Goal: Task Accomplishment & Management: Manage account settings

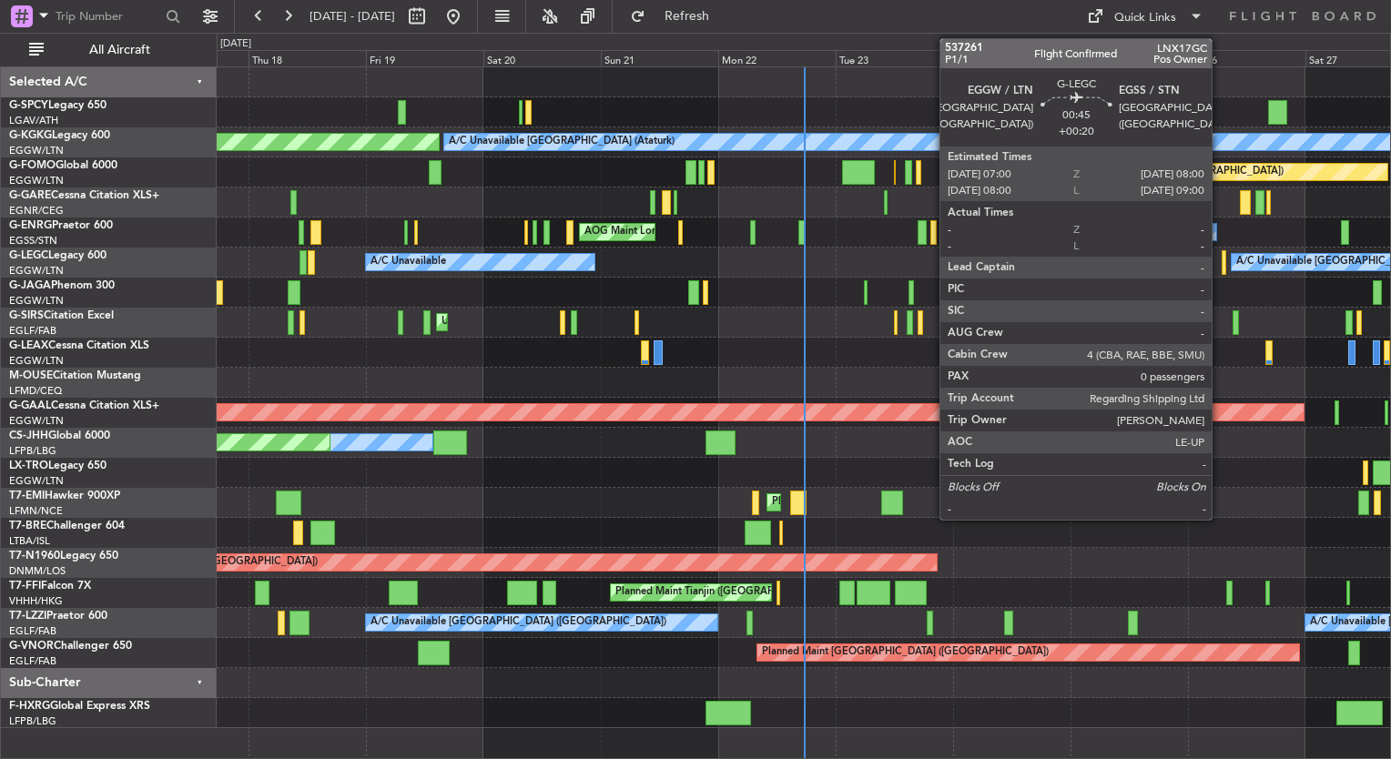
click at [1222, 268] on div at bounding box center [1224, 262] width 5 height 25
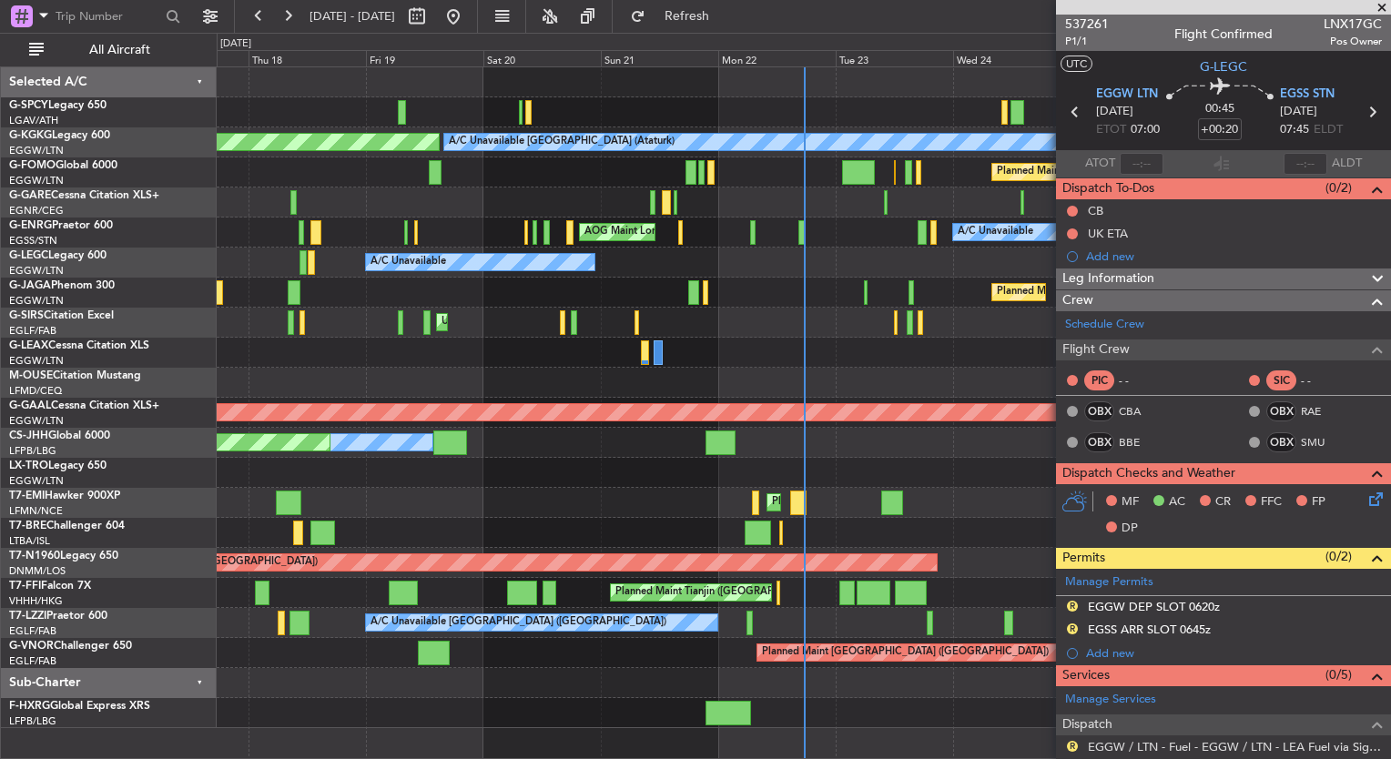
click at [1385, 1] on span at bounding box center [1382, 8] width 18 height 16
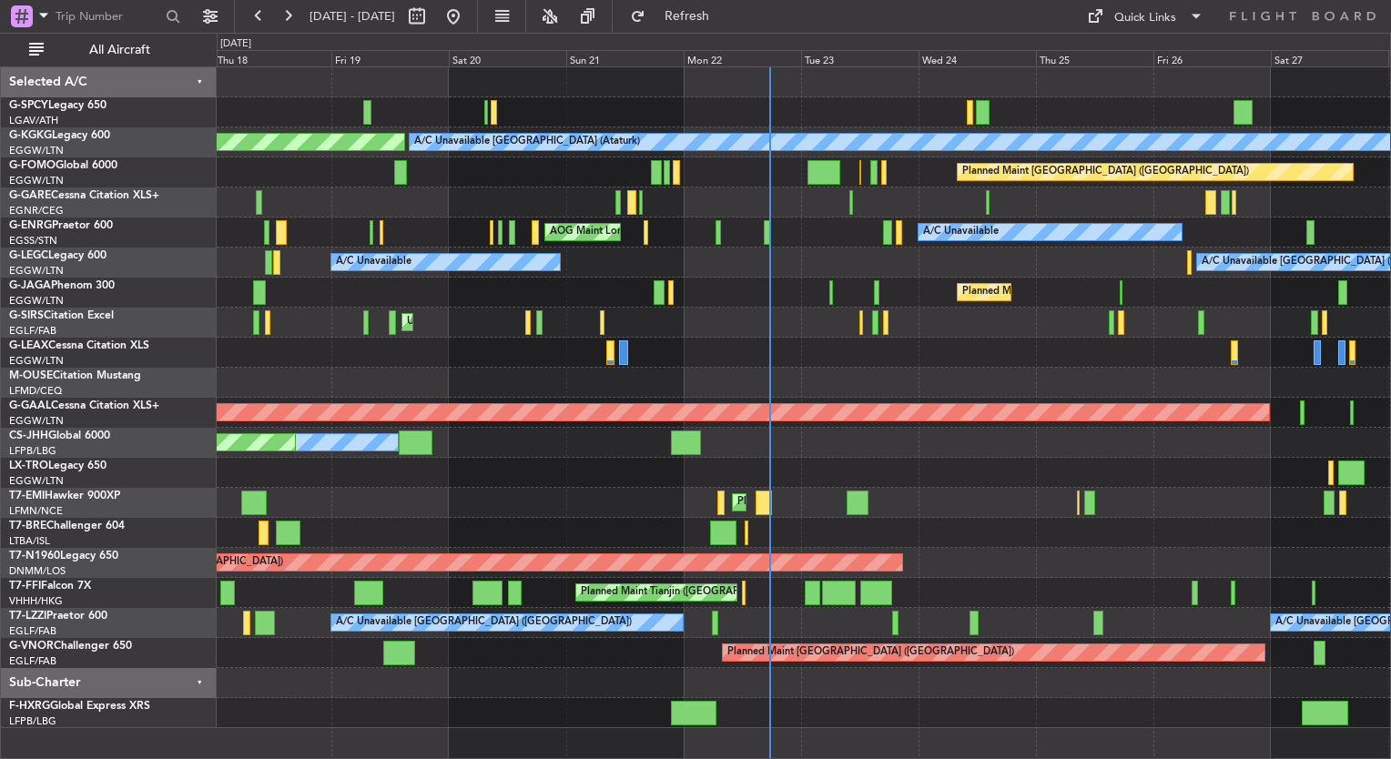
click at [810, 356] on div at bounding box center [804, 353] width 1174 height 30
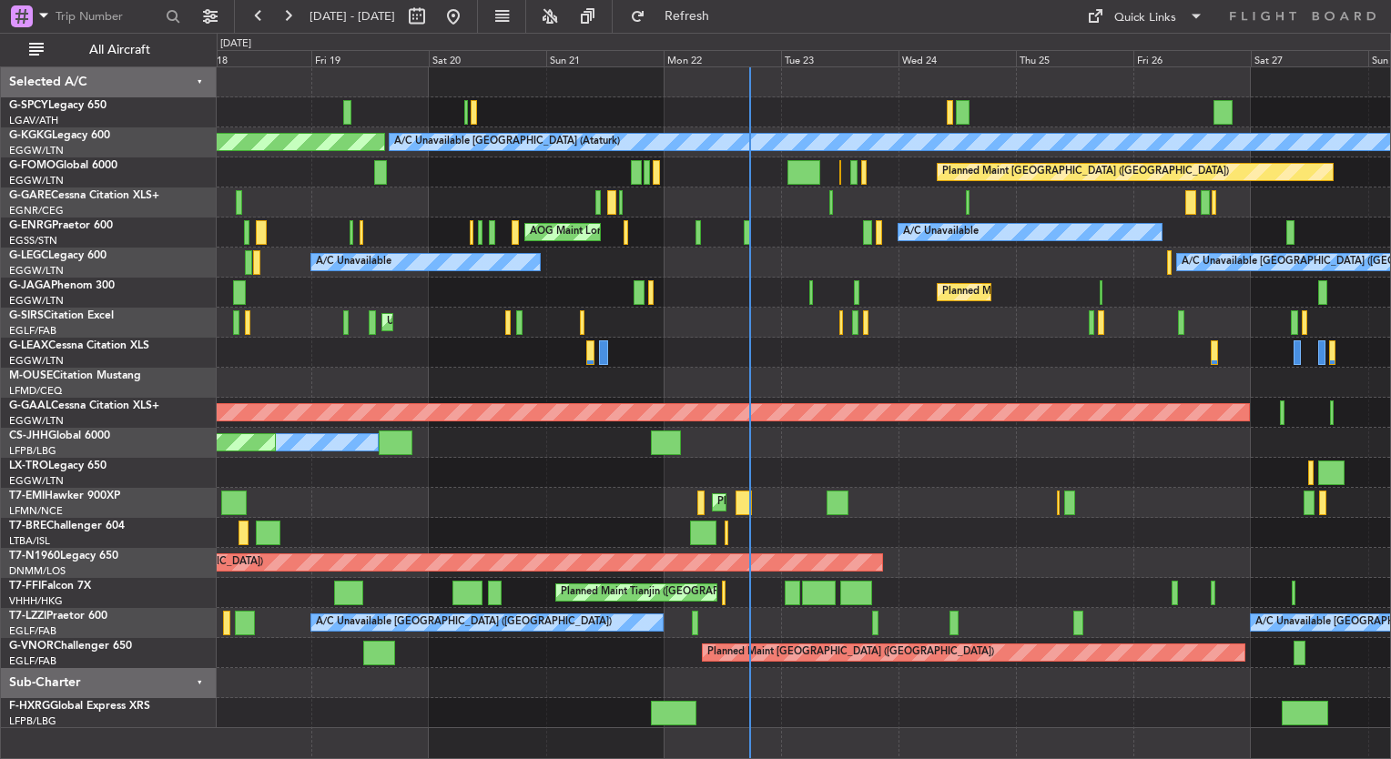
click at [863, 242] on div at bounding box center [867, 232] width 8 height 25
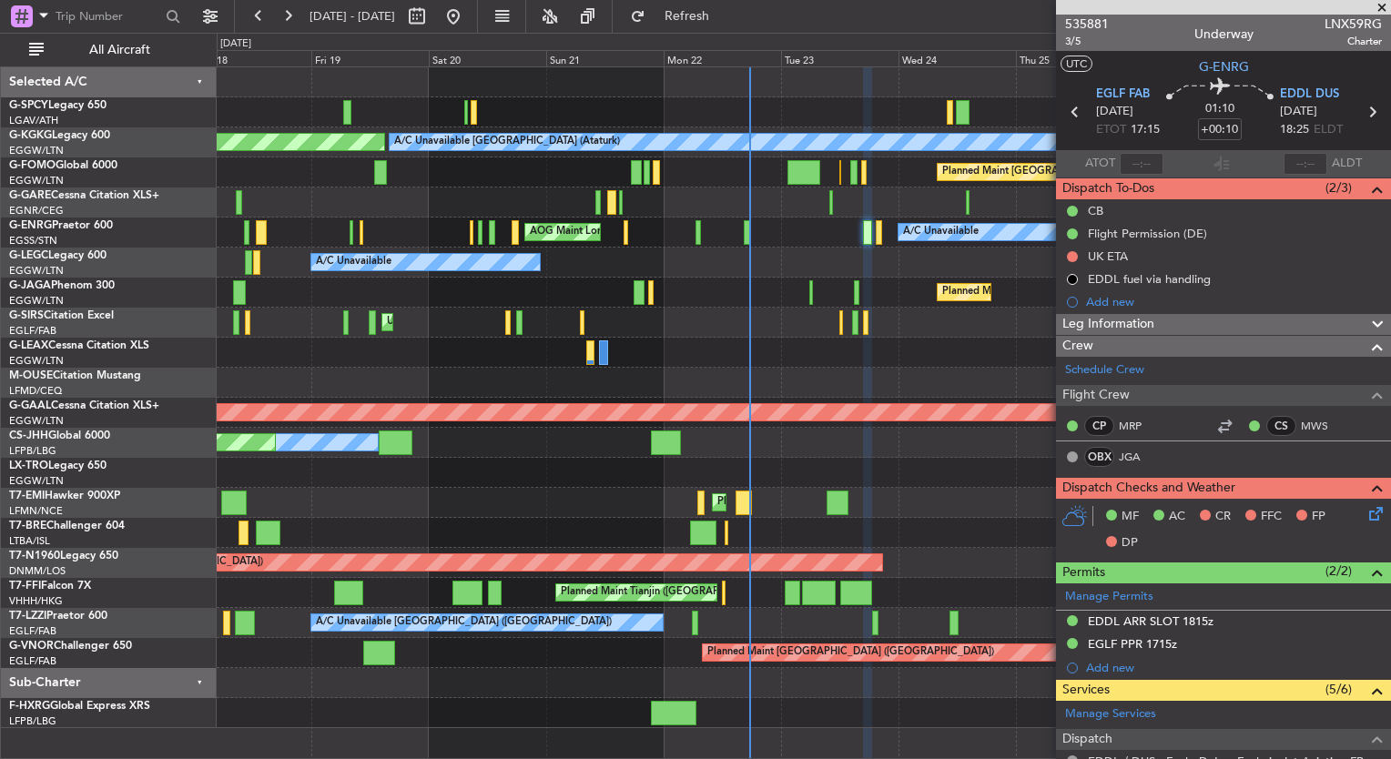
click at [1382, 5] on span at bounding box center [1382, 8] width 18 height 16
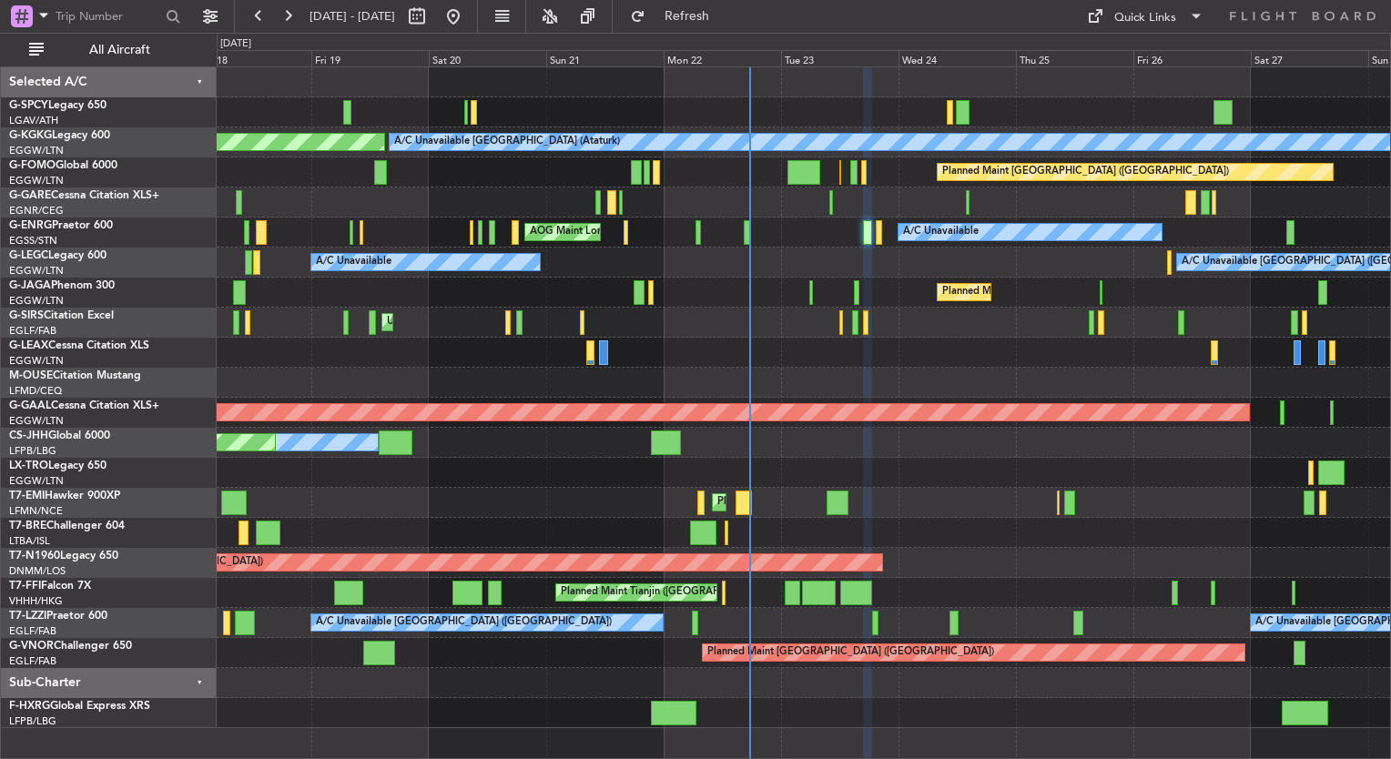
type input "0"
click at [989, 679] on div at bounding box center [804, 683] width 1174 height 30
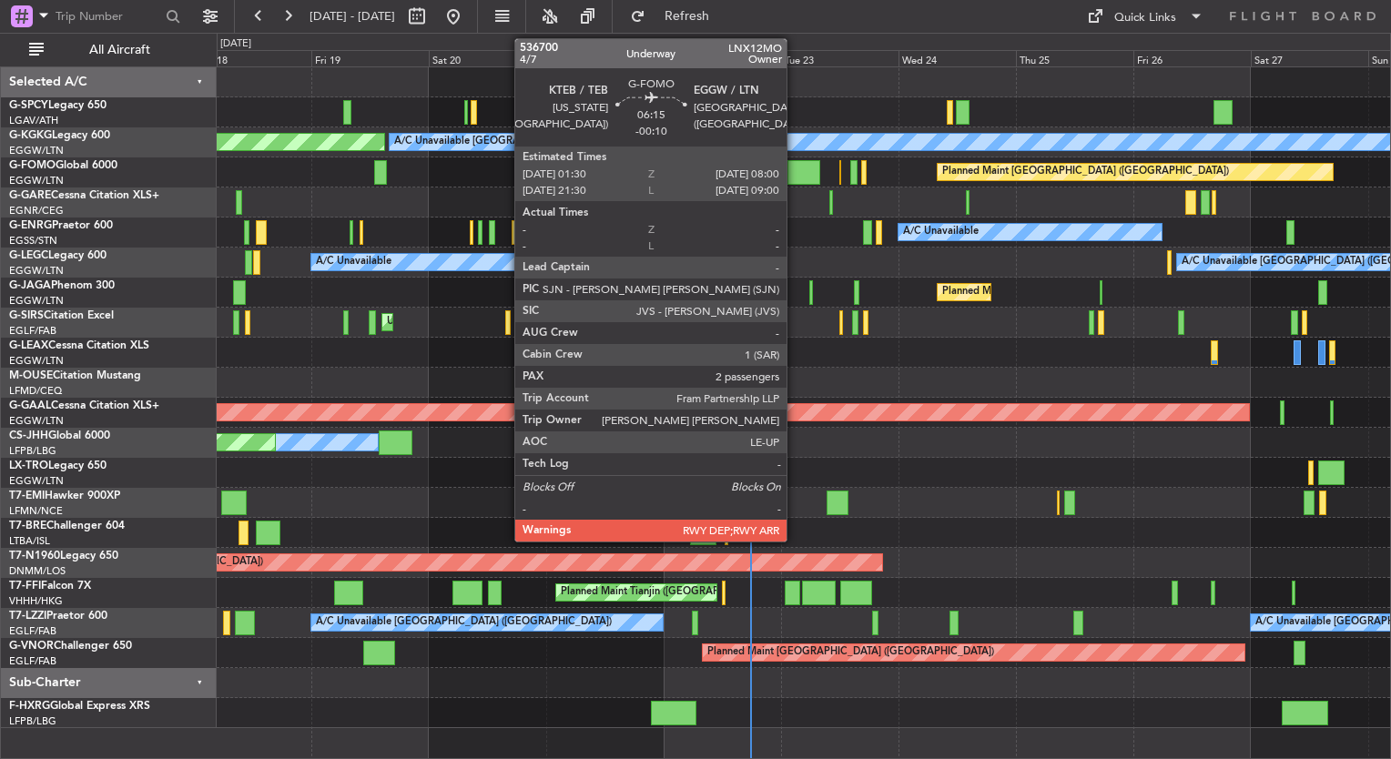
click at [795, 173] on div at bounding box center [804, 172] width 32 height 25
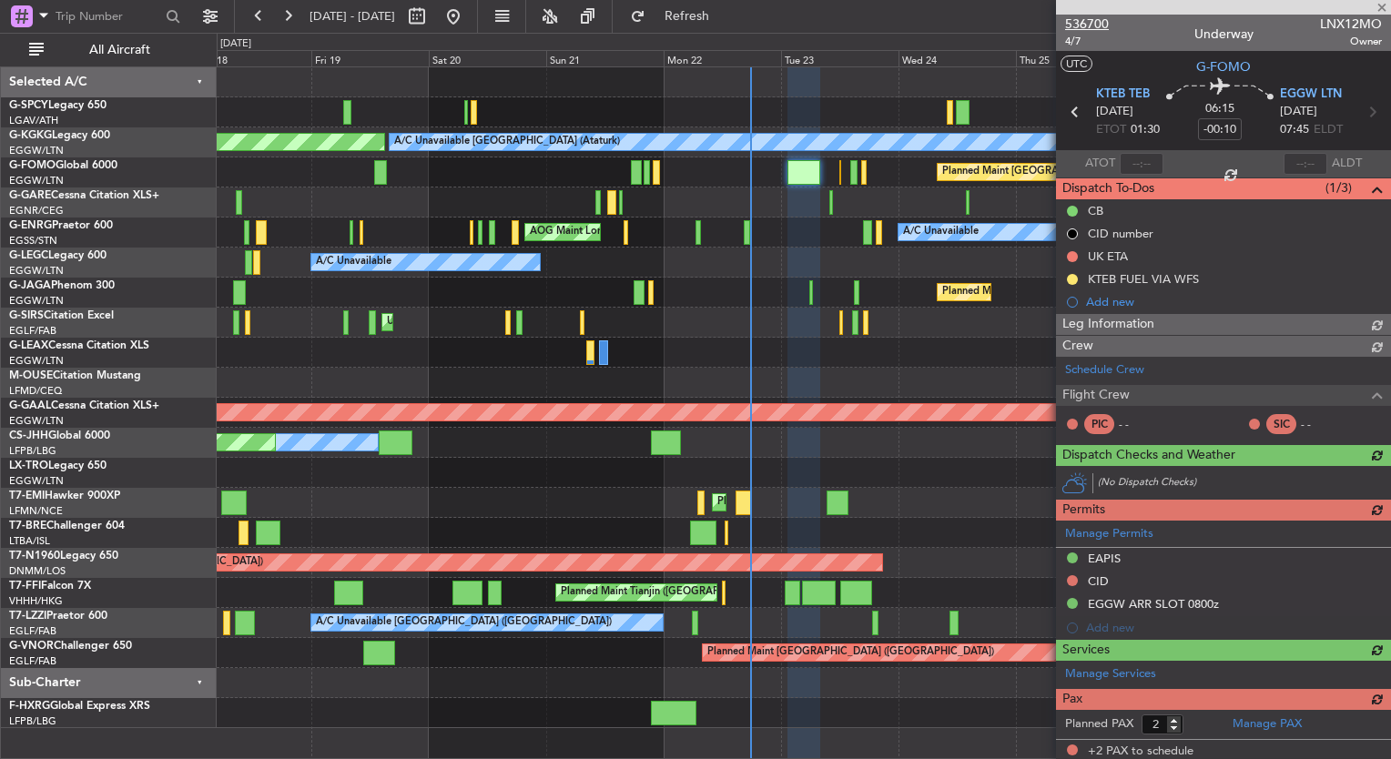
click at [1084, 18] on span "536700" at bounding box center [1087, 24] width 44 height 19
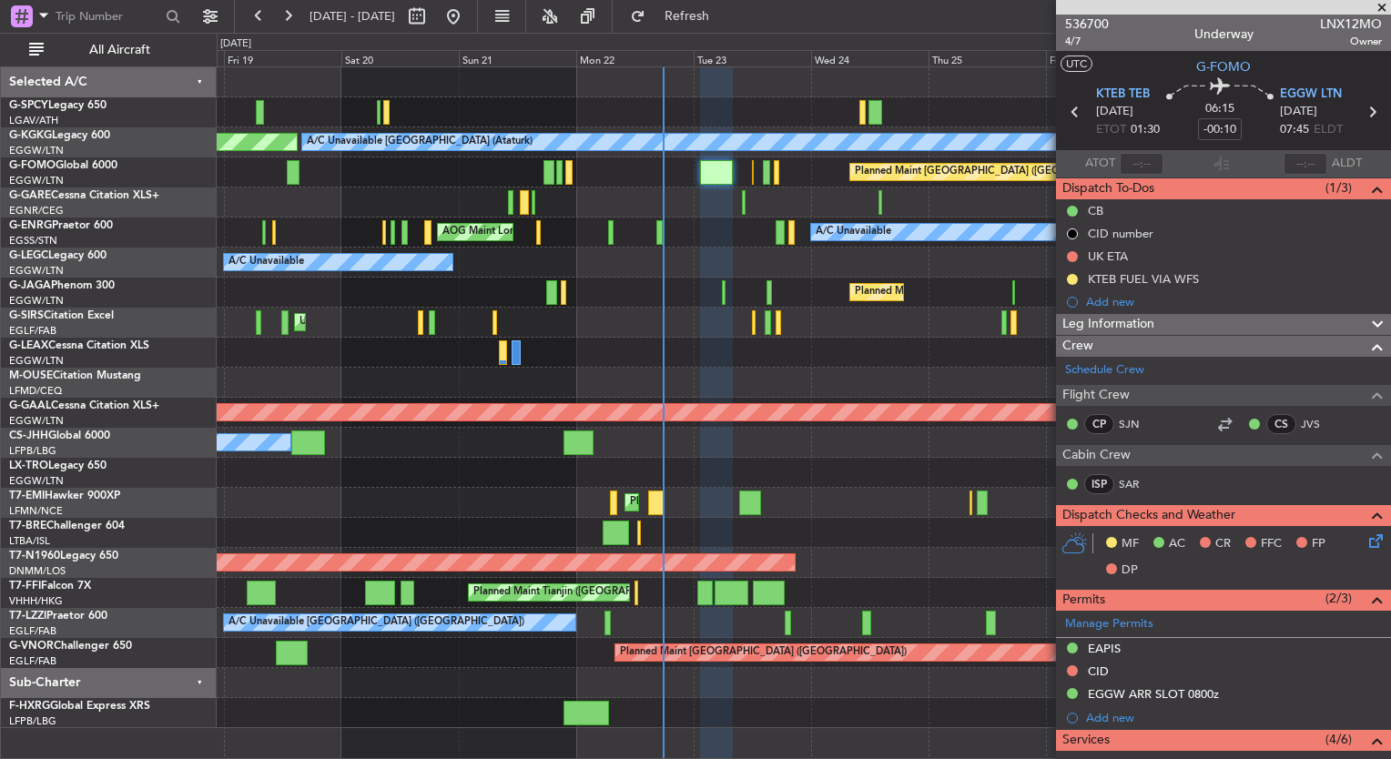
click at [692, 344] on div at bounding box center [804, 353] width 1174 height 30
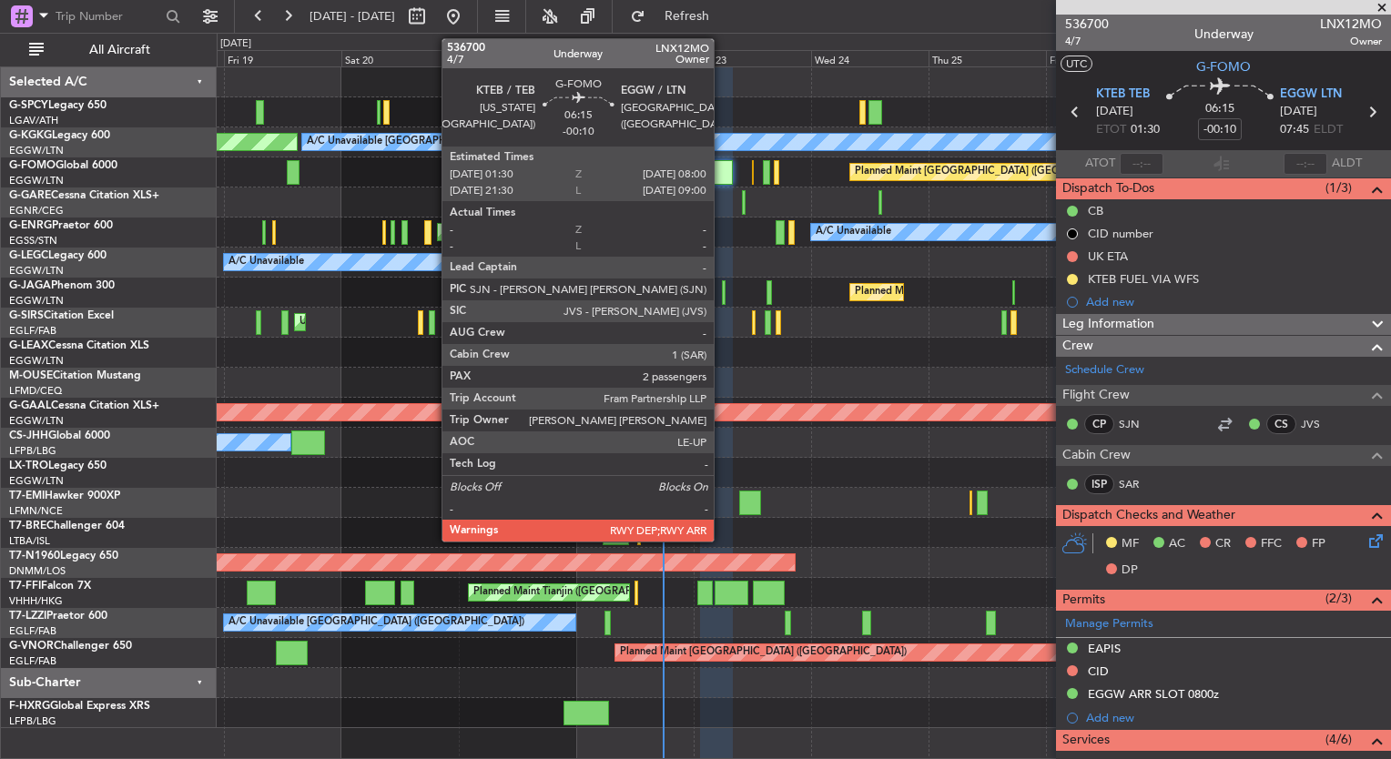
click at [722, 180] on div at bounding box center [716, 172] width 32 height 25
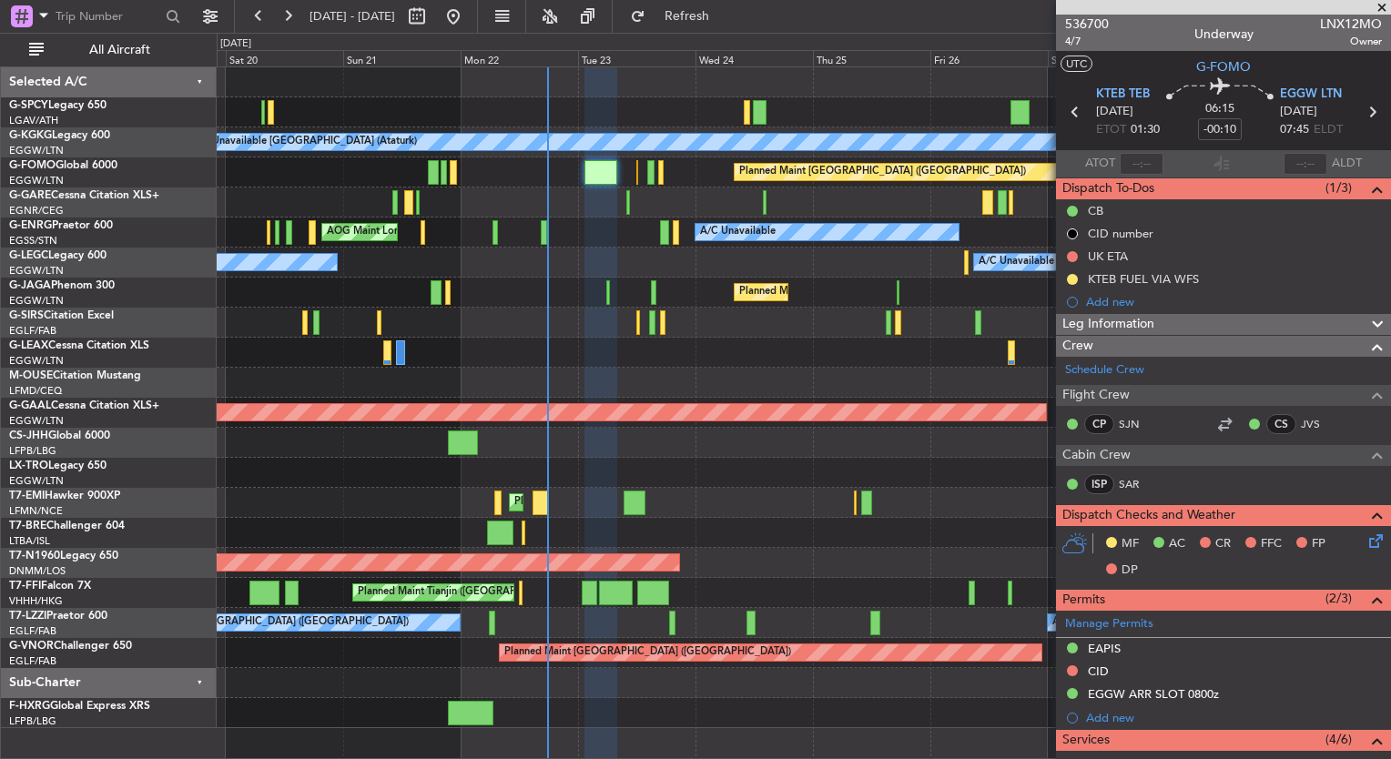
click at [661, 286] on div "A/C Unavailable Istanbul (Ataturk) AOG Maint Istanbul (Ataturk) Planned Maint L…" at bounding box center [804, 397] width 1174 height 661
click at [1381, 11] on span at bounding box center [1382, 8] width 18 height 16
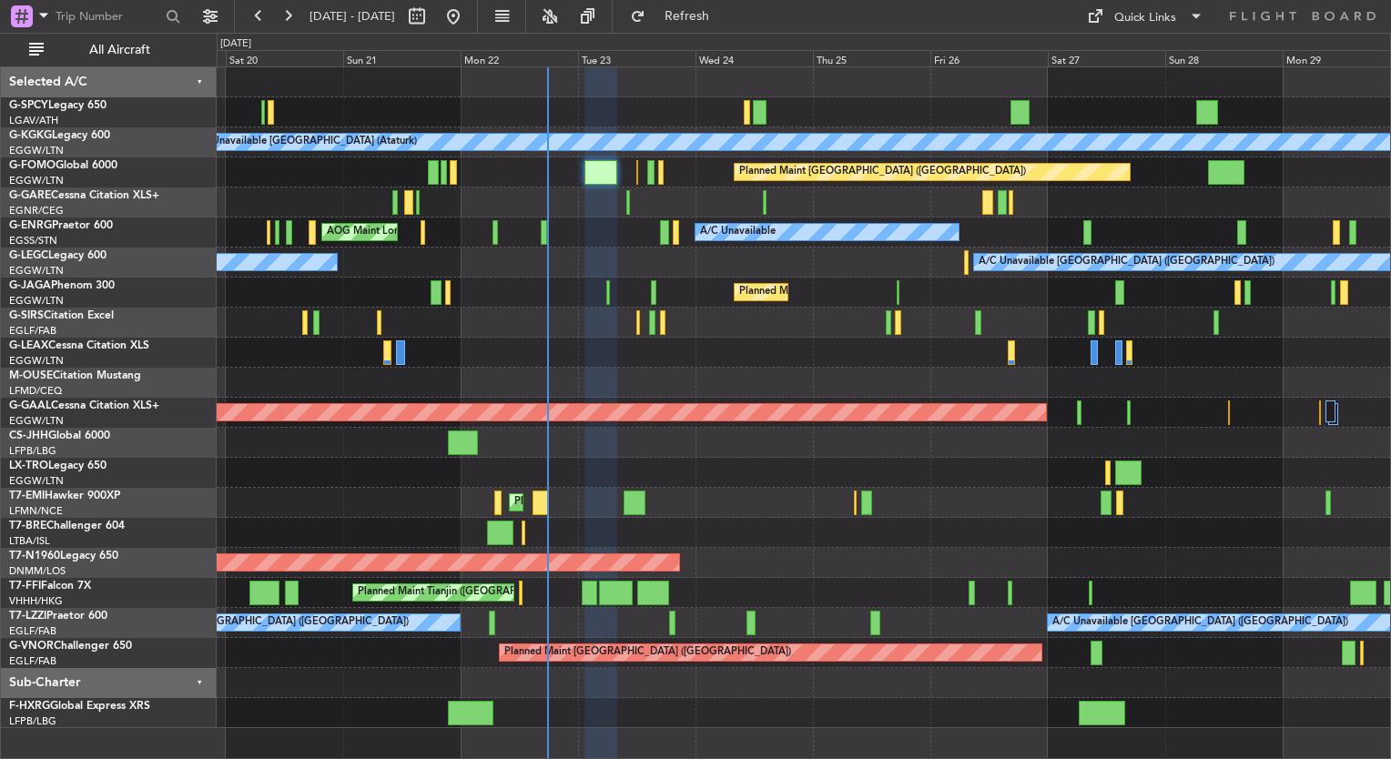
type input "0"
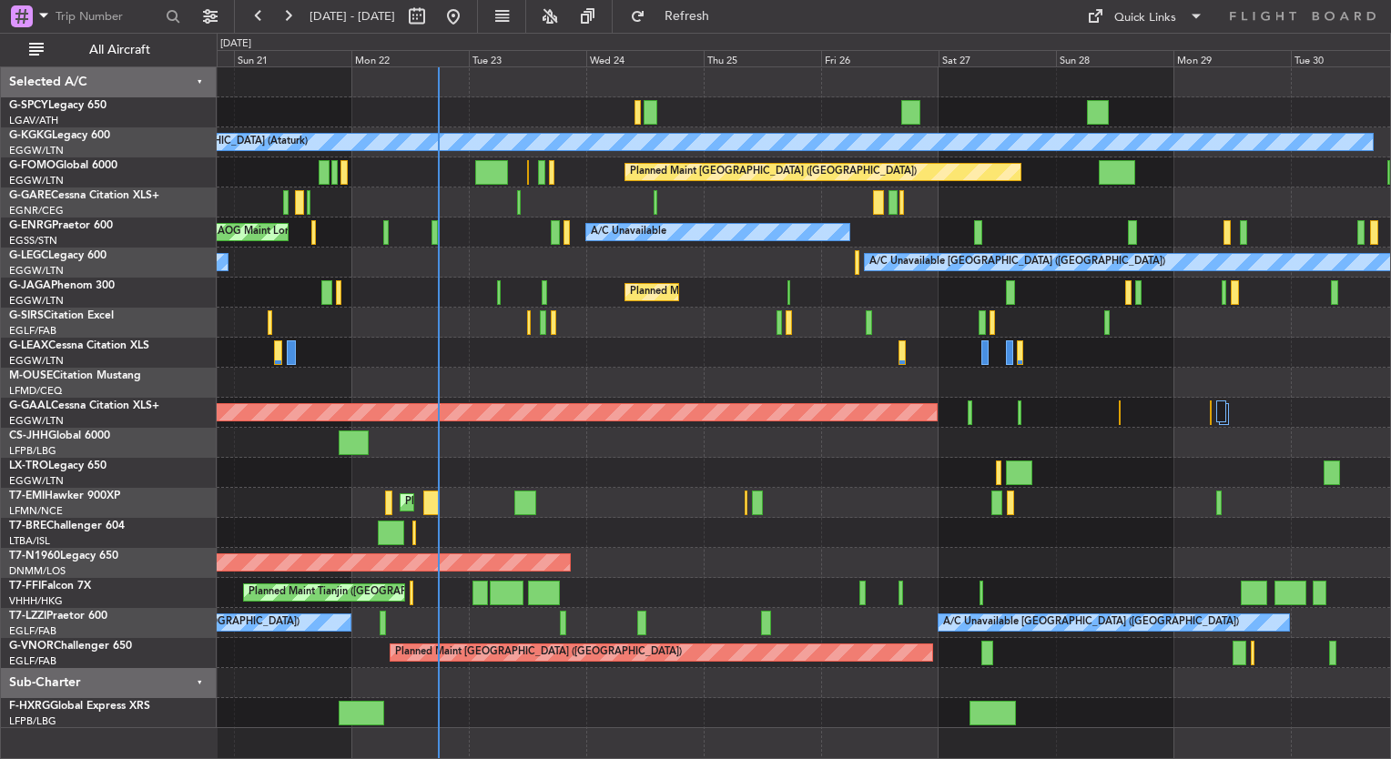
click at [647, 299] on div "Planned Maint [GEOGRAPHIC_DATA] ([GEOGRAPHIC_DATA])" at bounding box center [804, 293] width 1174 height 30
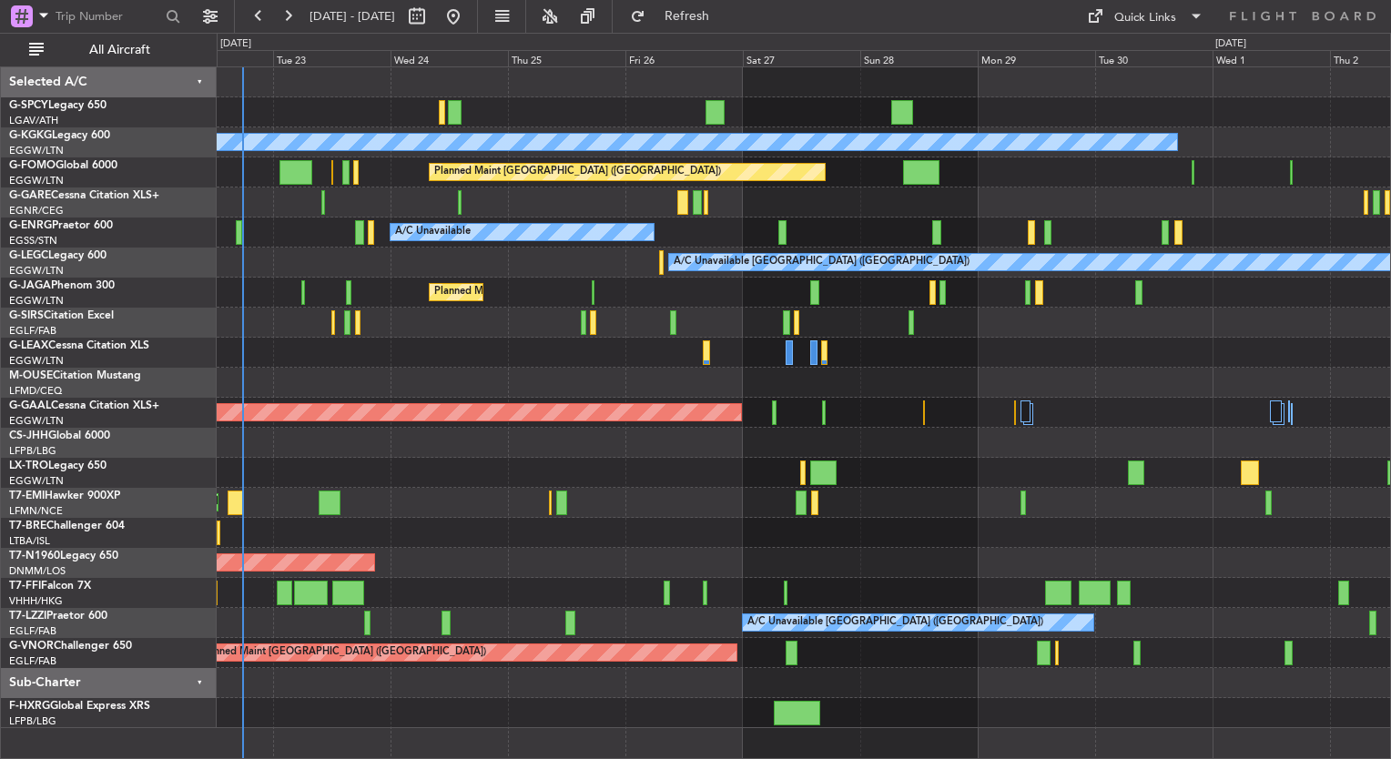
click at [809, 305] on div "Planned Maint [GEOGRAPHIC_DATA] ([GEOGRAPHIC_DATA])" at bounding box center [804, 293] width 1174 height 30
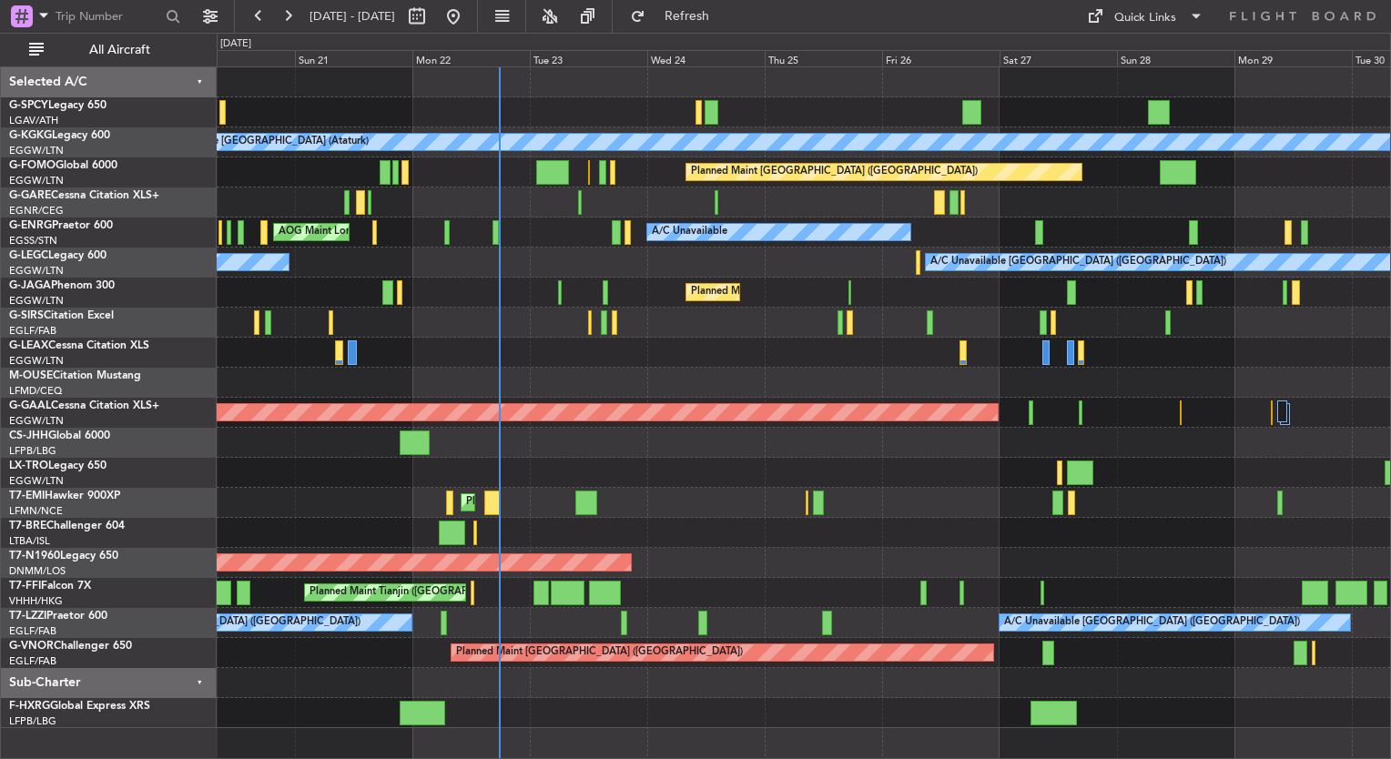
click at [892, 496] on div "Planned Maint [GEOGRAPHIC_DATA]" at bounding box center [804, 503] width 1174 height 30
click at [919, 261] on div at bounding box center [917, 262] width 5 height 25
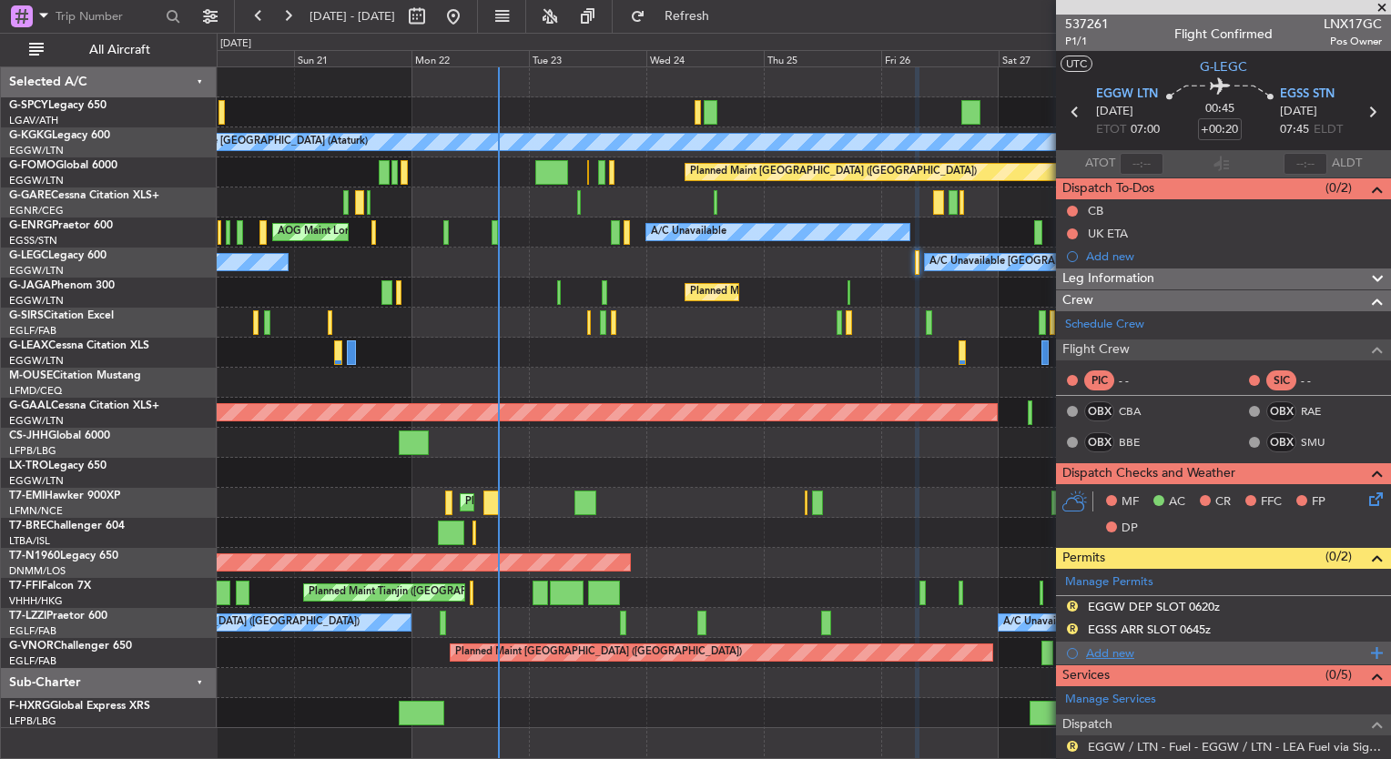
scroll to position [249, 0]
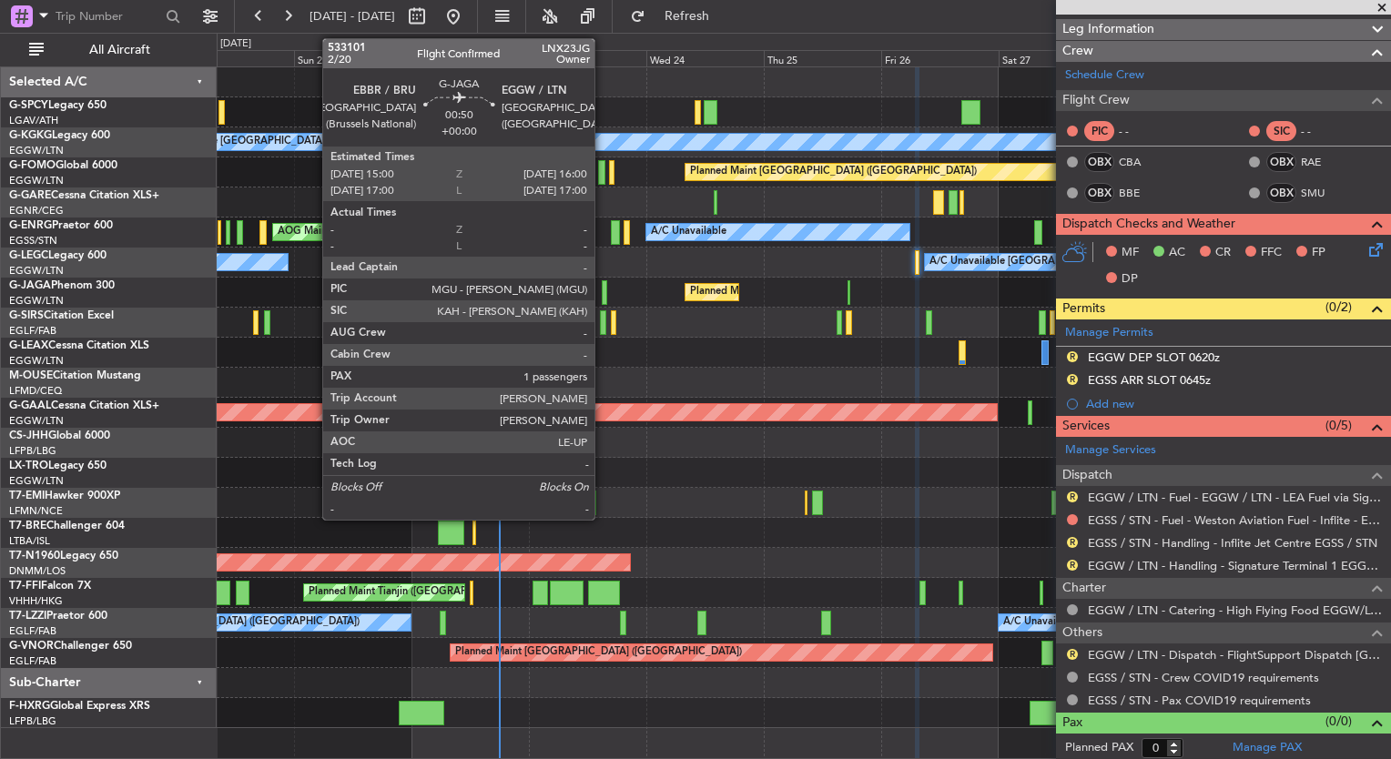
click at [603, 293] on div at bounding box center [604, 292] width 5 height 25
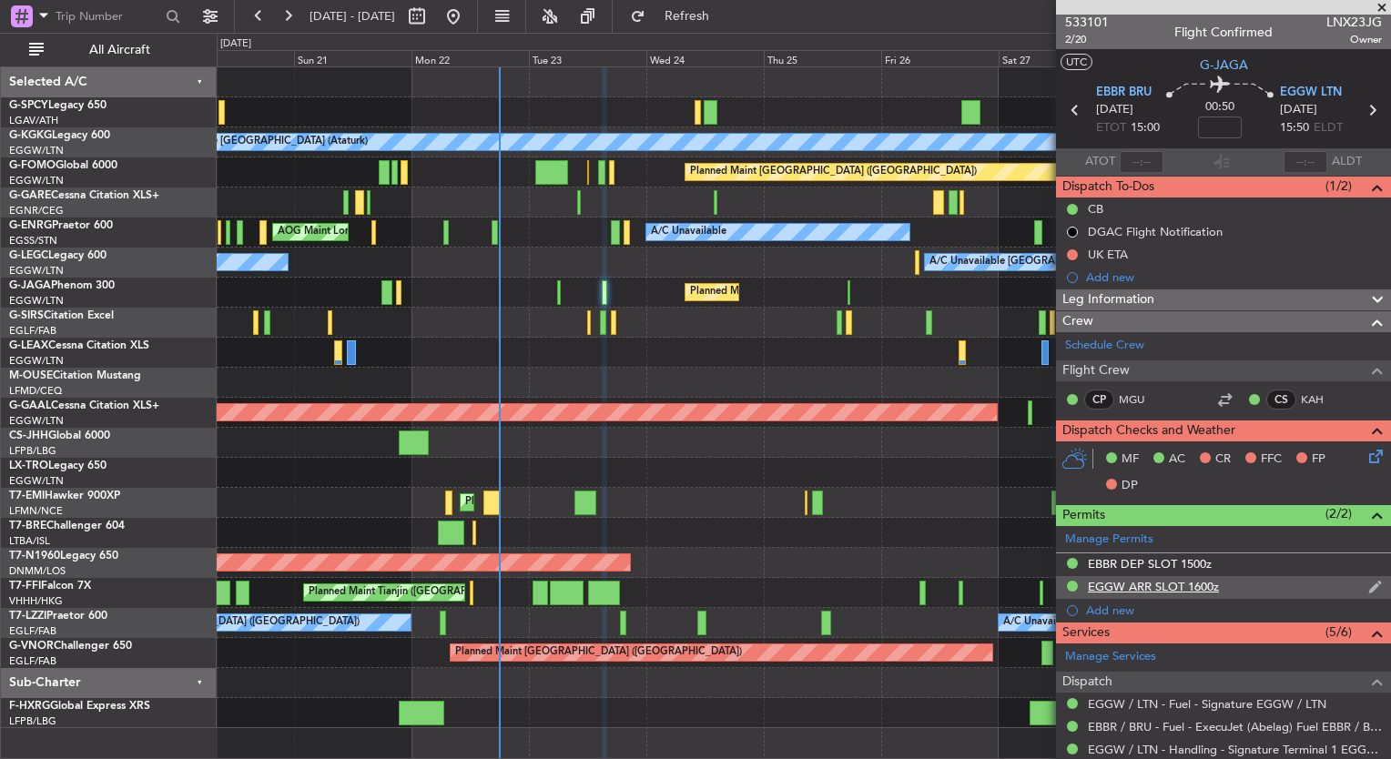
scroll to position [250, 0]
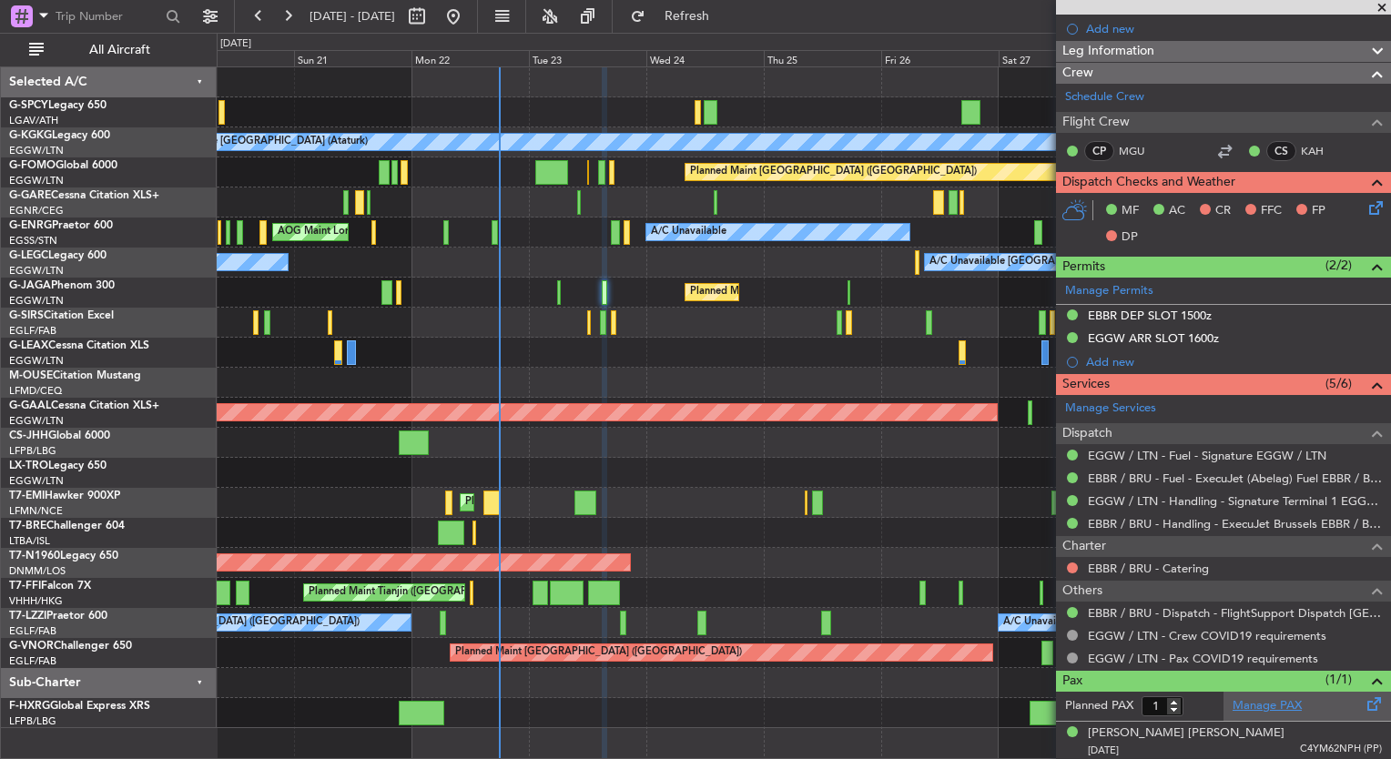
click at [1261, 700] on link "Manage PAX" at bounding box center [1267, 706] width 69 height 18
click at [726, 16] on span "Refresh" at bounding box center [687, 16] width 76 height 13
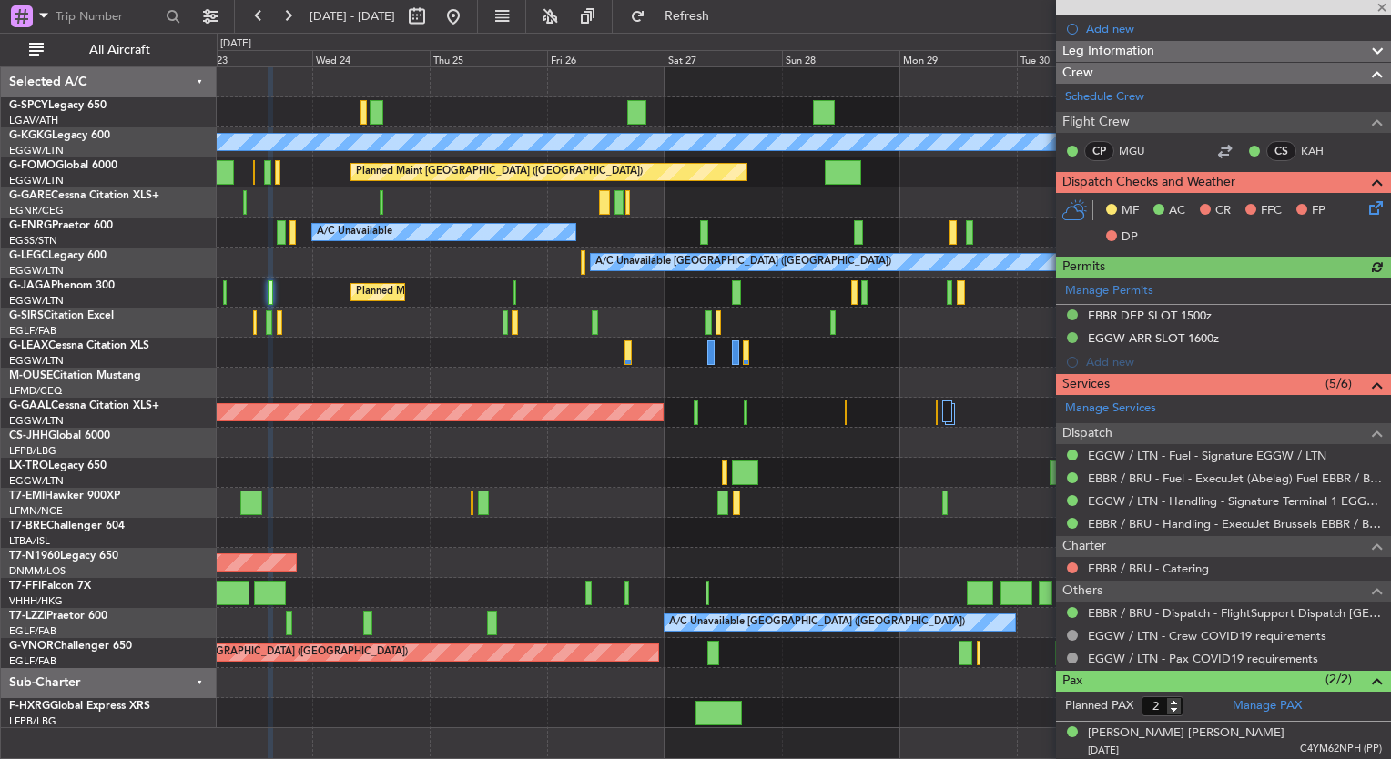
click at [455, 290] on div "A/C Unavailable Istanbul (Ataturk) Planned Maint London (Luton) A/C Unavailable…" at bounding box center [804, 397] width 1174 height 661
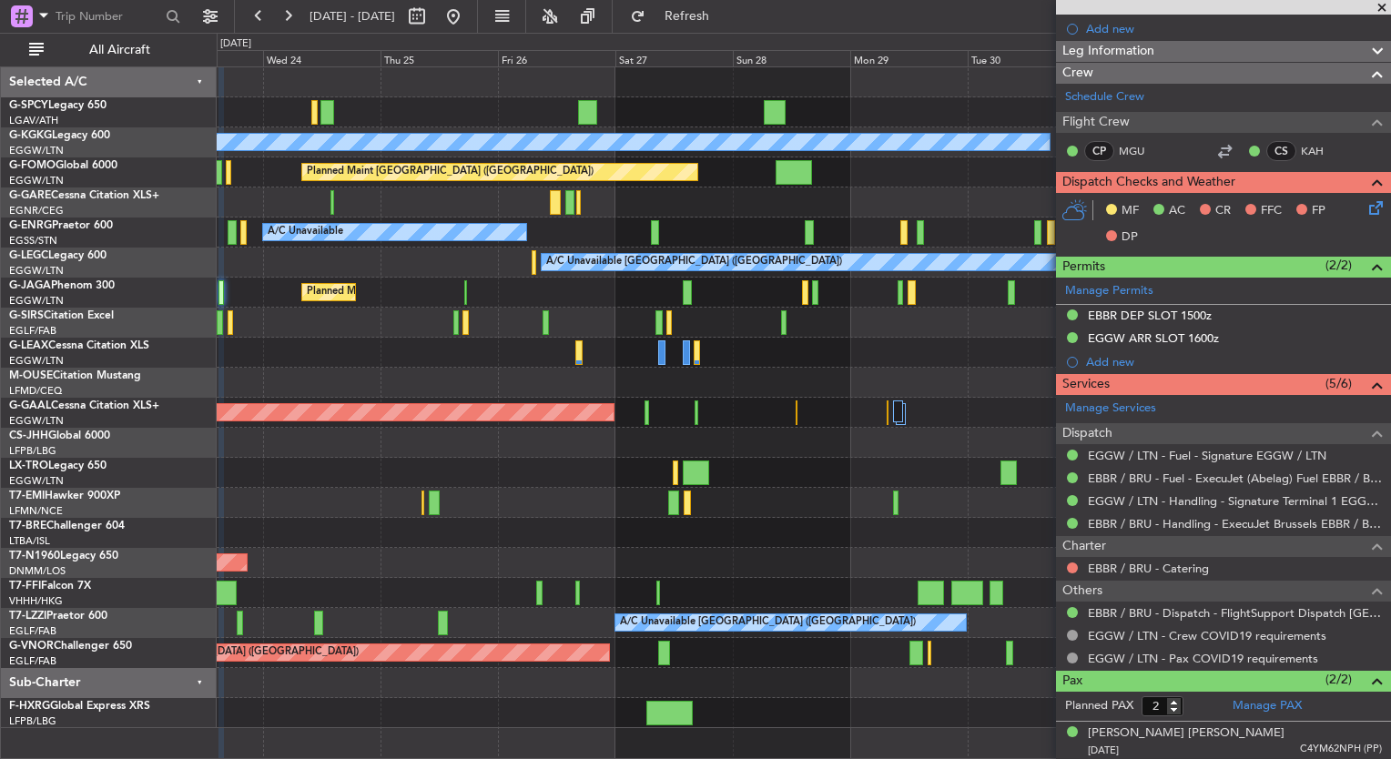
click at [401, 365] on div "A/C Unavailable Istanbul (Ataturk) Planned Maint London (Luton) A/C Unavailable…" at bounding box center [804, 397] width 1174 height 661
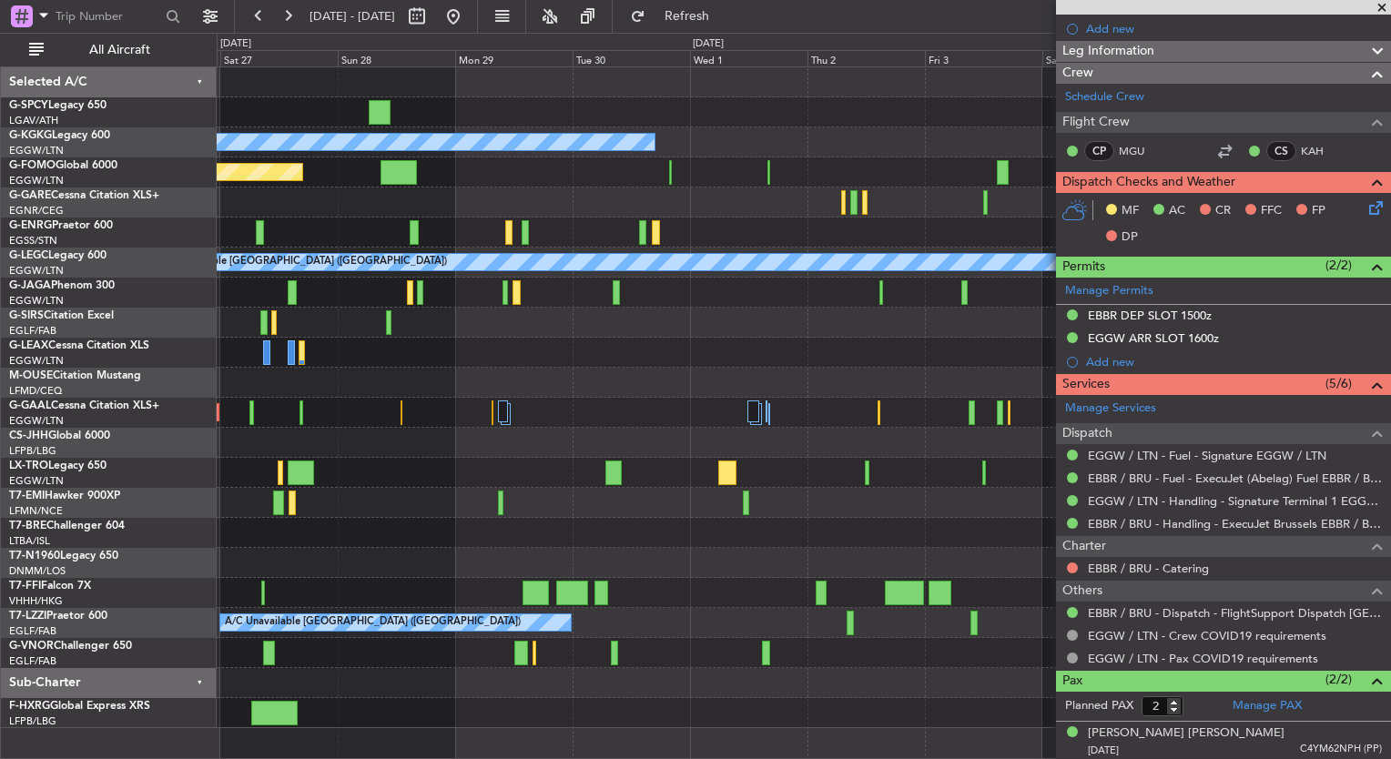
click at [396, 340] on div "A/C Unavailable Istanbul (Ataturk) Planned Maint London (Luton) A/C Unavailable…" at bounding box center [804, 397] width 1174 height 661
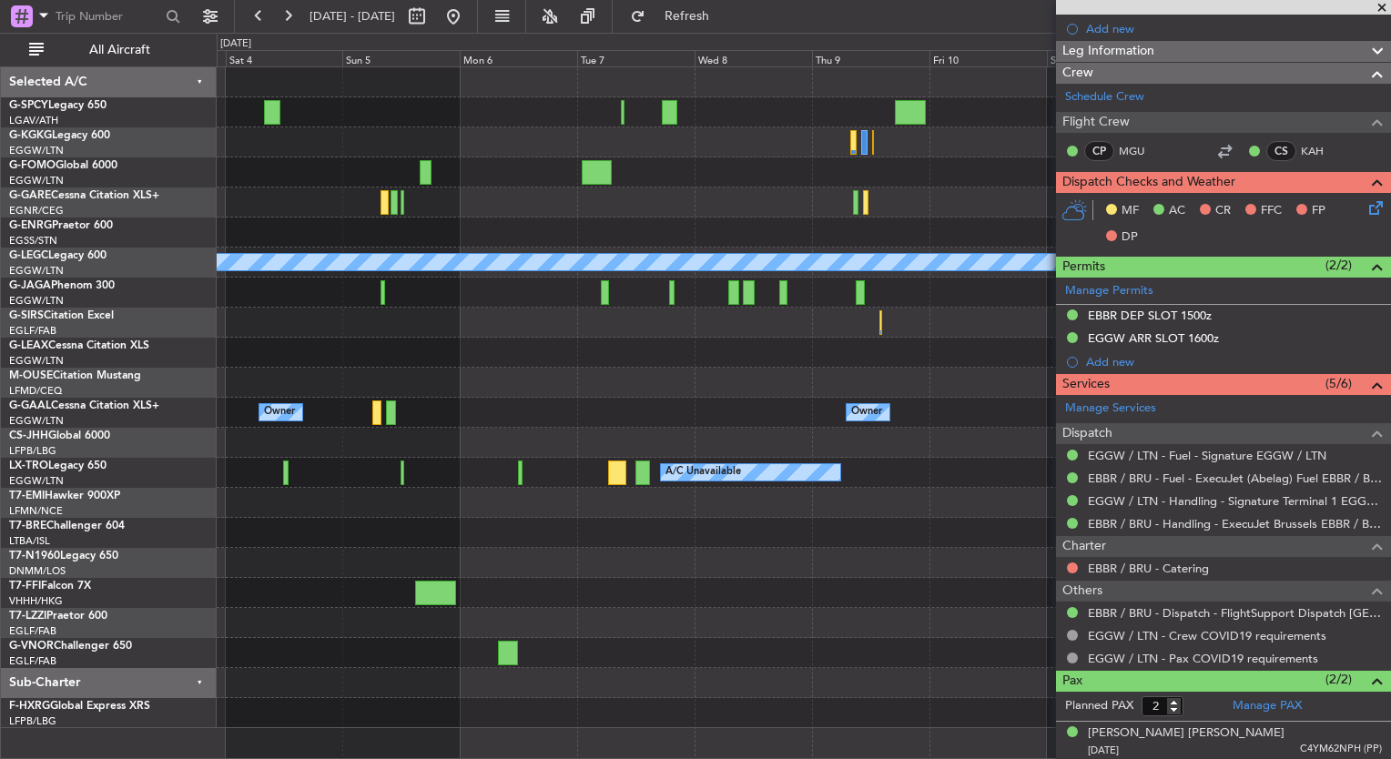
click at [497, 333] on div "A/C Unavailable London (Luton) Owner Owner A/C Unavailable" at bounding box center [804, 397] width 1174 height 661
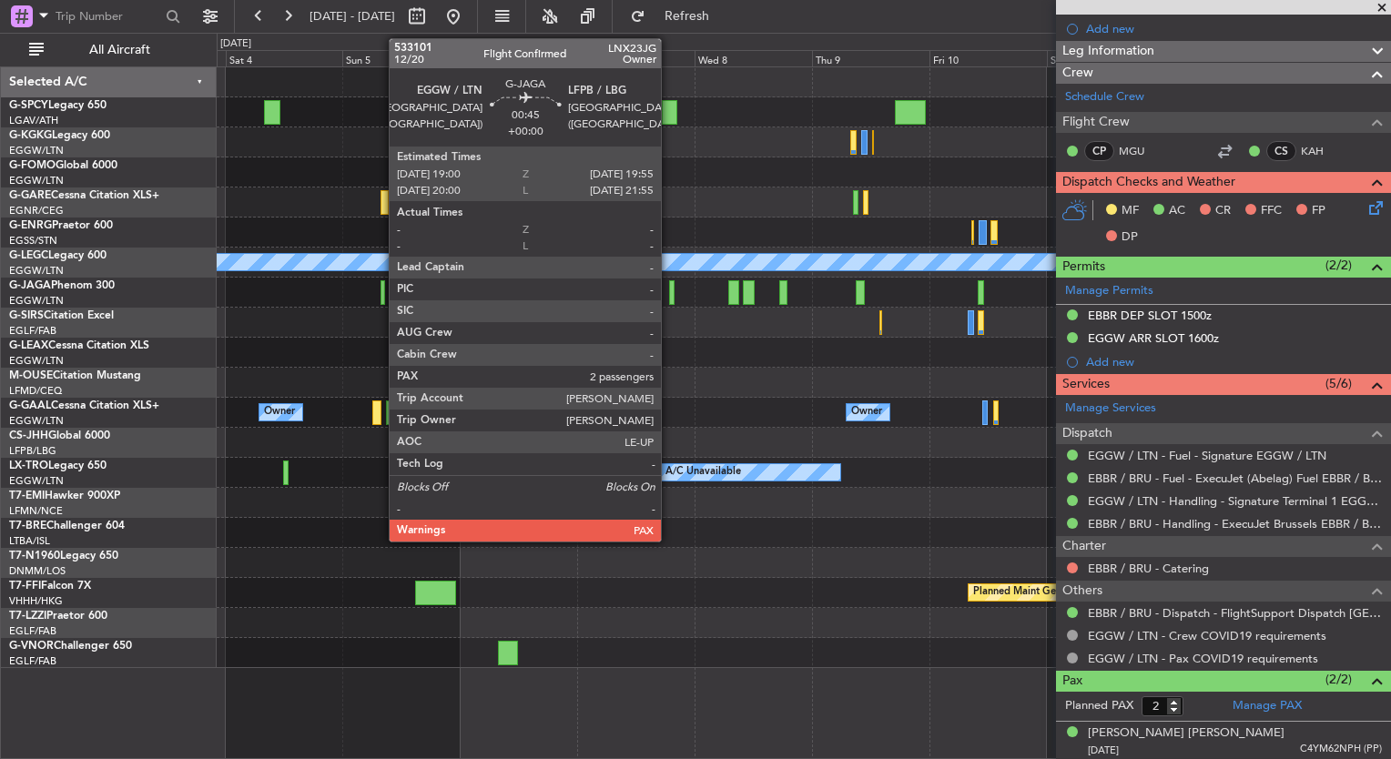
click at [672, 296] on div at bounding box center [671, 292] width 5 height 25
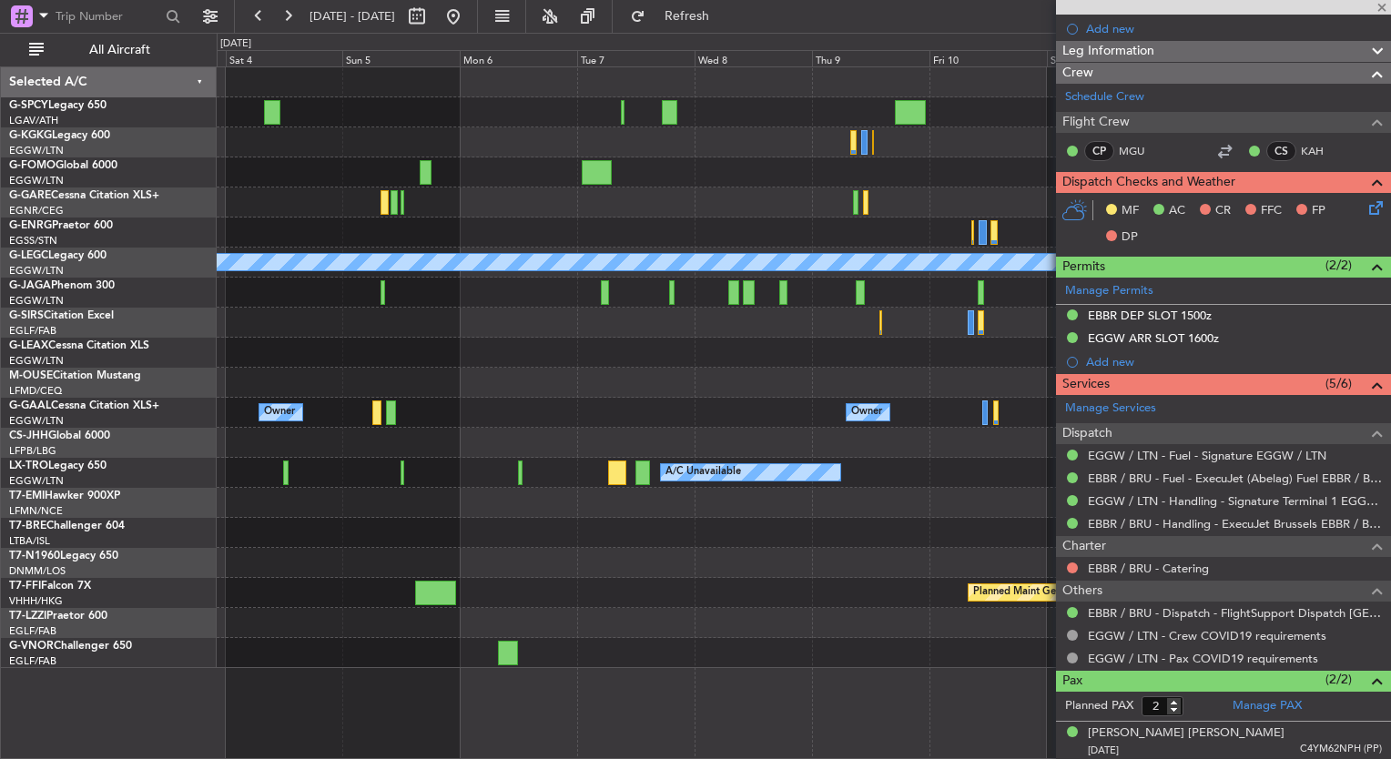
scroll to position [0, 0]
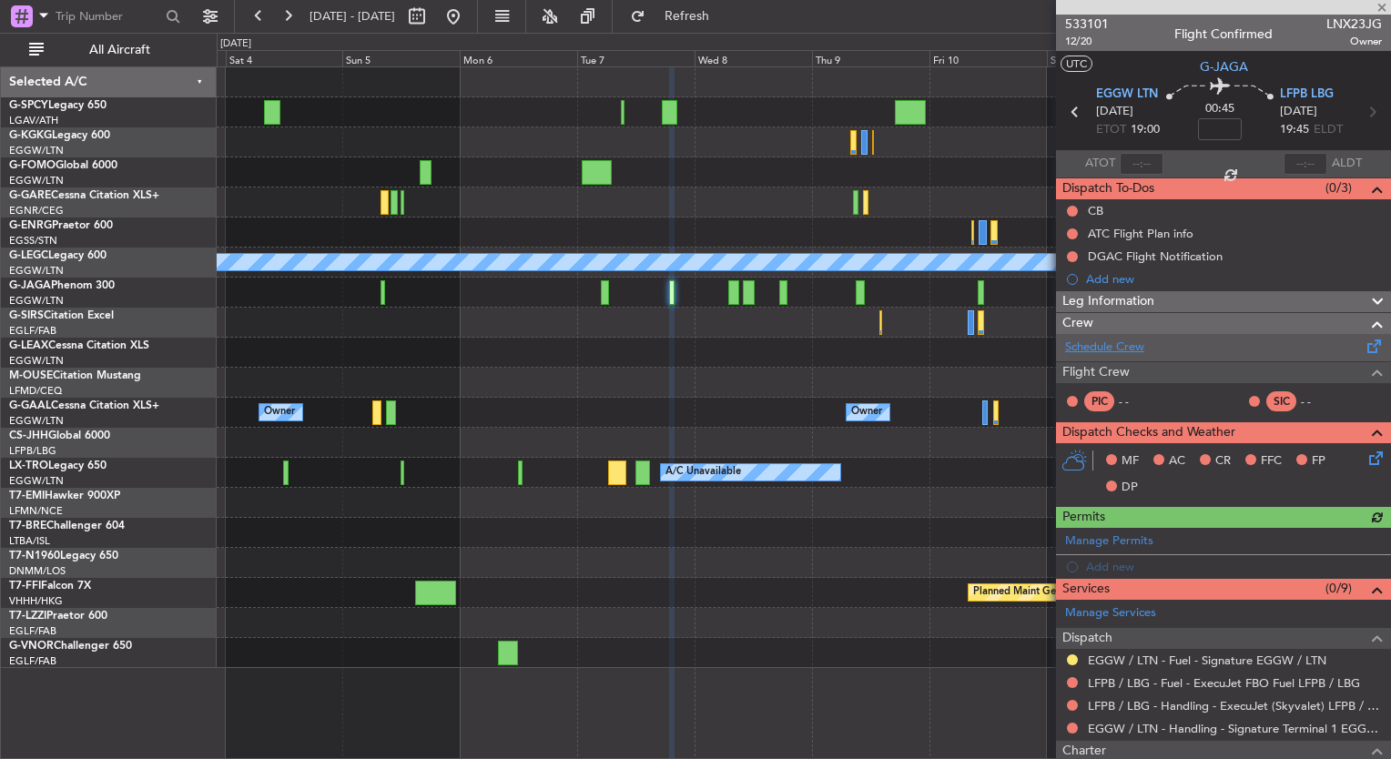
click at [1109, 341] on link "Schedule Crew" at bounding box center [1104, 348] width 79 height 18
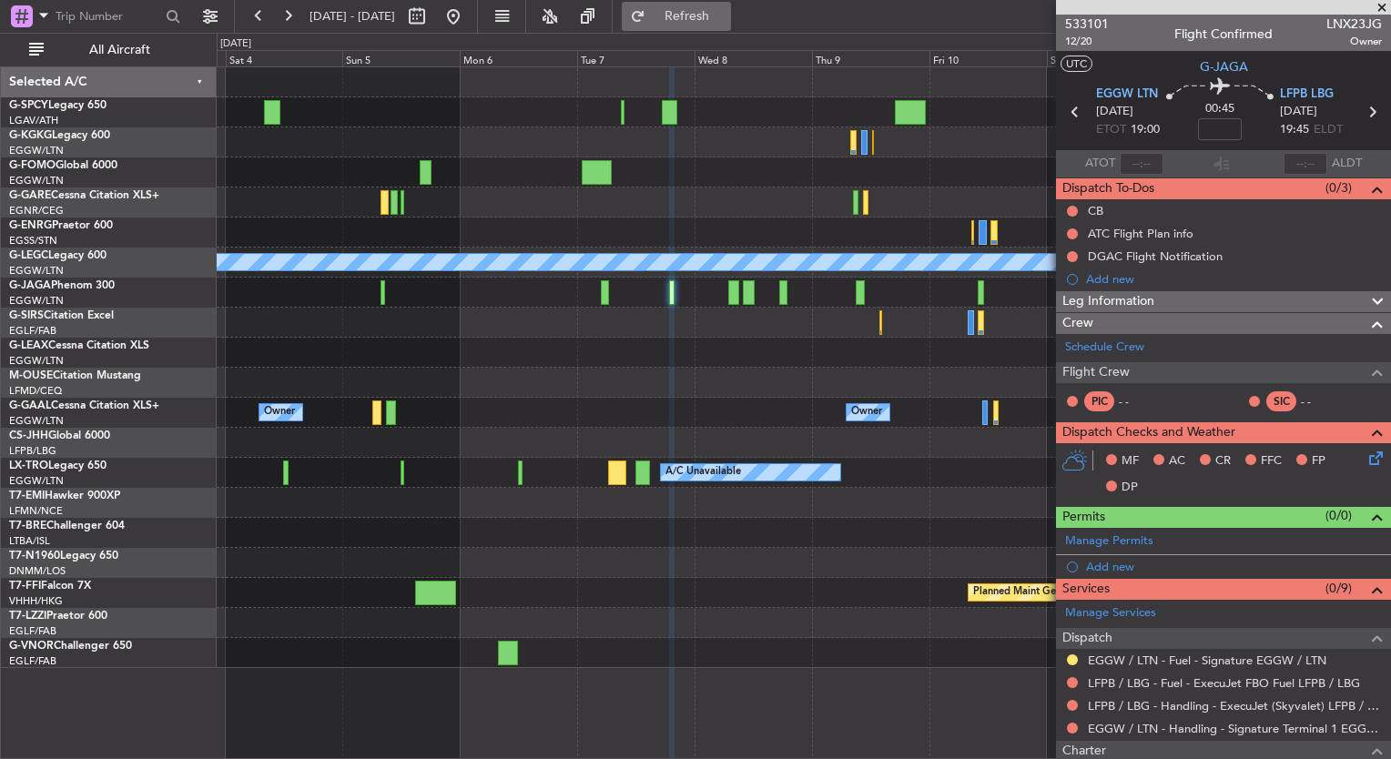
click at [726, 20] on span "Refresh" at bounding box center [687, 16] width 76 height 13
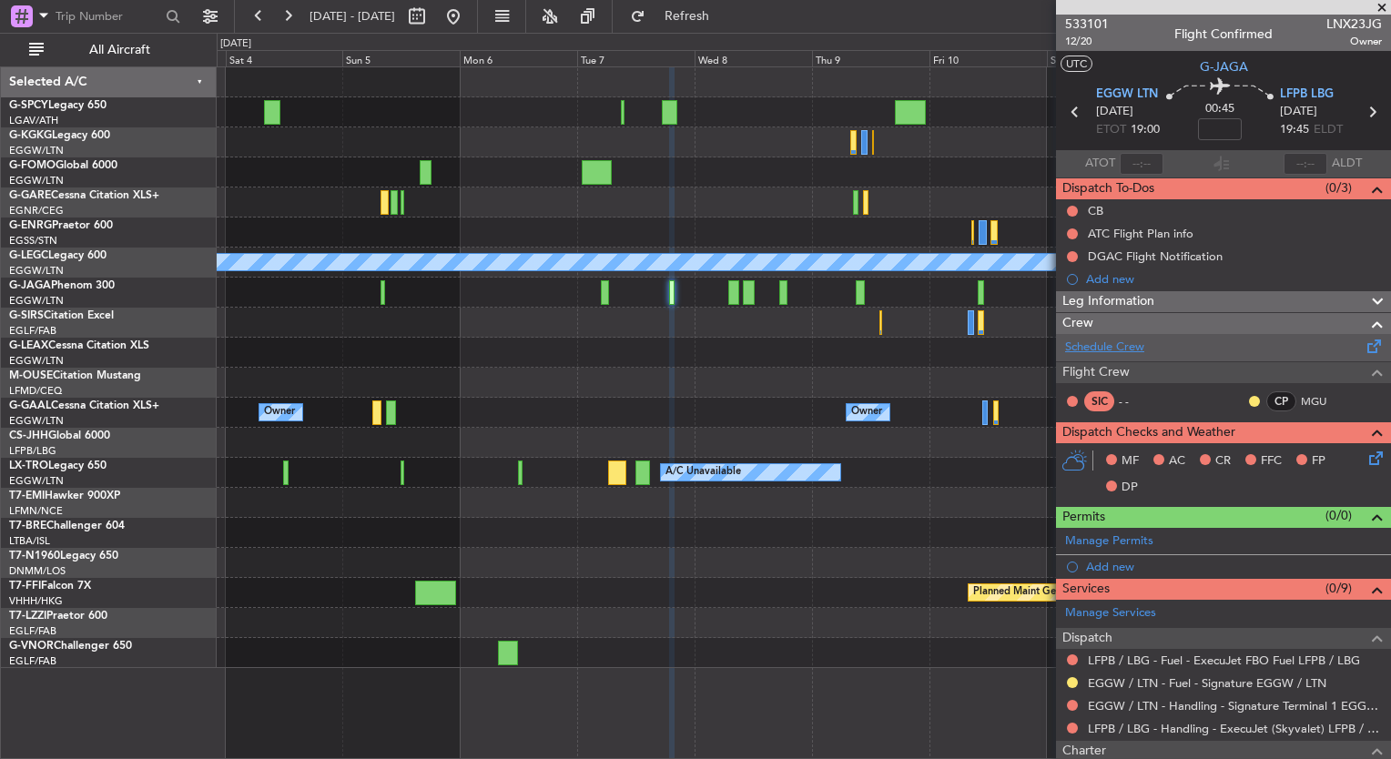
click at [1135, 351] on link "Schedule Crew" at bounding box center [1104, 348] width 79 height 18
click at [468, 20] on button at bounding box center [453, 16] width 29 height 29
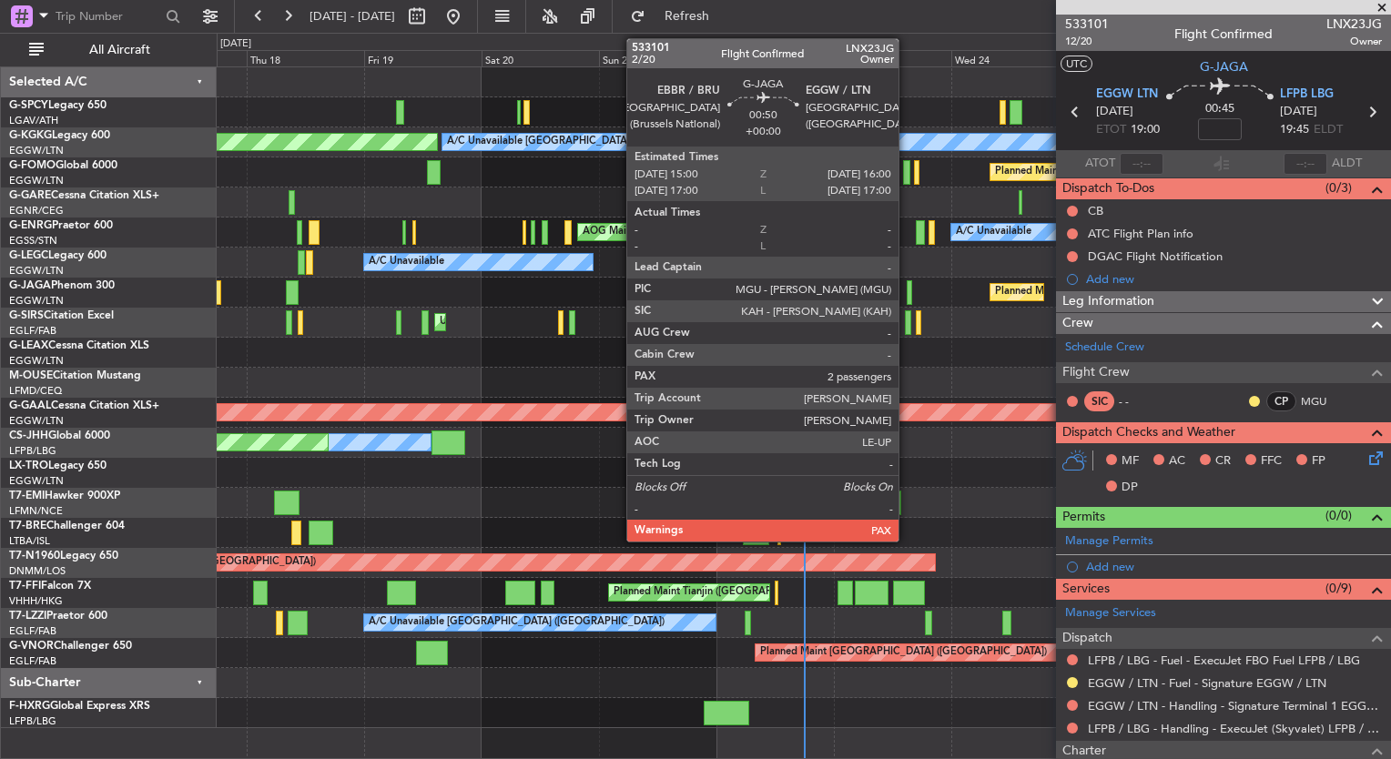
click at [907, 292] on div at bounding box center [909, 292] width 5 height 25
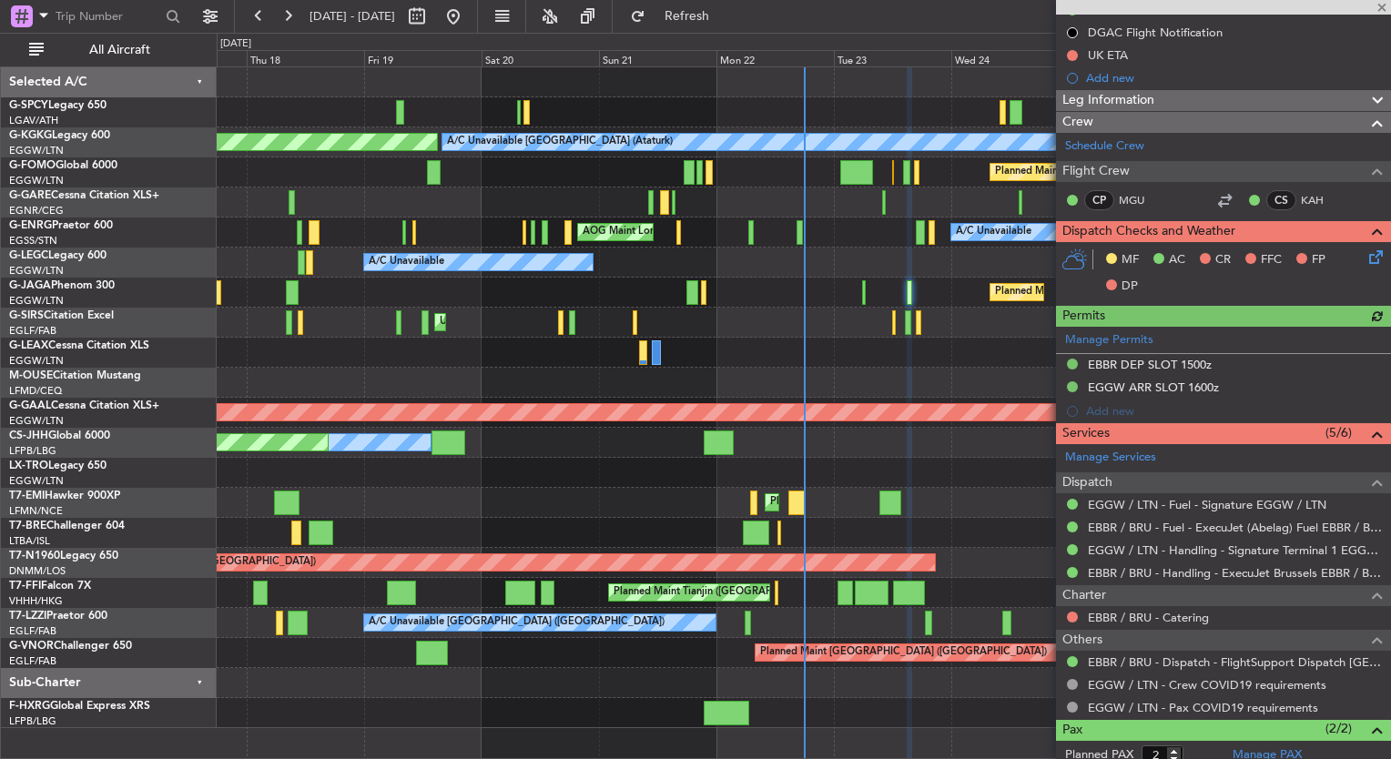
scroll to position [291, 0]
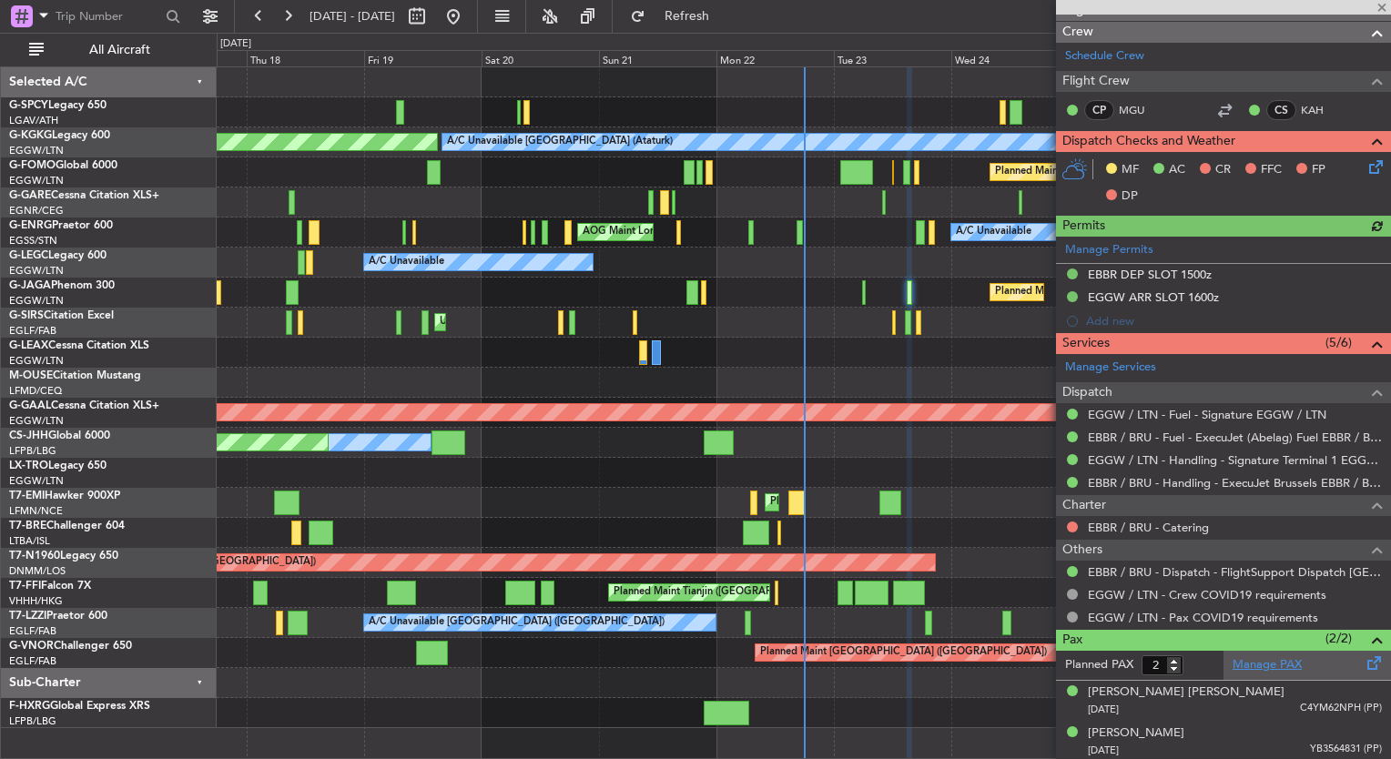
click at [1268, 665] on link "Manage PAX" at bounding box center [1267, 665] width 69 height 18
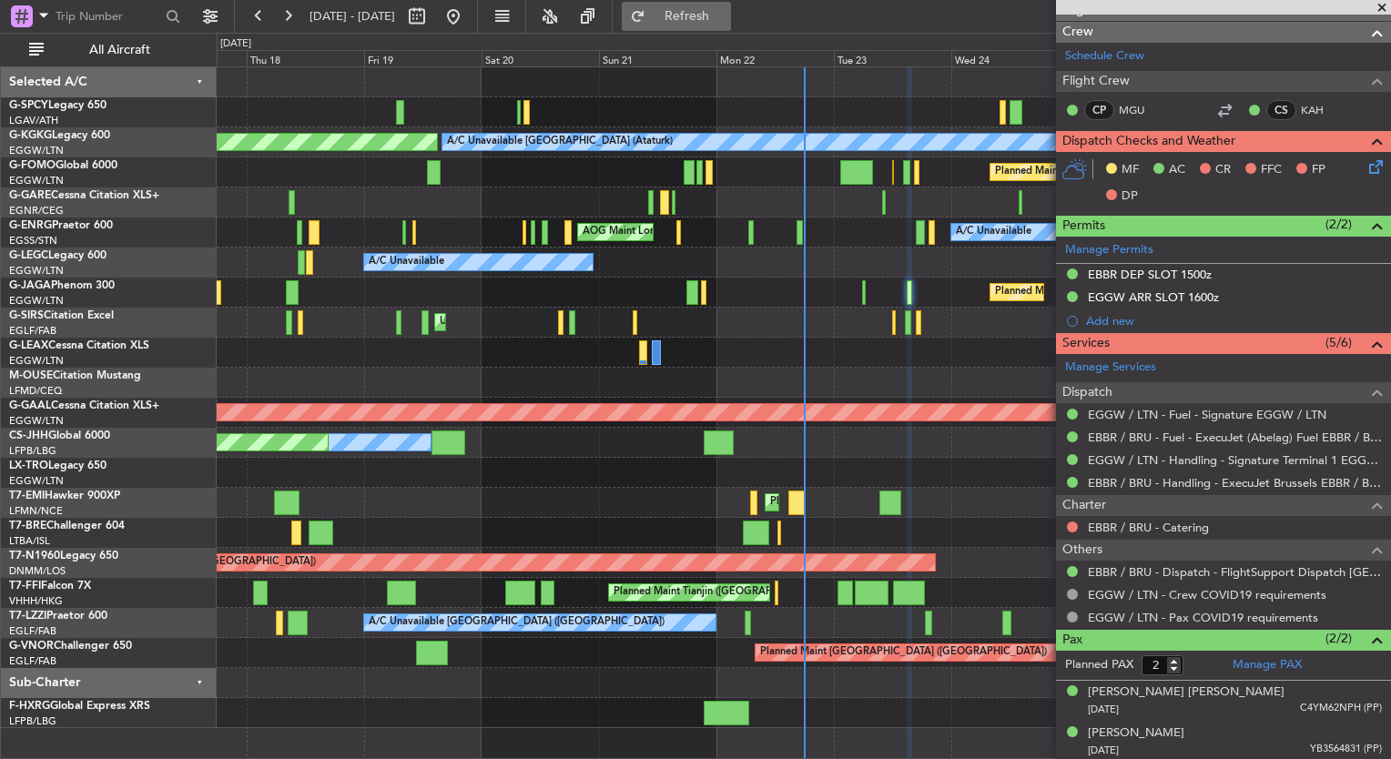
click at [731, 25] on button "Refresh" at bounding box center [676, 16] width 109 height 29
type input "3"
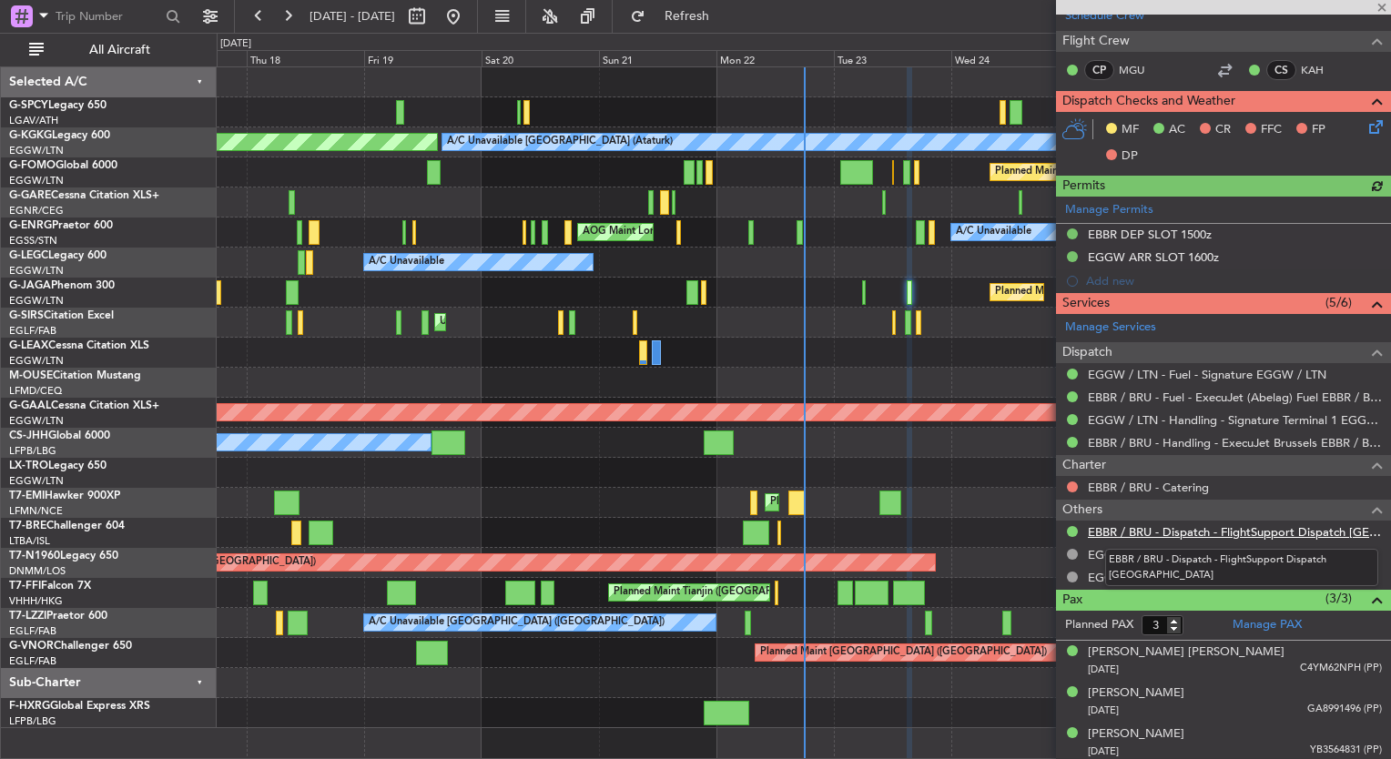
click at [1166, 530] on link "EBBR / BRU - Dispatch - FlightSupport Dispatch [GEOGRAPHIC_DATA]" at bounding box center [1235, 531] width 294 height 15
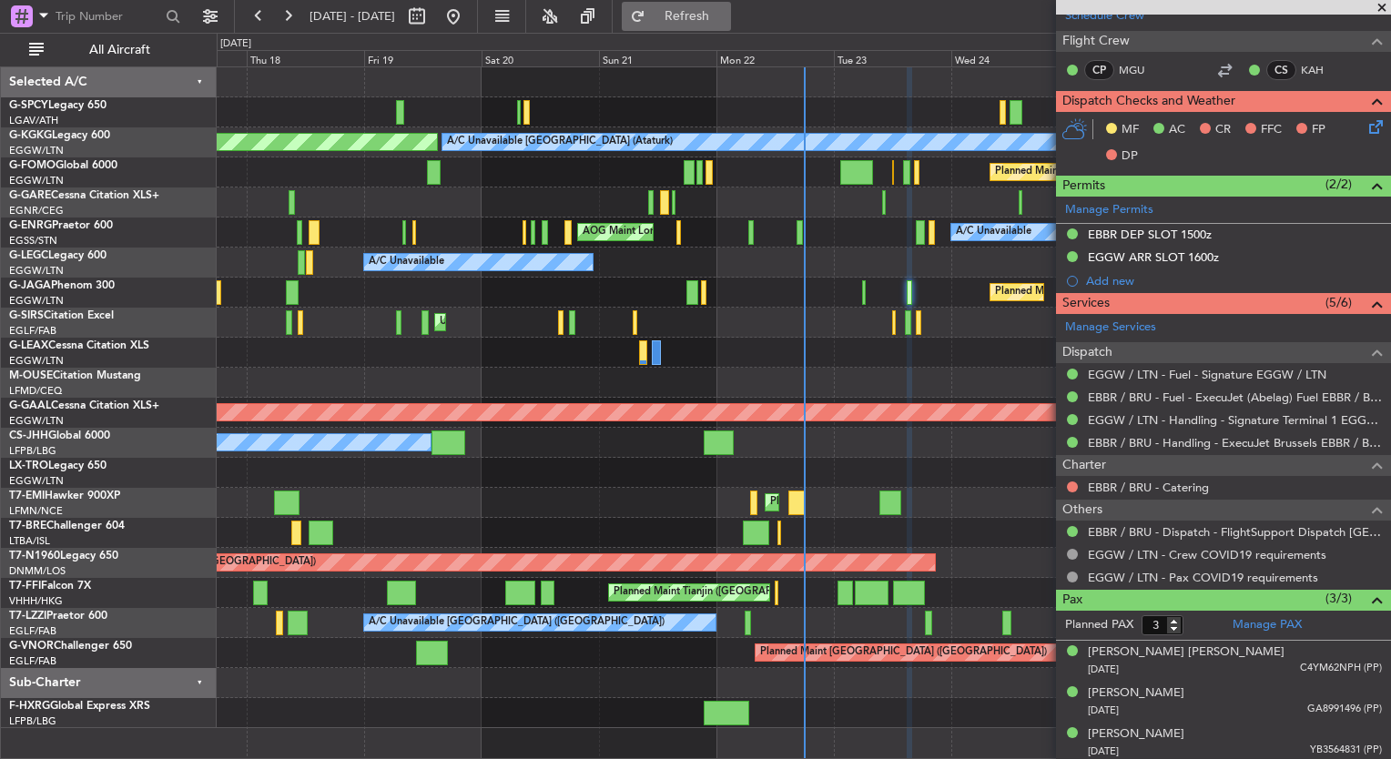
click at [695, 15] on button "Refresh" at bounding box center [676, 16] width 109 height 29
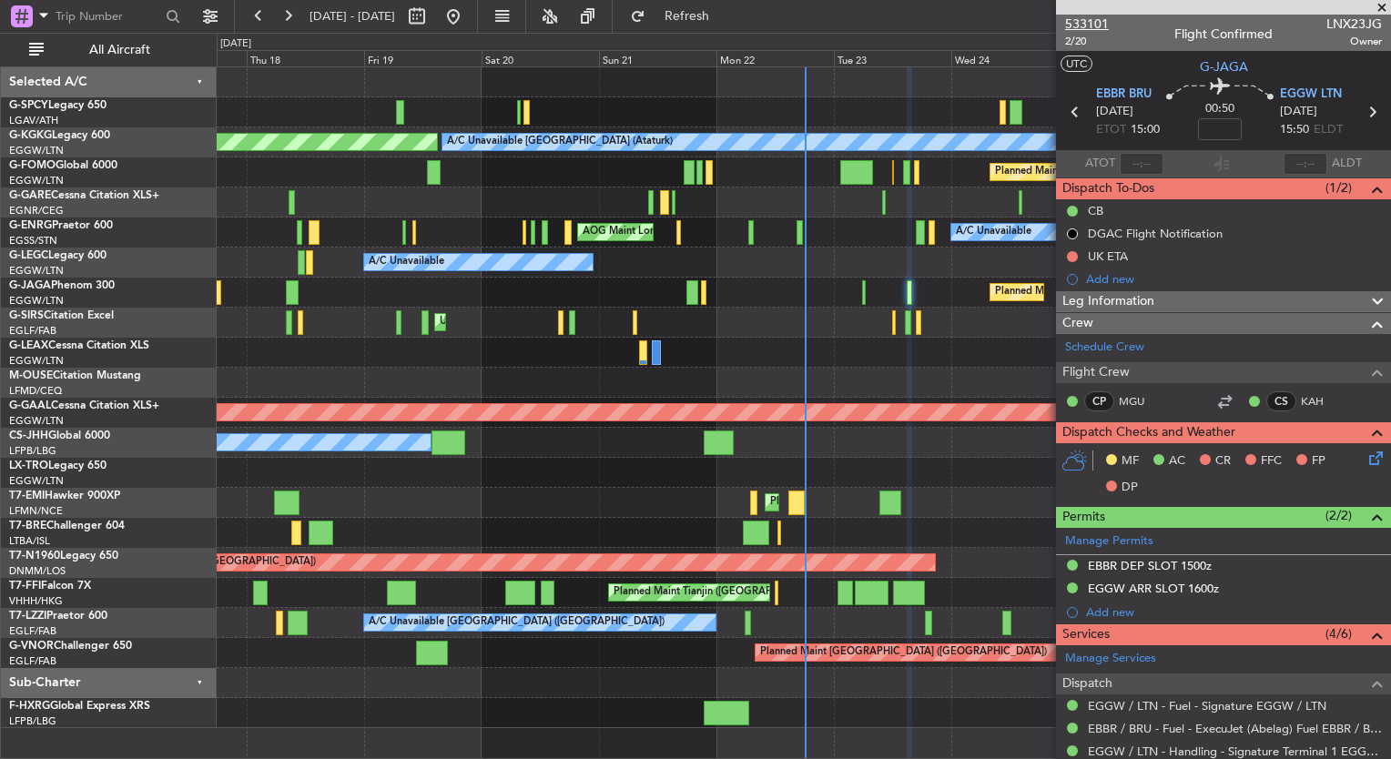
click at [1092, 21] on span "533101" at bounding box center [1087, 24] width 44 height 19
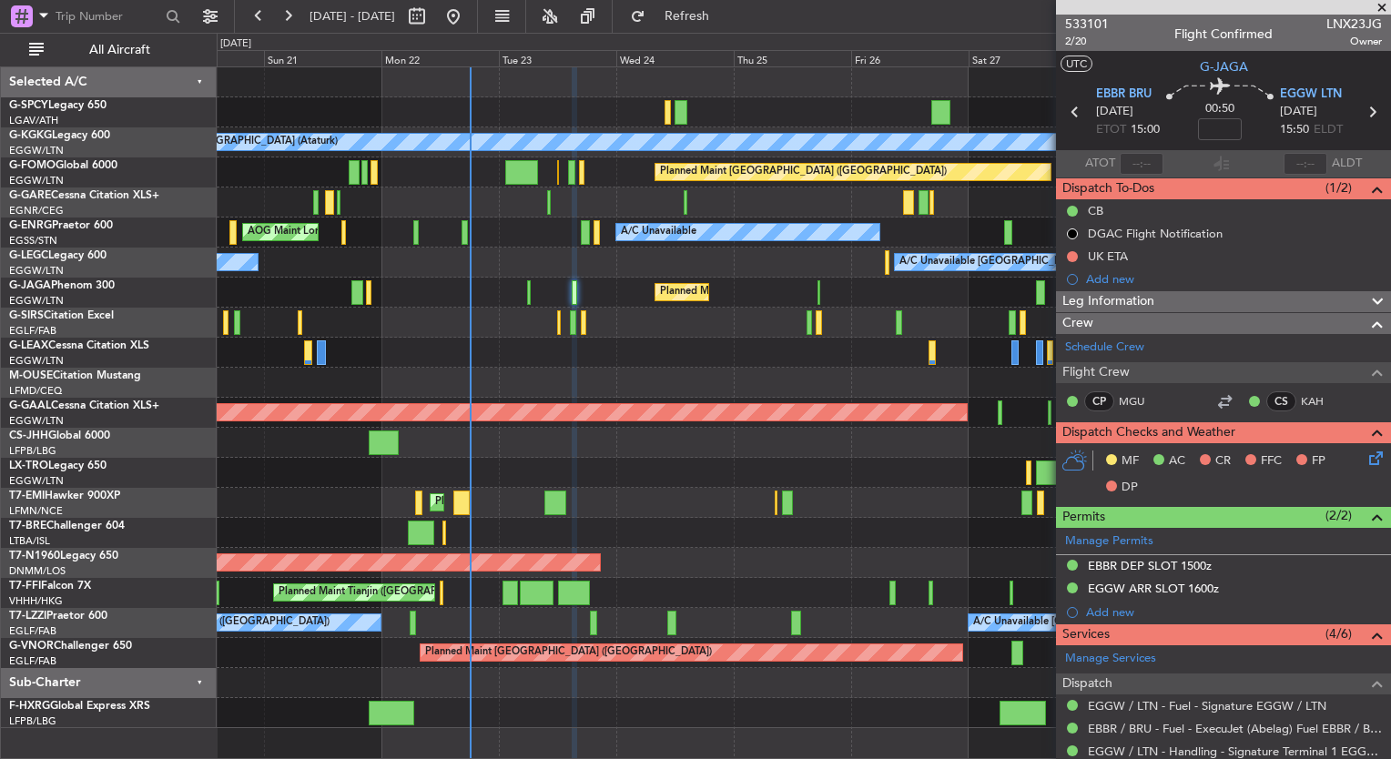
click at [448, 357] on div "A/C Unavailable Istanbul (Ataturk) AOG Maint Istanbul (Ataturk) Planned Maint L…" at bounding box center [804, 397] width 1174 height 661
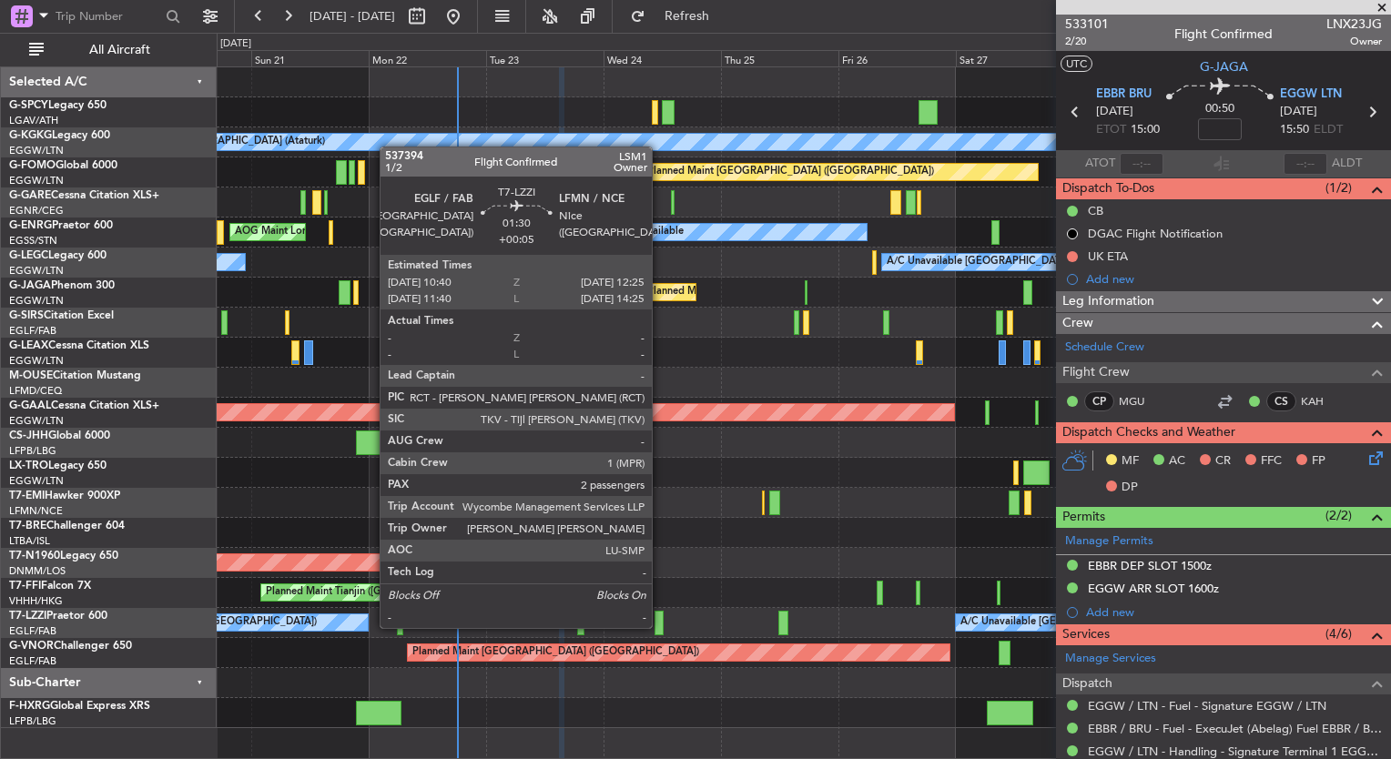
click at [660, 626] on div at bounding box center [659, 623] width 9 height 25
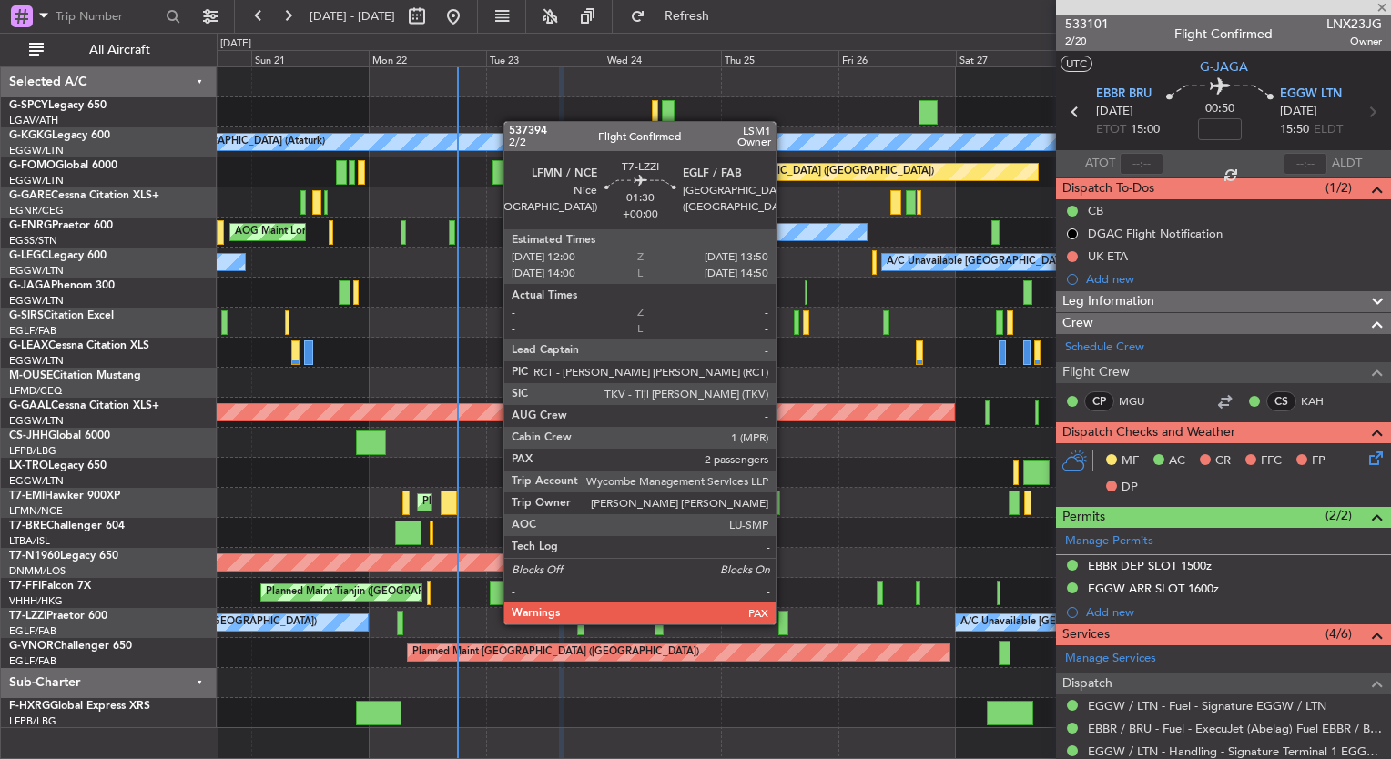
type input "+00:05"
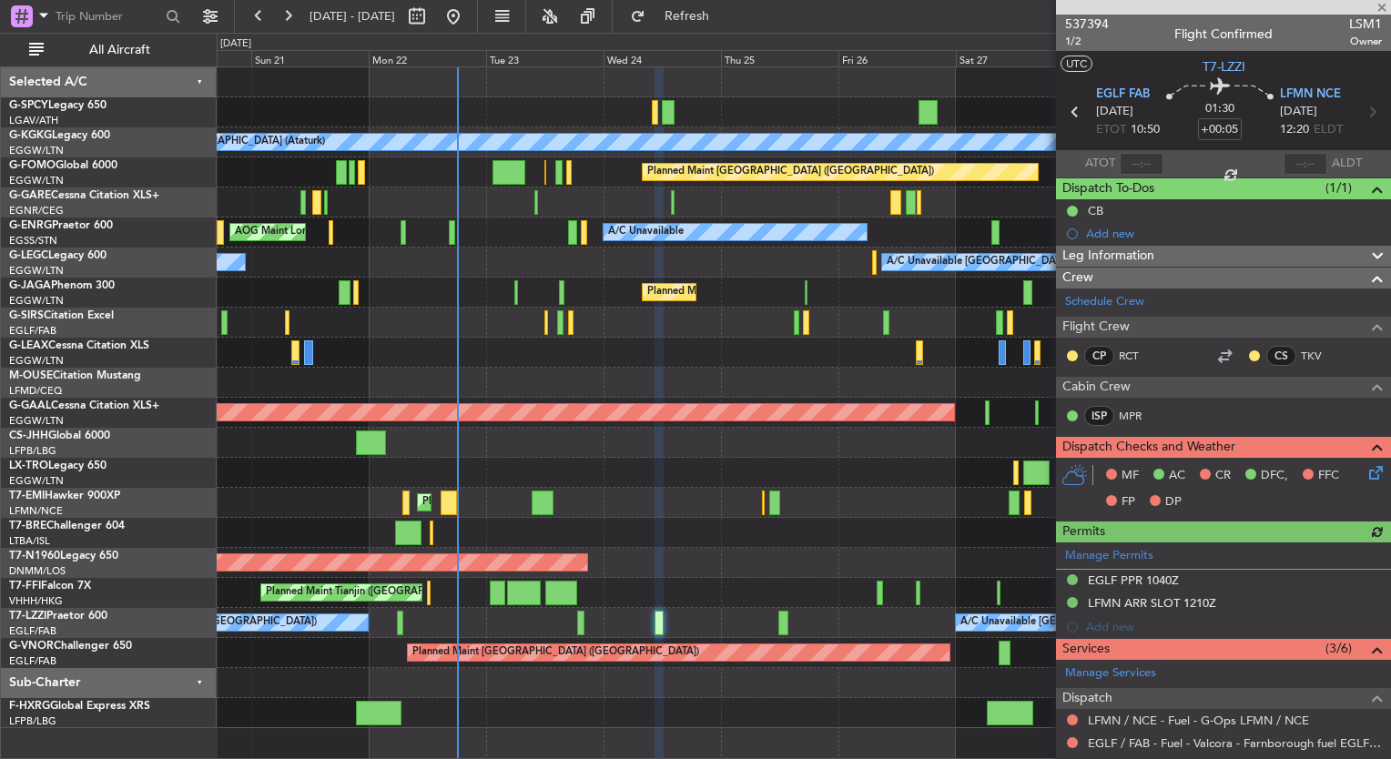
scroll to position [306, 0]
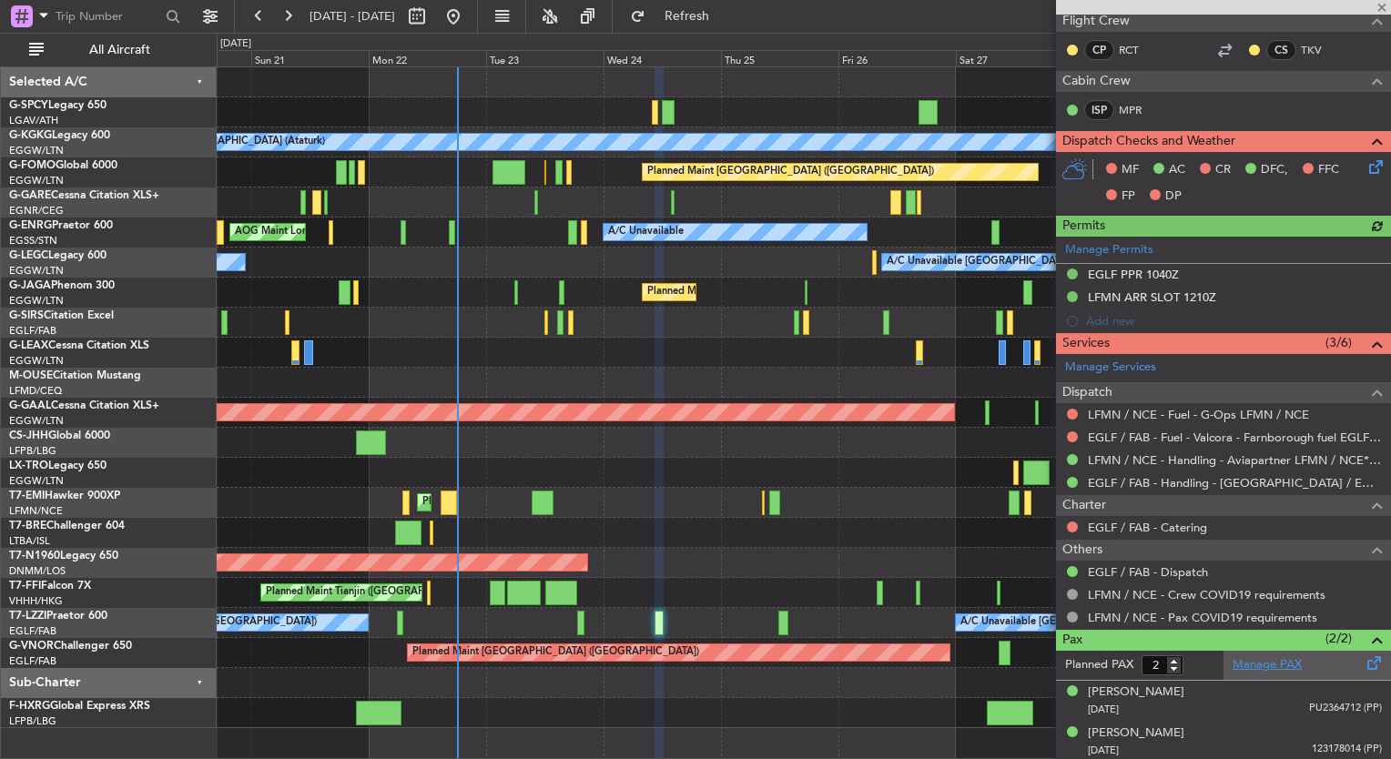
click at [1277, 667] on link "Manage PAX" at bounding box center [1267, 665] width 69 height 18
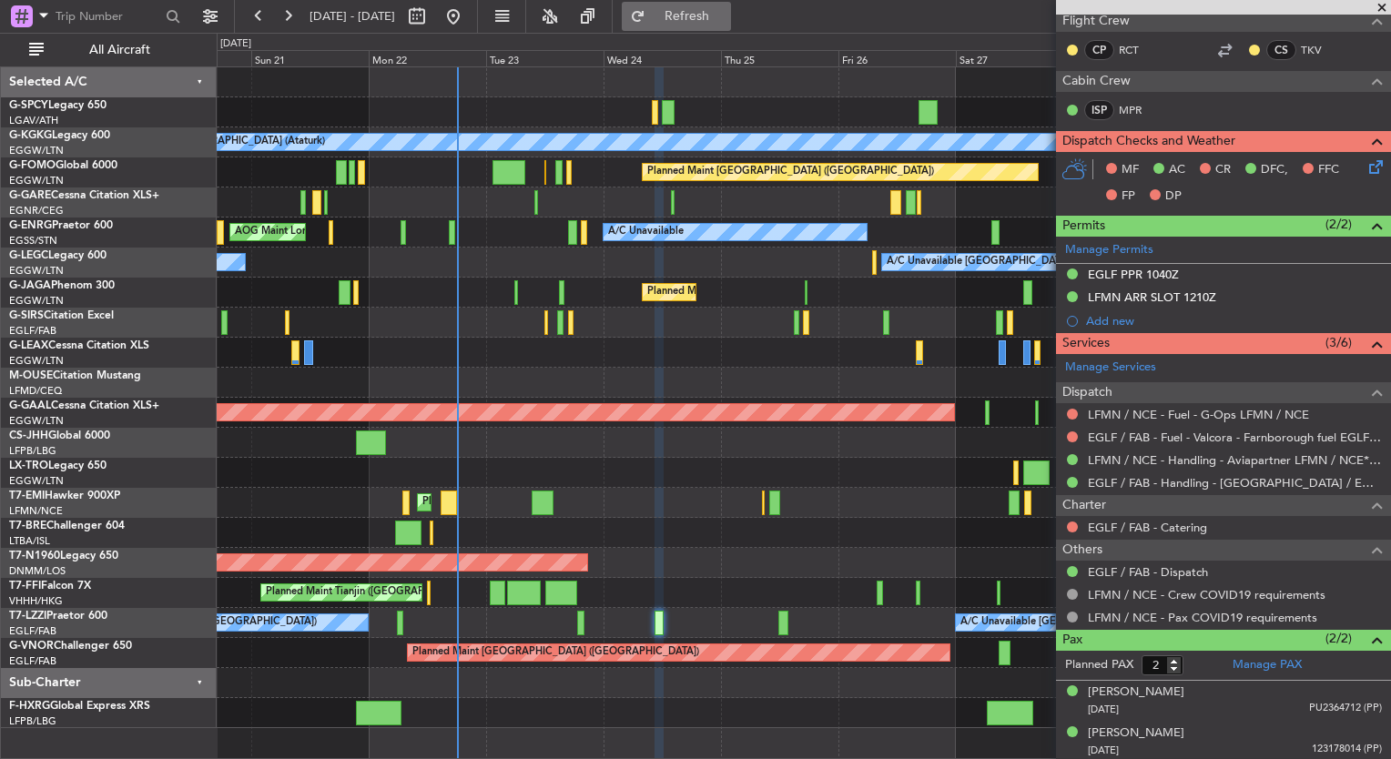
click at [704, 27] on button "Refresh" at bounding box center [676, 16] width 109 height 29
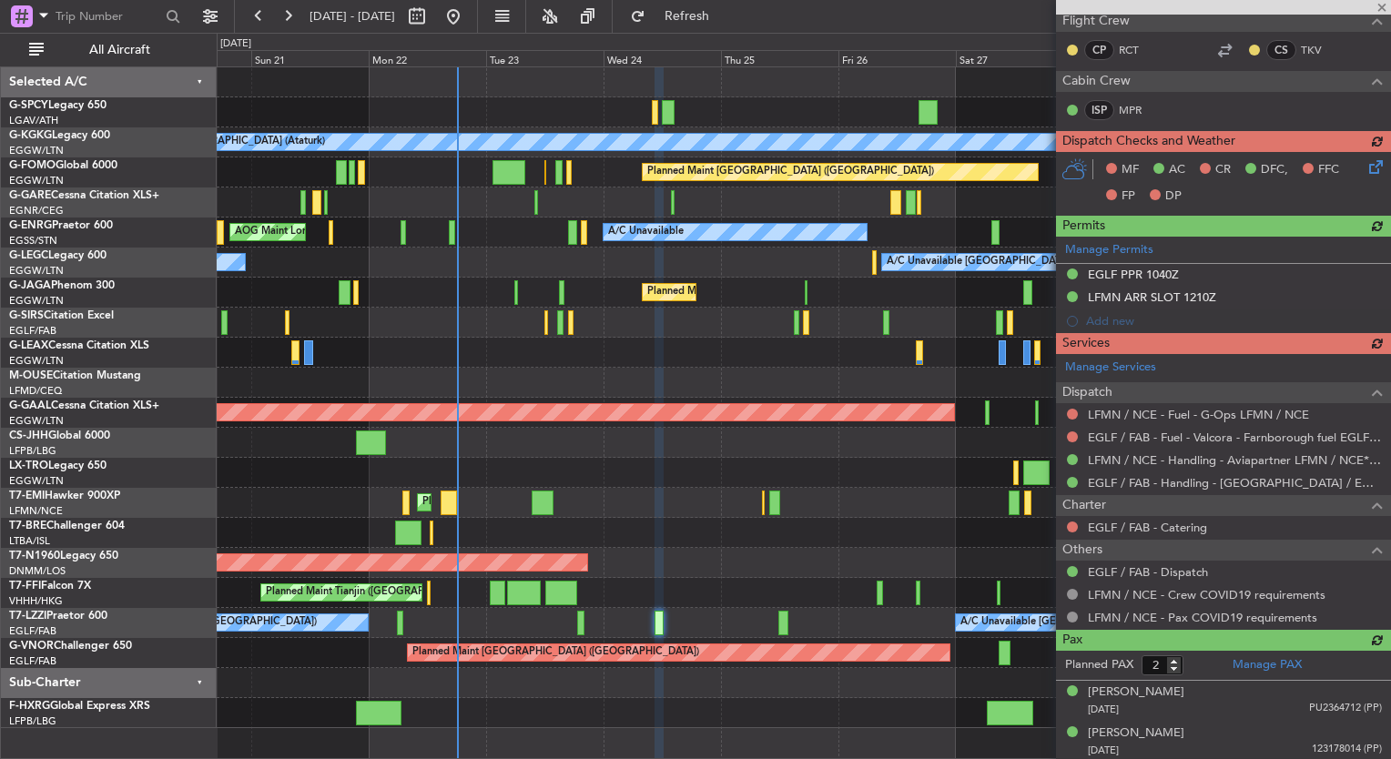
type input "3"
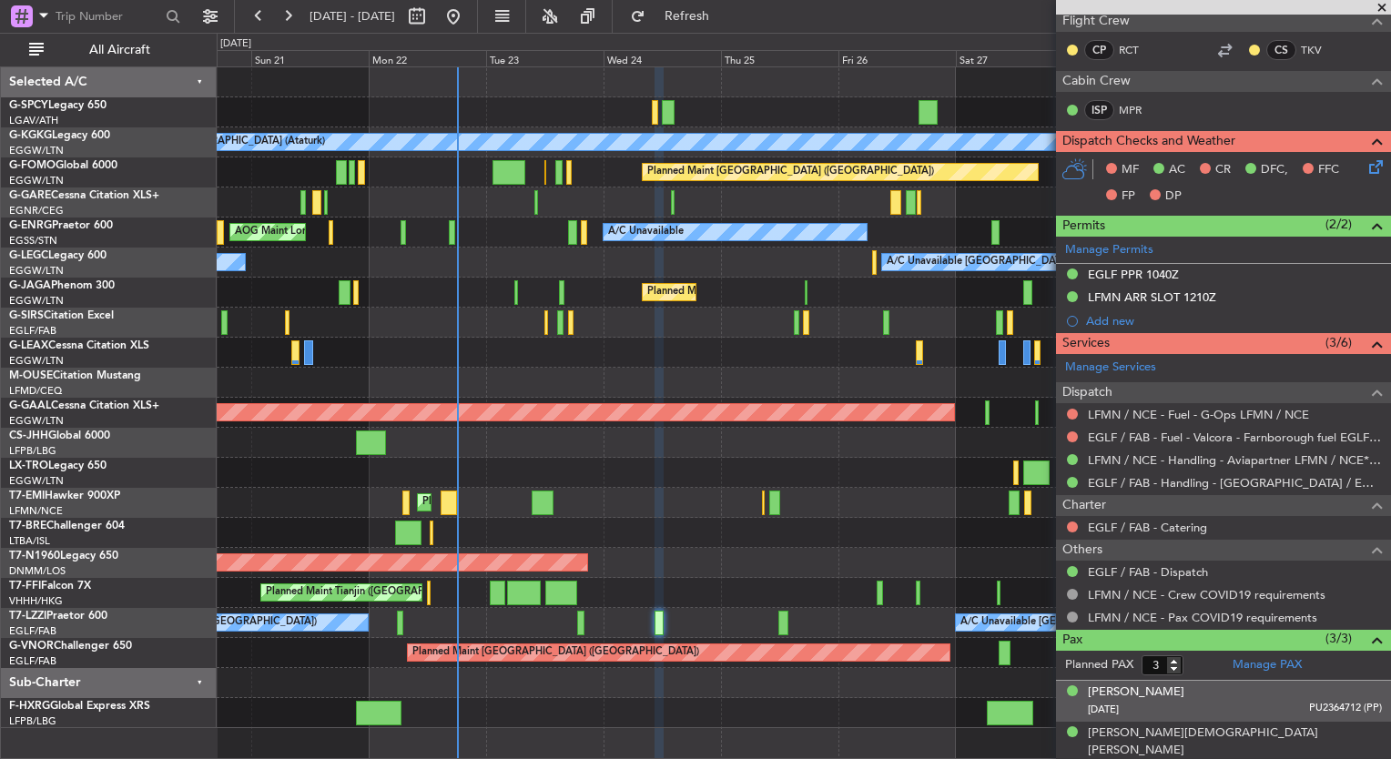
scroll to position [346, 0]
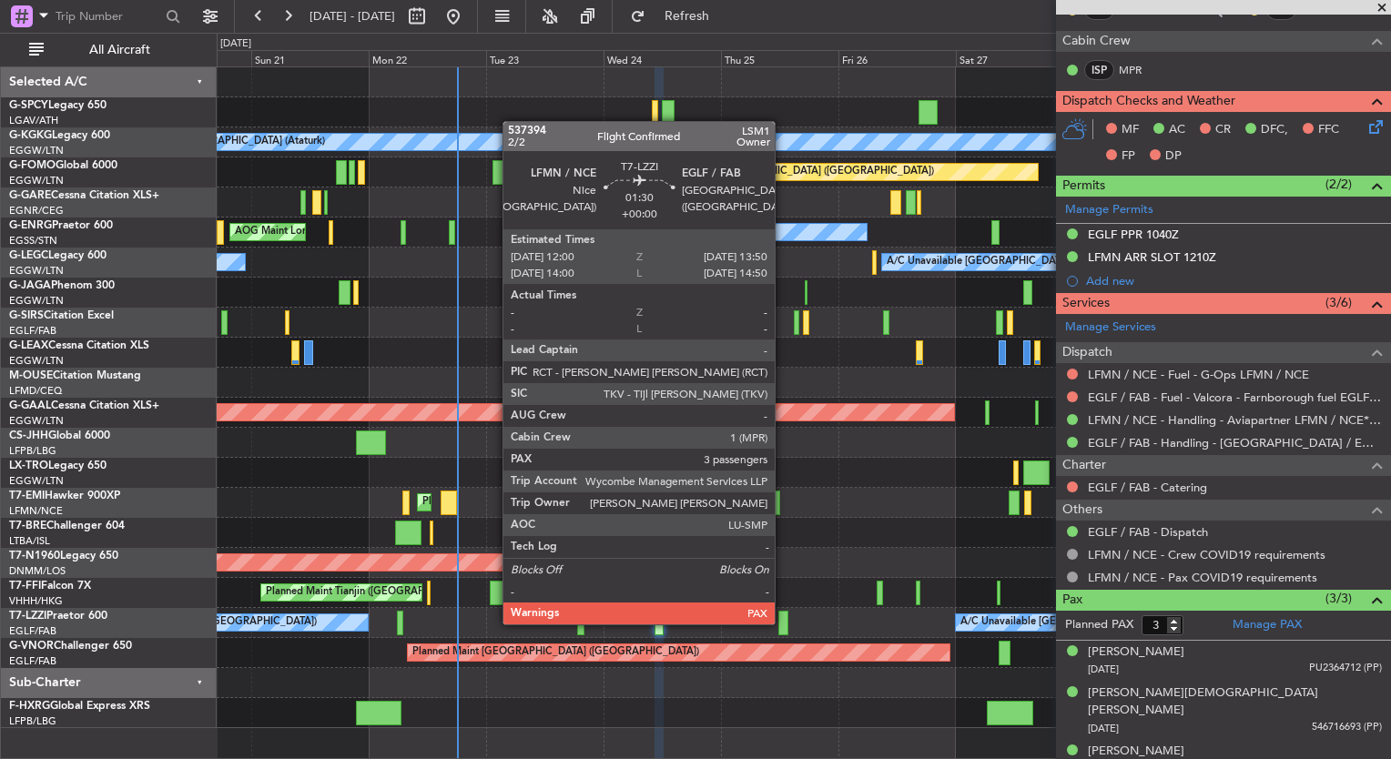
click at [783, 621] on div at bounding box center [783, 623] width 9 height 25
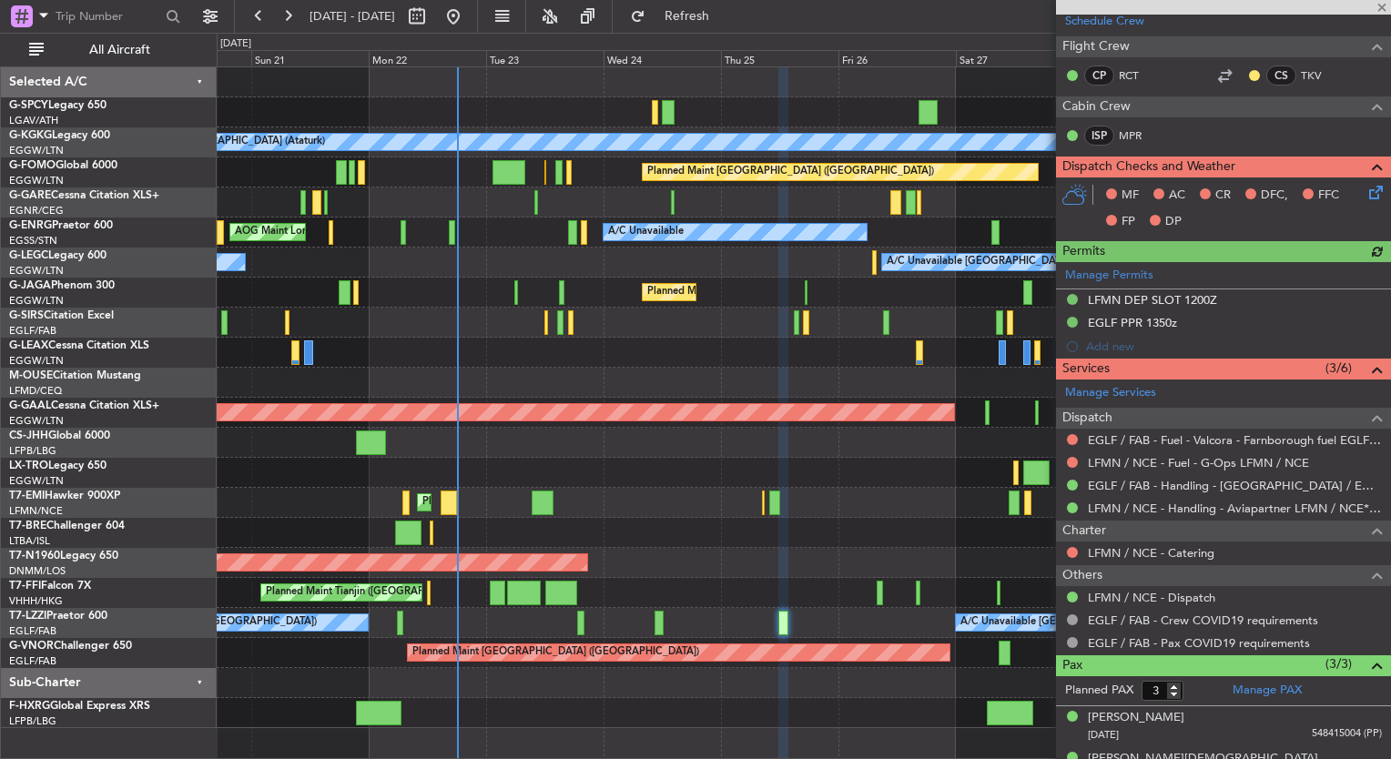
scroll to position [392, 0]
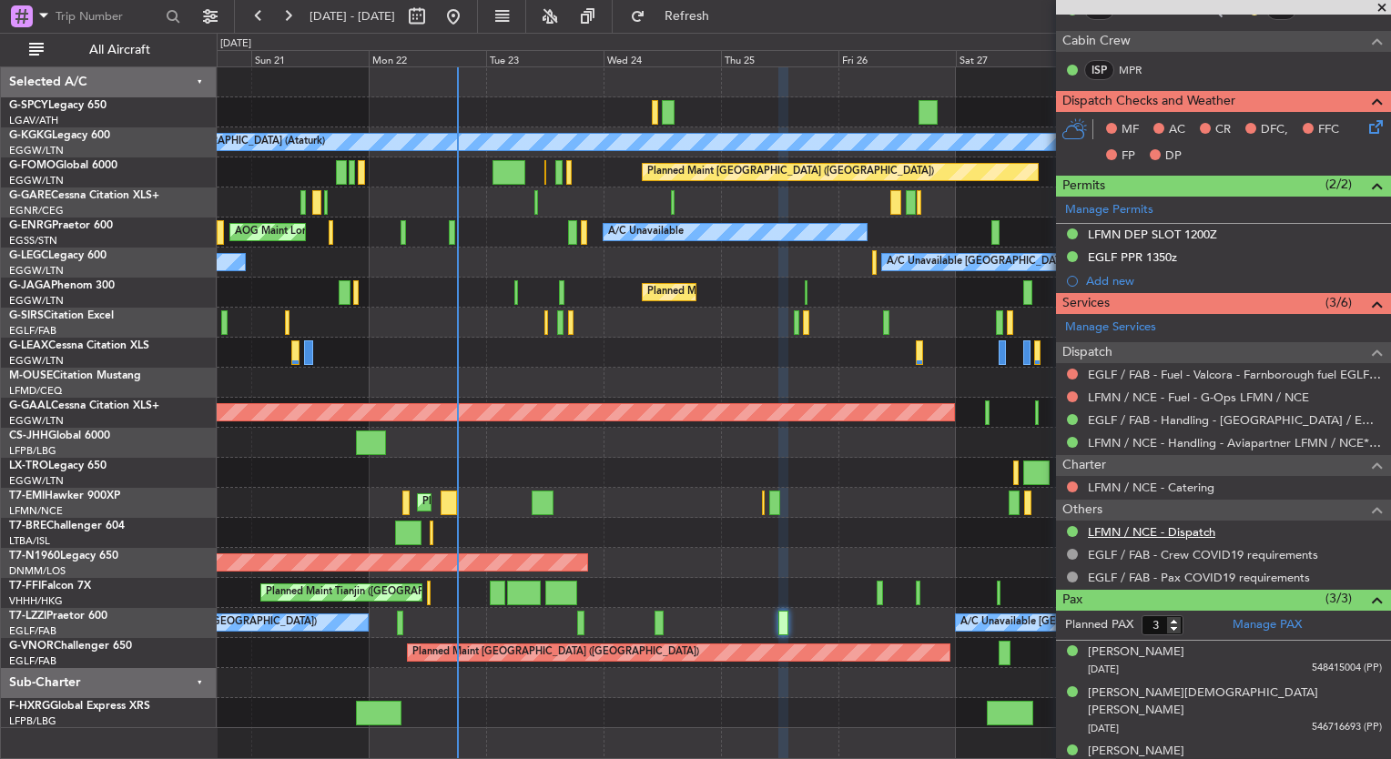
click at [1200, 530] on link "LFMN / NCE - Dispatch" at bounding box center [1151, 531] width 127 height 15
click at [726, 16] on span "Refresh" at bounding box center [687, 16] width 76 height 13
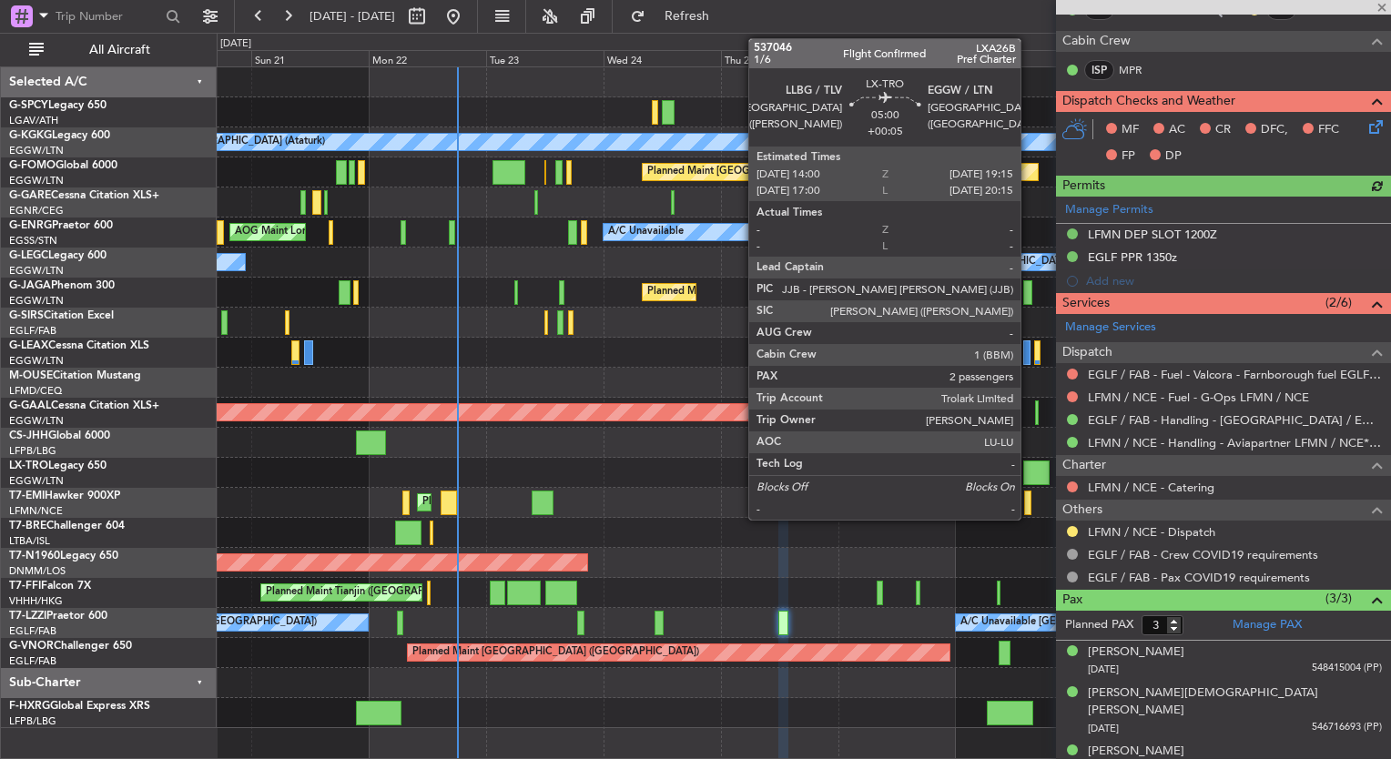
click at [656, 516] on div "Planned Maint [GEOGRAPHIC_DATA]" at bounding box center [804, 503] width 1174 height 30
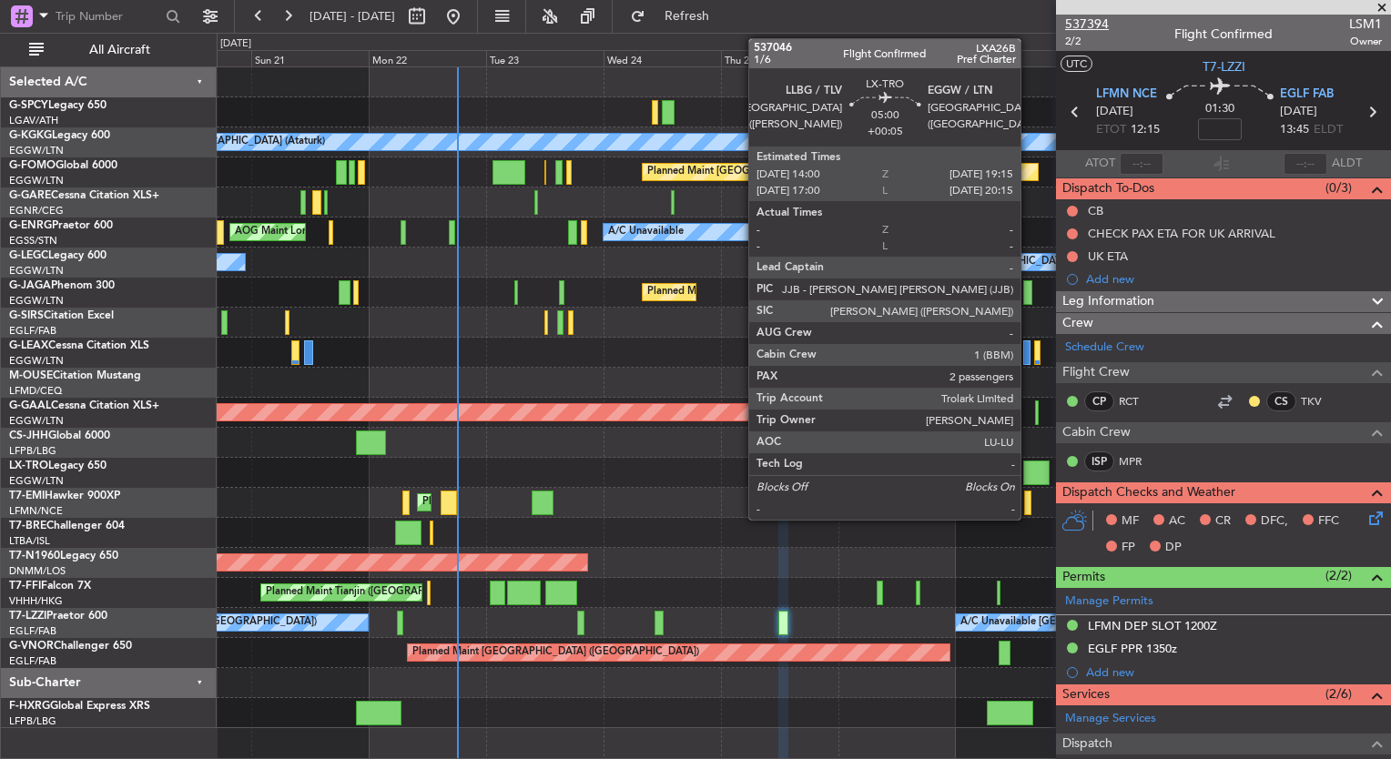
click at [1068, 19] on span "537394" at bounding box center [1087, 24] width 44 height 19
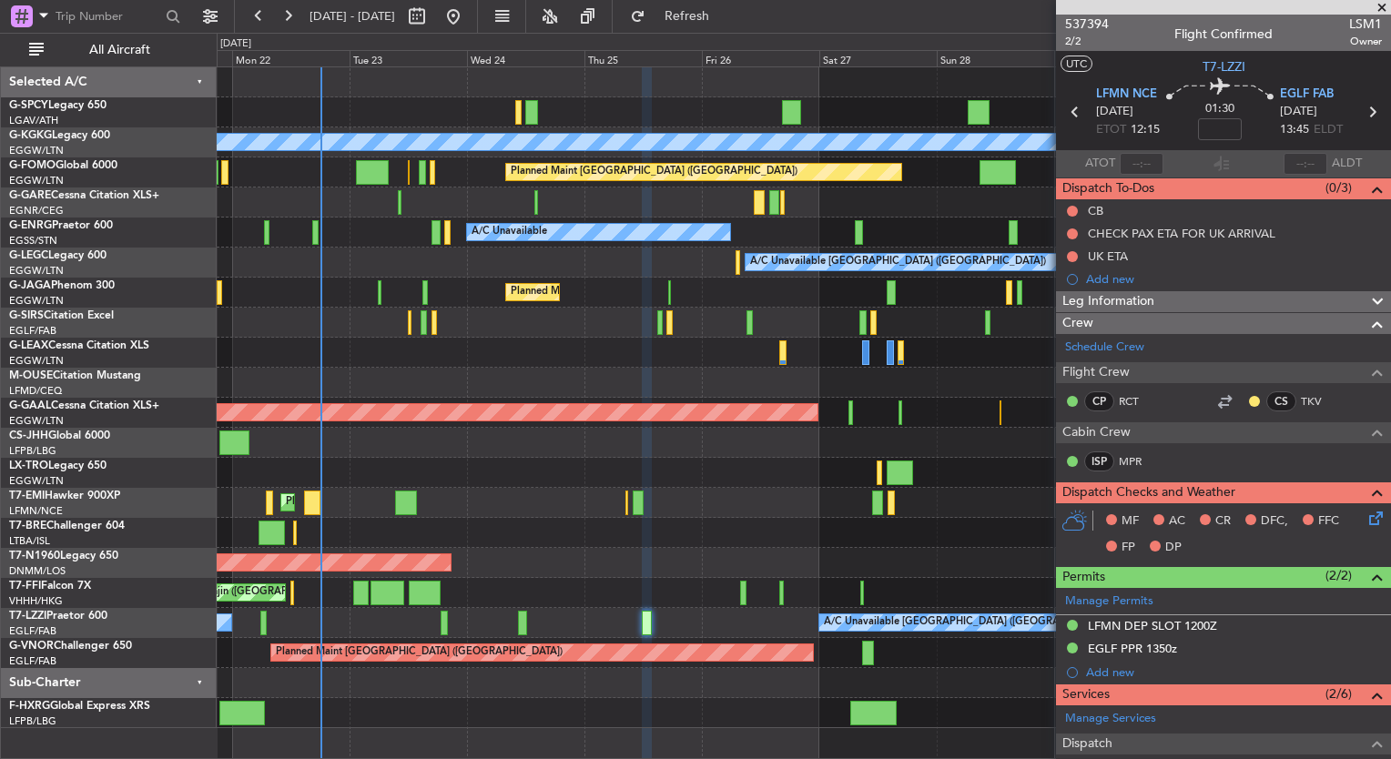
click at [565, 339] on div at bounding box center [804, 353] width 1174 height 30
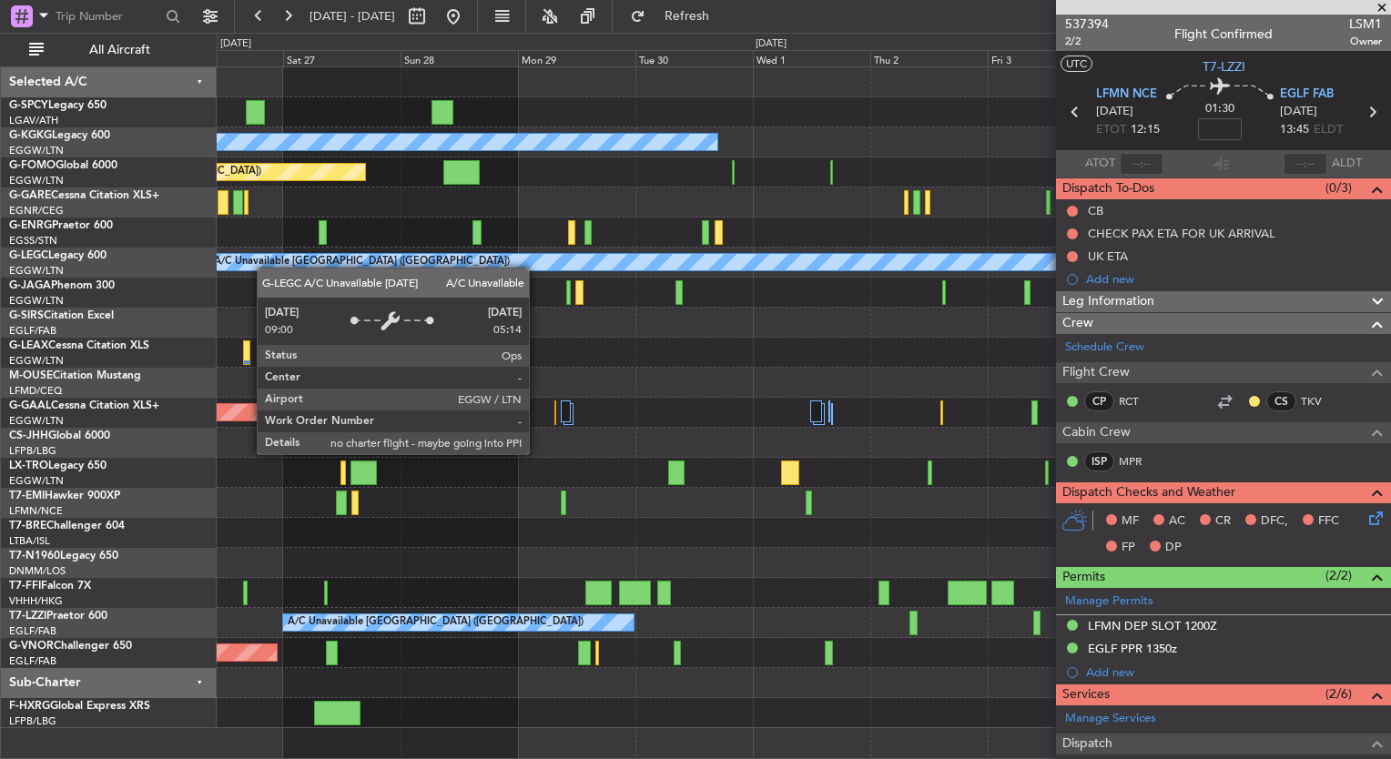
click at [123, 239] on div "A/C Unavailable Istanbul (Ataturk) Planned Maint London (Luton) A/C Unavailable…" at bounding box center [695, 396] width 1391 height 727
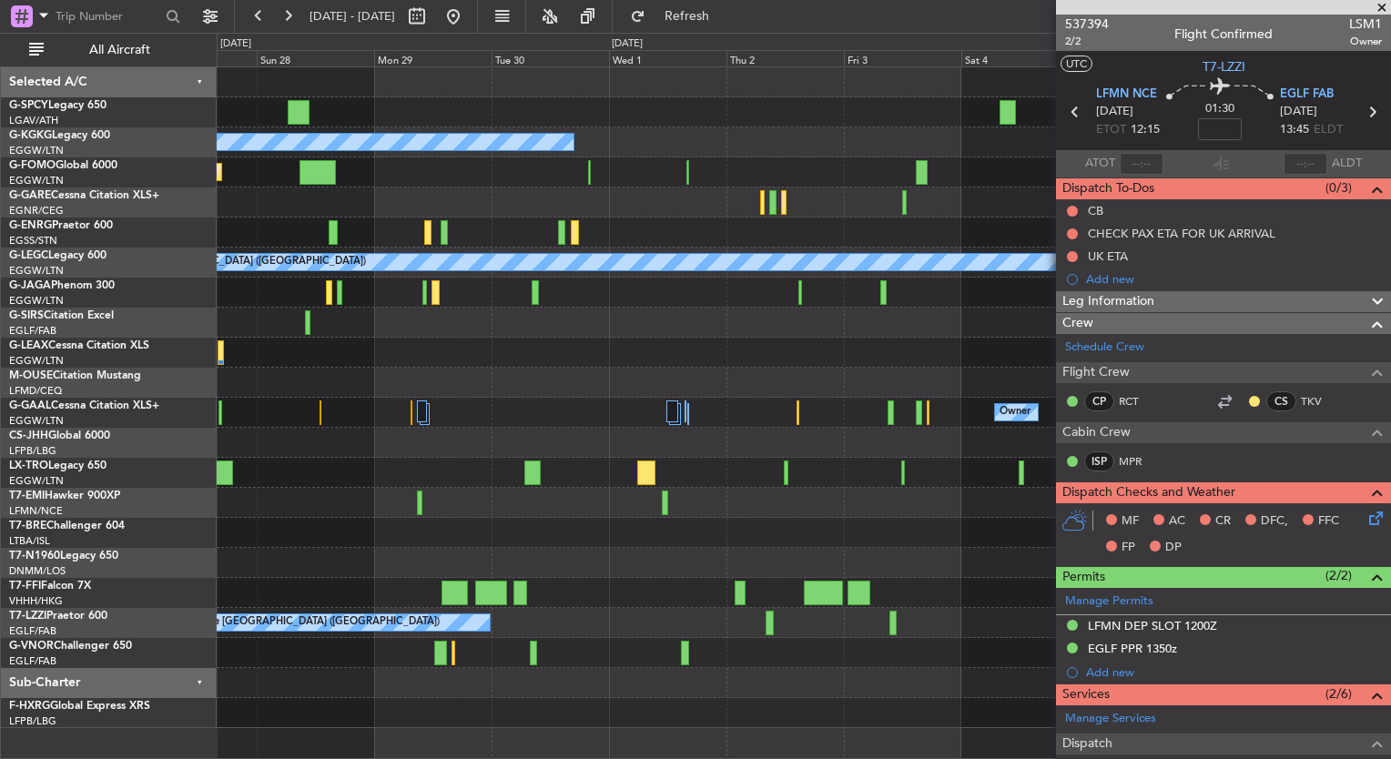
click at [36, 267] on div "A/C Unavailable Istanbul (Ataturk) Planned Maint London (Luton) A/C Unavailable…" at bounding box center [695, 396] width 1391 height 727
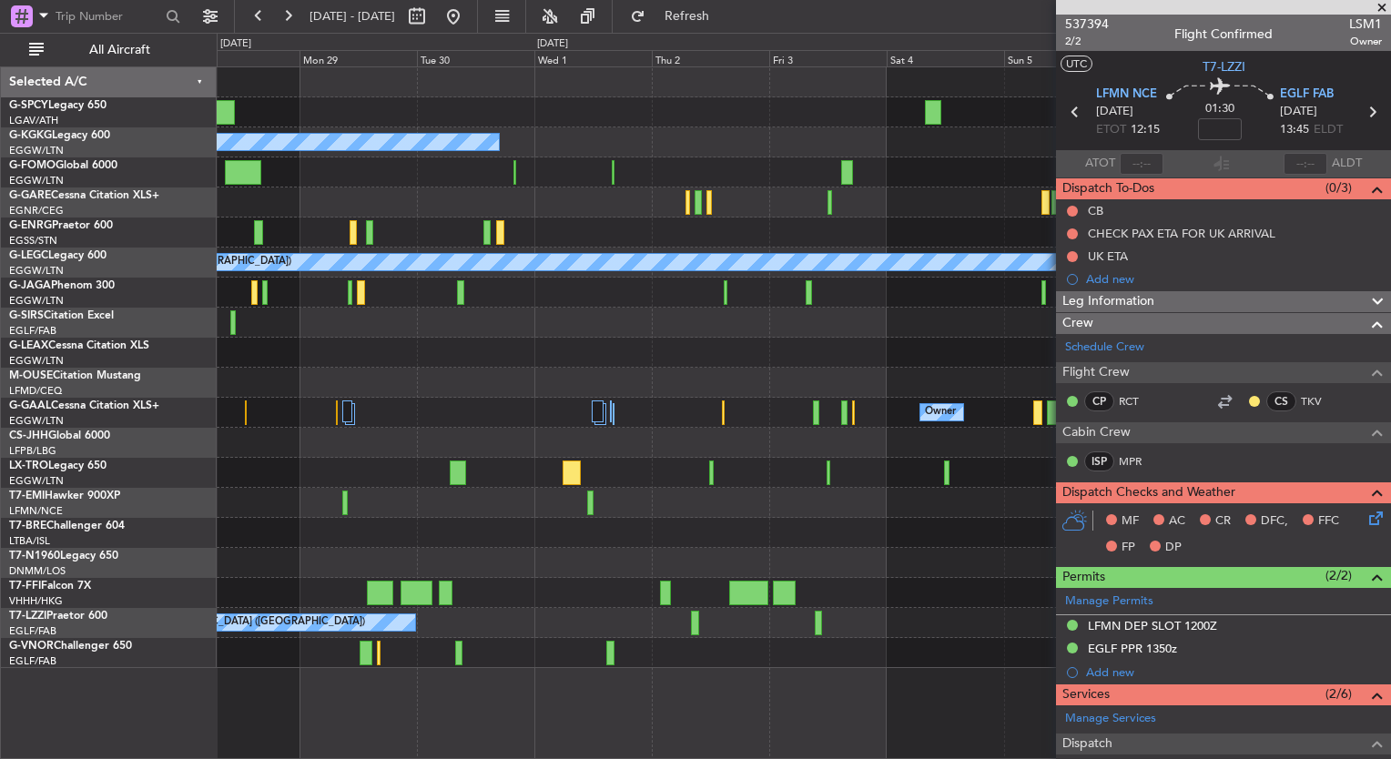
click at [1145, 417] on fb-app "03 Oct 2025 - 13 Oct 2025 Refresh Quick Links All Aircraft A/C Unavailable Ista…" at bounding box center [695, 387] width 1391 height 746
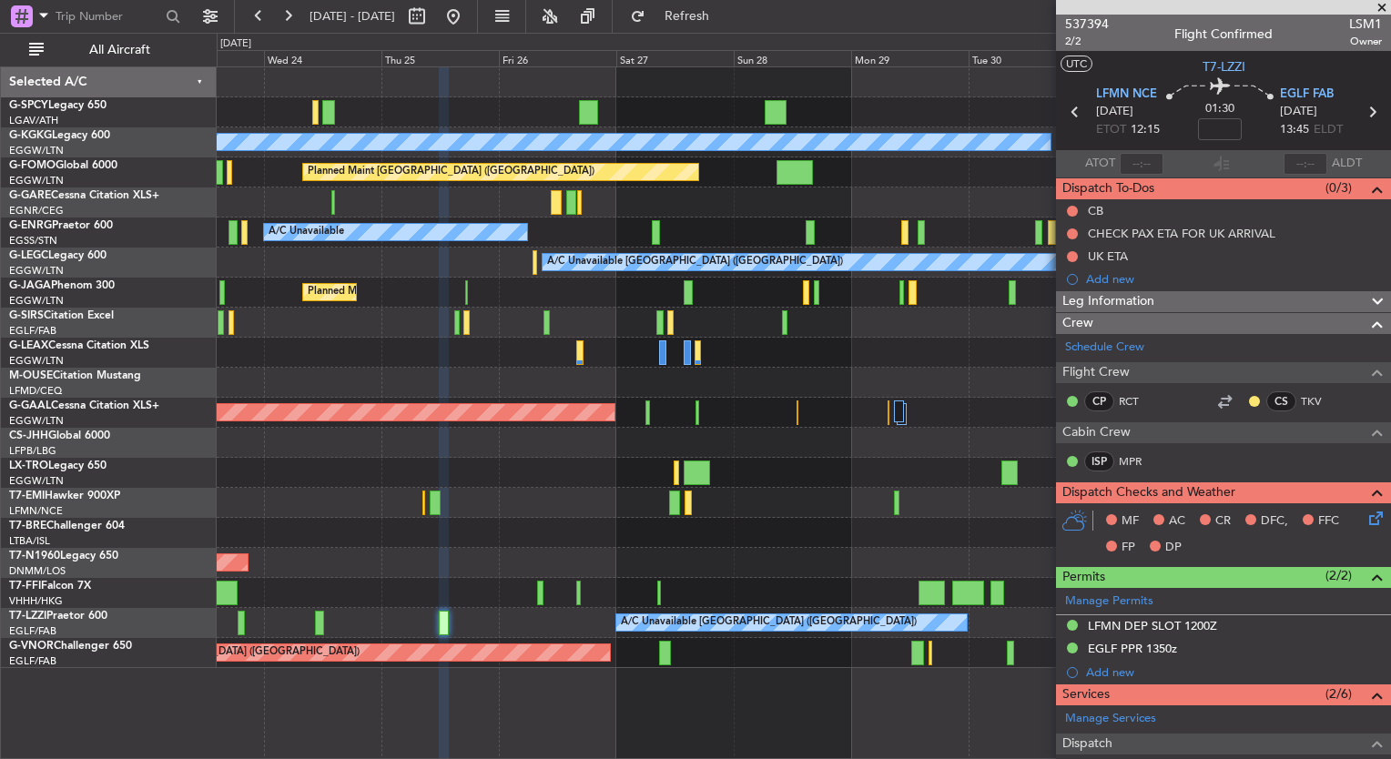
click at [902, 426] on div "A/C Unavailable Istanbul (Ataturk) Planned Maint London (Luton) A/C Unavailable…" at bounding box center [804, 367] width 1174 height 601
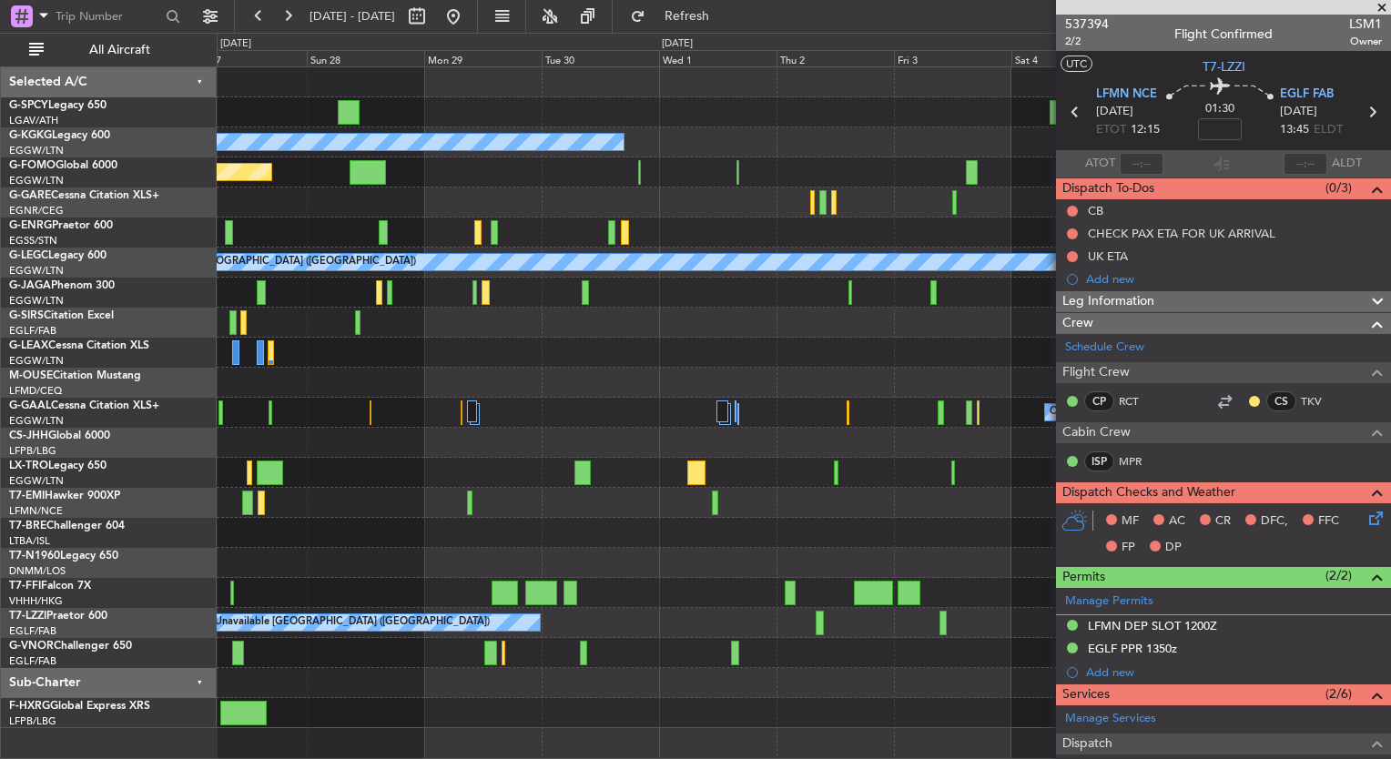
click at [231, 418] on div "A/C Unavailable Istanbul (Ataturk) Planned Maint London (Luton) A/C Unavailable…" at bounding box center [804, 397] width 1174 height 661
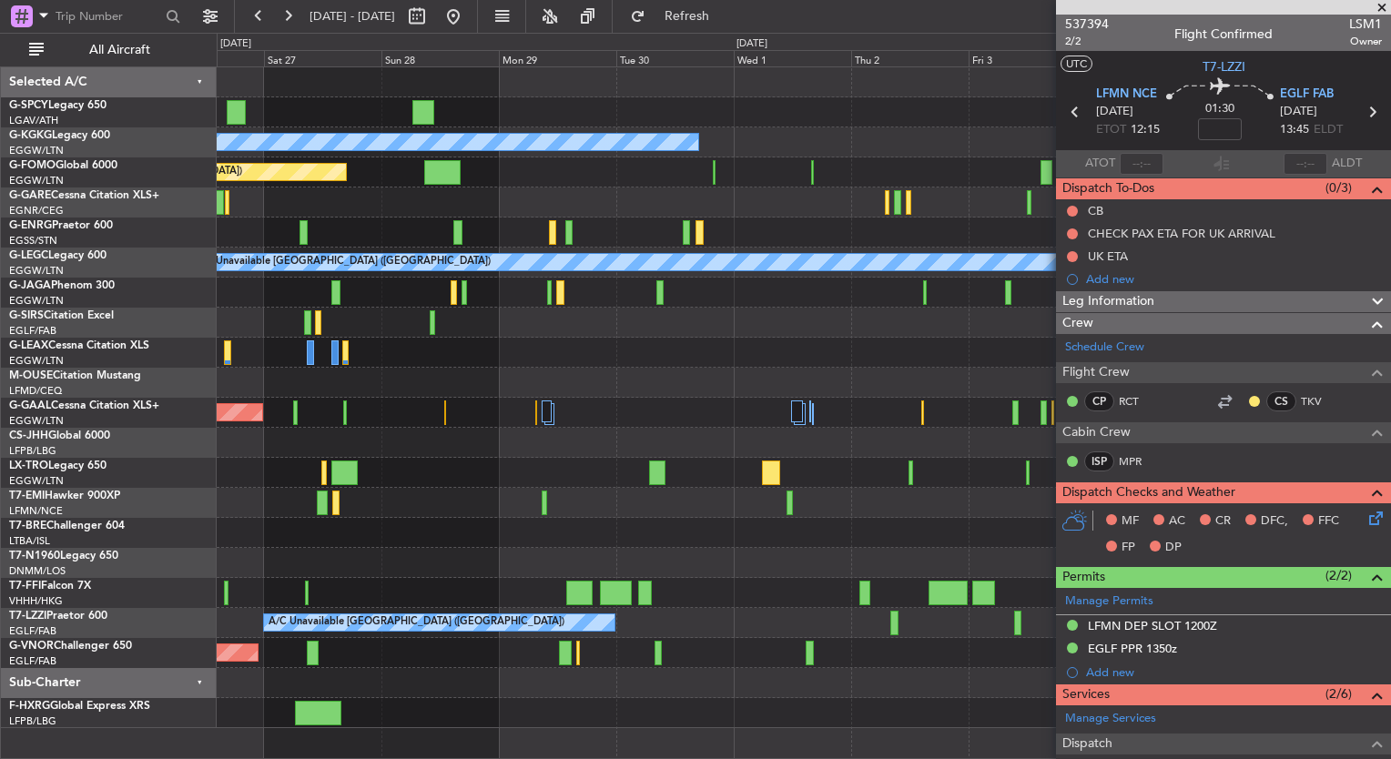
click at [790, 456] on div at bounding box center [804, 443] width 1174 height 30
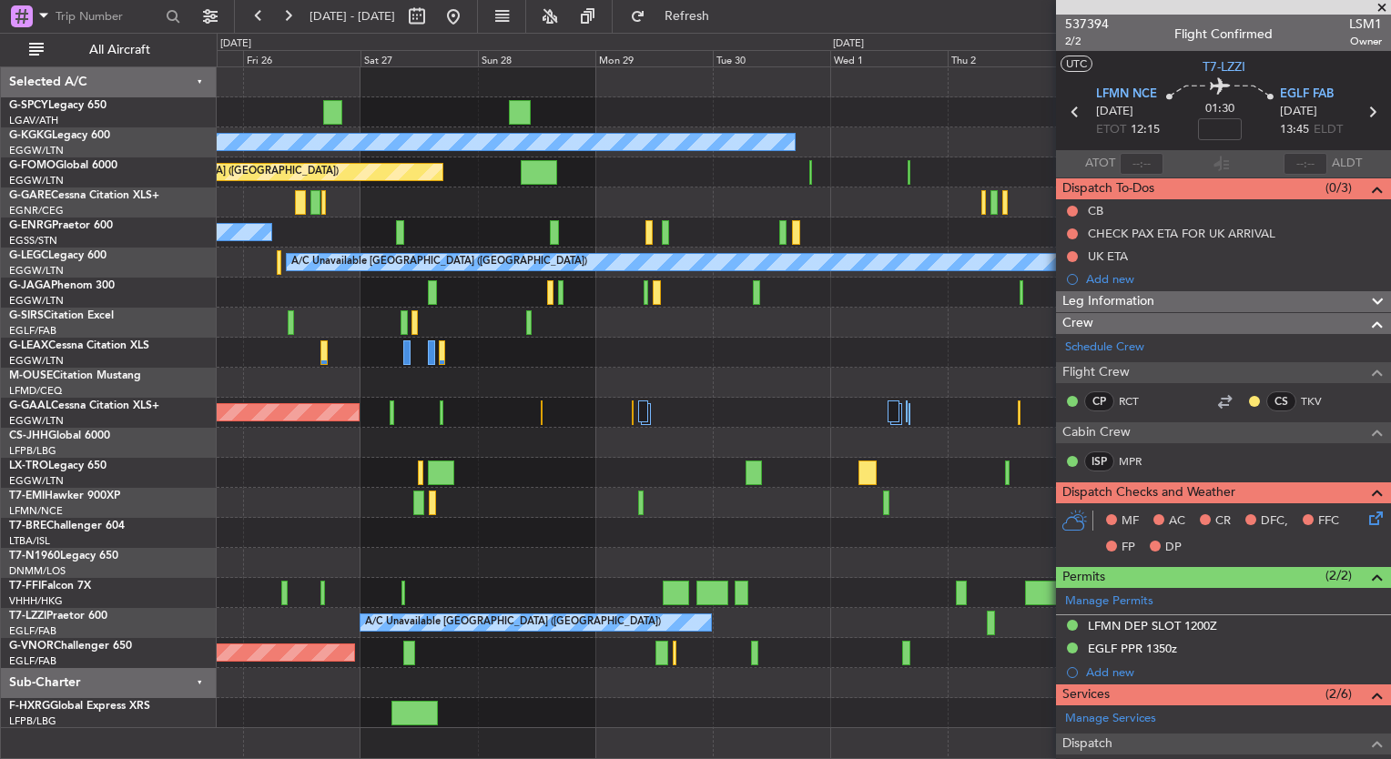
click at [504, 484] on div "A/C Unavailable" at bounding box center [804, 473] width 1174 height 30
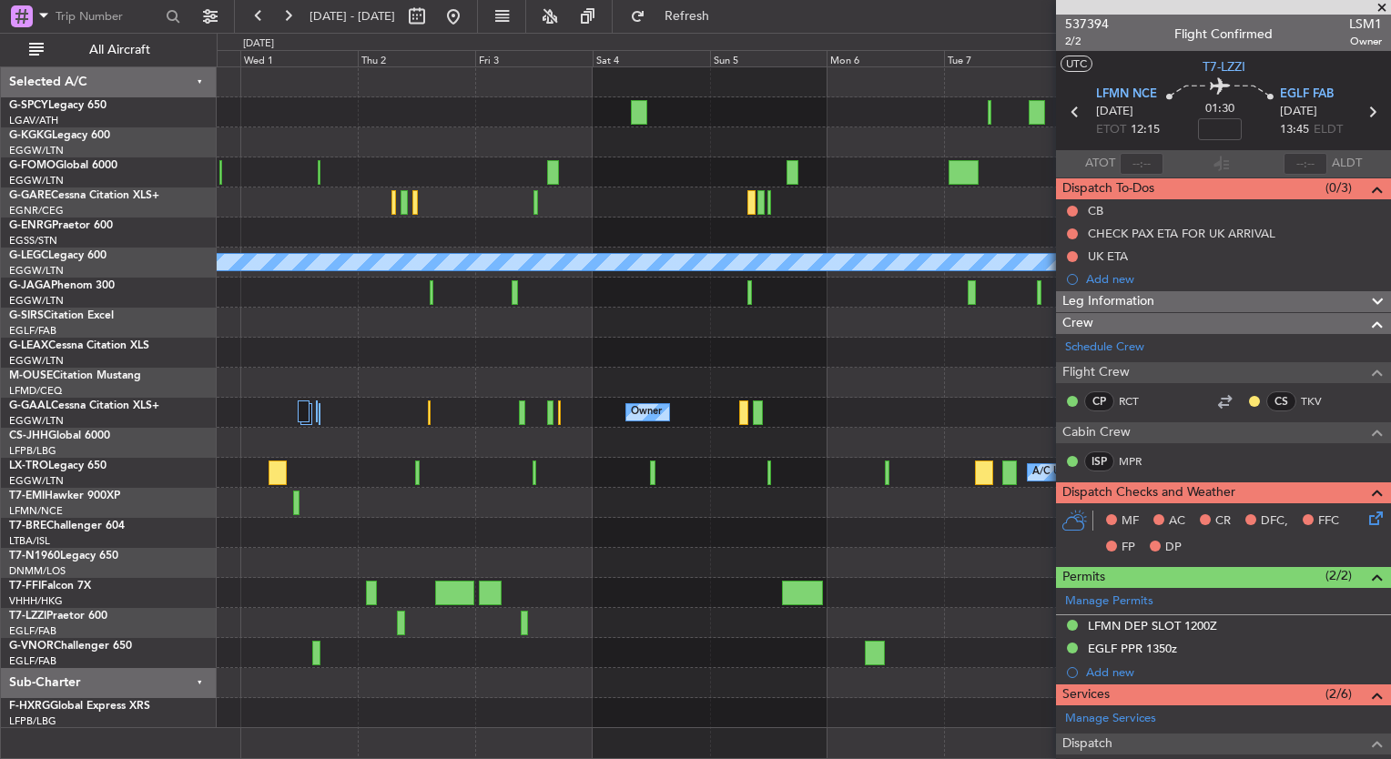
click at [0, 453] on html "25 Sep 2025 - 05 Oct 2025 Refresh Quick Links All Aircraft A/C Unavailable Ista…" at bounding box center [695, 379] width 1391 height 759
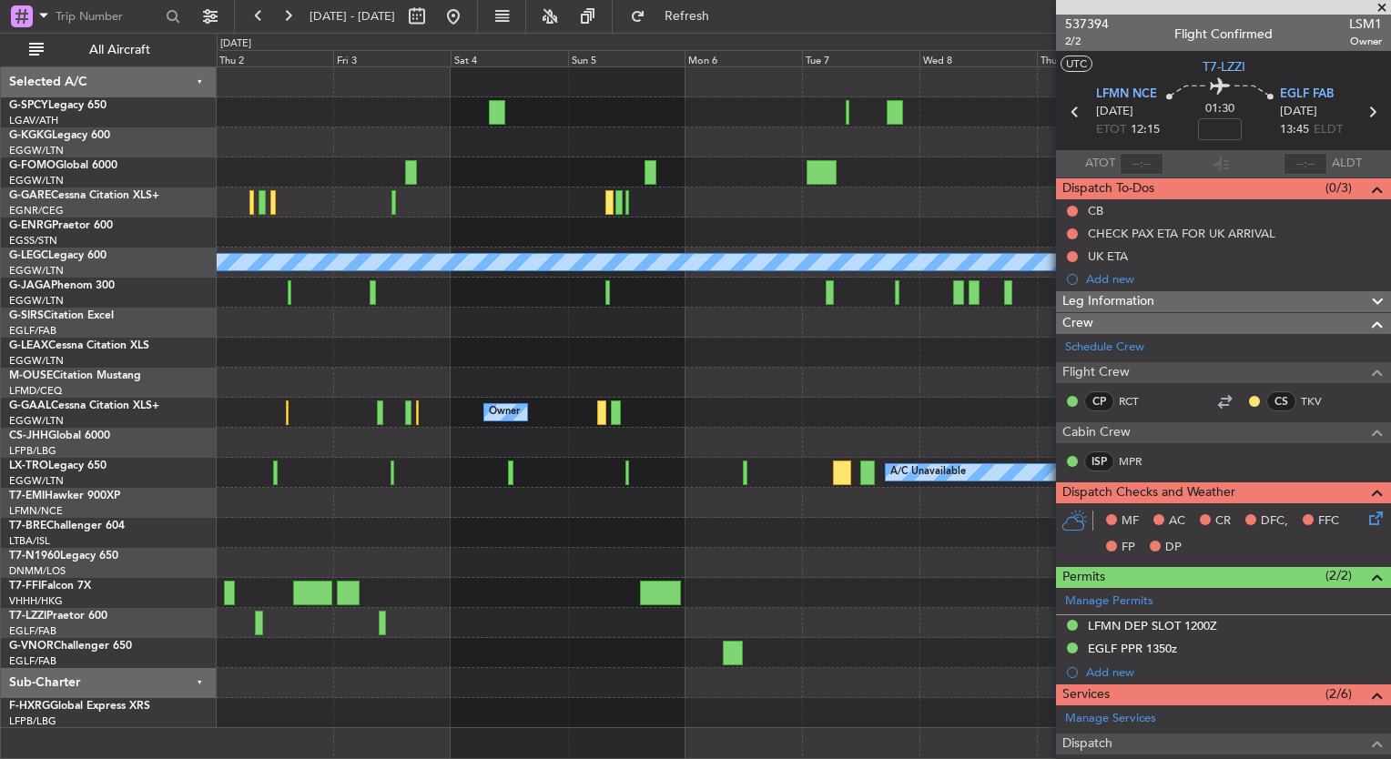
click at [23, 361] on div "A/C Unavailable Istanbul (Ataturk) A/C Unavailable London (Luton) Owner Owner O…" at bounding box center [695, 396] width 1391 height 727
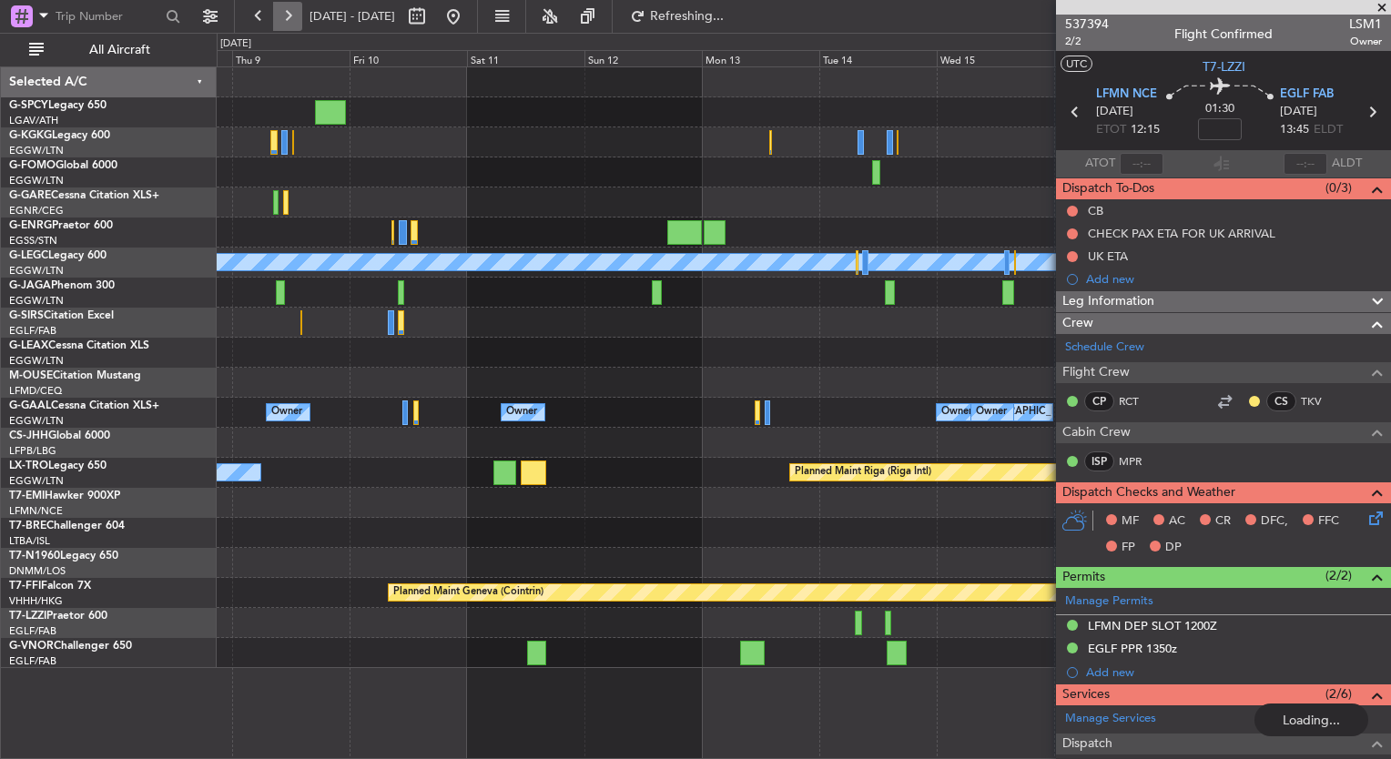
click at [283, 15] on button at bounding box center [287, 16] width 29 height 29
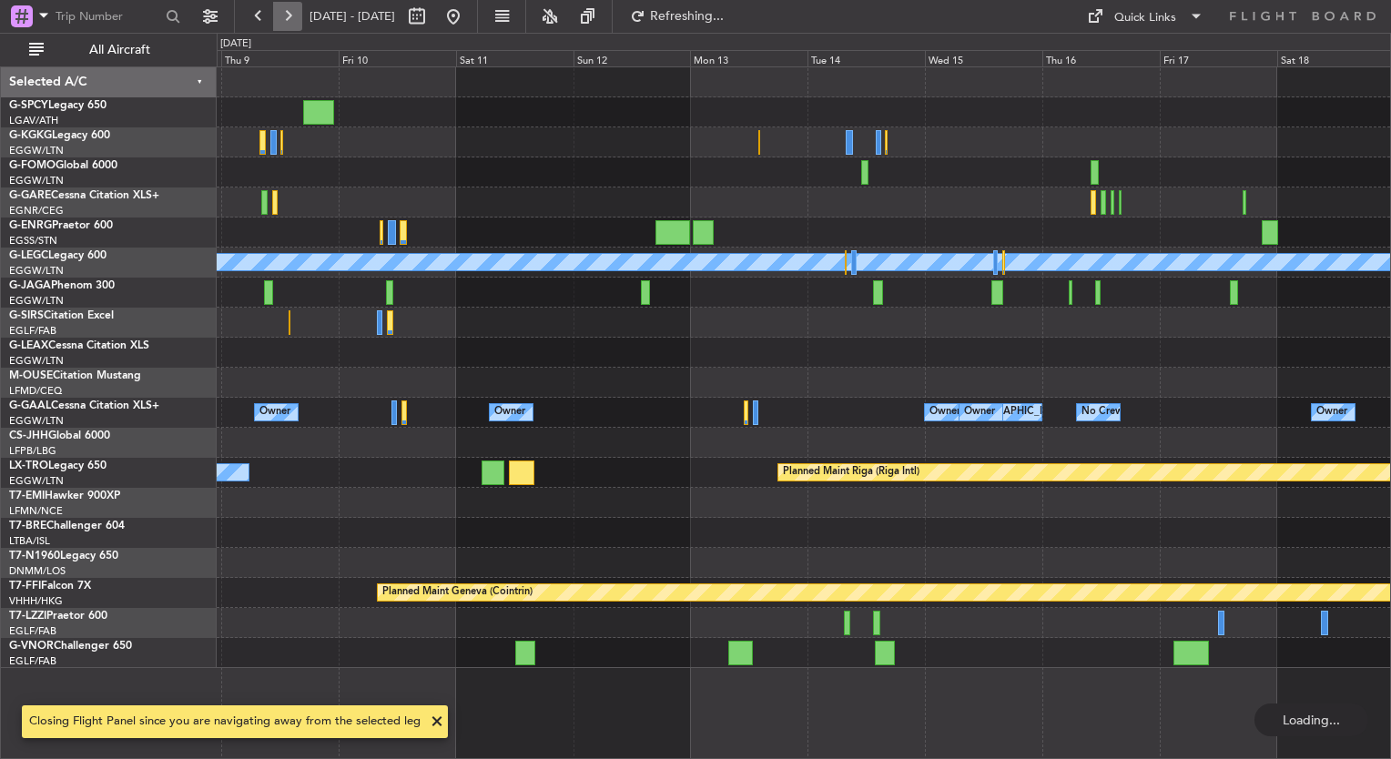
click at [283, 15] on button at bounding box center [287, 16] width 29 height 29
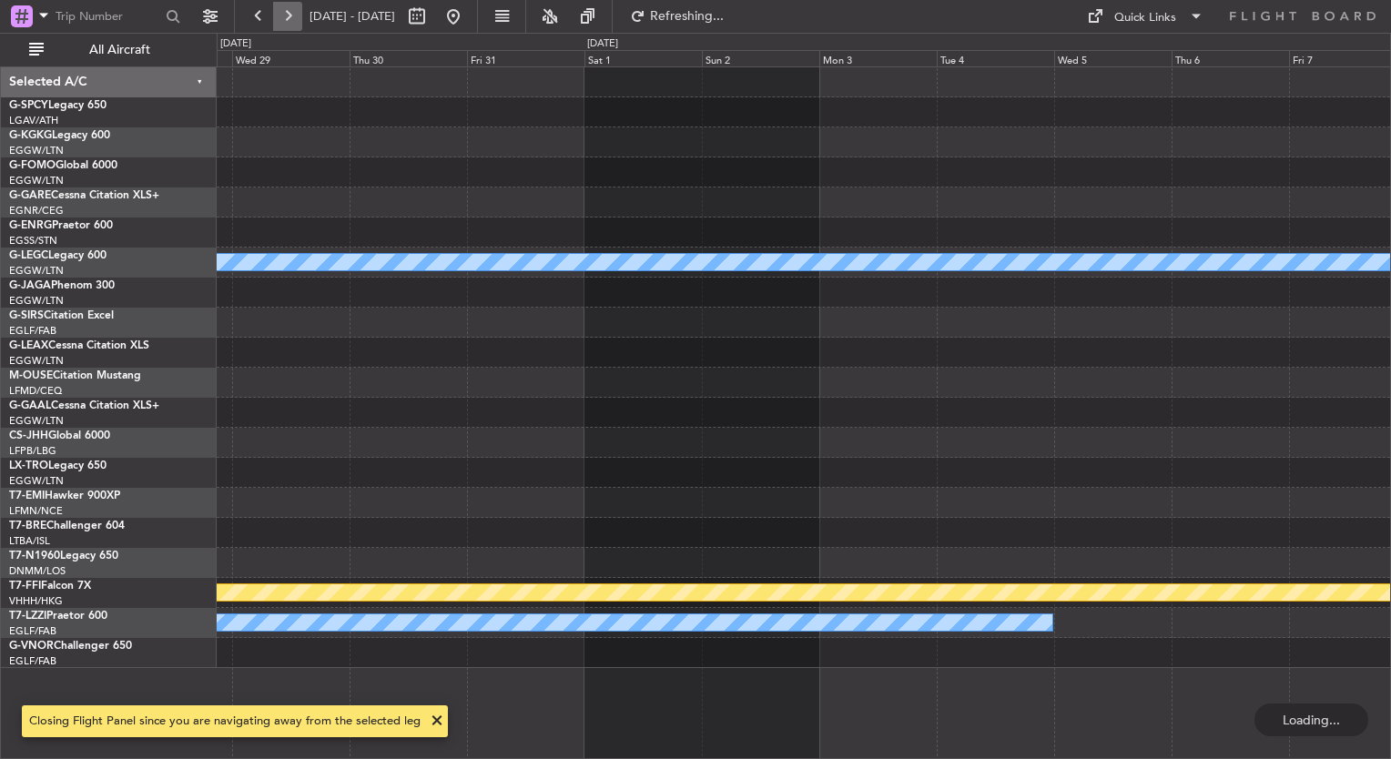
click at [283, 15] on button at bounding box center [287, 16] width 29 height 29
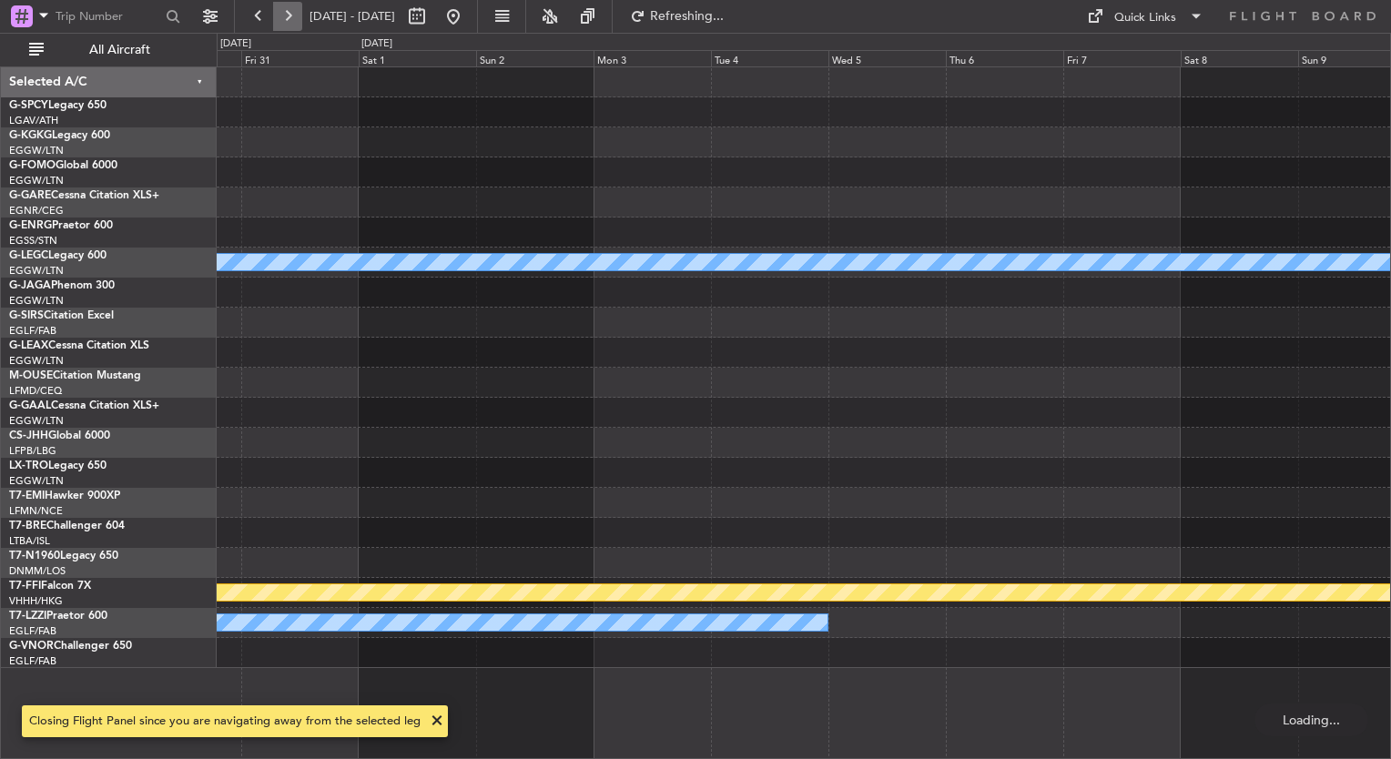
click at [283, 15] on button at bounding box center [287, 16] width 29 height 29
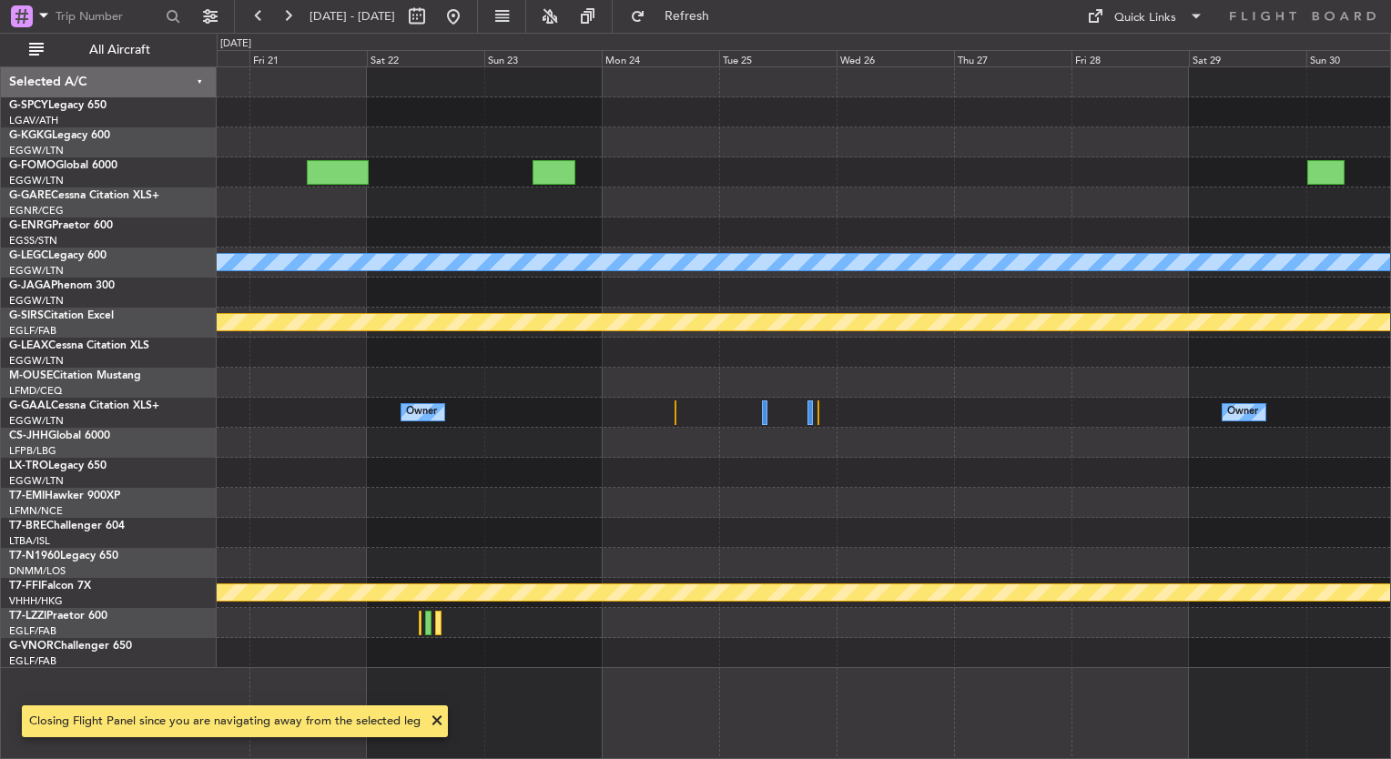
click at [430, 424] on div "A/C Unavailable London (Luton) Planned Maint Bournemouth Owner Owner Owner Plan…" at bounding box center [804, 367] width 1174 height 601
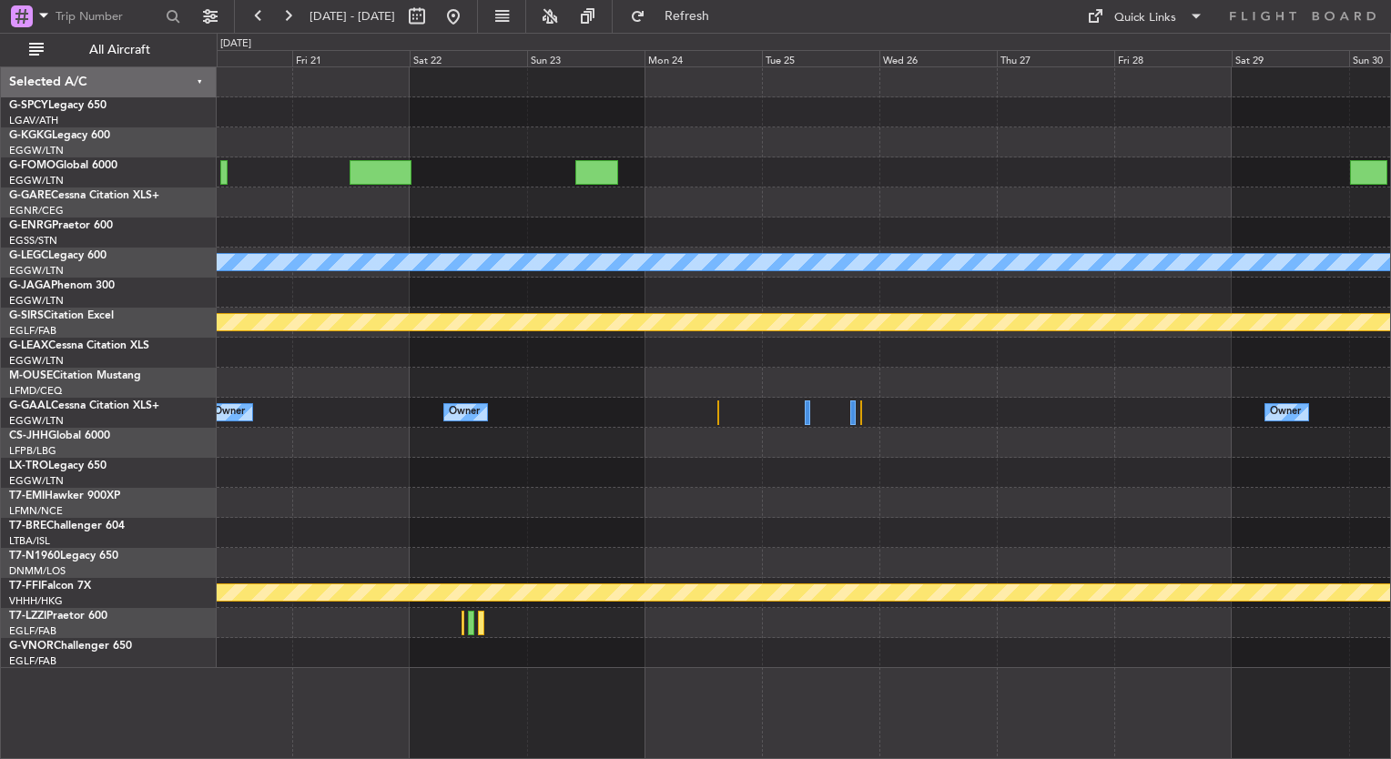
click at [892, 413] on div "Owner Owner Owner" at bounding box center [804, 413] width 1174 height 30
click at [468, 17] on button at bounding box center [453, 16] width 29 height 29
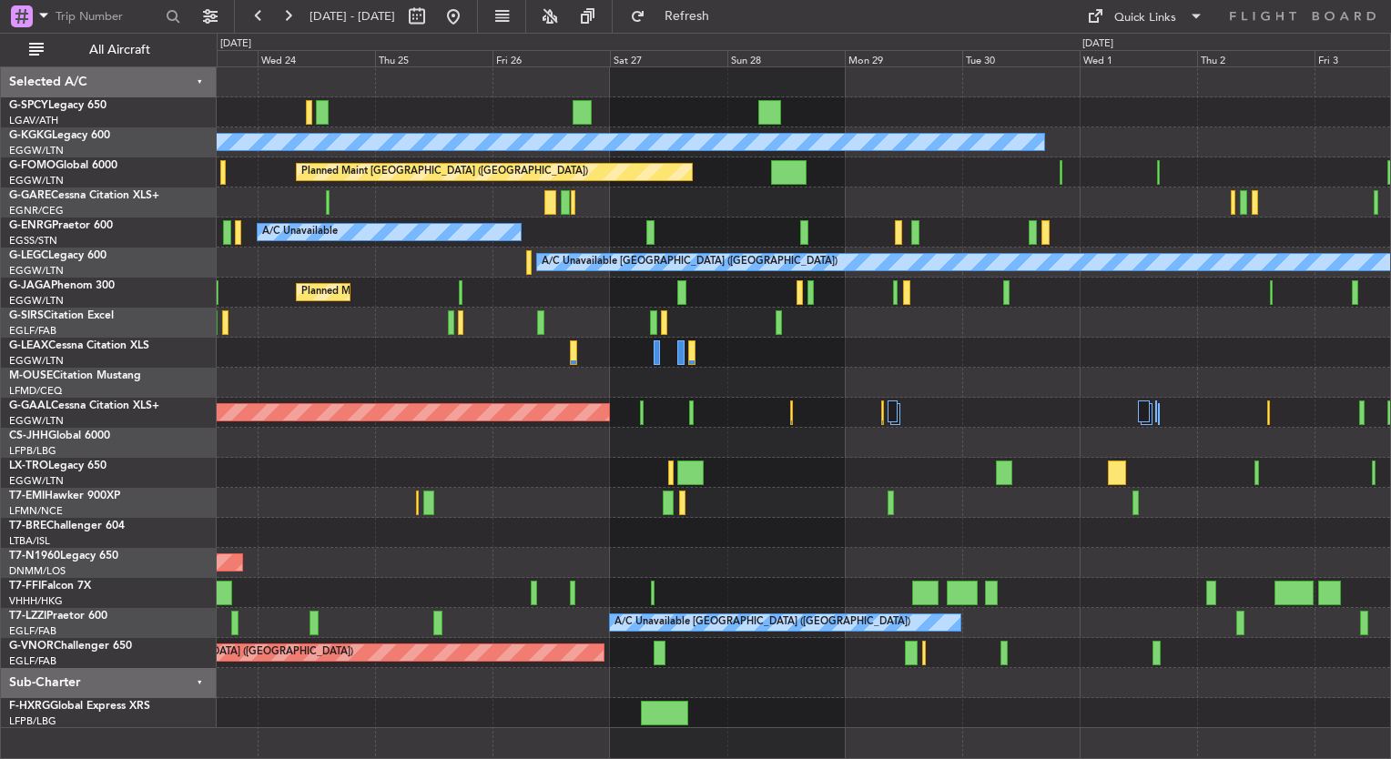
click at [0, 229] on html "17 Sep 2025 - 27 Sep 2025 Refresh Quick Links All Aircraft A/C Unavailable Ista…" at bounding box center [695, 379] width 1391 height 759
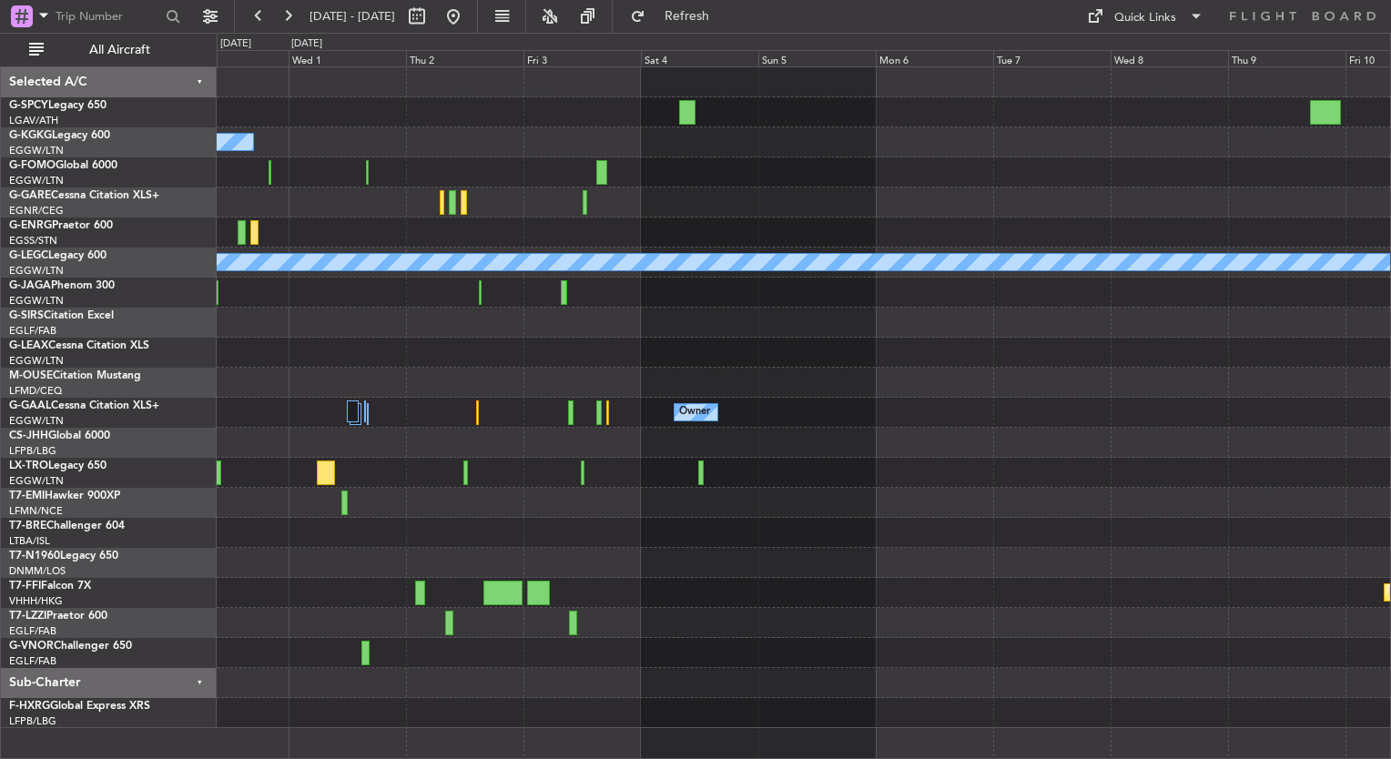
click at [51, 282] on div "A/C Unavailable Istanbul (Ataturk) A/C Unavailable London (Luton) Owner Planned…" at bounding box center [695, 396] width 1391 height 727
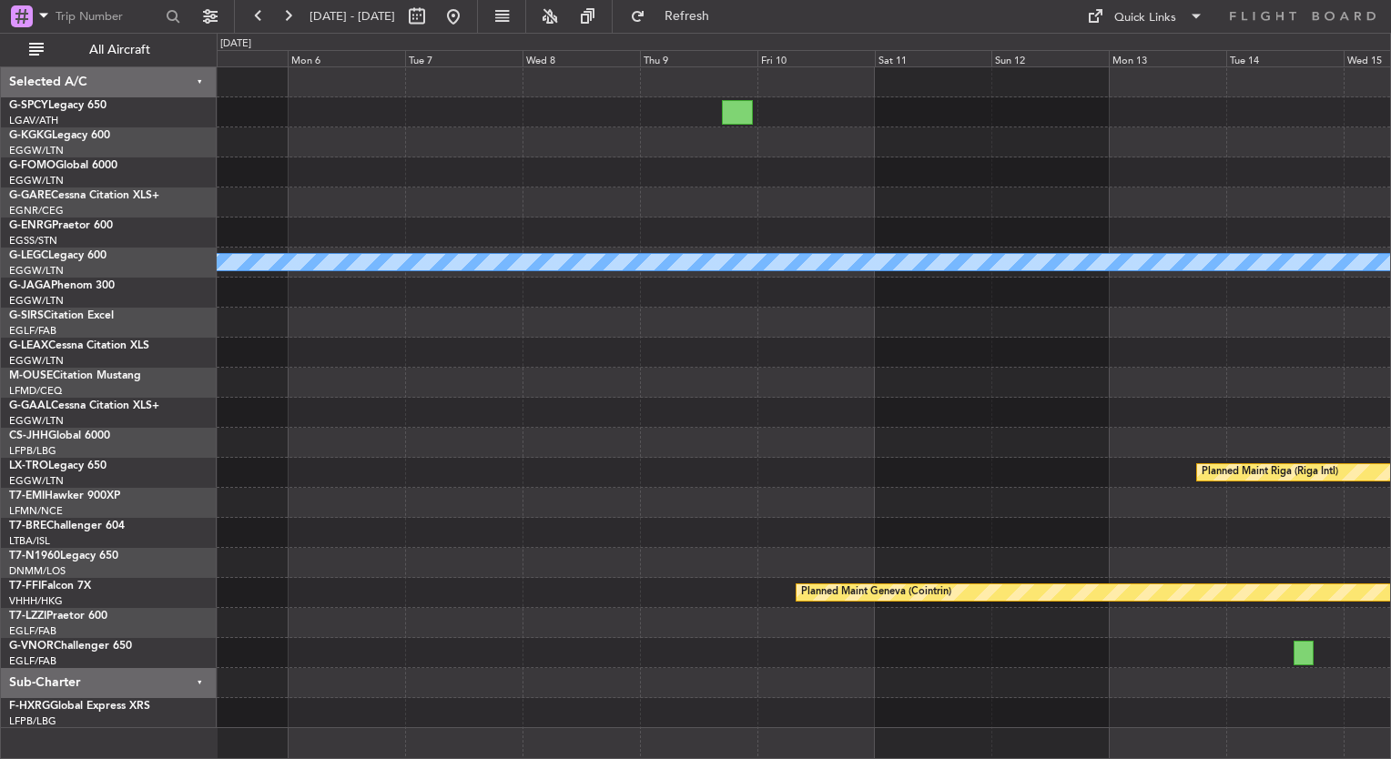
click at [102, 281] on div "A/C Unavailable London (Luton) Owner Planned Maint Riga (Riga Intl) Planned Mai…" at bounding box center [695, 396] width 1391 height 727
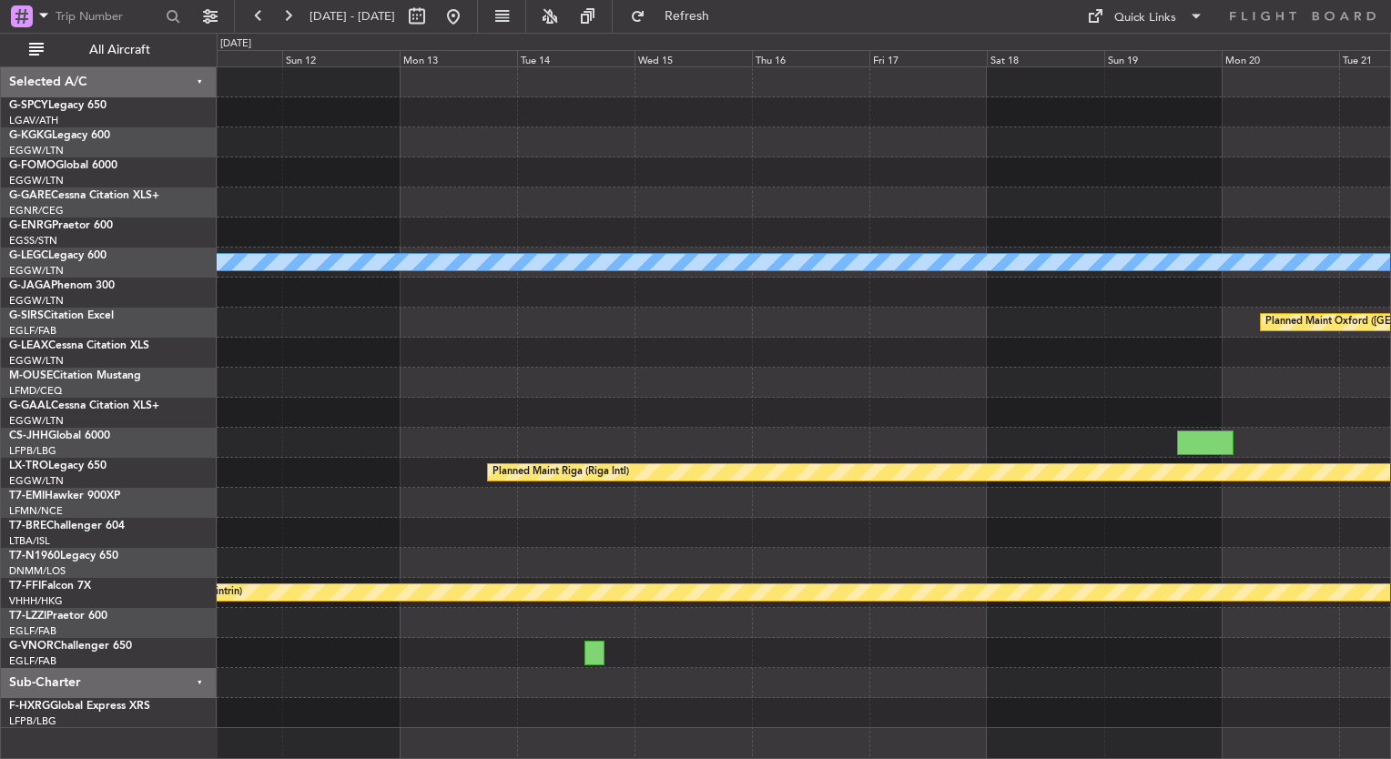
click at [75, 345] on div "A/C Unavailable London (Luton) Planned Maint Oxford (Kidlington) Planned Maint …" at bounding box center [695, 396] width 1391 height 727
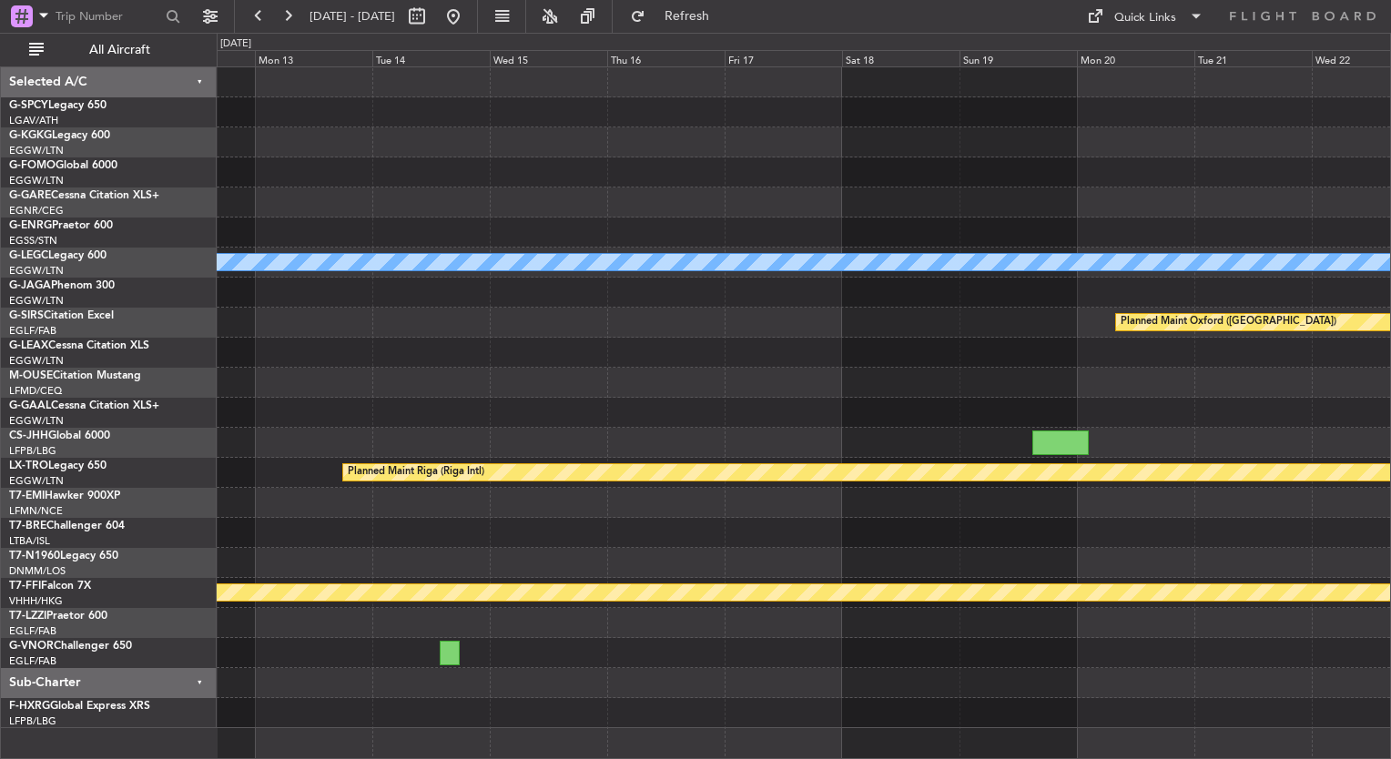
click at [552, 333] on div "Planned Maint Oxford (Kidlington)" at bounding box center [804, 323] width 1174 height 30
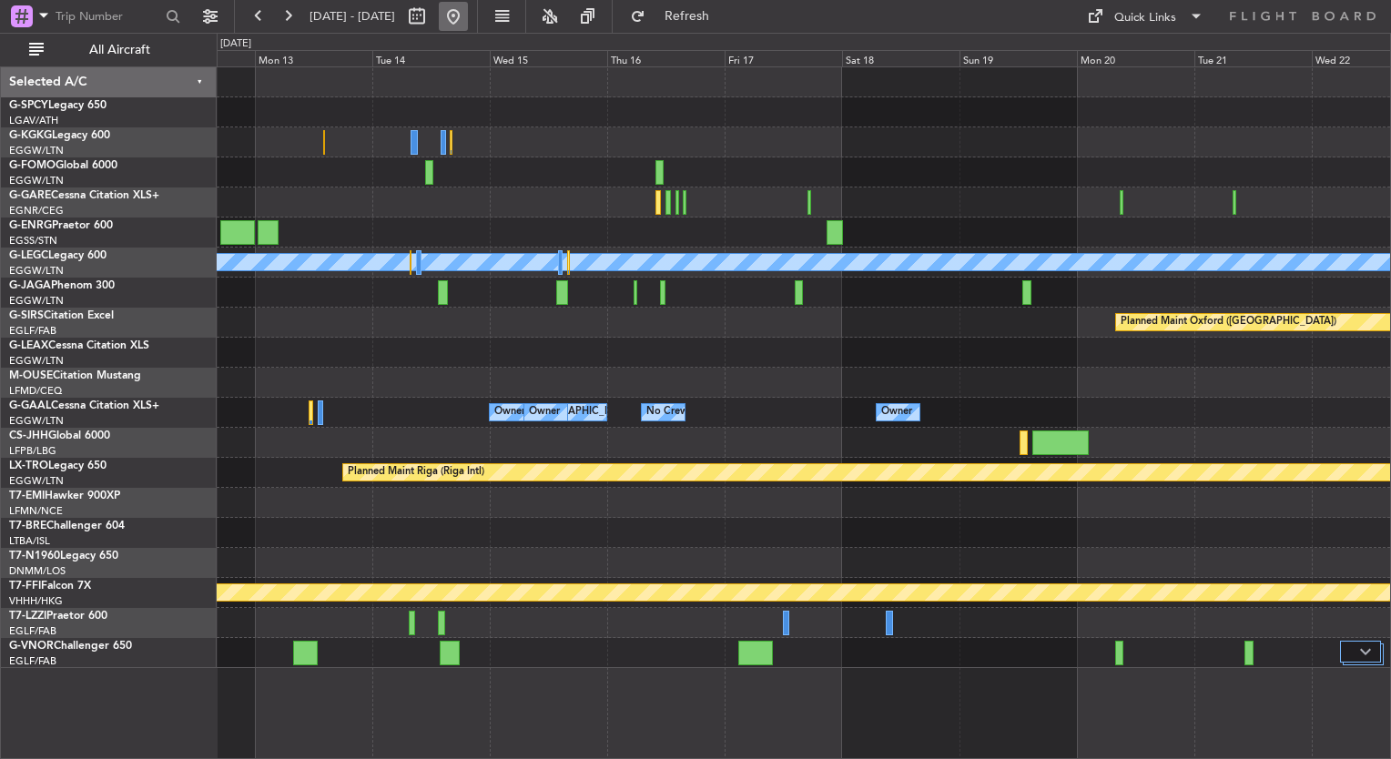
click at [468, 17] on button at bounding box center [453, 16] width 29 height 29
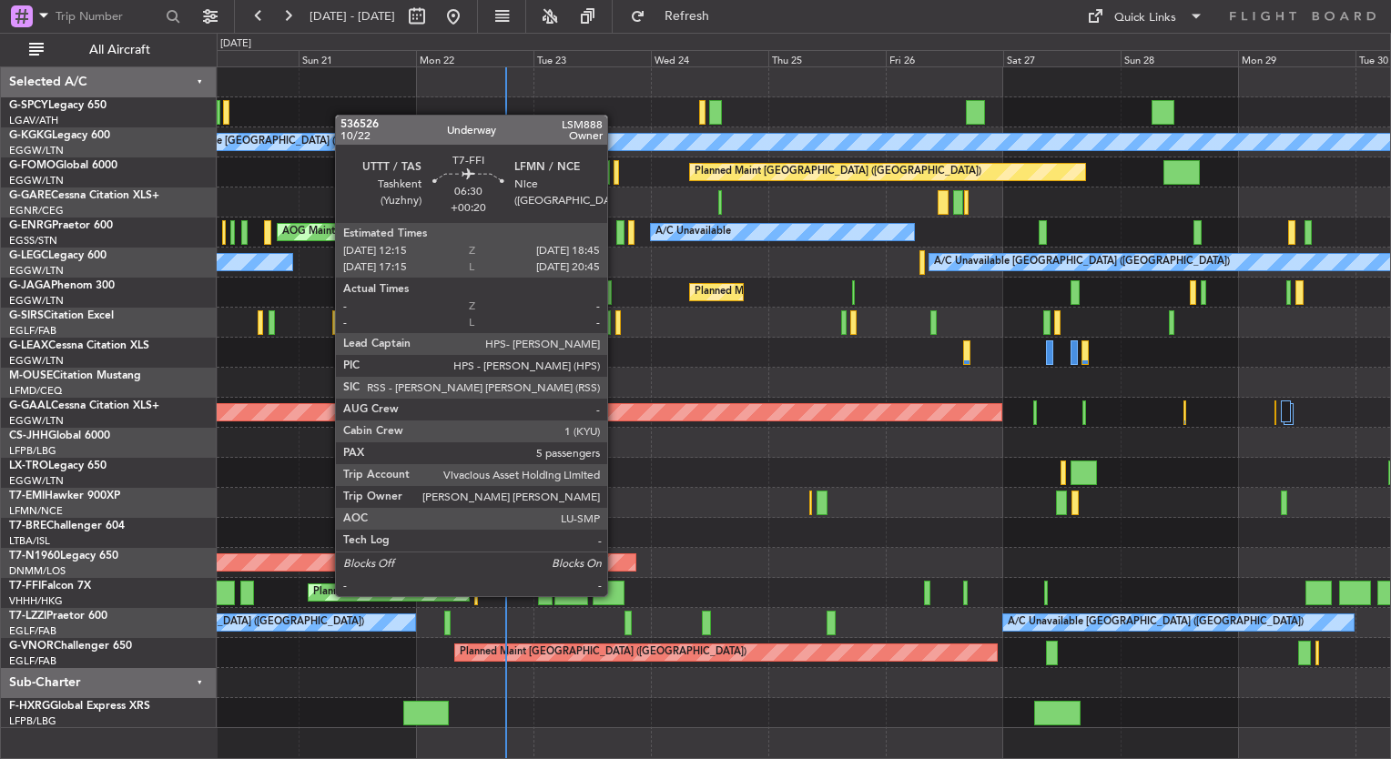
click at [616, 595] on div at bounding box center [609, 593] width 32 height 25
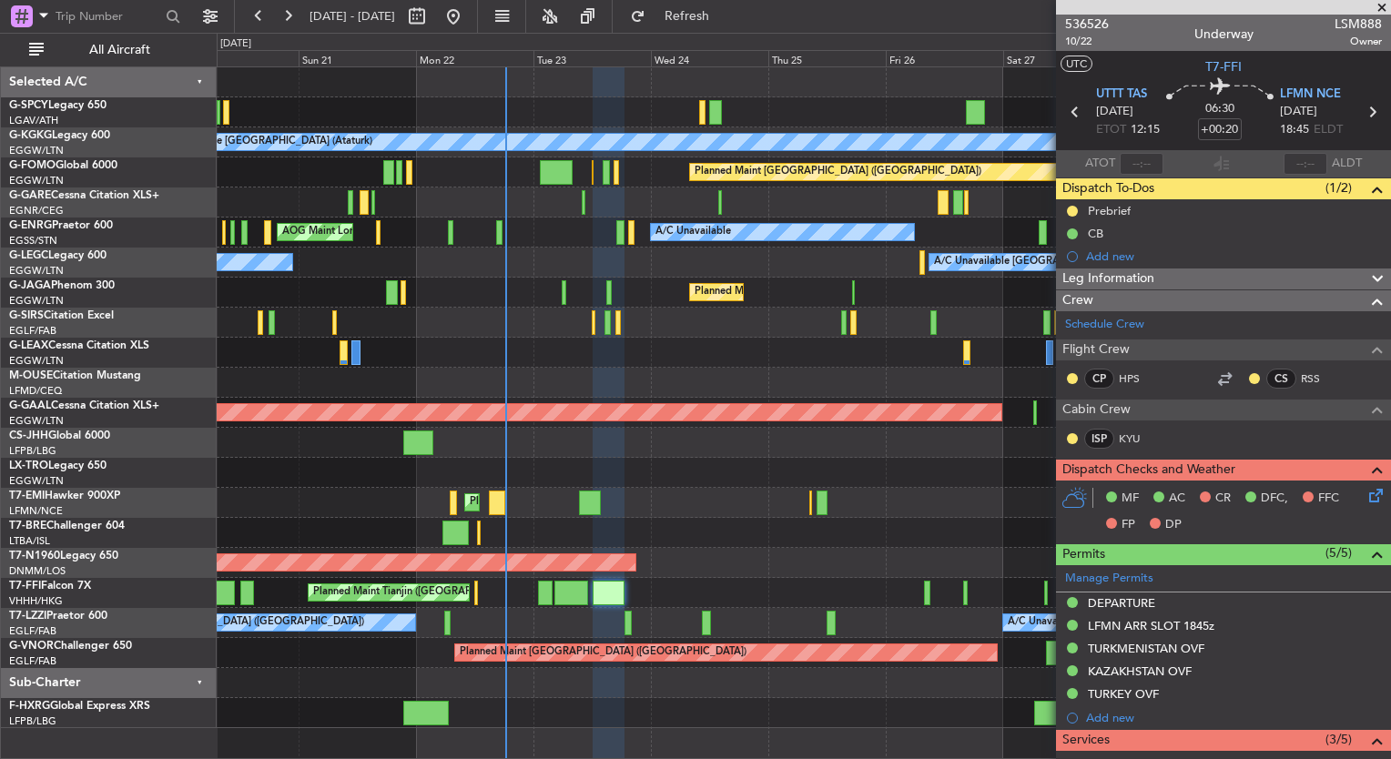
click at [1383, 7] on span at bounding box center [1382, 8] width 18 height 16
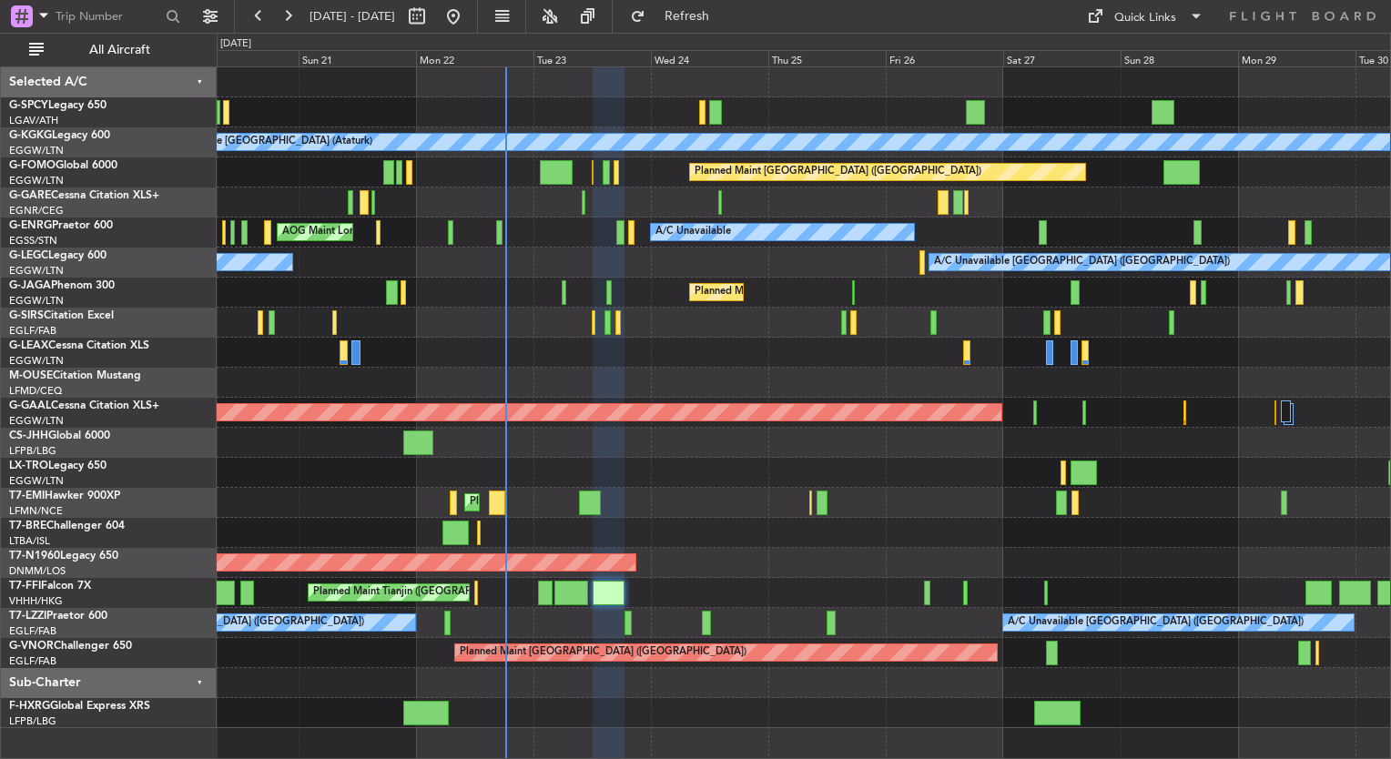
type input "0"
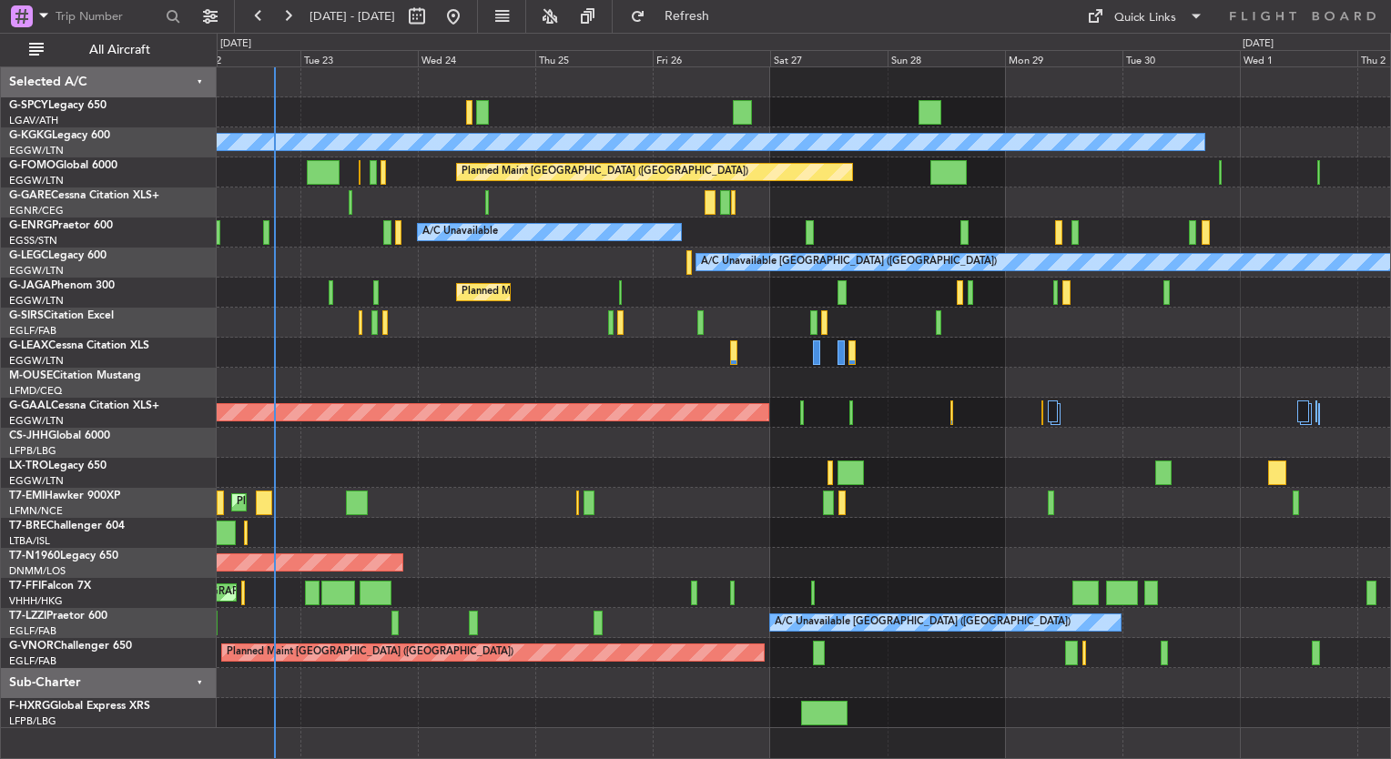
click at [628, 571] on div "A/C Unavailable Istanbul (Ataturk) Planned Maint London (Luton) A/C Unavailable…" at bounding box center [804, 397] width 1174 height 661
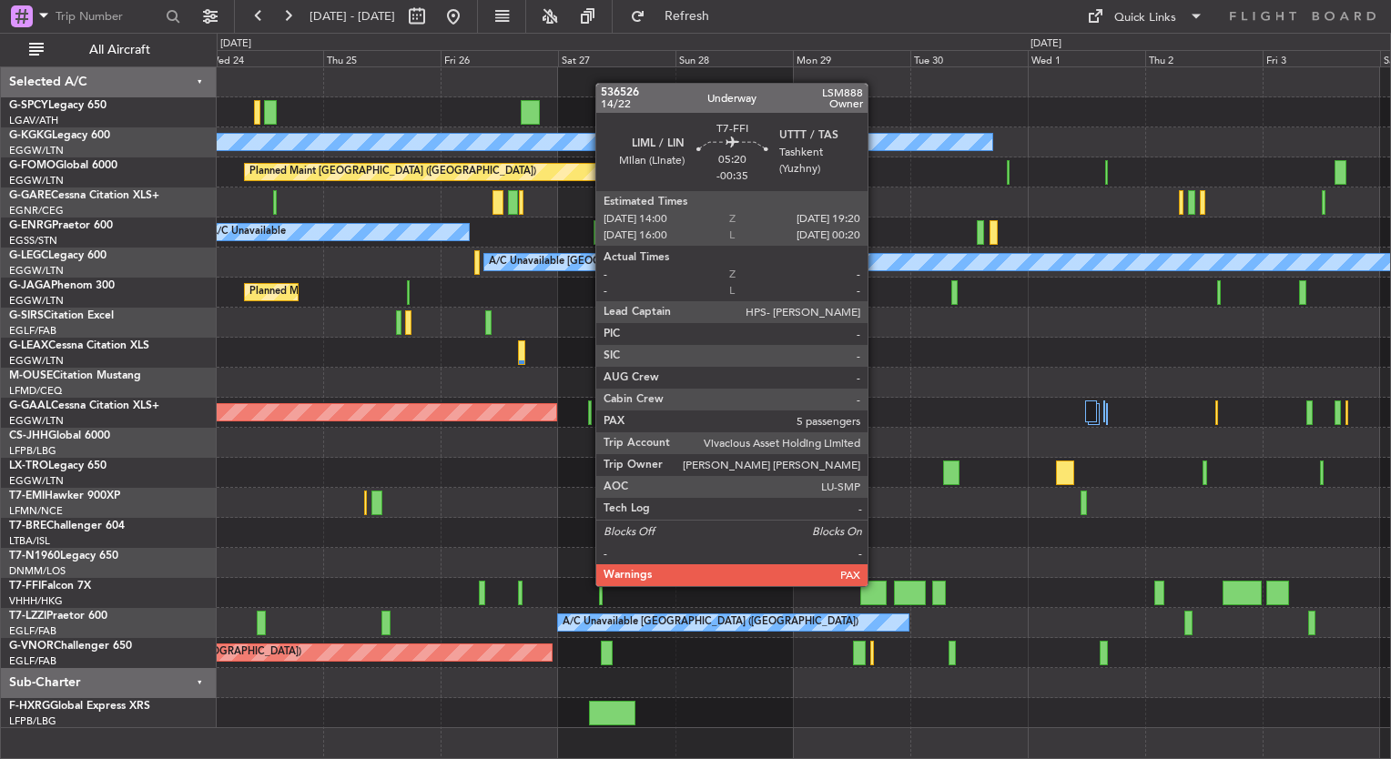
click at [876, 585] on div at bounding box center [873, 593] width 26 height 25
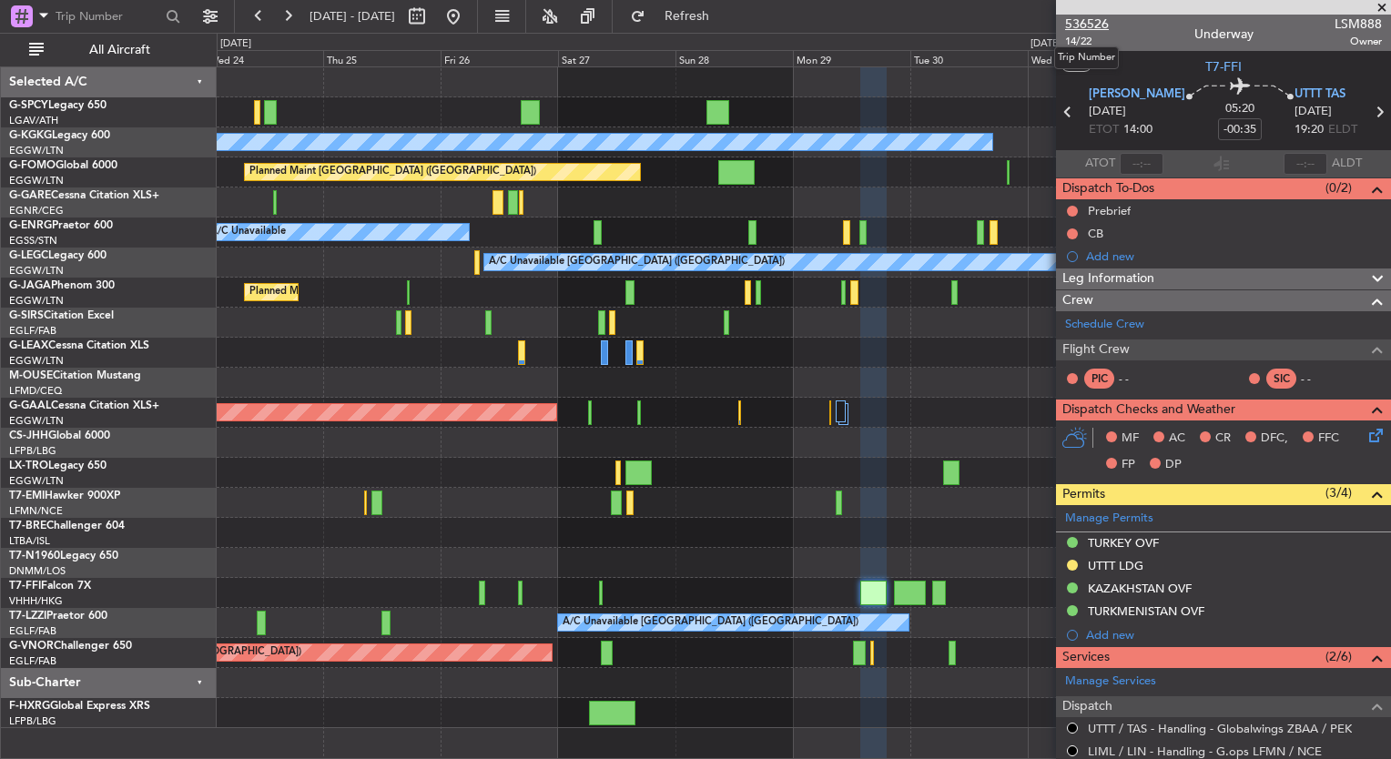
click at [1079, 20] on span "536526" at bounding box center [1087, 24] width 44 height 19
click at [711, 31] on fb-refresh-button "Refresh" at bounding box center [676, 16] width 127 height 33
click at [710, 18] on span "Refresh" at bounding box center [687, 16] width 76 height 13
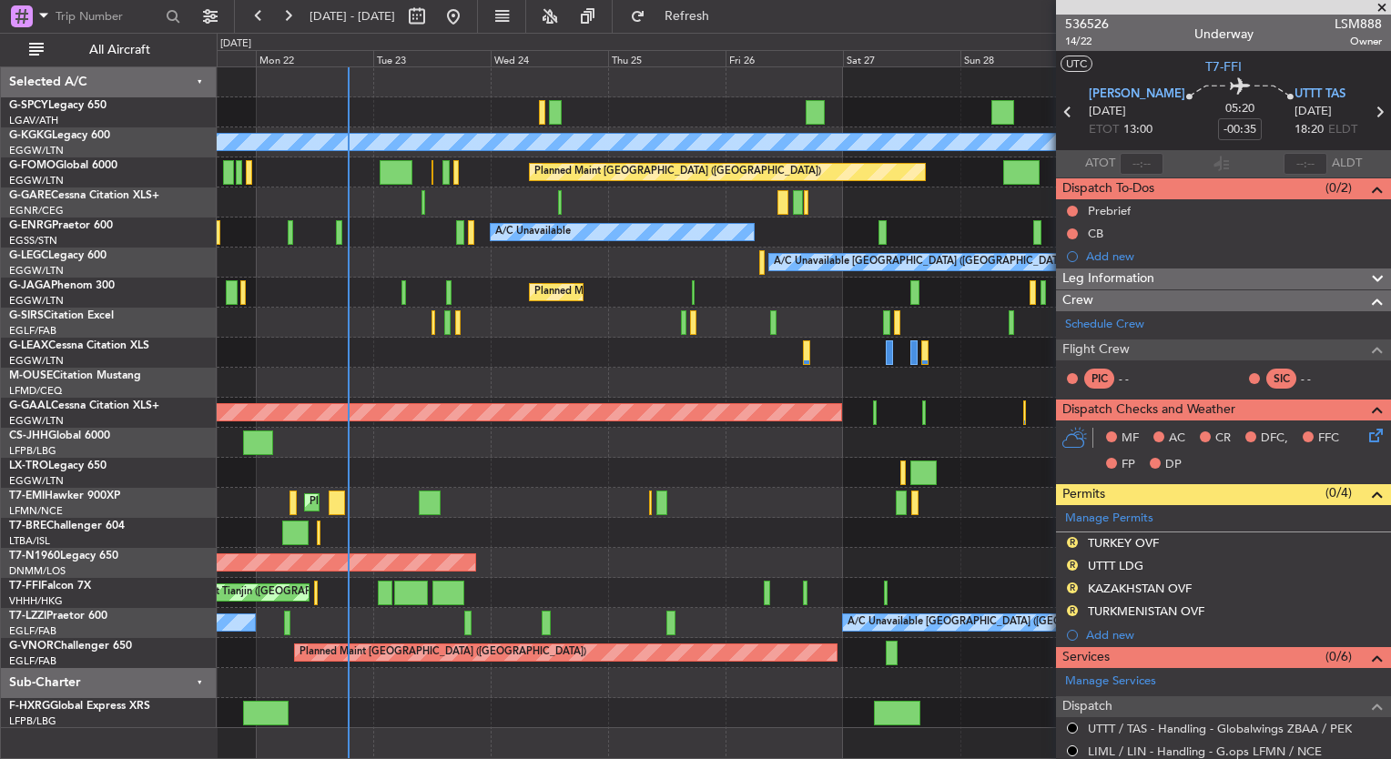
click at [1104, 629] on fb-app "25 Sep 2025 - 05 Oct 2025 Refresh Quick Links All Aircraft A/C Unavailable Ista…" at bounding box center [695, 387] width 1391 height 746
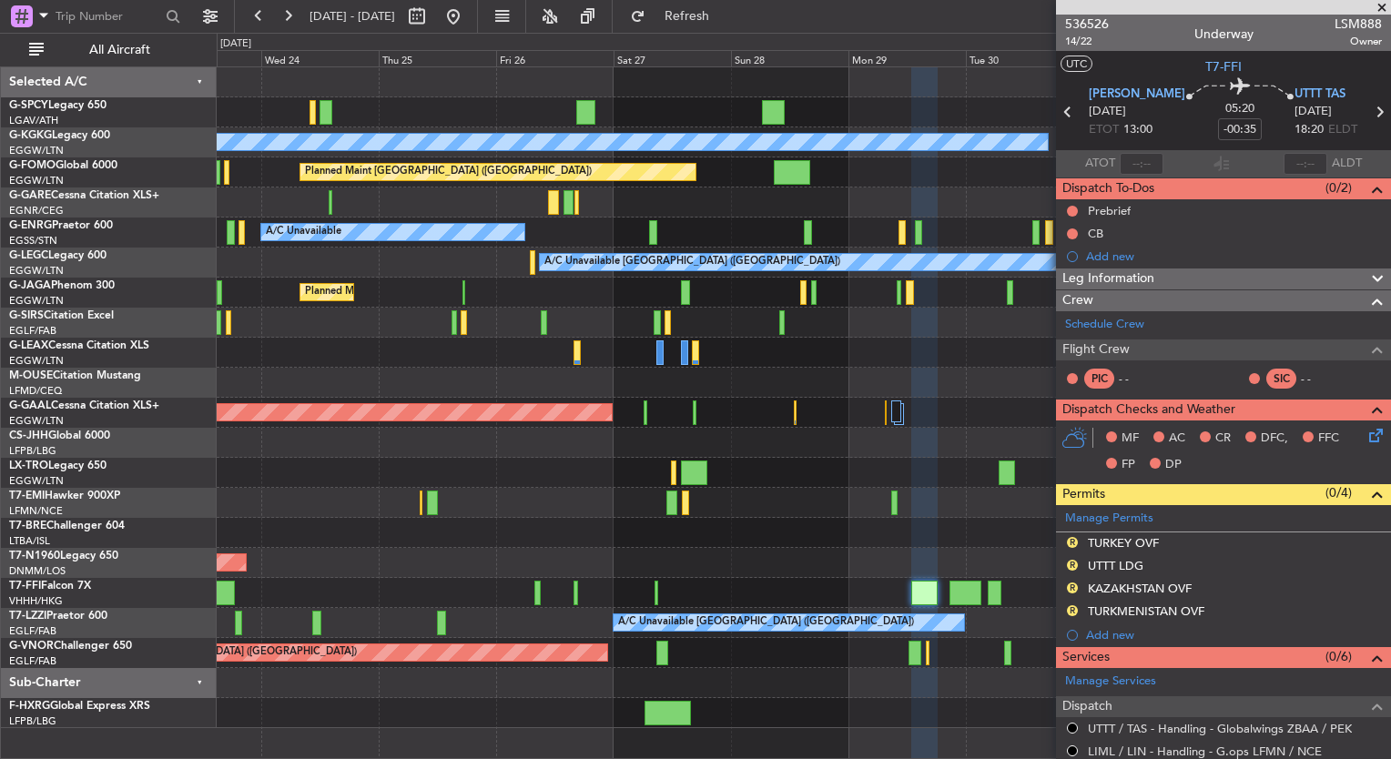
click at [401, 555] on div "A/C Unavailable Istanbul (Ataturk) Planned Maint London (Luton) A/C Unavailable…" at bounding box center [804, 397] width 1174 height 661
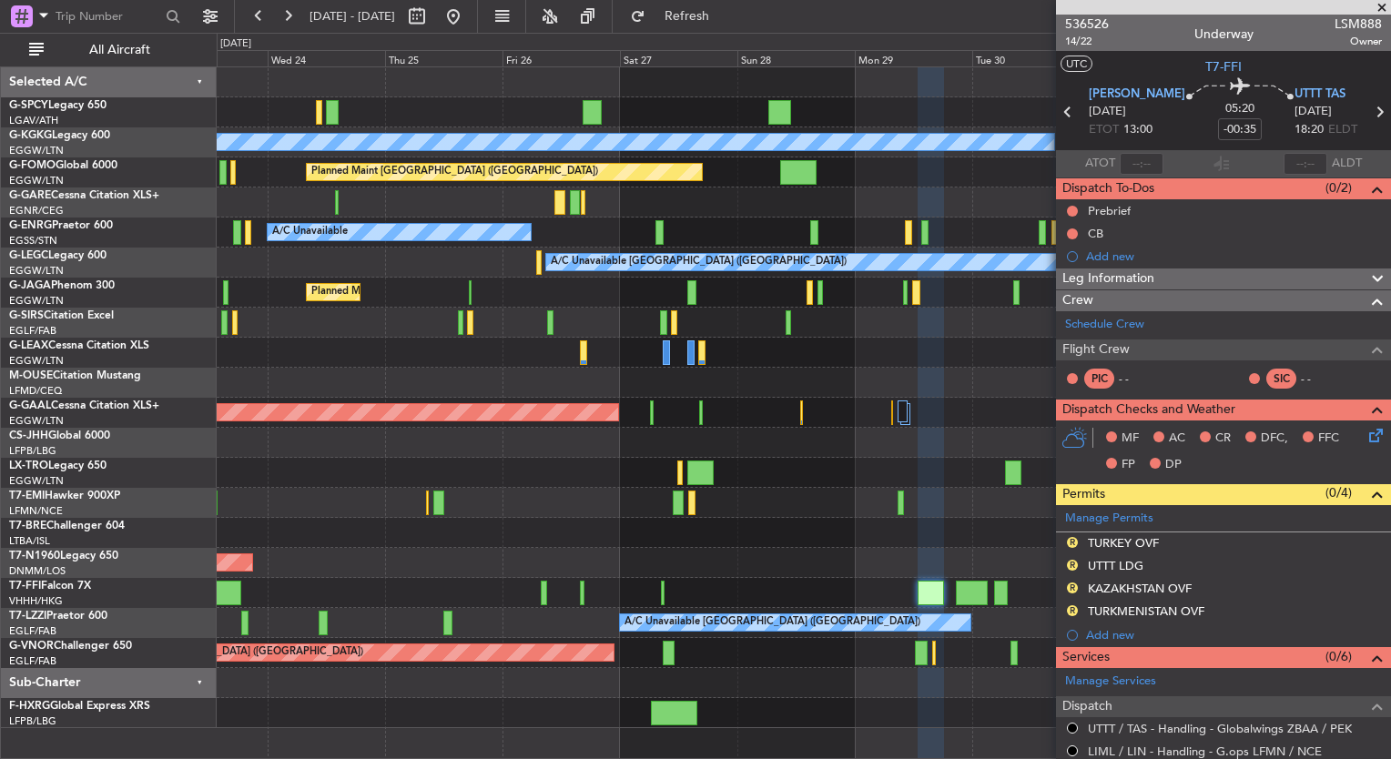
click at [402, 537] on div "A/C Unavailable Istanbul (Ataturk) Planned Maint London (Luton) A/C Unavailable…" at bounding box center [804, 397] width 1174 height 661
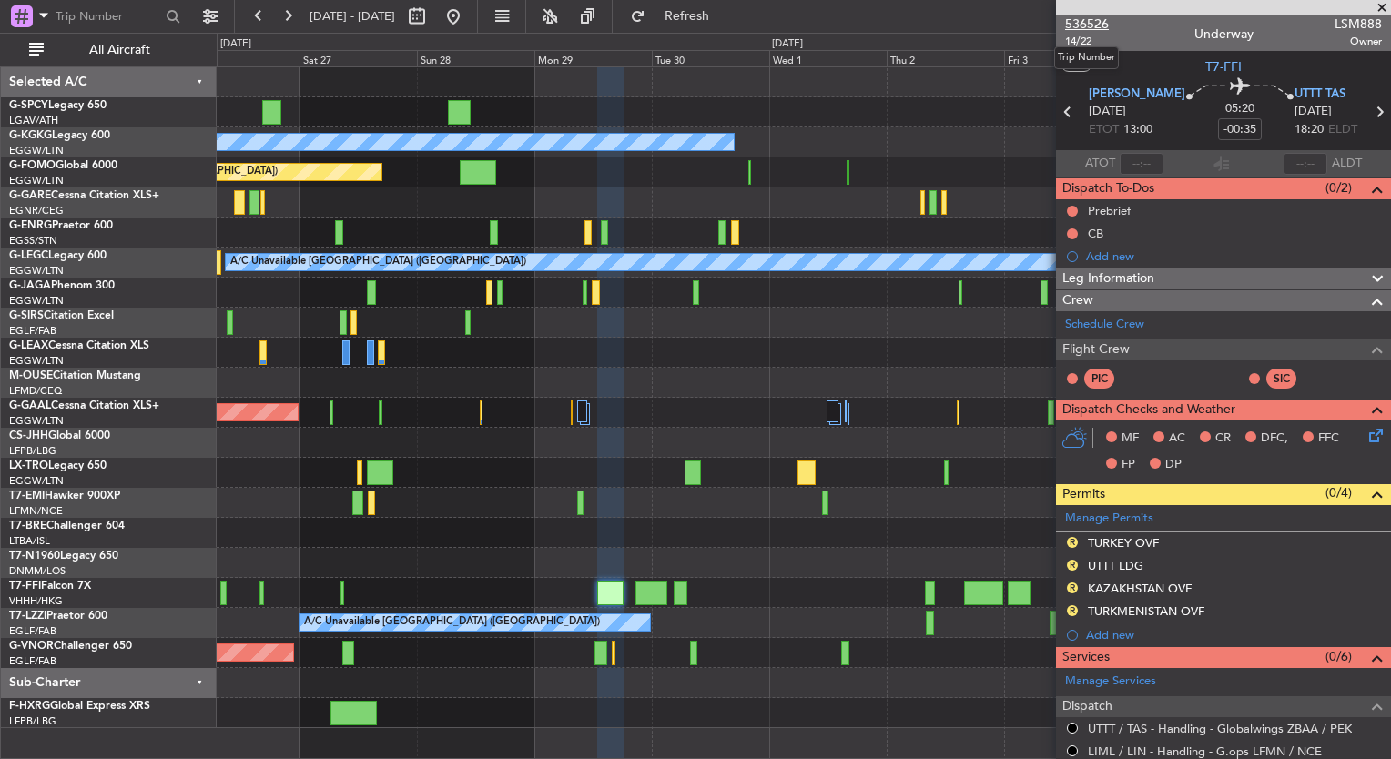
click at [1093, 24] on span "536526" at bounding box center [1087, 24] width 44 height 19
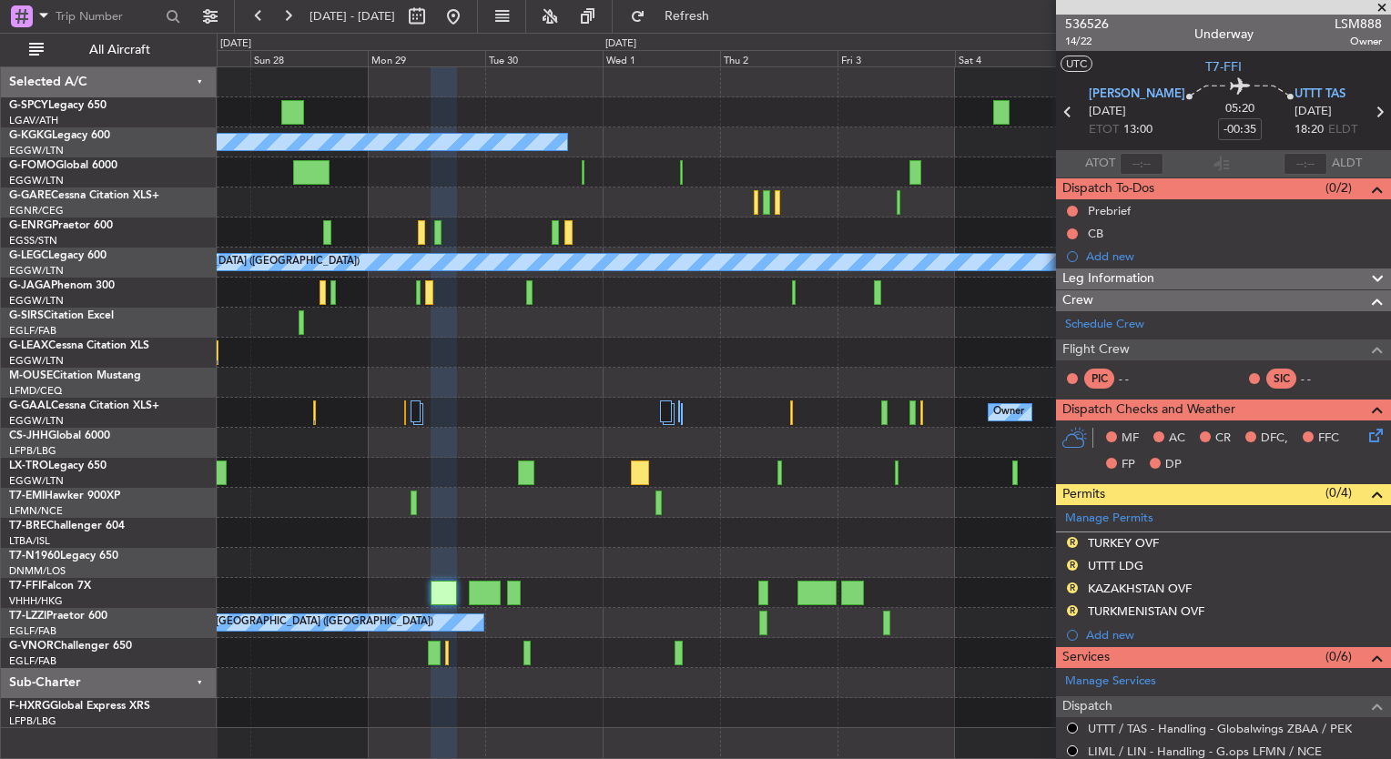
click at [719, 458] on div "A/C Unavailable" at bounding box center [804, 473] width 1174 height 30
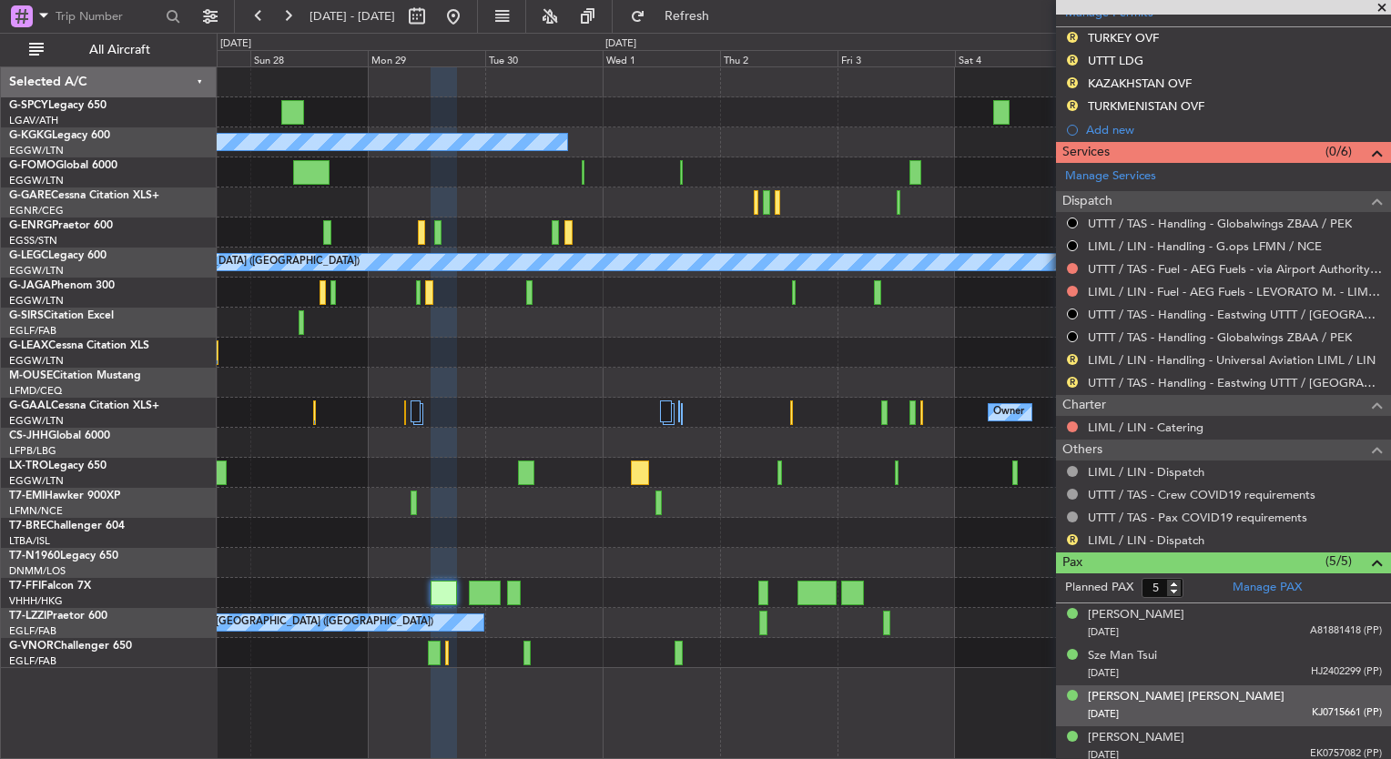
scroll to position [550, 0]
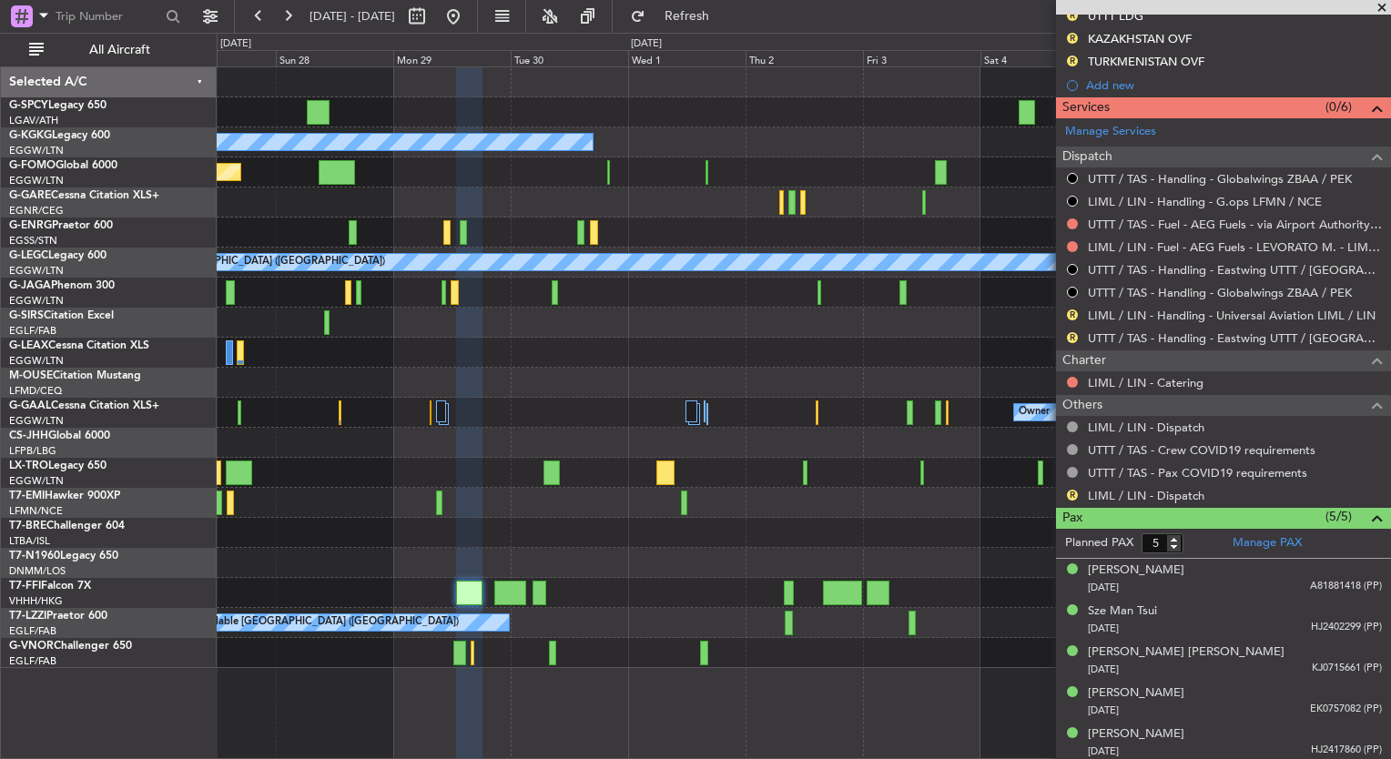
click at [733, 586] on div at bounding box center [804, 593] width 1174 height 30
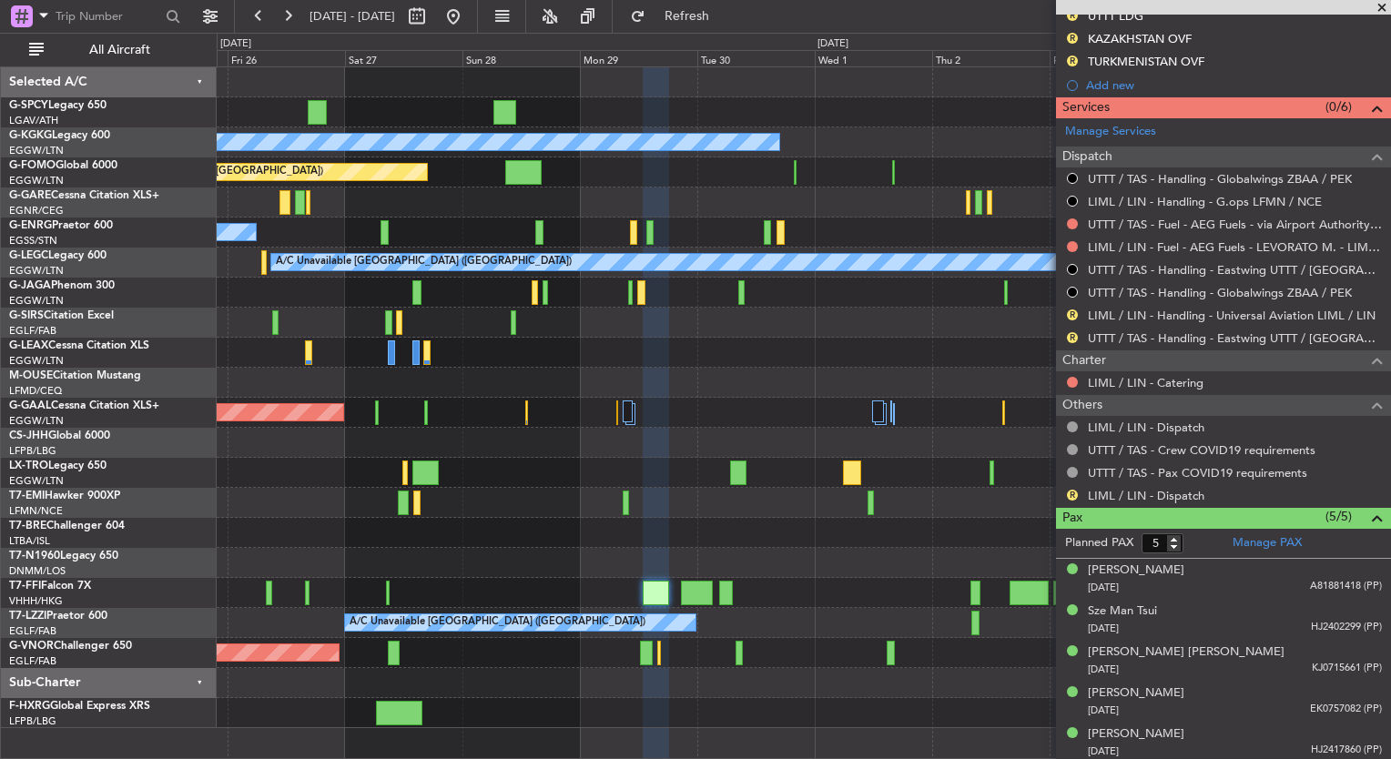
click at [713, 696] on div "A/C Unavailable Istanbul (Ataturk) Planned Maint London (Luton) A/C Unavailable…" at bounding box center [804, 397] width 1174 height 661
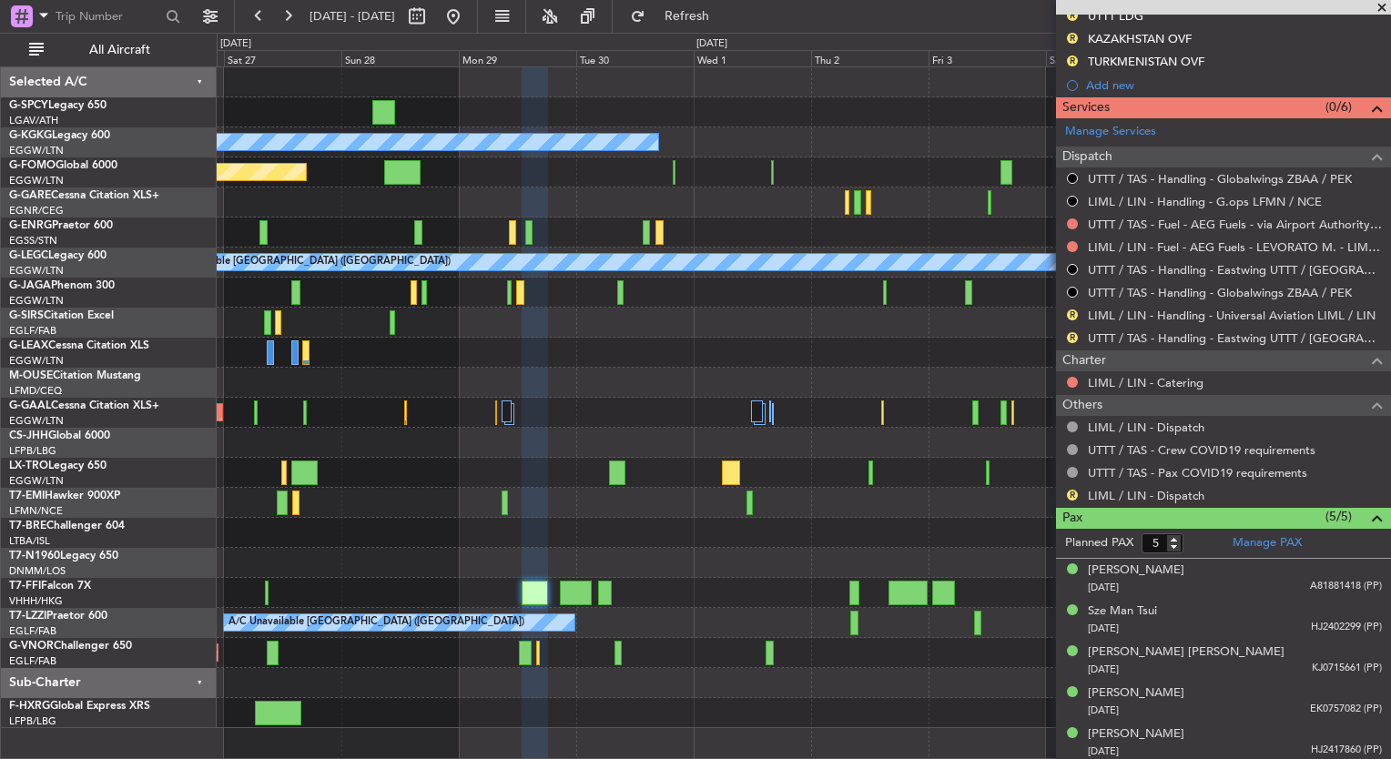
click at [722, 595] on div at bounding box center [804, 593] width 1174 height 30
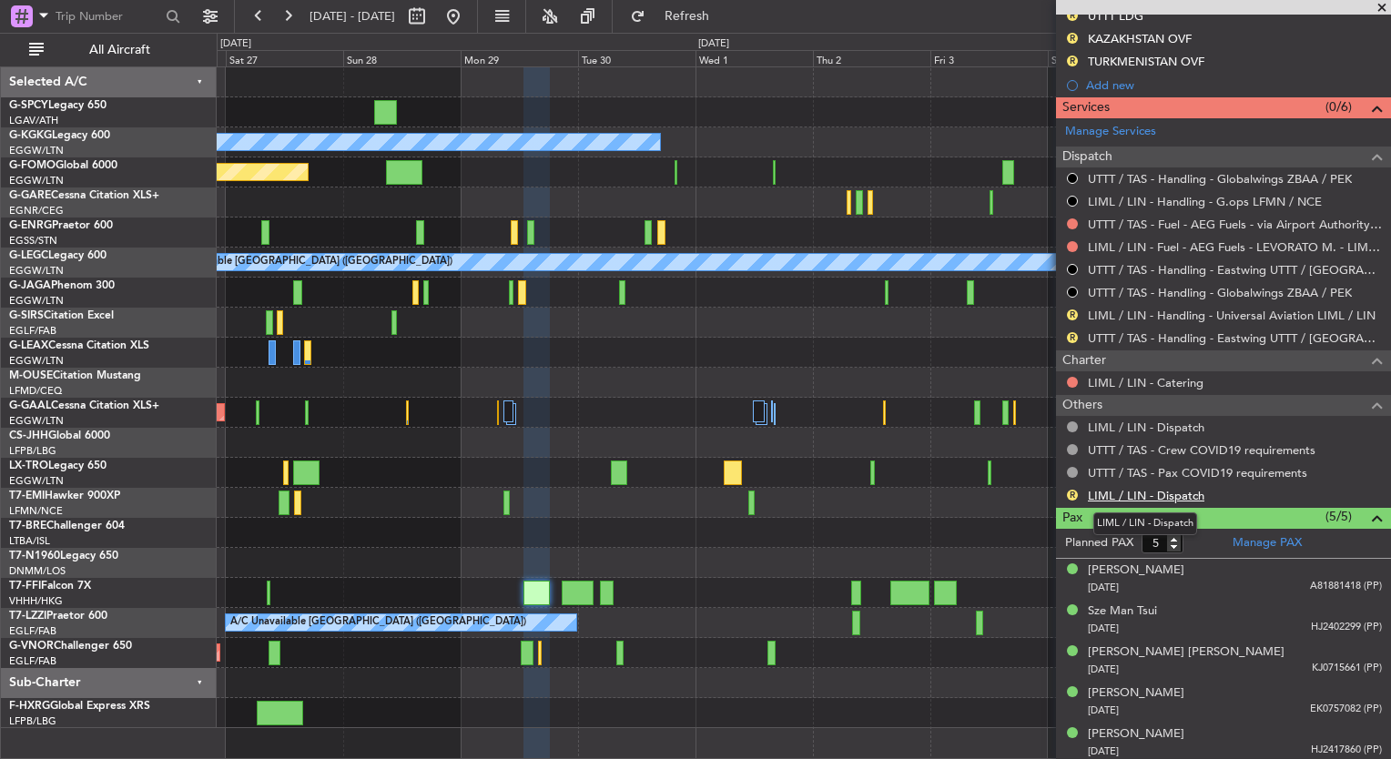
click at [1172, 494] on link "LIML / LIN - Dispatch" at bounding box center [1146, 495] width 117 height 15
click at [726, 20] on span "Refresh" at bounding box center [687, 16] width 76 height 13
click at [468, 20] on button at bounding box center [453, 16] width 29 height 29
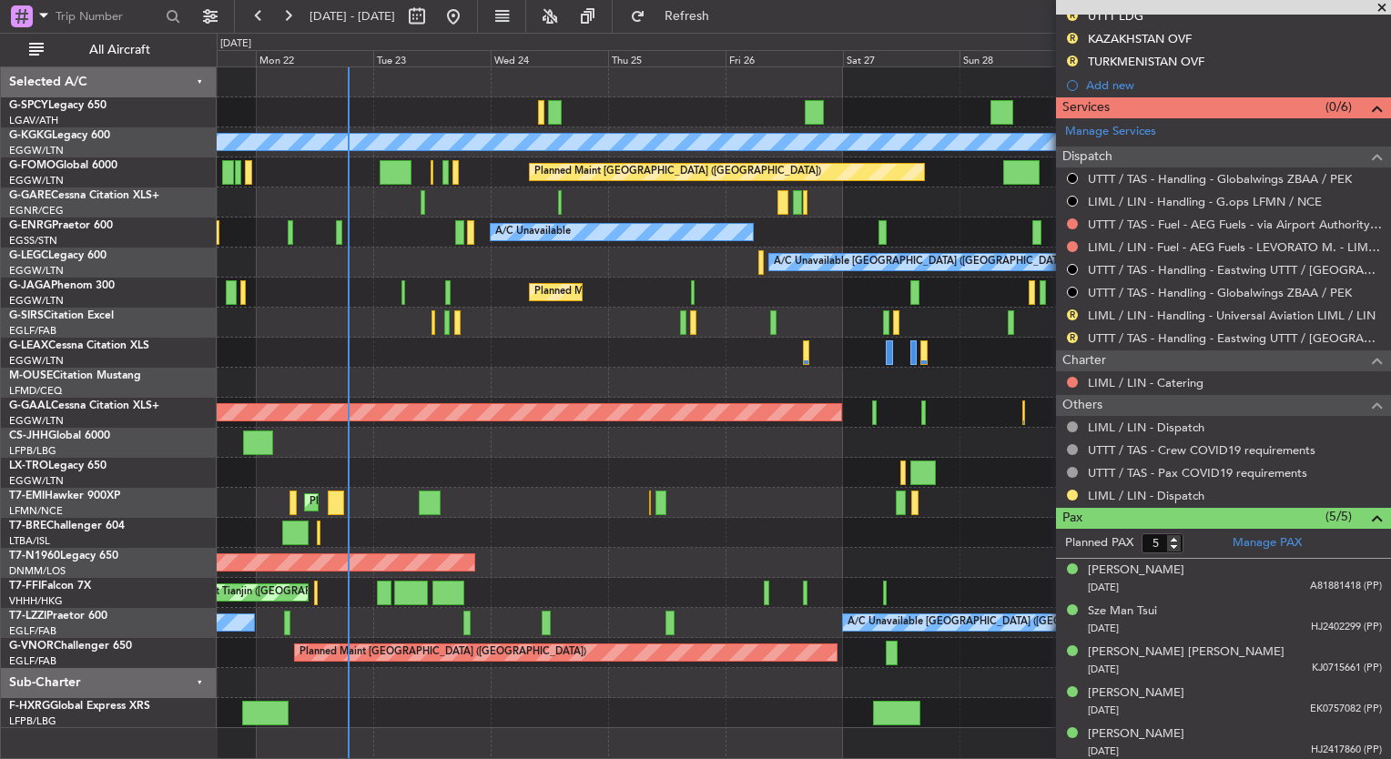
click at [305, 351] on div "A/C Unavailable Istanbul (Ataturk) AOG Maint Istanbul (Ataturk) Planned Maint L…" at bounding box center [804, 397] width 1174 height 661
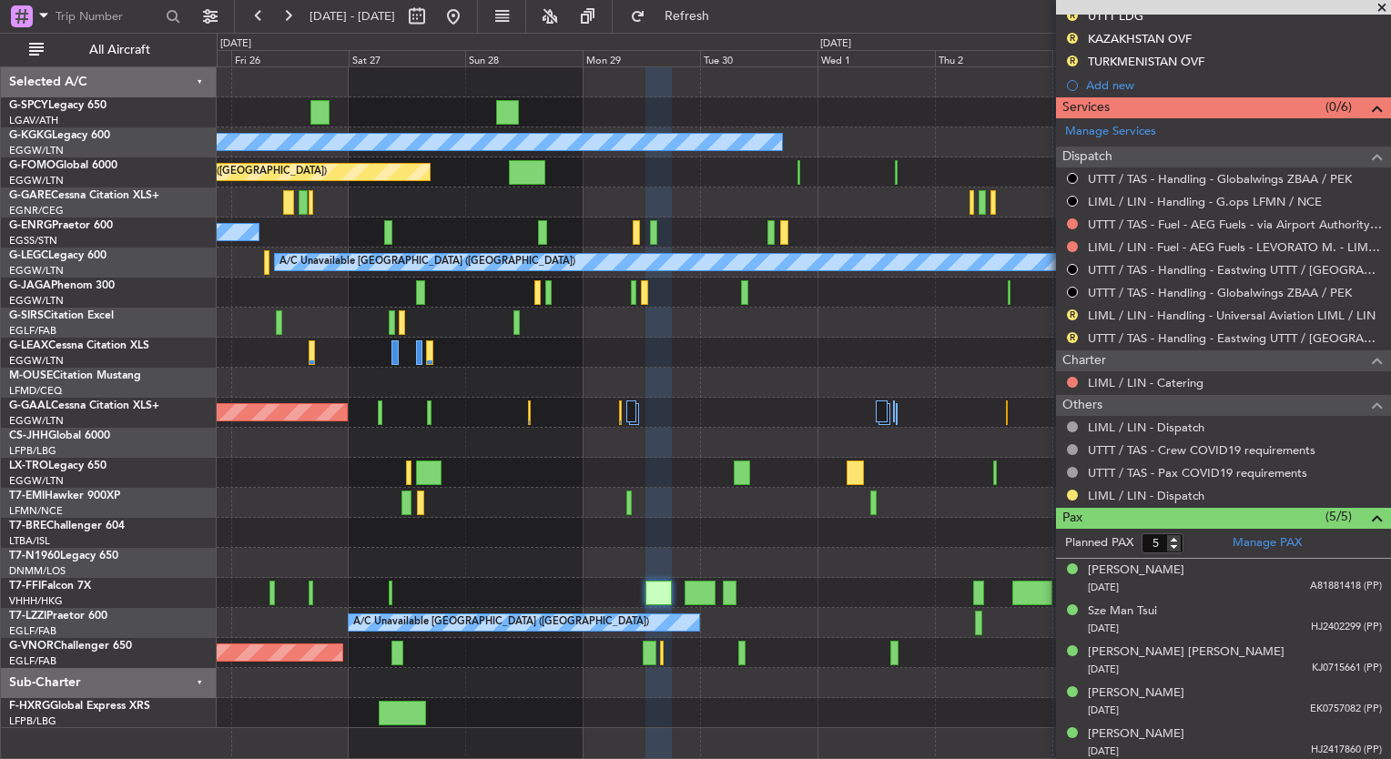
click at [395, 420] on div "Planned Maint Dusseldorf Owner" at bounding box center [804, 413] width 1174 height 30
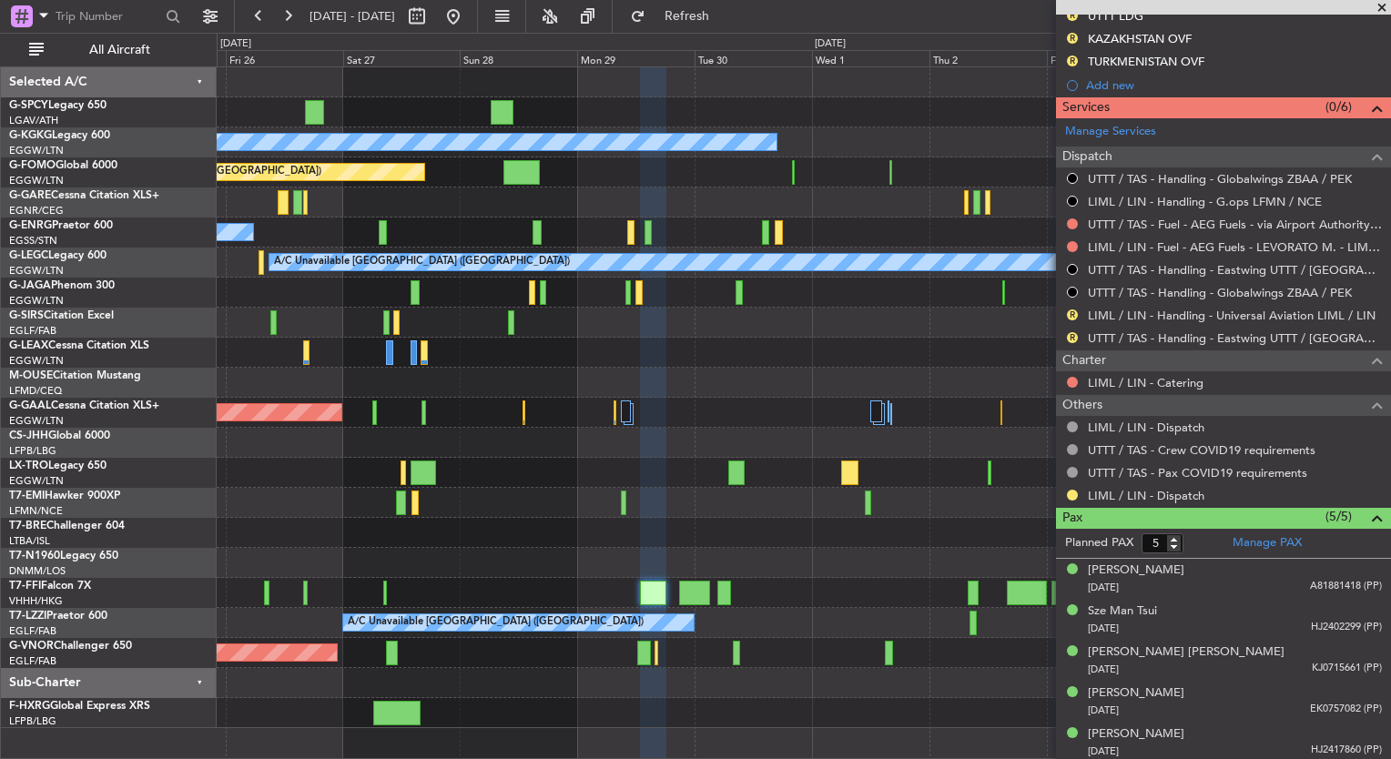
click at [185, 384] on div "A/C Unavailable Istanbul (Ataturk) Planned Maint London (Luton) A/C Unavailable…" at bounding box center [695, 396] width 1391 height 727
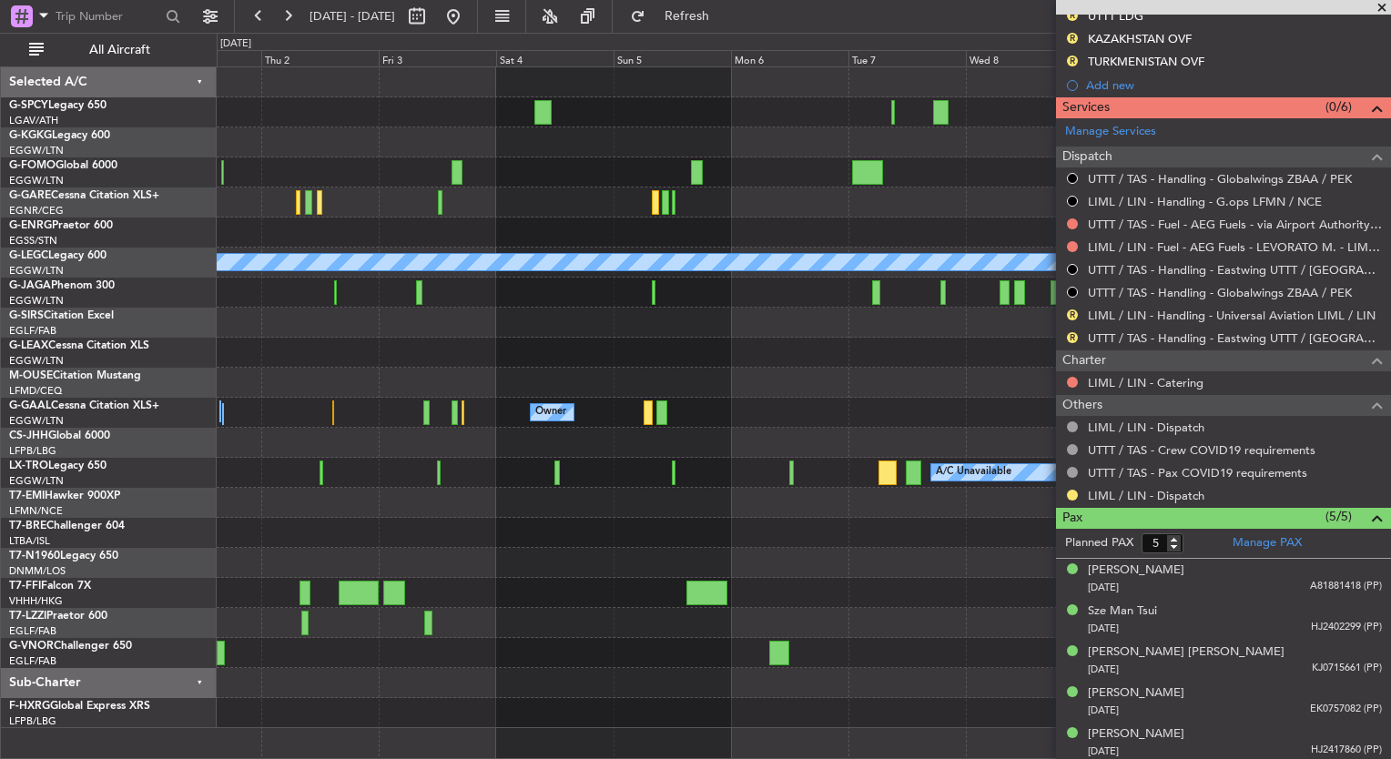
click at [640, 435] on div at bounding box center [804, 443] width 1174 height 30
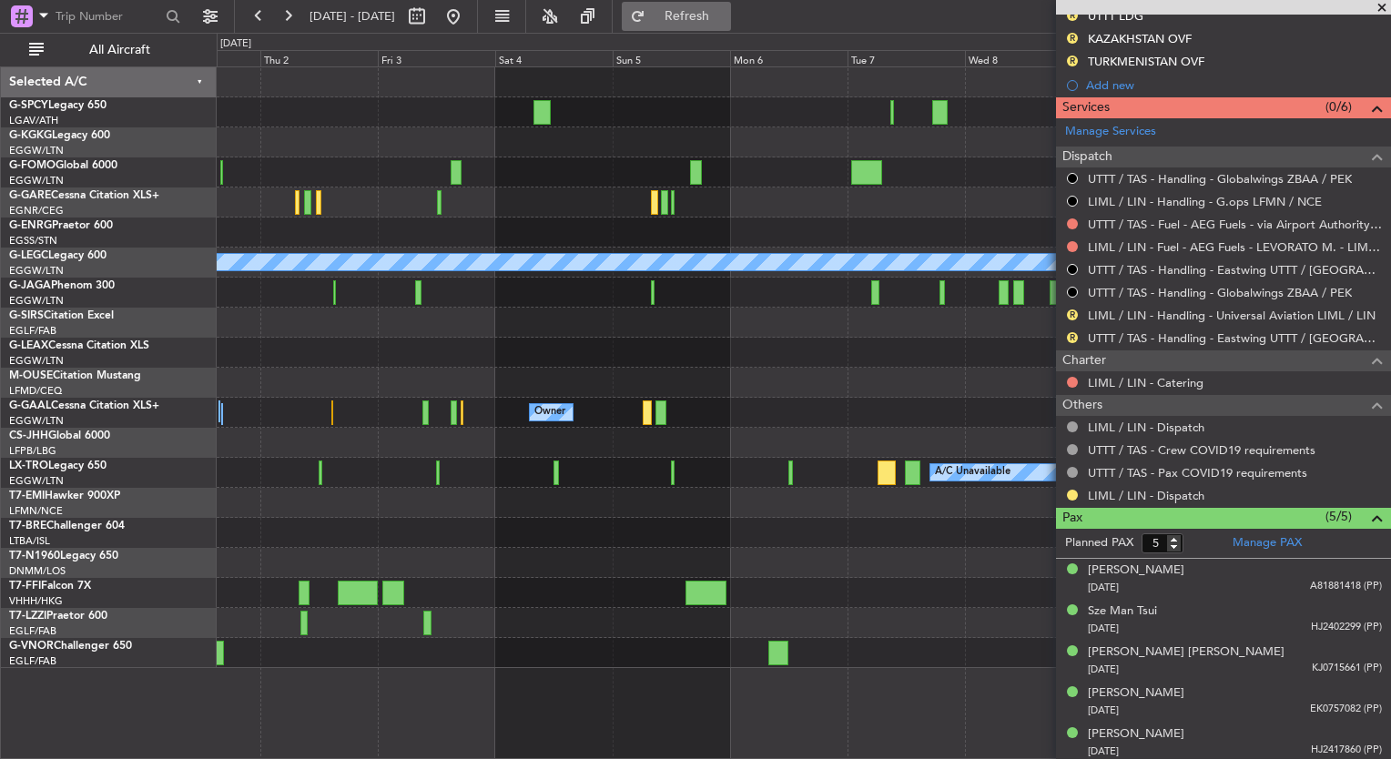
click at [726, 21] on span "Refresh" at bounding box center [687, 16] width 76 height 13
click at [468, 14] on button at bounding box center [453, 16] width 29 height 29
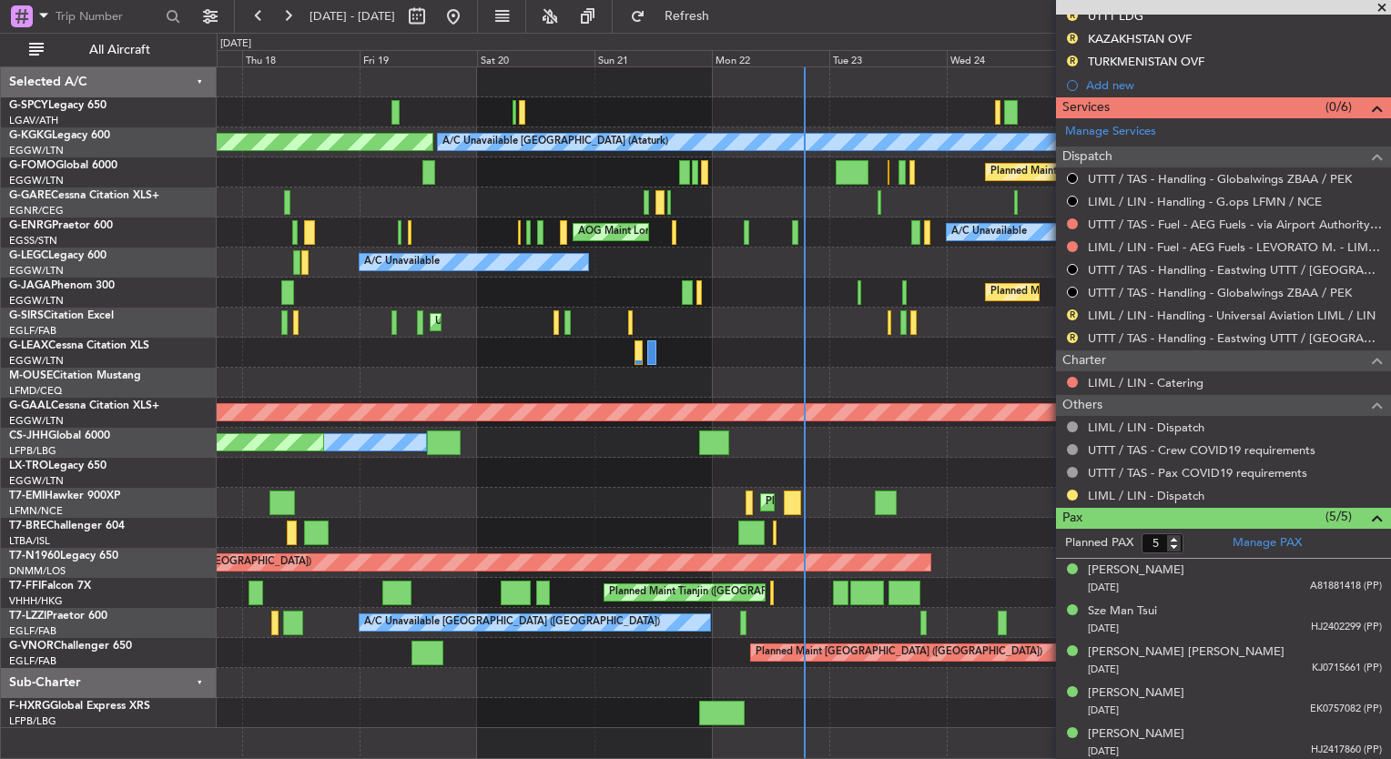
click at [0, 319] on html "17 Sep 2025 - 27 Sep 2025 Refresh Quick Links All Aircraft AOG Maint Istanbul (…" at bounding box center [695, 379] width 1391 height 759
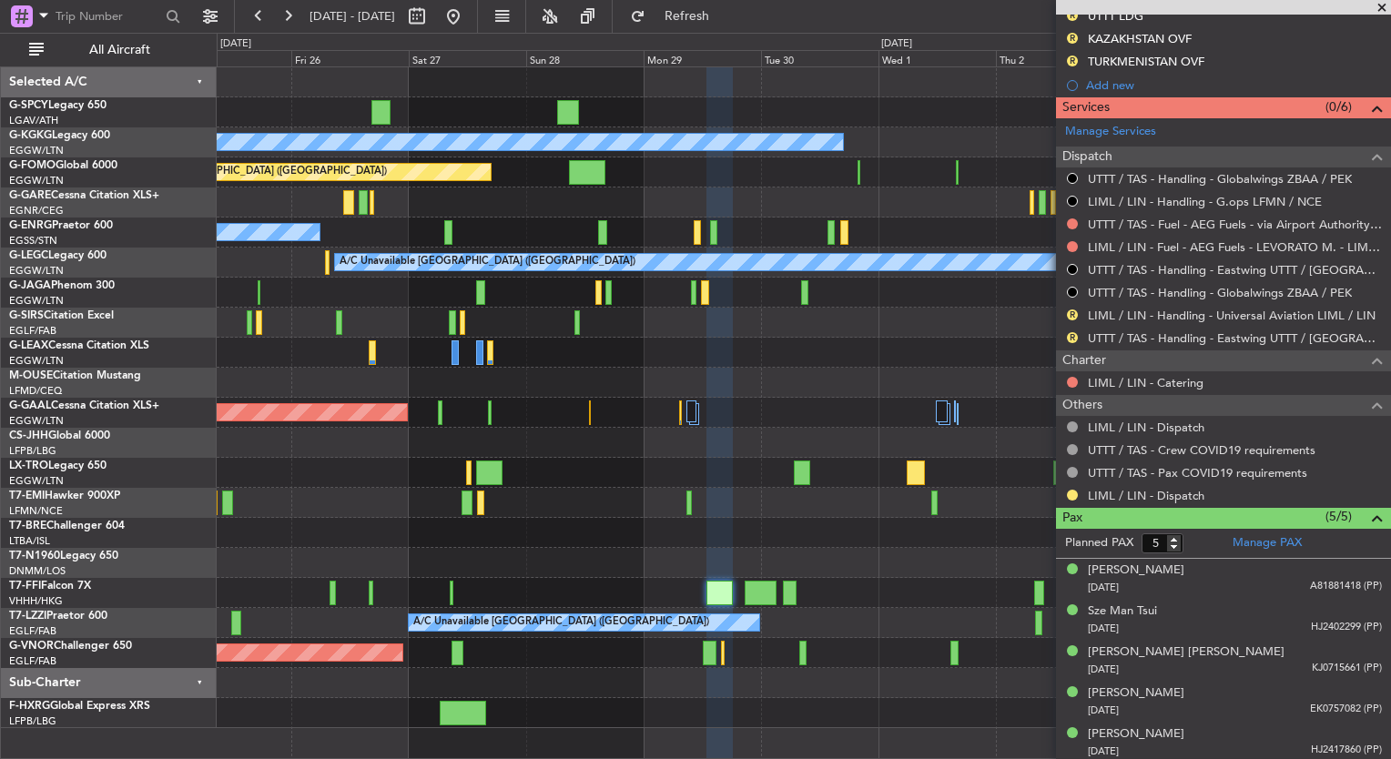
click at [210, 221] on div "A/C Unavailable Istanbul (Ataturk) Planned Maint London (Luton) A/C Unavailable…" at bounding box center [695, 396] width 1391 height 727
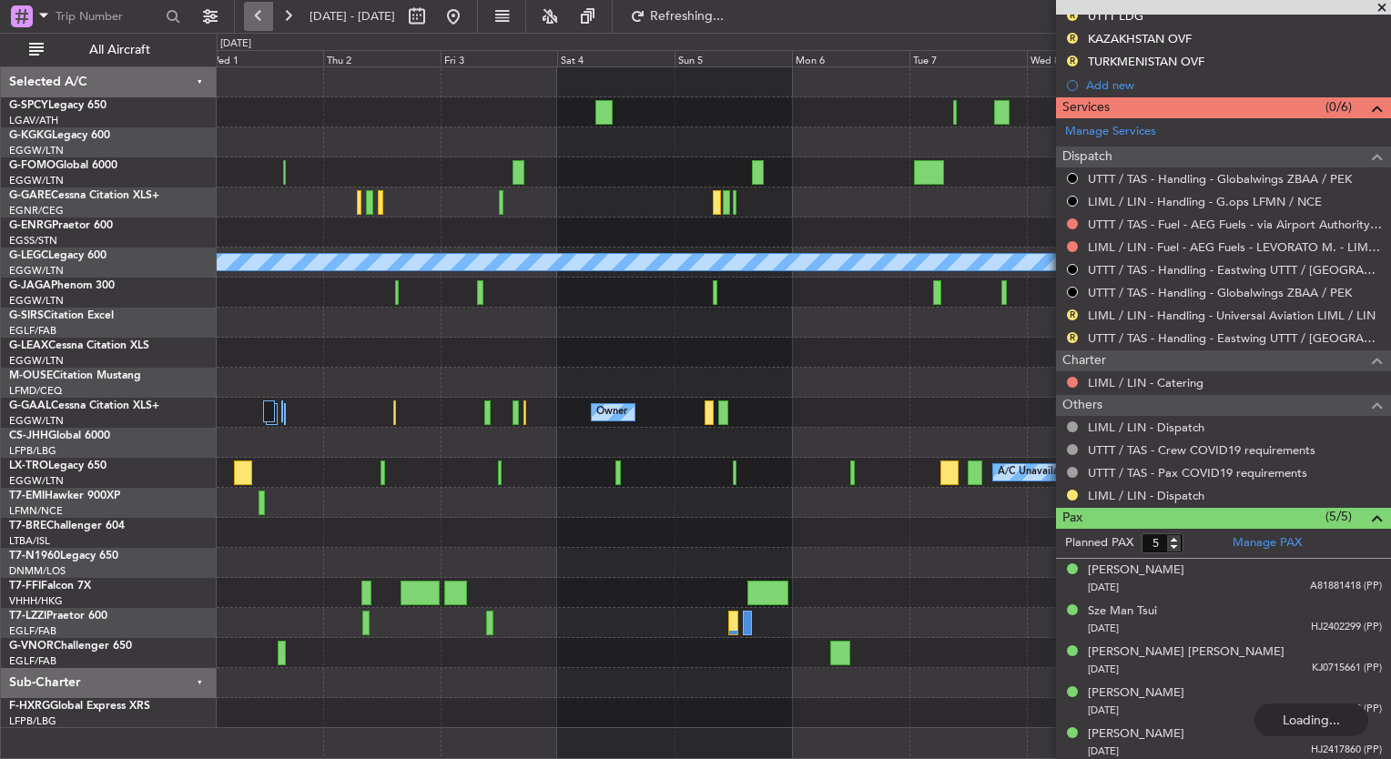
click at [269, 20] on button at bounding box center [258, 16] width 29 height 29
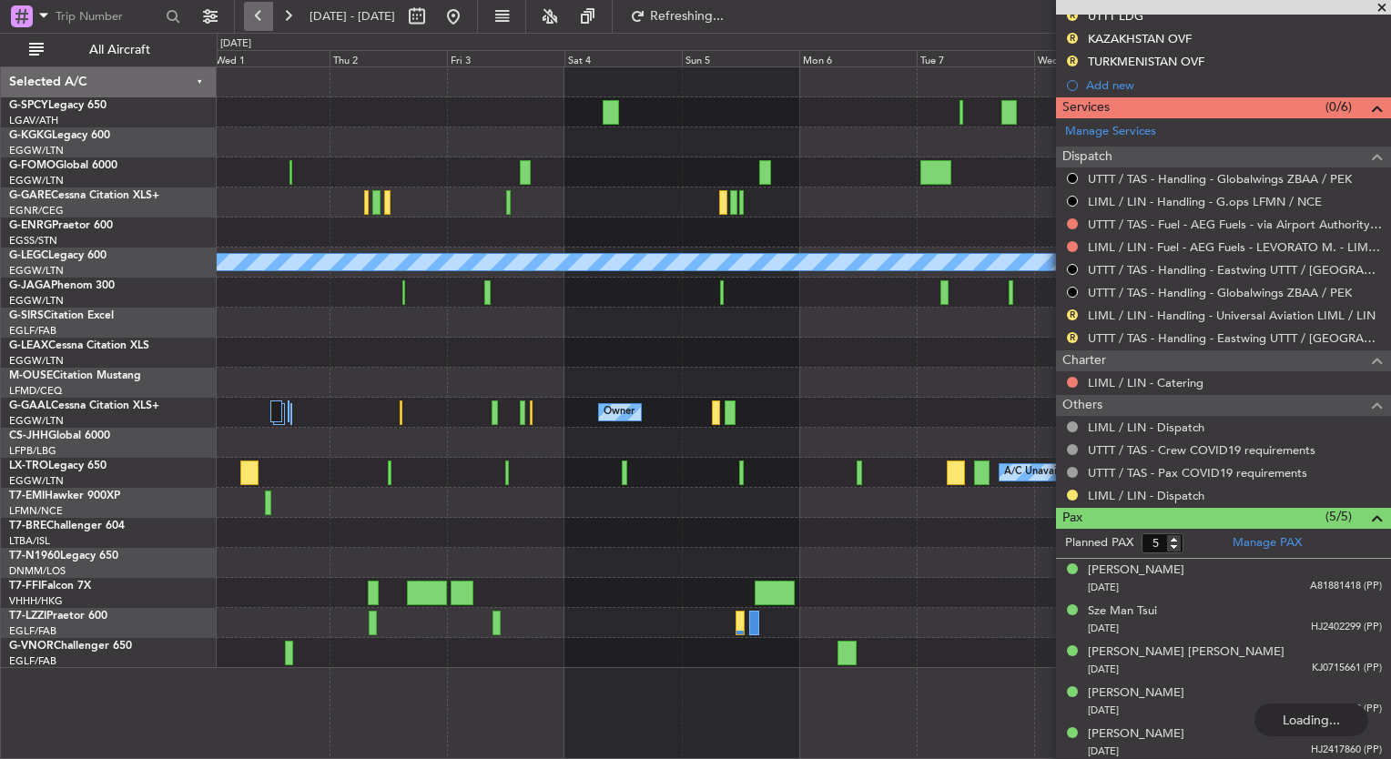
click at [269, 20] on button at bounding box center [258, 16] width 29 height 29
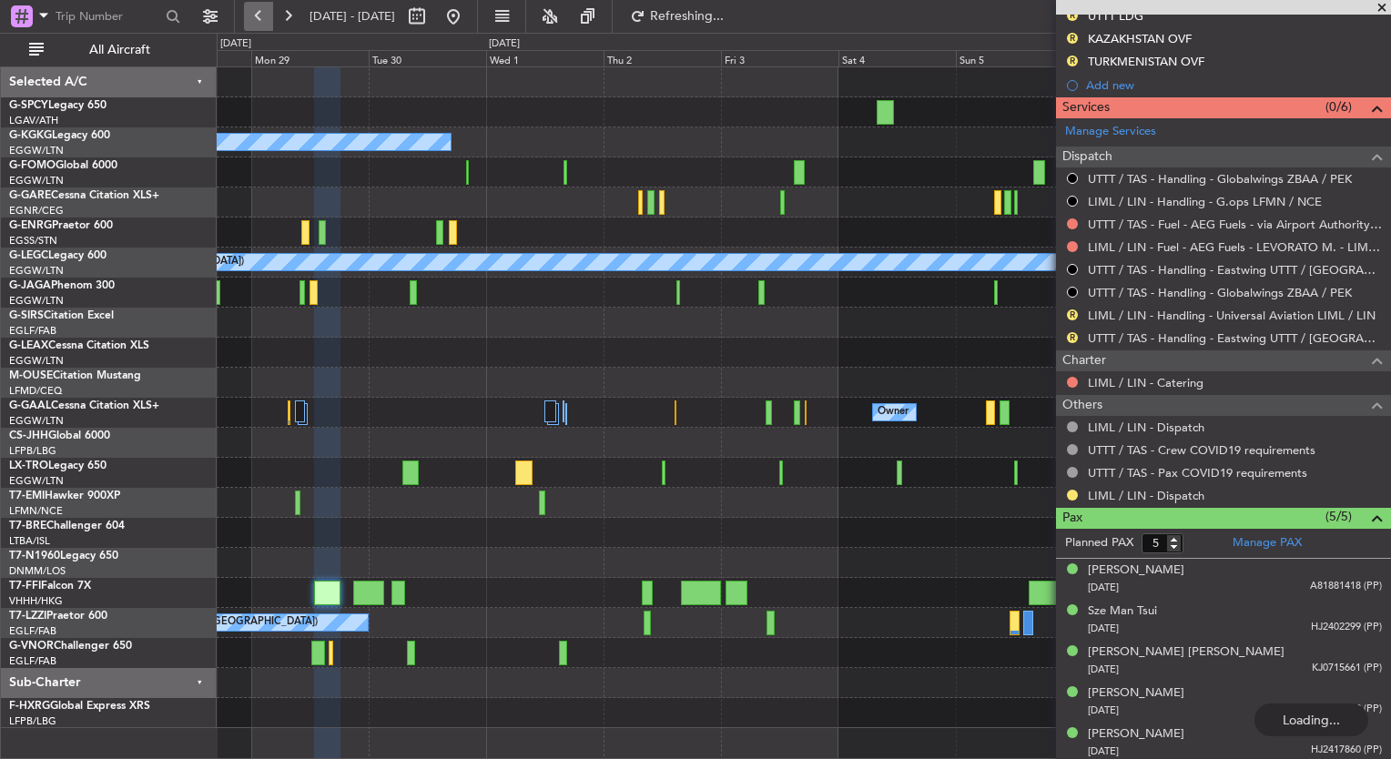
click at [269, 20] on button at bounding box center [258, 16] width 29 height 29
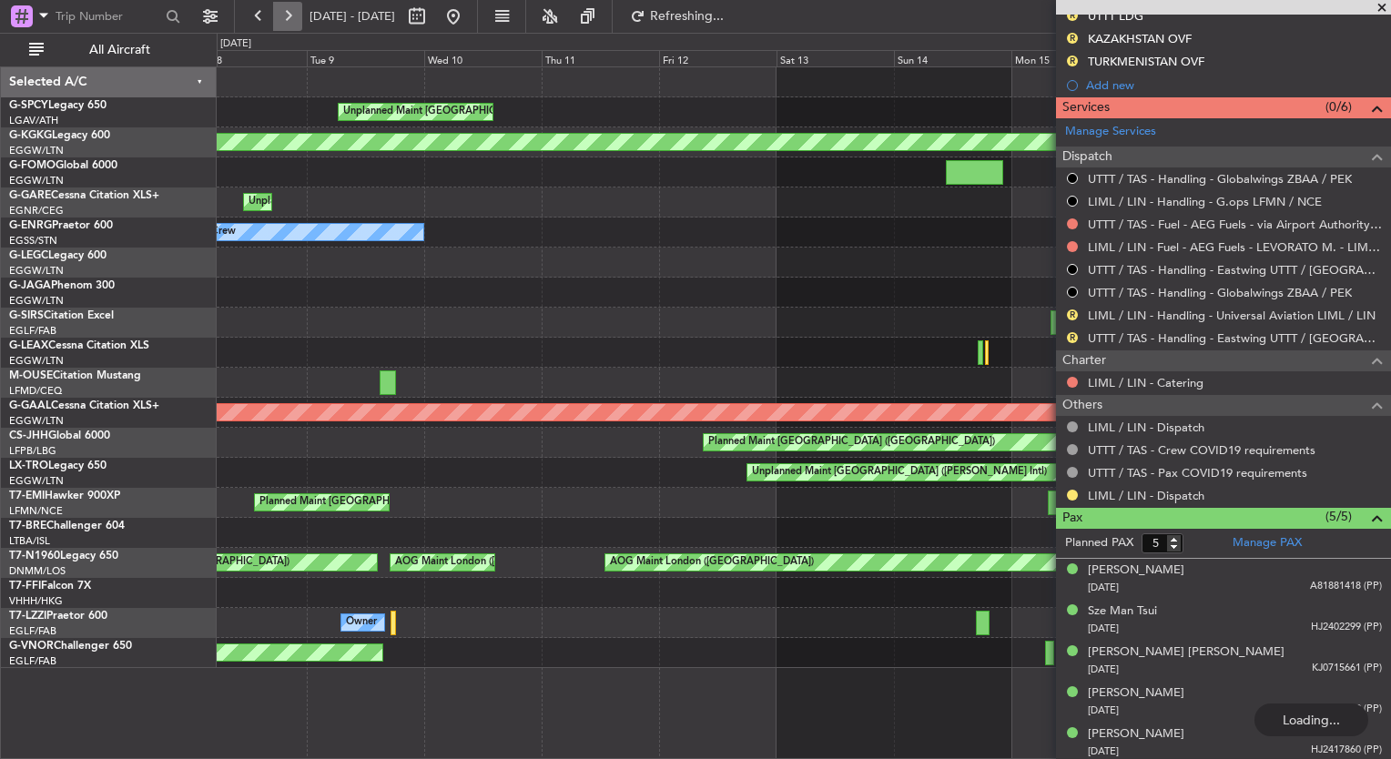
click at [287, 20] on button at bounding box center [287, 16] width 29 height 29
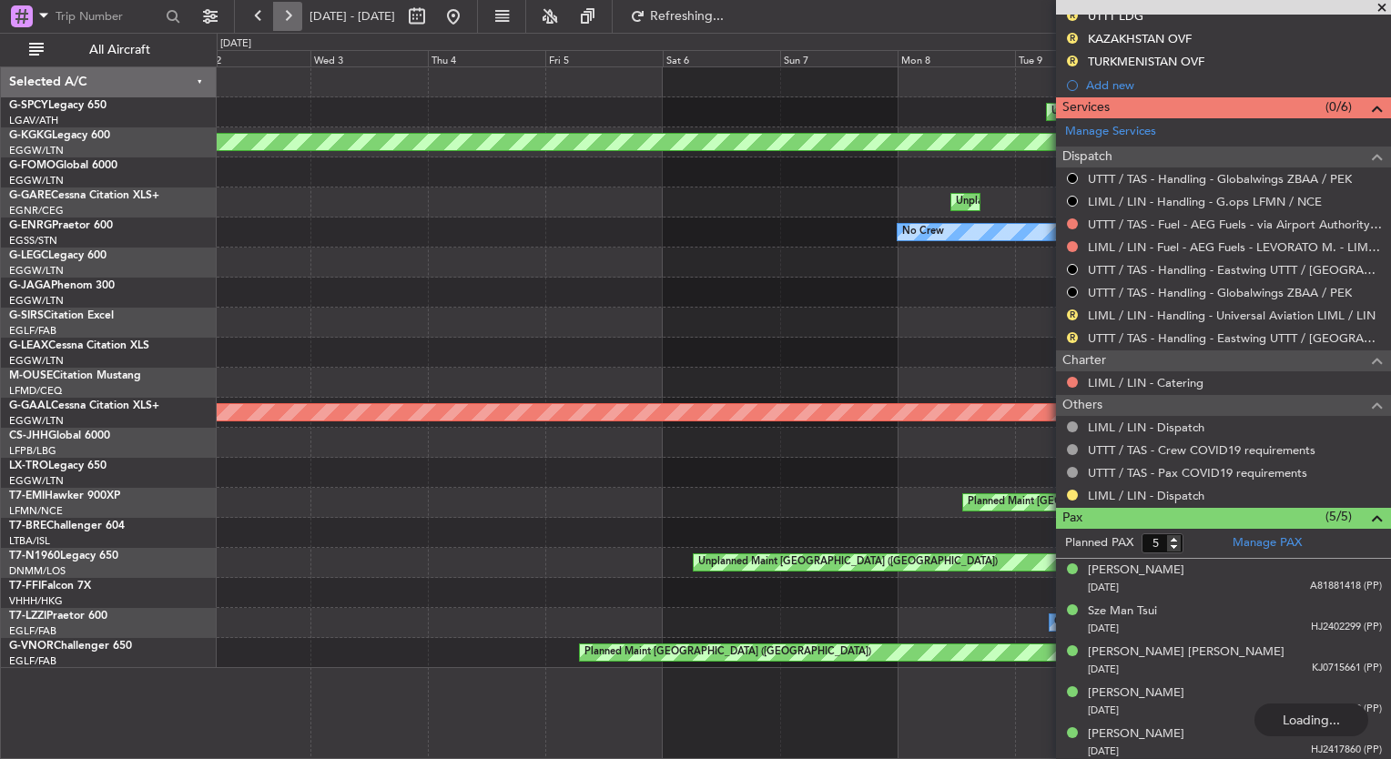
click at [287, 20] on button at bounding box center [287, 16] width 29 height 29
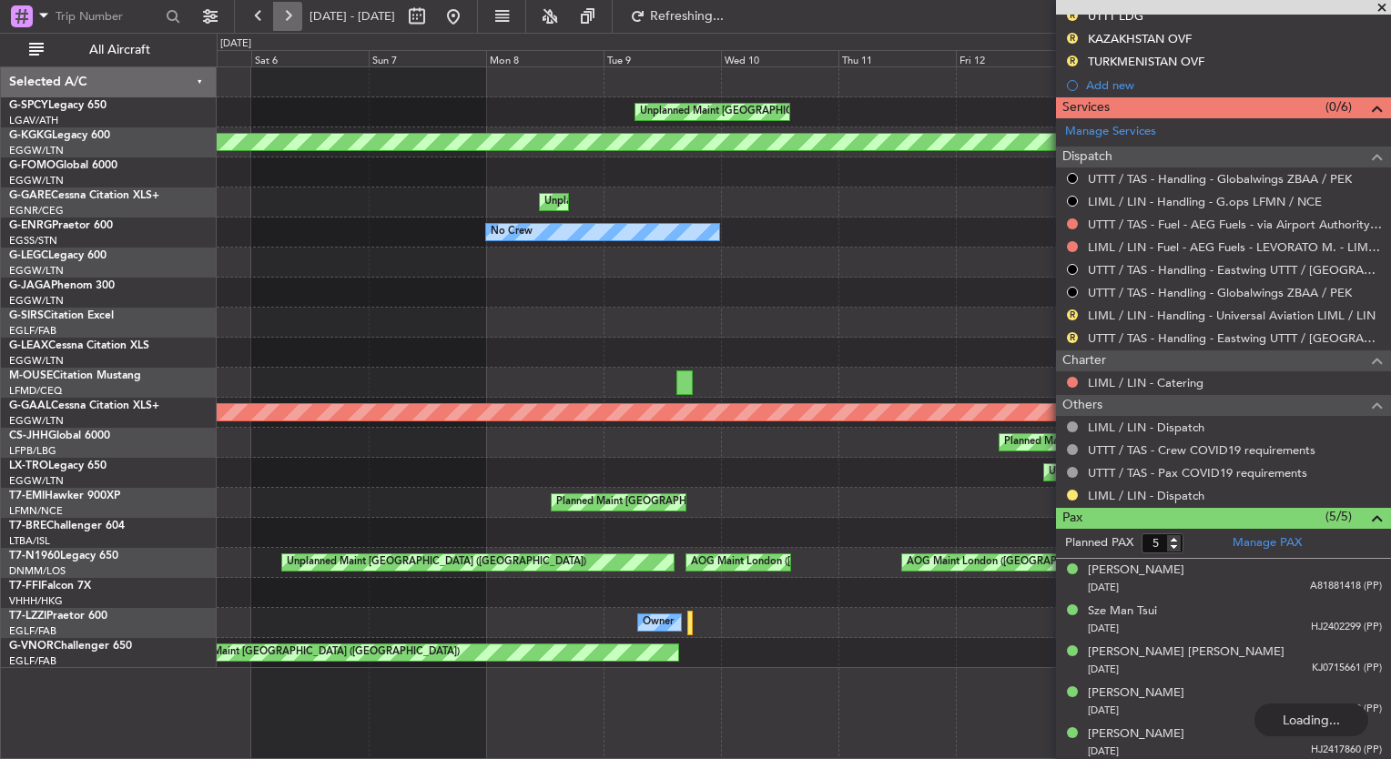
click at [287, 20] on button at bounding box center [287, 16] width 29 height 29
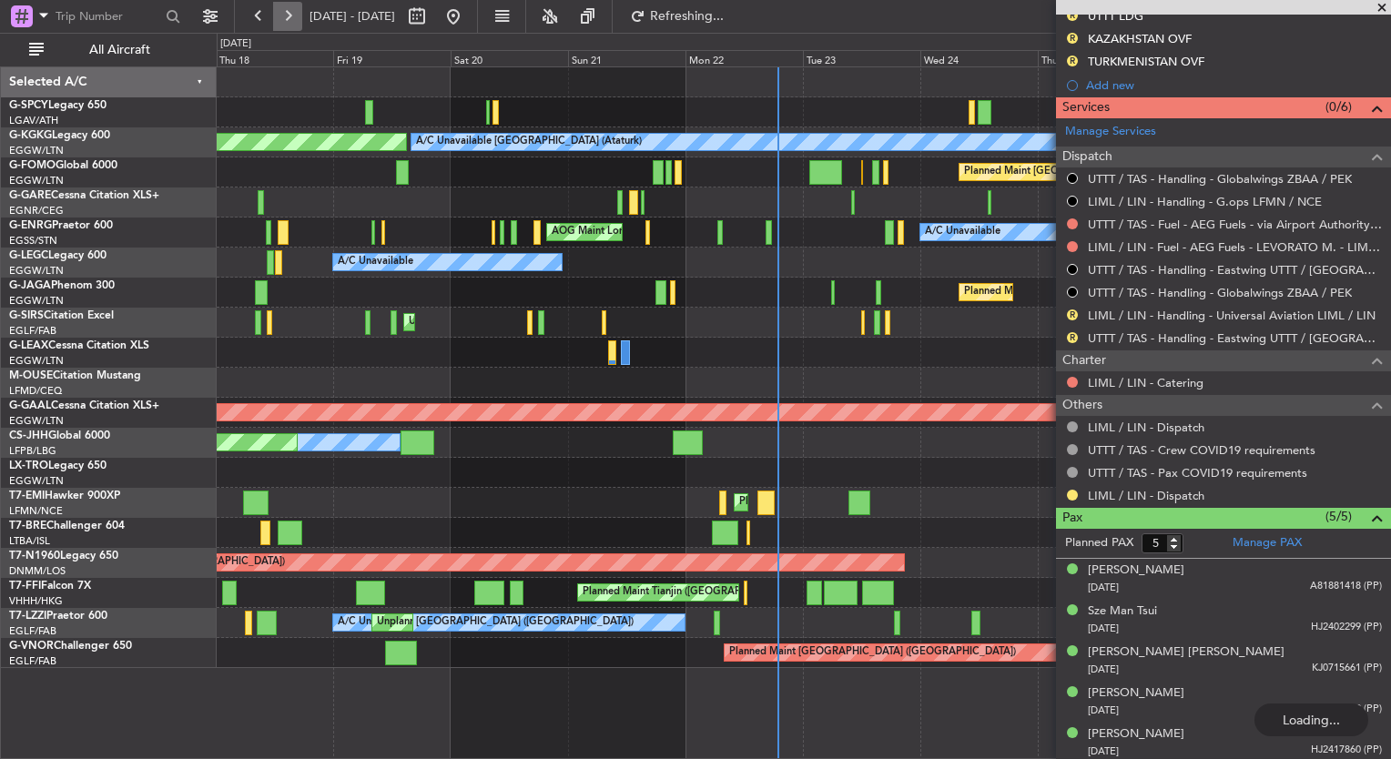
click at [287, 20] on button at bounding box center [287, 16] width 29 height 29
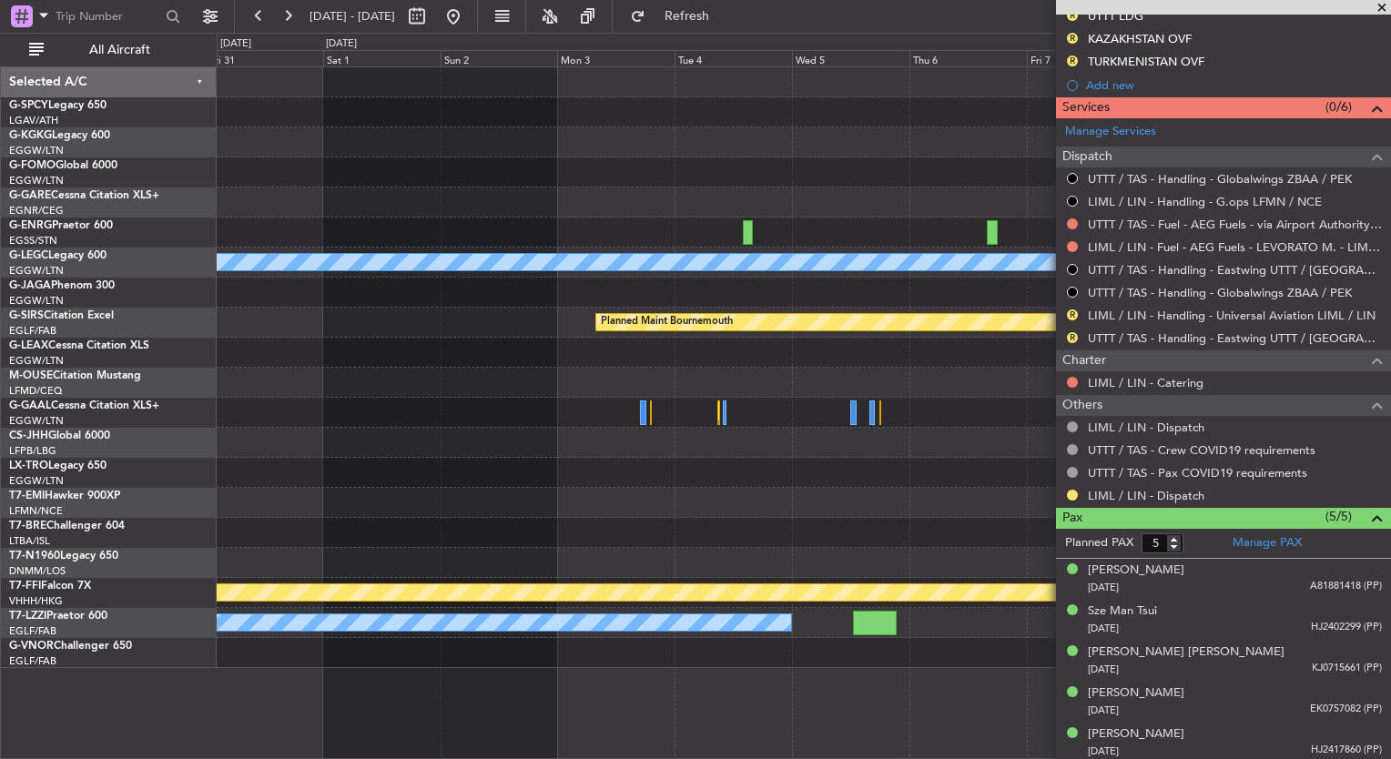
drag, startPoint x: 287, startPoint y: 20, endPoint x: 402, endPoint y: 201, distance: 215.0
click at [402, 201] on fb-flight-board "31 Oct 2025 - 10 Nov 2025 Refresh Quick Links All Aircraft A/C Unavailable Lond…" at bounding box center [695, 387] width 1391 height 746
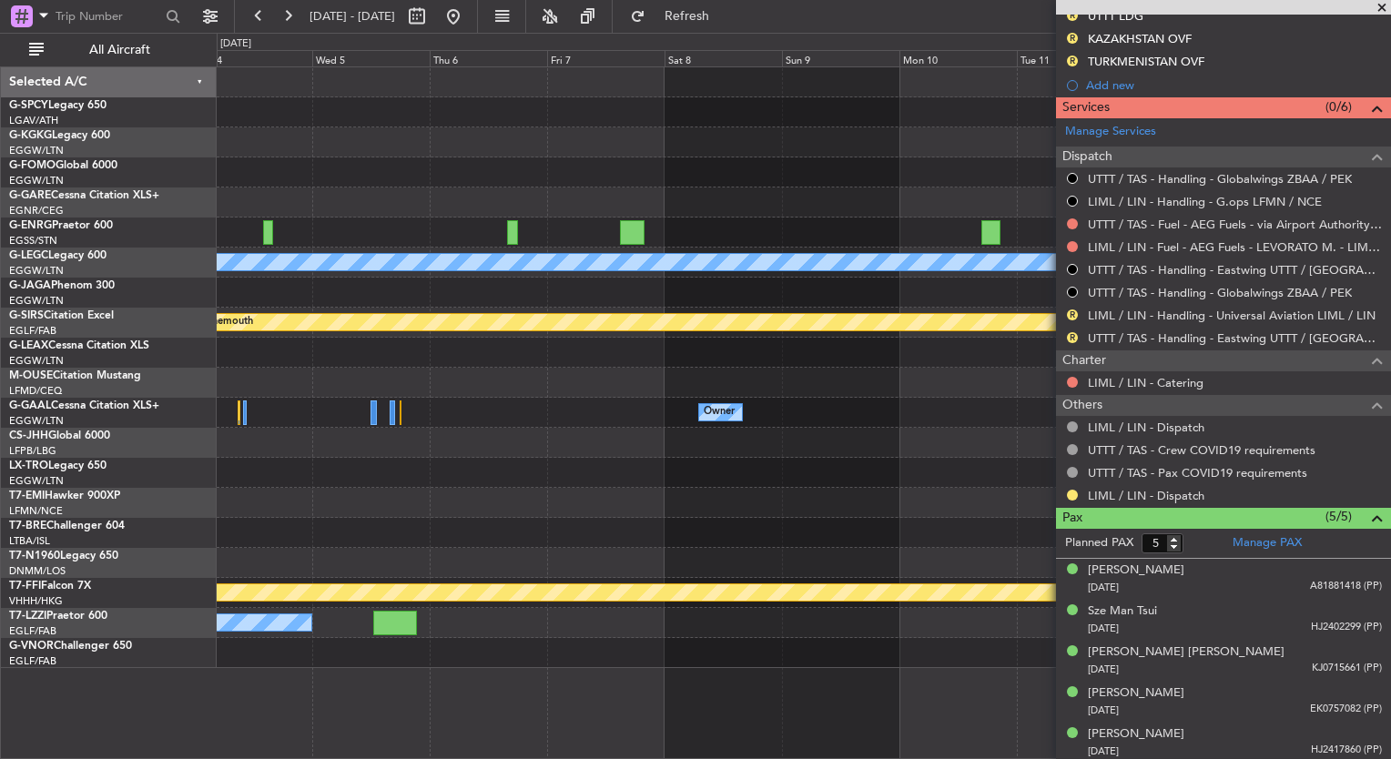
click at [693, 122] on div at bounding box center [804, 112] width 1174 height 30
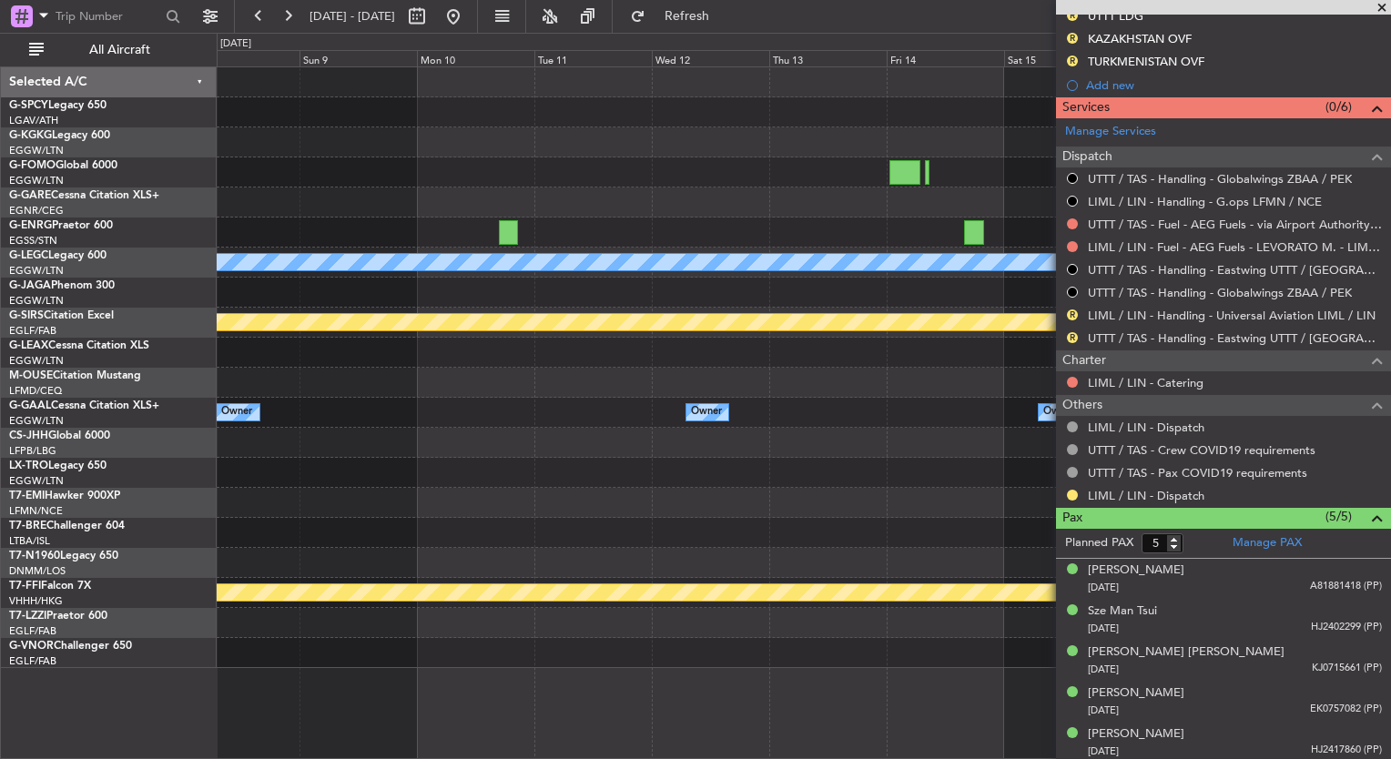
click at [91, 444] on div "A/C Unavailable London (Luton) Planned Maint Bournemouth Planned Maint Bournemo…" at bounding box center [695, 396] width 1391 height 727
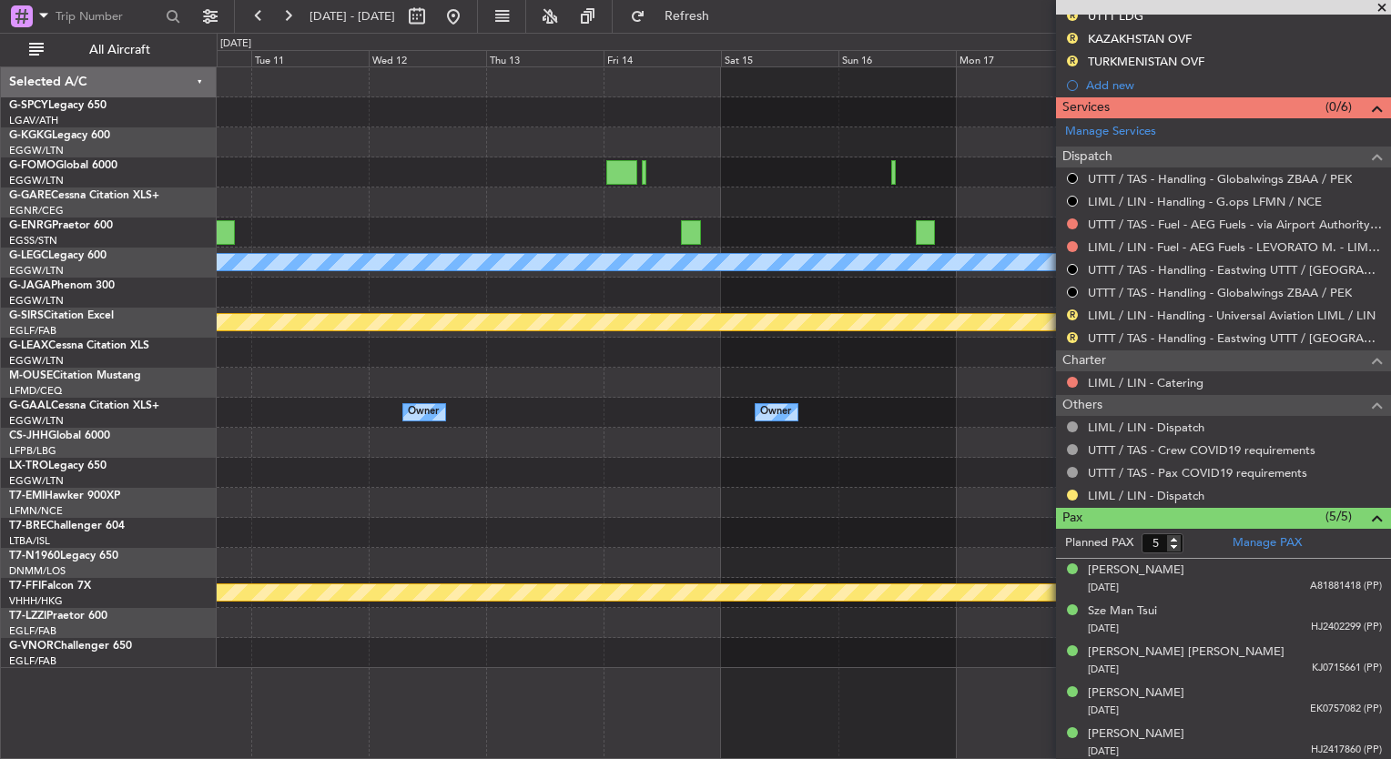
click at [946, 385] on div "A/C Unavailable London (Luton) Planned Maint Bournemouth Planned Maint Bournemo…" at bounding box center [804, 367] width 1174 height 601
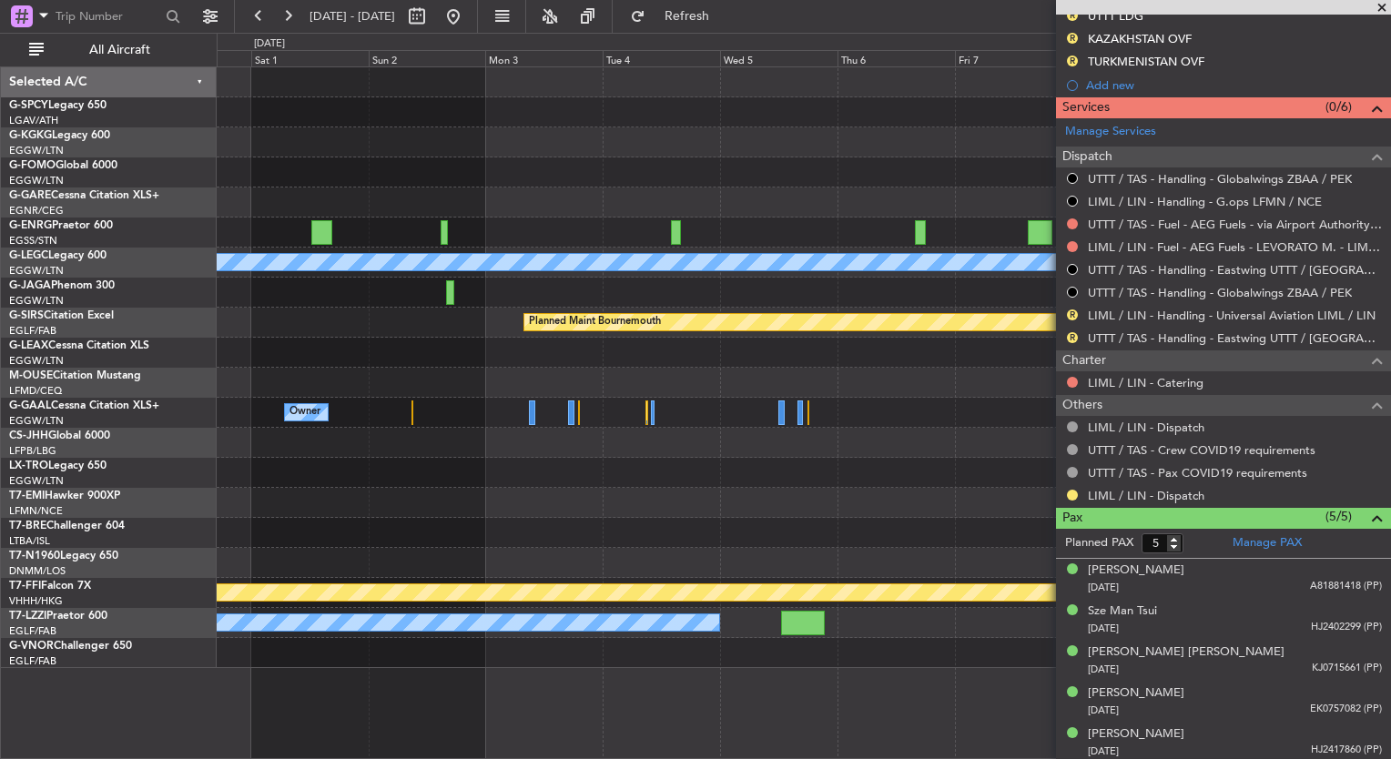
click at [932, 399] on div "A/C Unavailable London (Luton) Planned Maint Bournemouth Planned Maint Bournemo…" at bounding box center [695, 396] width 1391 height 727
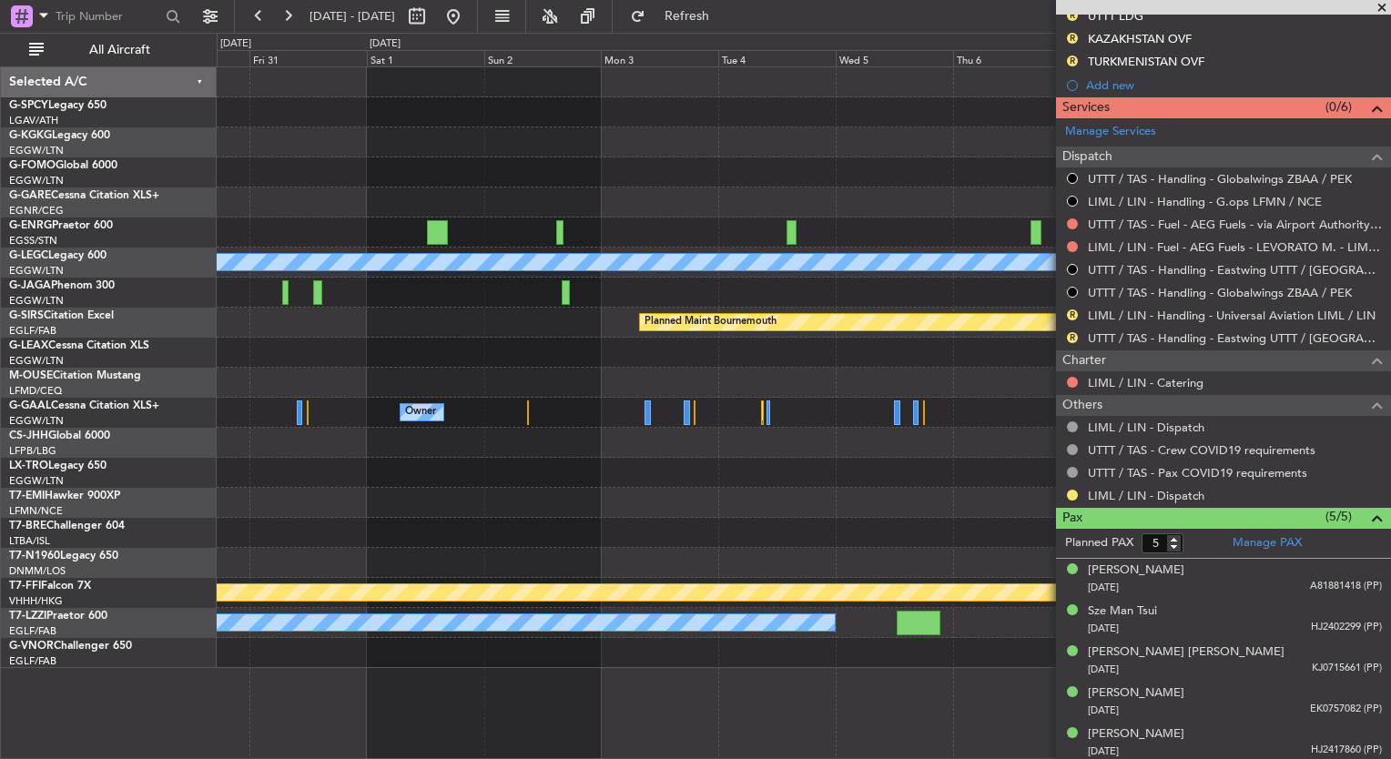
click at [1010, 344] on div "A/C Unavailable London (Luton) Planned Maint Bournemouth Planned Maint Bournemo…" at bounding box center [804, 367] width 1174 height 601
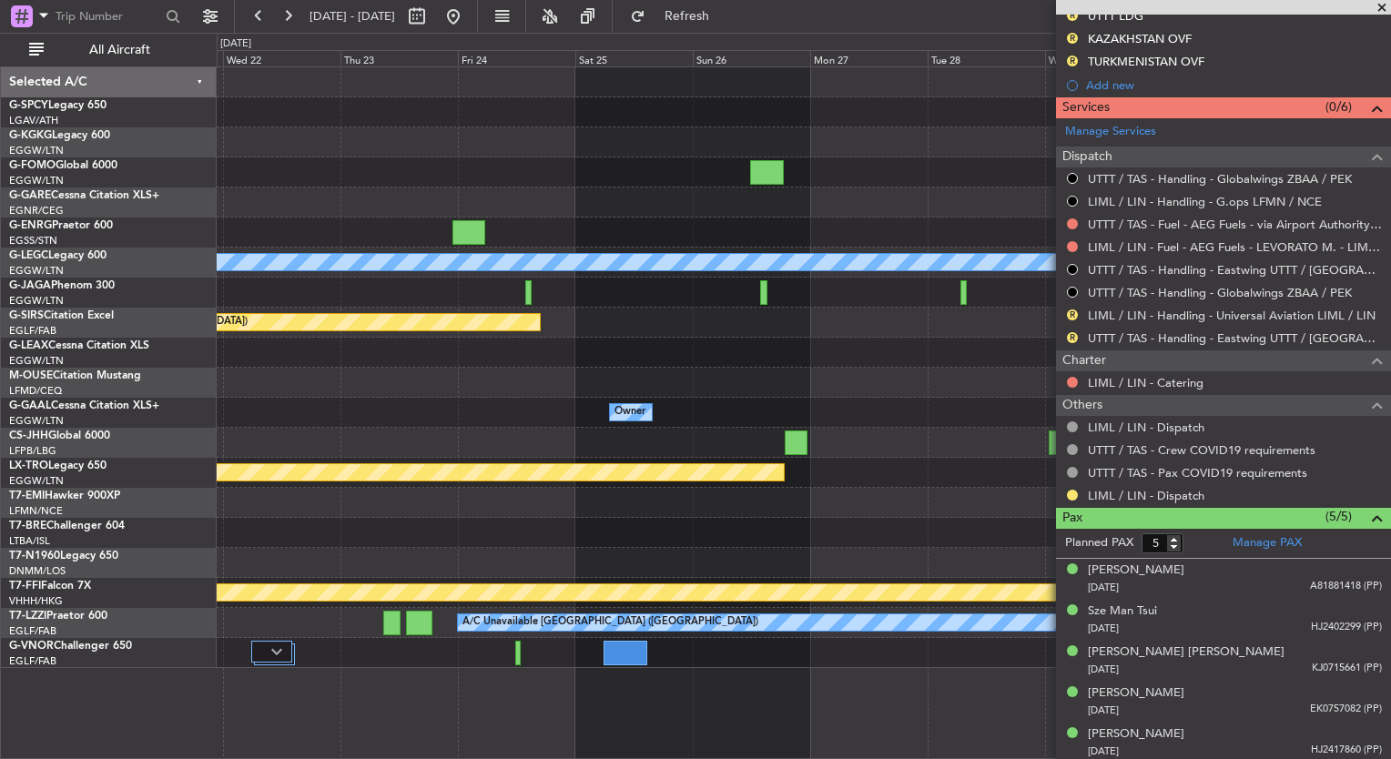
click at [1048, 382] on div at bounding box center [804, 383] width 1174 height 30
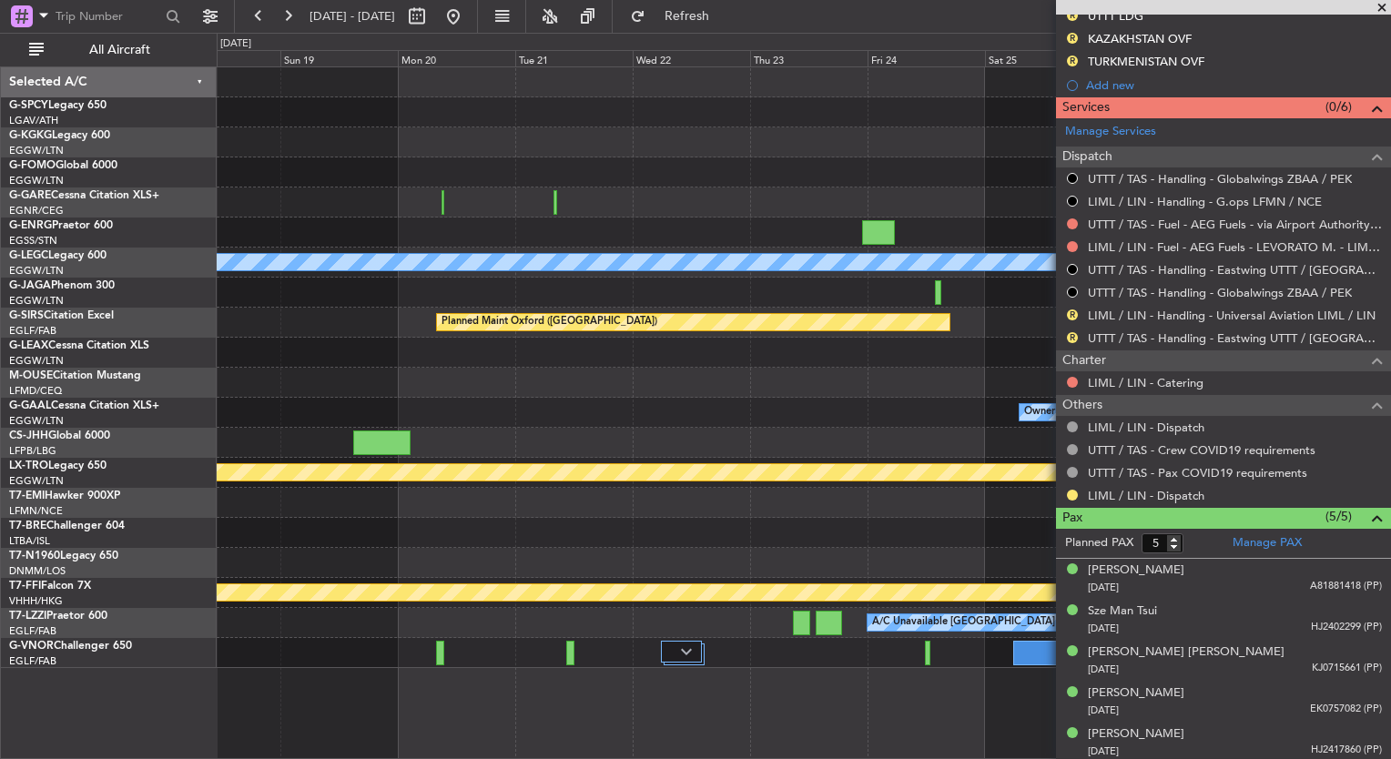
click at [1082, 398] on fb-app "04 Nov 2025 - 14 Nov 2025 Refresh Quick Links All Aircraft A/C Unavailable Lond…" at bounding box center [695, 387] width 1391 height 746
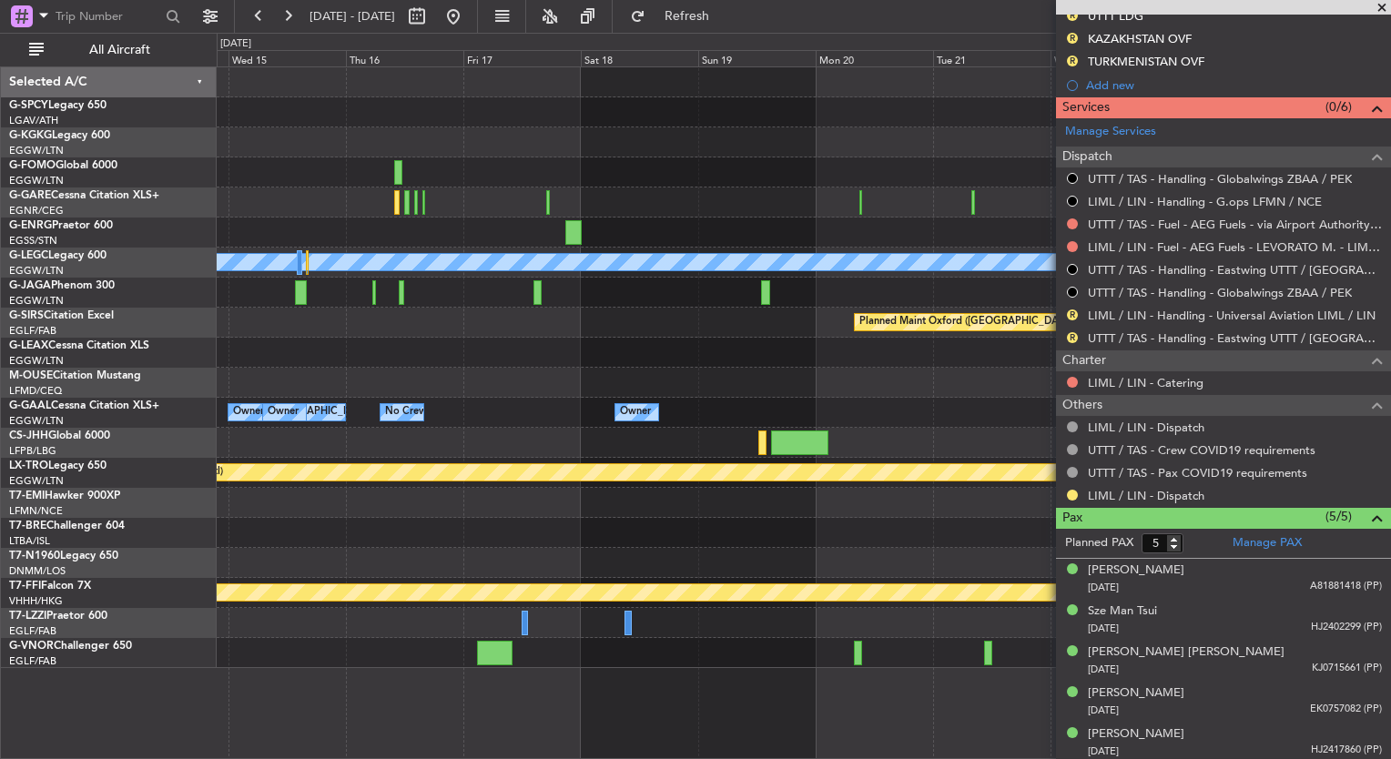
click at [629, 532] on div at bounding box center [804, 533] width 1174 height 30
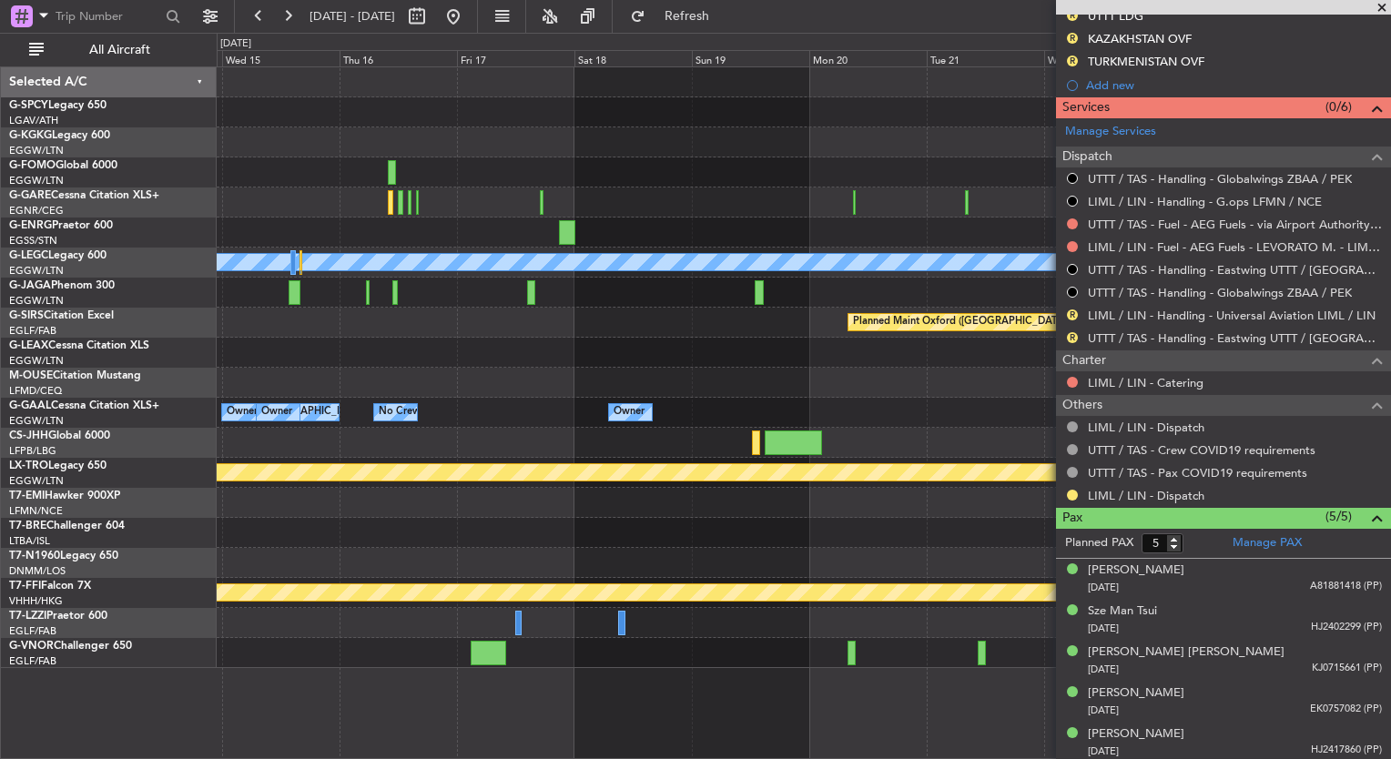
click at [424, 81] on div "A/C Unavailable London (Luton) Planned Maint Oxford (Kidlington) Owner No Crew …" at bounding box center [804, 367] width 1174 height 601
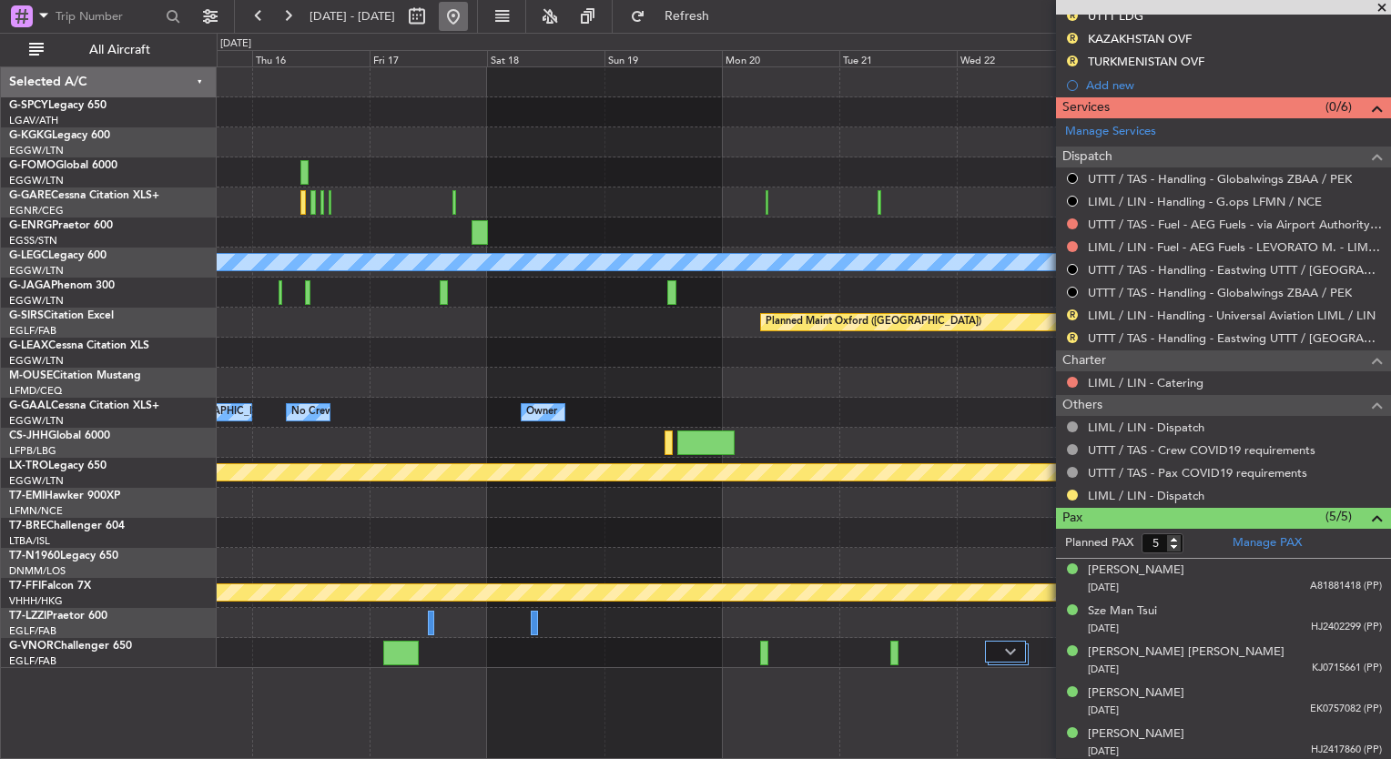
click at [468, 13] on button at bounding box center [453, 16] width 29 height 29
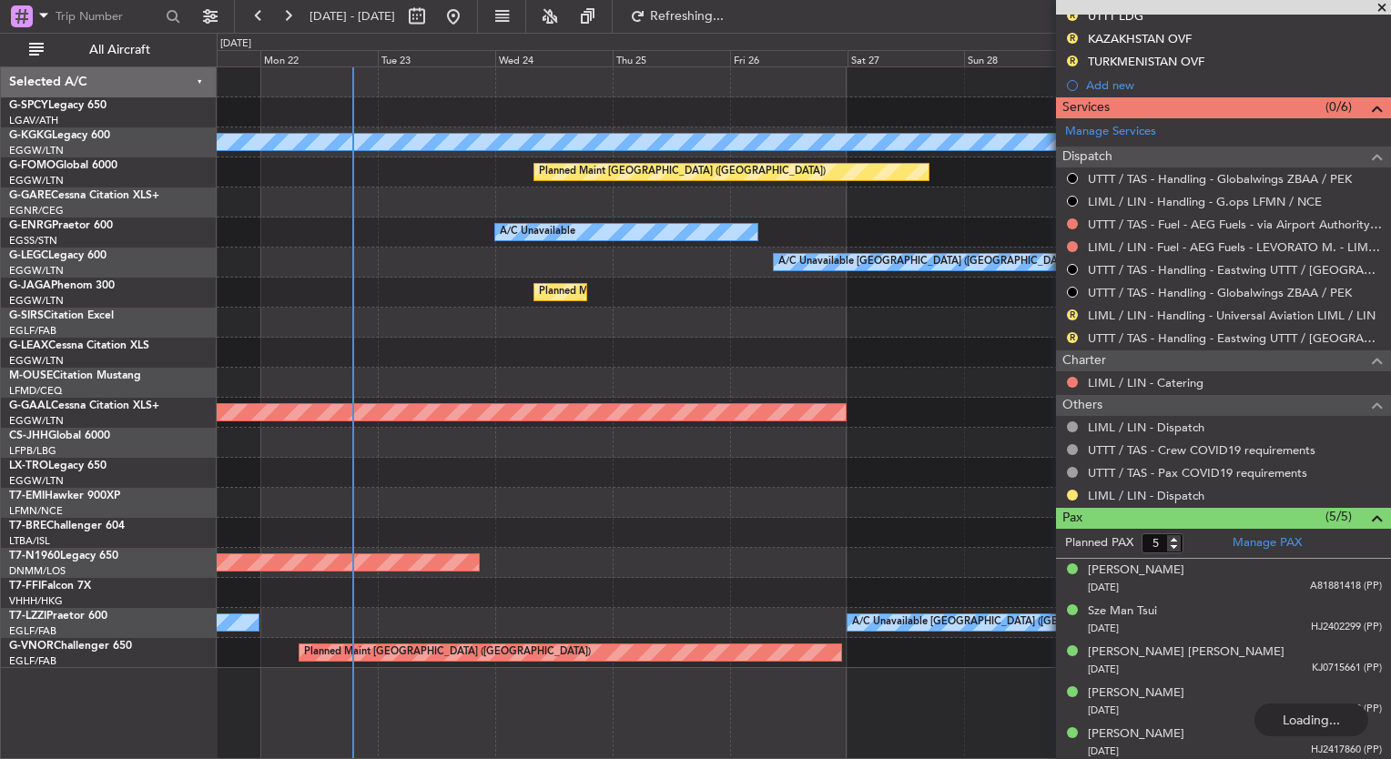
click at [371, 304] on div "A/C Unavailable Istanbul (Ataturk) AOG Maint Istanbul (Ataturk) Planned Maint L…" at bounding box center [804, 367] width 1174 height 601
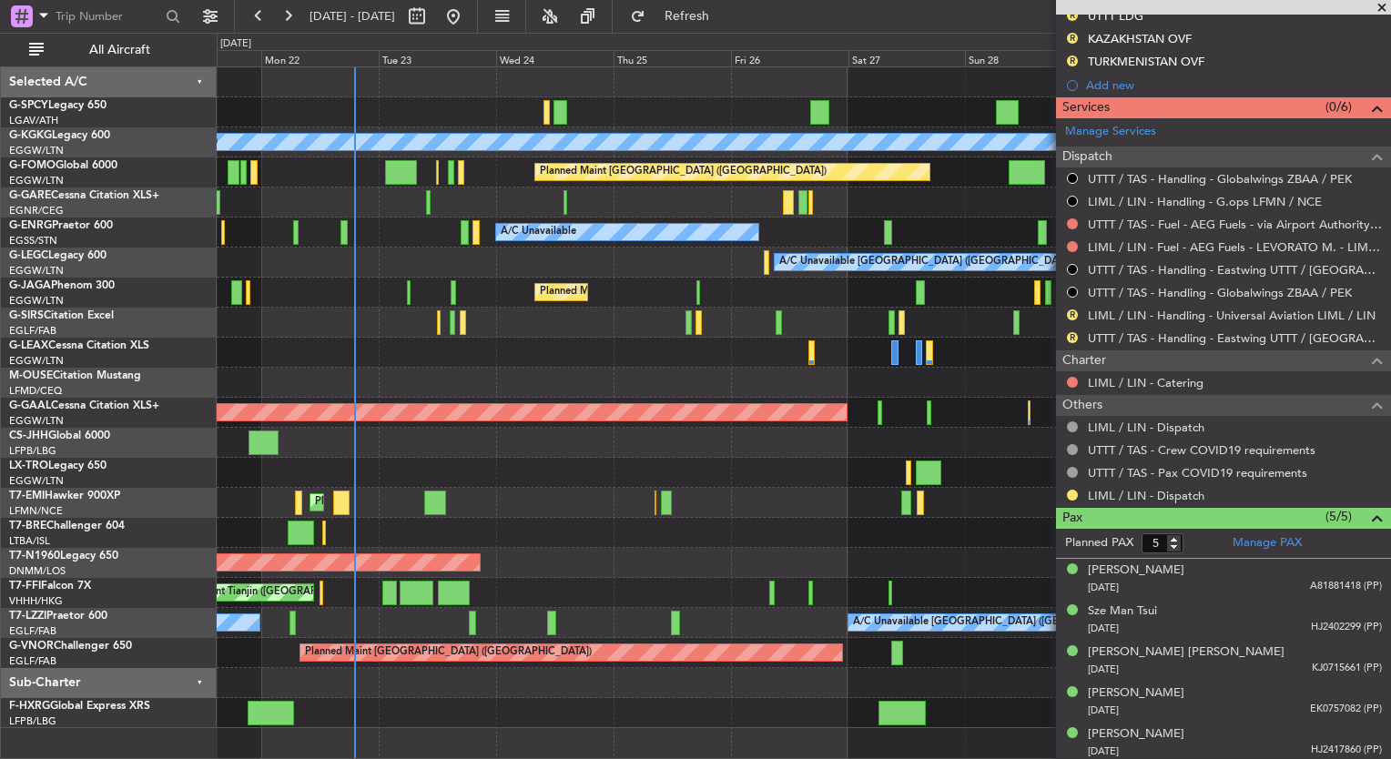
click at [197, 506] on div "A/C Unavailable Istanbul (Ataturk) AOG Maint Istanbul (Ataturk) Planned Maint L…" at bounding box center [695, 396] width 1391 height 727
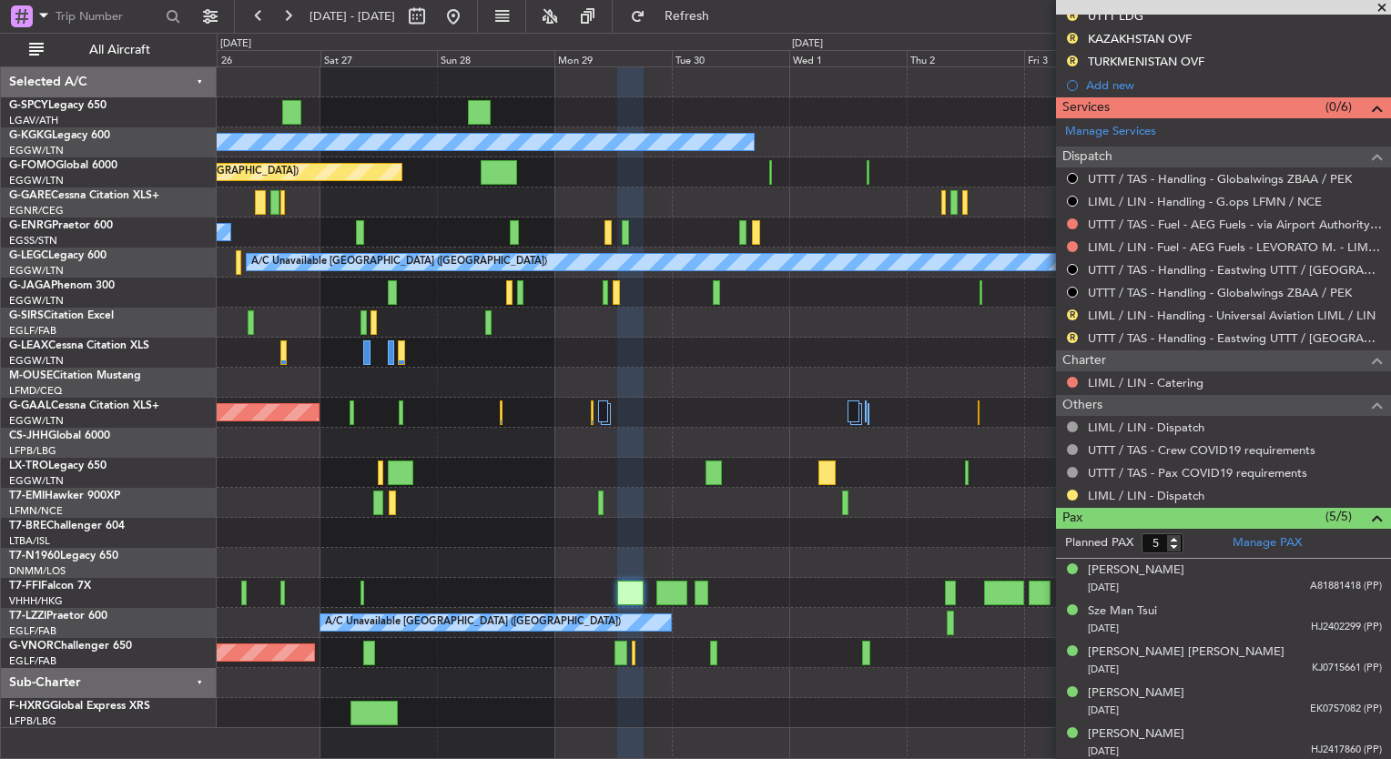
click at [251, 537] on div "A/C Unavailable Istanbul (Ataturk) Planned Maint London (Luton) A/C Unavailable…" at bounding box center [804, 397] width 1174 height 661
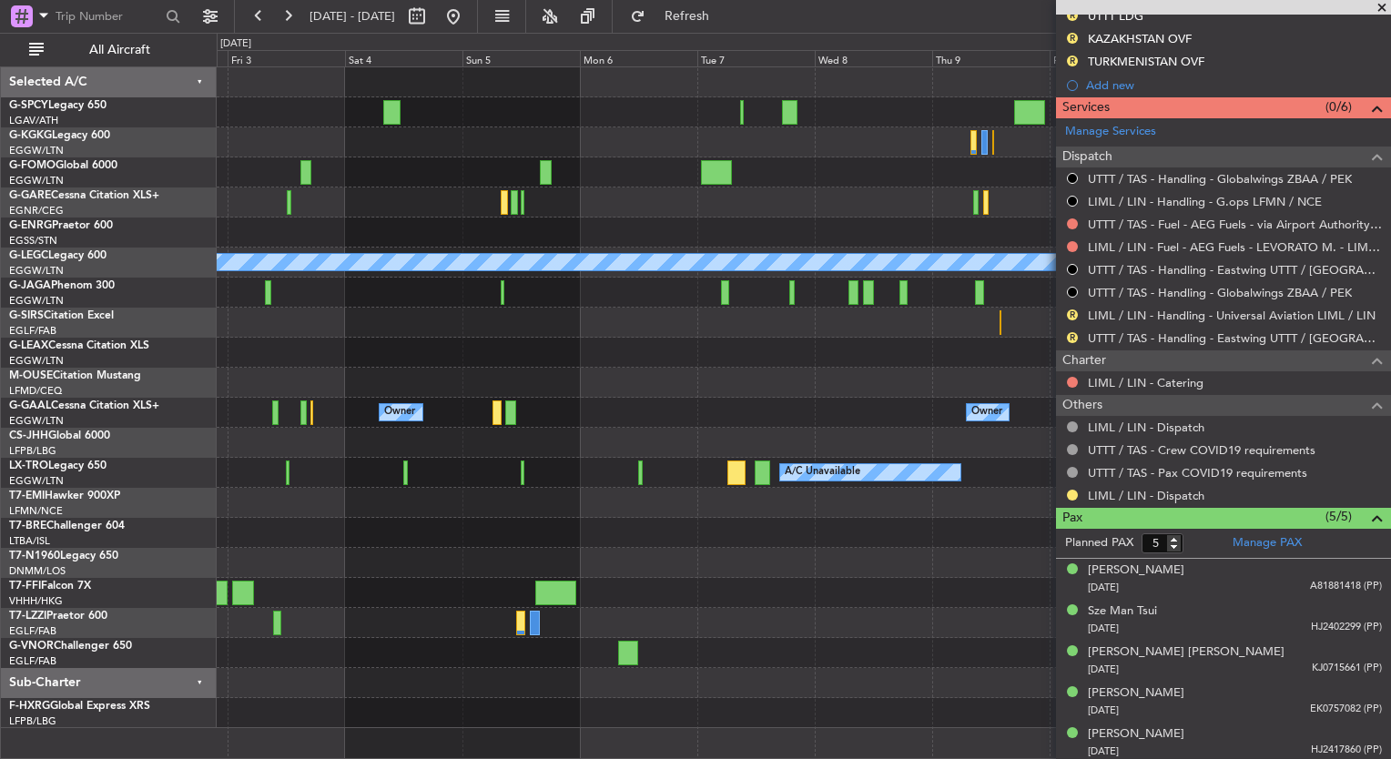
click at [616, 557] on div "A/C Unavailable Istanbul (Ataturk) A/C Unavailable London (Luton) Owner Owner O…" at bounding box center [804, 397] width 1174 height 661
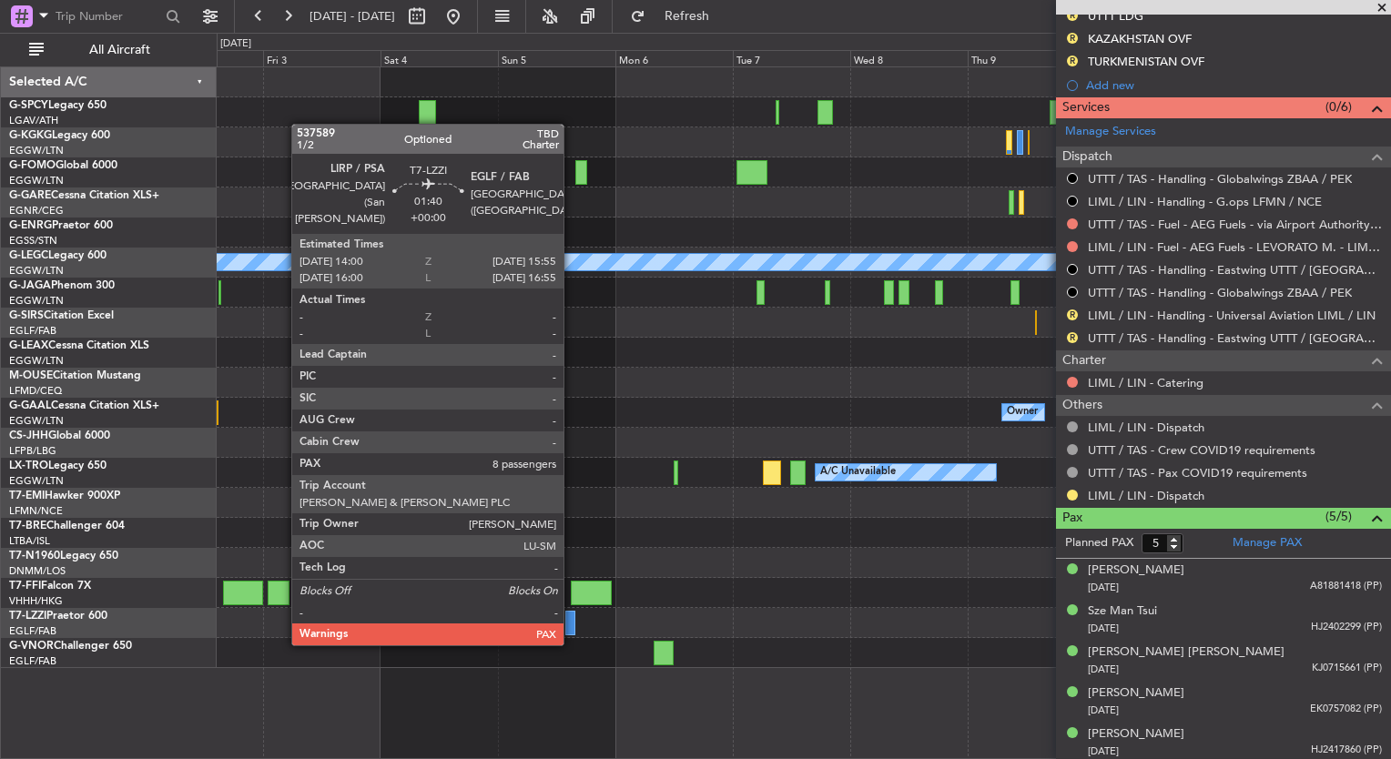
click at [571, 626] on div at bounding box center [570, 623] width 10 height 25
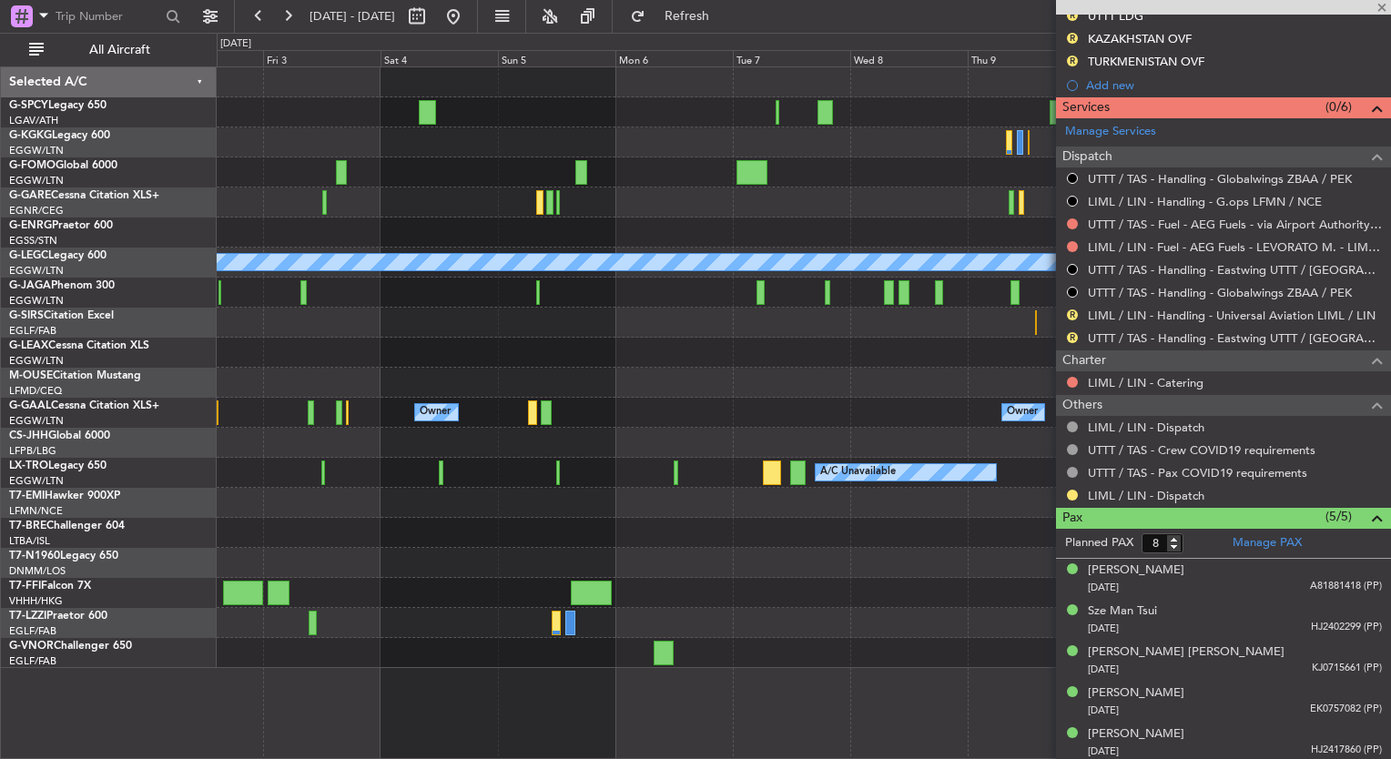
scroll to position [0, 0]
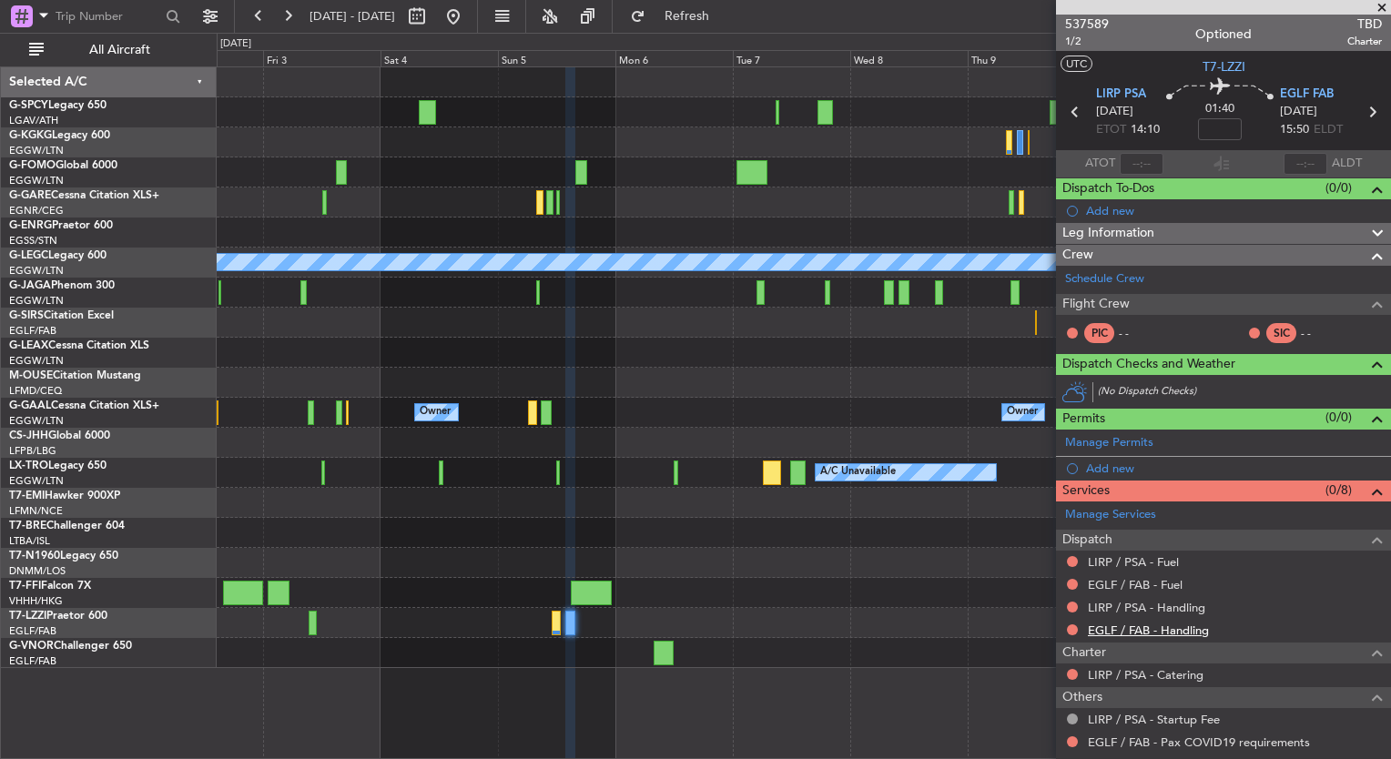
click at [1176, 637] on mat-tooltip-component "EGLF / FAB - Handling" at bounding box center [1149, 660] width 136 height 48
click at [1179, 627] on link "EGLF / FAB - Handling" at bounding box center [1148, 630] width 121 height 15
click at [726, 10] on span "Refresh" at bounding box center [687, 16] width 76 height 13
click at [1191, 606] on link "LIRP / PSA - Handling" at bounding box center [1146, 607] width 117 height 15
click at [726, 21] on span "Refresh" at bounding box center [687, 16] width 76 height 13
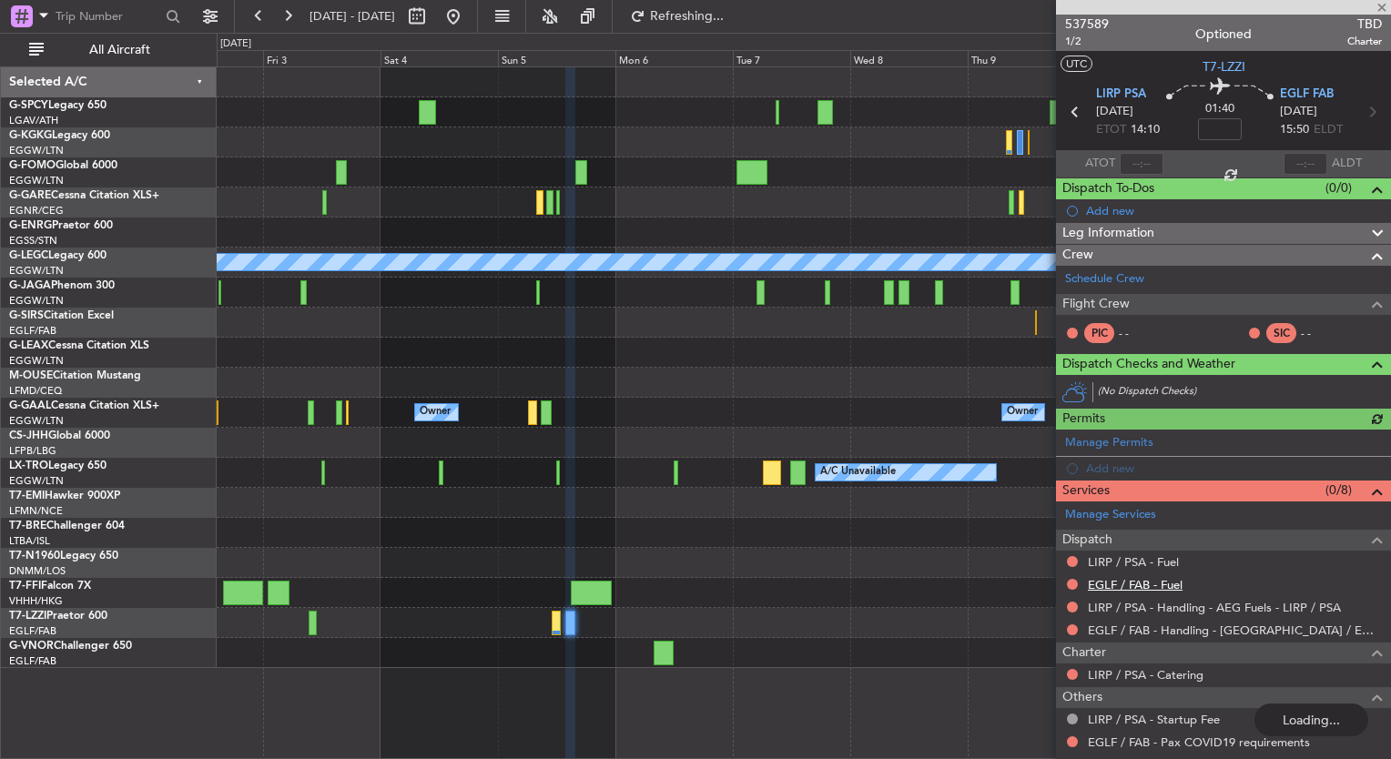
click at [1173, 584] on link "EGLF / FAB - Fuel" at bounding box center [1135, 584] width 95 height 15
click at [681, 15] on button "Refresh" at bounding box center [676, 16] width 109 height 29
click at [1166, 563] on link "LIRP / PSA - Fuel" at bounding box center [1133, 562] width 91 height 15
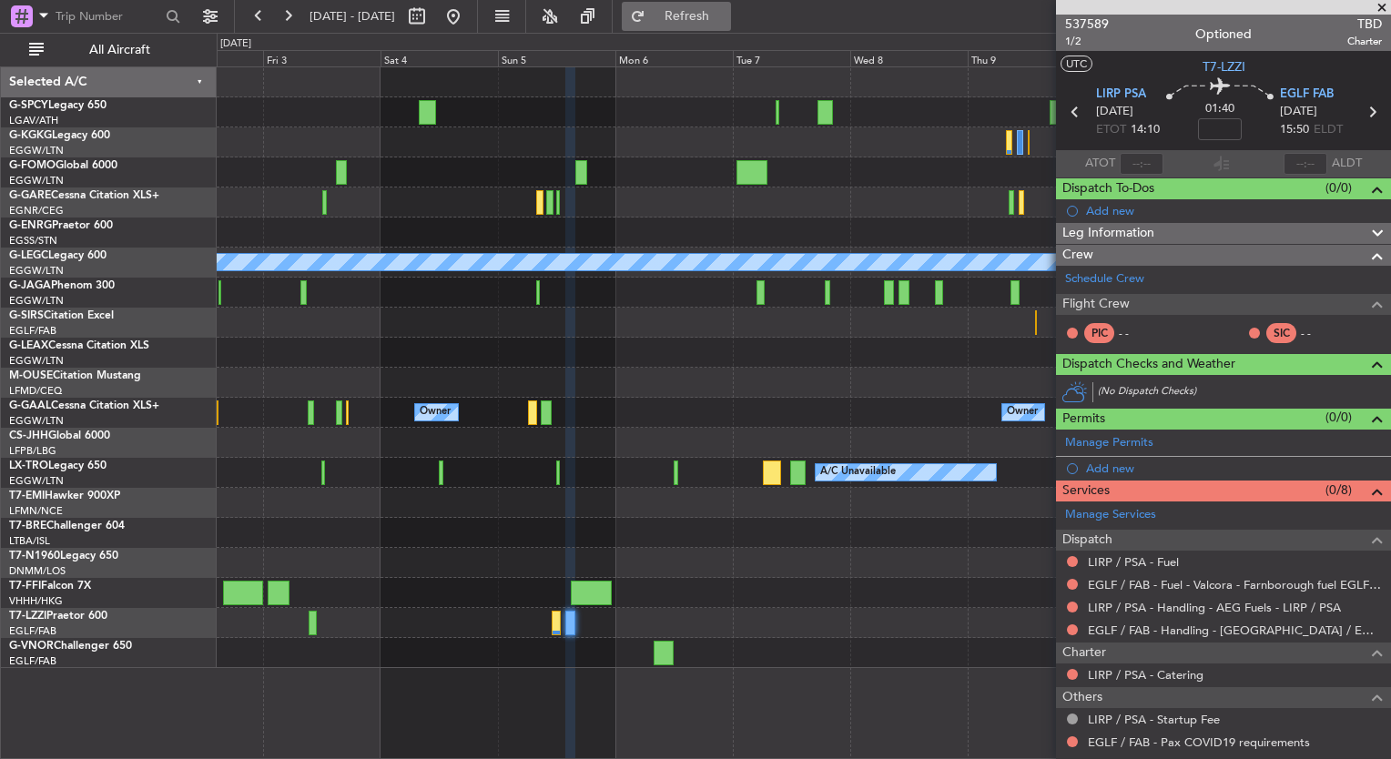
click at [697, 19] on button "Refresh" at bounding box center [676, 16] width 109 height 29
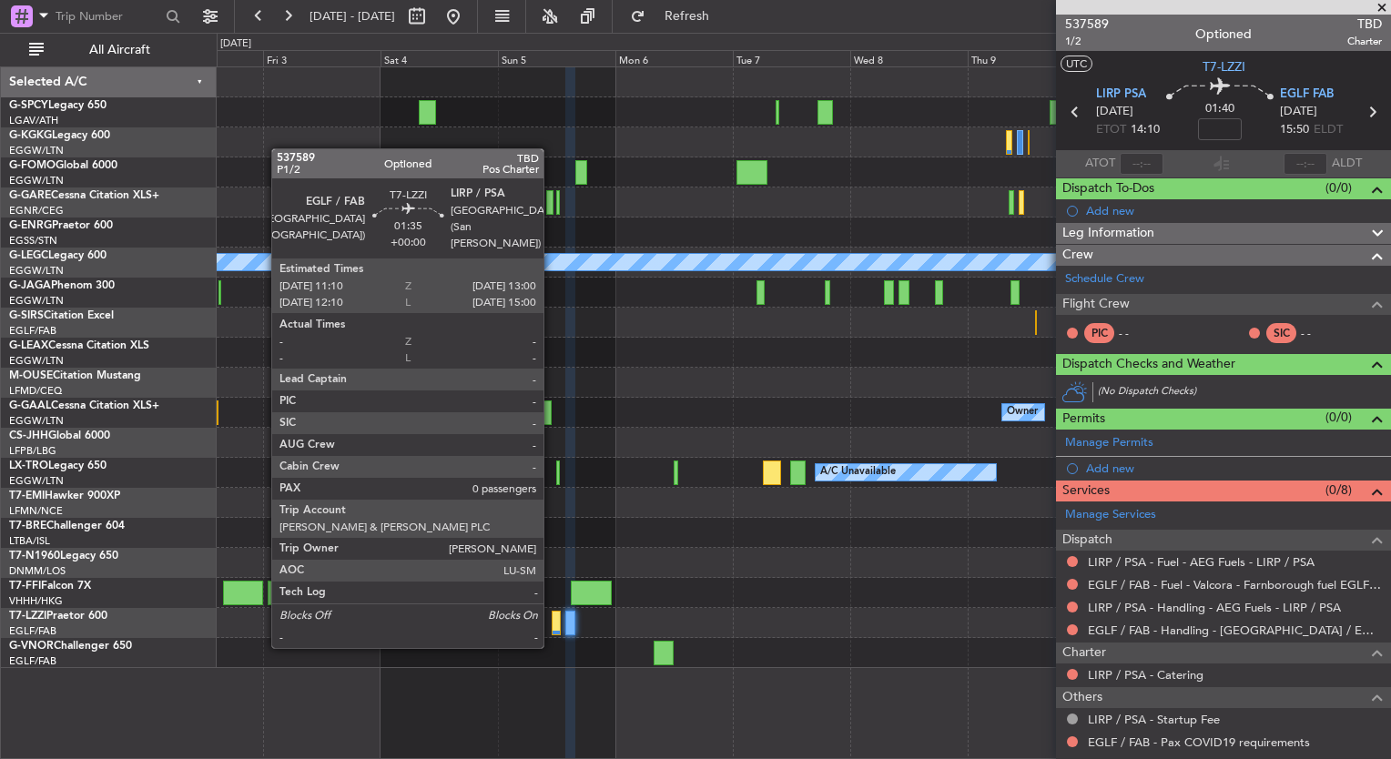
click at [552, 627] on div at bounding box center [556, 623] width 9 height 25
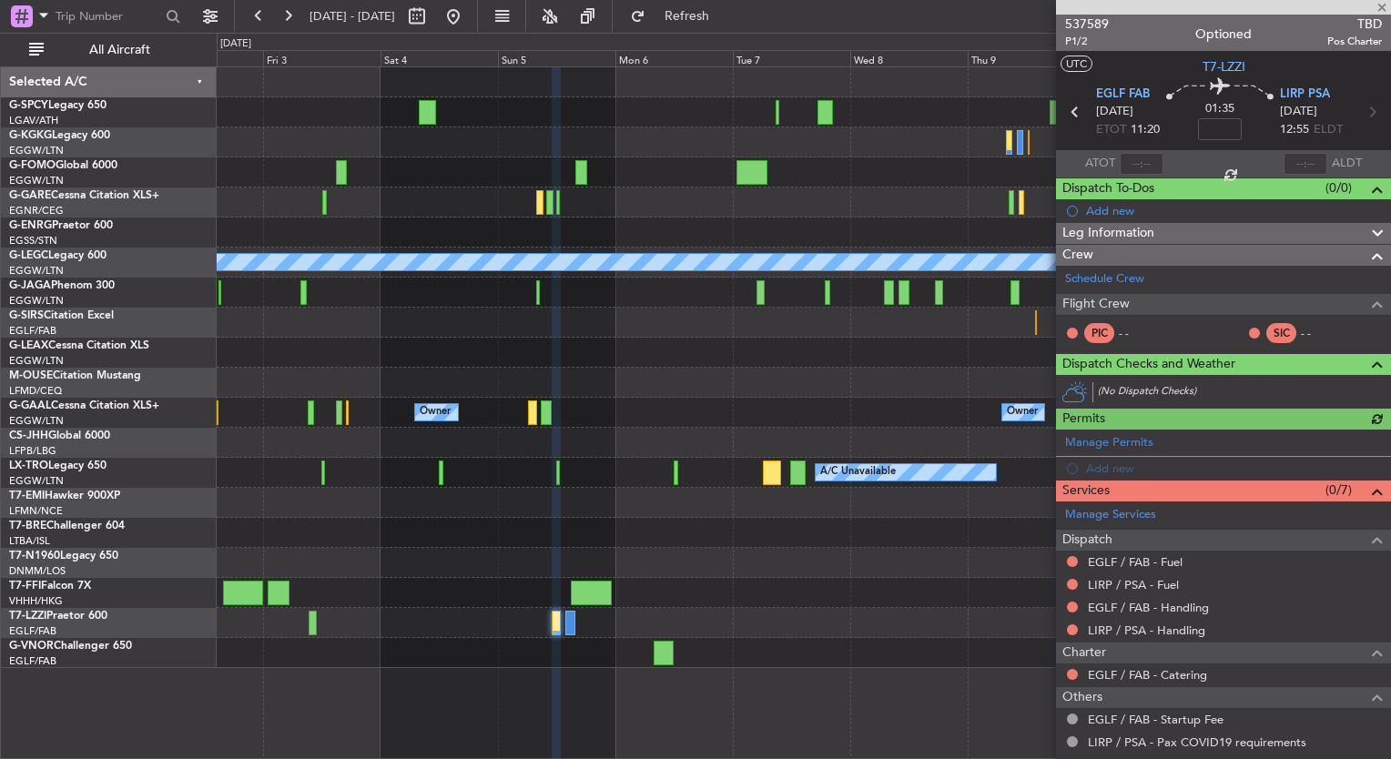
scroll to position [87, 0]
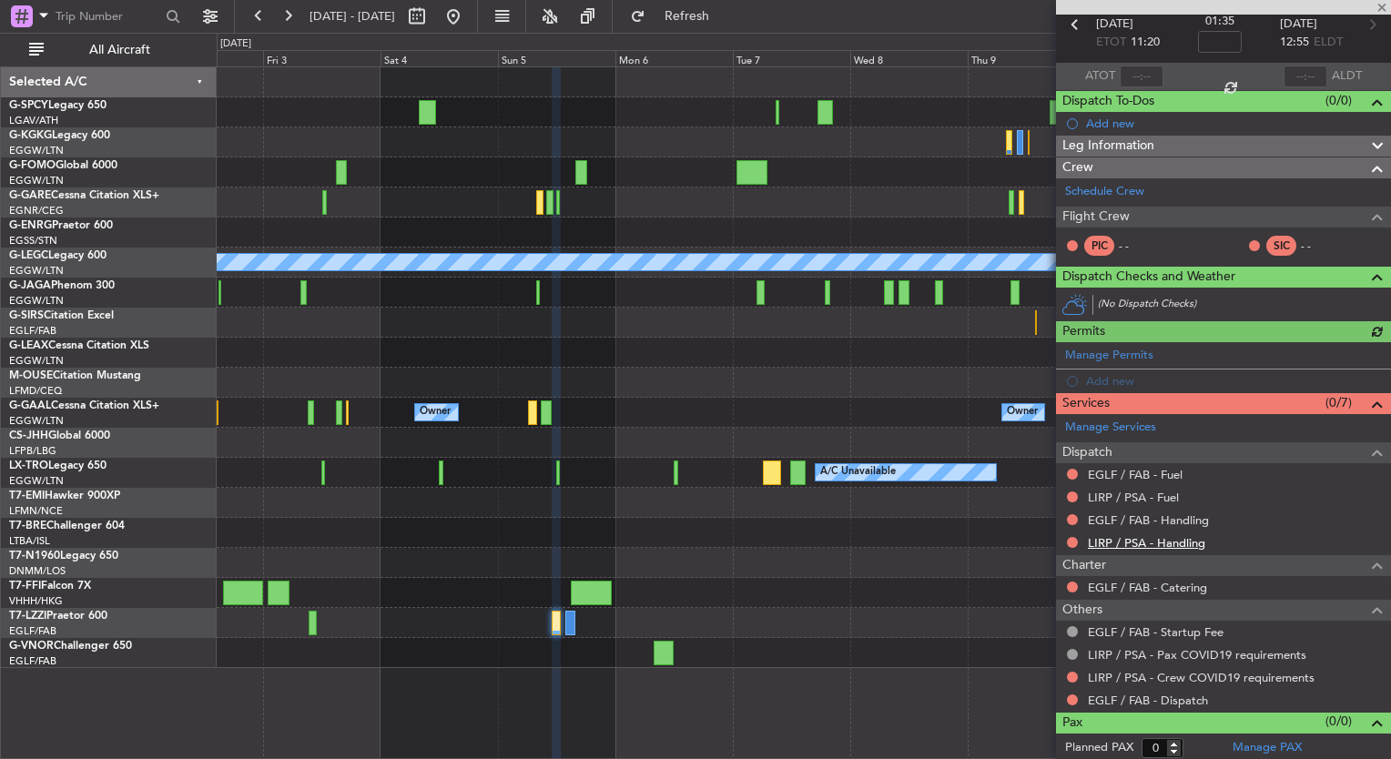
click at [1157, 539] on link "LIRP / PSA - Handling" at bounding box center [1146, 542] width 117 height 15
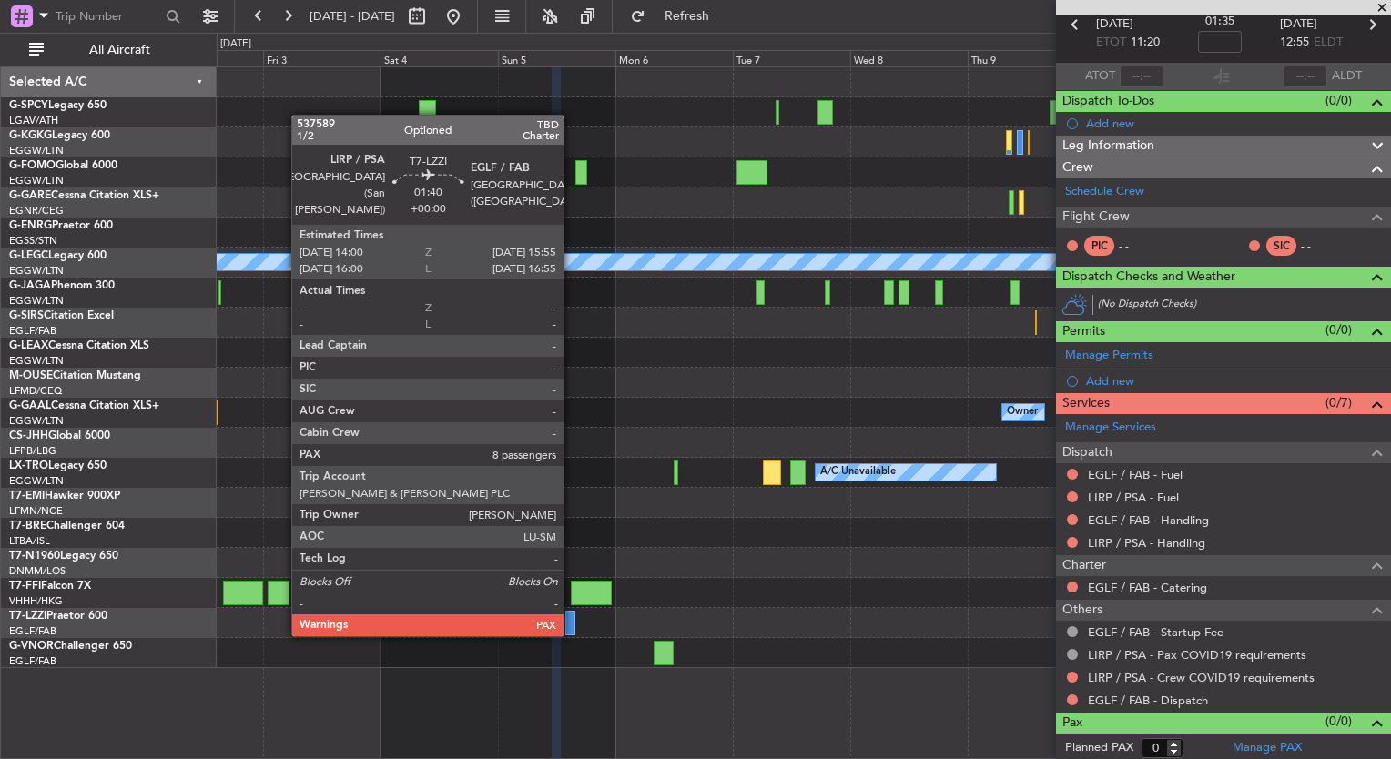
click at [572, 616] on div at bounding box center [570, 623] width 10 height 25
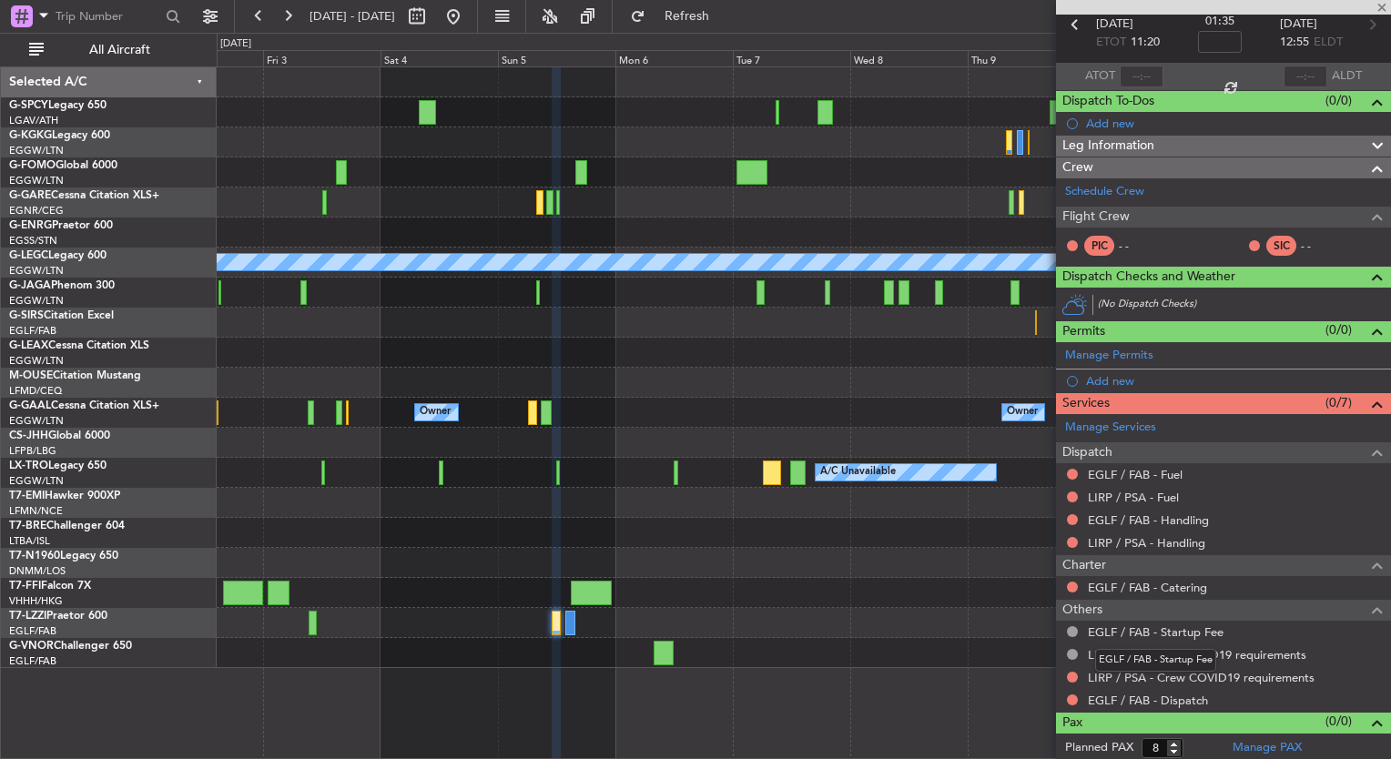
scroll to position [0, 0]
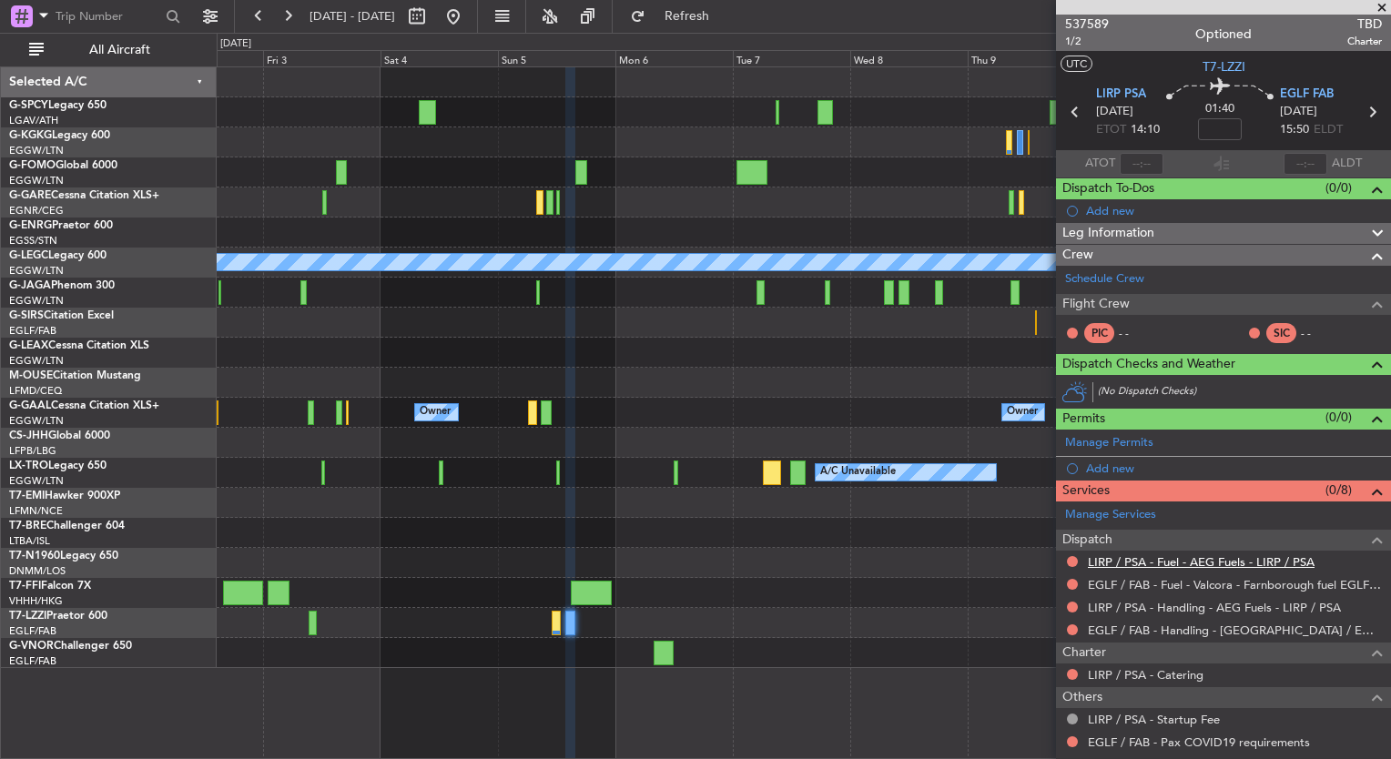
click at [1151, 558] on link "LIRP / PSA - Fuel - AEG Fuels - LIRP / PSA" at bounding box center [1201, 562] width 227 height 15
click at [731, 25] on button "Refresh" at bounding box center [676, 16] width 109 height 29
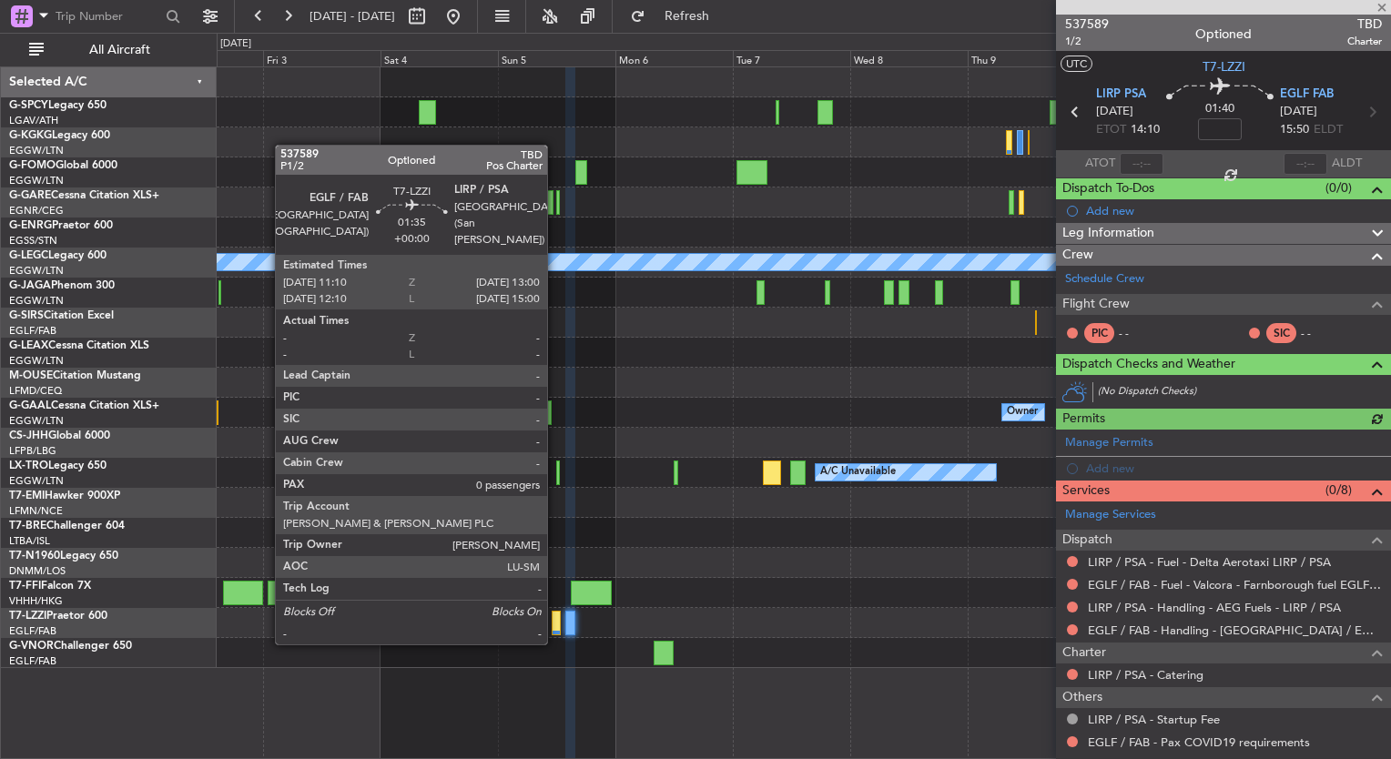
click at [555, 625] on div at bounding box center [556, 623] width 9 height 25
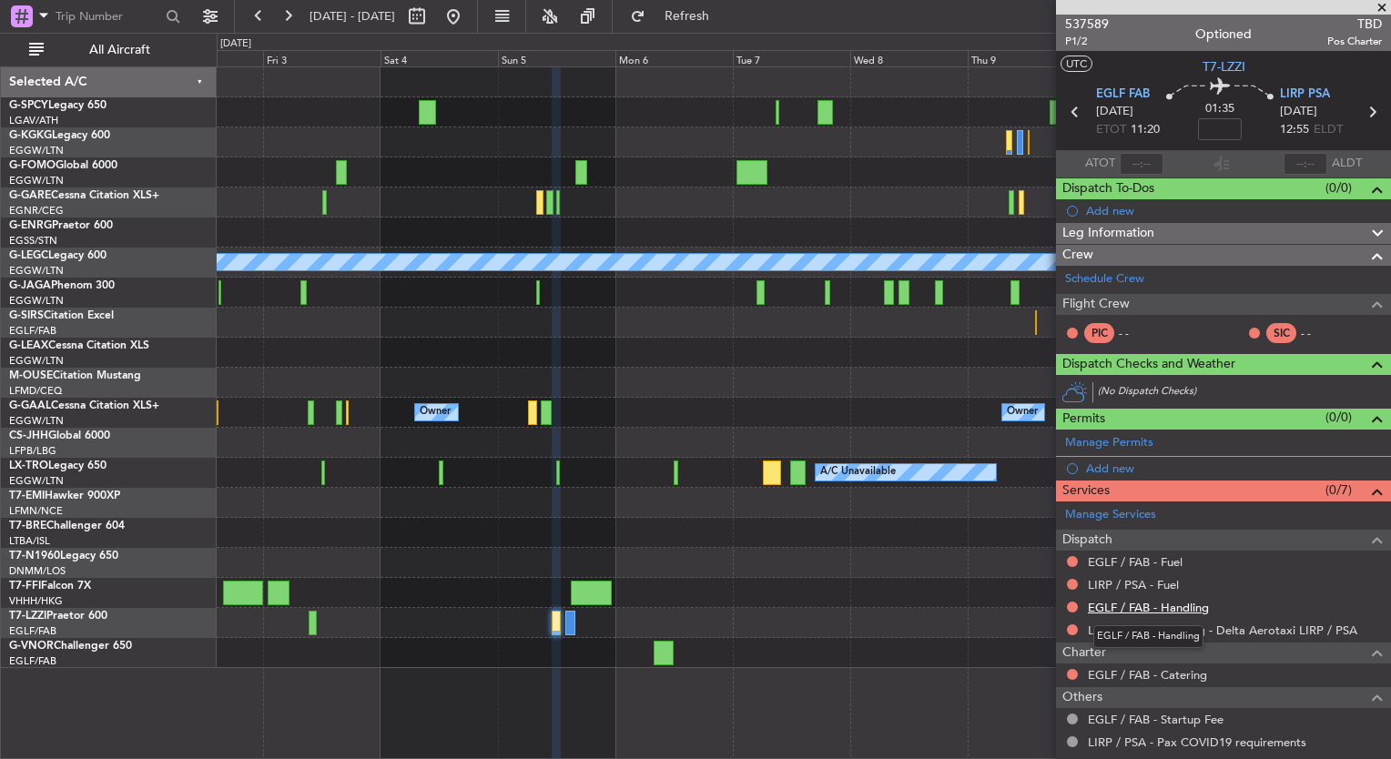
click at [1148, 606] on link "EGLF / FAB - Handling" at bounding box center [1148, 607] width 121 height 15
click at [725, 27] on button "Refresh" at bounding box center [676, 16] width 109 height 29
click at [1153, 588] on link "LIRP / PSA - Fuel" at bounding box center [1133, 584] width 91 height 15
click at [724, 21] on span "Refresh" at bounding box center [687, 16] width 76 height 13
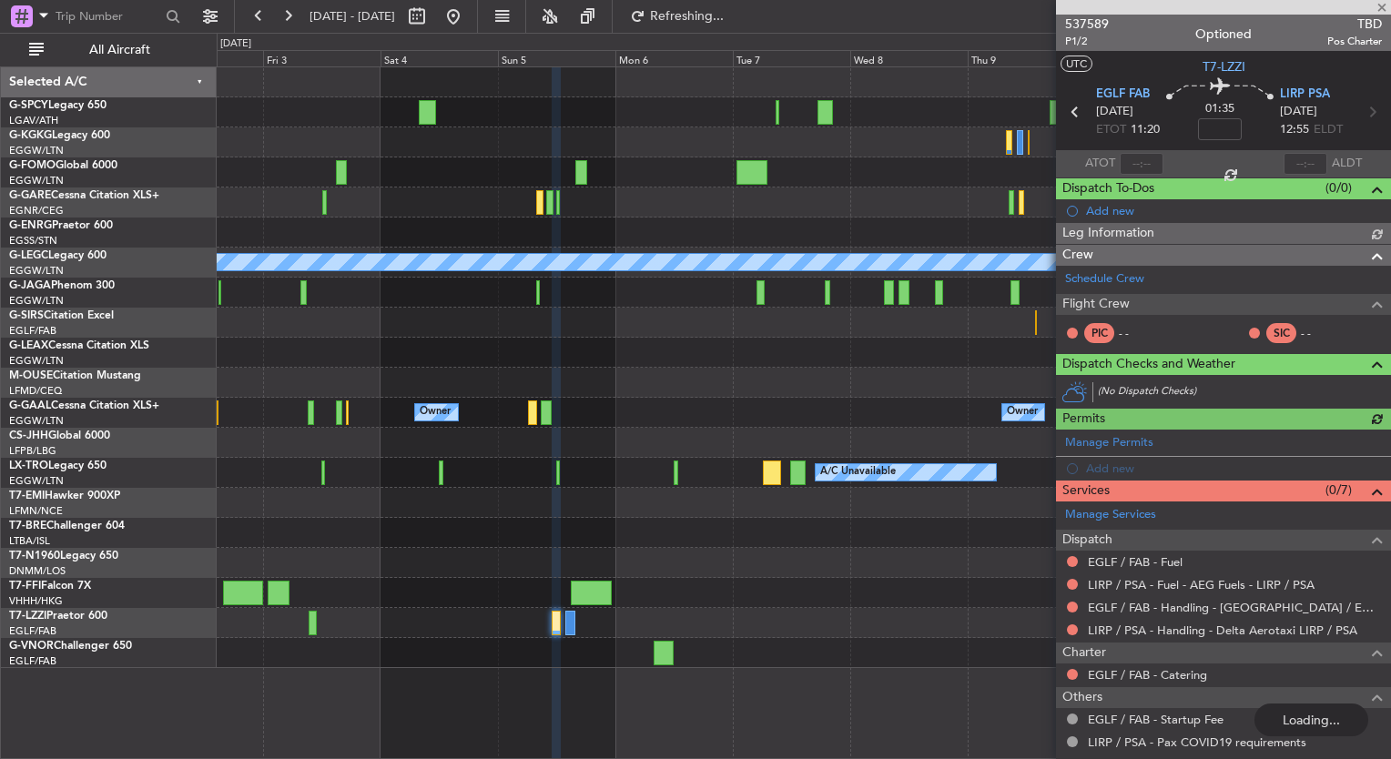
click at [1173, 564] on link "EGLF / FAB - Fuel" at bounding box center [1135, 562] width 95 height 15
click at [701, 8] on button "Refresh" at bounding box center [676, 16] width 109 height 29
click at [1086, 30] on span "537589" at bounding box center [1087, 24] width 44 height 19
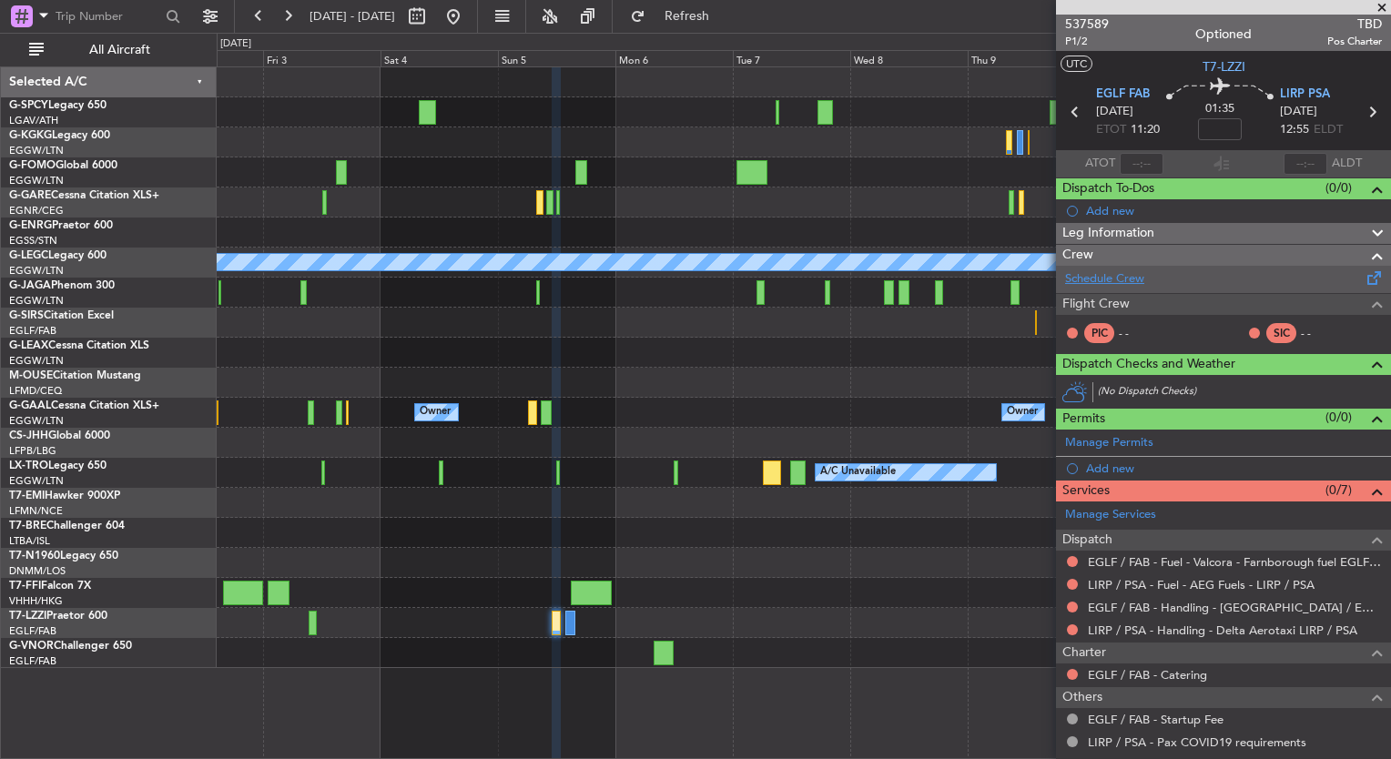
click at [1092, 276] on link "Schedule Crew" at bounding box center [1104, 279] width 79 height 18
click at [692, 14] on button "Refresh" at bounding box center [676, 16] width 109 height 29
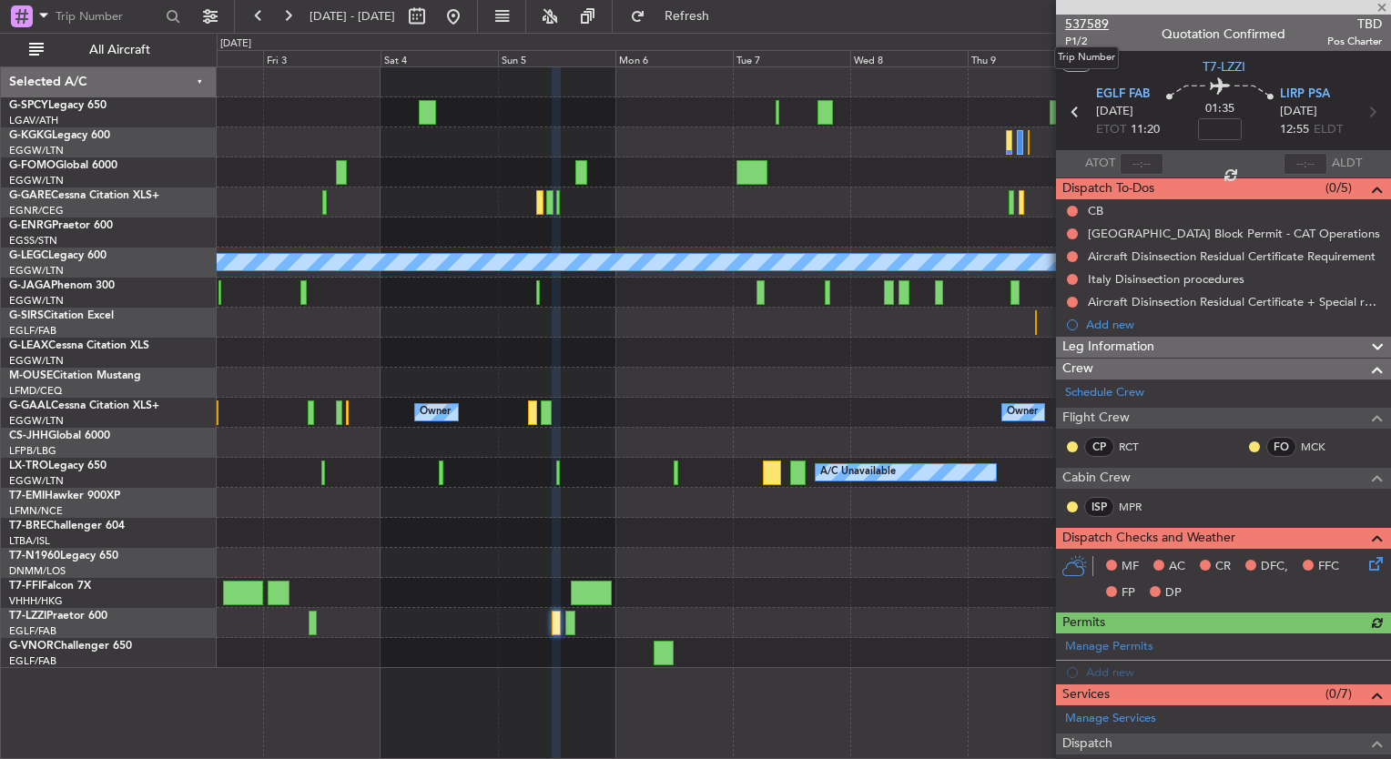
click at [1090, 24] on span "537589" at bounding box center [1087, 24] width 44 height 19
click at [468, 20] on button at bounding box center [453, 16] width 29 height 29
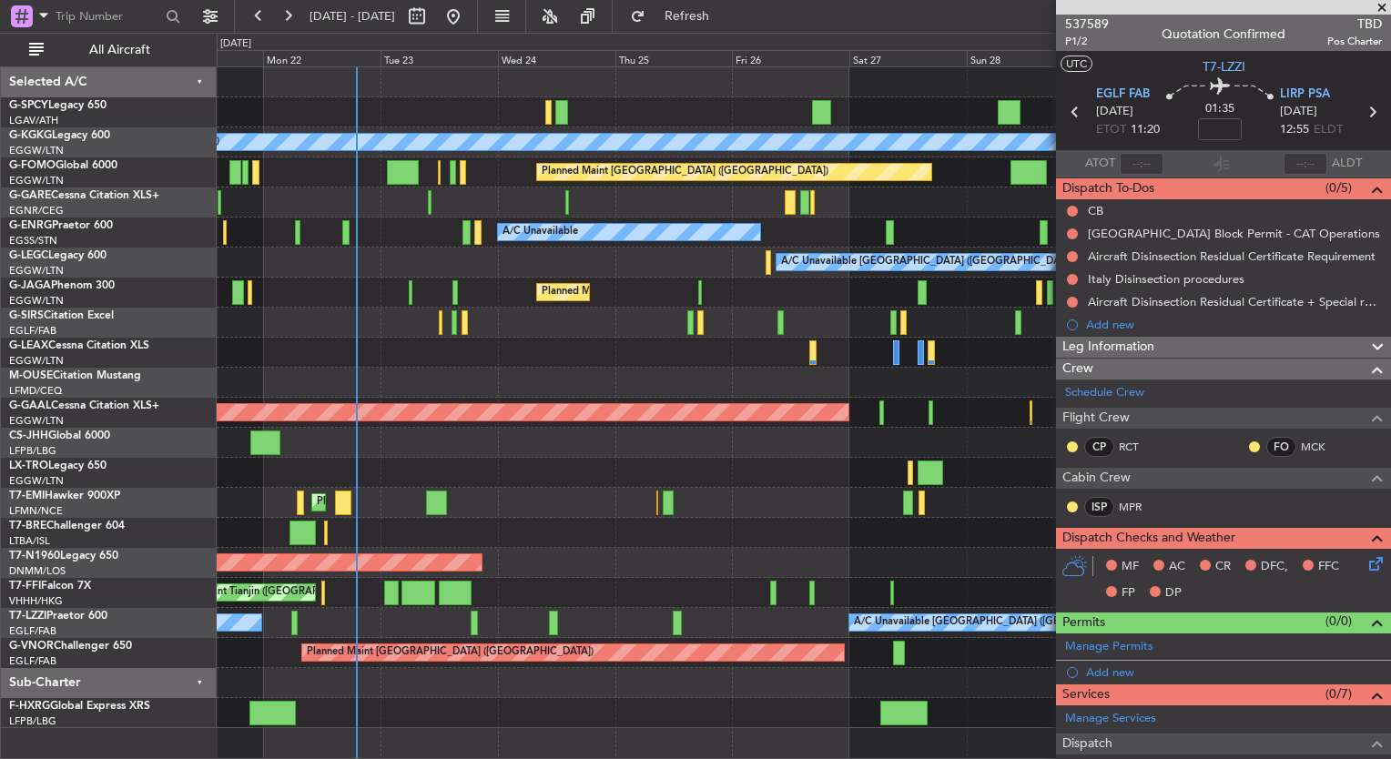
click at [195, 263] on div "A/C Unavailable Istanbul (Ataturk) AOG Maint Istanbul (Ataturk) Planned Maint L…" at bounding box center [695, 396] width 1391 height 727
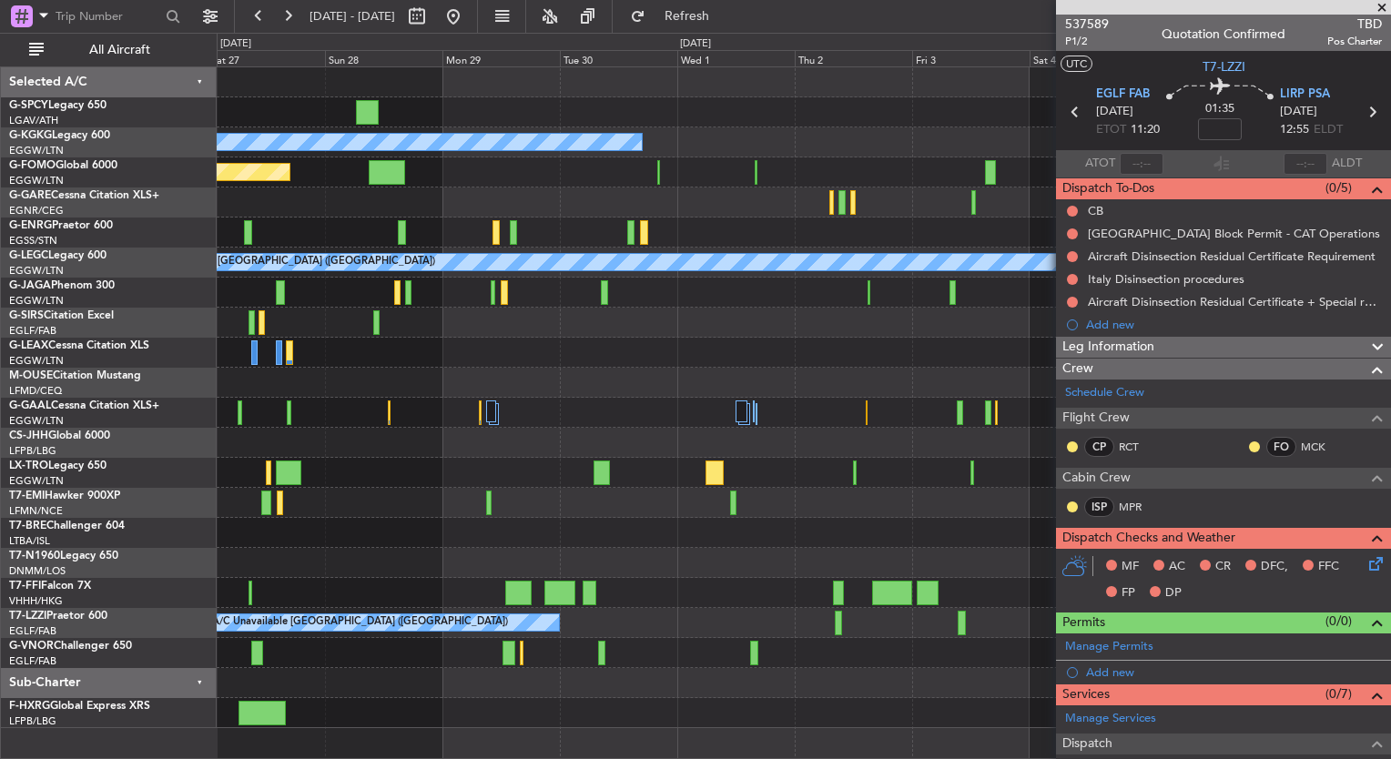
click at [103, 286] on div "A/C Unavailable Istanbul (Ataturk) Planned Maint London (Luton) A/C Unavailable…" at bounding box center [695, 396] width 1391 height 727
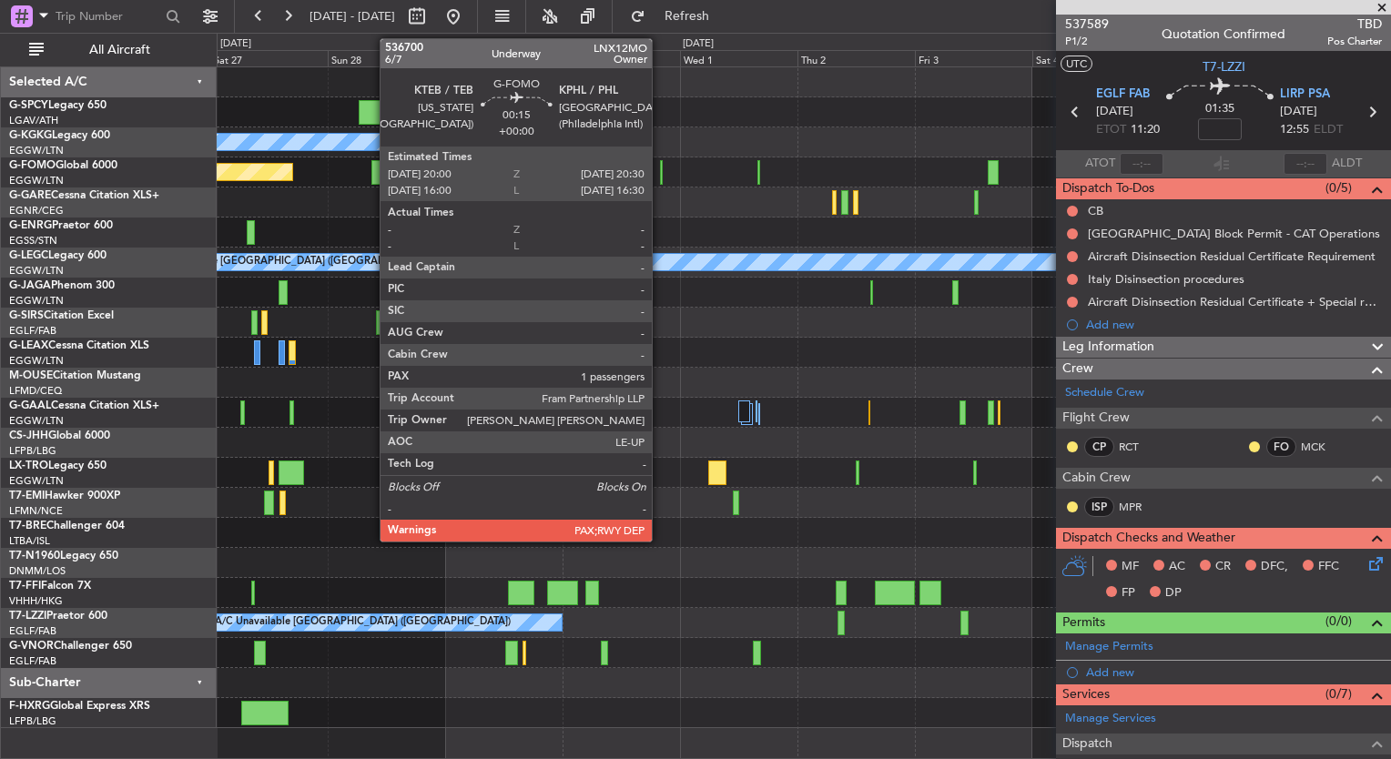
click at [660, 174] on div at bounding box center [661, 172] width 3 height 25
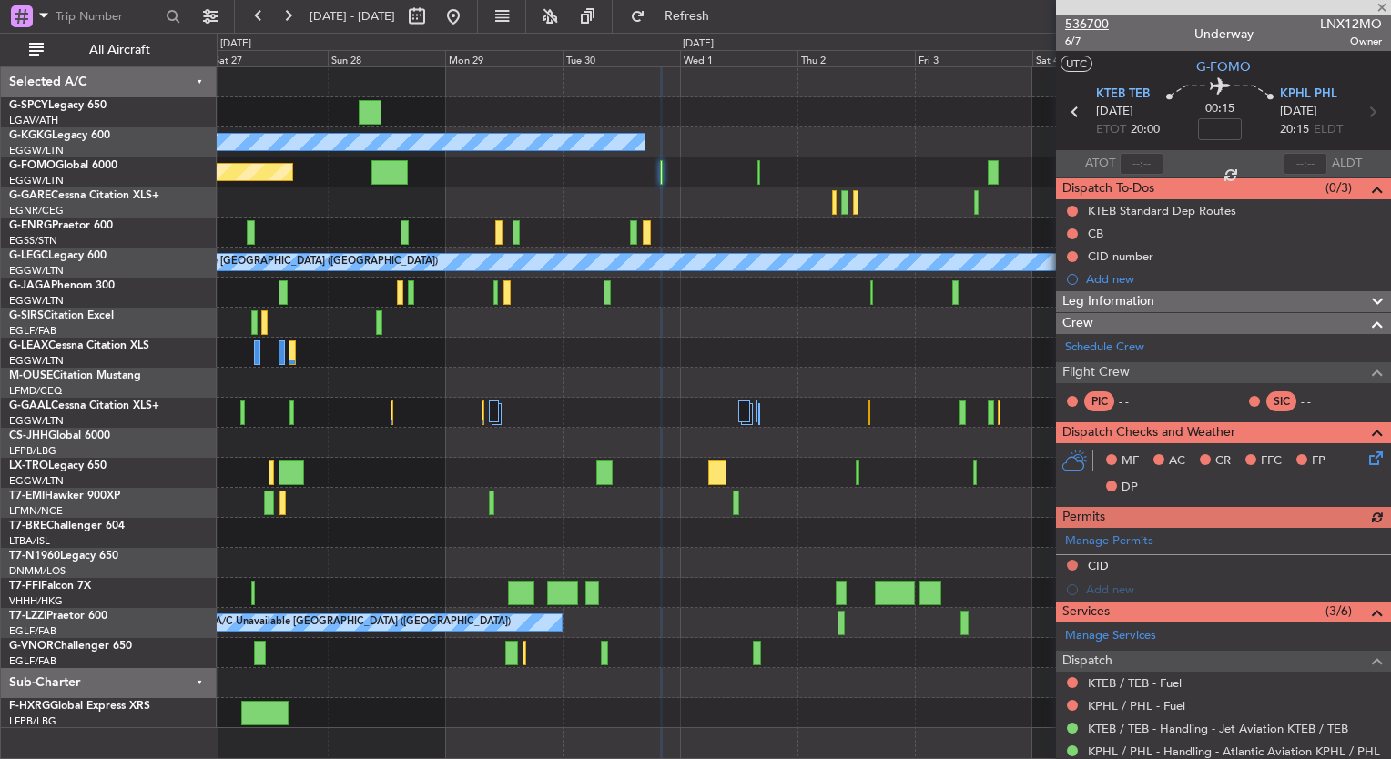
click at [1084, 20] on span "536700" at bounding box center [1087, 24] width 44 height 19
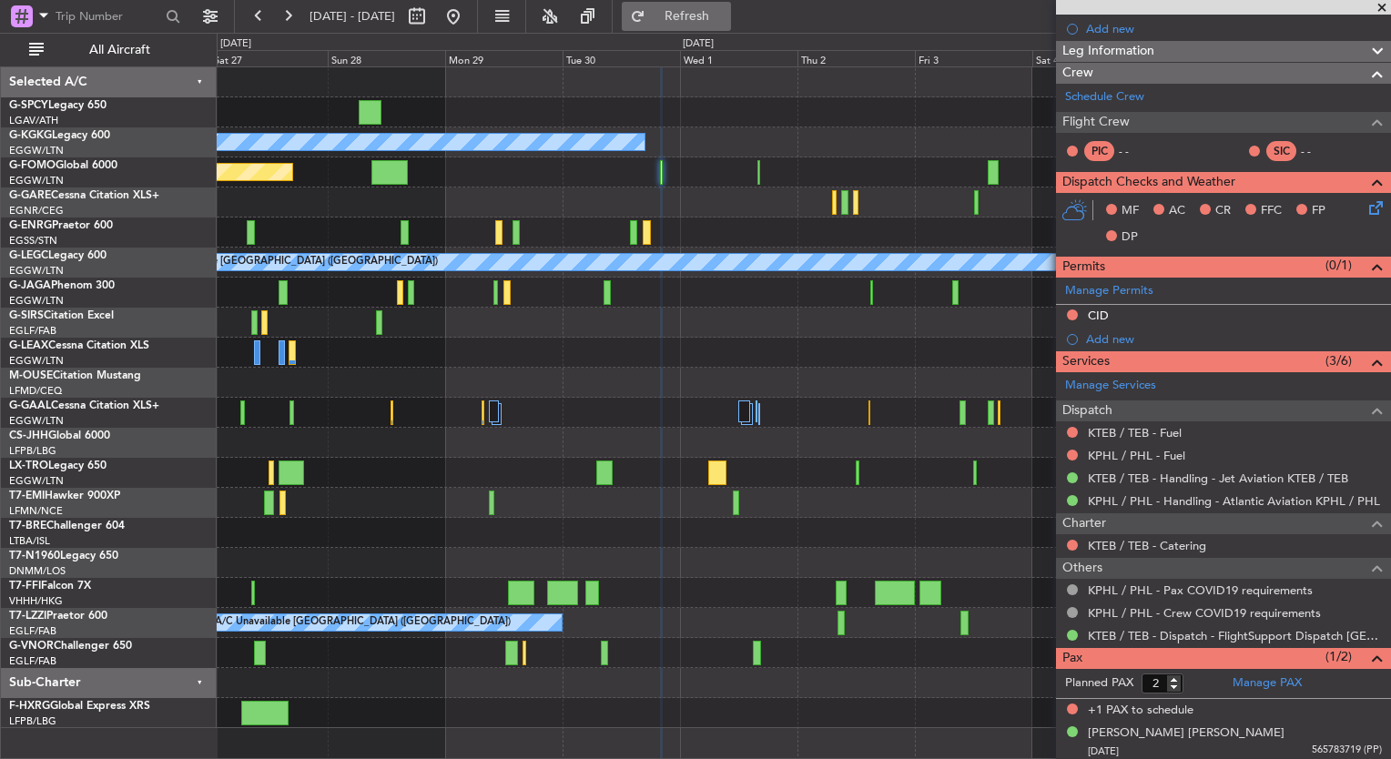
click at [697, 23] on button "Refresh" at bounding box center [676, 16] width 109 height 29
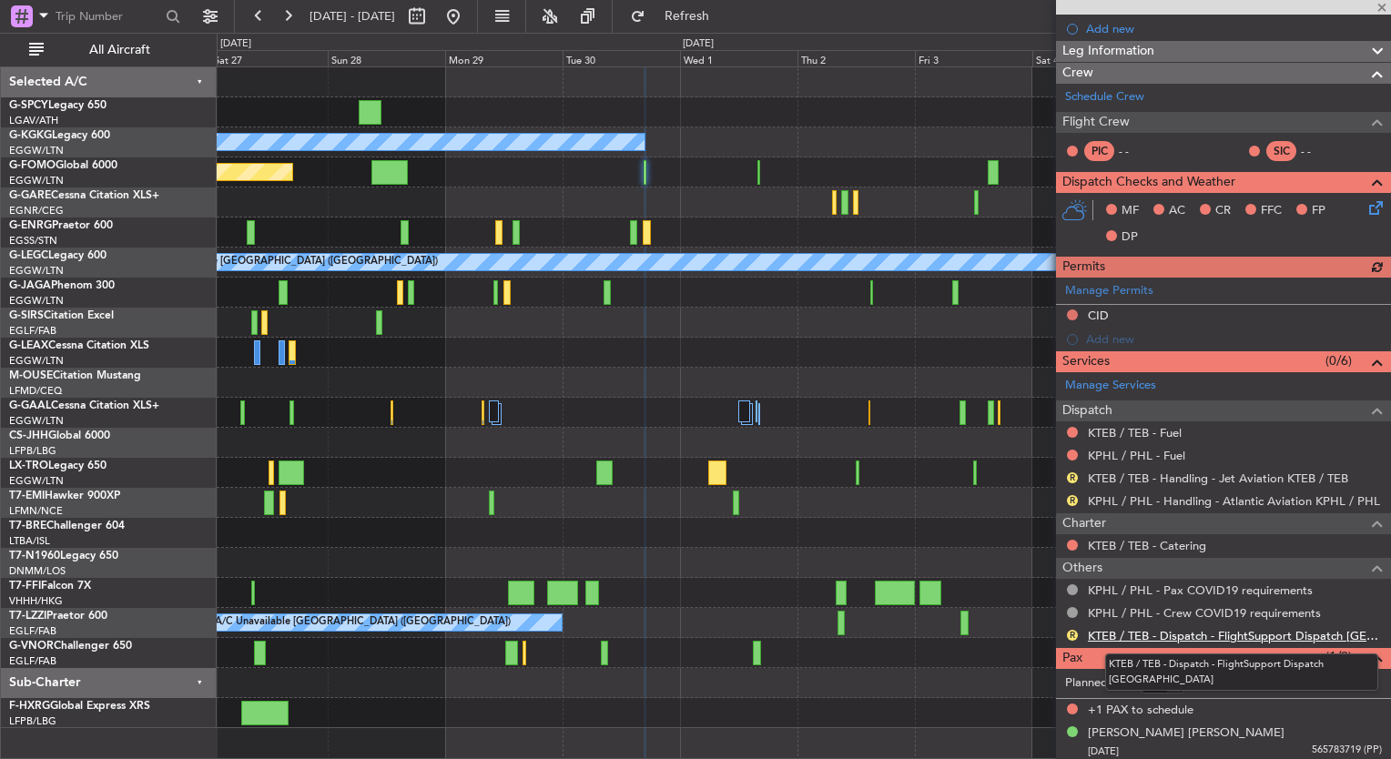
click at [1216, 633] on link "KTEB / TEB - Dispatch - FlightSupport Dispatch [GEOGRAPHIC_DATA]" at bounding box center [1235, 635] width 294 height 15
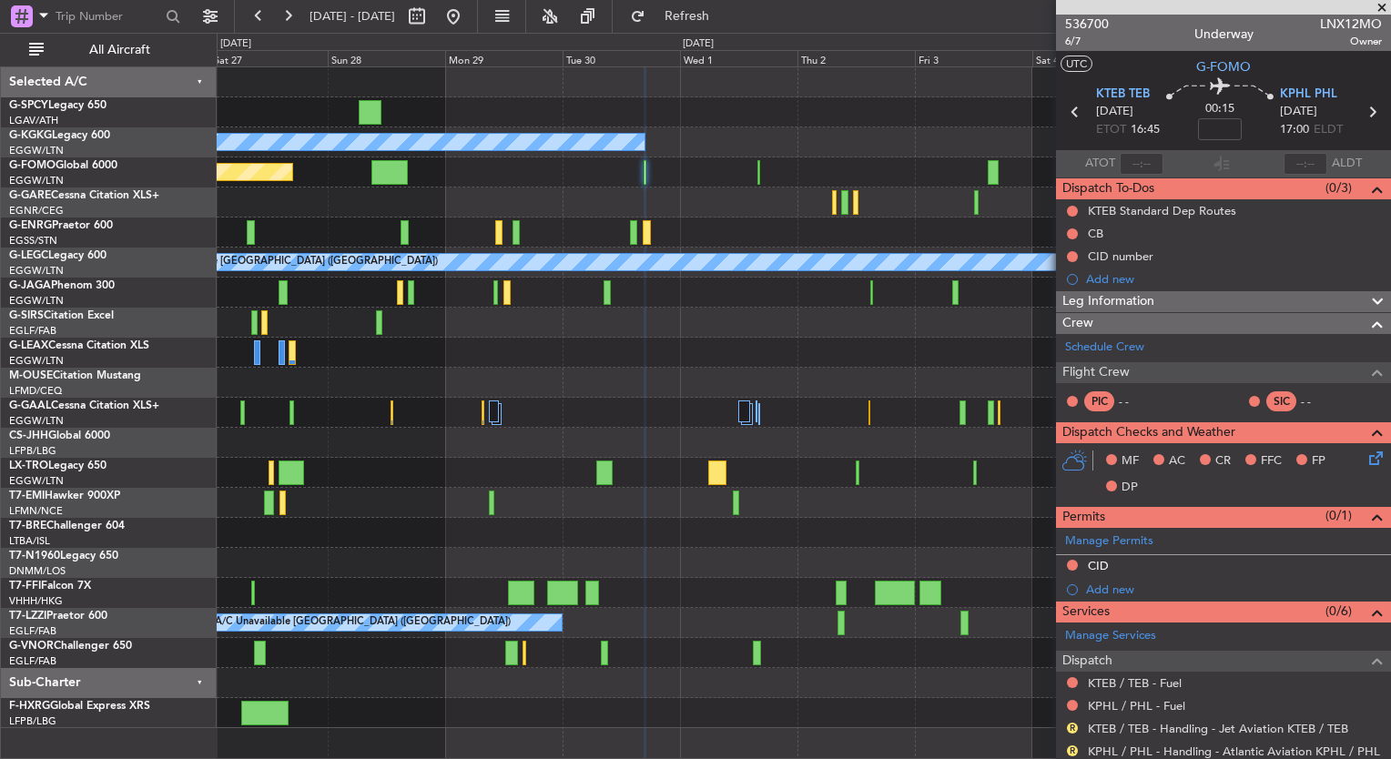
scroll to position [0, 0]
click at [1076, 25] on span "536700" at bounding box center [1087, 24] width 44 height 19
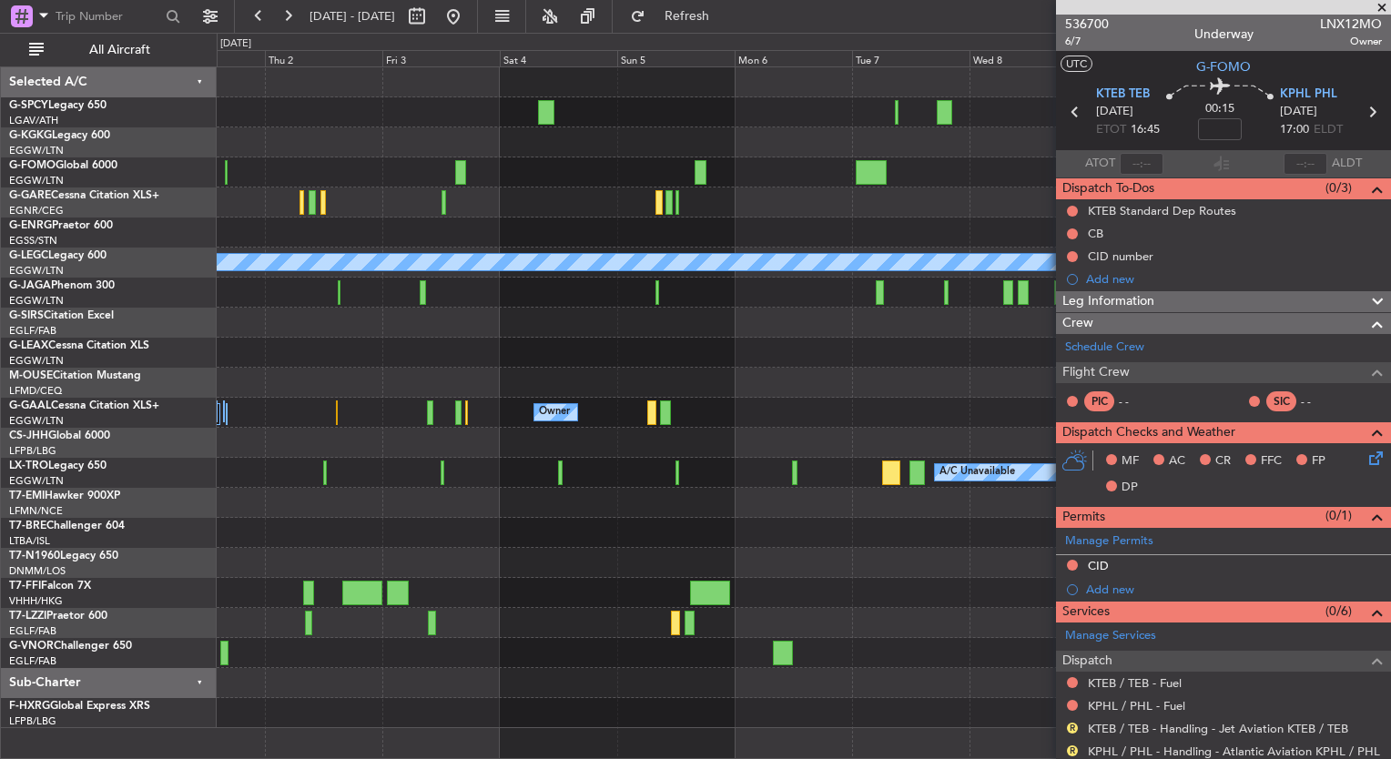
click at [231, 504] on div "A/C Unavailable Istanbul (Ataturk) A/C Unavailable London (Luton) Owner Owner O…" at bounding box center [804, 397] width 1174 height 661
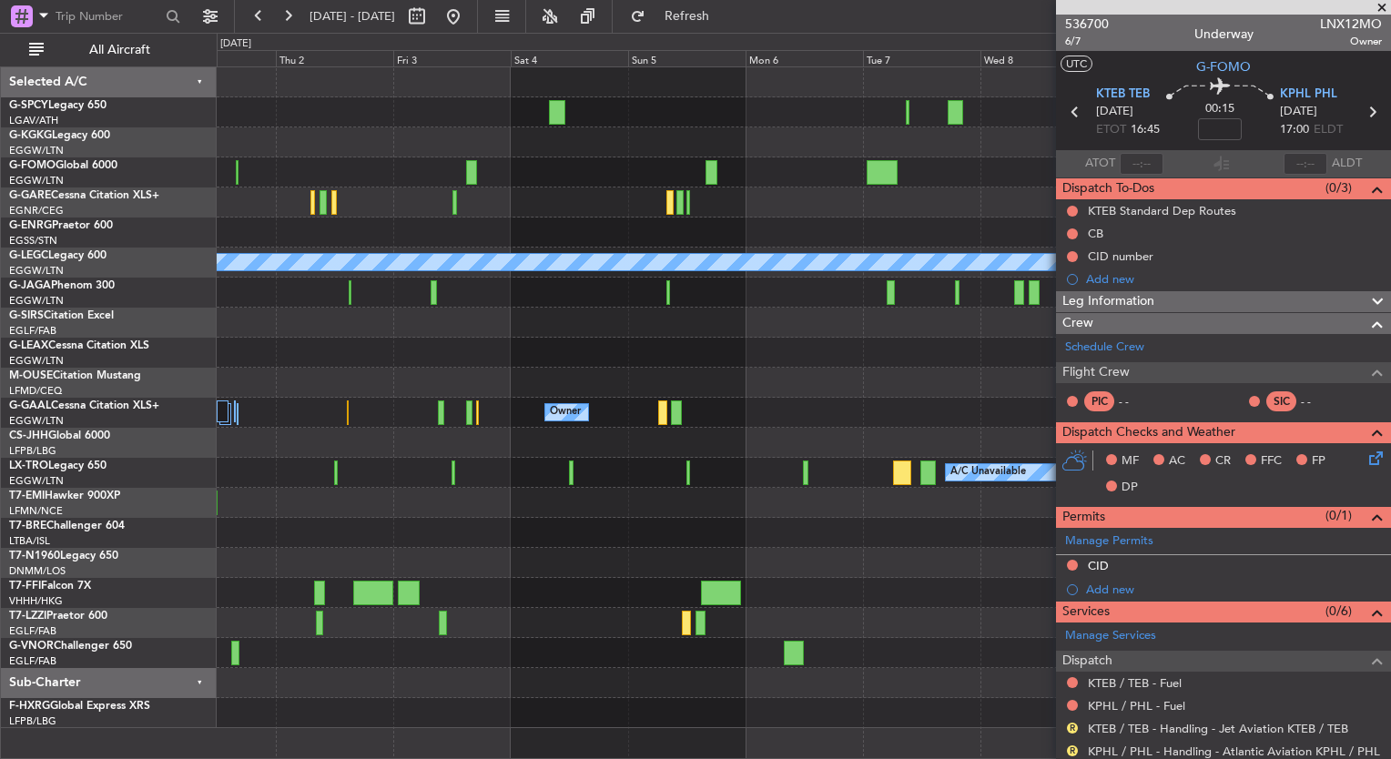
click at [575, 515] on div at bounding box center [804, 503] width 1174 height 30
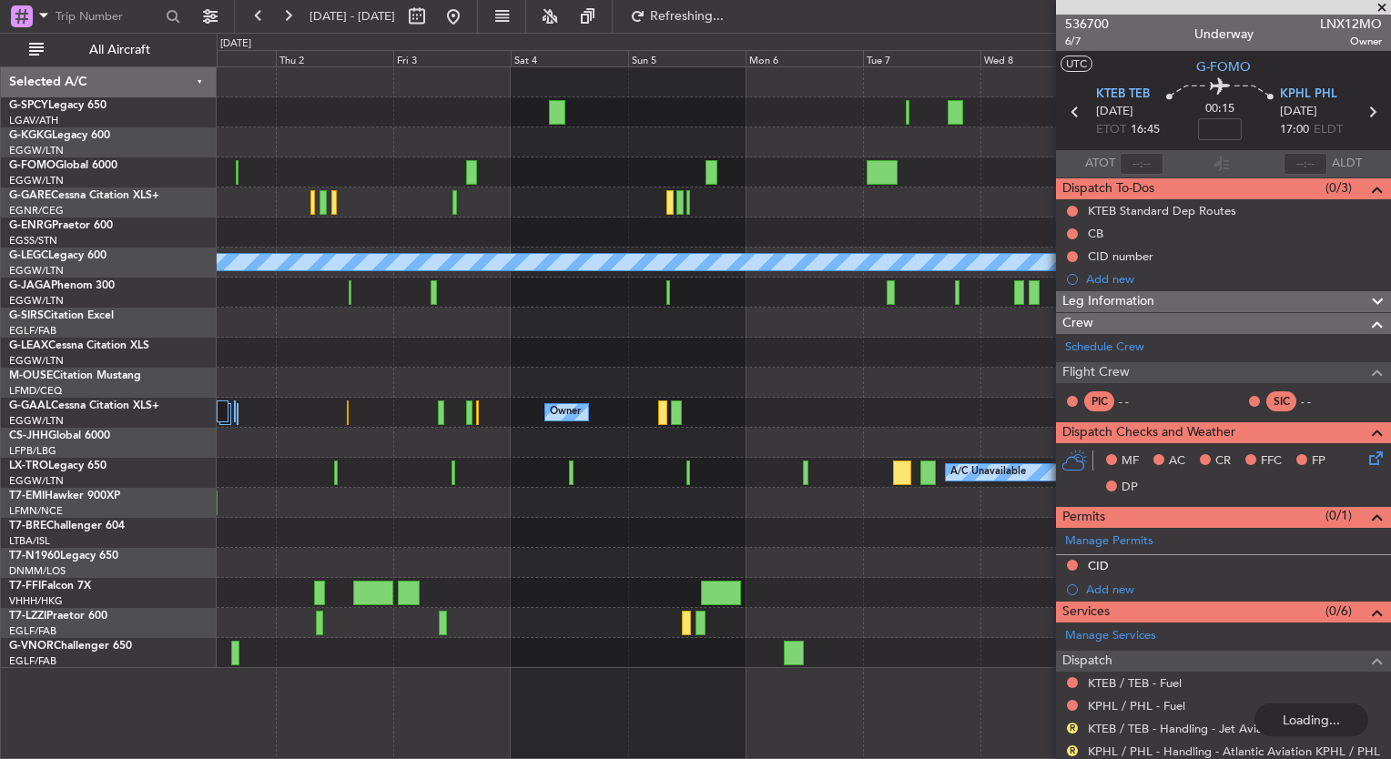
click at [702, 622] on div at bounding box center [701, 623] width 10 height 25
type input "8"
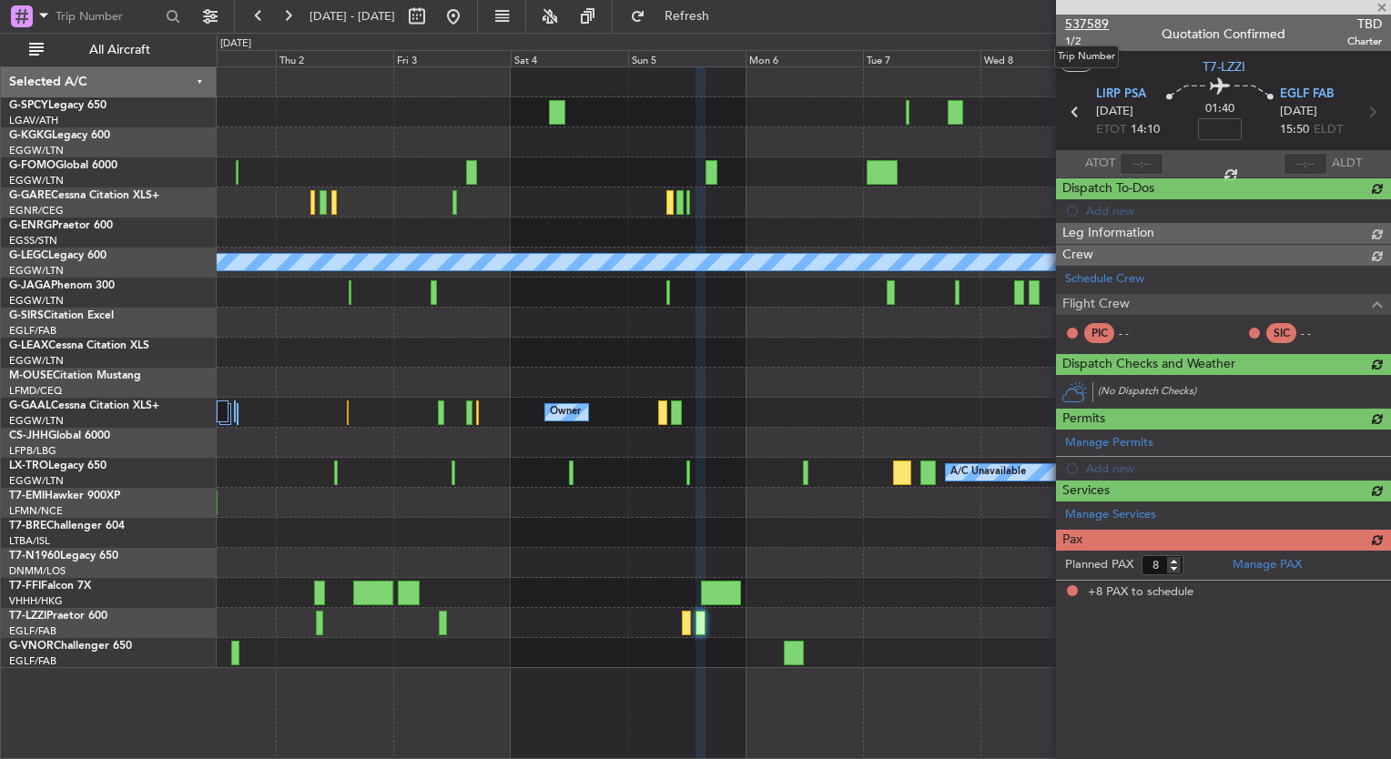
click at [1092, 22] on span "537589" at bounding box center [1087, 24] width 44 height 19
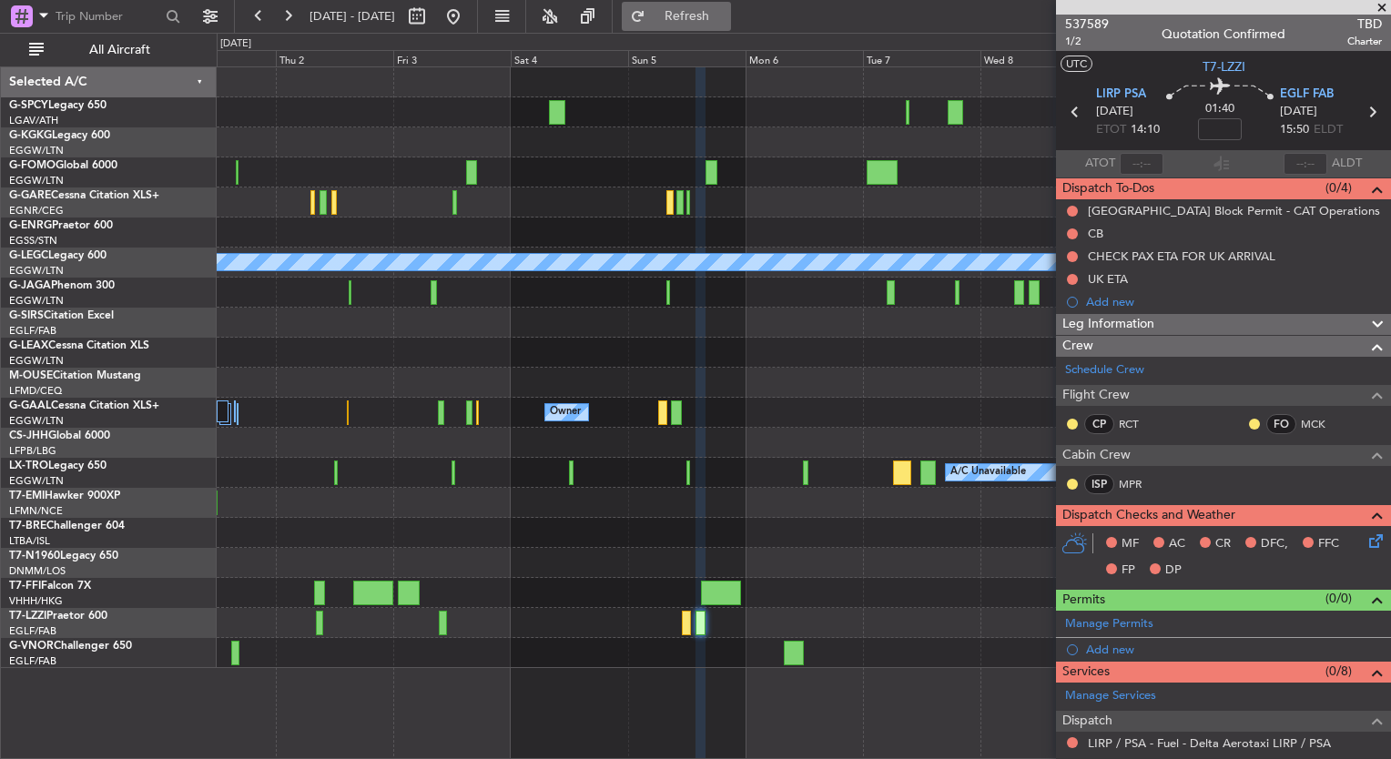
click at [703, 21] on button "Refresh" at bounding box center [676, 16] width 109 height 29
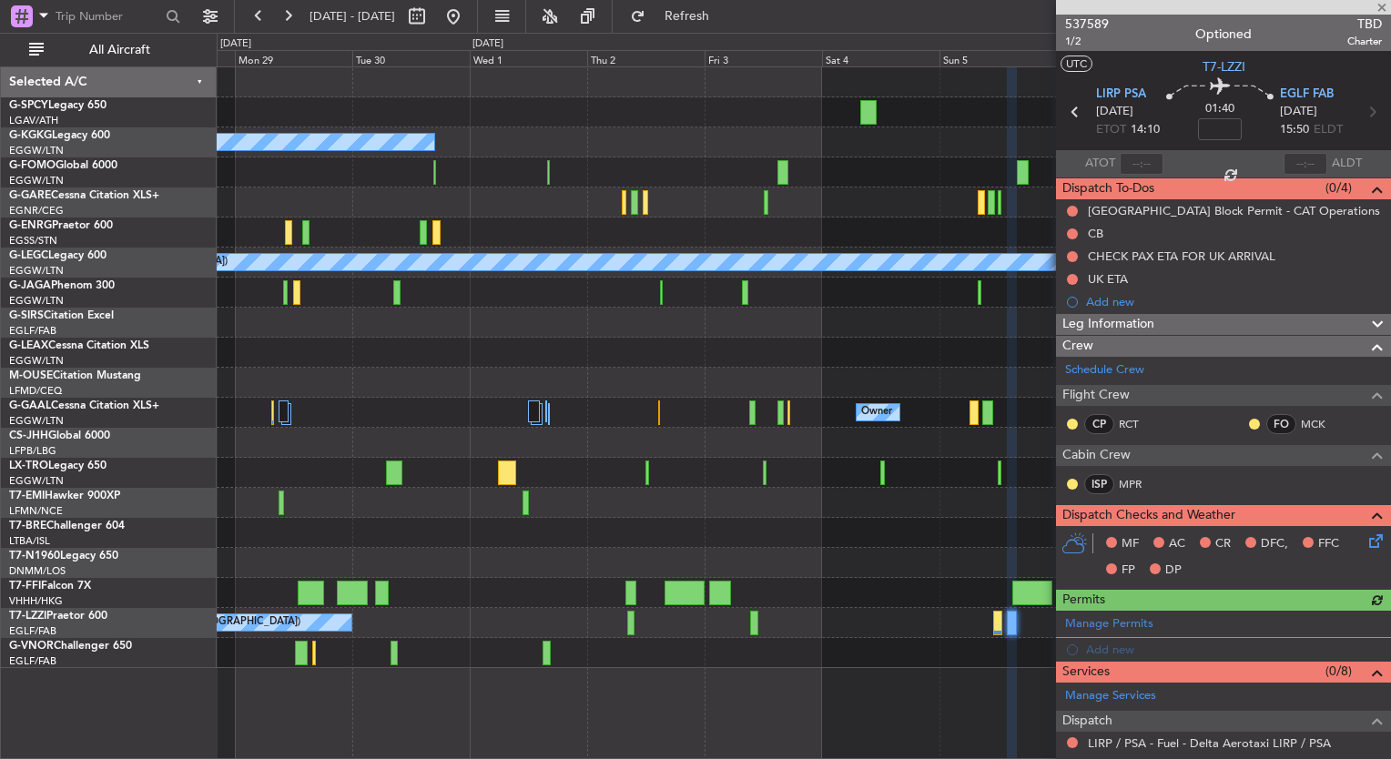
click at [880, 468] on div "A/C Unavailable Istanbul (Ataturk) Planned Maint London (Luton) A/C Unavailable…" at bounding box center [804, 367] width 1174 height 601
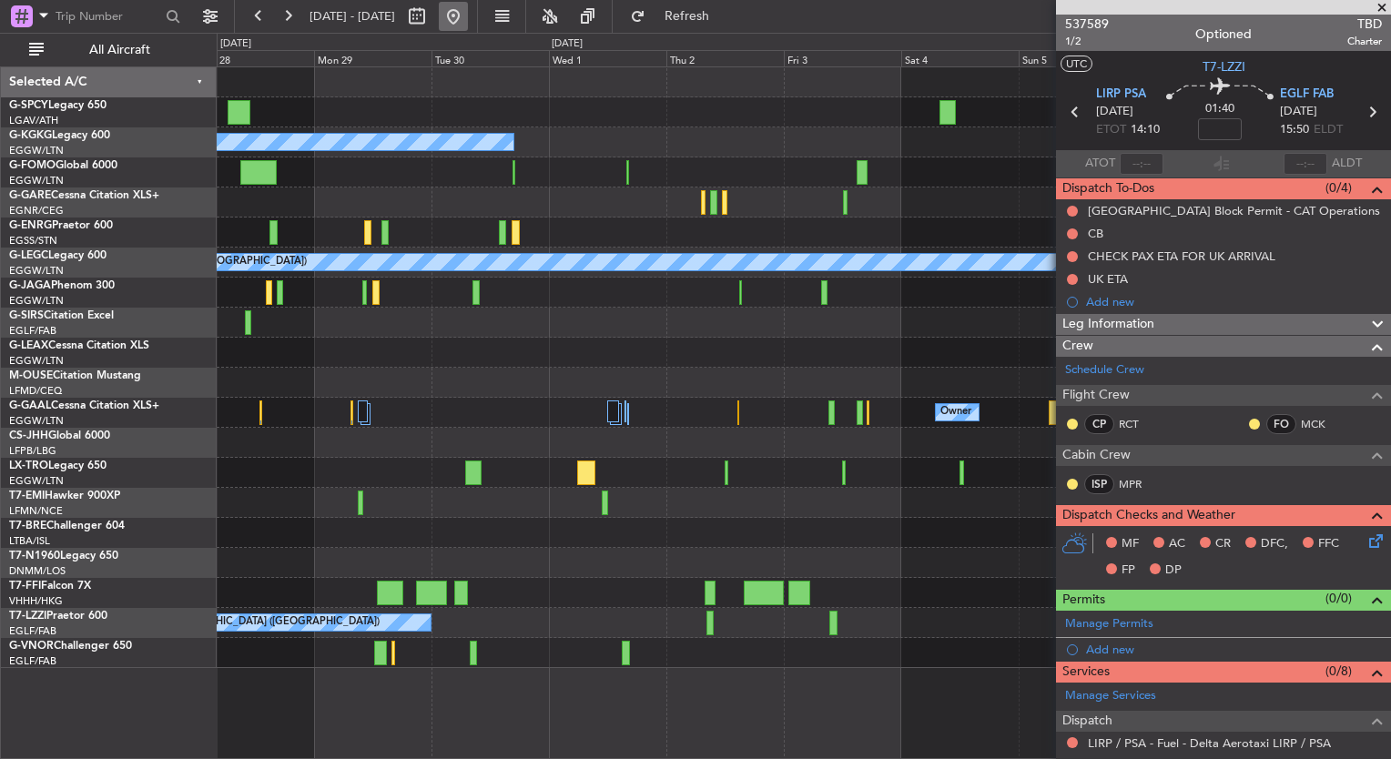
click at [468, 27] on button at bounding box center [453, 16] width 29 height 29
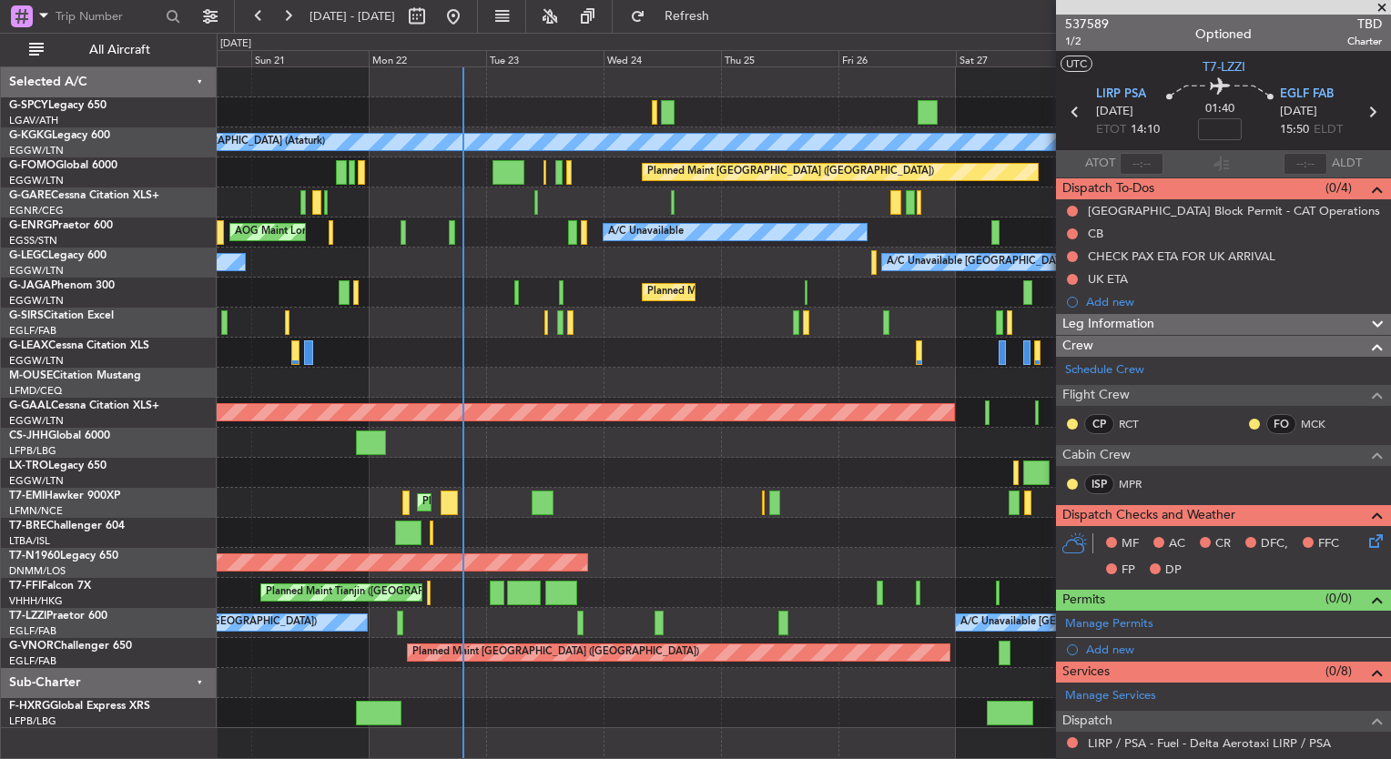
click at [369, 377] on div "A/C Unavailable Istanbul (Ataturk) AOG Maint Istanbul (Ataturk) Planned Maint L…" at bounding box center [804, 397] width 1174 height 661
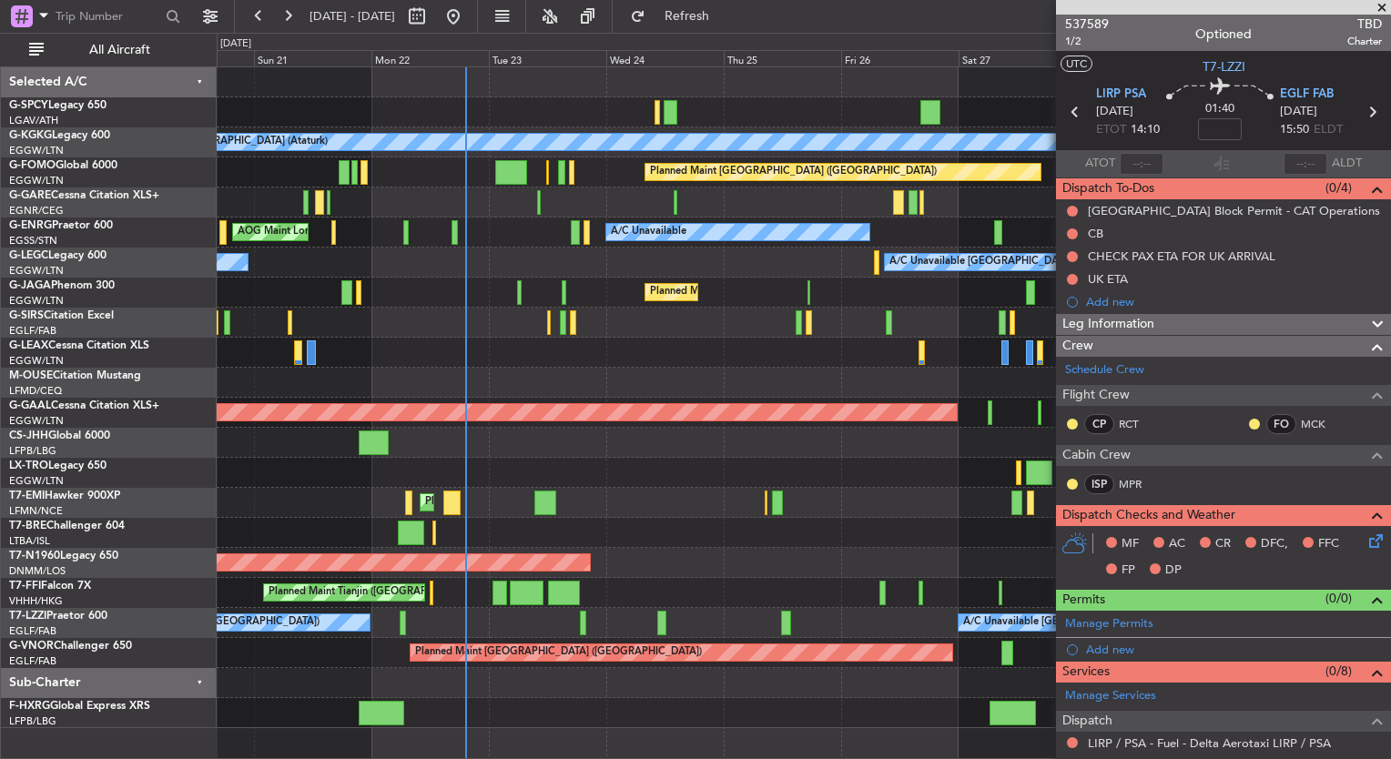
click at [13, 290] on div "A/C Unavailable Istanbul (Ataturk) AOG Maint Istanbul (Ataturk) Planned Maint L…" at bounding box center [695, 396] width 1391 height 727
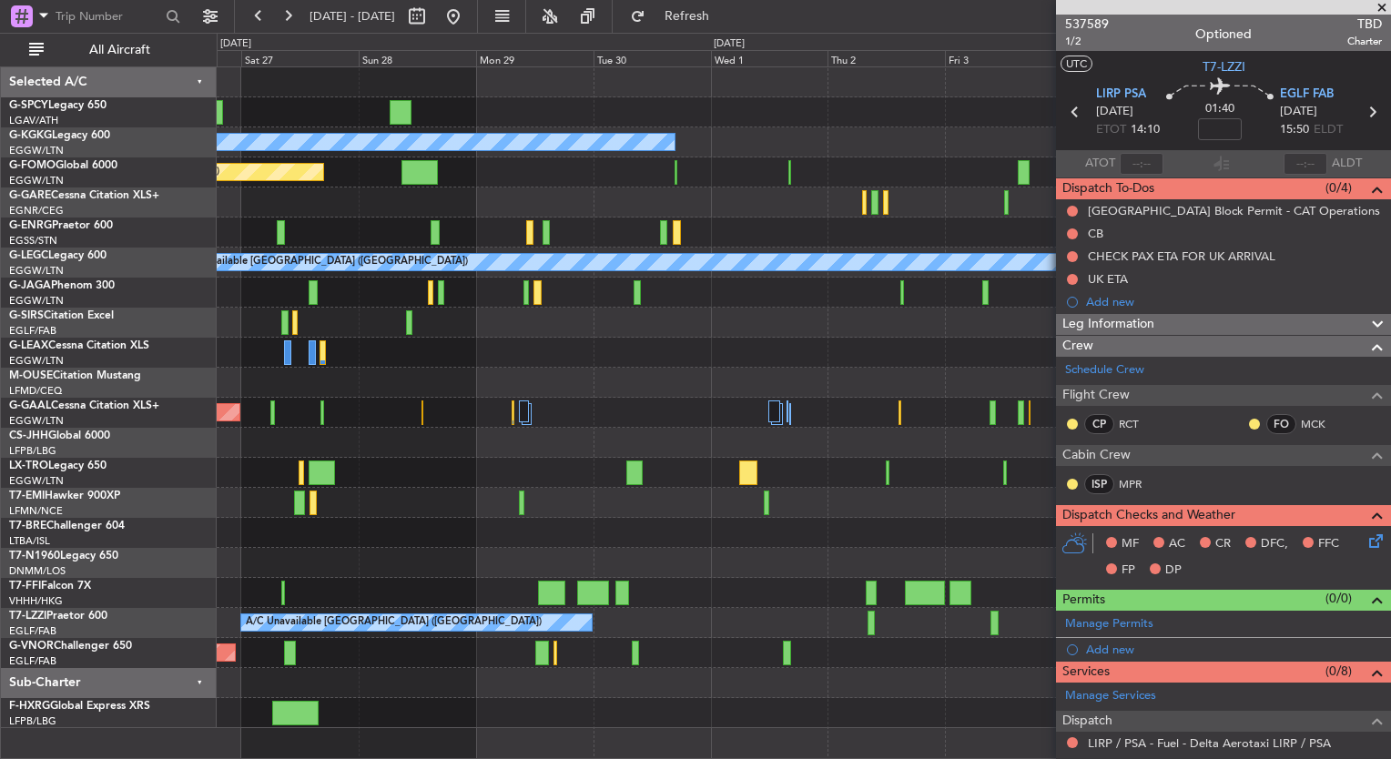
click at [54, 313] on div "A/C Unavailable Istanbul (Ataturk) Planned Maint London (Luton) A/C Unavailable…" at bounding box center [695, 396] width 1391 height 727
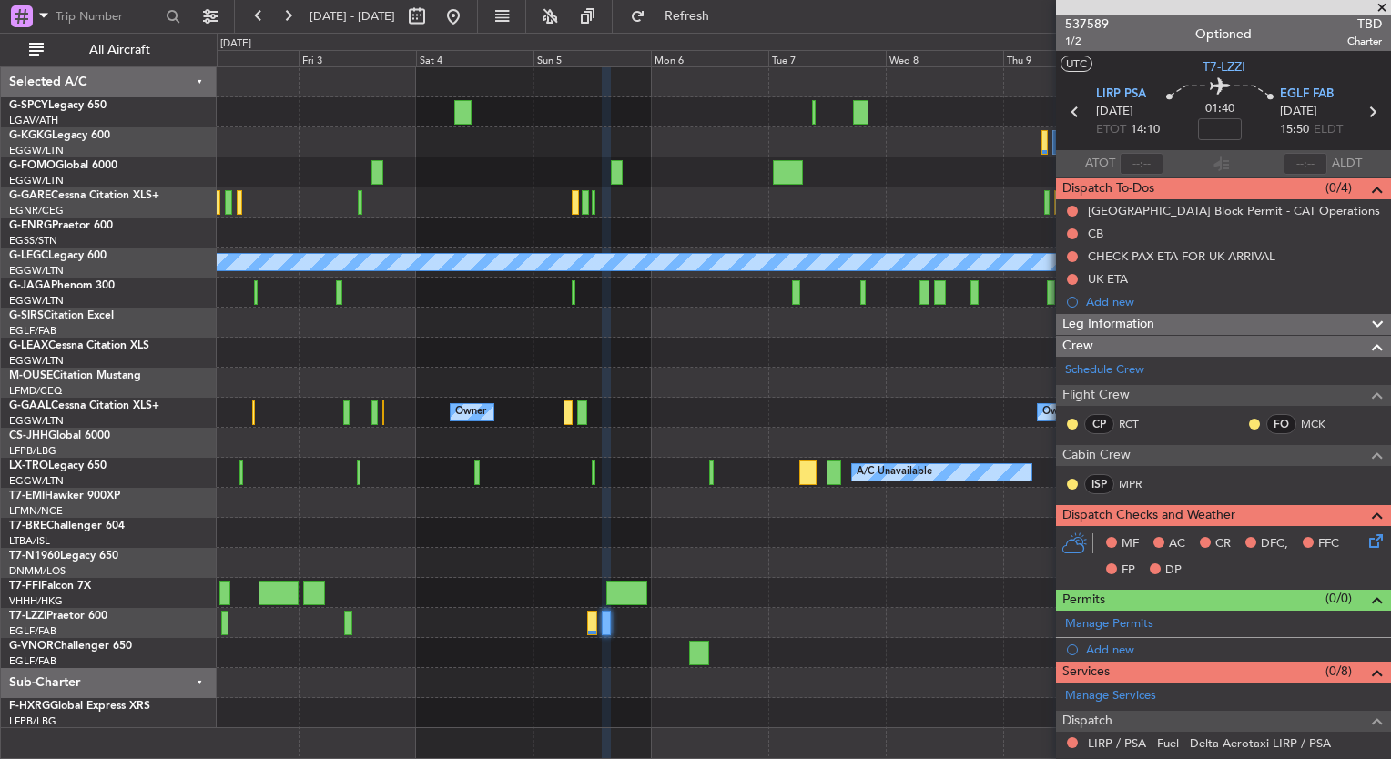
click at [367, 397] on div "A/C Unavailable Istanbul (Ataturk) A/C Unavailable London (Luton) Owner Owner O…" at bounding box center [804, 397] width 1174 height 661
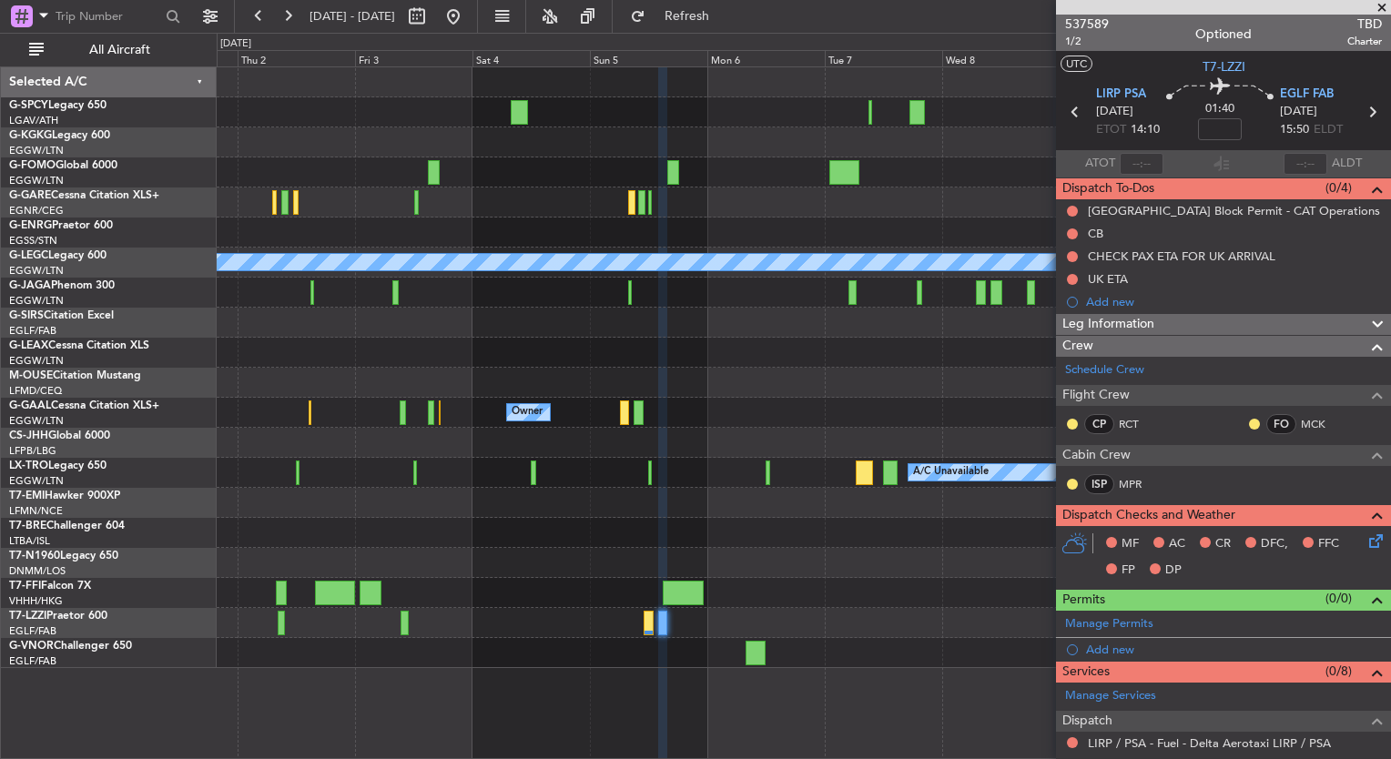
click at [944, 591] on div "Planned Maint Geneva (Cointrin)" at bounding box center [804, 593] width 1174 height 30
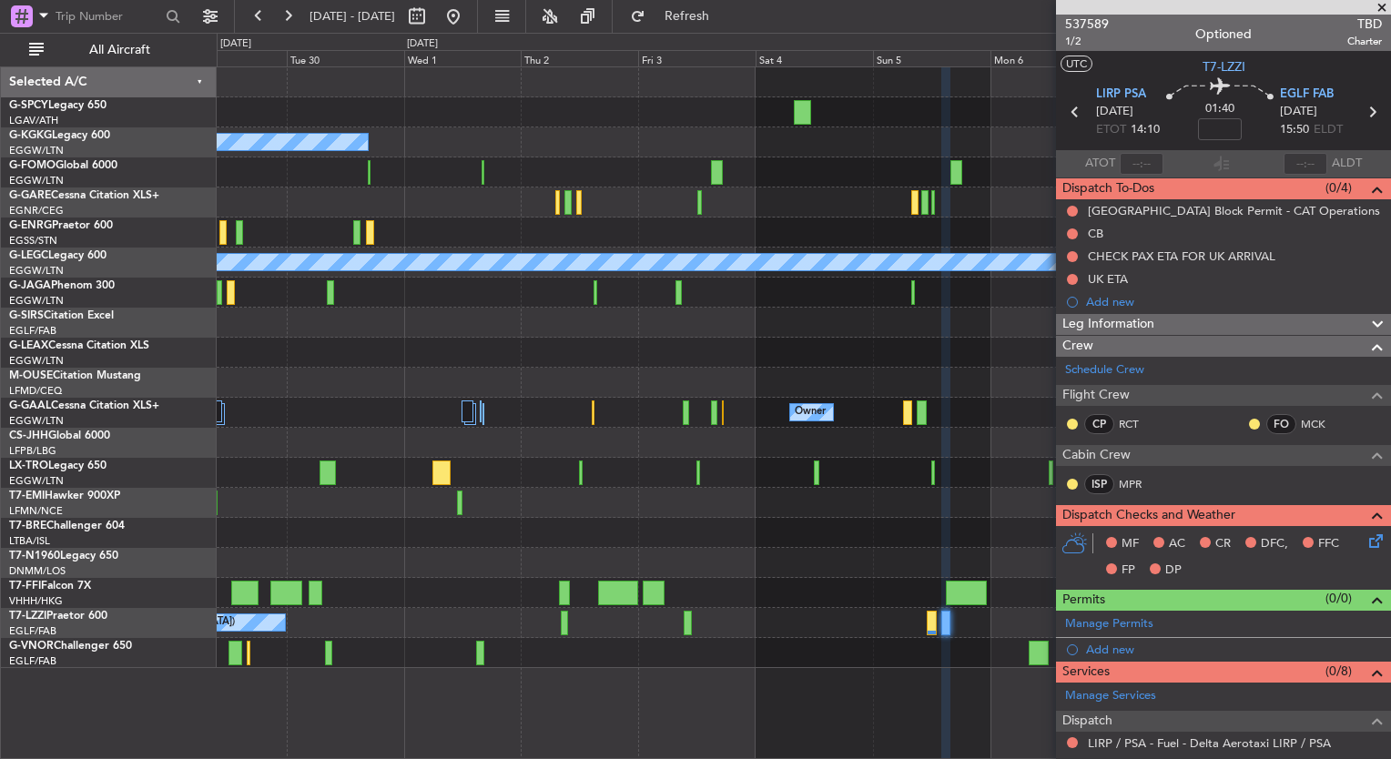
click at [752, 595] on div "A/C Unavailable Istanbul (Ataturk) Planned Maint London (Luton) A/C Unavailable…" at bounding box center [804, 367] width 1174 height 601
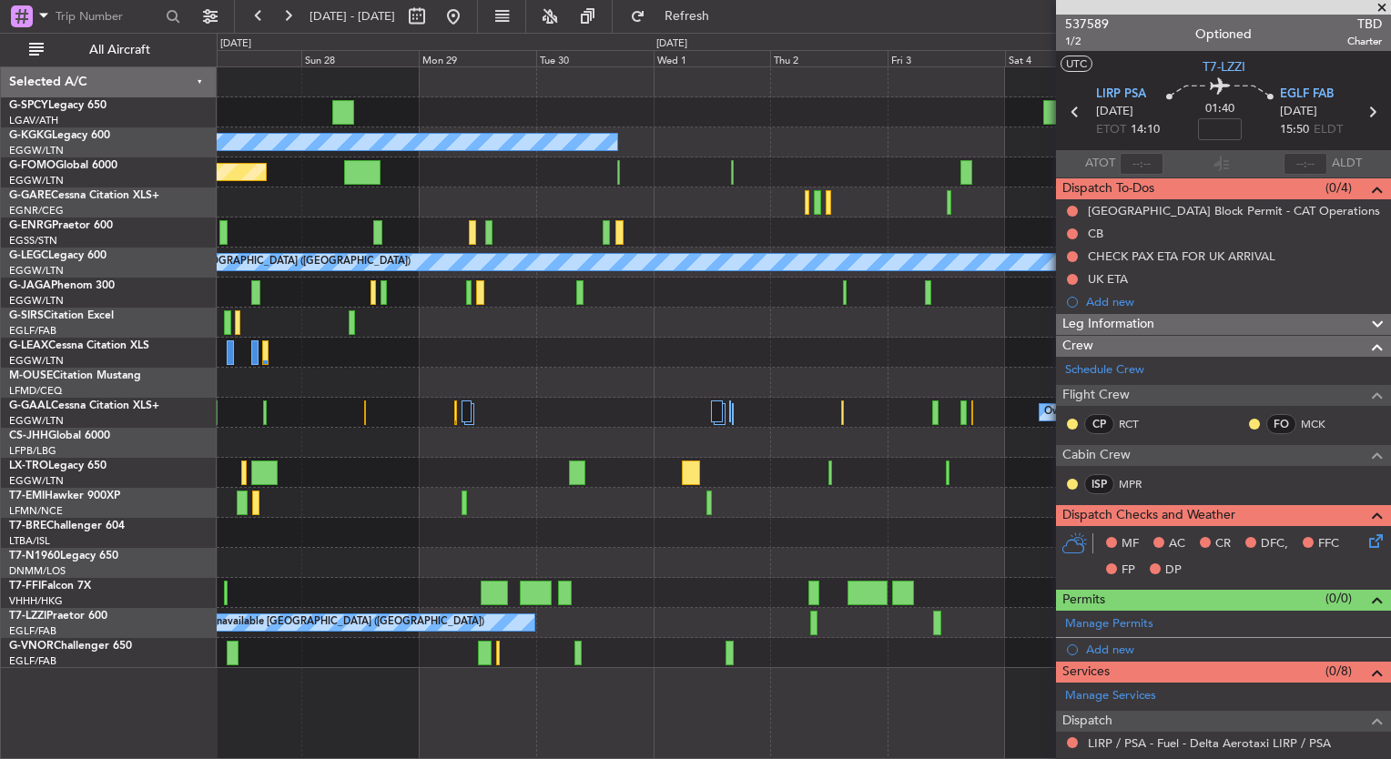
click at [685, 592] on div at bounding box center [804, 593] width 1174 height 30
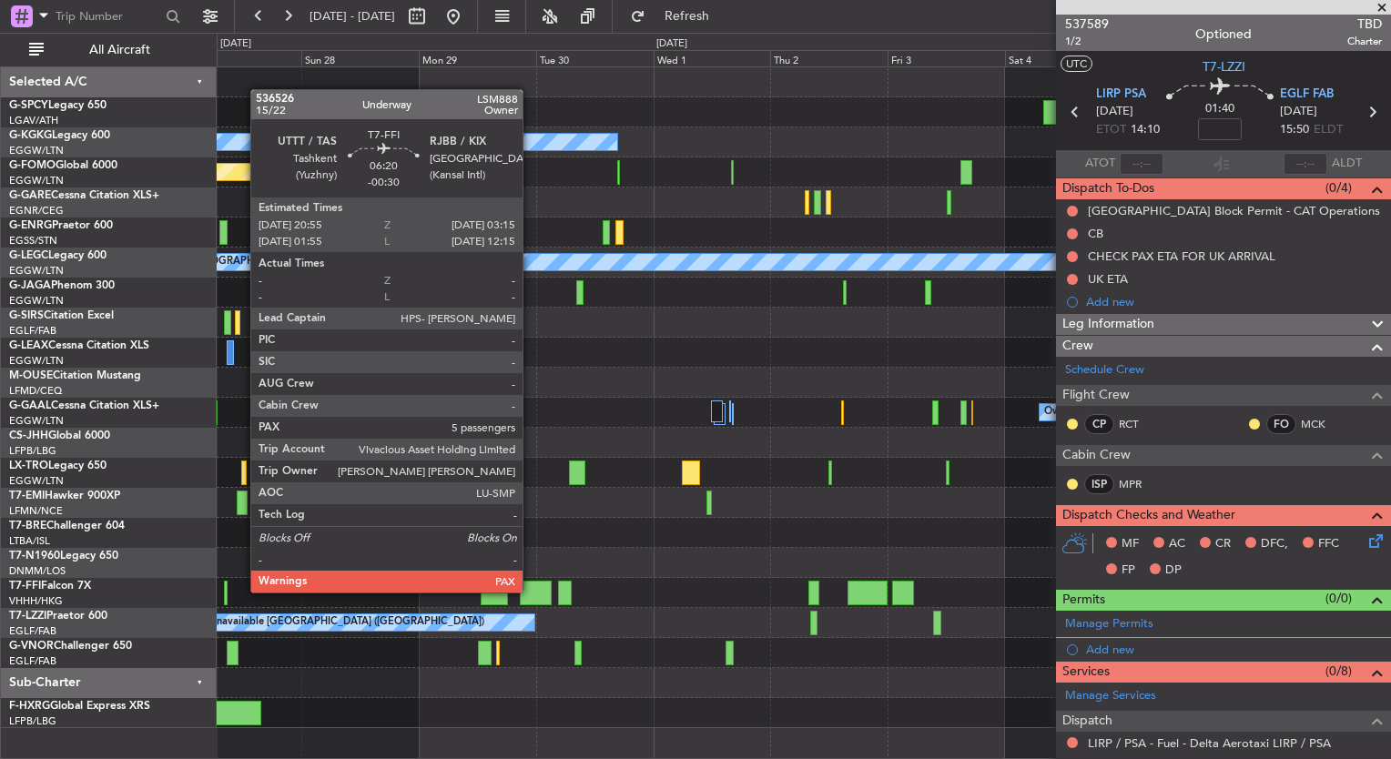
click at [531, 591] on div at bounding box center [536, 593] width 32 height 25
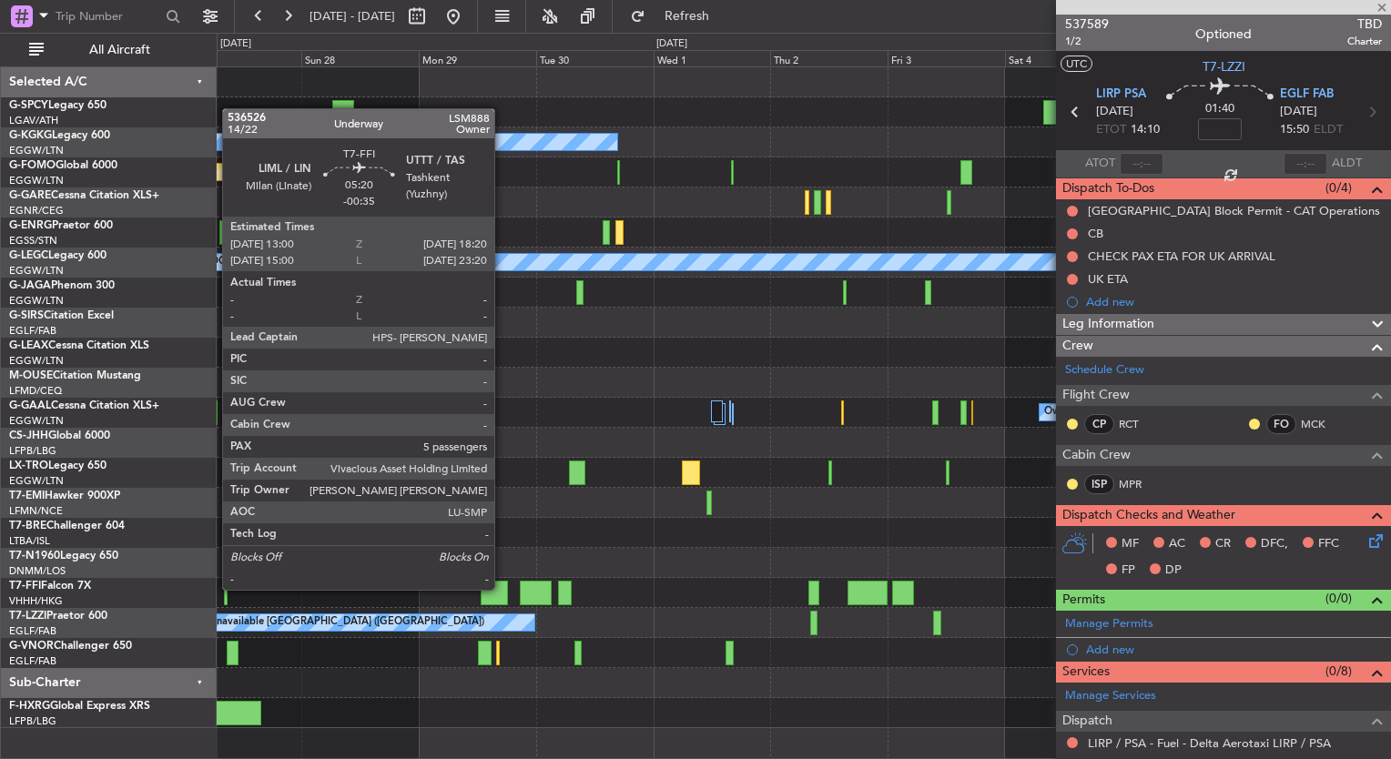
type input "-00:30"
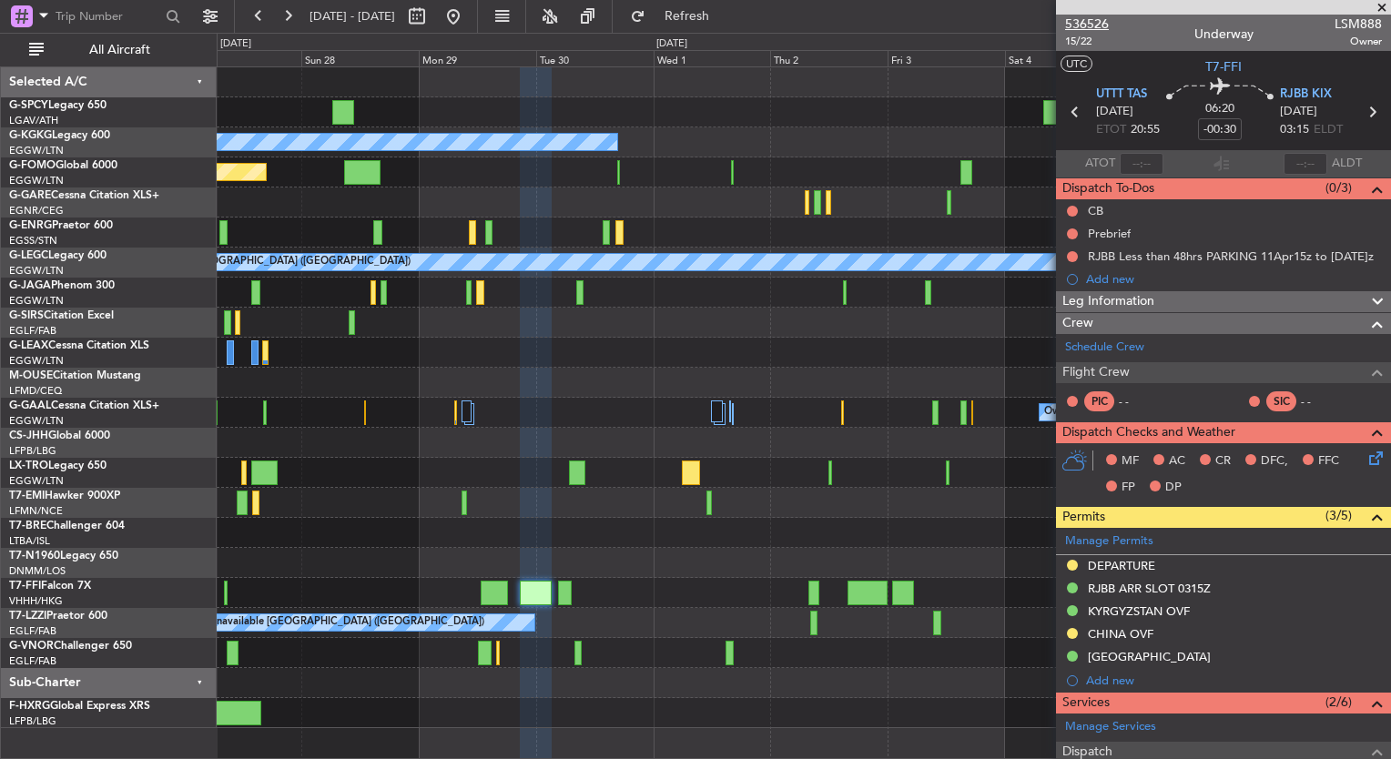
click at [1079, 20] on span "536526" at bounding box center [1087, 24] width 44 height 19
click at [726, 19] on span "Refresh" at bounding box center [687, 16] width 76 height 13
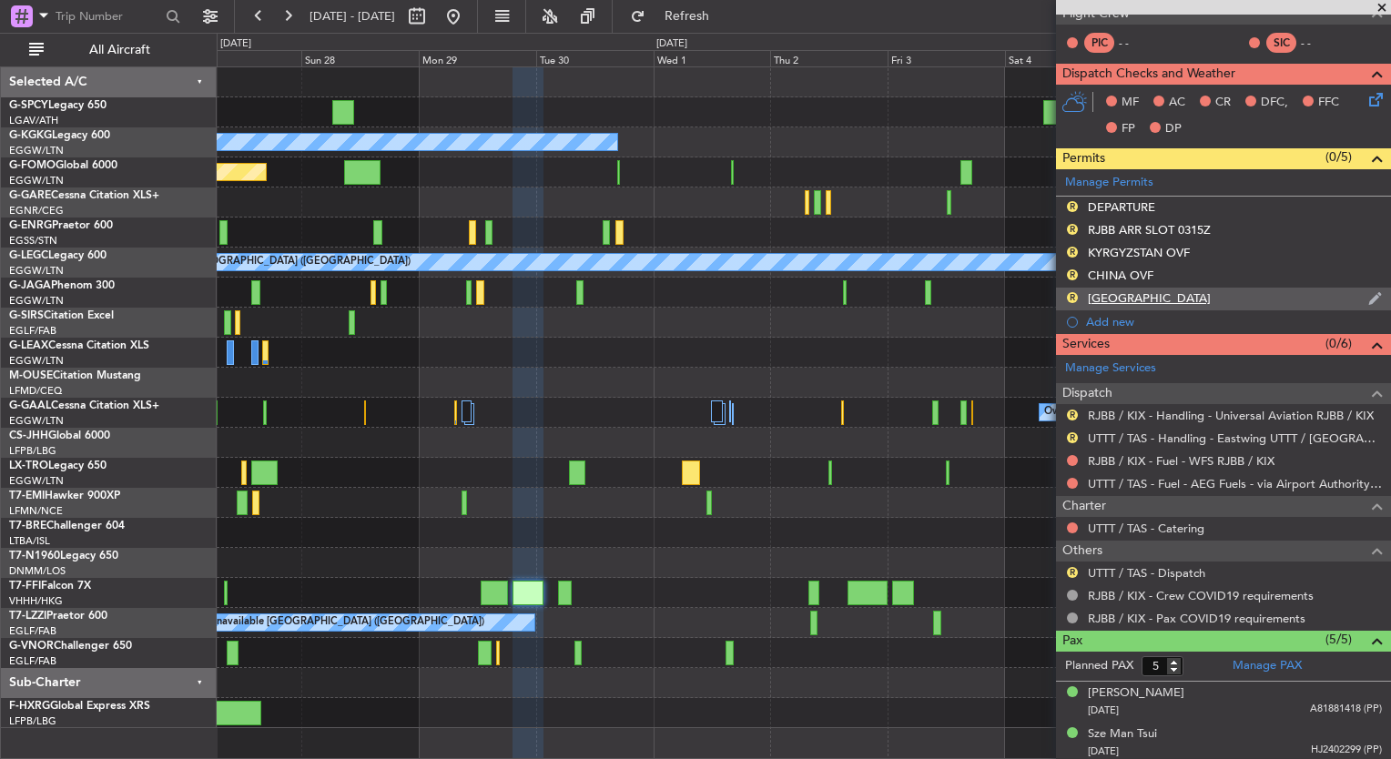
scroll to position [360, 0]
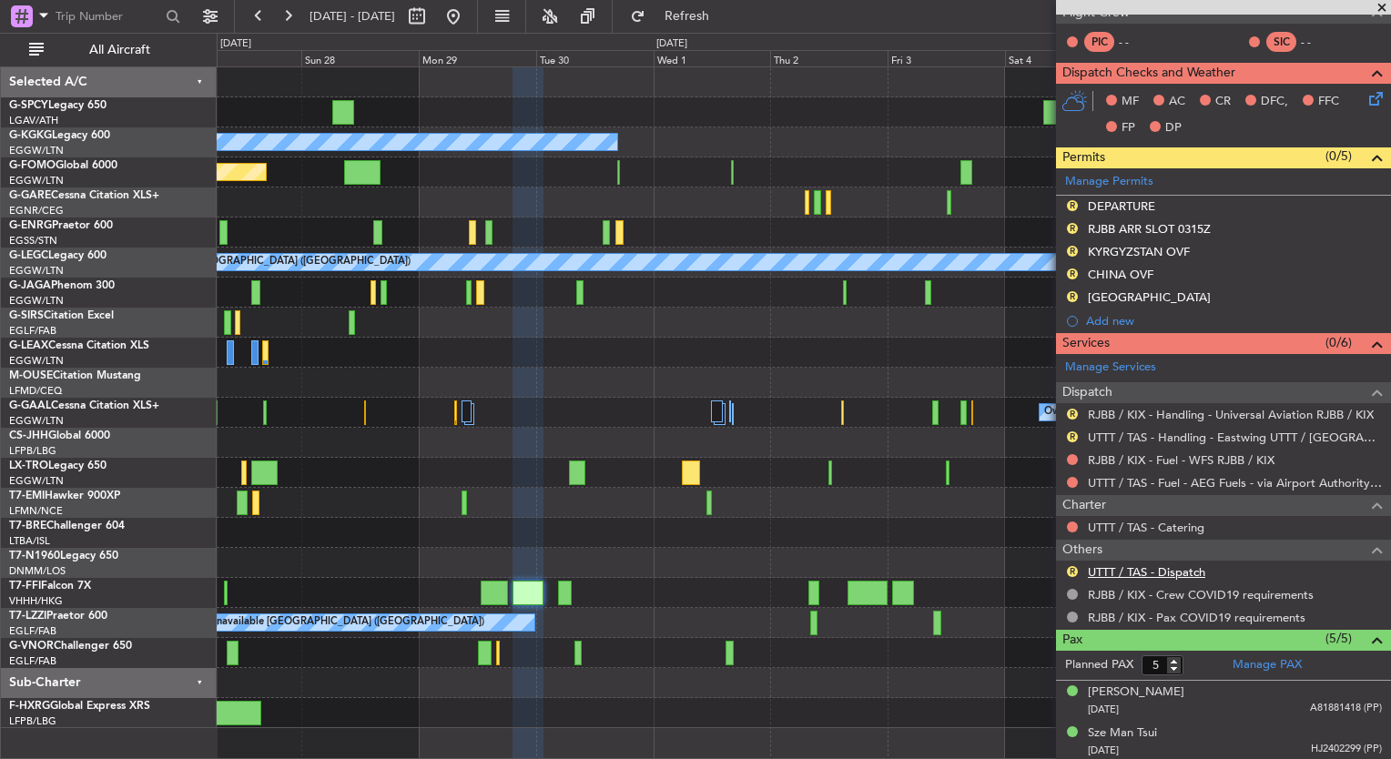
click at [1151, 570] on link "UTTT / TAS - Dispatch" at bounding box center [1146, 572] width 117 height 15
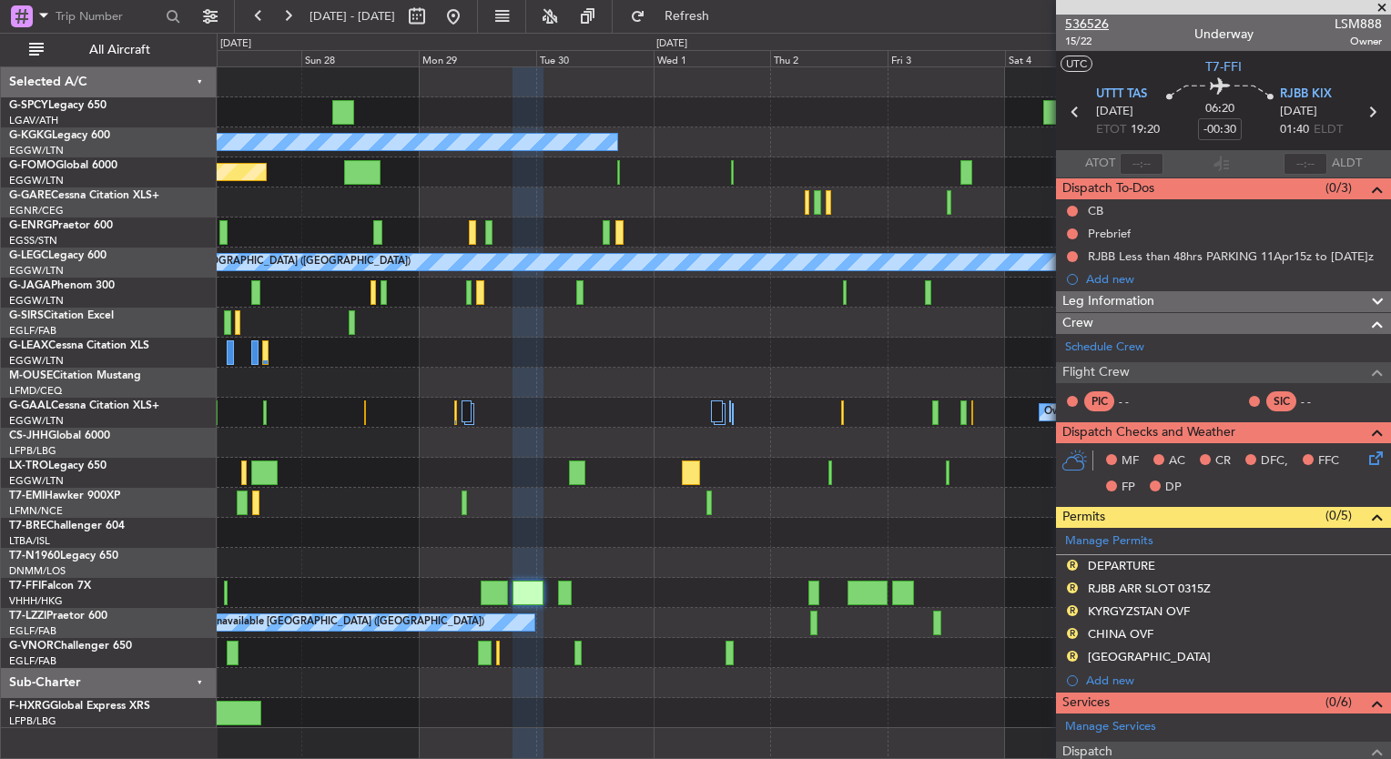
click at [1081, 15] on span "536526" at bounding box center [1087, 24] width 44 height 19
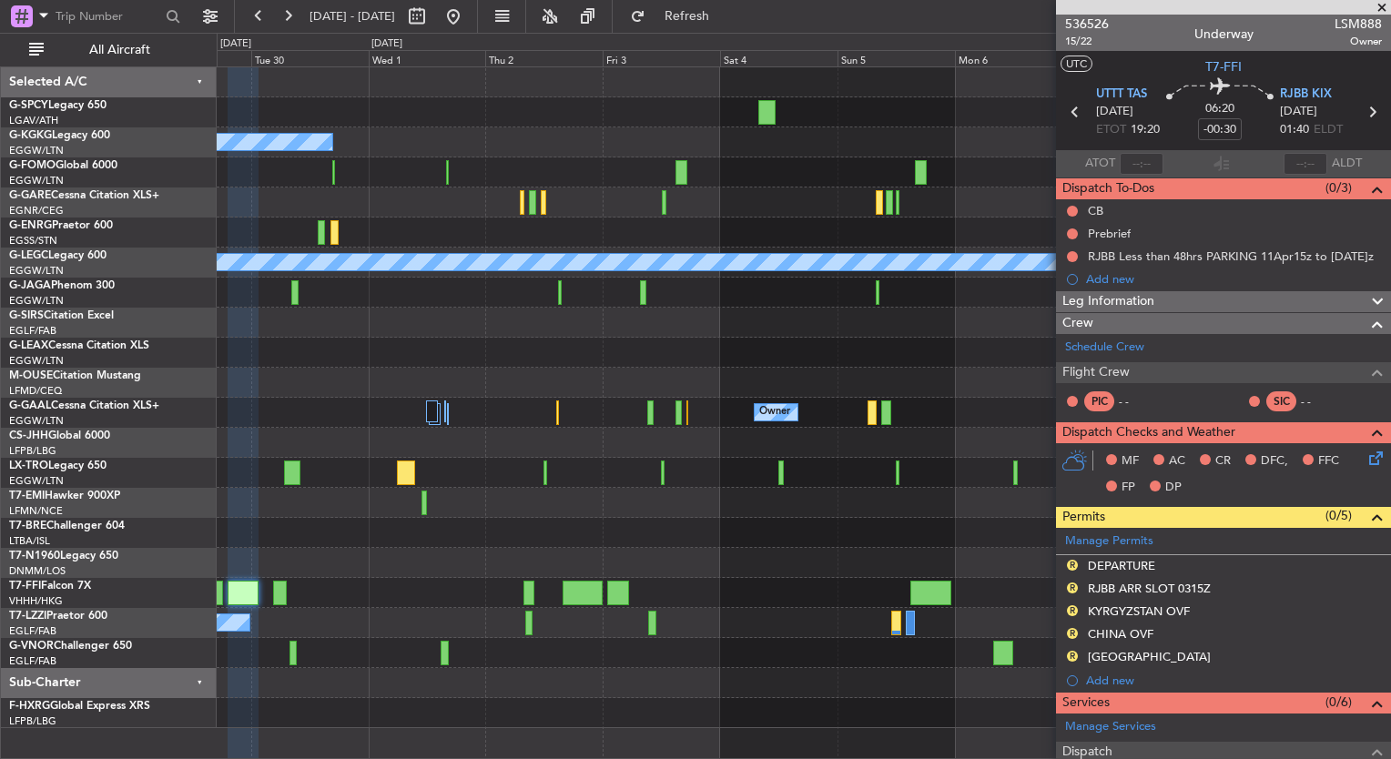
click at [435, 351] on div at bounding box center [804, 353] width 1174 height 30
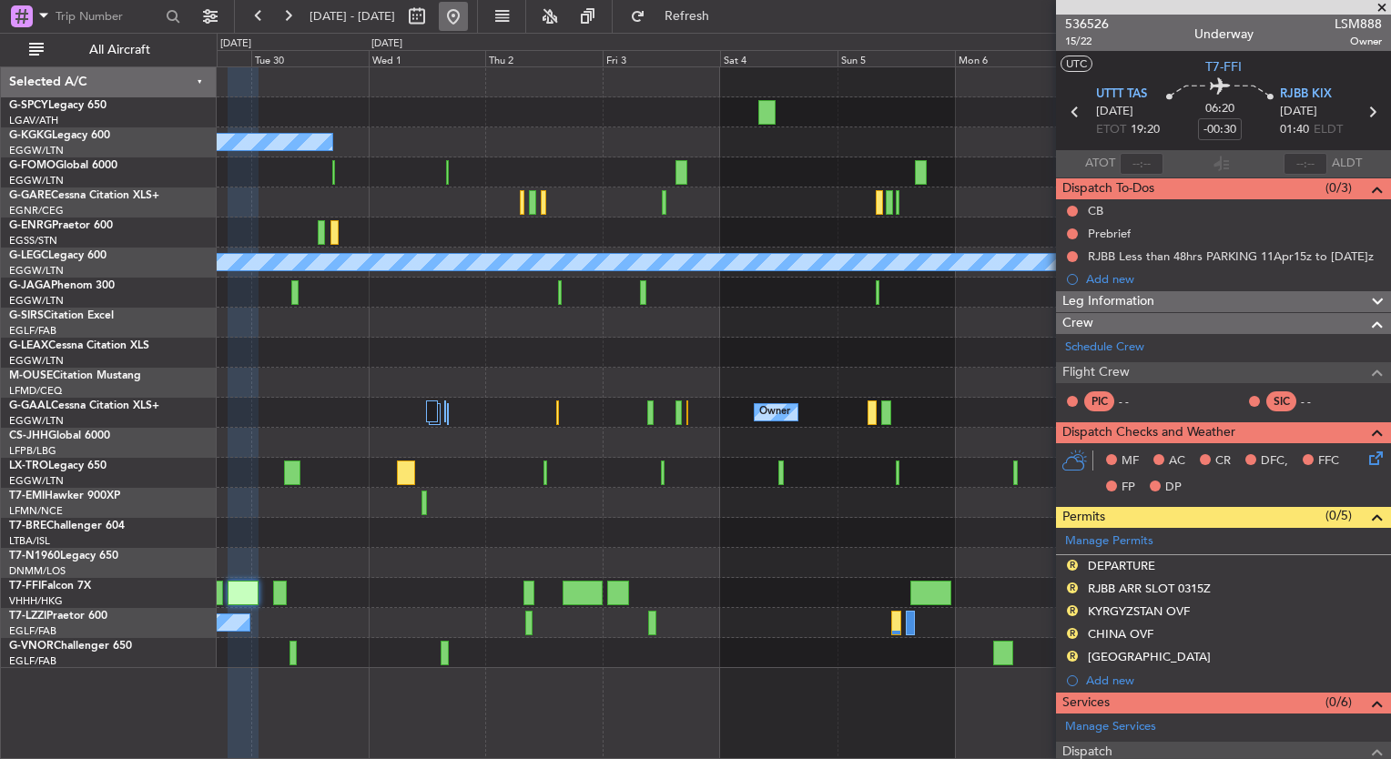
click at [468, 15] on button at bounding box center [453, 16] width 29 height 29
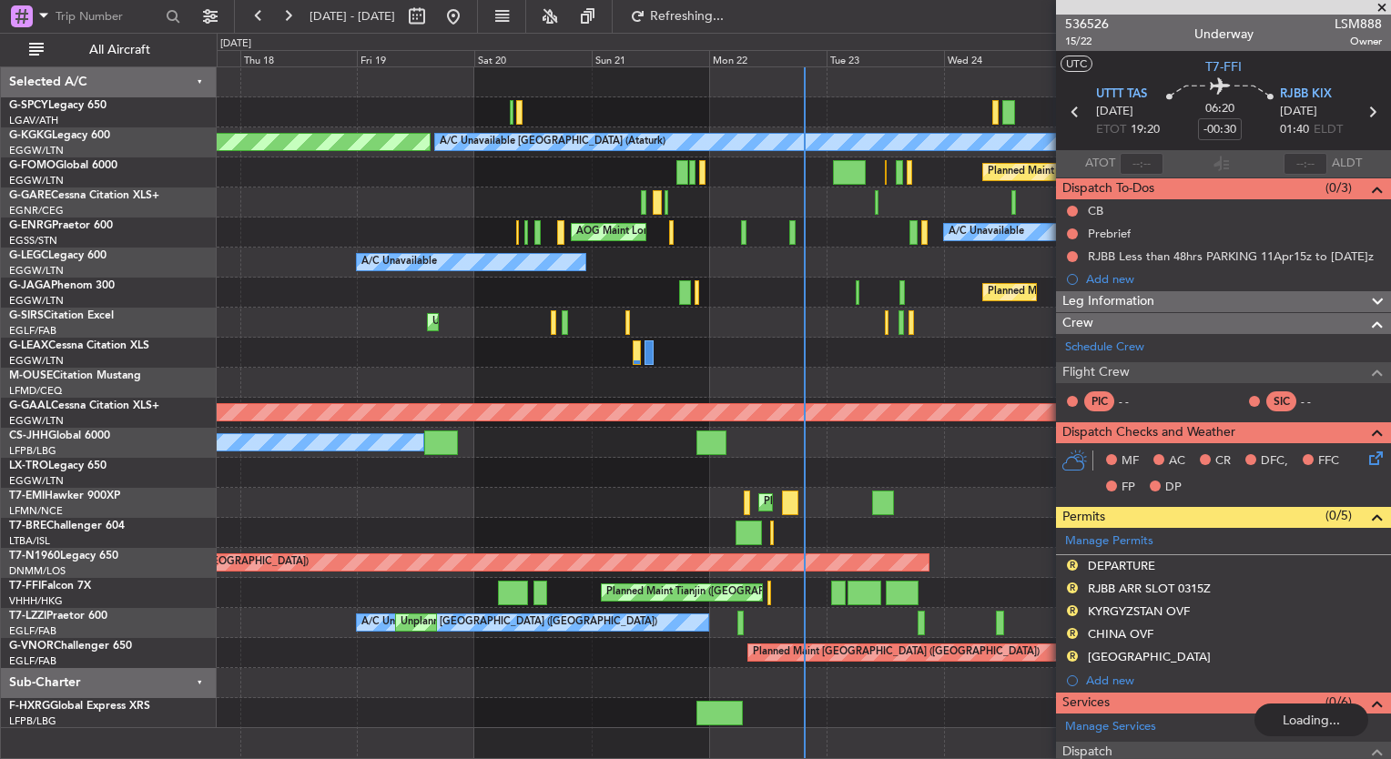
click at [1382, 5] on span at bounding box center [1382, 8] width 18 height 16
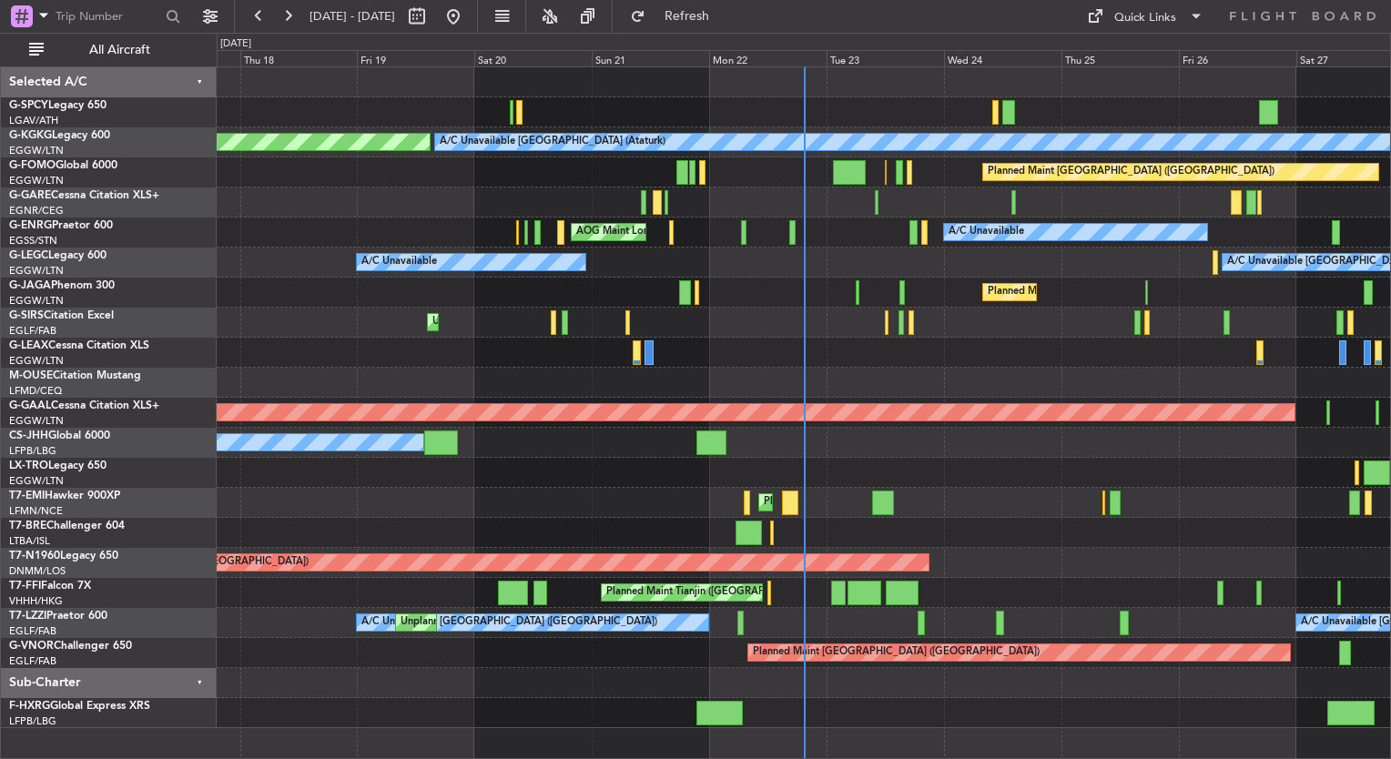
type input "0"
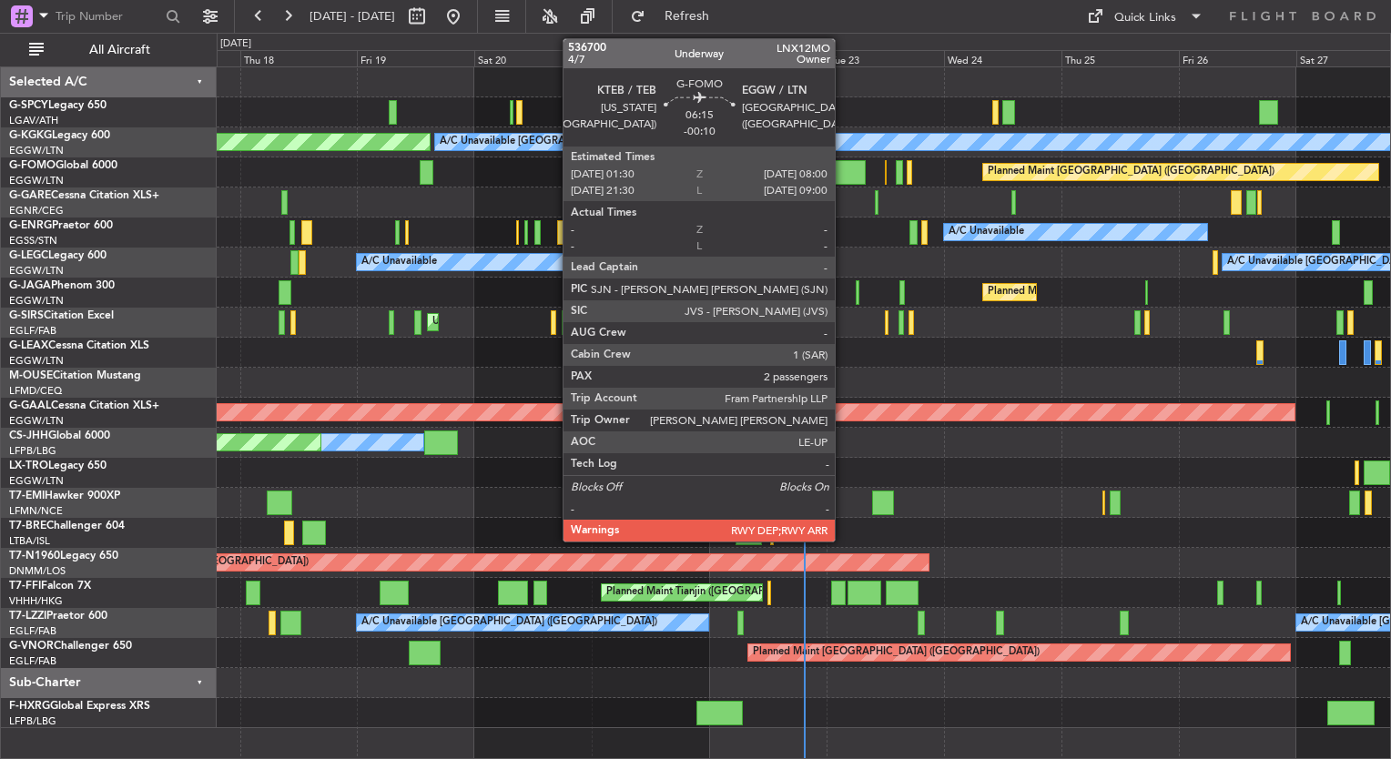
click at [843, 180] on div at bounding box center [849, 172] width 32 height 25
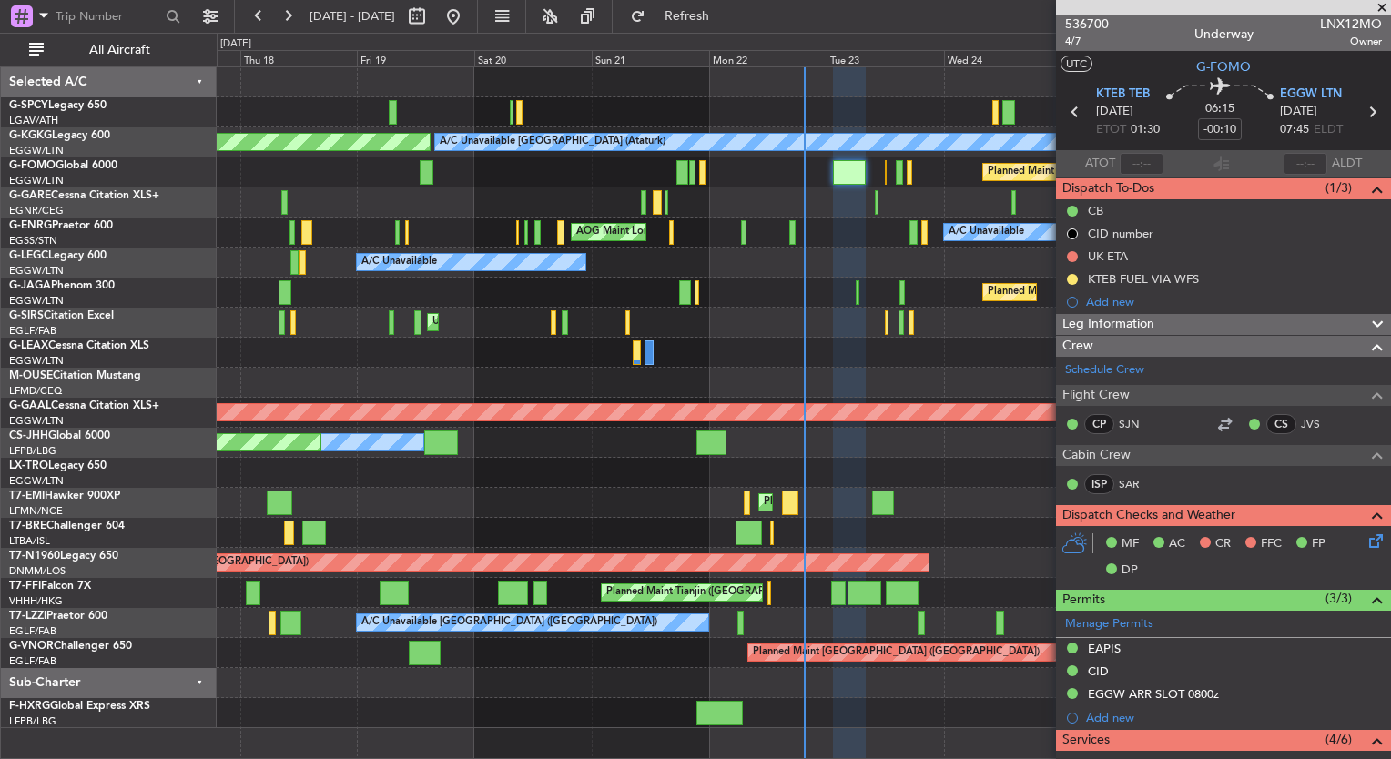
click at [1366, 539] on icon at bounding box center [1373, 538] width 15 height 15
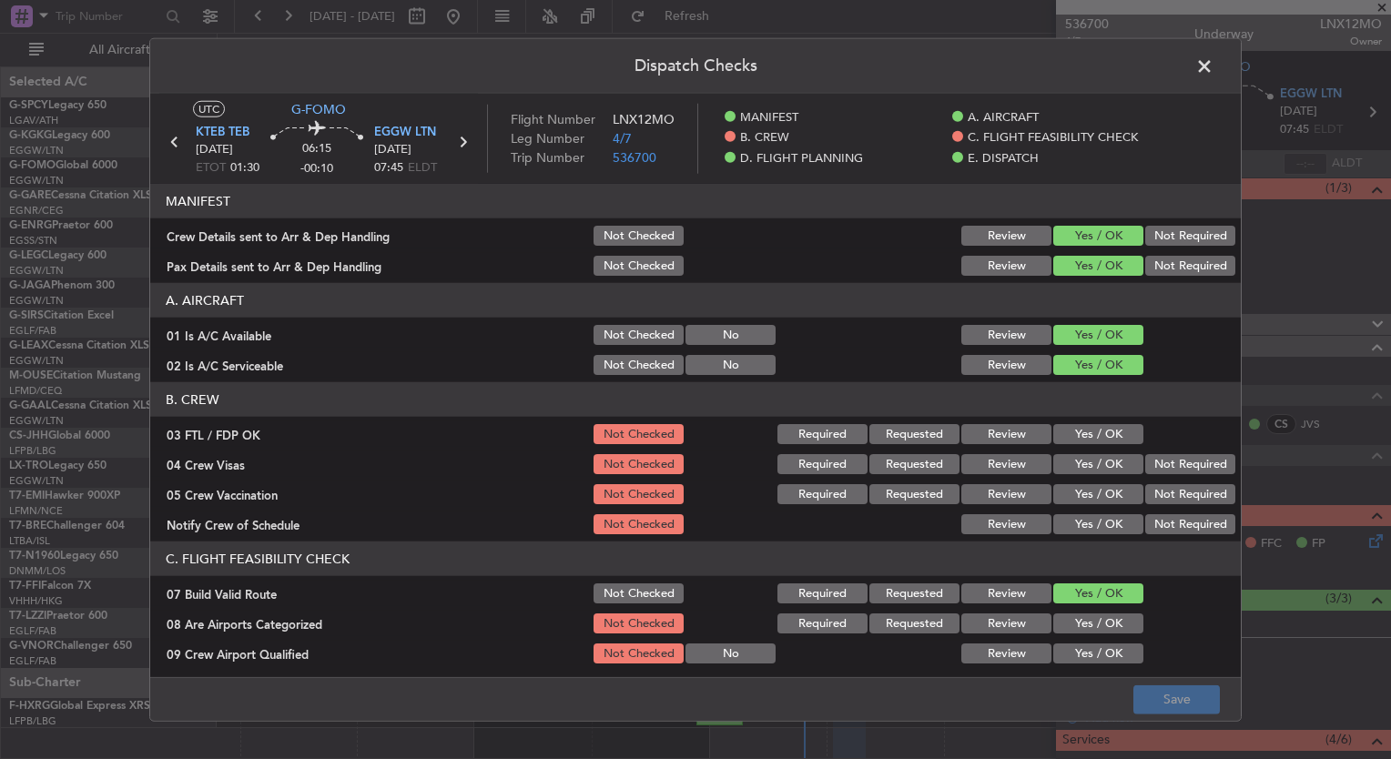
click at [1117, 440] on button "Yes / OK" at bounding box center [1098, 434] width 90 height 20
click at [1093, 460] on button "Yes / OK" at bounding box center [1098, 464] width 90 height 20
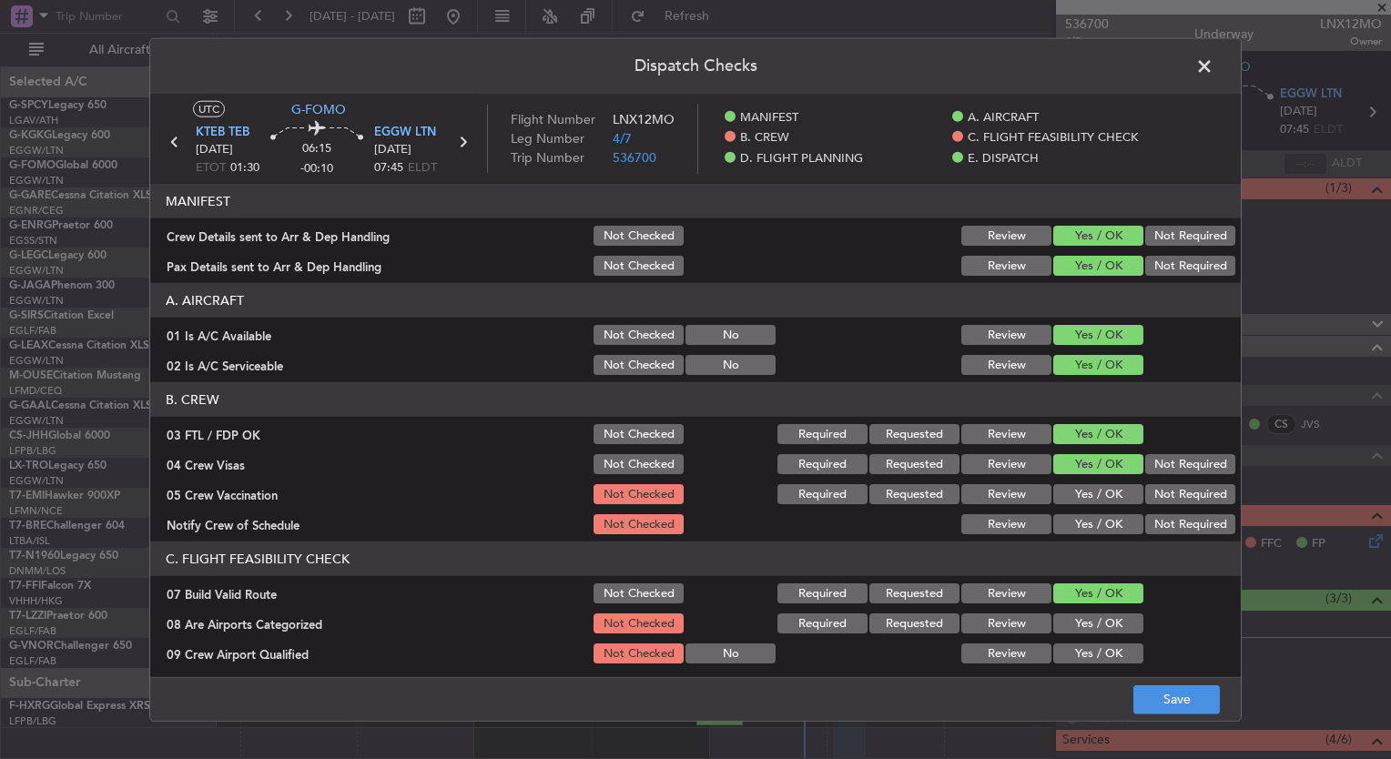
click at [1092, 497] on button "Yes / OK" at bounding box center [1098, 494] width 90 height 20
click at [1092, 518] on button "Yes / OK" at bounding box center [1098, 524] width 90 height 20
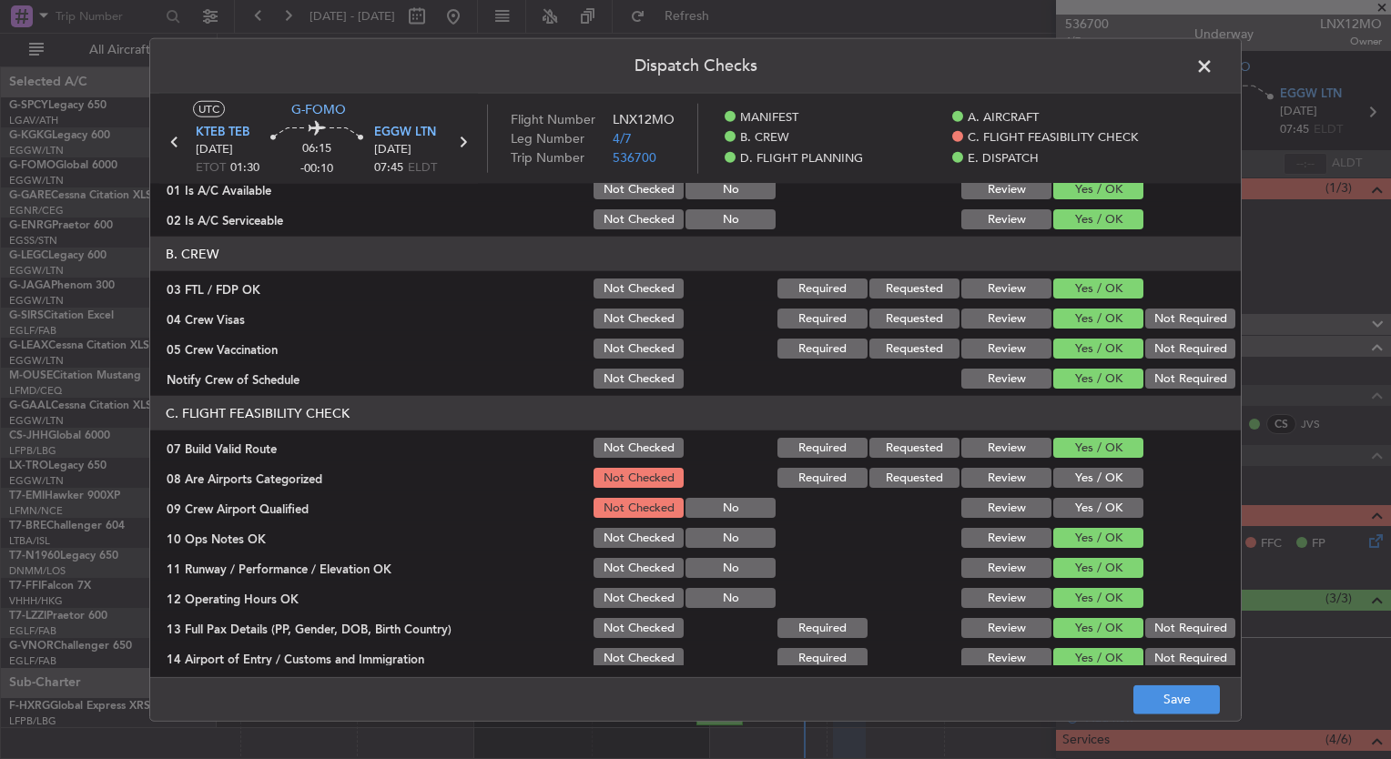
scroll to position [149, 0]
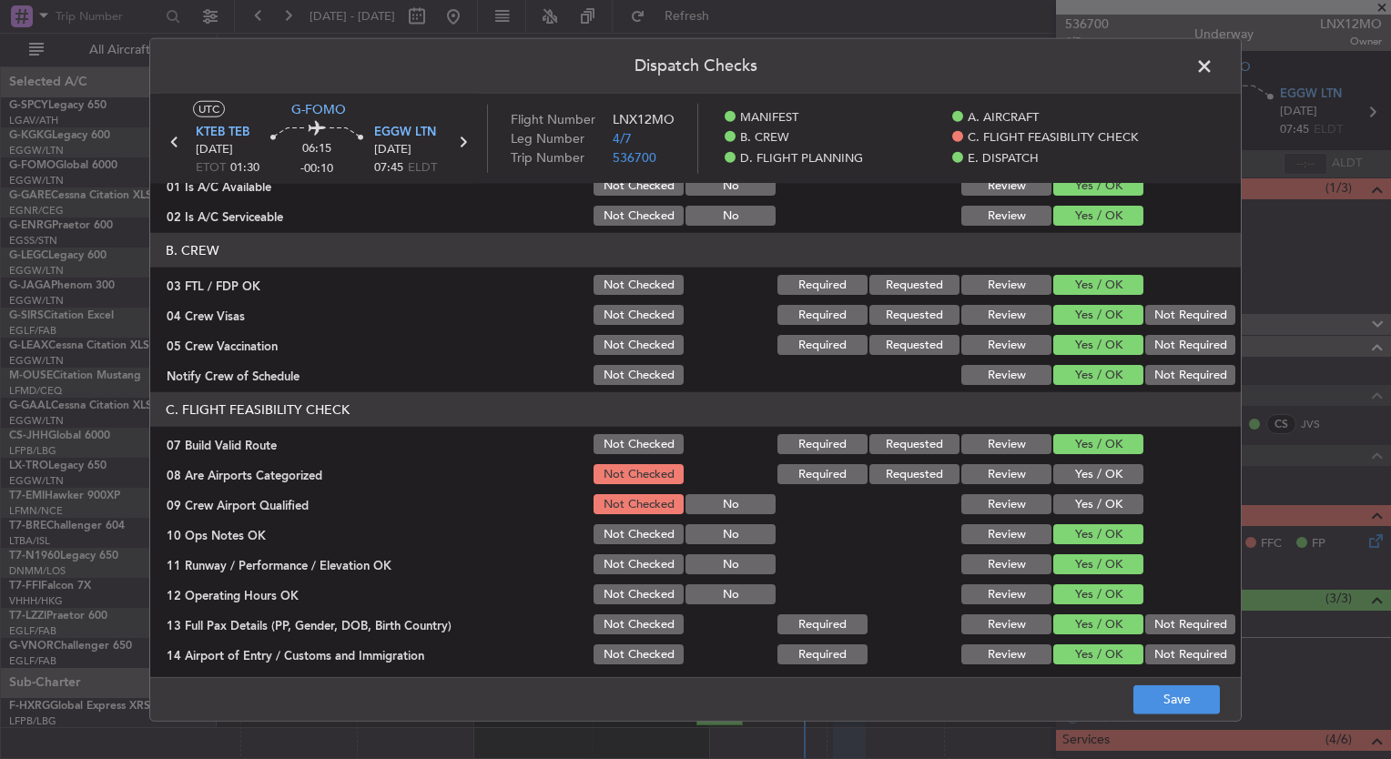
click at [1068, 463] on div "Yes / OK" at bounding box center [1097, 474] width 92 height 25
click at [1074, 472] on button "Yes / OK" at bounding box center [1098, 474] width 90 height 20
click at [1077, 503] on button "Yes / OK" at bounding box center [1098, 504] width 90 height 20
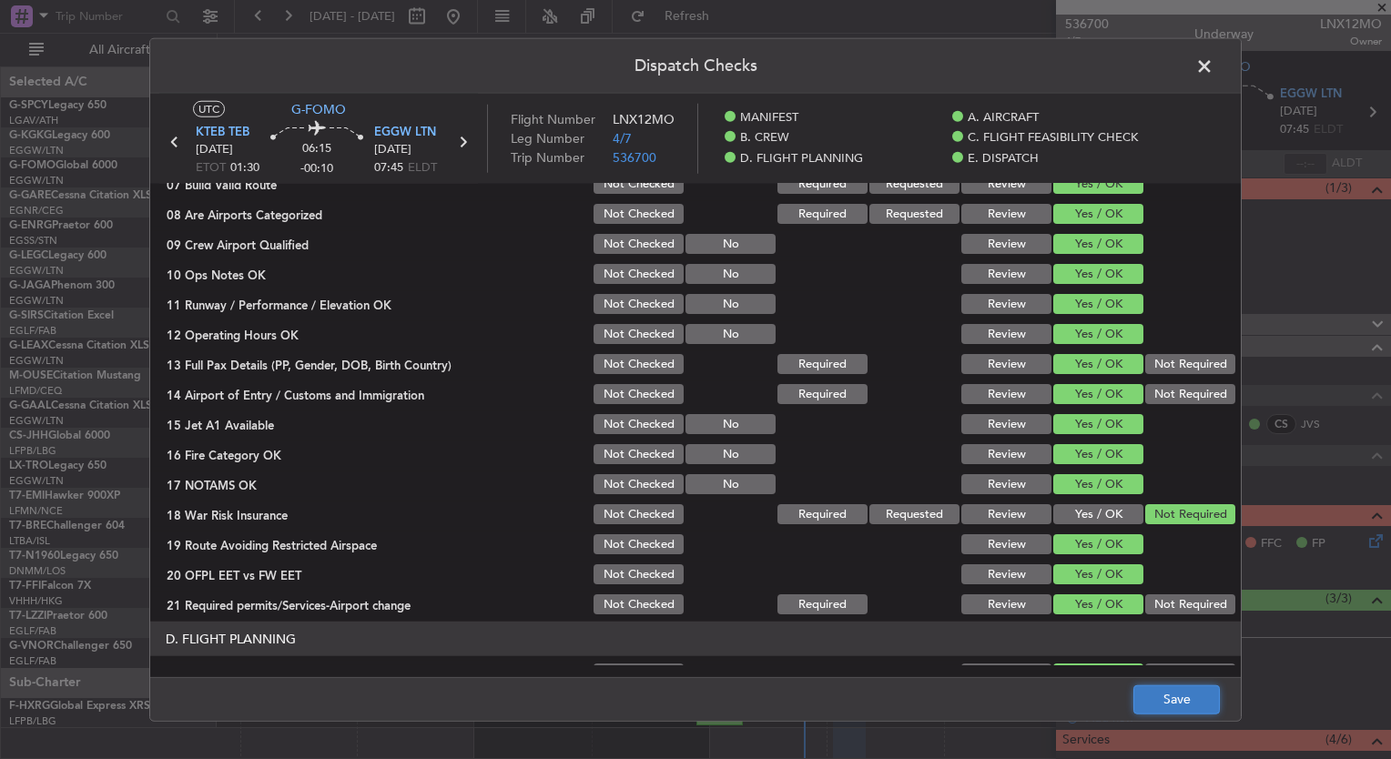
click at [1161, 705] on button "Save" at bounding box center [1177, 699] width 87 height 29
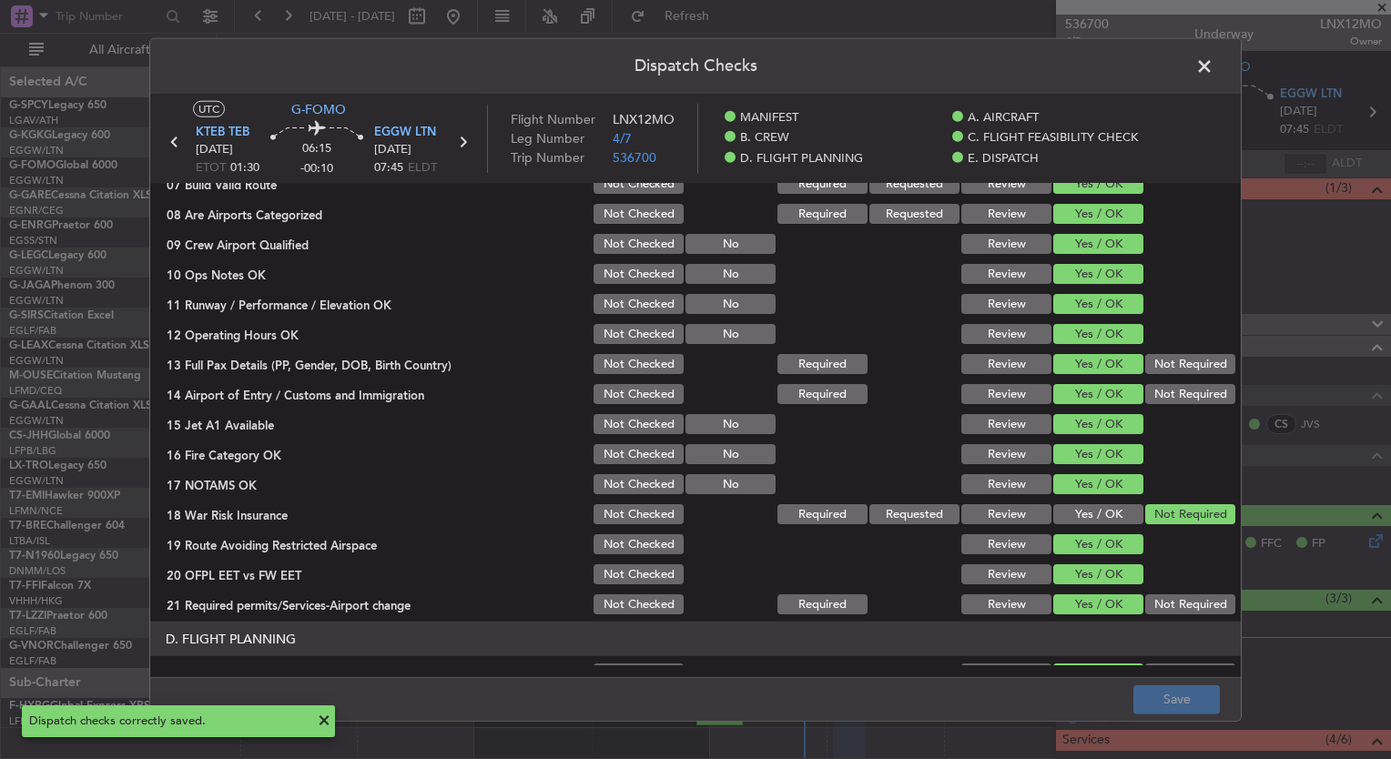
click at [1214, 69] on span at bounding box center [1214, 71] width 0 height 36
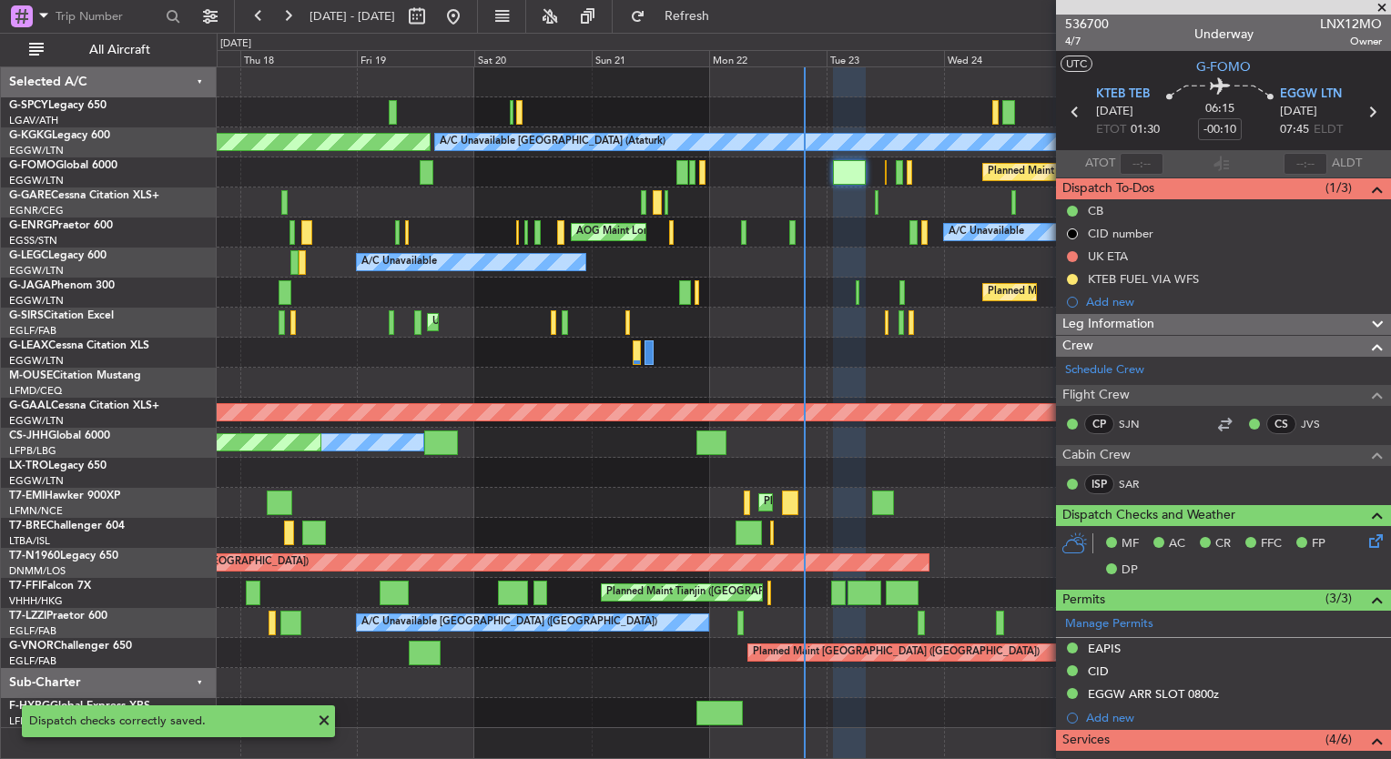
click at [887, 166] on div "Planned Maint [GEOGRAPHIC_DATA] ([GEOGRAPHIC_DATA])" at bounding box center [804, 173] width 1174 height 30
click at [882, 167] on div "Planned Maint [GEOGRAPHIC_DATA] ([GEOGRAPHIC_DATA])" at bounding box center [804, 173] width 1174 height 30
click at [887, 171] on div "Planned Maint [GEOGRAPHIC_DATA] ([GEOGRAPHIC_DATA])" at bounding box center [804, 173] width 1174 height 30
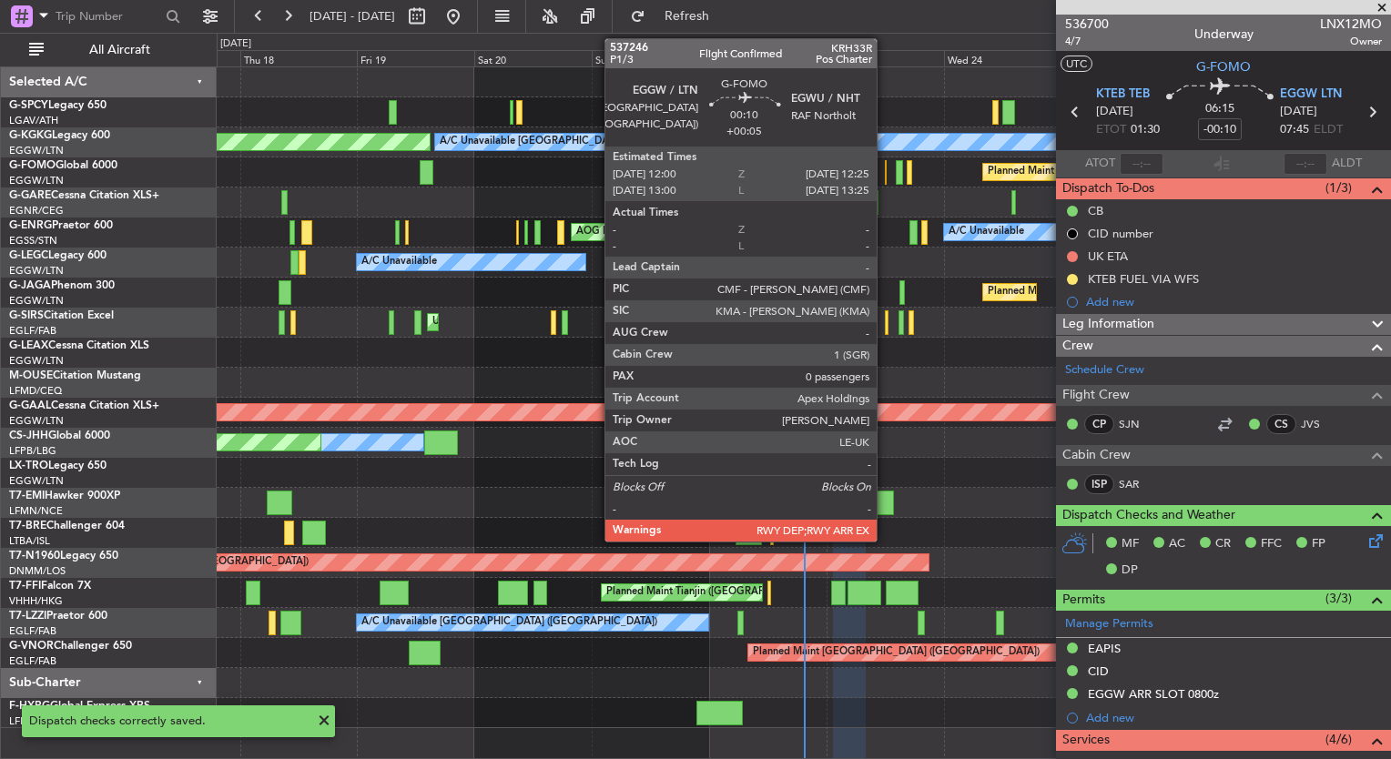
click at [886, 172] on div at bounding box center [886, 172] width 3 height 25
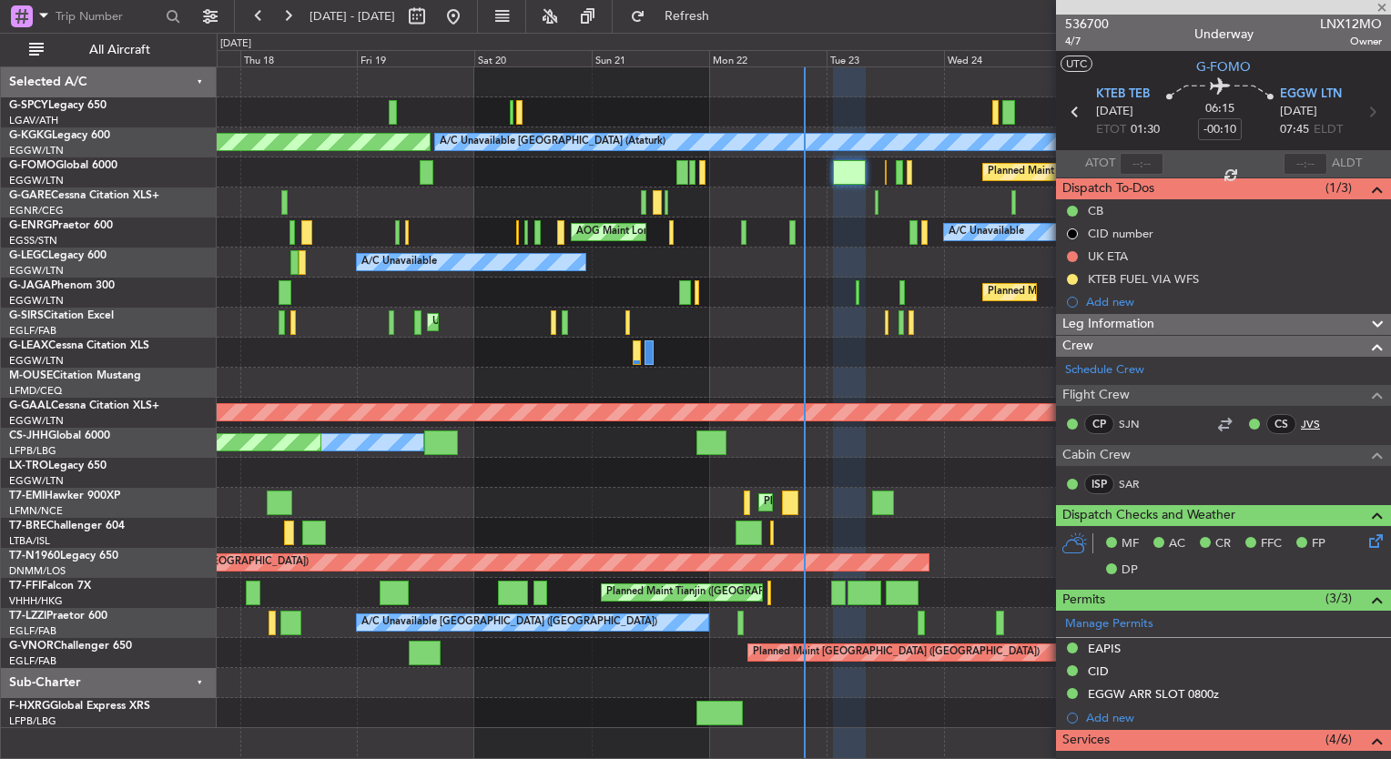
type input "+00:05"
type input "0"
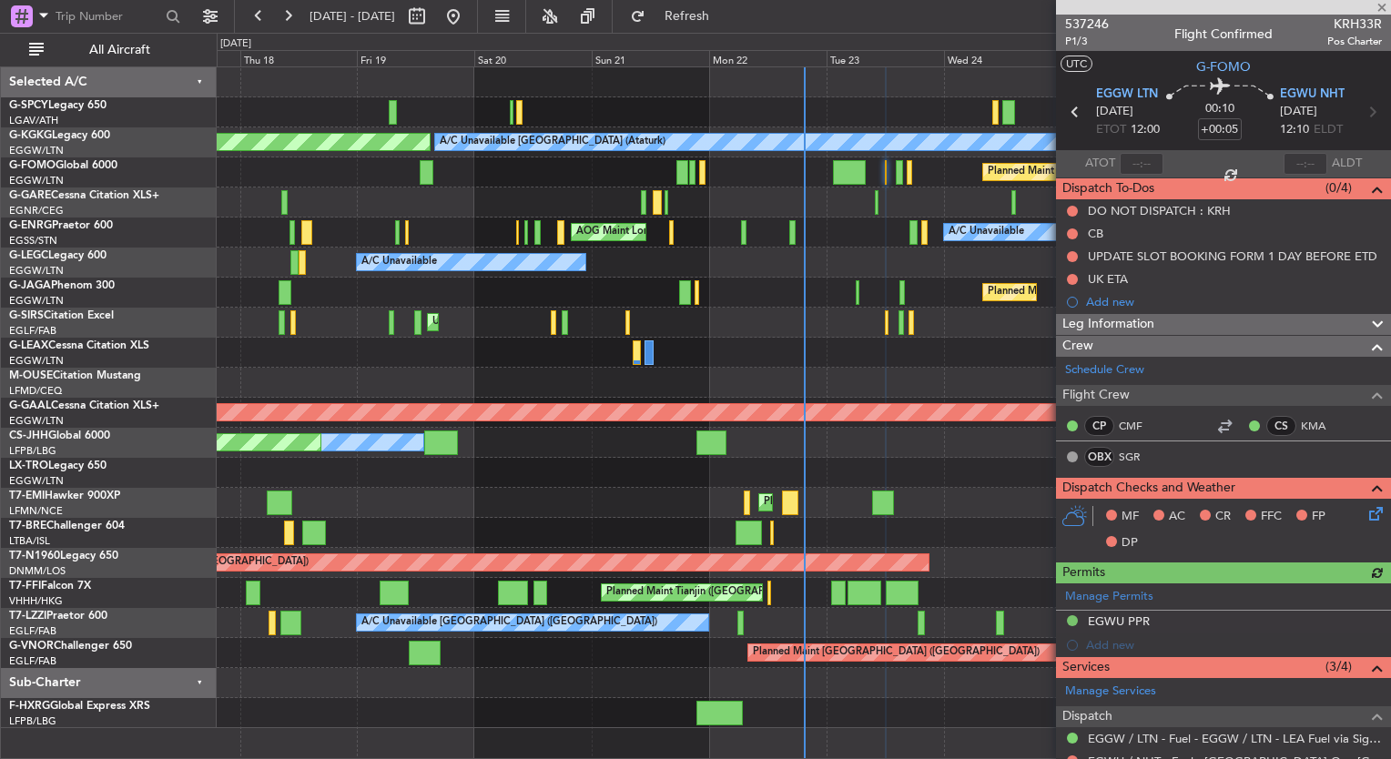
scroll to position [264, 0]
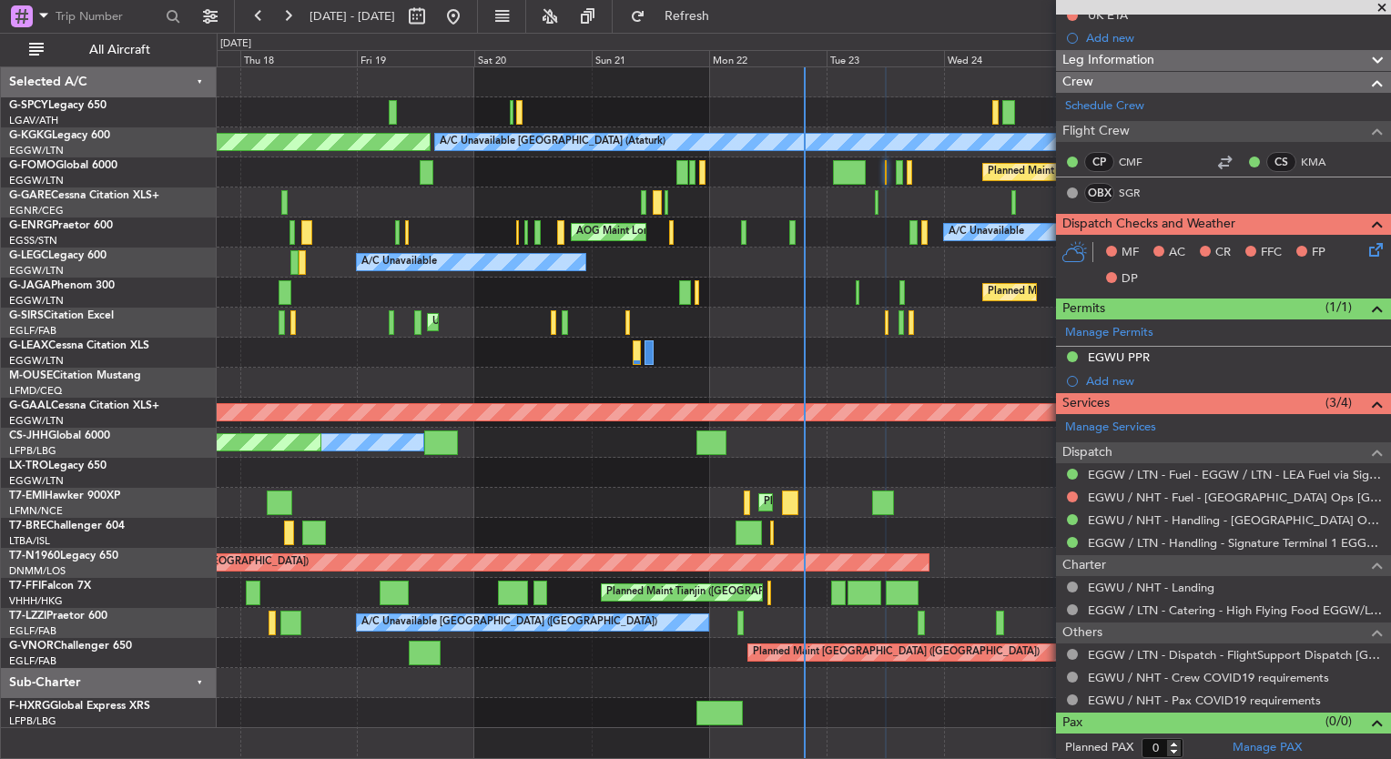
click at [1366, 250] on icon at bounding box center [1373, 246] width 15 height 15
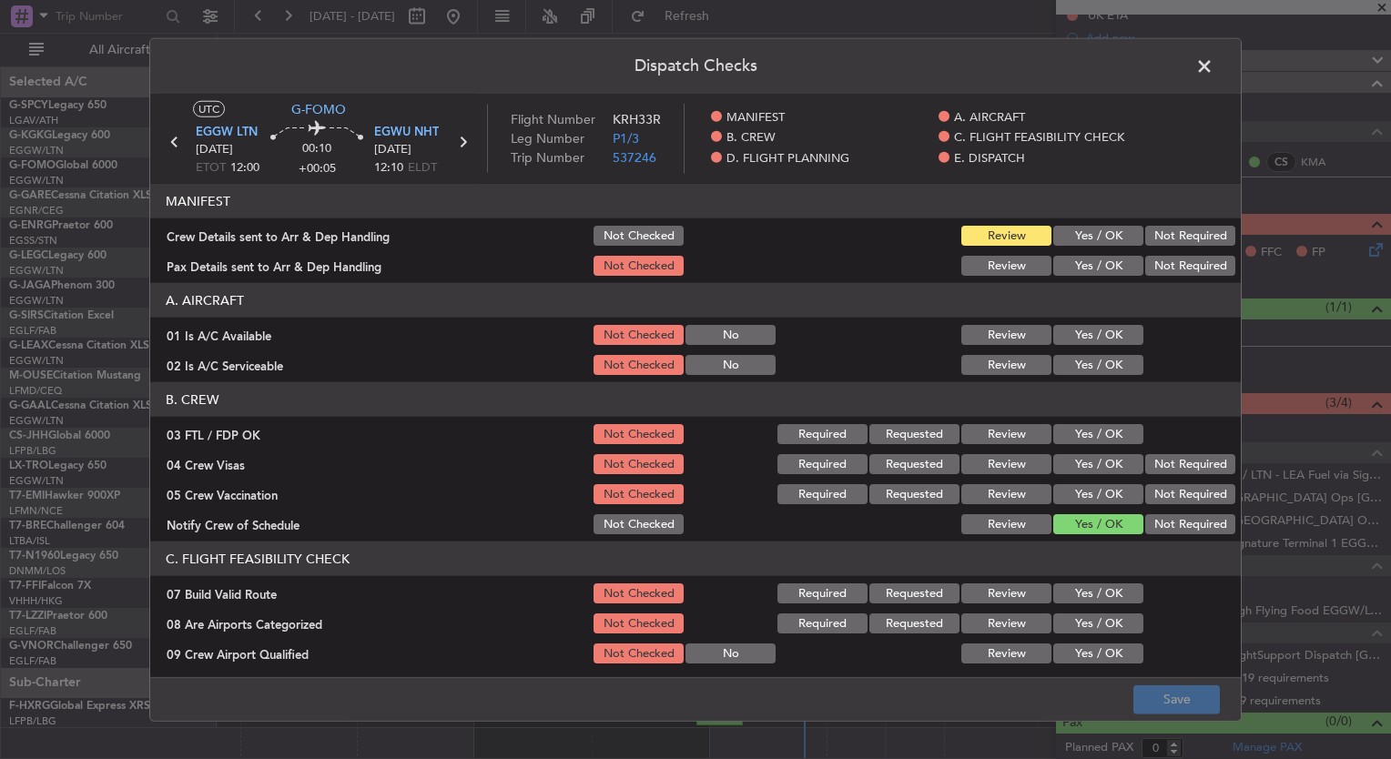
click at [1086, 340] on button "Yes / OK" at bounding box center [1098, 335] width 90 height 20
click at [1085, 357] on button "Yes / OK" at bounding box center [1098, 365] width 90 height 20
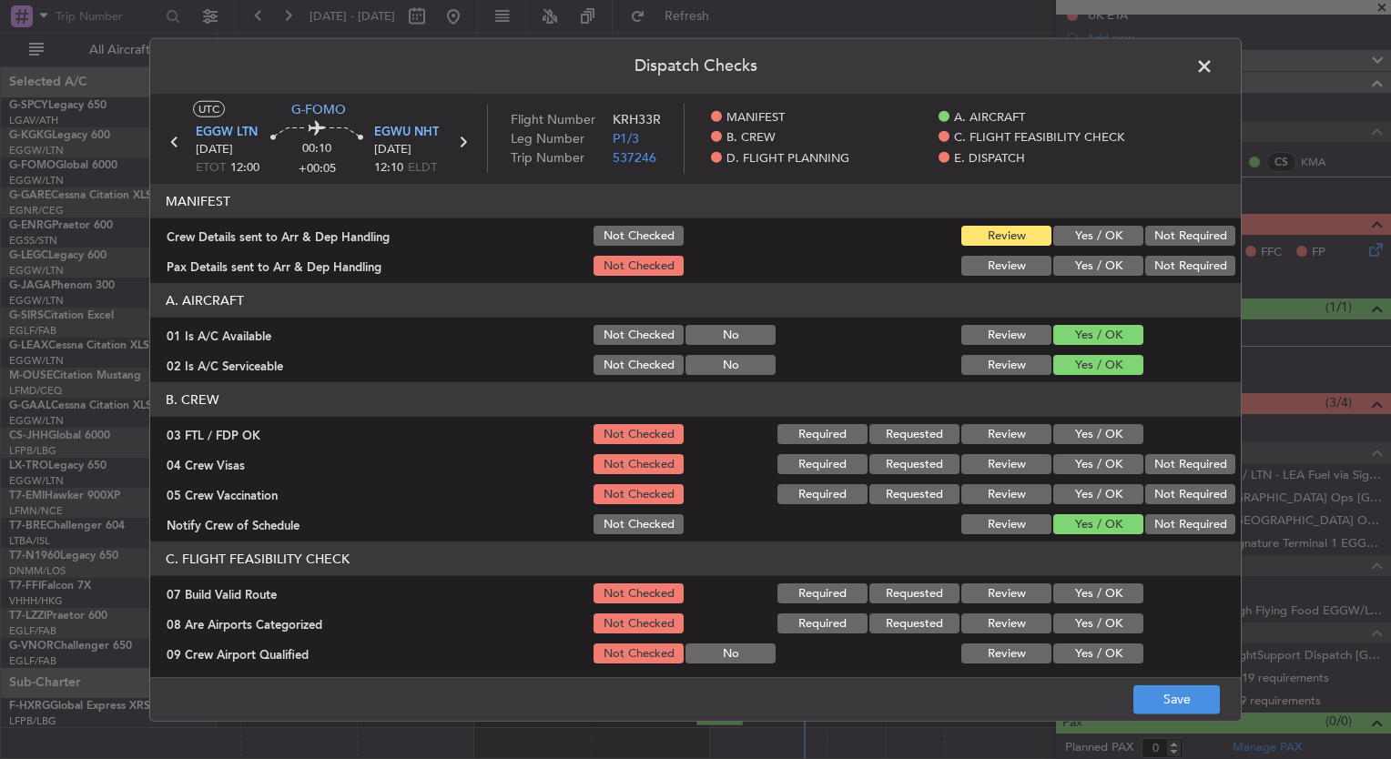
click at [1074, 437] on button "Yes / OK" at bounding box center [1098, 434] width 90 height 20
click at [1078, 465] on button "Yes / OK" at bounding box center [1098, 464] width 90 height 20
click at [1082, 488] on button "Yes / OK" at bounding box center [1098, 494] width 90 height 20
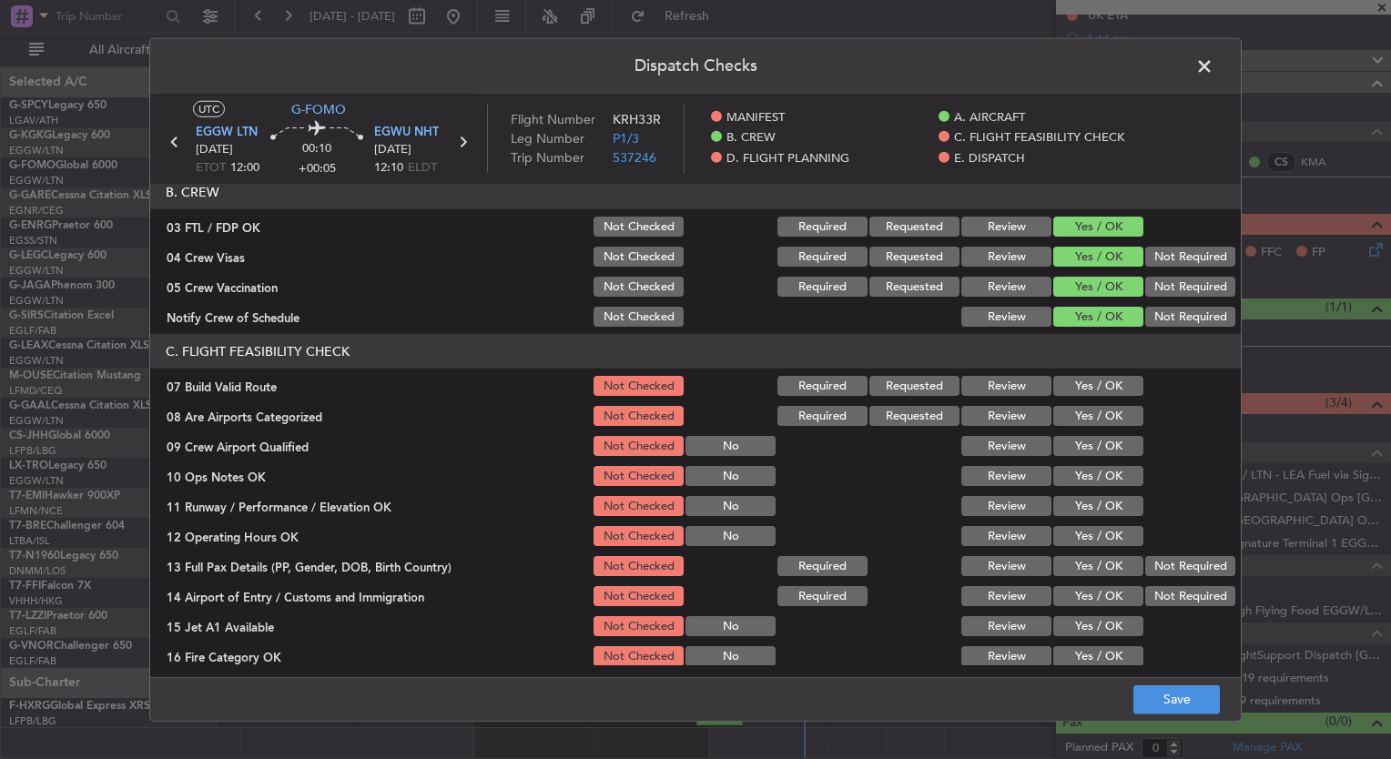
scroll to position [211, 0]
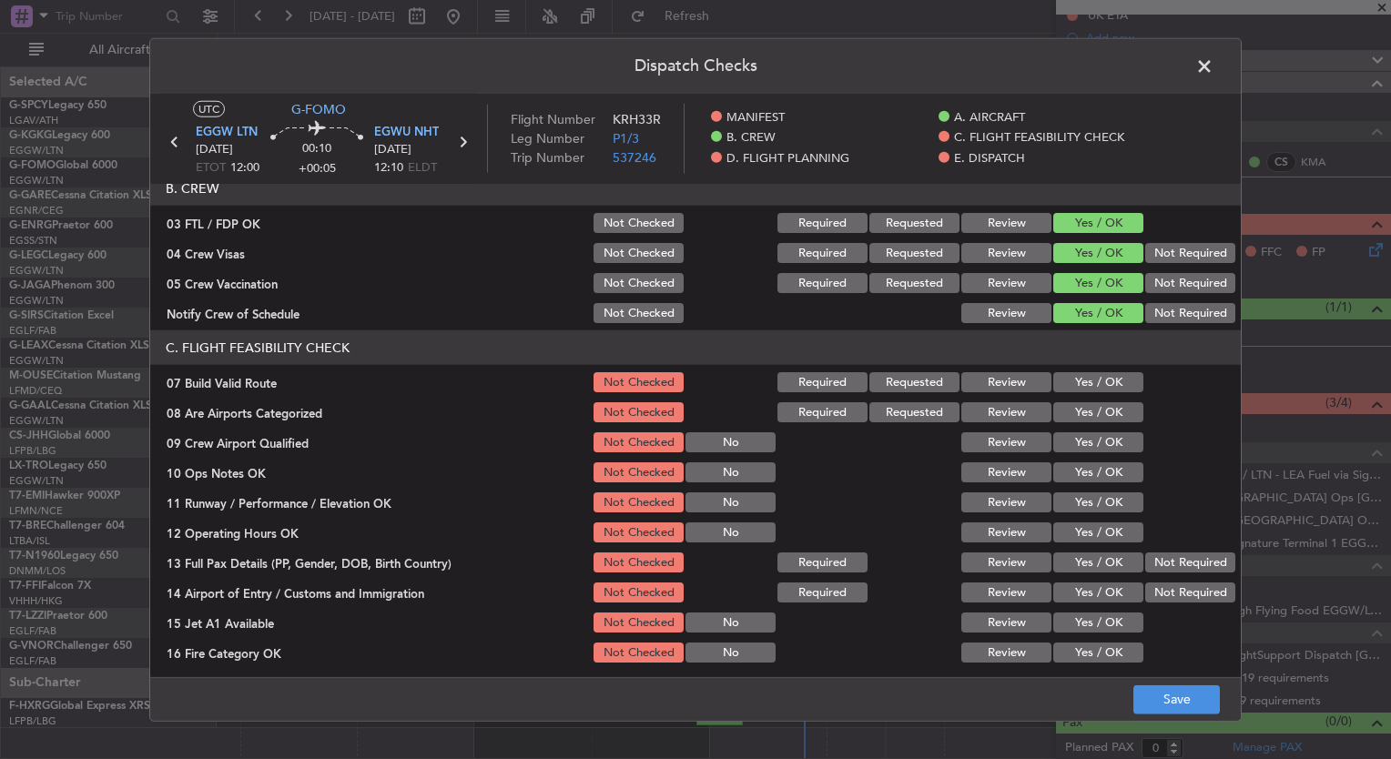
click at [1073, 417] on button "Yes / OK" at bounding box center [1098, 412] width 90 height 20
click at [1074, 433] on button "Yes / OK" at bounding box center [1098, 443] width 90 height 20
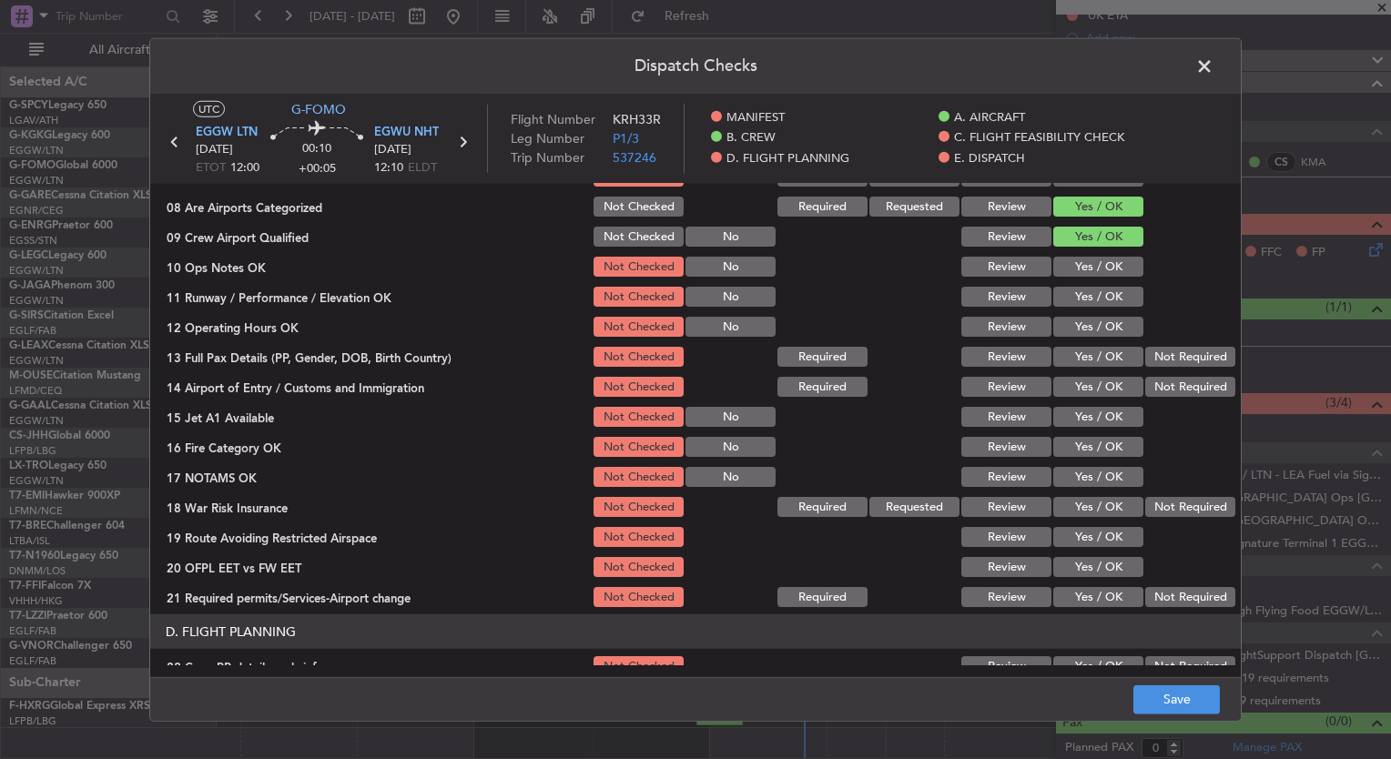
scroll to position [415, 0]
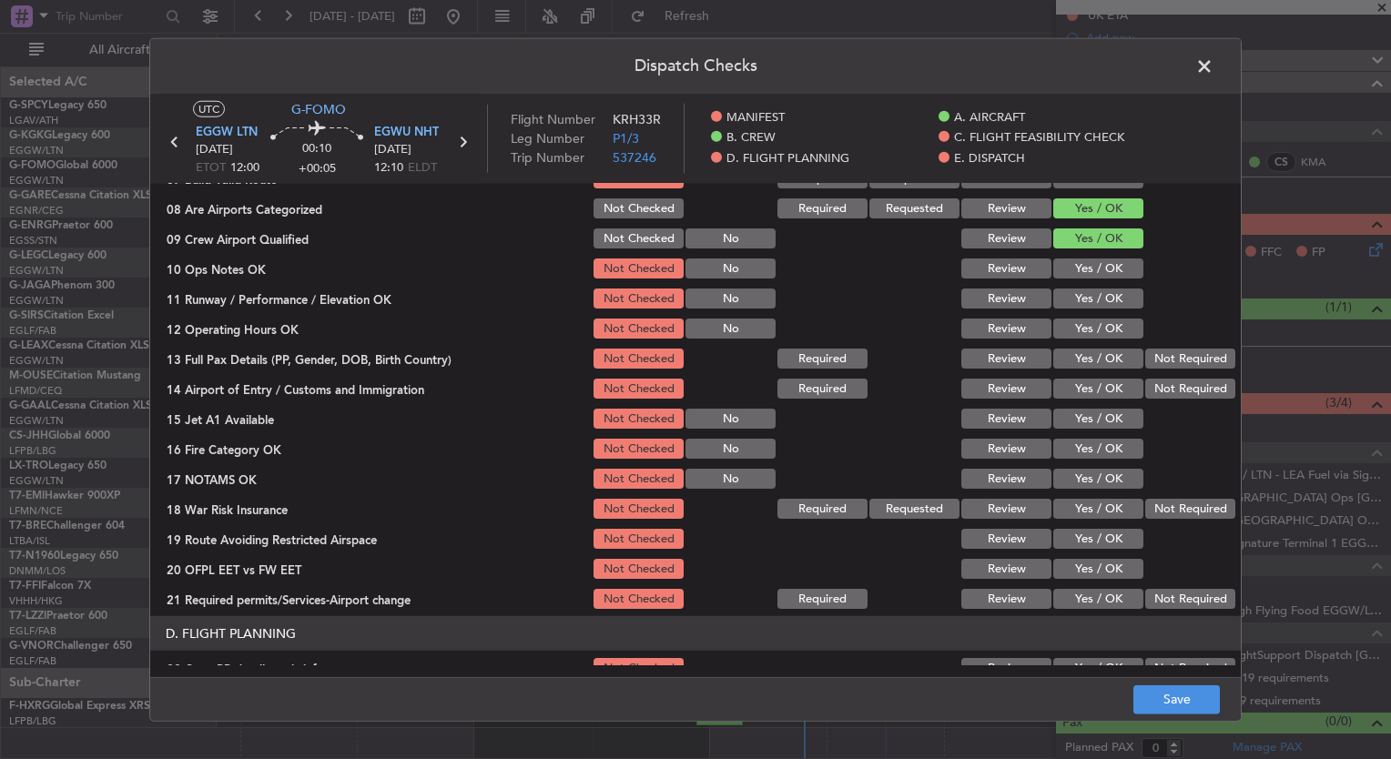
click at [1155, 508] on button "Not Required" at bounding box center [1190, 509] width 90 height 20
click at [1193, 697] on button "Save" at bounding box center [1177, 699] width 87 height 29
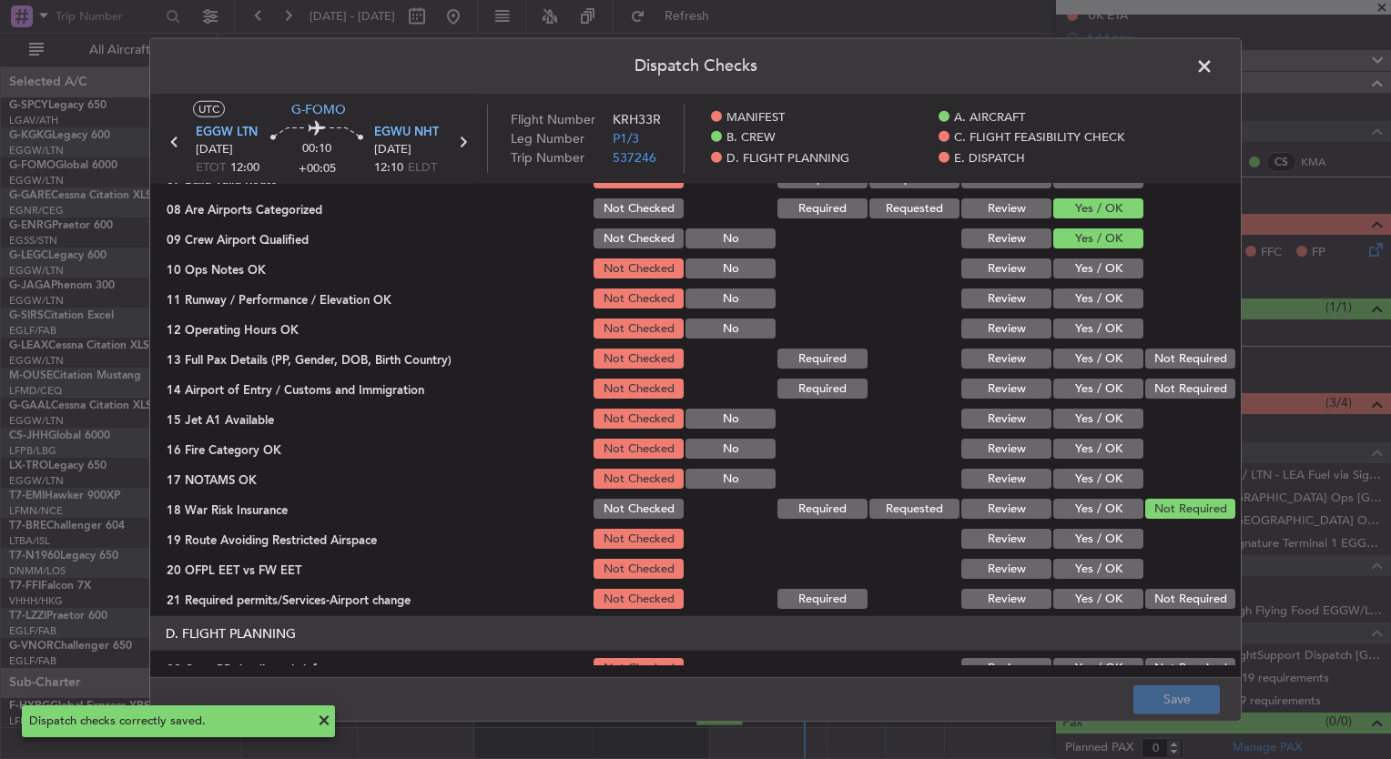
click at [1214, 66] on span at bounding box center [1214, 71] width 0 height 36
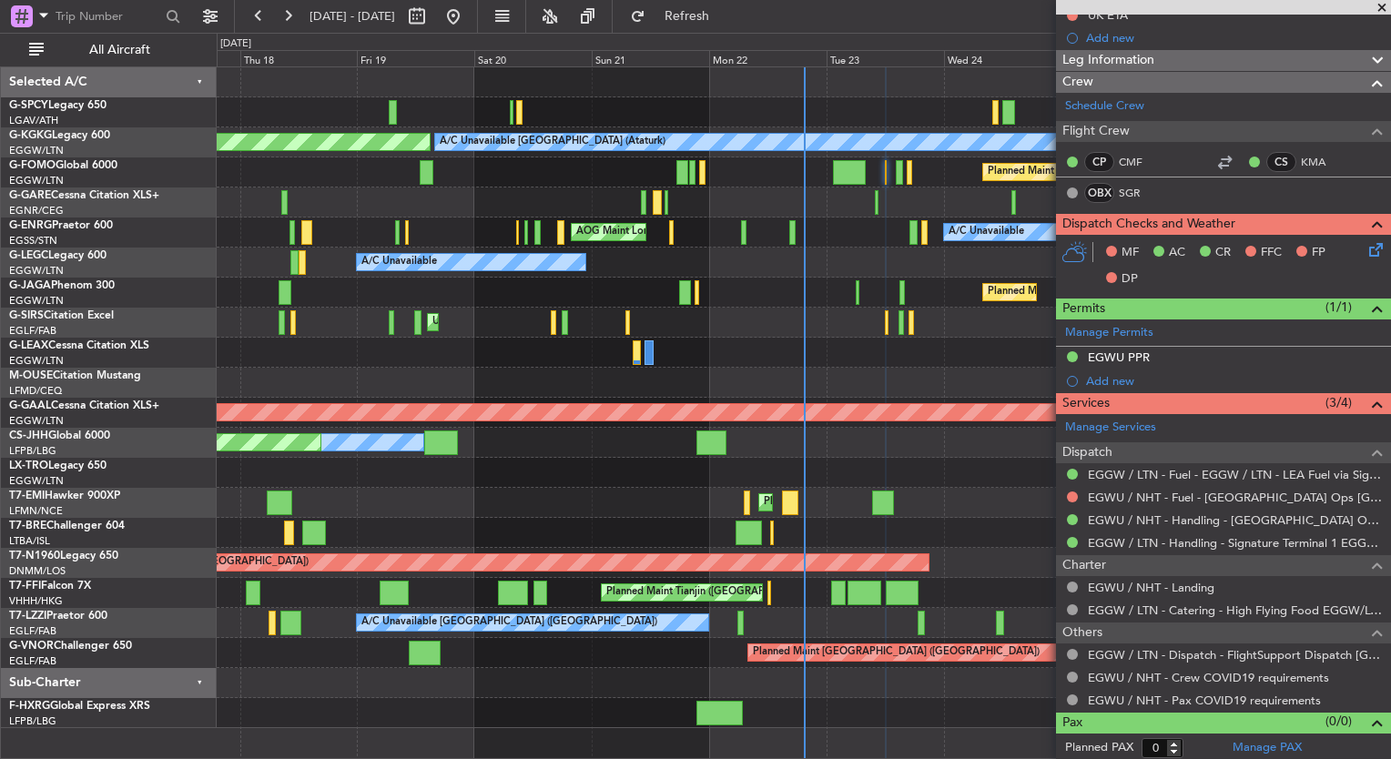
click at [1366, 253] on icon at bounding box center [1373, 246] width 15 height 15
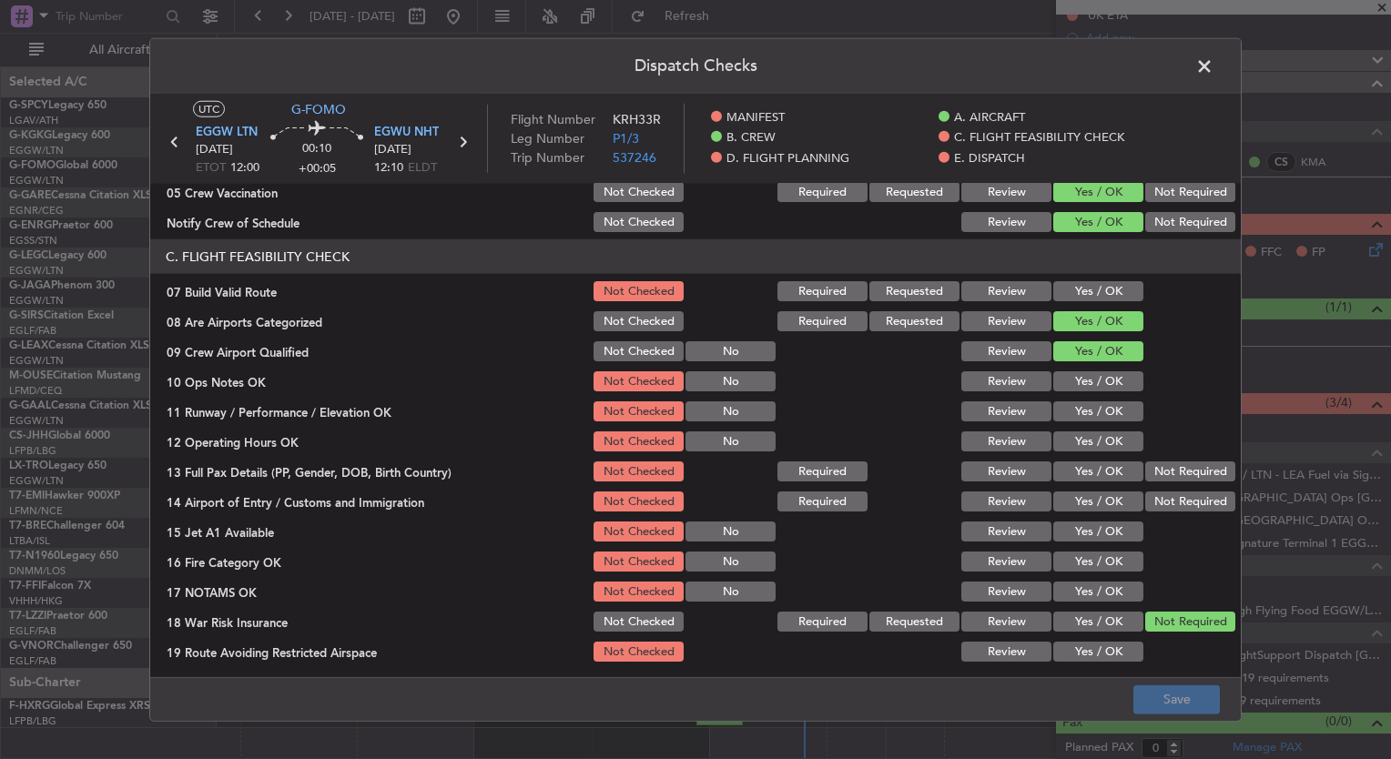
scroll to position [324, 0]
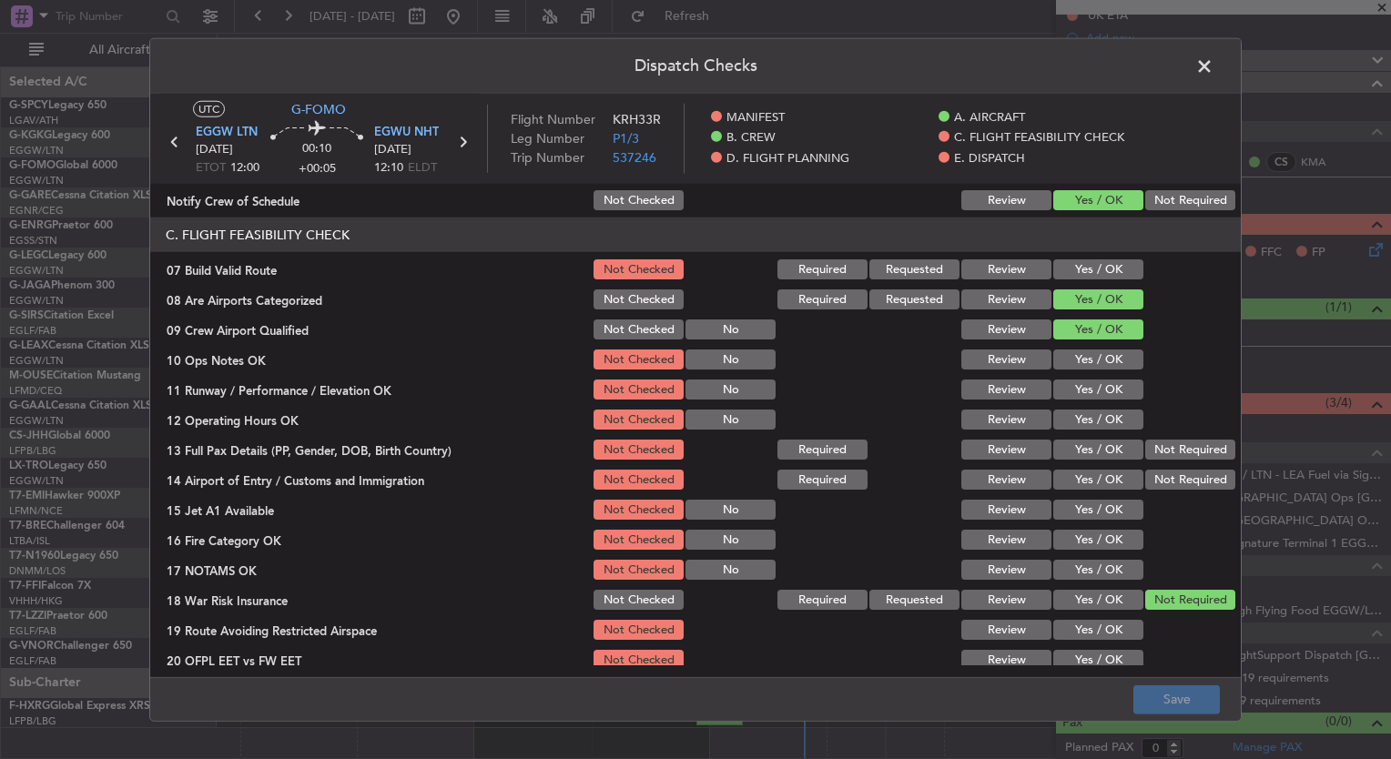
click at [1214, 75] on span at bounding box center [1214, 71] width 0 height 36
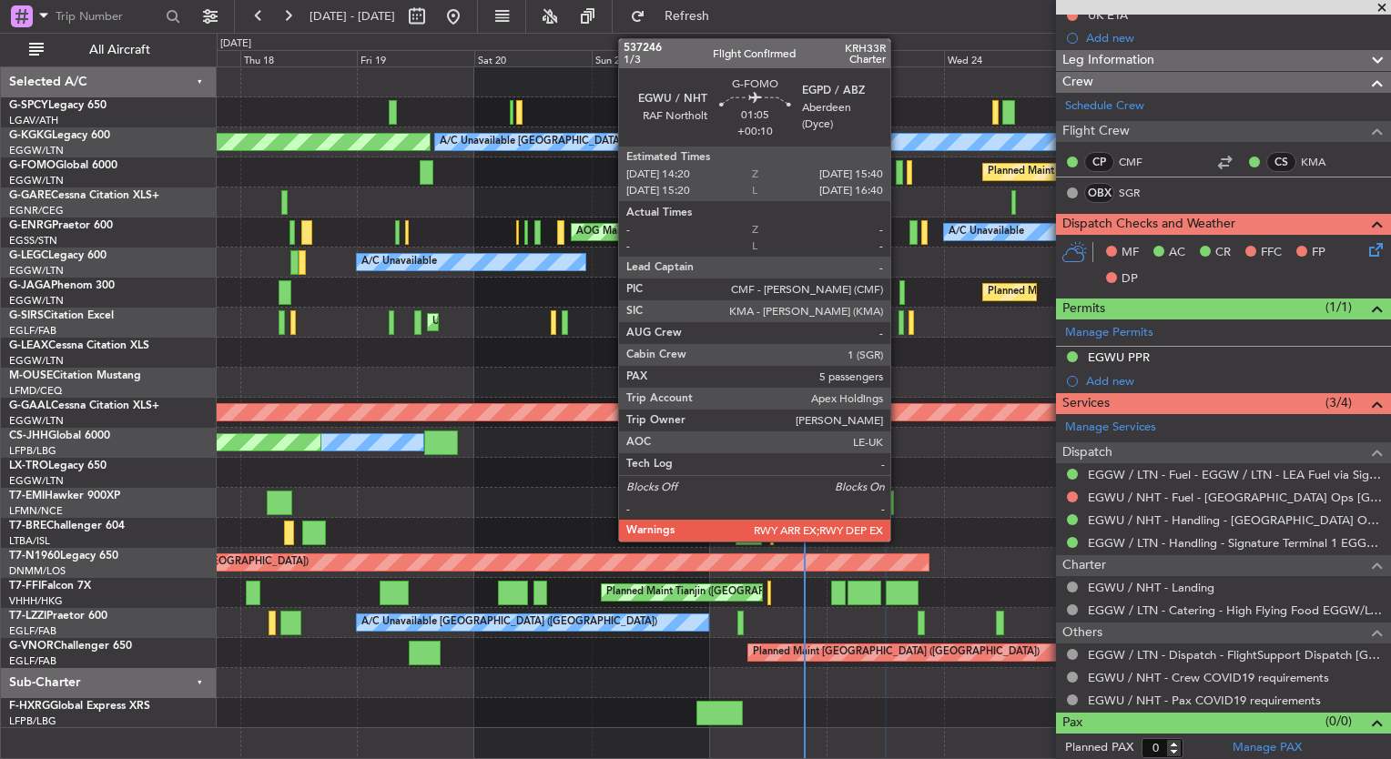
click at [899, 171] on div at bounding box center [899, 172] width 7 height 25
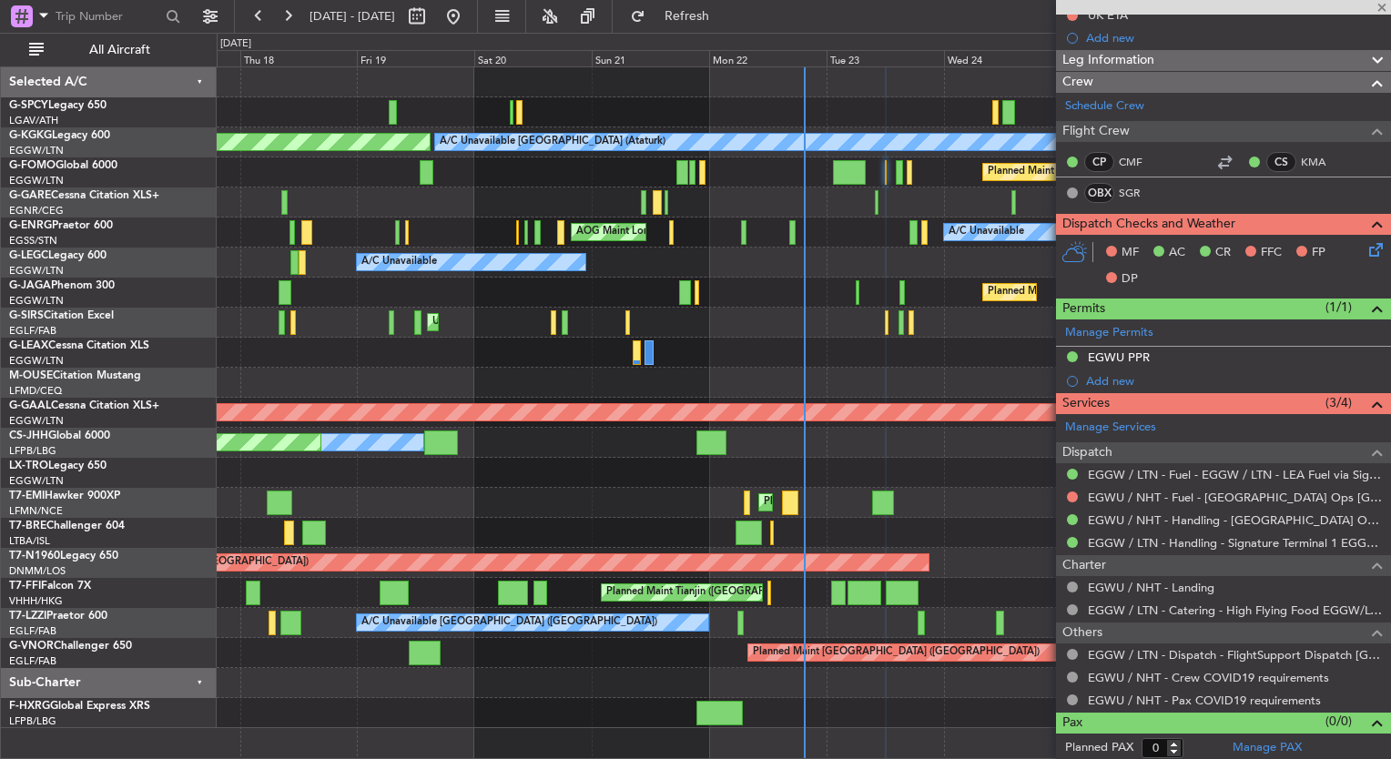
type input "+00:10"
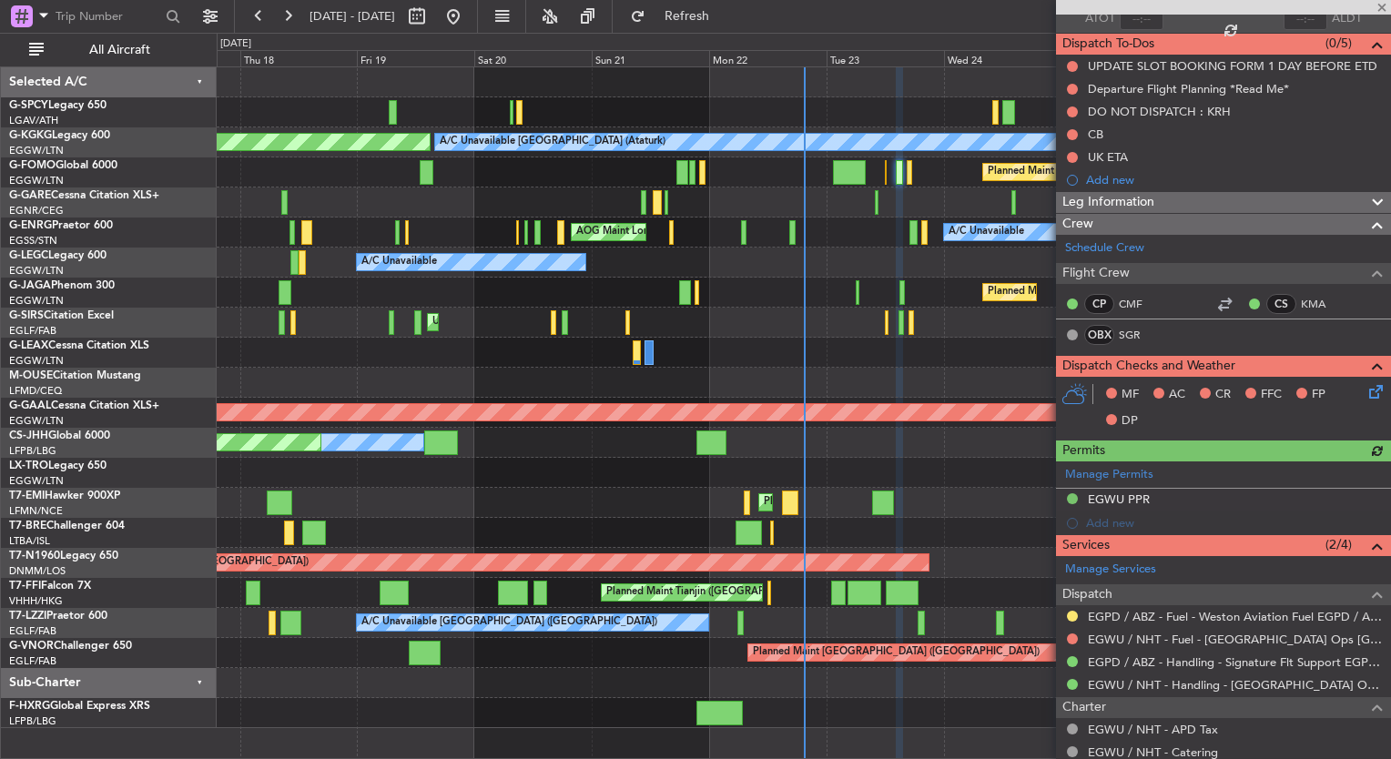
scroll to position [146, 0]
click at [1366, 391] on icon at bounding box center [1373, 388] width 15 height 15
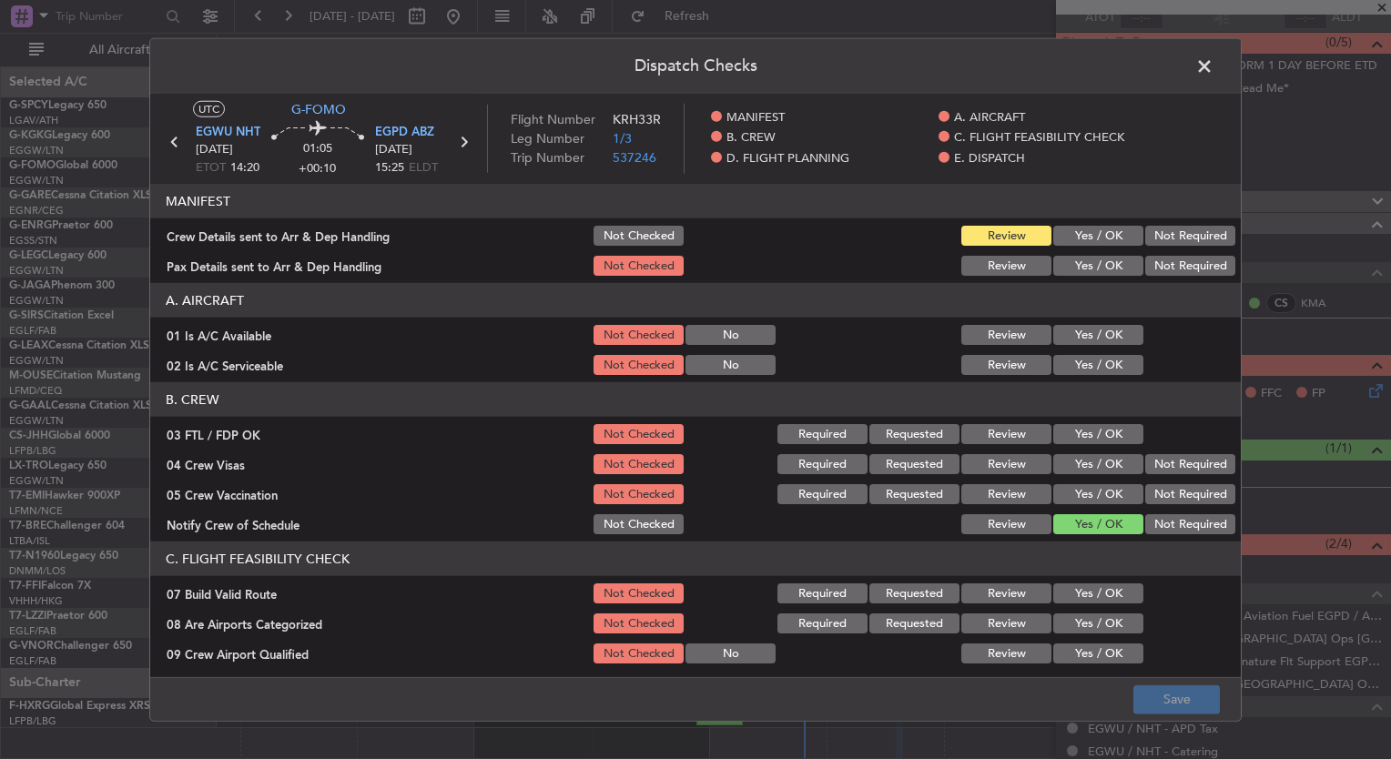
click at [1073, 338] on button "Yes / OK" at bounding box center [1098, 335] width 90 height 20
click at [1074, 355] on button "Yes / OK" at bounding box center [1098, 365] width 90 height 20
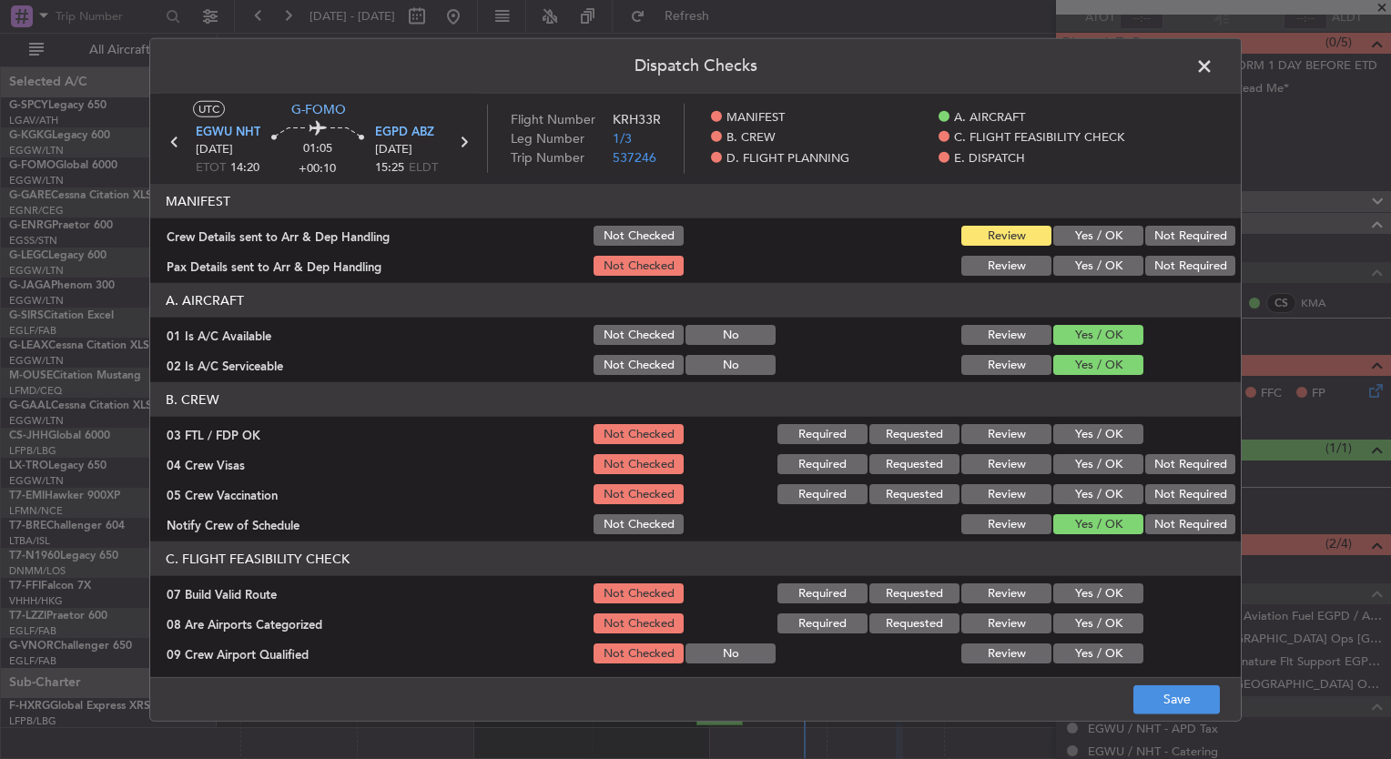
click at [1080, 431] on button "Yes / OK" at bounding box center [1098, 434] width 90 height 20
click at [1084, 463] on button "Yes / OK" at bounding box center [1098, 464] width 90 height 20
click at [1088, 488] on button "Yes / OK" at bounding box center [1098, 494] width 90 height 20
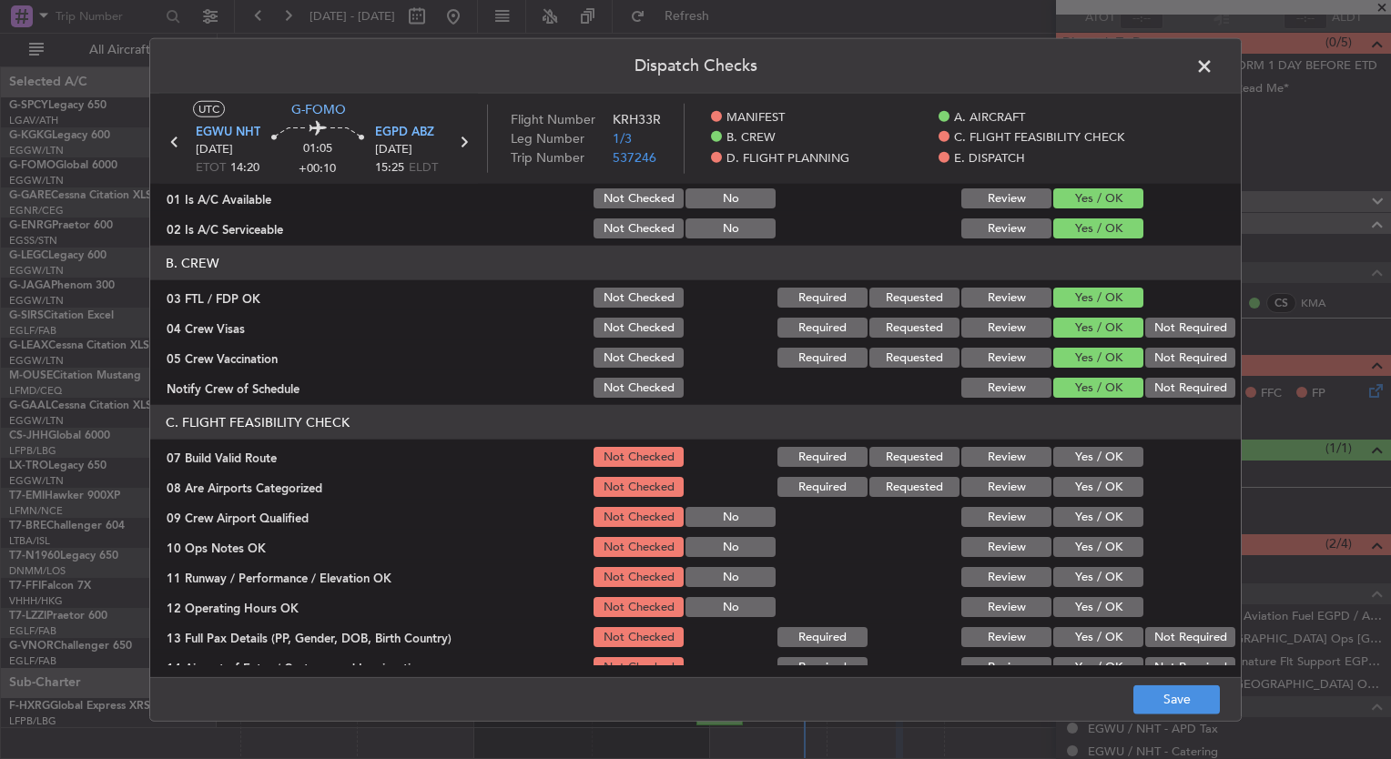
scroll to position [135, 0]
click at [1084, 493] on button "Yes / OK" at bounding box center [1098, 489] width 90 height 20
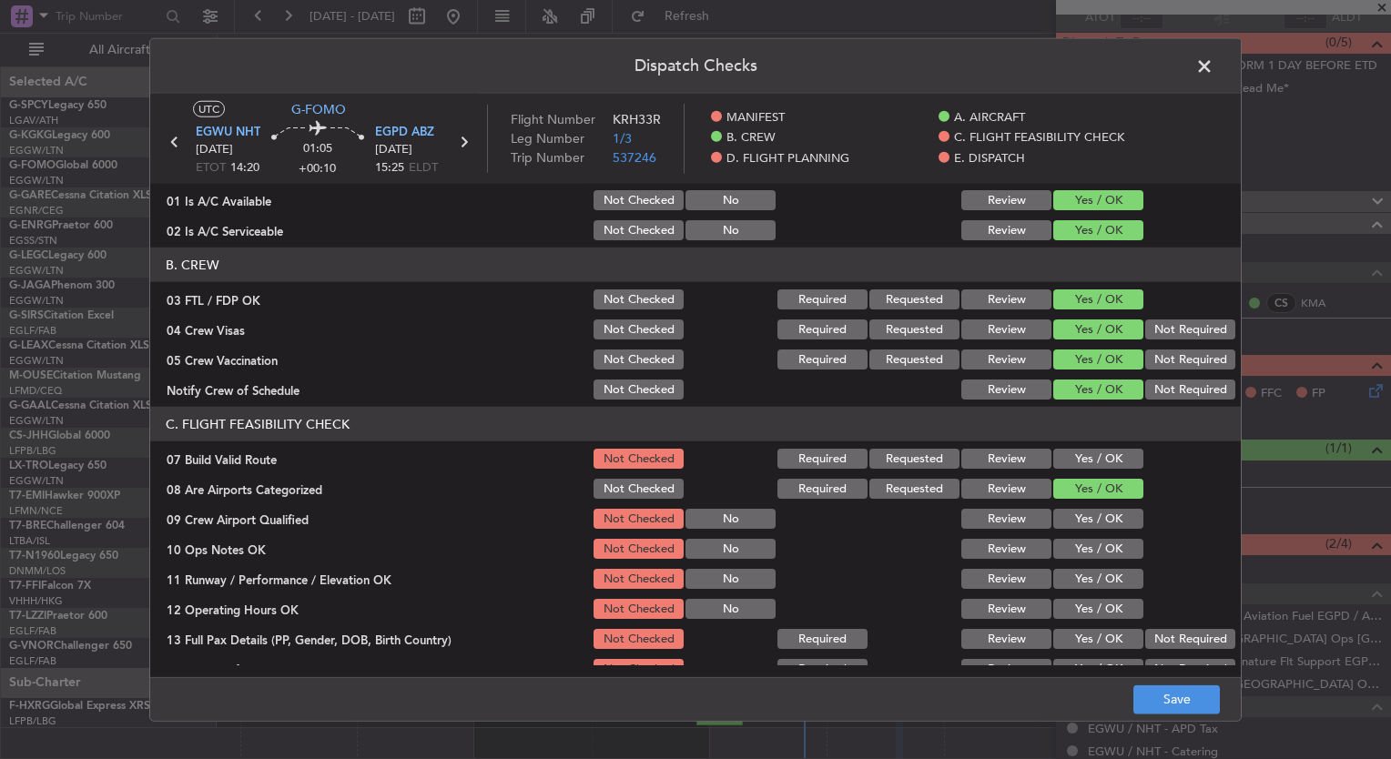
click at [1085, 514] on button "Yes / OK" at bounding box center [1098, 519] width 90 height 20
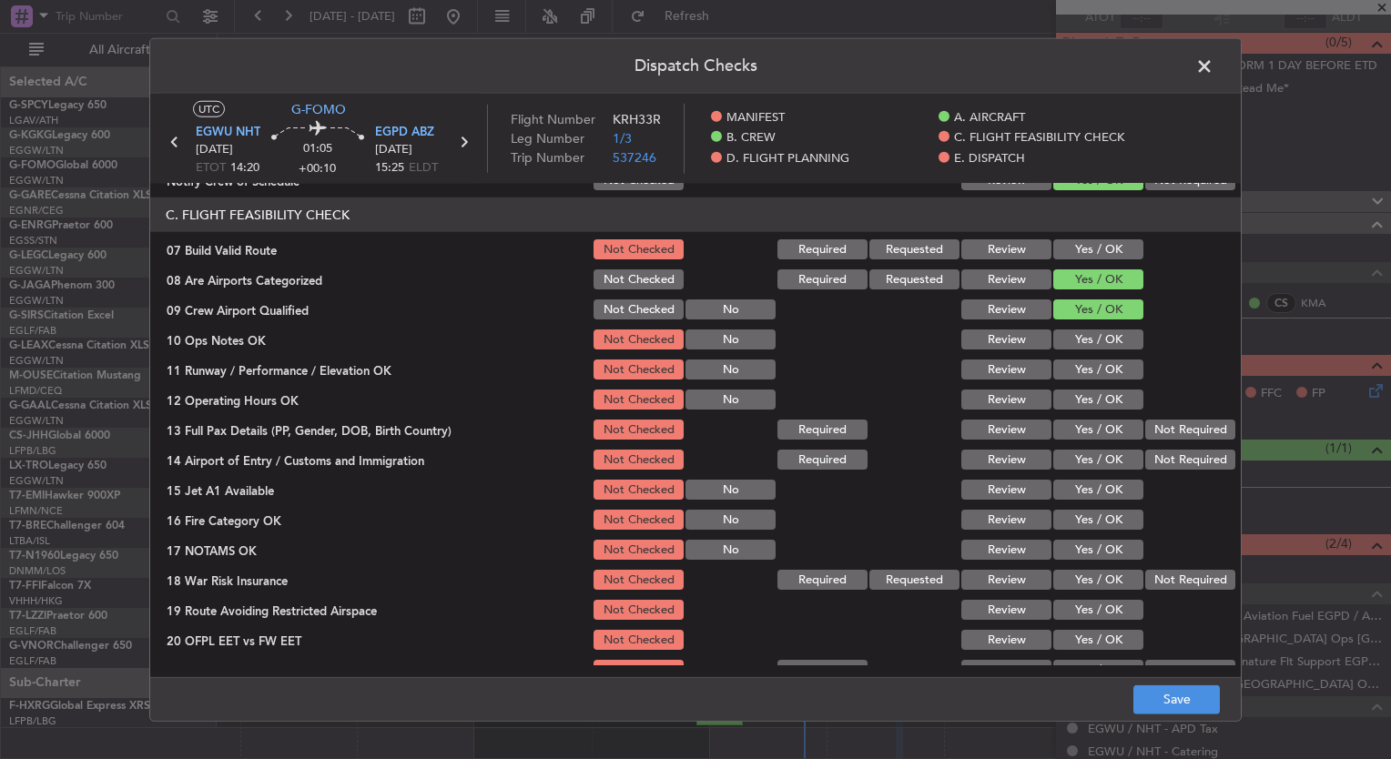
click at [1168, 576] on button "Not Required" at bounding box center [1190, 580] width 90 height 20
click at [1186, 706] on button "Save" at bounding box center [1177, 699] width 87 height 29
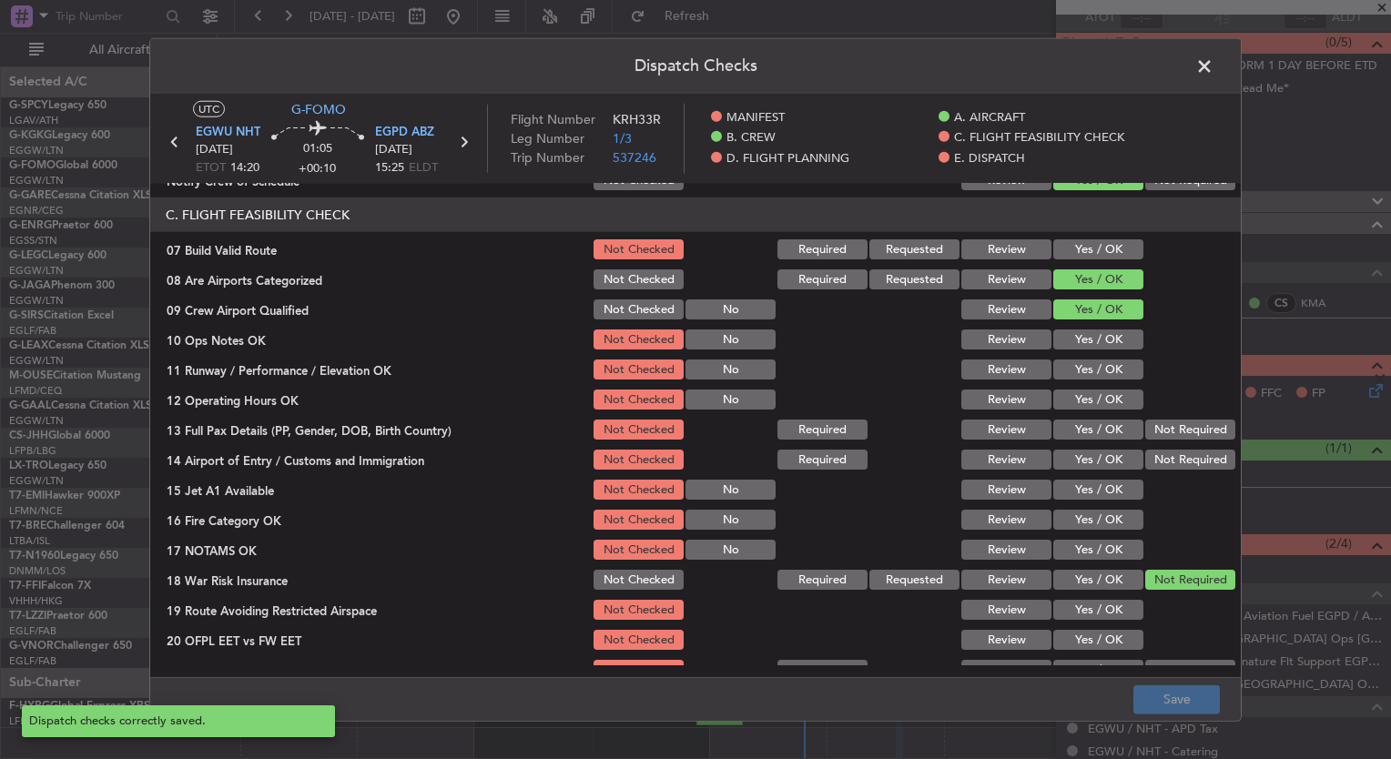
click at [1214, 61] on span at bounding box center [1214, 71] width 0 height 36
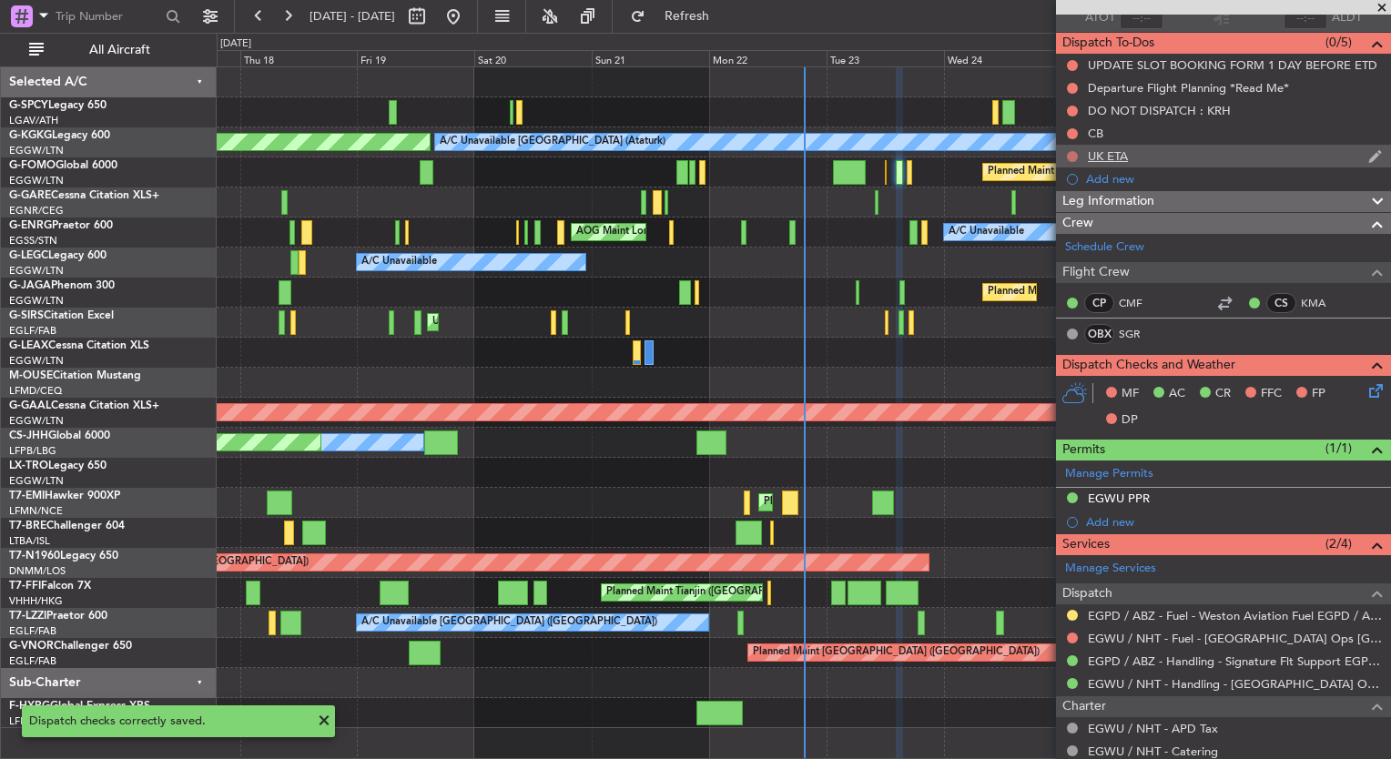
click at [1074, 151] on button at bounding box center [1072, 156] width 11 height 11
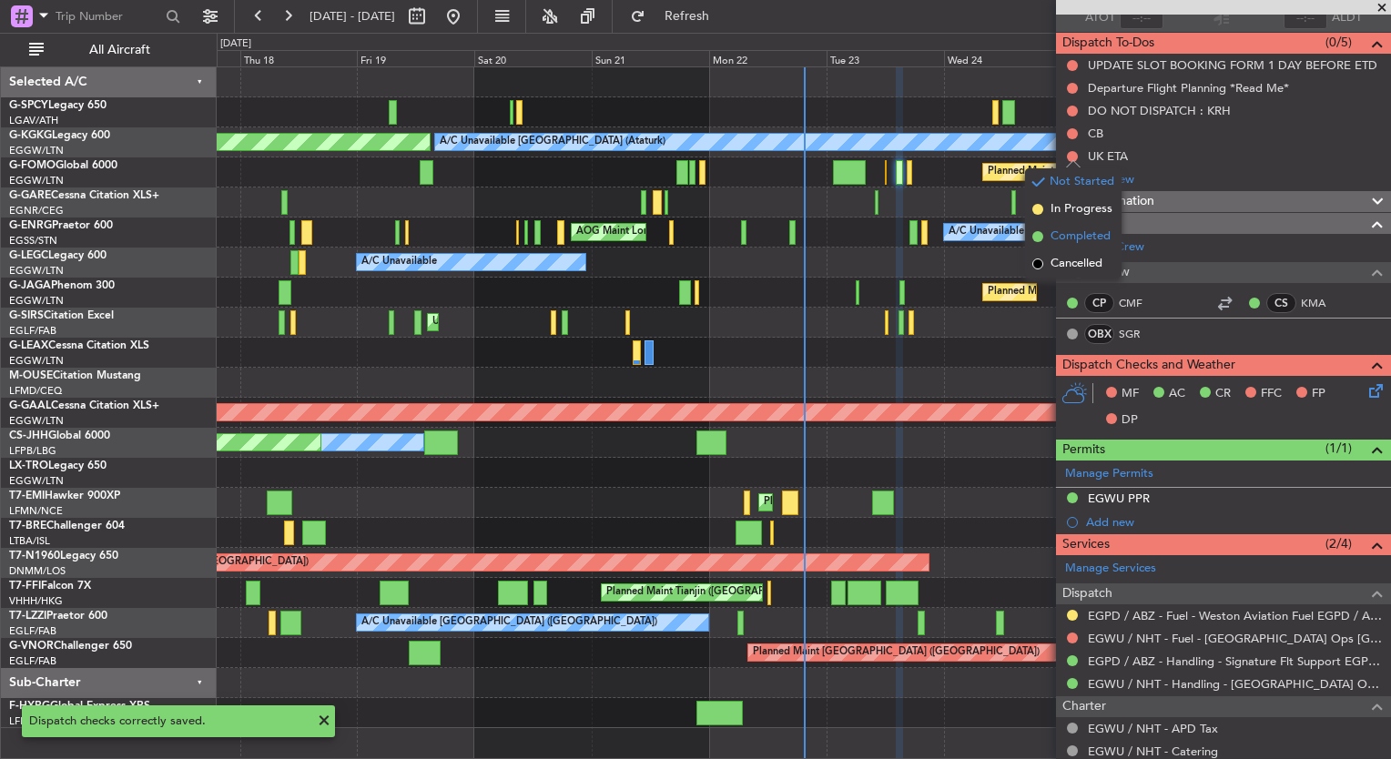
click at [1065, 235] on span "Completed" at bounding box center [1081, 237] width 60 height 18
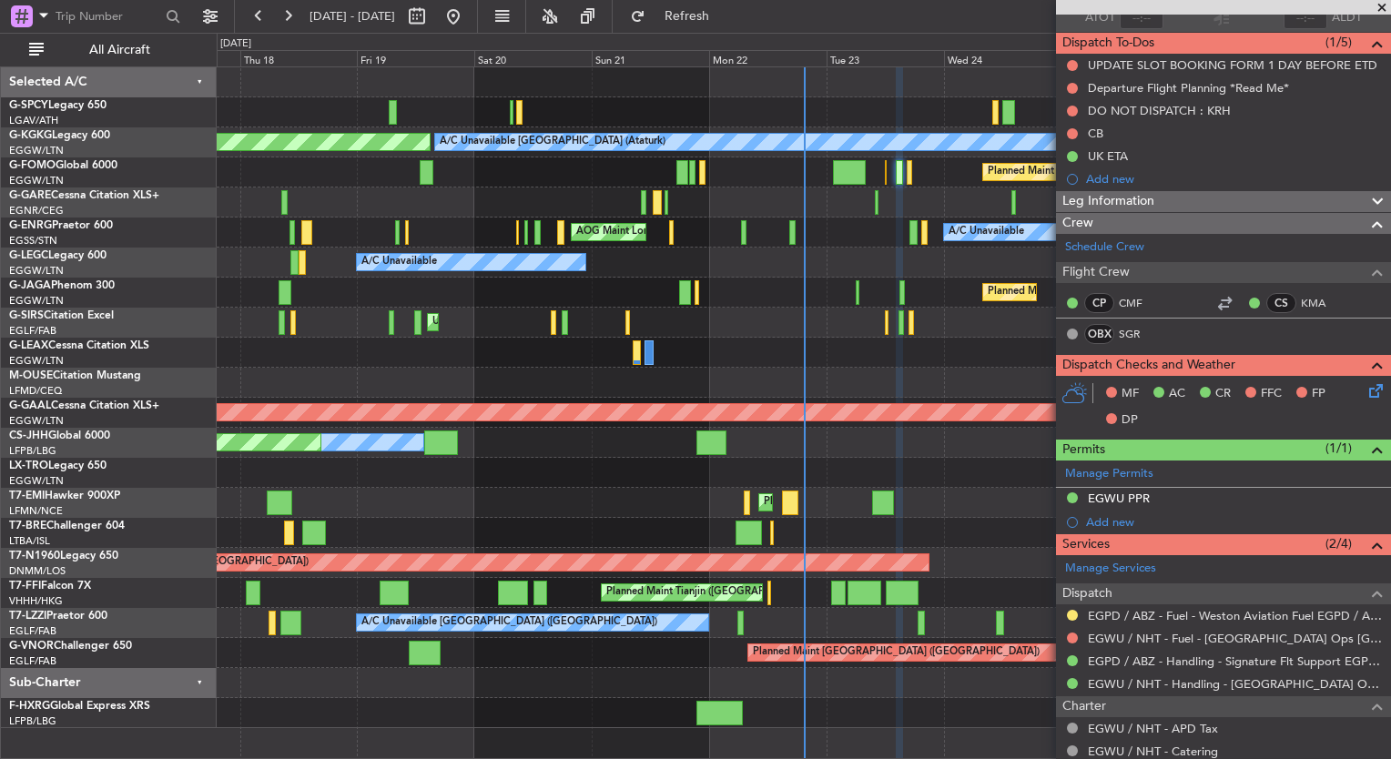
click at [1366, 382] on icon at bounding box center [1373, 388] width 15 height 15
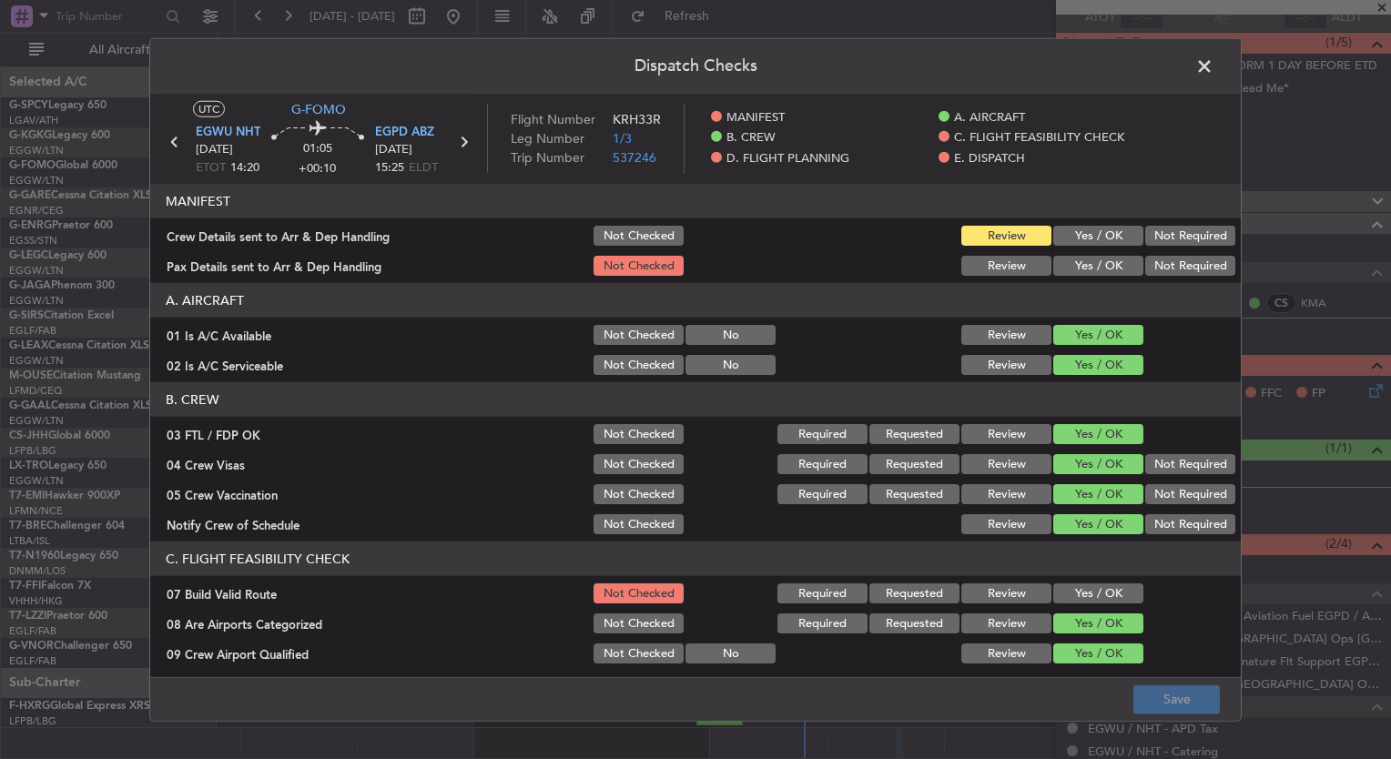
click at [633, 344] on button "Not Checked" at bounding box center [639, 335] width 90 height 20
click at [634, 355] on button "Not Checked" at bounding box center [639, 365] width 90 height 20
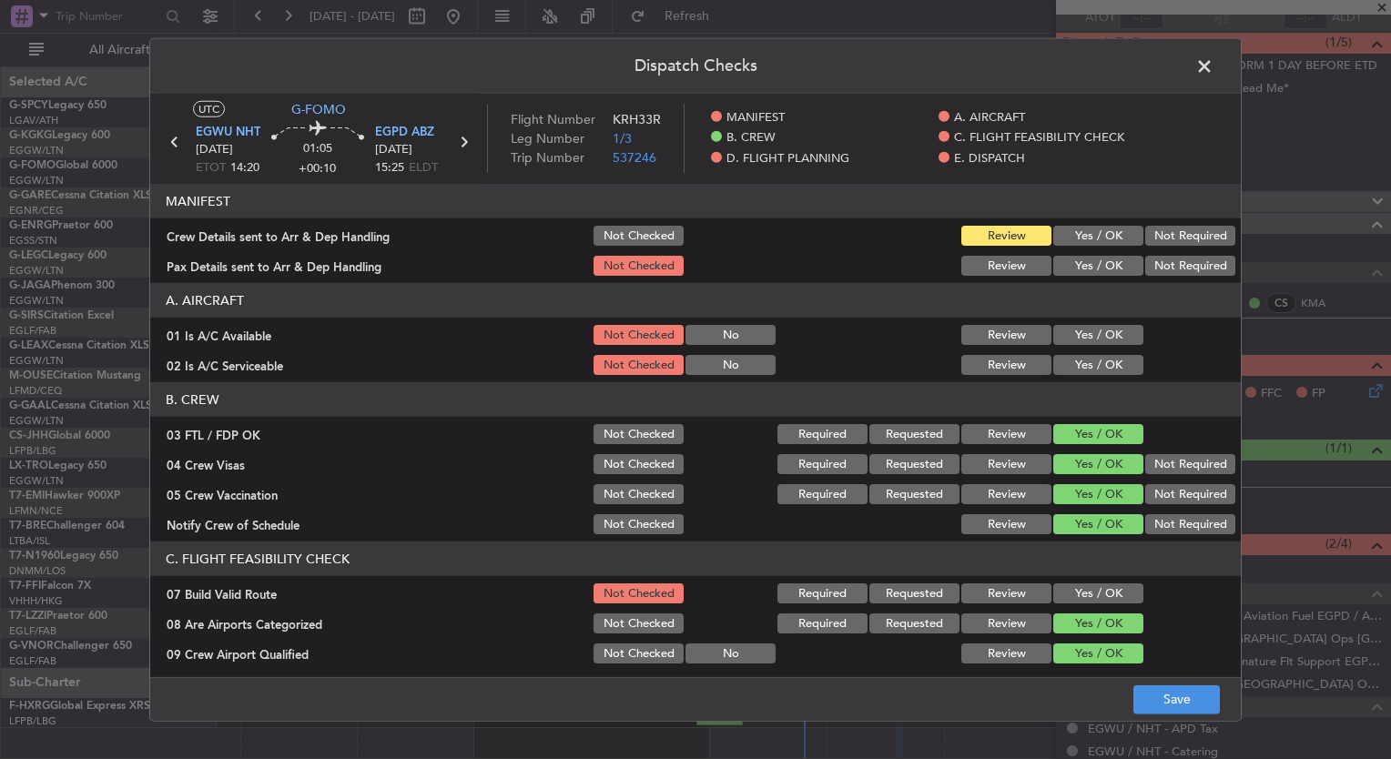
click at [637, 437] on button "Not Checked" at bounding box center [639, 434] width 90 height 20
click at [641, 454] on button "Not Checked" at bounding box center [639, 464] width 90 height 20
click at [647, 488] on button "Not Checked" at bounding box center [639, 494] width 90 height 20
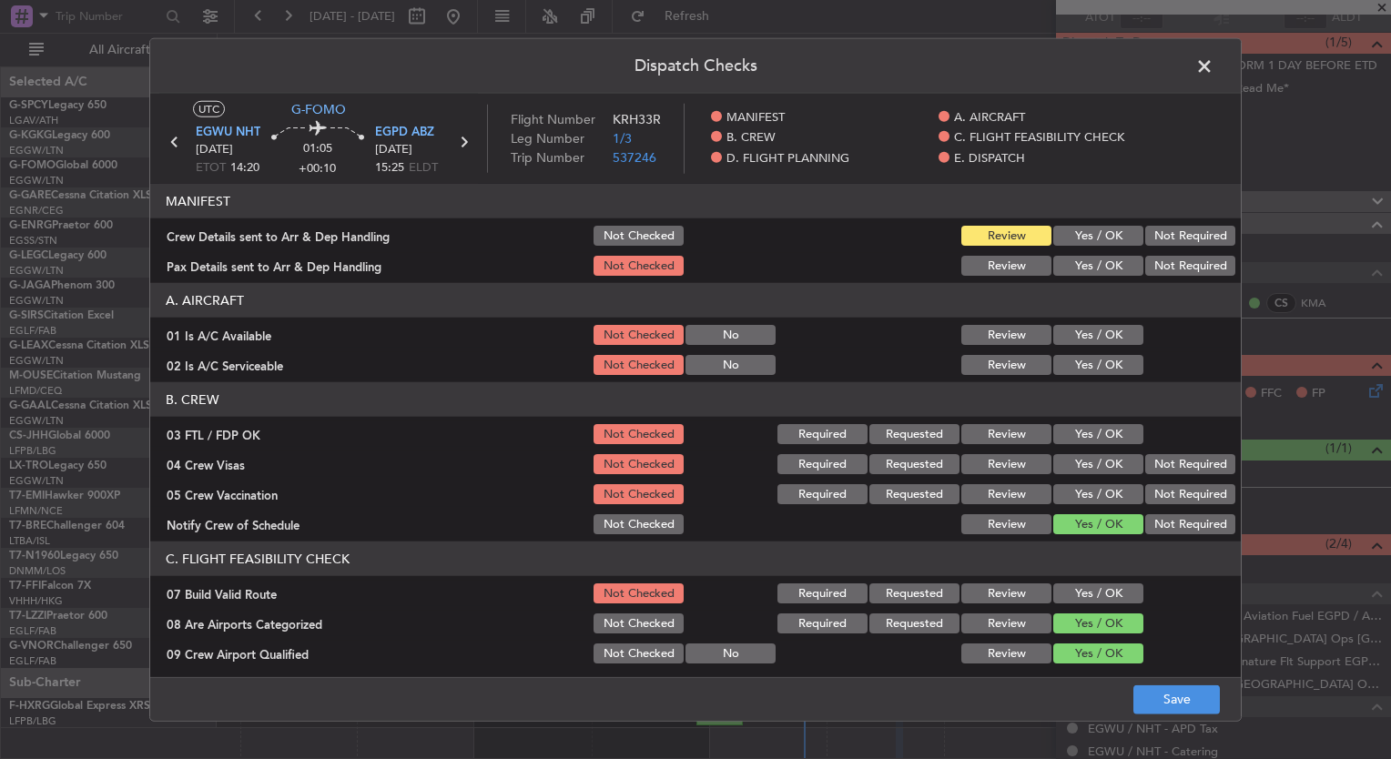
click at [652, 515] on button "Not Checked" at bounding box center [639, 524] width 90 height 20
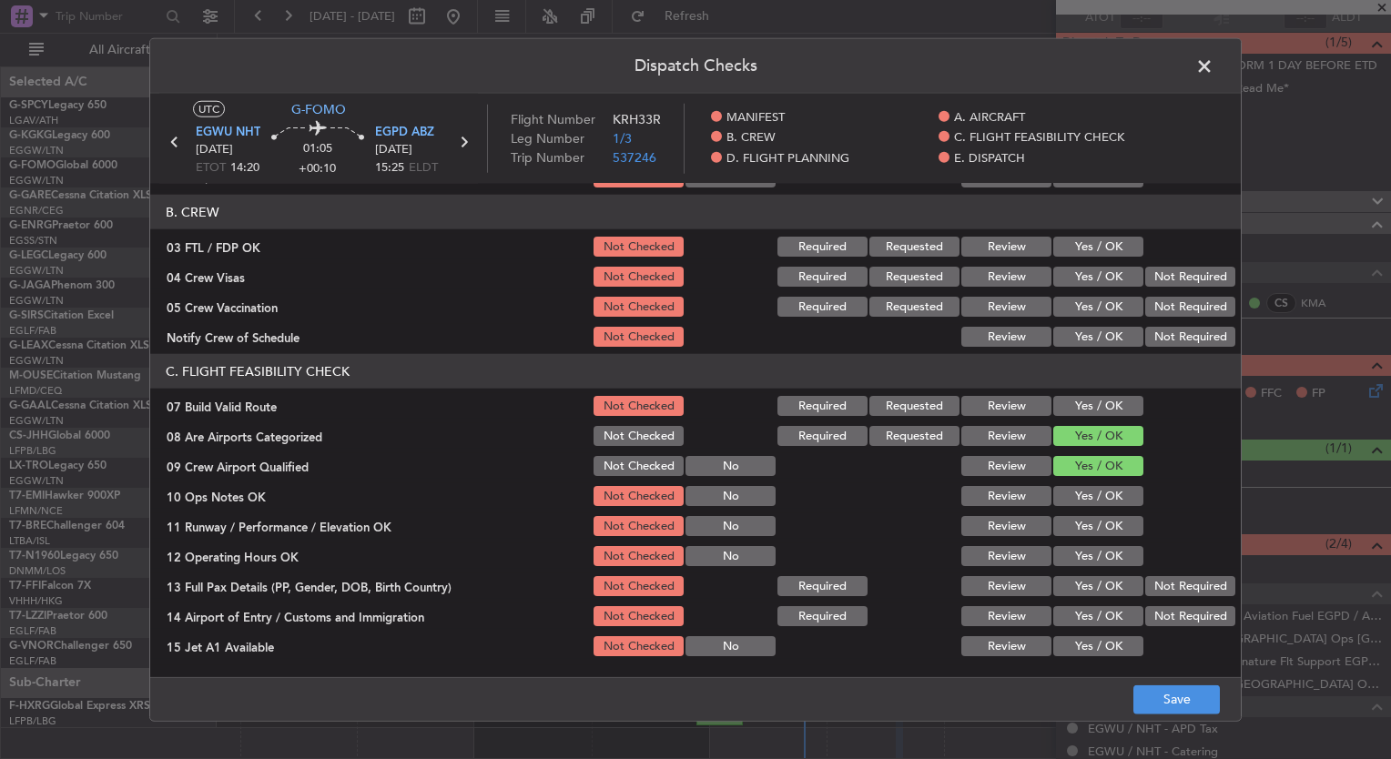
scroll to position [188, 0]
click at [621, 435] on button "Not Checked" at bounding box center [639, 435] width 90 height 20
click at [626, 471] on button "Not Checked" at bounding box center [639, 465] width 90 height 20
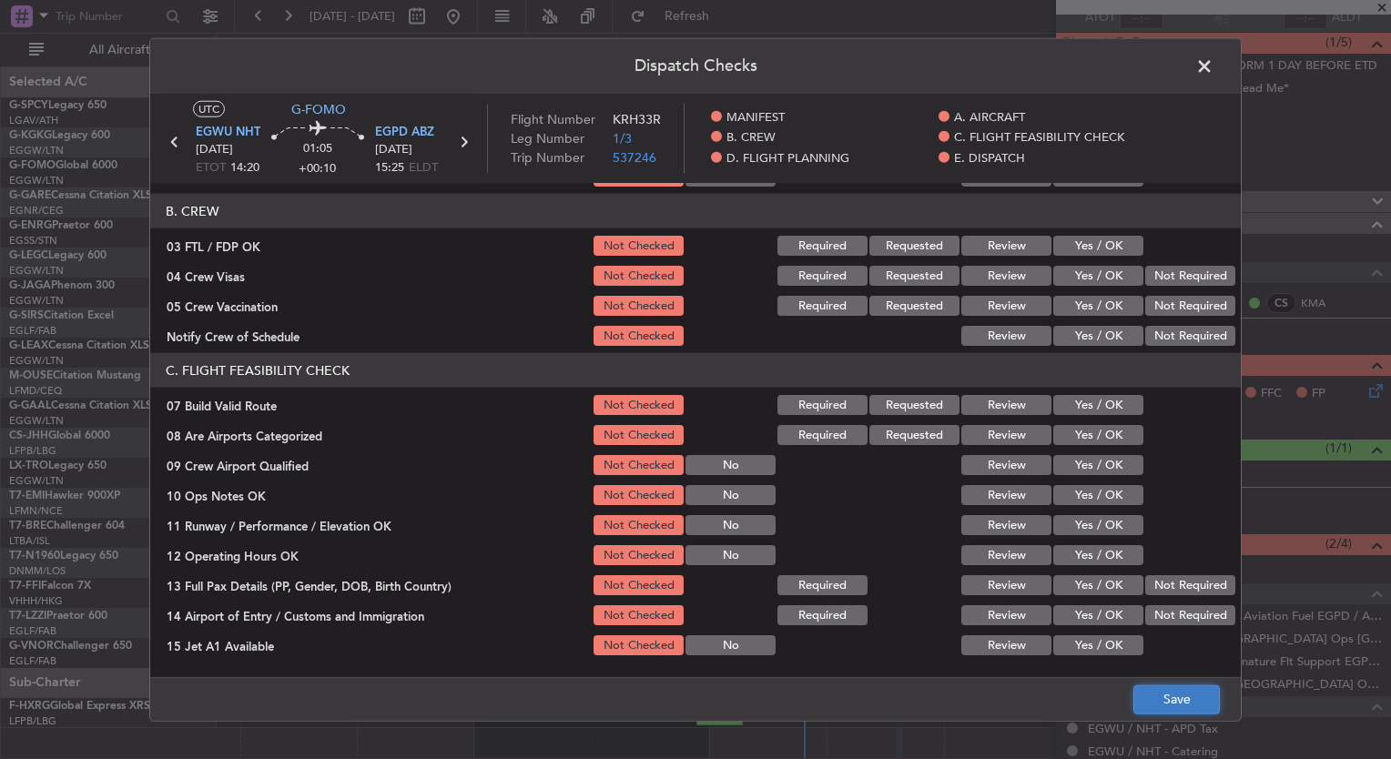
click at [1192, 705] on button "Save" at bounding box center [1177, 699] width 87 height 29
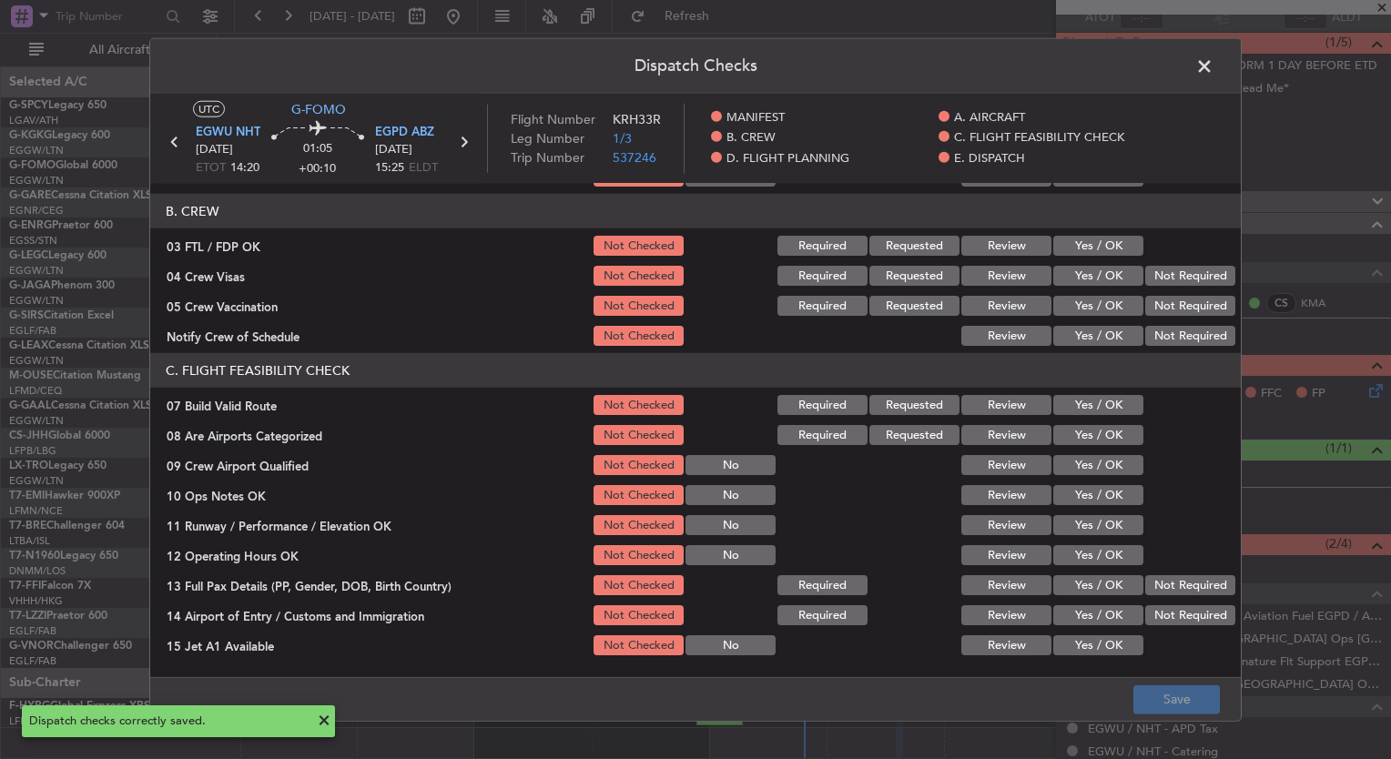
click at [1214, 66] on span at bounding box center [1214, 71] width 0 height 36
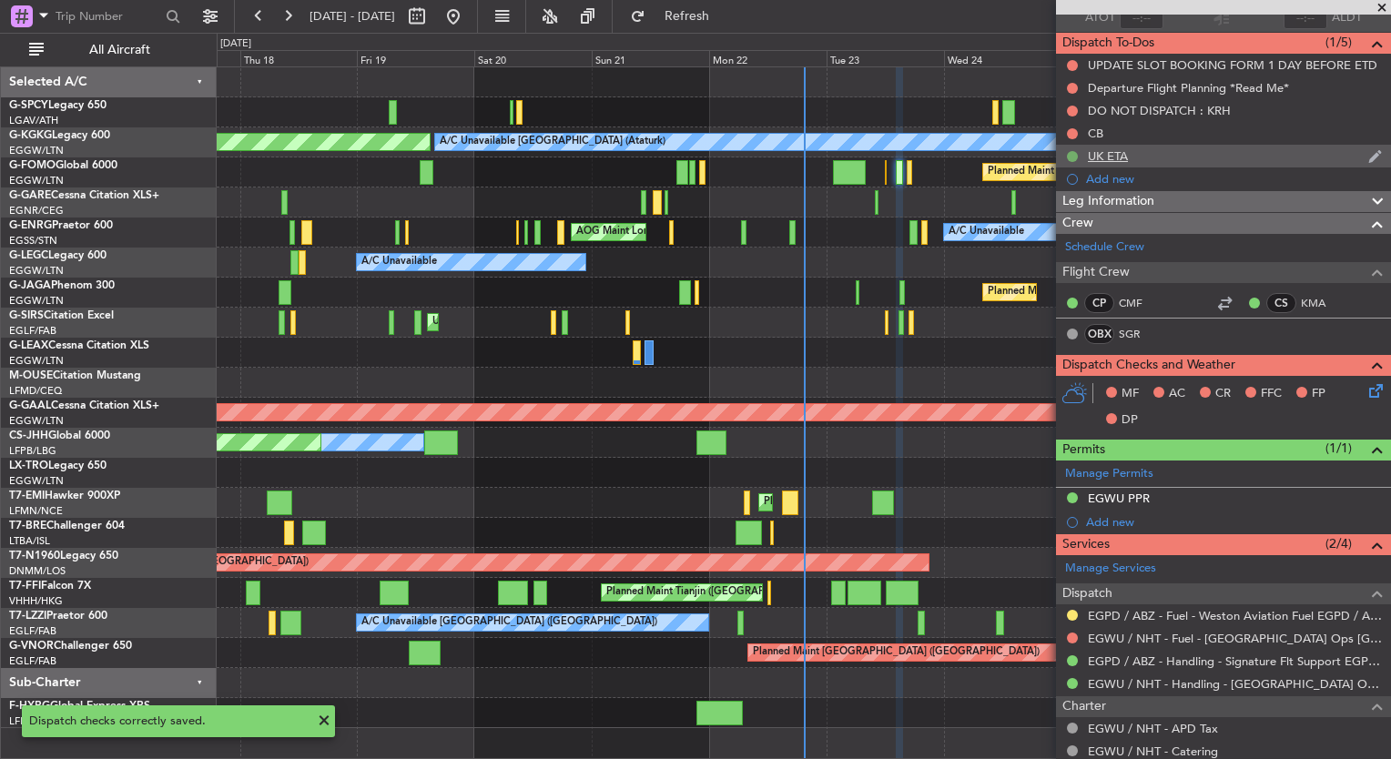
click at [1067, 155] on button at bounding box center [1072, 156] width 11 height 11
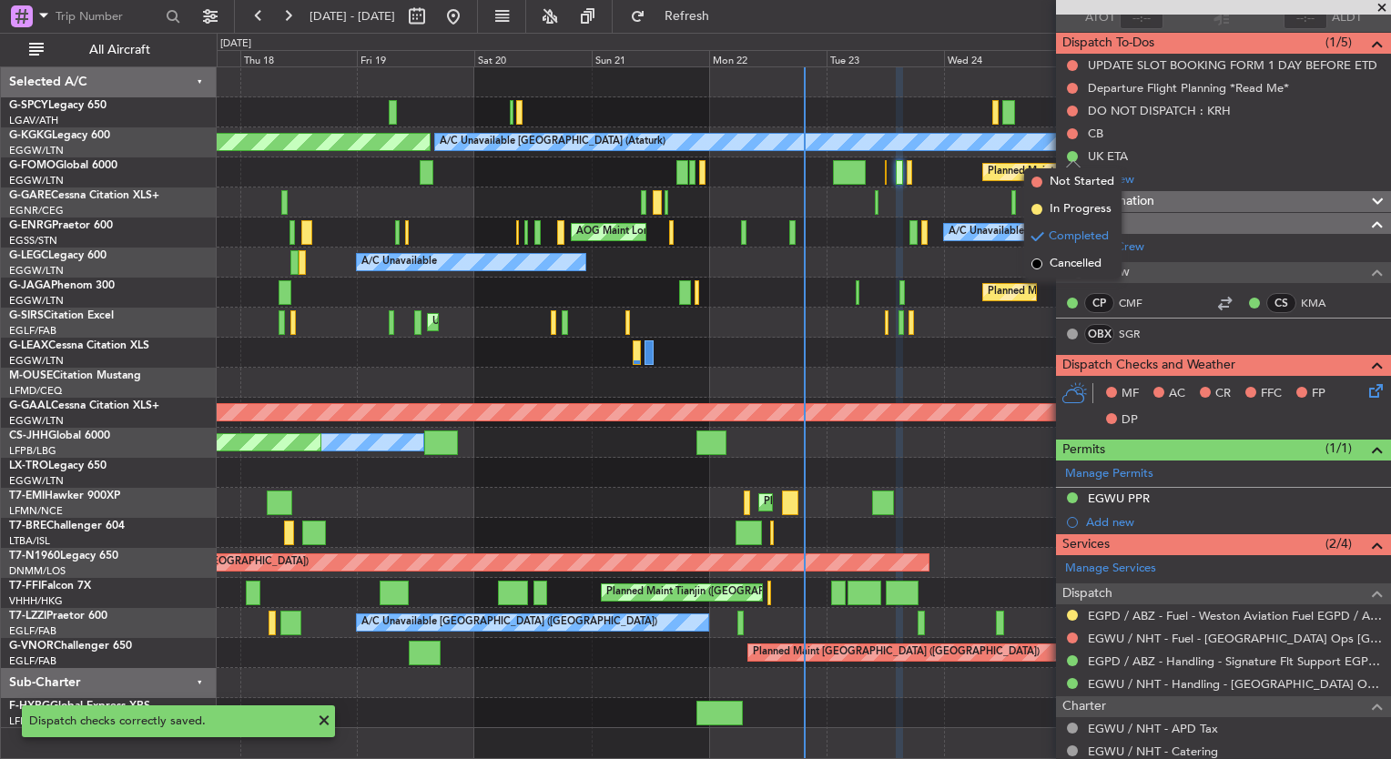
click at [1064, 177] on div "Completed" at bounding box center [1072, 185] width 59 height 23
click at [1064, 180] on span "Not Started" at bounding box center [1082, 182] width 65 height 18
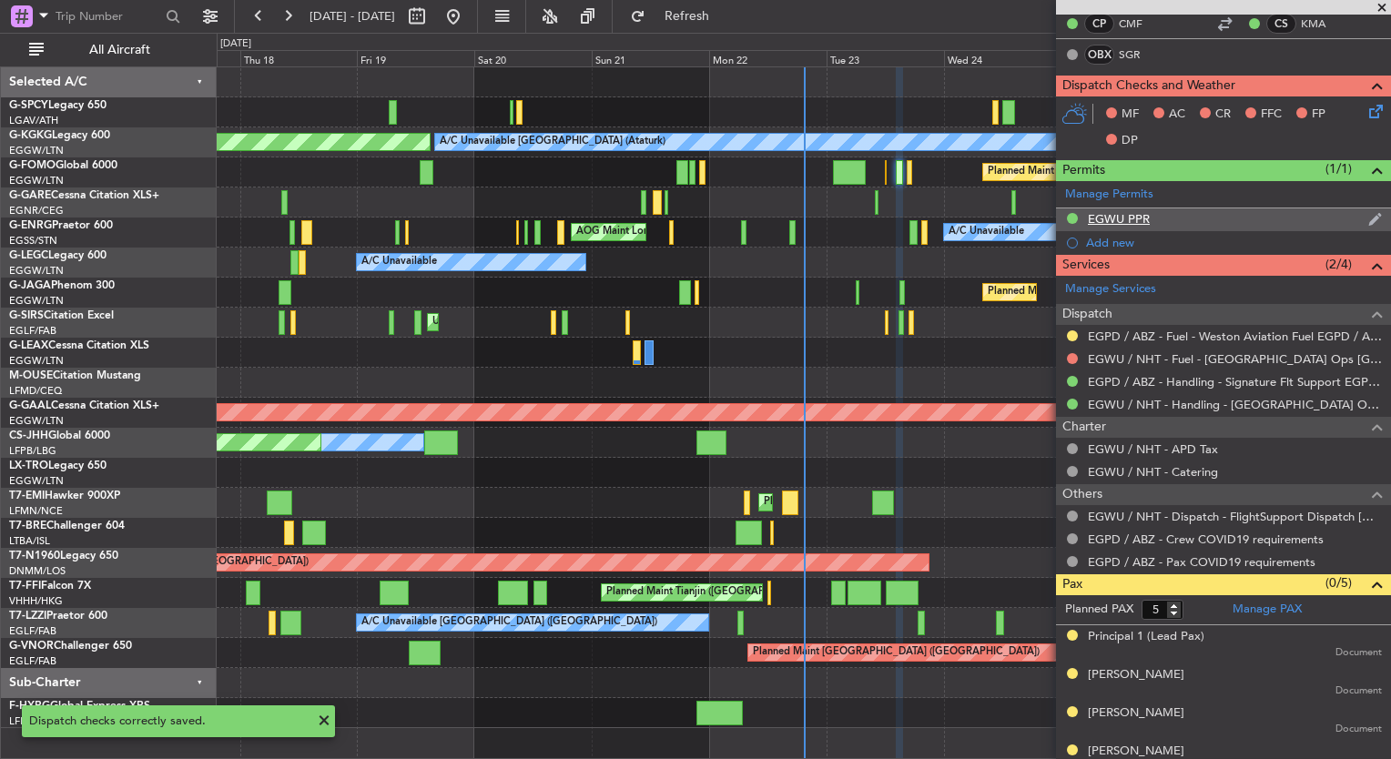
scroll to position [424, 0]
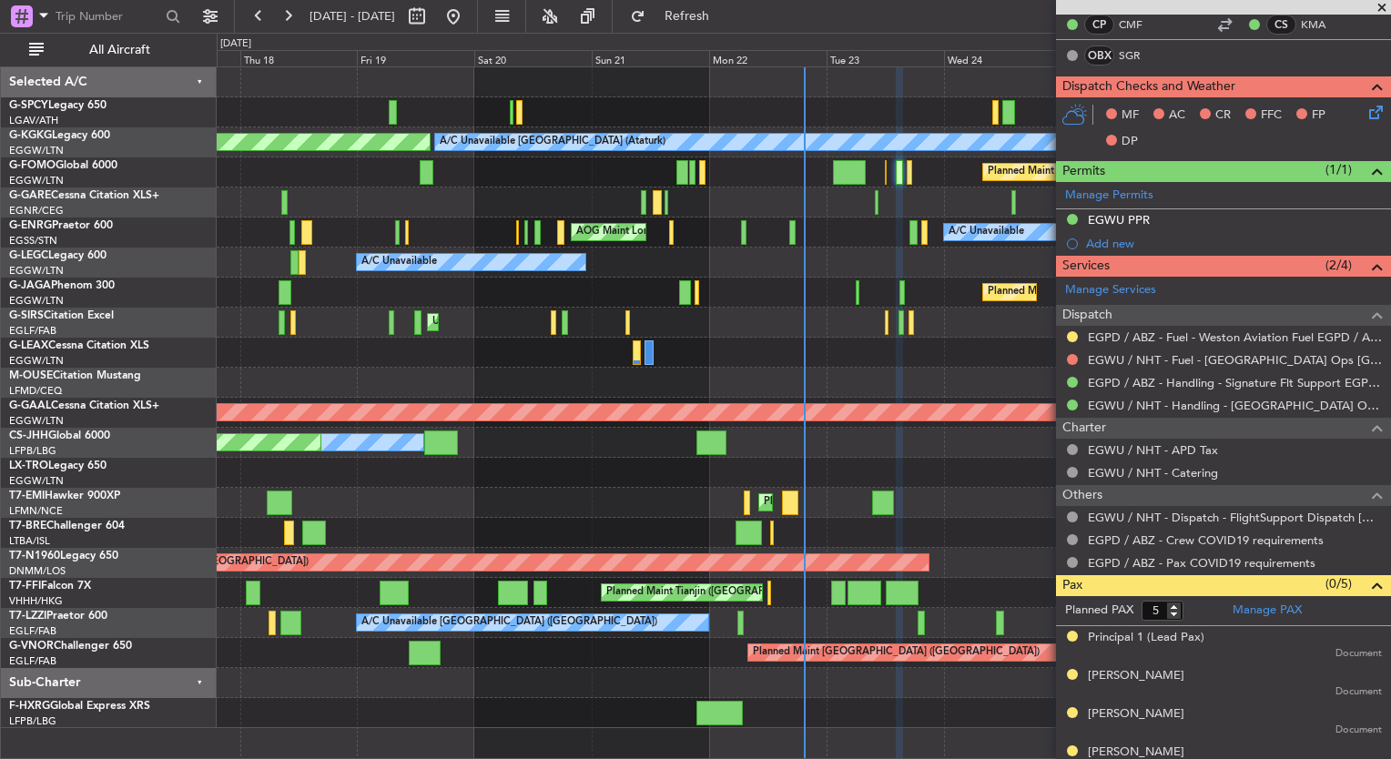
click at [1384, 6] on span at bounding box center [1382, 8] width 18 height 16
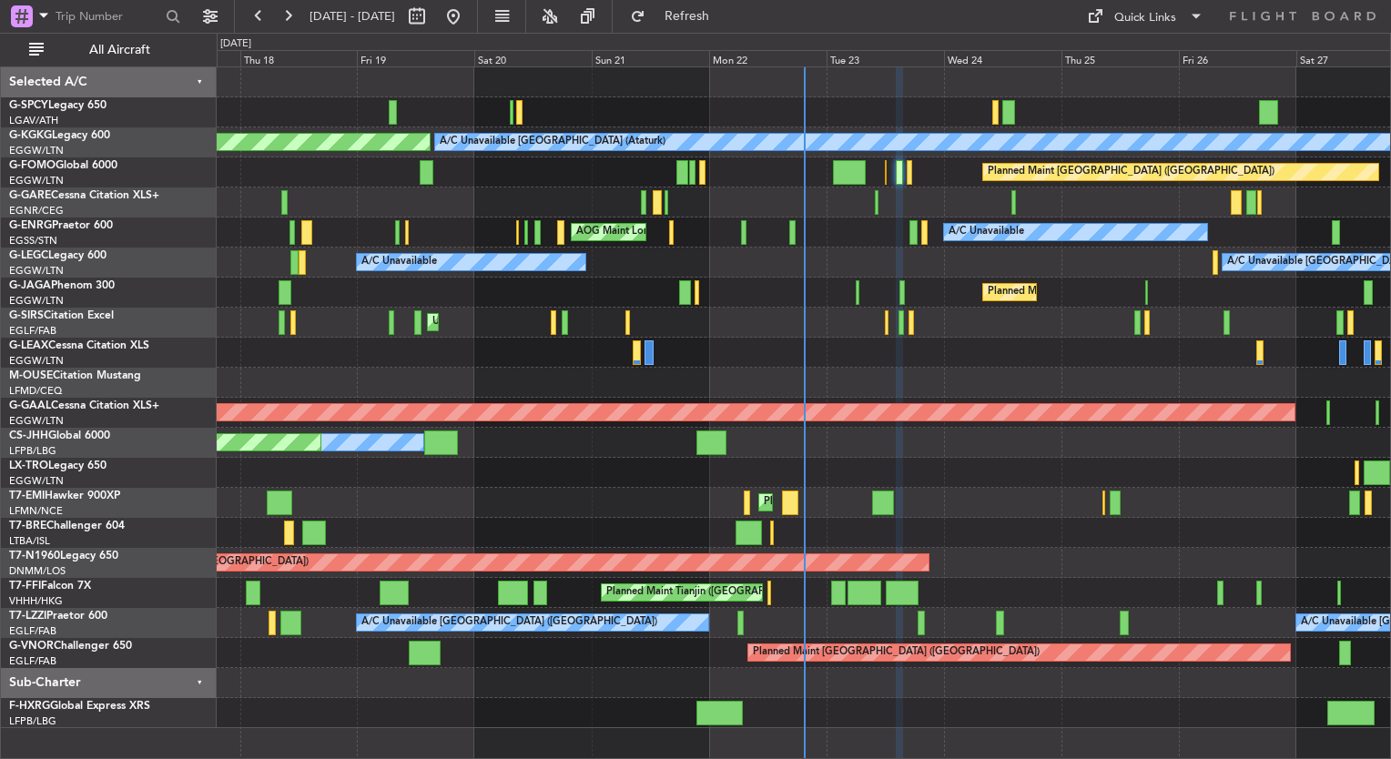
type input "0"
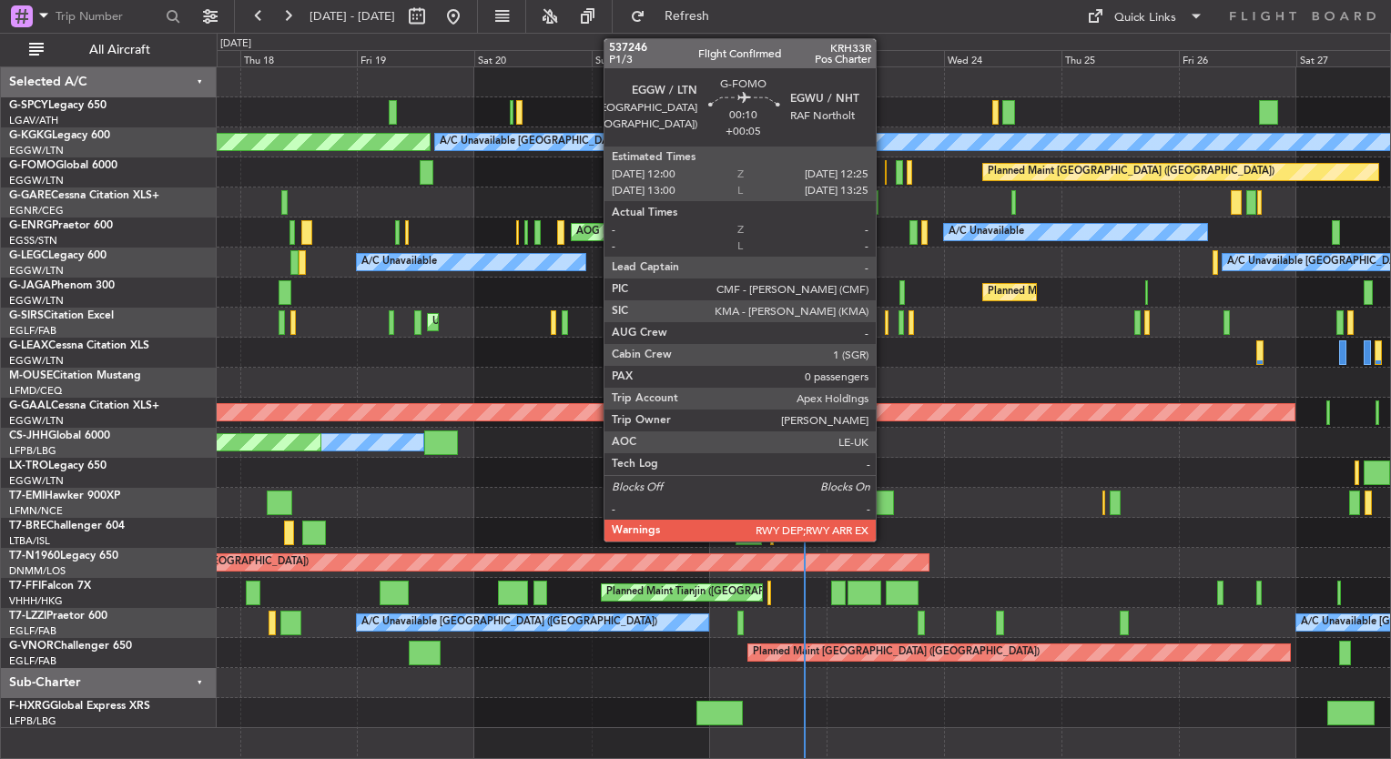
click at [885, 177] on div at bounding box center [886, 172] width 3 height 25
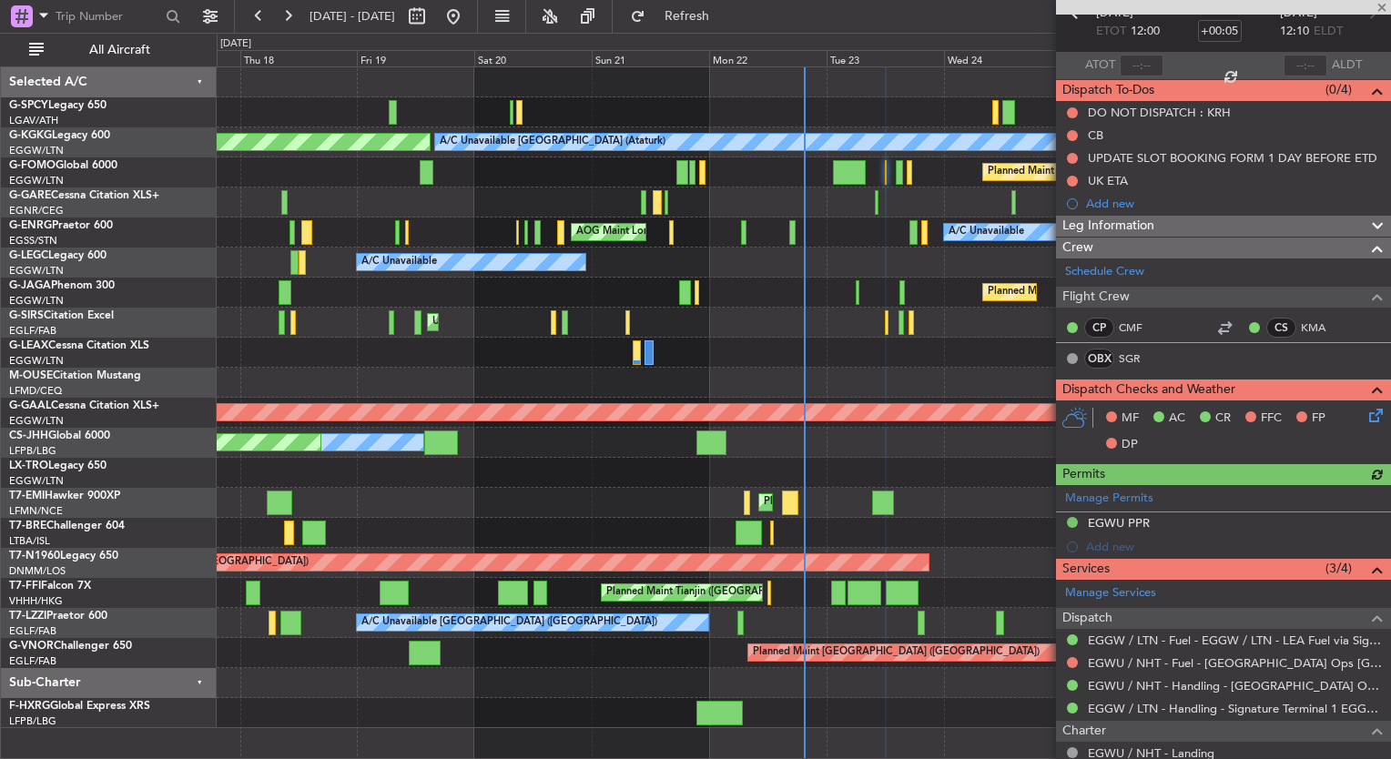
scroll to position [145, 0]
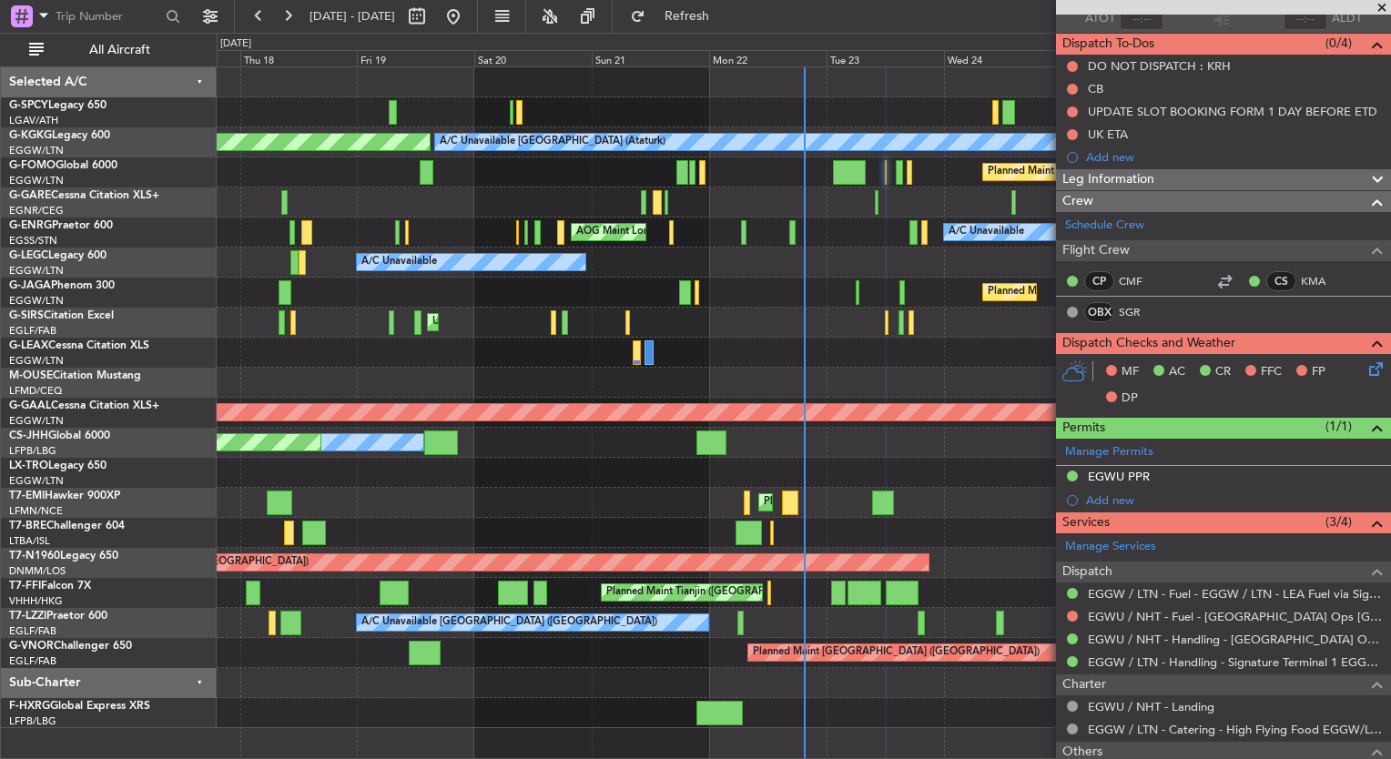
click at [1366, 370] on icon at bounding box center [1373, 366] width 15 height 15
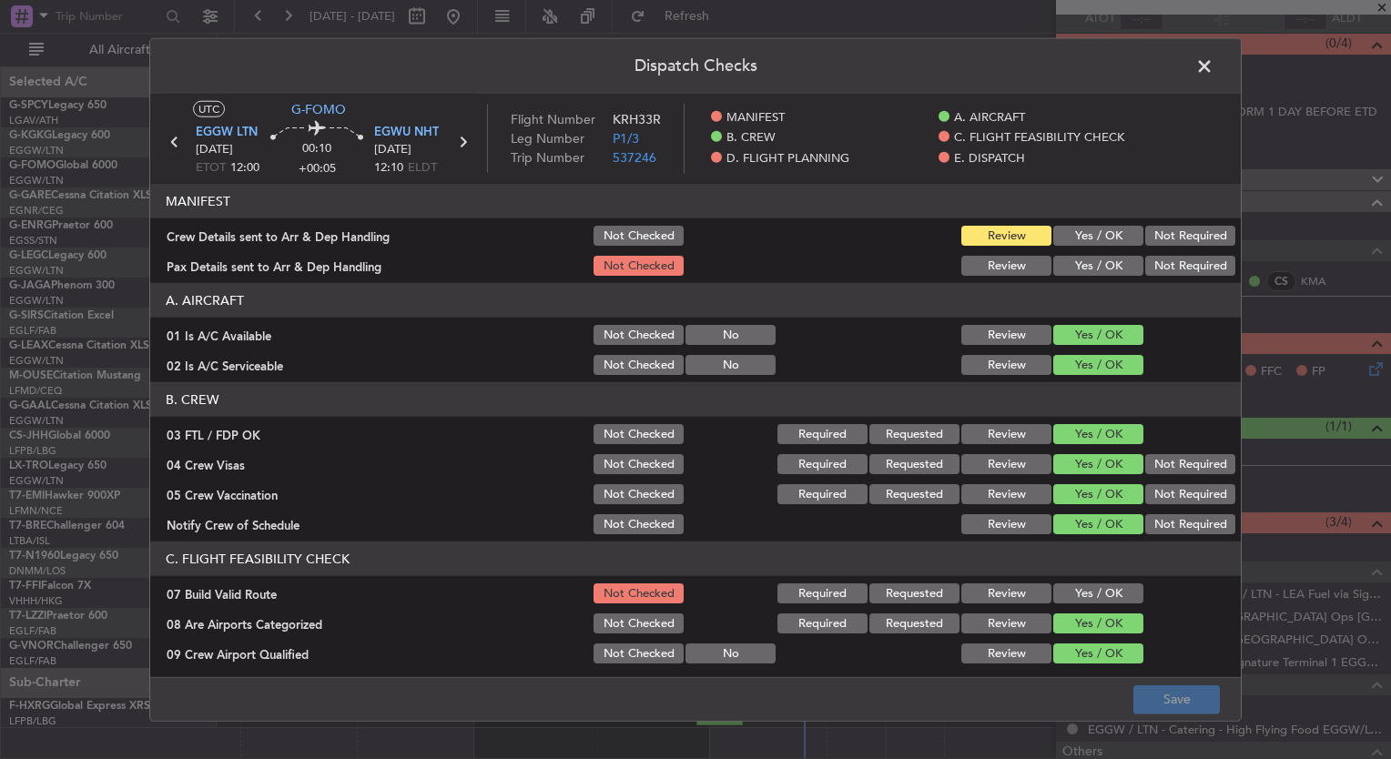
click at [619, 331] on button "Not Checked" at bounding box center [639, 335] width 90 height 20
click at [624, 355] on button "Not Checked" at bounding box center [639, 365] width 90 height 20
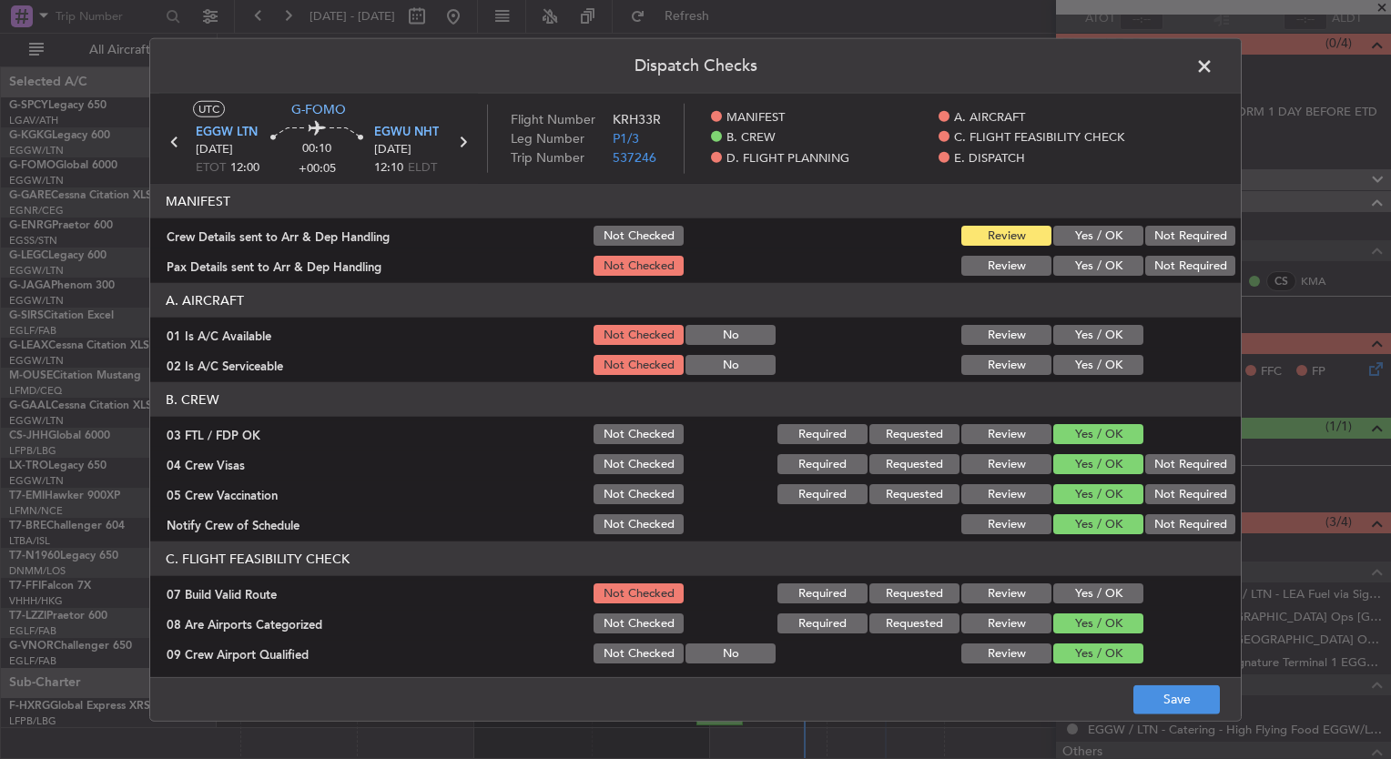
click at [636, 435] on button "Not Checked" at bounding box center [639, 434] width 90 height 20
click at [636, 454] on button "Not Checked" at bounding box center [639, 464] width 90 height 20
click at [639, 490] on button "Not Checked" at bounding box center [639, 494] width 90 height 20
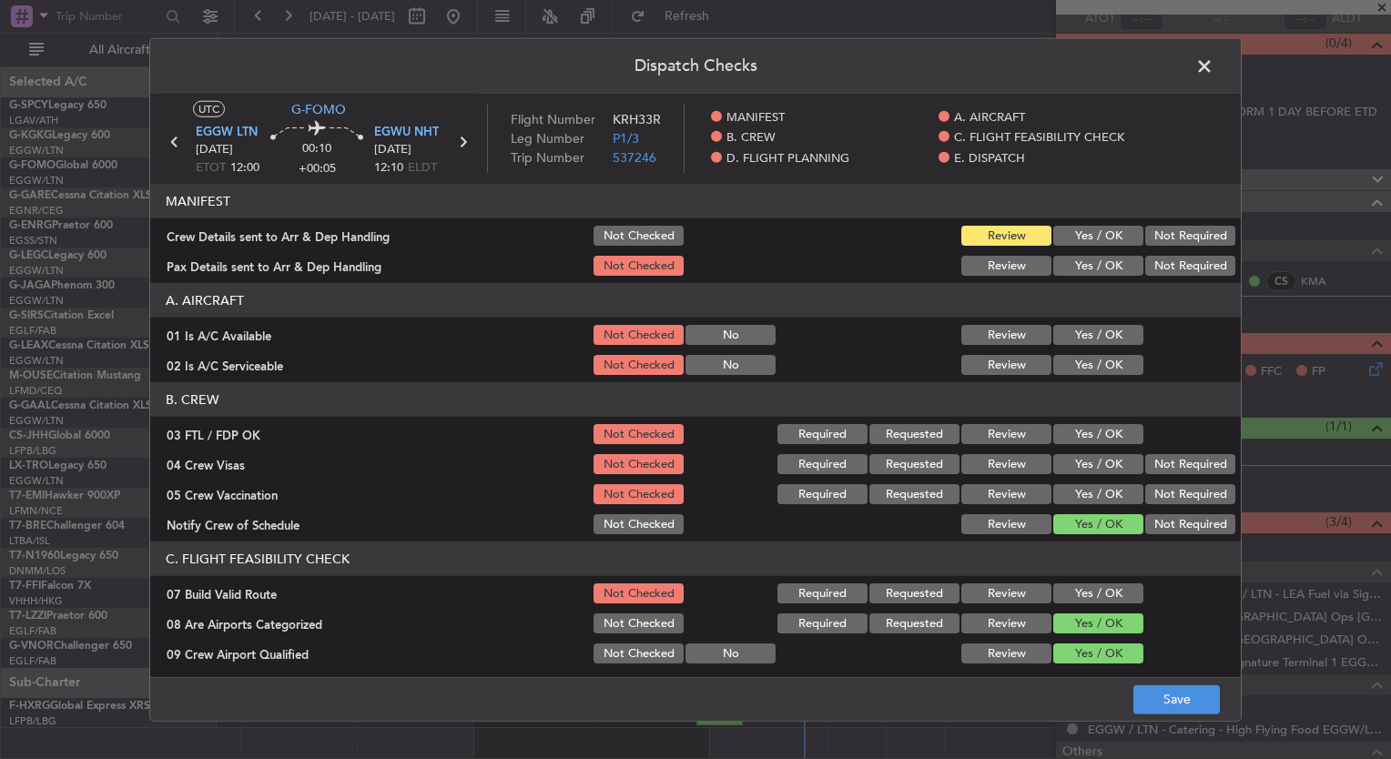
click at [641, 514] on button "Not Checked" at bounding box center [639, 524] width 90 height 20
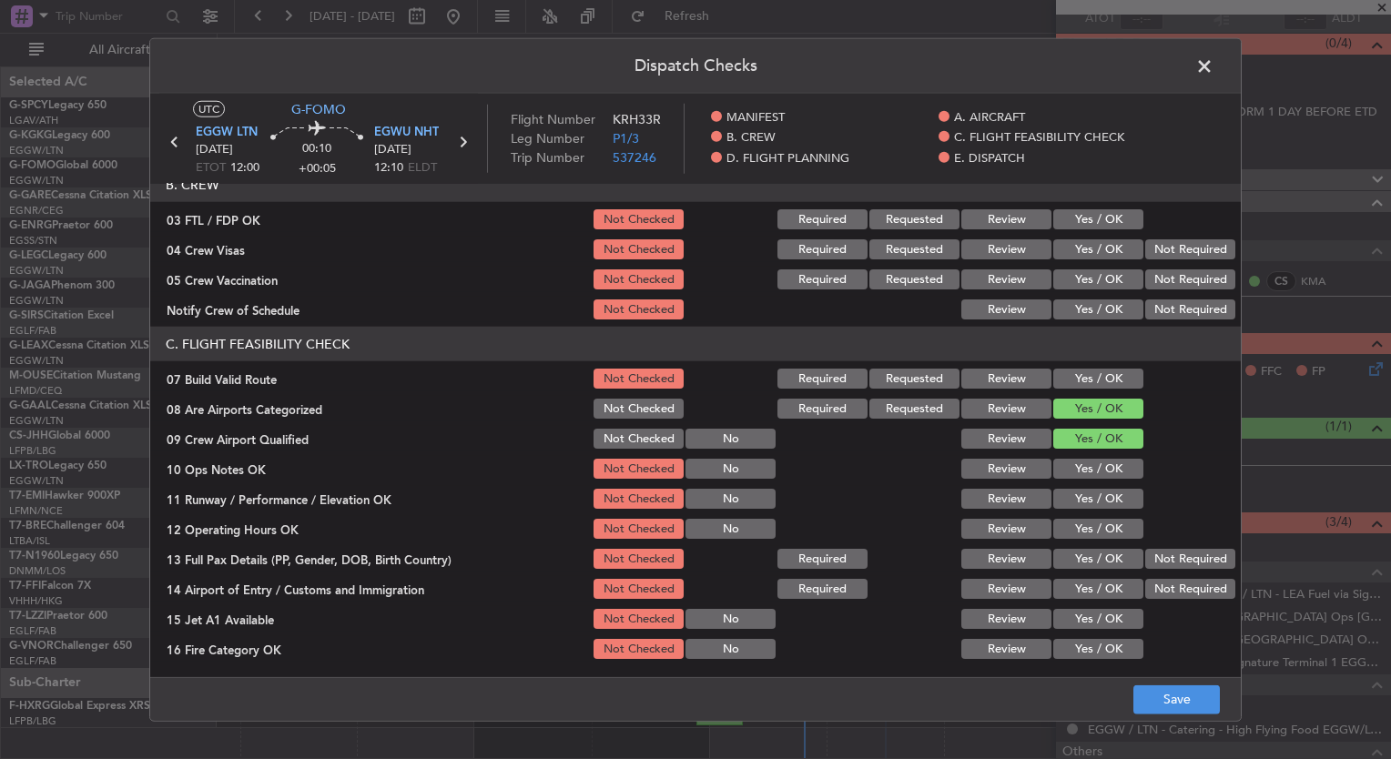
scroll to position [224, 0]
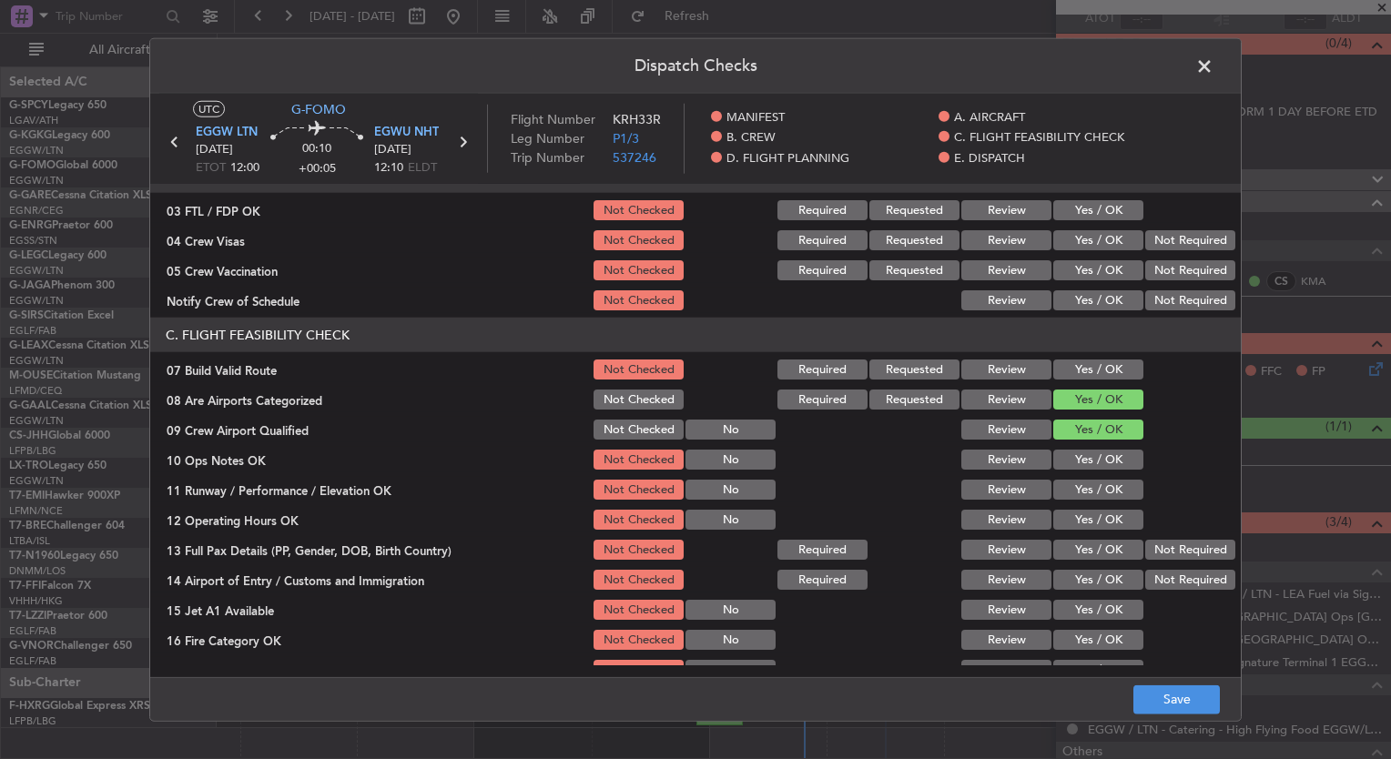
click at [619, 401] on button "Not Checked" at bounding box center [639, 400] width 90 height 20
click at [625, 420] on button "Not Checked" at bounding box center [639, 430] width 90 height 20
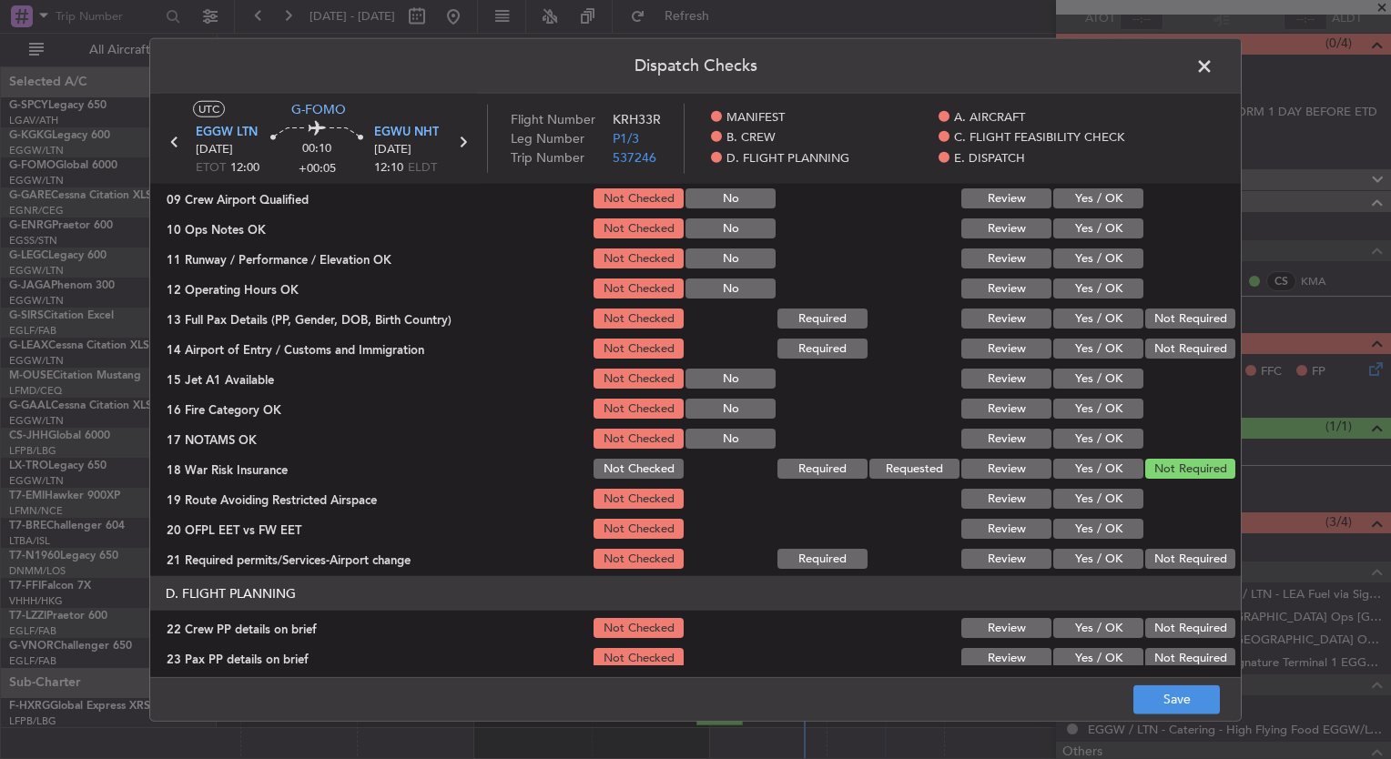
scroll to position [455, 0]
click at [640, 464] on button "Not Checked" at bounding box center [639, 469] width 90 height 20
click at [1202, 704] on button "Save" at bounding box center [1177, 699] width 87 height 29
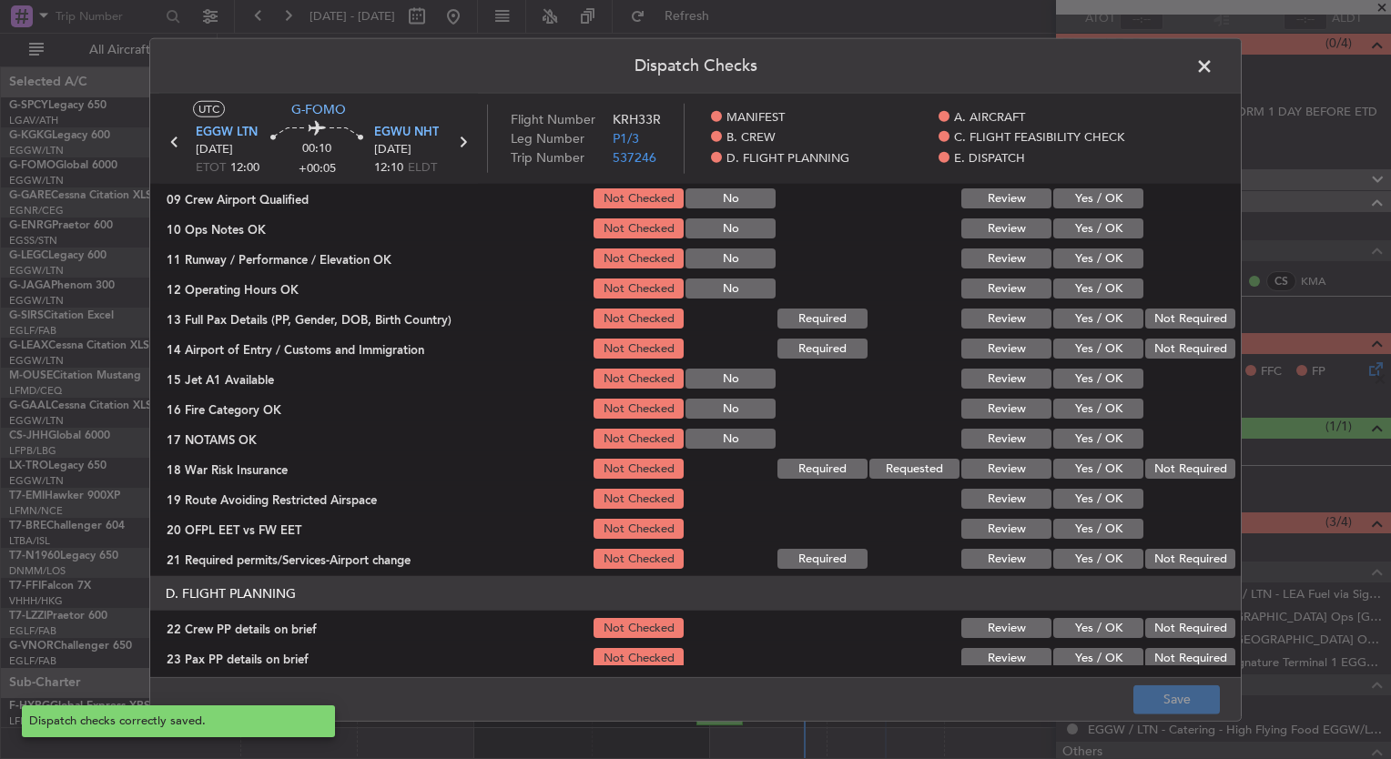
click at [1214, 64] on span at bounding box center [1214, 71] width 0 height 36
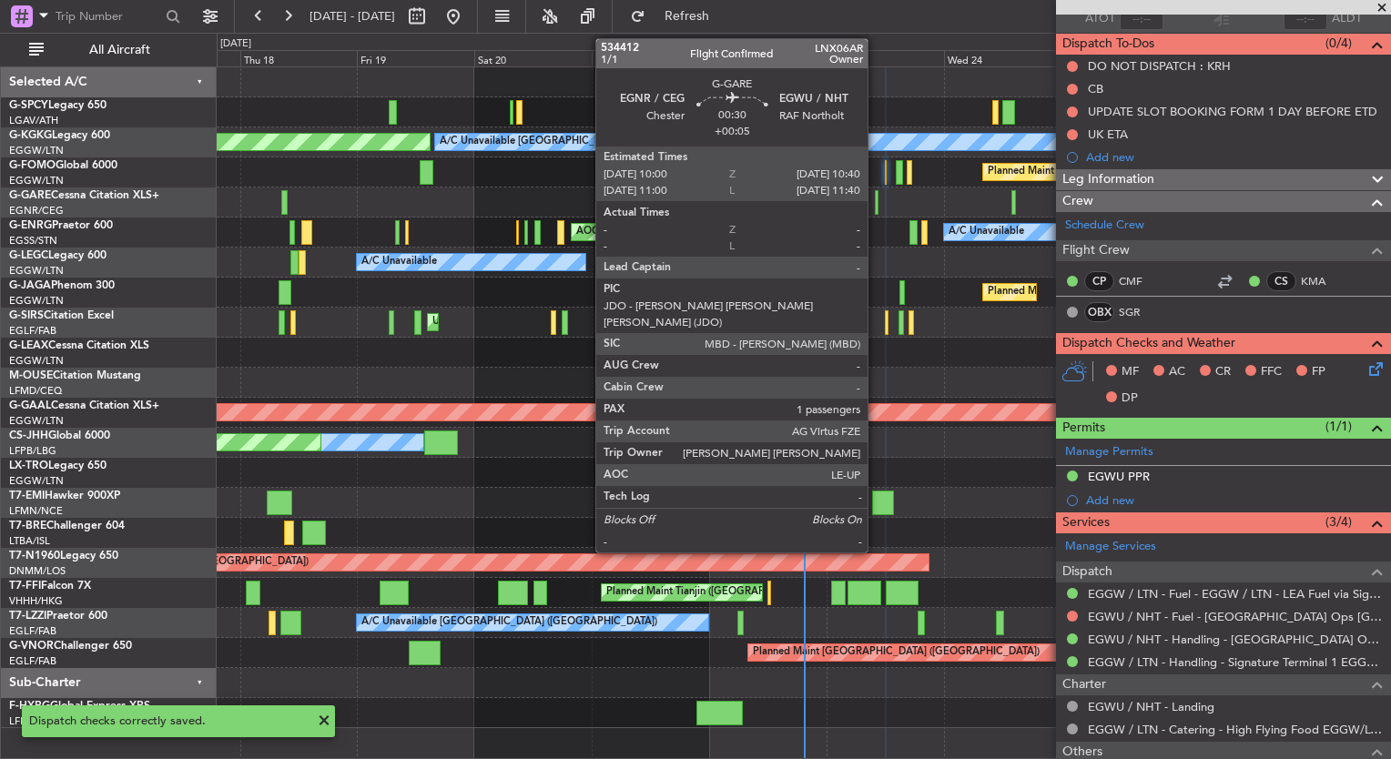
click at [876, 206] on div at bounding box center [877, 202] width 4 height 25
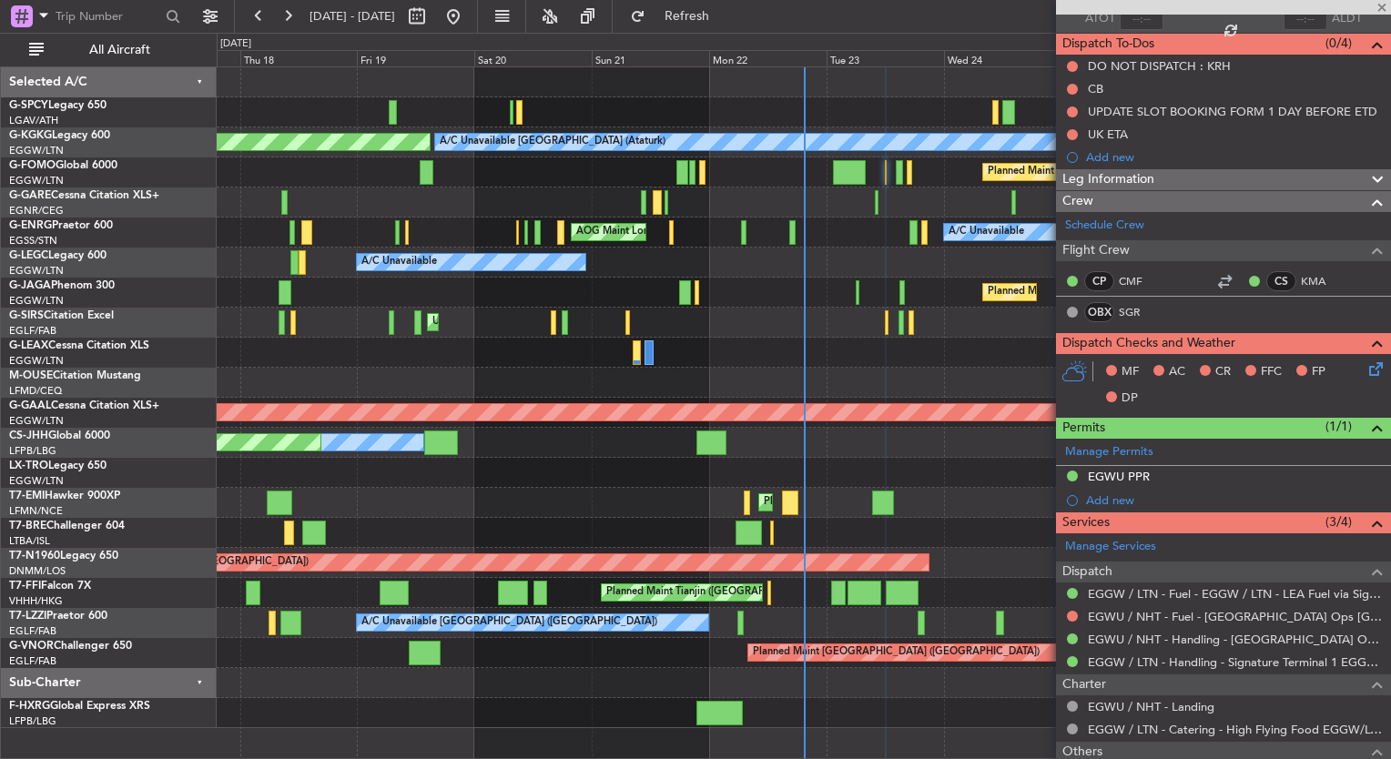
type input "1"
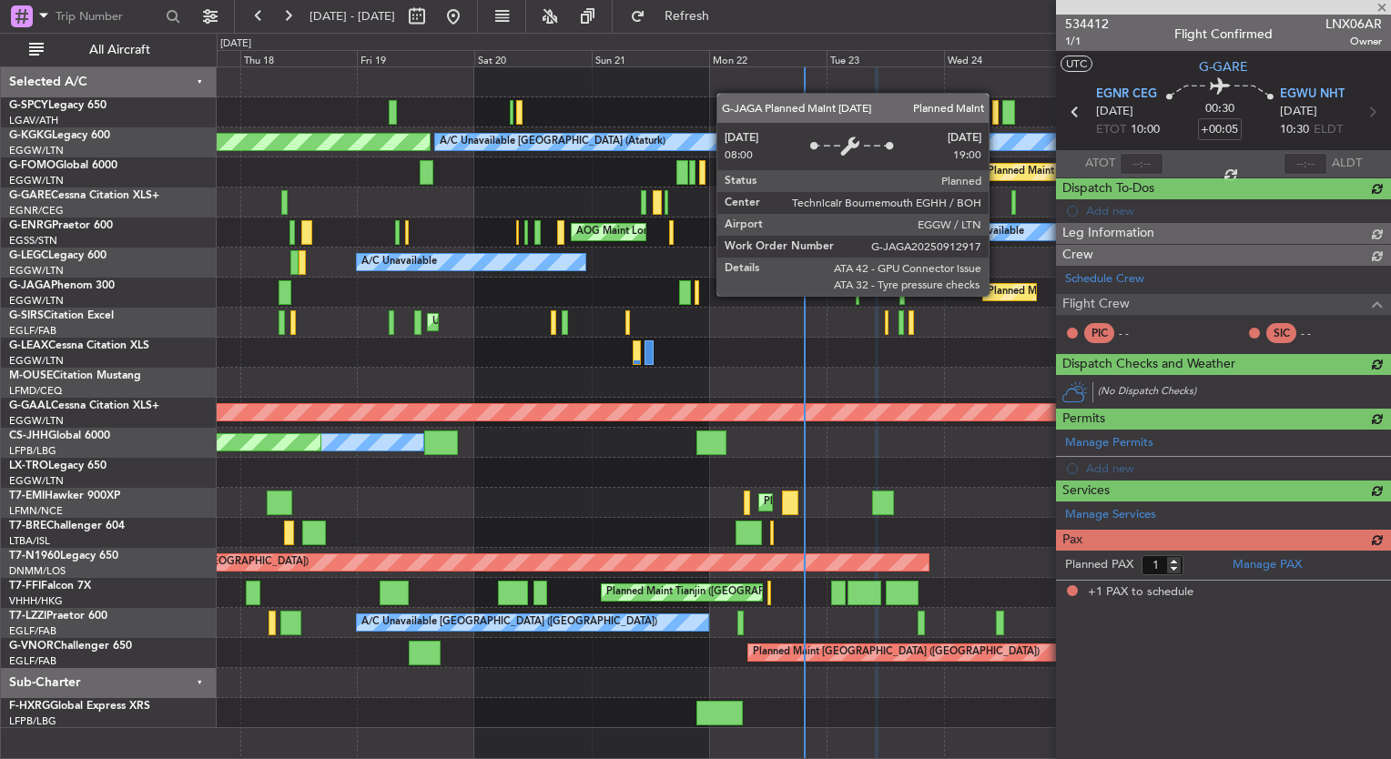
scroll to position [0, 0]
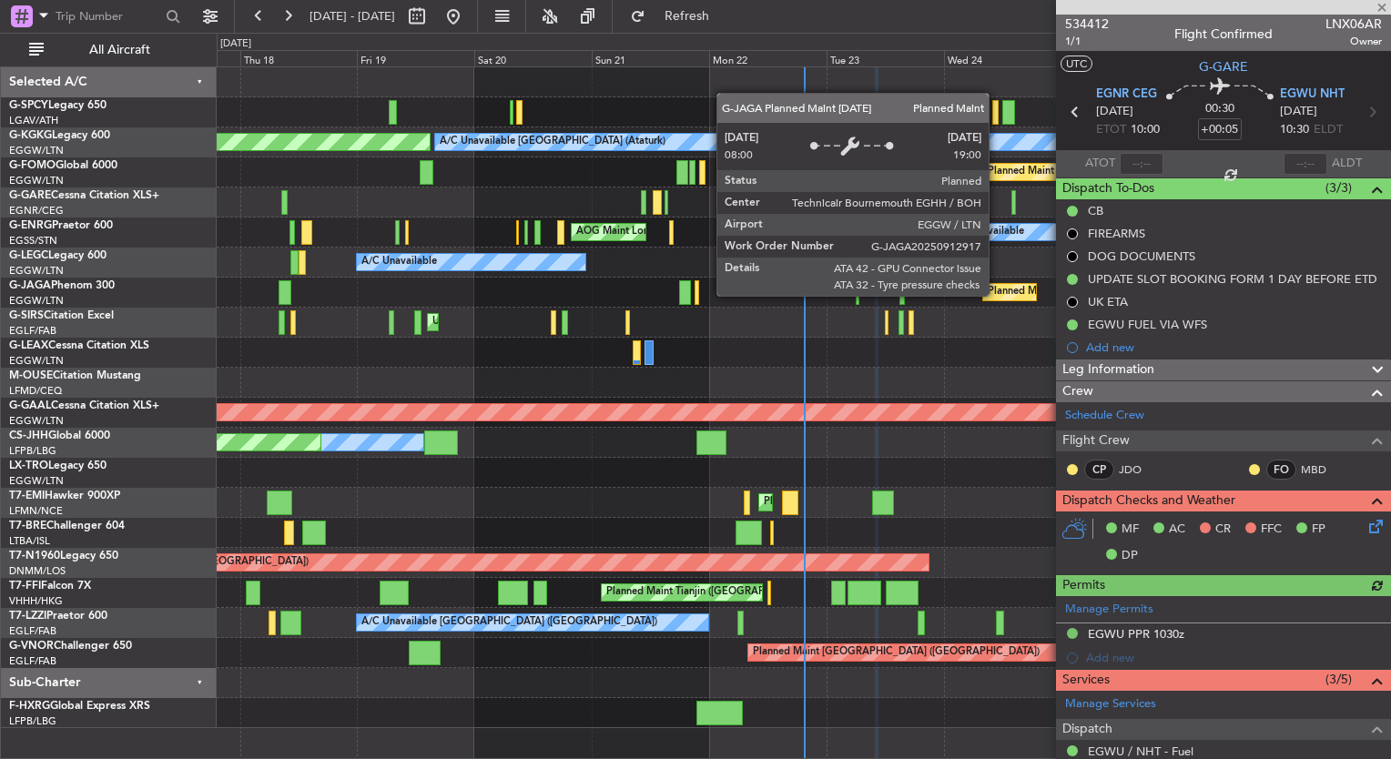
click at [1366, 531] on icon at bounding box center [1373, 523] width 15 height 15
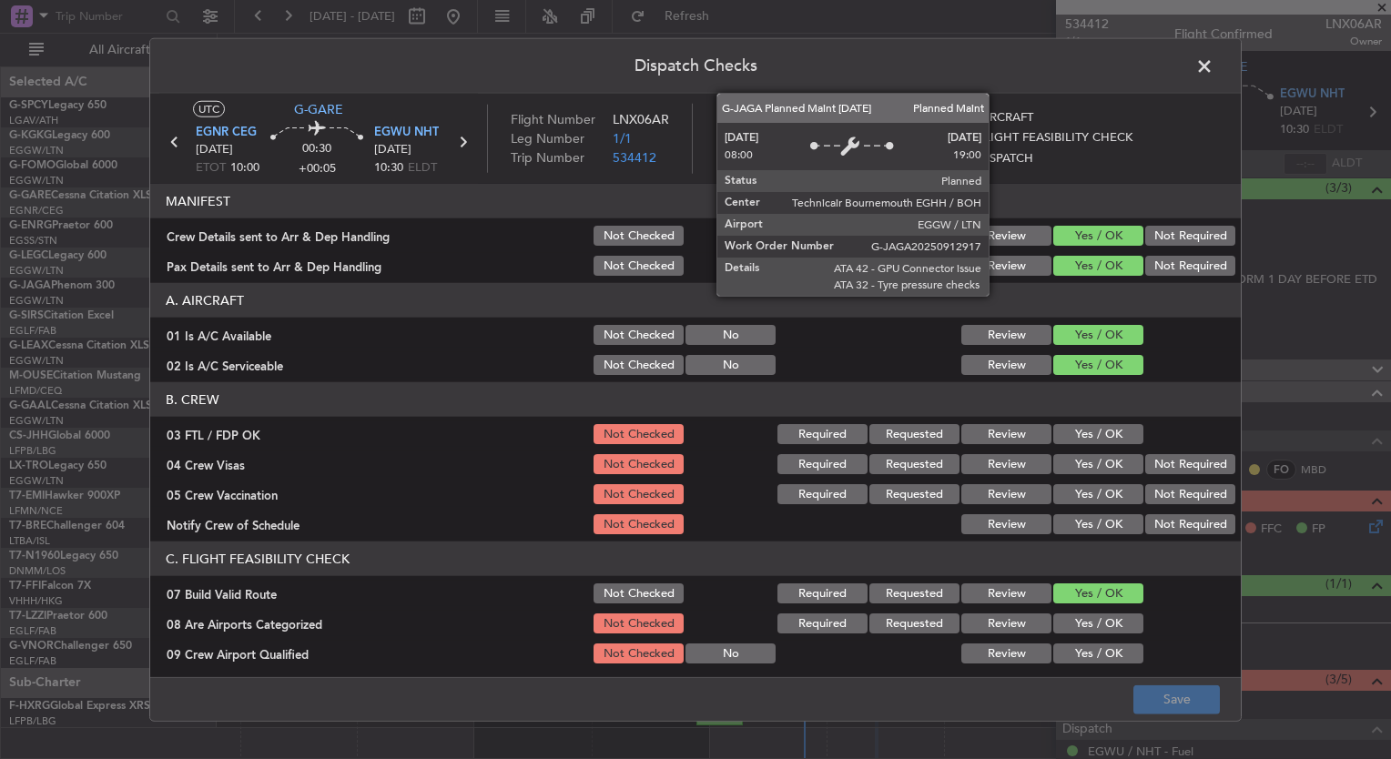
click at [1093, 428] on button "Yes / OK" at bounding box center [1098, 434] width 90 height 20
click at [1096, 461] on button "Yes / OK" at bounding box center [1098, 464] width 90 height 20
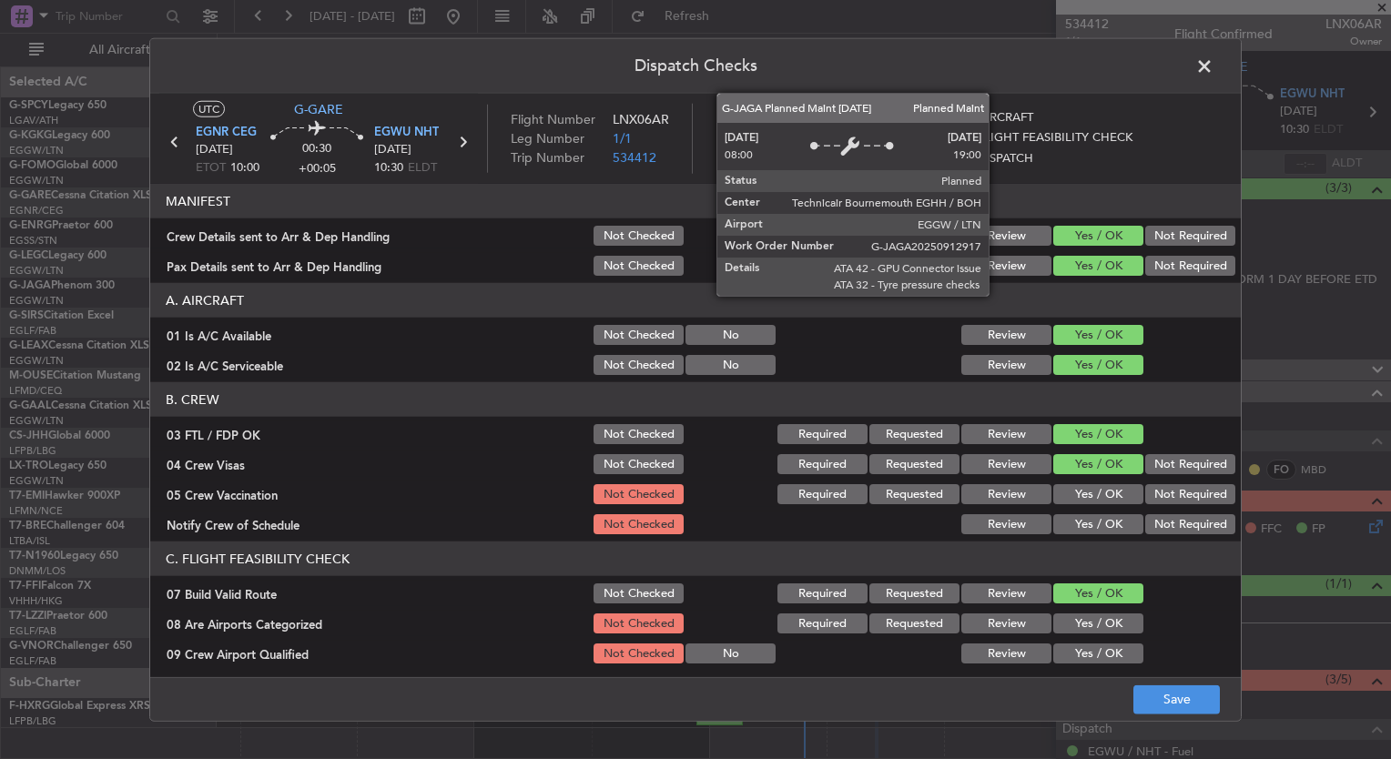
click at [1097, 490] on button "Yes / OK" at bounding box center [1098, 494] width 90 height 20
click at [1096, 522] on button "Yes / OK" at bounding box center [1098, 524] width 90 height 20
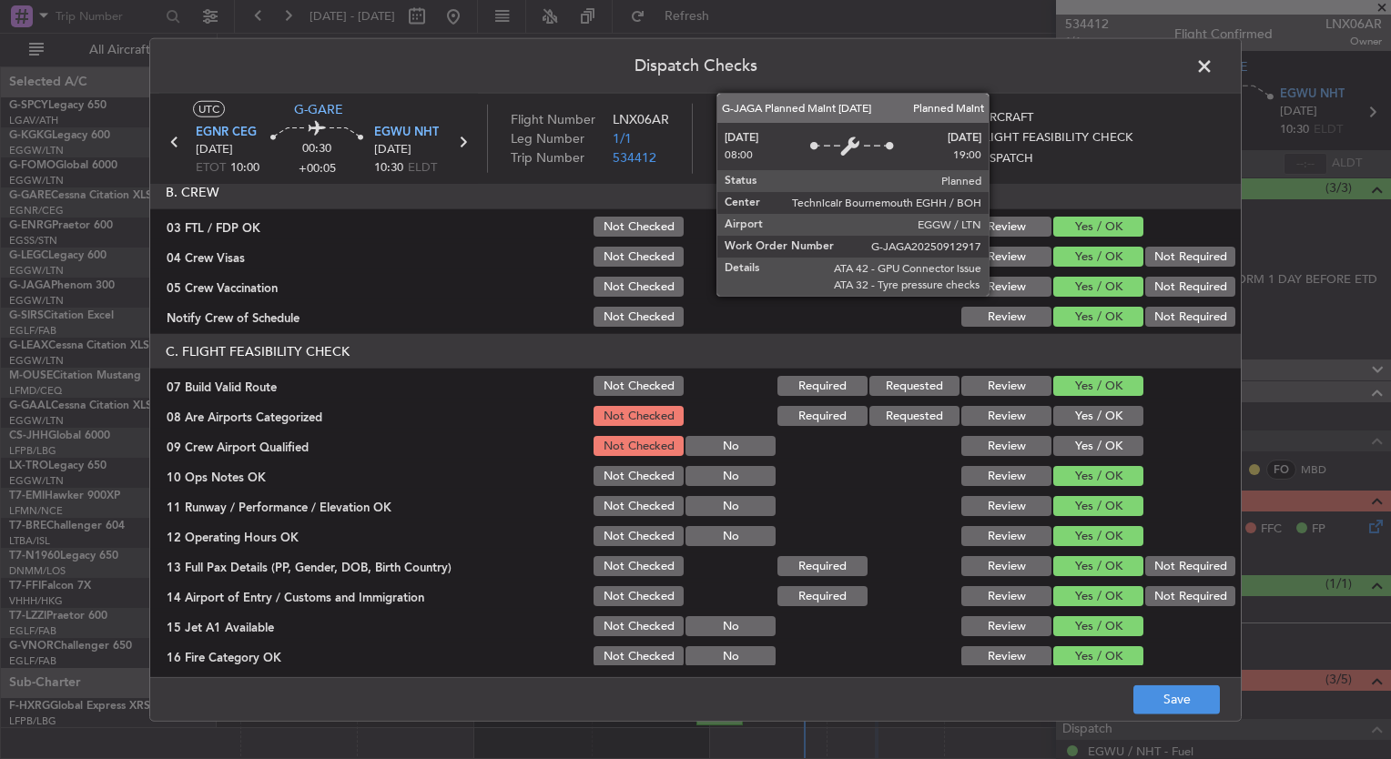
scroll to position [208, 0]
click at [1071, 417] on button "Yes / OK" at bounding box center [1098, 416] width 90 height 20
click at [1078, 449] on button "Yes / OK" at bounding box center [1098, 446] width 90 height 20
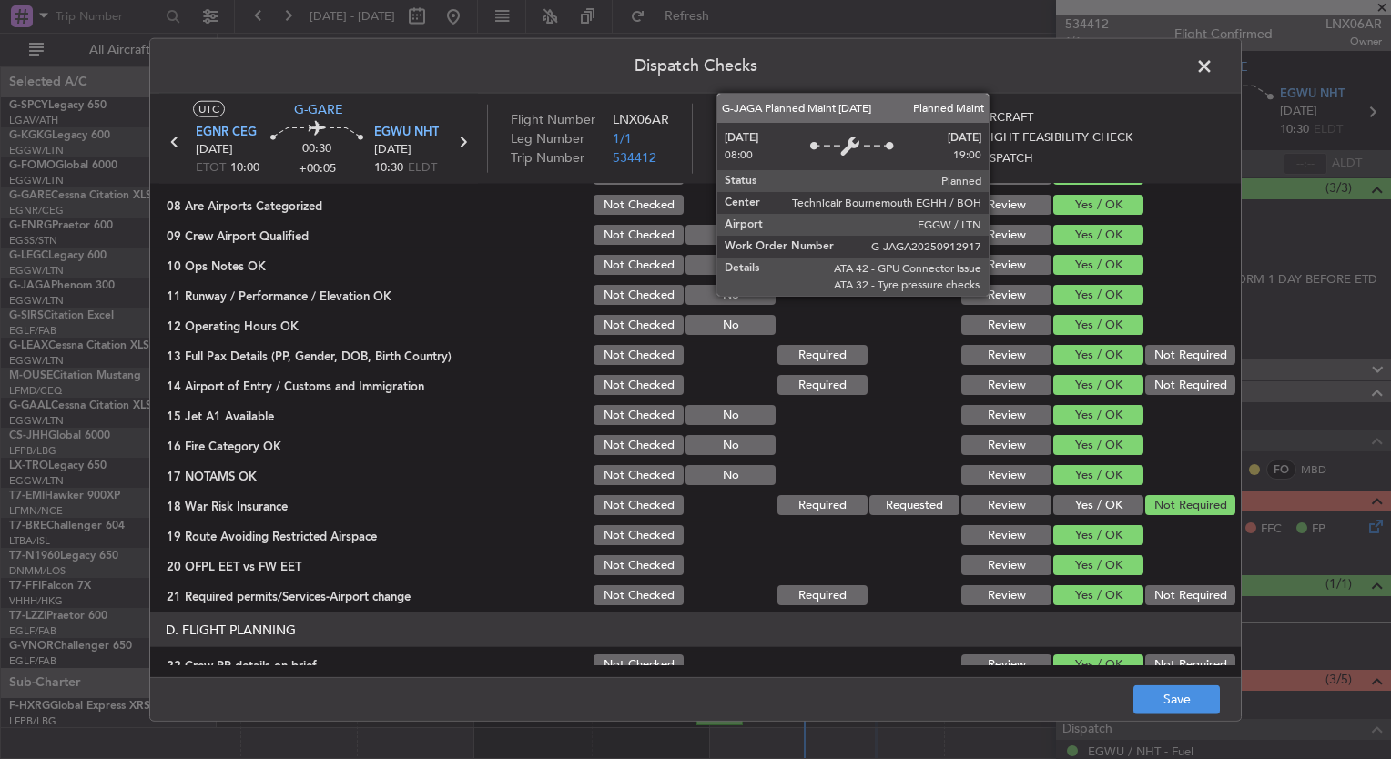
scroll to position [446, 0]
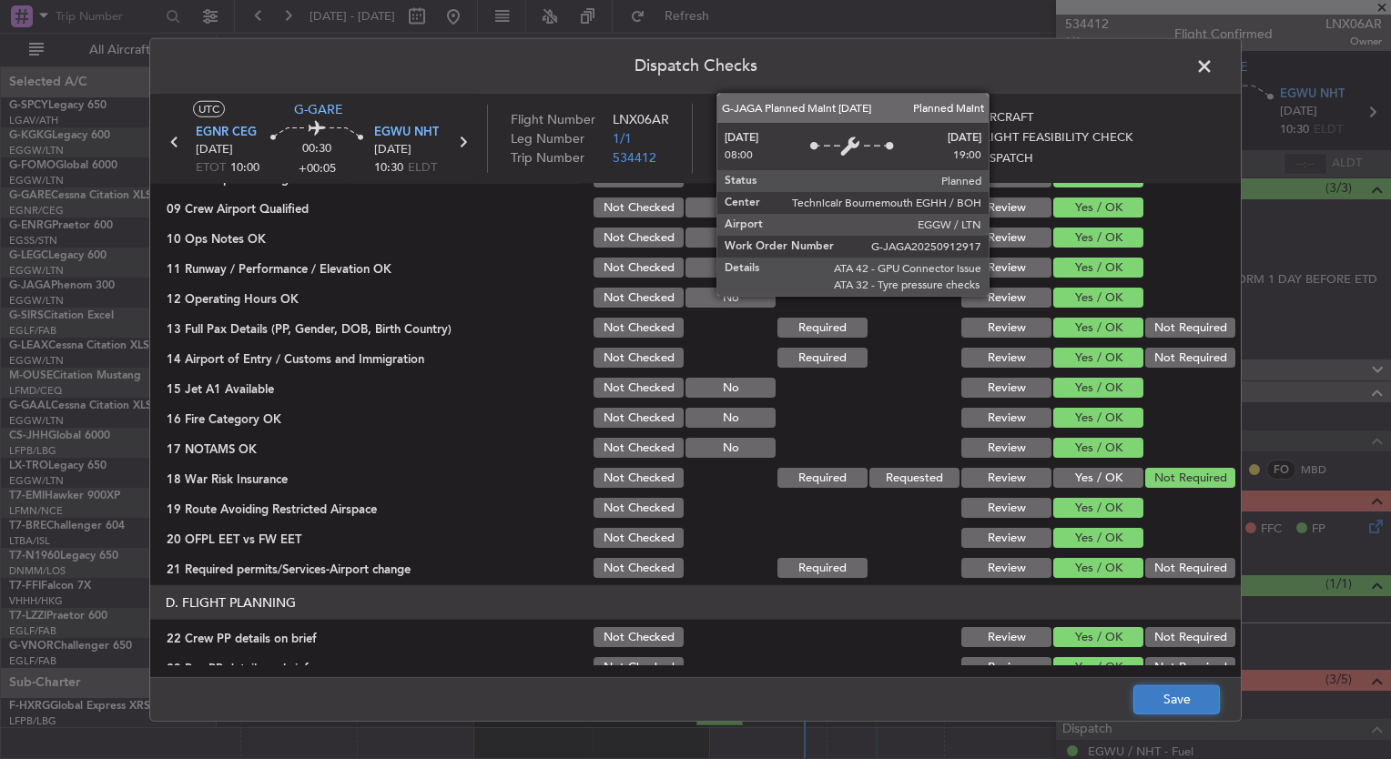
click at [1164, 703] on button "Save" at bounding box center [1177, 699] width 87 height 29
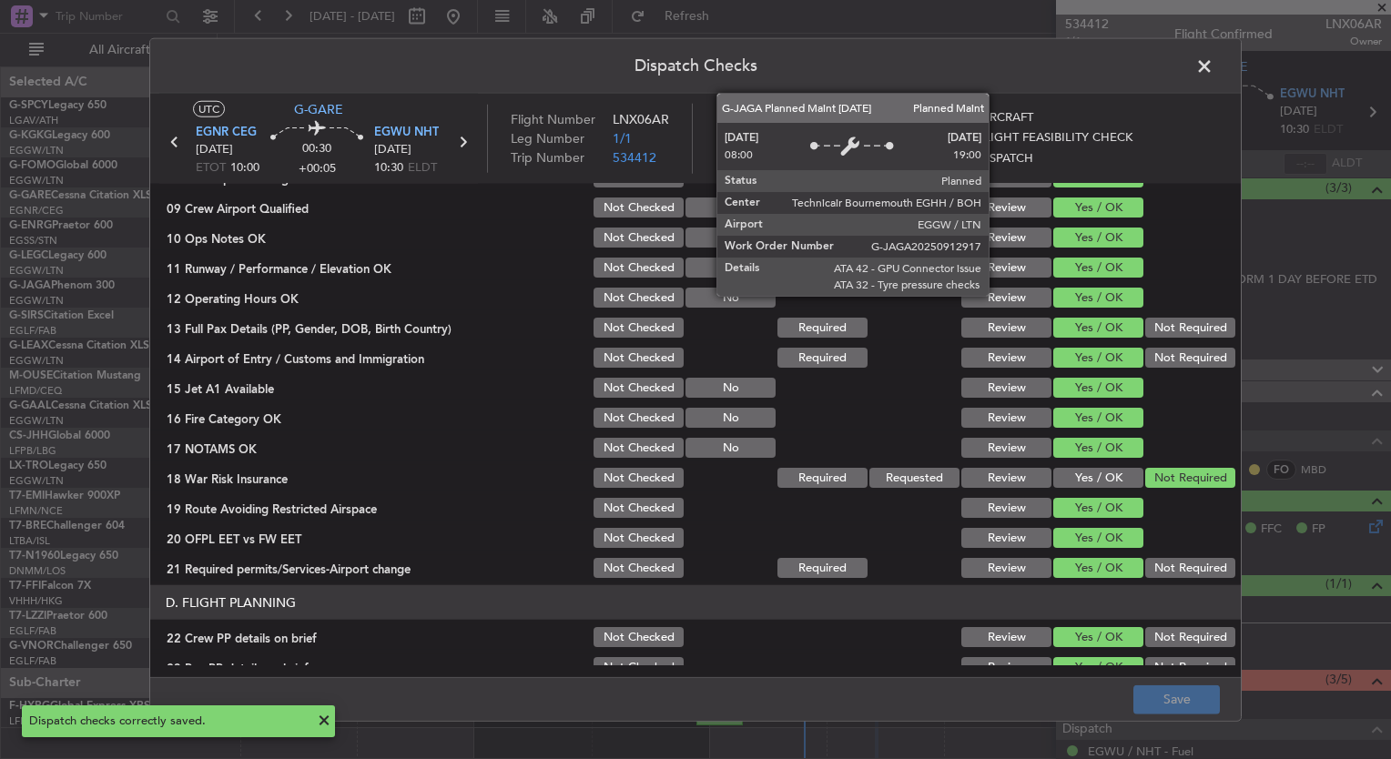
click at [1214, 66] on span at bounding box center [1214, 71] width 0 height 36
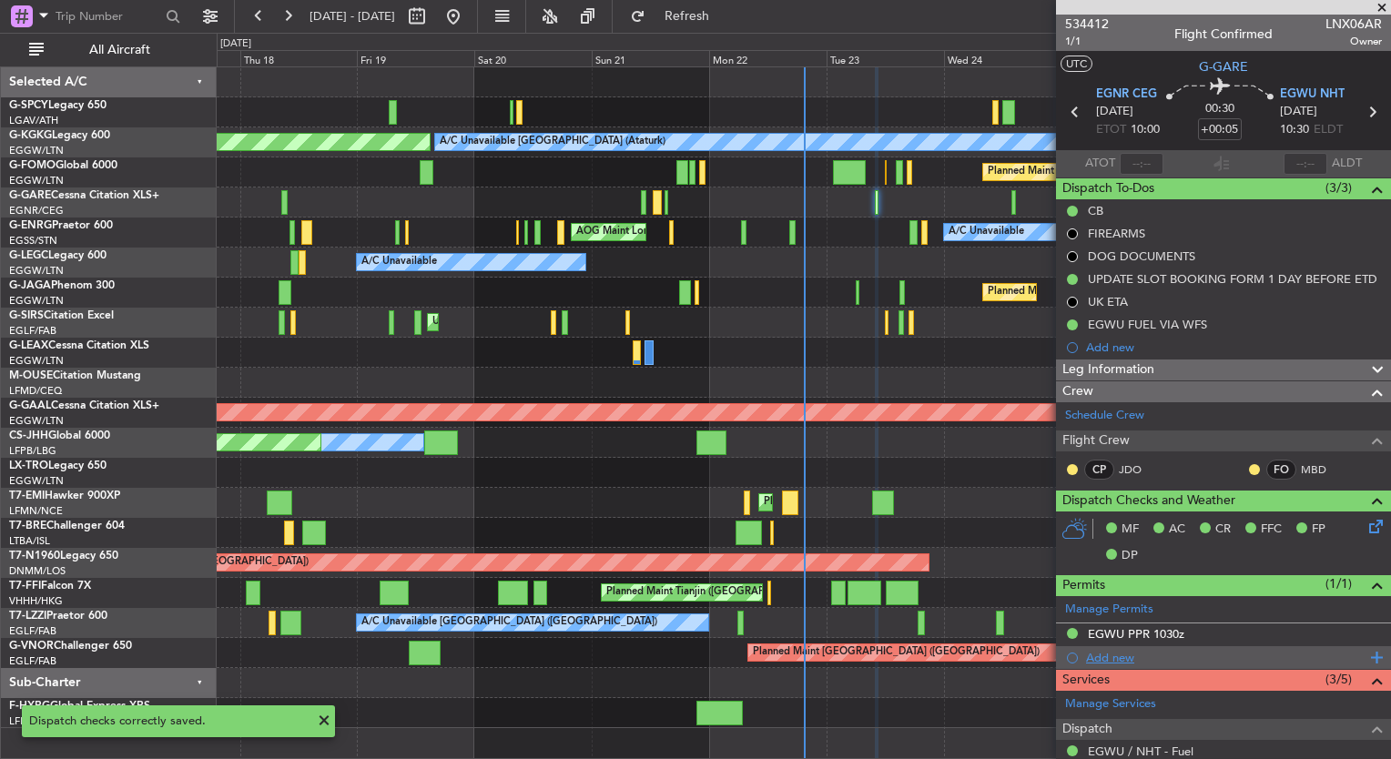
scroll to position [318, 0]
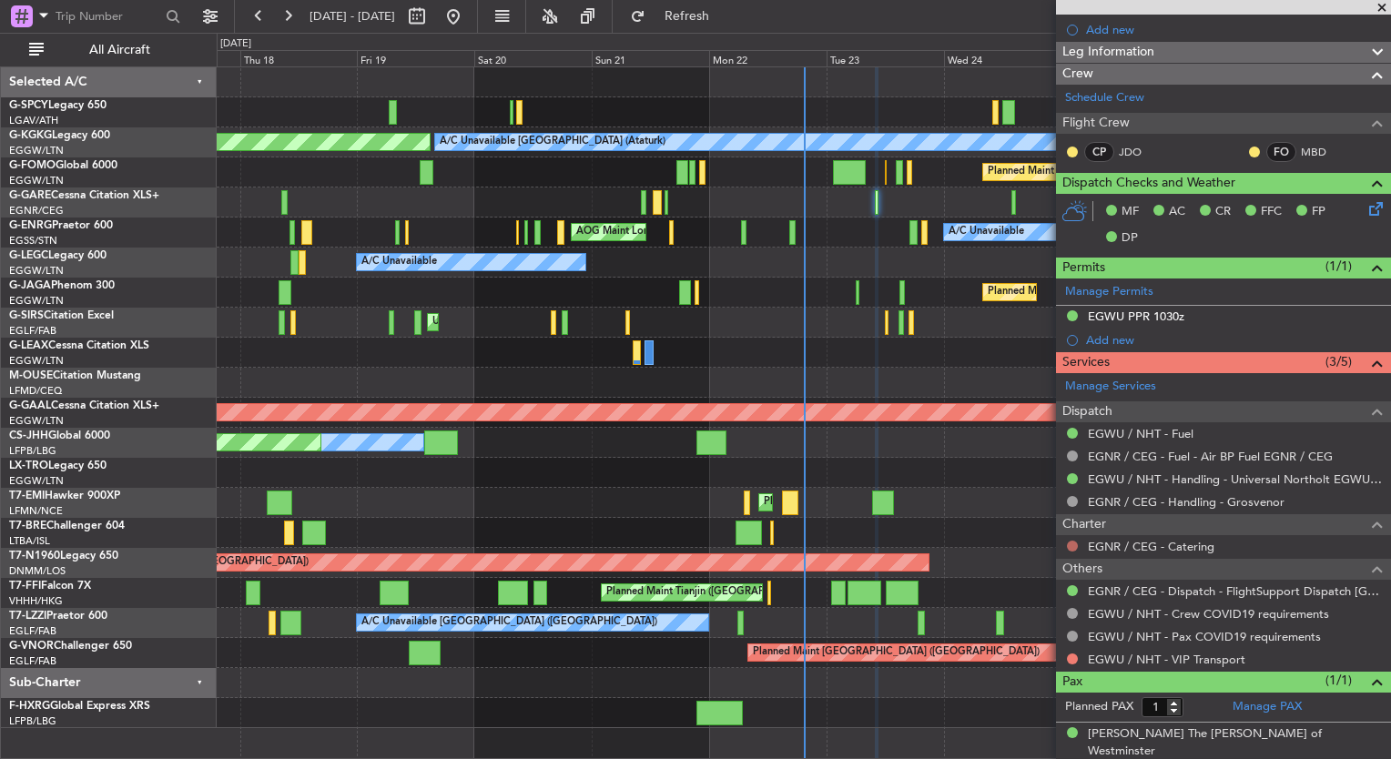
click at [1071, 541] on button at bounding box center [1072, 546] width 11 height 11
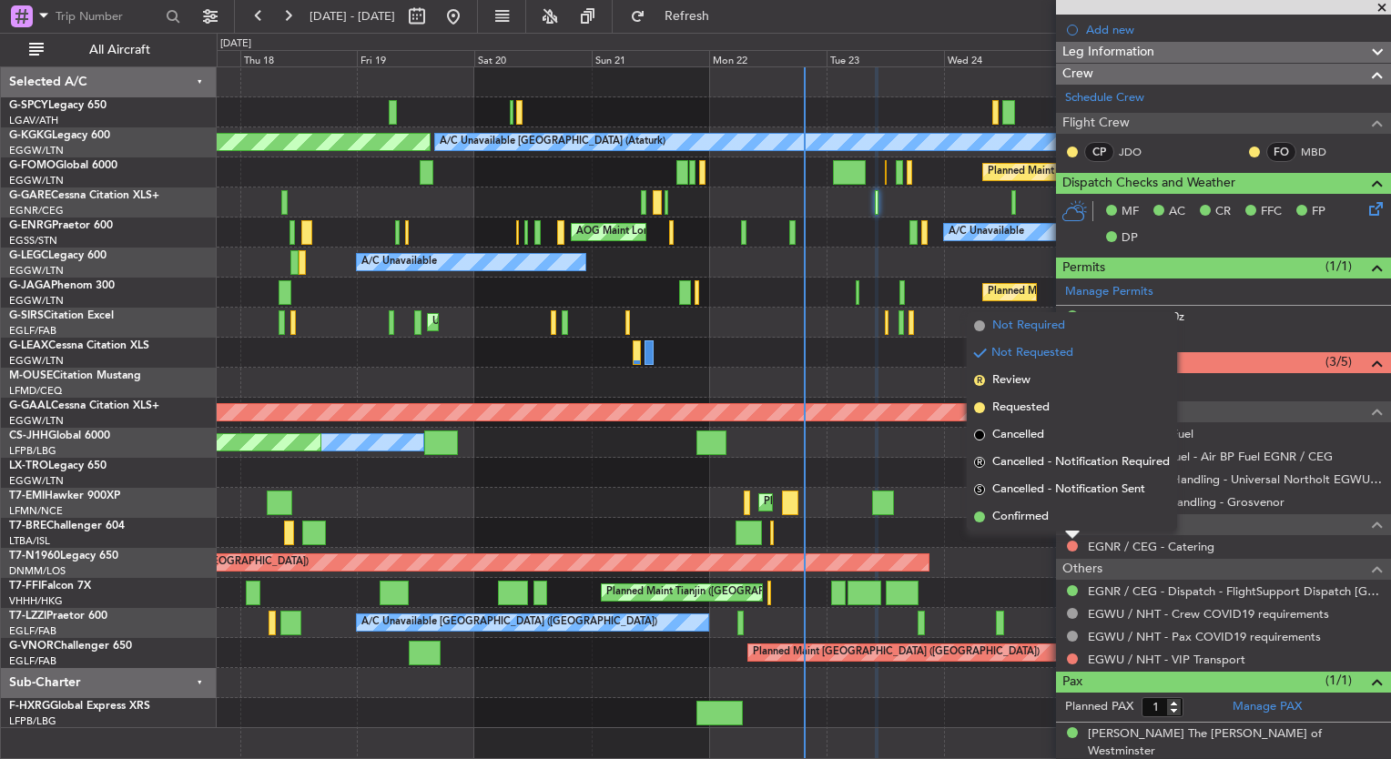
click at [1006, 326] on span "Not Required" at bounding box center [1028, 326] width 73 height 18
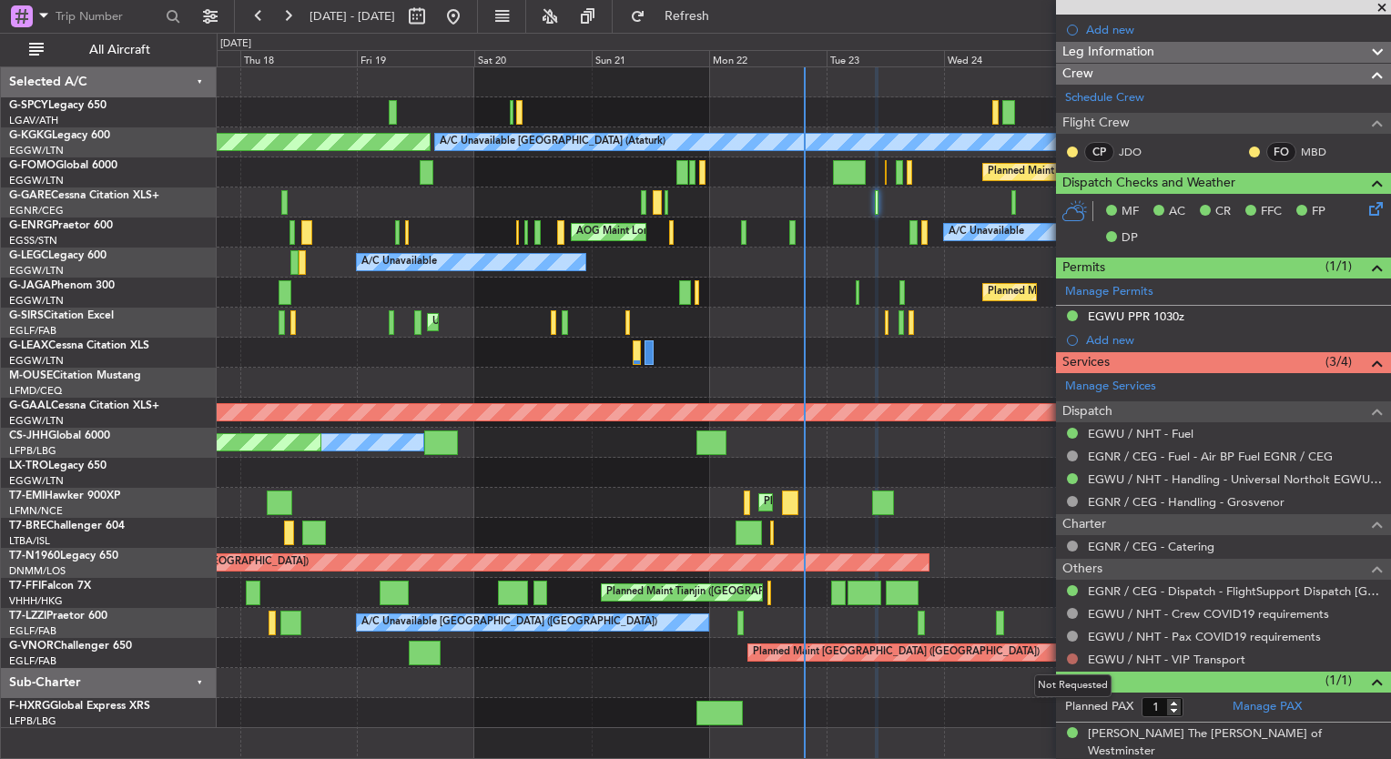
click at [1069, 656] on button at bounding box center [1072, 659] width 11 height 11
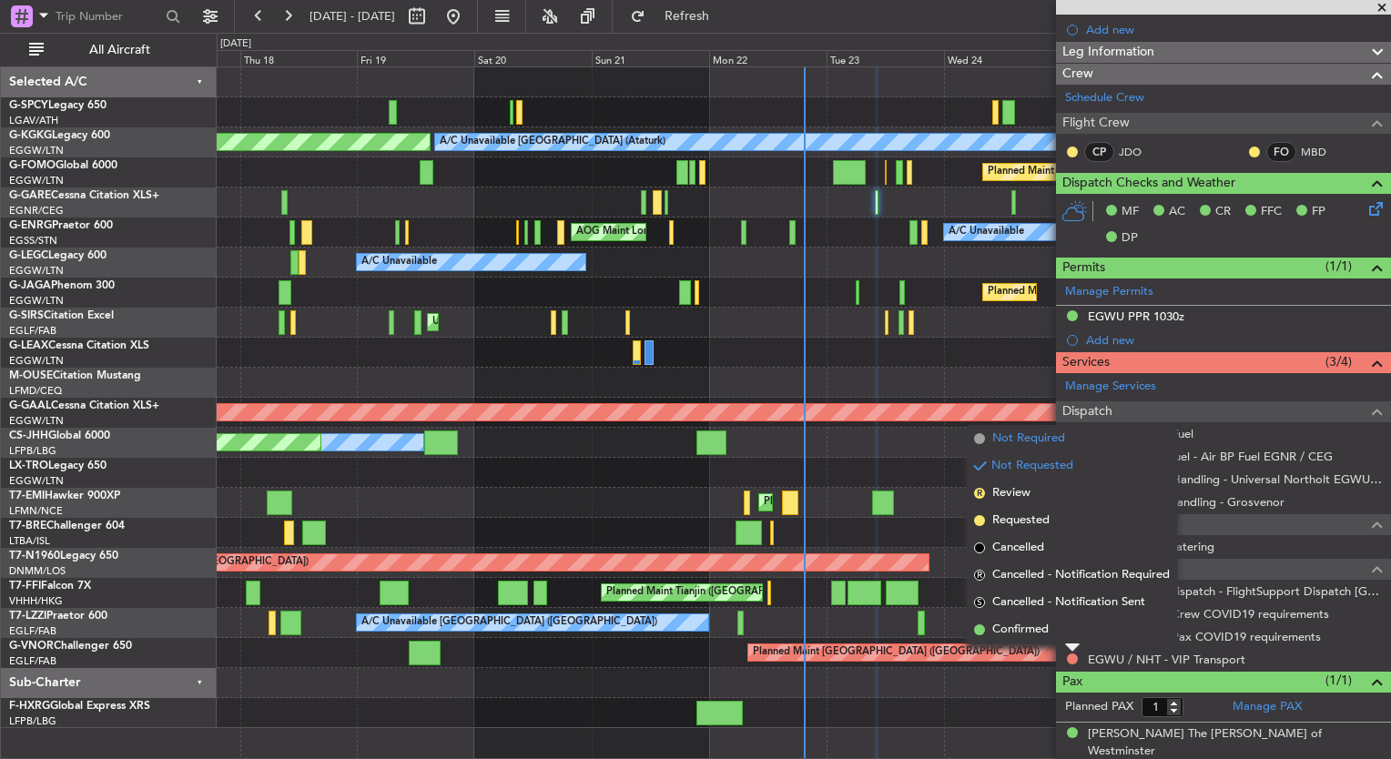
click at [1003, 442] on span "Not Required" at bounding box center [1028, 439] width 73 height 18
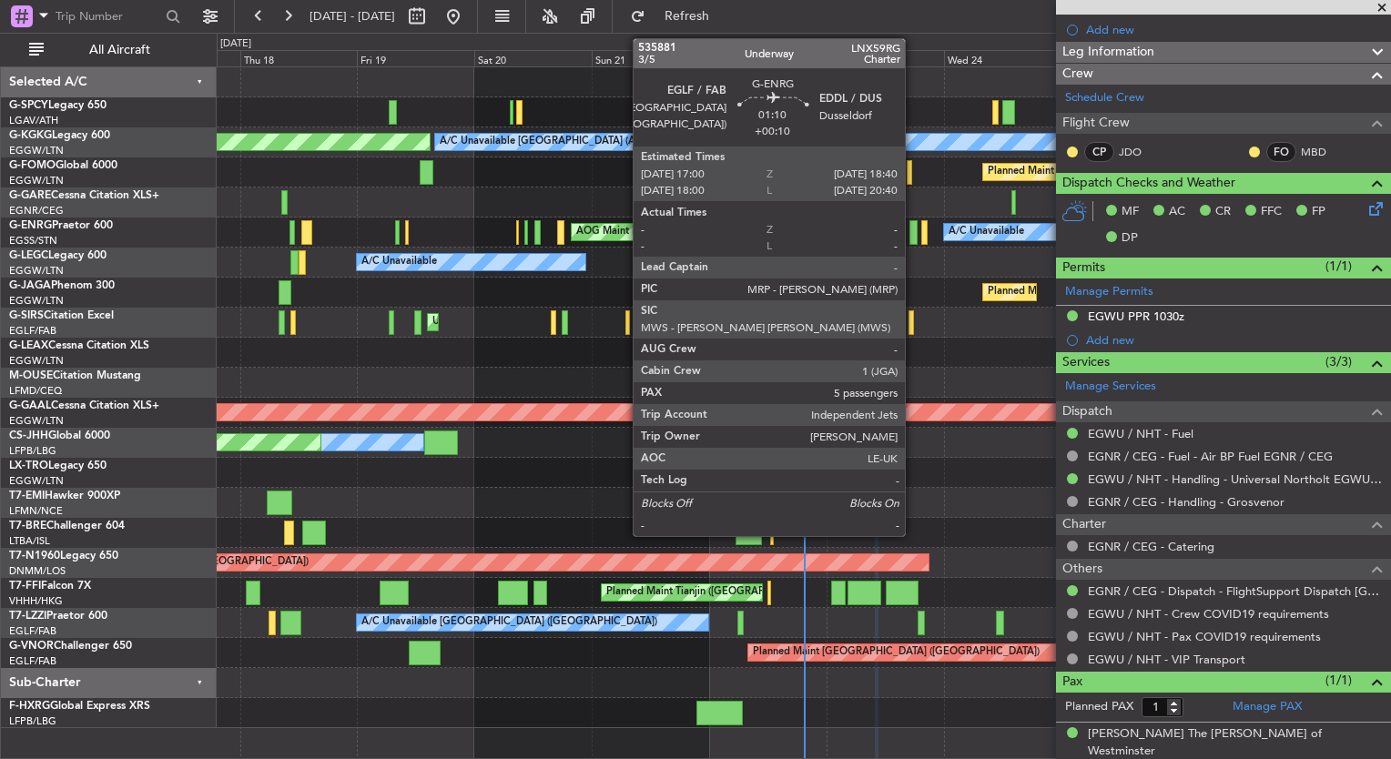
click at [913, 239] on div at bounding box center [914, 232] width 8 height 25
type input "+00:10"
type input "5"
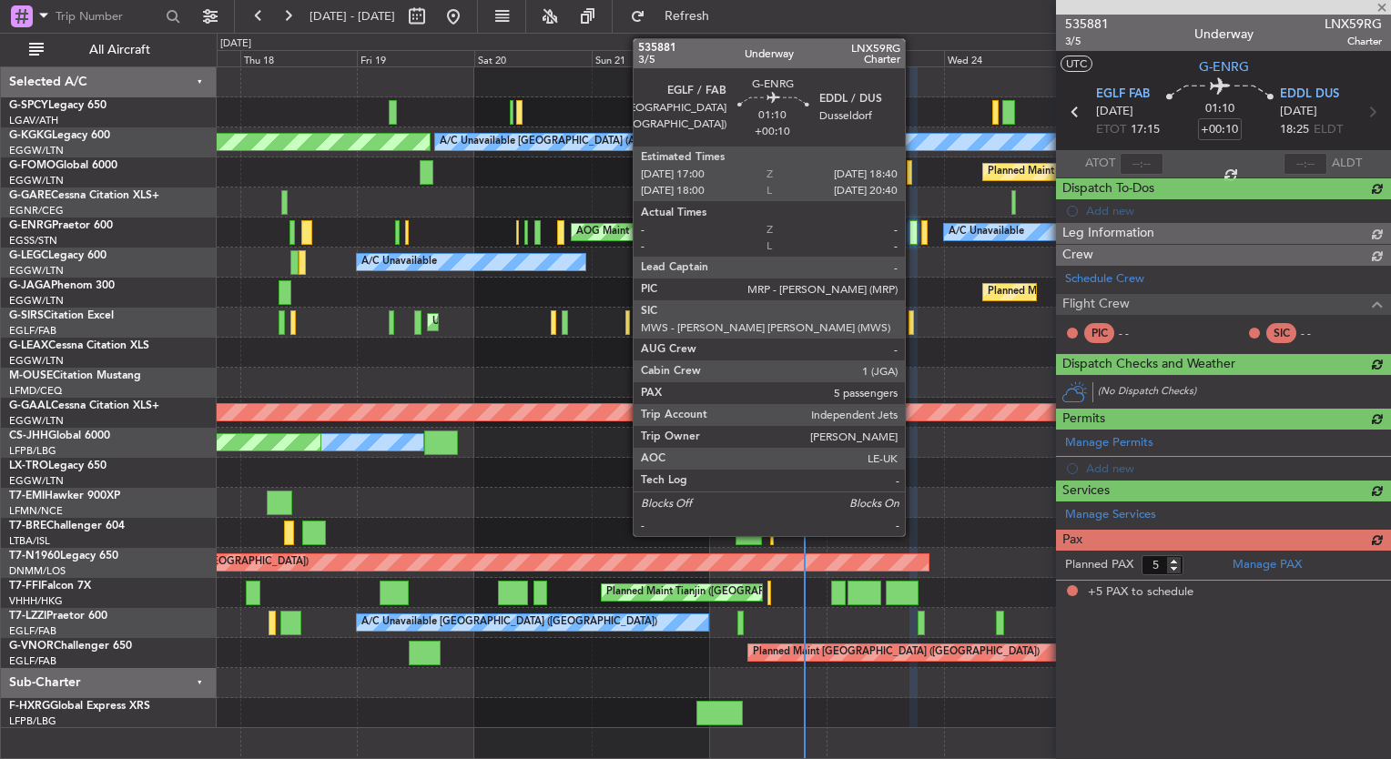
scroll to position [0, 0]
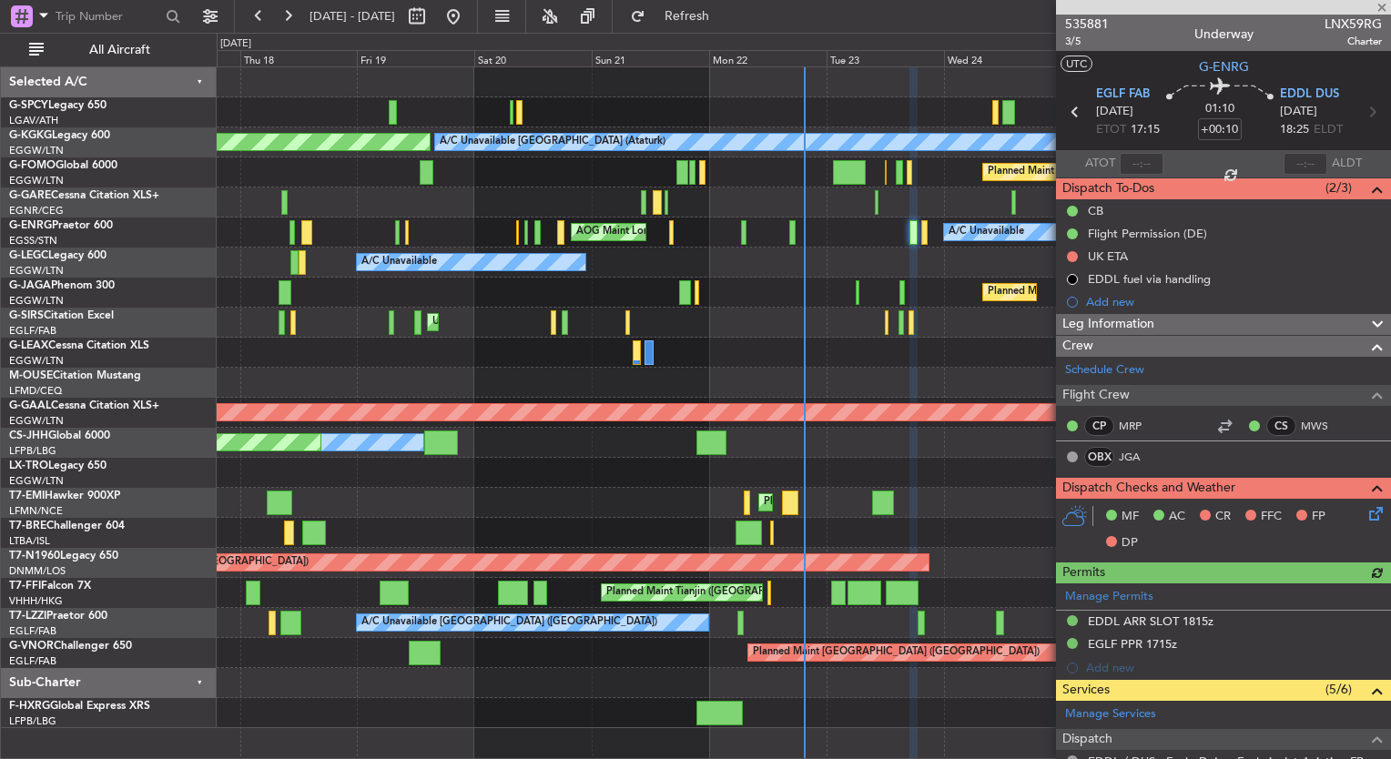
click at [1366, 512] on icon at bounding box center [1373, 511] width 15 height 15
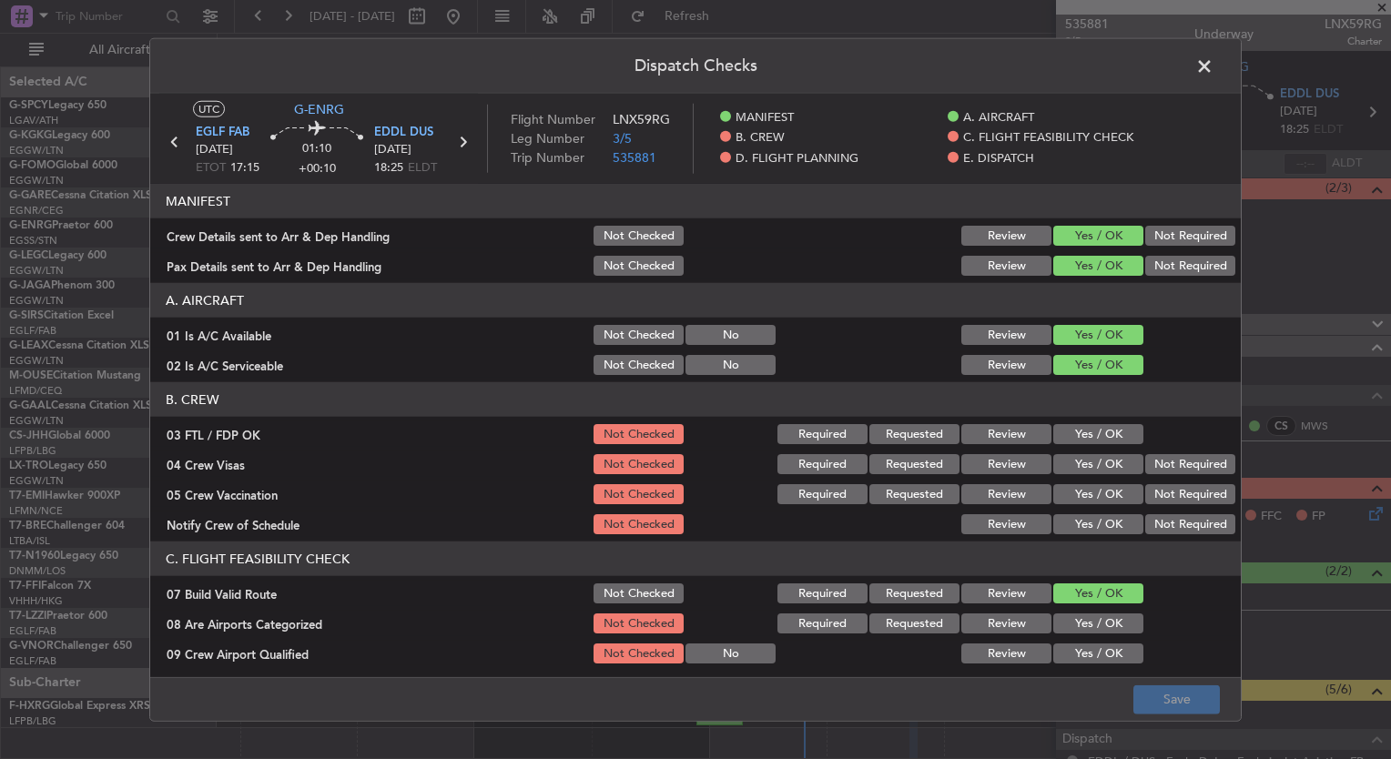
click at [1105, 430] on button "Yes / OK" at bounding box center [1098, 434] width 90 height 20
click at [1104, 457] on button "Yes / OK" at bounding box center [1098, 464] width 90 height 20
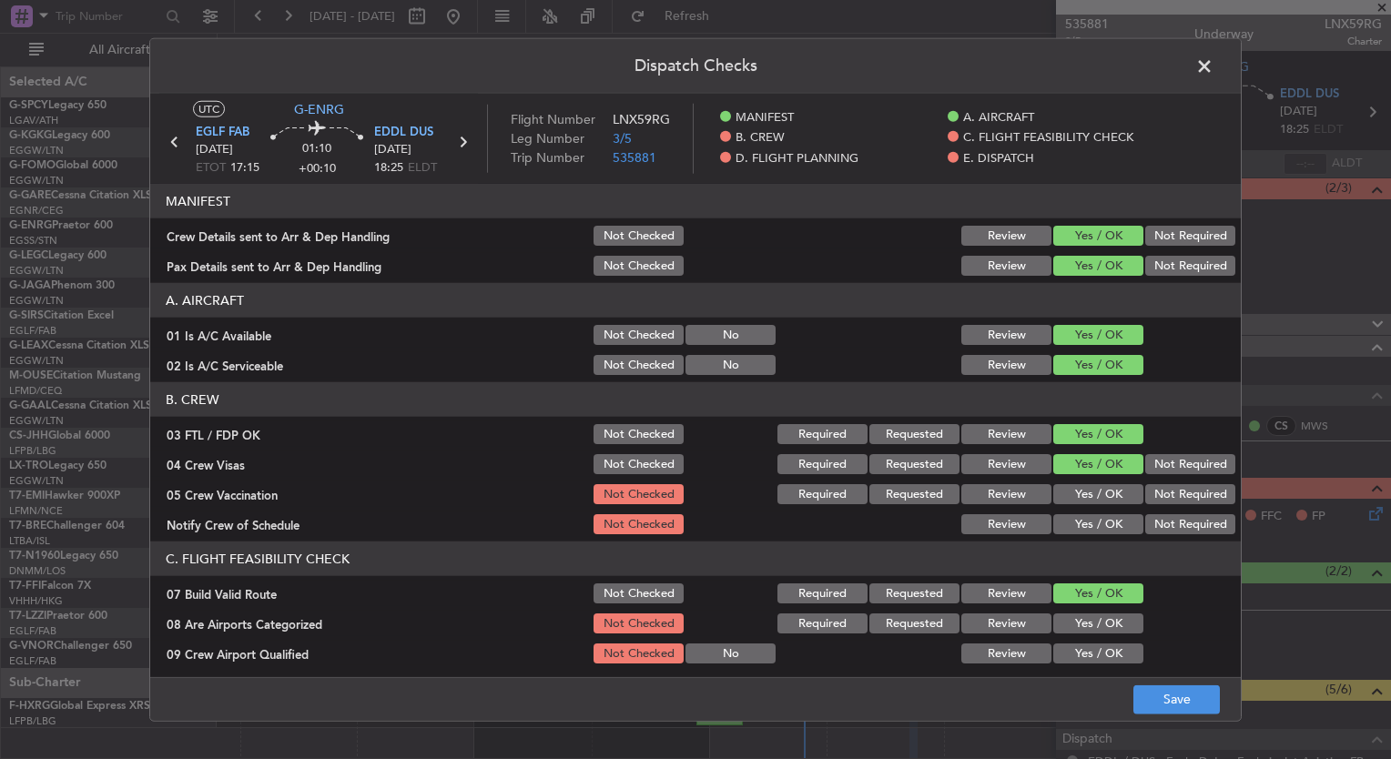
click at [1103, 484] on button "Yes / OK" at bounding box center [1098, 494] width 90 height 20
click at [1100, 523] on button "Yes / OK" at bounding box center [1098, 524] width 90 height 20
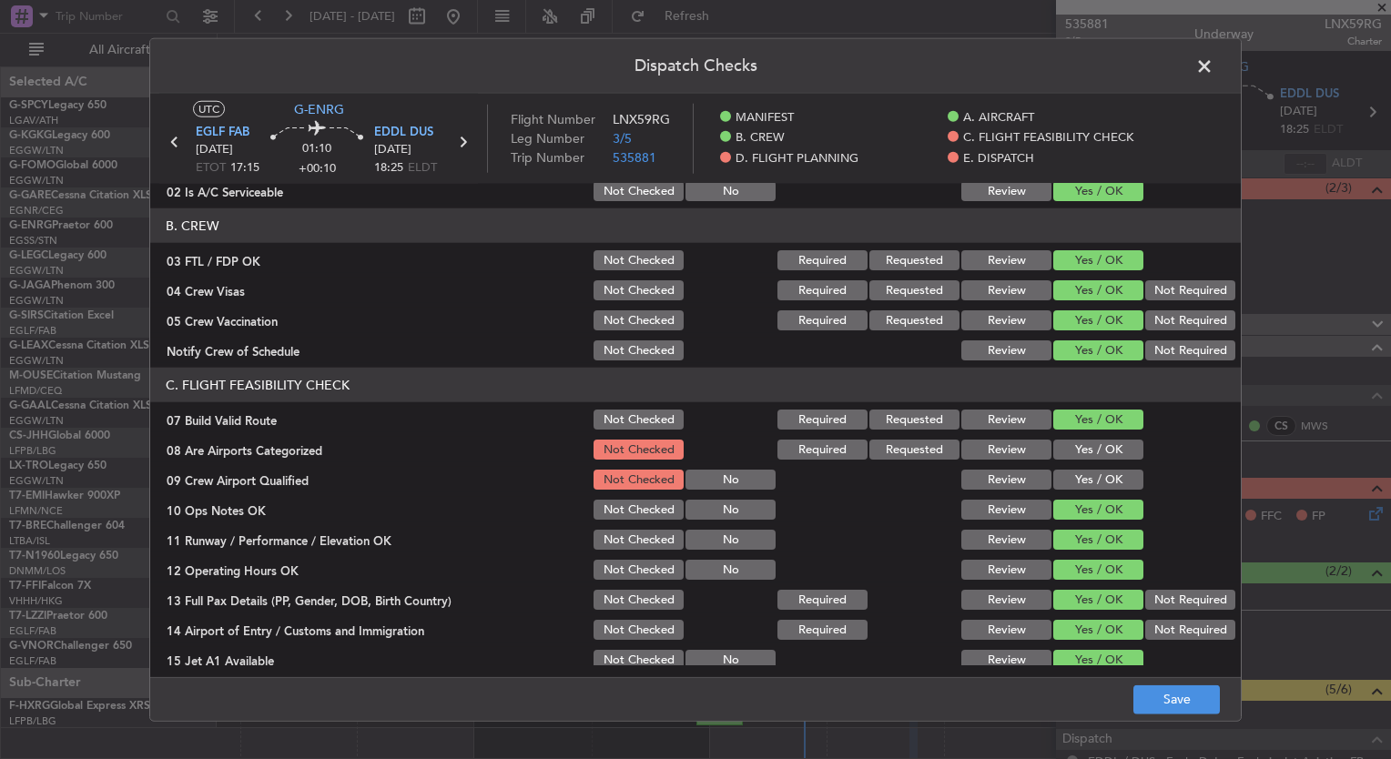
scroll to position [175, 0]
click at [1088, 448] on button "Yes / OK" at bounding box center [1098, 449] width 90 height 20
click at [1095, 483] on button "Yes / OK" at bounding box center [1098, 479] width 90 height 20
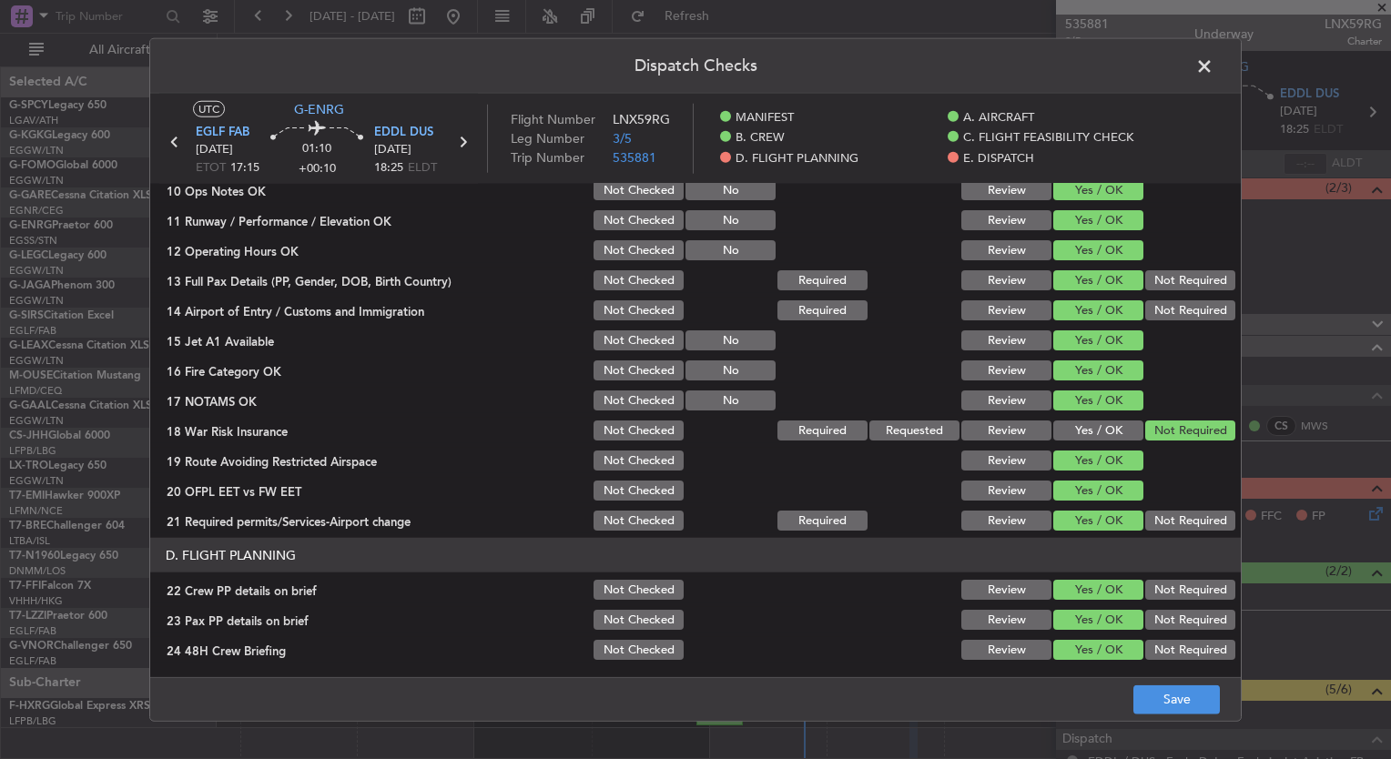
scroll to position [503, 0]
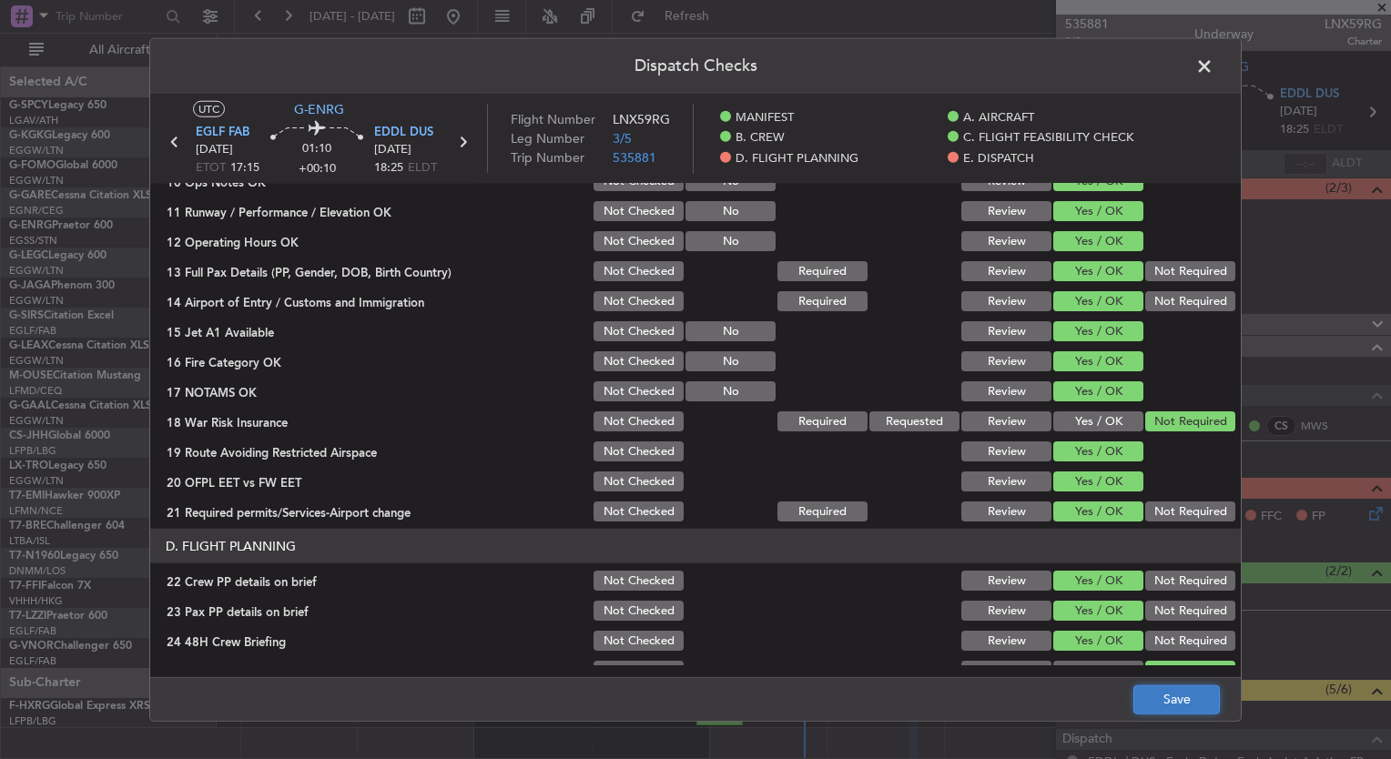
click at [1169, 707] on button "Save" at bounding box center [1177, 699] width 87 height 29
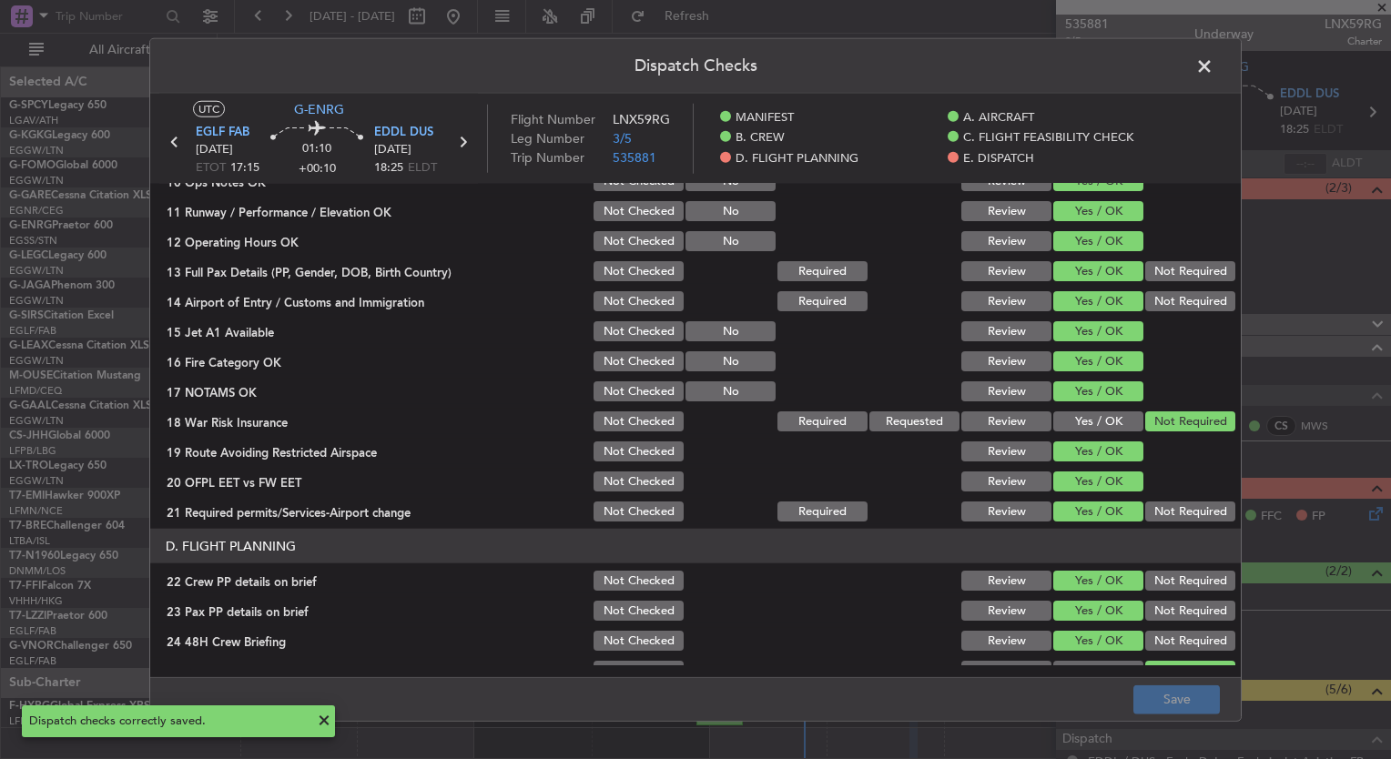
click at [1214, 63] on span at bounding box center [1214, 71] width 0 height 36
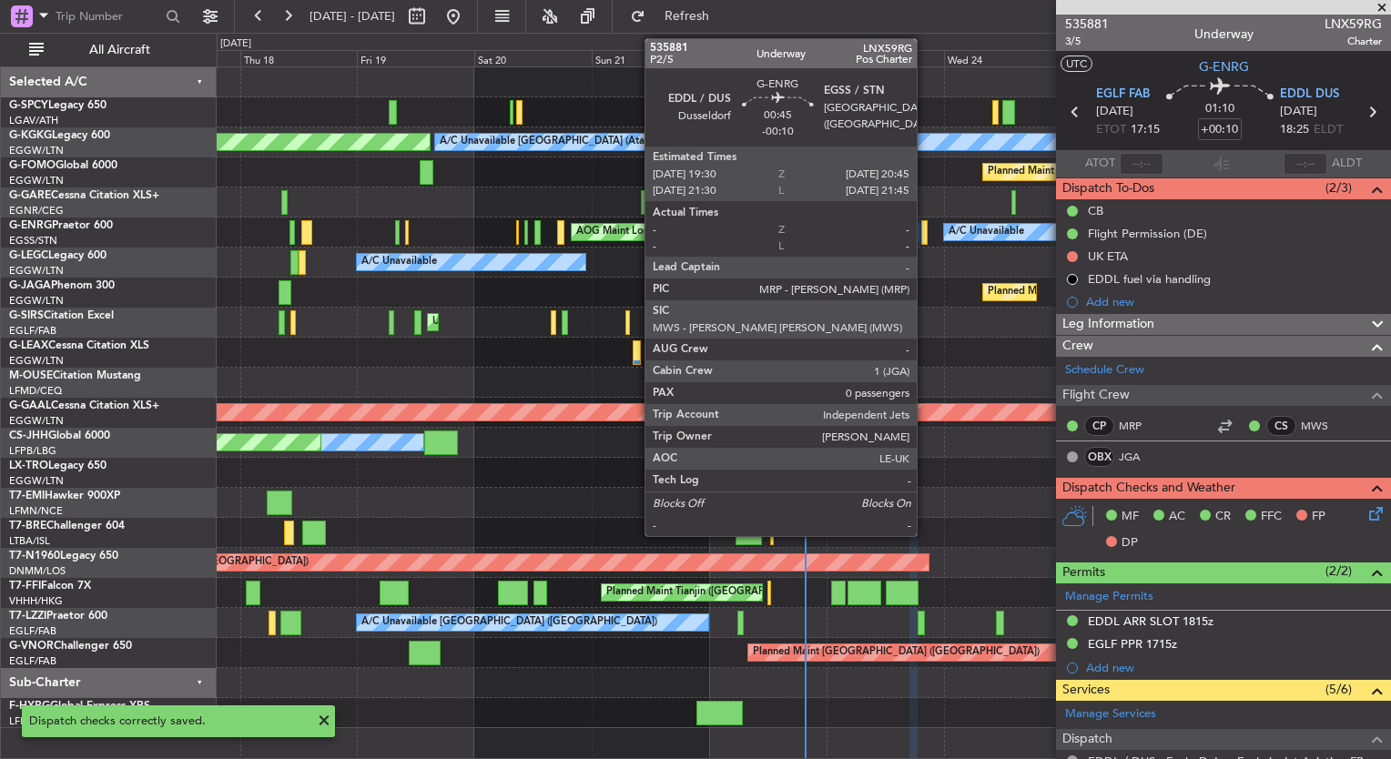
click at [925, 234] on div at bounding box center [924, 232] width 6 height 25
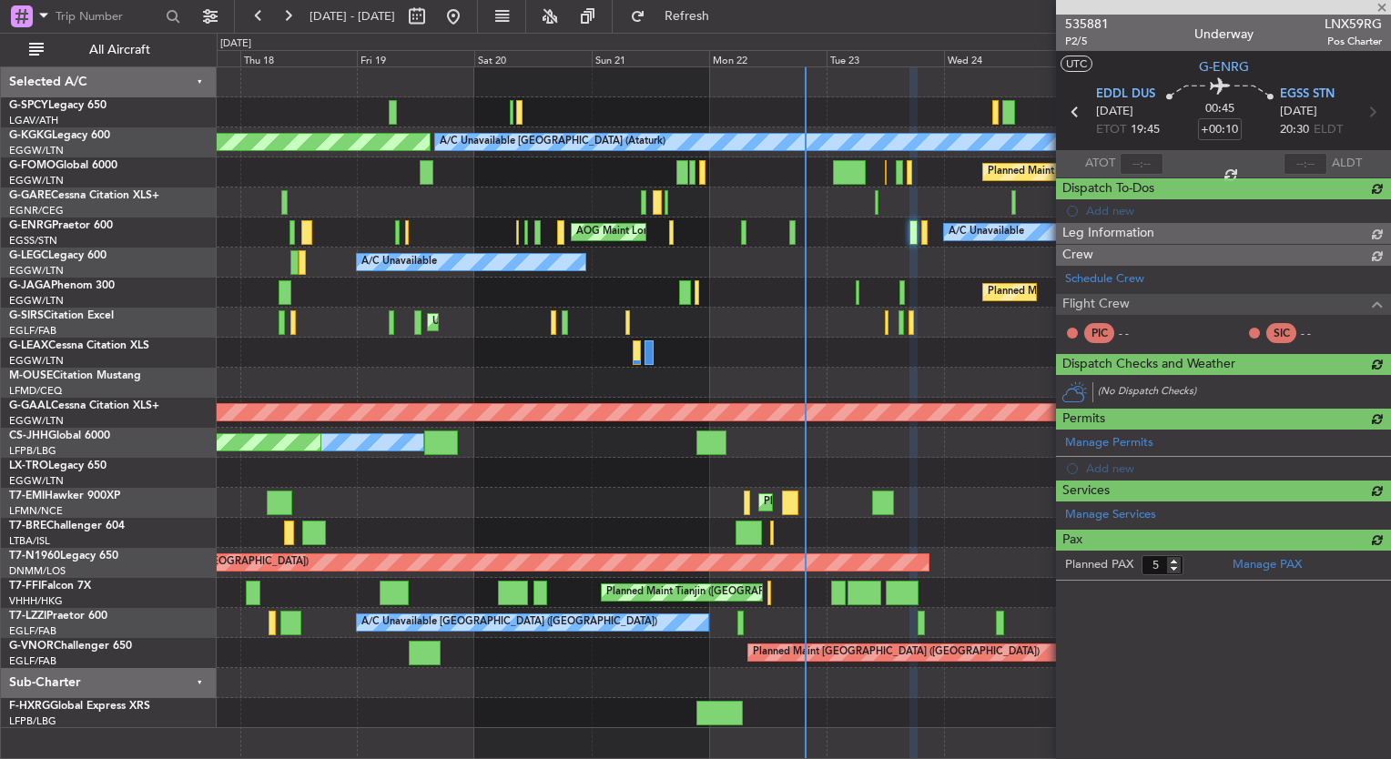
type input "-00:10"
type input "0"
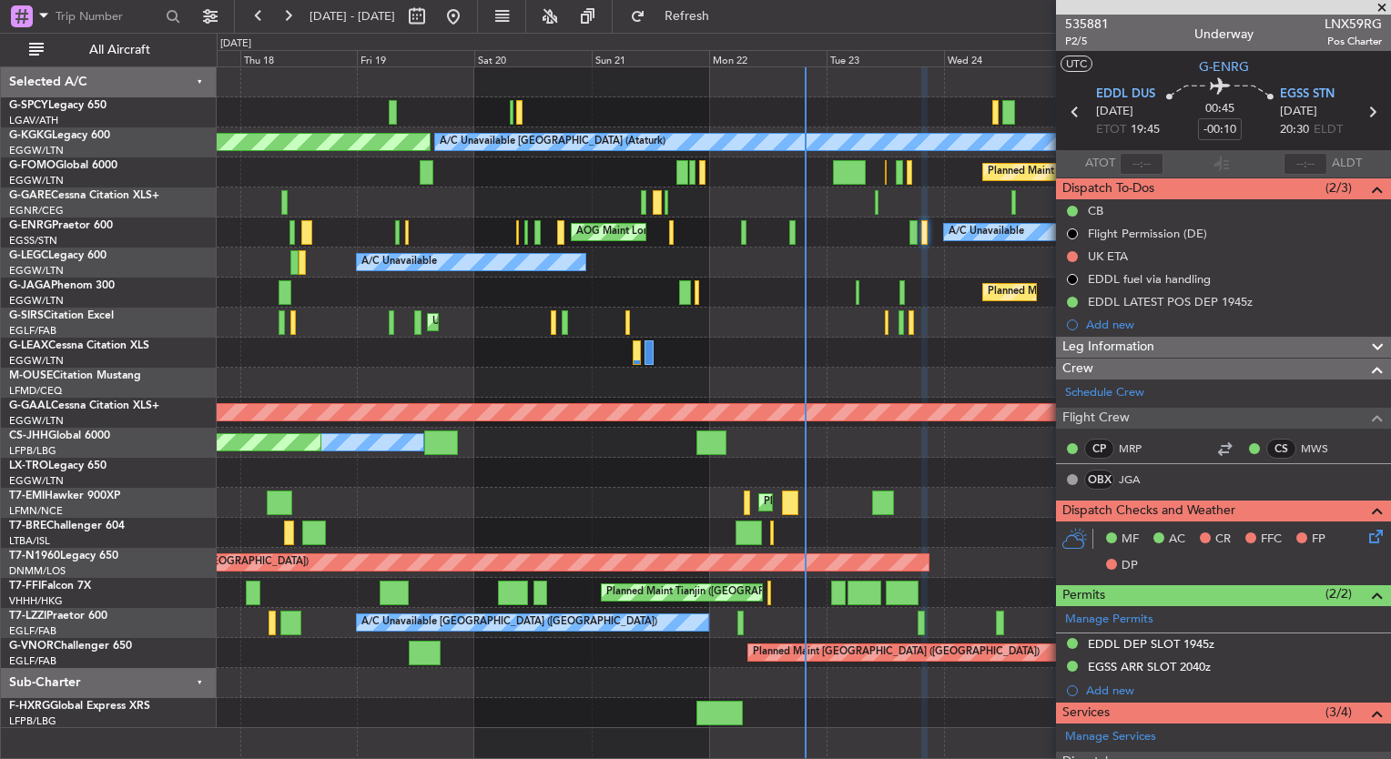
click at [1366, 534] on icon at bounding box center [1373, 533] width 15 height 15
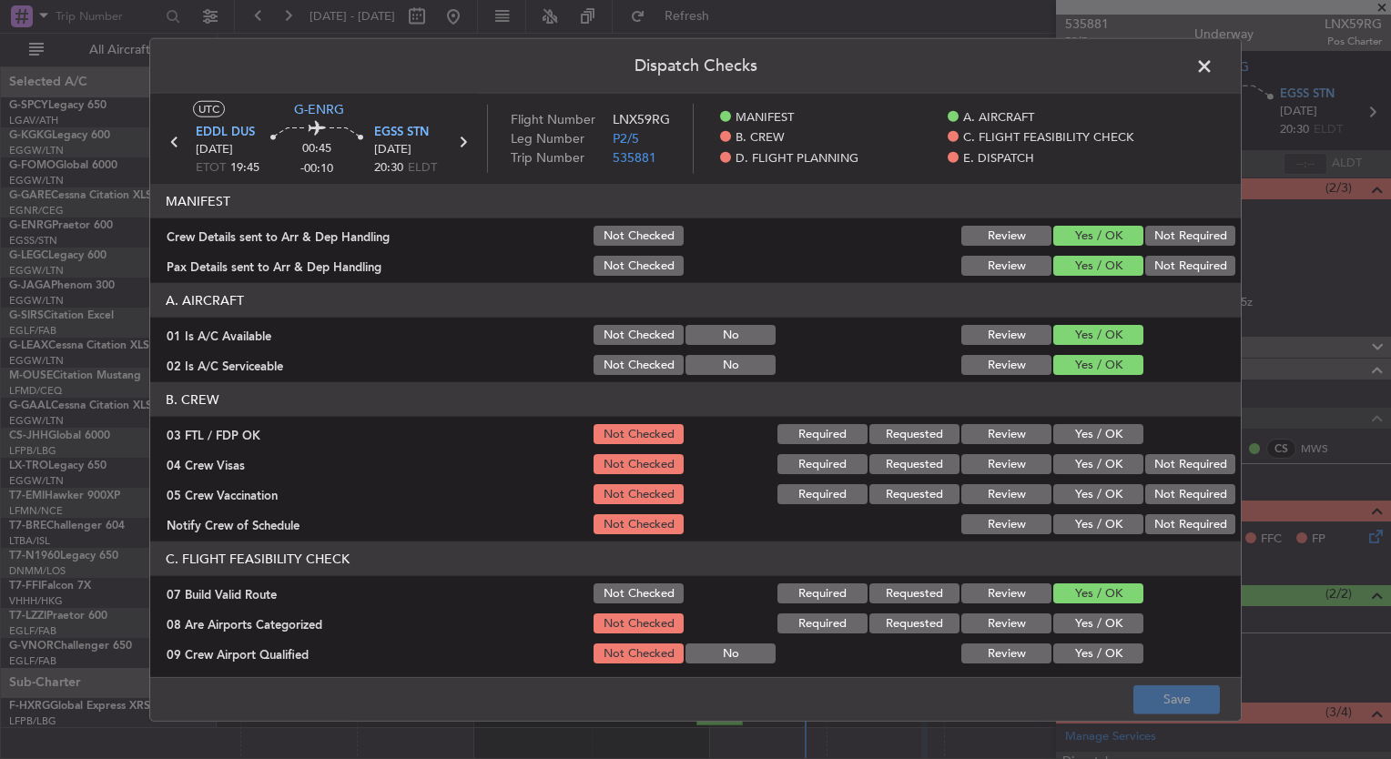
click at [1071, 430] on button "Yes / OK" at bounding box center [1098, 434] width 90 height 20
click at [1074, 455] on button "Yes / OK" at bounding box center [1098, 464] width 90 height 20
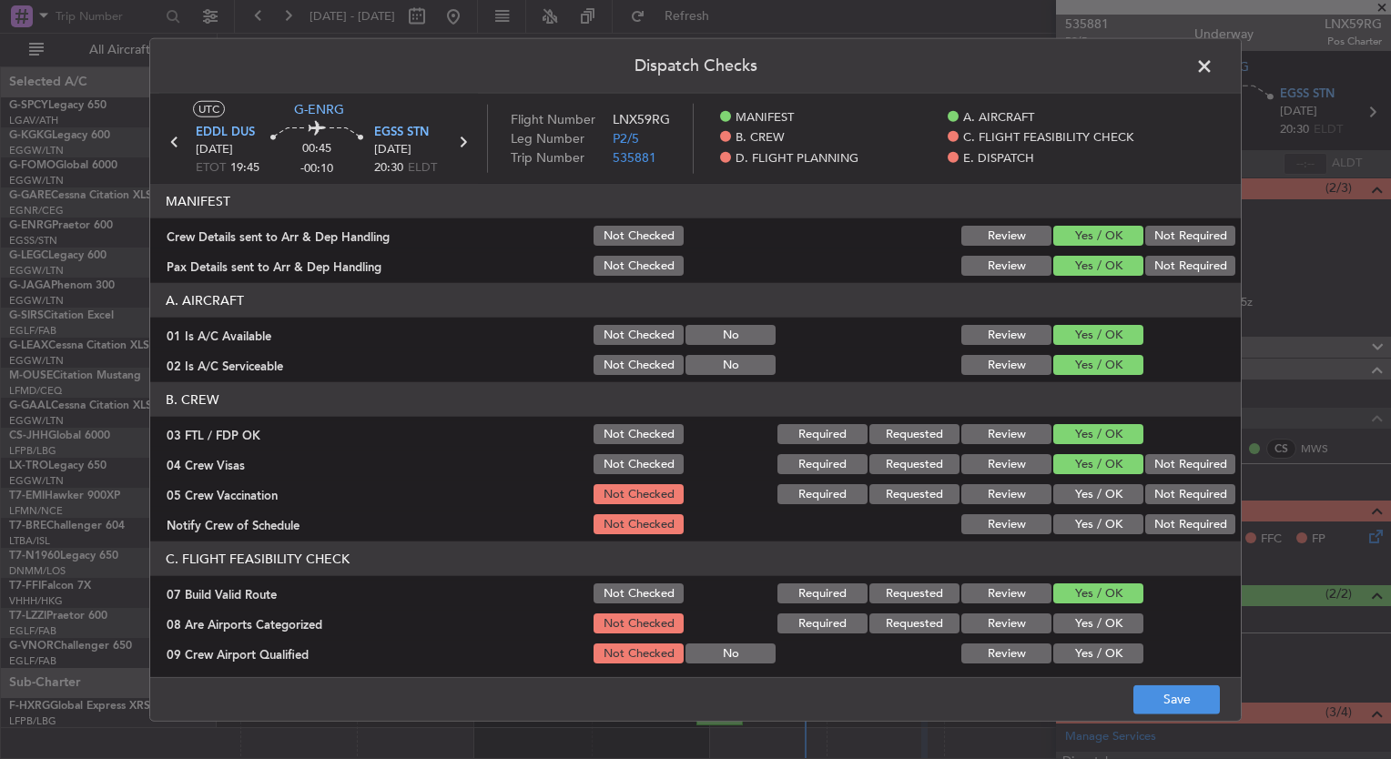
click at [1083, 482] on div "Yes / OK" at bounding box center [1097, 494] width 92 height 25
click at [1084, 494] on button "Yes / OK" at bounding box center [1098, 494] width 90 height 20
click at [1088, 514] on button "Yes / OK" at bounding box center [1098, 524] width 90 height 20
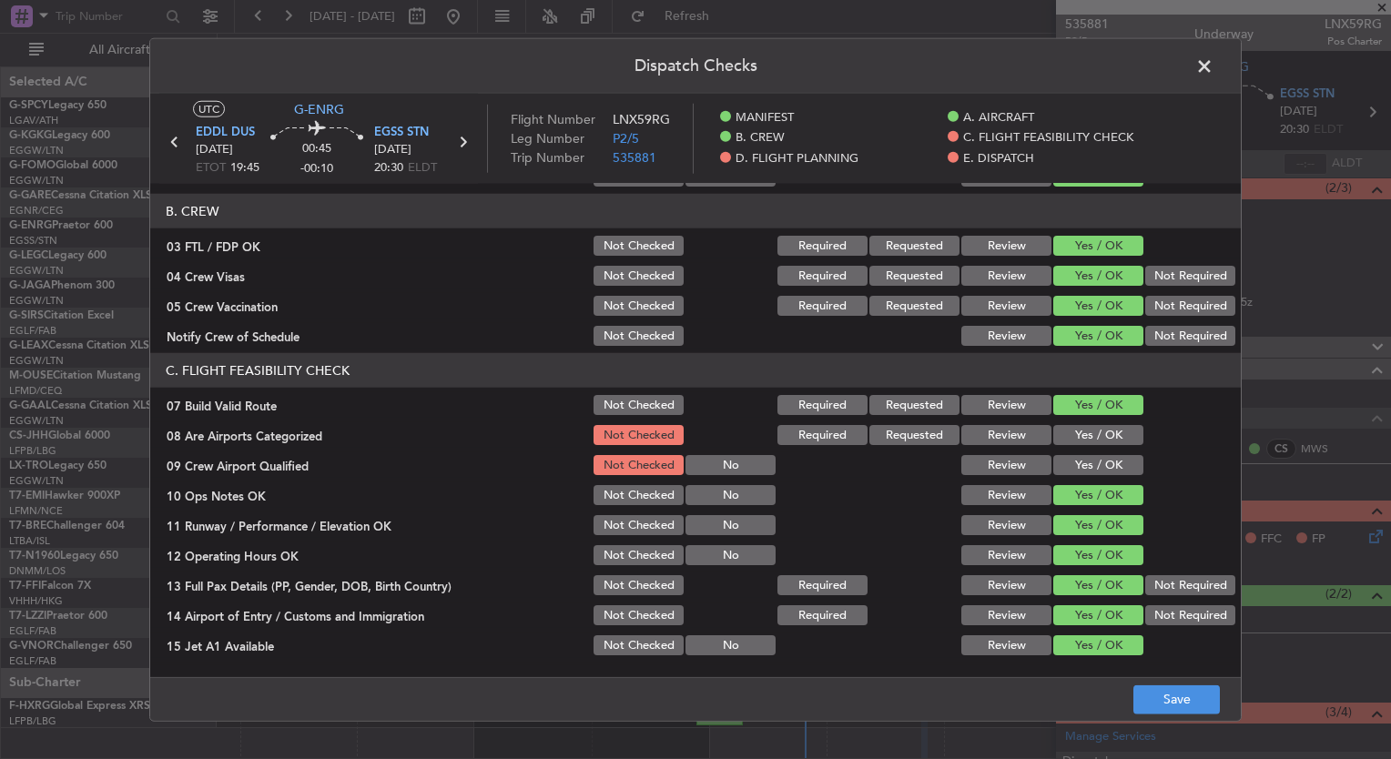
scroll to position [189, 0]
click at [1083, 432] on button "Yes / OK" at bounding box center [1098, 434] width 90 height 20
click at [1094, 463] on button "Yes / OK" at bounding box center [1098, 464] width 90 height 20
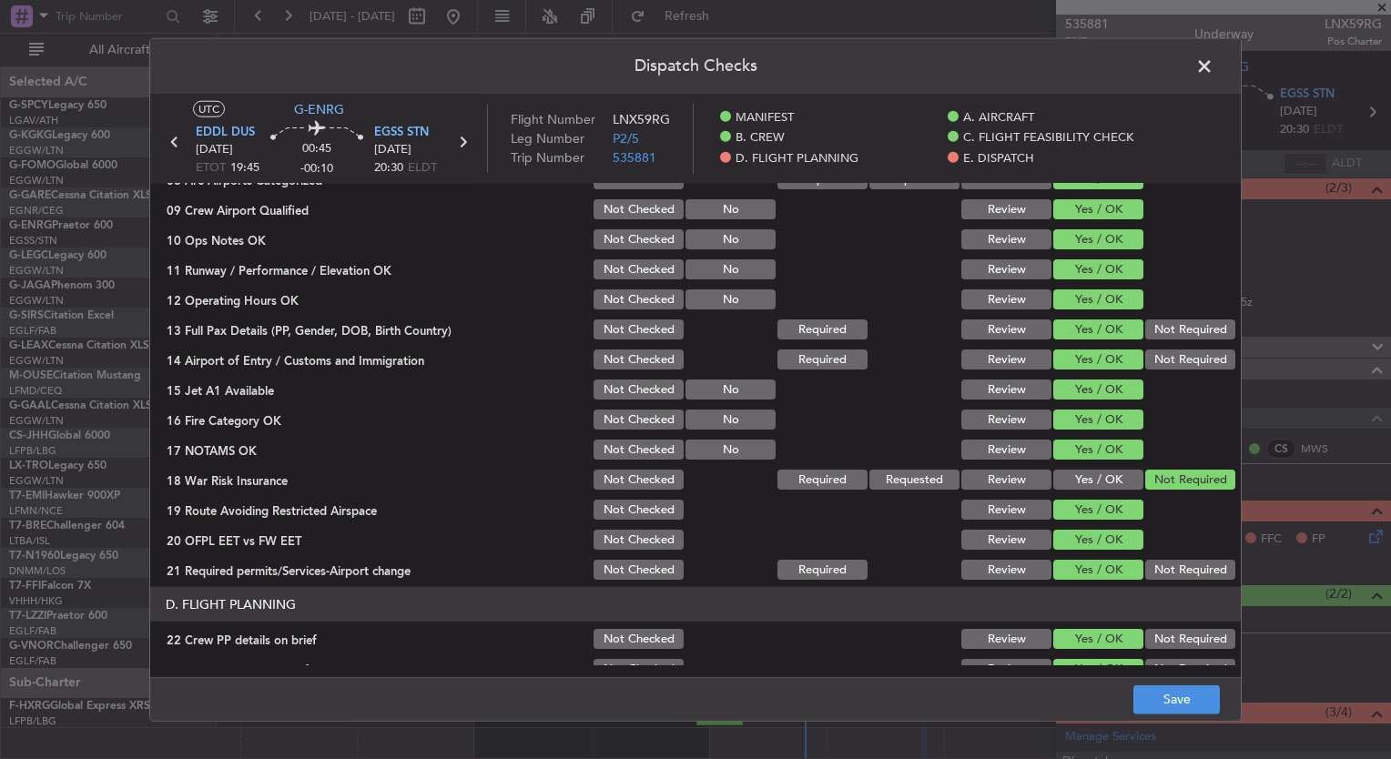
scroll to position [444, 0]
click at [1173, 699] on button "Save" at bounding box center [1177, 699] width 87 height 29
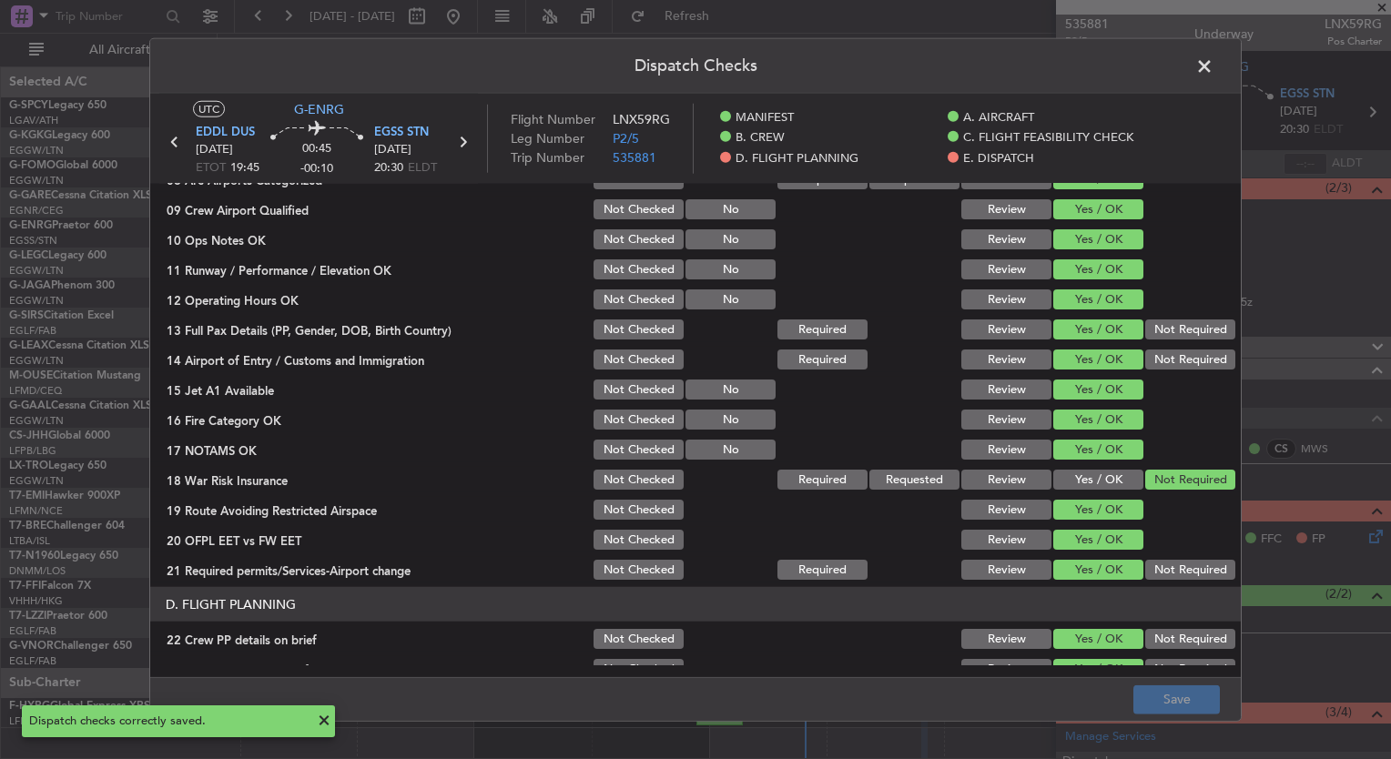
click at [1214, 68] on span at bounding box center [1214, 71] width 0 height 36
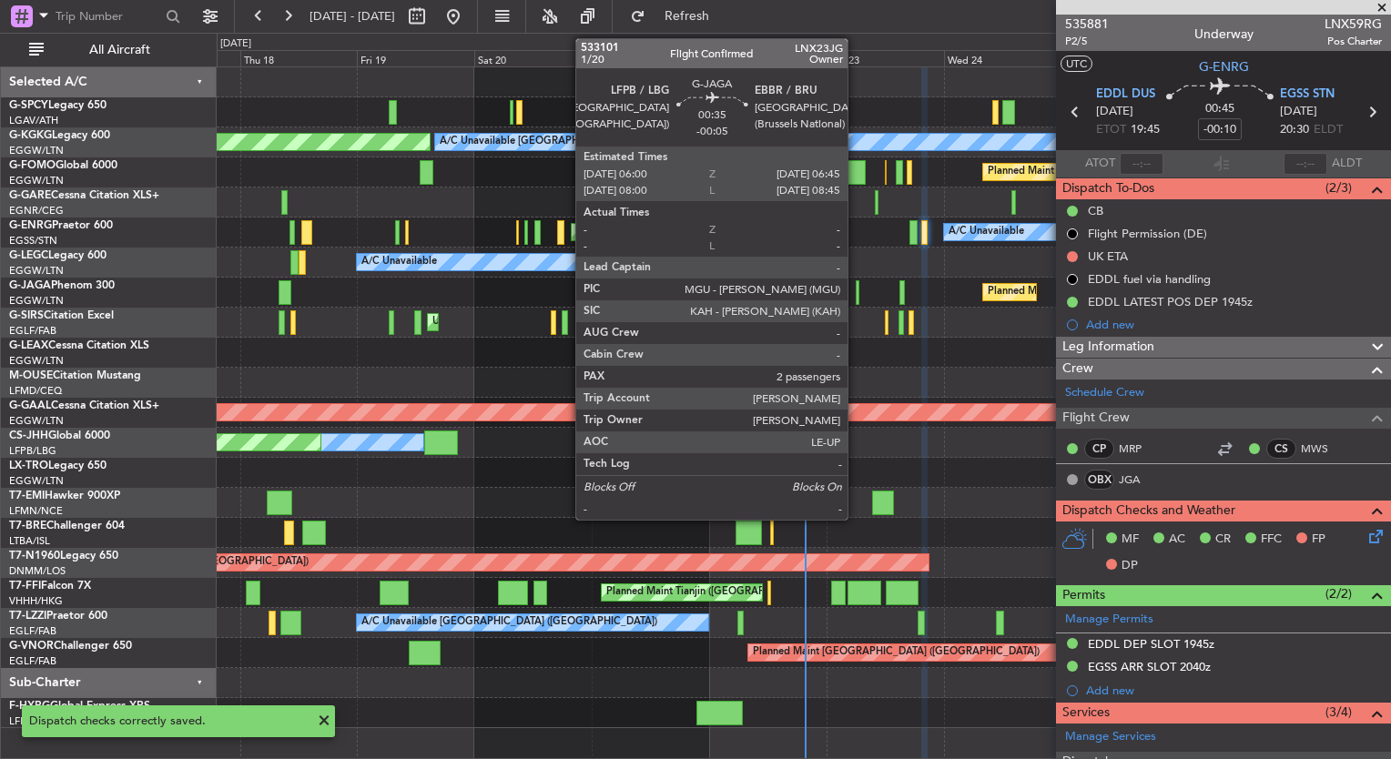
click at [856, 297] on div at bounding box center [858, 292] width 5 height 25
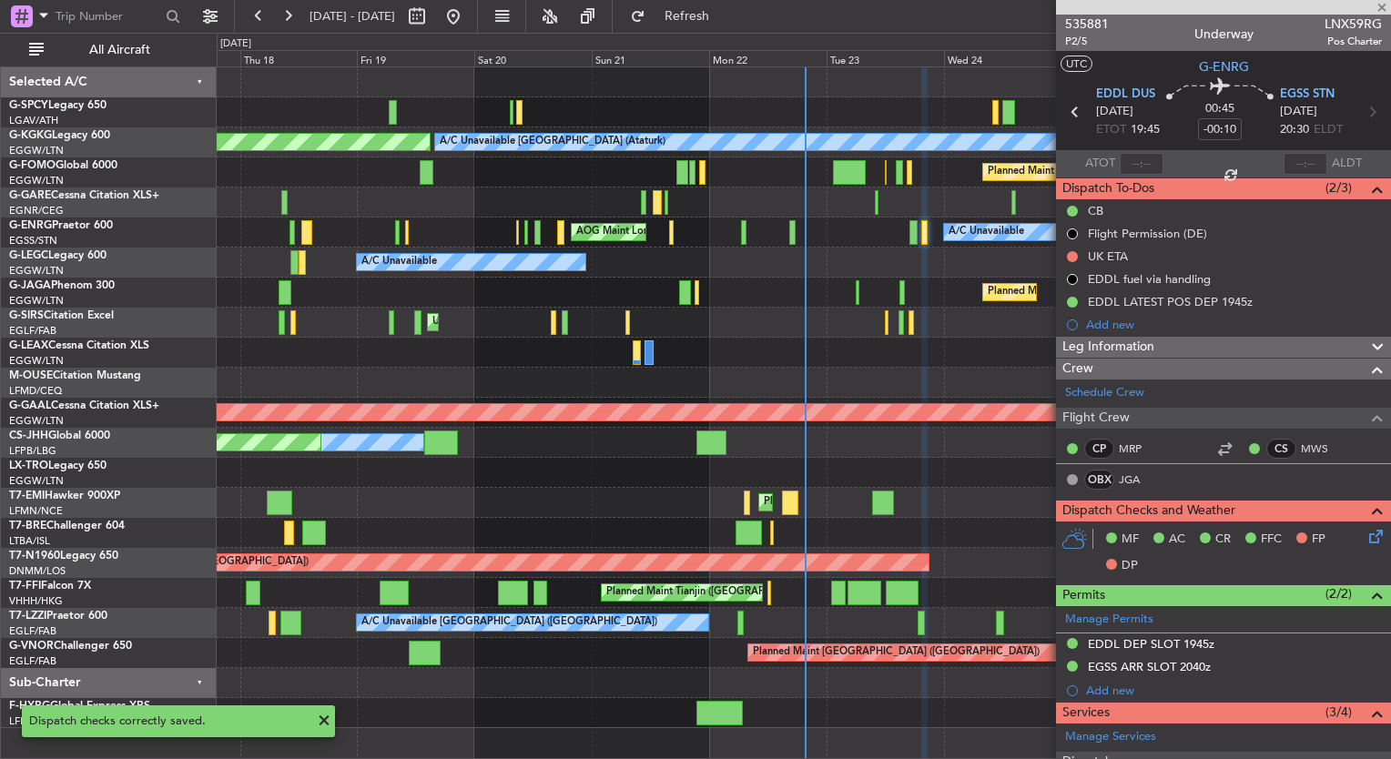
type input "-00:05"
type input "2"
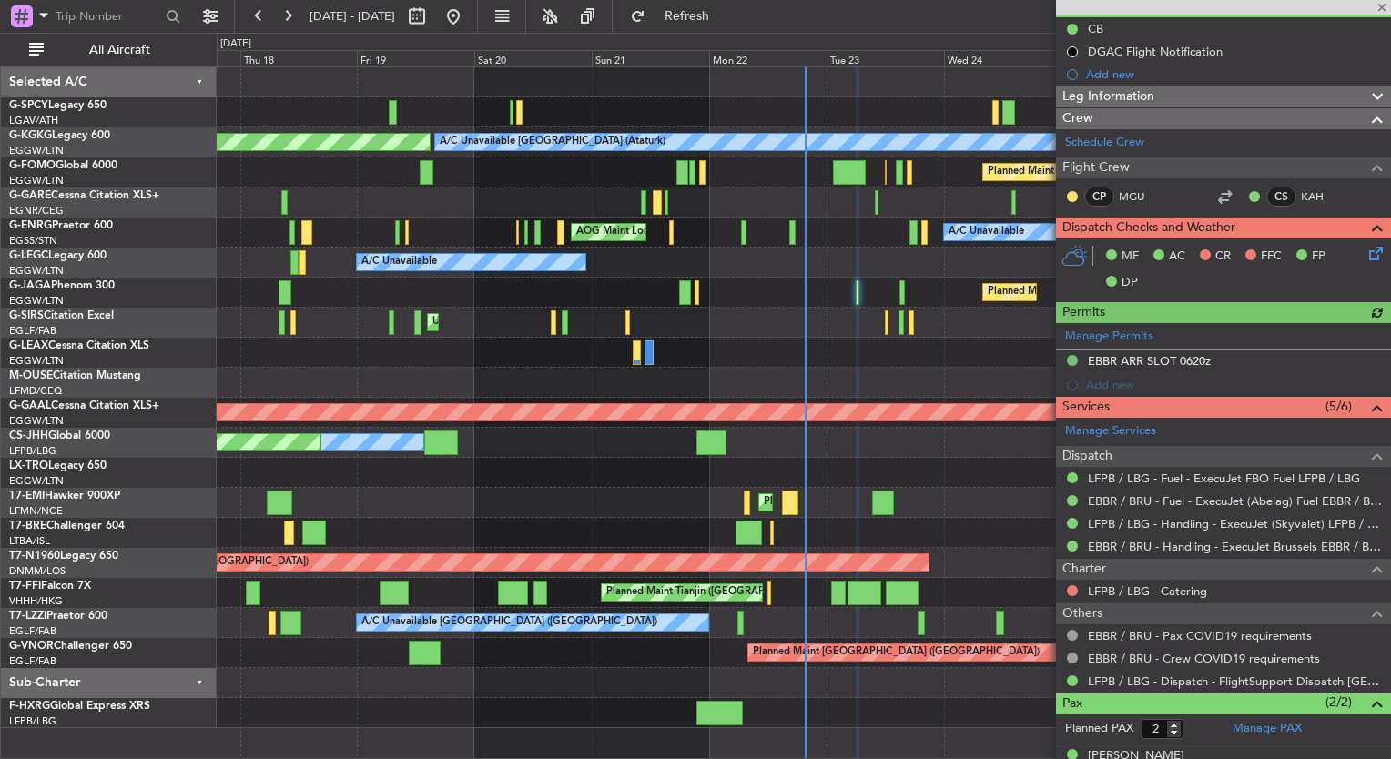
scroll to position [183, 0]
click at [929, 239] on div "A/C Unavailable AOG Maint London (Stansted)" at bounding box center [804, 233] width 1174 height 30
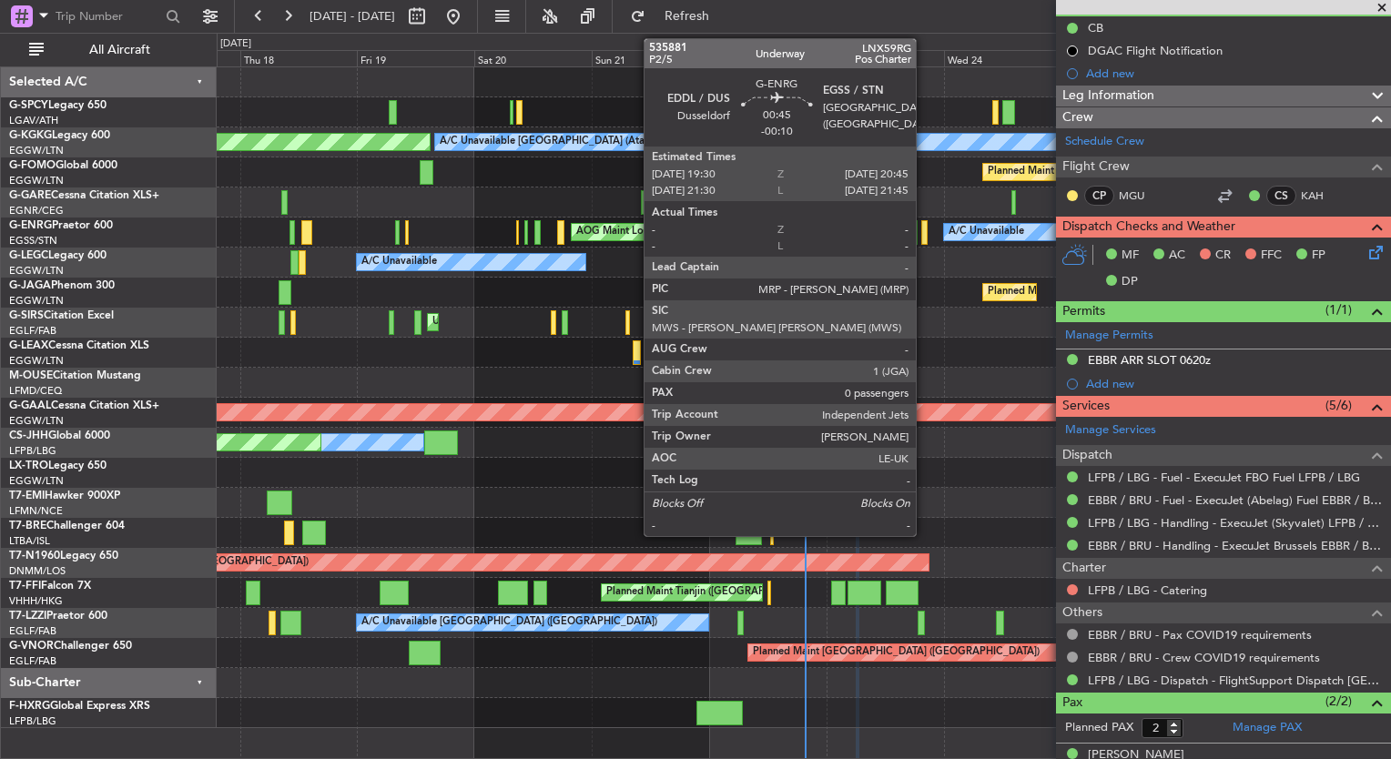
click at [924, 238] on div at bounding box center [924, 232] width 6 height 25
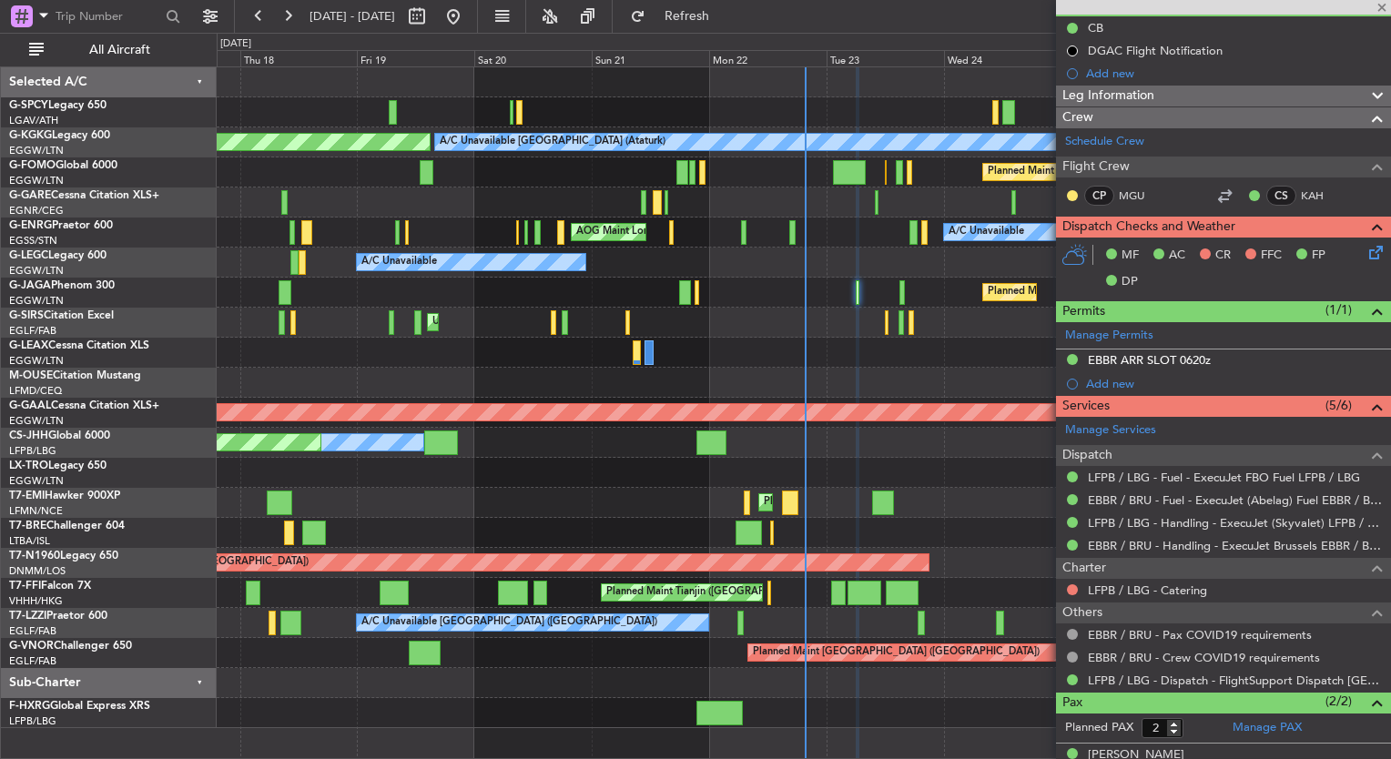
type input "-00:10"
type input "0"
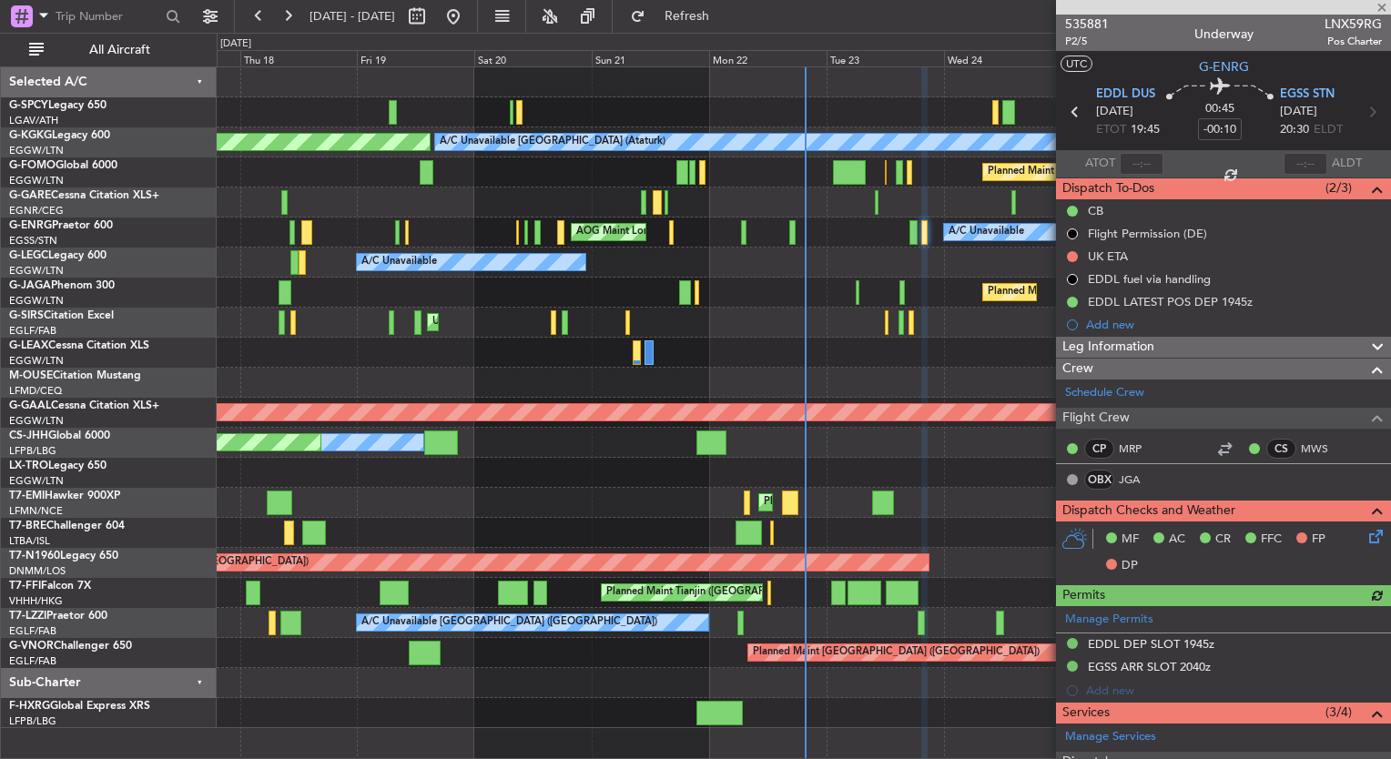
scroll to position [288, 0]
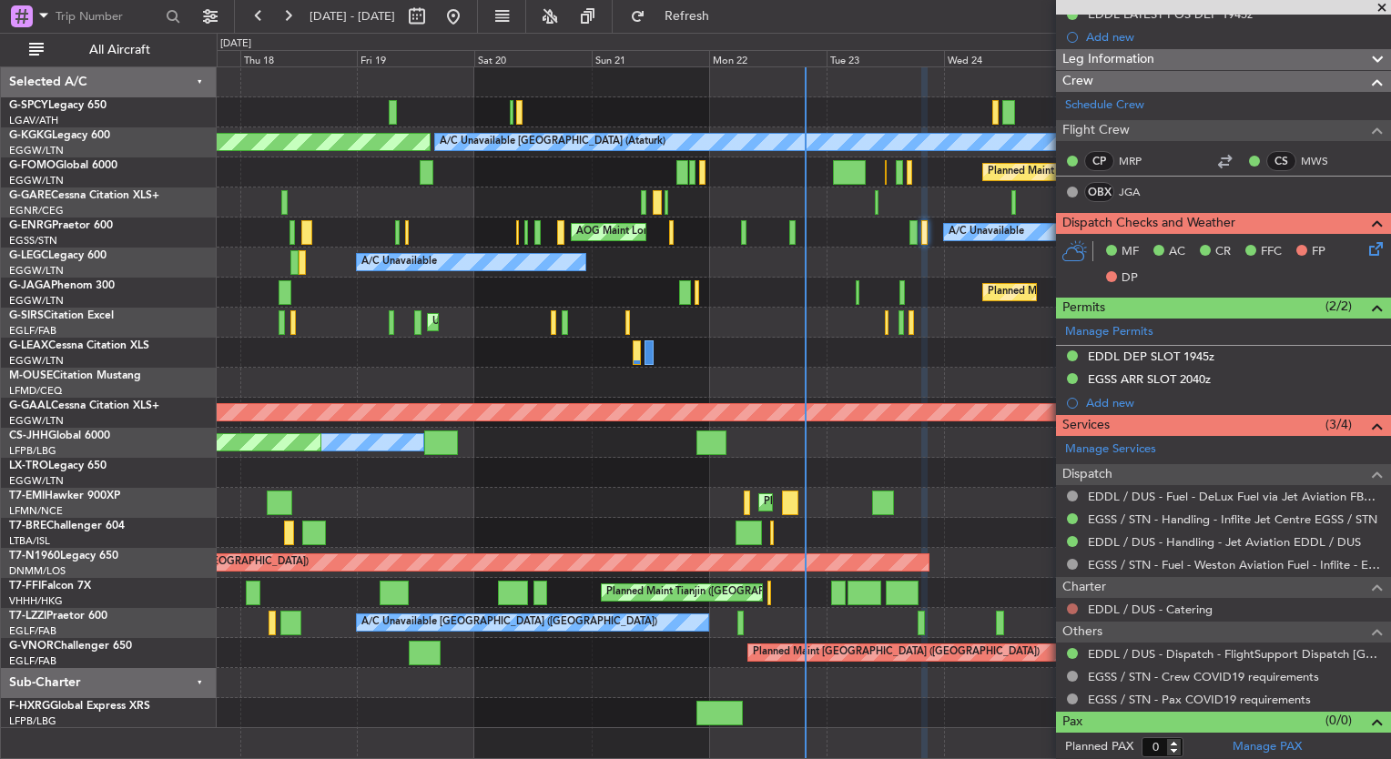
click at [1072, 604] on button at bounding box center [1072, 609] width 11 height 11
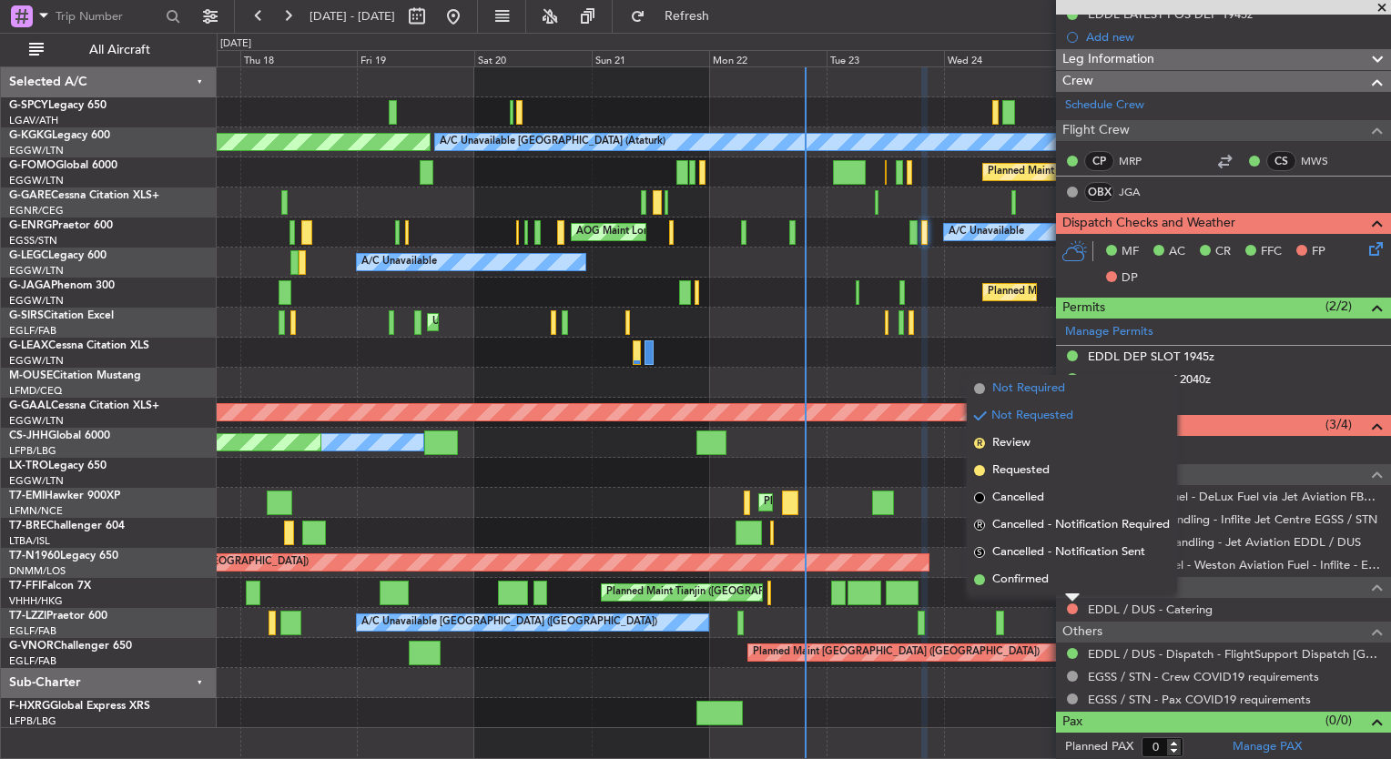
click at [998, 384] on span "Not Required" at bounding box center [1028, 389] width 73 height 18
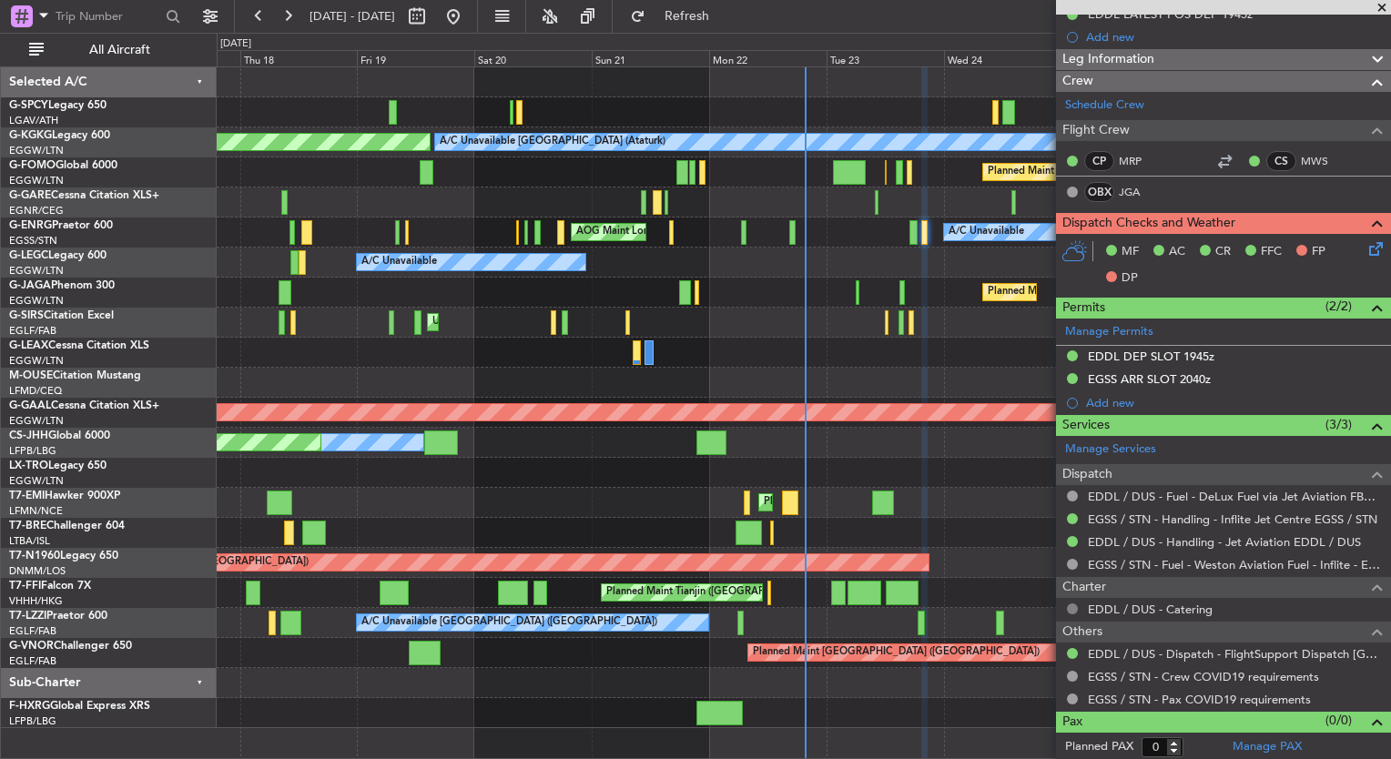
click at [1073, 604] on button at bounding box center [1072, 609] width 11 height 11
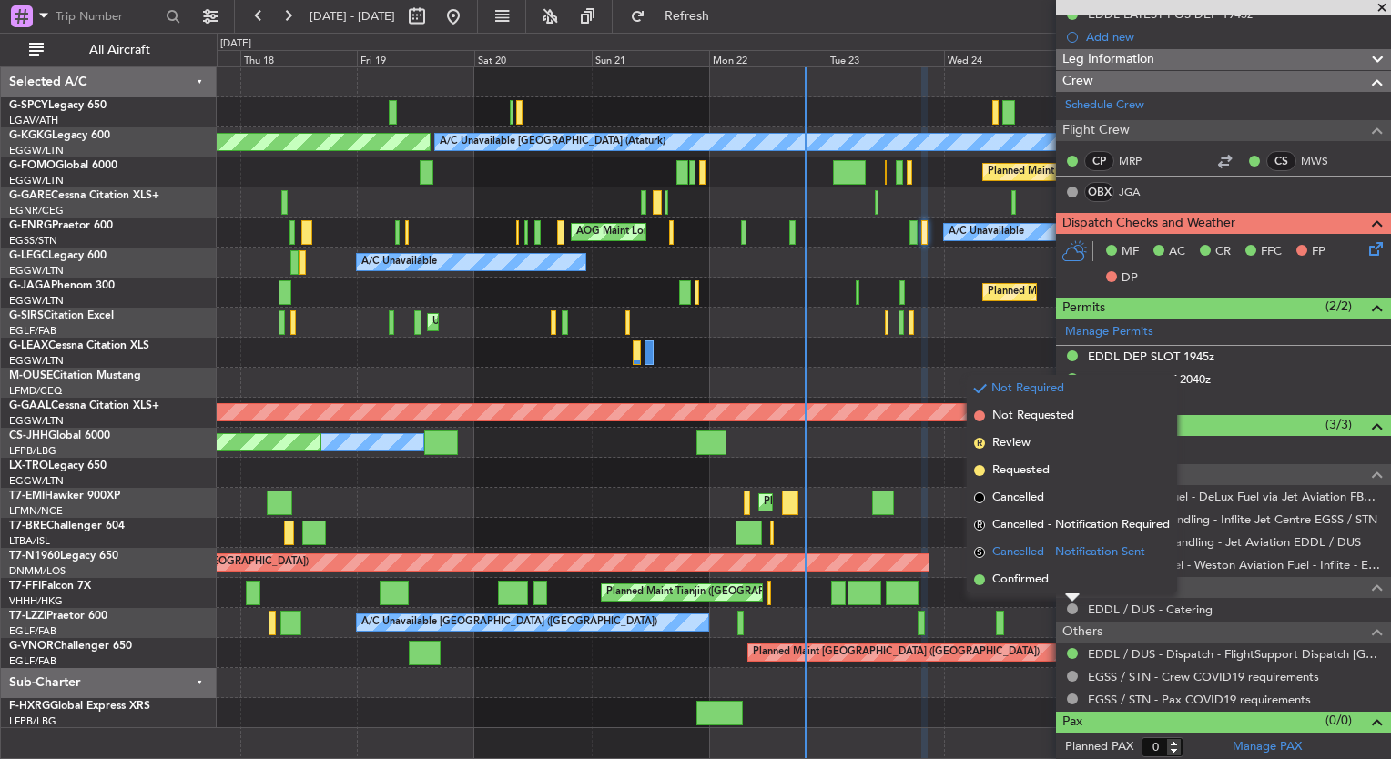
click at [1020, 560] on span "Cancelled - Notification Sent" at bounding box center [1068, 553] width 153 height 18
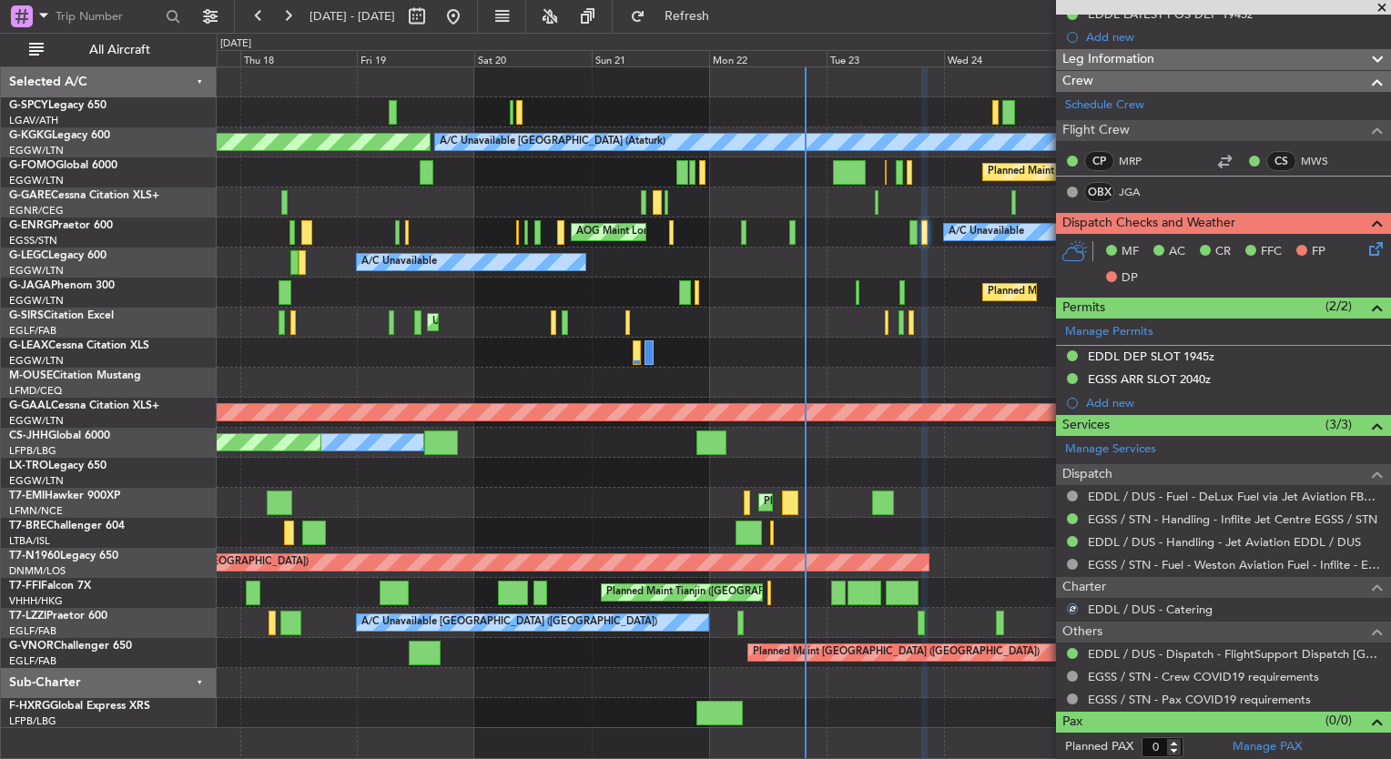
click at [1073, 608] on div at bounding box center [1072, 609] width 11 height 11
click at [1073, 604] on div at bounding box center [1072, 609] width 11 height 11
click at [1071, 606] on div at bounding box center [1073, 610] width 12 height 12
click at [1071, 606] on div at bounding box center [1072, 609] width 11 height 11
click at [1071, 606] on button "S" at bounding box center [1072, 609] width 11 height 11
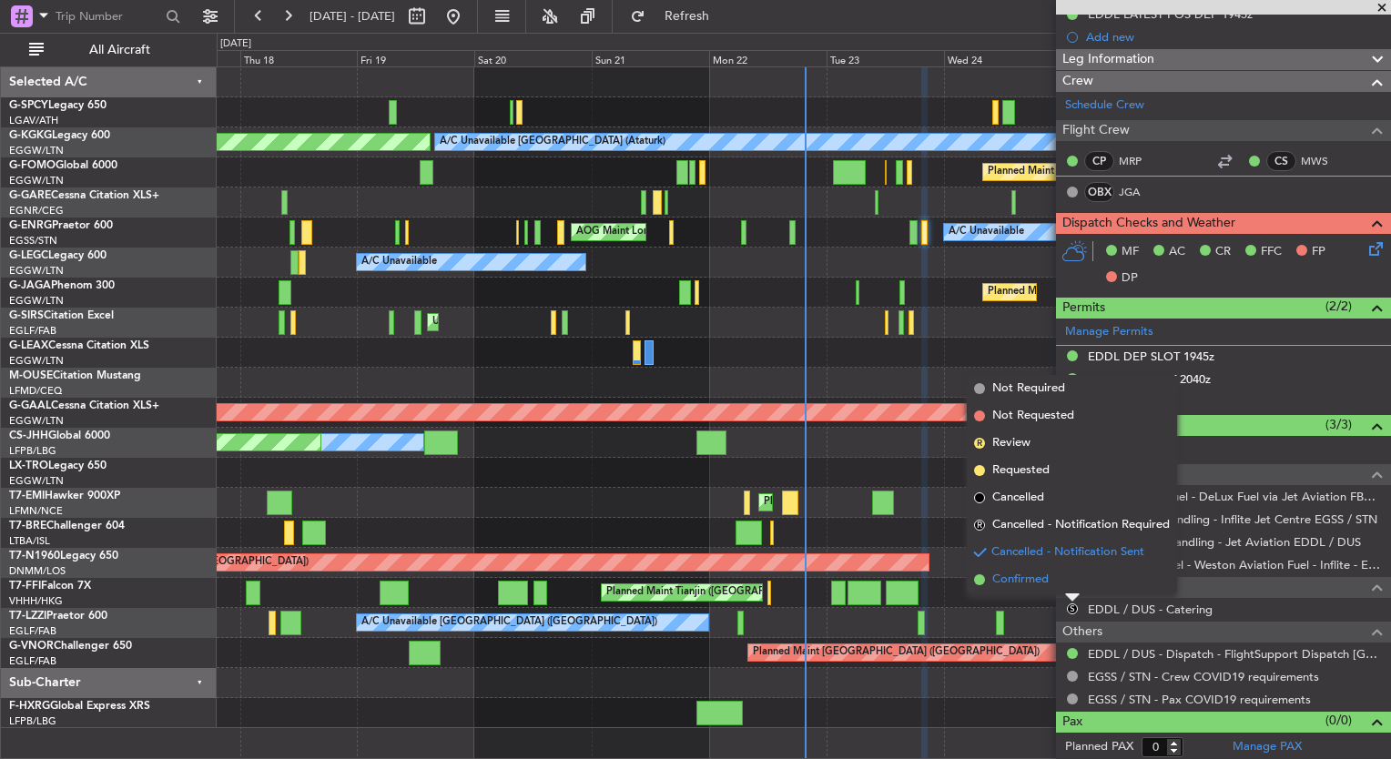
click at [1023, 574] on span "Confirmed" at bounding box center [1020, 580] width 56 height 18
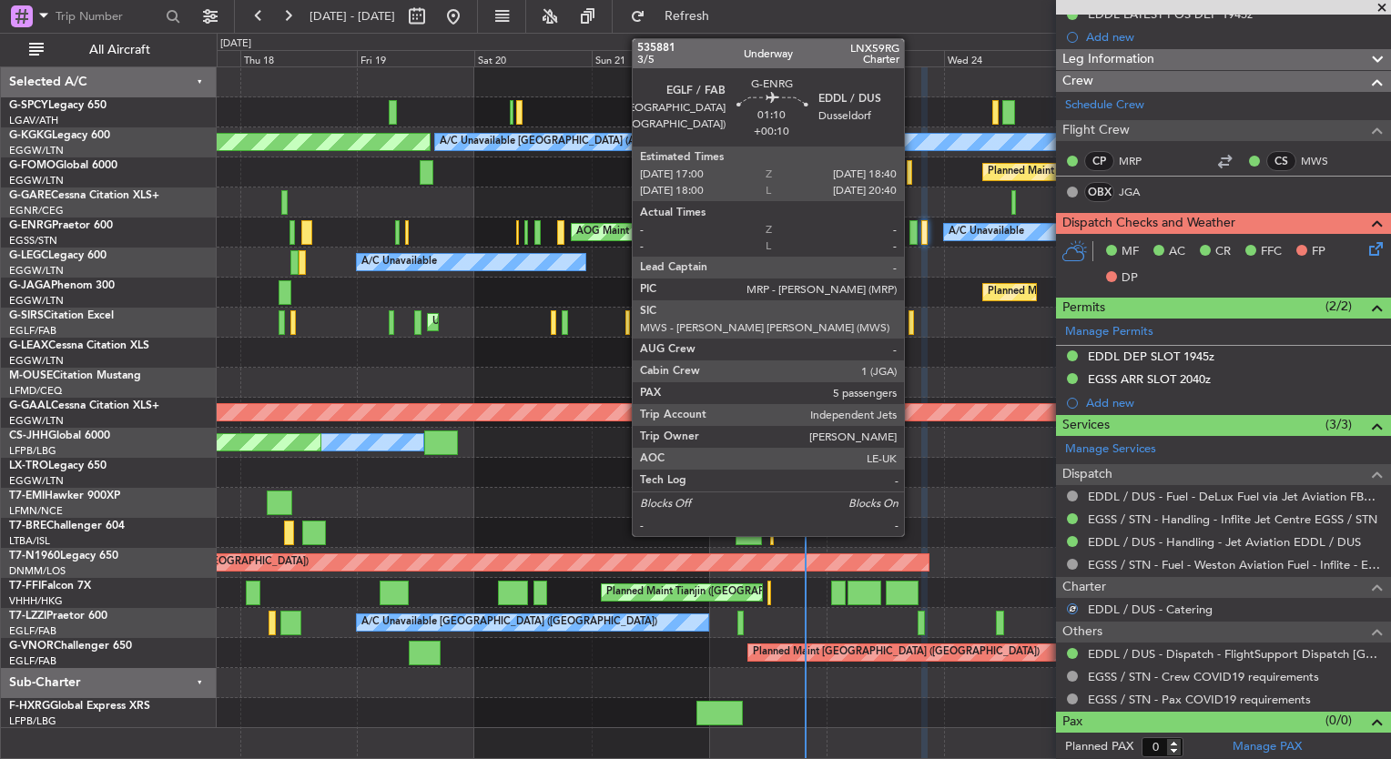
click at [912, 231] on div at bounding box center [914, 232] width 8 height 25
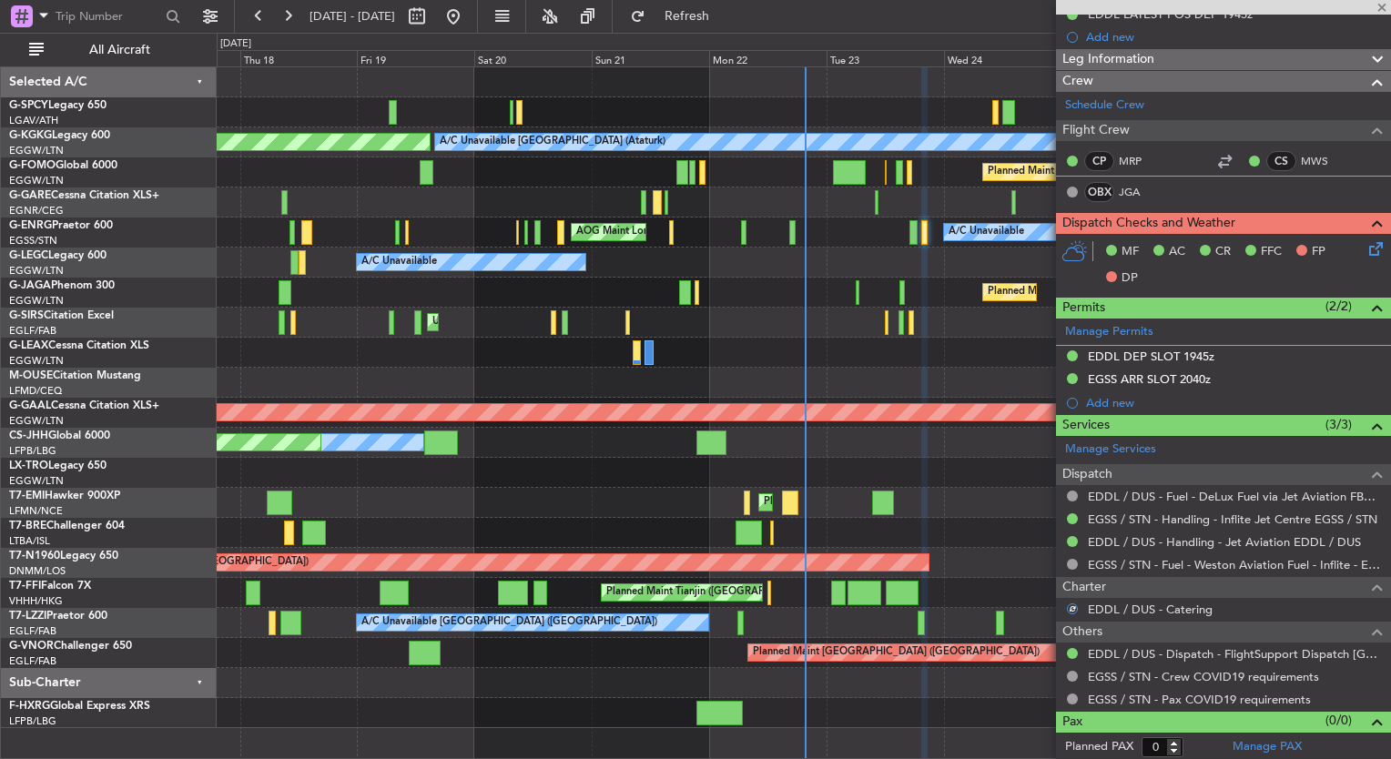
type input "+00:10"
type input "5"
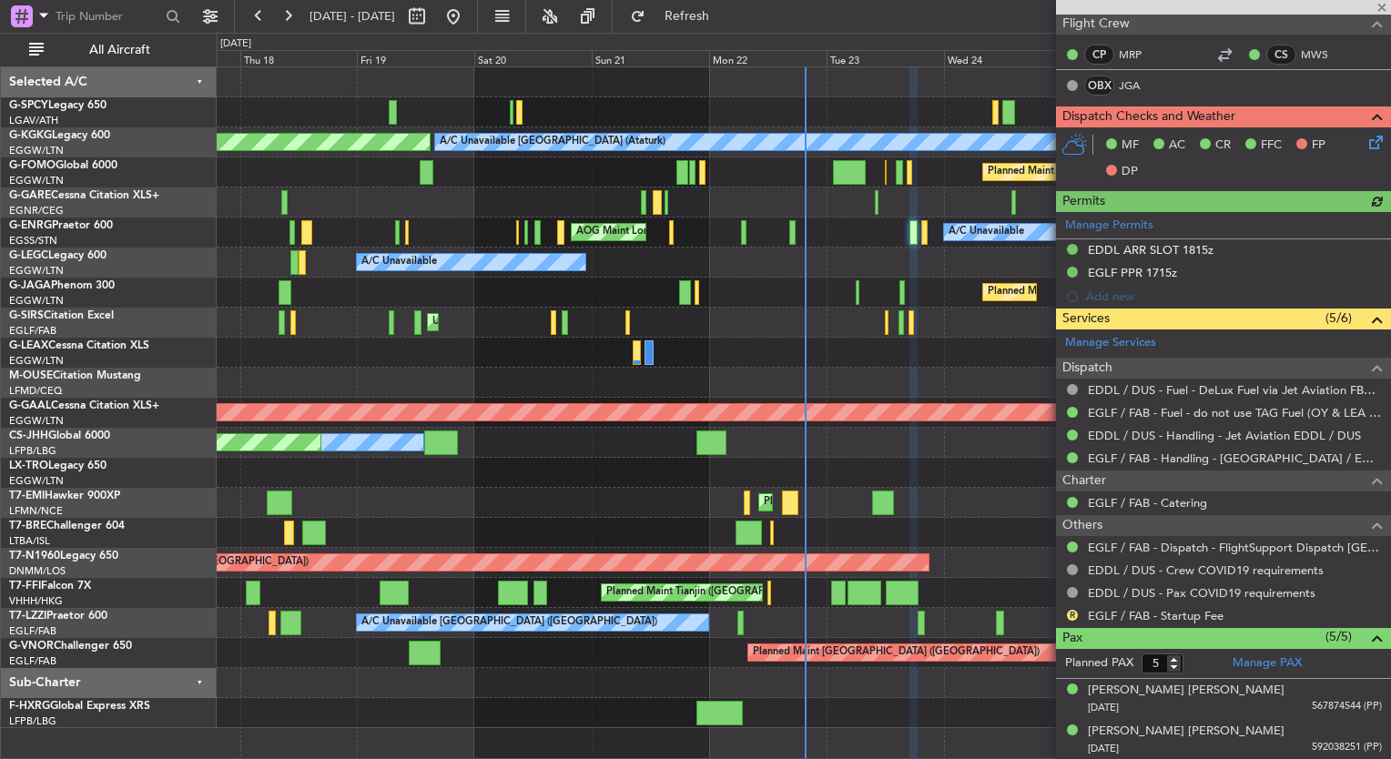
scroll to position [379, 0]
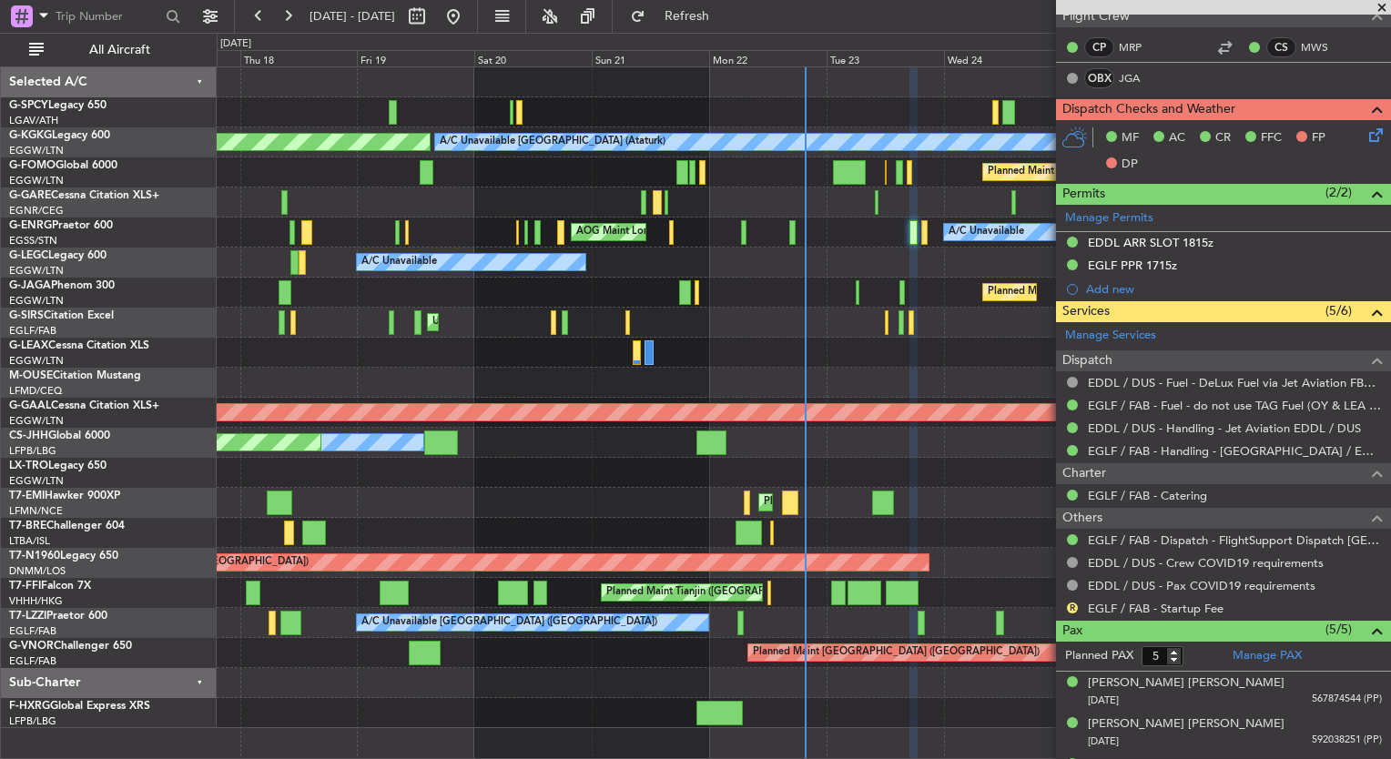
click at [854, 290] on div "Planned Maint [GEOGRAPHIC_DATA] ([GEOGRAPHIC_DATA])" at bounding box center [804, 293] width 1174 height 30
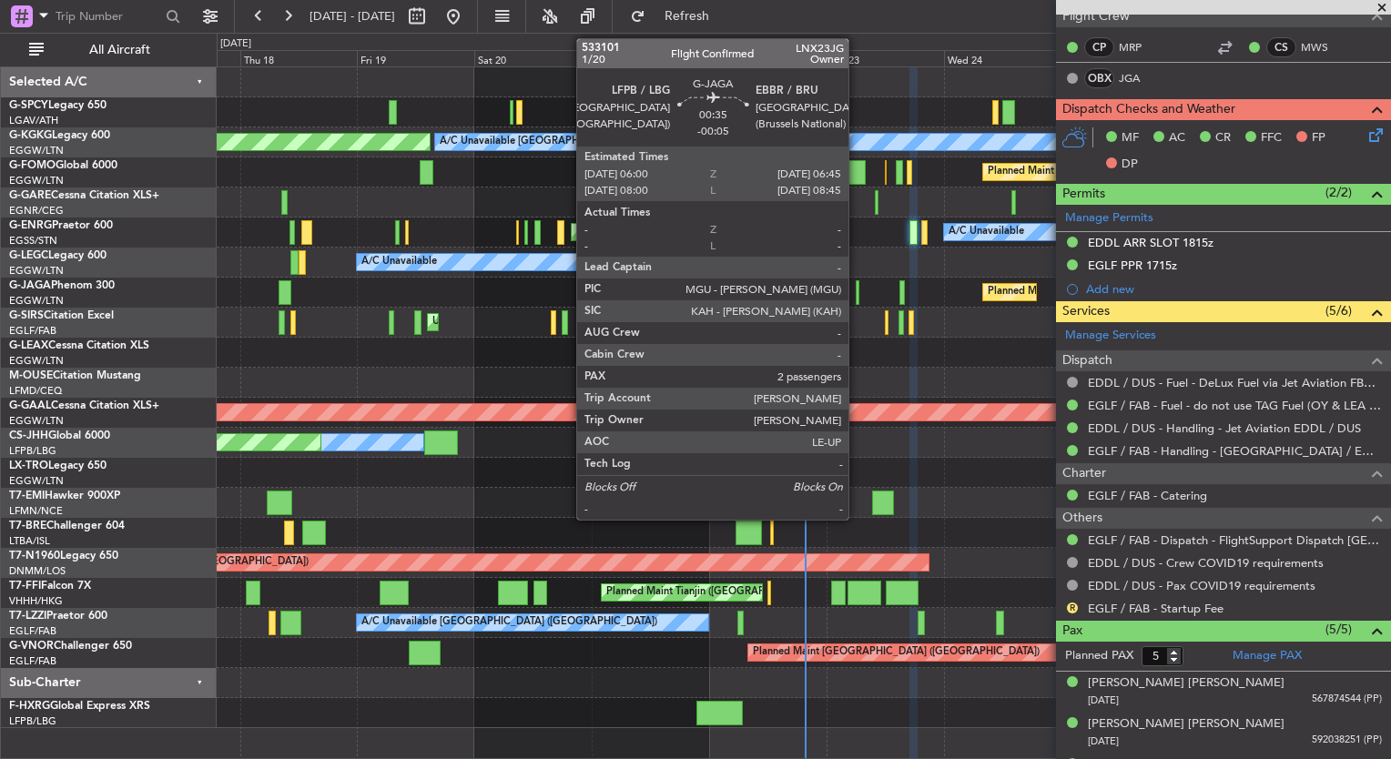
click at [857, 291] on div at bounding box center [858, 292] width 5 height 25
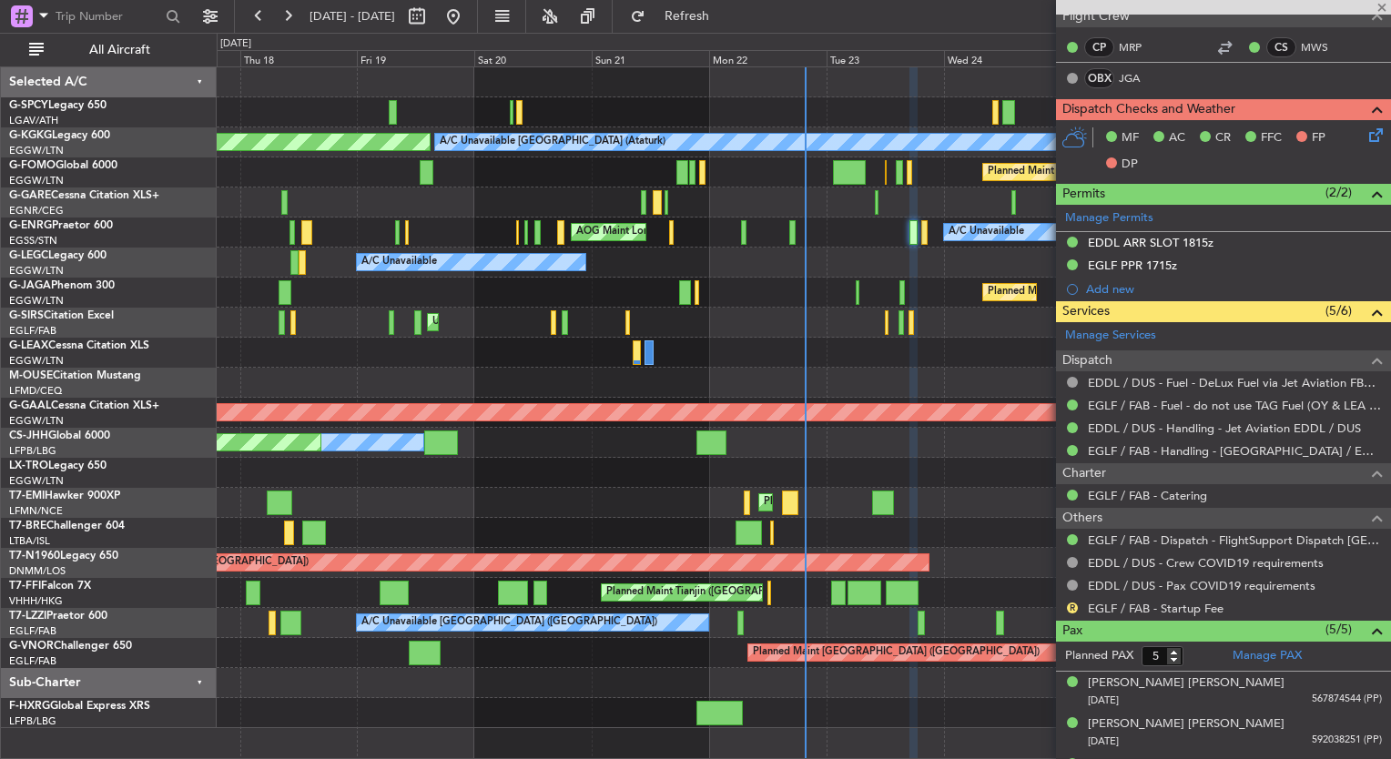
type input "-00:05"
type input "2"
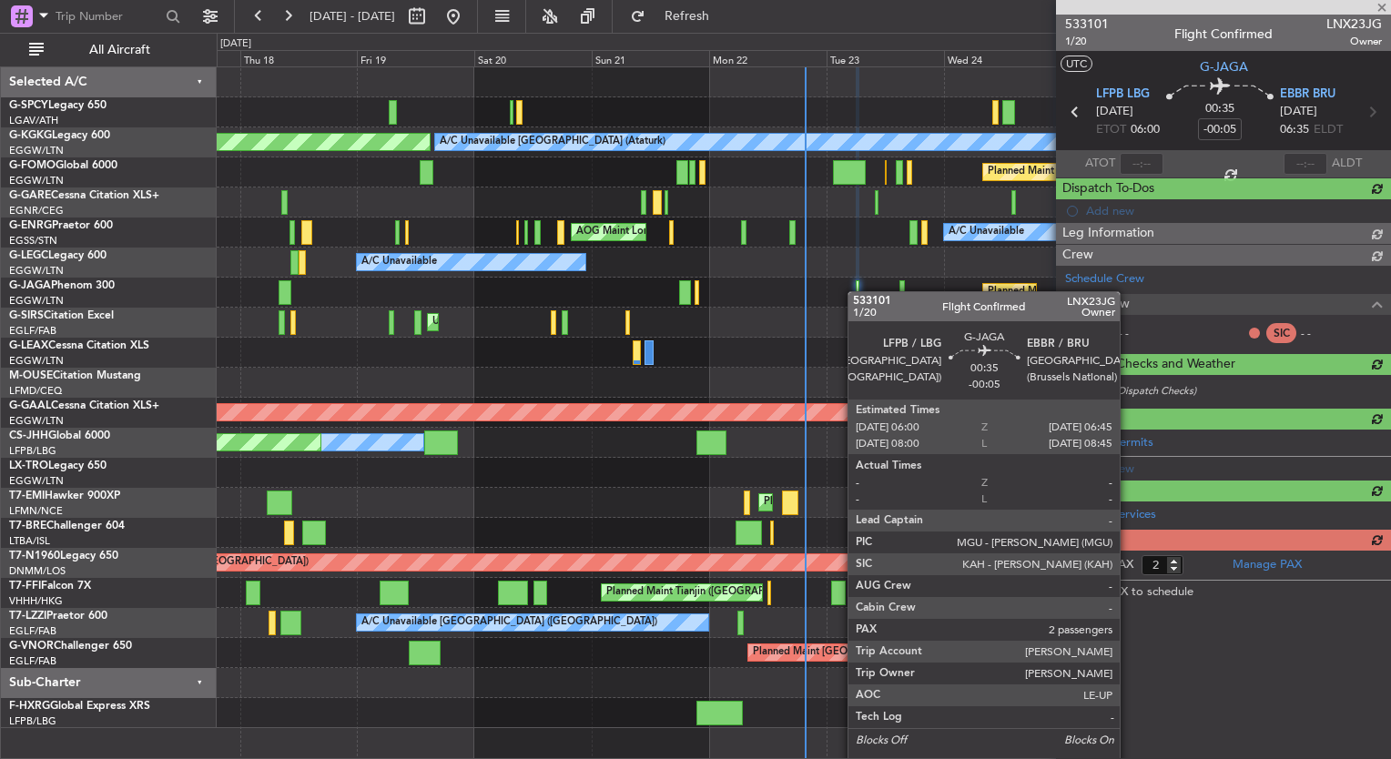
scroll to position [0, 0]
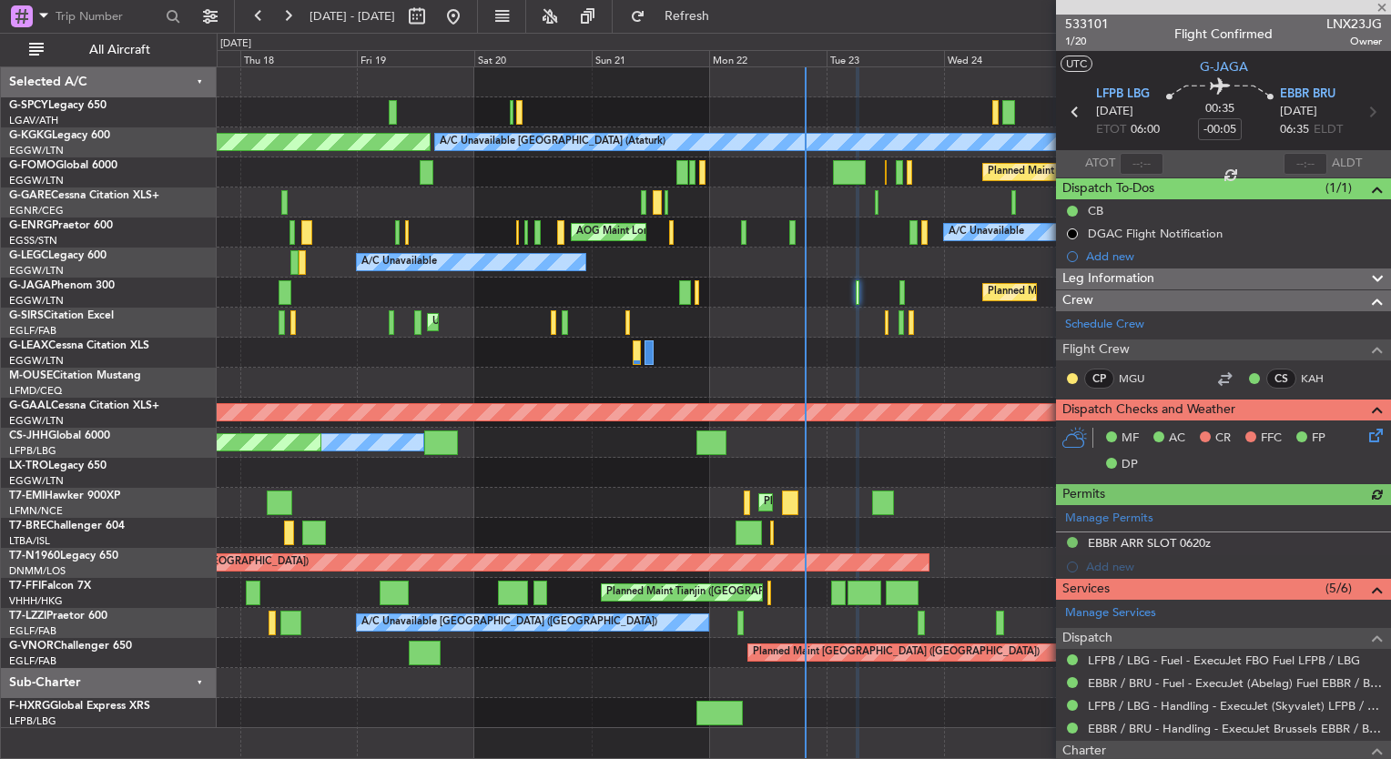
click at [1366, 433] on icon at bounding box center [1373, 432] width 15 height 15
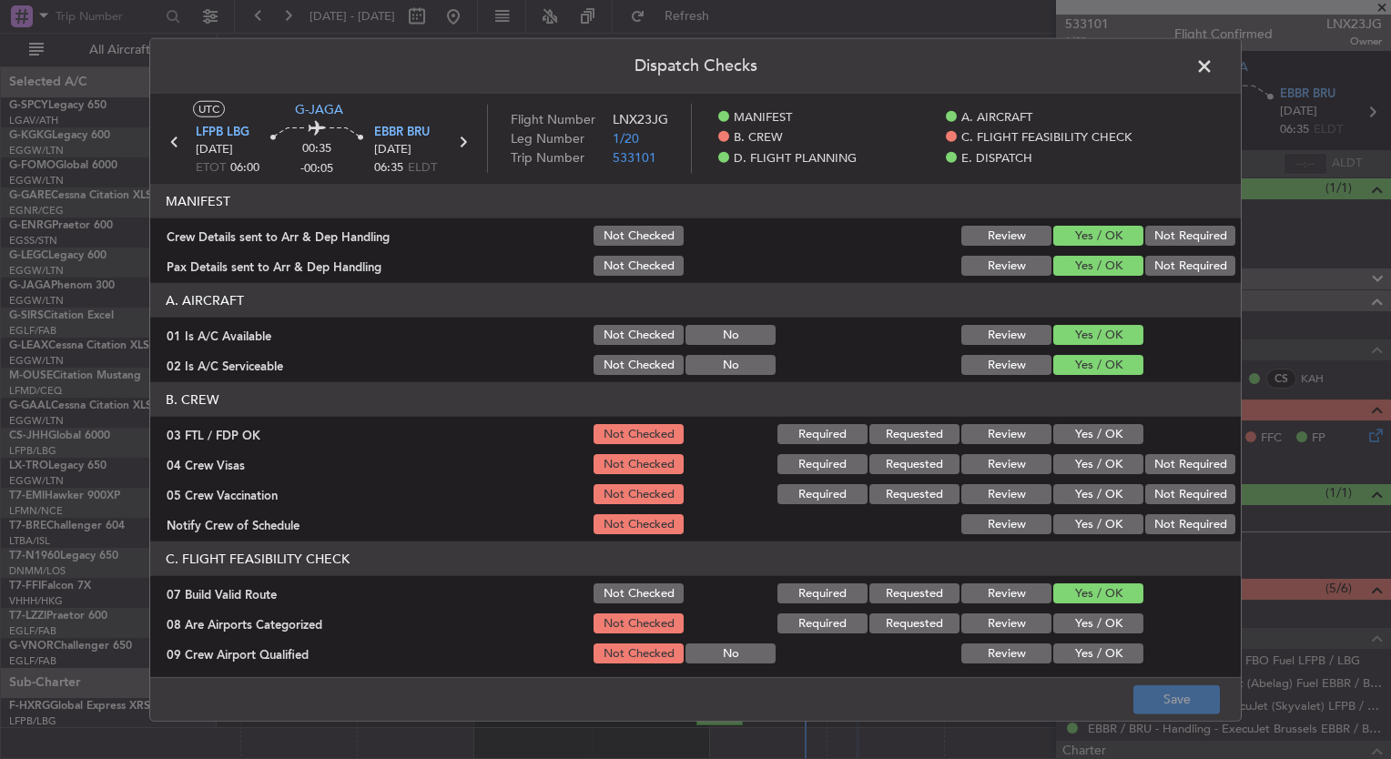
click at [1075, 425] on button "Yes / OK" at bounding box center [1098, 434] width 90 height 20
click at [1080, 464] on button "Yes / OK" at bounding box center [1098, 464] width 90 height 20
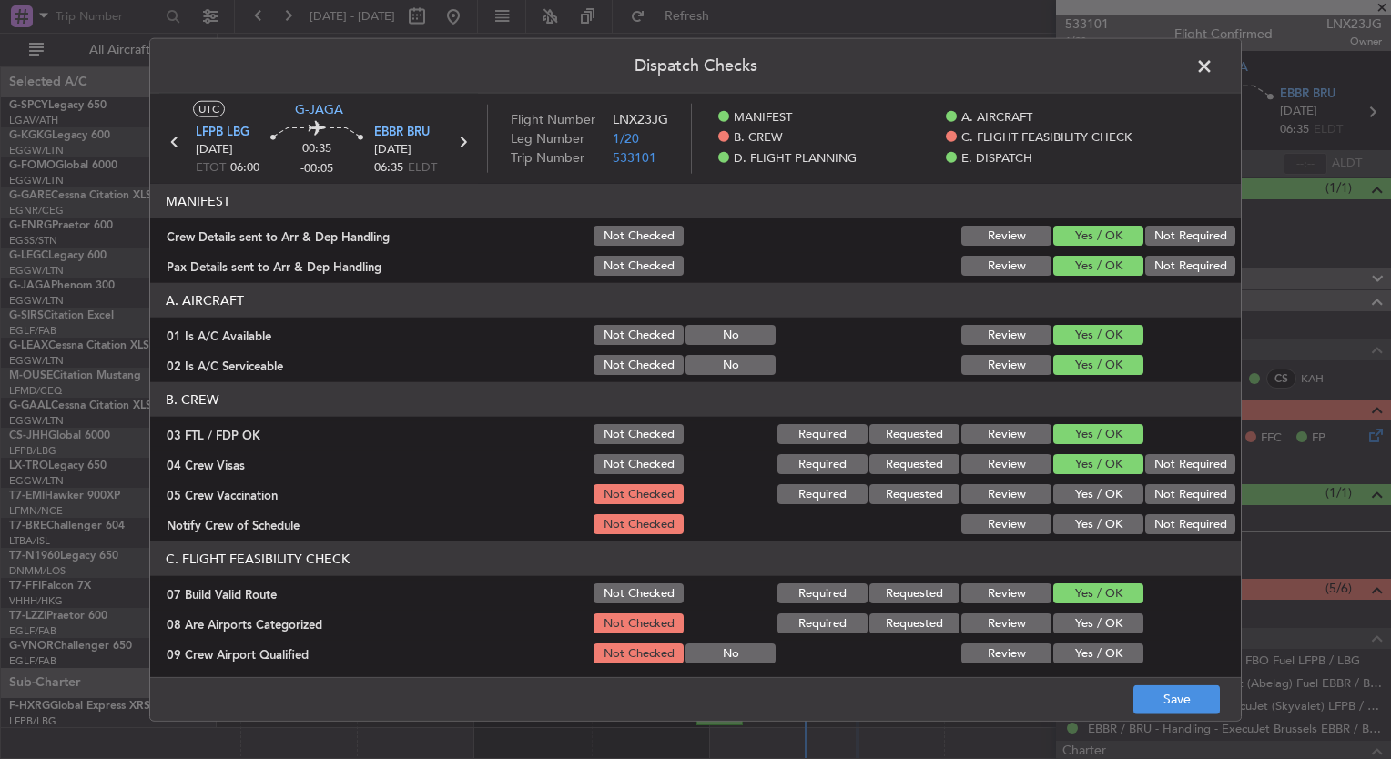
click at [1087, 501] on button "Yes / OK" at bounding box center [1098, 494] width 90 height 20
click at [1085, 515] on button "Yes / OK" at bounding box center [1098, 524] width 90 height 20
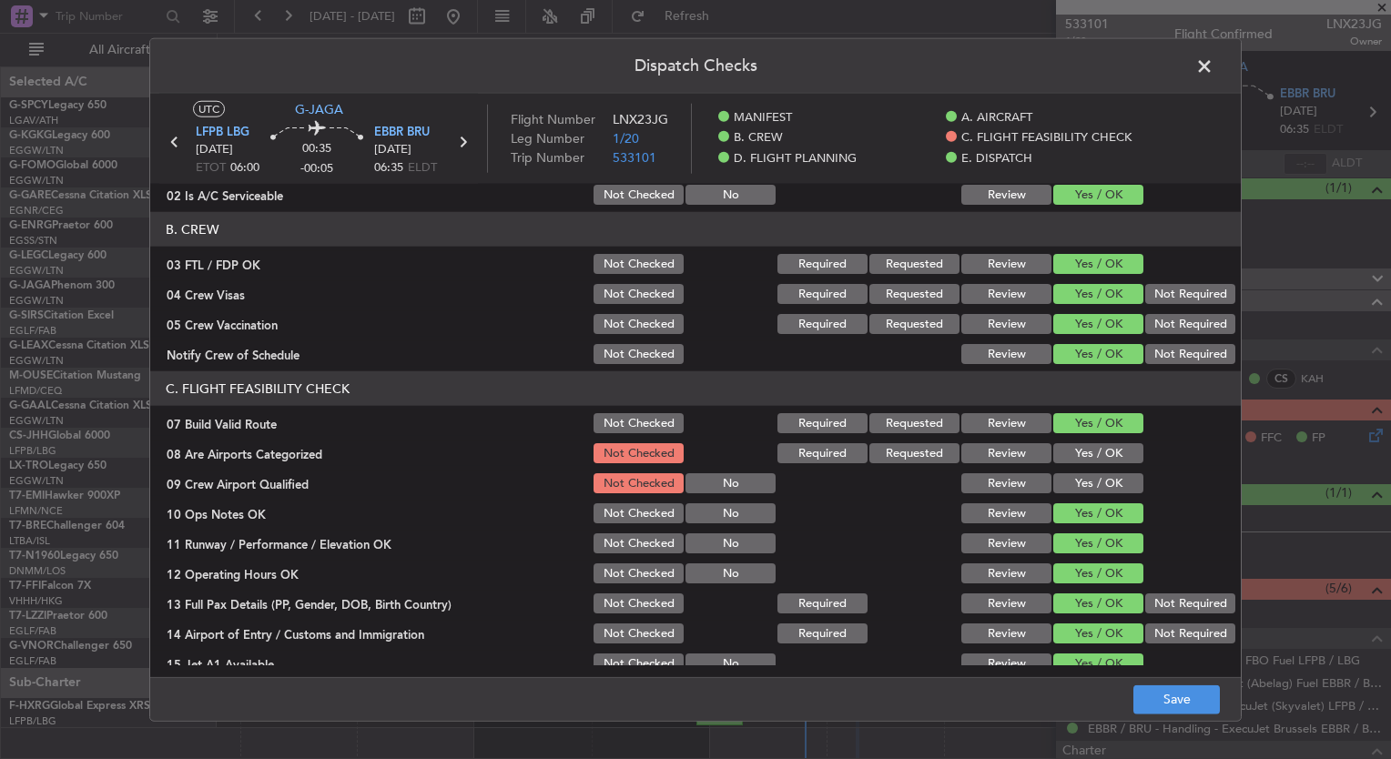
scroll to position [189, 0]
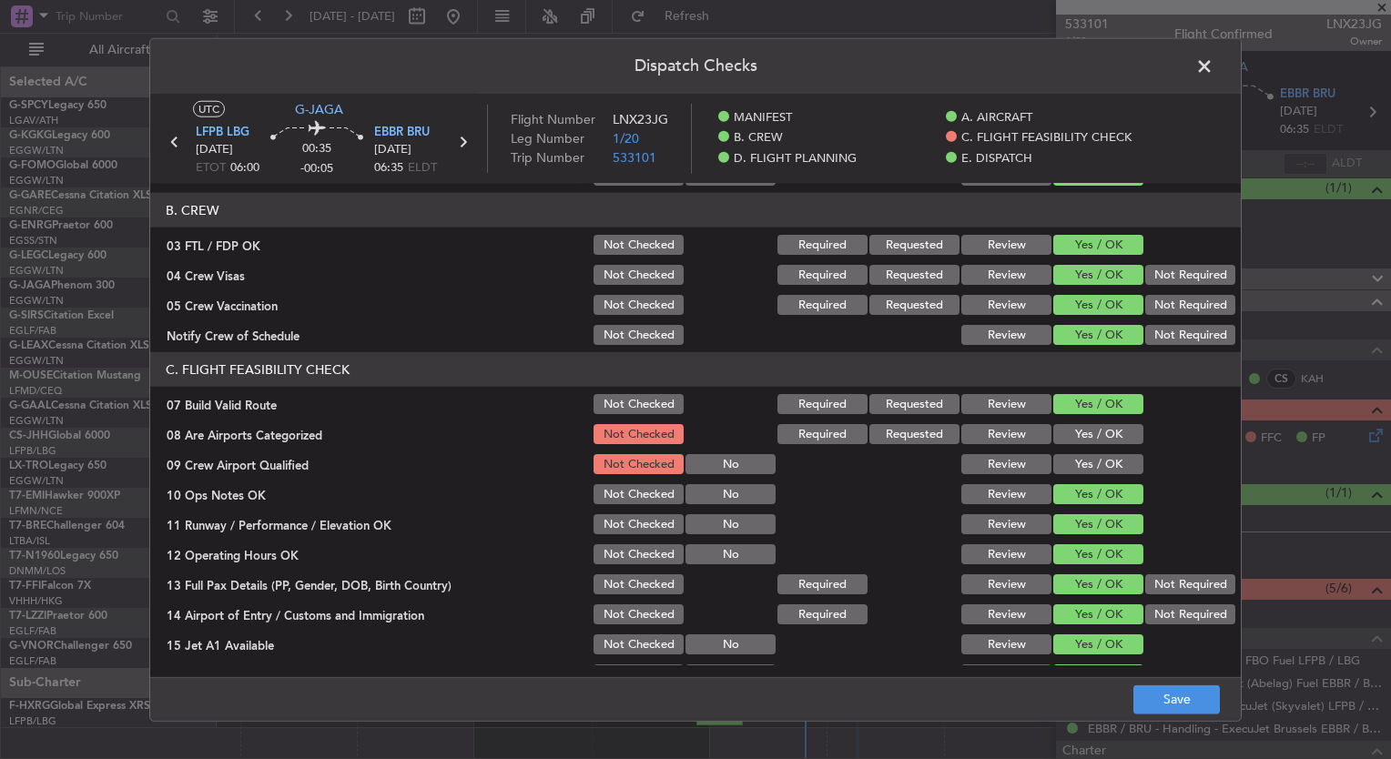
click at [1074, 438] on button "Yes / OK" at bounding box center [1098, 434] width 90 height 20
click at [1078, 464] on button "Yes / OK" at bounding box center [1098, 464] width 90 height 20
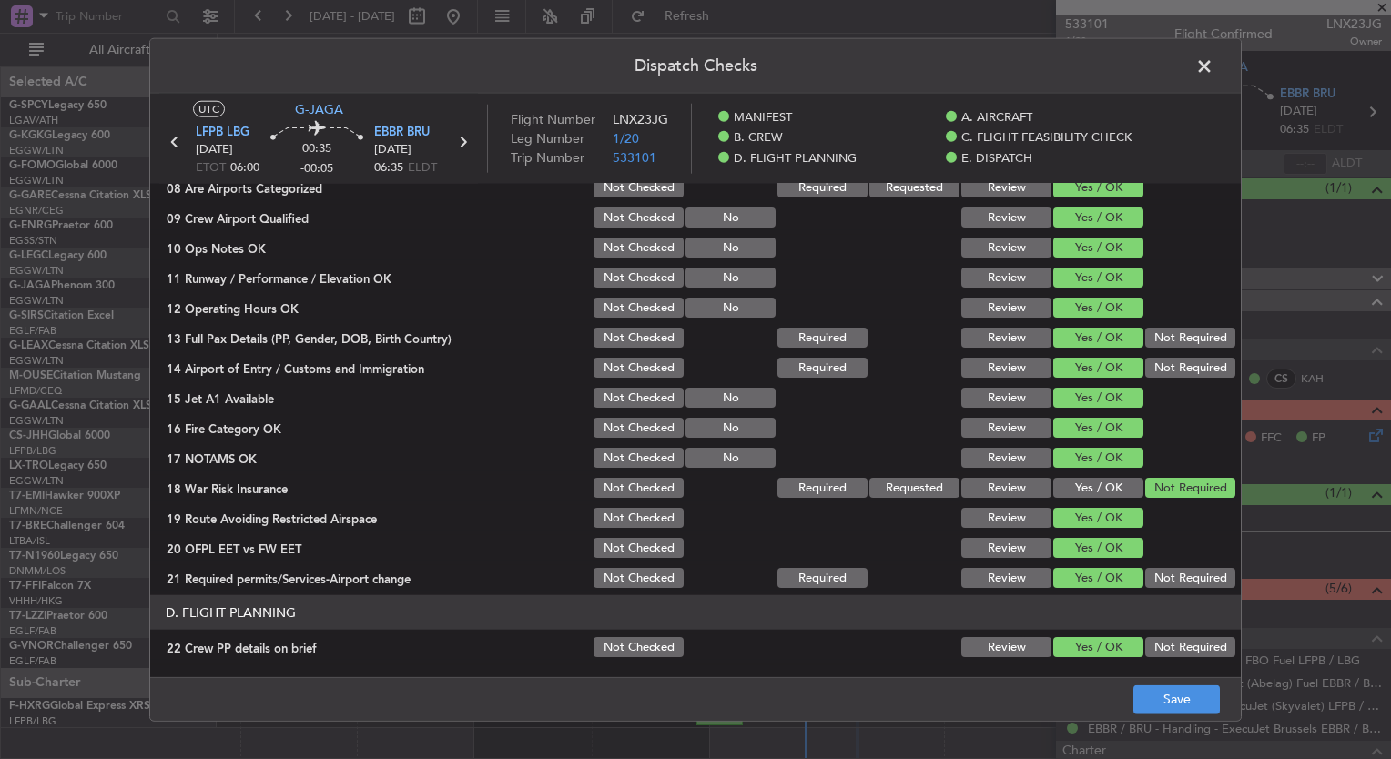
scroll to position [437, 0]
click at [1180, 714] on button "Save" at bounding box center [1177, 699] width 87 height 29
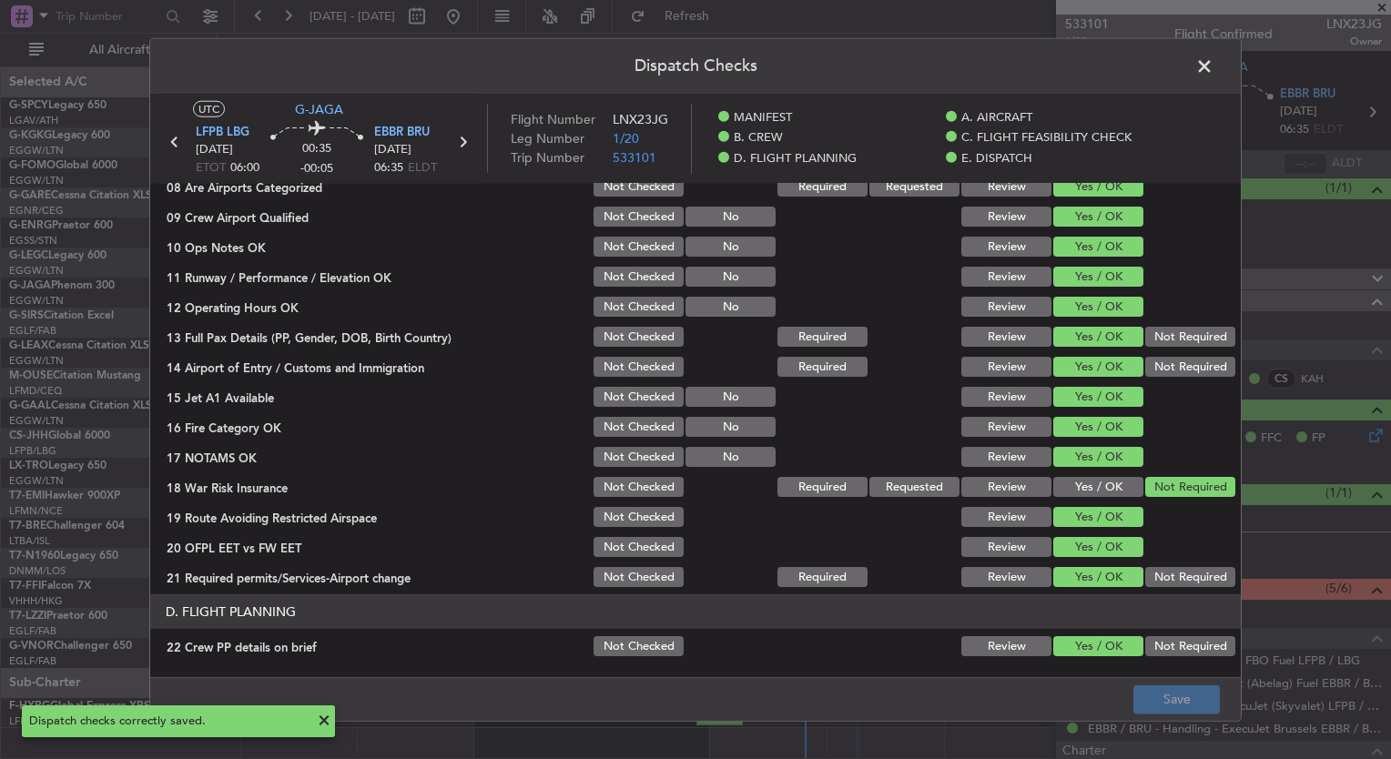
click at [1214, 71] on span at bounding box center [1214, 71] width 0 height 36
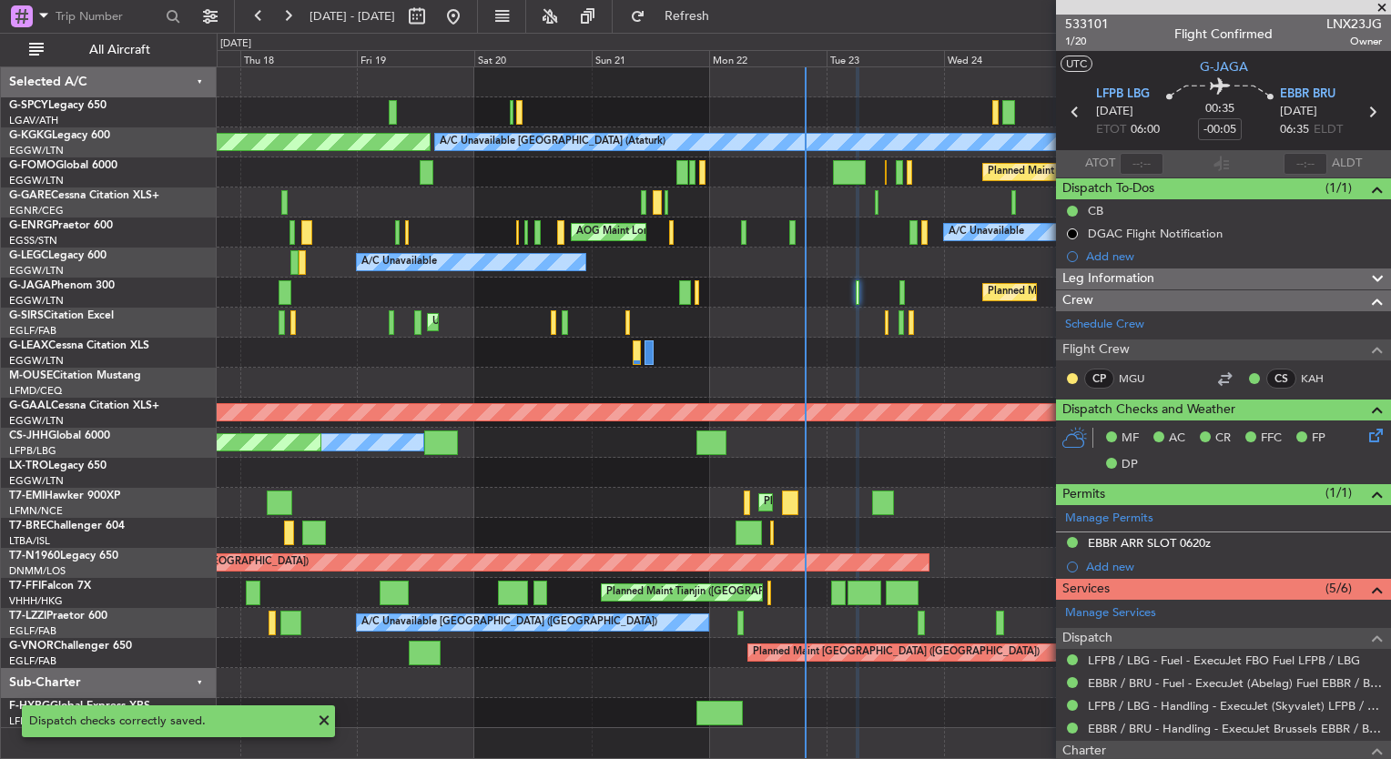
scroll to position [245, 0]
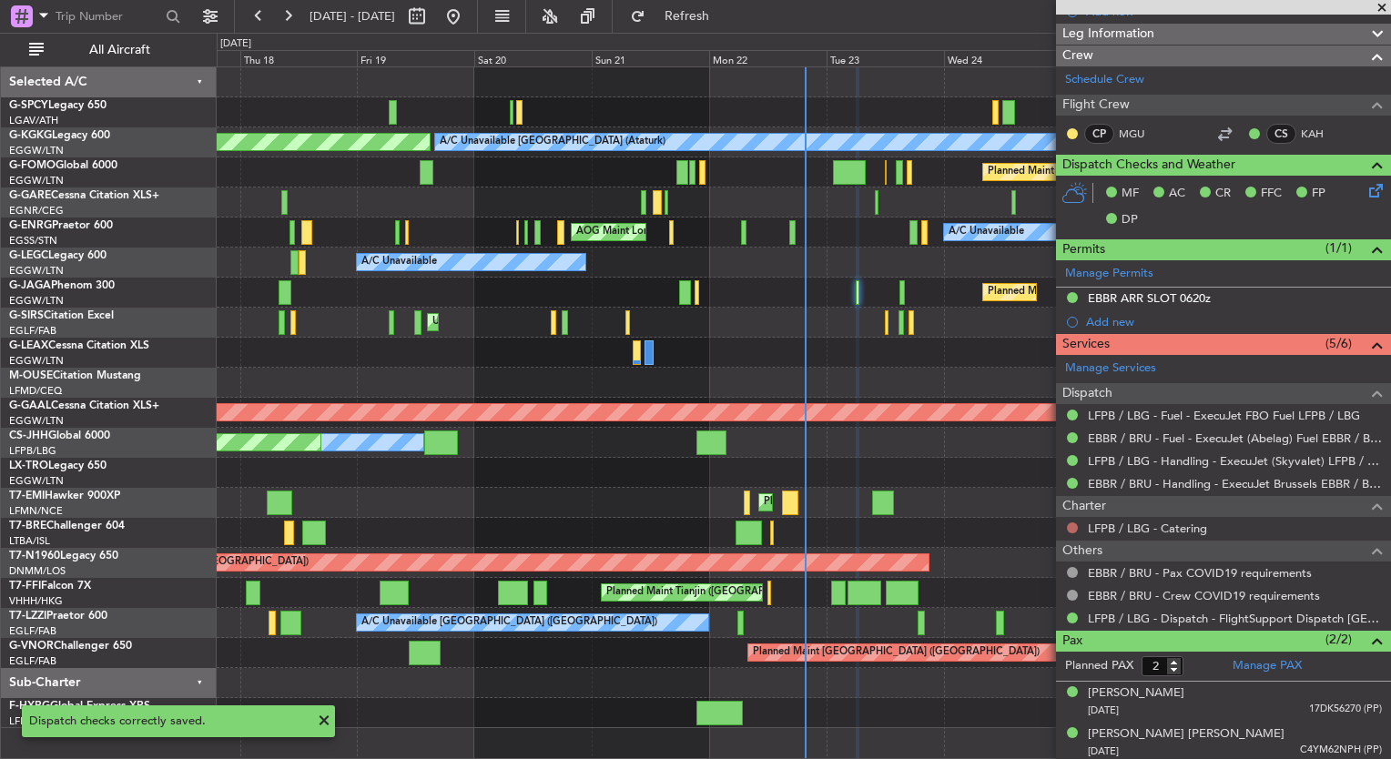
click at [1069, 523] on button at bounding box center [1072, 528] width 11 height 11
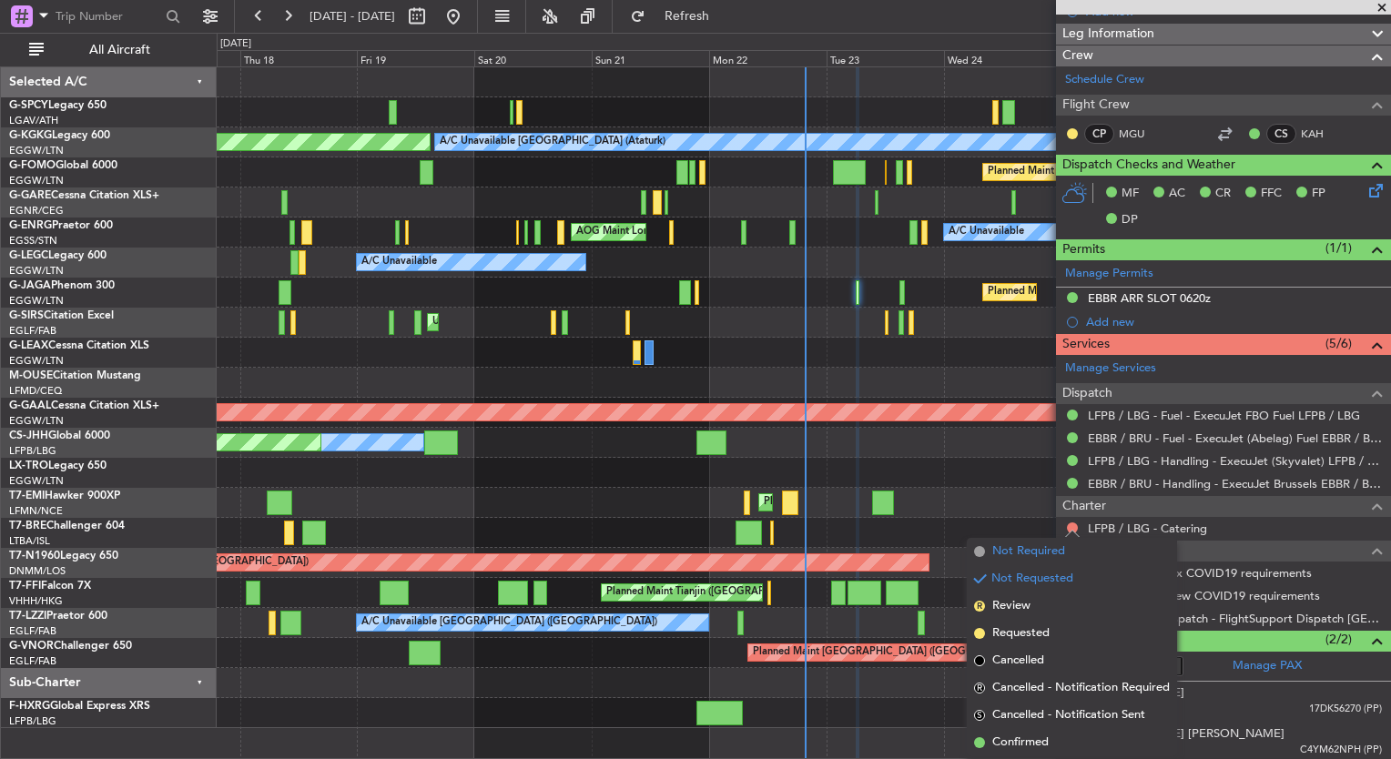
click at [1052, 557] on span "Not Required" at bounding box center [1028, 552] width 73 height 18
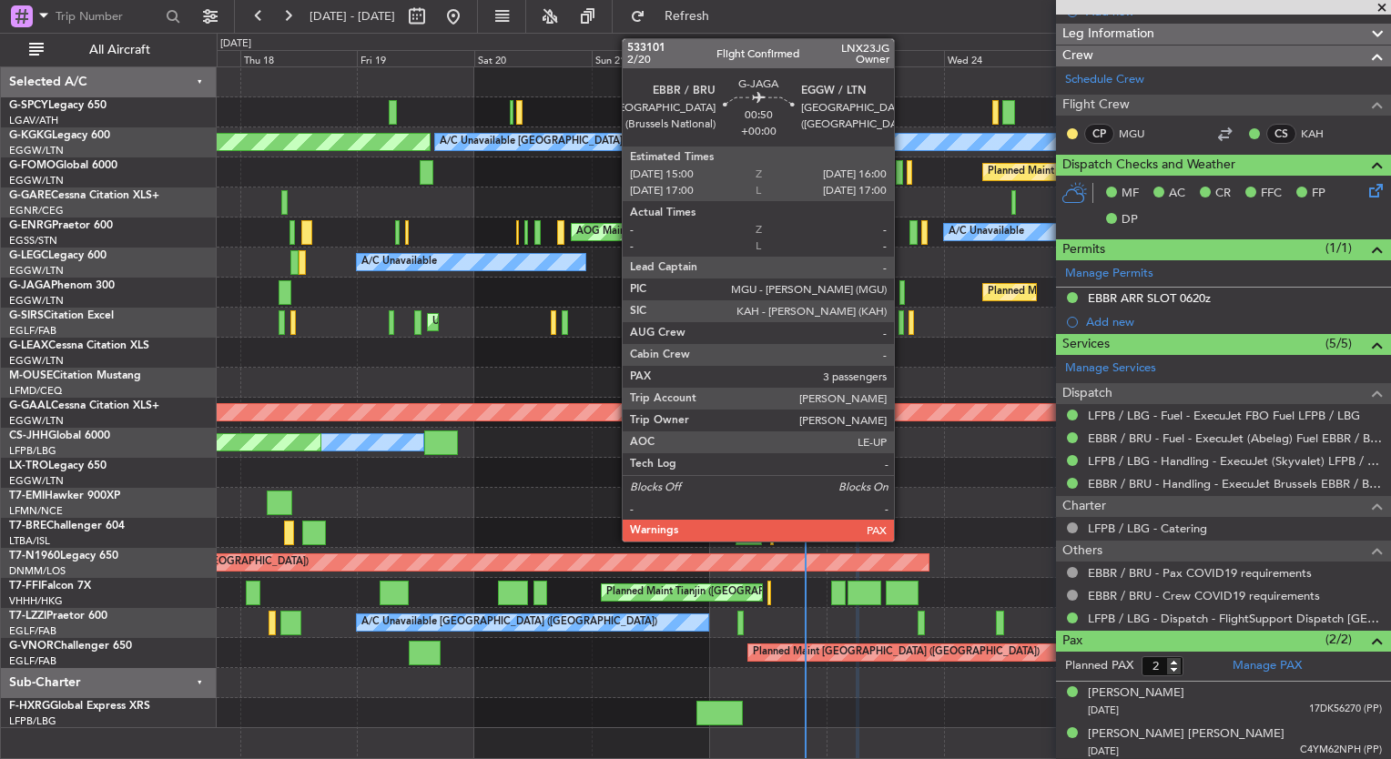
click at [902, 295] on div at bounding box center [902, 292] width 5 height 25
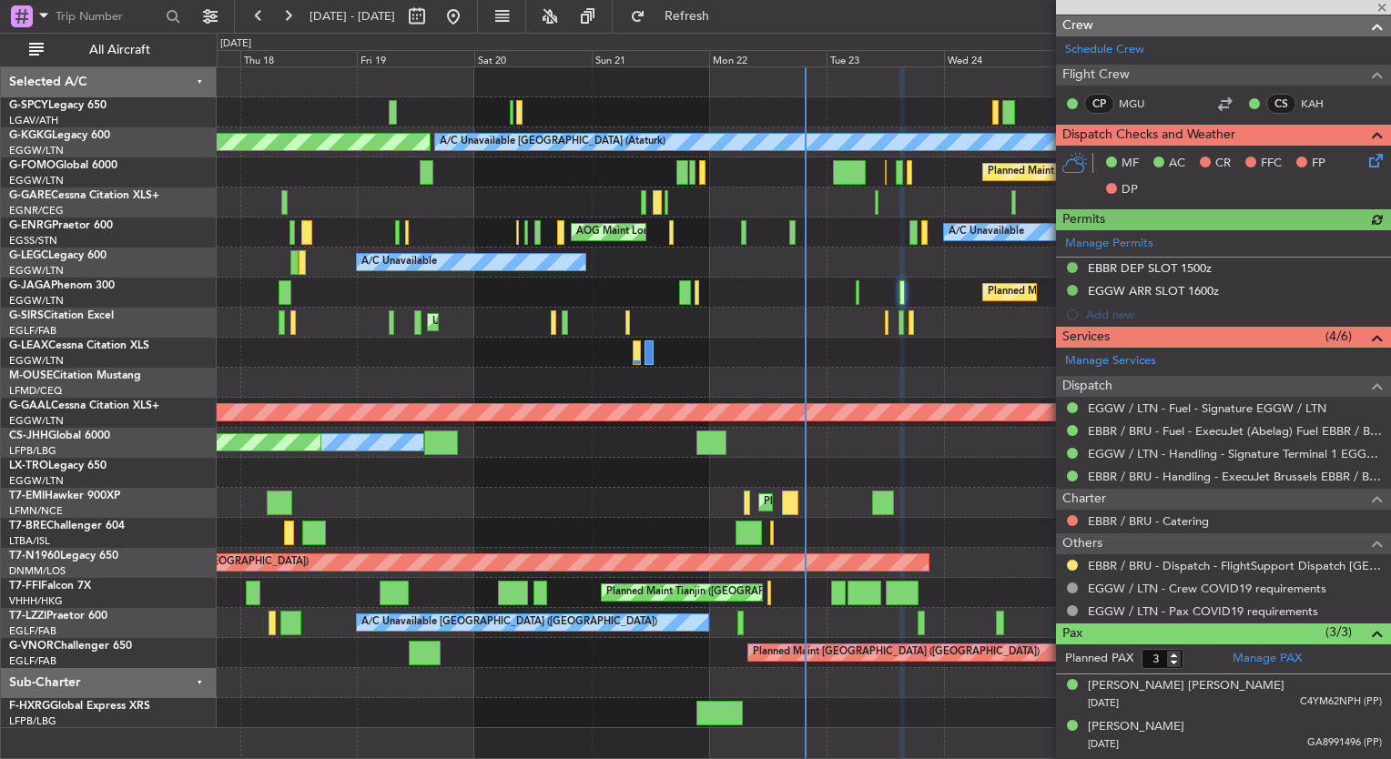
scroll to position [331, 0]
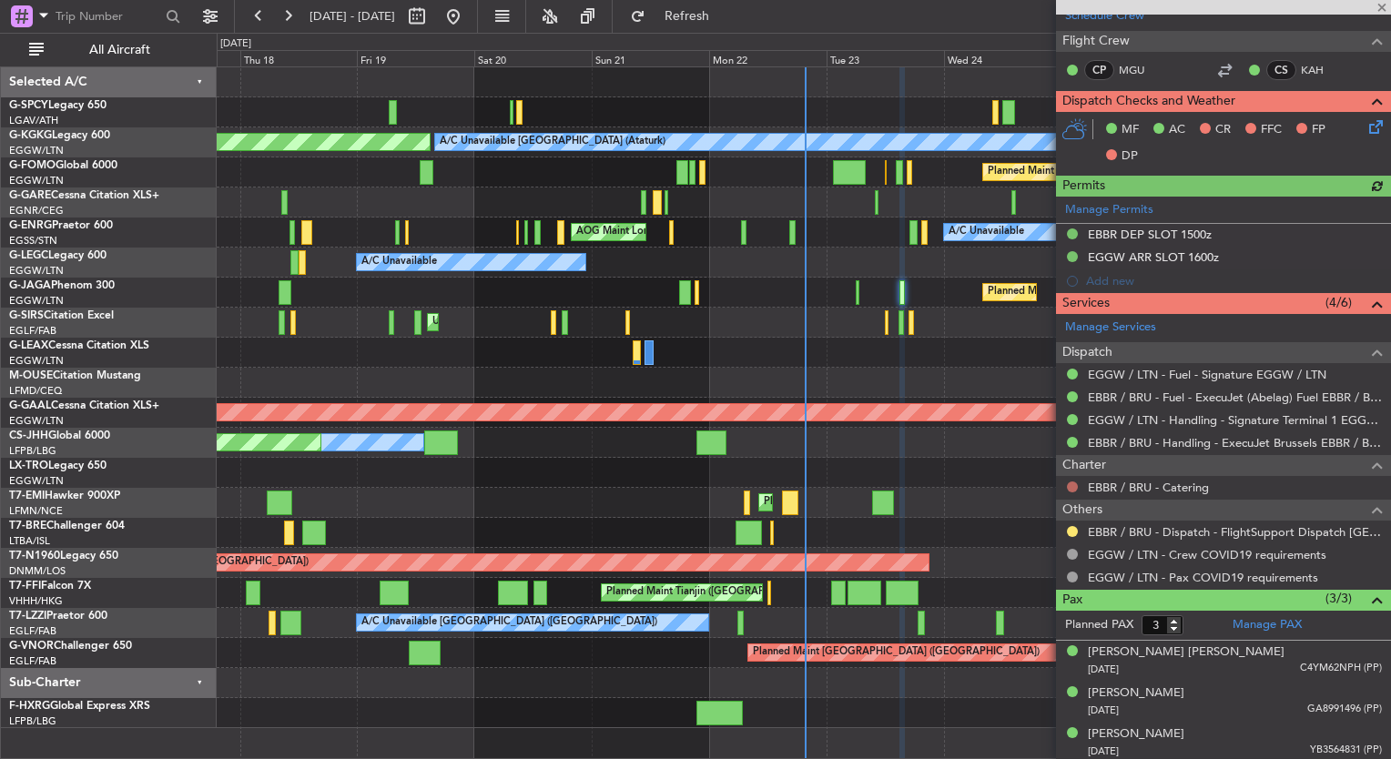
click at [1070, 482] on button at bounding box center [1072, 487] width 11 height 11
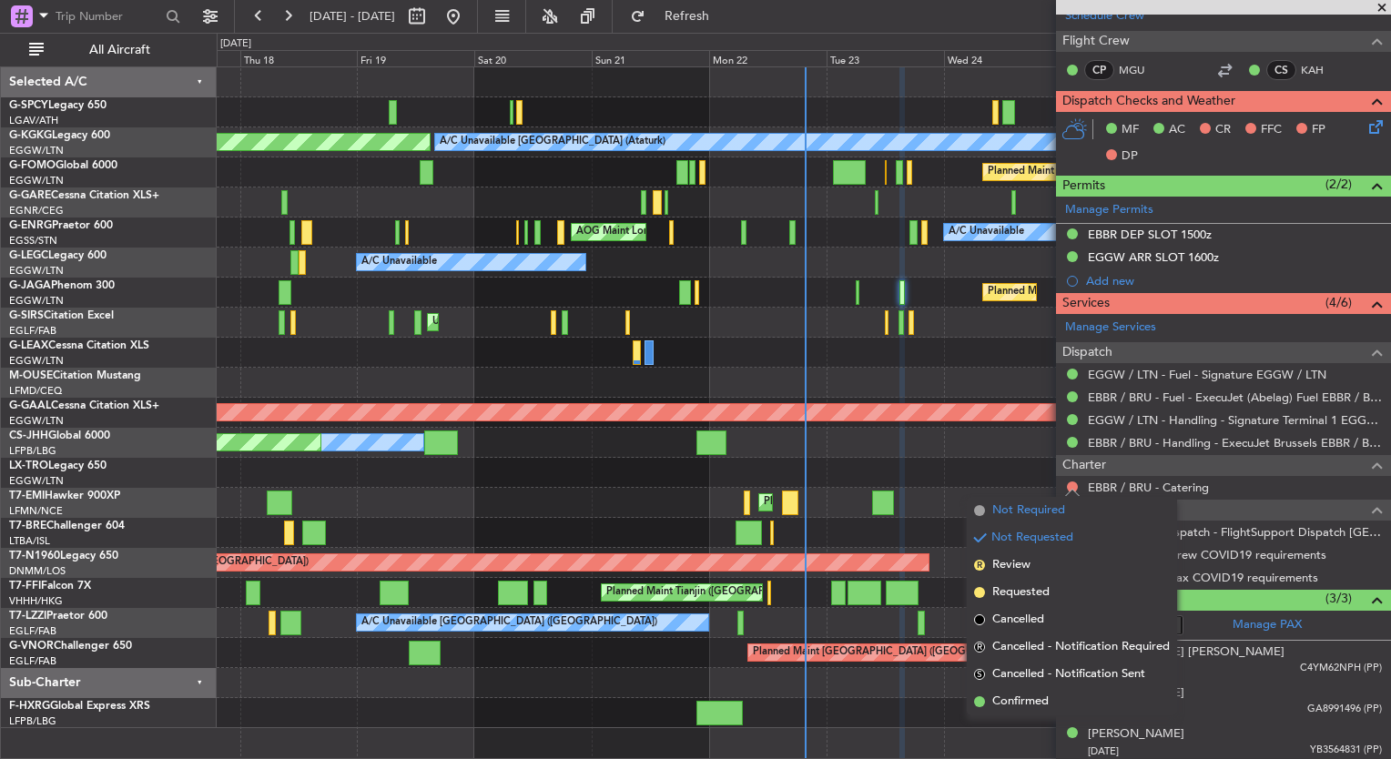
click at [1067, 512] on li "Not Required" at bounding box center [1072, 510] width 210 height 27
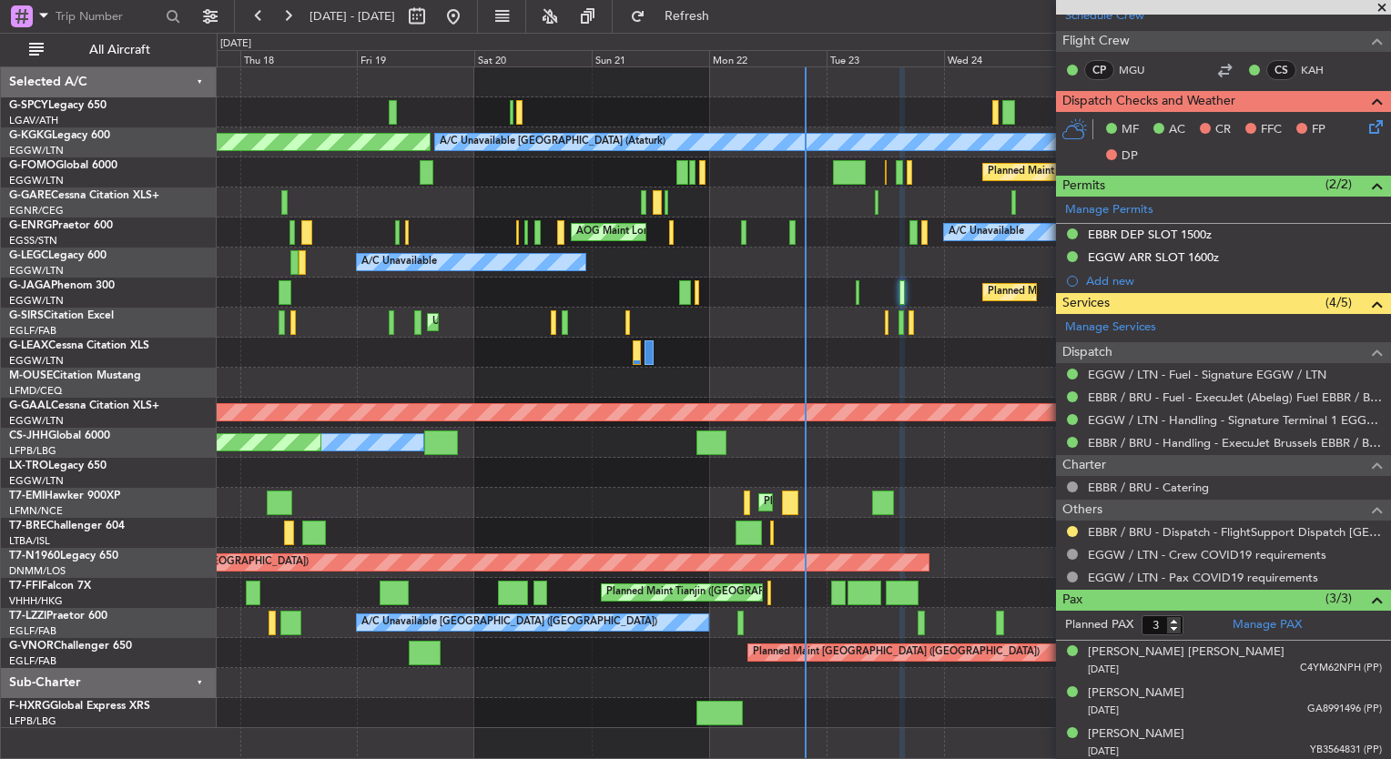
click at [1366, 128] on icon at bounding box center [1373, 124] width 15 height 15
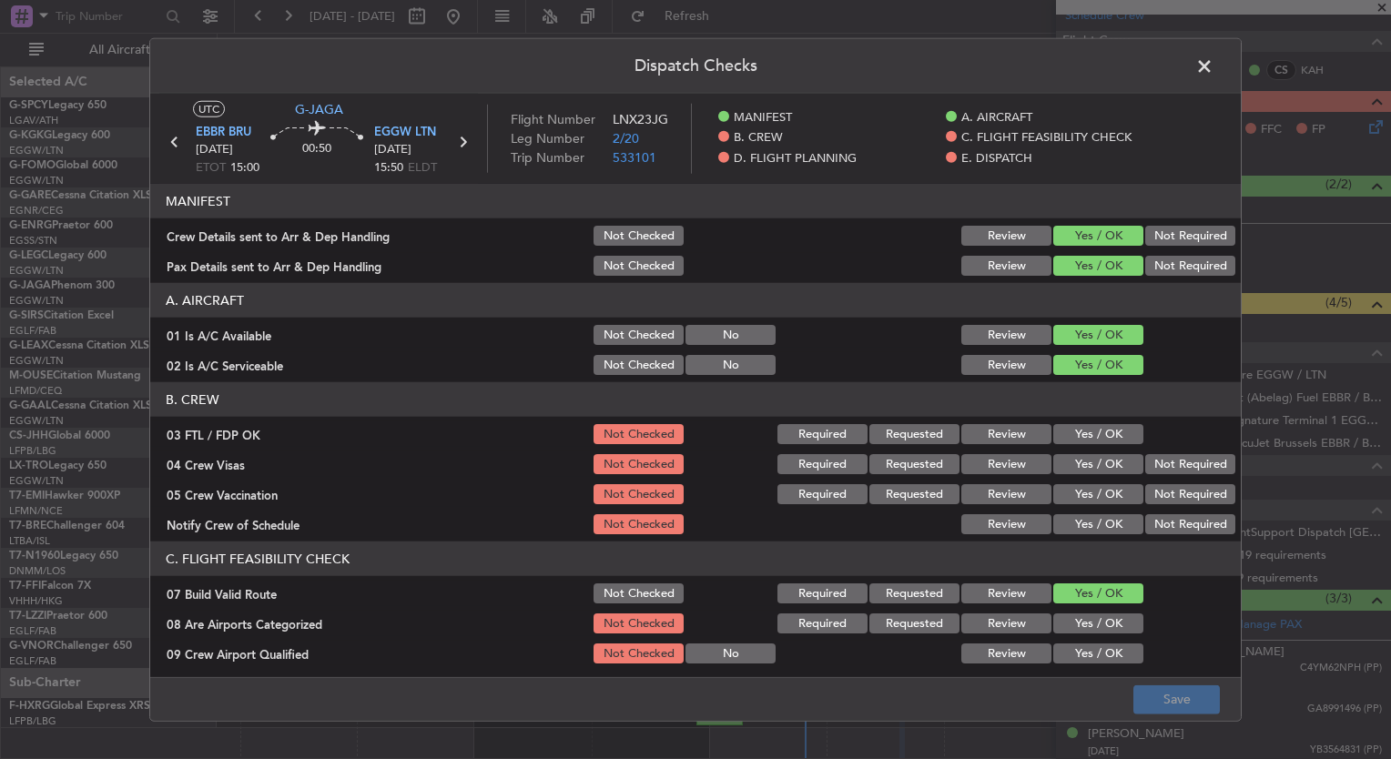
click at [1067, 429] on button "Yes / OK" at bounding box center [1098, 434] width 90 height 20
click at [1074, 454] on button "Yes / OK" at bounding box center [1098, 464] width 90 height 20
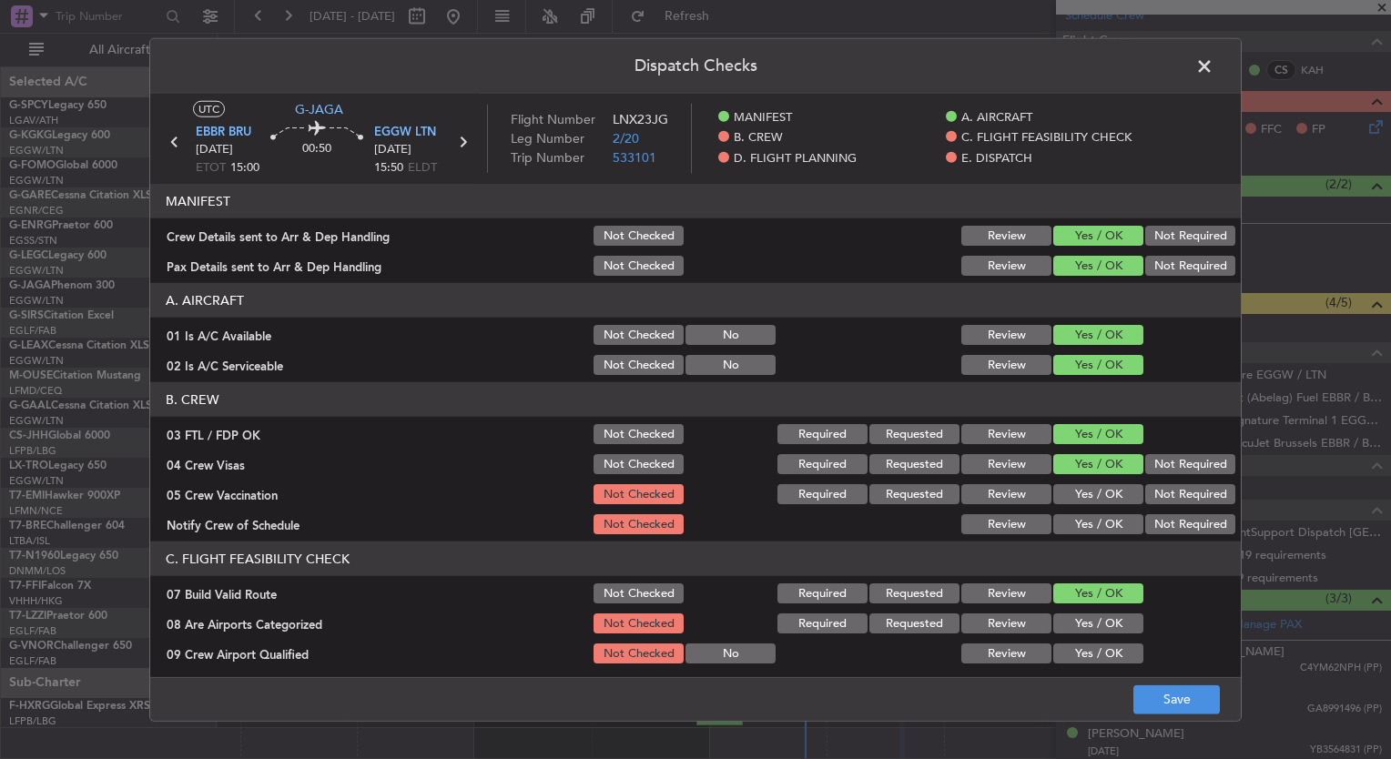
click at [1084, 496] on button "Yes / OK" at bounding box center [1098, 494] width 90 height 20
click at [1085, 512] on div "Yes / OK" at bounding box center [1097, 524] width 92 height 25
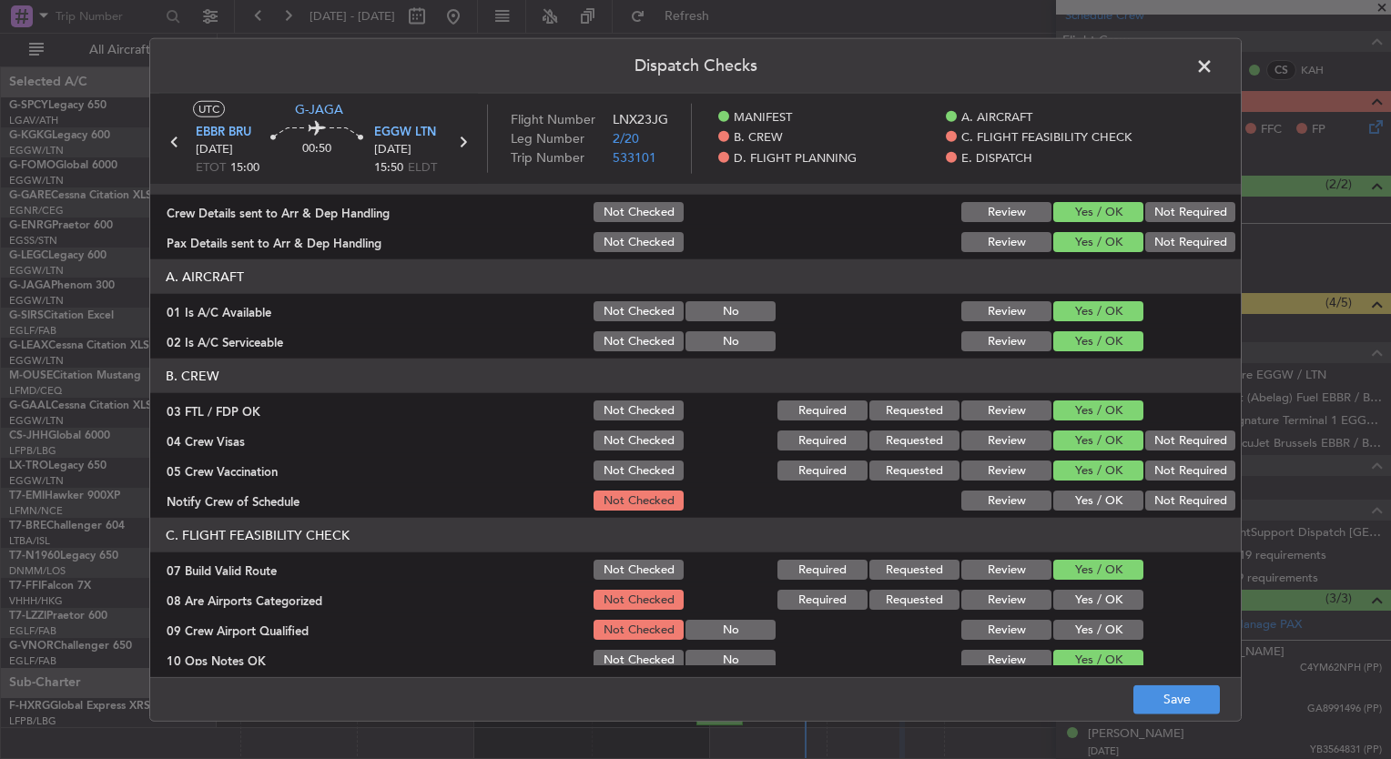
click at [1083, 507] on button "Yes / OK" at bounding box center [1098, 501] width 90 height 20
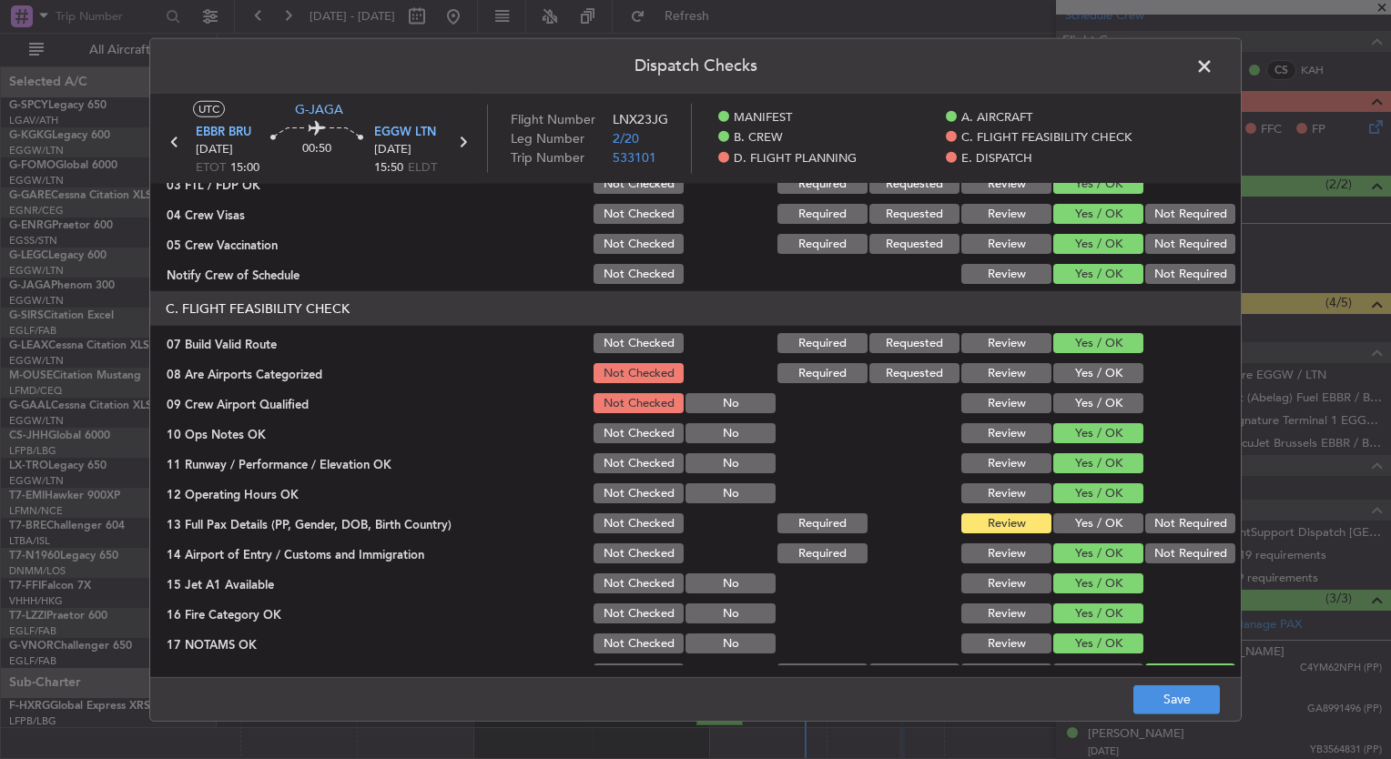
scroll to position [268, 0]
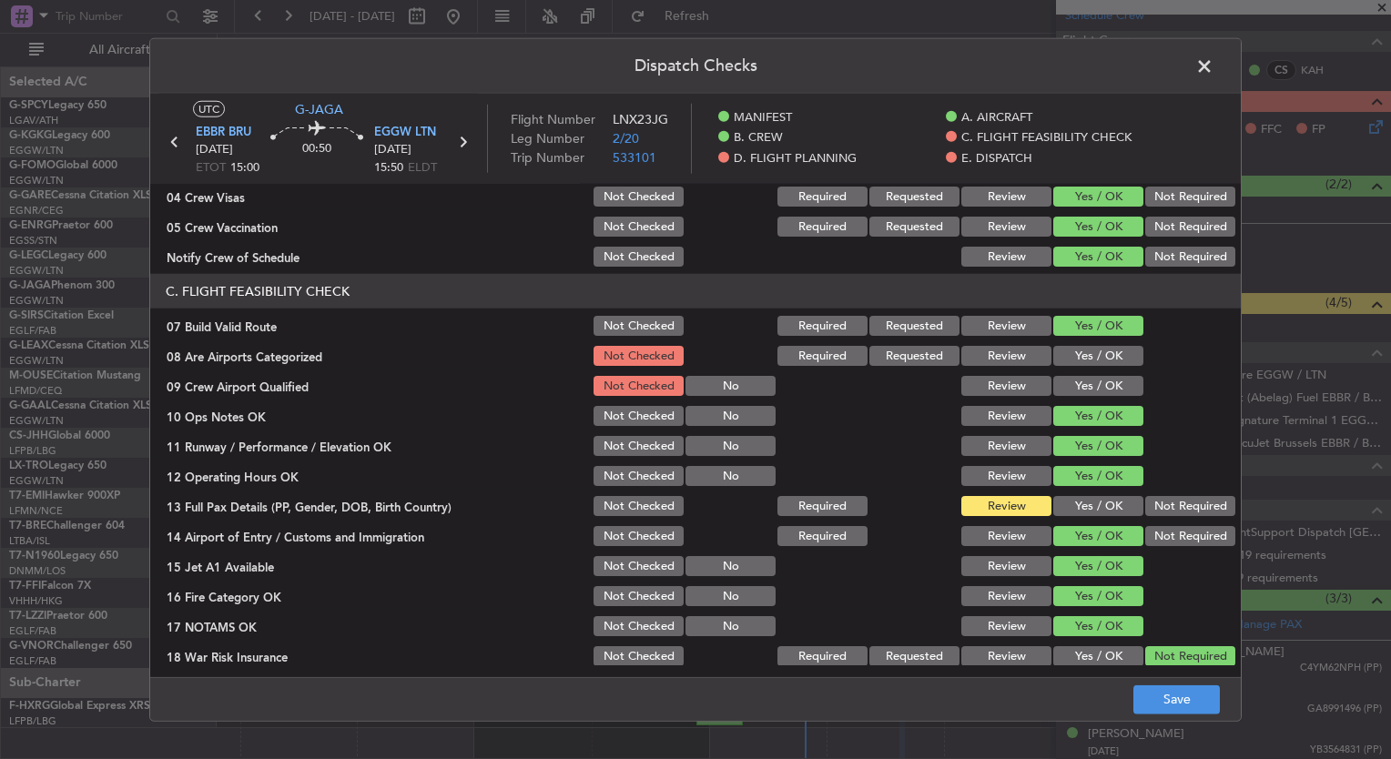
click at [1064, 344] on div "Yes / OK" at bounding box center [1097, 355] width 92 height 25
click at [1067, 351] on button "Yes / OK" at bounding box center [1098, 356] width 90 height 20
click at [1071, 370] on section "C. FLIGHT FEASIBILITY CHECK 07 Build Valid Route Not Checked Required Requested…" at bounding box center [695, 516] width 1091 height 485
click at [1074, 373] on div "Yes / OK" at bounding box center [1097, 385] width 92 height 25
click at [1073, 379] on button "Yes / OK" at bounding box center [1098, 386] width 90 height 20
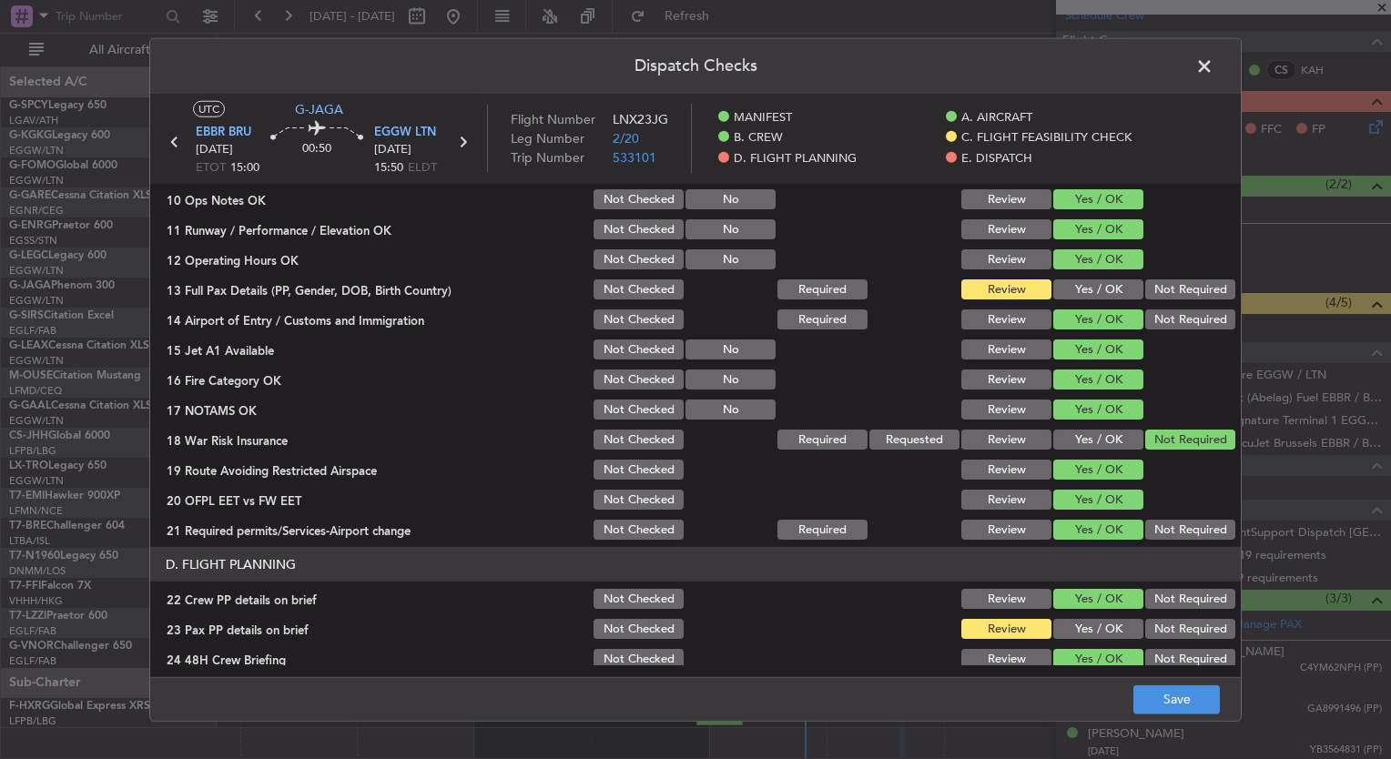
scroll to position [484, 0]
click at [1187, 703] on button "Save" at bounding box center [1177, 699] width 87 height 29
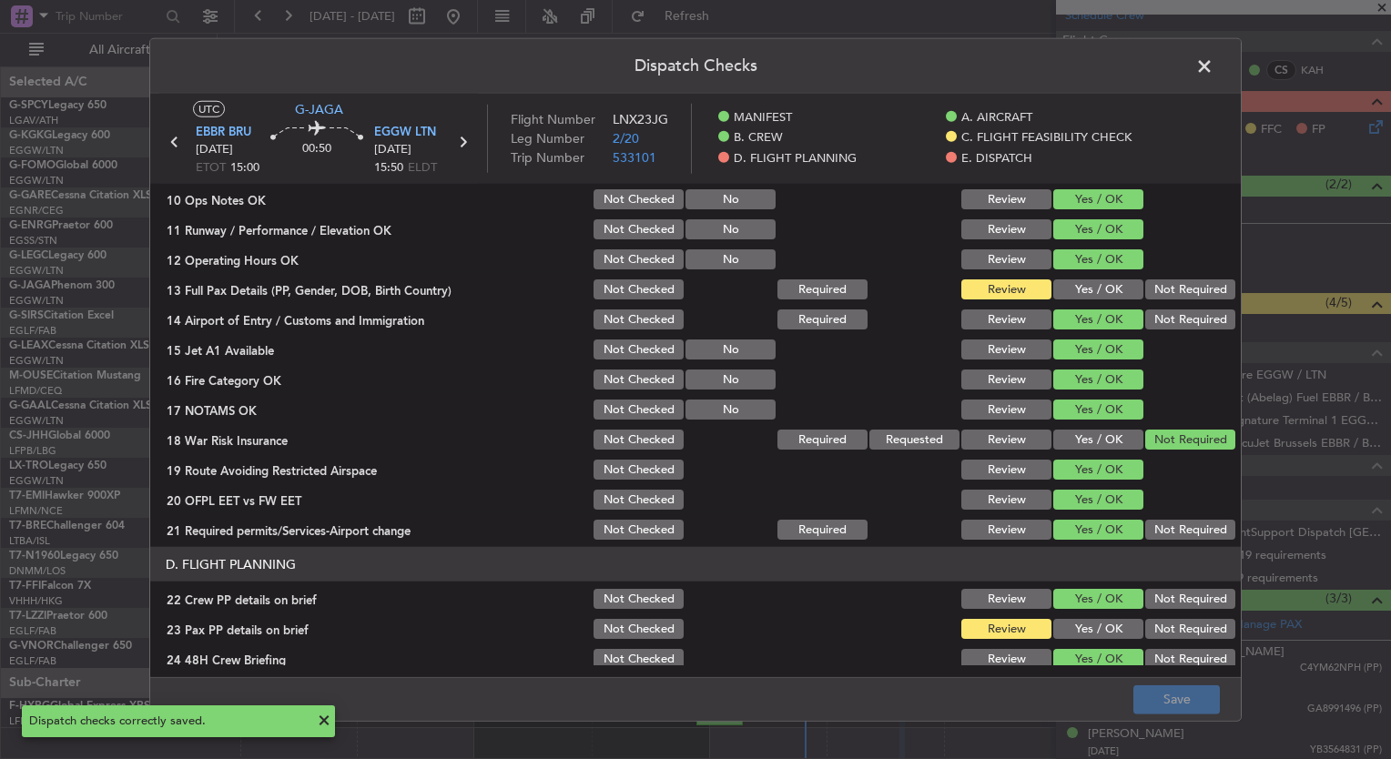
click at [1214, 67] on span at bounding box center [1214, 71] width 0 height 36
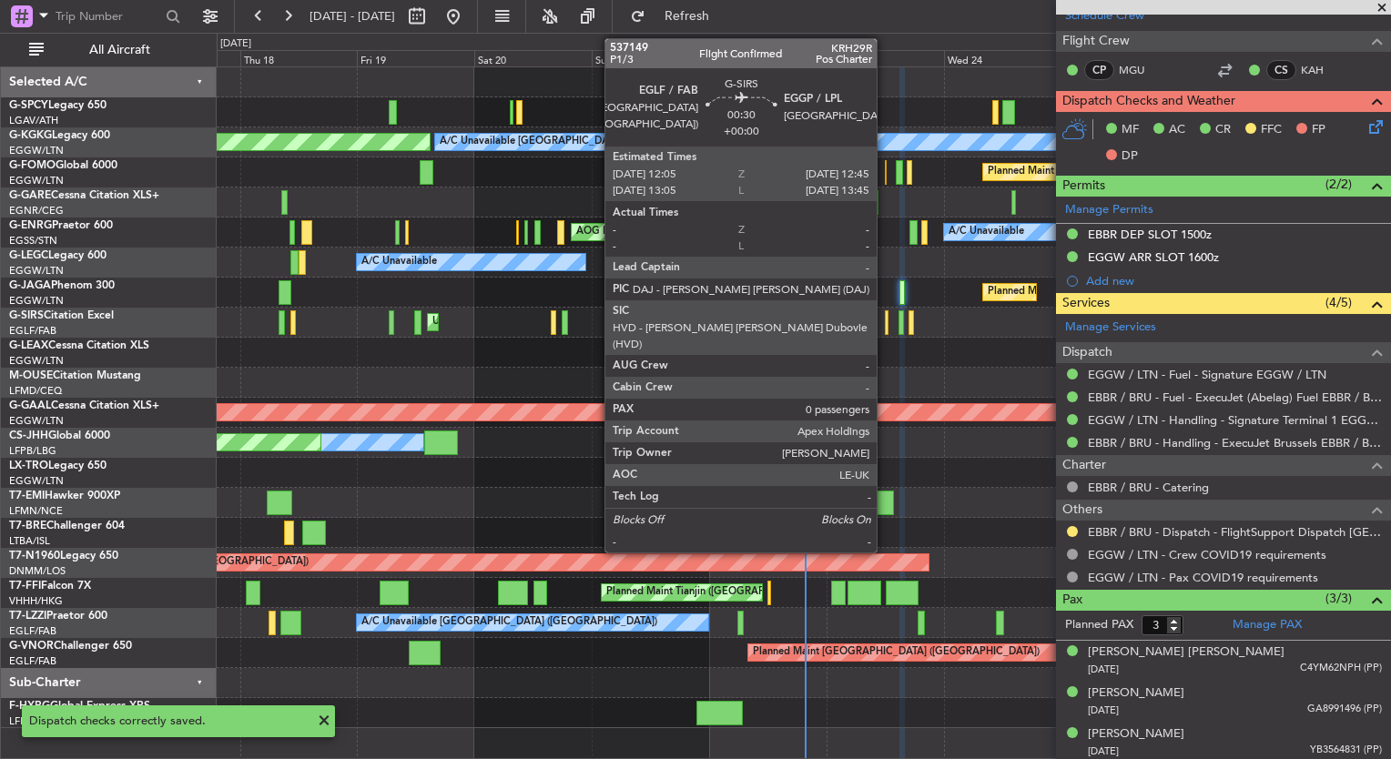
click at [885, 321] on div at bounding box center [887, 322] width 4 height 25
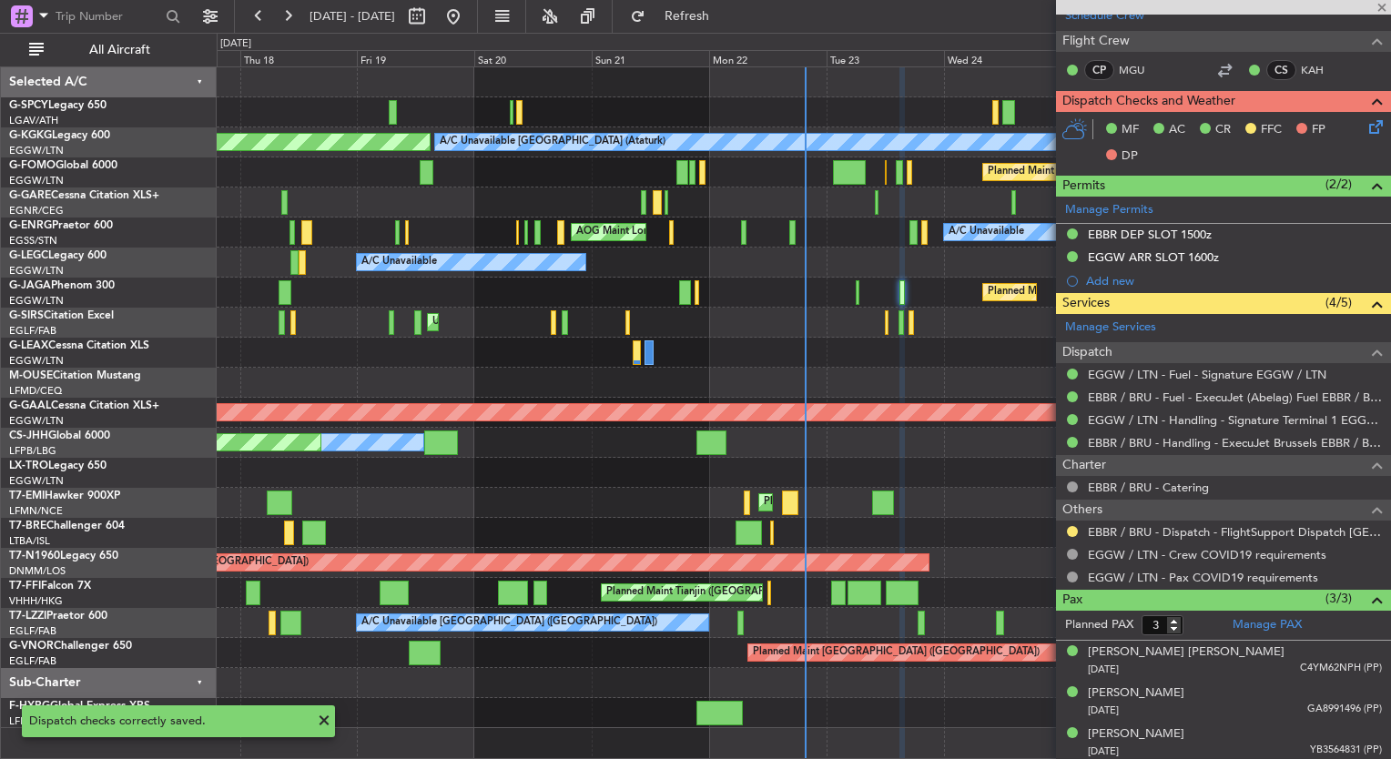
type input "0"
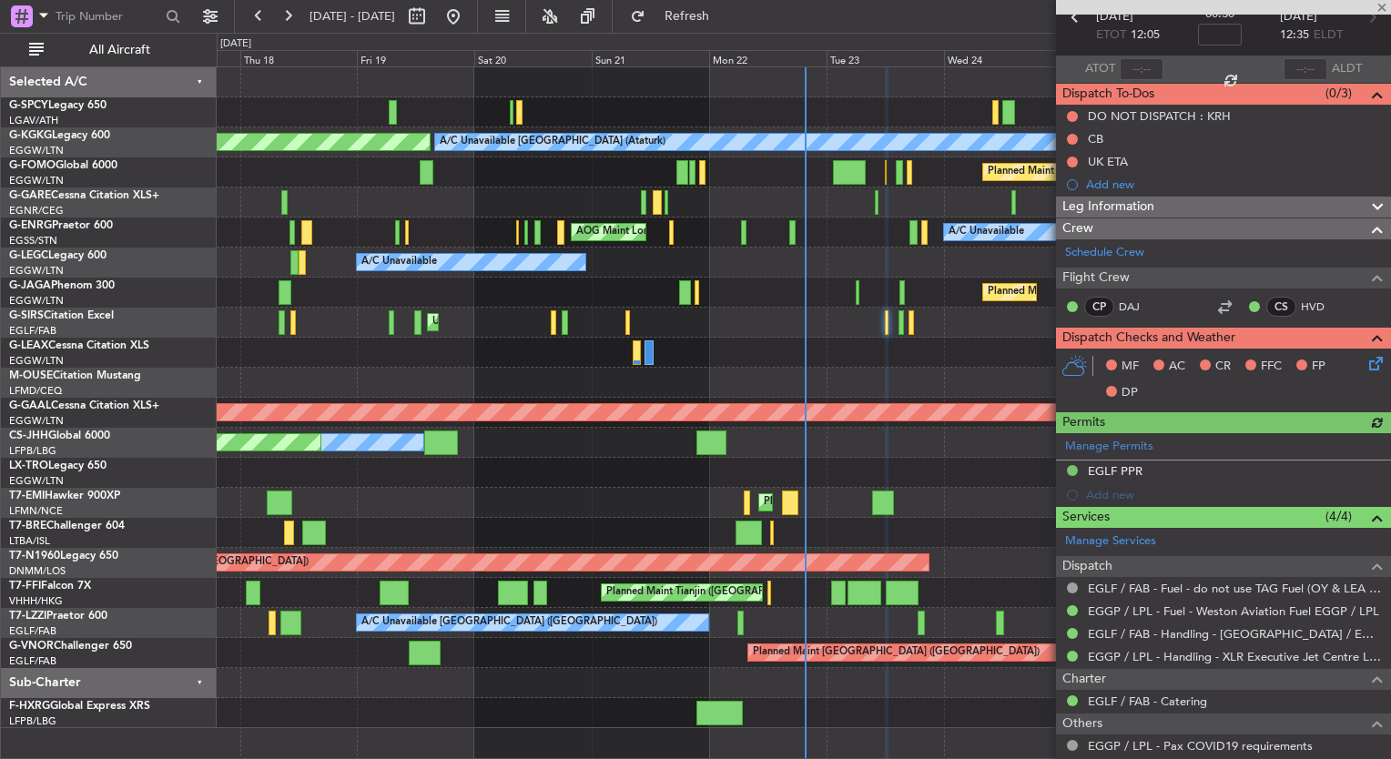
scroll to position [2, 0]
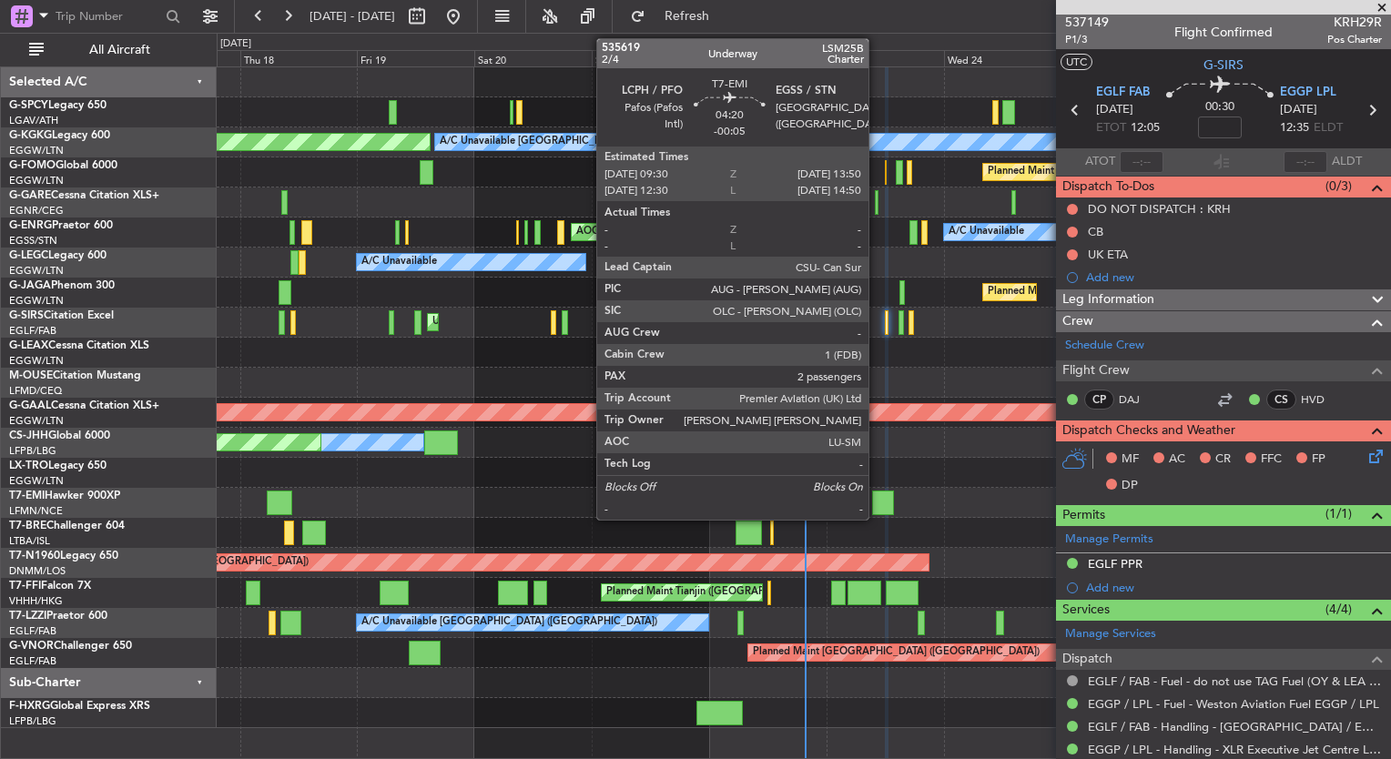
click at [878, 504] on div at bounding box center [883, 503] width 22 height 25
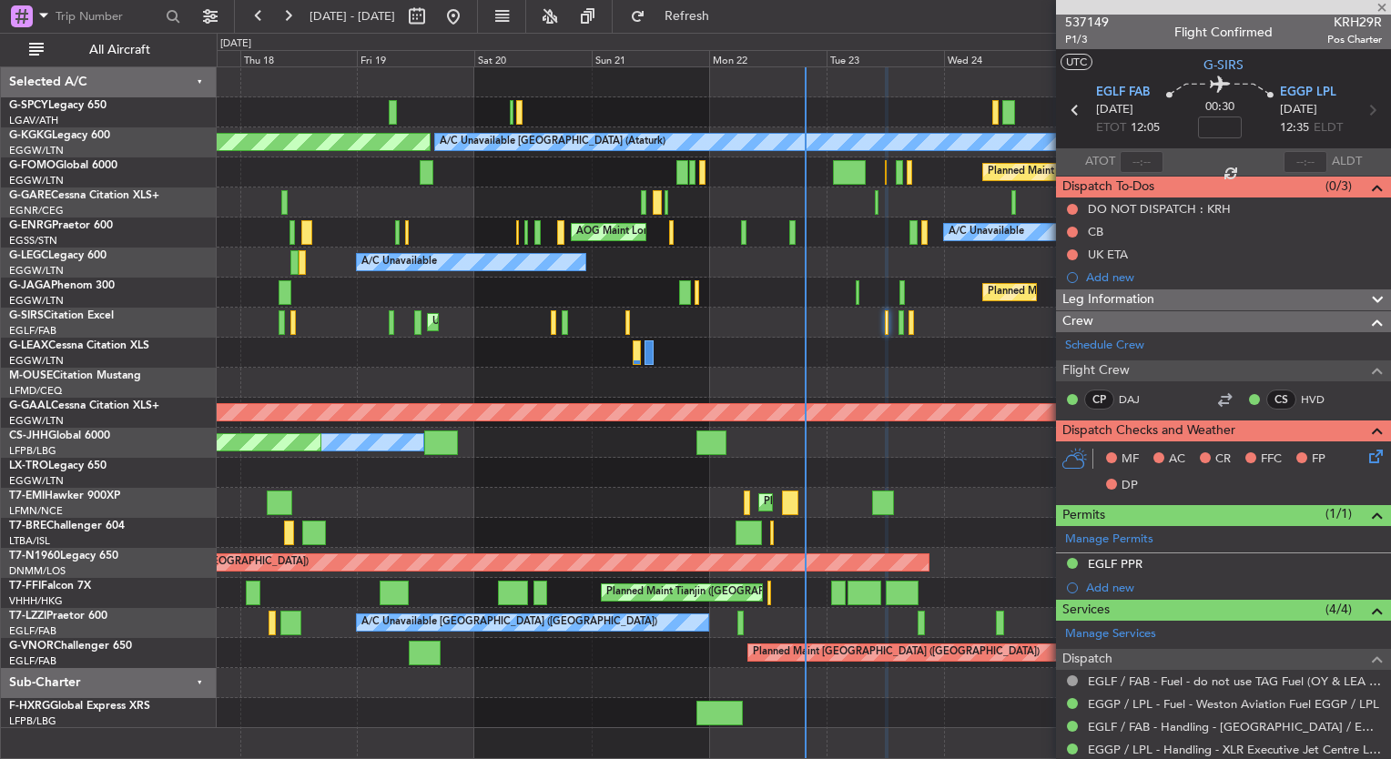
type input "-00:05"
type input "2"
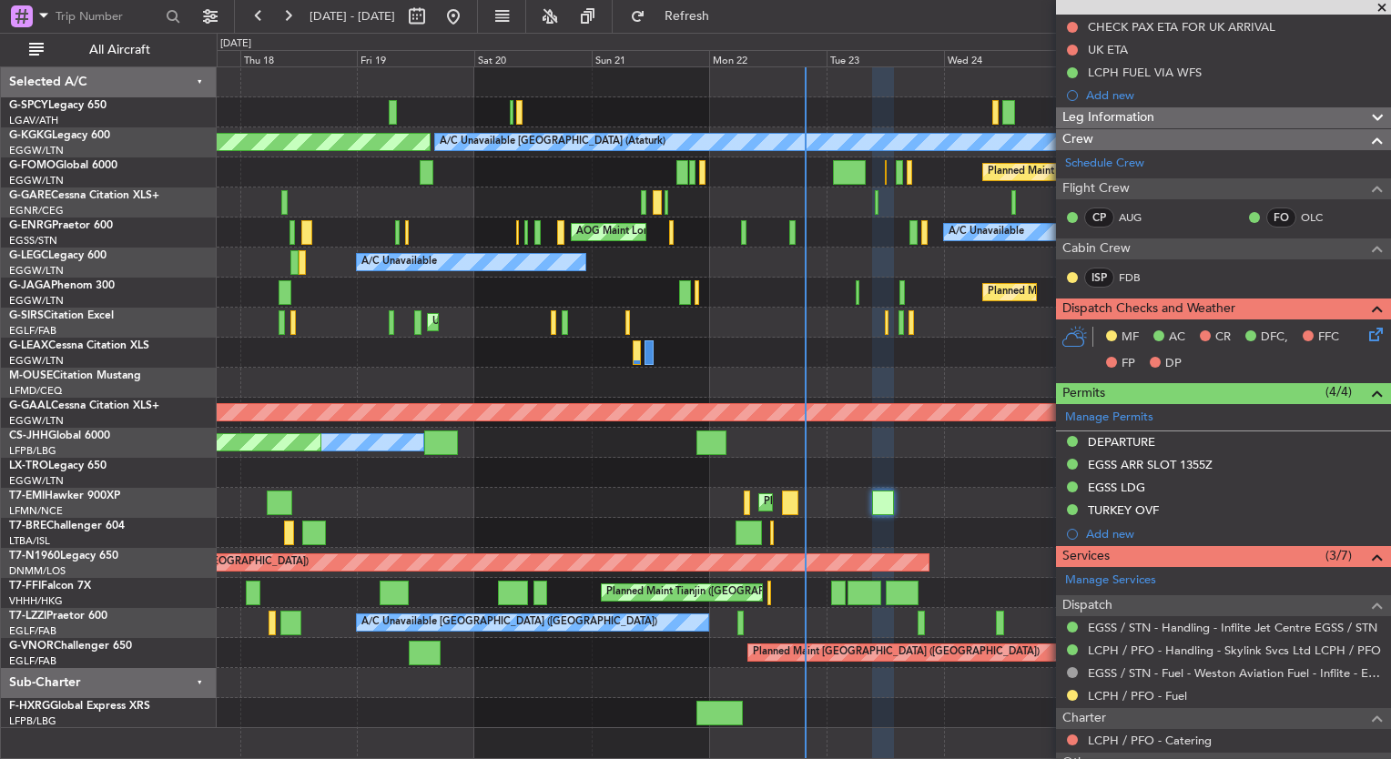
scroll to position [229, 0]
click at [1072, 738] on button at bounding box center [1072, 741] width 11 height 11
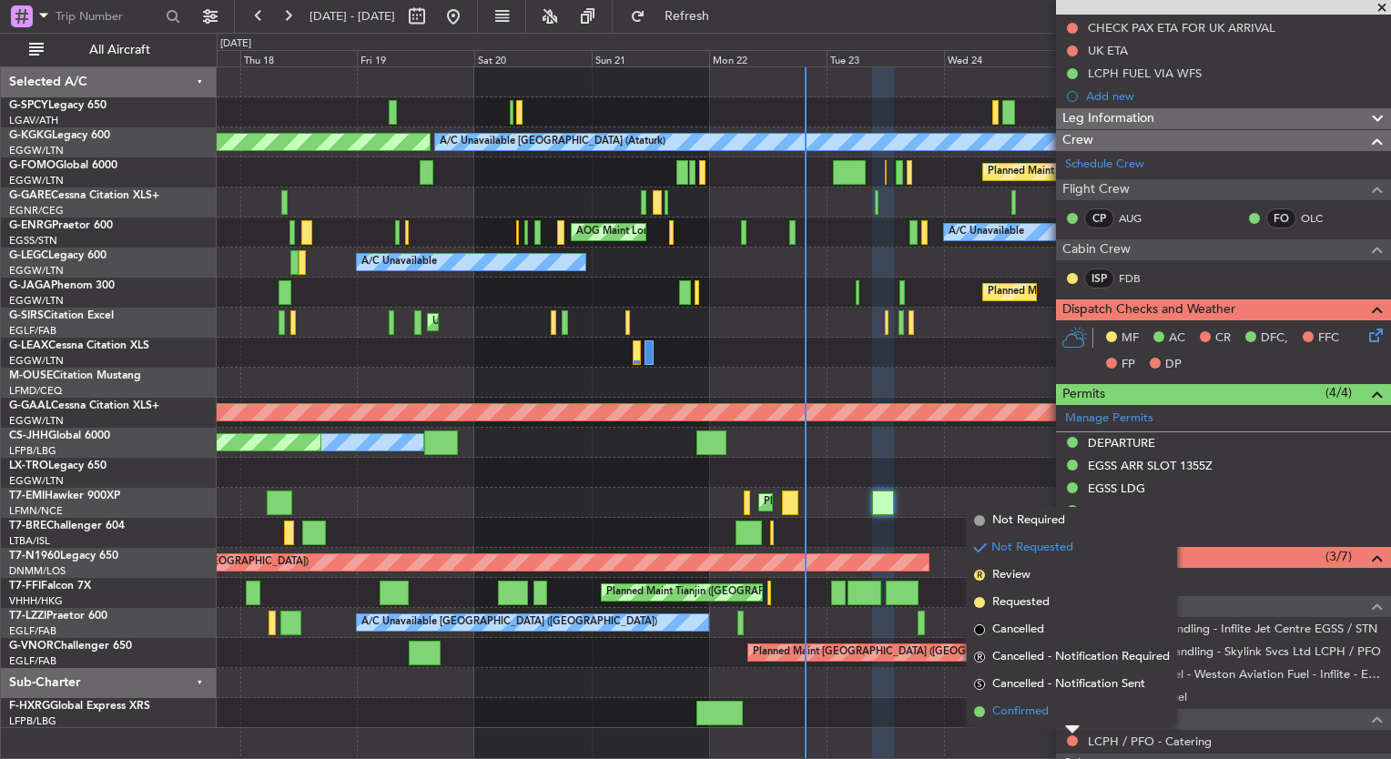
click at [1020, 714] on span "Confirmed" at bounding box center [1020, 712] width 56 height 18
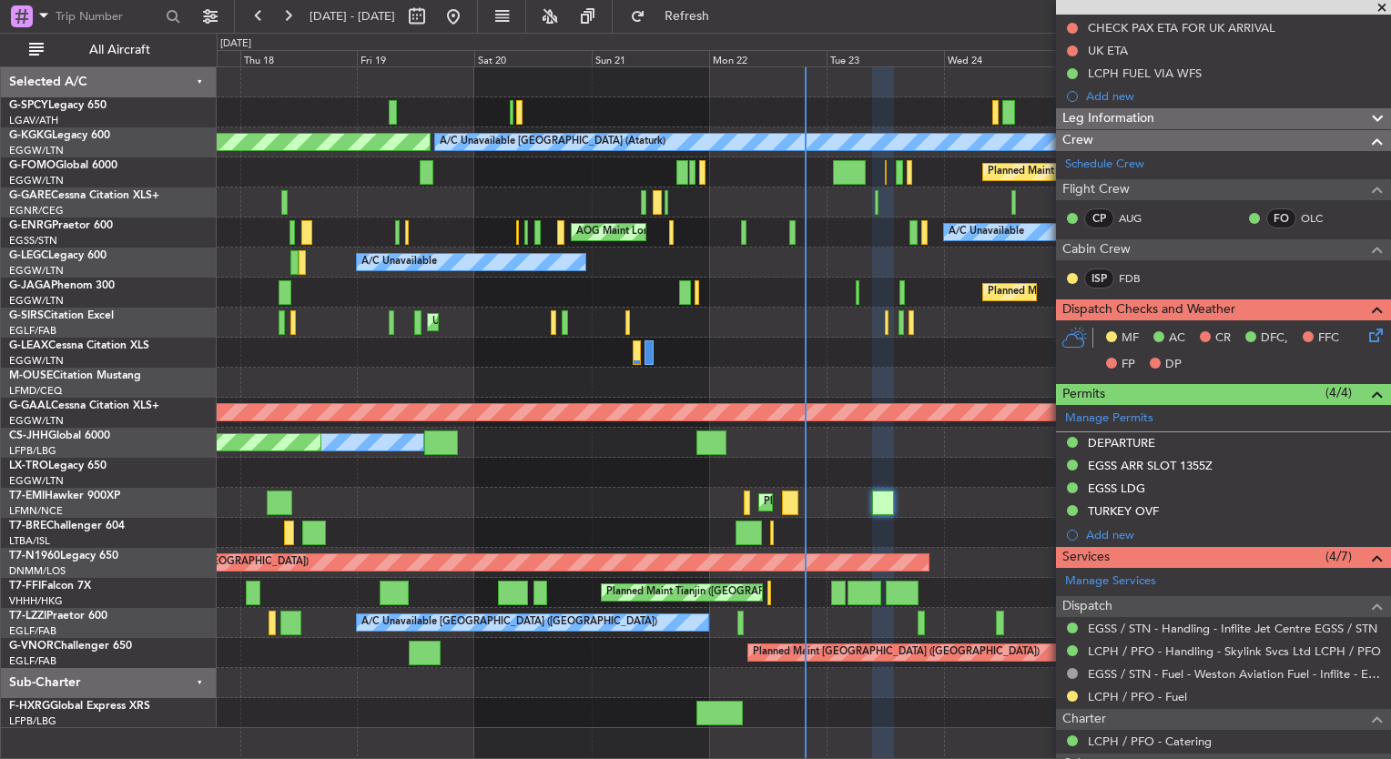
click at [1366, 337] on icon at bounding box center [1373, 332] width 15 height 15
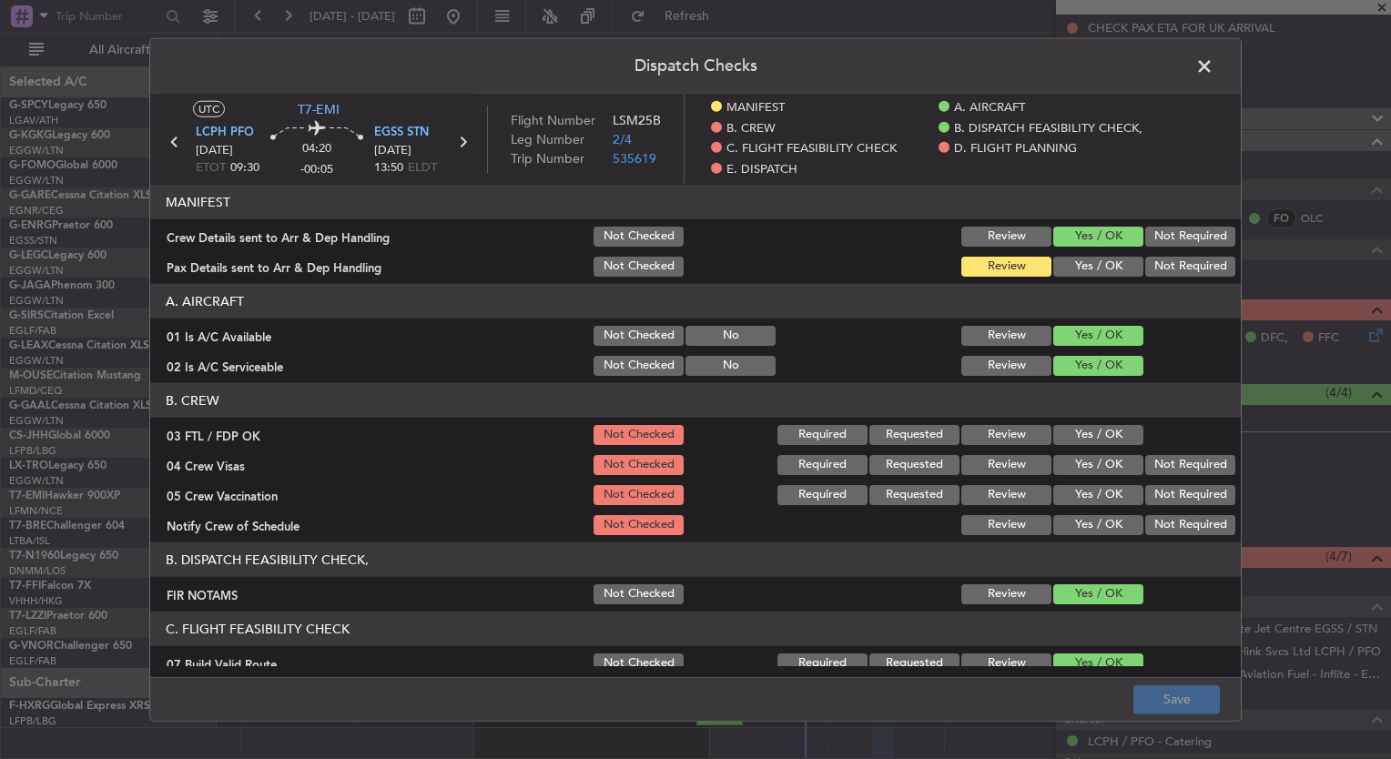
click at [1071, 436] on button "Yes / OK" at bounding box center [1098, 435] width 90 height 20
click at [1071, 453] on div "Yes / OK" at bounding box center [1097, 465] width 92 height 25
click at [1076, 456] on button "Yes / OK" at bounding box center [1098, 465] width 90 height 20
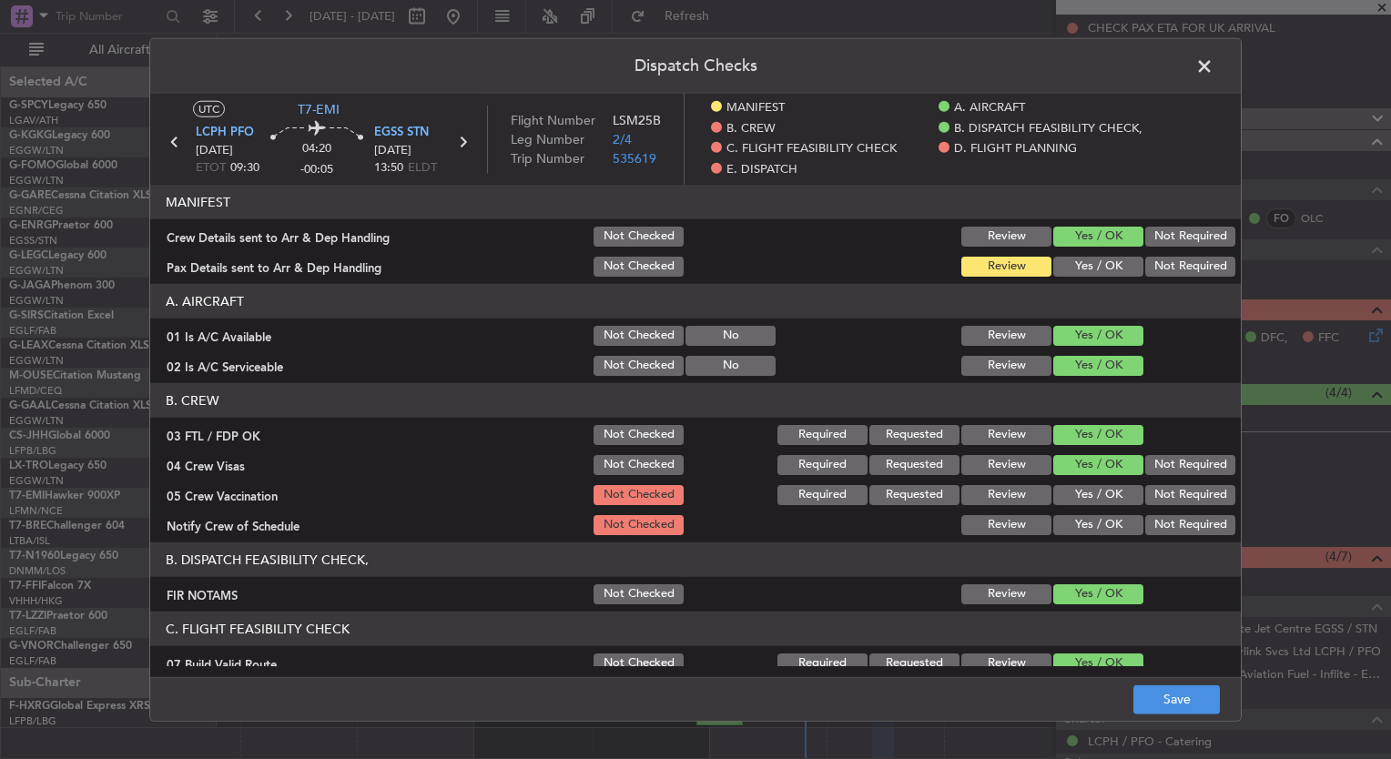
click at [1082, 494] on button "Yes / OK" at bounding box center [1098, 495] width 90 height 20
click at [1084, 519] on button "Yes / OK" at bounding box center [1098, 525] width 90 height 20
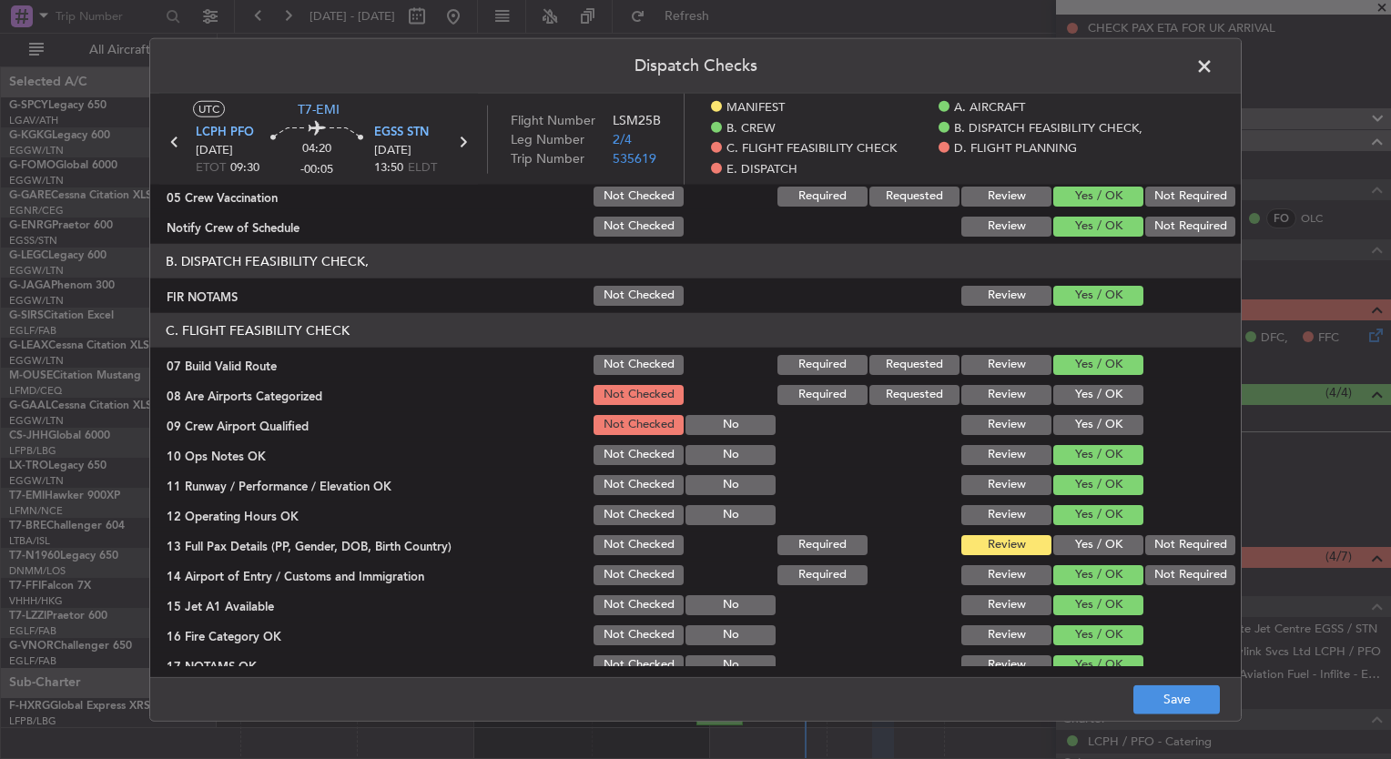
click at [1071, 393] on button "Yes / OK" at bounding box center [1098, 395] width 90 height 20
click at [1095, 428] on button "Yes / OK" at bounding box center [1098, 425] width 90 height 20
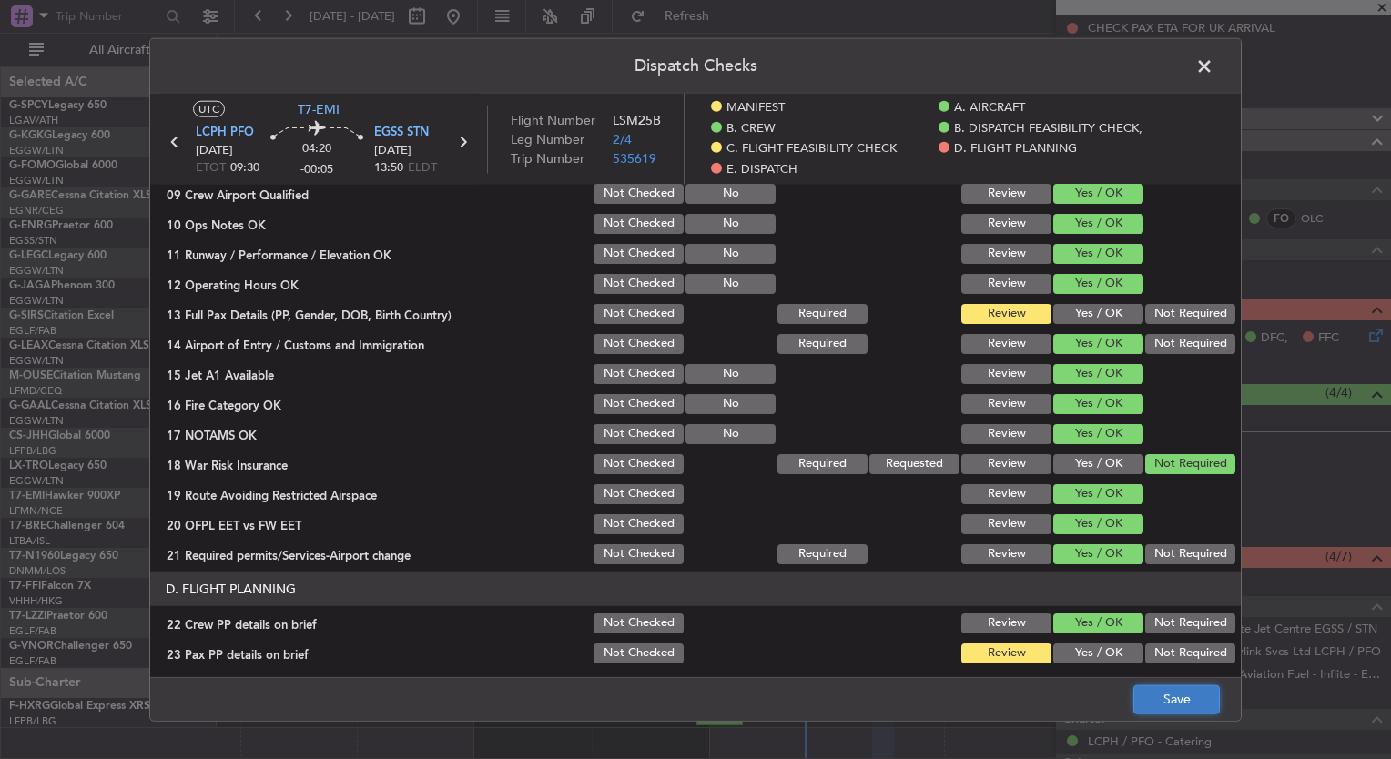
click at [1168, 698] on button "Save" at bounding box center [1177, 699] width 87 height 29
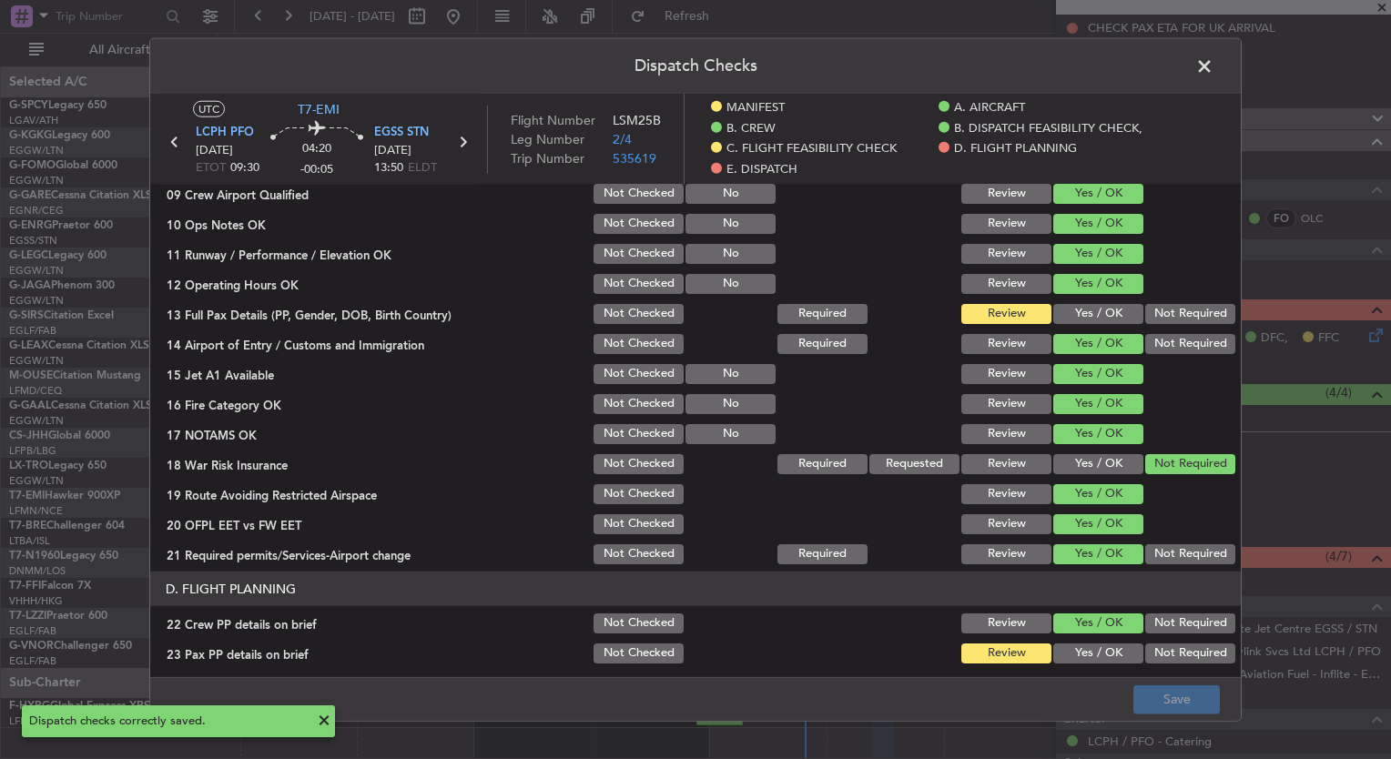
click at [1214, 65] on span at bounding box center [1214, 71] width 0 height 36
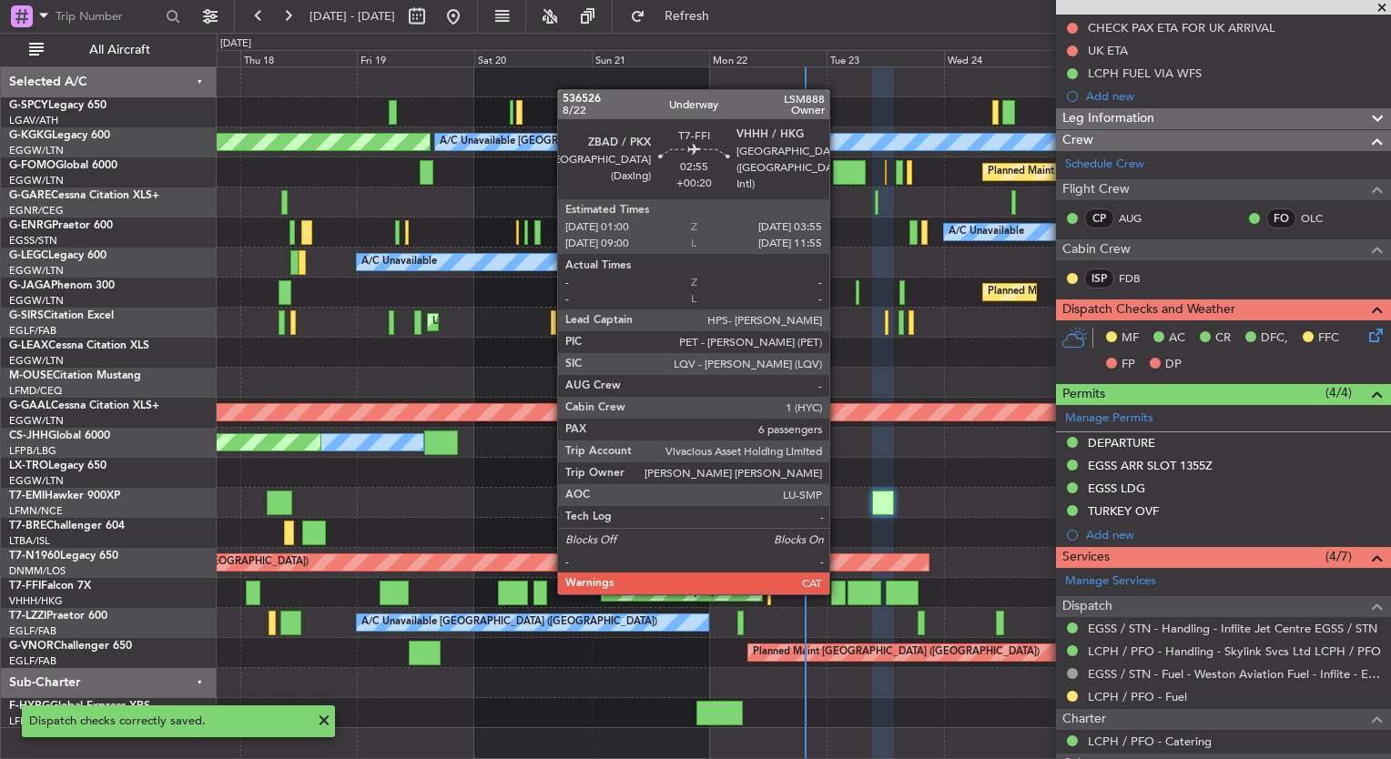
click at [838, 594] on div at bounding box center [838, 593] width 15 height 25
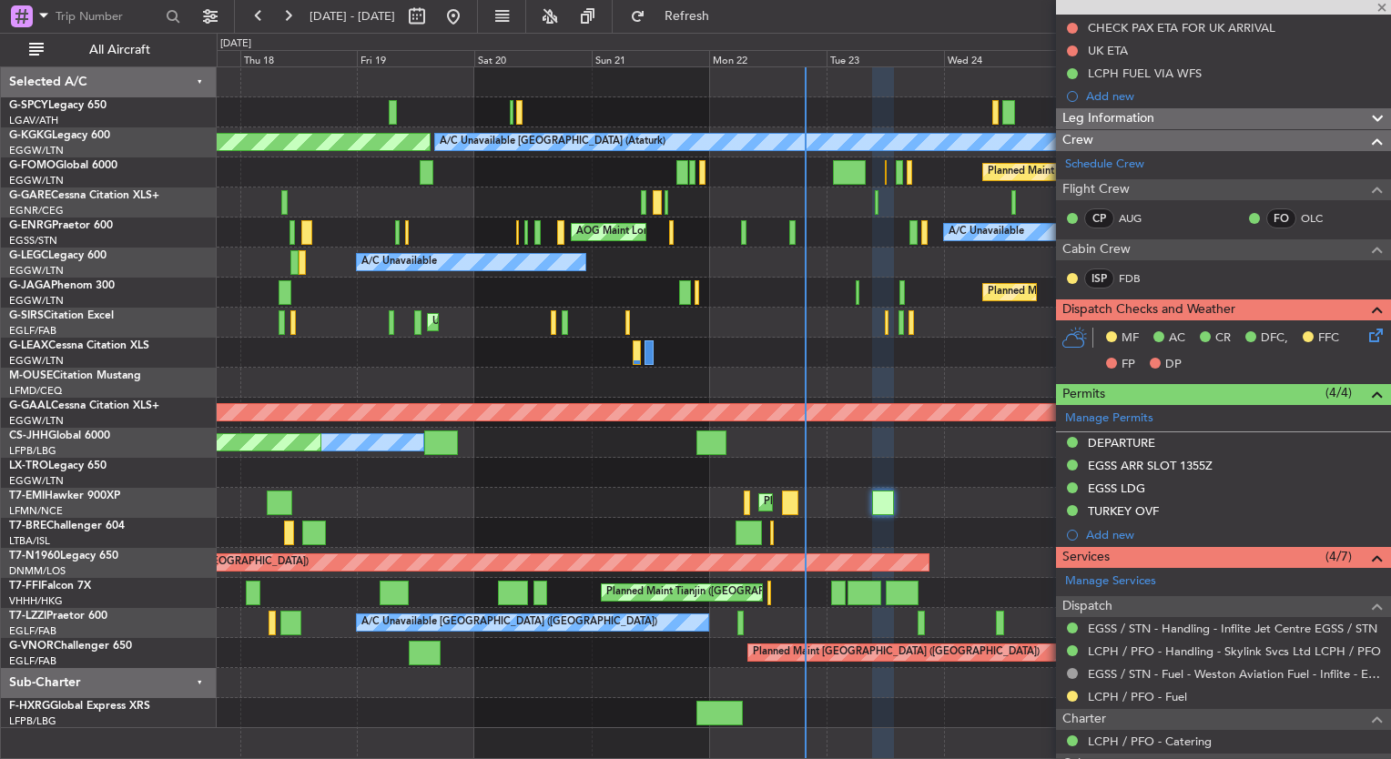
type input "+00:20"
type input "6"
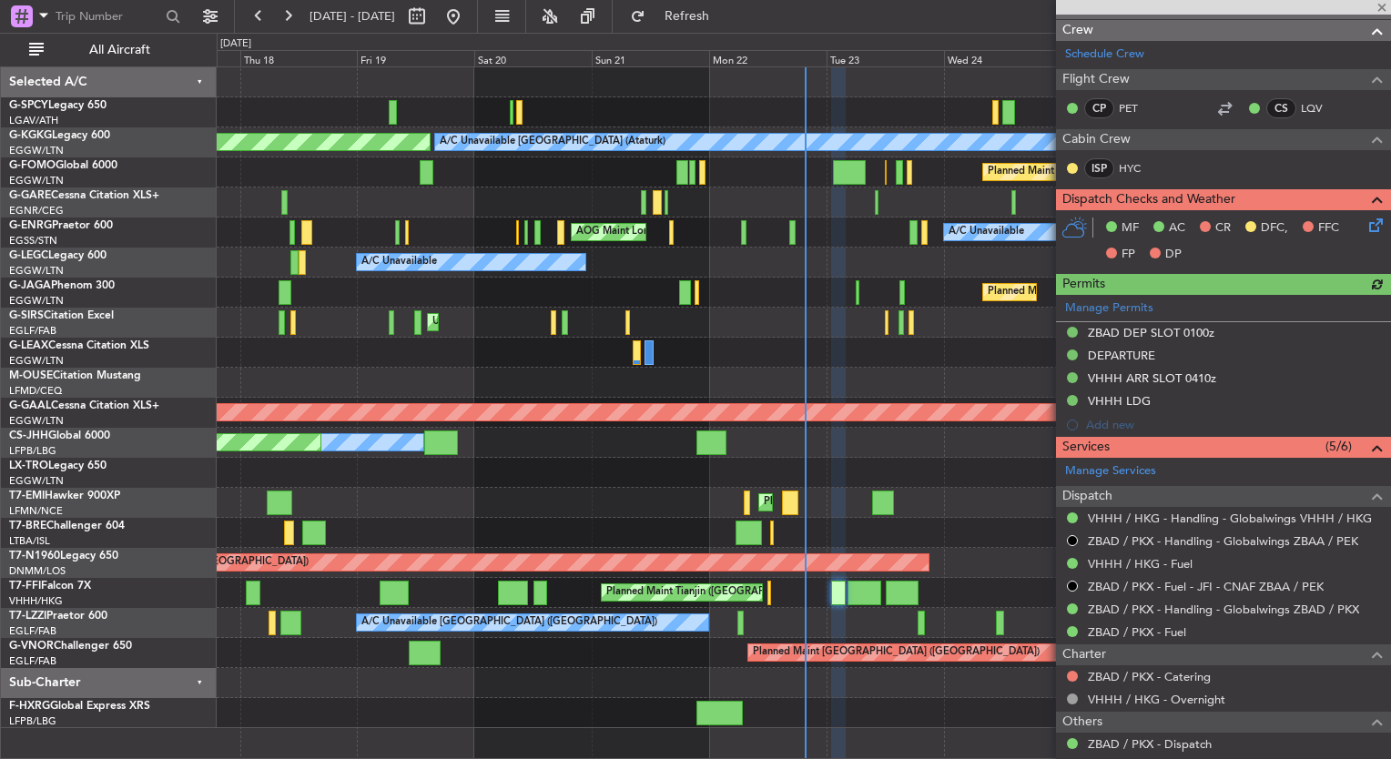
scroll to position [408, 0]
click at [1216, 634] on div "ZBAD / PKX - Fuel" at bounding box center [1223, 631] width 335 height 23
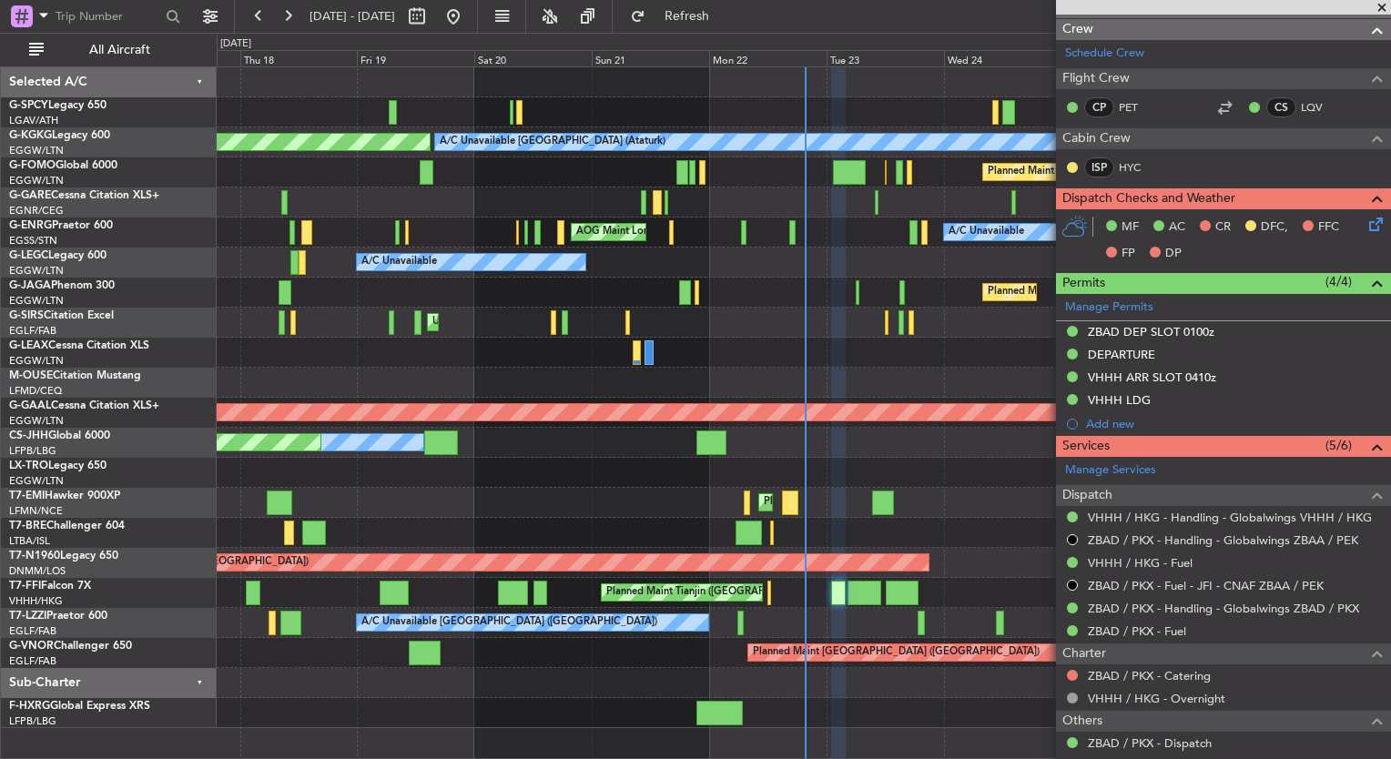
click at [1071, 672] on mat-tooltip-component "Not Required" at bounding box center [1073, 667] width 96 height 48
click at [1072, 674] on button at bounding box center [1072, 675] width 11 height 11
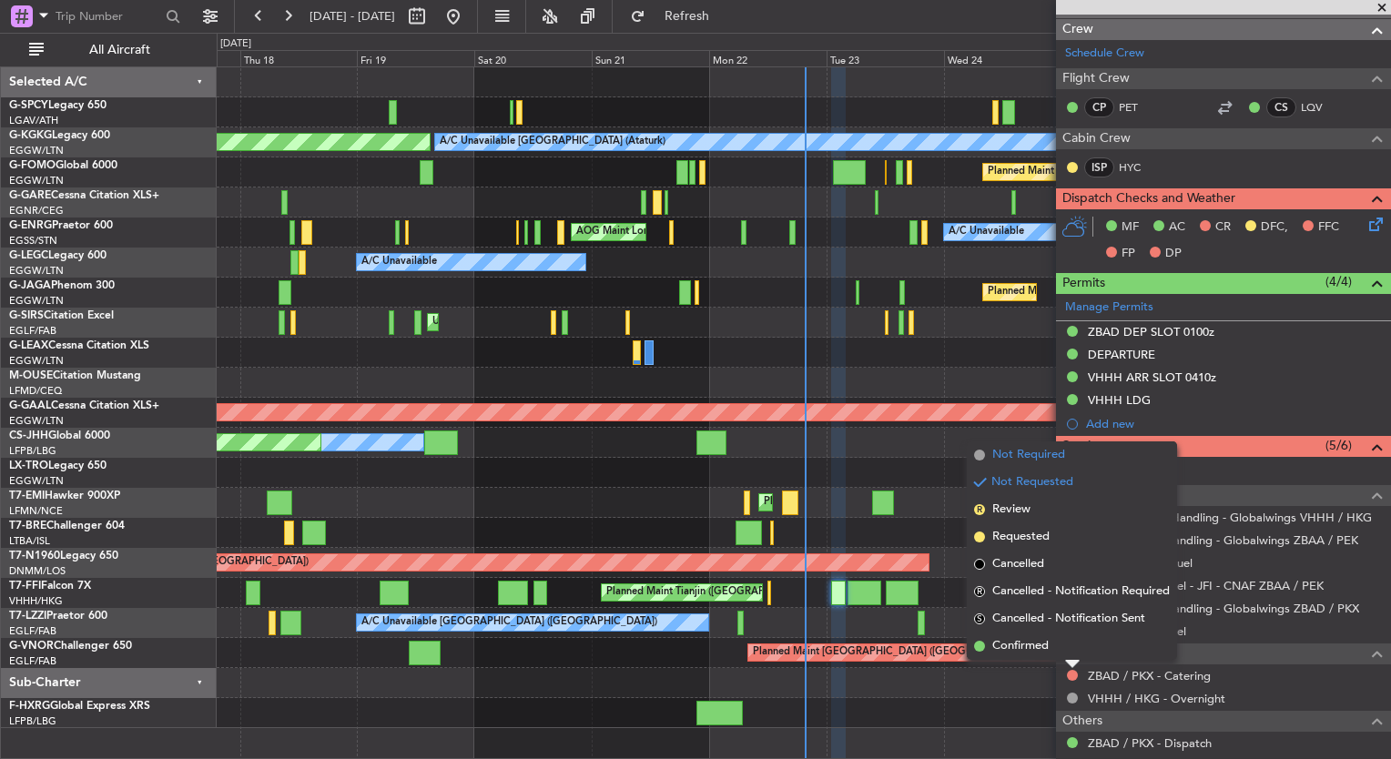
click at [1045, 457] on span "Not Required" at bounding box center [1028, 455] width 73 height 18
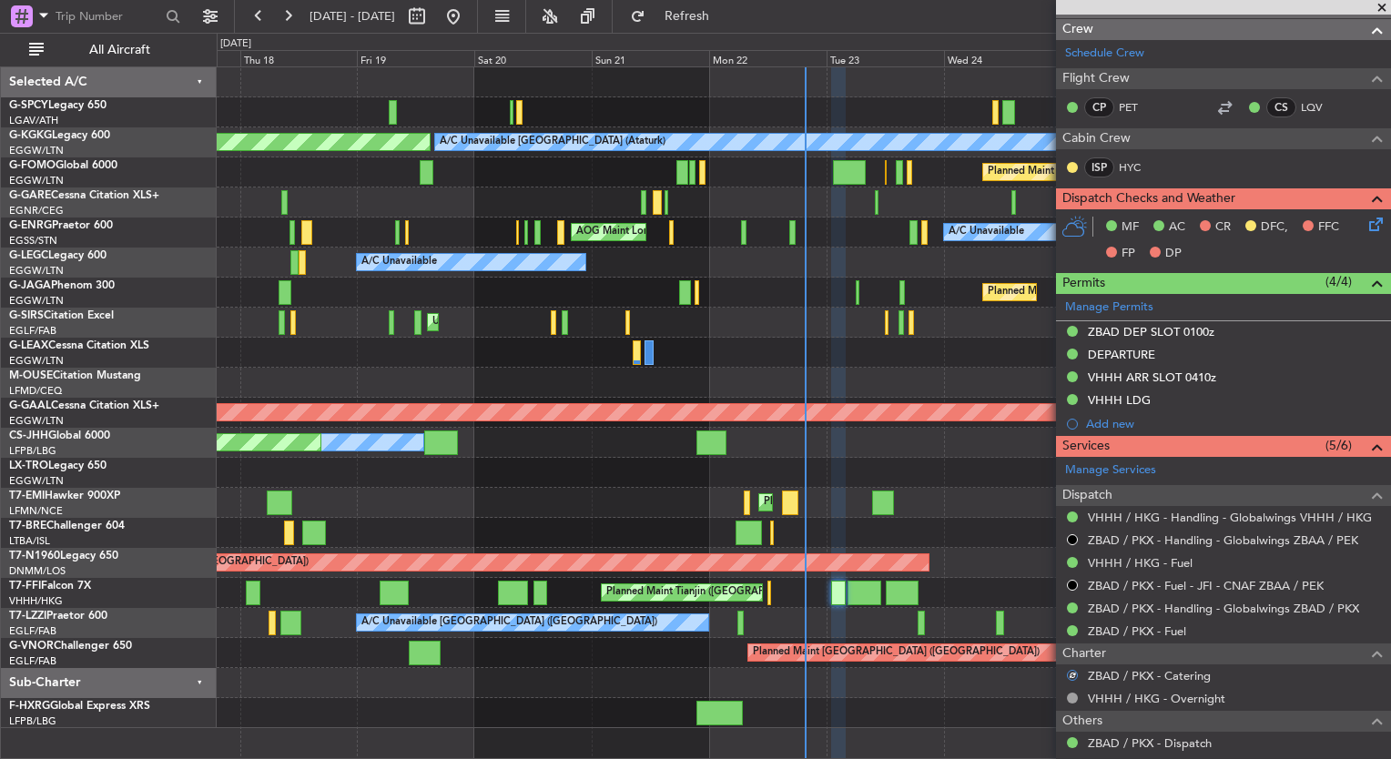
click at [1366, 221] on icon at bounding box center [1373, 221] width 15 height 15
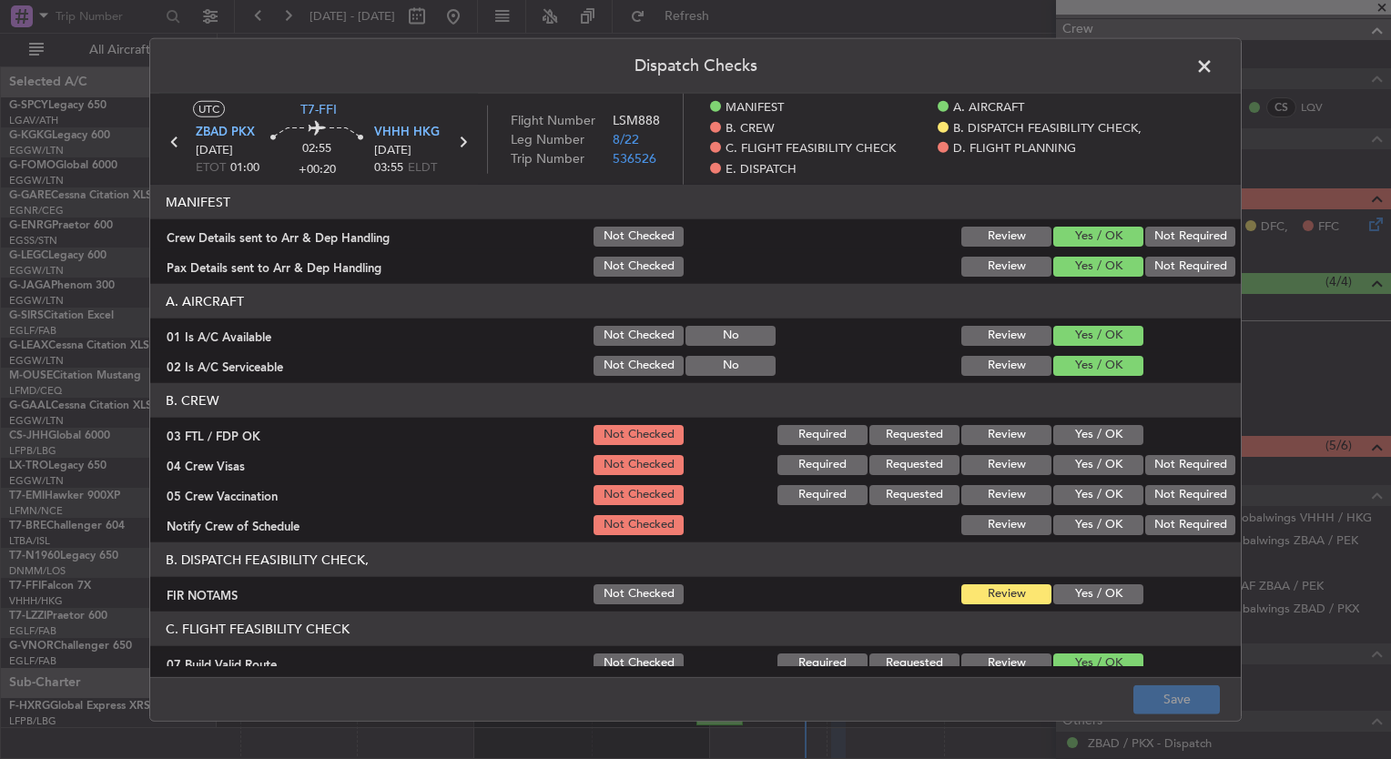
click at [1091, 433] on button "Yes / OK" at bounding box center [1098, 435] width 90 height 20
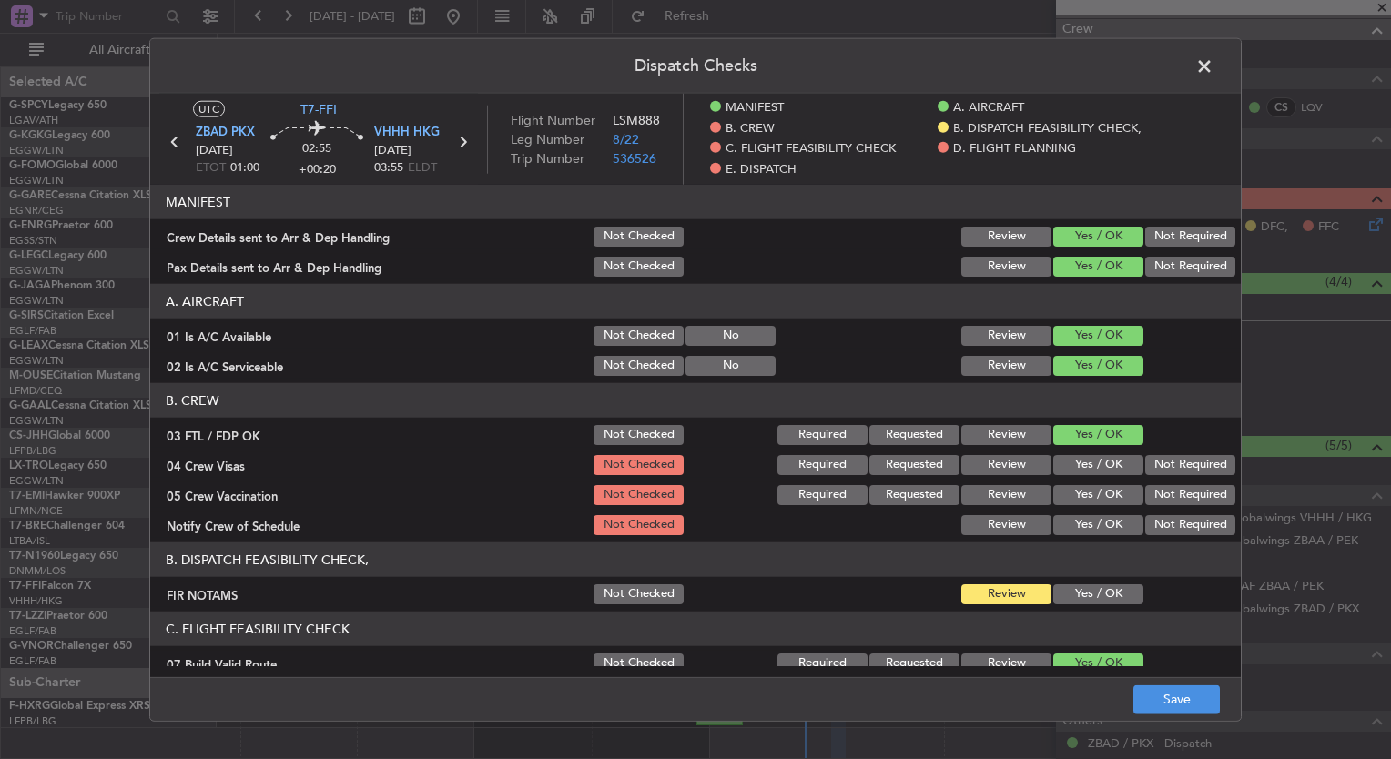
click at [1093, 461] on button "Yes / OK" at bounding box center [1098, 465] width 90 height 20
click at [1093, 479] on section "B. CREW 03 FTL / FDP OK Not Checked Required Requested Review Yes / OK 04 Crew …" at bounding box center [695, 460] width 1091 height 155
click at [1096, 487] on button "Yes / OK" at bounding box center [1098, 495] width 90 height 20
click at [1101, 522] on button "Yes / OK" at bounding box center [1098, 525] width 90 height 20
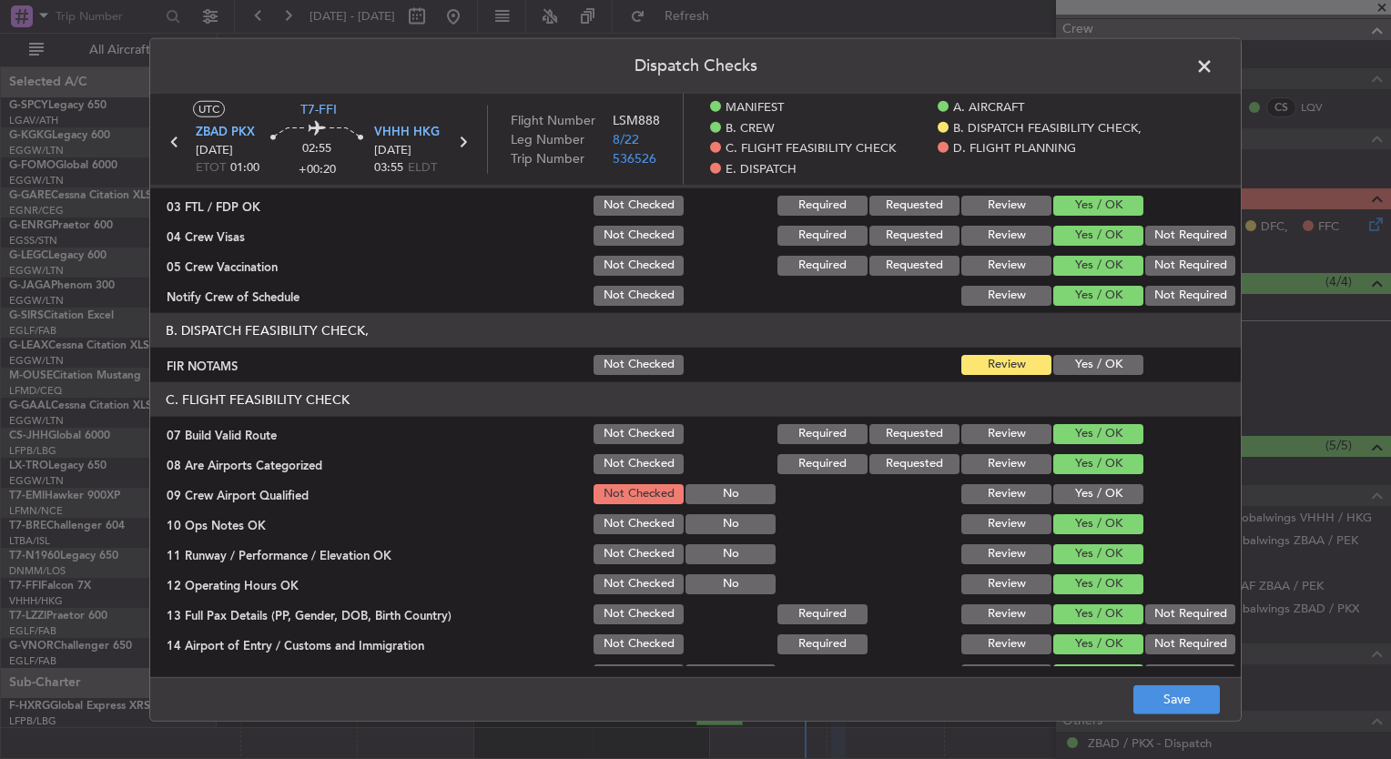
scroll to position [324, 0]
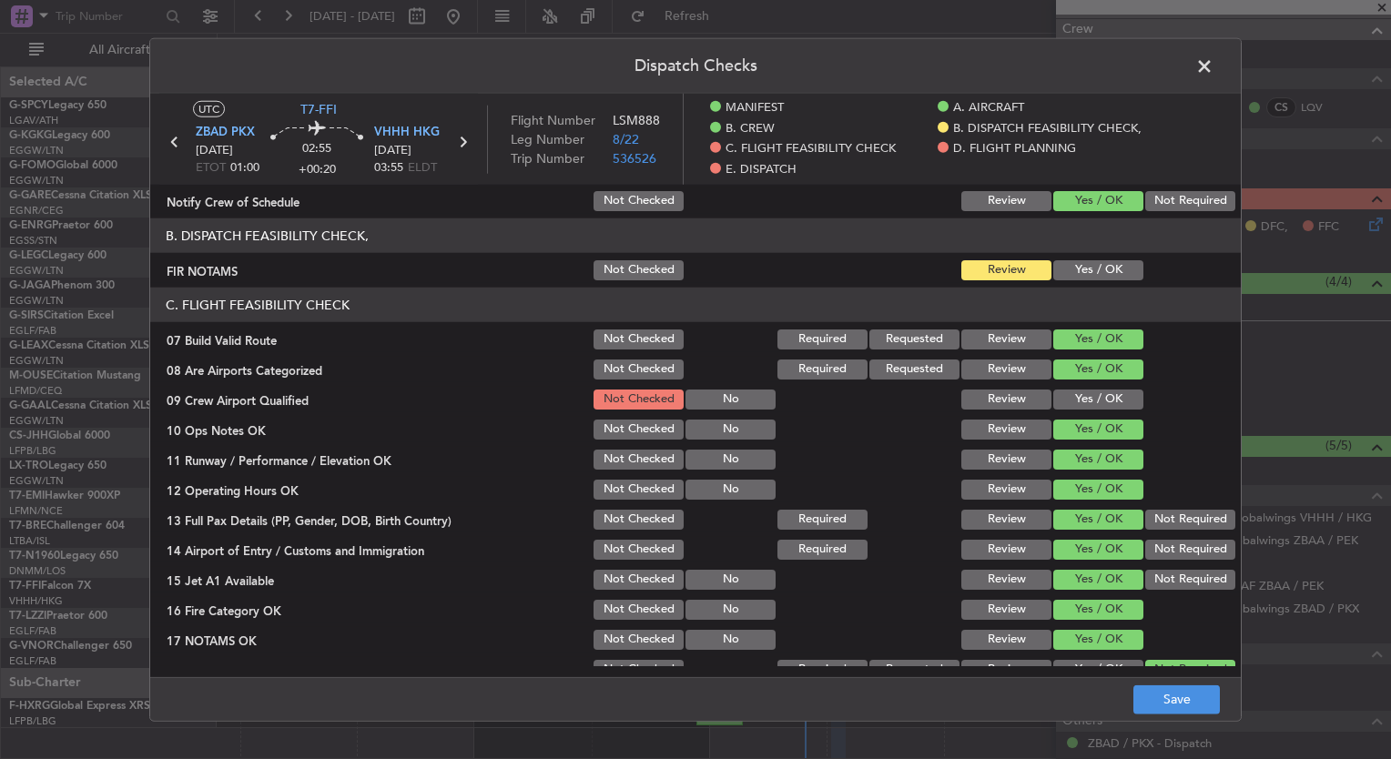
click at [1074, 397] on button "Yes / OK" at bounding box center [1098, 400] width 90 height 20
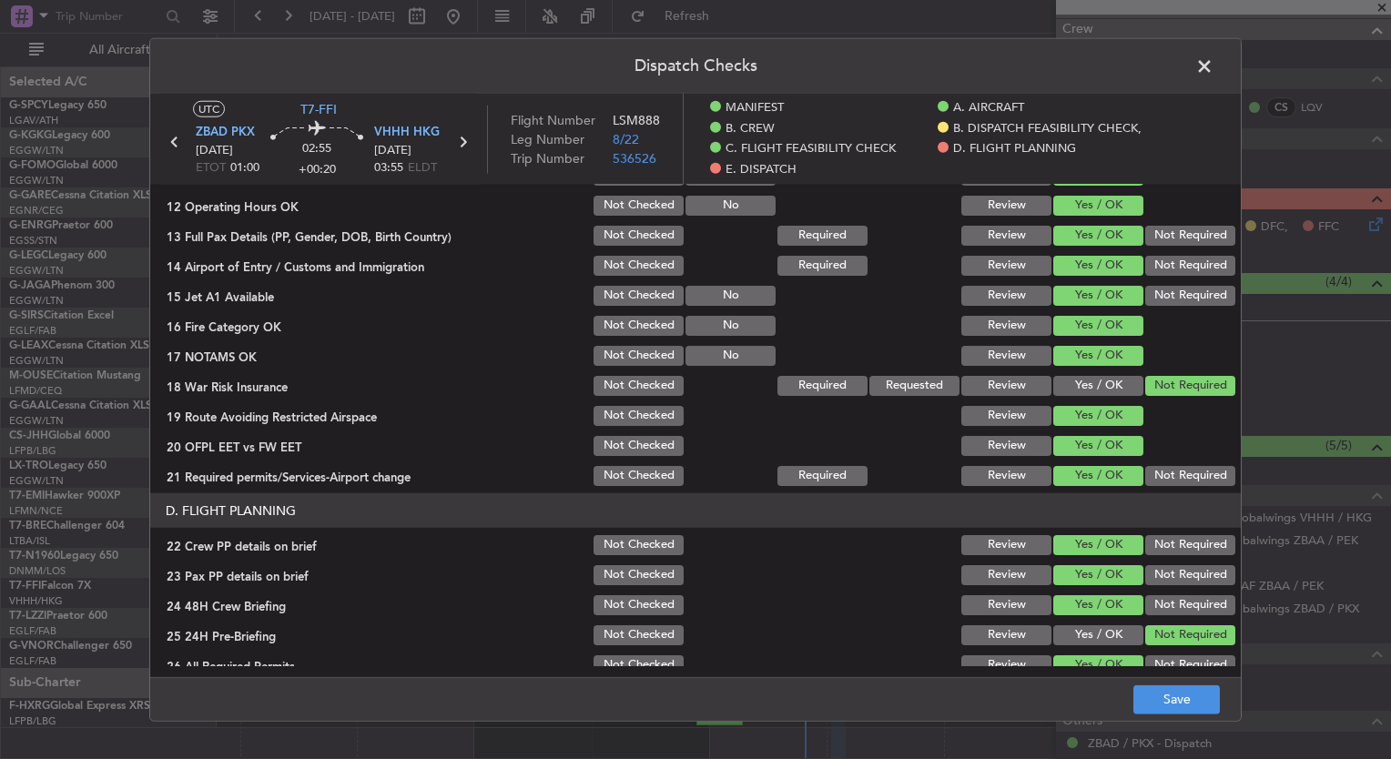
scroll to position [612, 0]
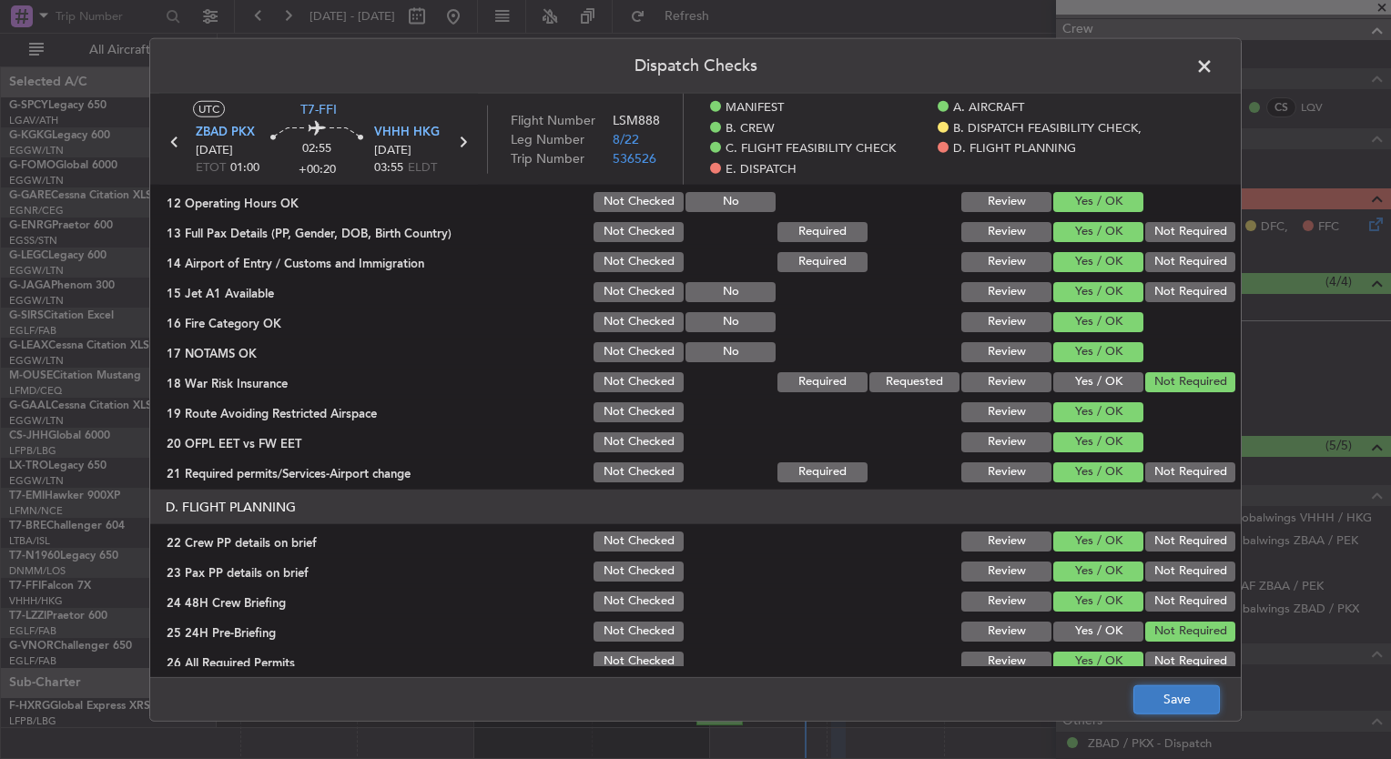
click at [1171, 700] on button "Save" at bounding box center [1177, 699] width 87 height 29
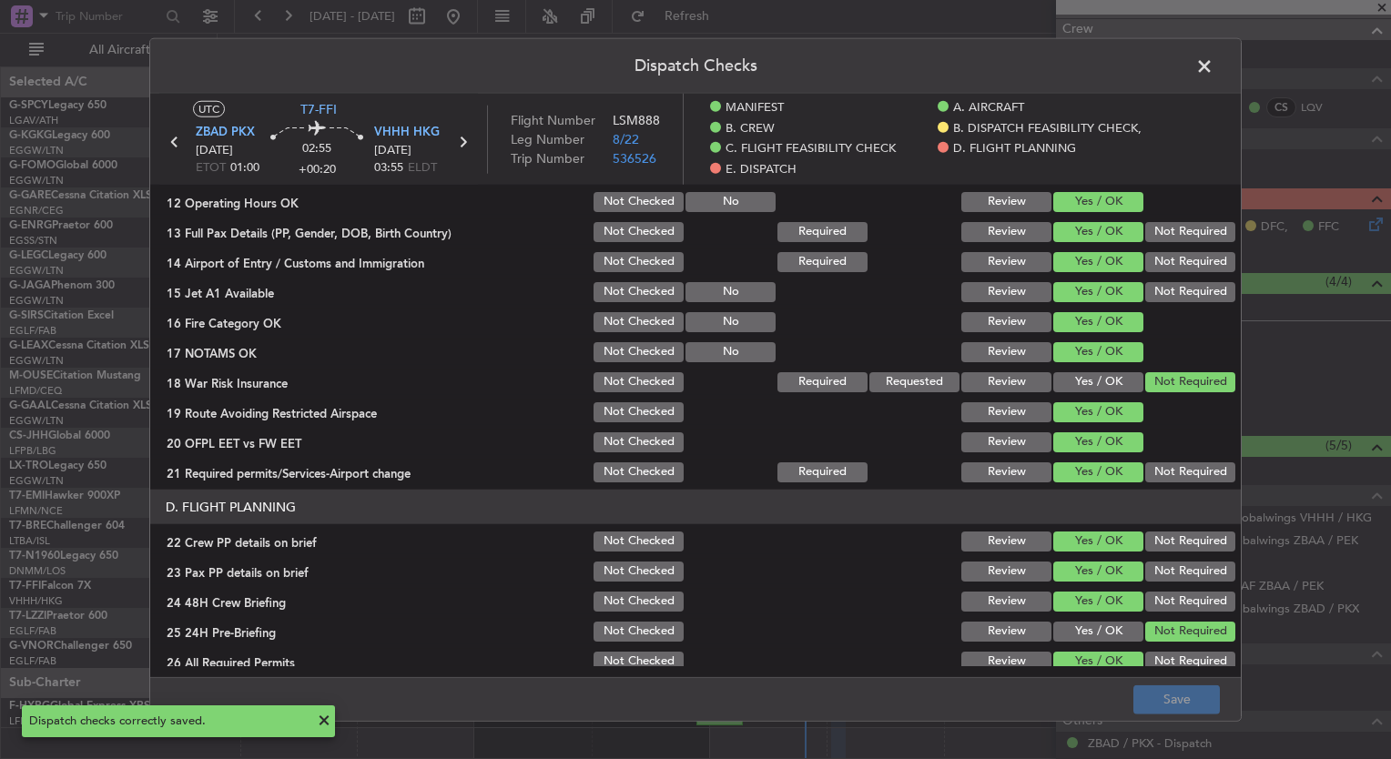
click at [1214, 66] on span at bounding box center [1214, 71] width 0 height 36
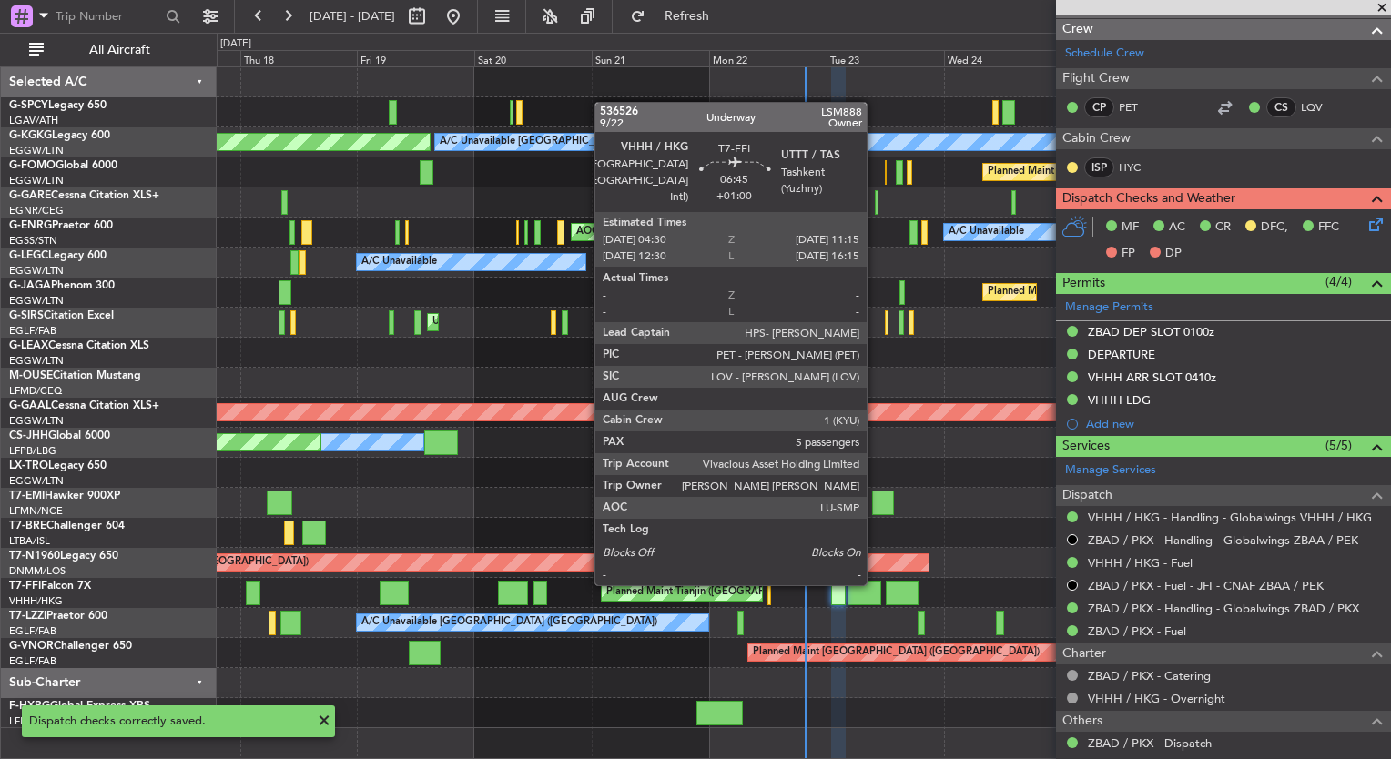
click at [875, 584] on div at bounding box center [865, 593] width 34 height 25
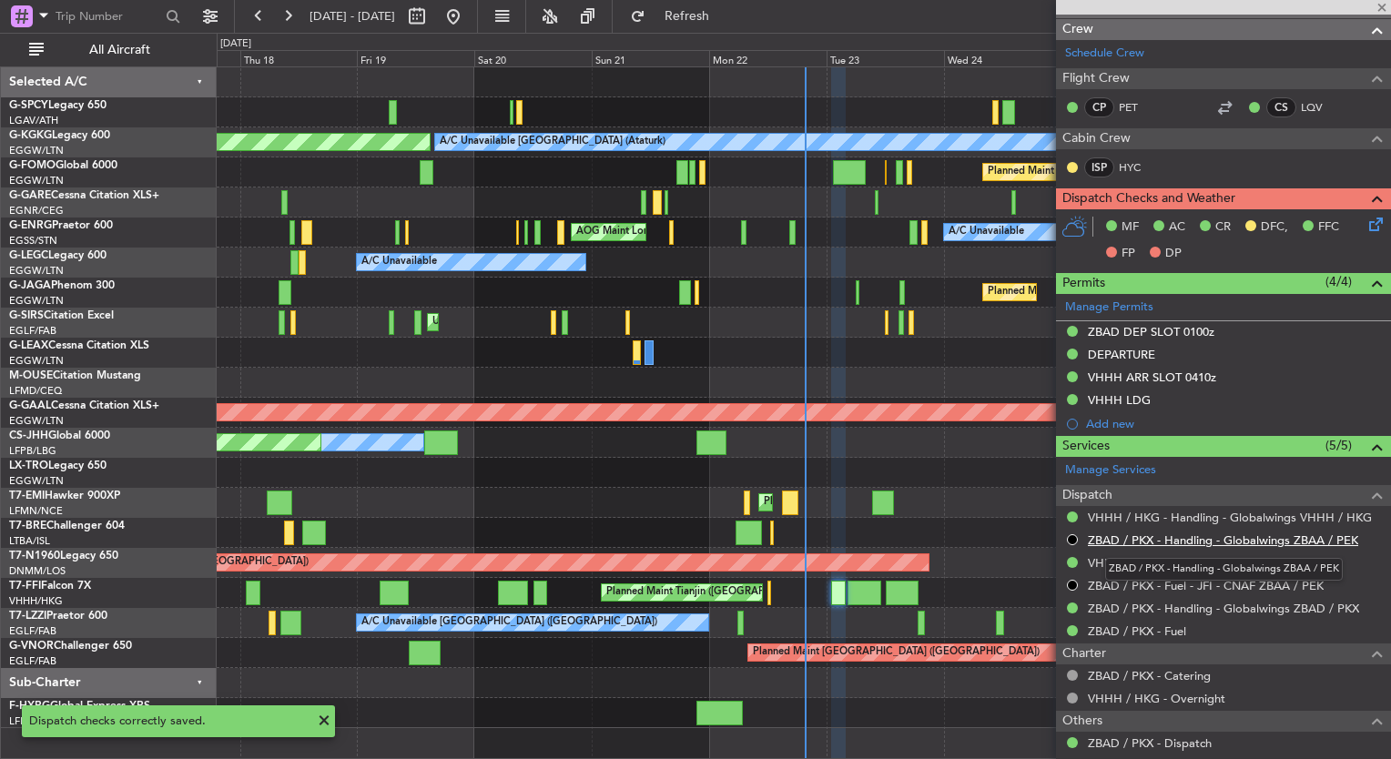
type input "+01:00"
type input "5"
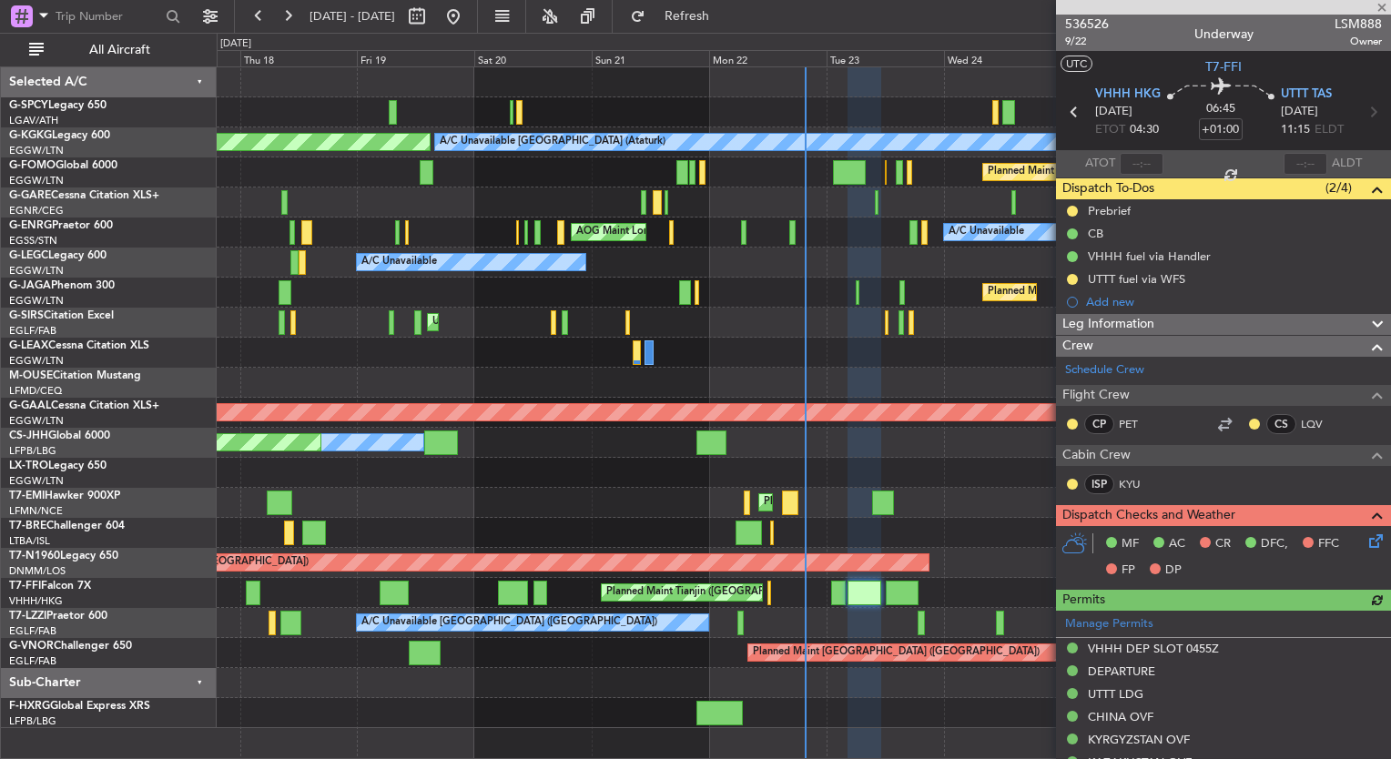
click at [1366, 535] on icon at bounding box center [1373, 538] width 15 height 15
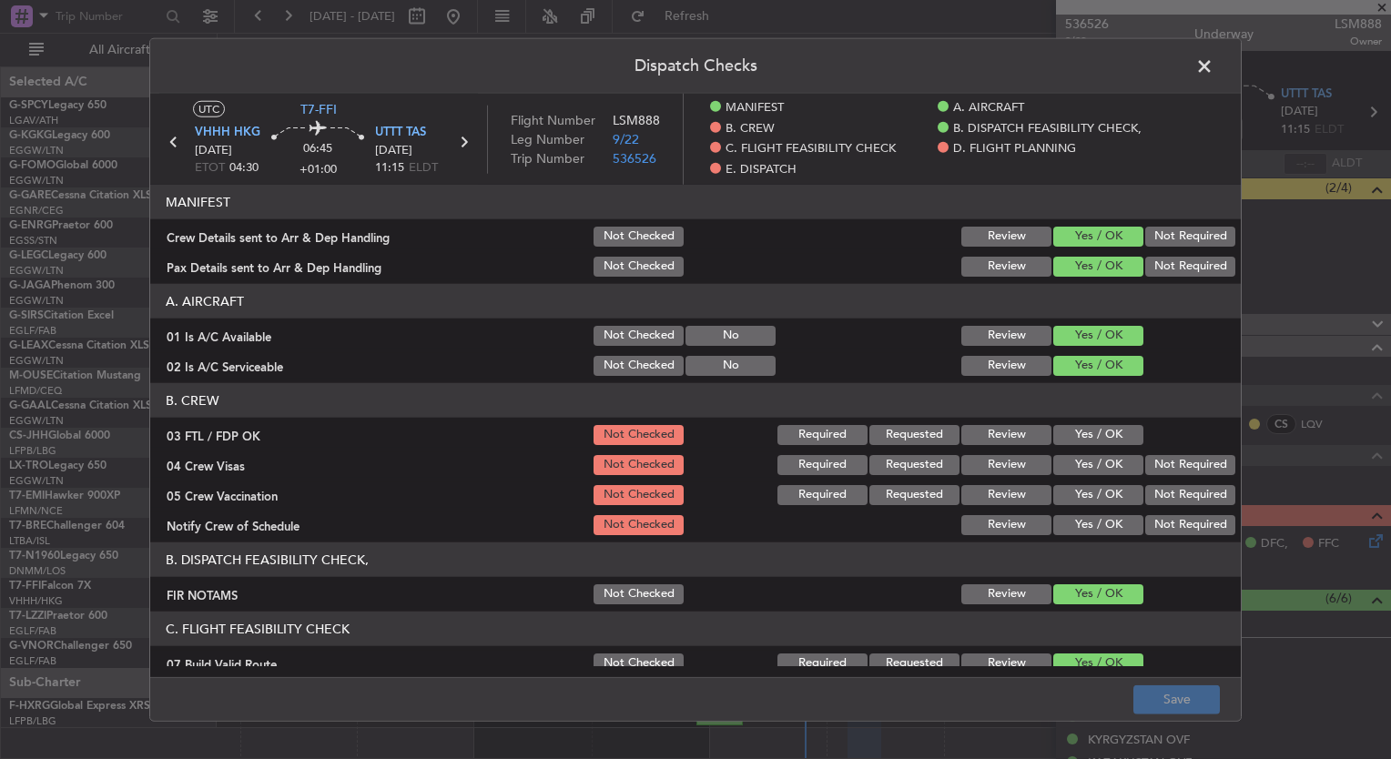
click at [1085, 433] on button "Yes / OK" at bounding box center [1098, 435] width 90 height 20
click at [1089, 463] on button "Yes / OK" at bounding box center [1098, 465] width 90 height 20
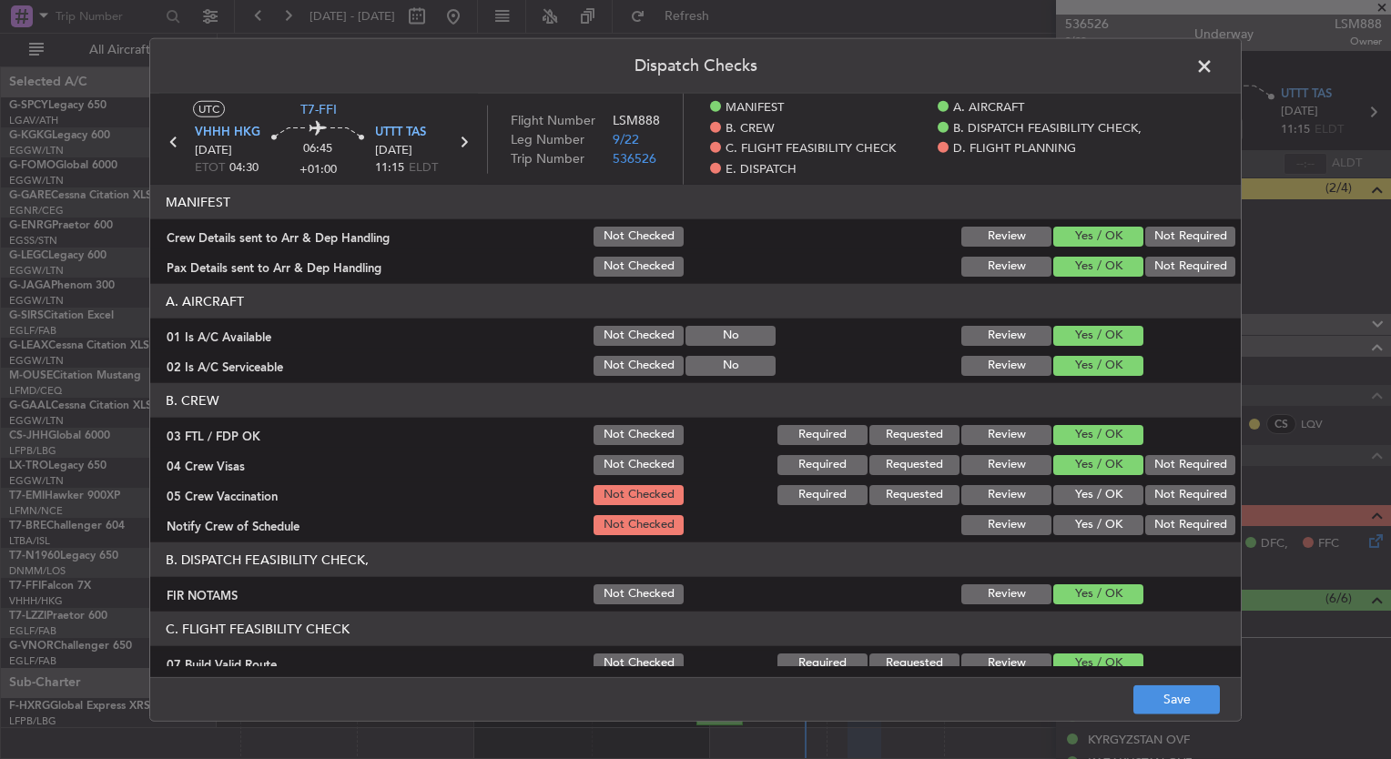
click at [1093, 488] on button "Yes / OK" at bounding box center [1098, 495] width 90 height 20
click at [1097, 521] on button "Yes / OK" at bounding box center [1098, 525] width 90 height 20
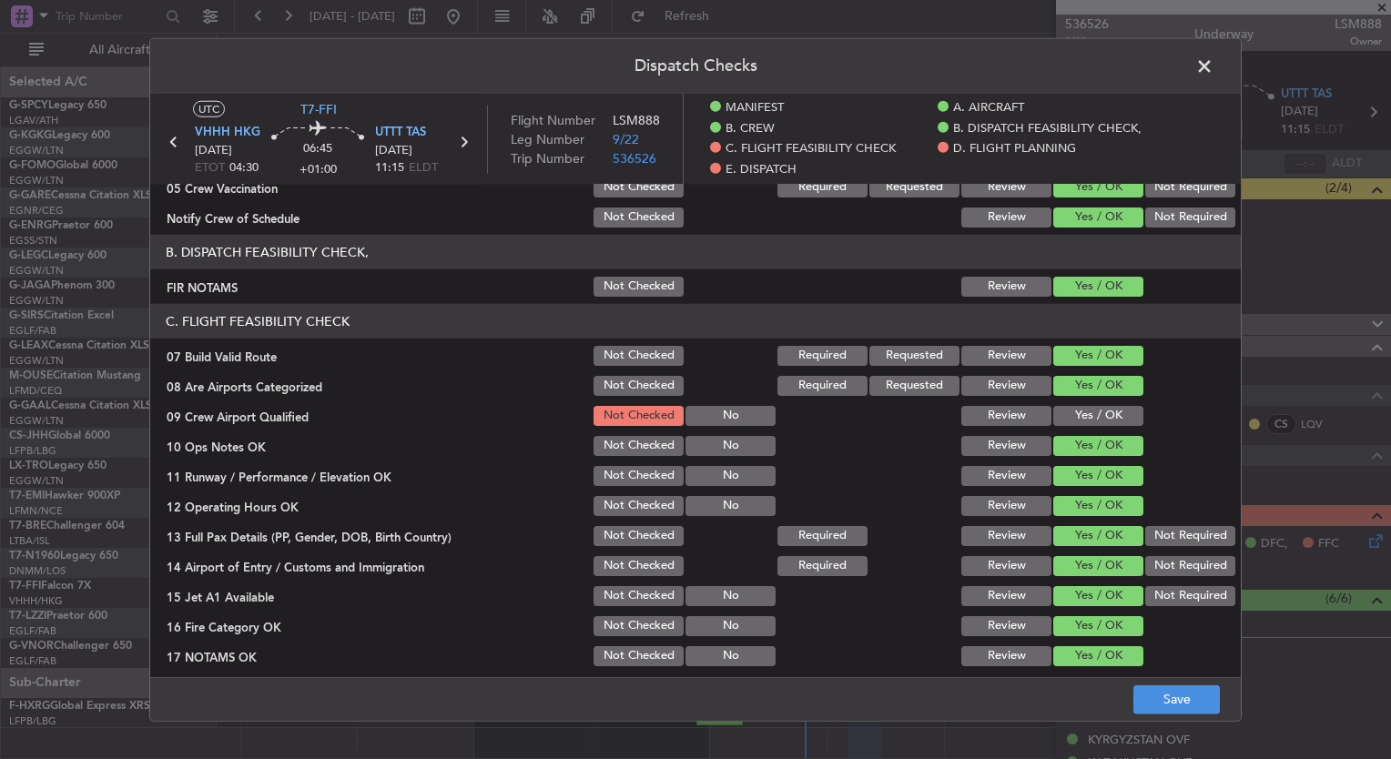
scroll to position [310, 0]
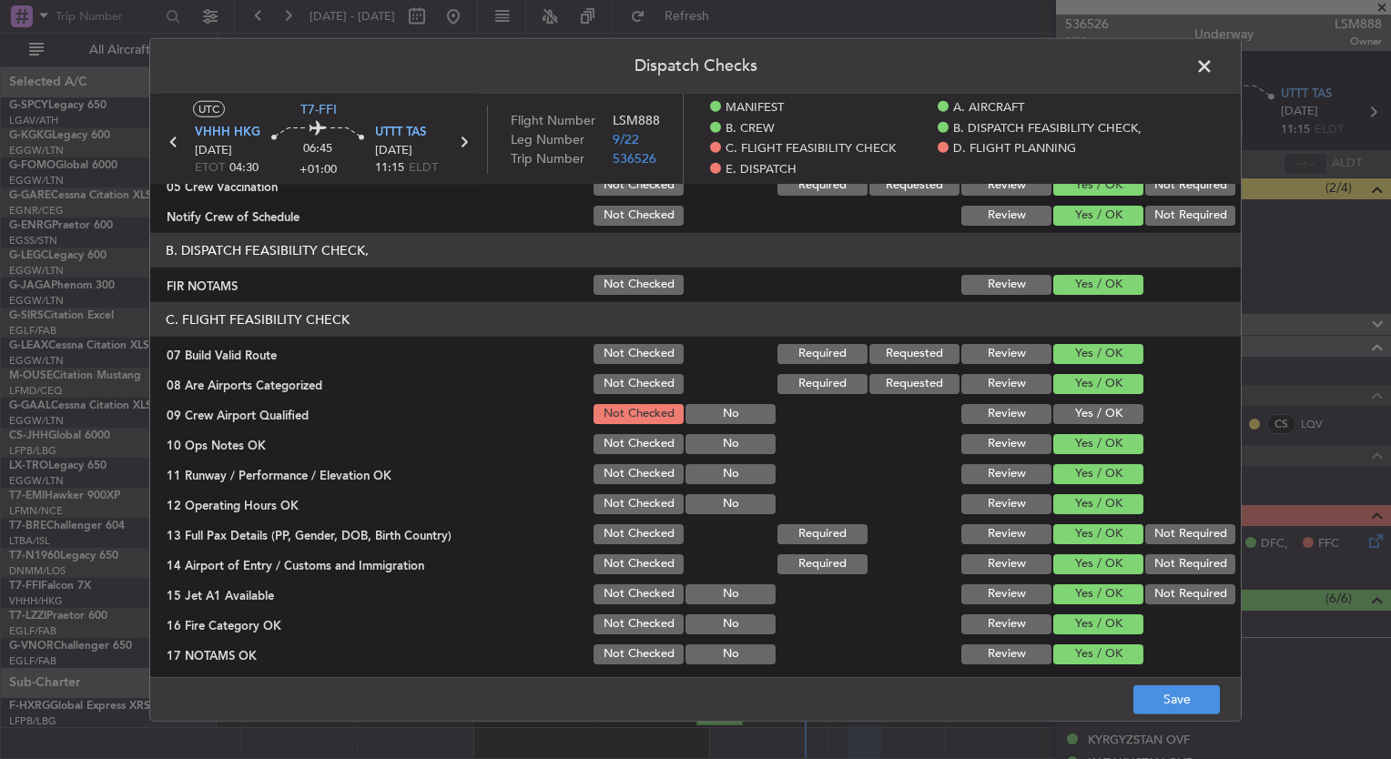
click at [1070, 412] on button "Yes / OK" at bounding box center [1098, 414] width 90 height 20
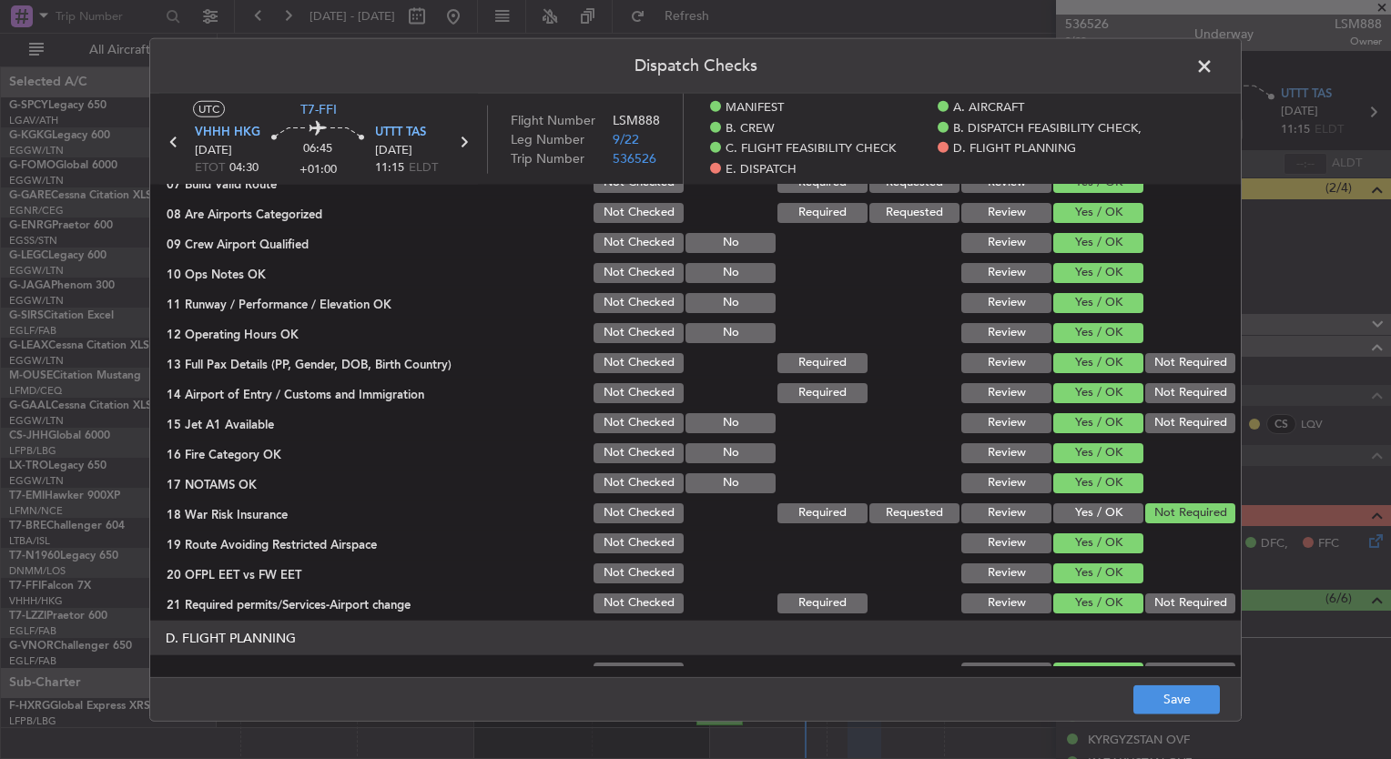
scroll to position [481, 0]
click at [1173, 701] on button "Save" at bounding box center [1177, 699] width 87 height 29
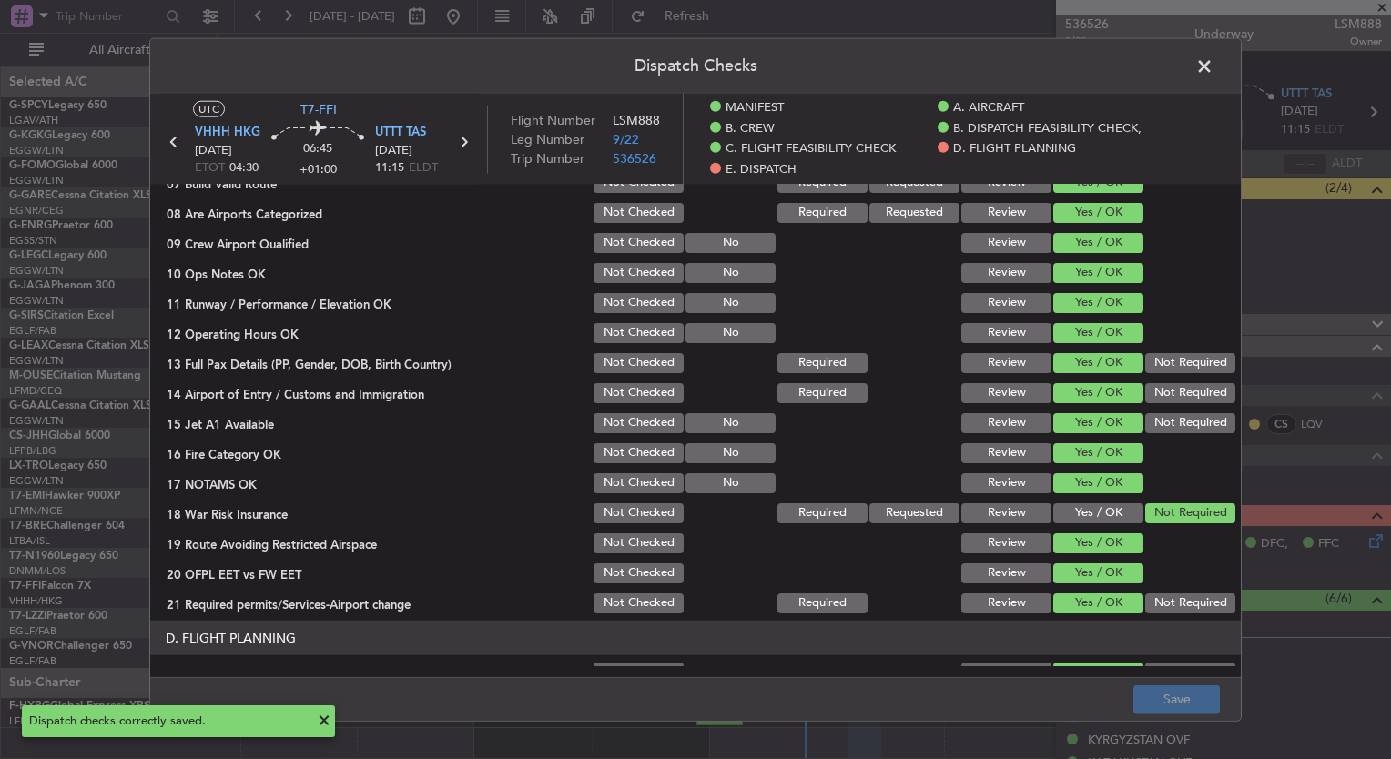
click at [1214, 64] on span at bounding box center [1214, 71] width 0 height 36
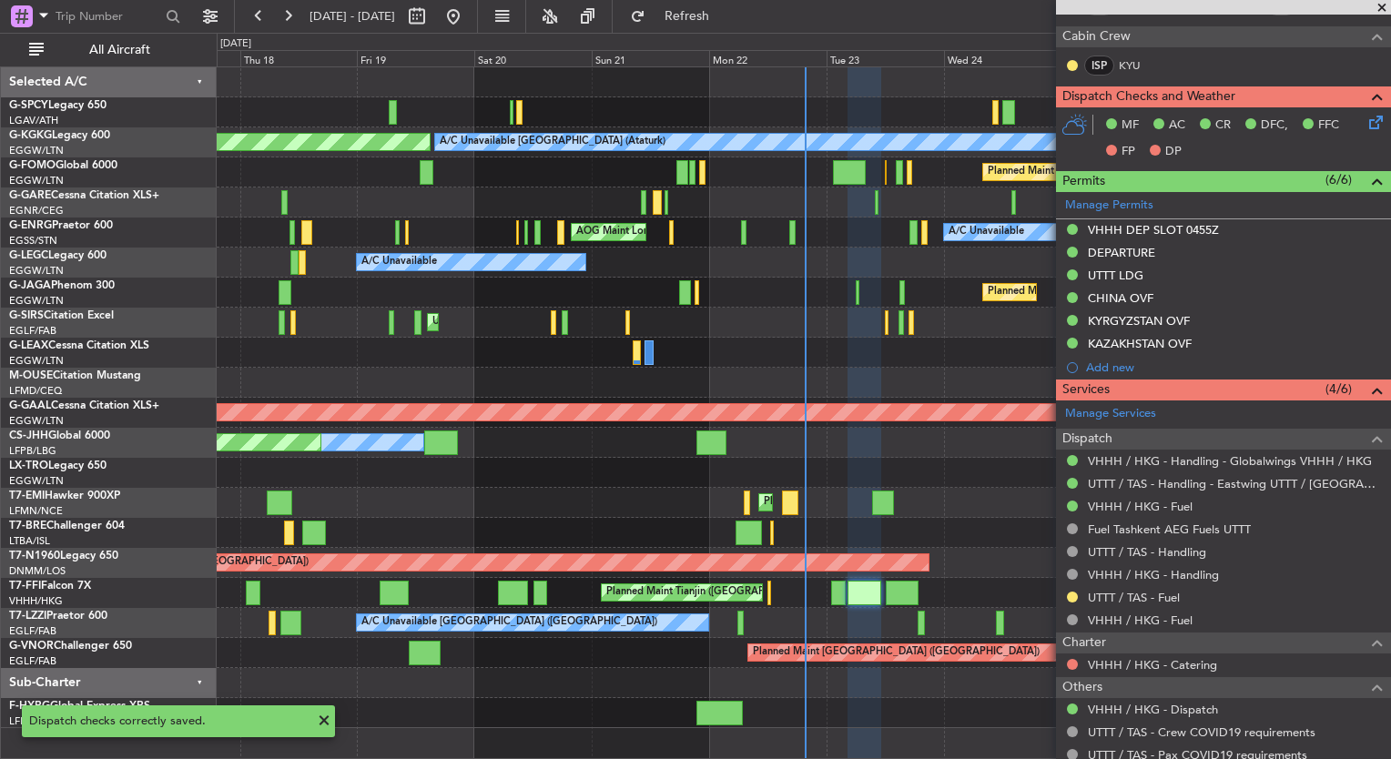
scroll to position [433, 0]
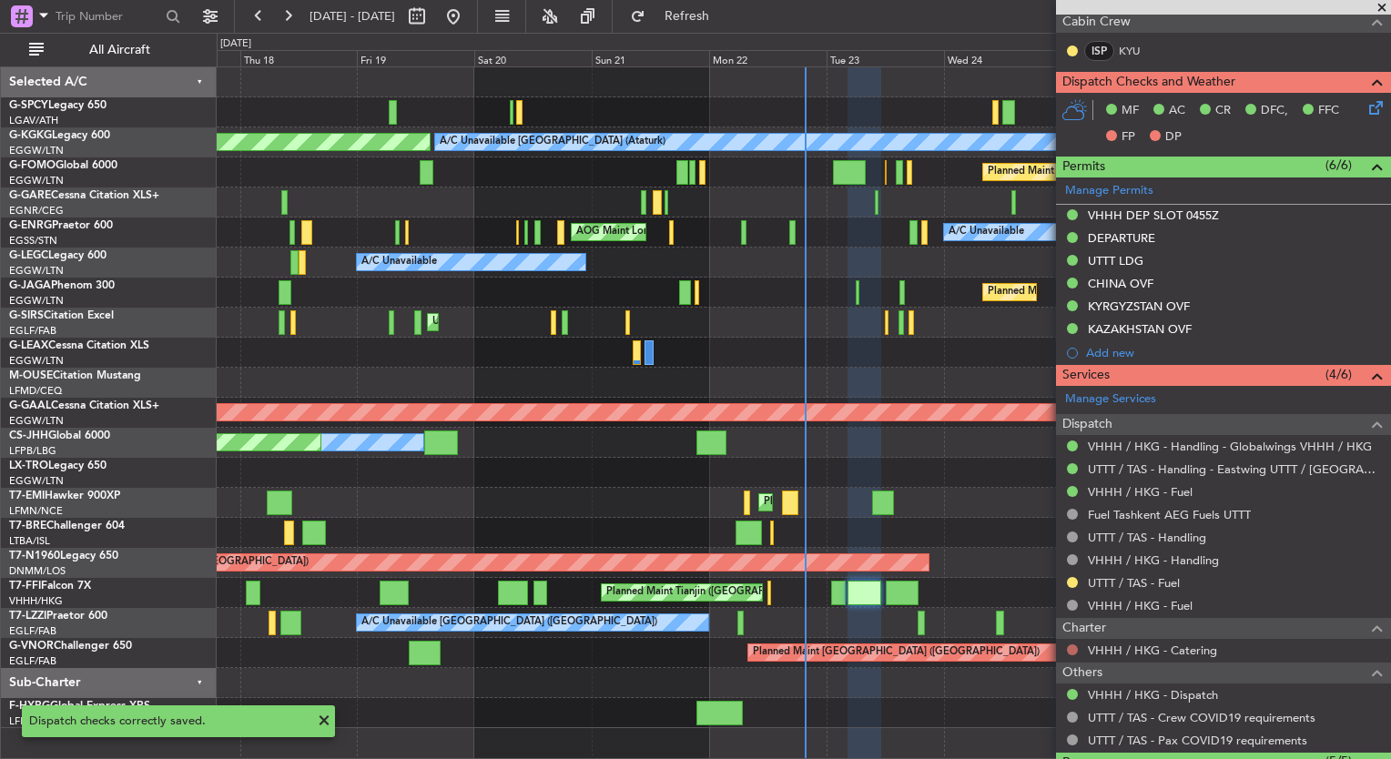
click at [1071, 645] on button at bounding box center [1072, 650] width 11 height 11
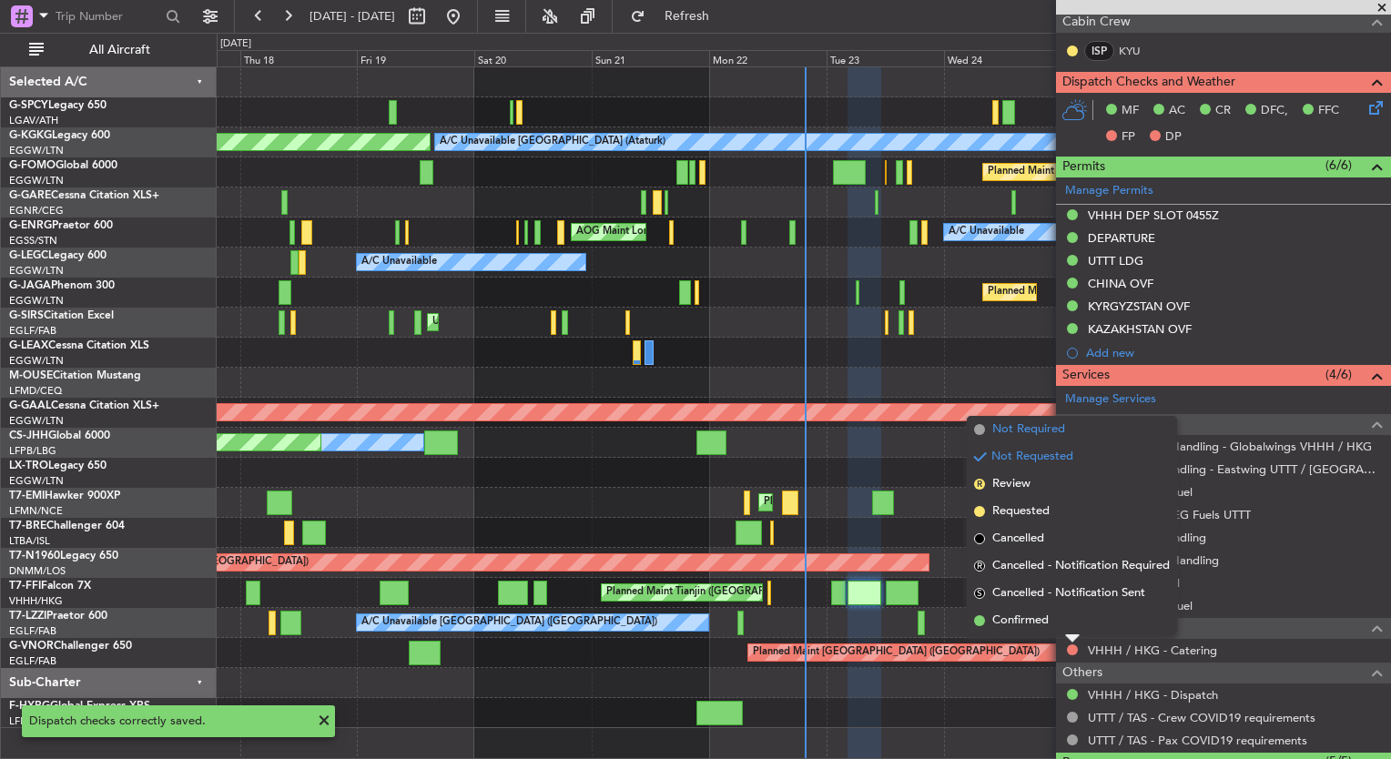
click at [1028, 430] on span "Not Required" at bounding box center [1028, 430] width 73 height 18
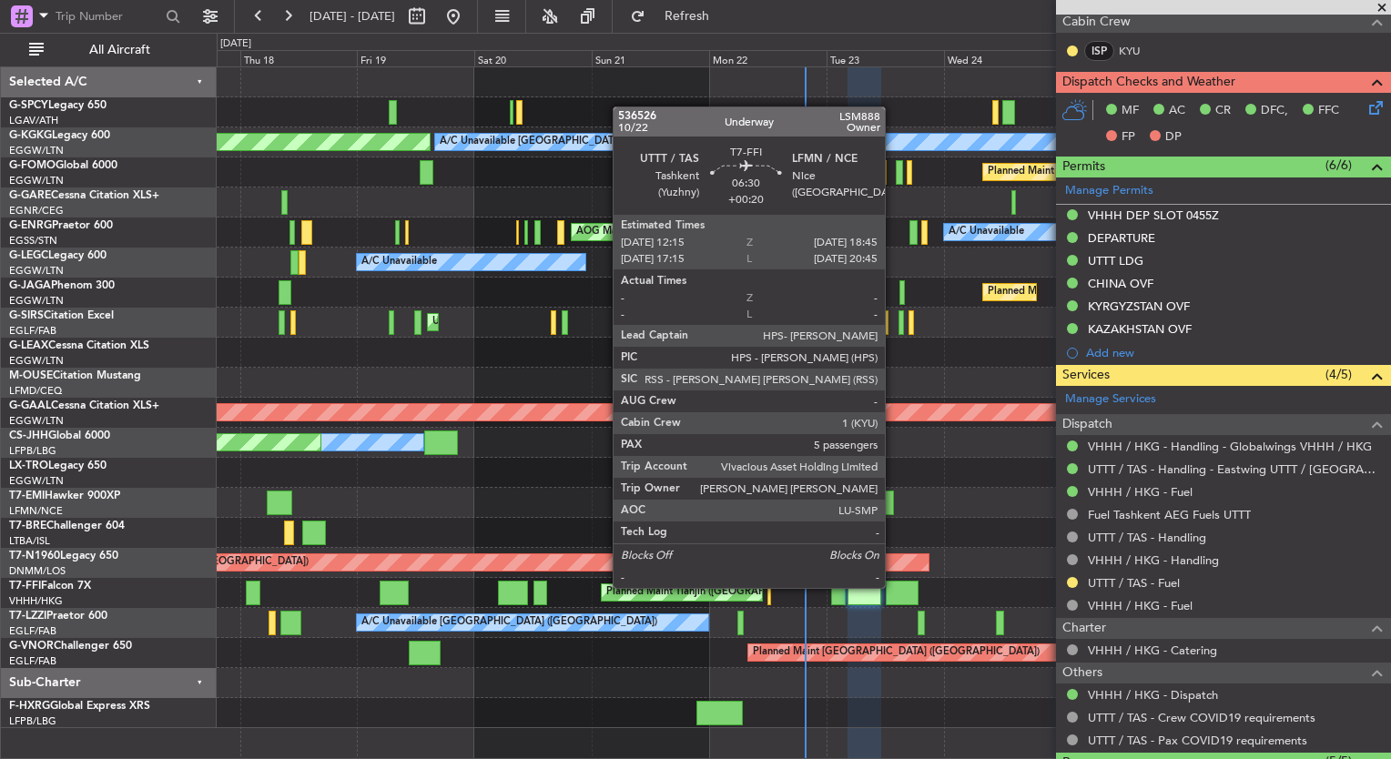
click at [893, 586] on div at bounding box center [902, 593] width 32 height 25
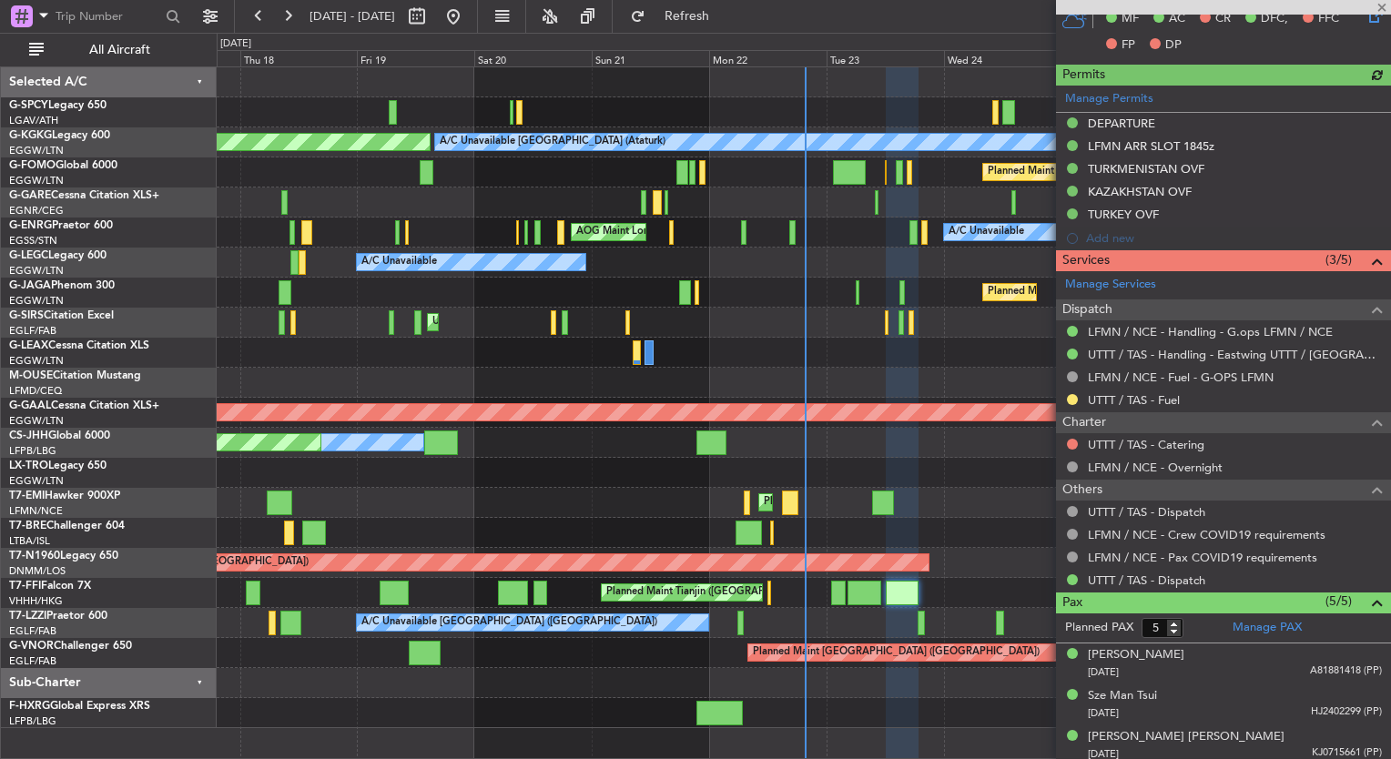
scroll to position [481, 0]
click at [1073, 438] on button at bounding box center [1072, 443] width 11 height 11
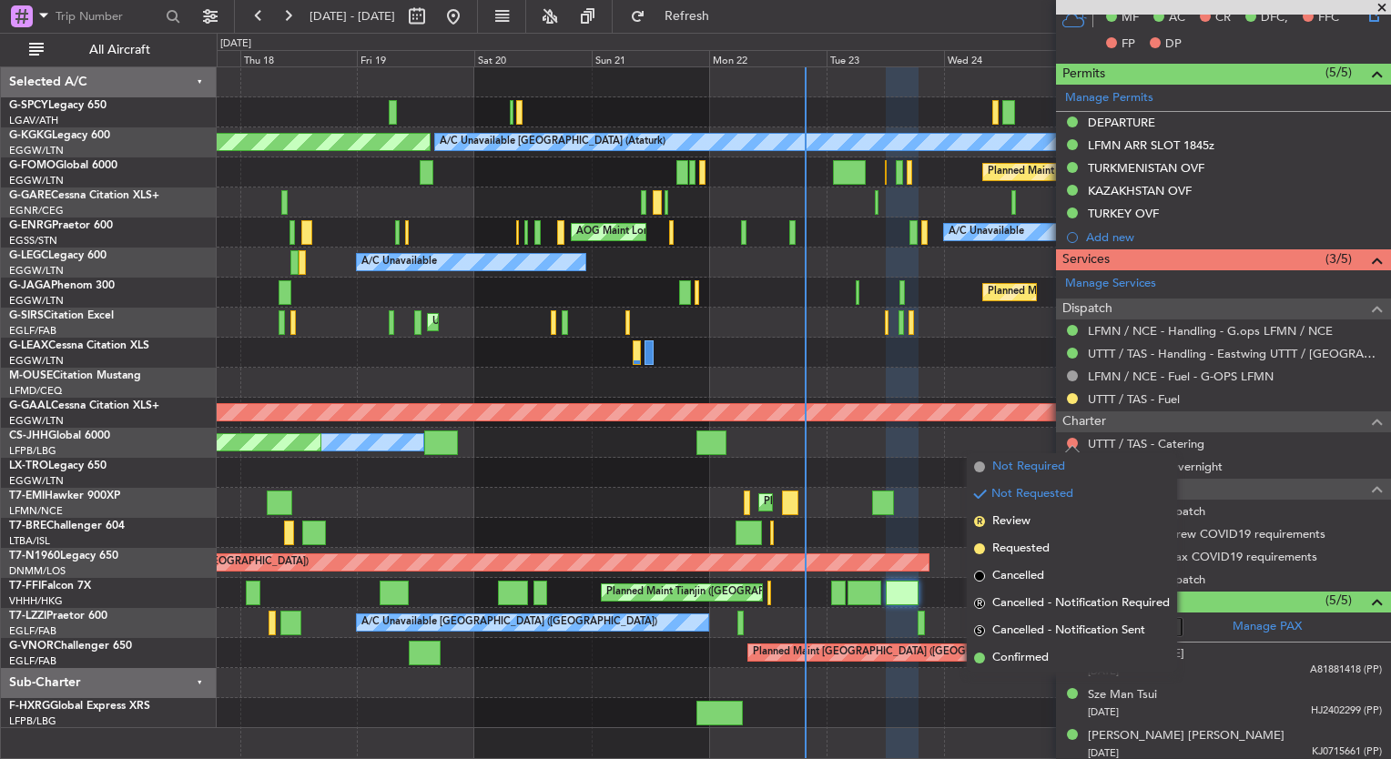
click at [1000, 464] on span "Not Required" at bounding box center [1028, 467] width 73 height 18
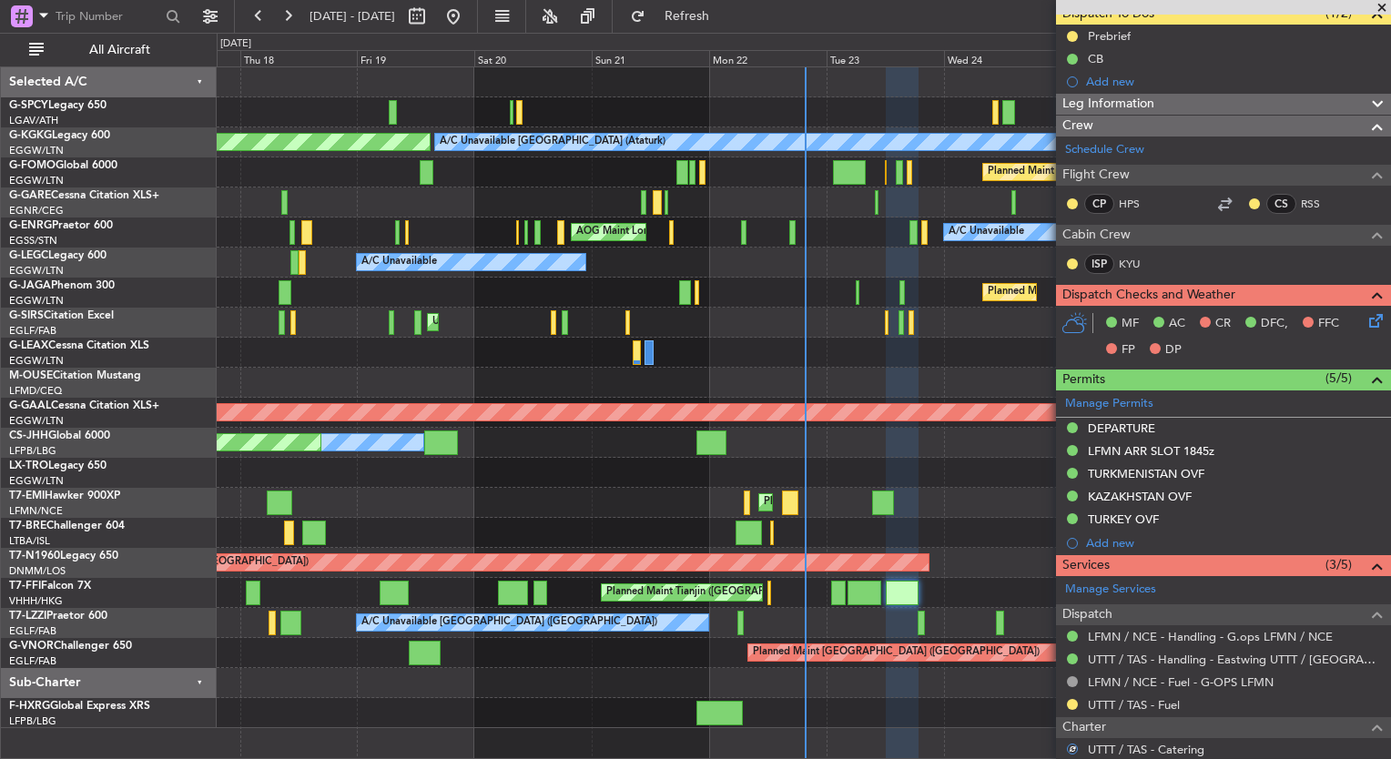
scroll to position [171, 0]
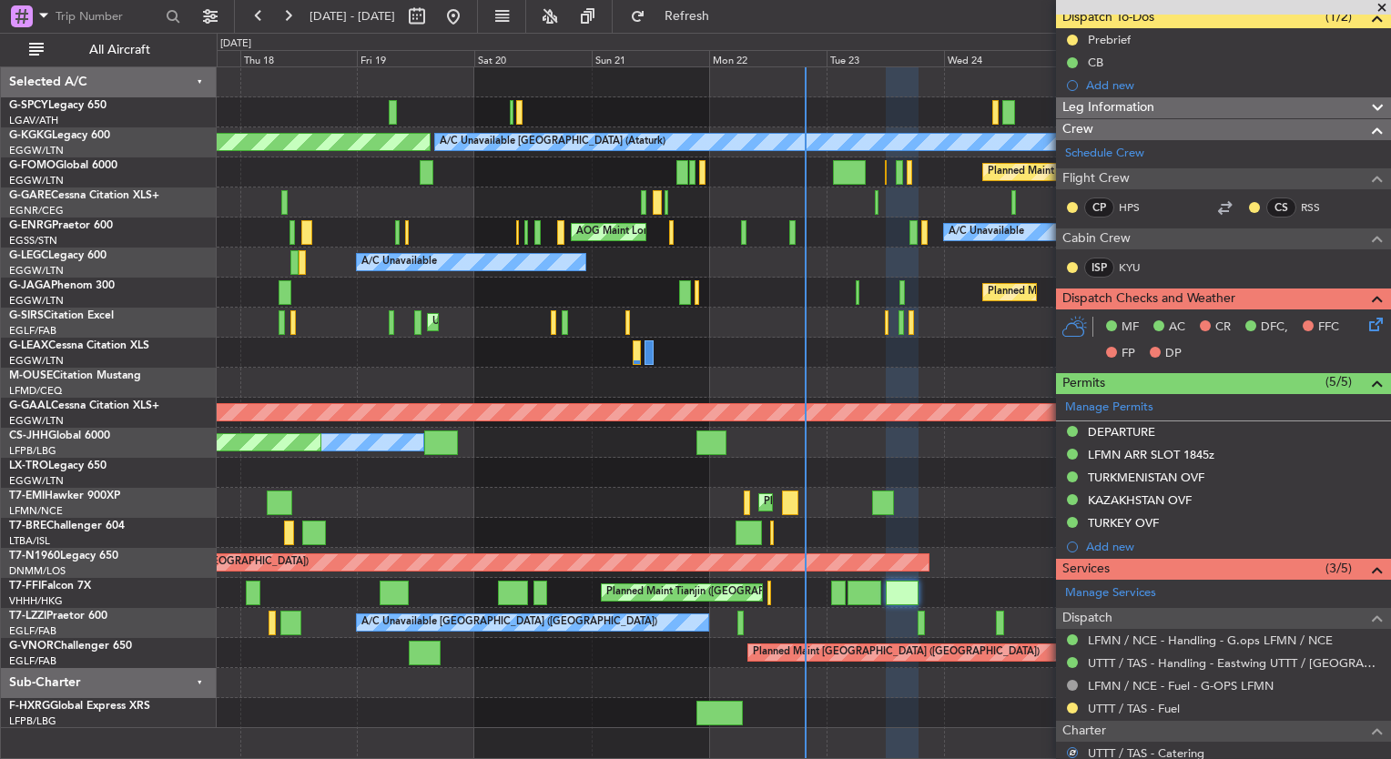
click at [1366, 325] on icon at bounding box center [1373, 321] width 15 height 15
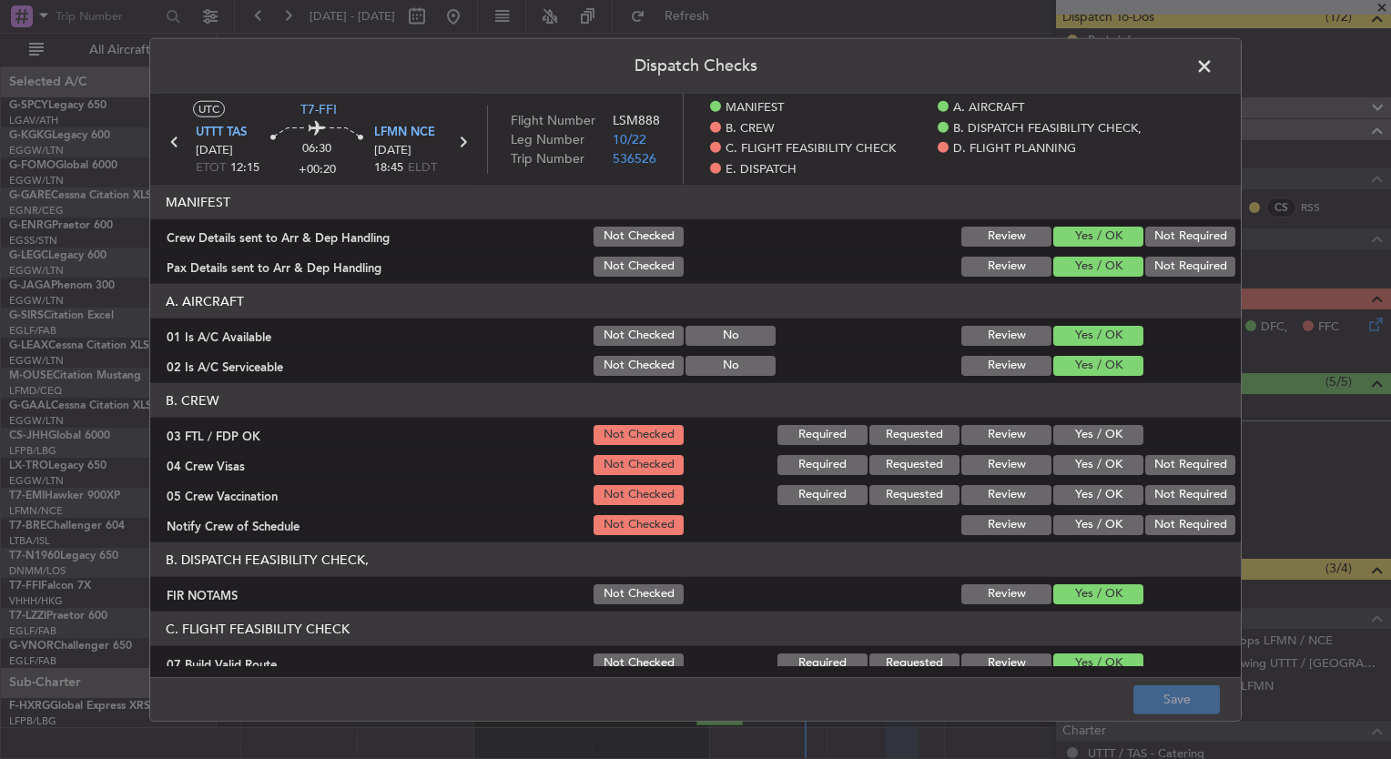
click at [1059, 427] on button "Yes / OK" at bounding box center [1098, 435] width 90 height 20
click at [1074, 459] on button "Yes / OK" at bounding box center [1098, 465] width 90 height 20
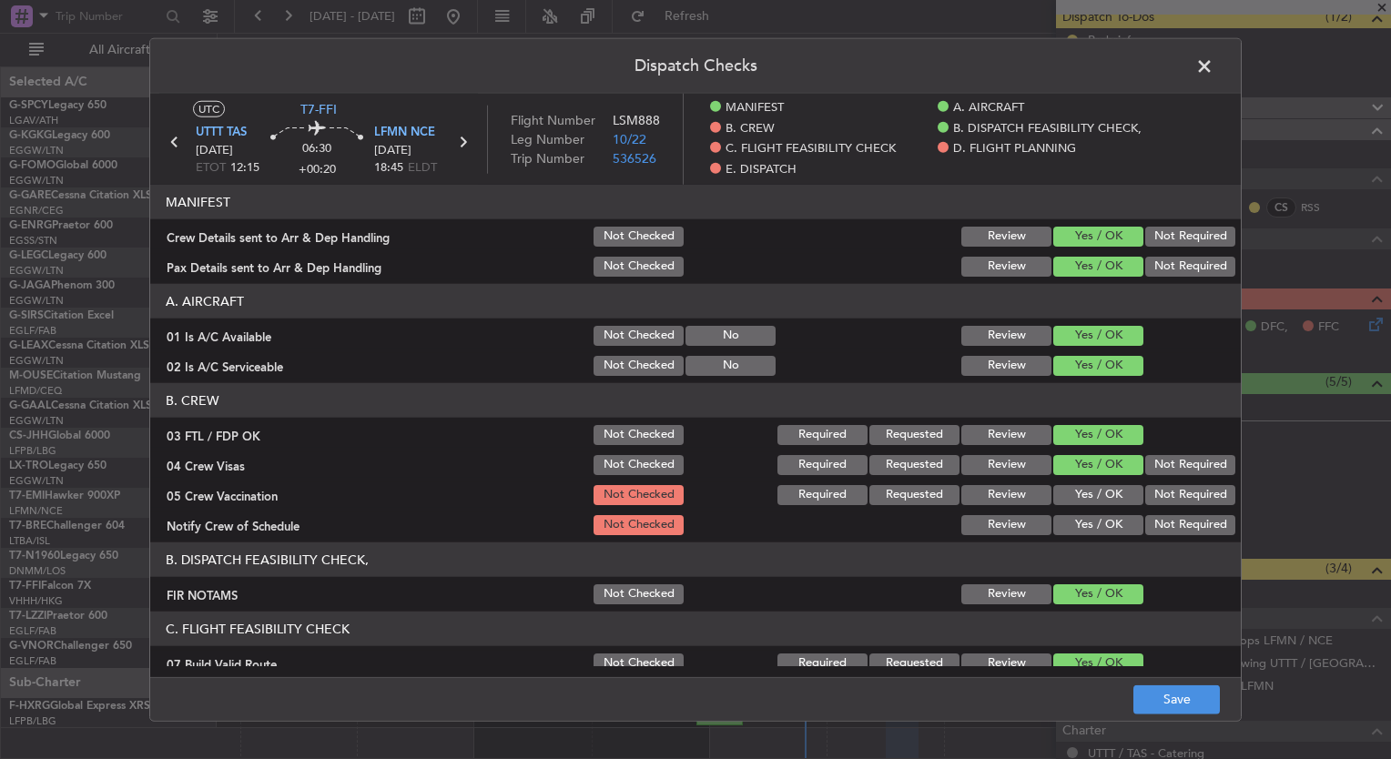
click at [1086, 498] on button "Yes / OK" at bounding box center [1098, 495] width 90 height 20
click at [1091, 524] on button "Yes / OK" at bounding box center [1098, 525] width 90 height 20
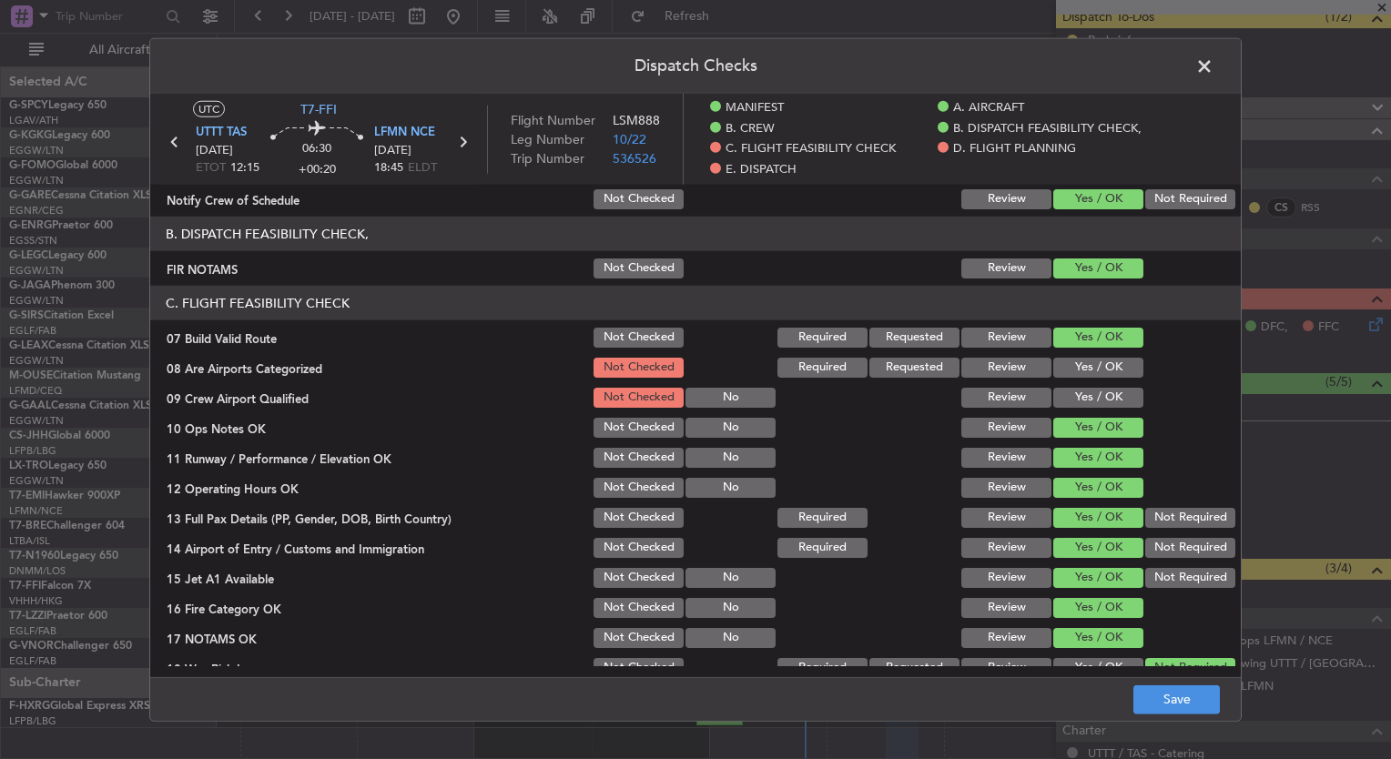
scroll to position [326, 0]
click at [1062, 366] on button "Yes / OK" at bounding box center [1098, 368] width 90 height 20
click at [1068, 393] on button "Yes / OK" at bounding box center [1098, 398] width 90 height 20
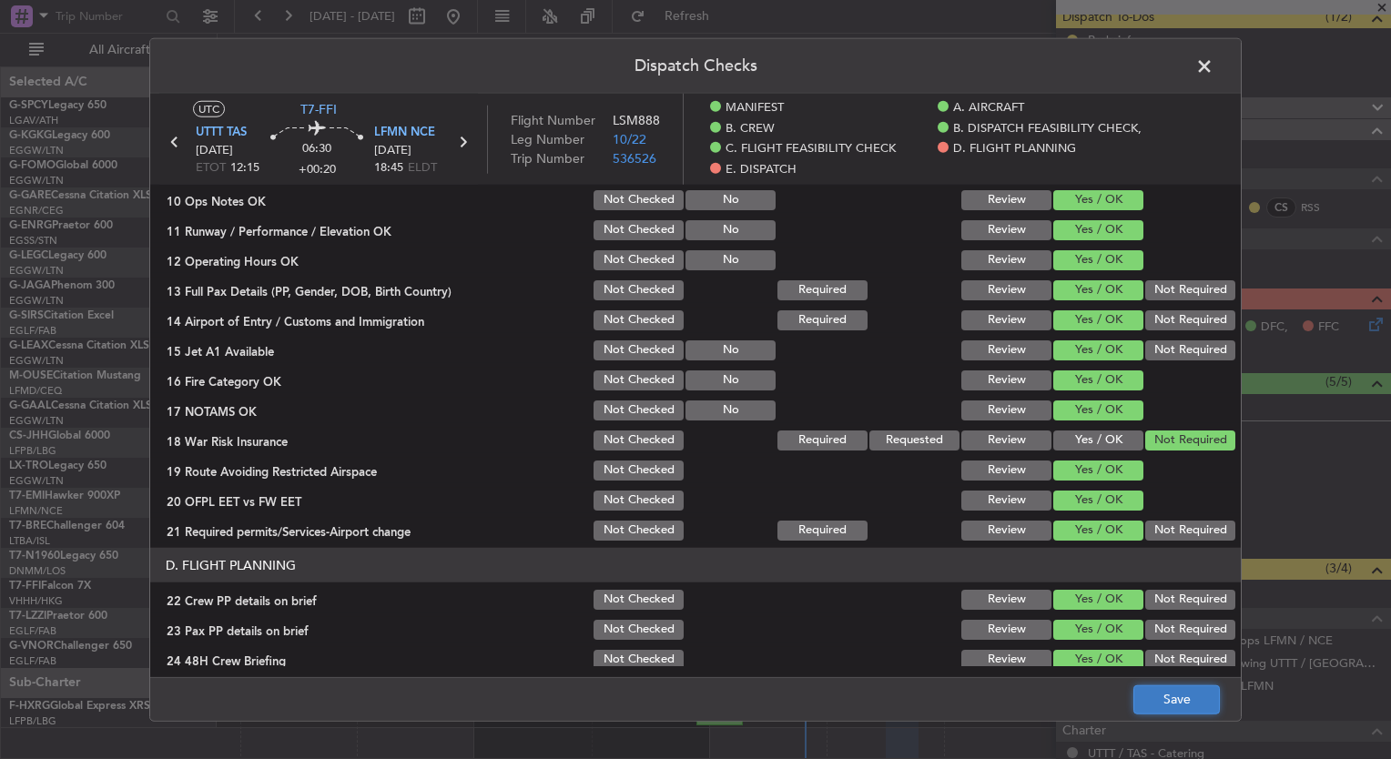
click at [1159, 697] on button "Save" at bounding box center [1177, 699] width 87 height 29
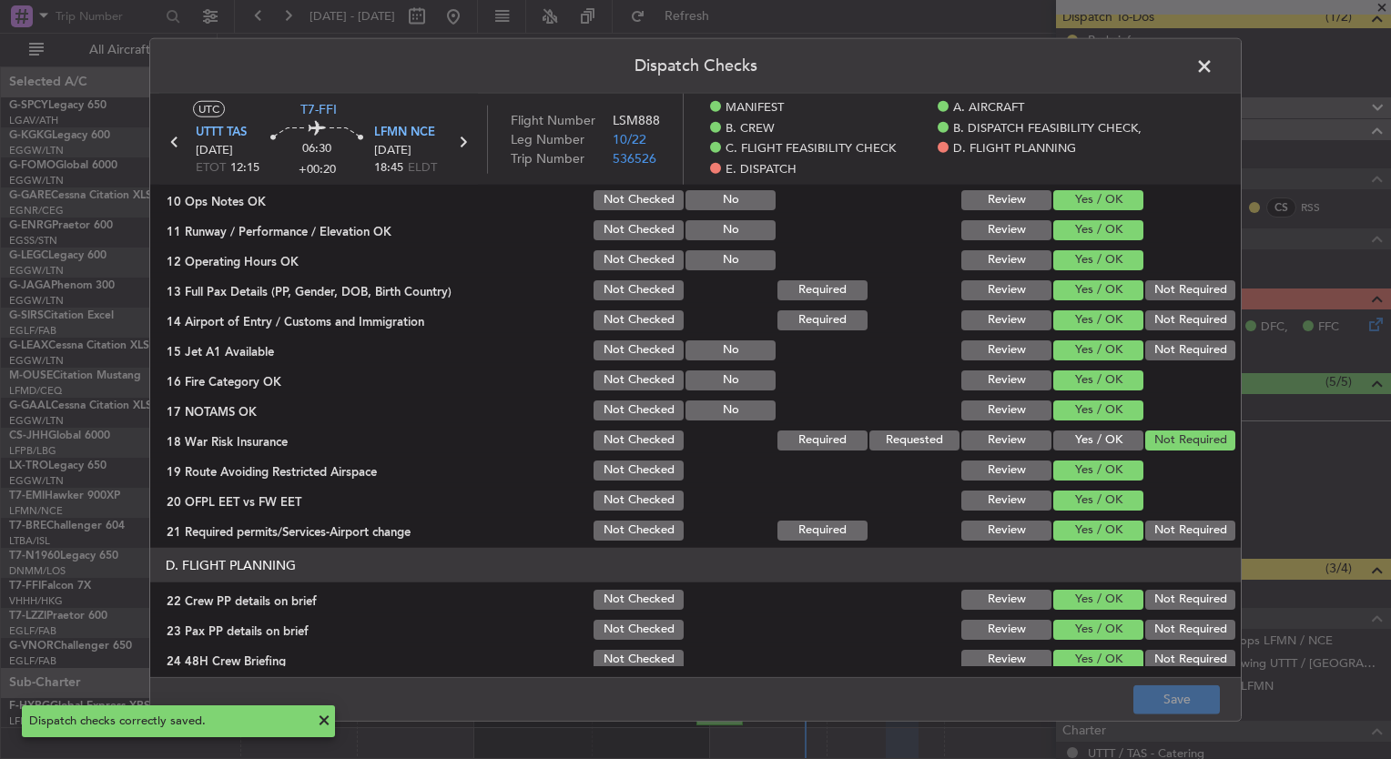
click at [1214, 66] on span at bounding box center [1214, 71] width 0 height 36
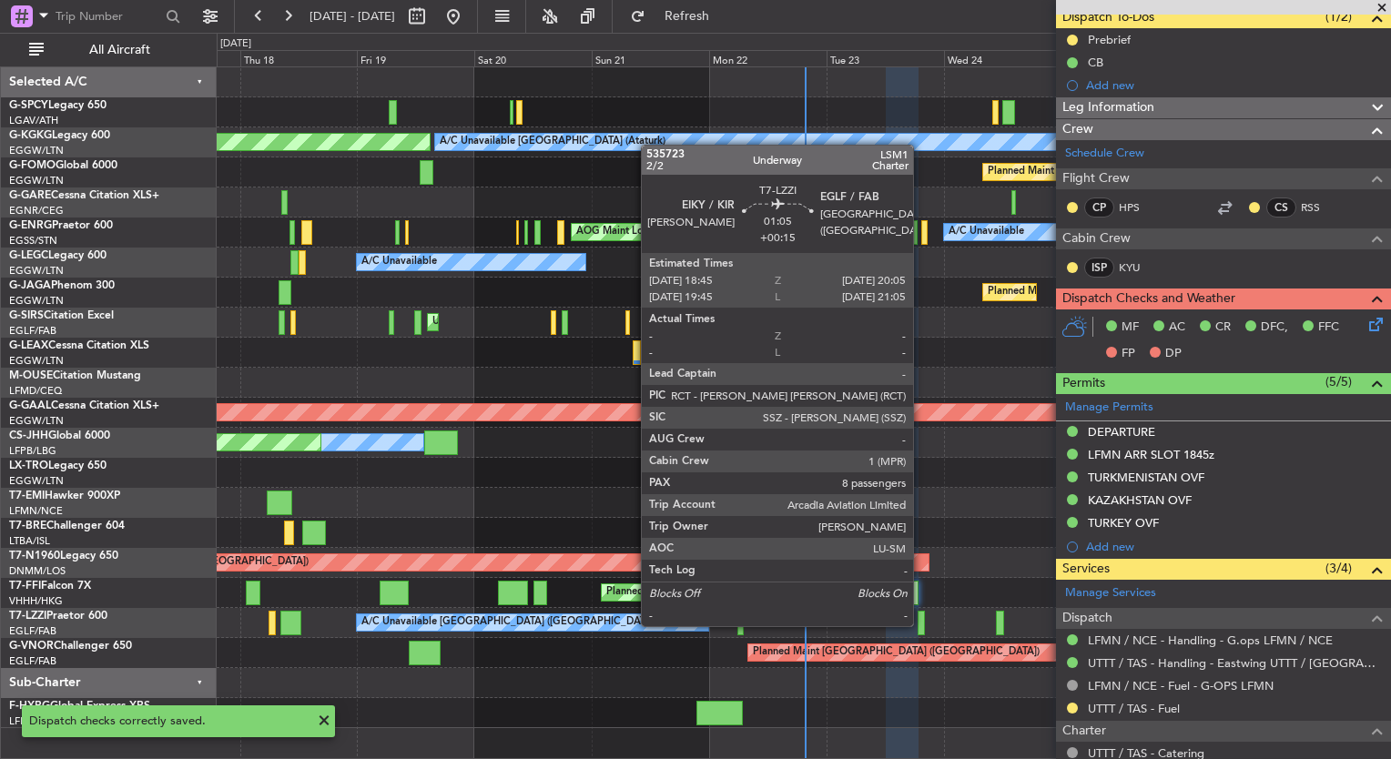
click at [921, 625] on div at bounding box center [921, 623] width 7 height 25
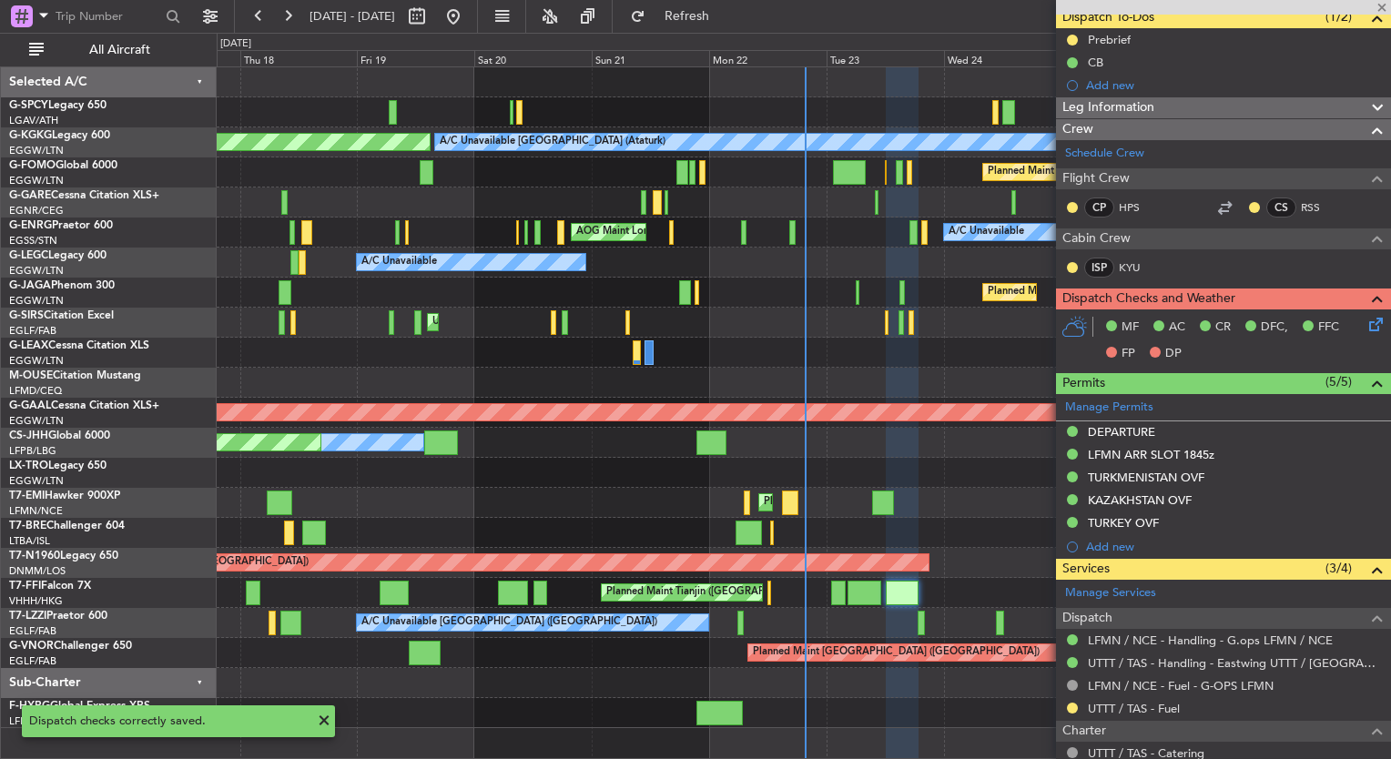
type input "+00:15"
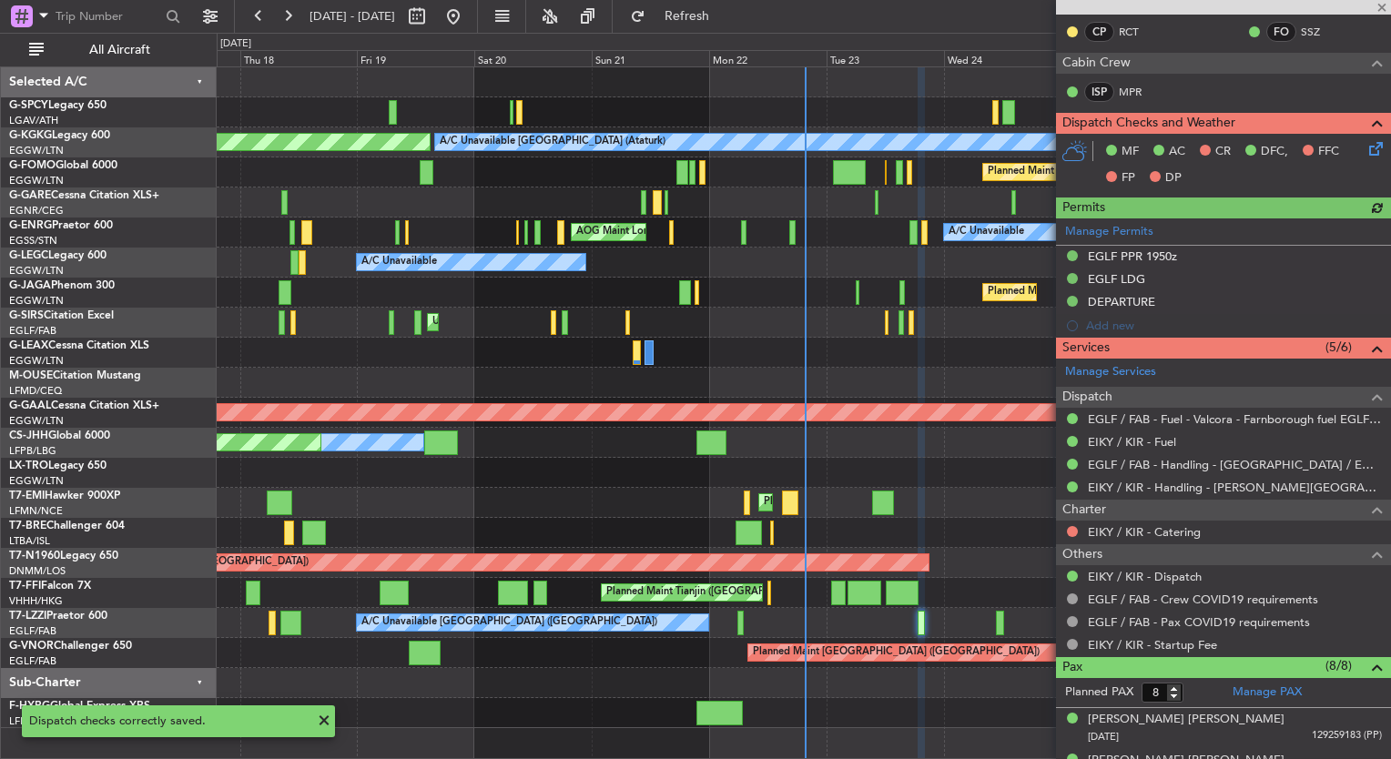
scroll to position [393, 0]
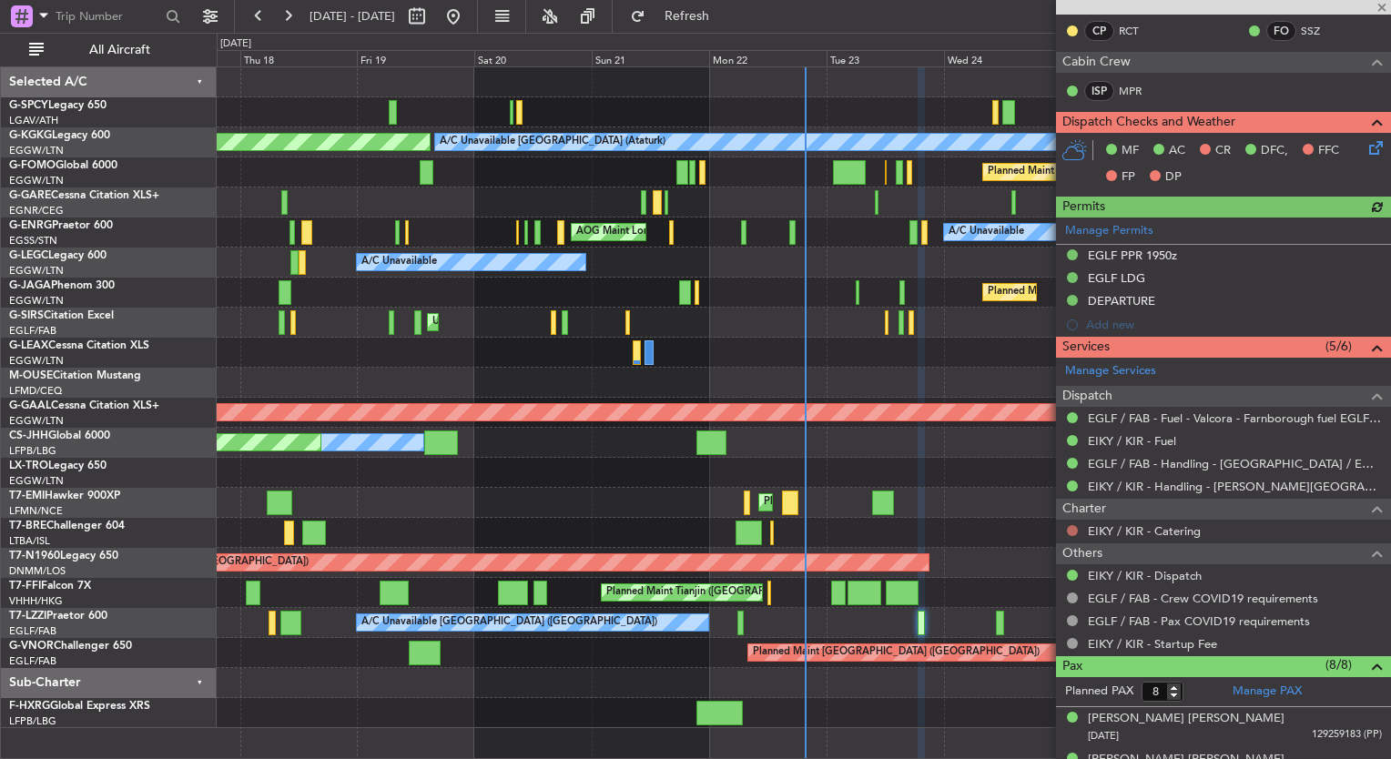
click at [1074, 525] on button at bounding box center [1072, 530] width 11 height 11
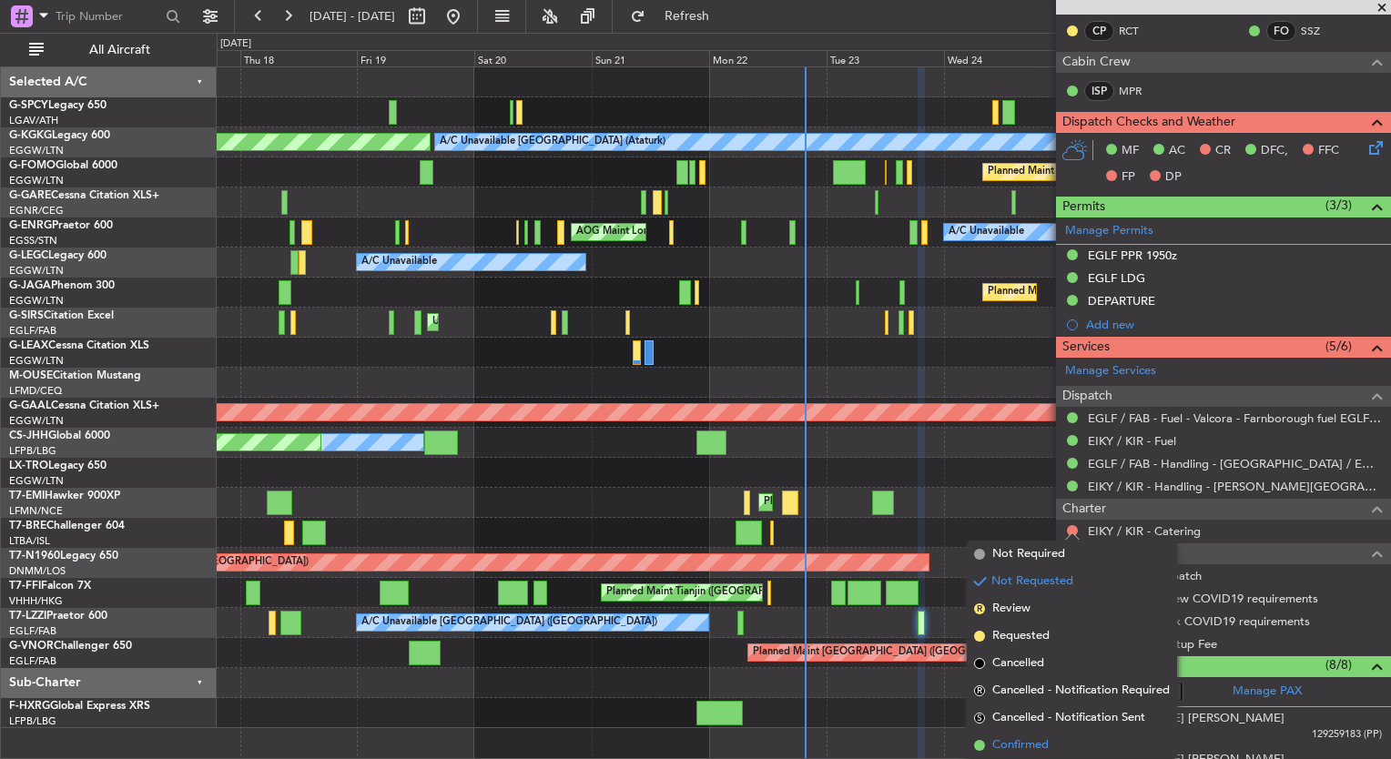
click at [1052, 751] on li "Confirmed" at bounding box center [1072, 745] width 210 height 27
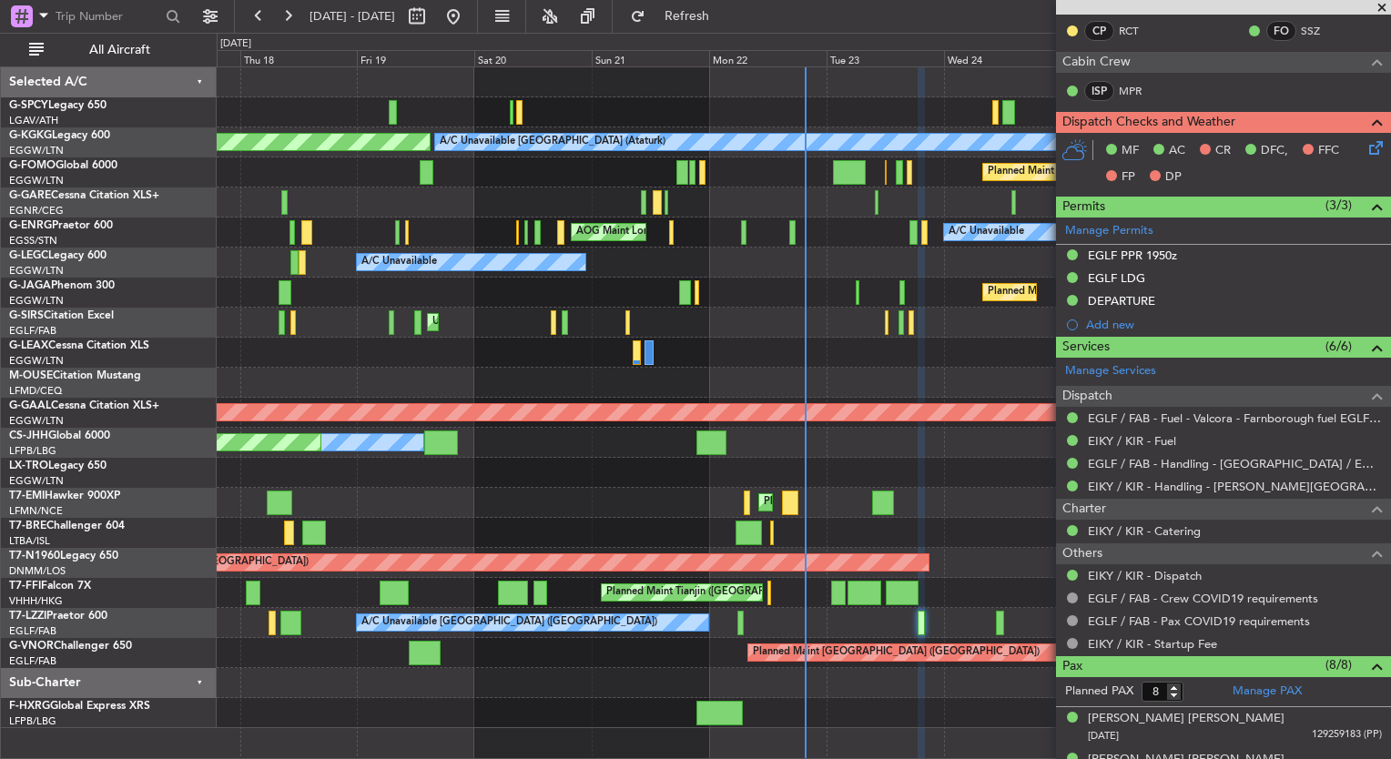
click at [1366, 148] on icon at bounding box center [1373, 144] width 15 height 15
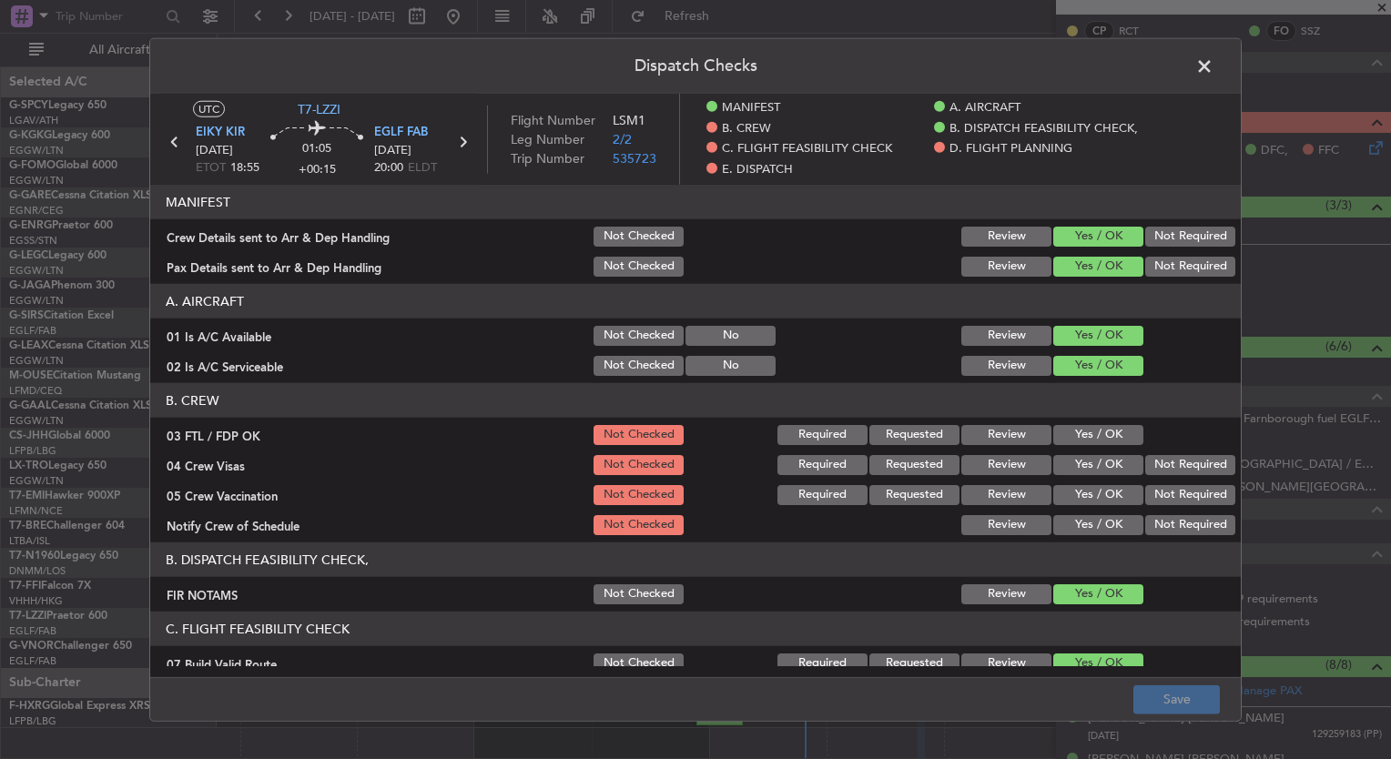
click at [1074, 422] on div "Yes / OK" at bounding box center [1097, 434] width 92 height 25
click at [1074, 431] on button "Yes / OK" at bounding box center [1098, 435] width 90 height 20
click at [1076, 455] on button "Yes / OK" at bounding box center [1098, 465] width 90 height 20
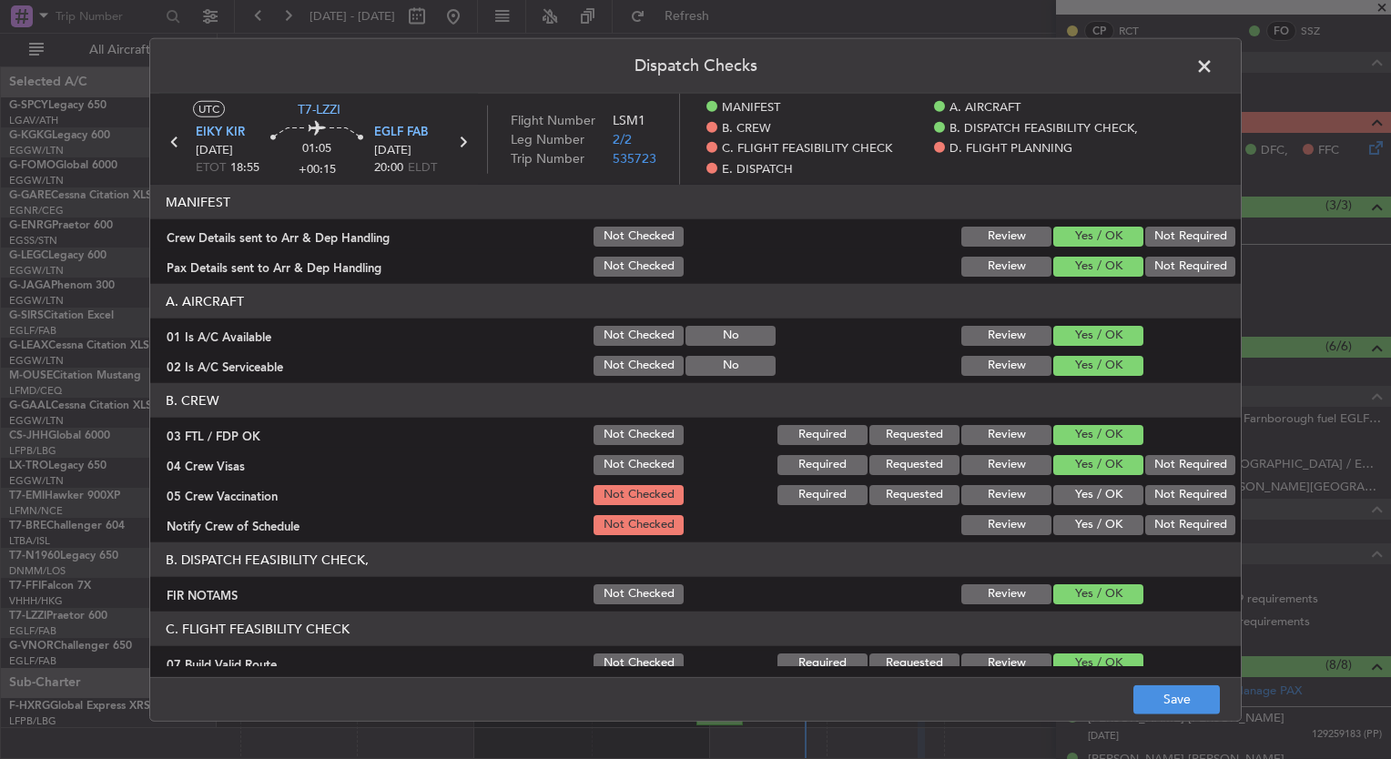
click at [1084, 480] on section "B. CREW 03 FTL / FDP OK Not Checked Required Requested Review Yes / OK 04 Crew …" at bounding box center [695, 460] width 1091 height 155
click at [1084, 485] on button "Yes / OK" at bounding box center [1098, 495] width 90 height 20
click at [1088, 523] on button "Yes / OK" at bounding box center [1098, 525] width 90 height 20
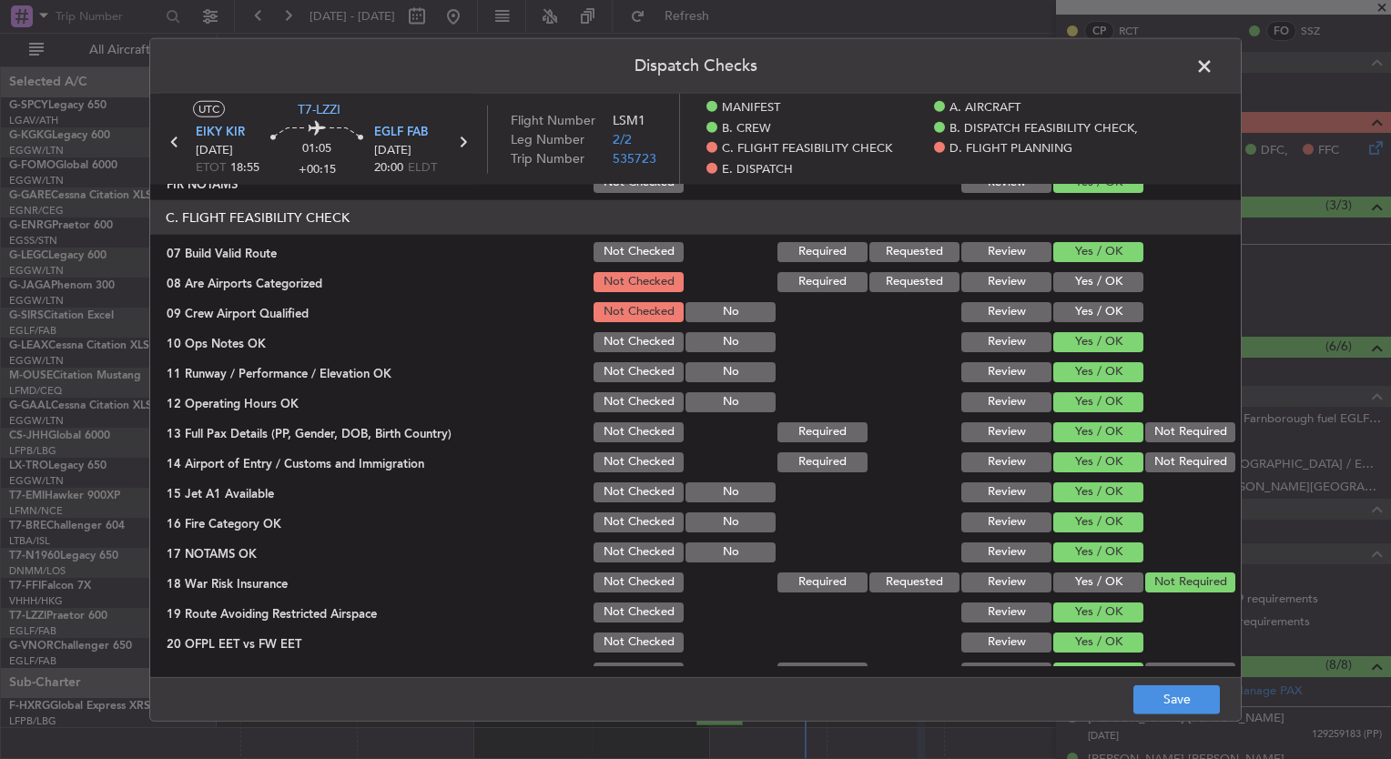
scroll to position [412, 0]
click at [1102, 274] on button "Yes / OK" at bounding box center [1098, 282] width 90 height 20
click at [1104, 306] on button "Yes / OK" at bounding box center [1098, 312] width 90 height 20
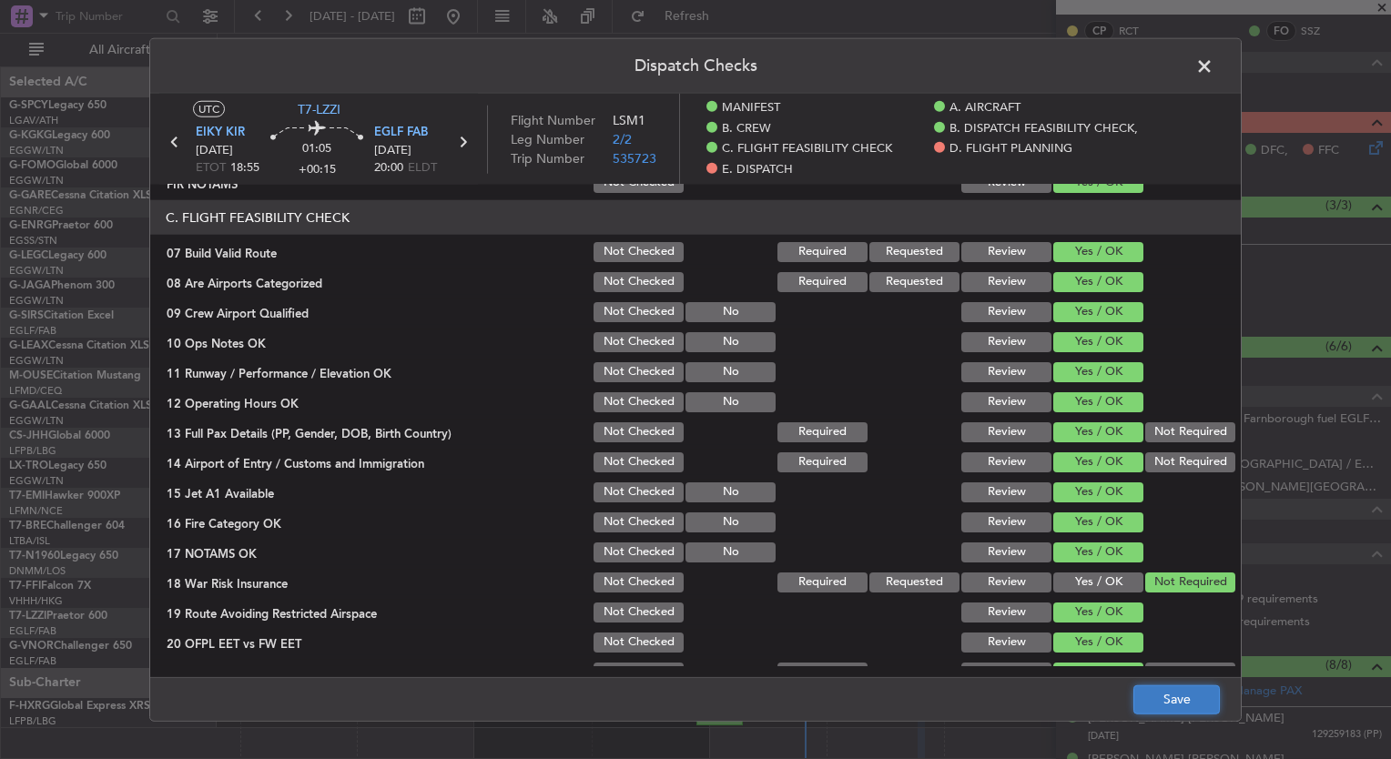
click at [1187, 713] on button "Save" at bounding box center [1177, 699] width 87 height 29
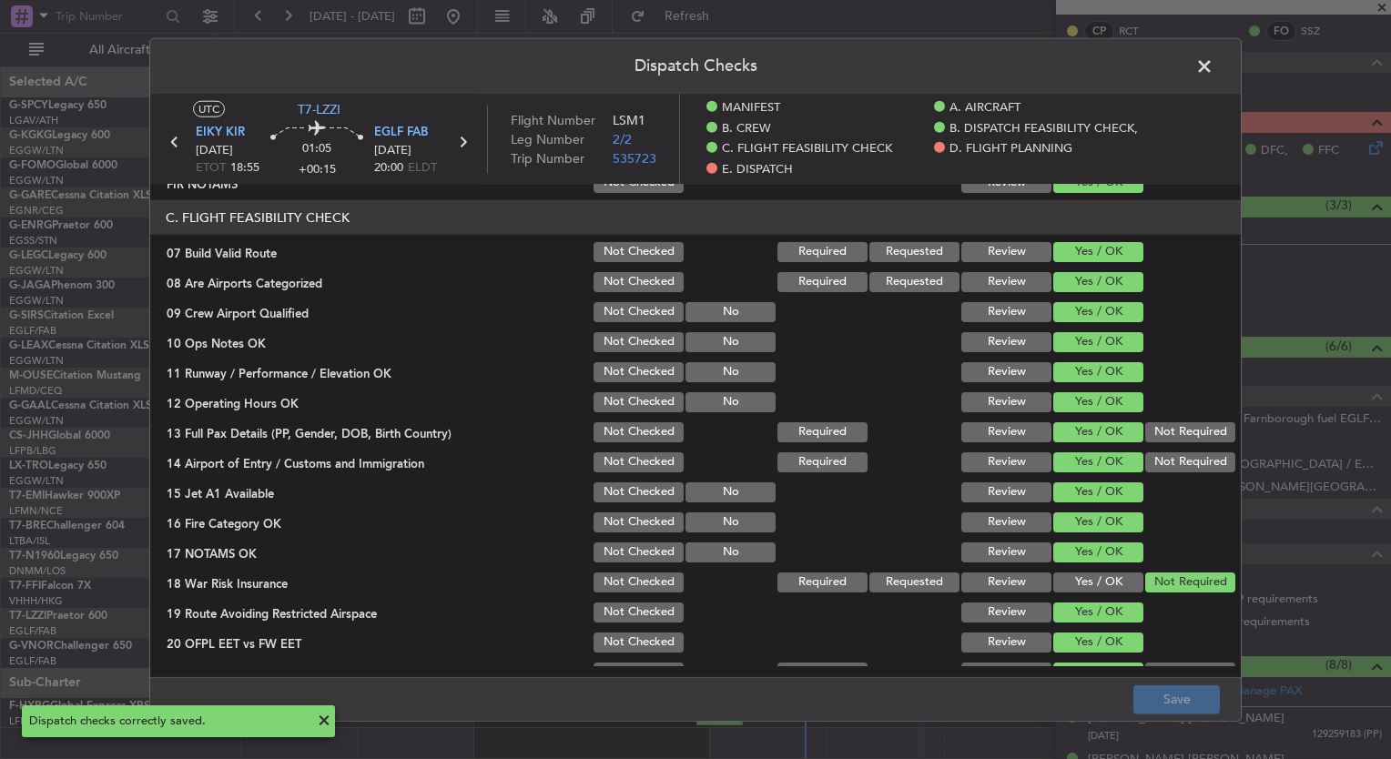
click at [1214, 66] on span at bounding box center [1214, 71] width 0 height 36
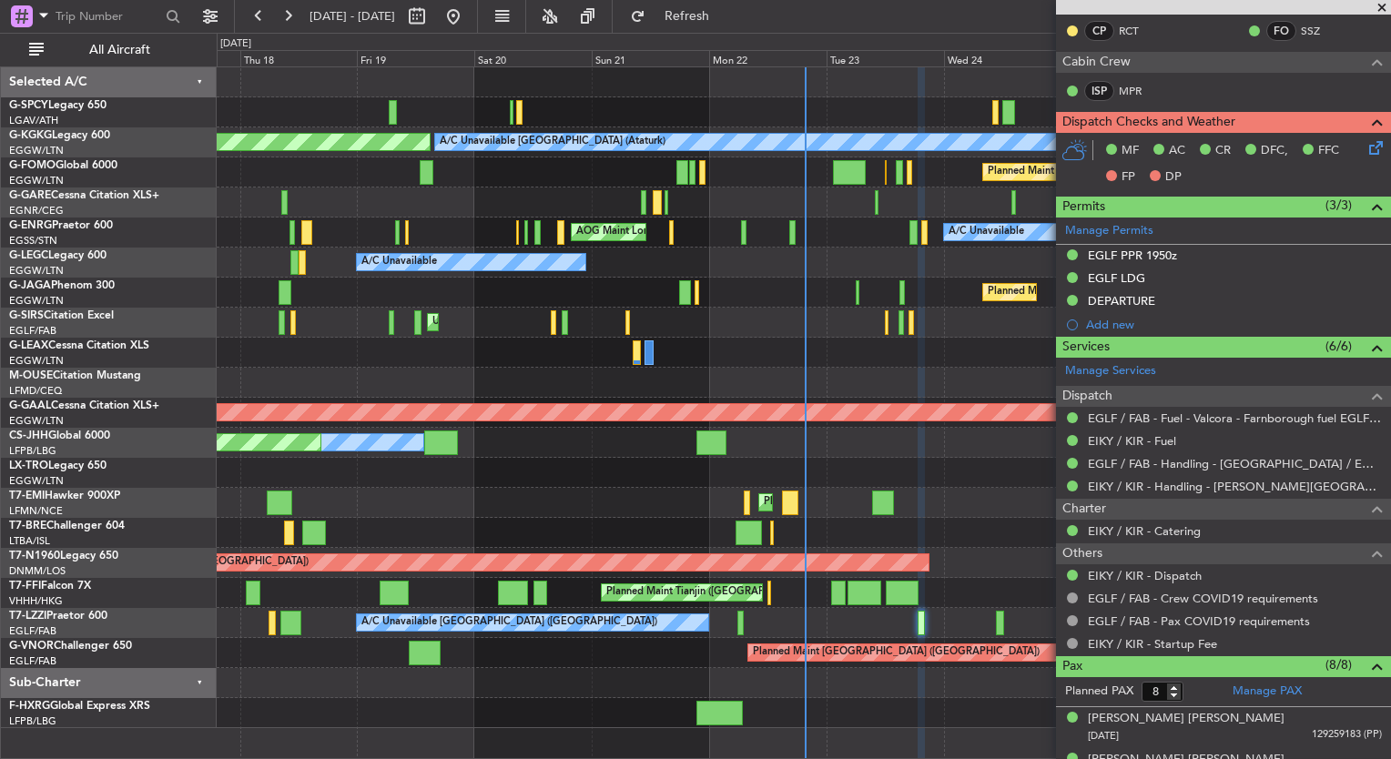
click at [1383, 9] on span at bounding box center [1382, 8] width 18 height 16
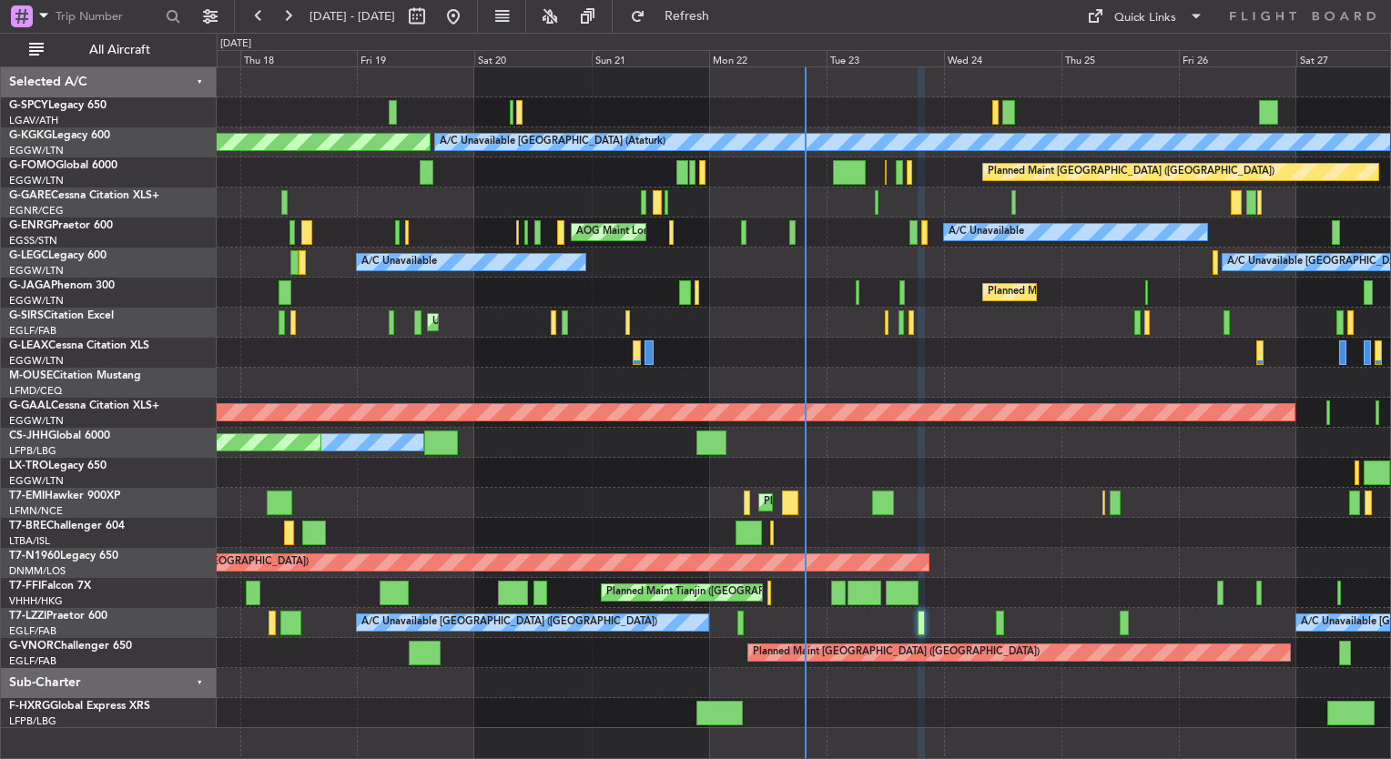
type input "0"
click at [34, 251] on span "G-LEGC" at bounding box center [28, 255] width 39 height 11
click at [0, 344] on html "17 Sep 2025 - 27 Sep 2025 Refresh Quick Links All Aircraft A/C Unavailable Ista…" at bounding box center [695, 379] width 1391 height 759
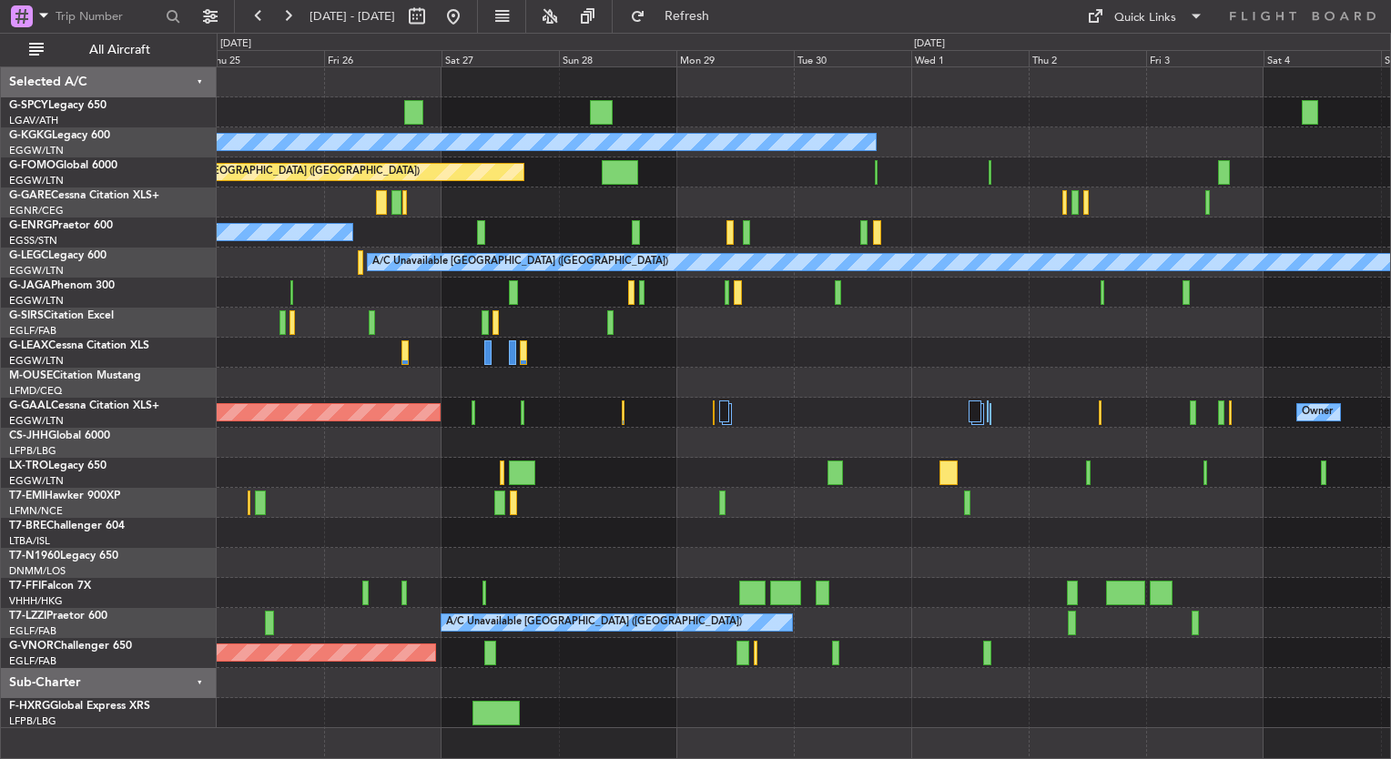
click at [78, 385] on div "A/C Unavailable Istanbul (Ataturk) Planned Maint London (Luton) A/C Unavailable…" at bounding box center [695, 396] width 1391 height 727
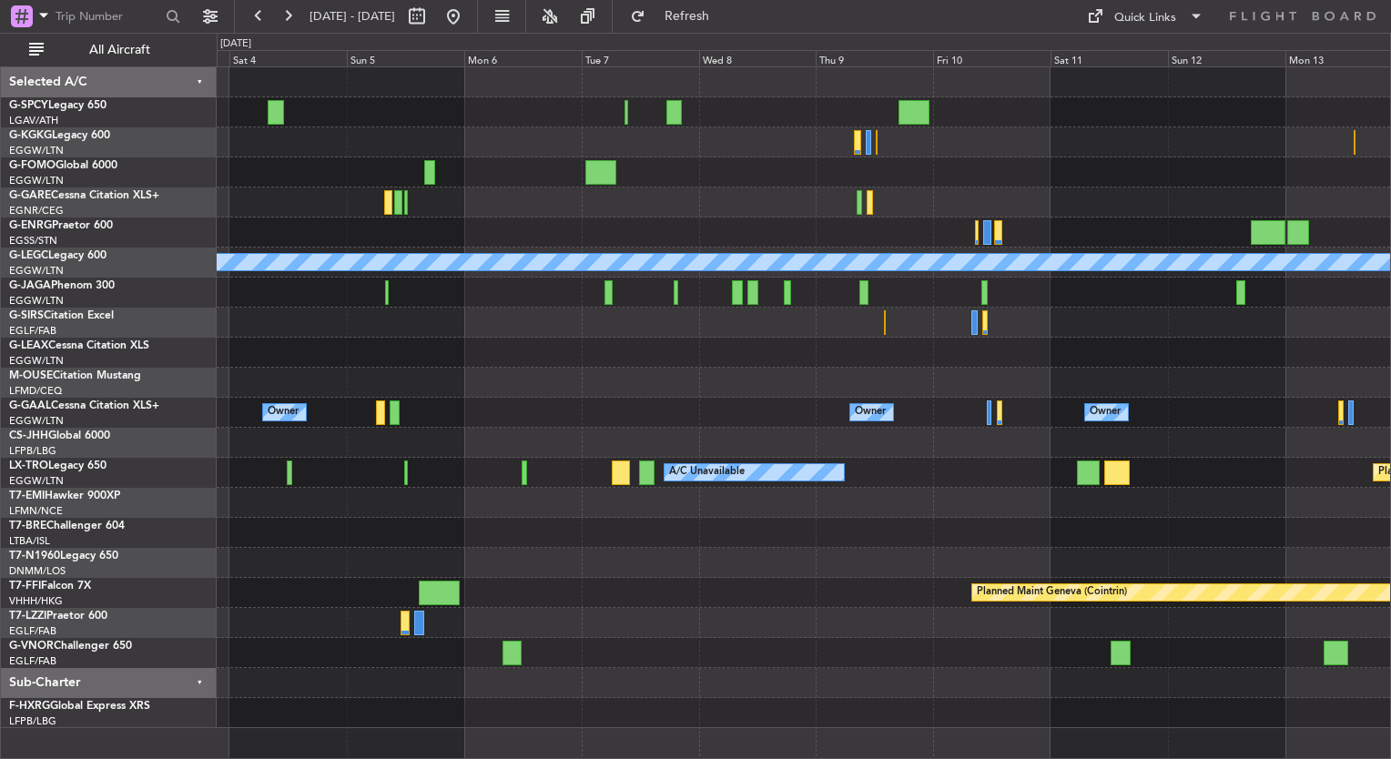
click at [351, 442] on div at bounding box center [804, 443] width 1174 height 30
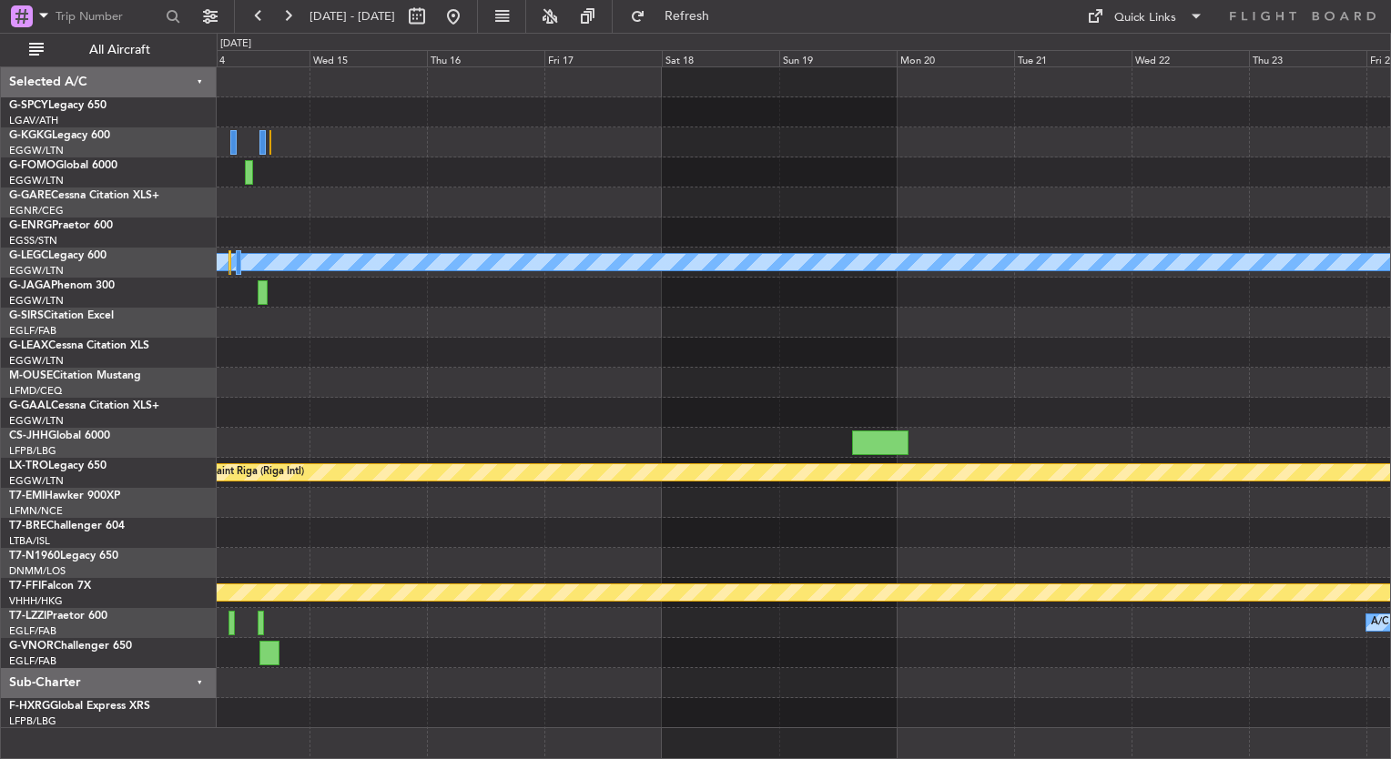
click at [473, 433] on div "A/C Unavailable London (Luton) Planned Maint Riga (Riga Intl) Planned Maint Gen…" at bounding box center [804, 397] width 1174 height 661
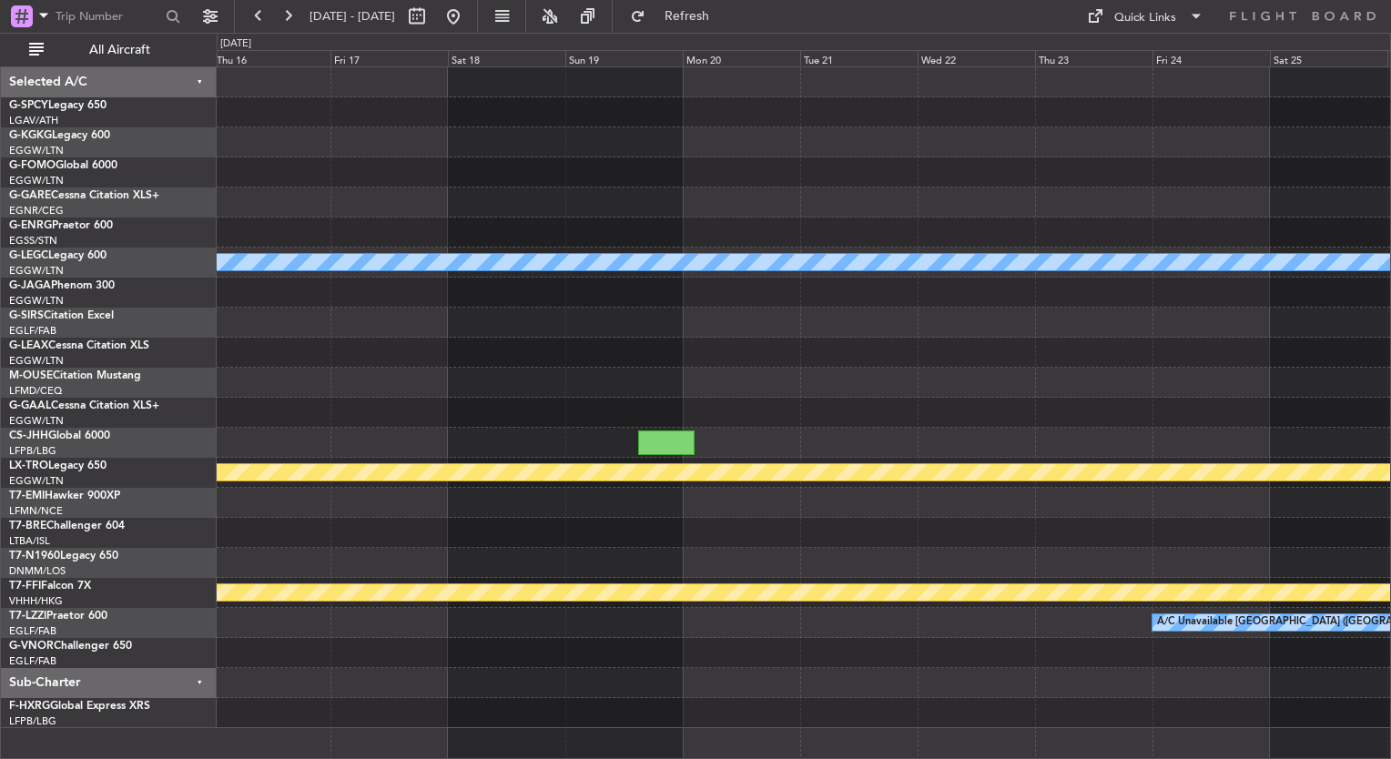
click at [262, 392] on div "A/C Unavailable London (Luton) Planned Maint Riga (Riga Intl) Planned Maint Gen…" at bounding box center [804, 397] width 1174 height 661
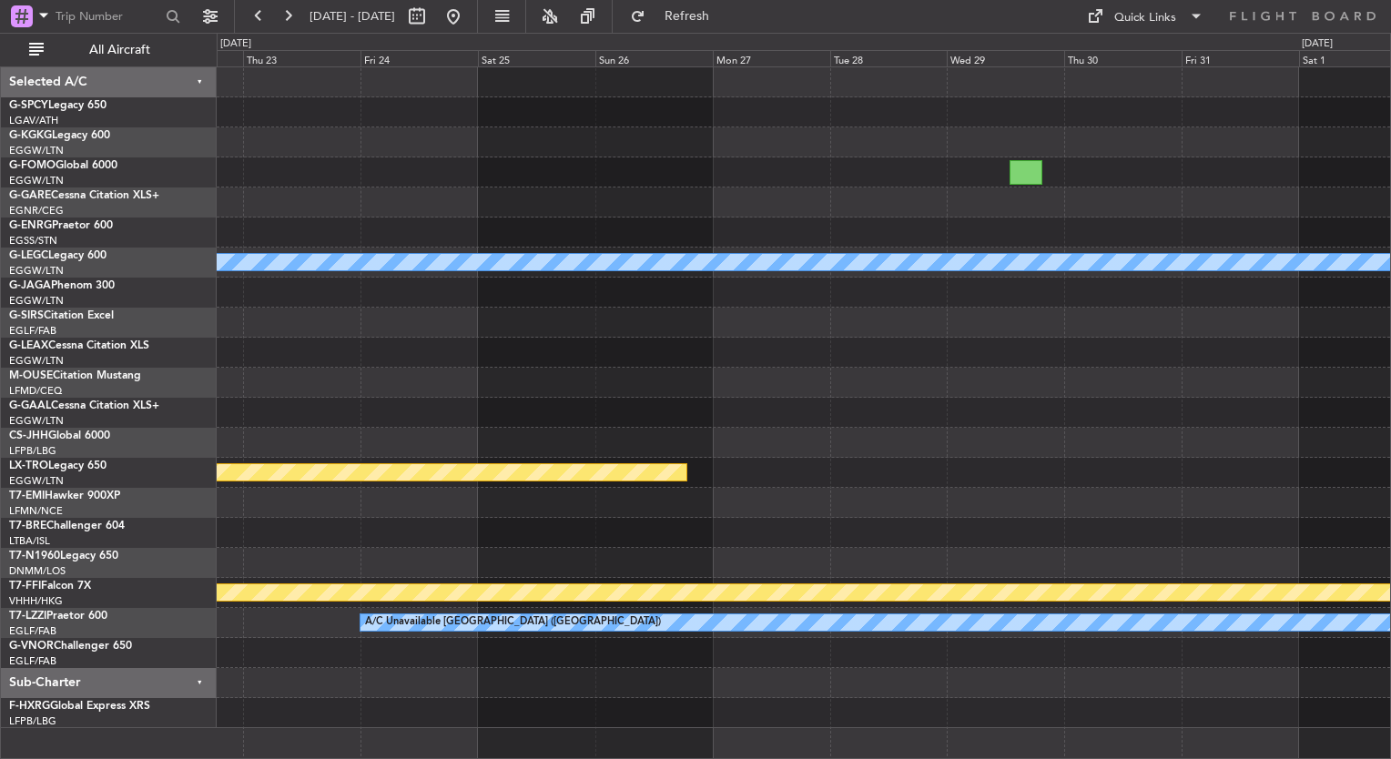
click at [220, 469] on div "A/C Unavailable London (Luton) Planned Maint Bournemouth Planned Maint Bournemo…" at bounding box center [804, 397] width 1174 height 661
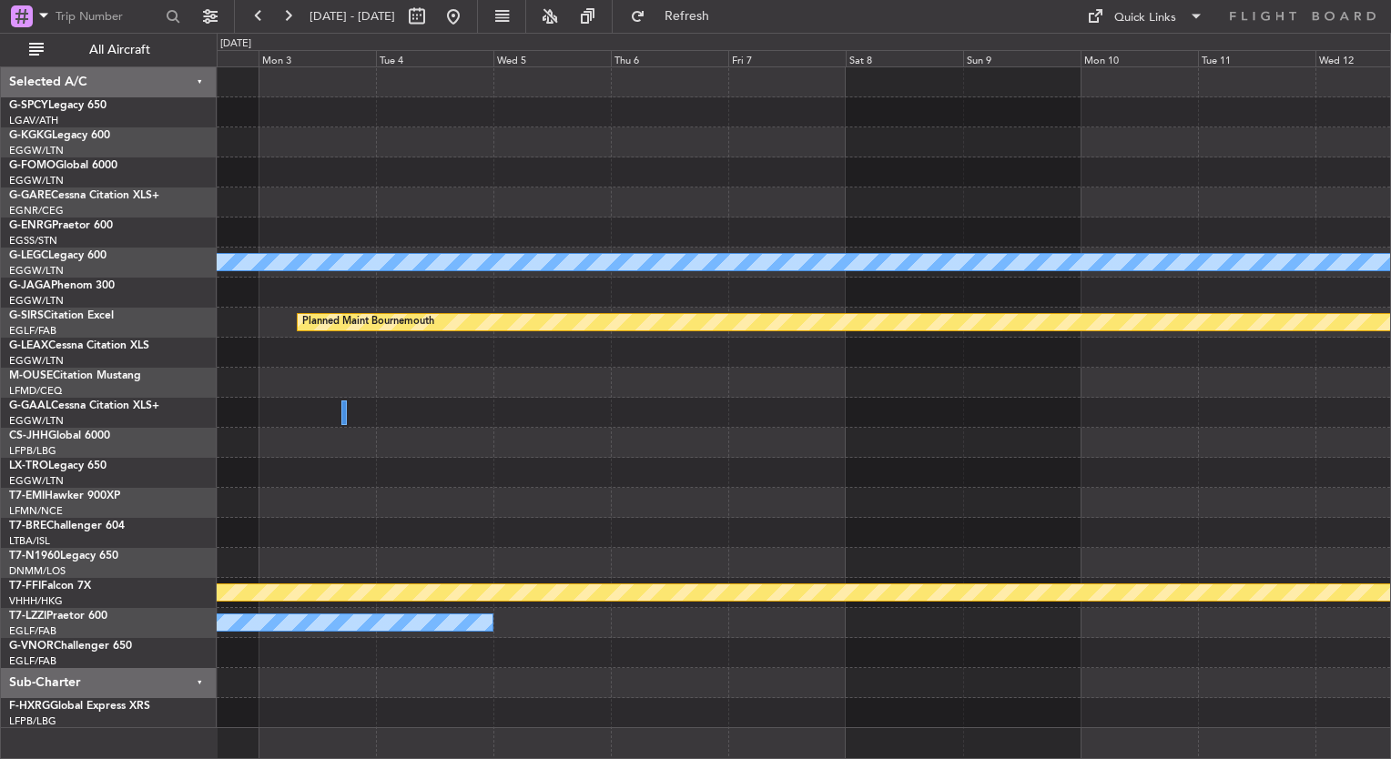
click at [390, 461] on div "A/C Unavailable London (Luton) Planned Maint Bournemouth Planned Maint Bournemo…" at bounding box center [804, 397] width 1174 height 661
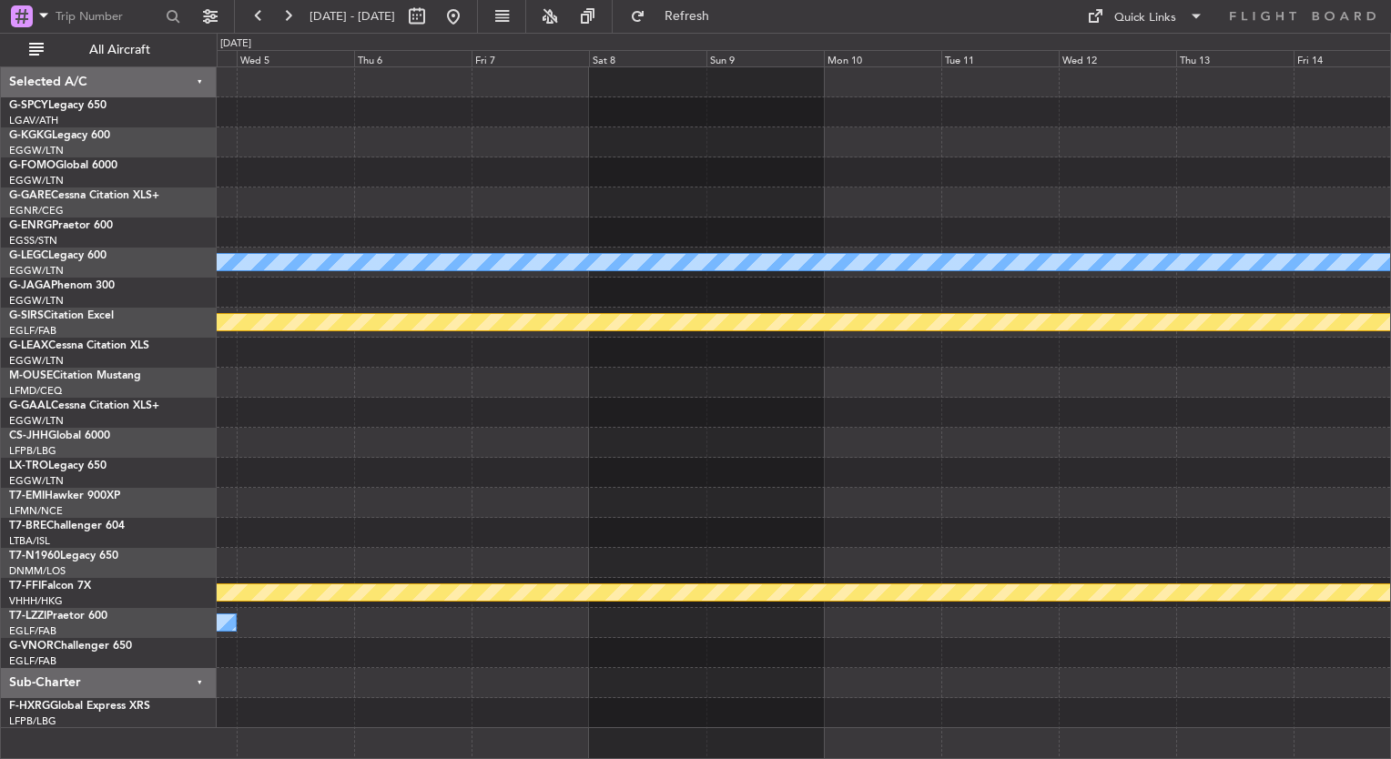
click at [444, 434] on div at bounding box center [804, 443] width 1174 height 30
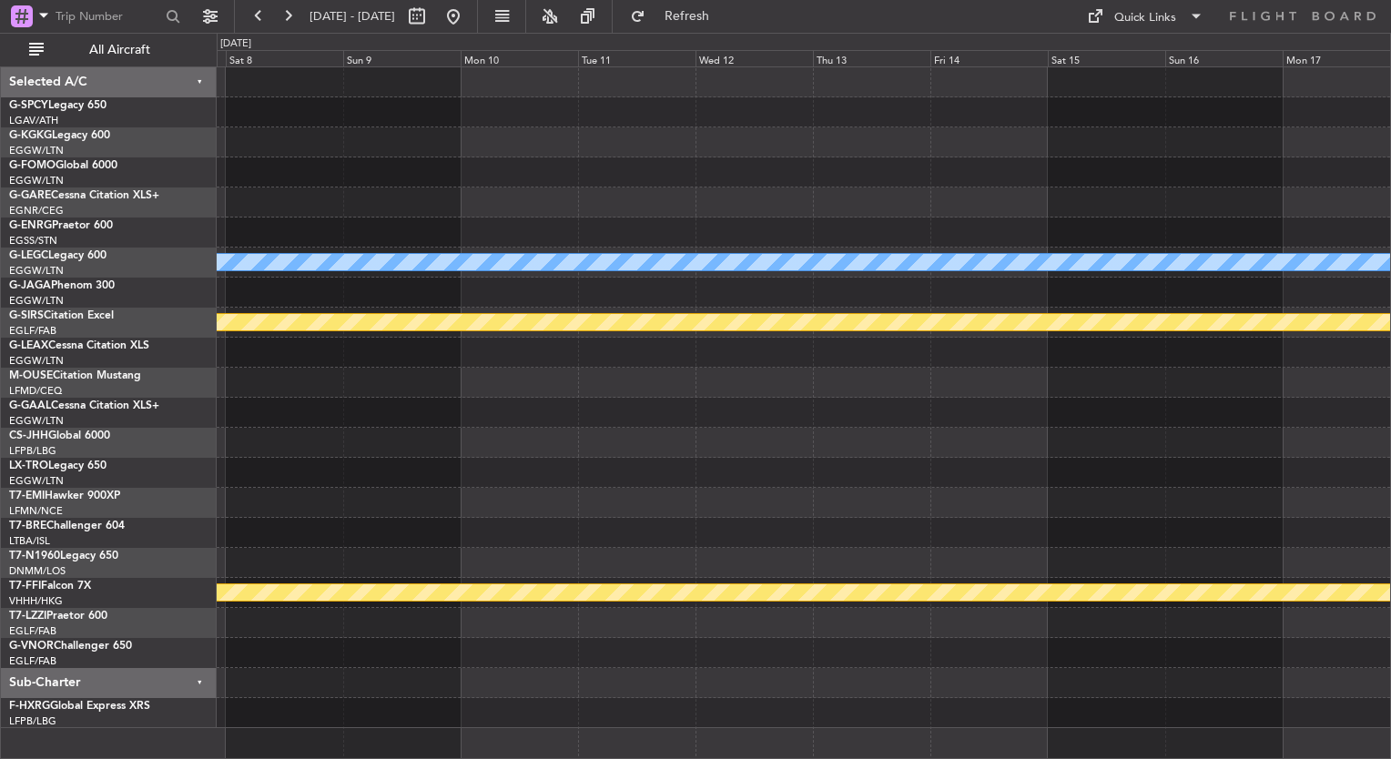
click at [433, 428] on div at bounding box center [804, 443] width 1174 height 30
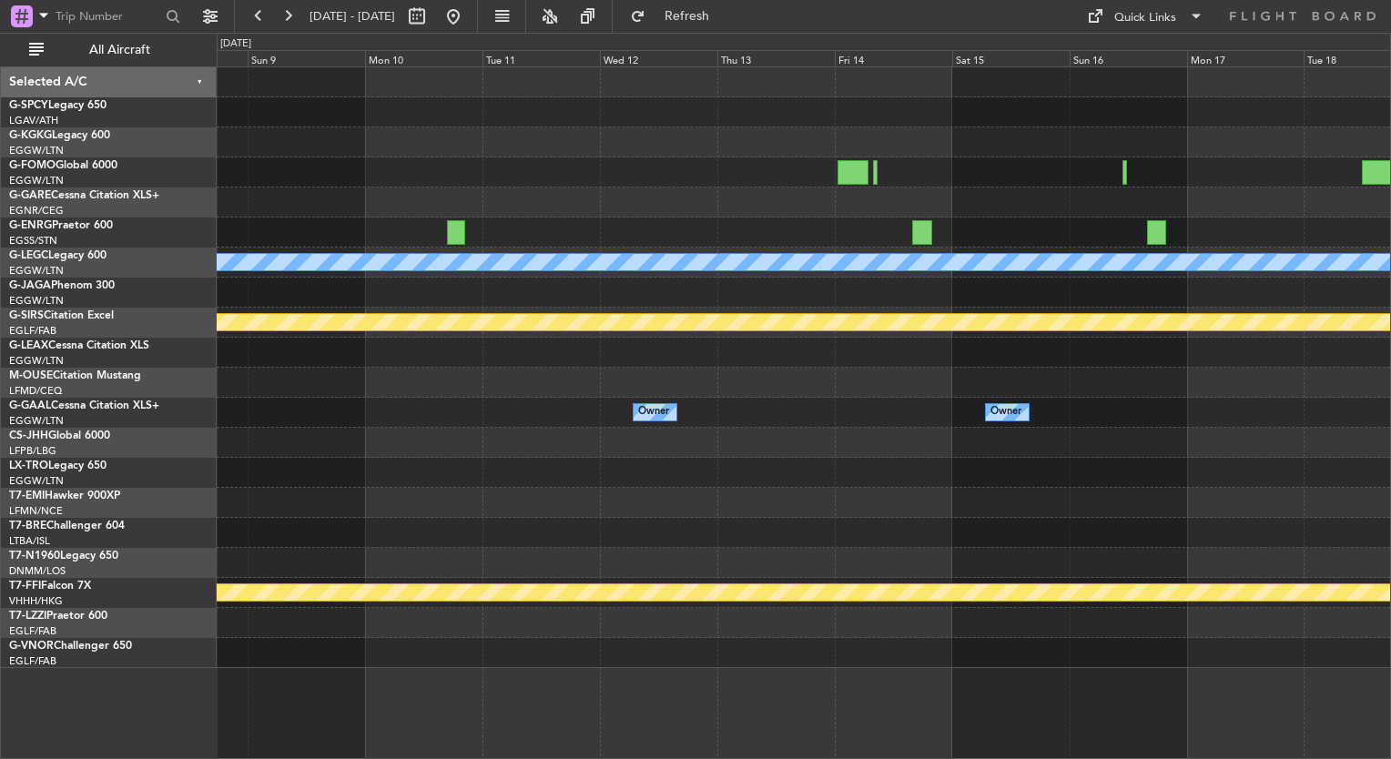
click at [84, 379] on div "A/C Unavailable London (Luton) Planned Maint Bournemouth Planned Maint Bournemo…" at bounding box center [695, 396] width 1391 height 727
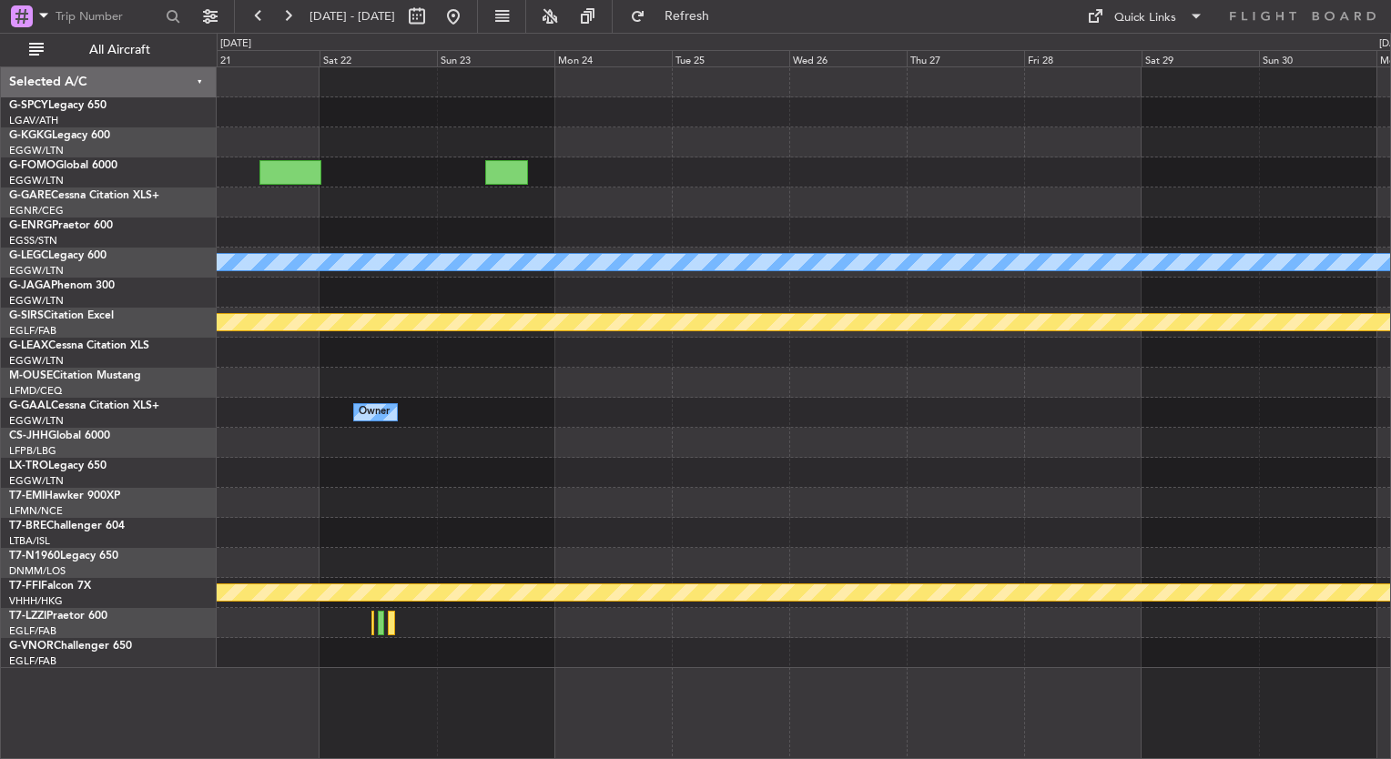
click at [62, 525] on div "A/C Unavailable London (Luton) Planned Maint Bournemouth Owner Owner Planned Ma…" at bounding box center [695, 396] width 1391 height 727
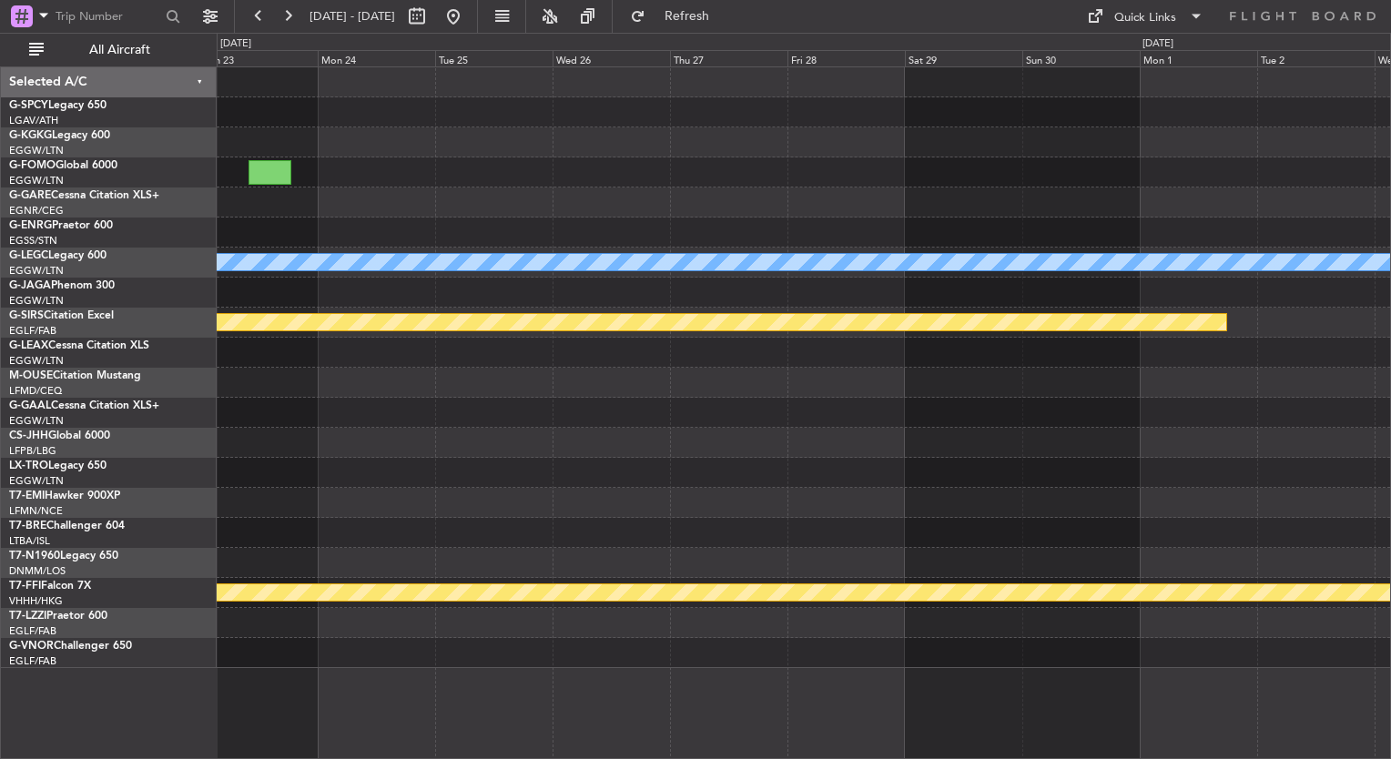
click at [164, 416] on div "A/C Unavailable London (Luton) Planned Maint Bournemouth Owner Owner Planned Ma…" at bounding box center [695, 396] width 1391 height 727
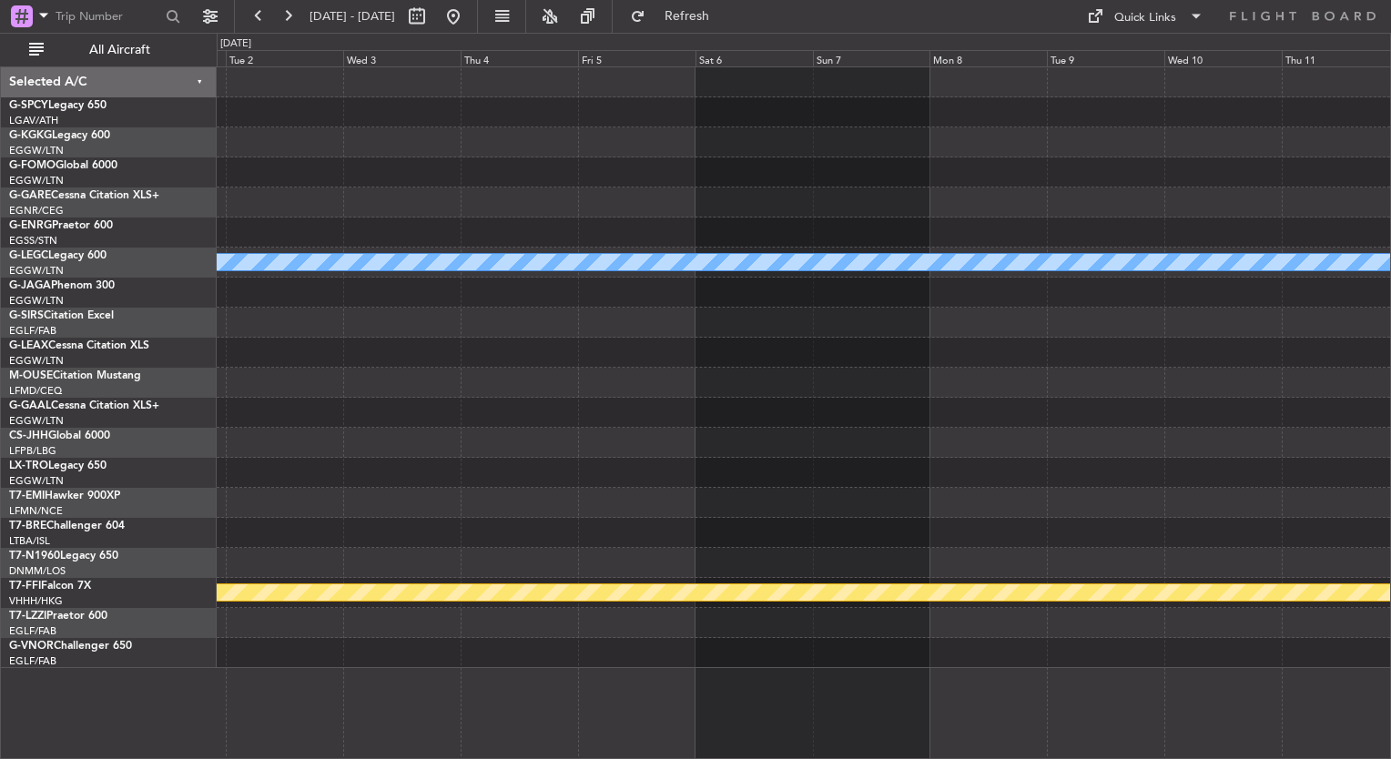
click at [176, 351] on div "A/C Unavailable London (Luton) Planned Maint Bournemouth Planned Maint Geneva (…" at bounding box center [695, 396] width 1391 height 727
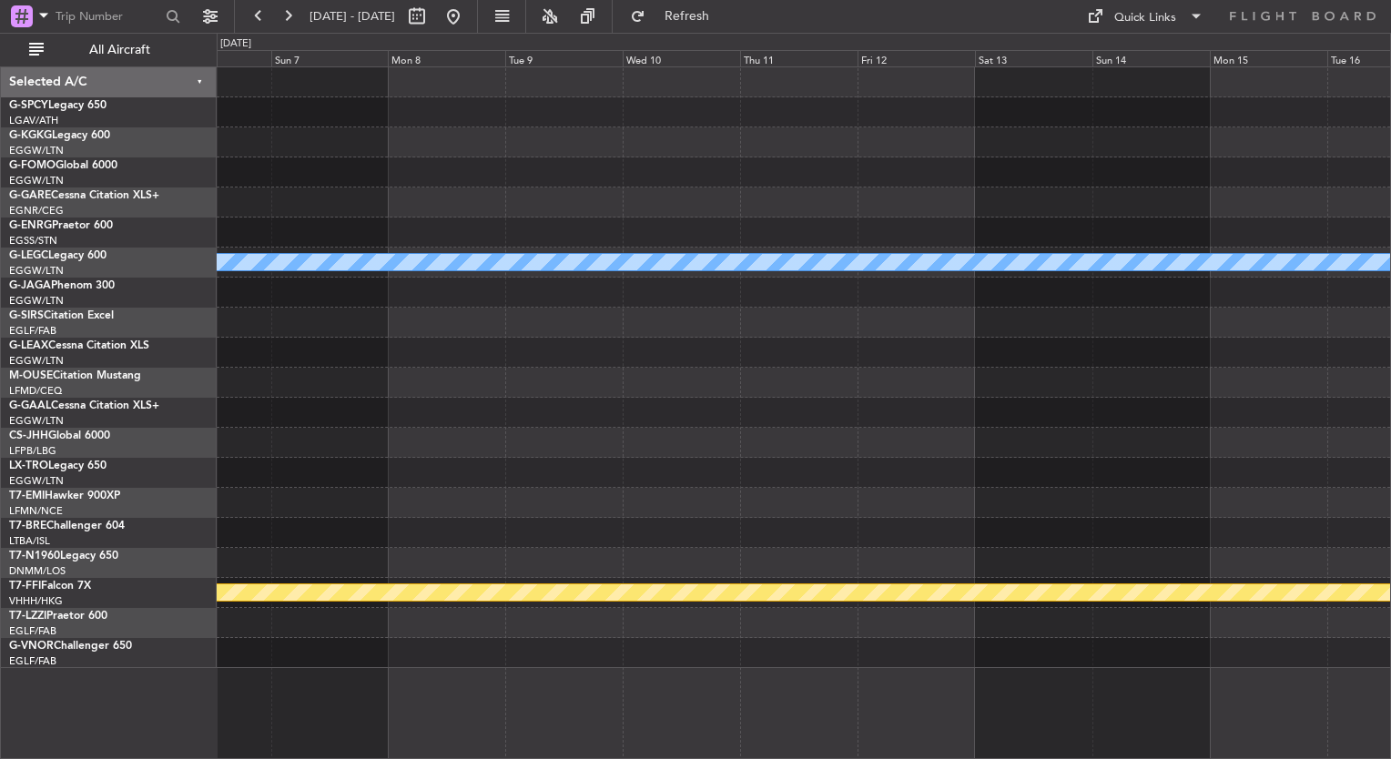
click at [299, 381] on div "A/C Unavailable London (Luton) Planned Maint Geneva (Cointrin)" at bounding box center [804, 367] width 1174 height 601
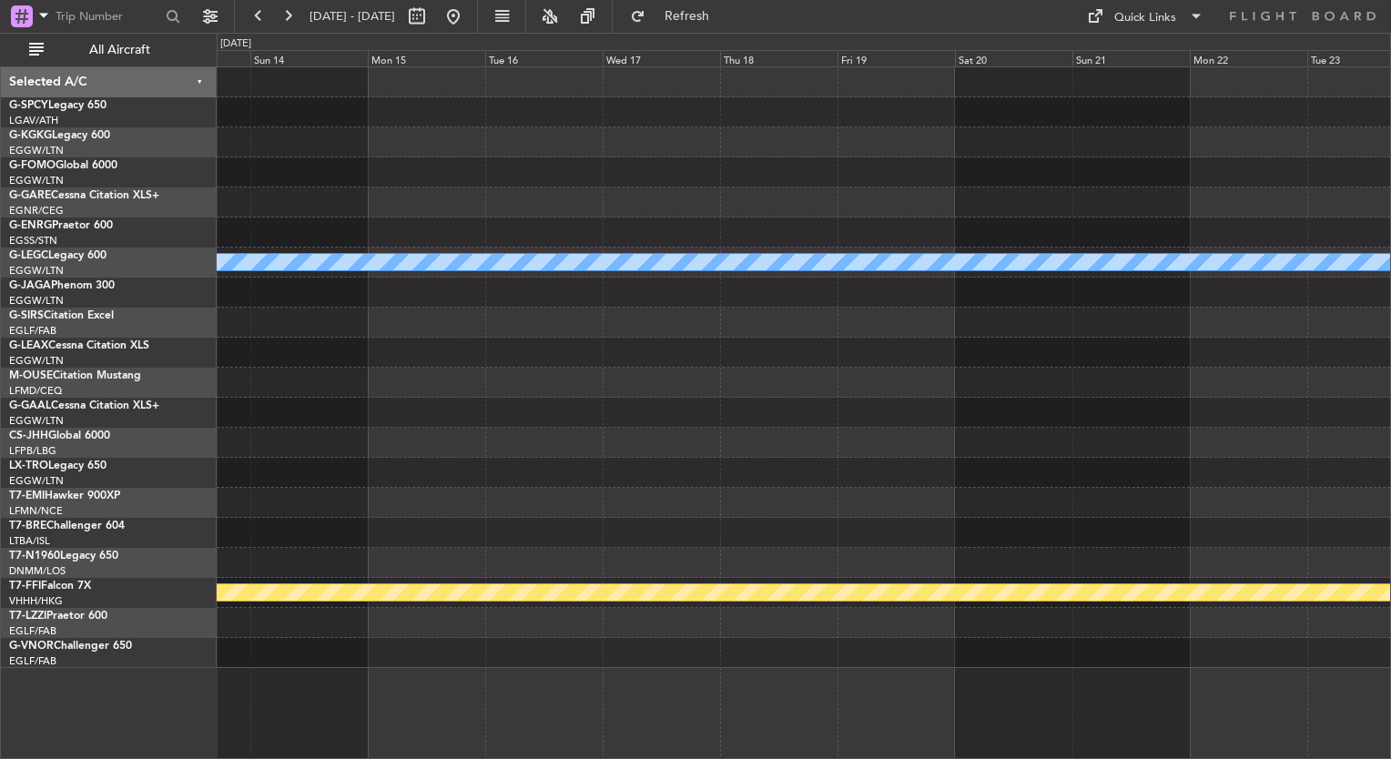
click at [231, 390] on div "A/C Unavailable London (Luton) Planned Maint Geneva (Cointrin)" at bounding box center [804, 367] width 1174 height 601
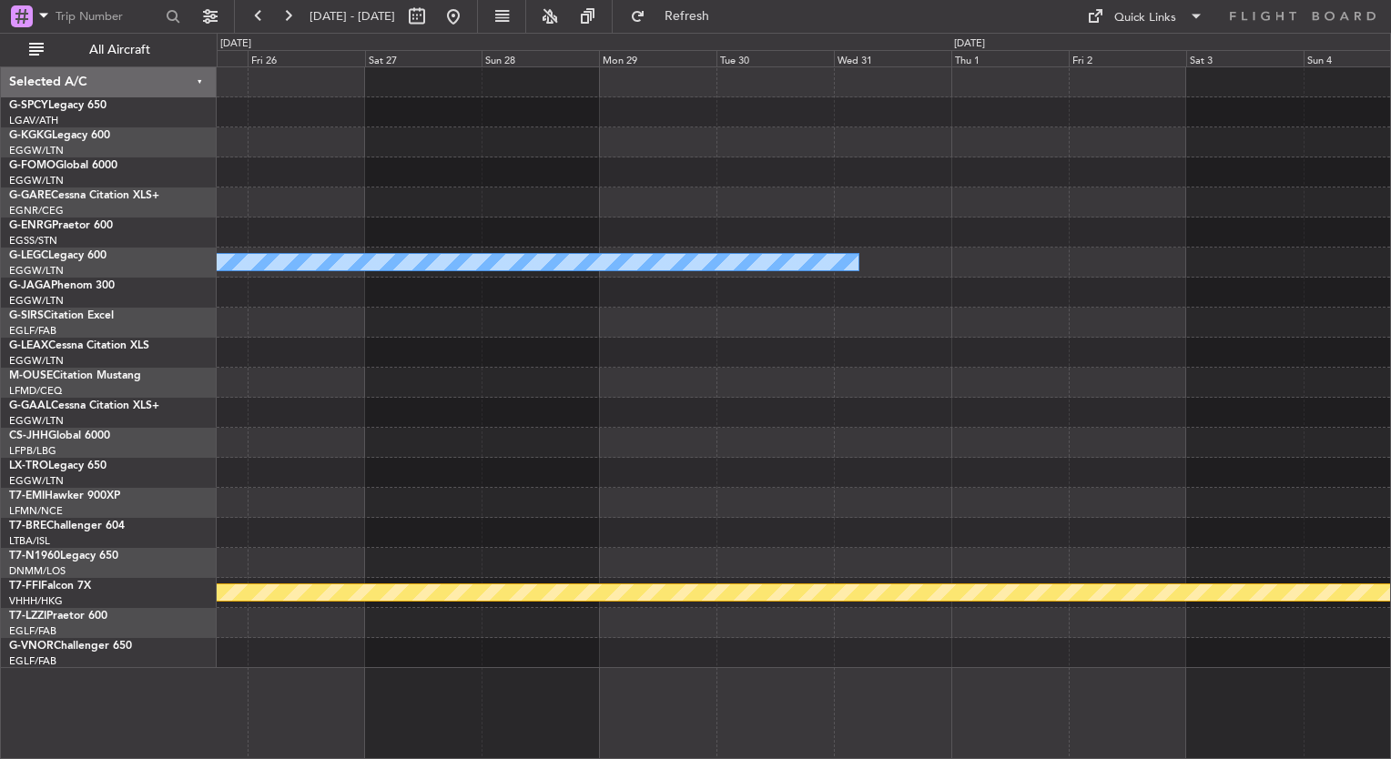
click at [198, 290] on div "A/C Unavailable London (Luton) Planned Maint Geneva (Cointrin) Selected A/C G-S…" at bounding box center [695, 396] width 1391 height 727
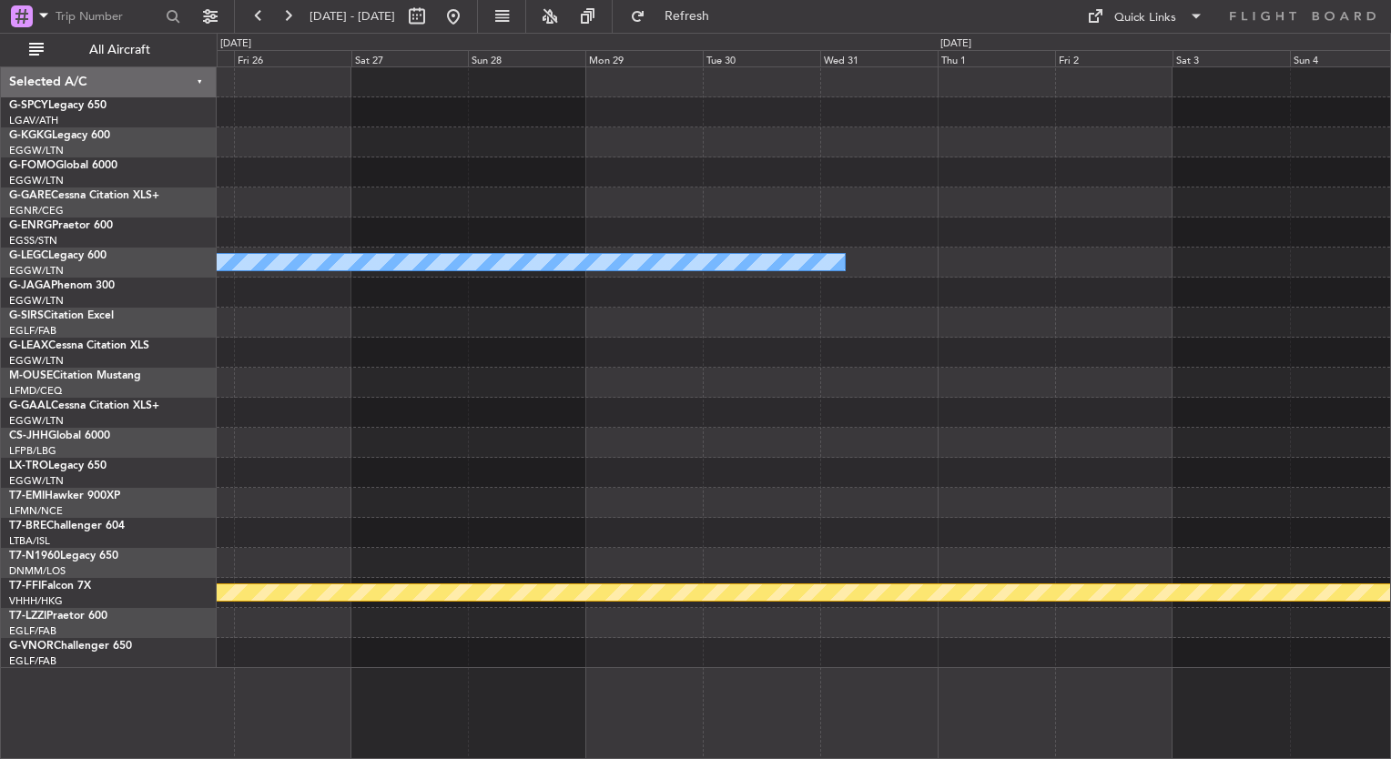
click at [308, 383] on div "A/C Unavailable London (Luton) Planned Maint Geneva (Cointrin)" at bounding box center [804, 367] width 1174 height 601
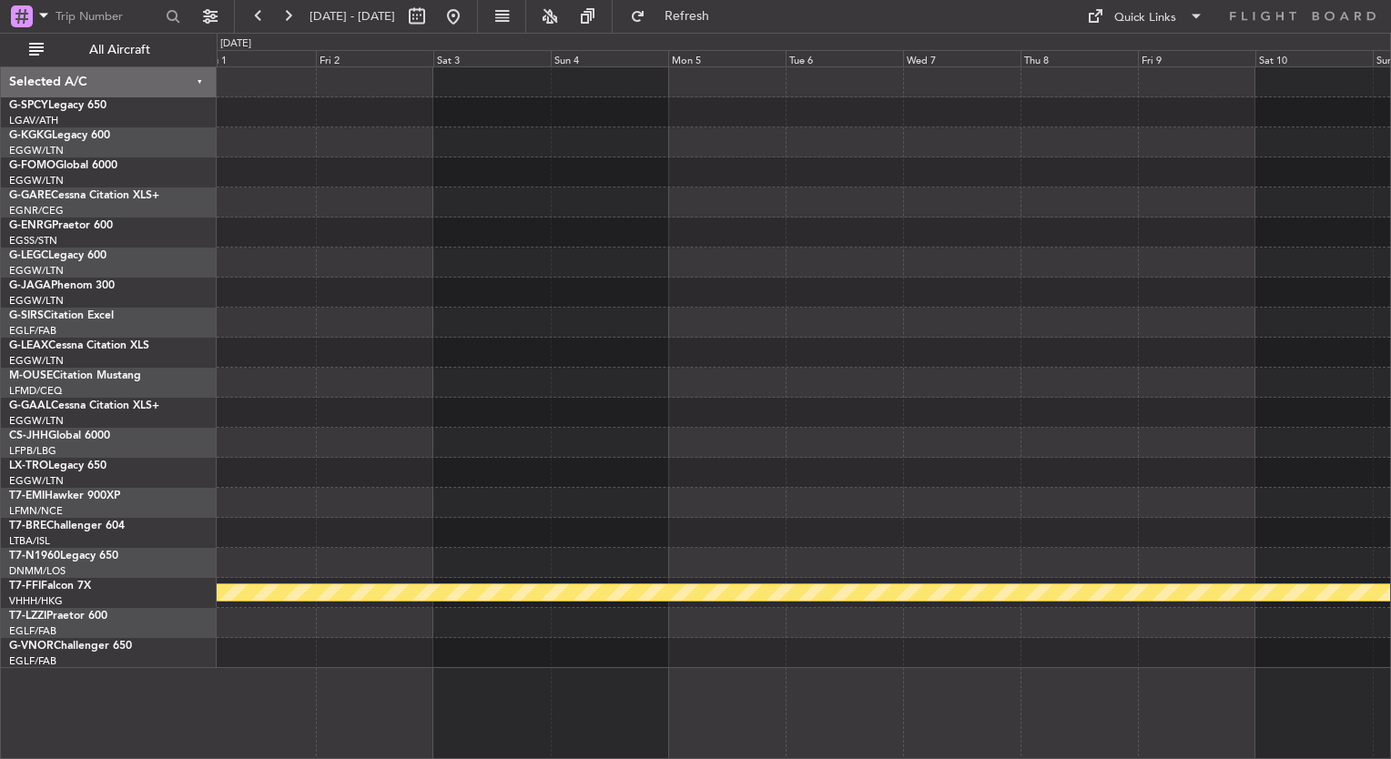
click at [151, 311] on div "A/C Unavailable London (Luton) Planned Maint Geneva (Cointrin) Selected A/C G-S…" at bounding box center [695, 396] width 1391 height 727
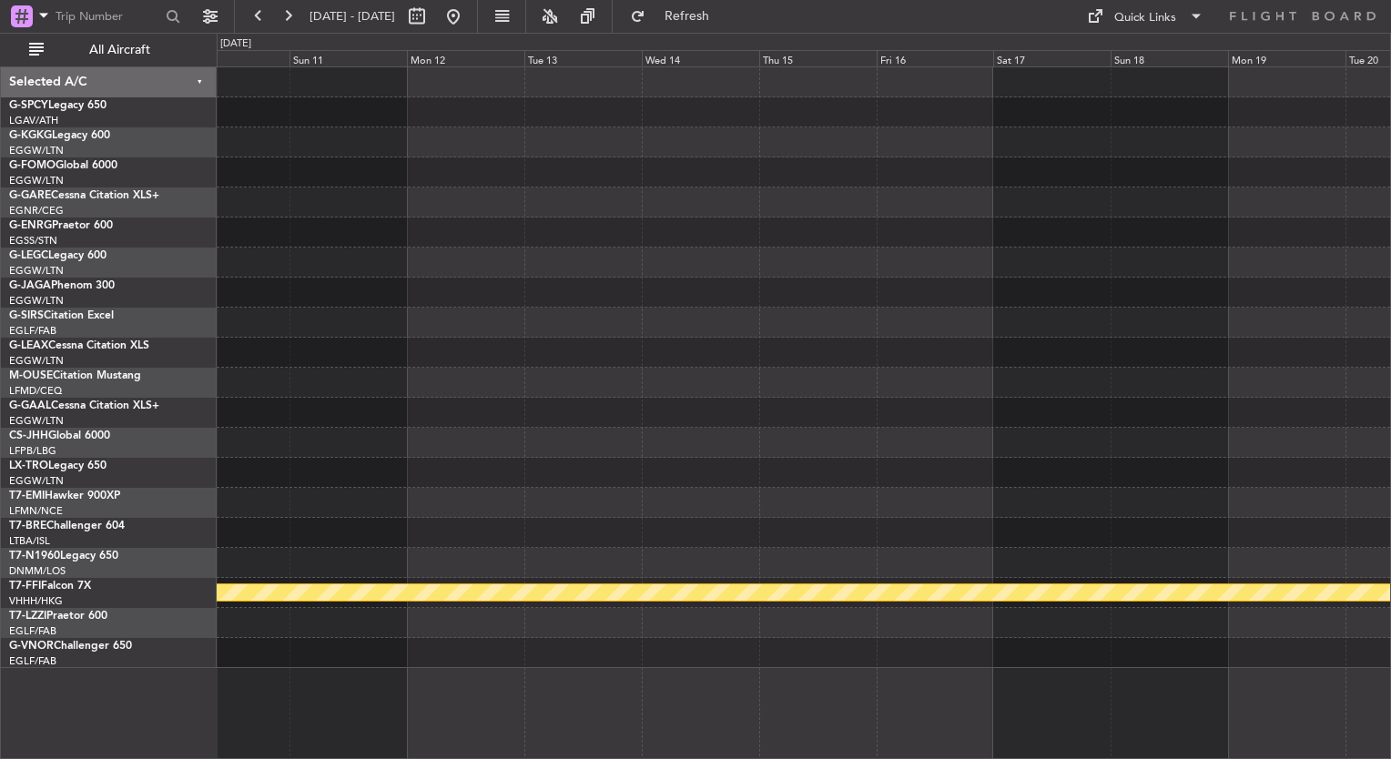
click at [530, 372] on div "Planned Maint Geneva (Cointrin)" at bounding box center [804, 367] width 1174 height 601
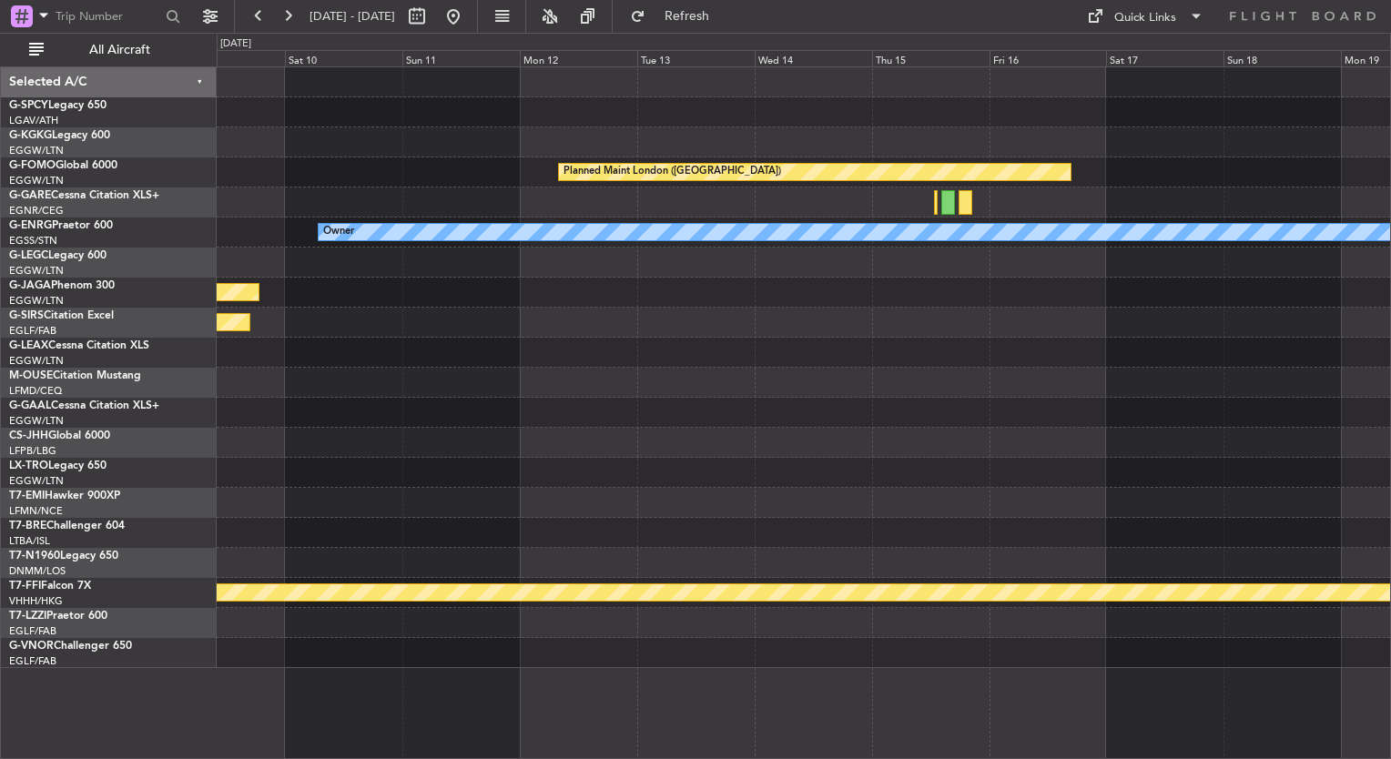
click at [1271, 337] on div "Planned Maint London (Biggin Hill) Owner Planned Maint St Gallen (Altenrhein) P…" at bounding box center [804, 367] width 1174 height 601
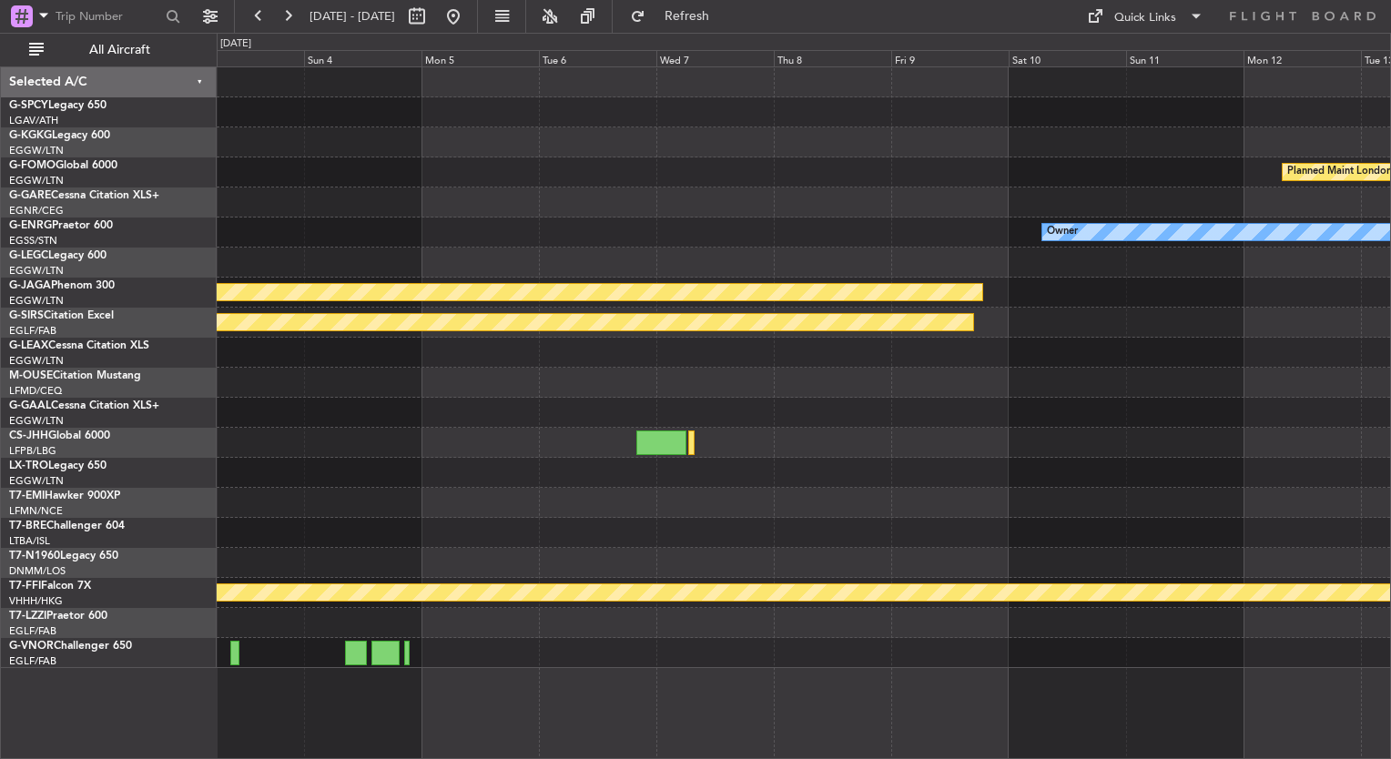
click at [998, 361] on div at bounding box center [804, 353] width 1174 height 30
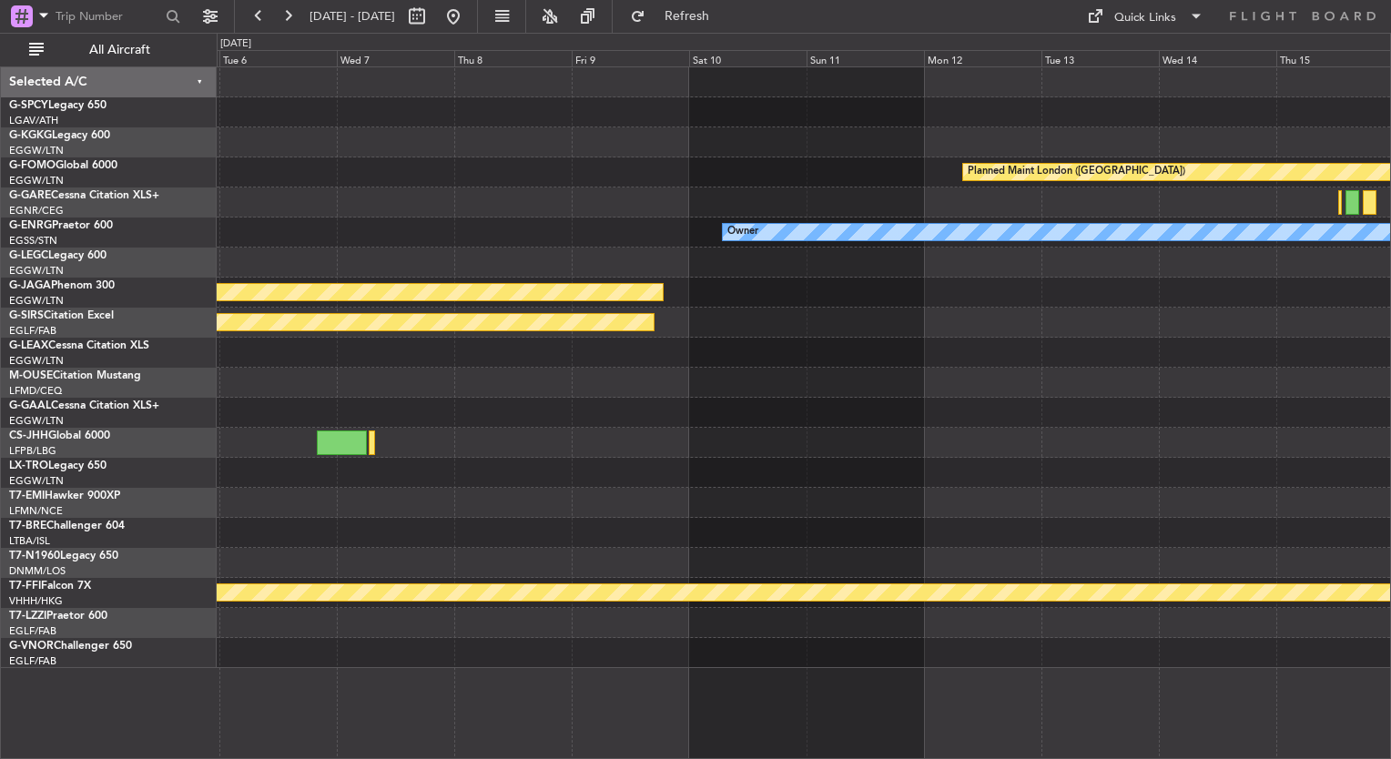
click at [711, 316] on div "Planned Maint" at bounding box center [804, 323] width 1174 height 30
click at [372, 180] on div "Planned Maint London ([GEOGRAPHIC_DATA])" at bounding box center [804, 173] width 1174 height 30
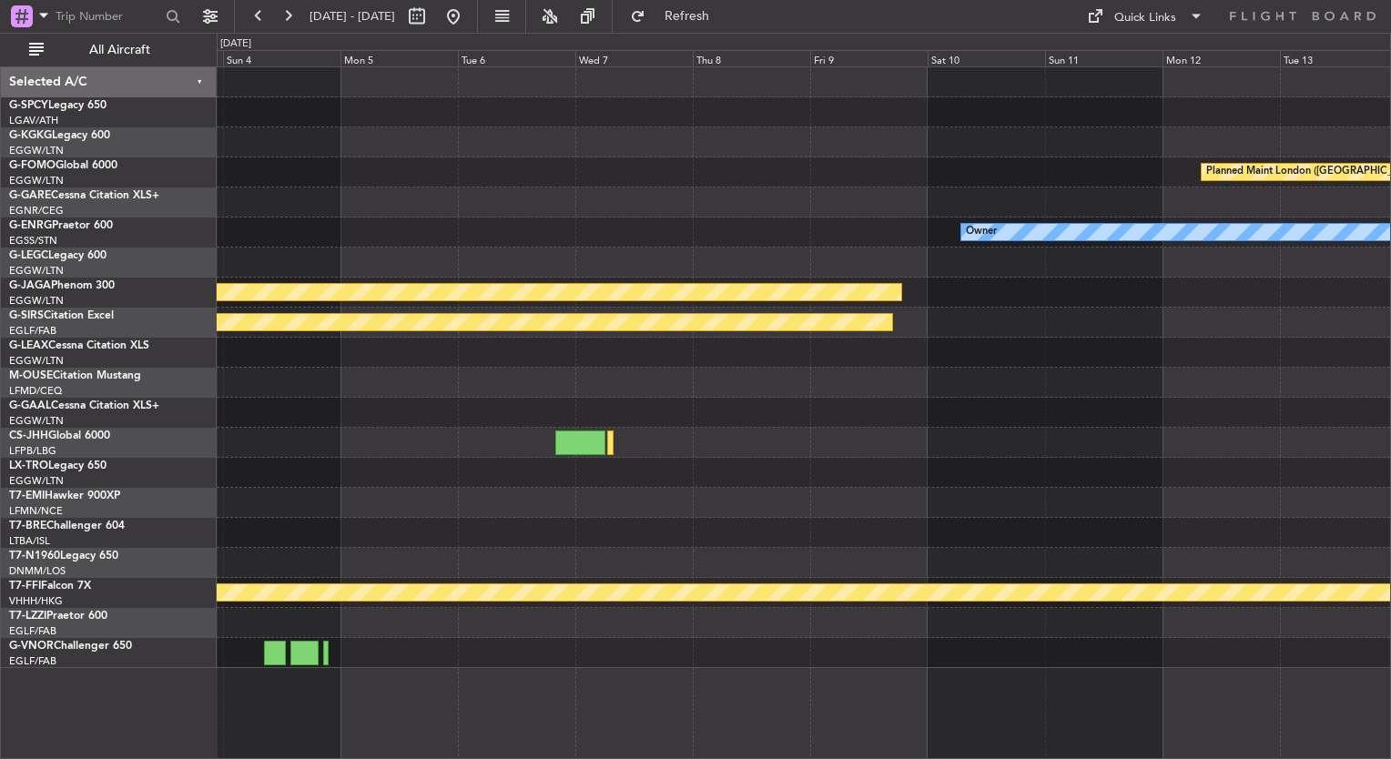
click at [964, 137] on div "Planned Maint London ([GEOGRAPHIC_DATA]) Owner [GEOGRAPHIC_DATA] ([GEOGRAPHIC_D…" at bounding box center [804, 367] width 1174 height 601
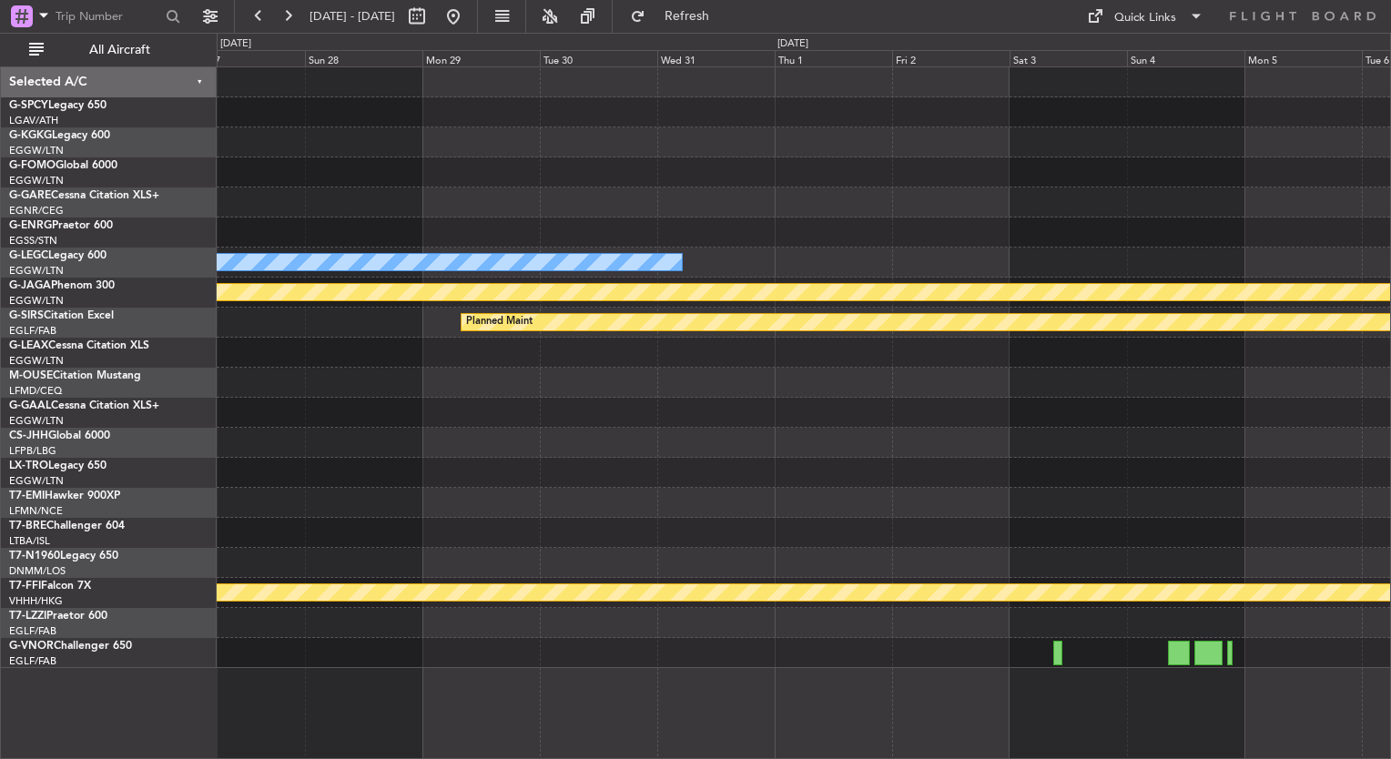
click at [1057, 229] on div "A/C Unavailable [GEOGRAPHIC_DATA] ([GEOGRAPHIC_DATA]) [GEOGRAPHIC_DATA] ([GEOGR…" at bounding box center [804, 367] width 1174 height 601
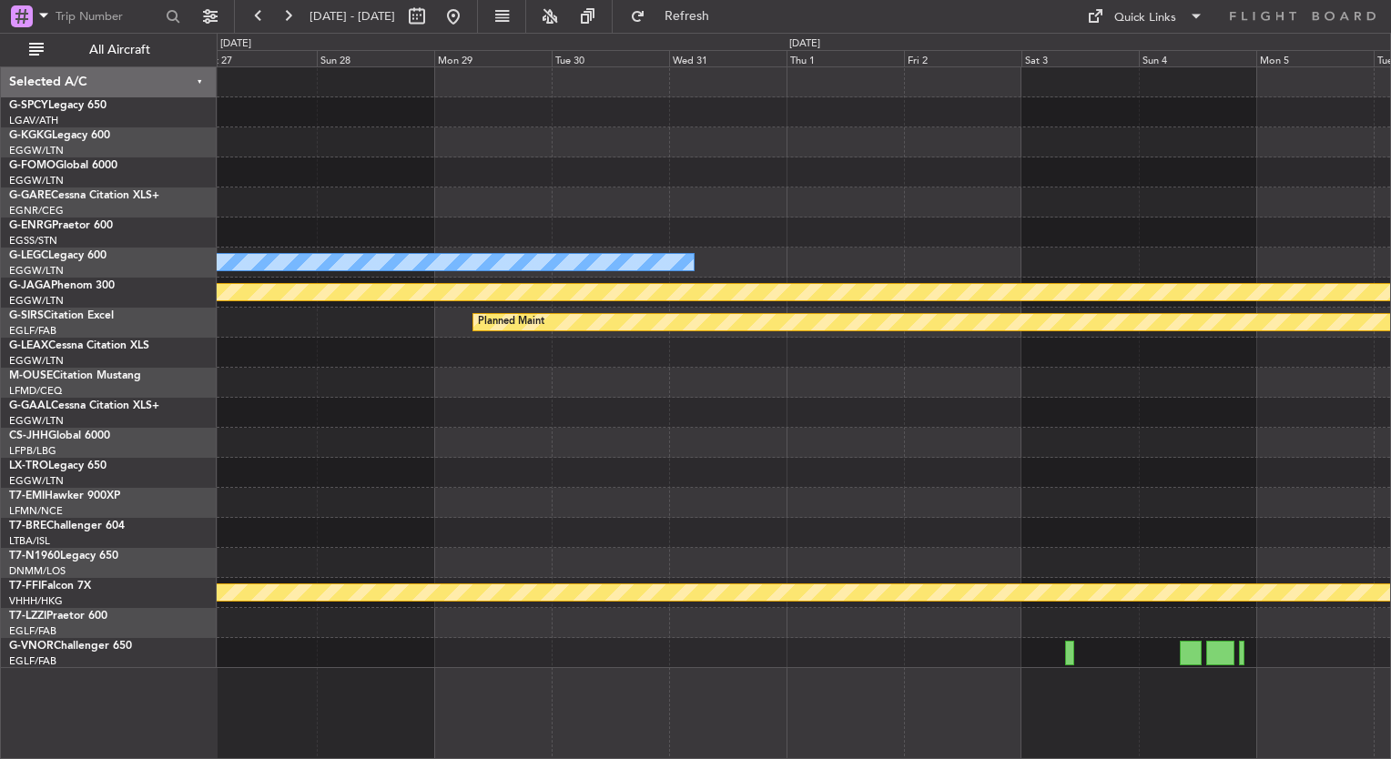
click at [1099, 281] on div "A/C Unavailable [GEOGRAPHIC_DATA] ([GEOGRAPHIC_DATA]) [GEOGRAPHIC_DATA] ([GEOGR…" at bounding box center [804, 367] width 1174 height 601
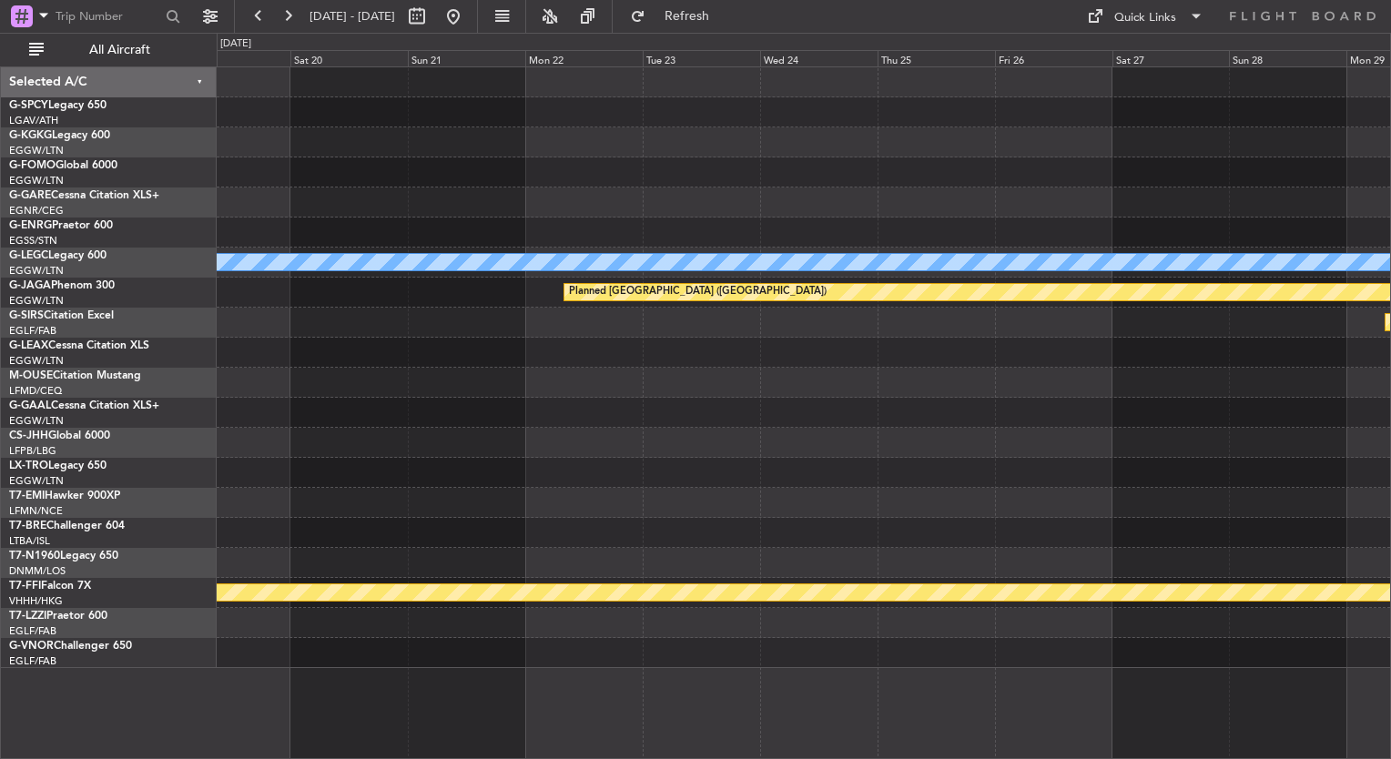
click at [1054, 380] on div "A/C Unavailable [GEOGRAPHIC_DATA] ([GEOGRAPHIC_DATA]) [GEOGRAPHIC_DATA] ([GEOGR…" at bounding box center [804, 367] width 1174 height 601
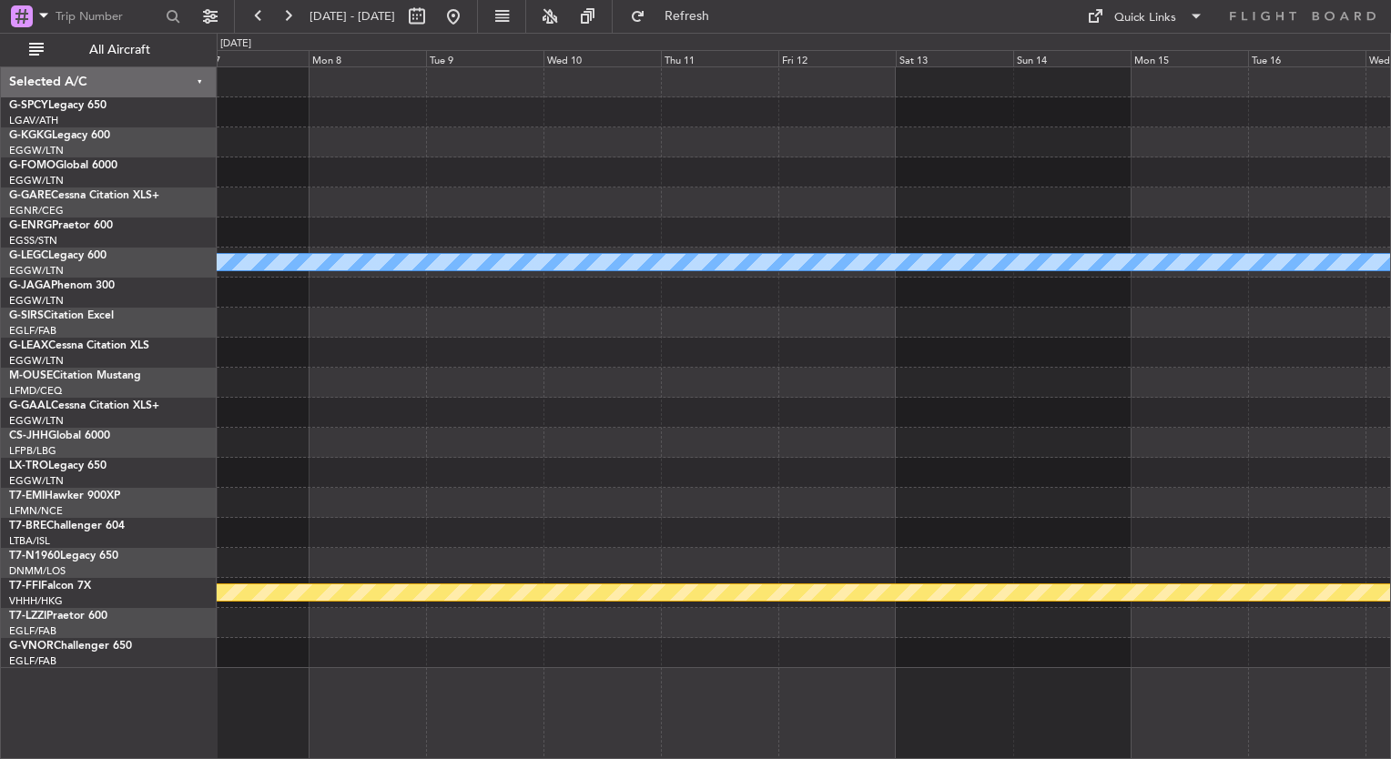
click at [1051, 331] on div "A/C Unavailable London (Luton) Planned Maint Geneva (Cointrin)" at bounding box center [804, 367] width 1174 height 601
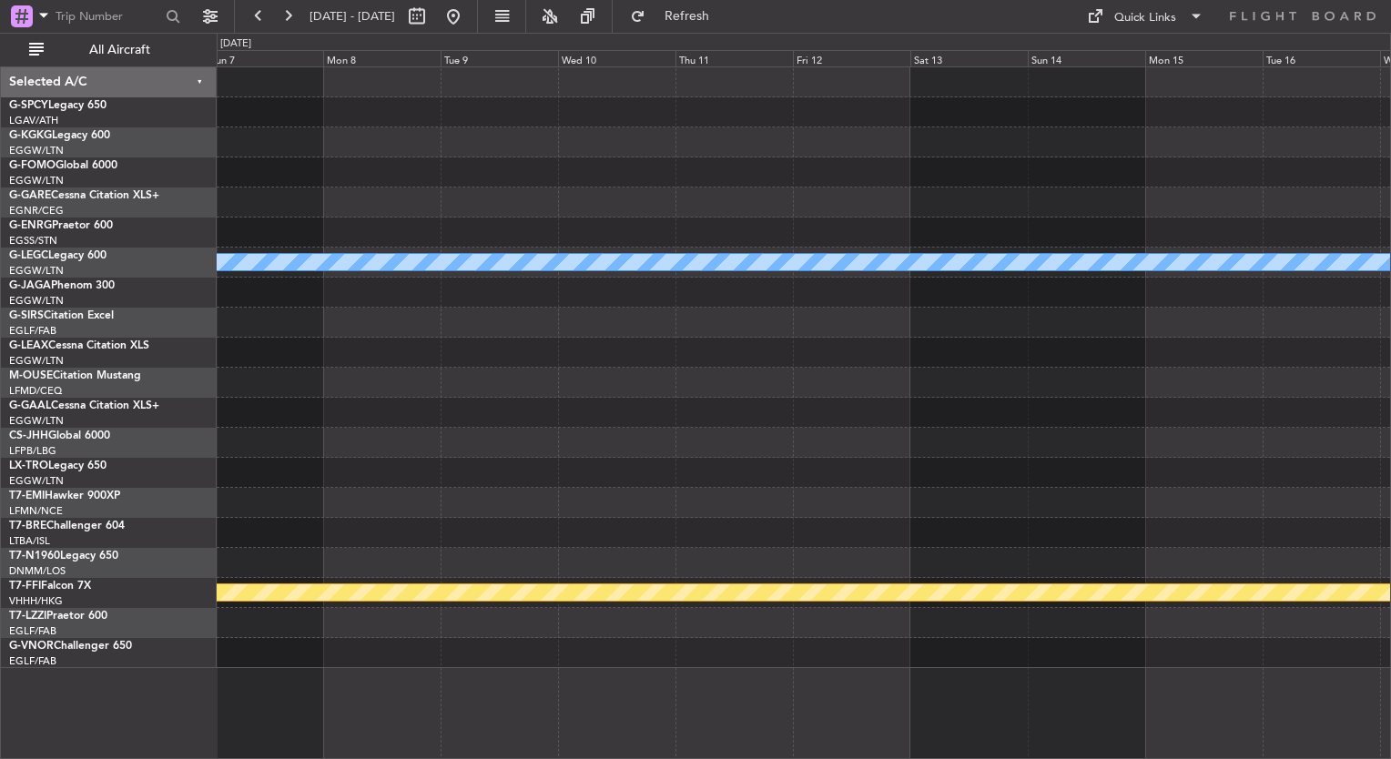
click at [1055, 373] on div "A/C Unavailable [GEOGRAPHIC_DATA] ([GEOGRAPHIC_DATA]) Planned Maint Geneva ([GE…" at bounding box center [804, 367] width 1174 height 601
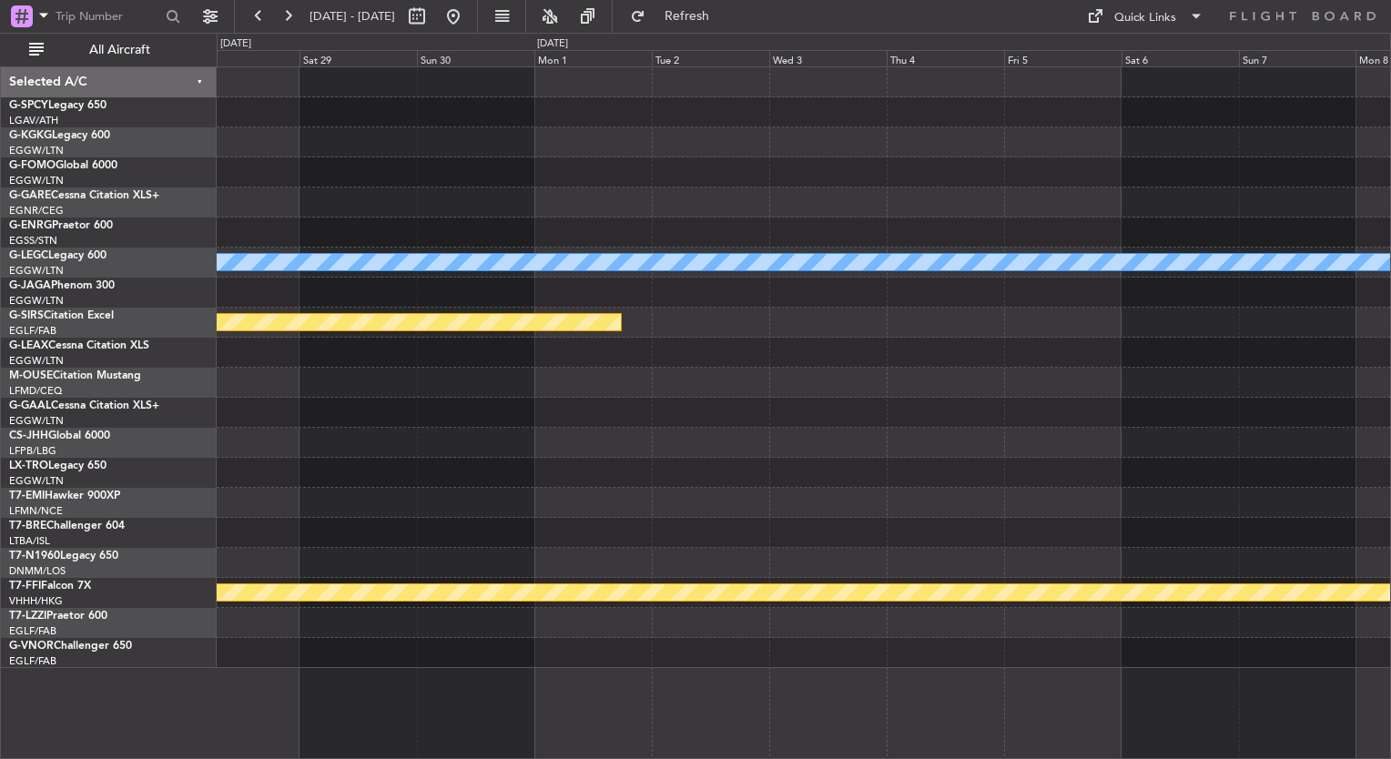
click at [972, 324] on div "A/C Unavailable London (Luton) Planned Maint Bournemouth Planned Maint Geneva (…" at bounding box center [804, 367] width 1174 height 601
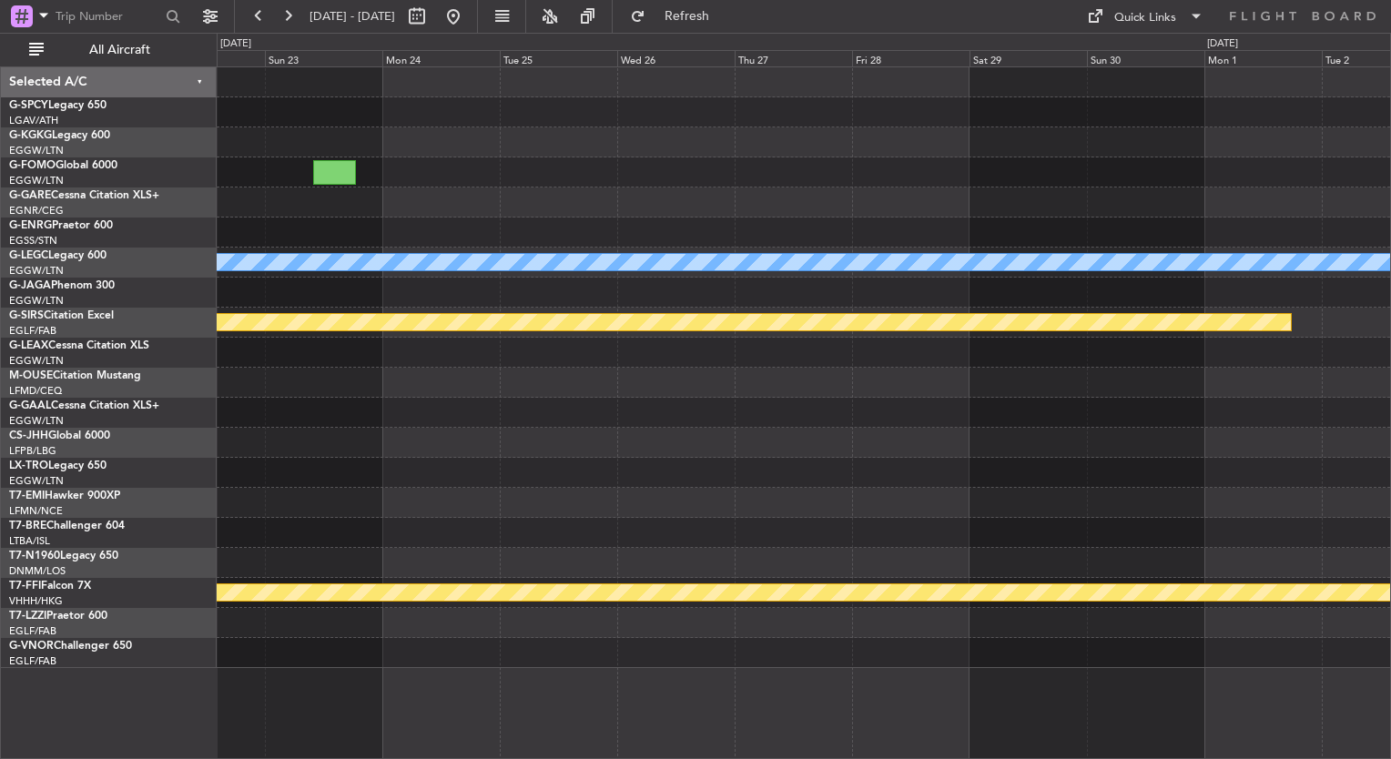
click at [757, 433] on div at bounding box center [804, 443] width 1174 height 30
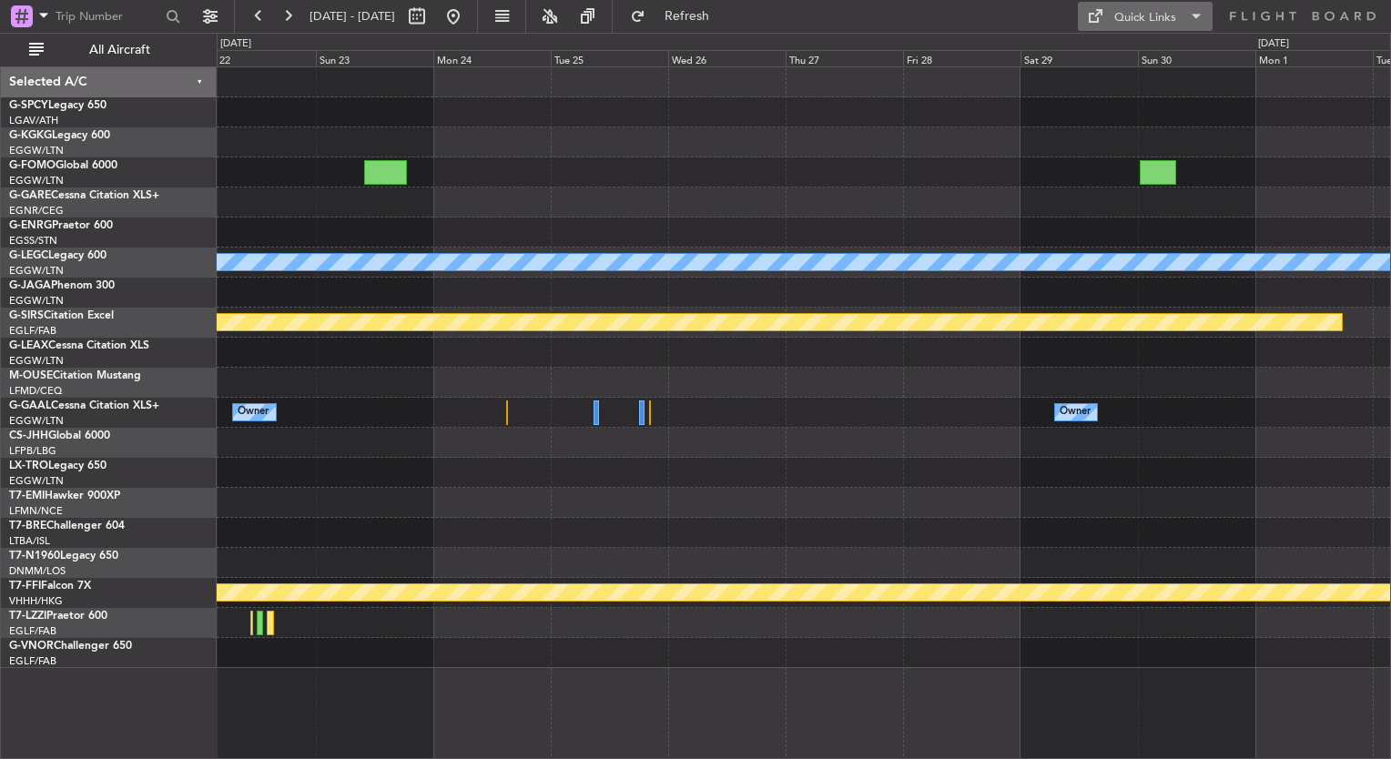
click at [1115, 9] on div "Quick Links" at bounding box center [1145, 18] width 62 height 18
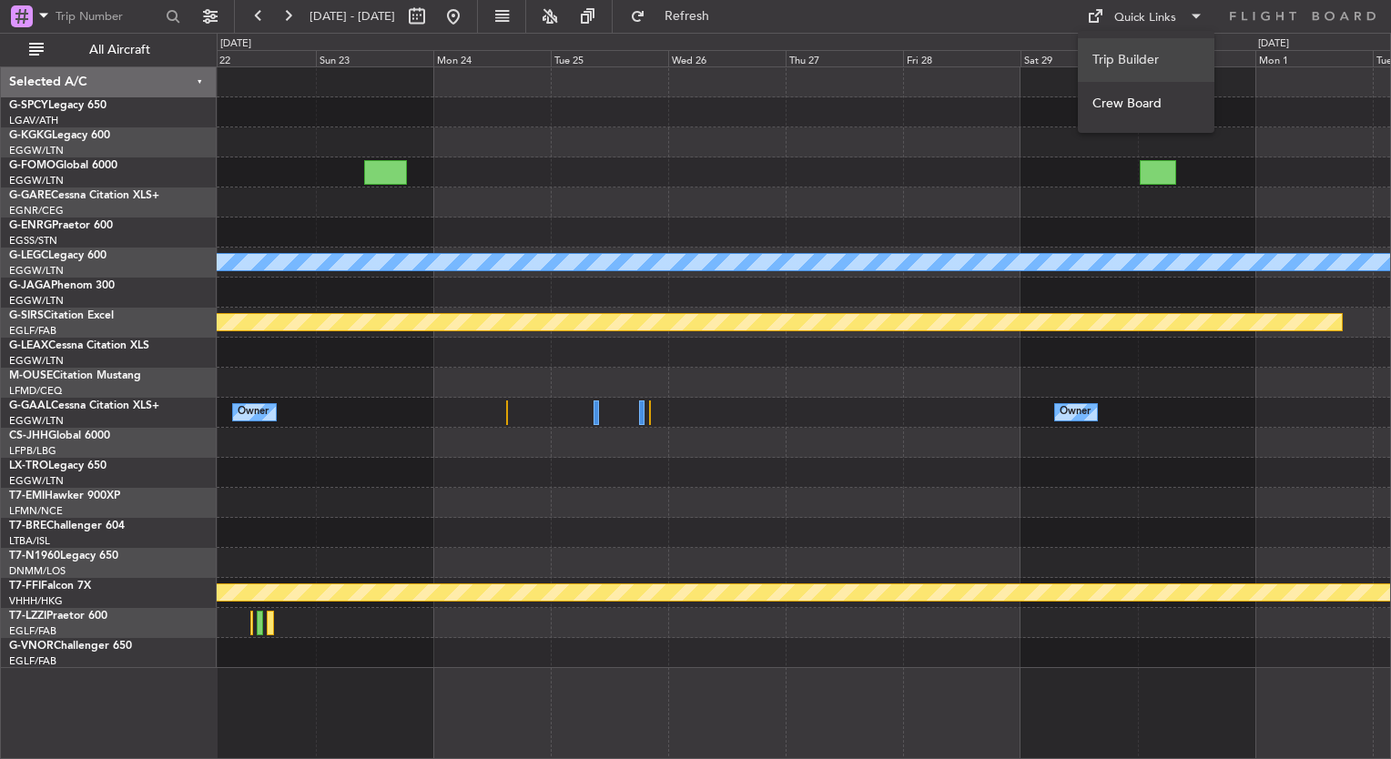
click at [1122, 49] on button "Trip Builder" at bounding box center [1146, 60] width 137 height 44
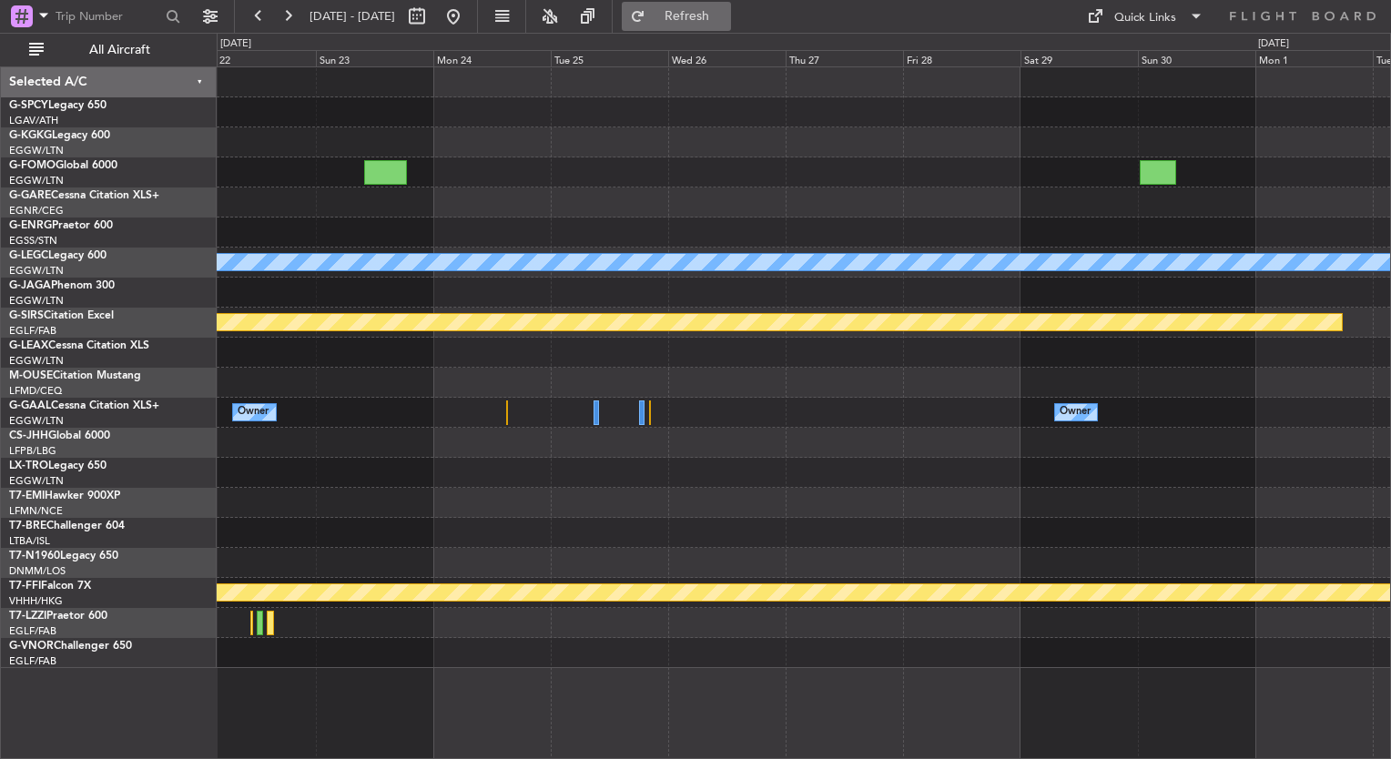
click at [723, 19] on span "Refresh" at bounding box center [687, 16] width 76 height 13
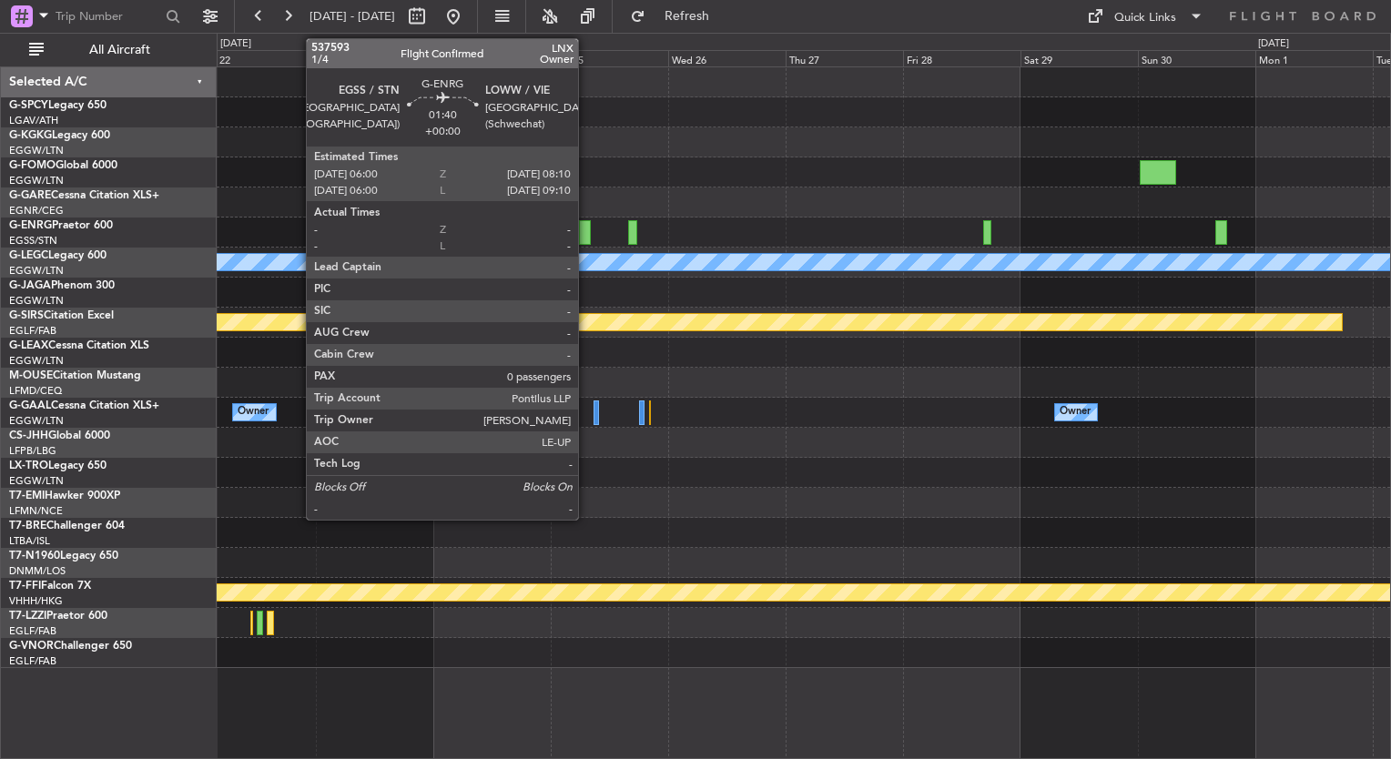
click at [586, 232] on div at bounding box center [584, 232] width 11 height 25
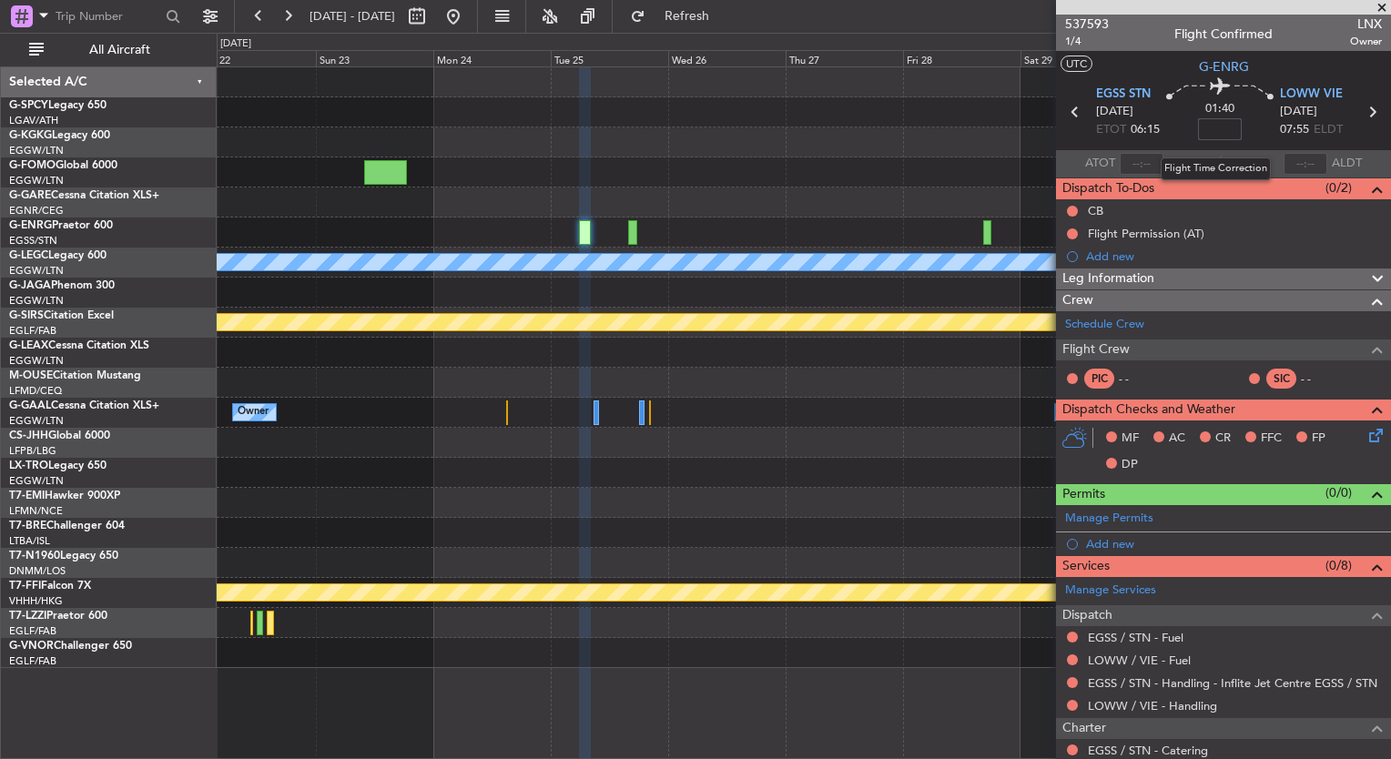
click at [1223, 130] on input at bounding box center [1220, 129] width 44 height 22
type input "-00:10"
click at [1380, 11] on span at bounding box center [1382, 8] width 18 height 16
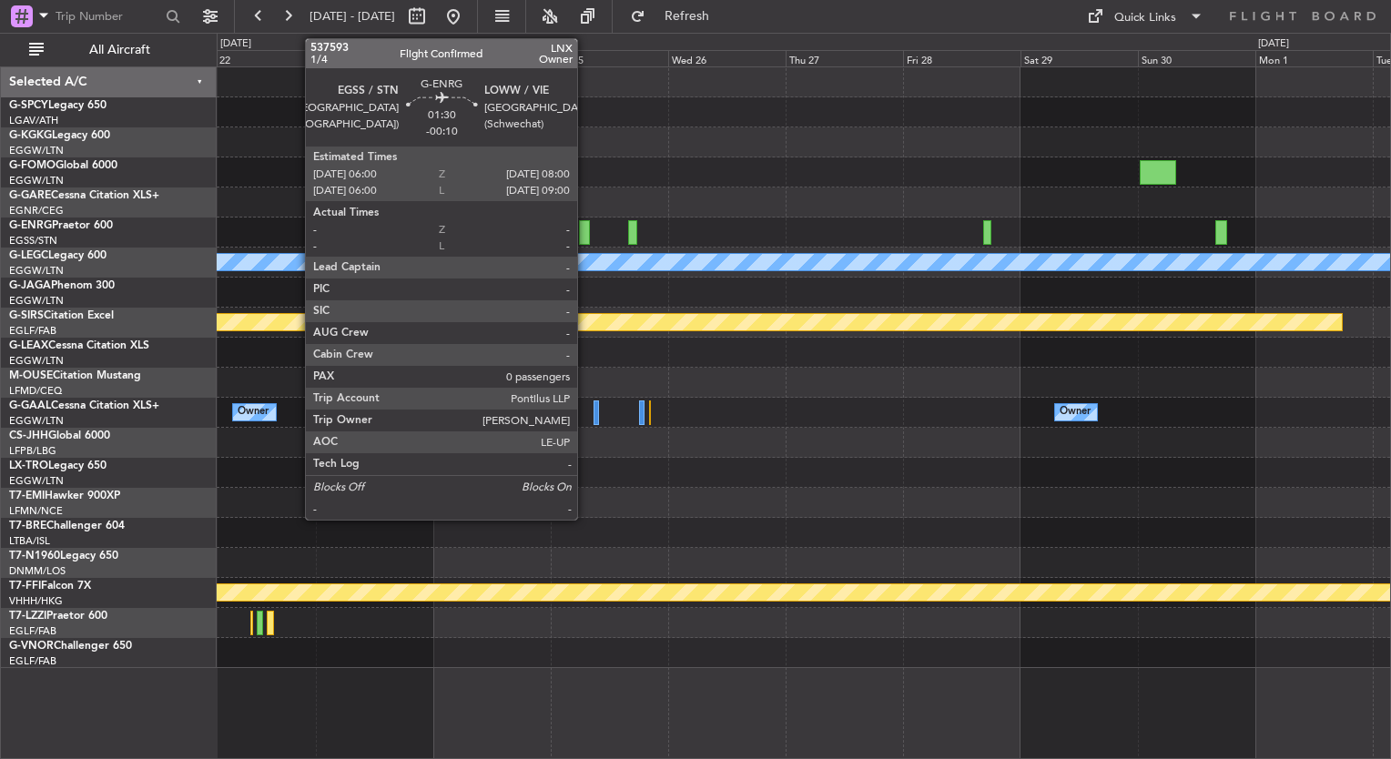
click at [585, 232] on div at bounding box center [584, 232] width 10 height 25
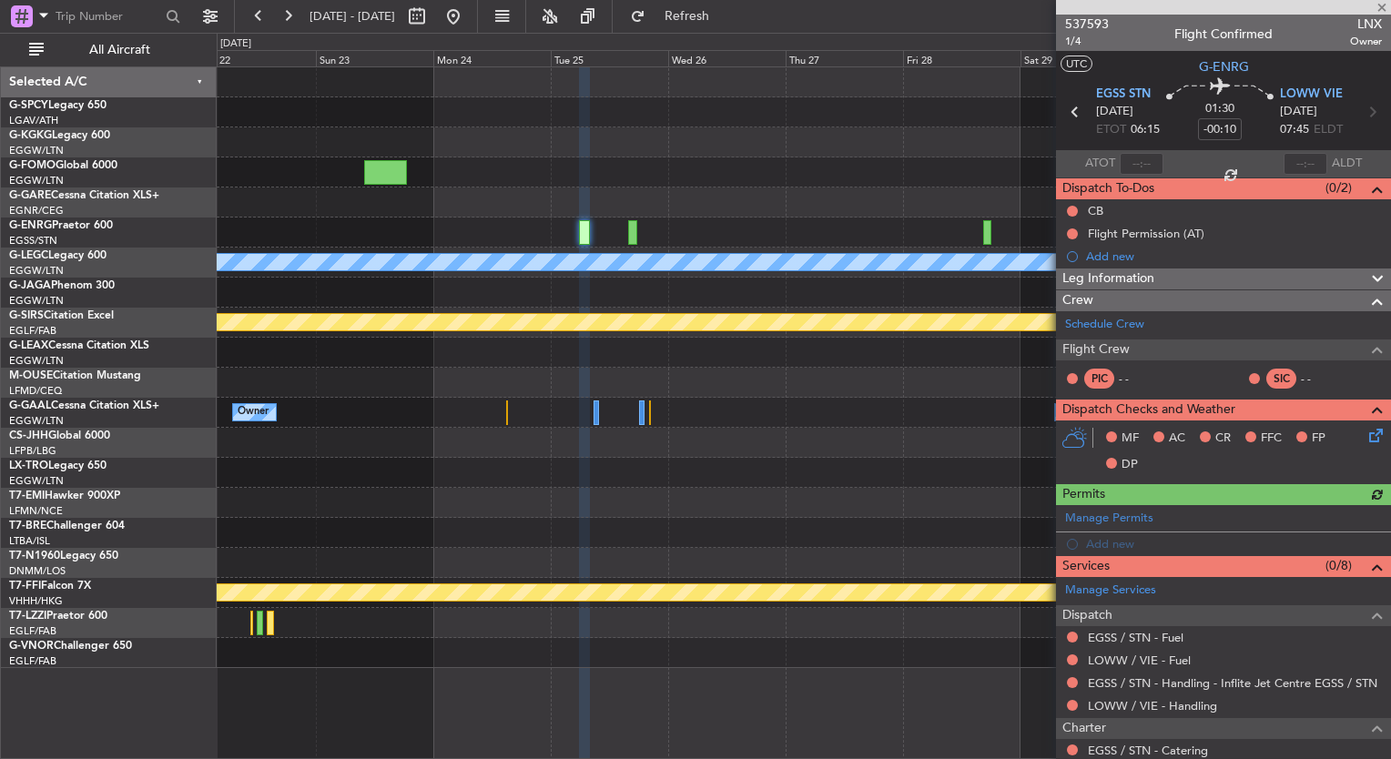
scroll to position [141, 0]
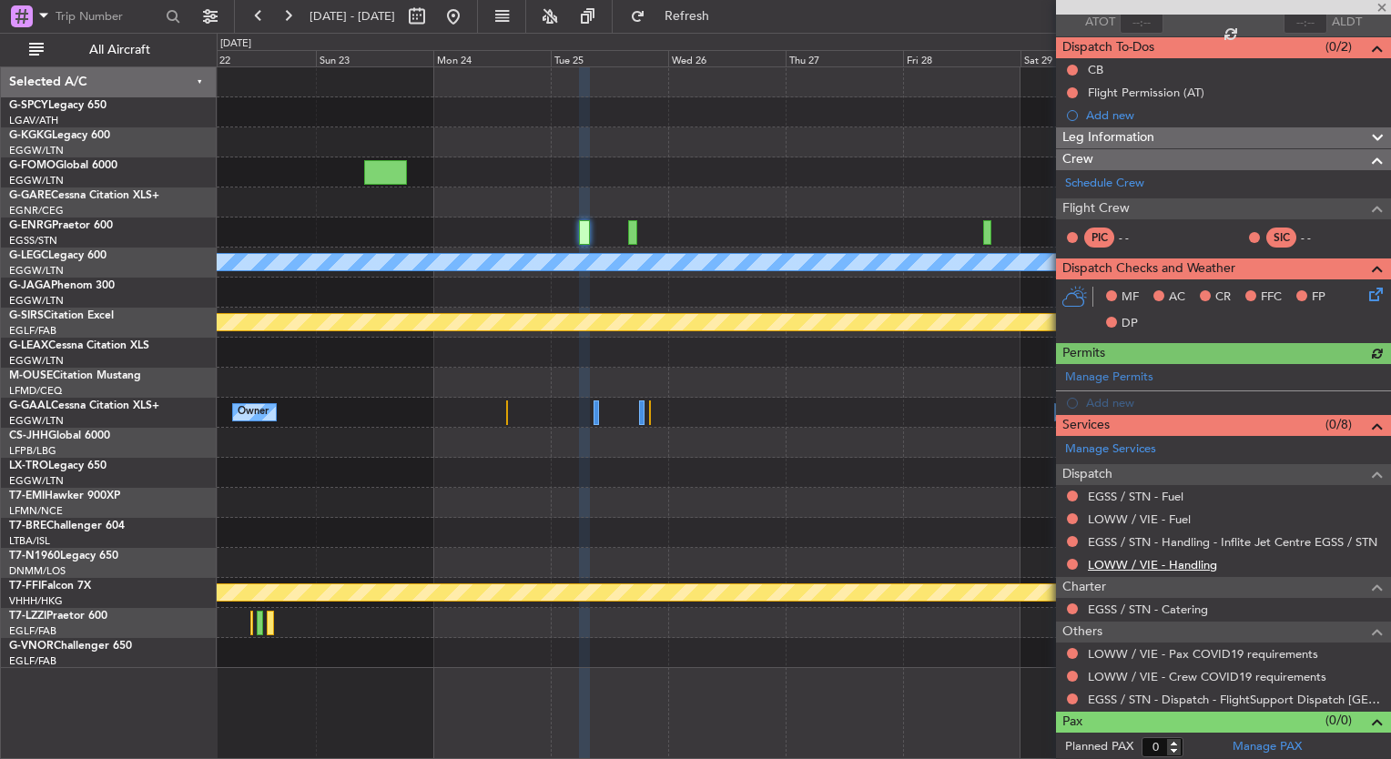
click at [1174, 566] on link "LOWW / VIE - Handling" at bounding box center [1152, 564] width 129 height 15
click at [724, 15] on span "Refresh" at bounding box center [687, 16] width 76 height 13
click at [1165, 517] on link "LOWW / VIE - Fuel" at bounding box center [1139, 519] width 103 height 15
click at [726, 16] on span "Refresh" at bounding box center [687, 16] width 76 height 13
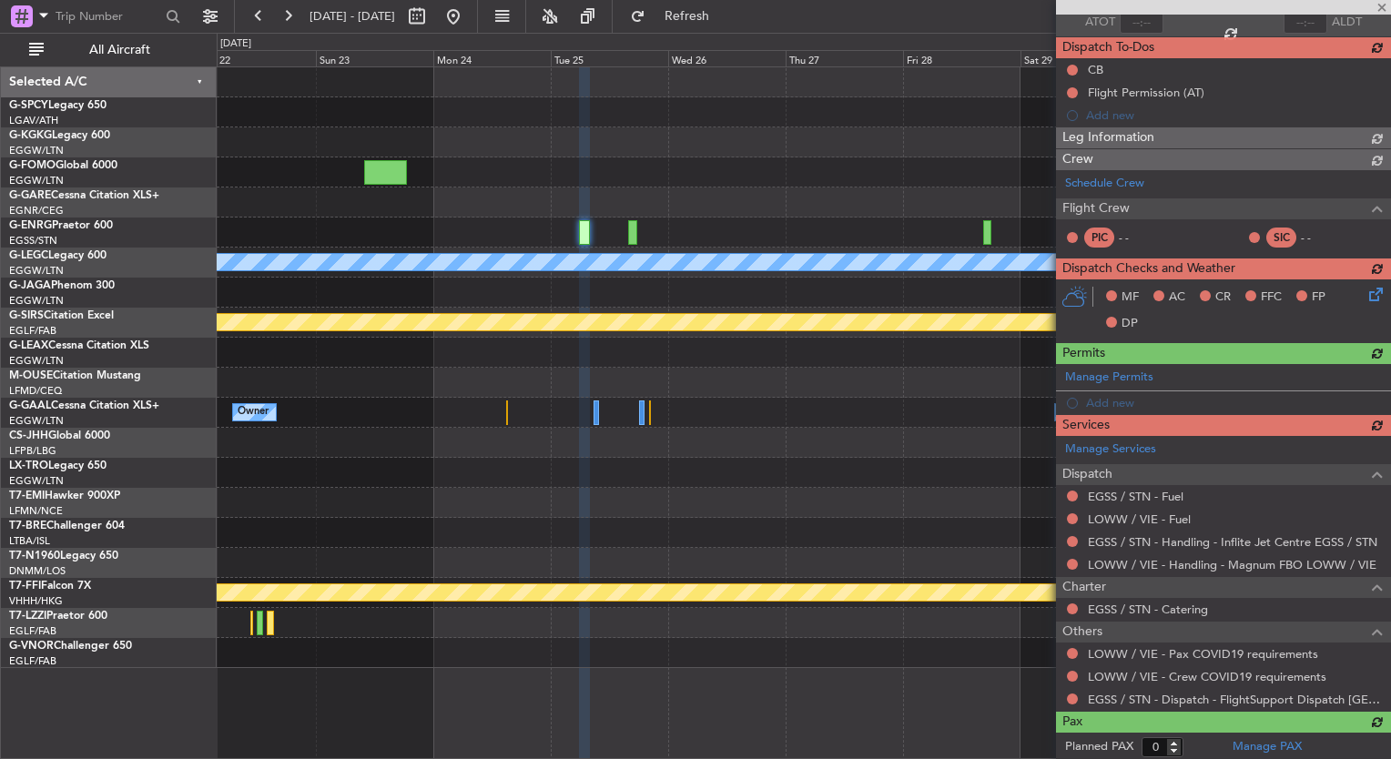
click at [1158, 494] on div "Manage Services Dispatch EGSS / STN - Fuel LOWW / VIE - Fuel EGSS / STN - Handl…" at bounding box center [1223, 573] width 335 height 275
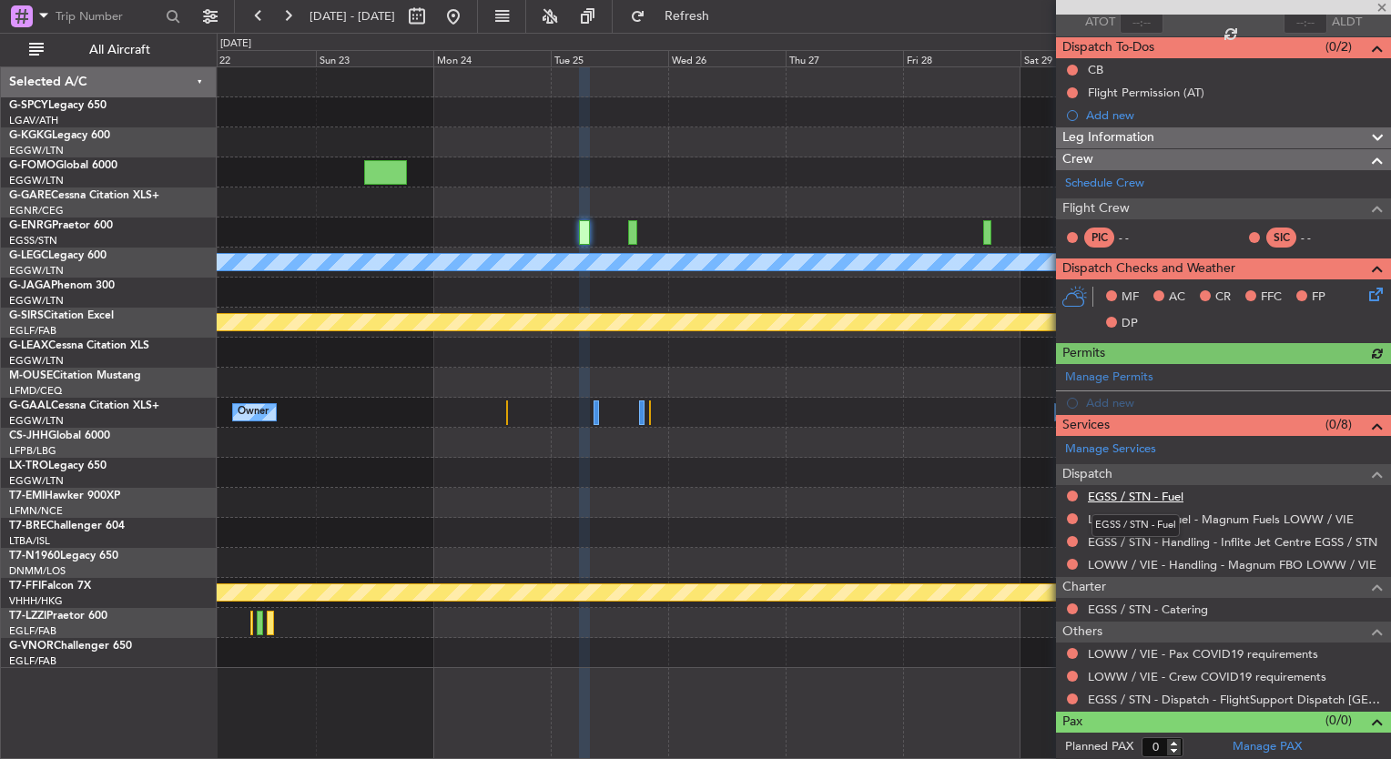
click at [1161, 495] on link "EGSS / STN - Fuel" at bounding box center [1136, 496] width 96 height 15
click at [726, 15] on span "Refresh" at bounding box center [687, 16] width 76 height 13
click at [637, 231] on div at bounding box center [804, 233] width 1174 height 30
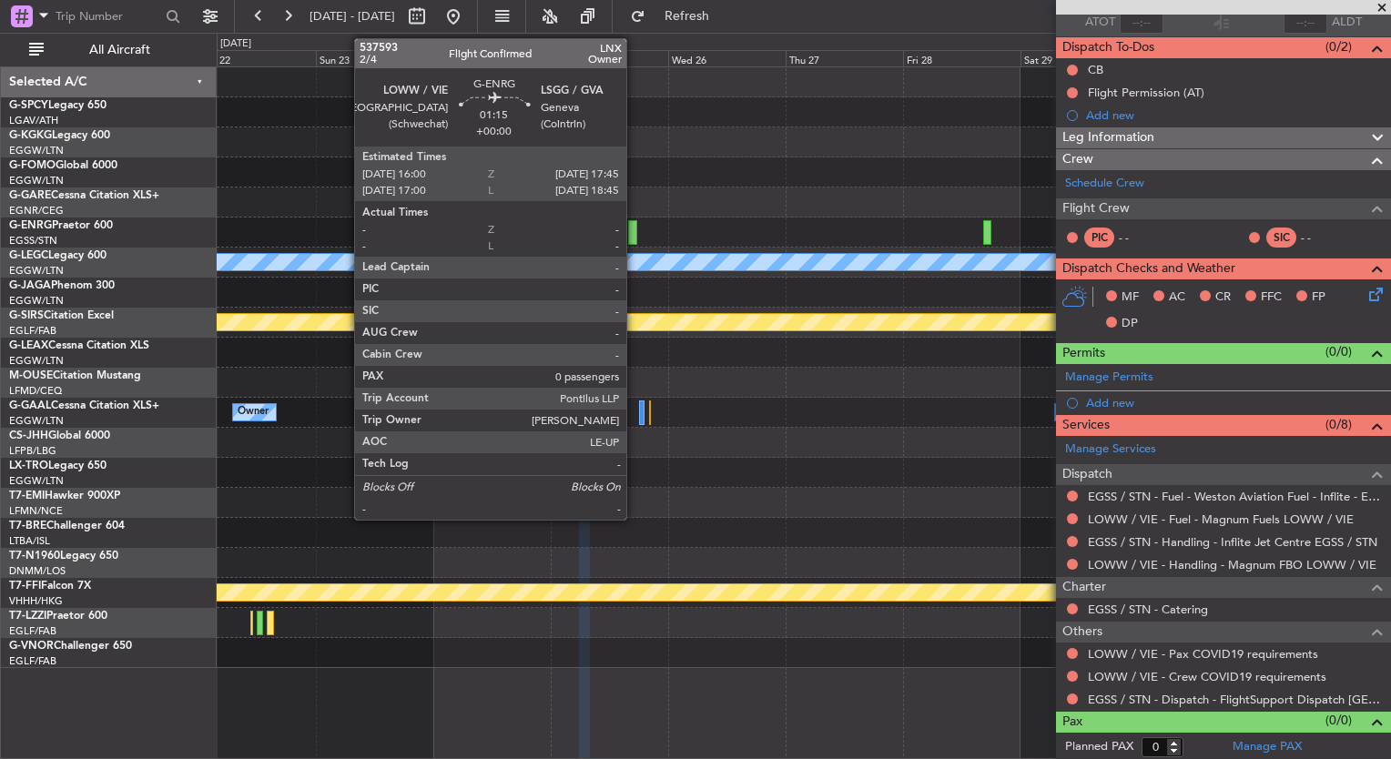
click at [635, 231] on div at bounding box center [632, 232] width 9 height 25
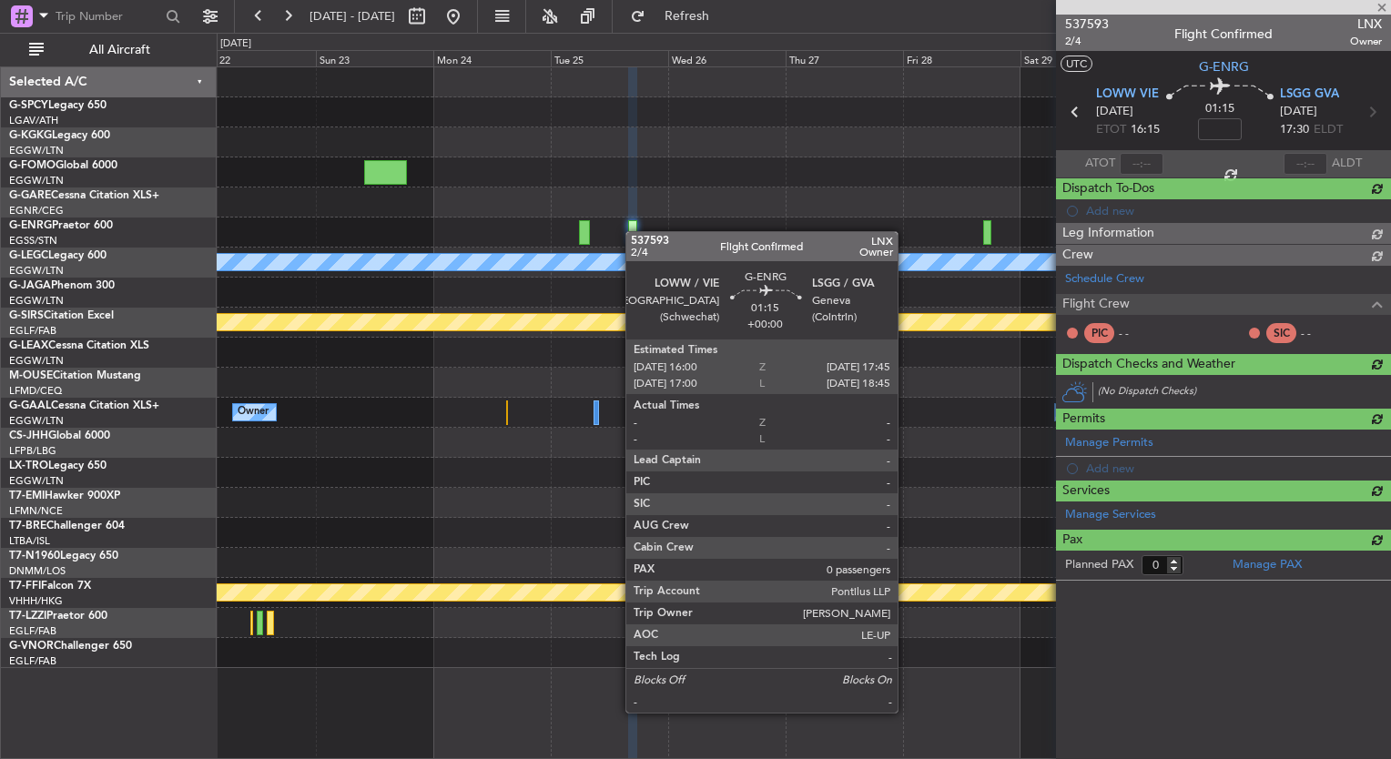
scroll to position [0, 0]
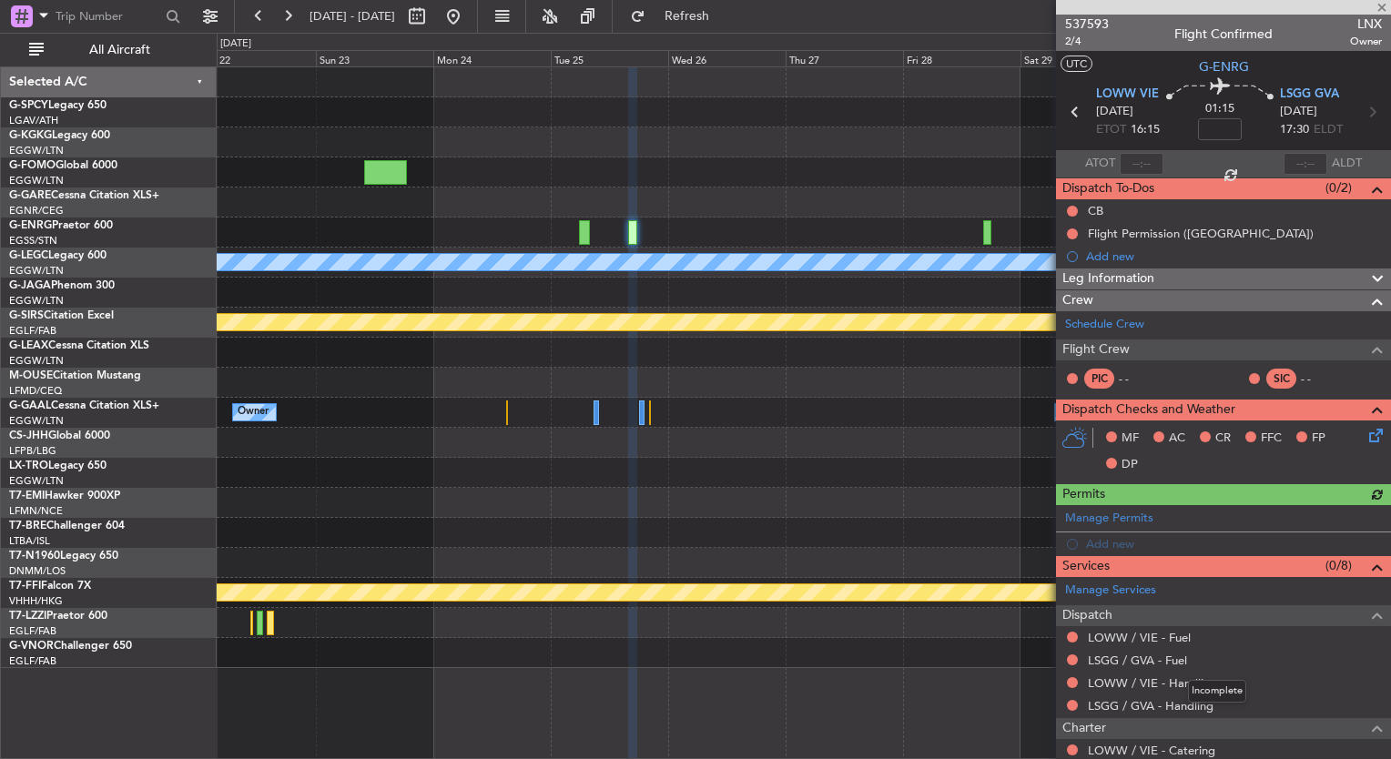
click at [1198, 711] on mat-tooltip-component "Incomplete" at bounding box center [1217, 691] width 84 height 48
click at [1196, 701] on div "Incomplete" at bounding box center [1217, 691] width 58 height 23
click at [1118, 704] on link "LSGG / GVA - Handling" at bounding box center [1151, 705] width 126 height 15
click at [726, 14] on span "Refresh" at bounding box center [687, 16] width 76 height 13
click at [1190, 680] on div "LSGG / GVA - Handling - Signature (ex. Tag Aviation) LSGG / GVA" at bounding box center [1215, 672] width 310 height 23
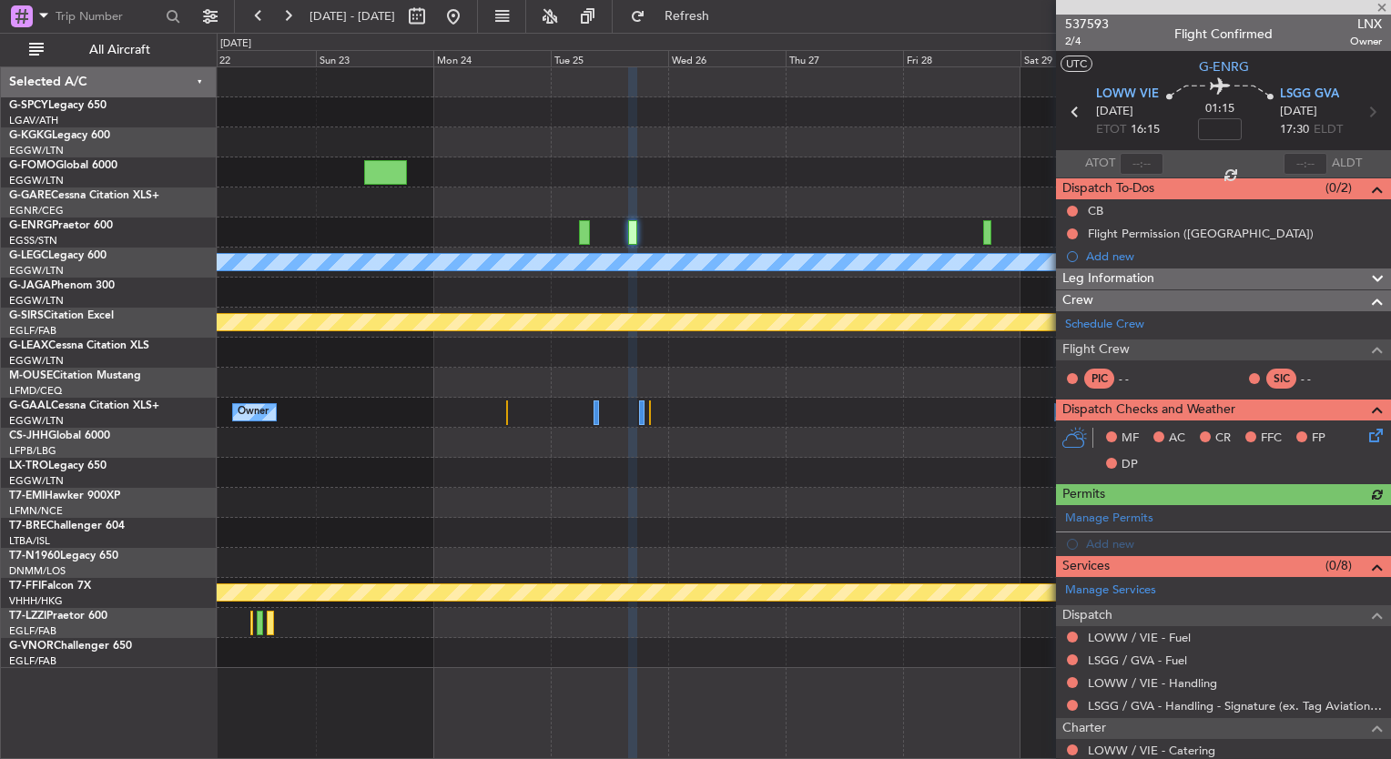
click at [1146, 672] on div "LOWW / VIE - Handling" at bounding box center [1223, 683] width 335 height 23
click at [1146, 679] on link "LOWW / VIE - Handling" at bounding box center [1152, 683] width 129 height 15
click at [729, 28] on button "Refresh" at bounding box center [676, 16] width 109 height 29
click at [1130, 657] on mat-tooltip-component "LSGG / GVA - Handling - Signature (ex. Tag Aviation) LSGG / GVA" at bounding box center [1214, 672] width 335 height 48
click at [1183, 655] on link "LSGG / GVA - Fuel" at bounding box center [1137, 660] width 99 height 15
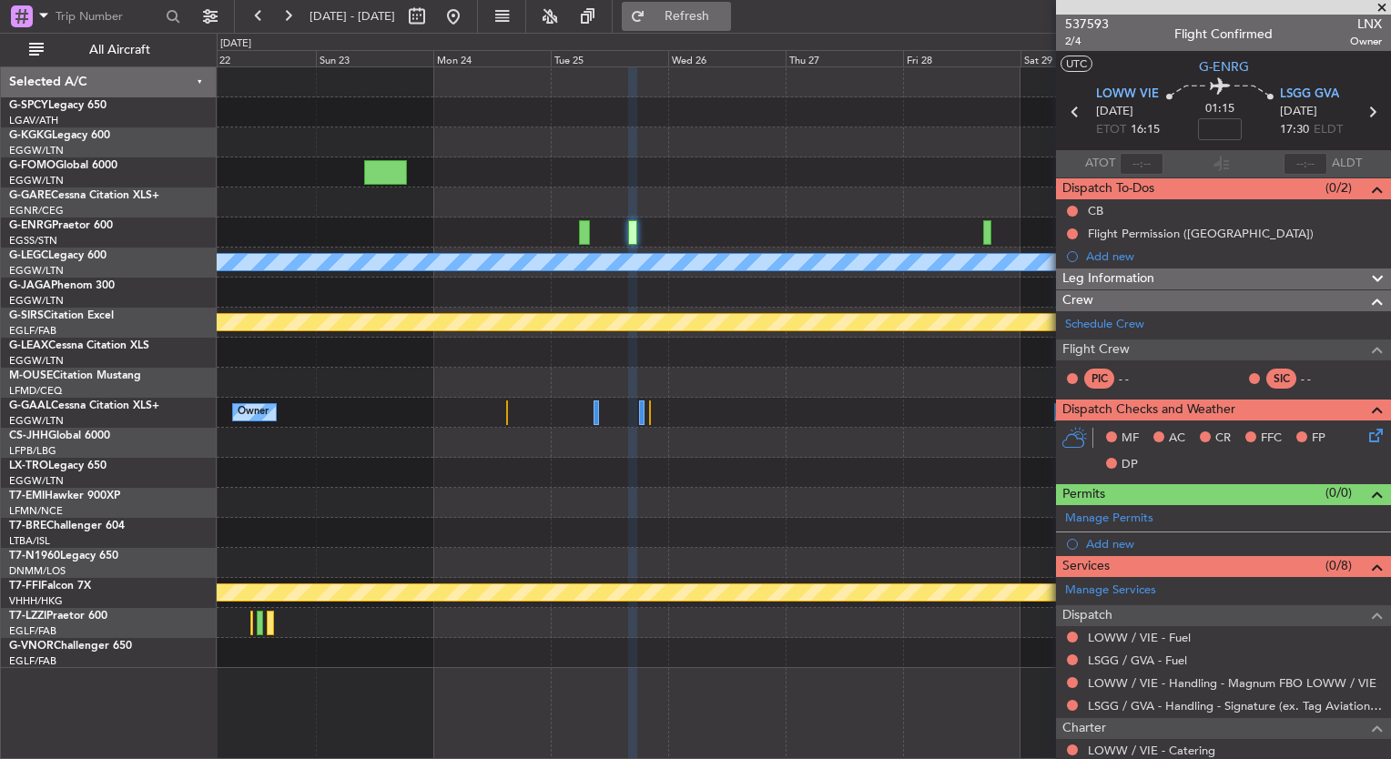
click at [718, 10] on span "Refresh" at bounding box center [687, 16] width 76 height 13
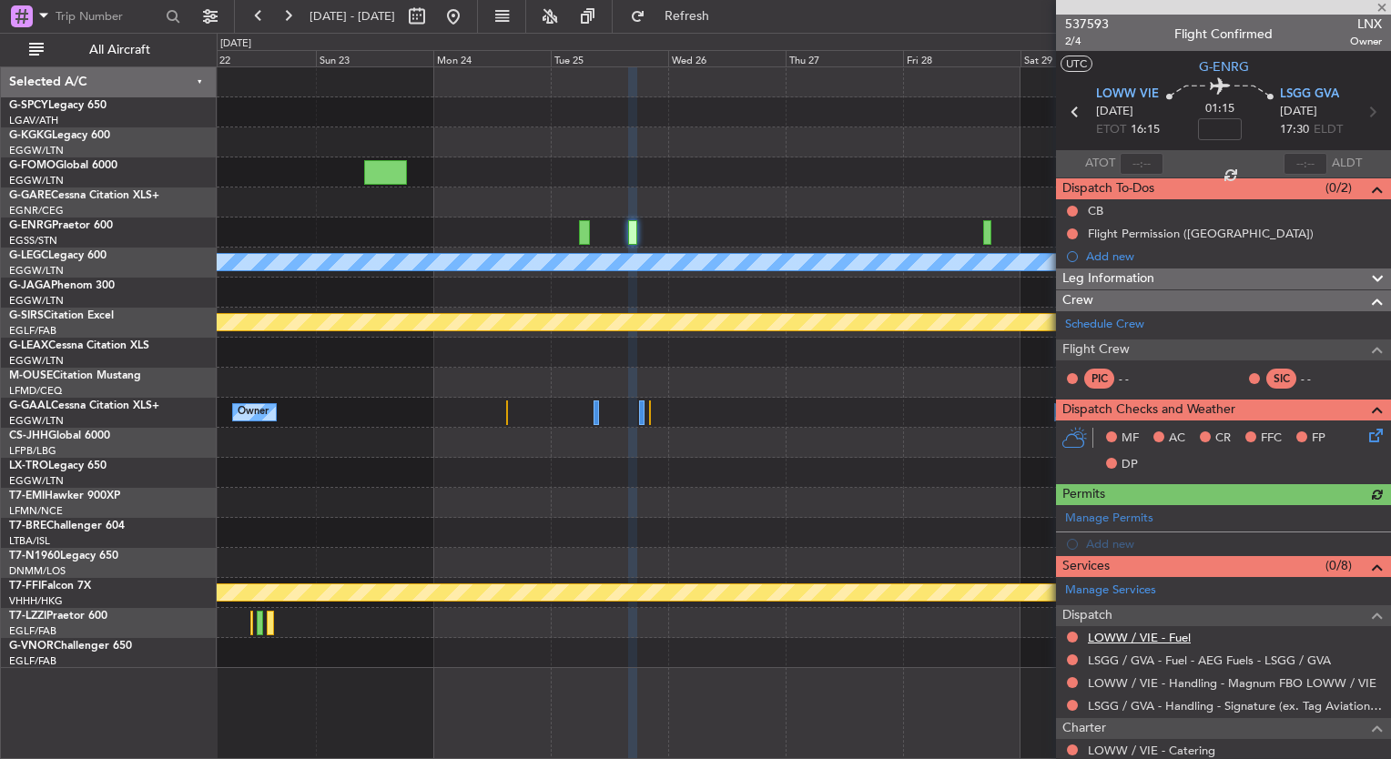
click at [1161, 635] on link "LOWW / VIE - Fuel" at bounding box center [1139, 637] width 103 height 15
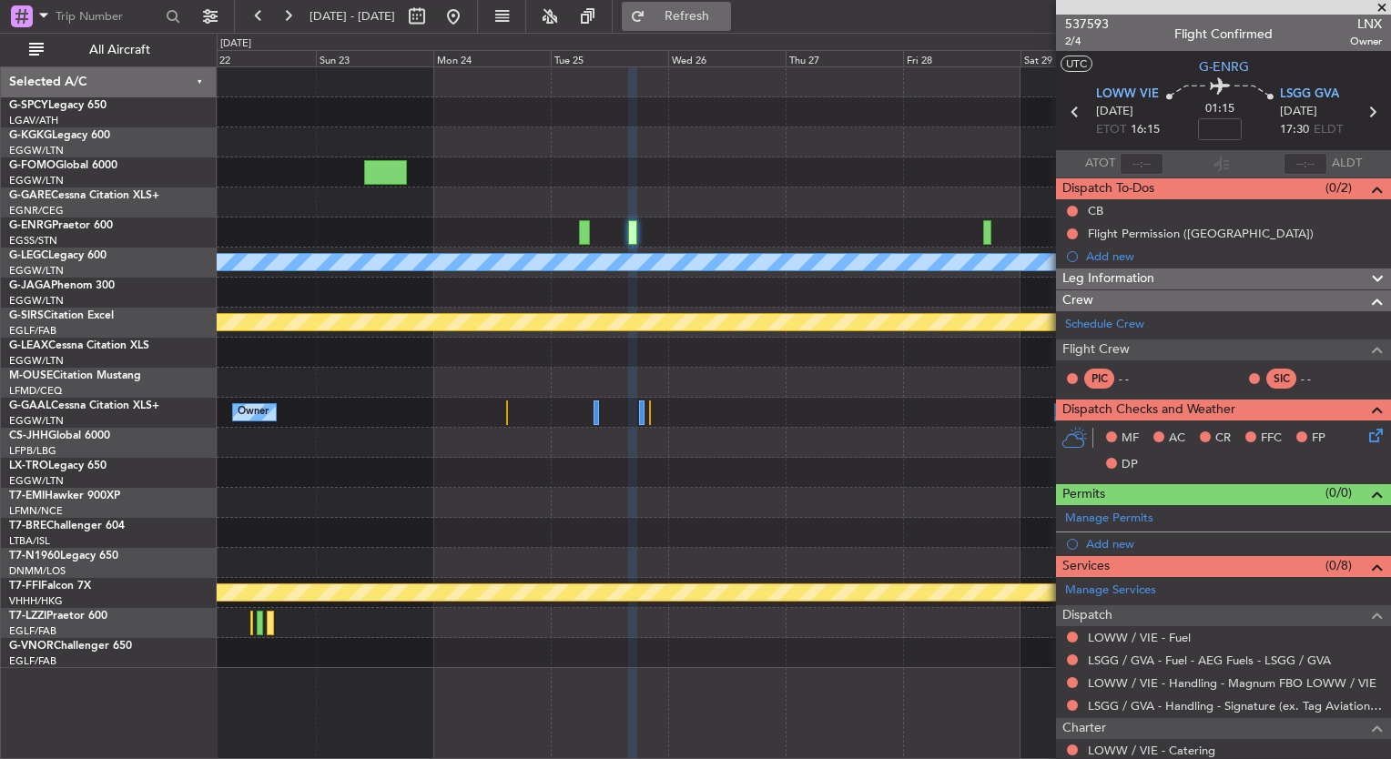
click at [726, 20] on span "Refresh" at bounding box center [687, 16] width 76 height 13
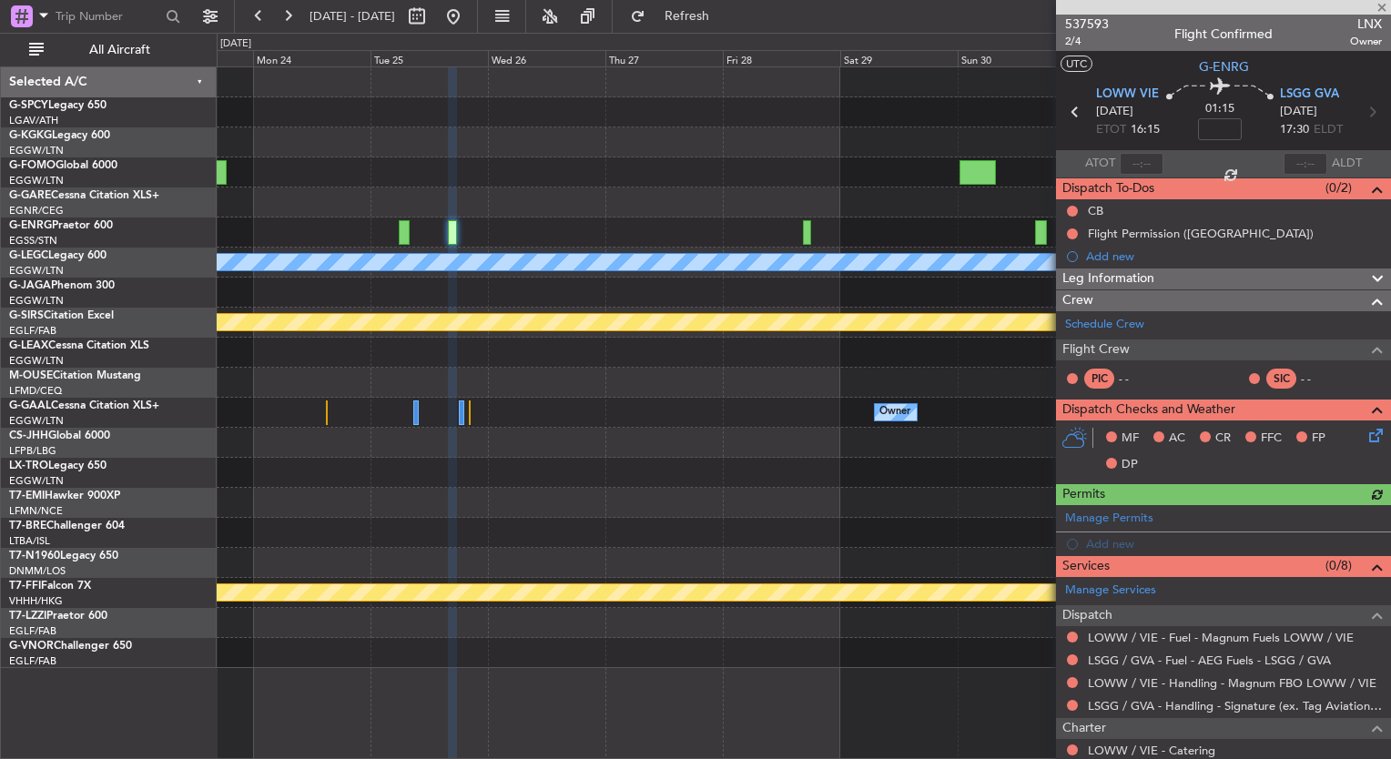
click at [637, 224] on div at bounding box center [804, 233] width 1174 height 30
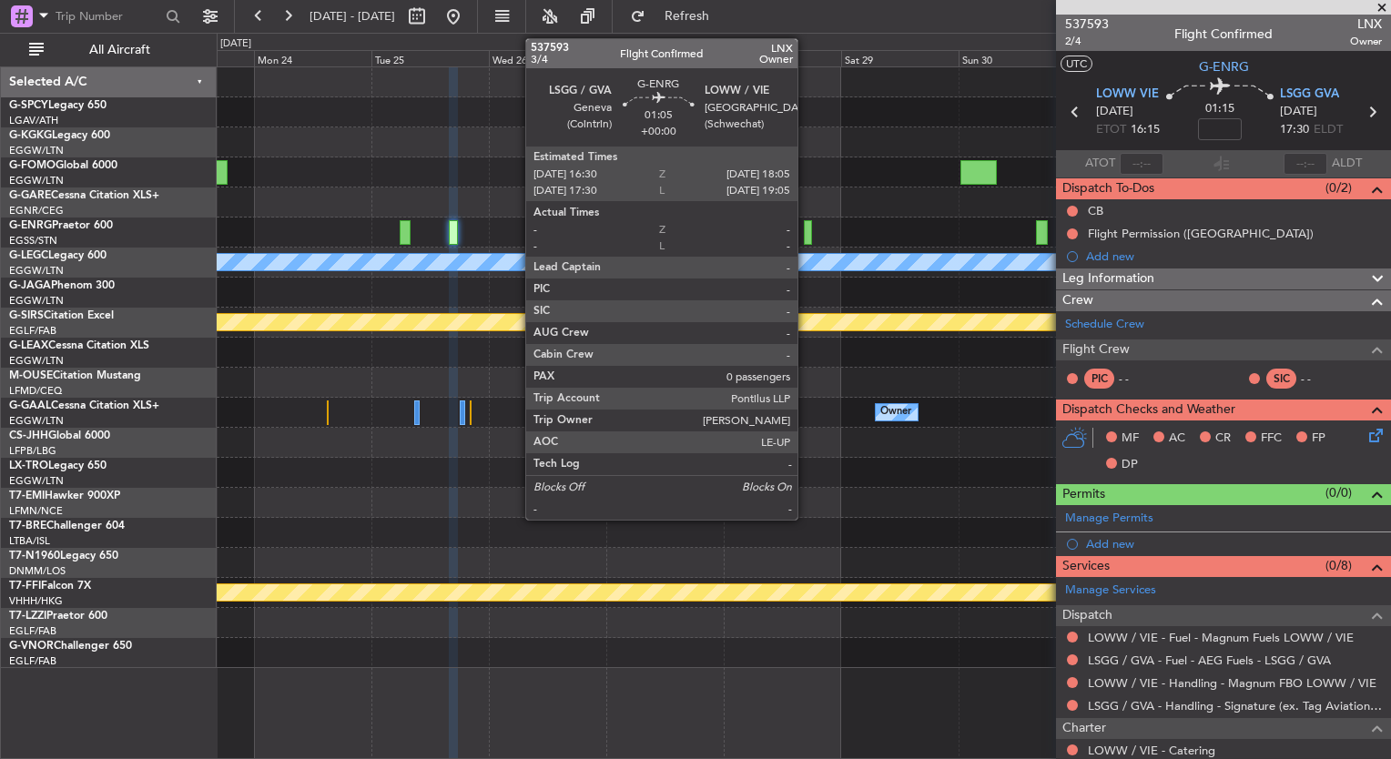
click at [809, 229] on div at bounding box center [808, 232] width 8 height 25
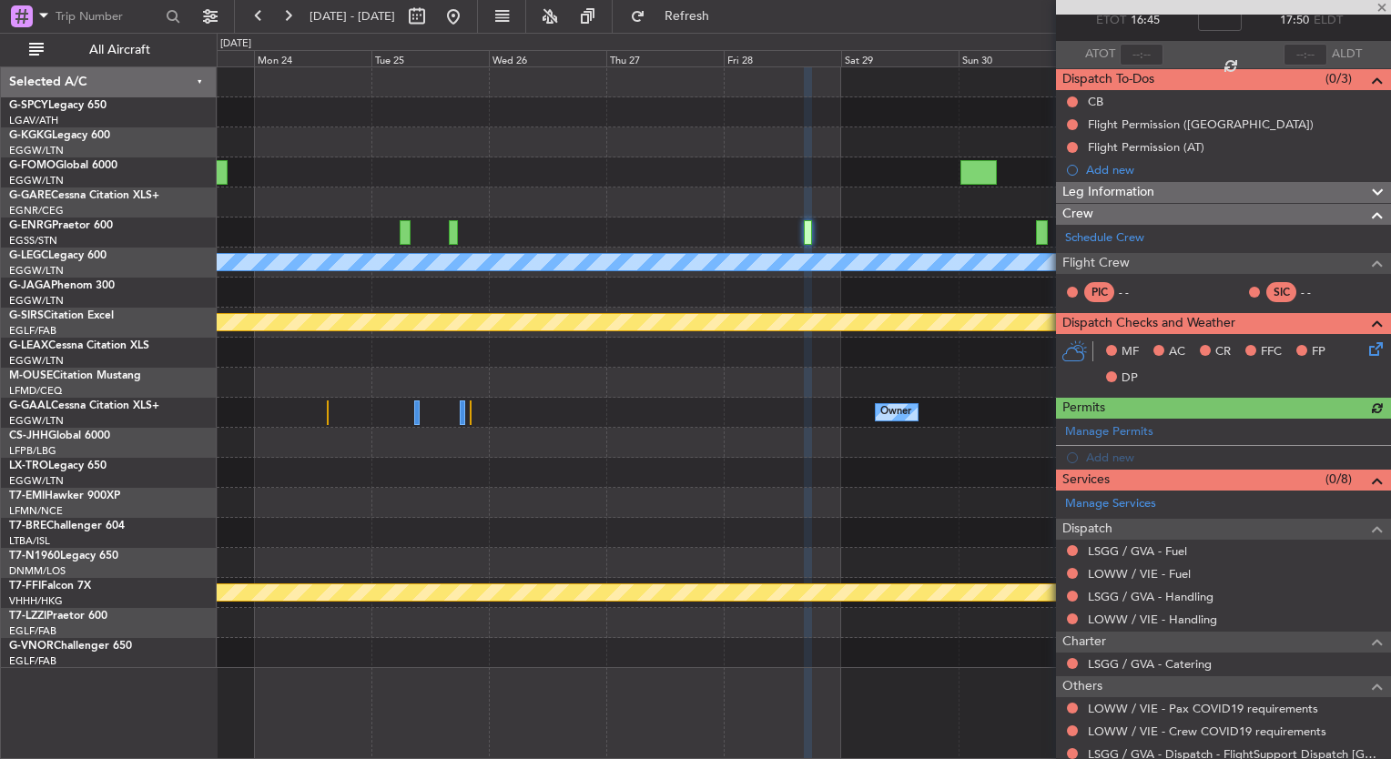
scroll to position [112, 0]
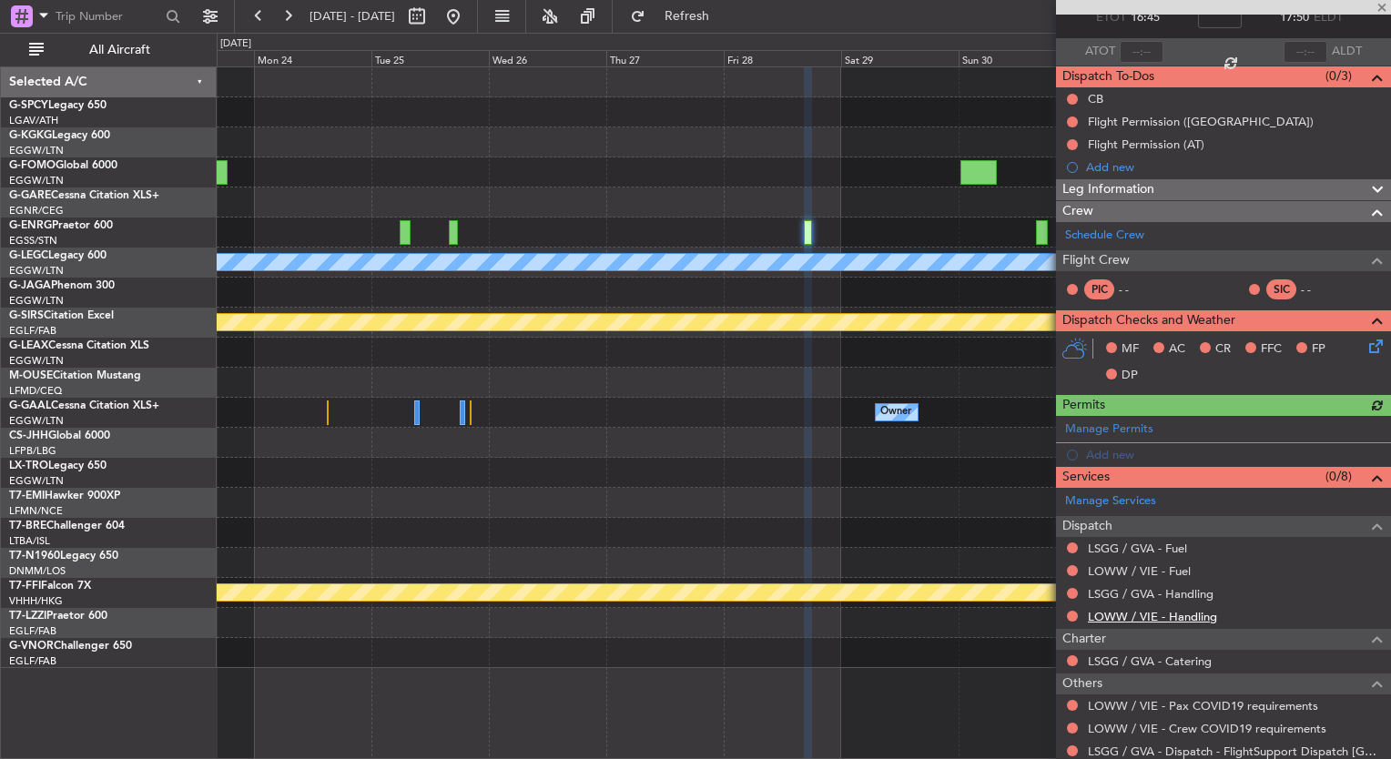
click at [1180, 615] on link "LOWW / VIE - Handling" at bounding box center [1152, 616] width 129 height 15
click at [726, 17] on span "Refresh" at bounding box center [687, 16] width 76 height 13
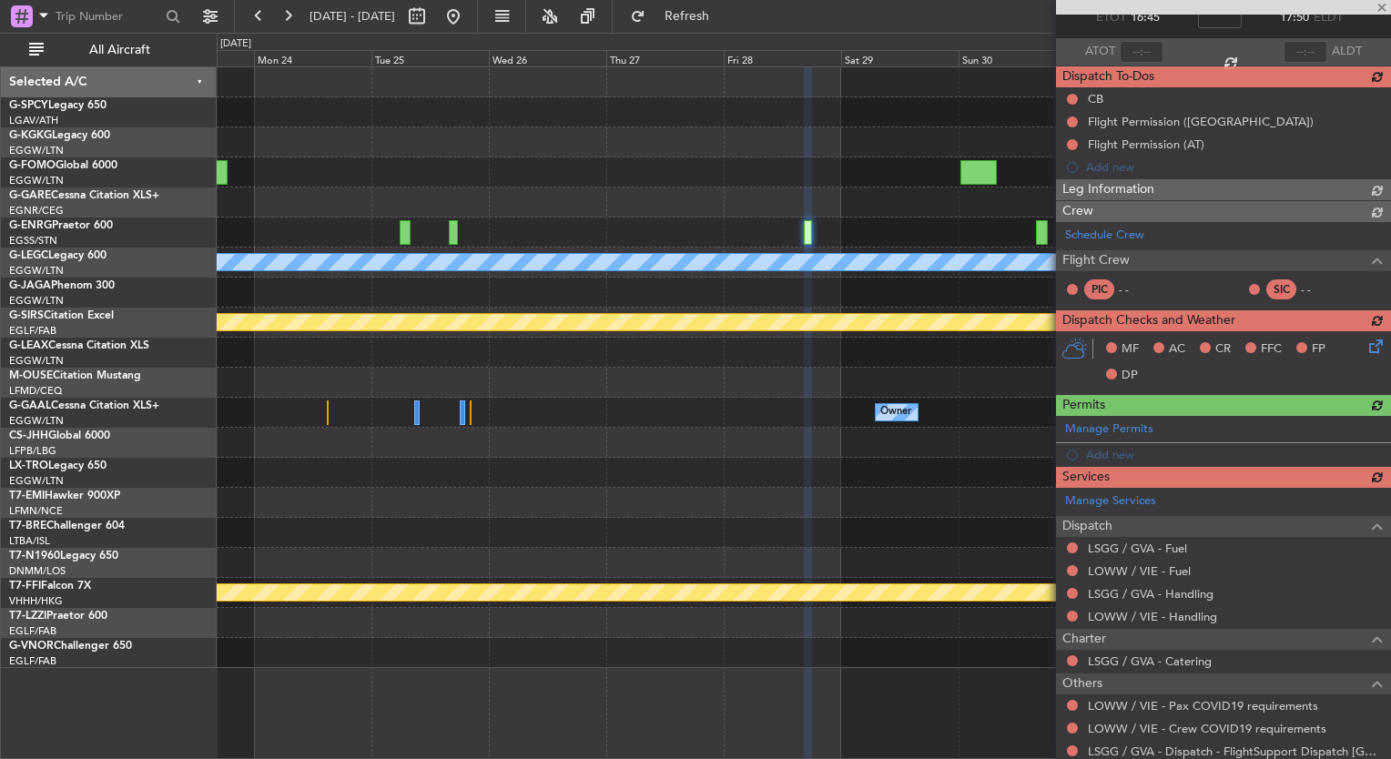
click at [1187, 593] on div "Manage Services Dispatch LSGG / GVA - Fuel LOWW / VIE - Fuel LSGG / GVA - Handl…" at bounding box center [1223, 625] width 335 height 275
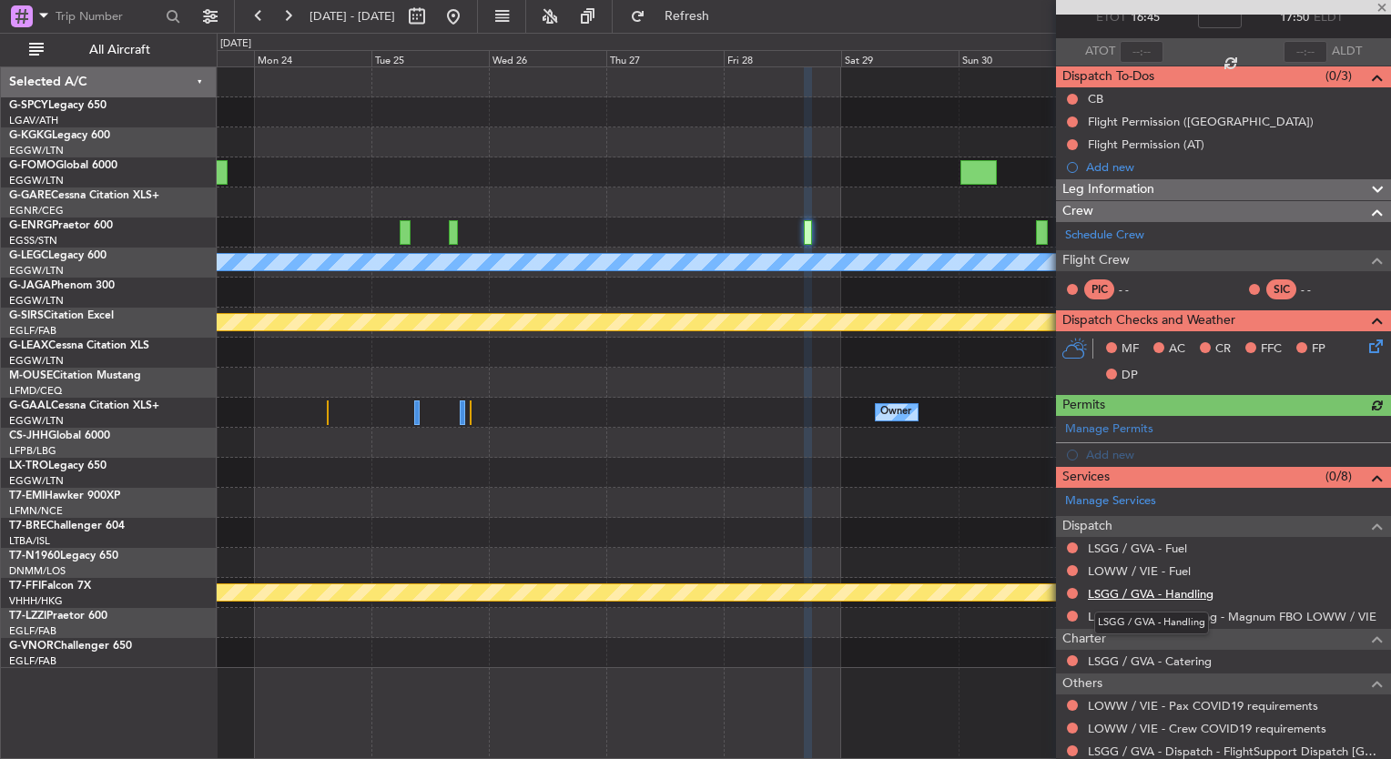
click at [1169, 593] on link "LSGG / GVA - Handling" at bounding box center [1151, 593] width 126 height 15
click at [726, 20] on span "Refresh" at bounding box center [687, 16] width 76 height 13
click at [1162, 567] on div "Manage Services Dispatch LSGG / GVA - Fuel LOWW / VIE - Fuel LSGG / GVA - Handl…" at bounding box center [1223, 625] width 335 height 275
click at [1162, 566] on link "LOWW / VIE - Fuel" at bounding box center [1139, 571] width 103 height 15
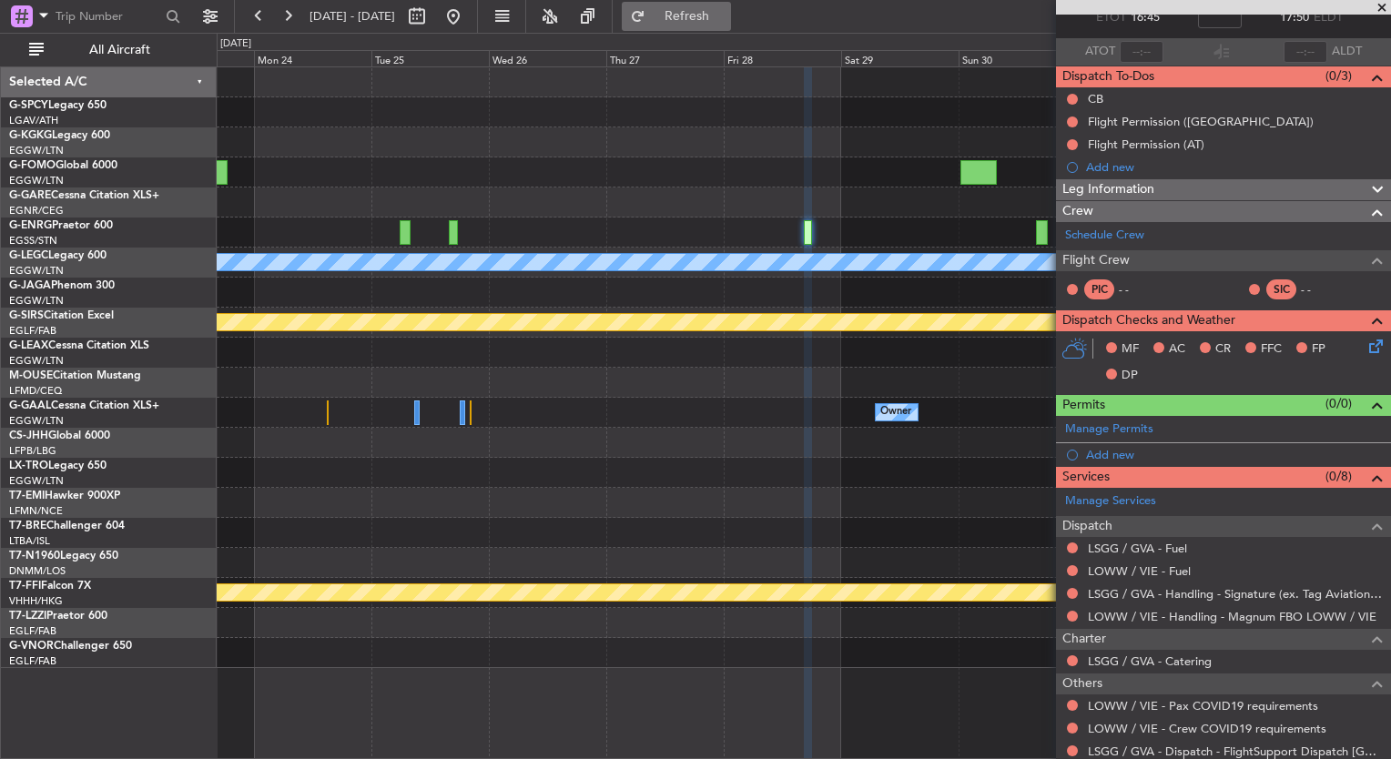
click at [731, 25] on button "Refresh" at bounding box center [676, 16] width 109 height 29
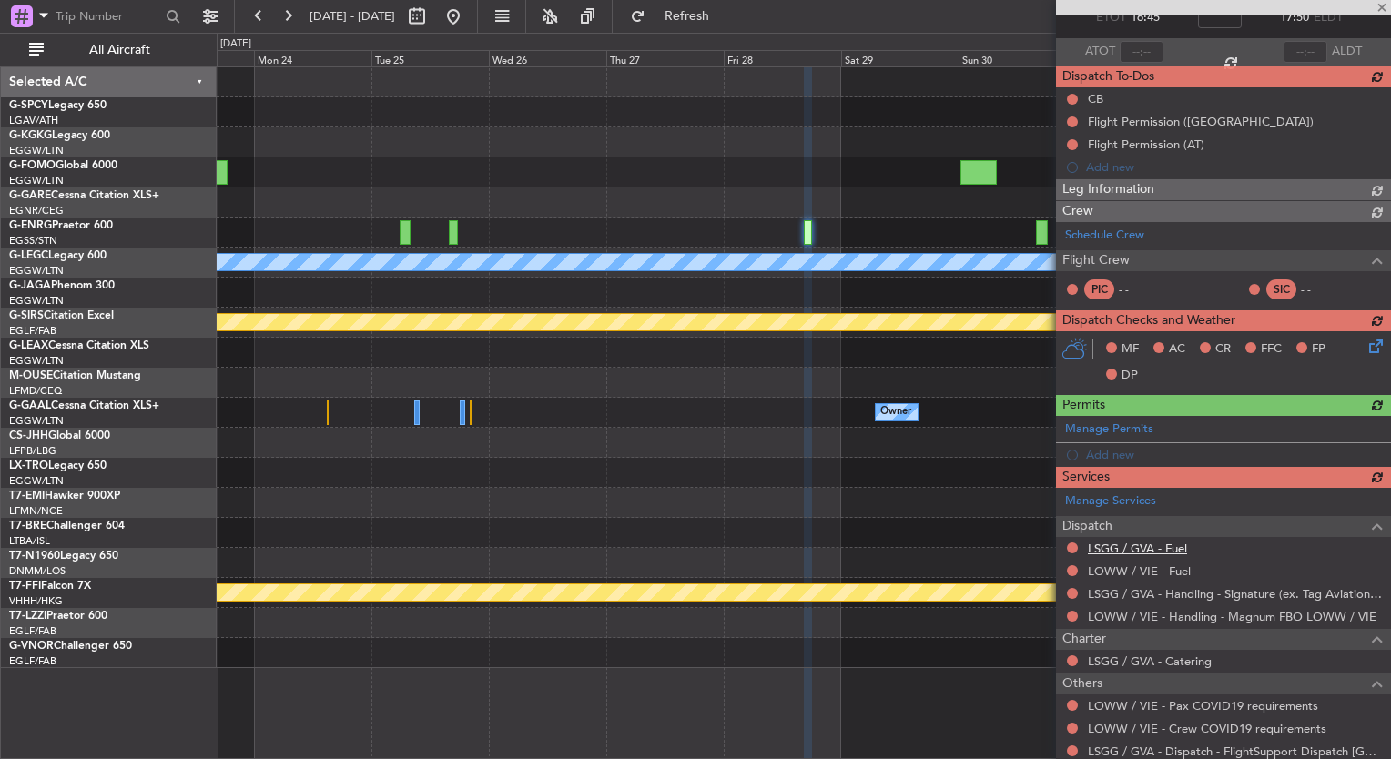
click at [1141, 552] on div "Manage Services Dispatch LSGG / GVA - Fuel LOWW / VIE - Fuel LSGG / GVA - Handl…" at bounding box center [1223, 625] width 335 height 275
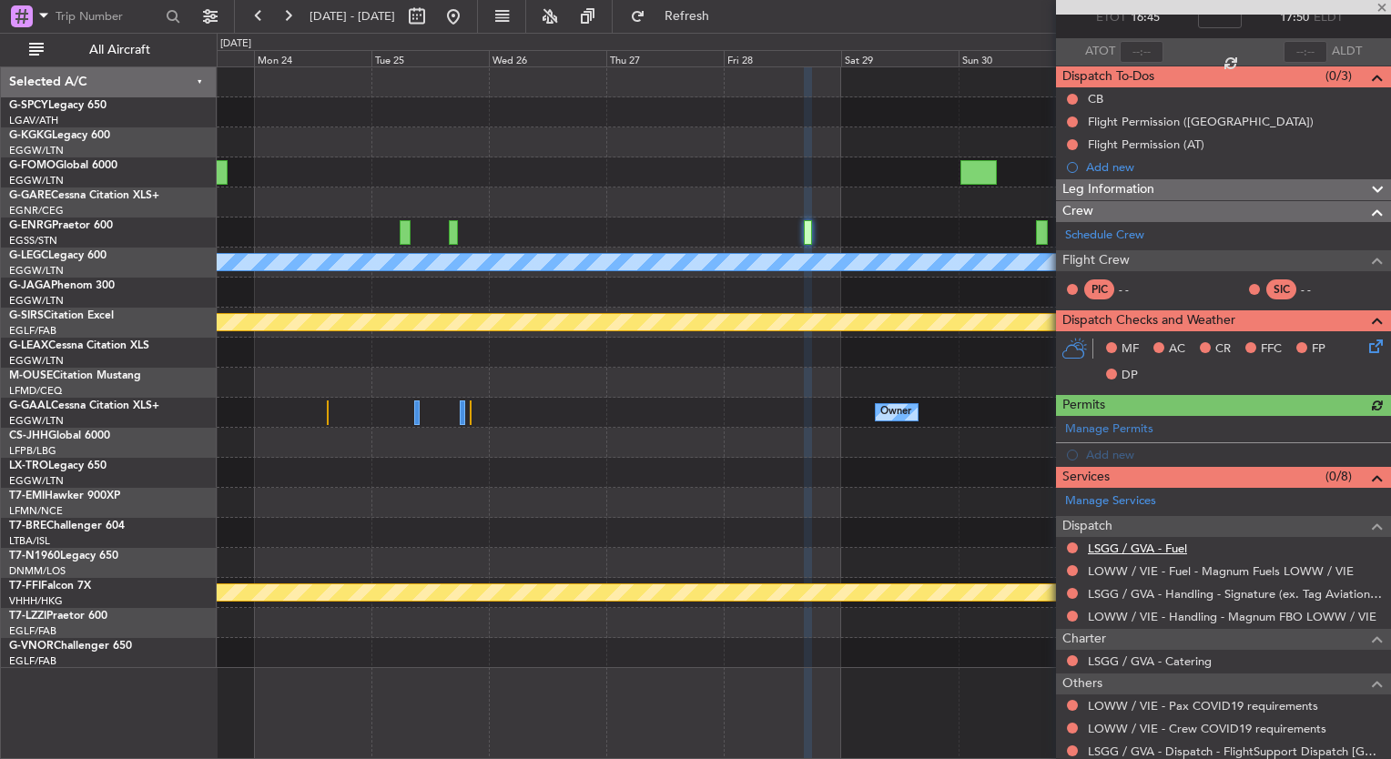
click at [1143, 551] on link "LSGG / GVA - Fuel" at bounding box center [1137, 548] width 99 height 15
click at [726, 21] on span "Refresh" at bounding box center [687, 16] width 76 height 13
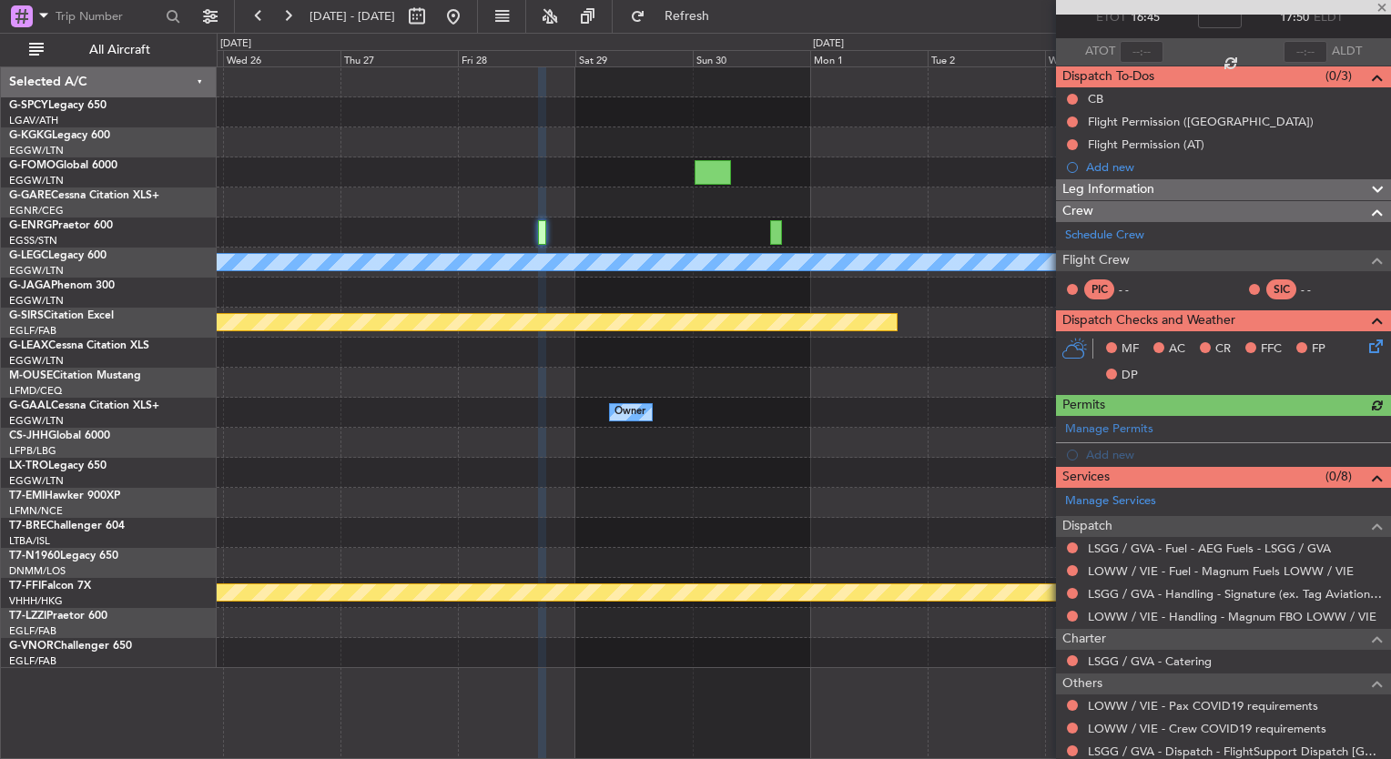
click at [659, 368] on div at bounding box center [804, 383] width 1174 height 30
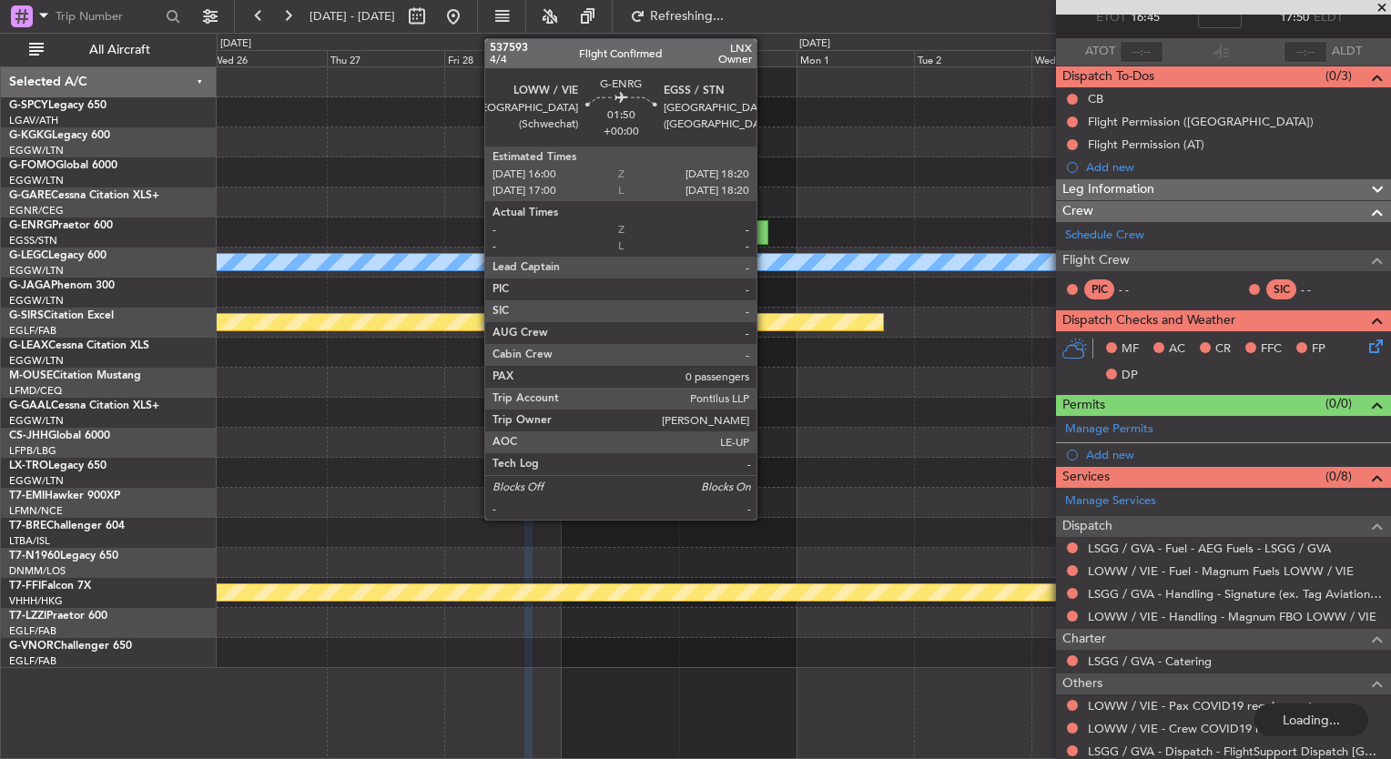
click at [765, 224] on div at bounding box center [763, 232] width 12 height 25
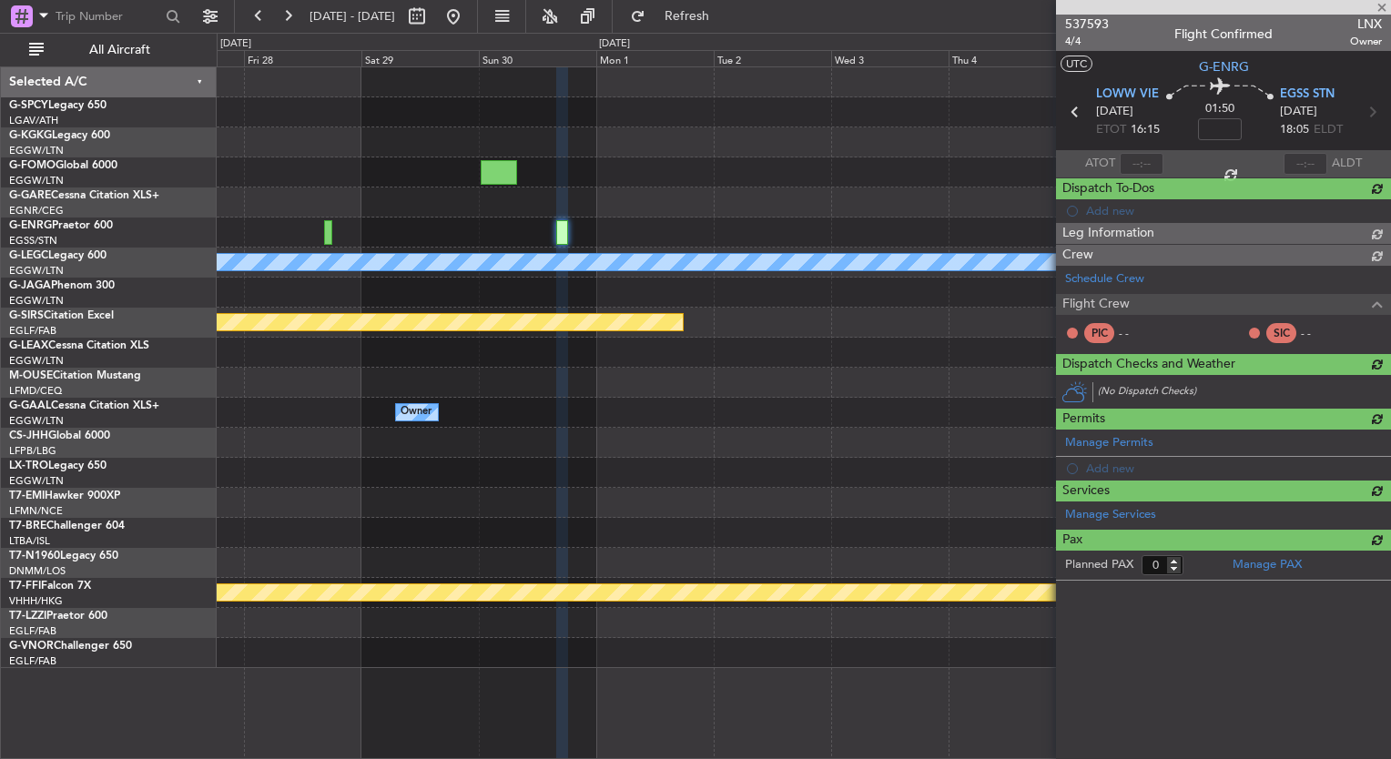
scroll to position [0, 0]
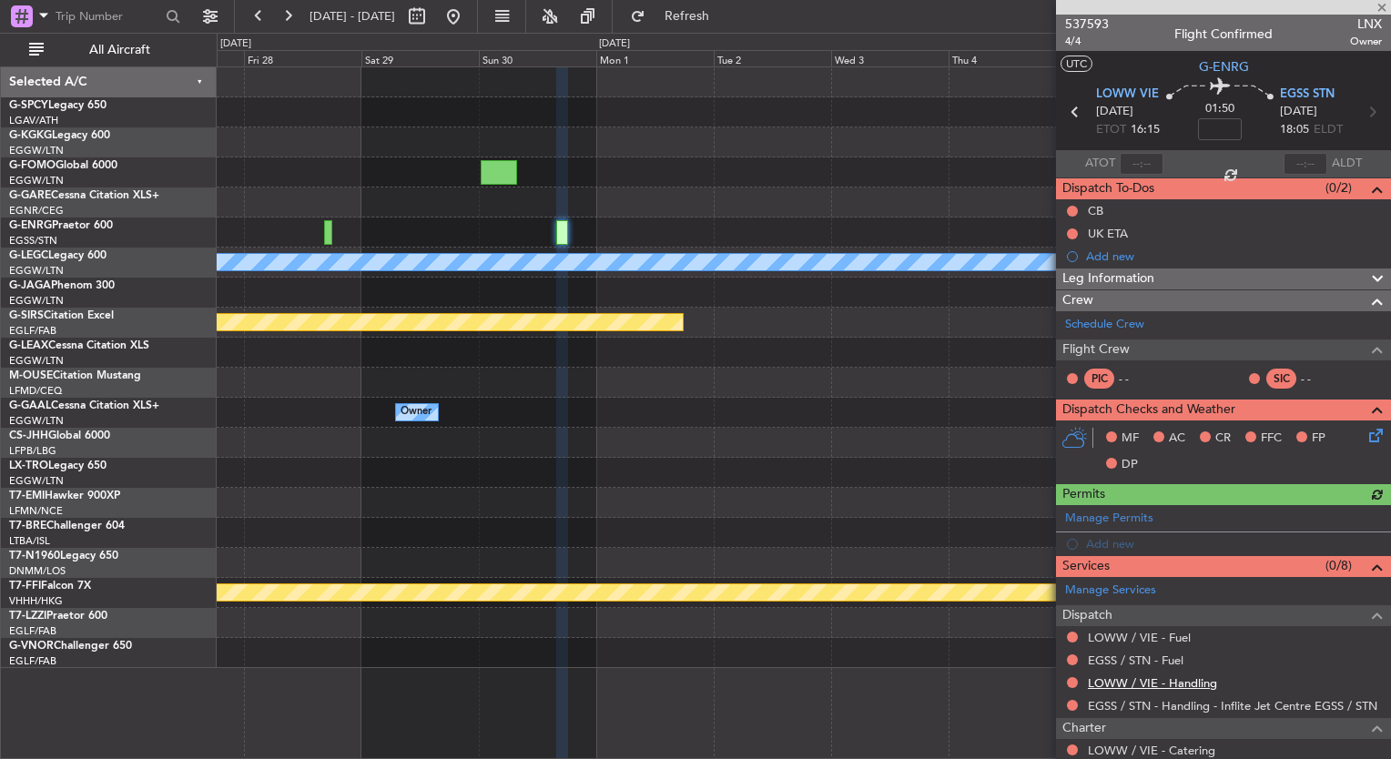
click at [1184, 686] on link "LOWW / VIE - Handling" at bounding box center [1152, 683] width 129 height 15
click at [1155, 657] on div "LOWW / VIE - Fuel" at bounding box center [1139, 667] width 93 height 23
click at [1153, 662] on div "LOWW / VIE - Fuel" at bounding box center [1139, 667] width 93 height 23
click at [1171, 660] on link "EGSS / STN - Fuel" at bounding box center [1136, 660] width 96 height 15
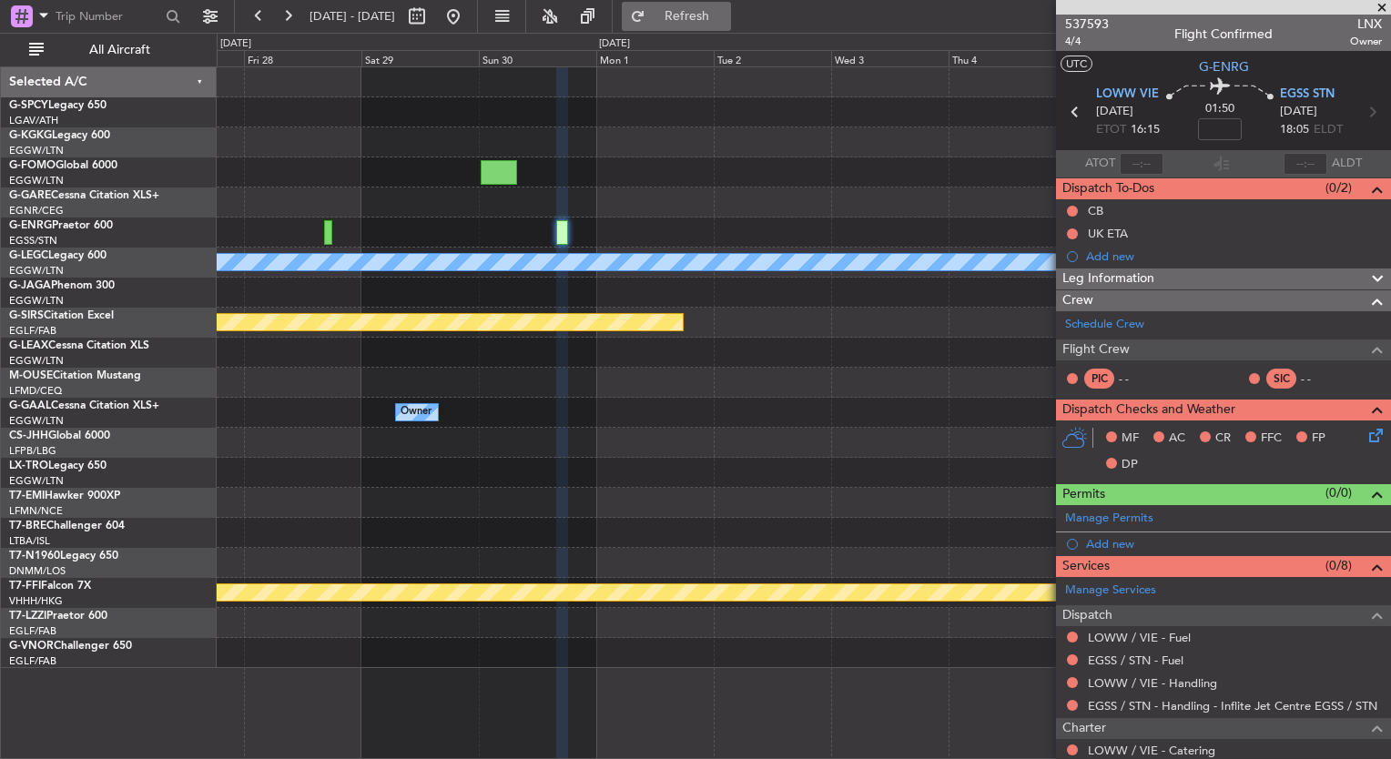
click at [706, 16] on button "Refresh" at bounding box center [676, 16] width 109 height 29
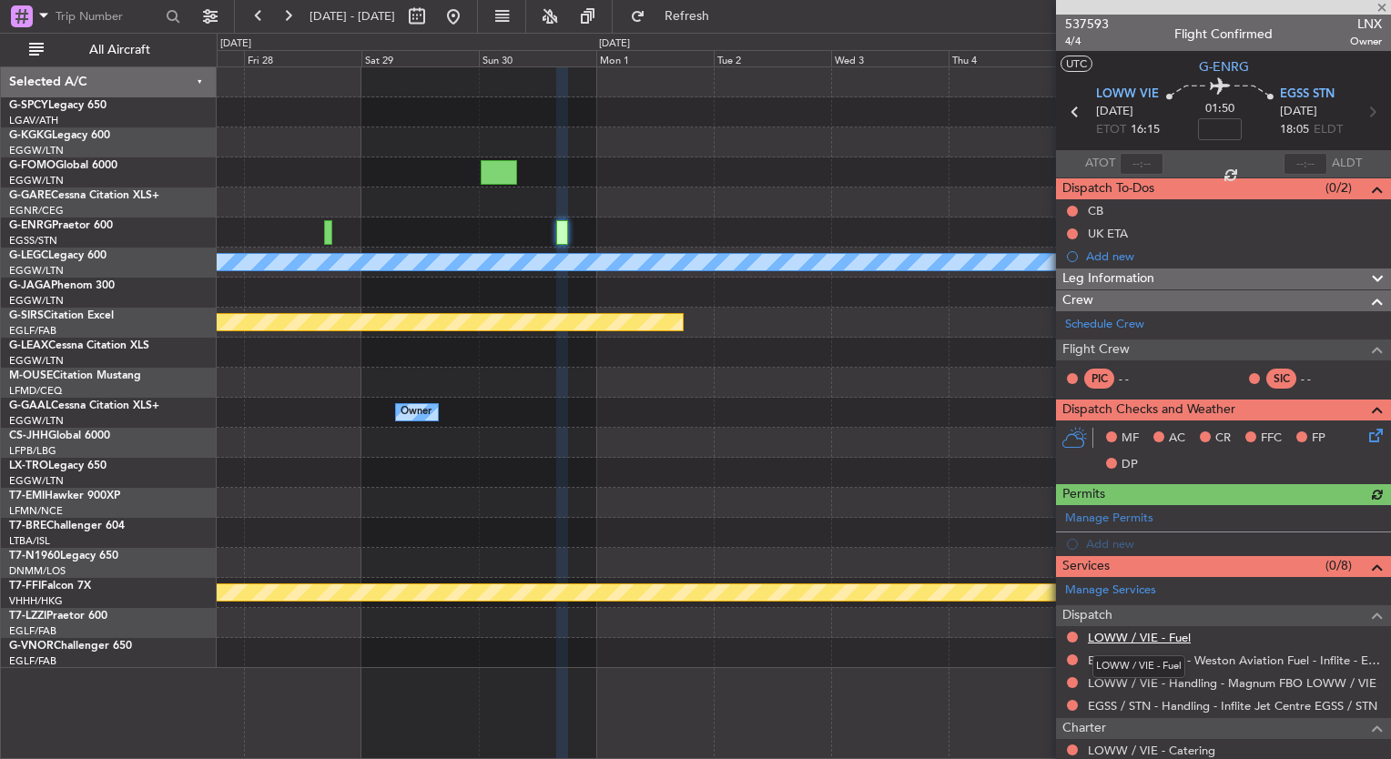
click at [1165, 638] on link "LOWW / VIE - Fuel" at bounding box center [1139, 637] width 103 height 15
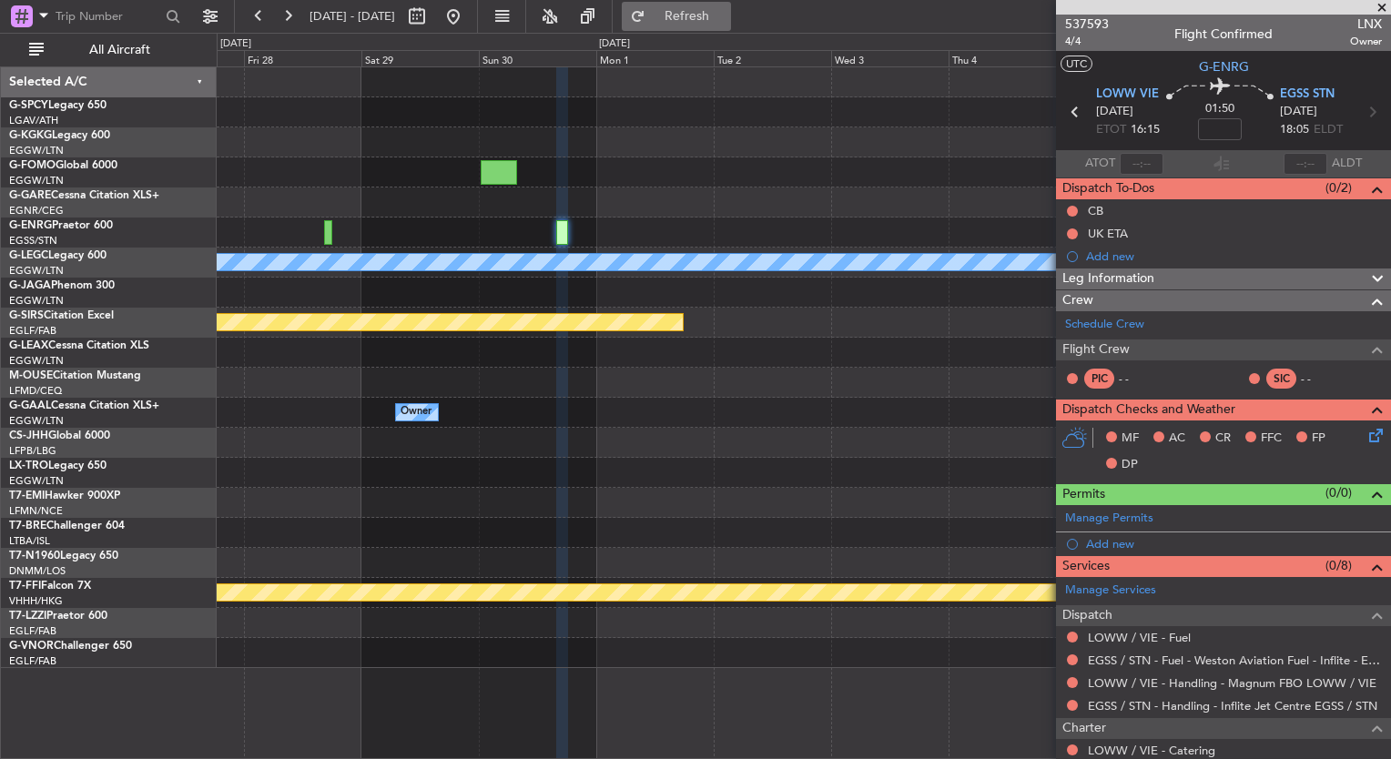
click at [712, 20] on span "Refresh" at bounding box center [687, 16] width 76 height 13
click at [1076, 28] on span "537593" at bounding box center [1087, 24] width 44 height 19
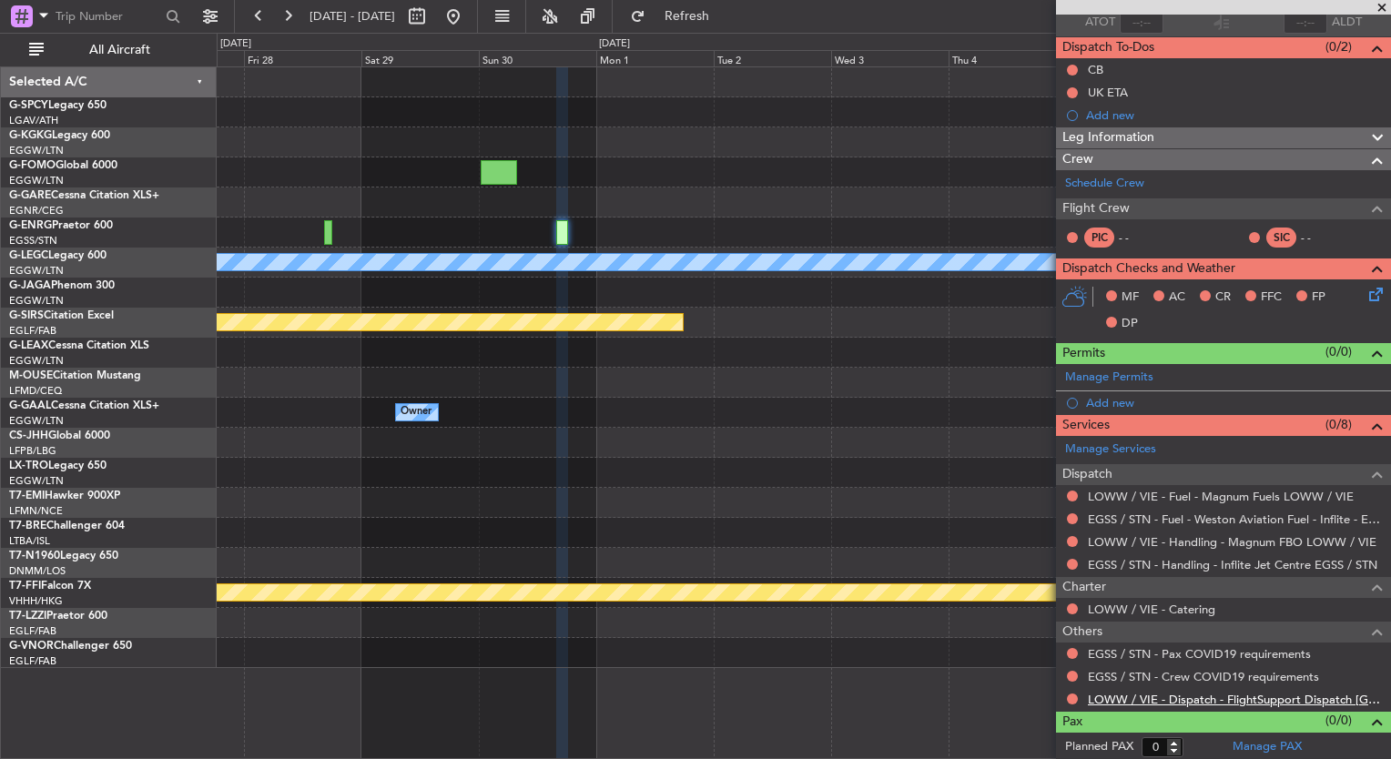
click at [1290, 698] on link "LOWW / VIE - Dispatch - FlightSupport Dispatch UK" at bounding box center [1235, 699] width 294 height 15
click at [726, 17] on span "Refresh" at bounding box center [687, 16] width 76 height 13
click at [468, 13] on button at bounding box center [453, 16] width 29 height 29
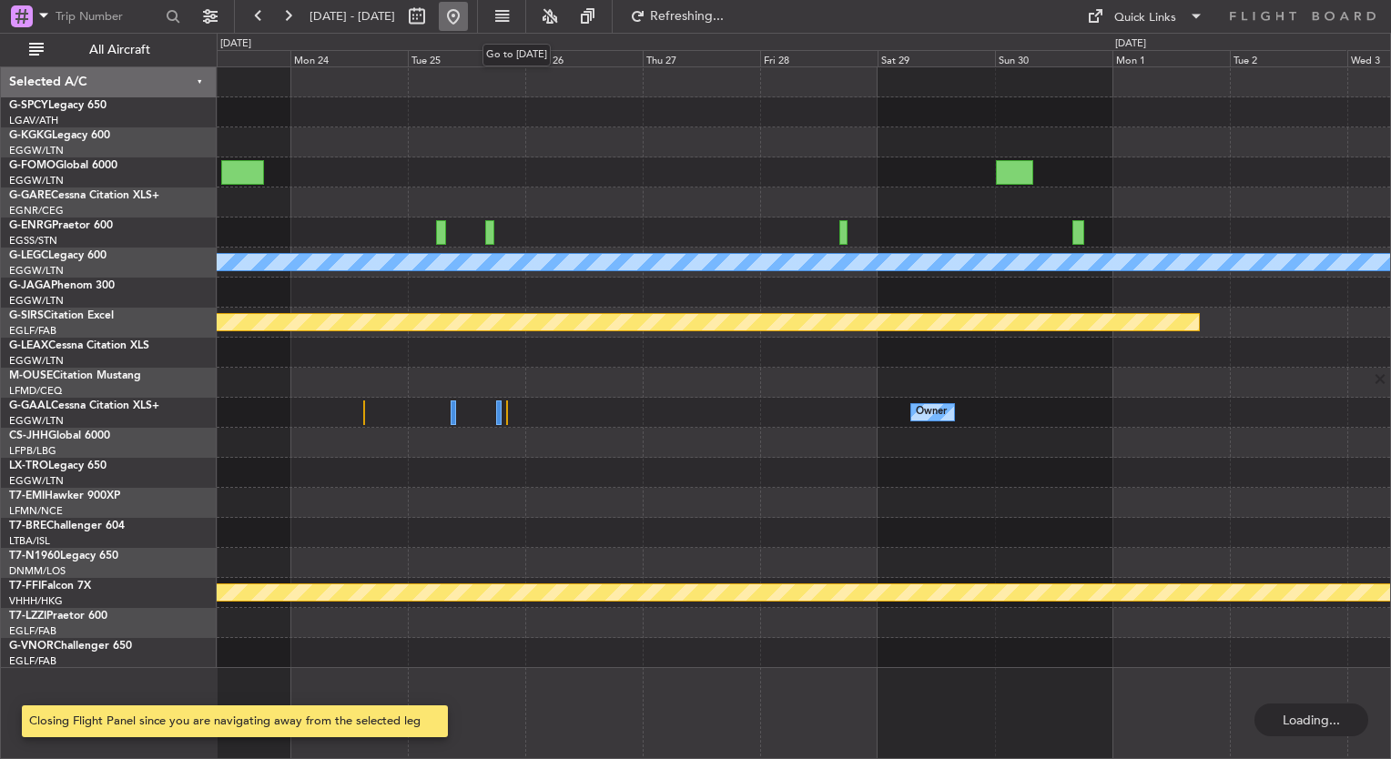
scroll to position [0, 0]
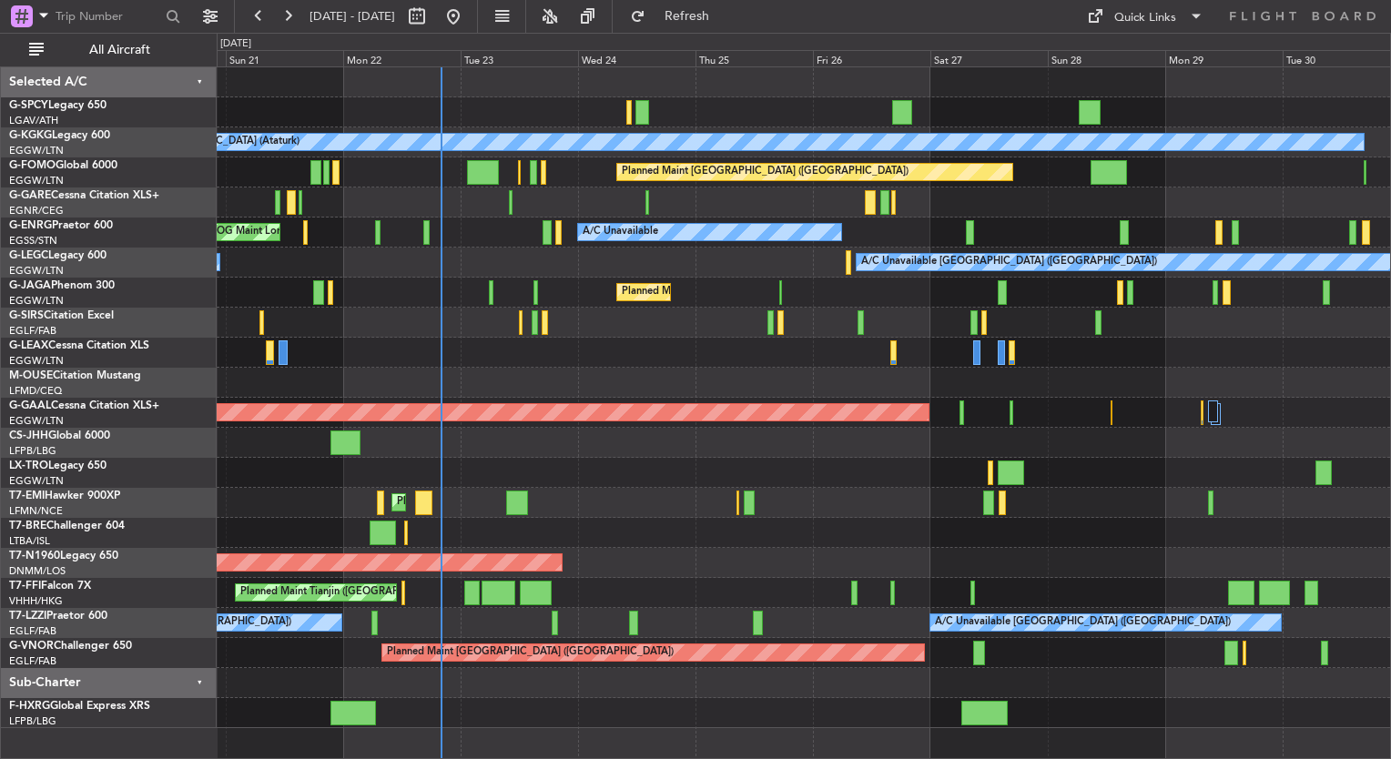
click at [388, 305] on div "A/C Unavailable Istanbul (Ataturk) AOG Maint Istanbul (Ataturk) Planned Maint L…" at bounding box center [804, 397] width 1174 height 661
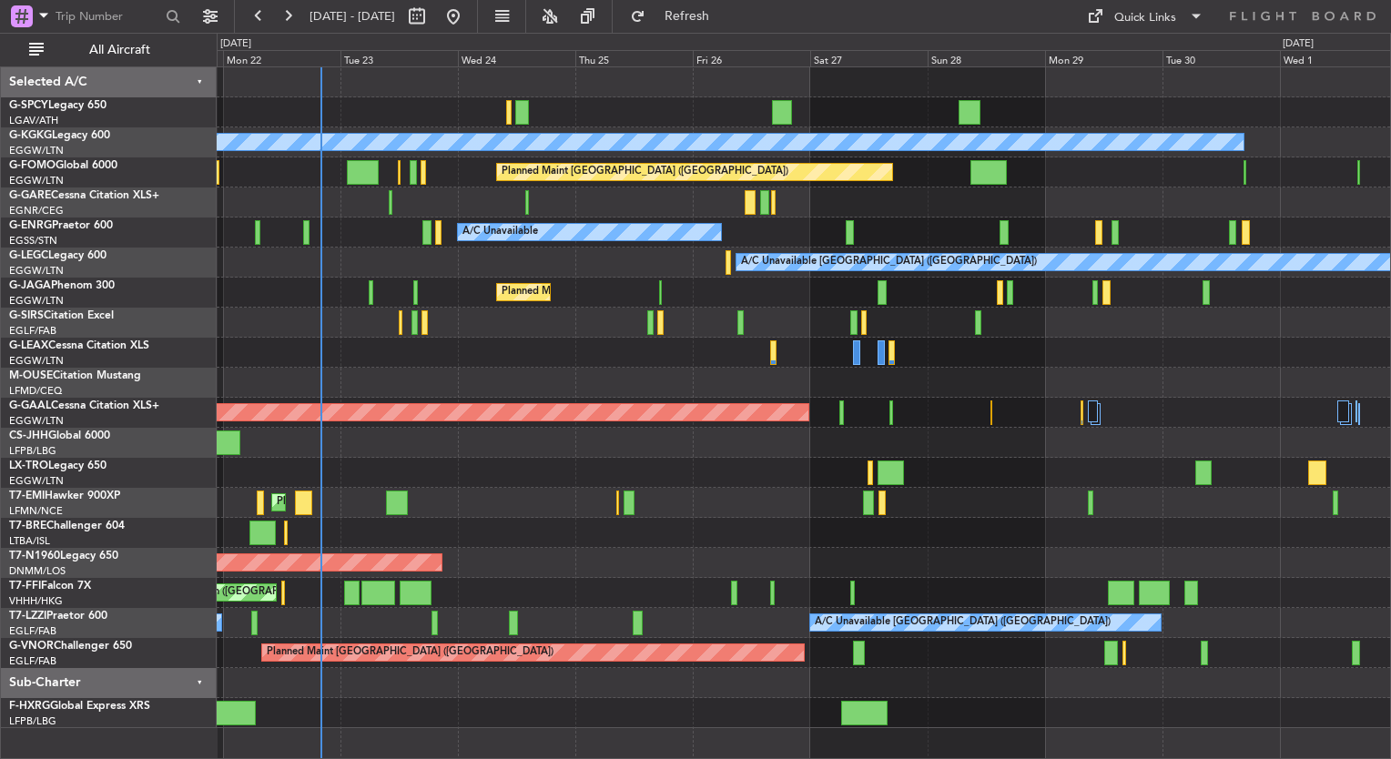
click at [1219, 249] on div "A/C Unavailable Istanbul (Ataturk) AOG Maint Istanbul (Ataturk) Planned Maint L…" at bounding box center [804, 397] width 1174 height 661
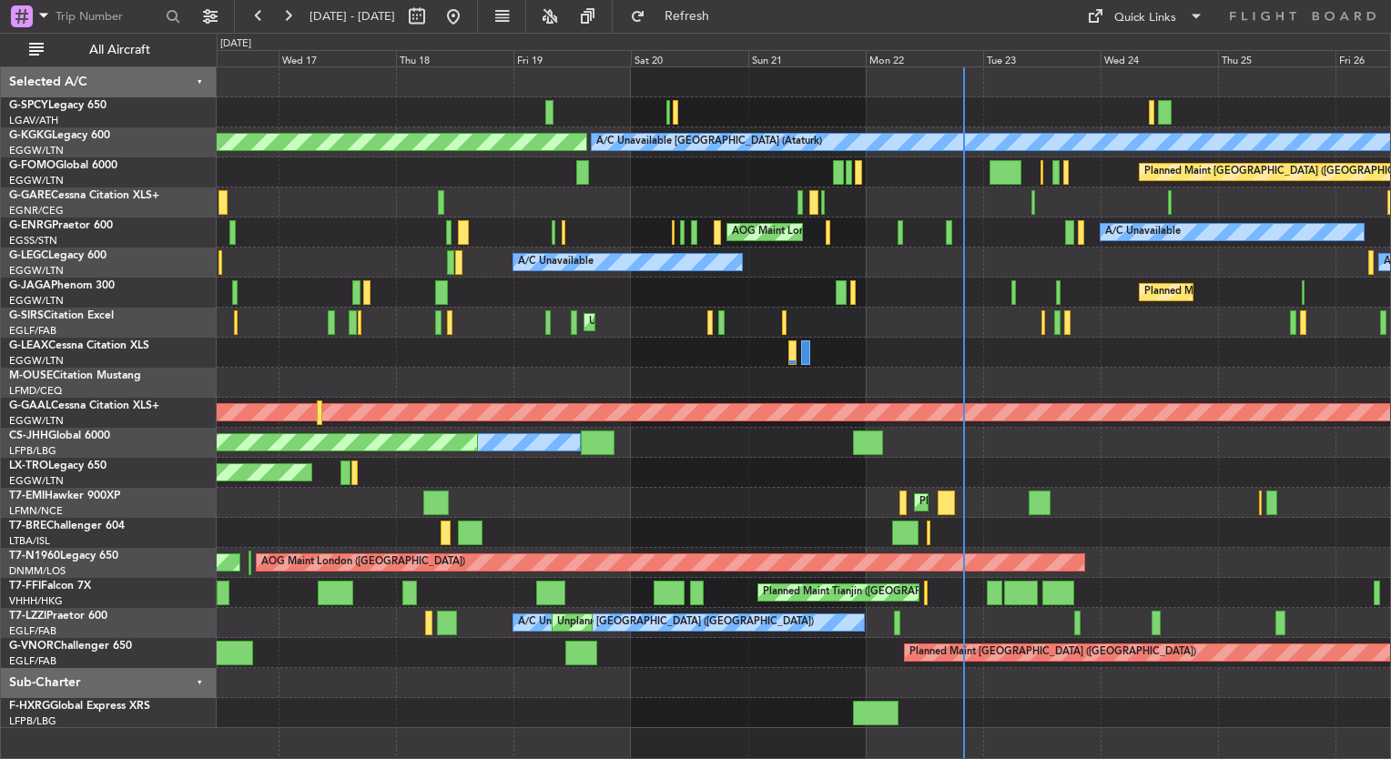
click at [1175, 213] on div at bounding box center [804, 203] width 1174 height 30
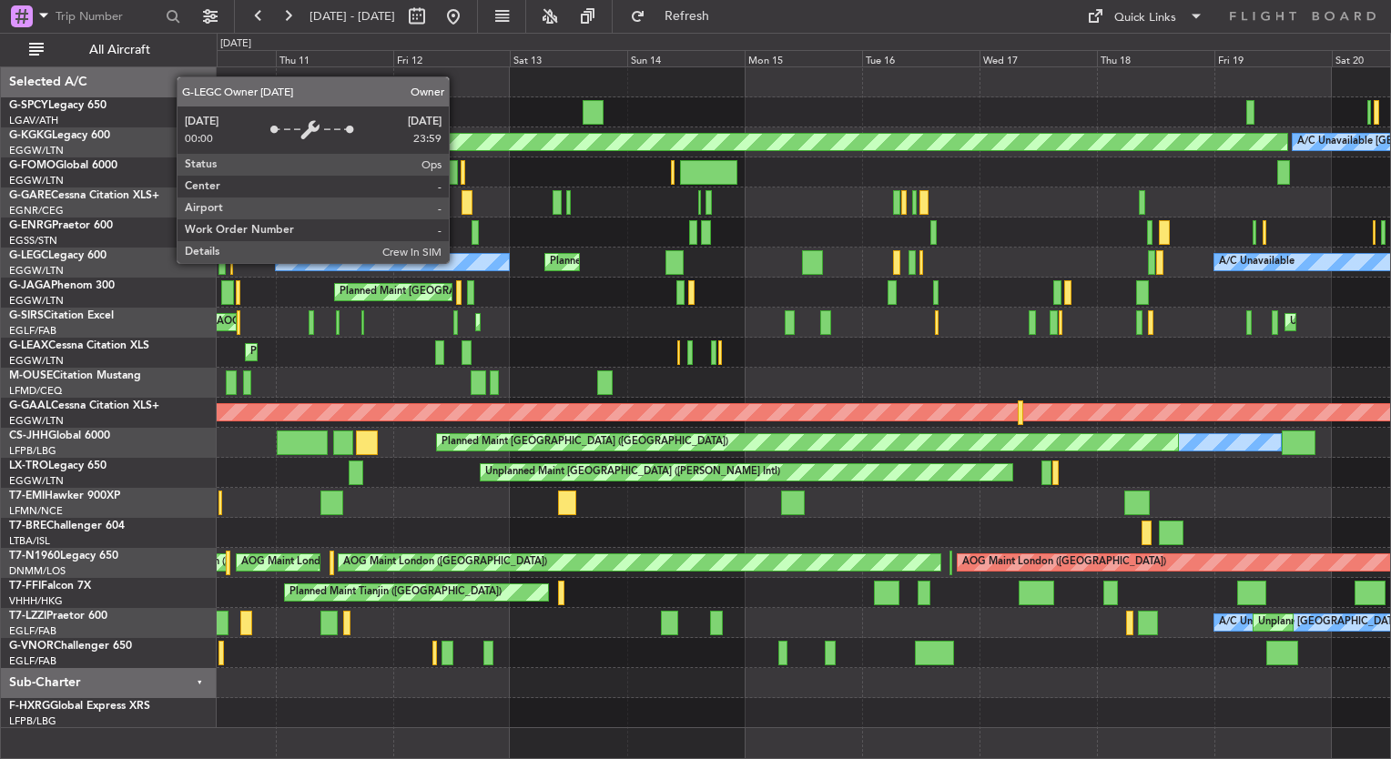
click at [509, 263] on div "Owner" at bounding box center [392, 262] width 233 height 16
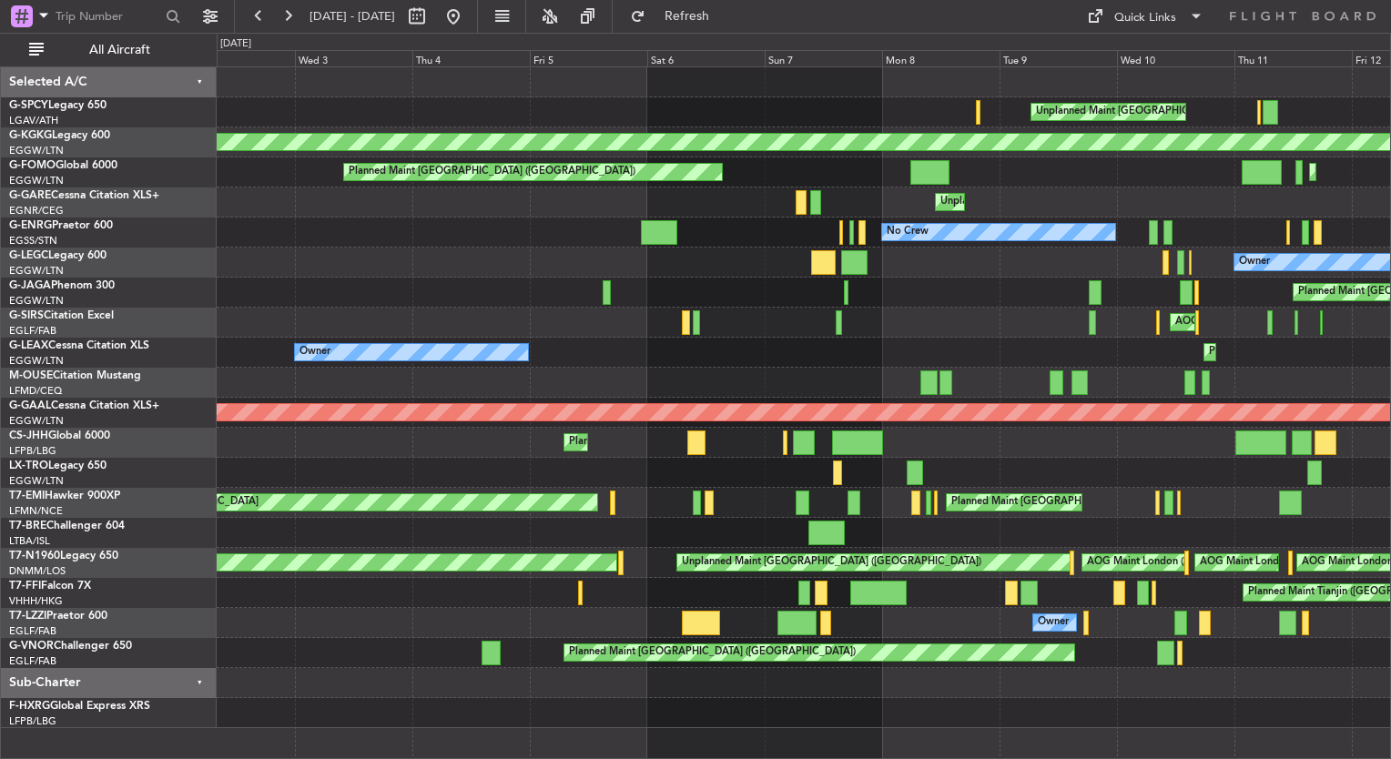
click at [756, 331] on div "AOG Maint Kemble Planned Maint London (Farnborough)" at bounding box center [804, 323] width 1174 height 30
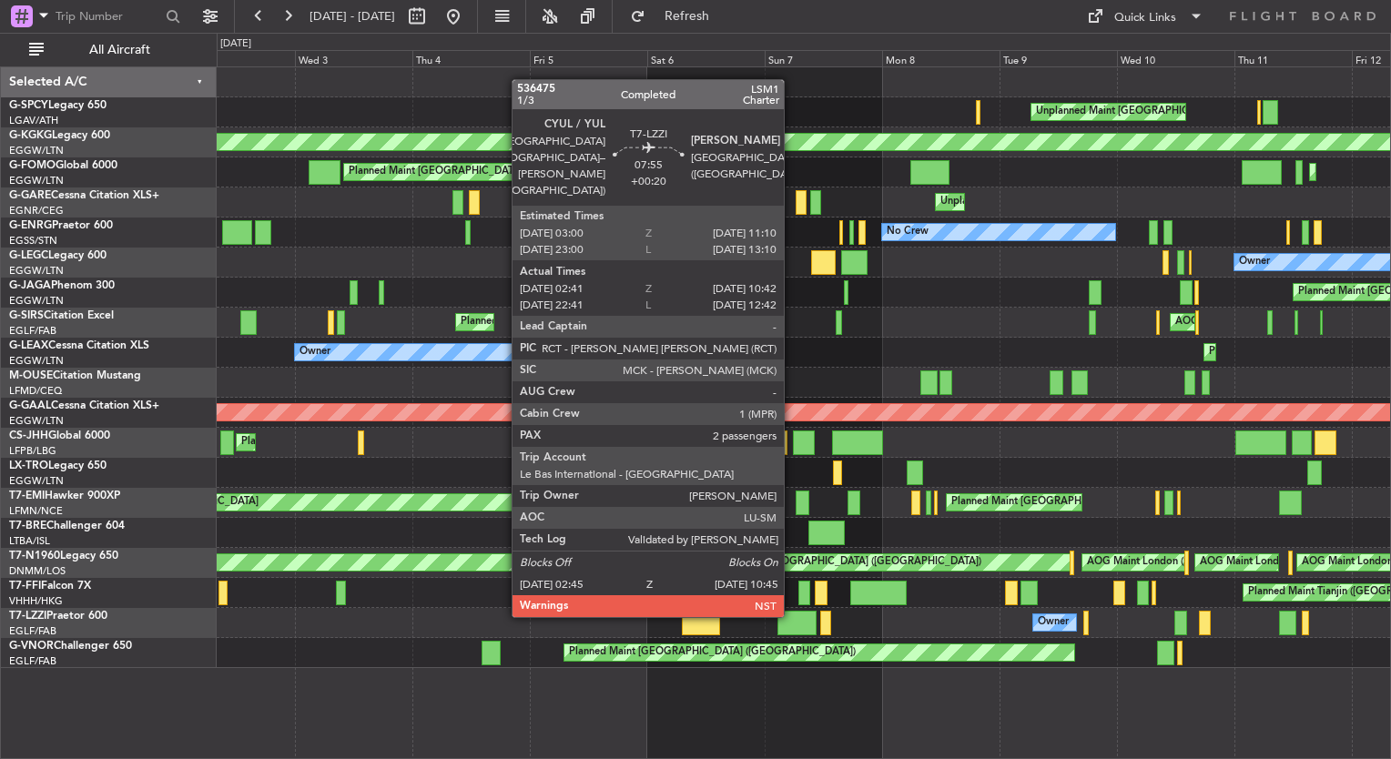
click at [789, 630] on div at bounding box center [797, 623] width 39 height 25
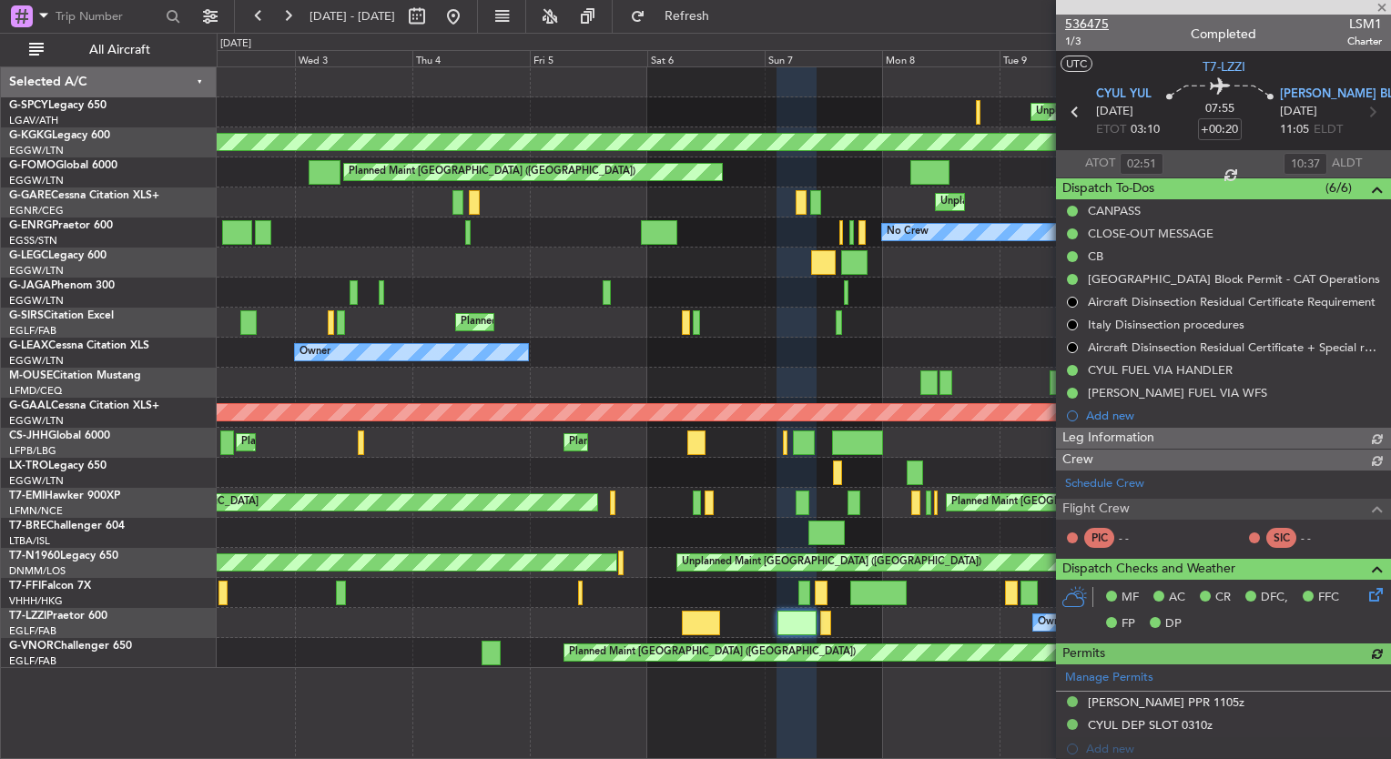
click at [1100, 17] on span "536475" at bounding box center [1087, 24] width 44 height 19
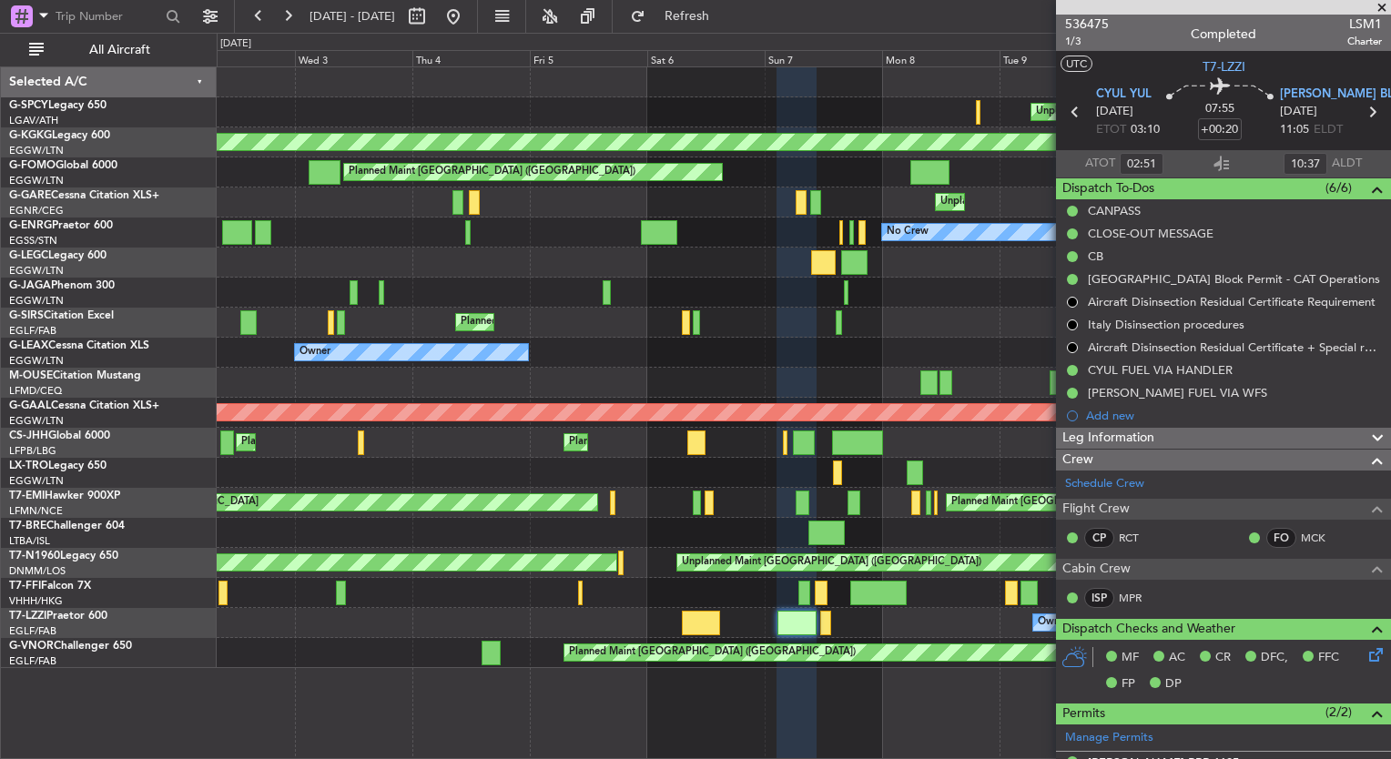
click at [1380, 5] on span at bounding box center [1382, 8] width 18 height 16
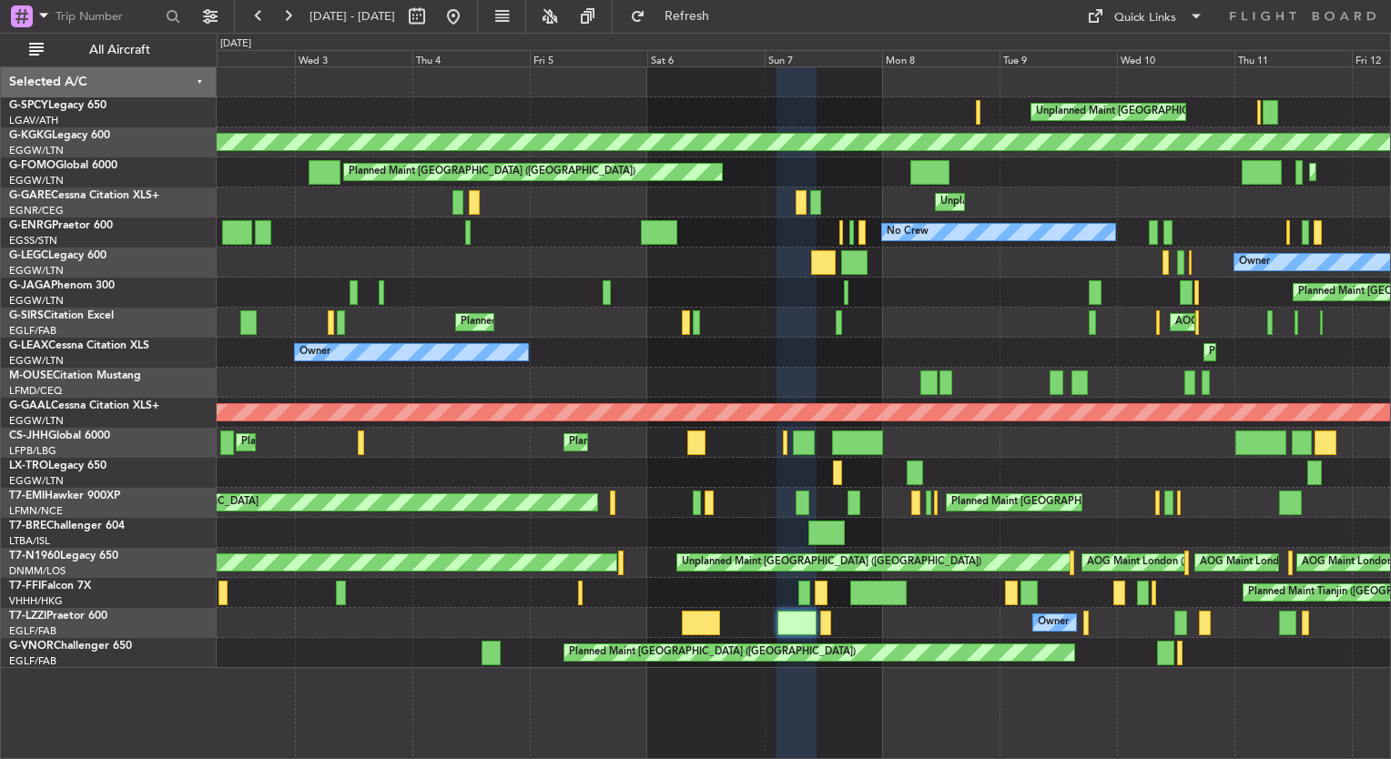
type input "0"
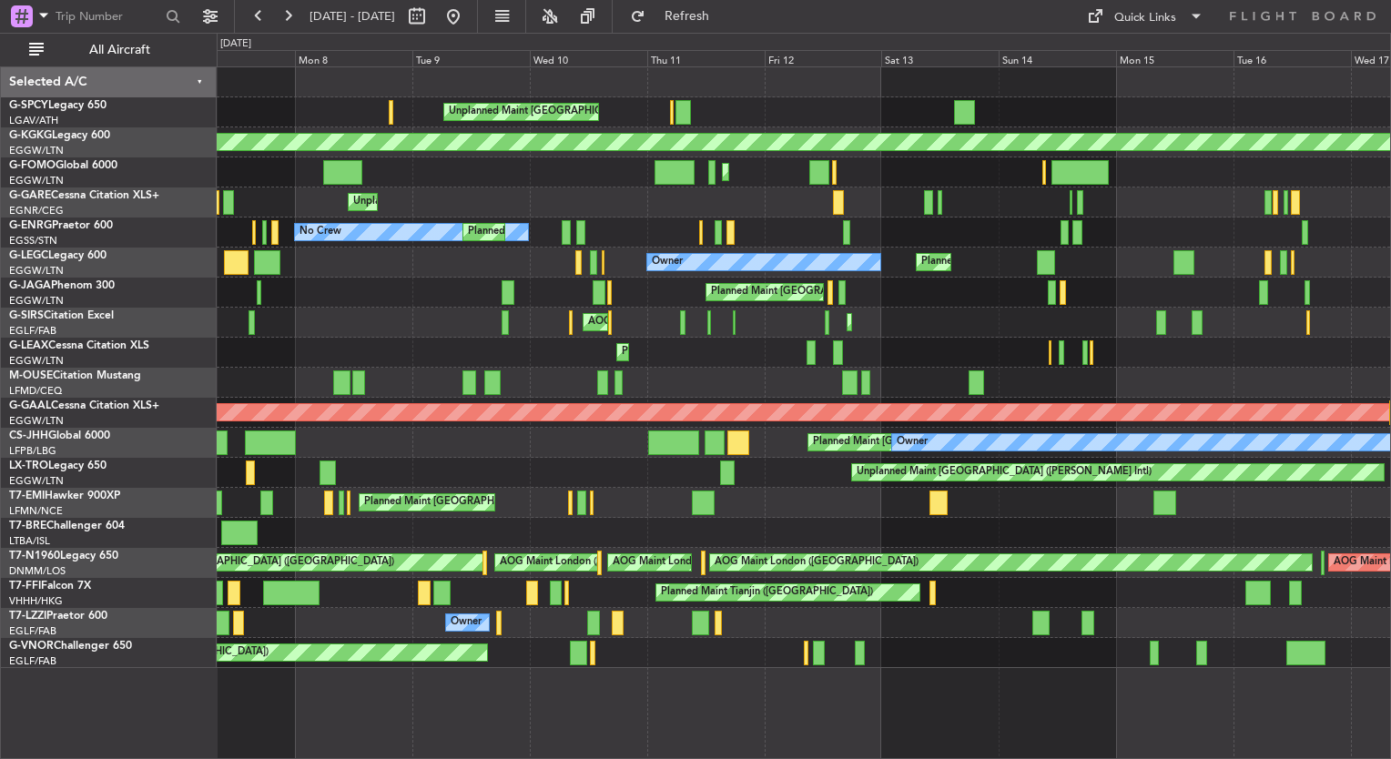
click at [0, 432] on html "02 Sep 2025 - 12 Sep 2025 Refresh Quick Links All Aircraft Unplanned Maint Athe…" at bounding box center [695, 379] width 1391 height 759
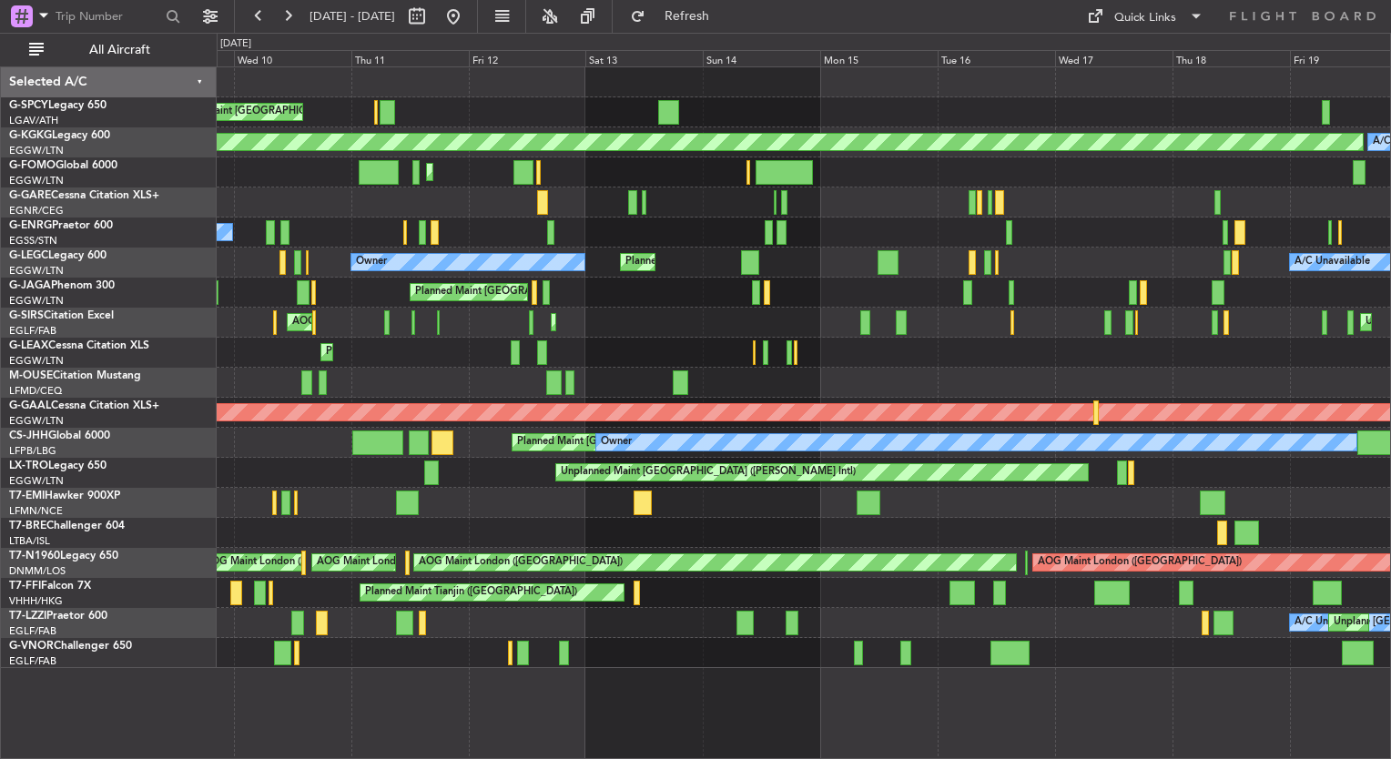
click at [0, 424] on div "Unplanned Maint Athens (Eleftherios Venizelos Intl) AOG Maint Istanbul (Ataturk…" at bounding box center [695, 396] width 1391 height 727
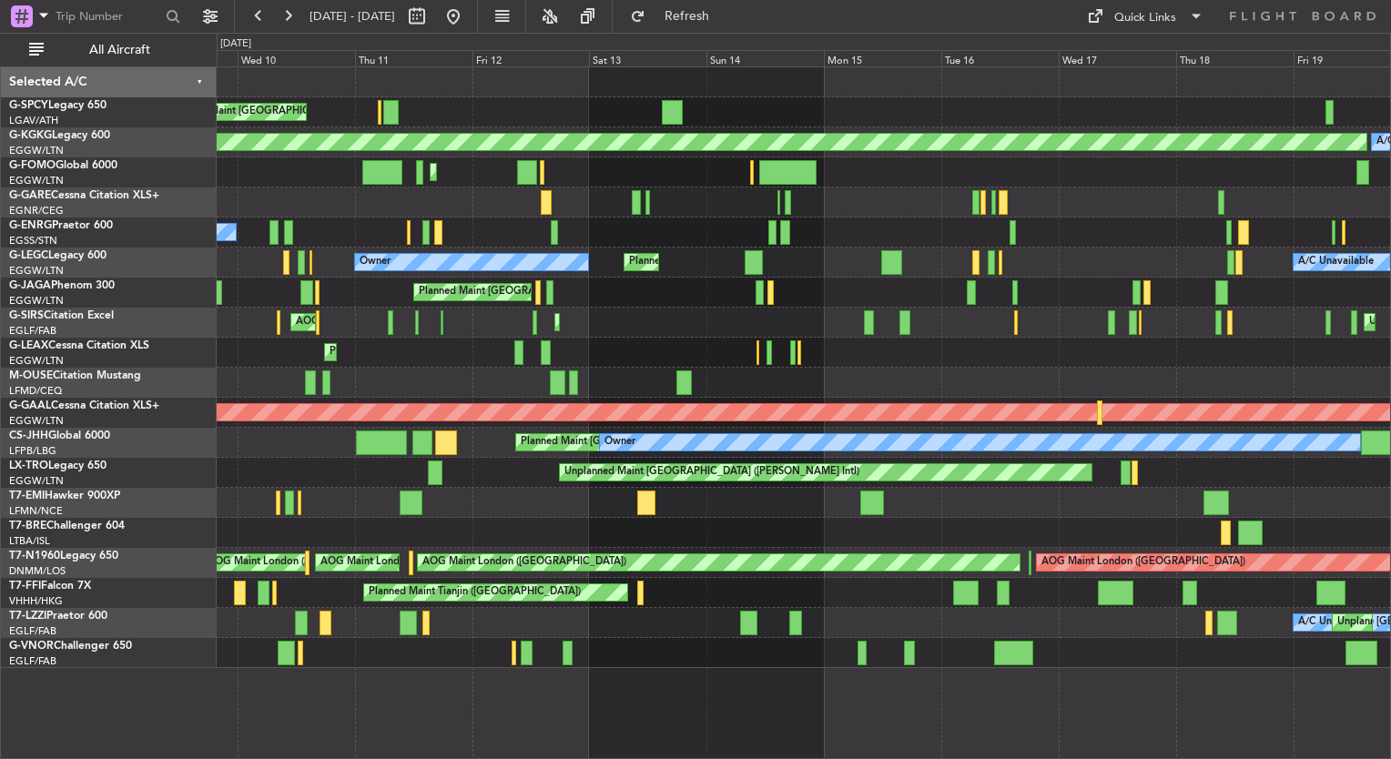
click at [261, 299] on div "Unplanned Maint Athens (Eleftherios Venizelos Intl) AOG Maint Istanbul (Ataturk…" at bounding box center [804, 367] width 1174 height 601
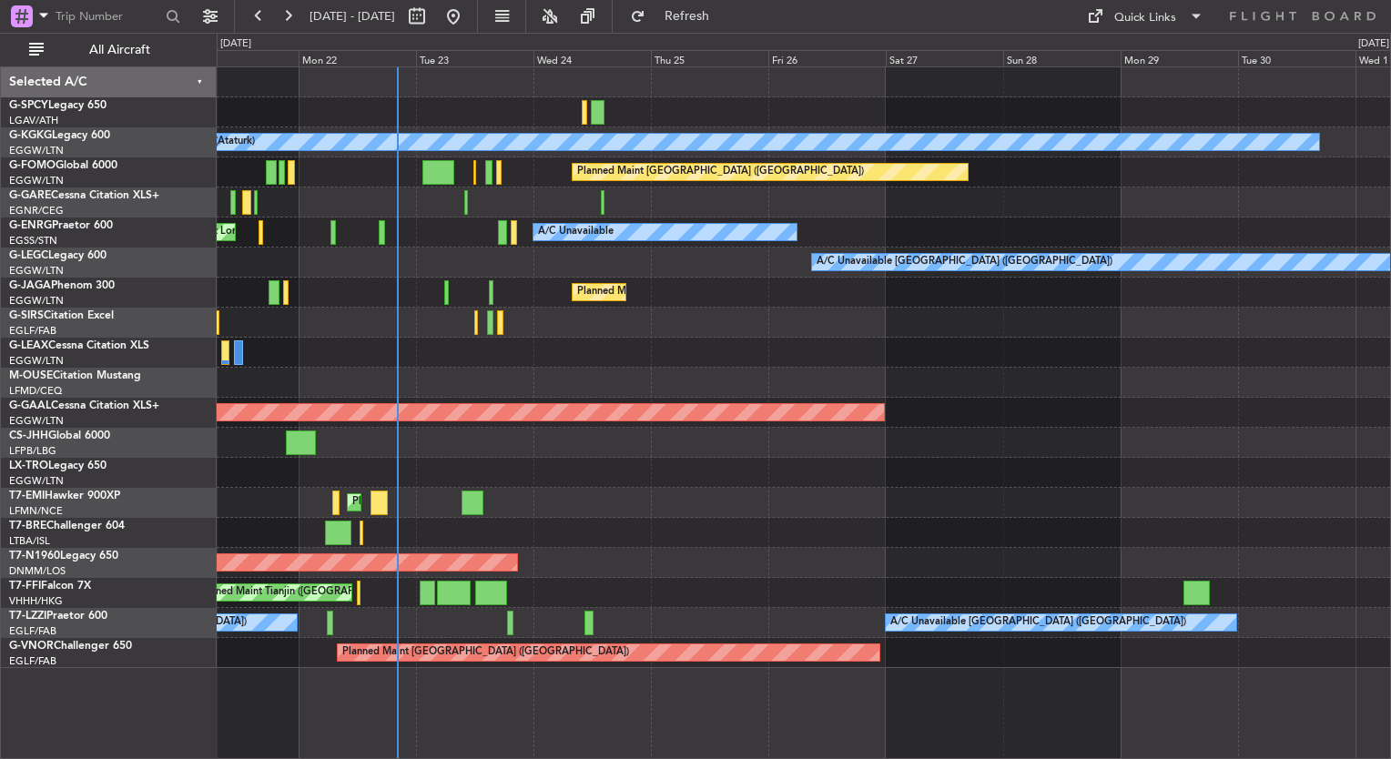
click at [261, 347] on div at bounding box center [804, 353] width 1174 height 30
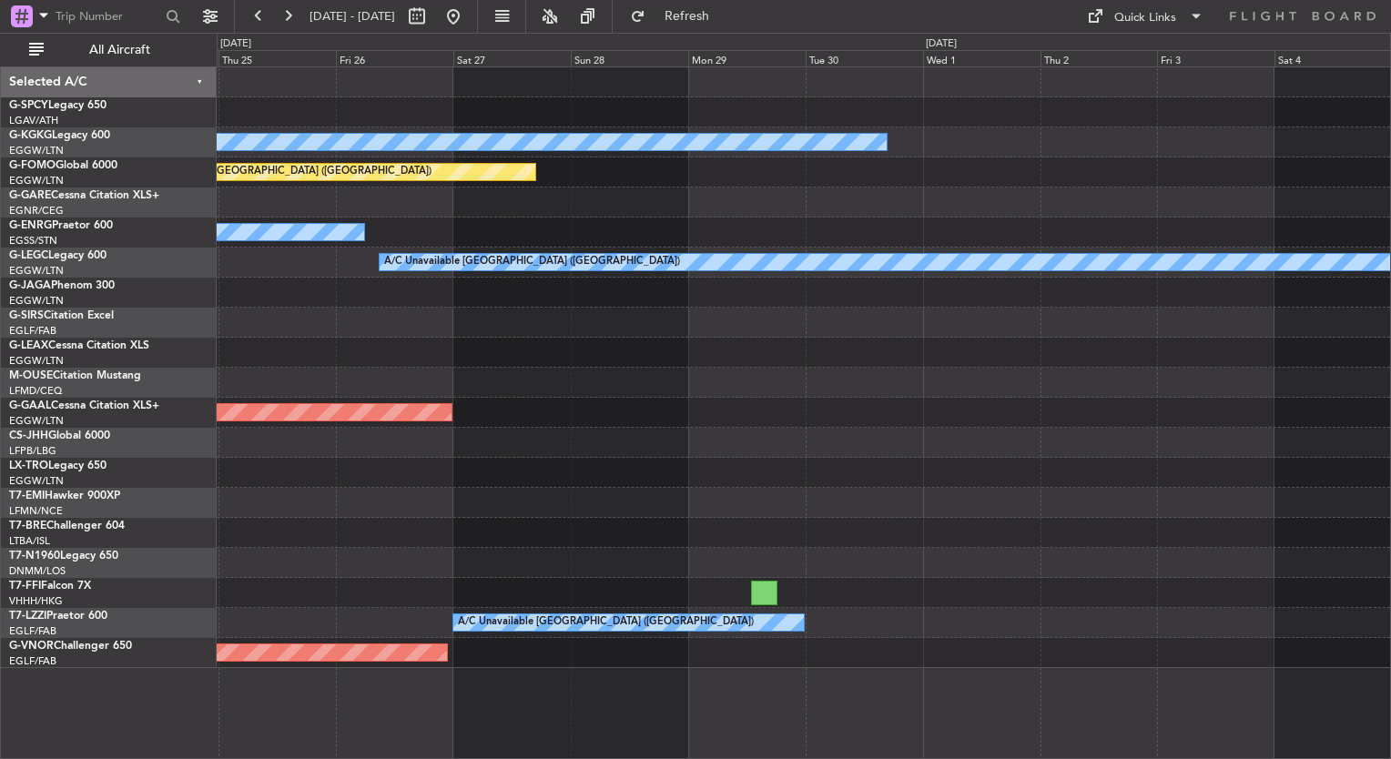
click at [87, 310] on div "A/C Unavailable Istanbul (Ataturk) Planned Maint London (Luton) A/C Unavailable…" at bounding box center [695, 396] width 1391 height 727
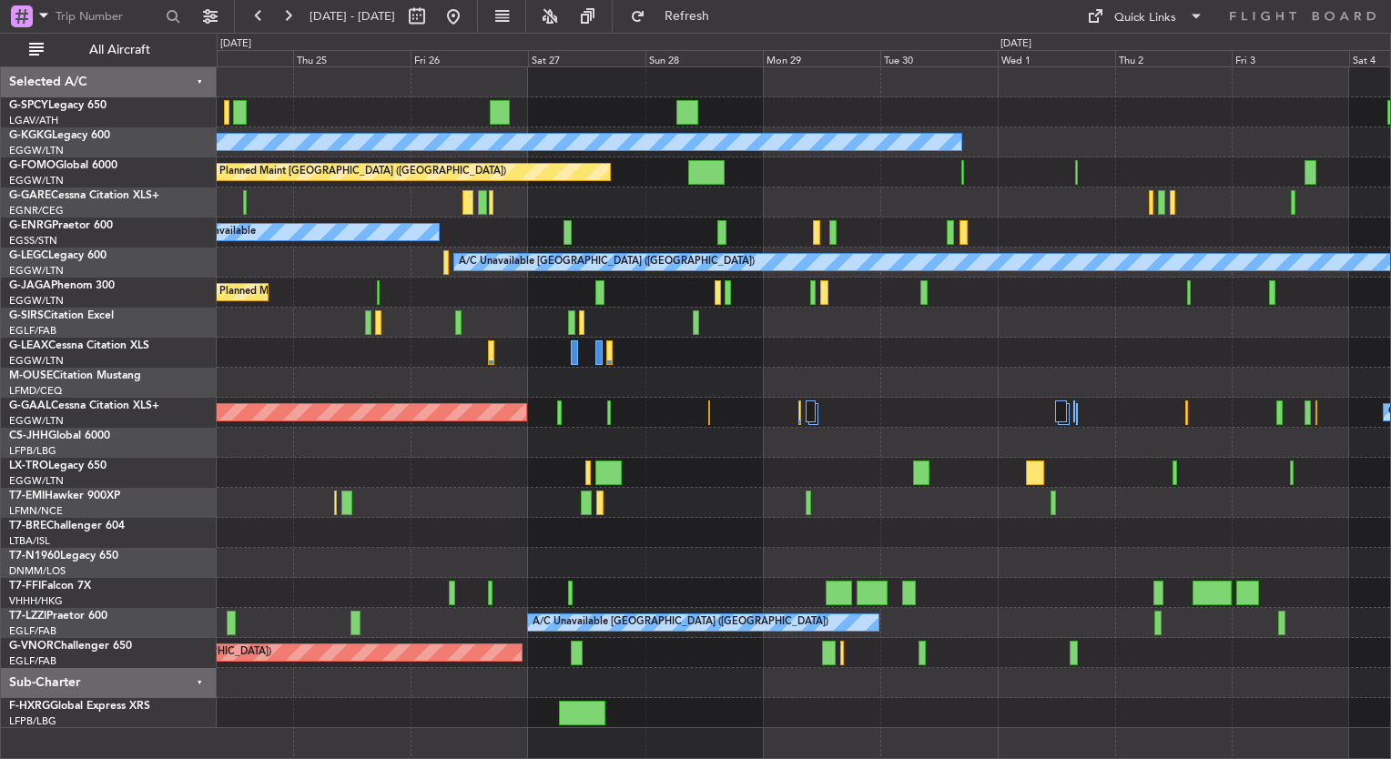
click at [642, 483] on div at bounding box center [804, 473] width 1174 height 30
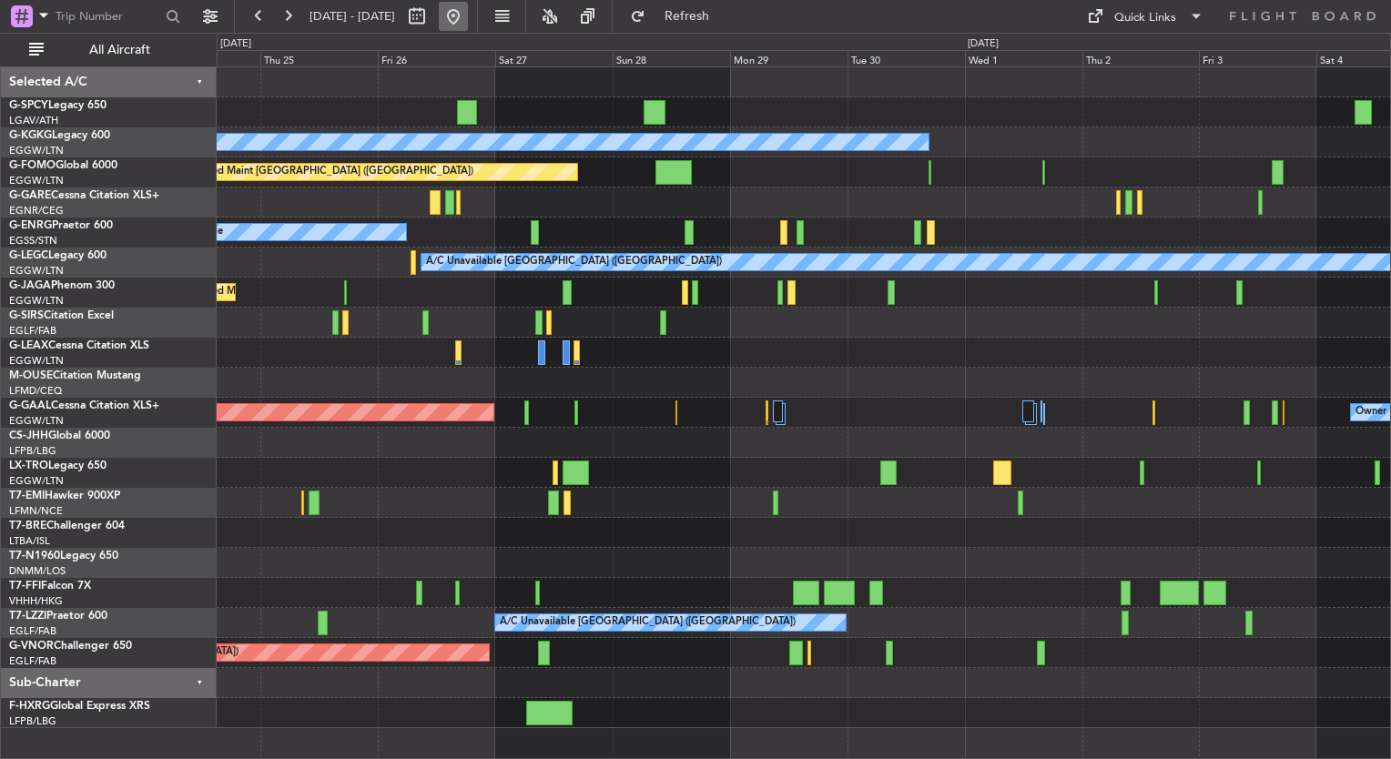
click at [468, 15] on button at bounding box center [453, 16] width 29 height 29
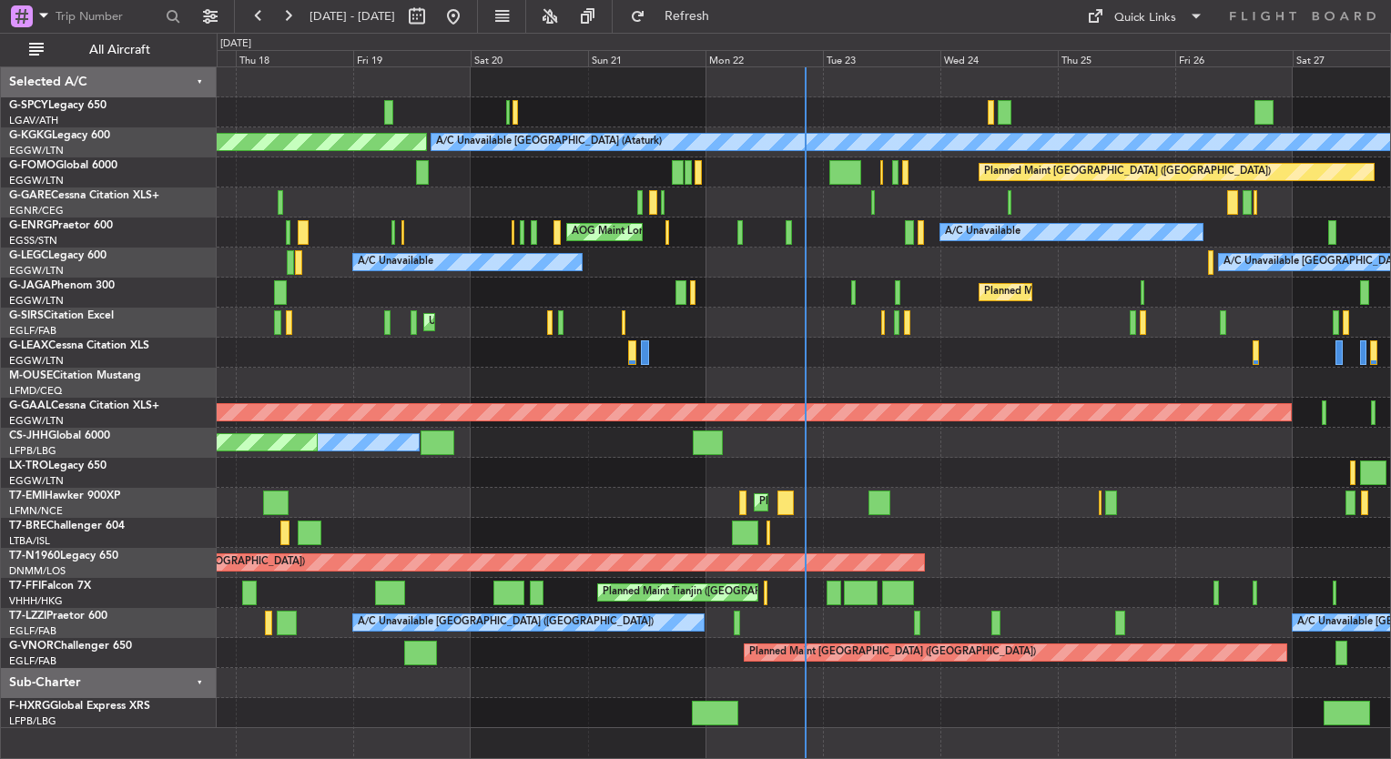
click at [473, 465] on div "Unplanned Maint [GEOGRAPHIC_DATA] ([PERSON_NAME] Intl)" at bounding box center [804, 473] width 1174 height 30
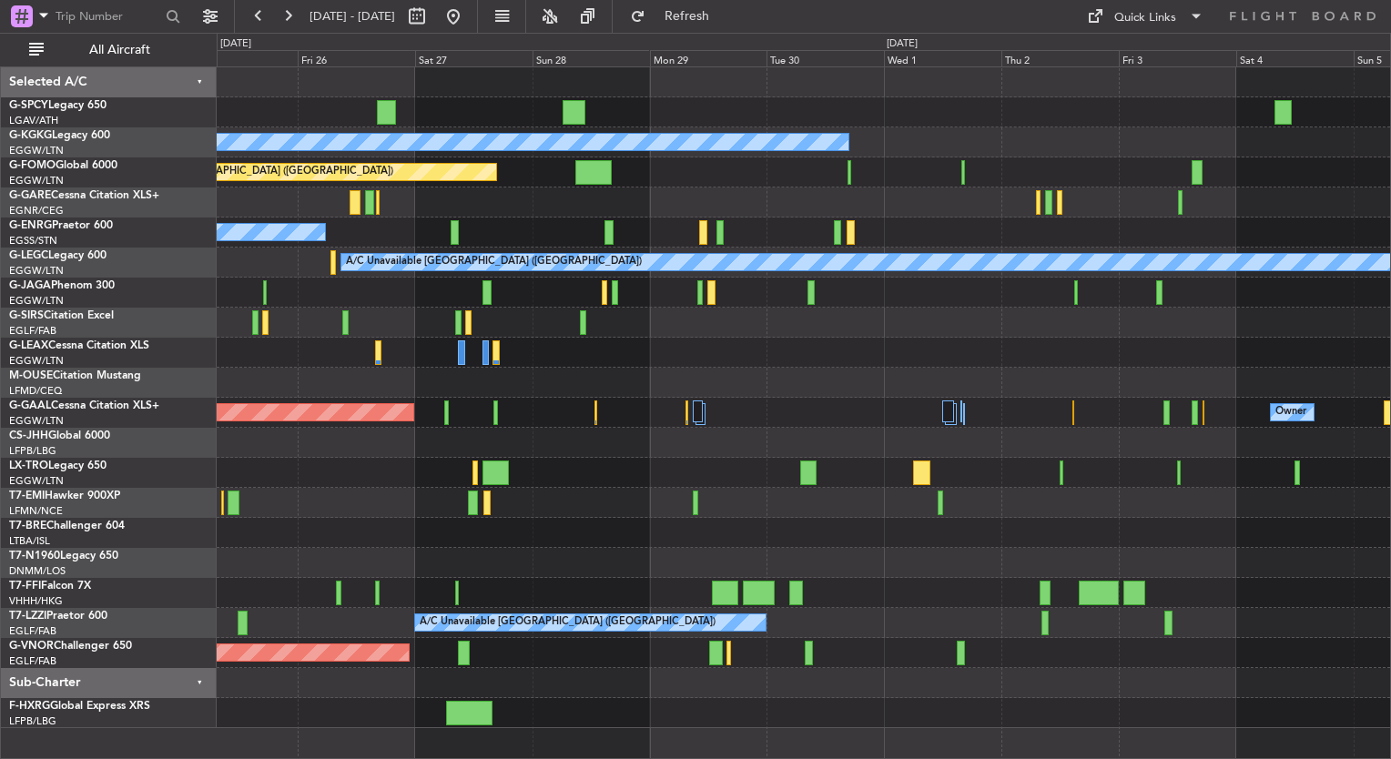
click at [341, 310] on div at bounding box center [804, 323] width 1174 height 30
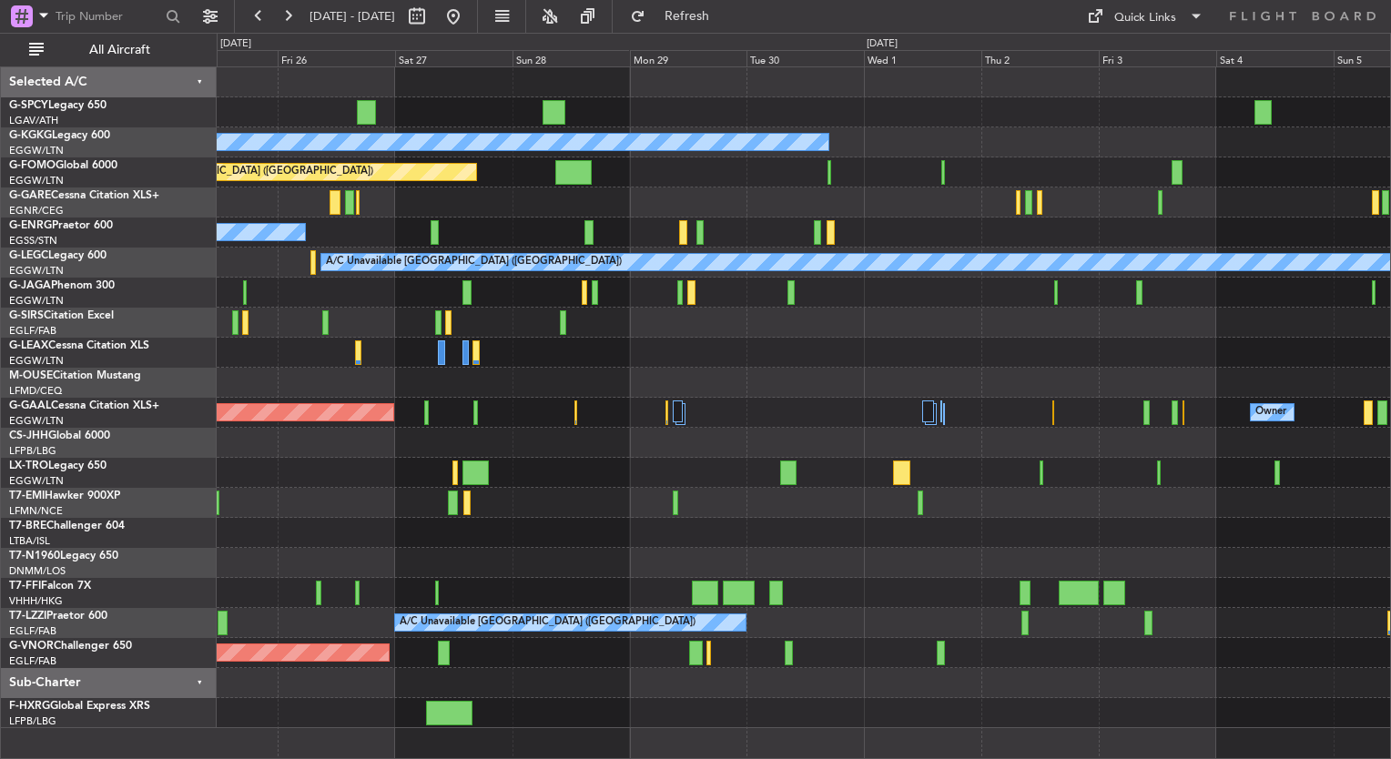
click at [164, 375] on div "A/C Unavailable Istanbul (Ataturk) Planned Maint London (Luton) A/C Unavailable…" at bounding box center [695, 396] width 1391 height 727
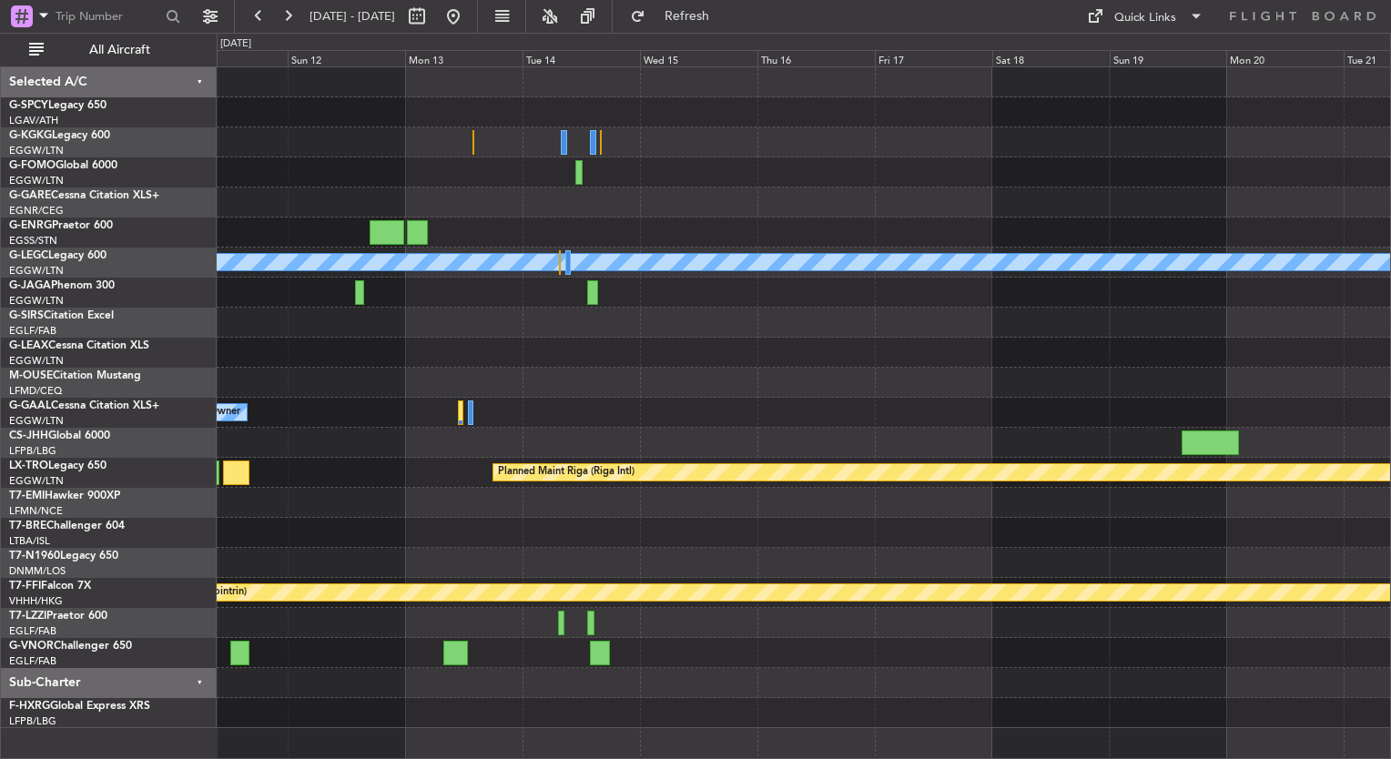
click at [82, 408] on div "A/C Unavailable London (Luton) Owner Owner Planned Maint Riga (Riga Intl) A/C U…" at bounding box center [695, 396] width 1391 height 727
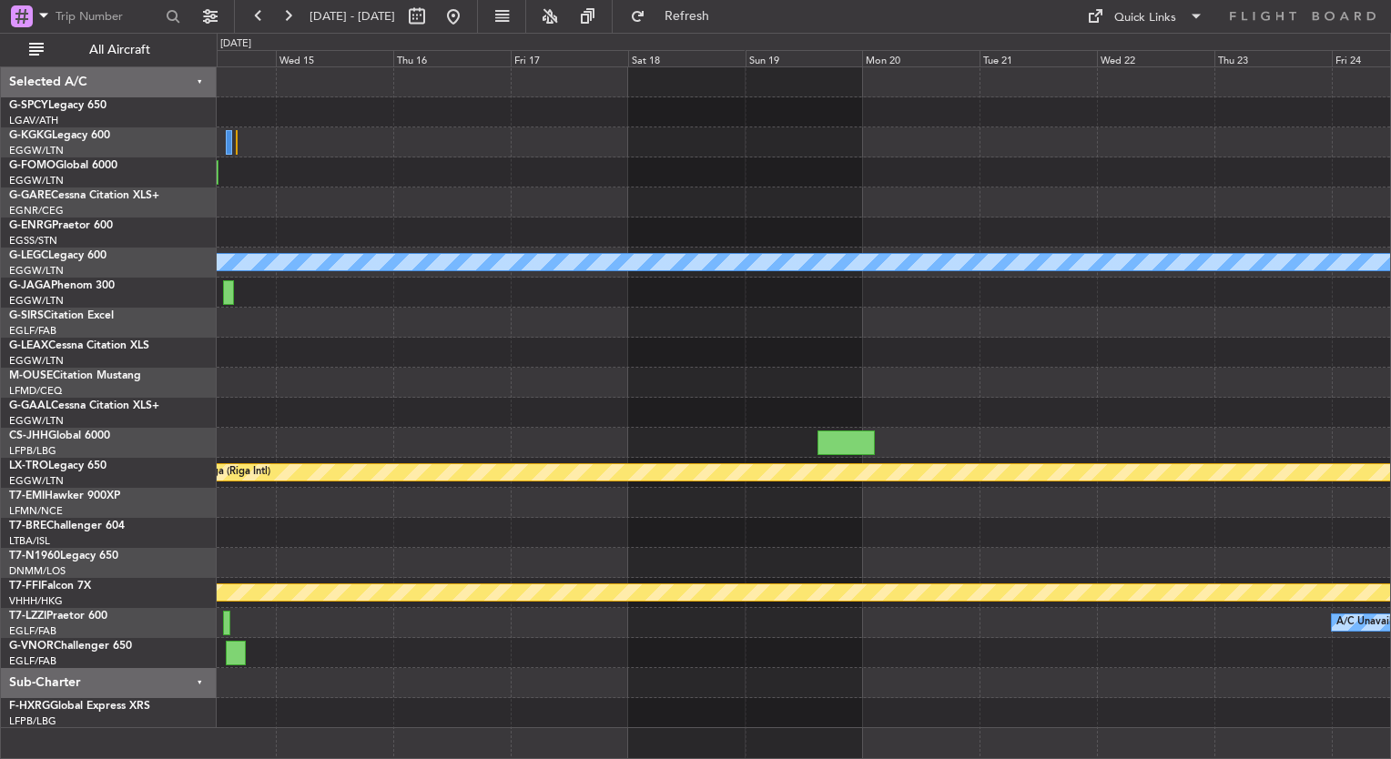
click at [294, 377] on div "A/C Unavailable [GEOGRAPHIC_DATA] ([GEOGRAPHIC_DATA]) Planned Maint [GEOGRAPHIC…" at bounding box center [804, 397] width 1174 height 661
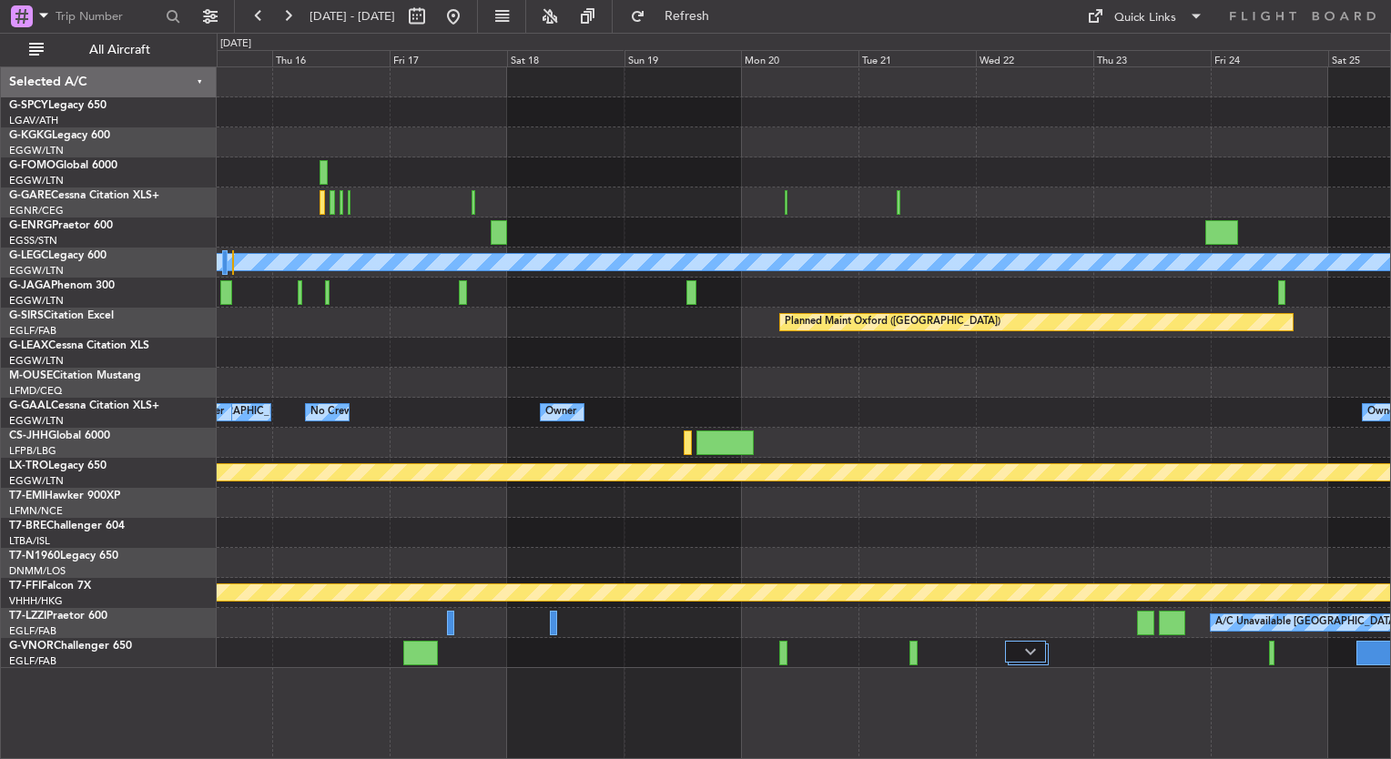
click at [1236, 342] on div "A/C Unavailable London (Luton) Planned Maint Oxford (Kidlington) Owner Owner Lo…" at bounding box center [804, 367] width 1174 height 601
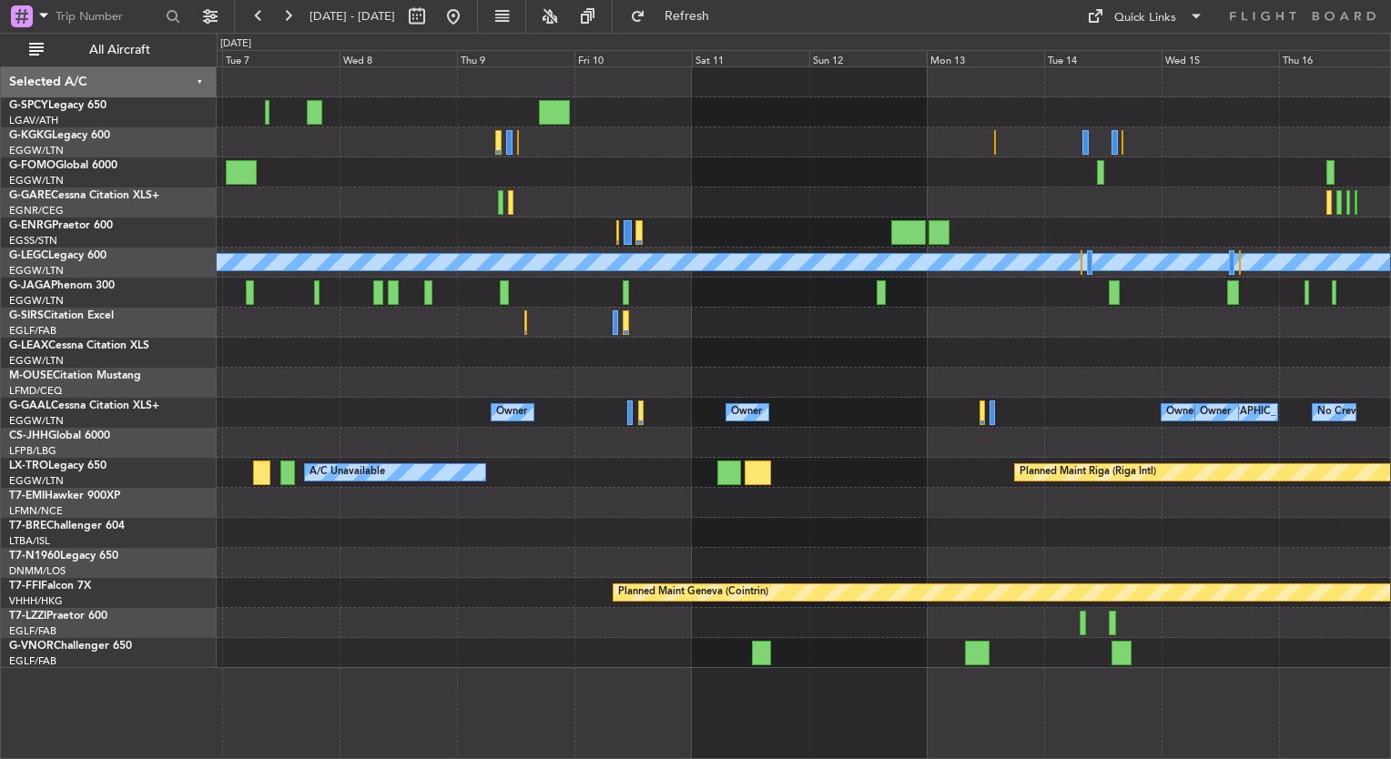
click at [1315, 392] on div at bounding box center [804, 383] width 1174 height 30
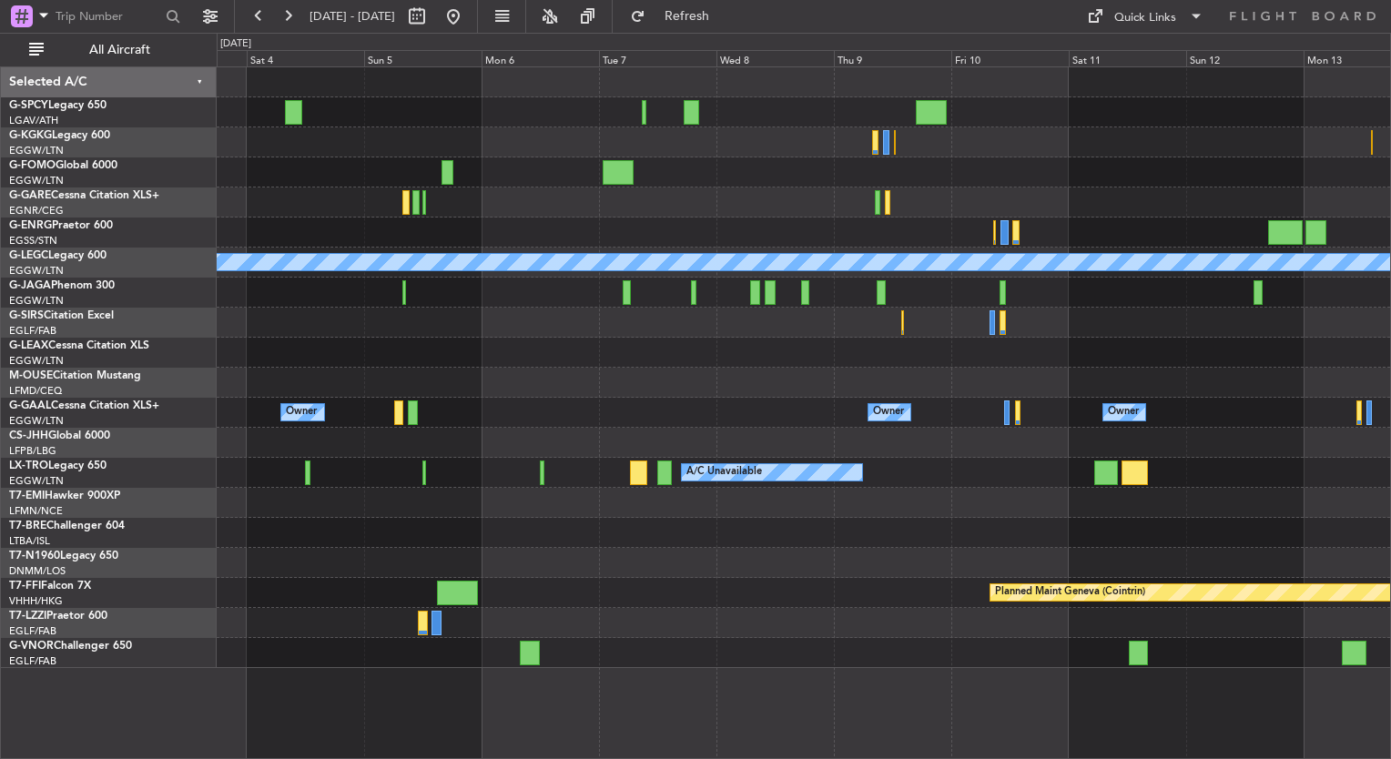
click at [399, 264] on div "A/C Unavailable London (Luton) Owner Owner Owner Owner London (Luton) Owner A/C…" at bounding box center [804, 367] width 1174 height 601
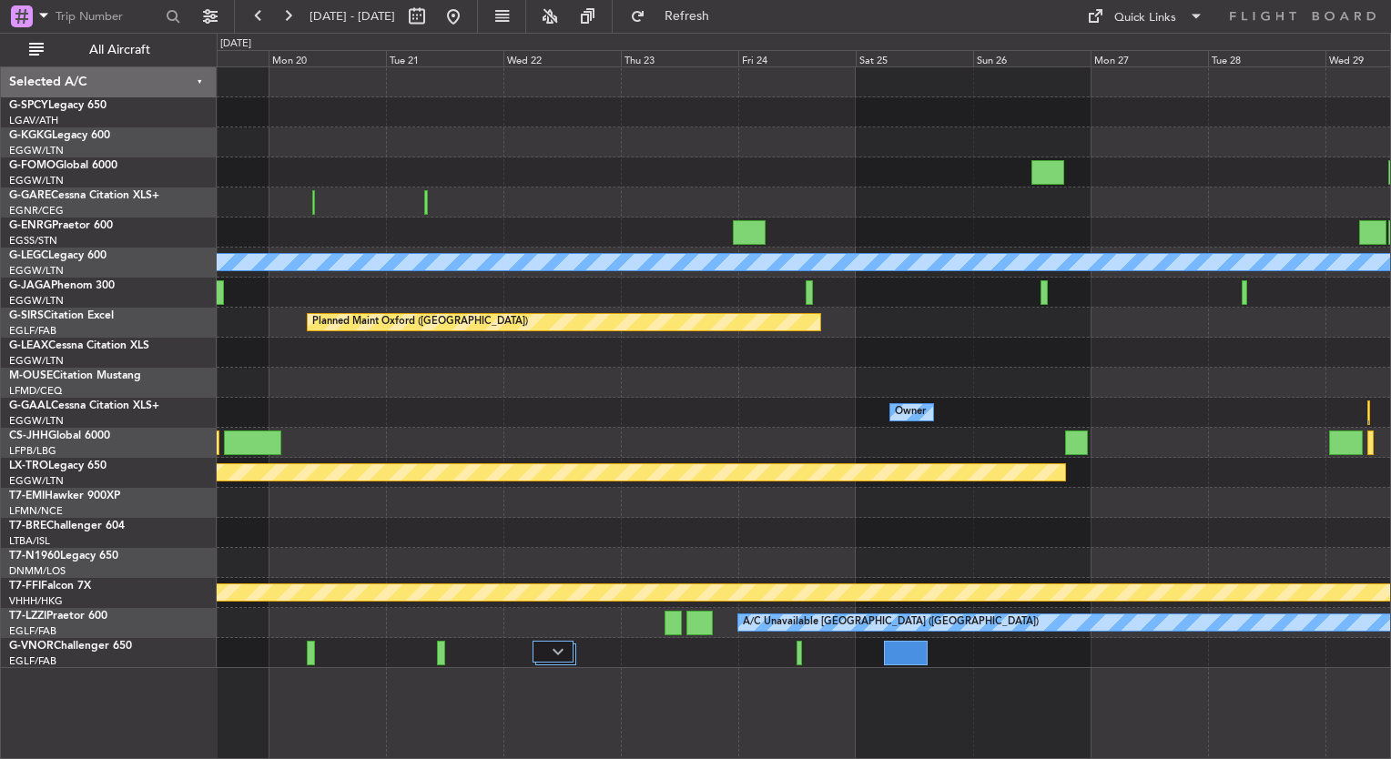
click at [0, 328] on html "08 Oct 2025 - 18 Oct 2025 Refresh Quick Links All Aircraft A/C Unavailable Lond…" at bounding box center [695, 379] width 1391 height 759
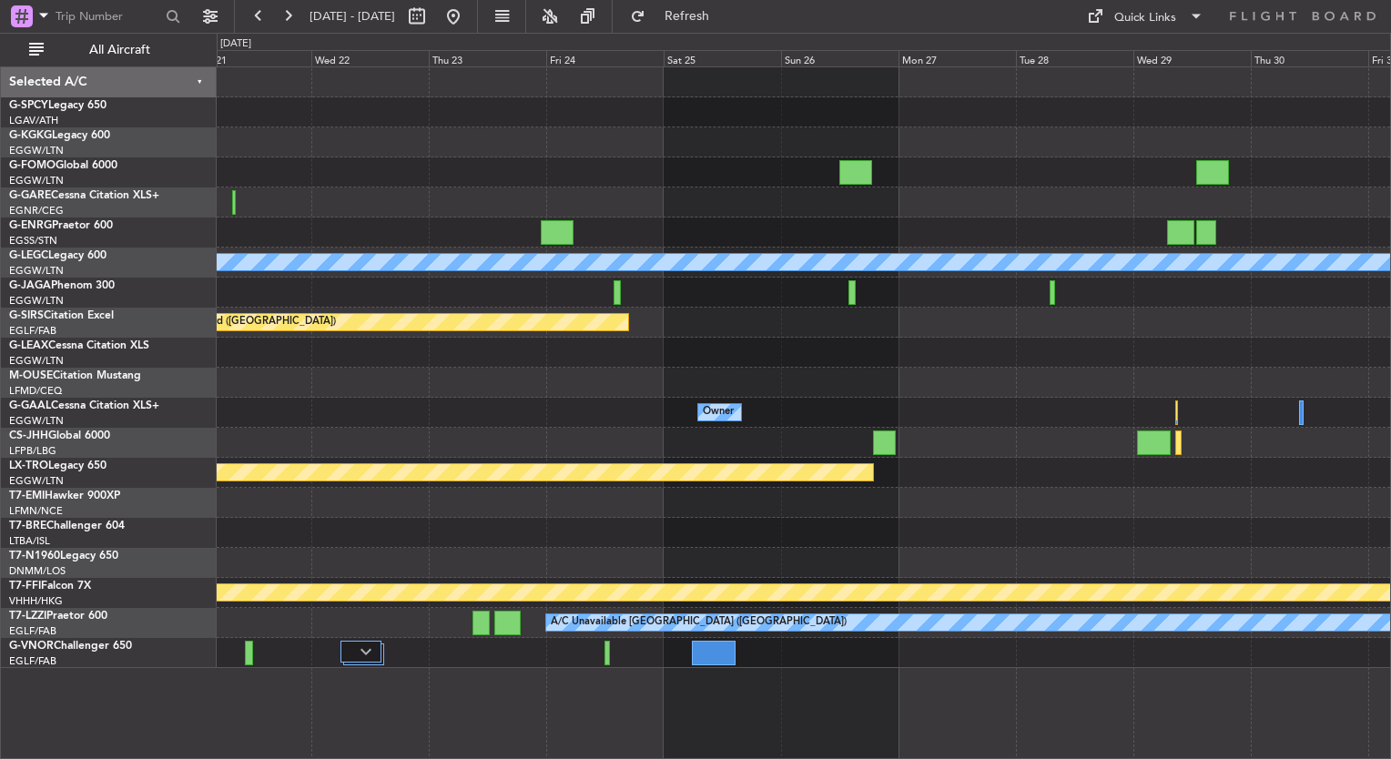
click at [87, 186] on div "A/C Unavailable London (Luton) Planned Maint Oxford (Kidlington) Owner Owner Pl…" at bounding box center [695, 396] width 1391 height 727
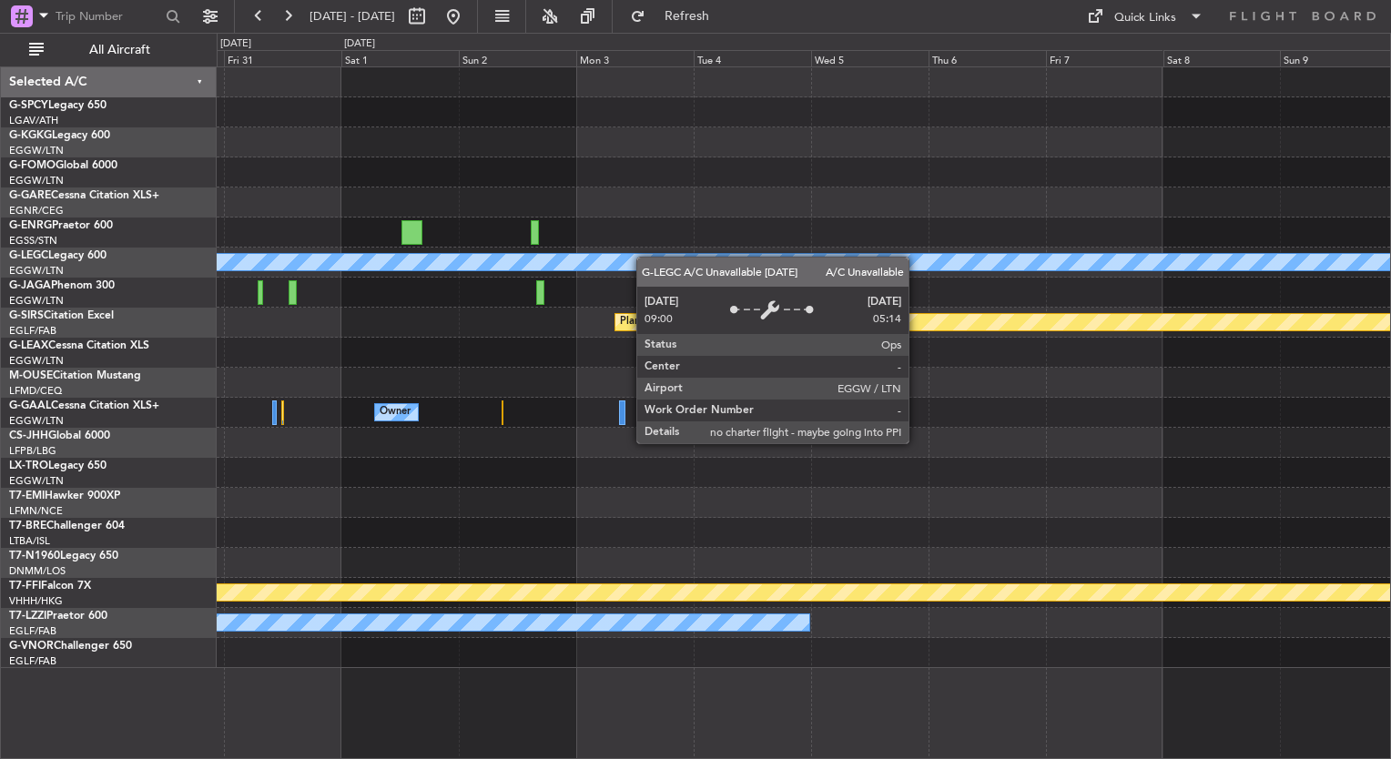
click at [0, 220] on html "08 Oct 2025 - 18 Oct 2025 Refresh Quick Links All Aircraft A/C Unavailable Lond…" at bounding box center [695, 379] width 1391 height 759
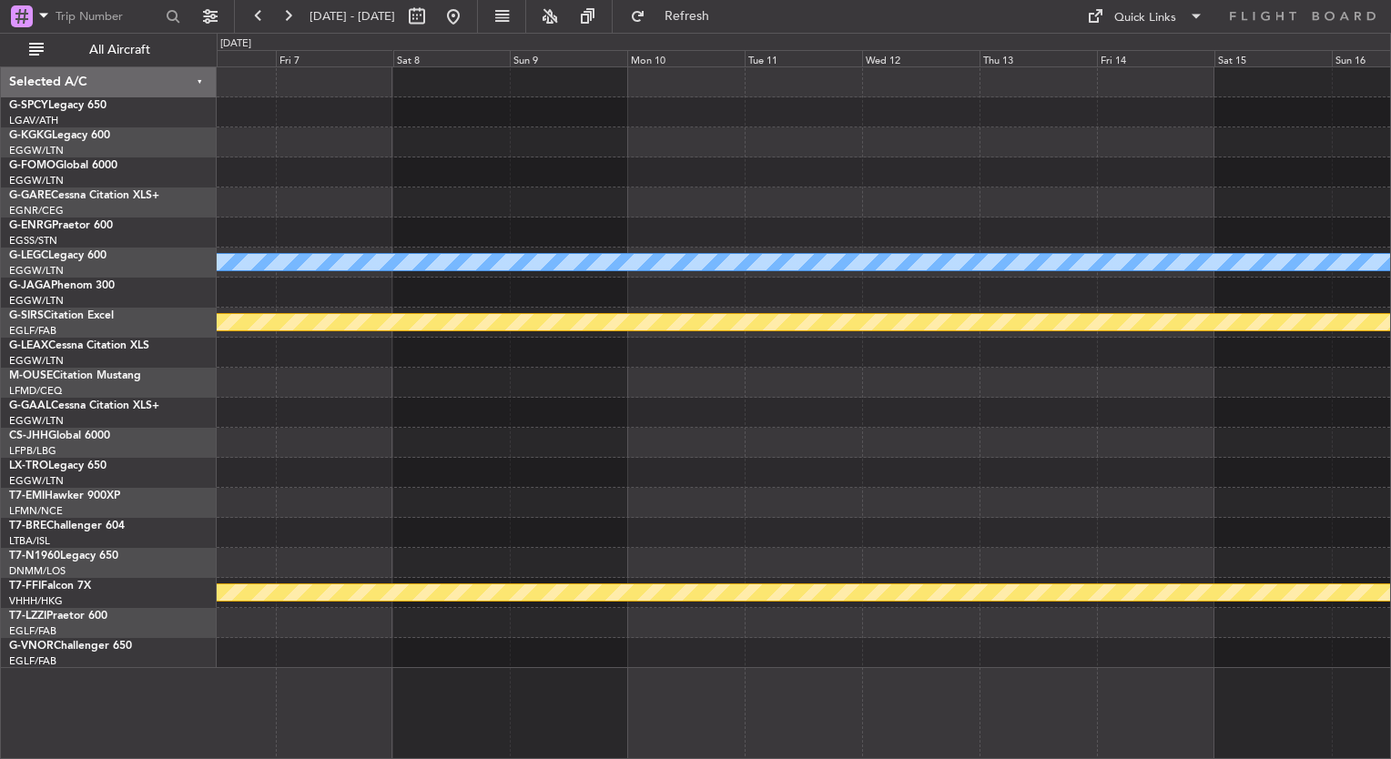
click at [131, 332] on div "A/C Unavailable London (Luton) Planned Maint Bournemouth Planned Maint Bournemo…" at bounding box center [695, 396] width 1391 height 727
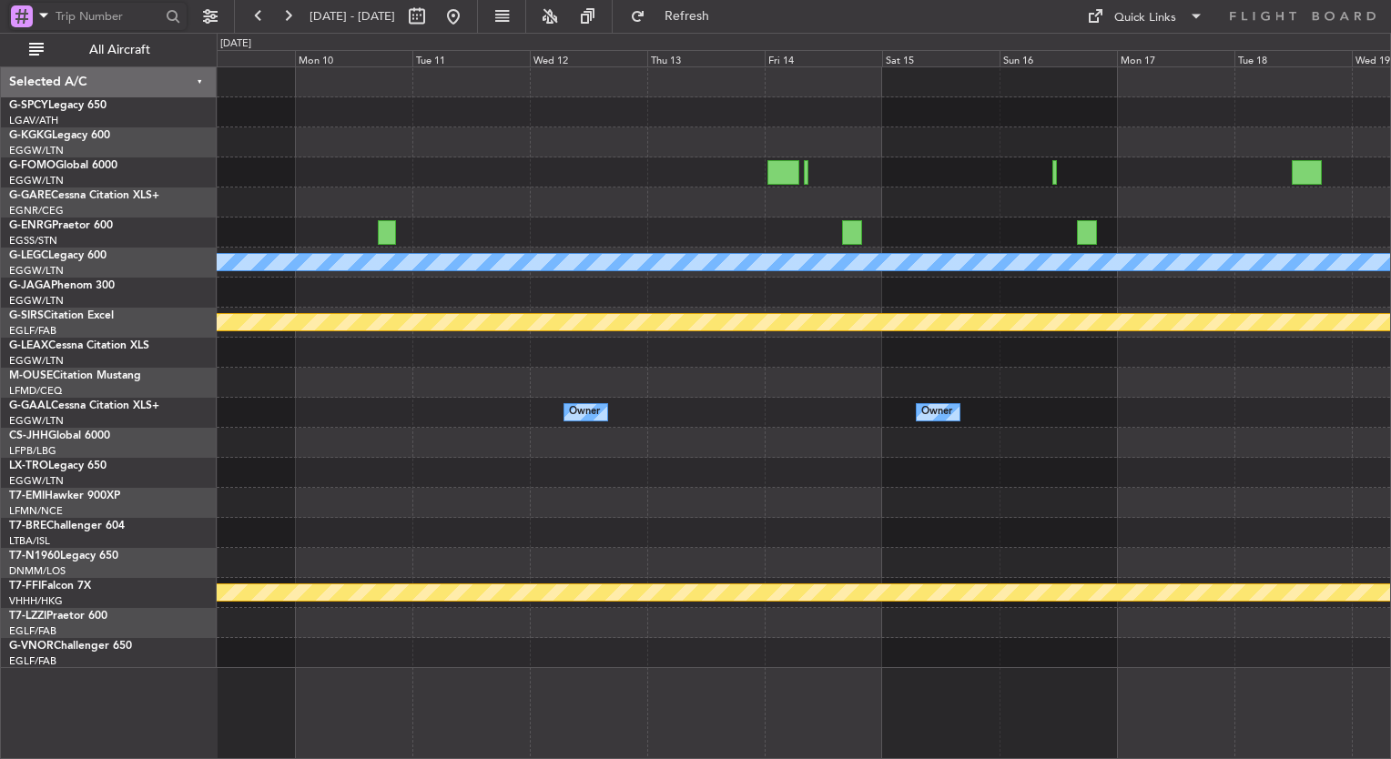
click at [99, 13] on input "text" at bounding box center [108, 16] width 105 height 27
click at [45, 9] on span at bounding box center [44, 15] width 22 height 23
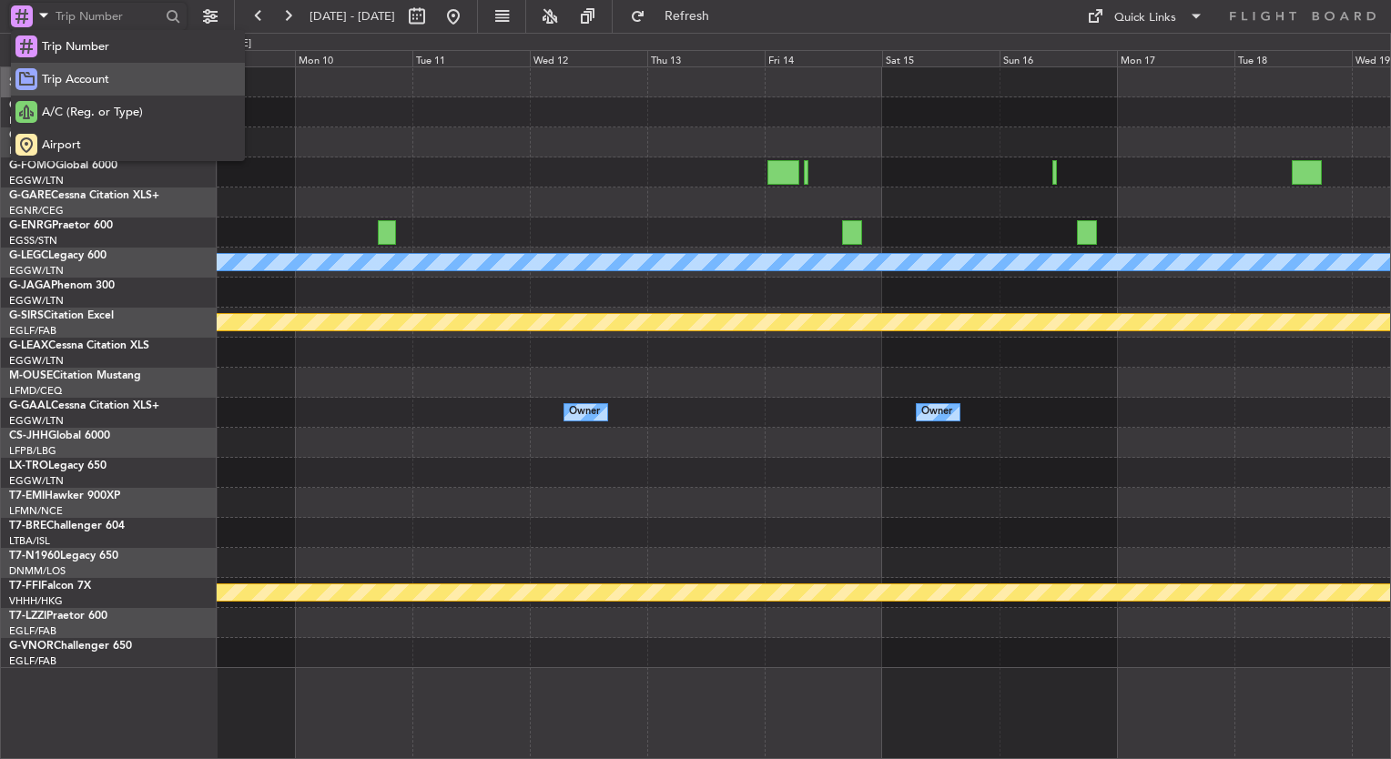
click at [63, 89] on div "Trip Account" at bounding box center [128, 79] width 234 height 33
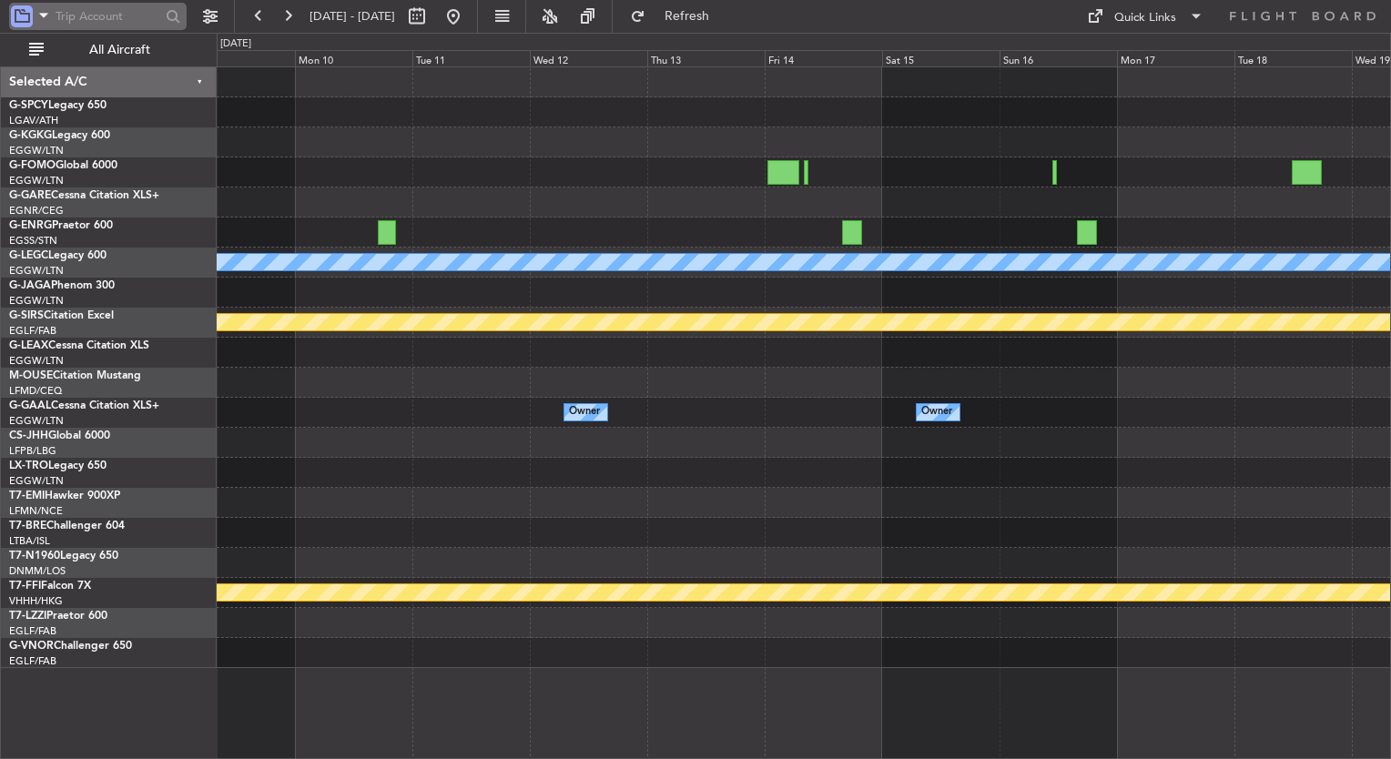
click at [84, 15] on input "text" at bounding box center [108, 16] width 105 height 27
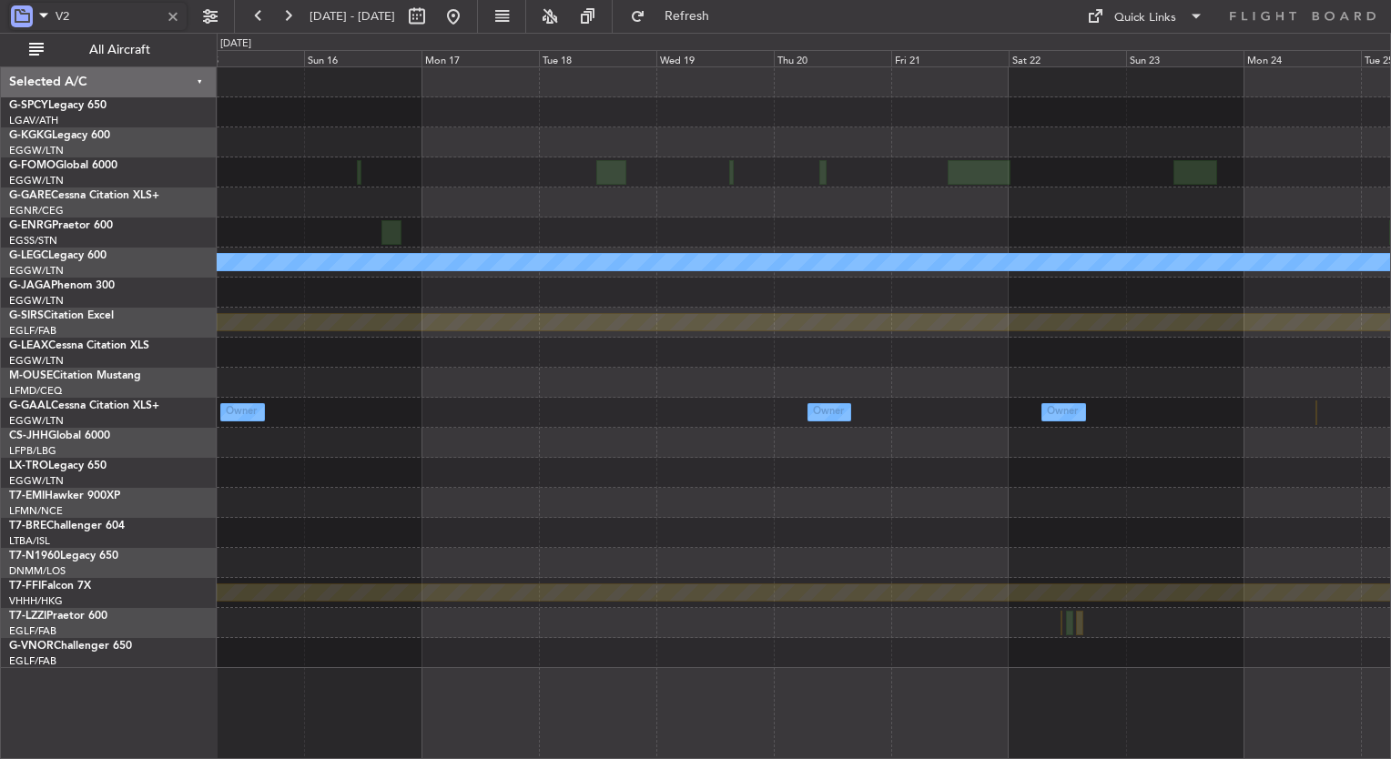
click at [0, 417] on html "V2 09 Nov 2025 - 19 Nov 2025 Refresh Quick Links All Aircraft A/C Unavailable L…" at bounding box center [695, 379] width 1391 height 759
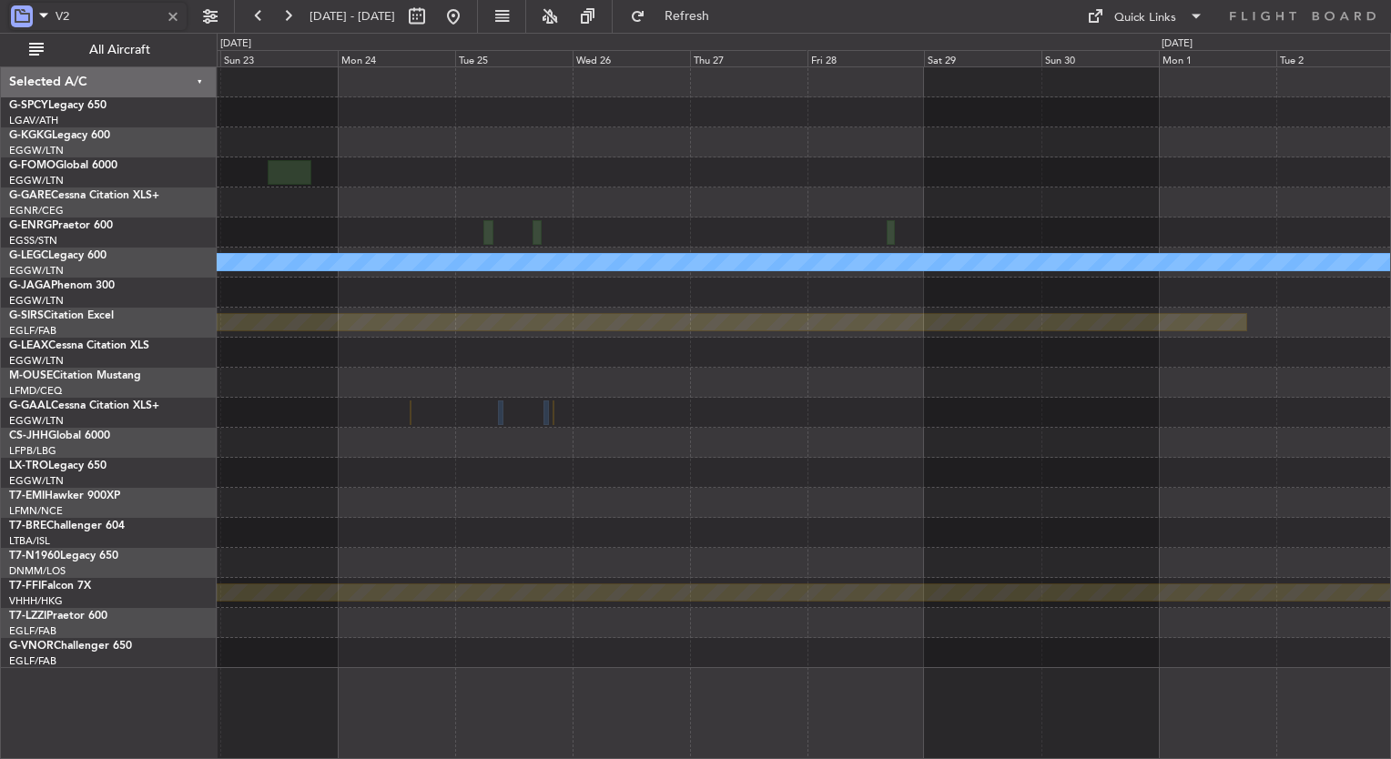
click at [0, 452] on html "V2 09 Nov 2025 - 19 Nov 2025 Refresh Quick Links All Aircraft A/C Unavailable L…" at bounding box center [695, 379] width 1391 height 759
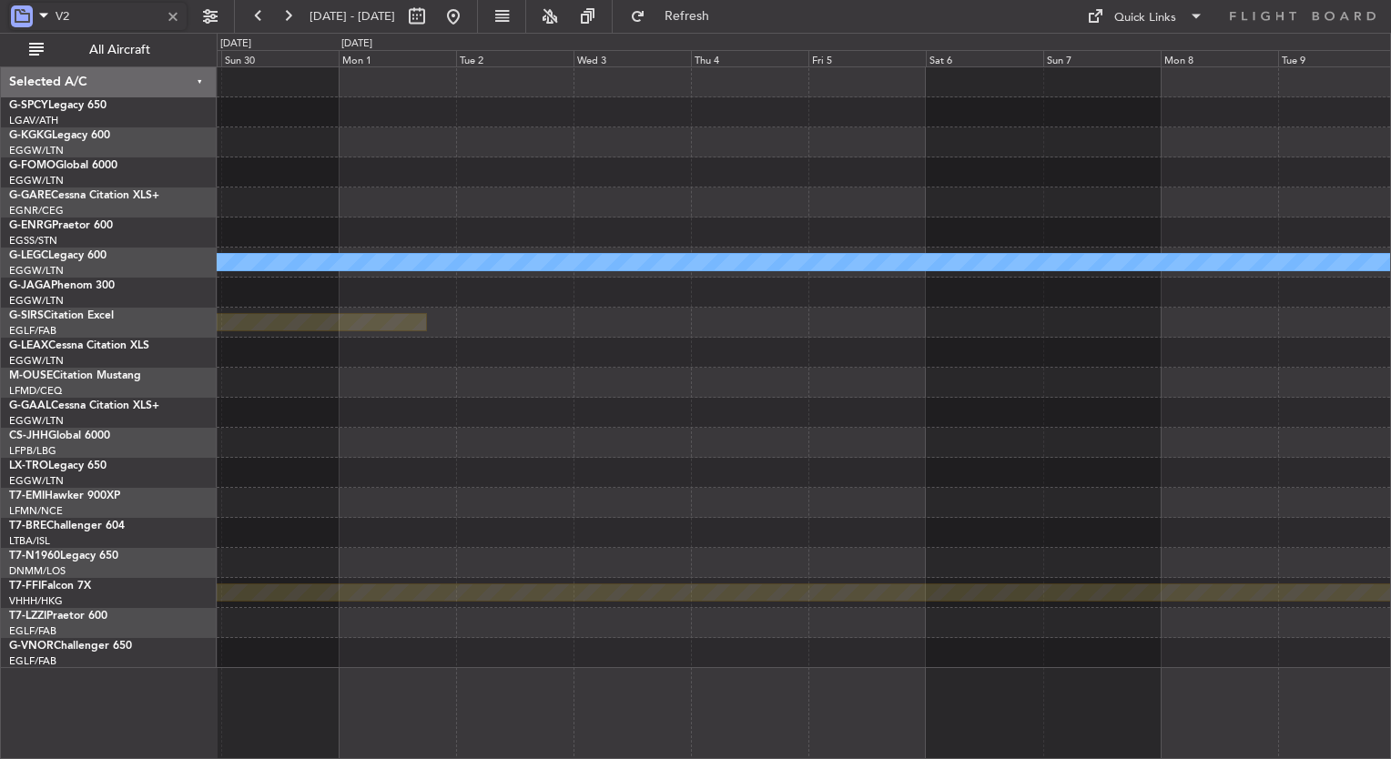
click at [99, 396] on div "A/C Unavailable London (Luton) Planned Maint Bournemouth Planned Maint Geneva (…" at bounding box center [695, 396] width 1391 height 727
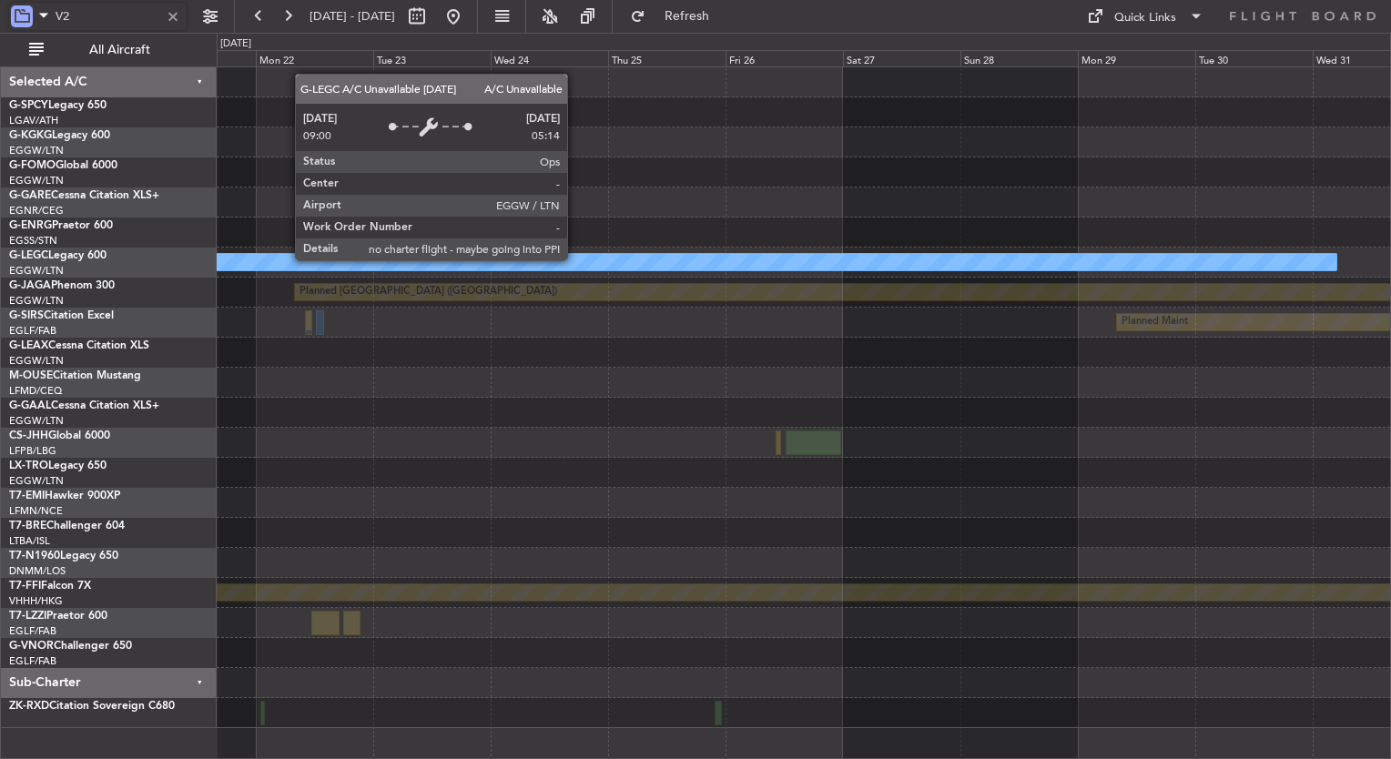
click at [325, 384] on div "A/C Unavailable London (Luton) Planned Maint St Gallen (Altenrhein) Planned Mai…" at bounding box center [804, 397] width 1174 height 661
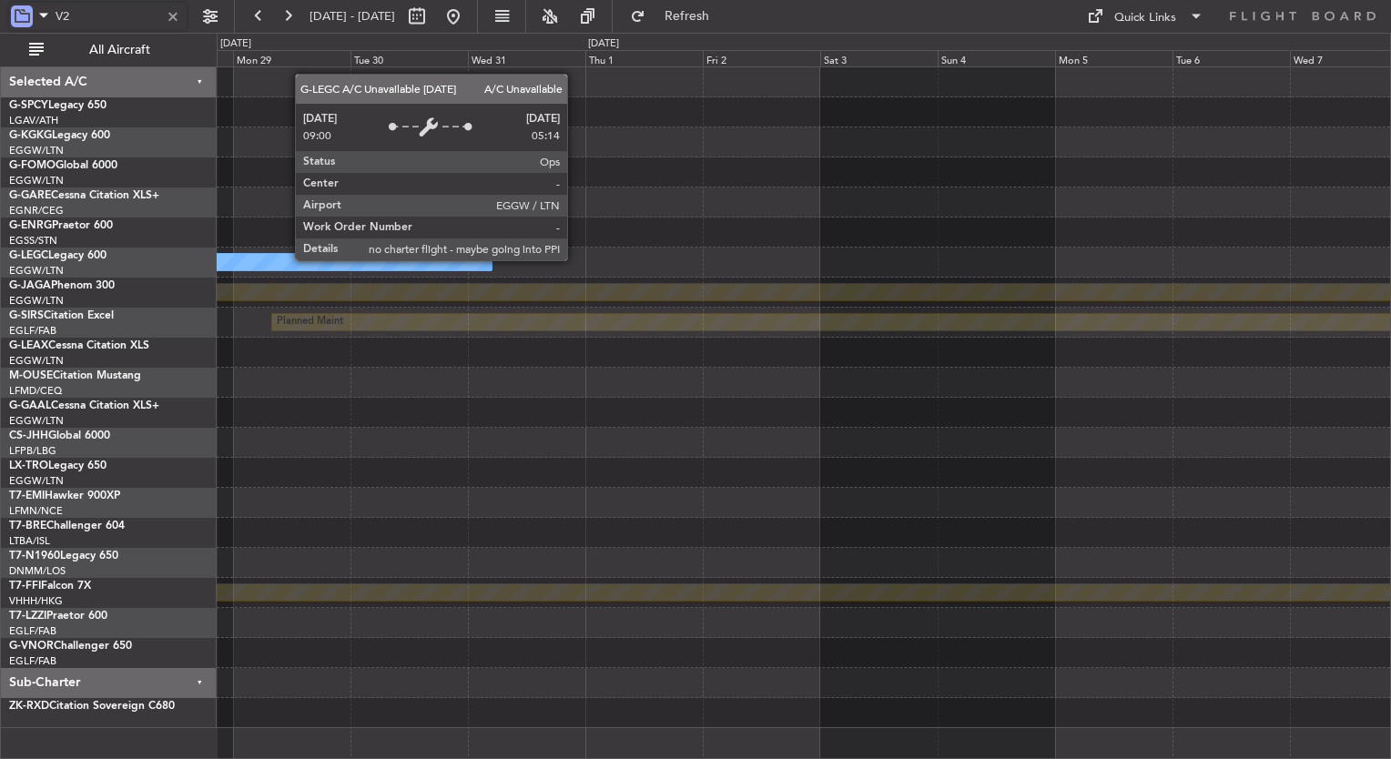
click at [222, 387] on div "Owner A/C Unavailable London (Luton) Planned Maint St Gallen (Altenrhein) Plann…" at bounding box center [804, 397] width 1174 height 661
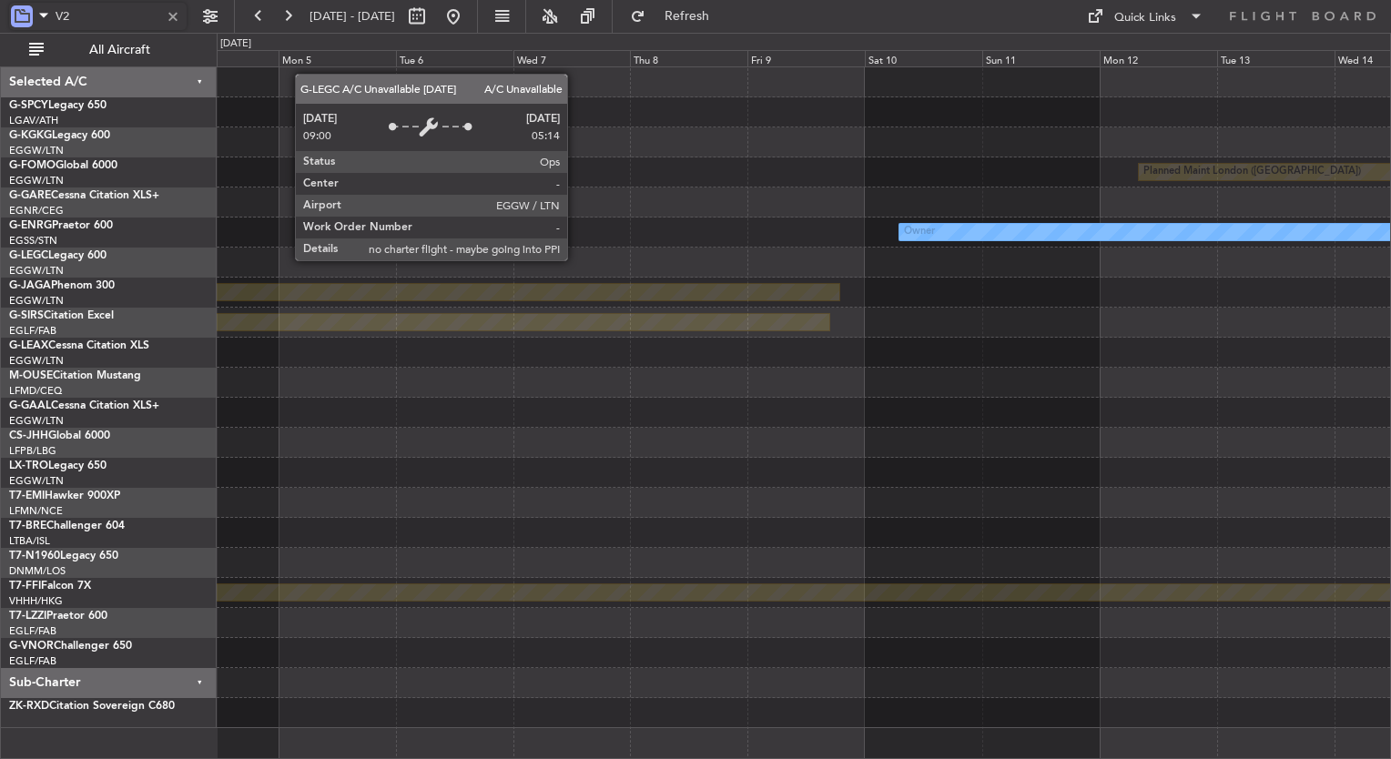
click at [259, 408] on div "Planned Maint London (Biggin Hill) Owner Planned Maint St Gallen (Altenrhein) P…" at bounding box center [804, 397] width 1174 height 661
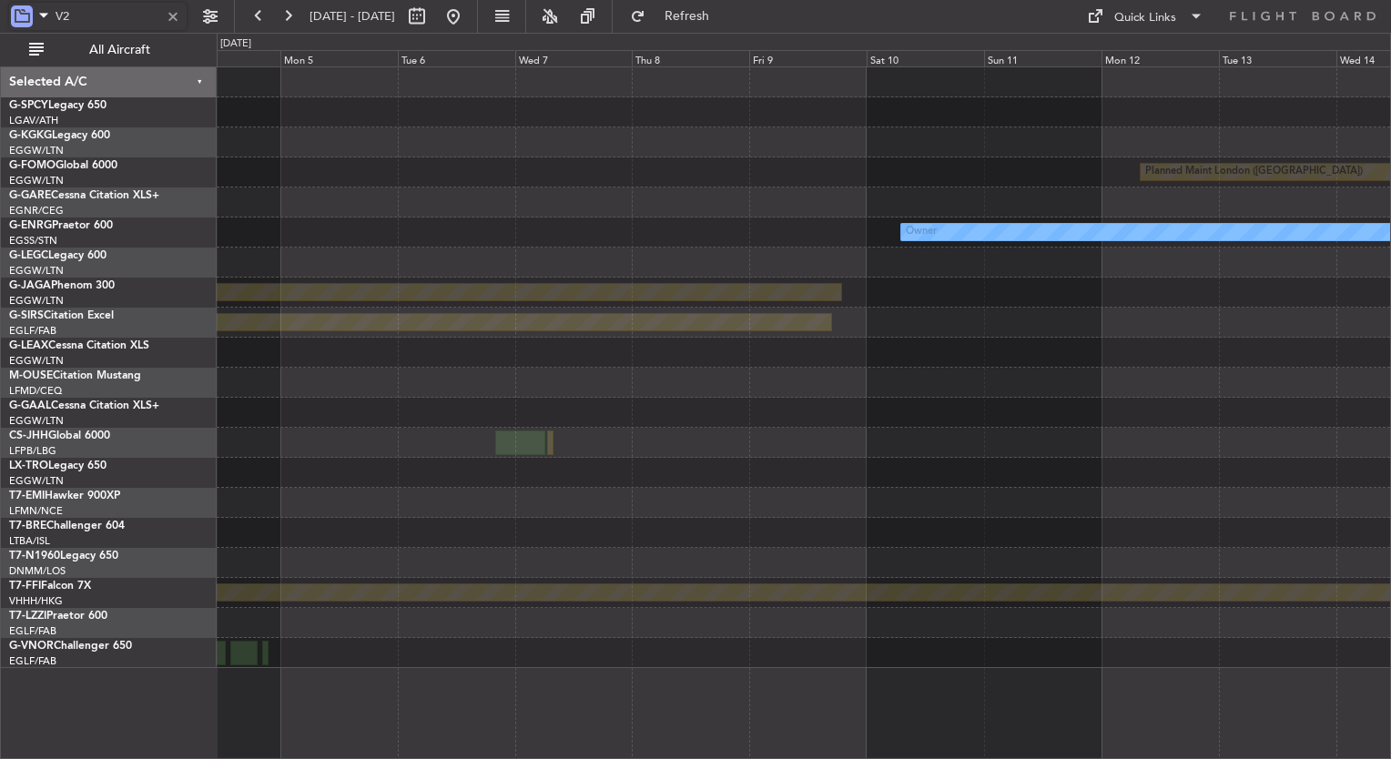
type input "V"
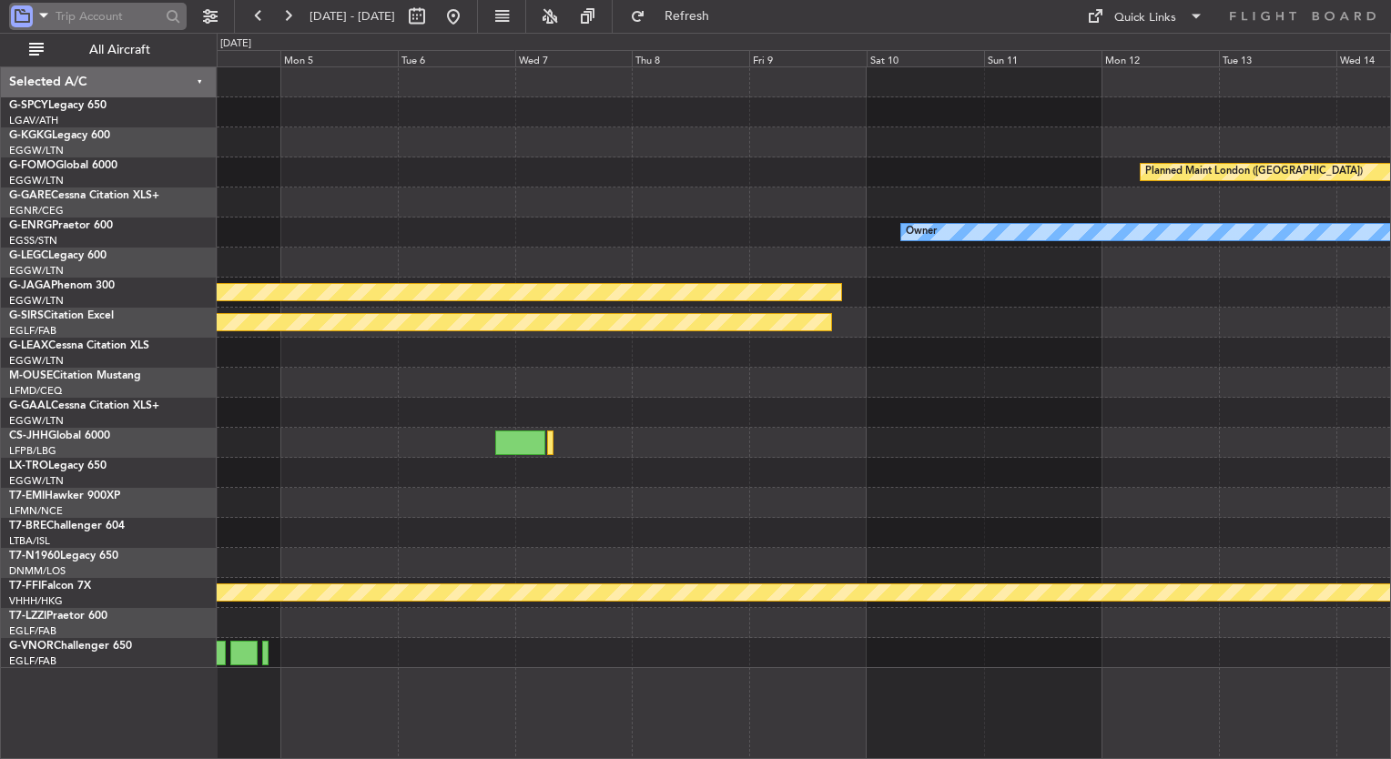
click at [19, 10] on div at bounding box center [22, 16] width 22 height 22
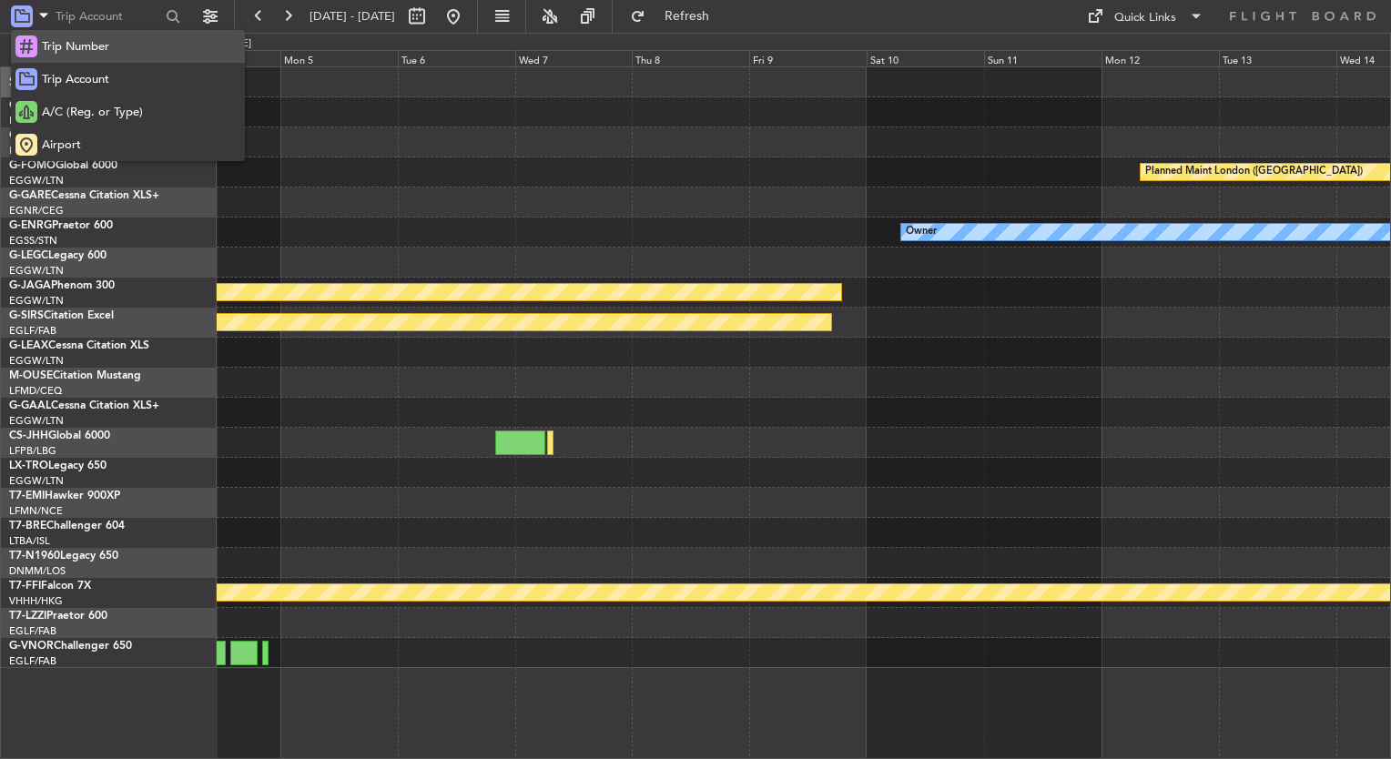
click at [55, 44] on span "Trip Number" at bounding box center [75, 47] width 67 height 18
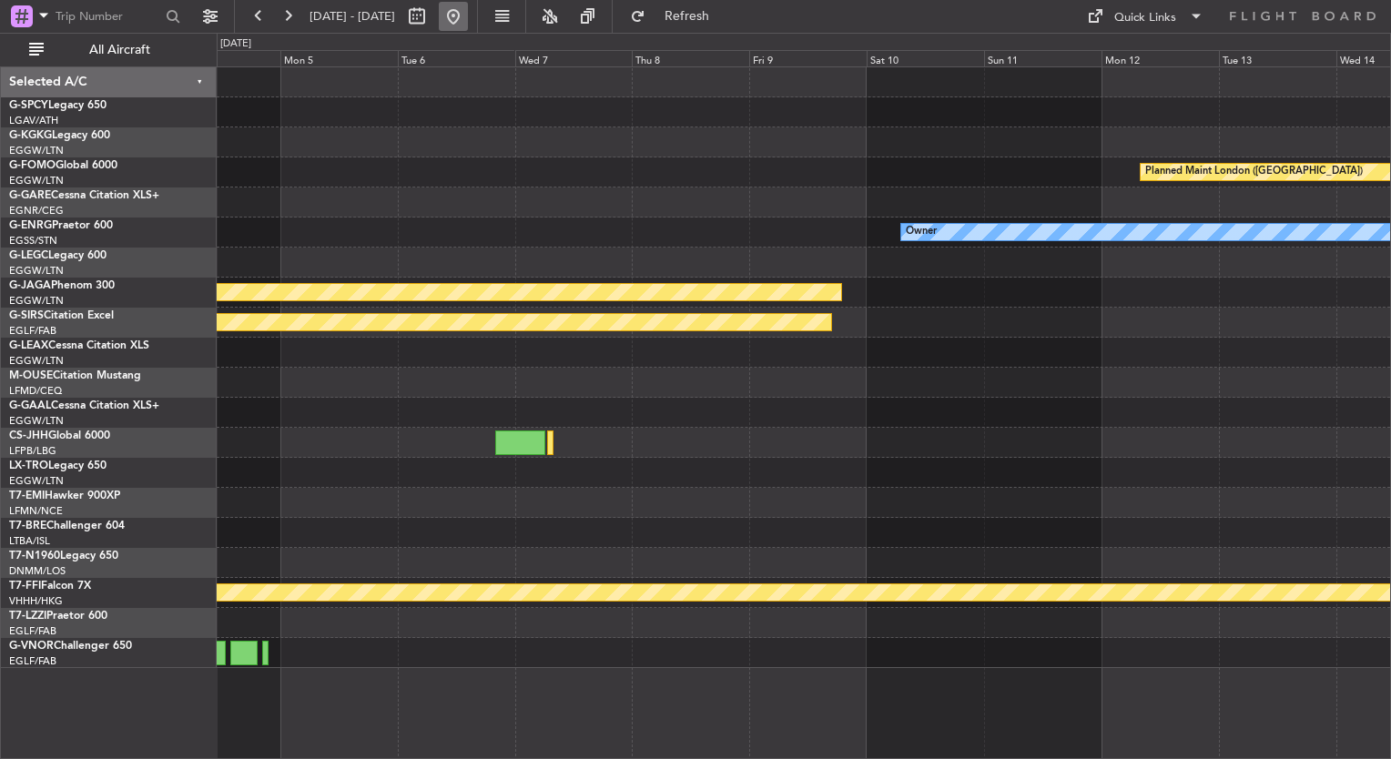
click at [468, 18] on button at bounding box center [453, 16] width 29 height 29
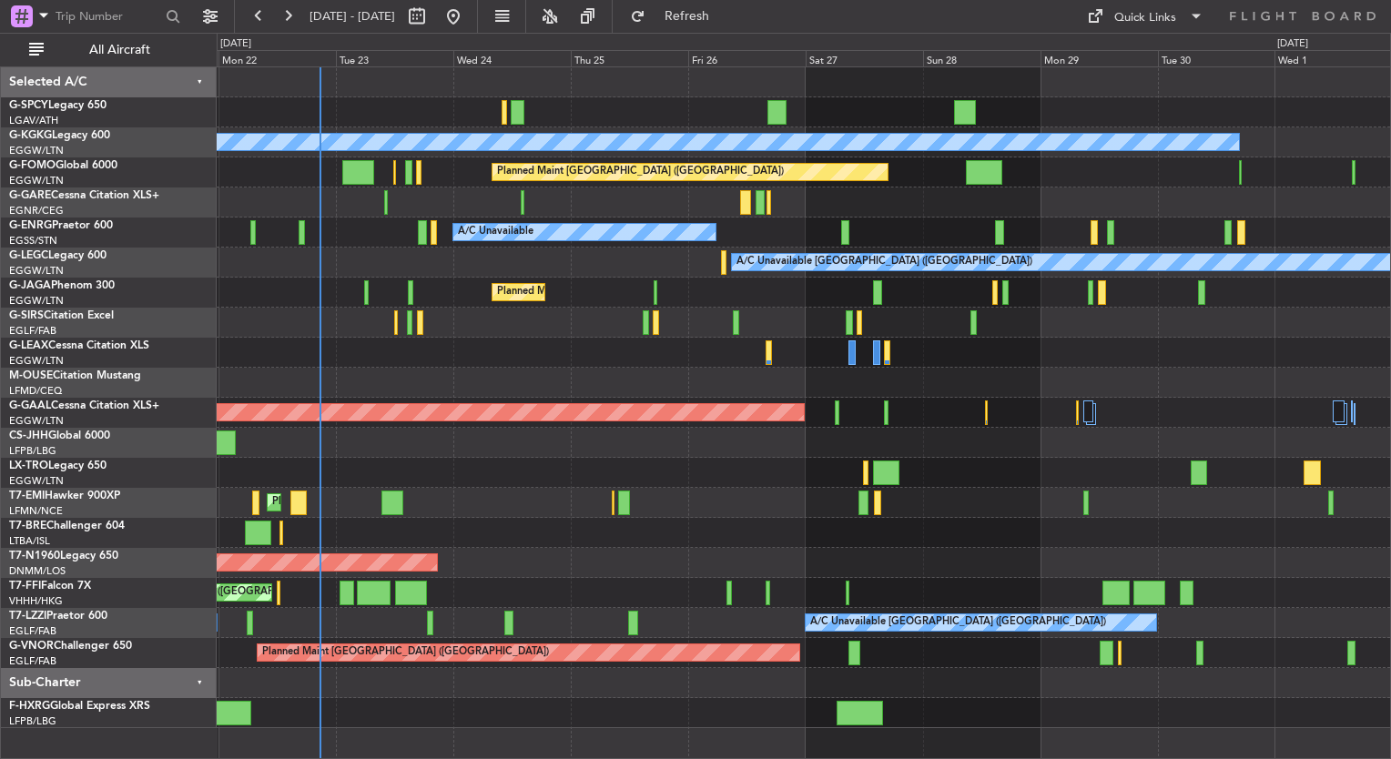
click at [323, 319] on div "Unplanned Maint [GEOGRAPHIC_DATA] ([GEOGRAPHIC_DATA])" at bounding box center [804, 323] width 1174 height 30
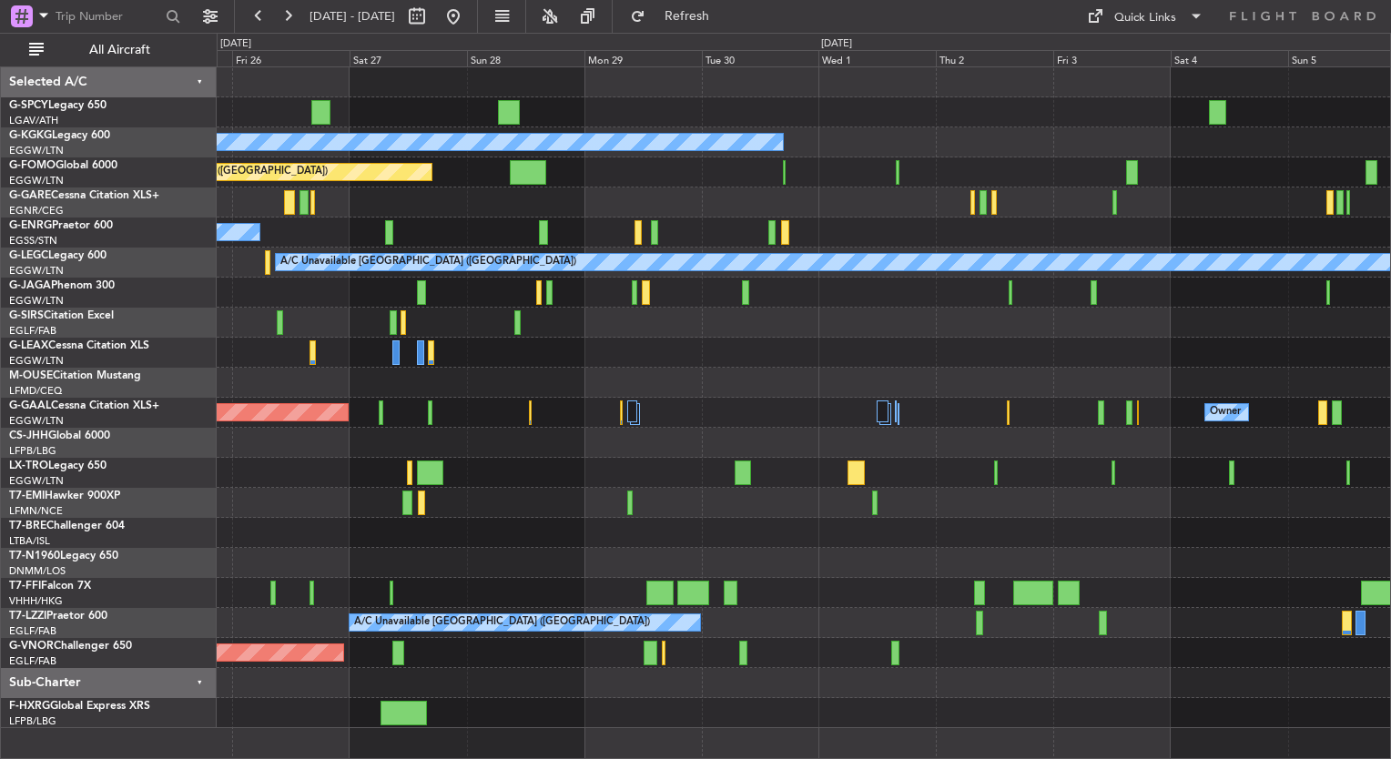
click at [0, 466] on html "22 Sep 2025 - 02 Oct 2025 Refresh Quick Links All Aircraft A/C Unavailable Ista…" at bounding box center [695, 379] width 1391 height 759
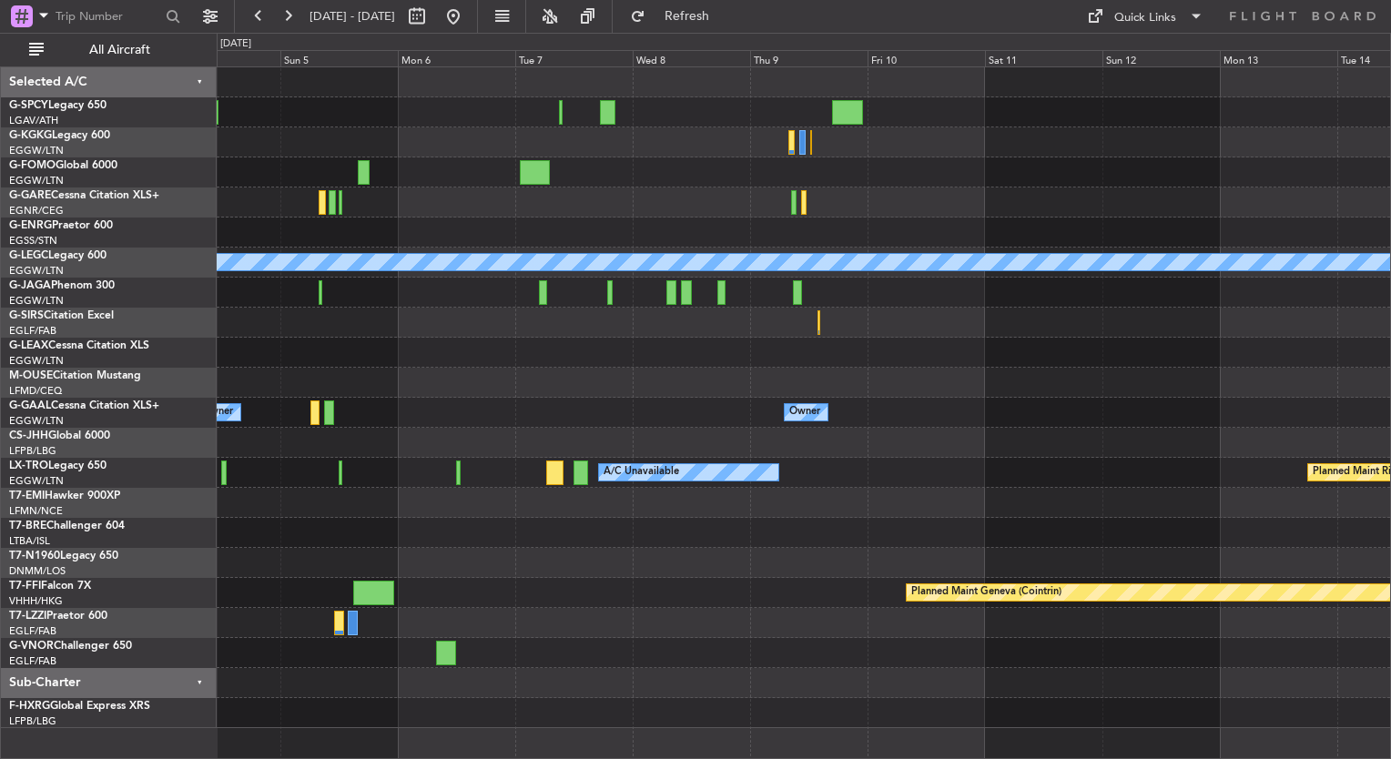
click at [361, 421] on div "A/C Unavailable London (Luton) Owner Owner A/C Unavailable Planned Maint Riga (…" at bounding box center [804, 397] width 1174 height 661
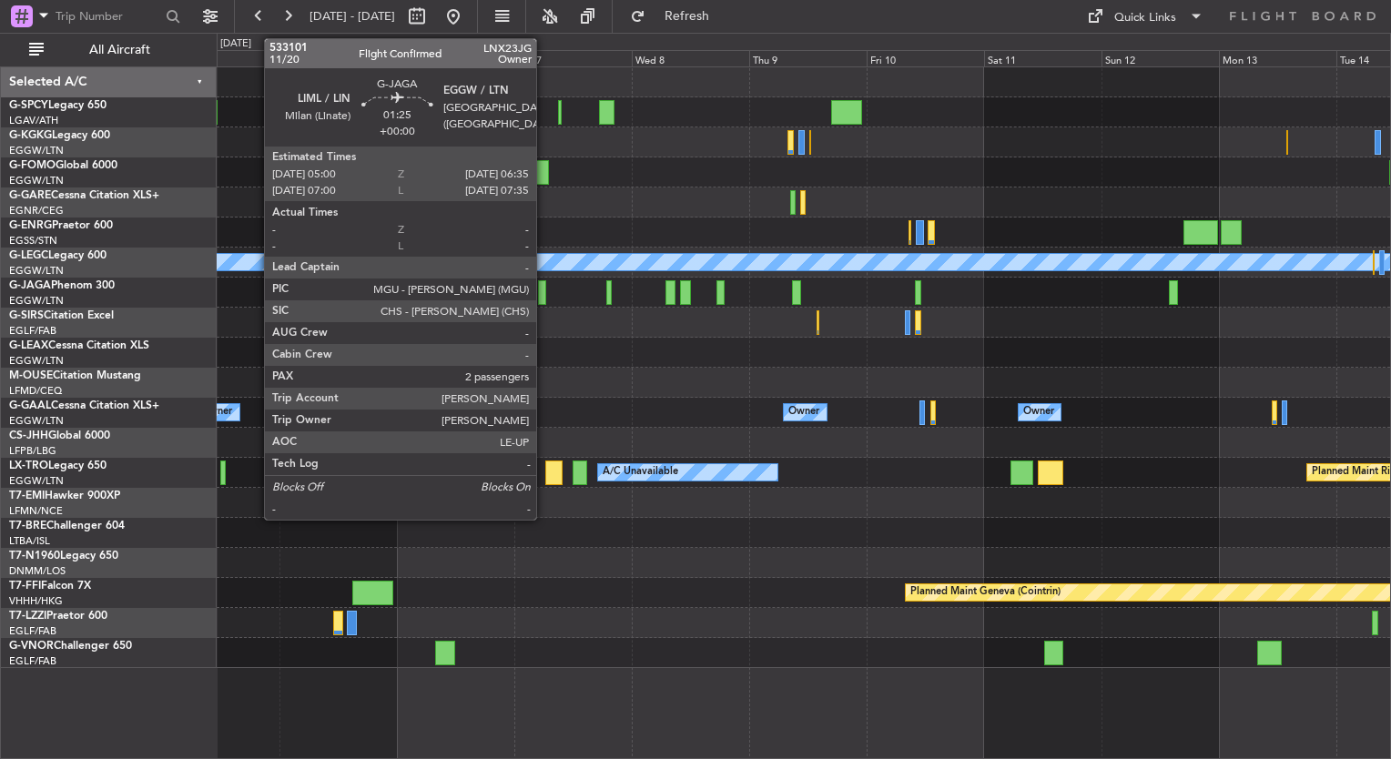
click at [544, 294] on div at bounding box center [542, 292] width 8 height 25
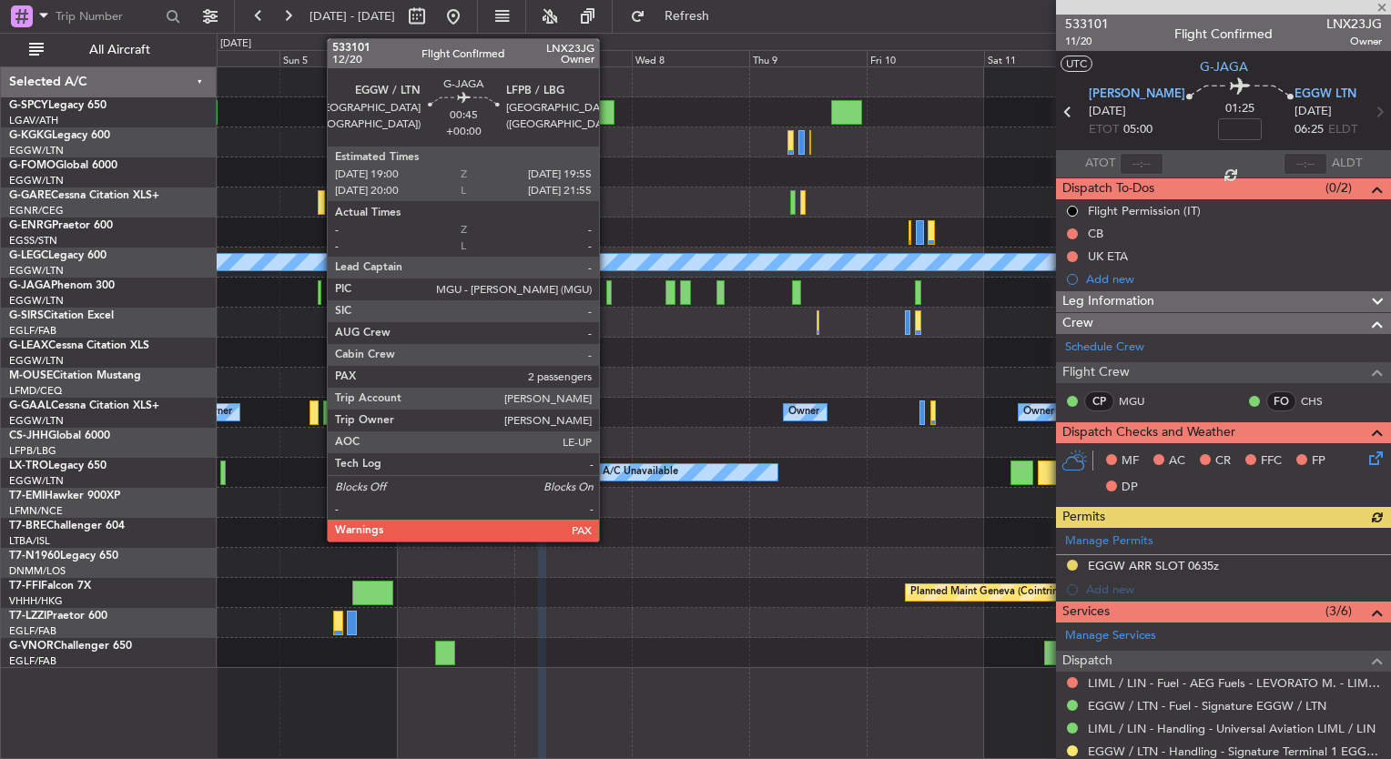
click at [607, 300] on div at bounding box center [608, 292] width 5 height 25
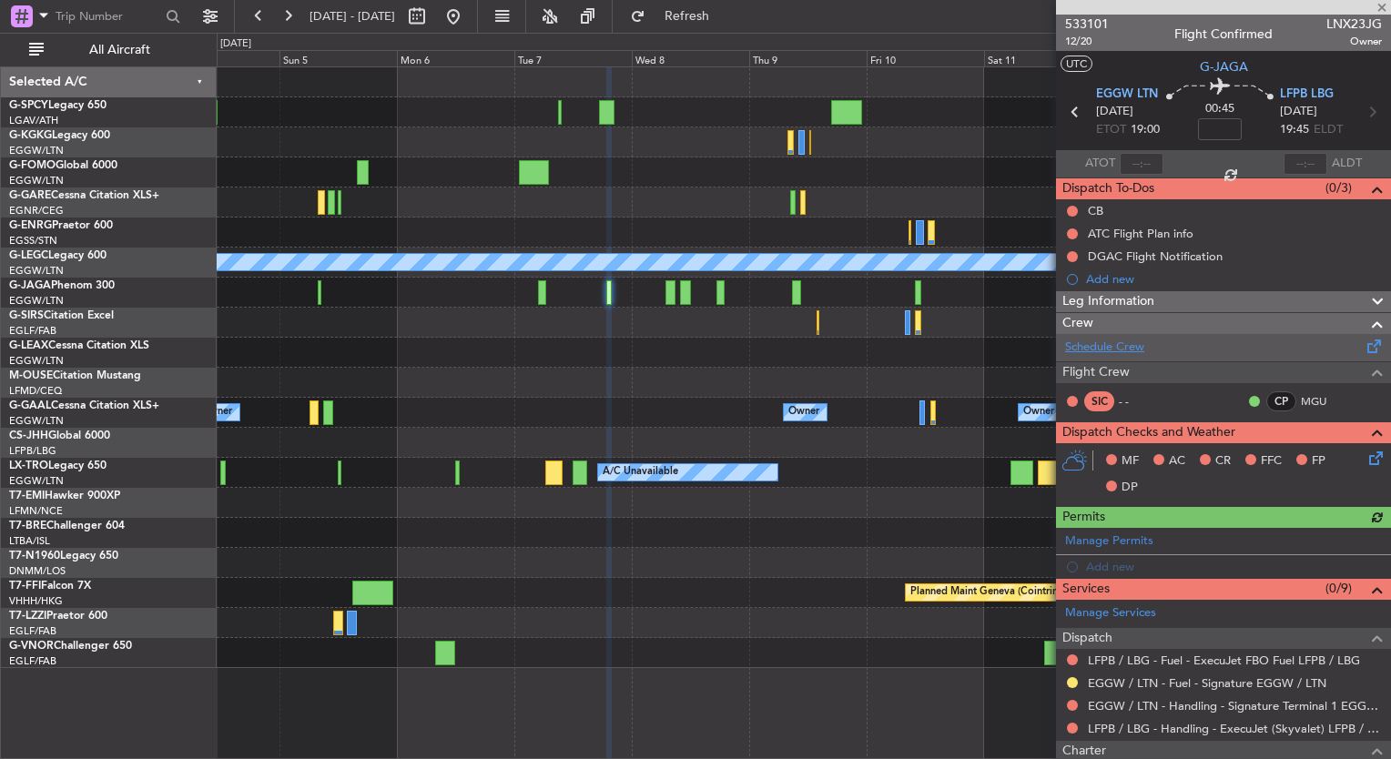
click at [1111, 345] on link "Schedule Crew" at bounding box center [1104, 348] width 79 height 18
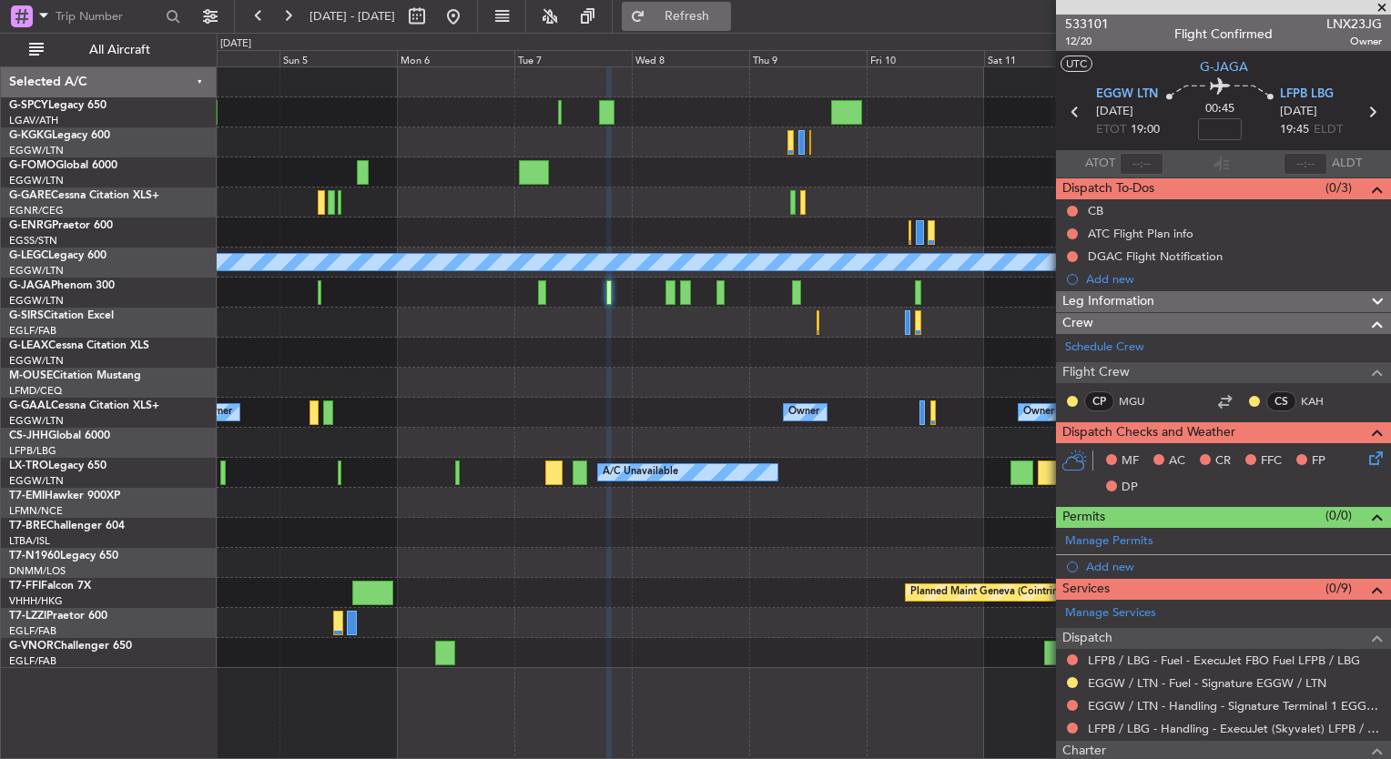
click at [731, 27] on button "Refresh" at bounding box center [676, 16] width 109 height 29
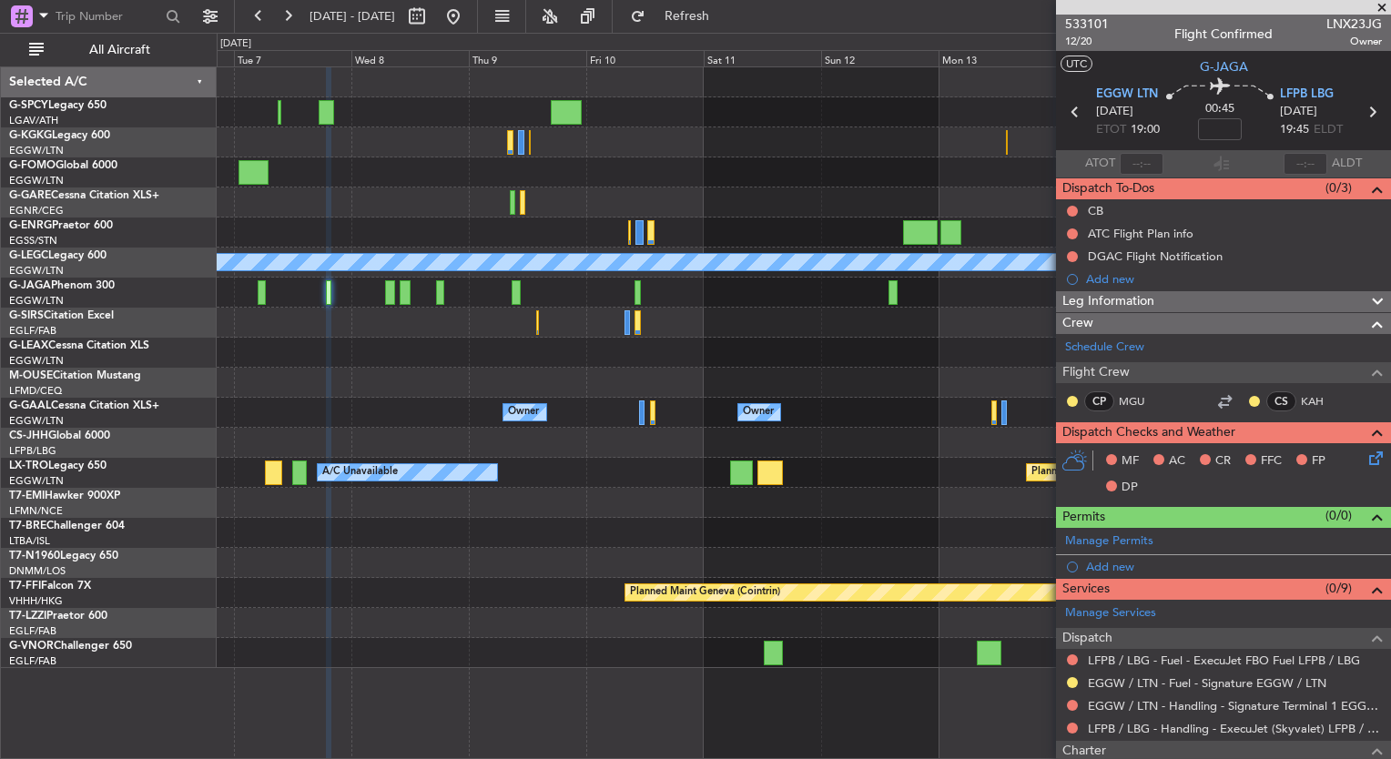
click at [611, 362] on div "A/C Unavailable London (Luton) Owner Owner Owner London (Luton) Owner Owner No …" at bounding box center [804, 367] width 1174 height 601
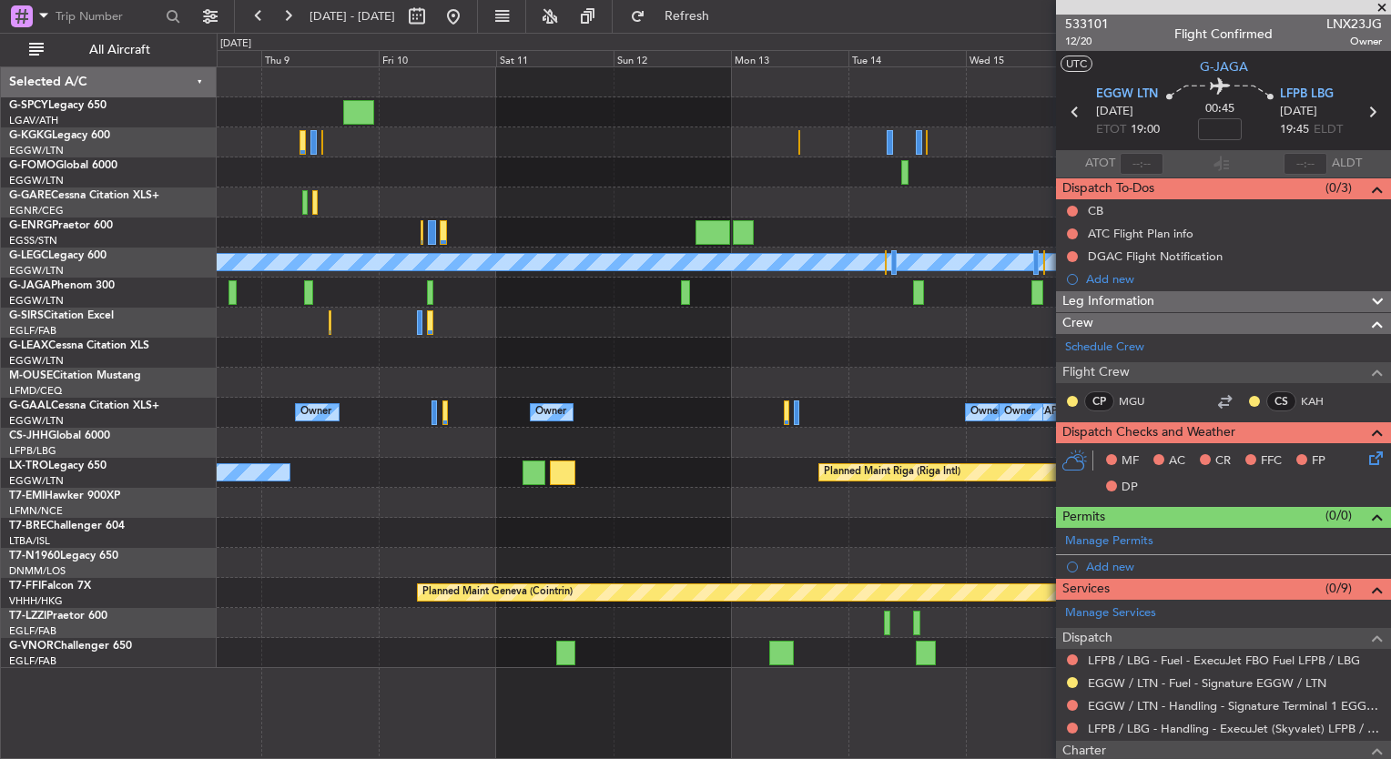
click at [706, 334] on div "Planned Maint Oxford (Kidlington)" at bounding box center [804, 323] width 1174 height 30
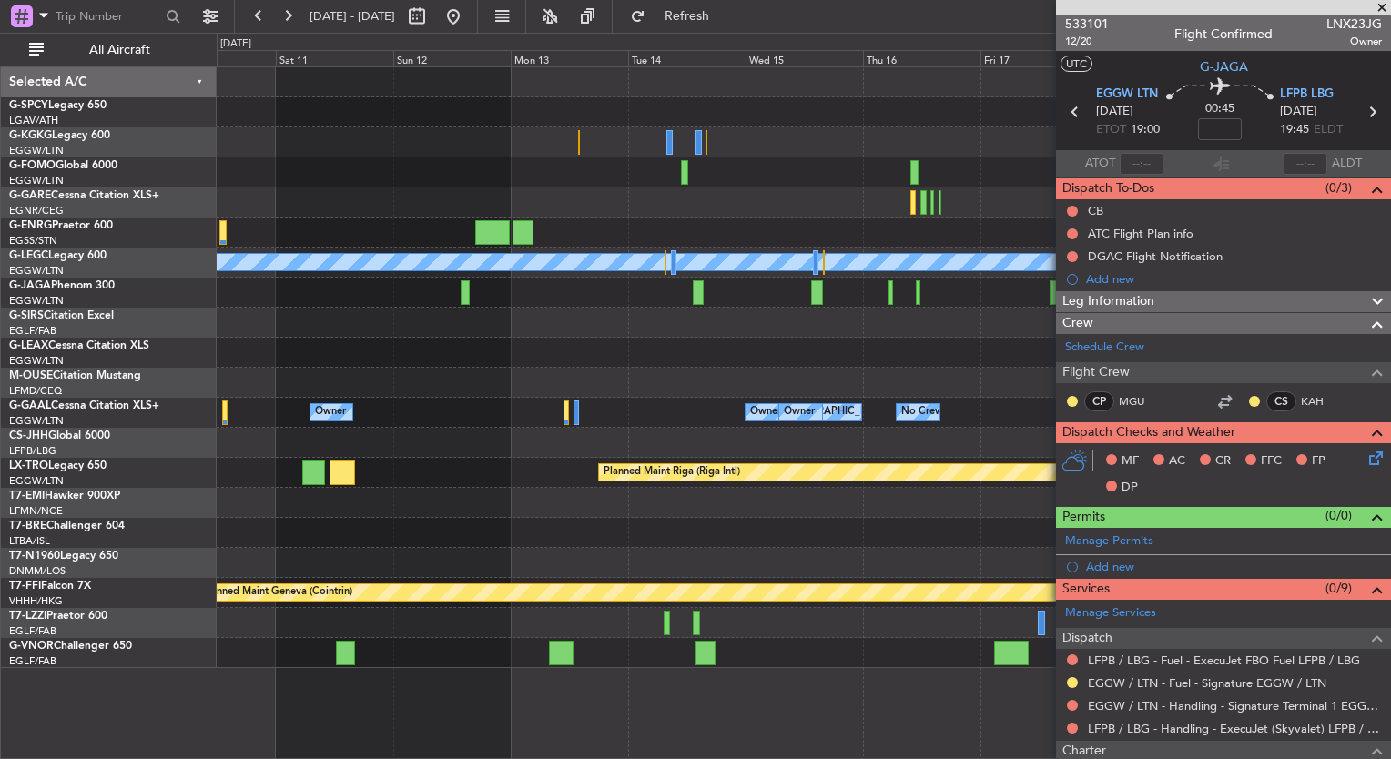
click at [609, 297] on div "A/C Unavailable London (Luton) Planned Maint Oxford (Kidlington) Owner London (…" at bounding box center [804, 367] width 1174 height 601
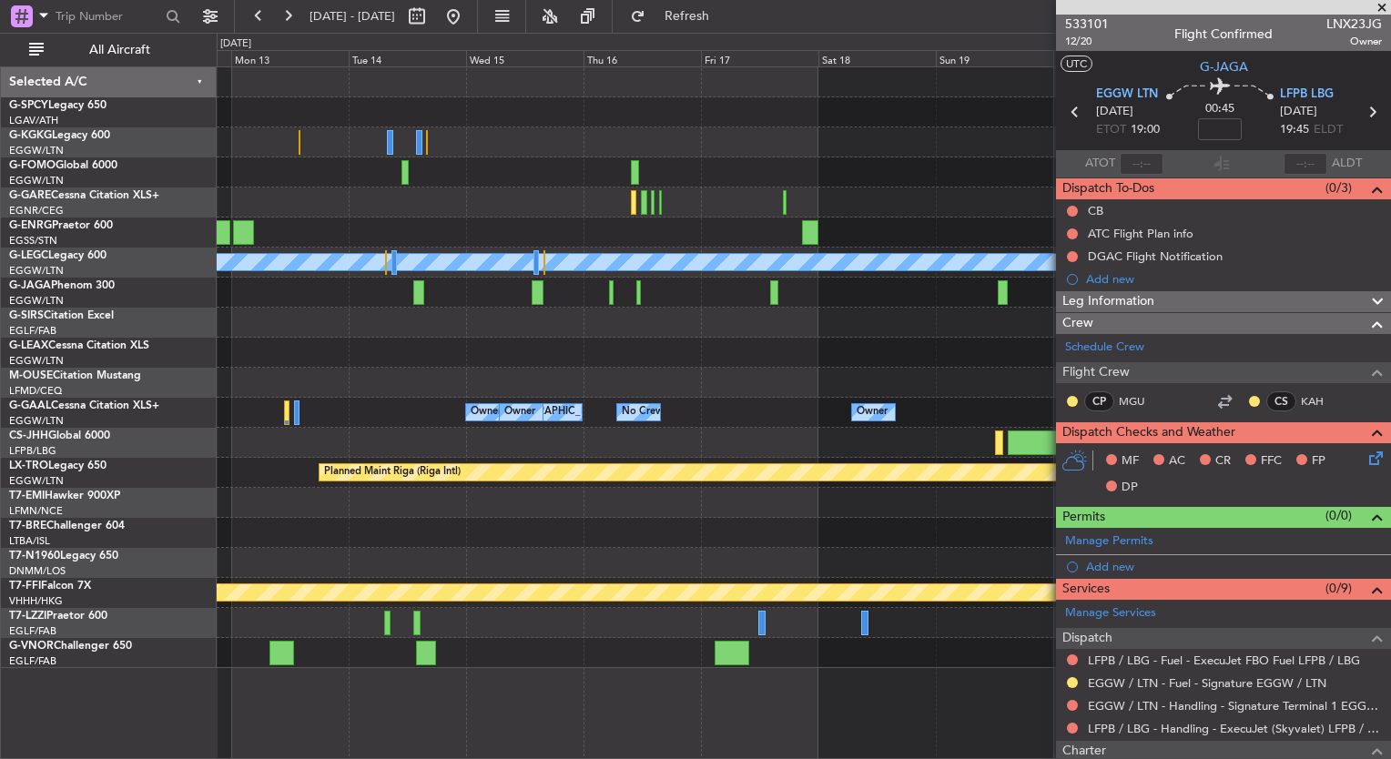
click at [641, 334] on div "A/C Unavailable London (Luton) Planned Maint Oxford (Kidlington) Owner London (…" at bounding box center [804, 367] width 1174 height 601
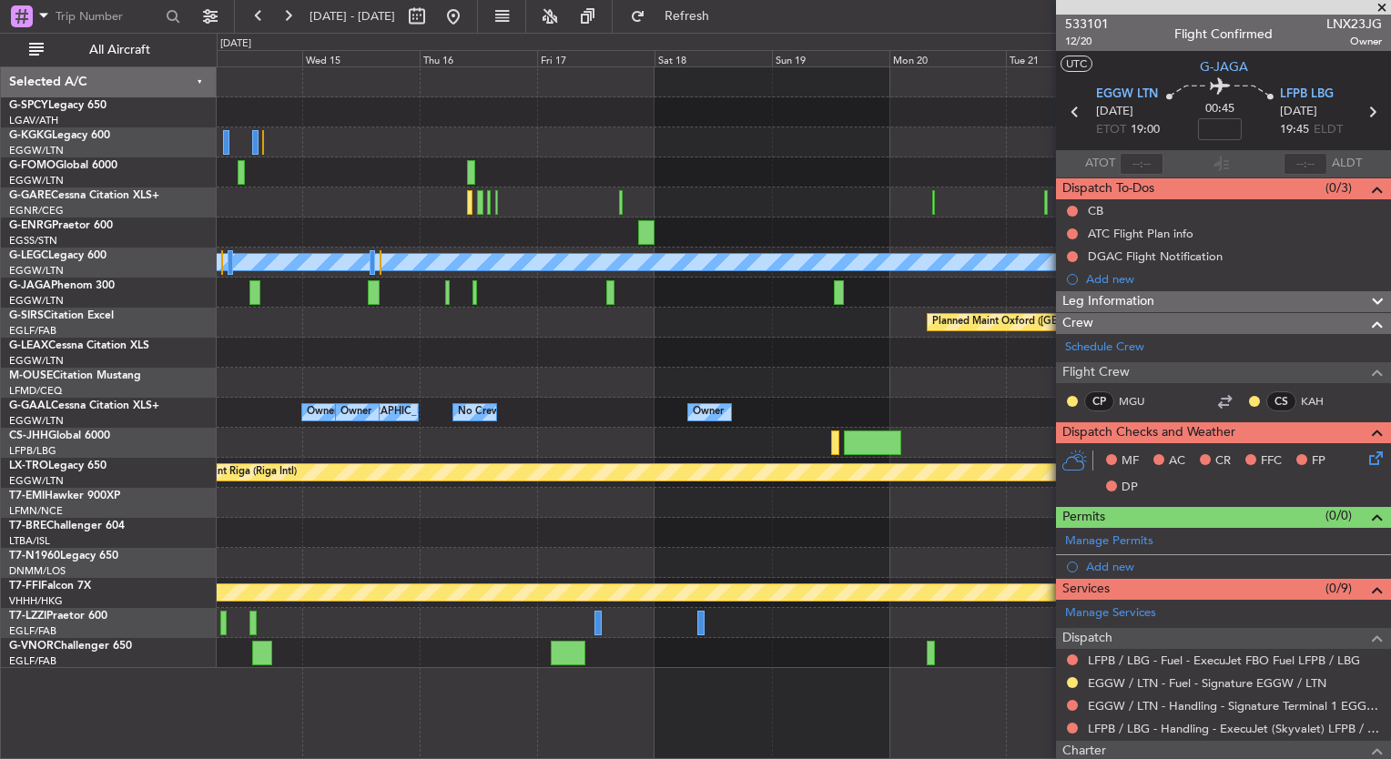
click at [645, 296] on div at bounding box center [804, 293] width 1174 height 30
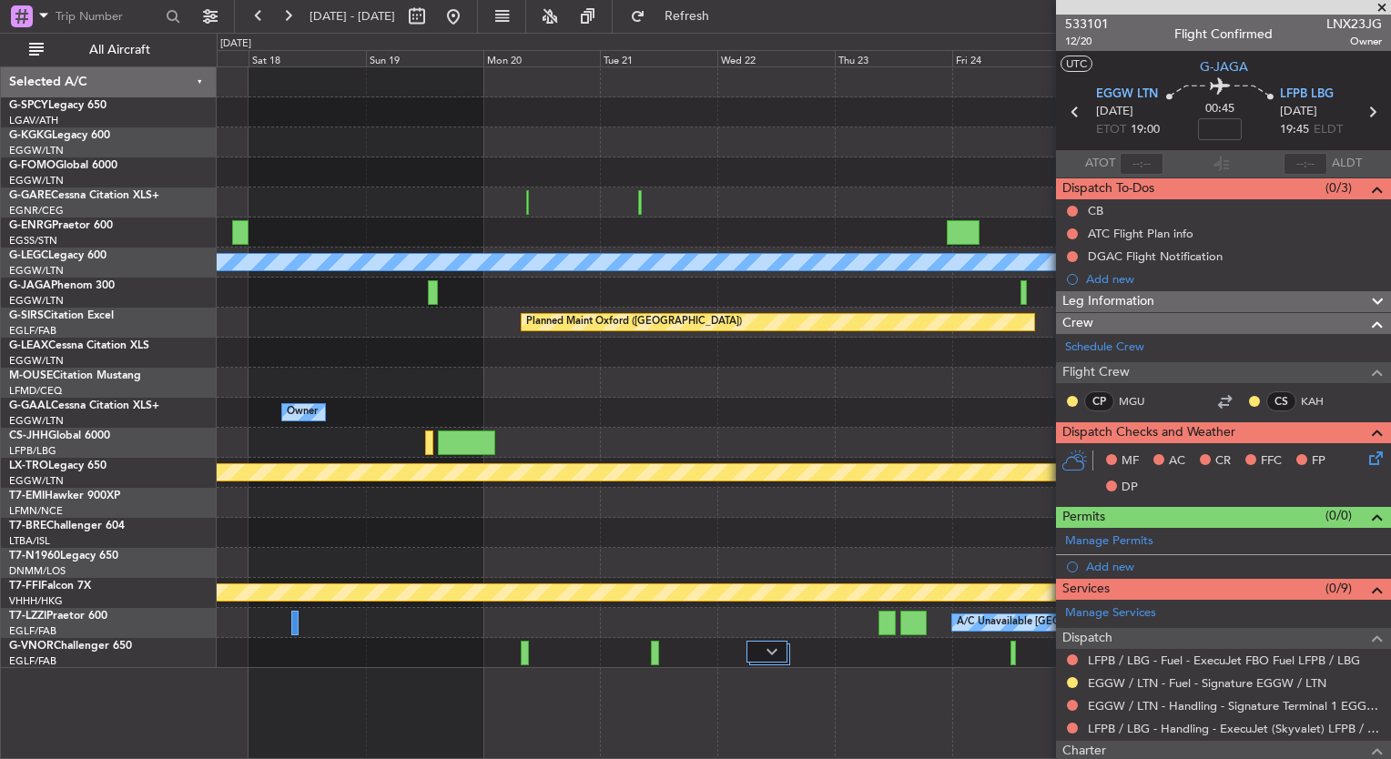
click at [505, 290] on div "A/C Unavailable London (Luton) Planned Maint Oxford (Kidlington) Owner Owner No…" at bounding box center [804, 367] width 1174 height 601
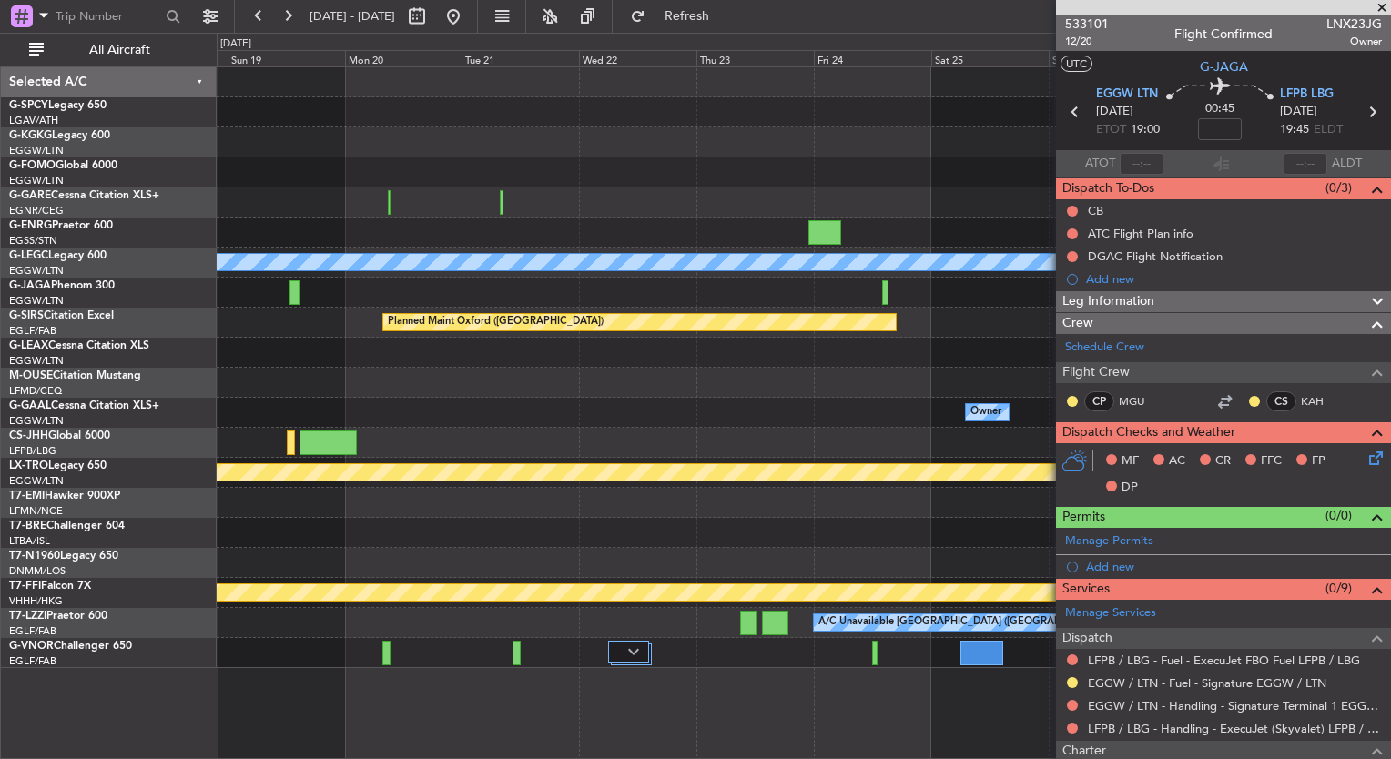
click at [418, 280] on div at bounding box center [804, 293] width 1174 height 30
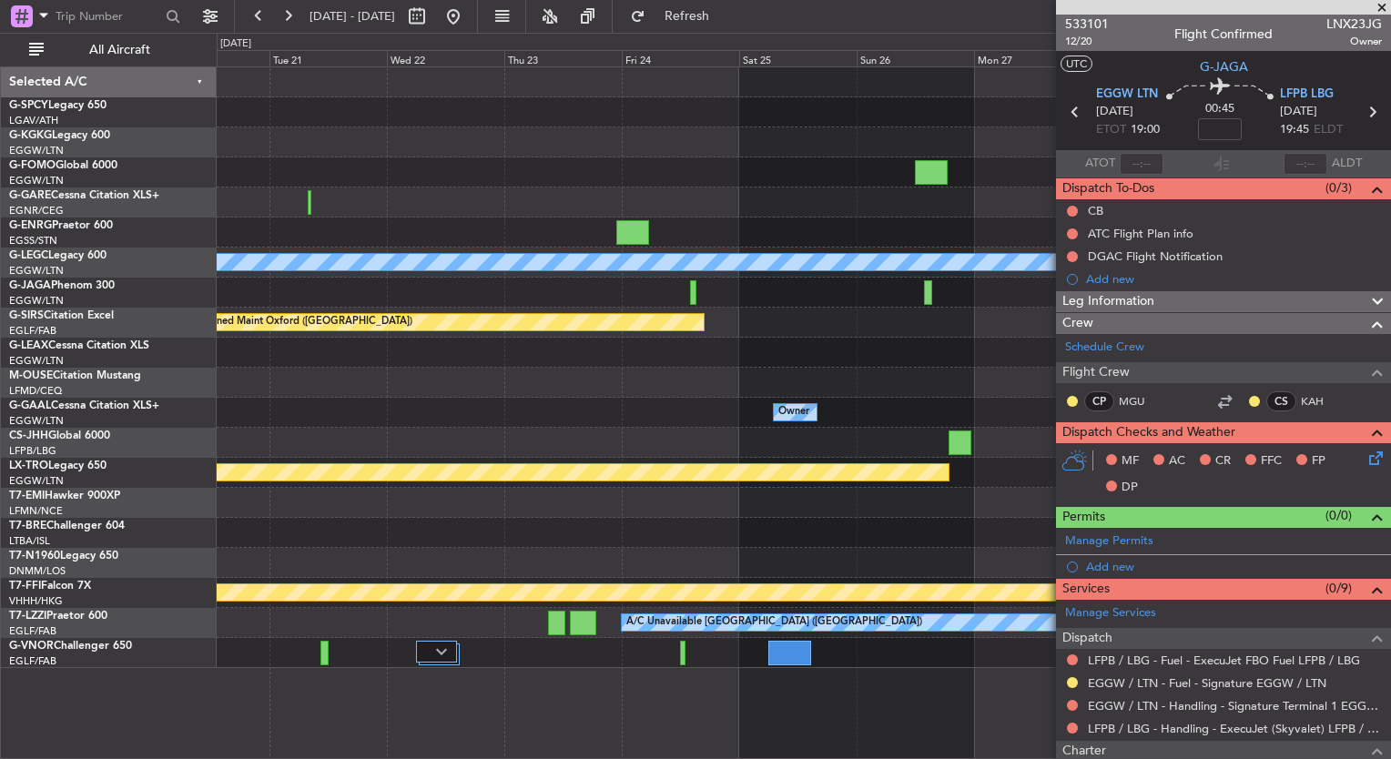
click at [1381, 7] on span at bounding box center [1382, 8] width 18 height 16
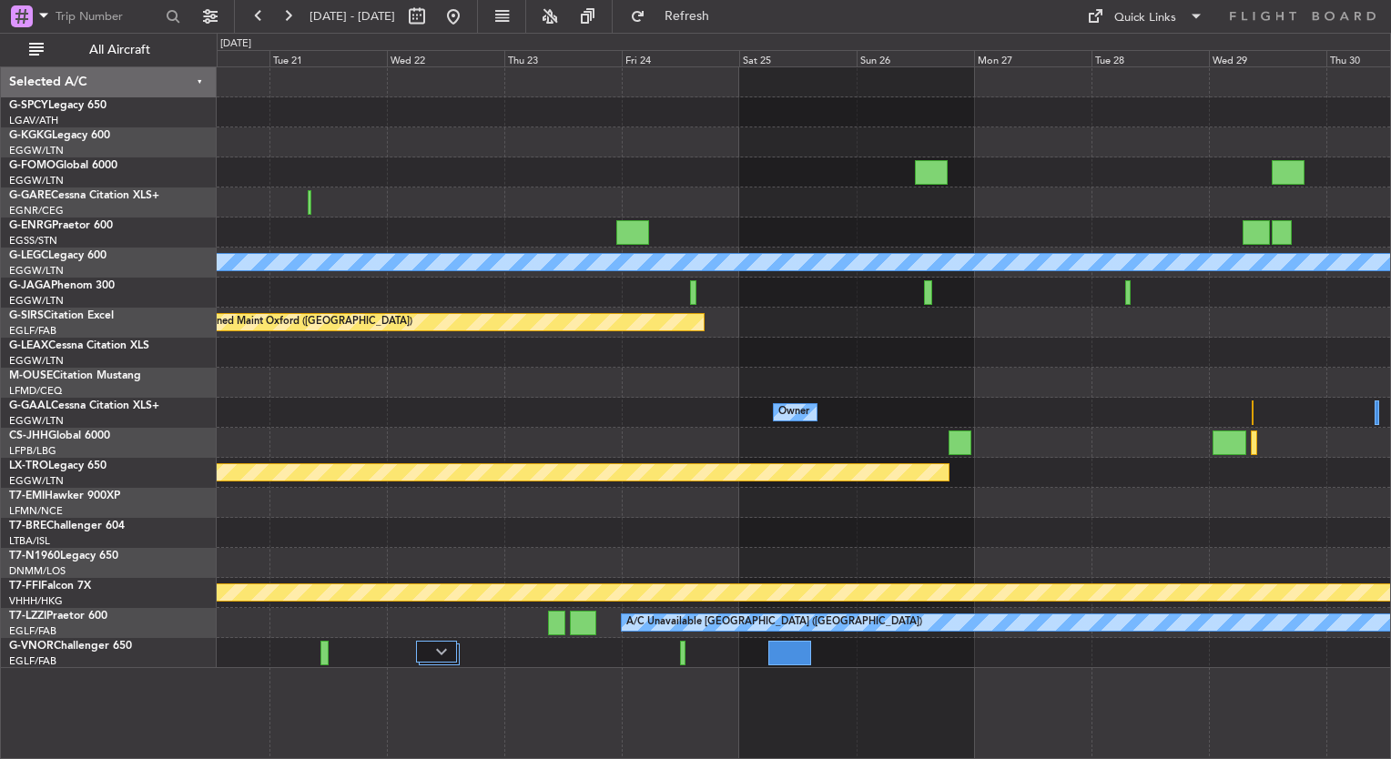
type input "0"
click at [468, 25] on button at bounding box center [453, 16] width 29 height 29
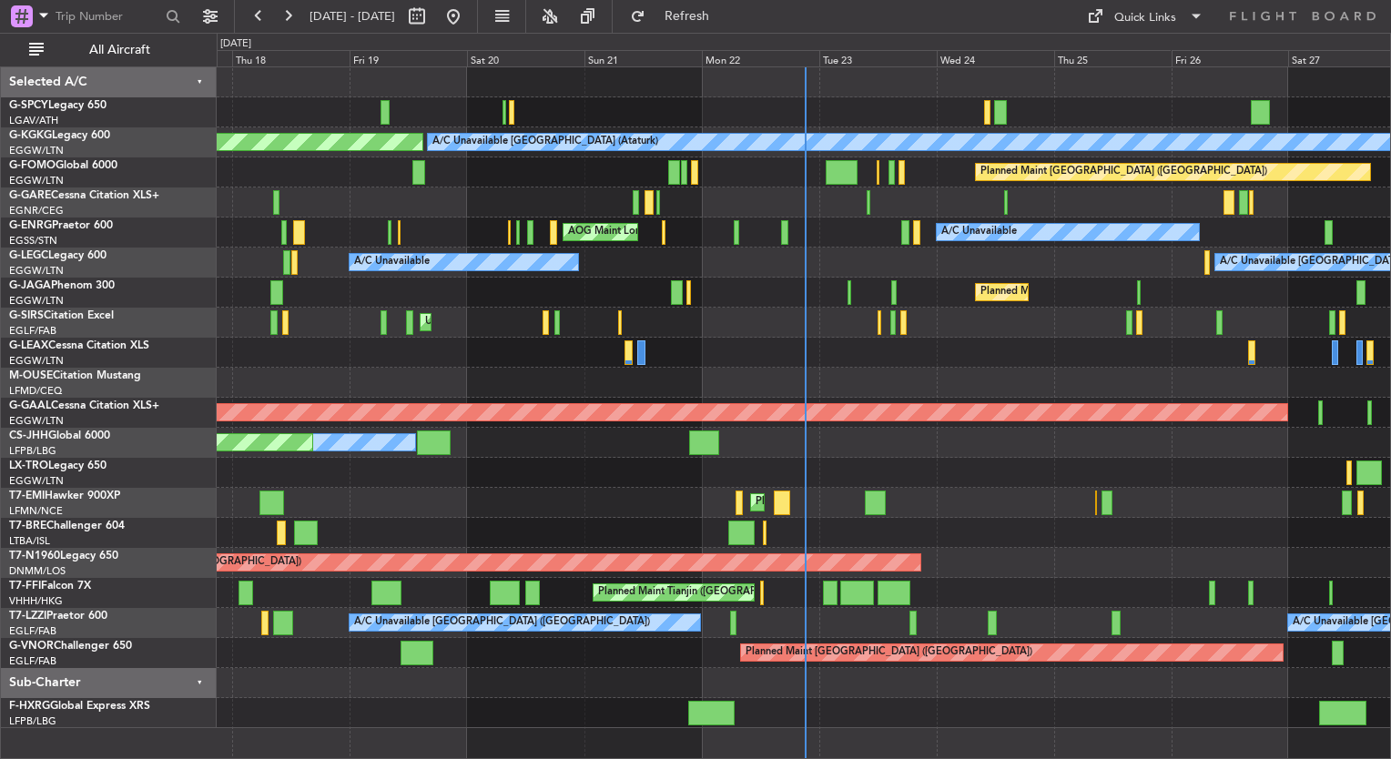
click at [690, 578] on div "Planned Maint Tianjin ([GEOGRAPHIC_DATA])" at bounding box center [804, 593] width 1174 height 30
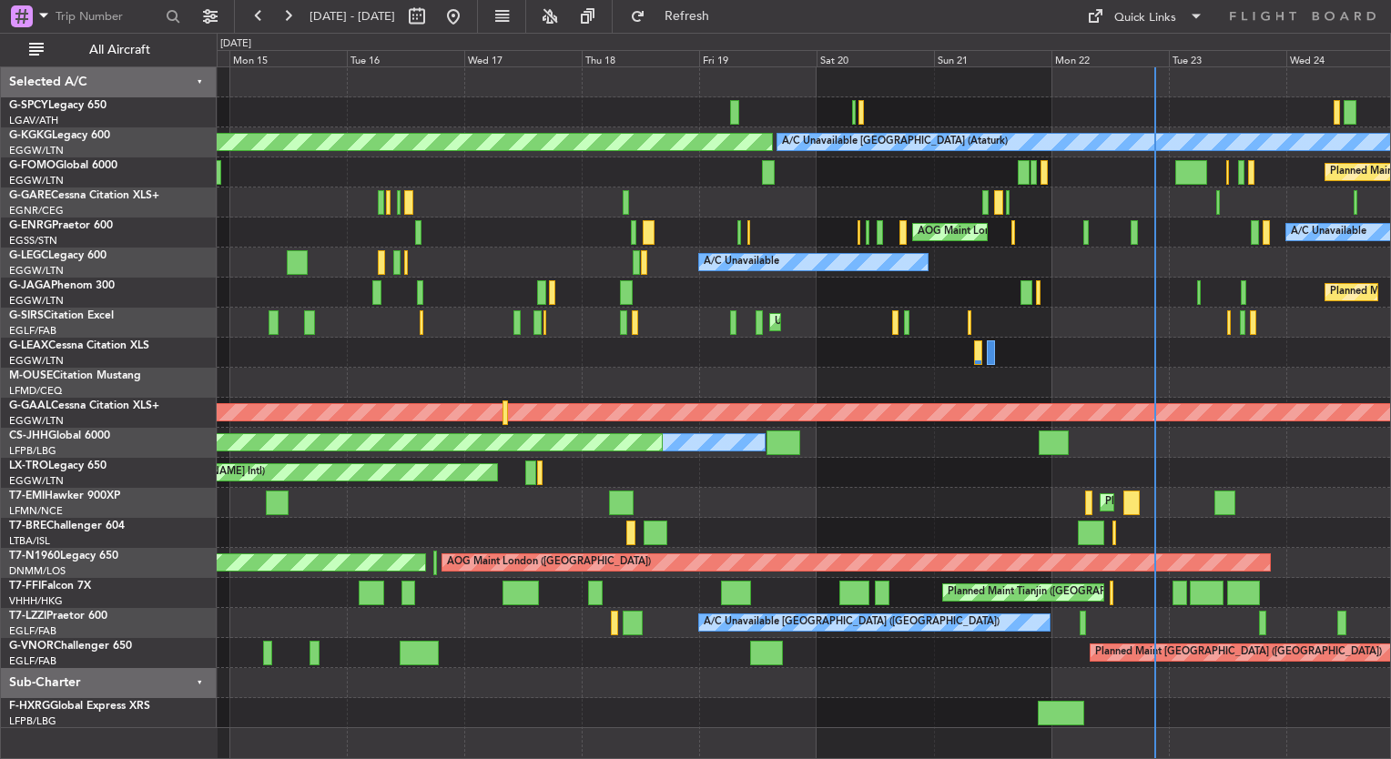
click at [948, 548] on div "AOG Maint [GEOGRAPHIC_DATA] (Ataturk) A/C Unavailable [GEOGRAPHIC_DATA] (Atatur…" at bounding box center [804, 397] width 1174 height 661
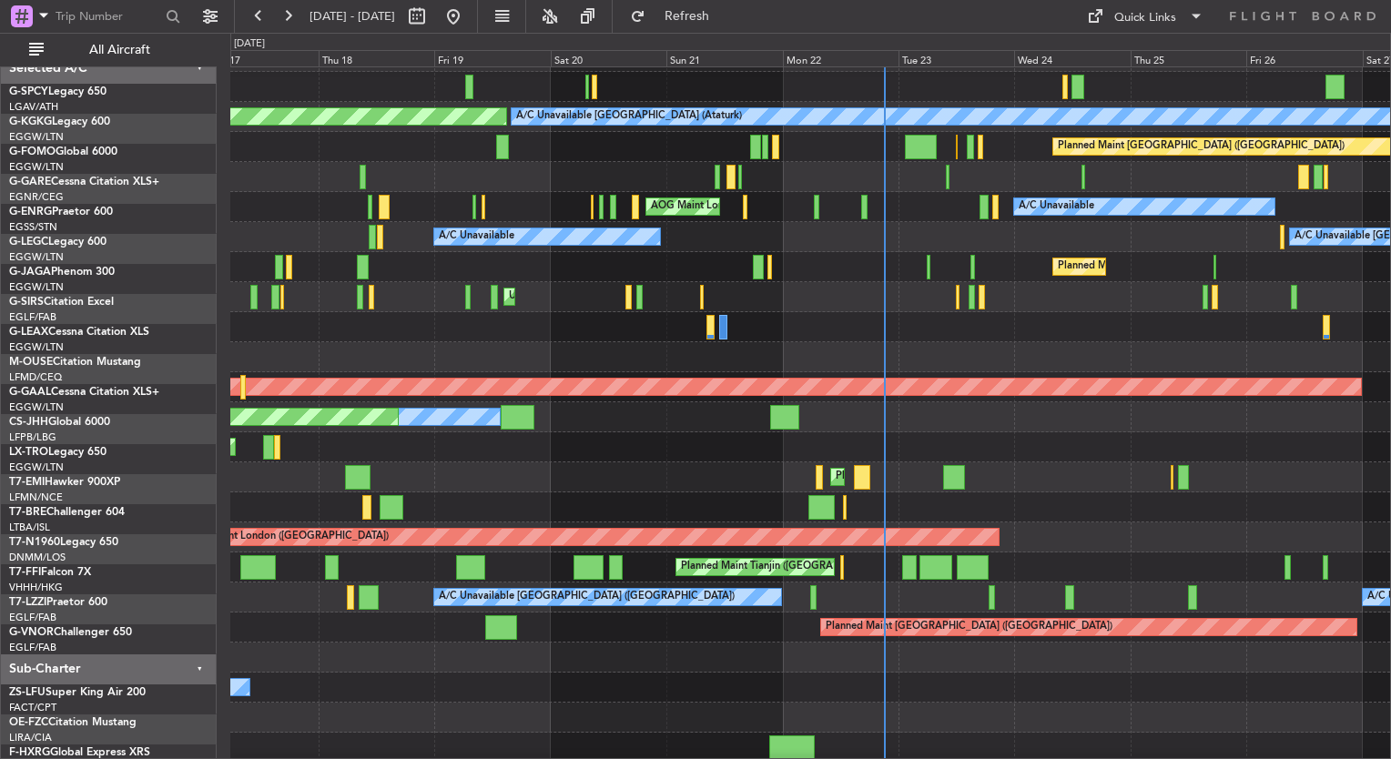
click at [184, 503] on div "AOG Maint [GEOGRAPHIC_DATA] (Ataturk) A/C Unavailable [GEOGRAPHIC_DATA] (Atatur…" at bounding box center [695, 396] width 1391 height 727
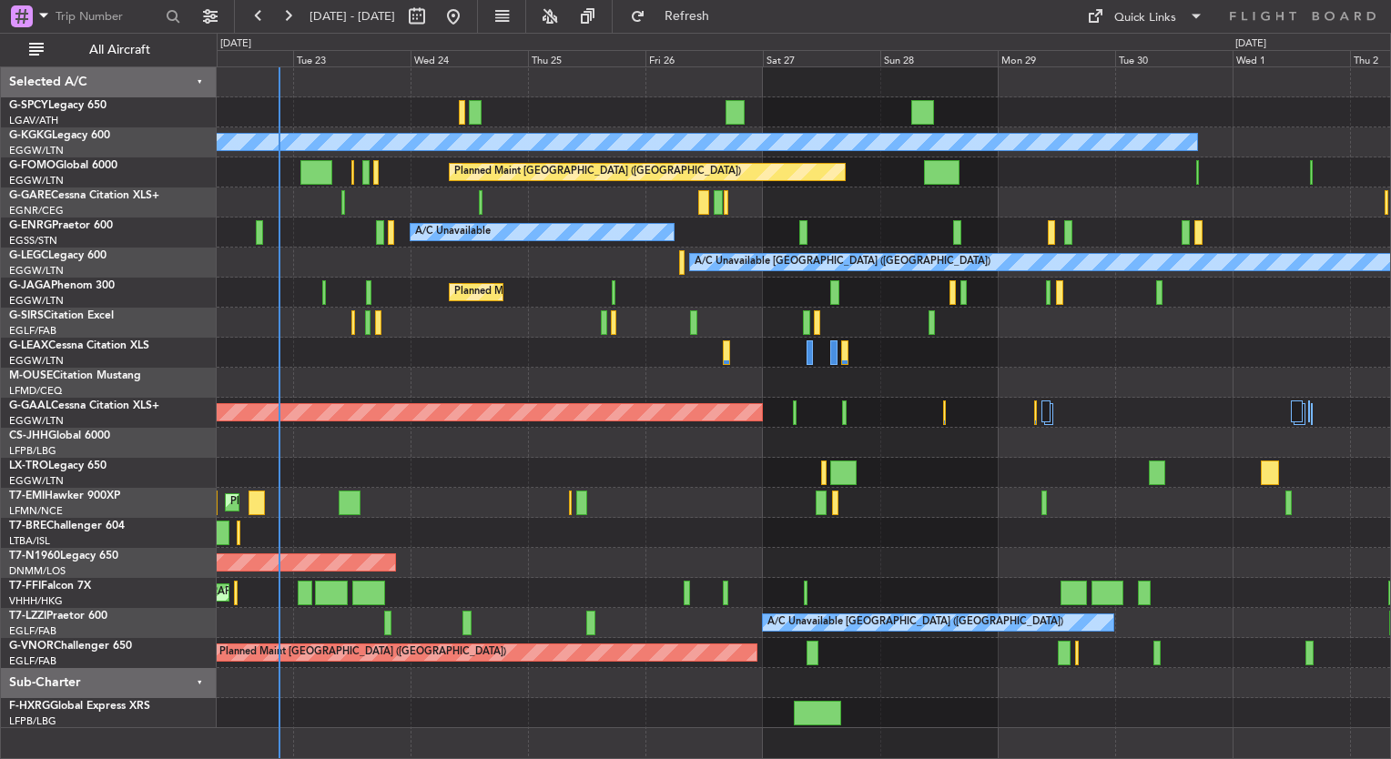
click at [524, 570] on div "A/C Unavailable [GEOGRAPHIC_DATA] (Ataturk) Planned Maint [GEOGRAPHIC_DATA] ([G…" at bounding box center [804, 397] width 1174 height 661
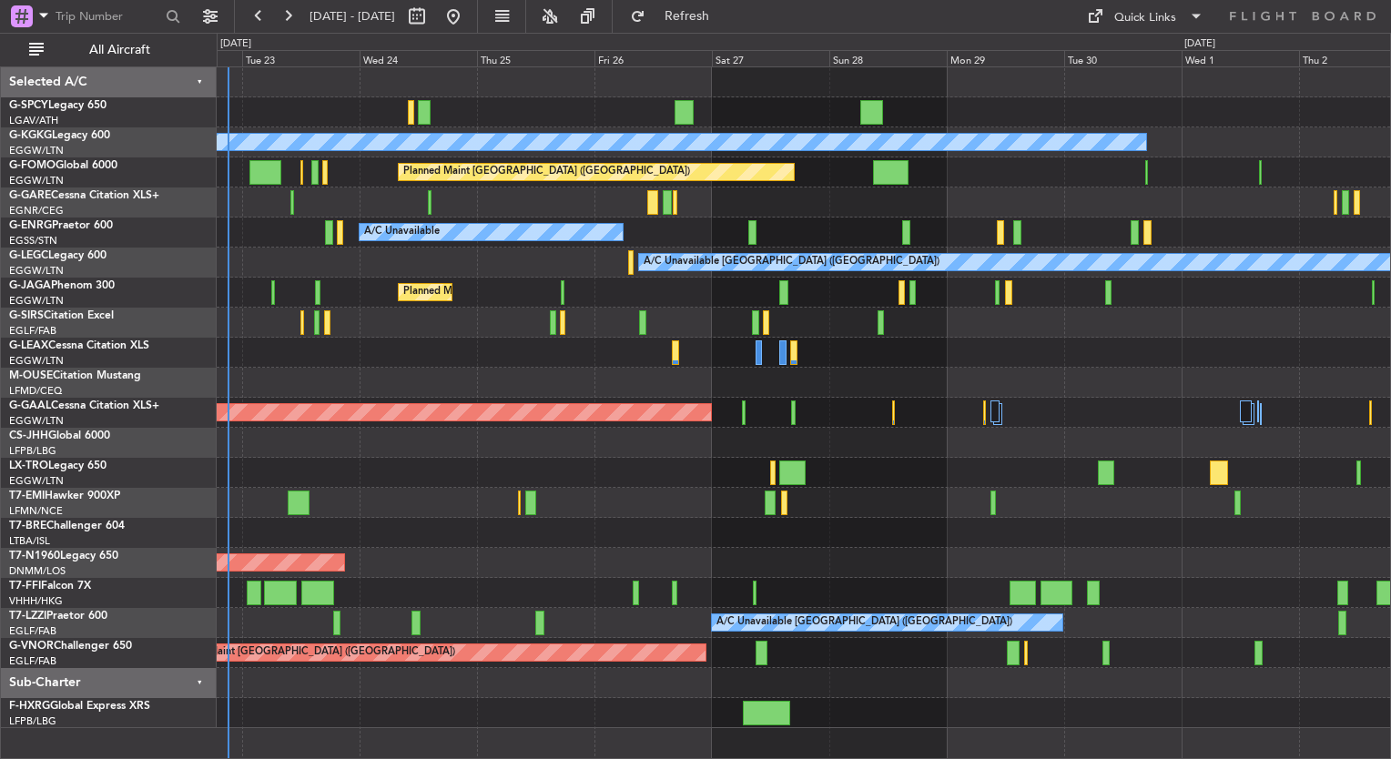
click at [835, 446] on div "A/C Unavailable [GEOGRAPHIC_DATA] (Ataturk) Planned Maint [GEOGRAPHIC_DATA] ([G…" at bounding box center [804, 397] width 1174 height 661
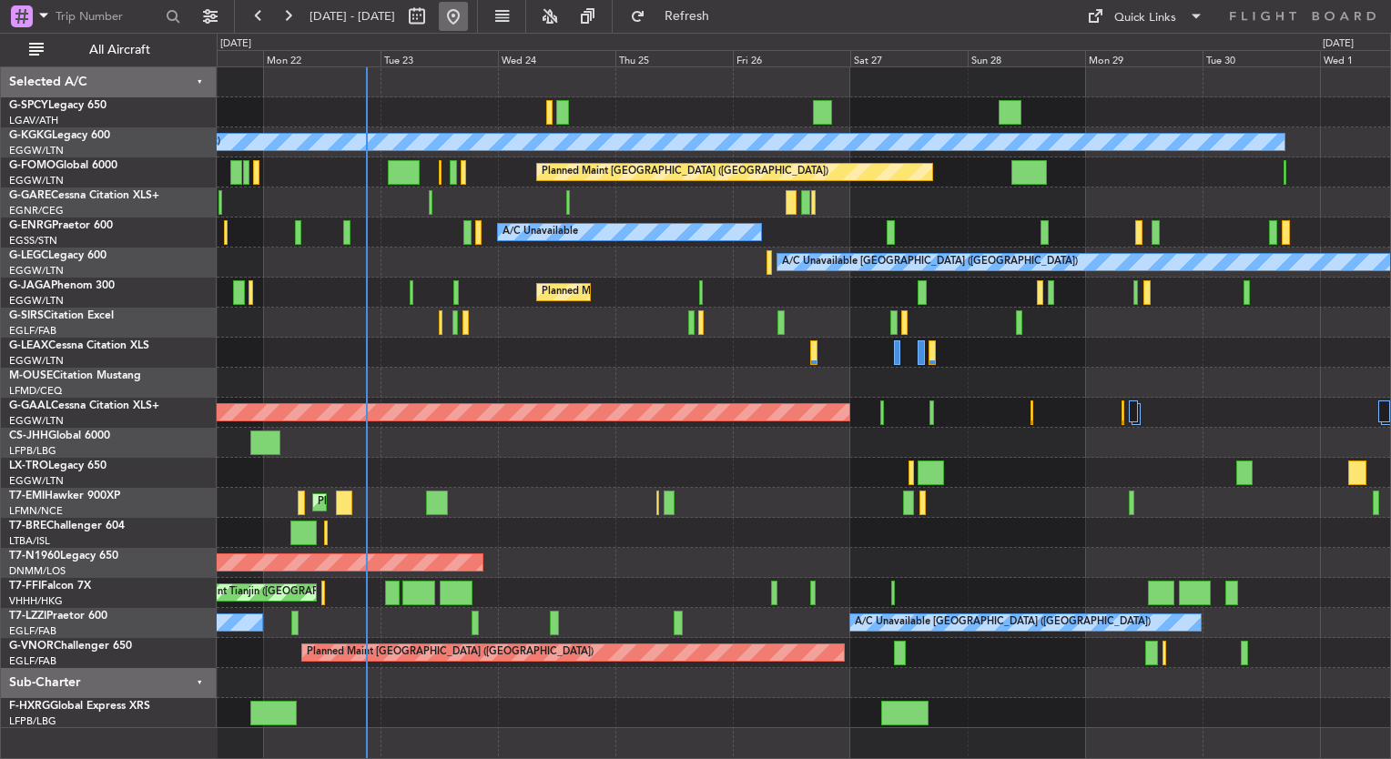
click at [468, 15] on button at bounding box center [453, 16] width 29 height 29
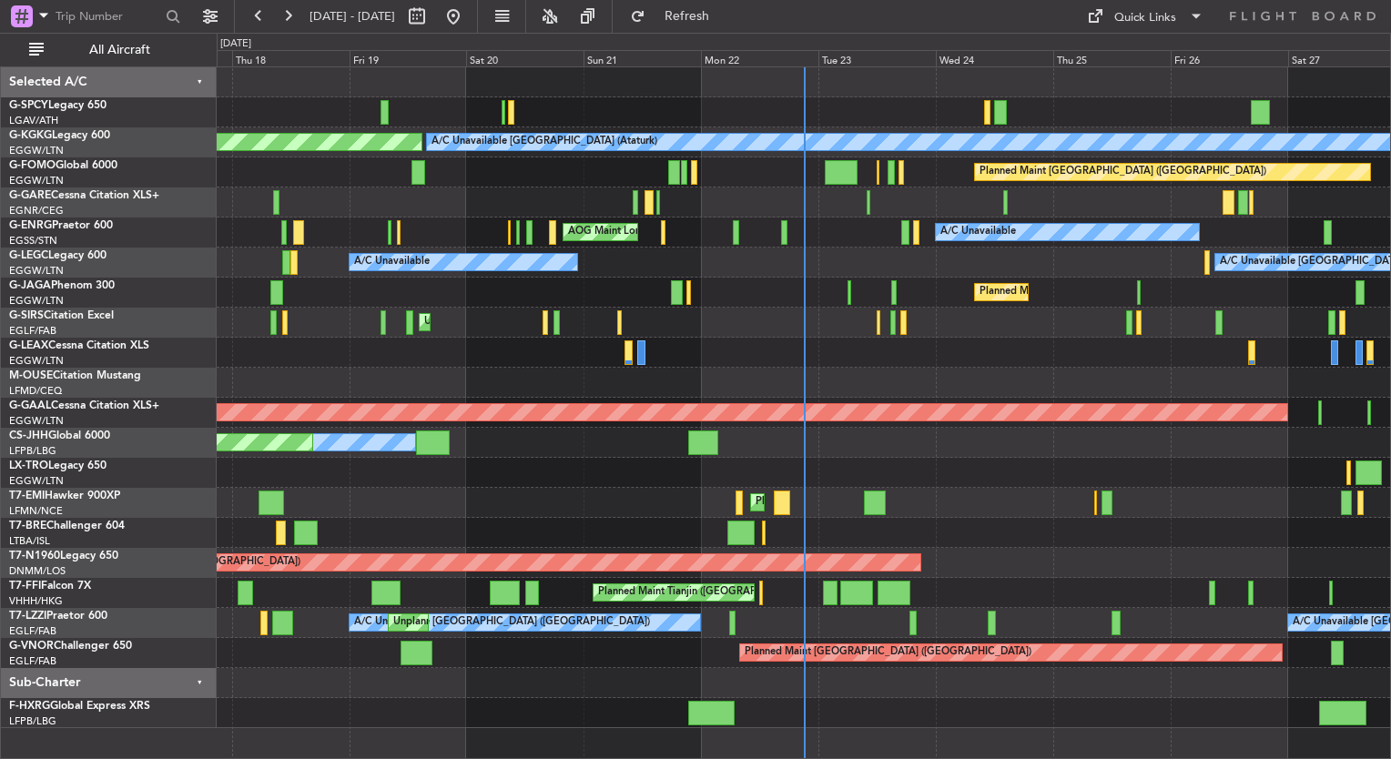
click at [384, 550] on div "AOG Maint London ([GEOGRAPHIC_DATA]) AOG Maint [GEOGRAPHIC_DATA] ([GEOGRAPHIC_D…" at bounding box center [804, 563] width 1174 height 30
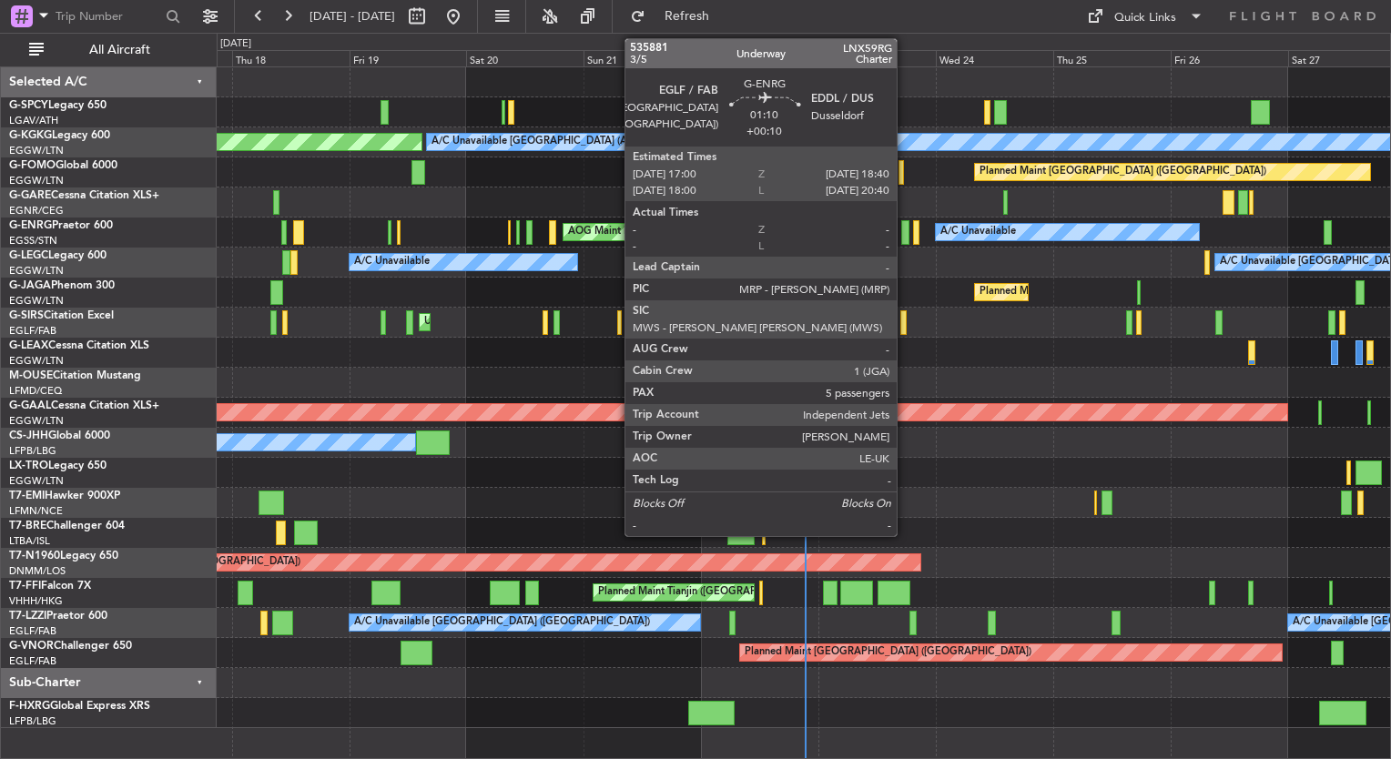
click at [905, 231] on div at bounding box center [905, 232] width 8 height 25
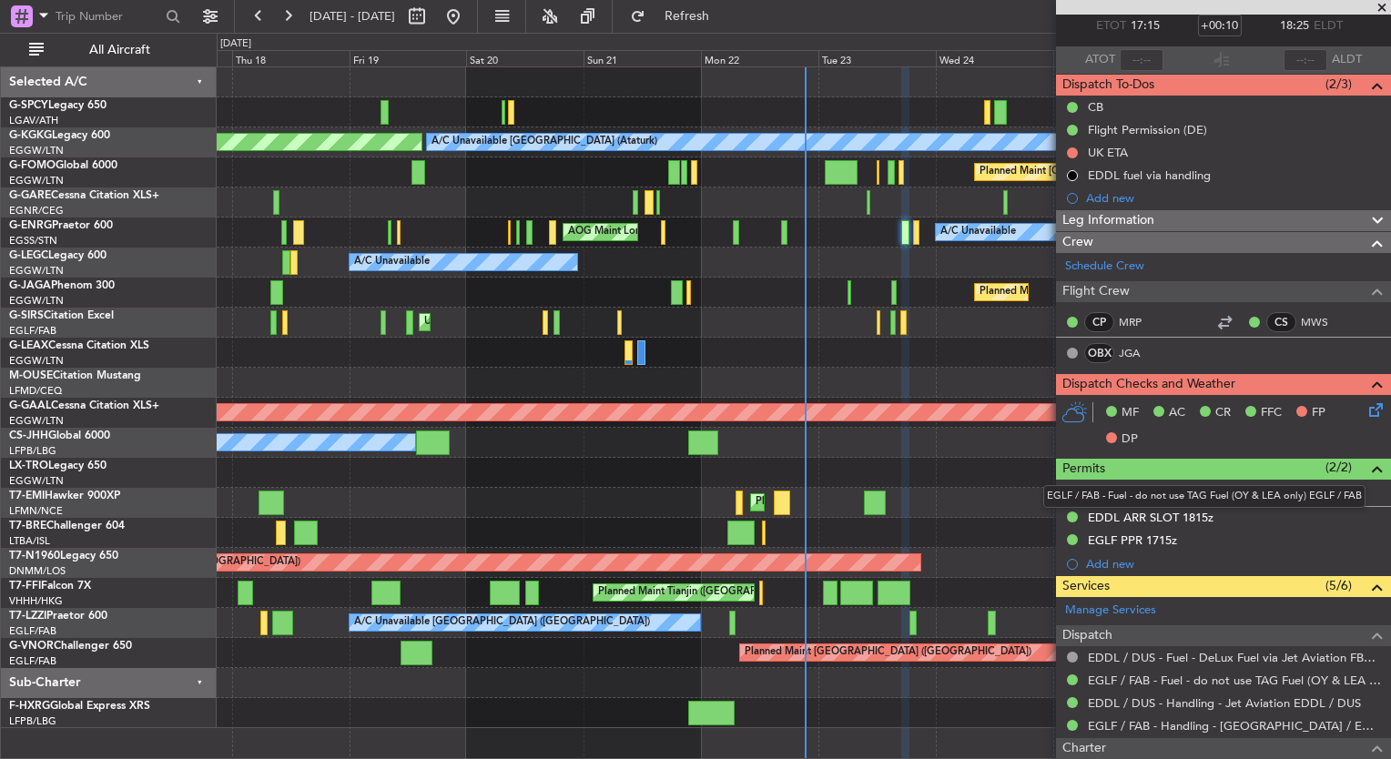
scroll to position [87, 0]
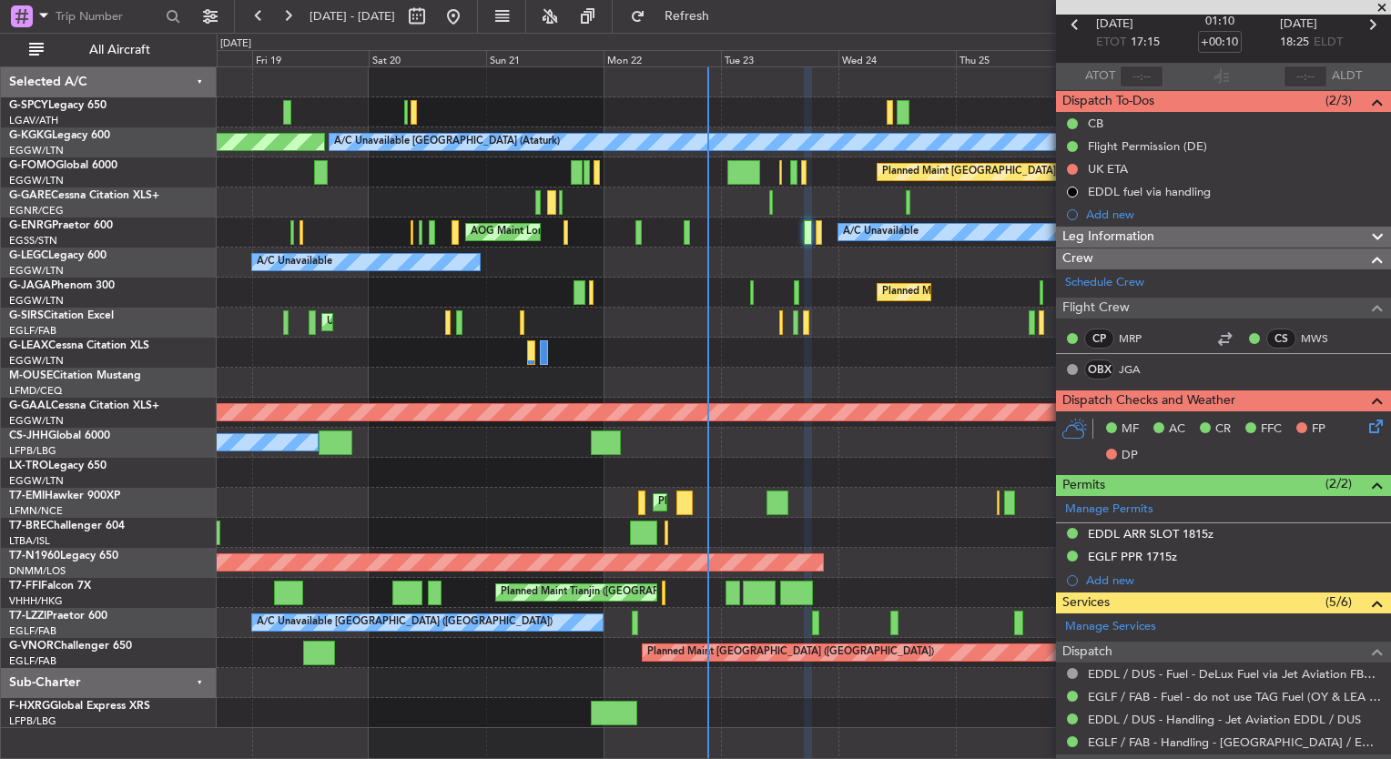
click at [777, 252] on div "AOG Maint [GEOGRAPHIC_DATA] (Ataturk) A/C Unavailable [GEOGRAPHIC_DATA] (Atatur…" at bounding box center [804, 397] width 1174 height 661
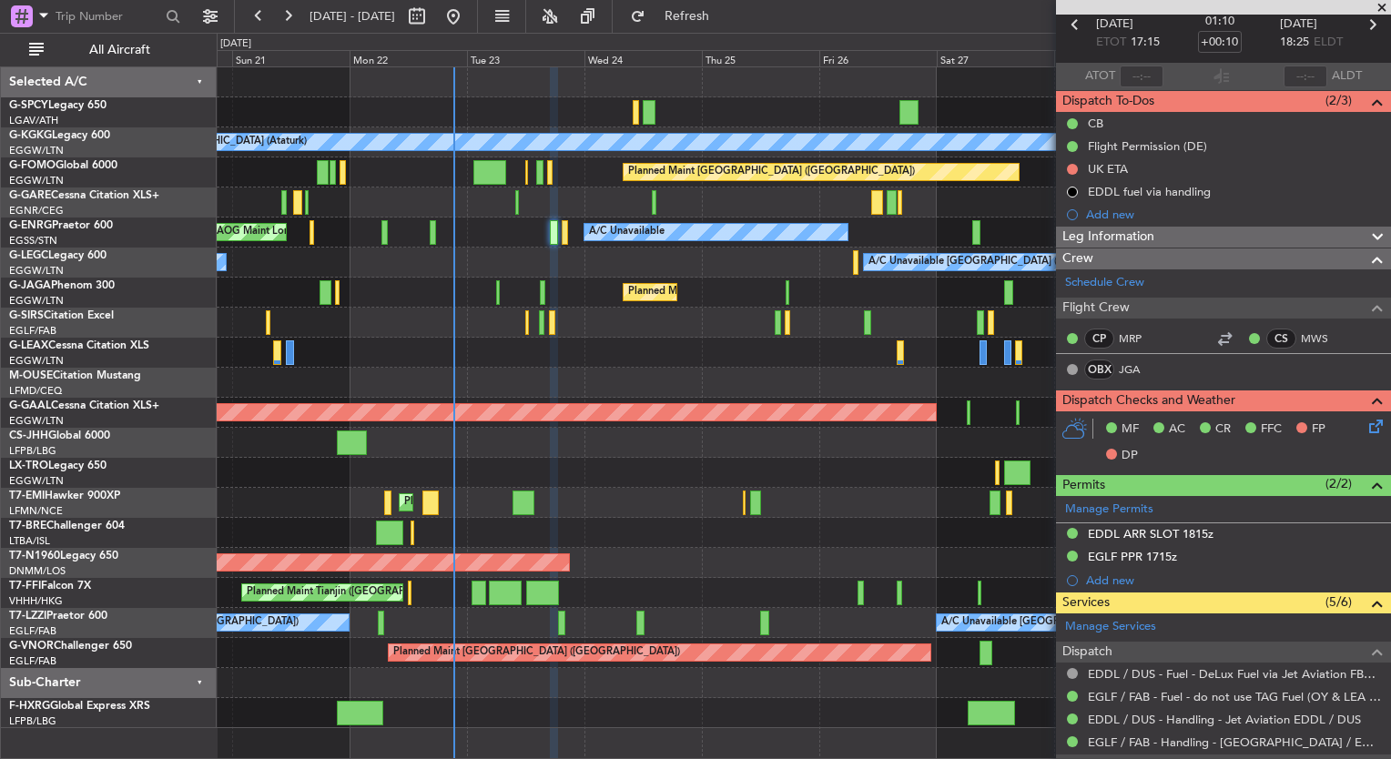
click at [473, 315] on div "A/C Unavailable [GEOGRAPHIC_DATA] (Ataturk) AOG Maint [GEOGRAPHIC_DATA] ([GEOGR…" at bounding box center [804, 397] width 1174 height 661
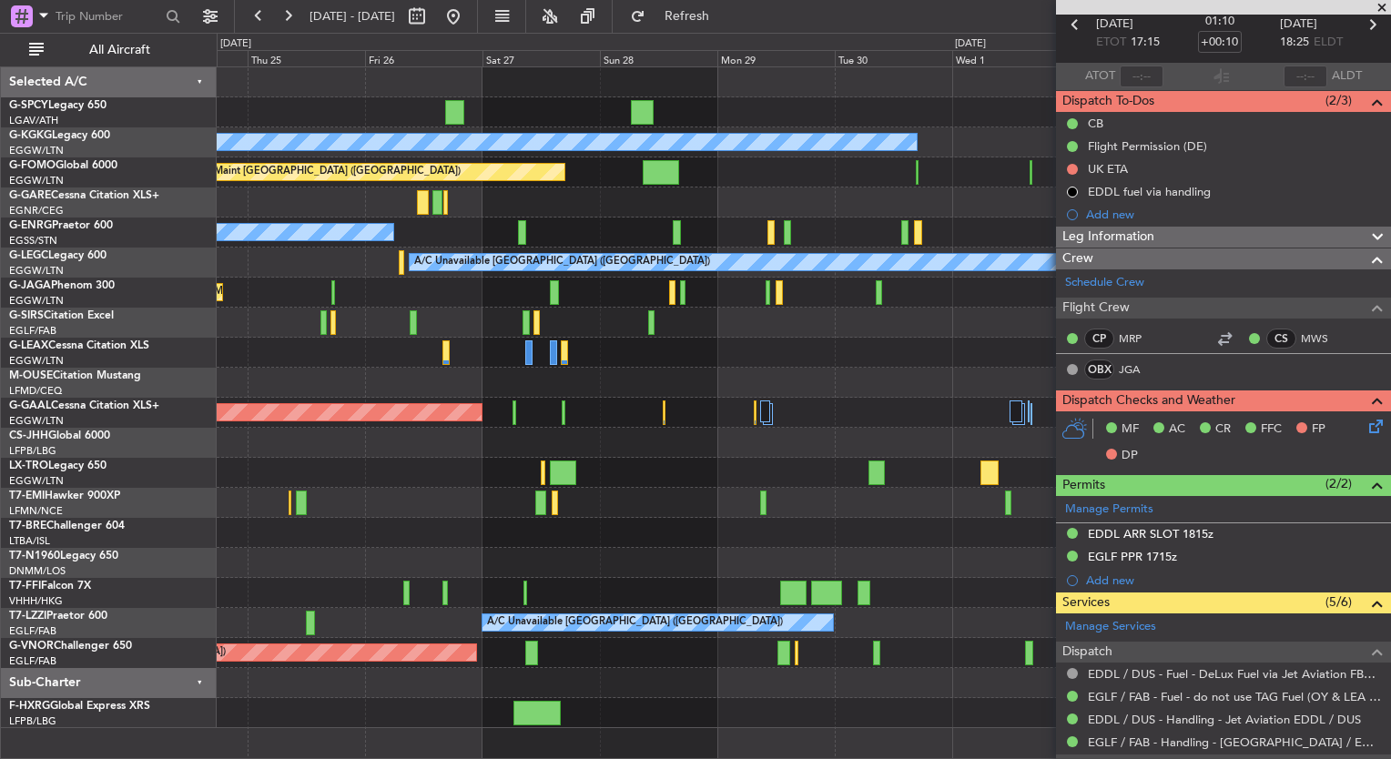
click at [215, 392] on div "A/C Unavailable [GEOGRAPHIC_DATA] (Ataturk) Planned Maint [GEOGRAPHIC_DATA] ([G…" at bounding box center [695, 396] width 1391 height 727
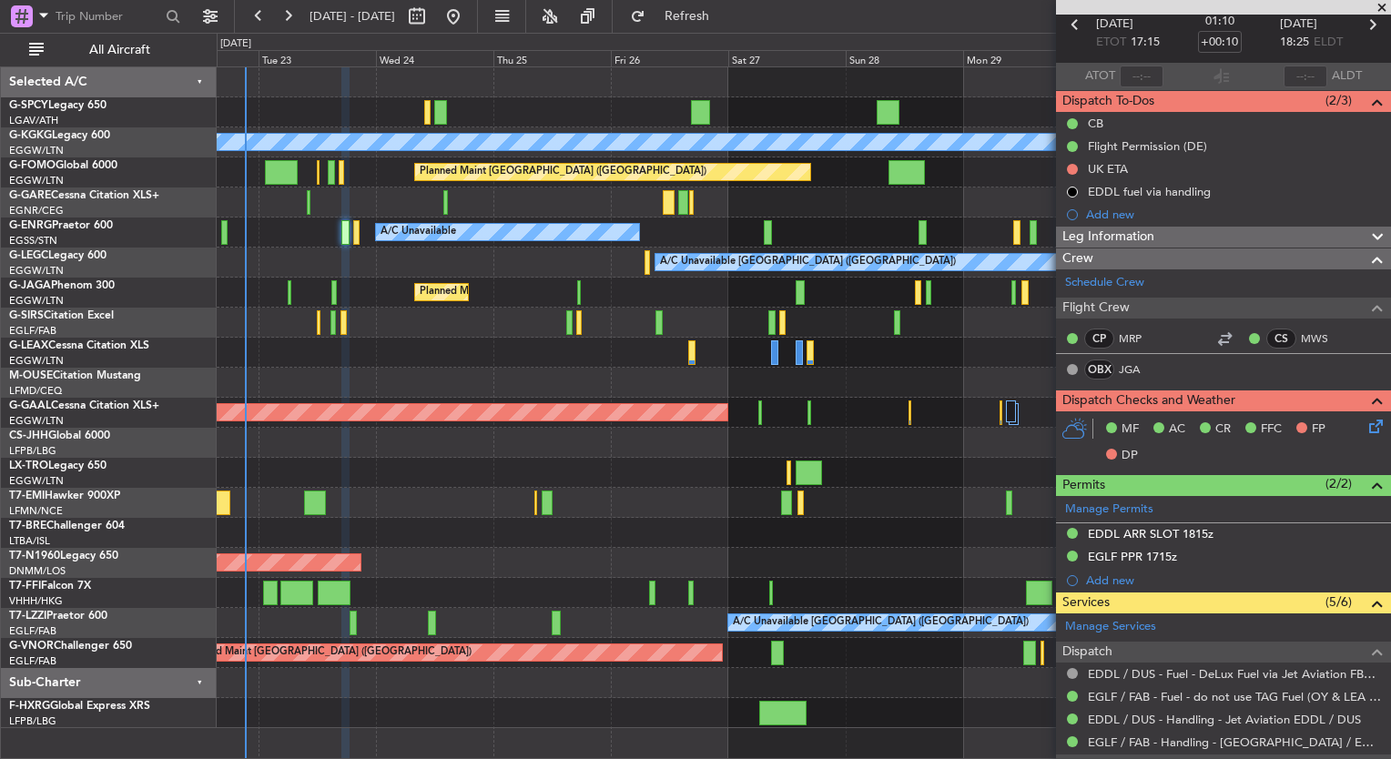
click at [663, 464] on div at bounding box center [804, 473] width 1174 height 30
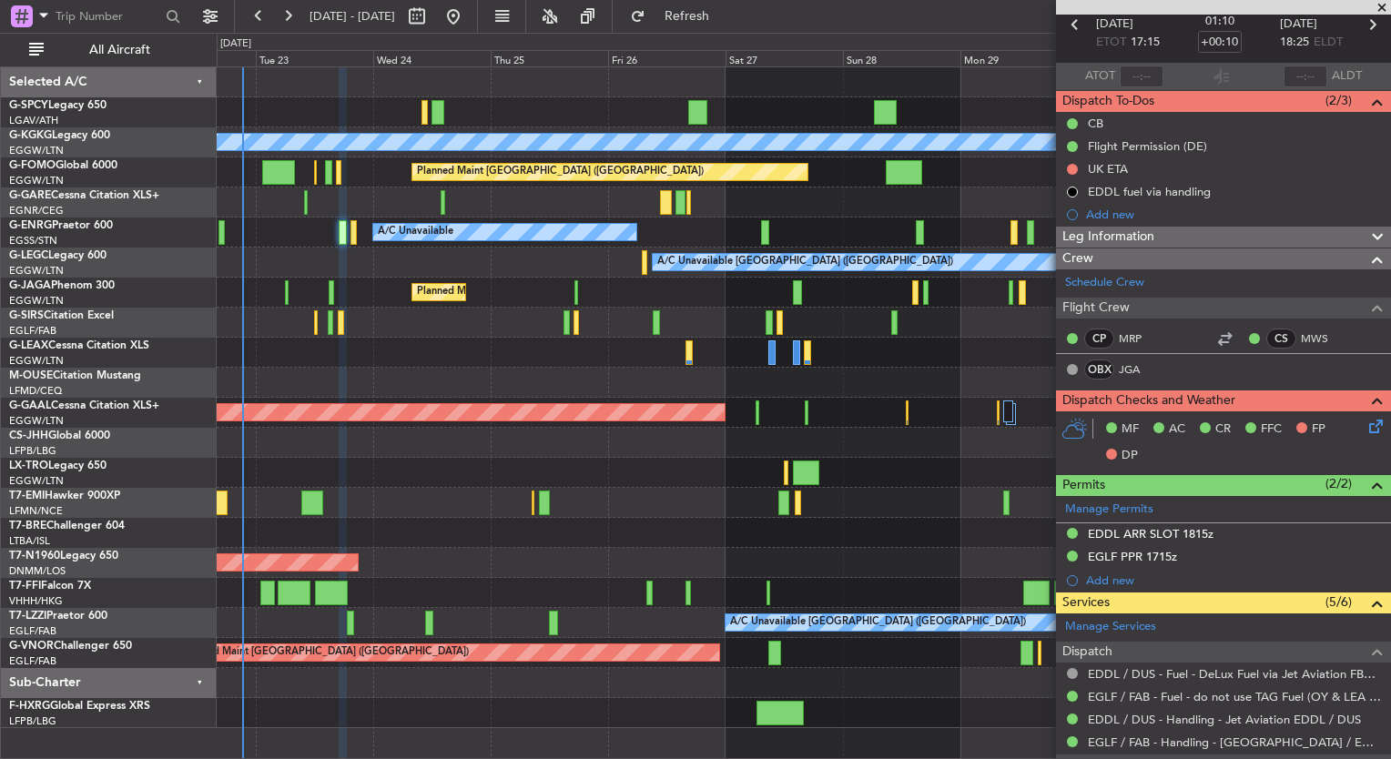
click at [0, 311] on html "[DATE] - [DATE] Refresh Quick Links All Aircraft A/C Unavailable [GEOGRAPHIC_DA…" at bounding box center [695, 379] width 1391 height 759
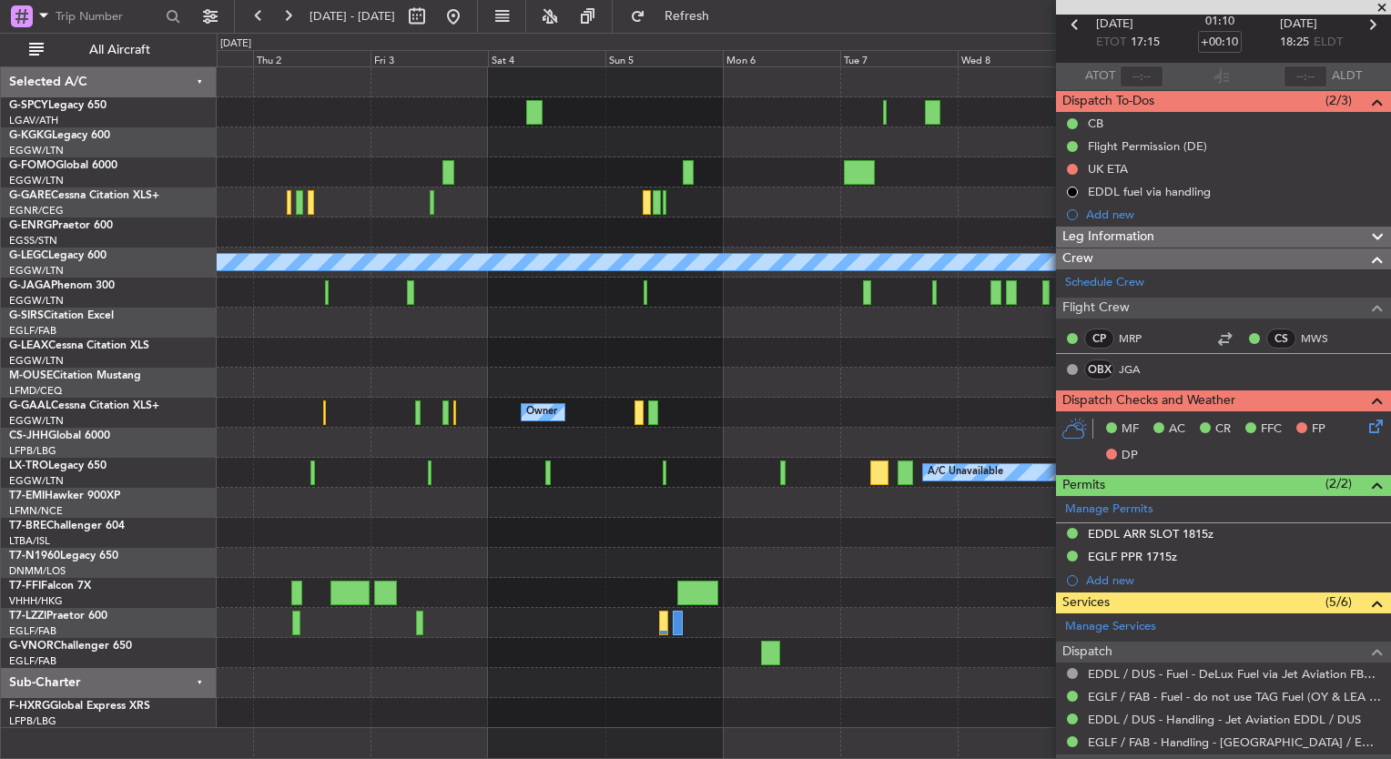
click at [331, 322] on div "A/C Unavailable [GEOGRAPHIC_DATA] (Ataturk) A/C Unavailable [GEOGRAPHIC_DATA] (…" at bounding box center [804, 397] width 1174 height 661
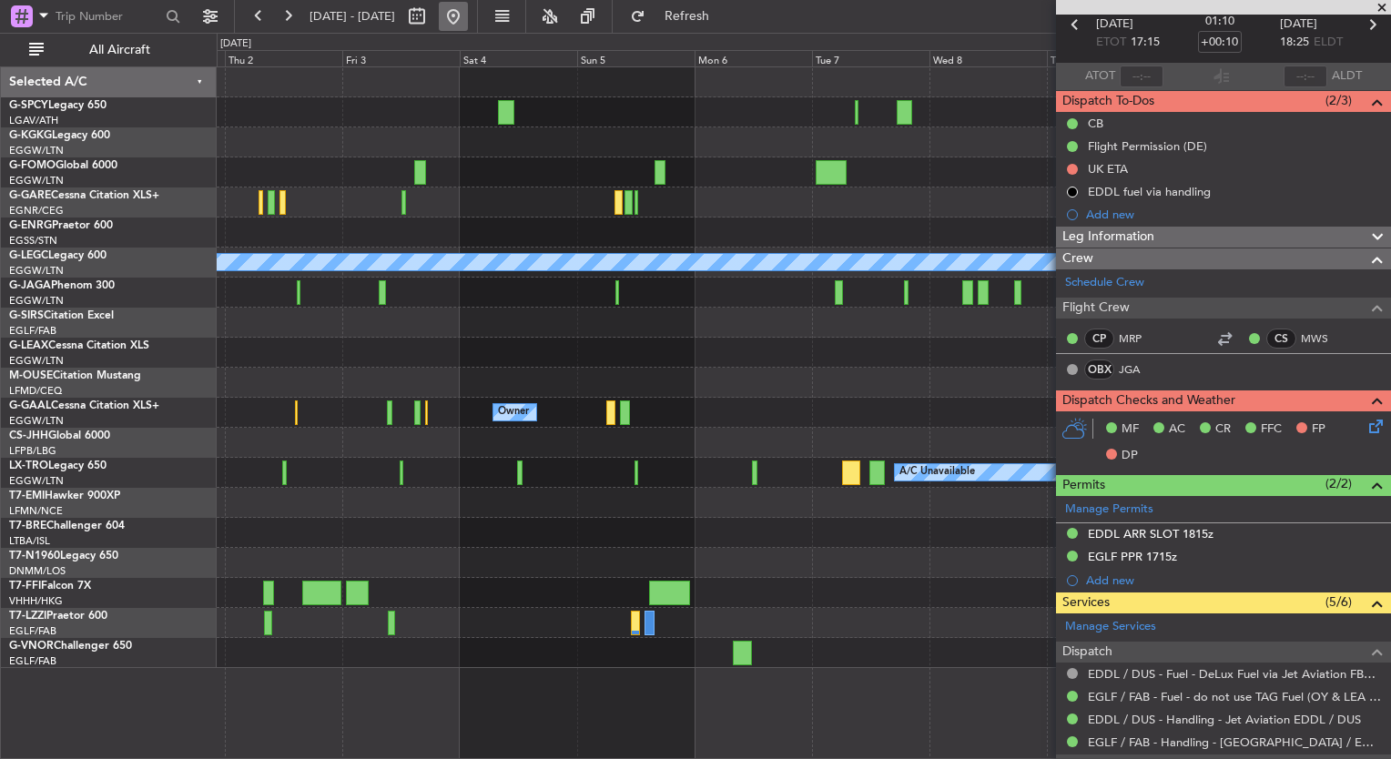
click at [468, 9] on button at bounding box center [453, 16] width 29 height 29
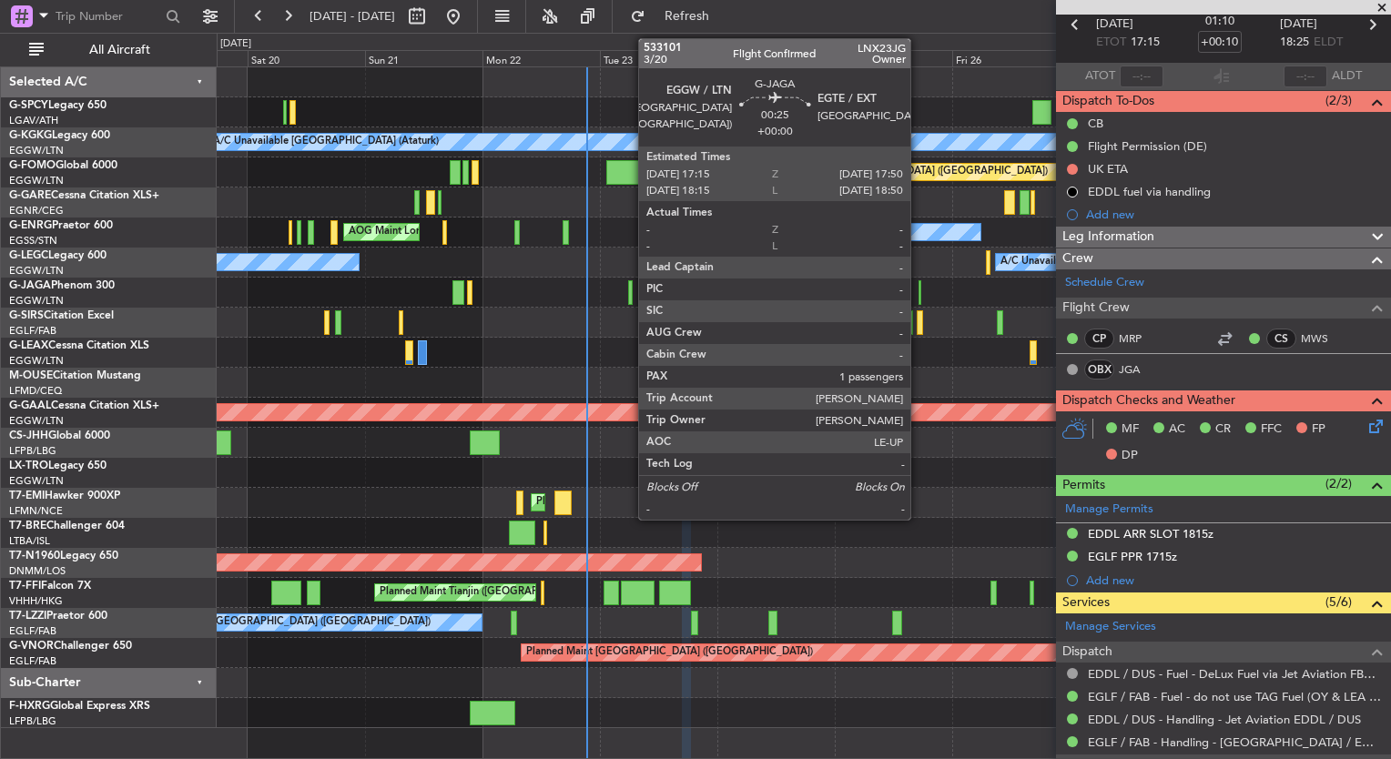
click at [919, 290] on div at bounding box center [921, 292] width 4 height 25
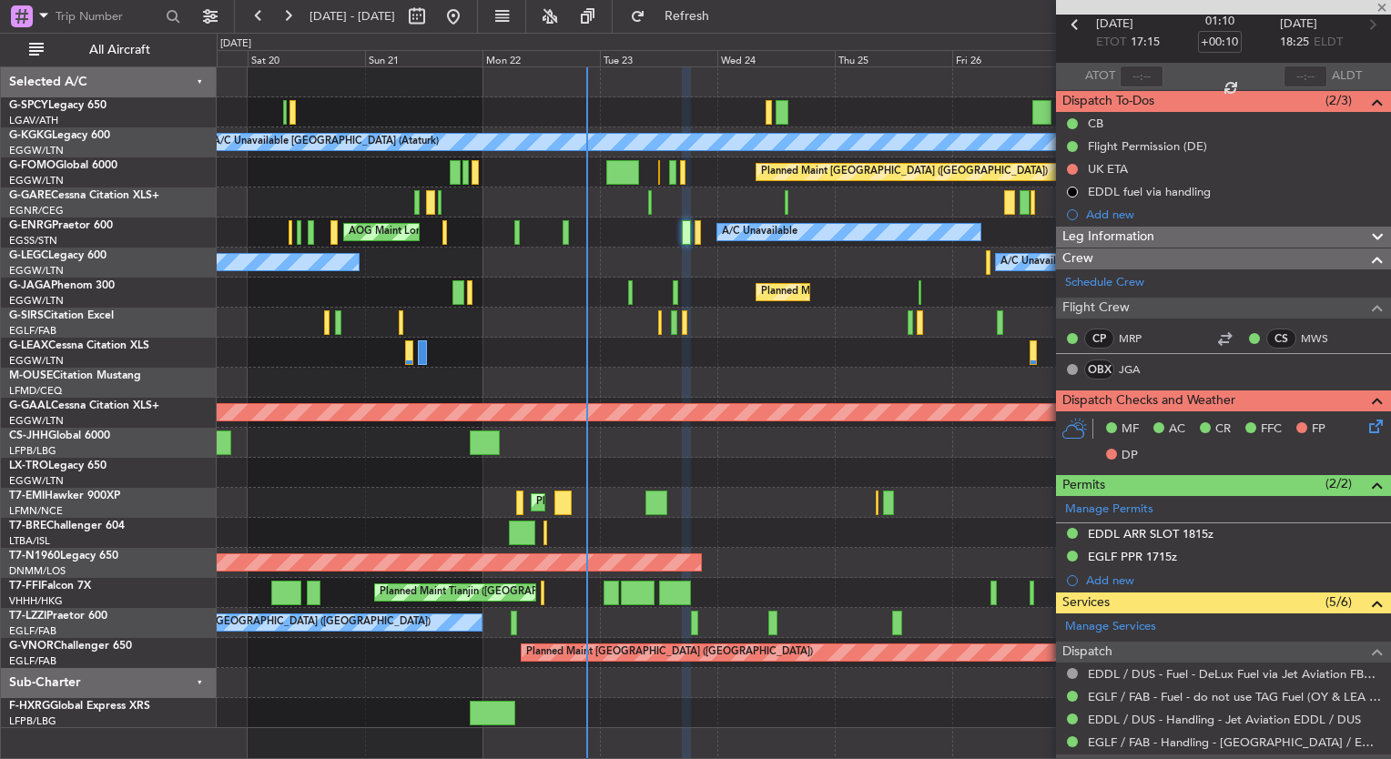
type input "1"
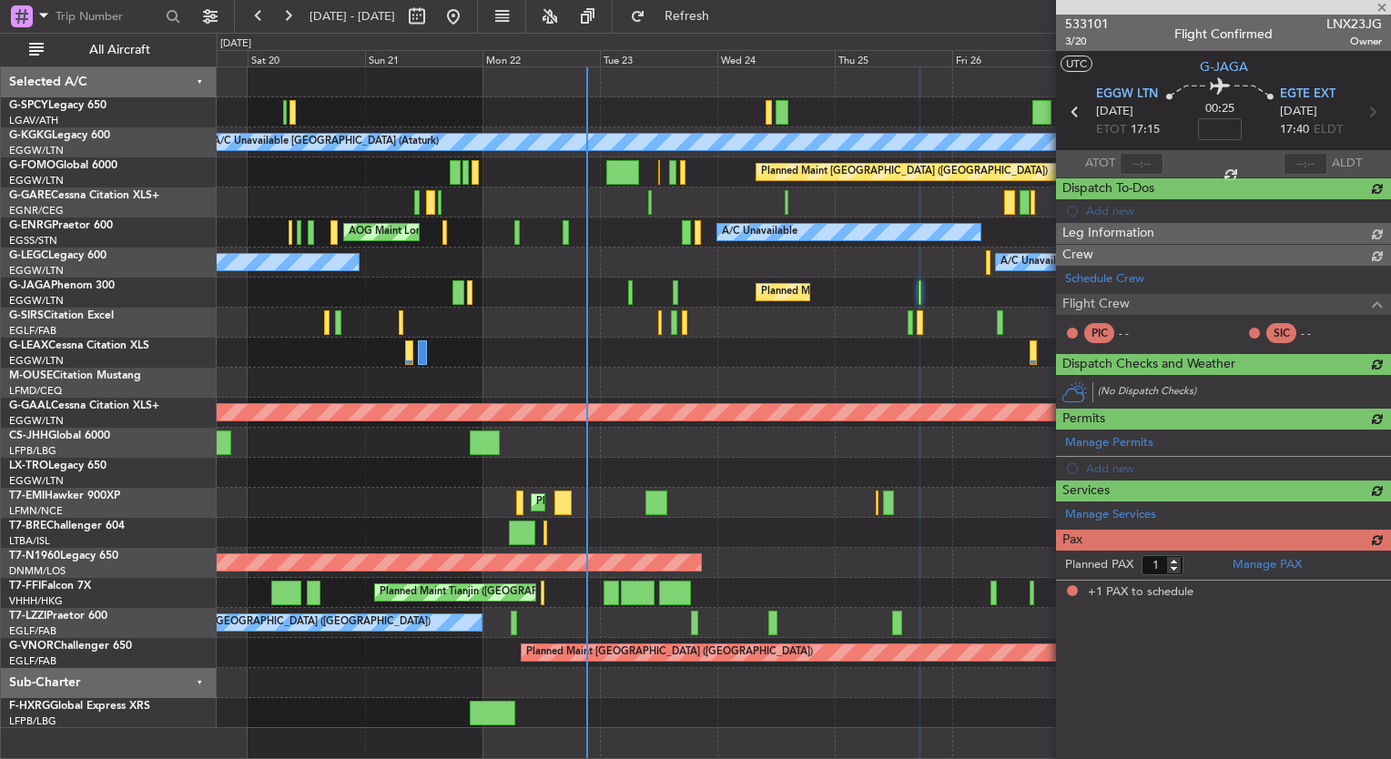
scroll to position [0, 0]
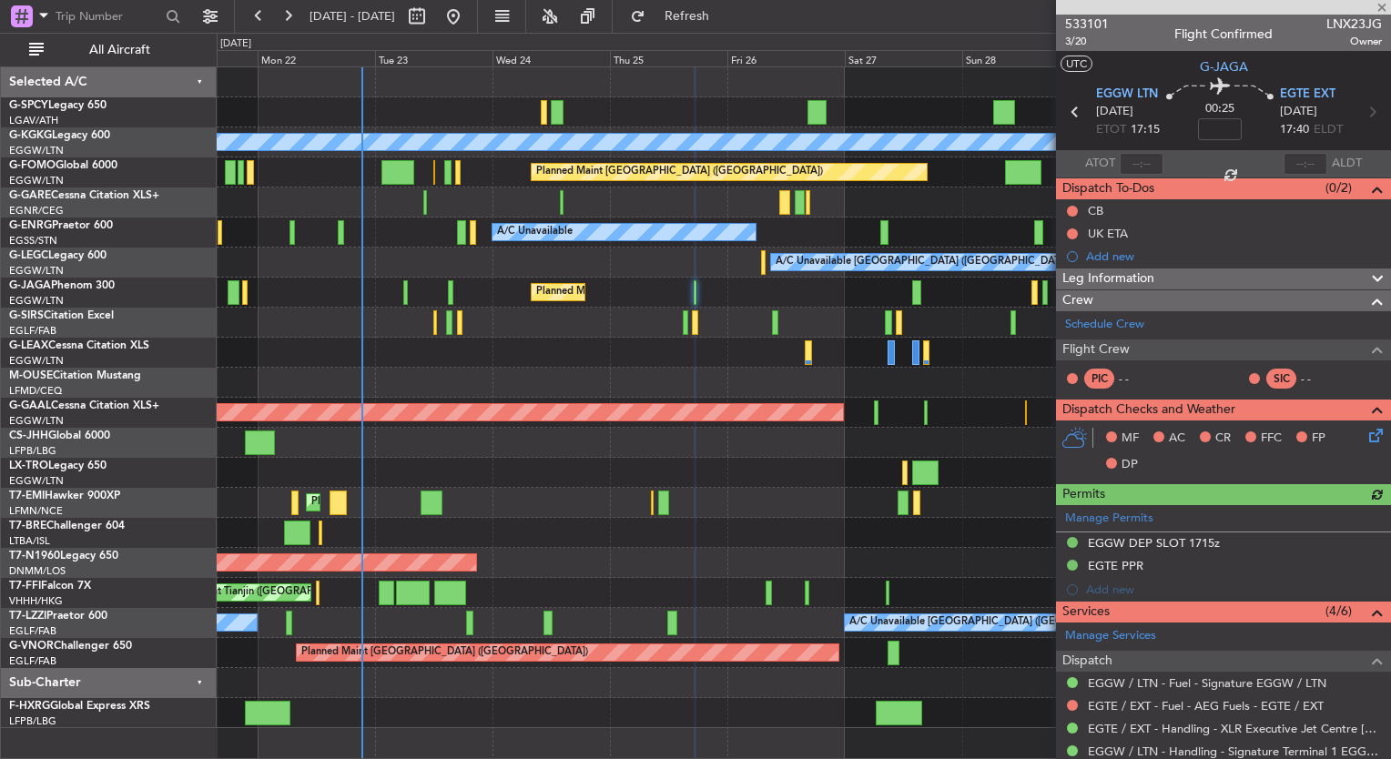
click at [724, 287] on div "Planned Maint [GEOGRAPHIC_DATA] ([GEOGRAPHIC_DATA])" at bounding box center [804, 293] width 1174 height 30
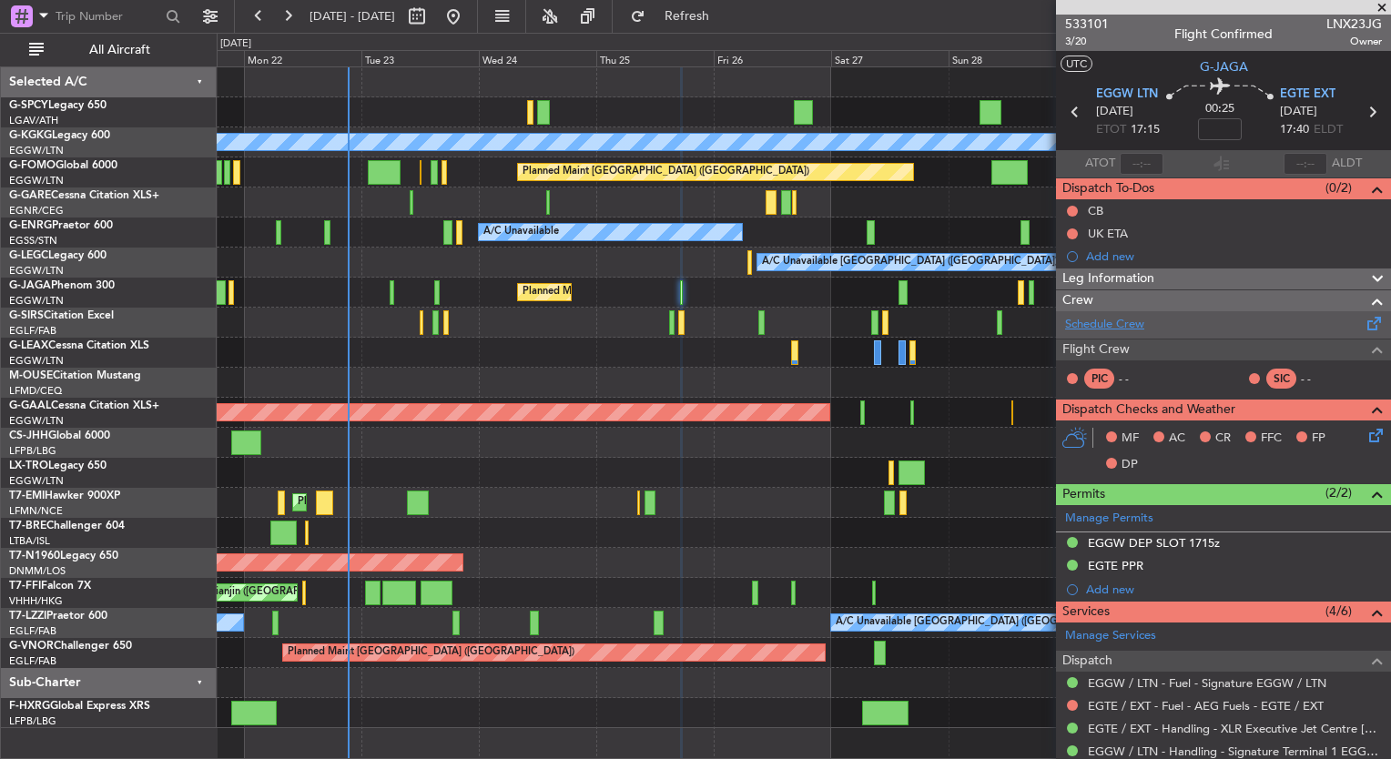
click at [1075, 325] on link "Schedule Crew" at bounding box center [1104, 325] width 79 height 18
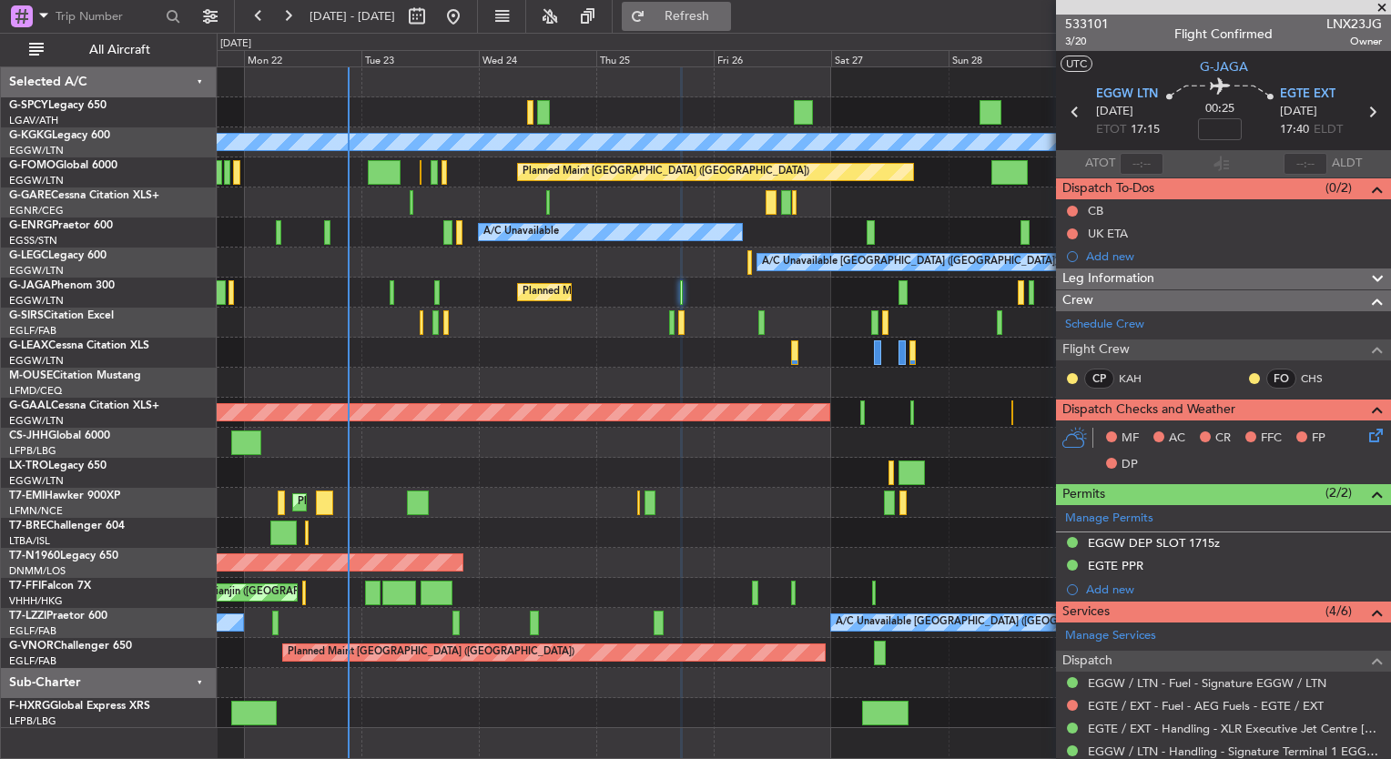
click at [726, 14] on span "Refresh" at bounding box center [687, 16] width 76 height 13
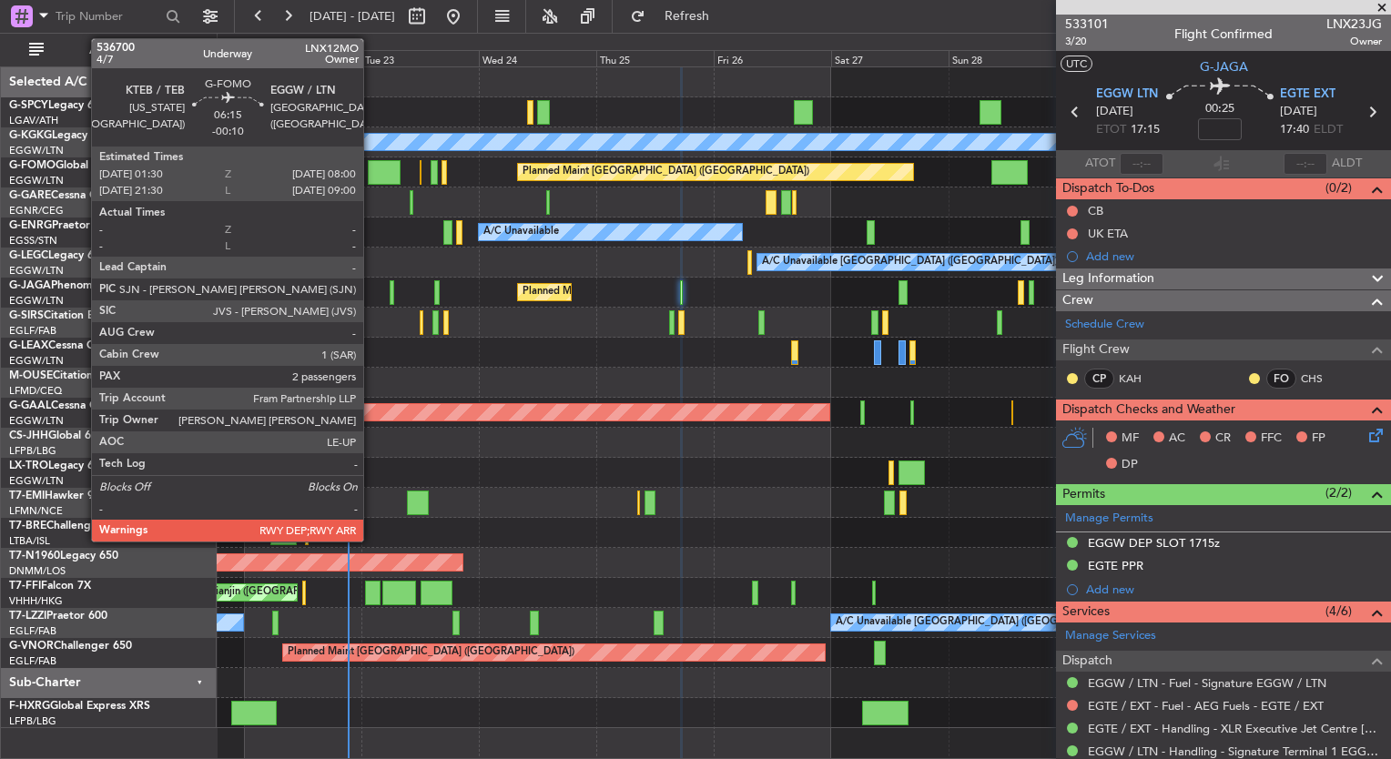
click at [373, 177] on div at bounding box center [384, 172] width 32 height 25
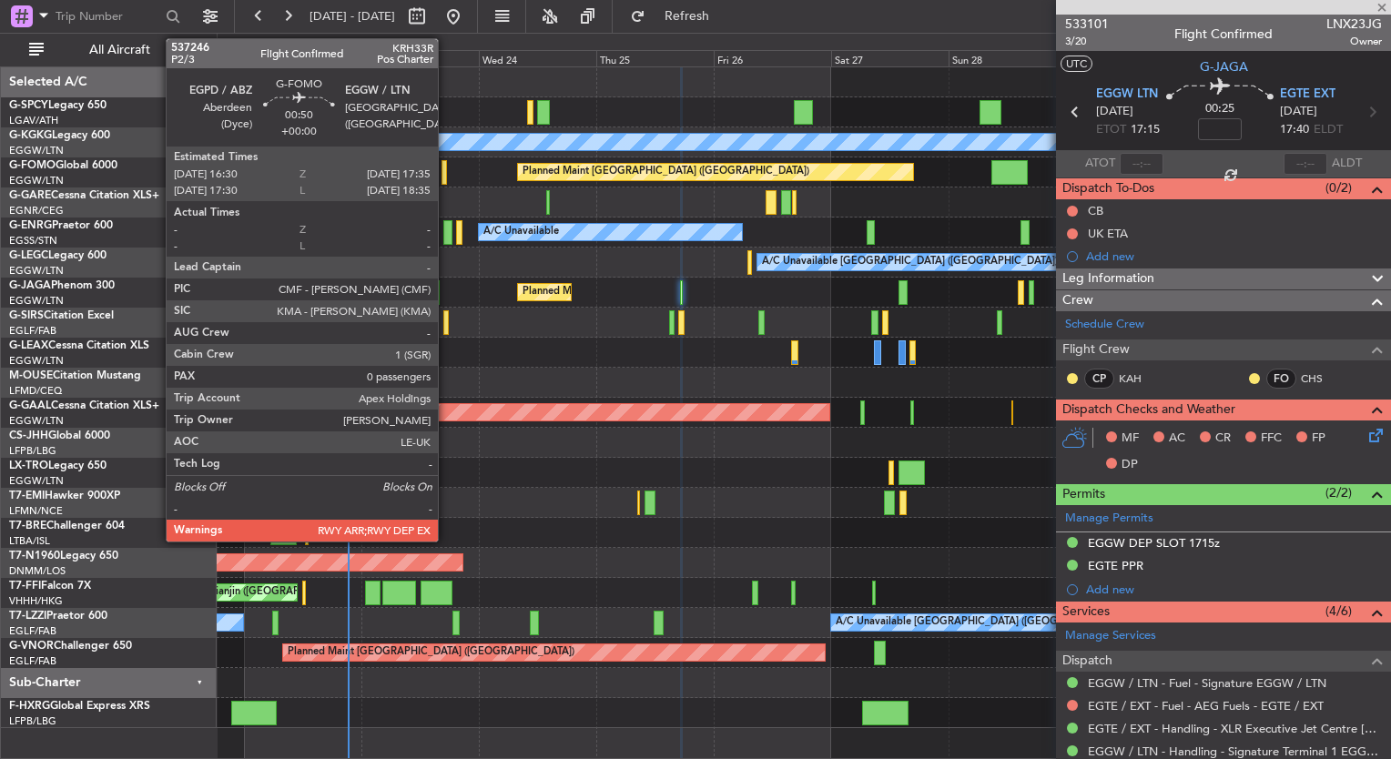
type input "-00:10"
type input "2"
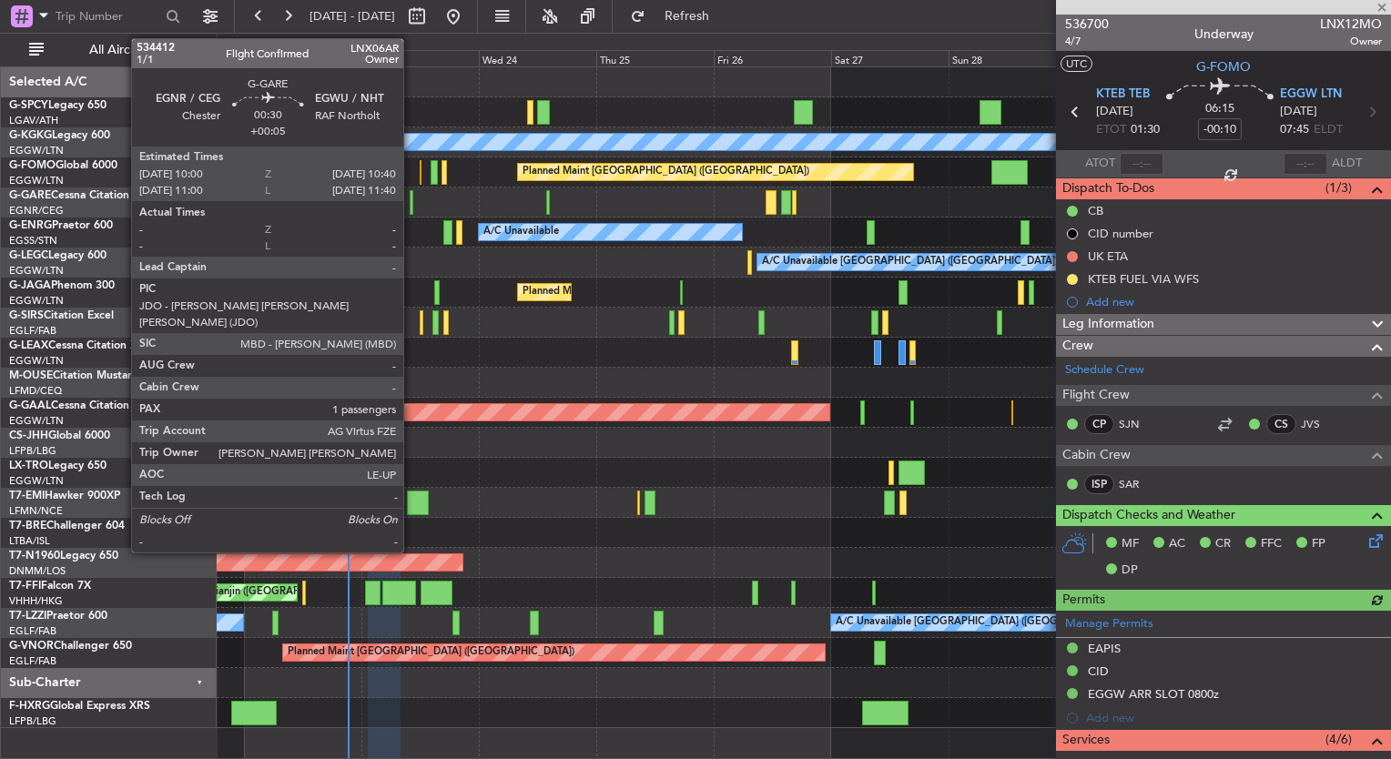
click at [412, 204] on div at bounding box center [412, 202] width 4 height 25
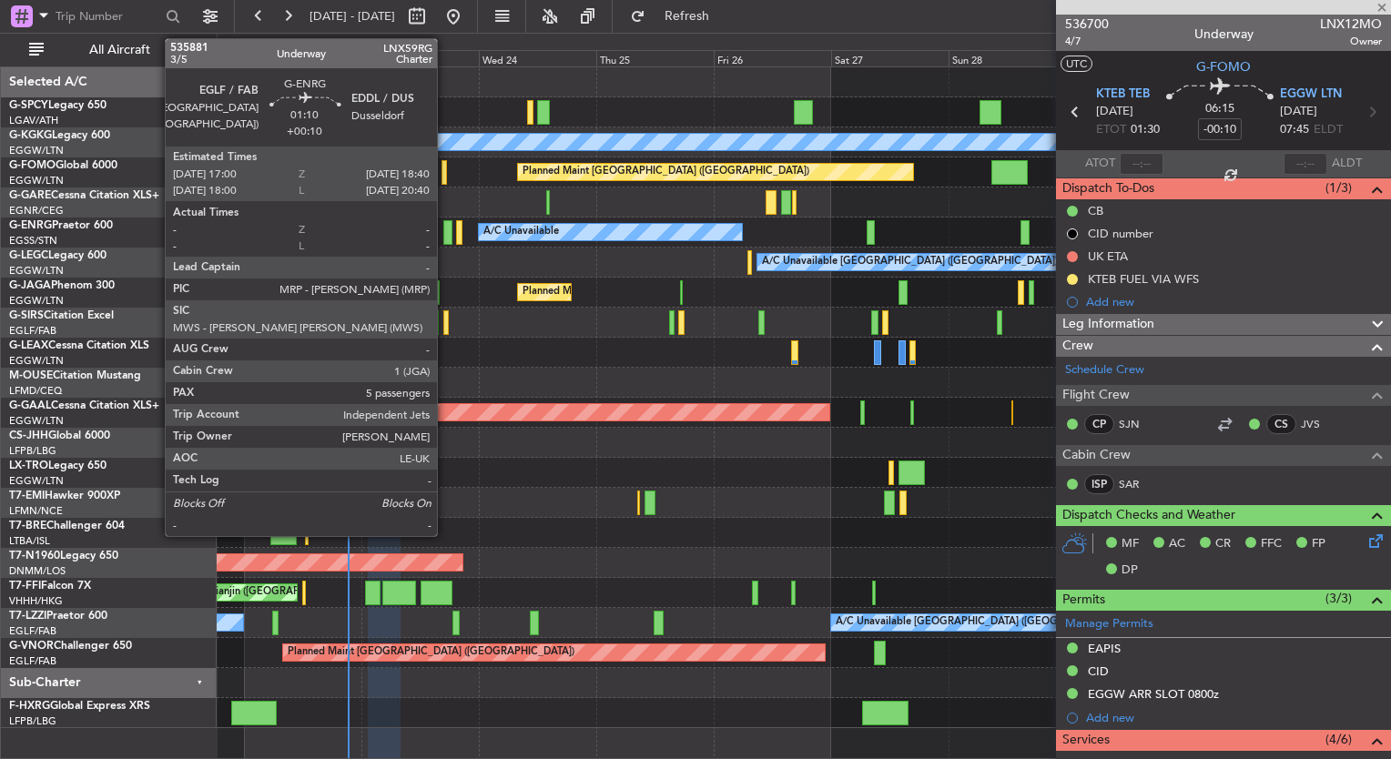
type input "+00:05"
type input "1"
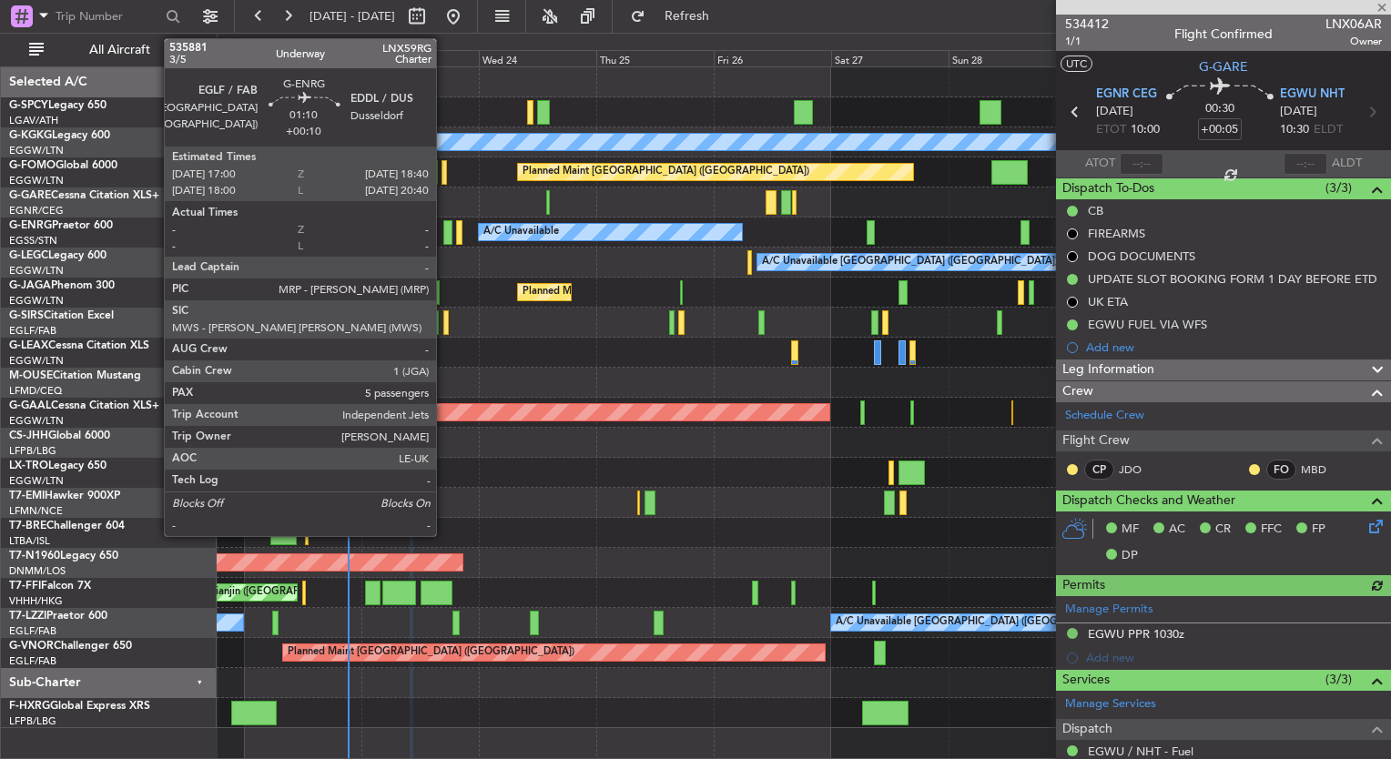
click at [444, 239] on div at bounding box center [447, 232] width 8 height 25
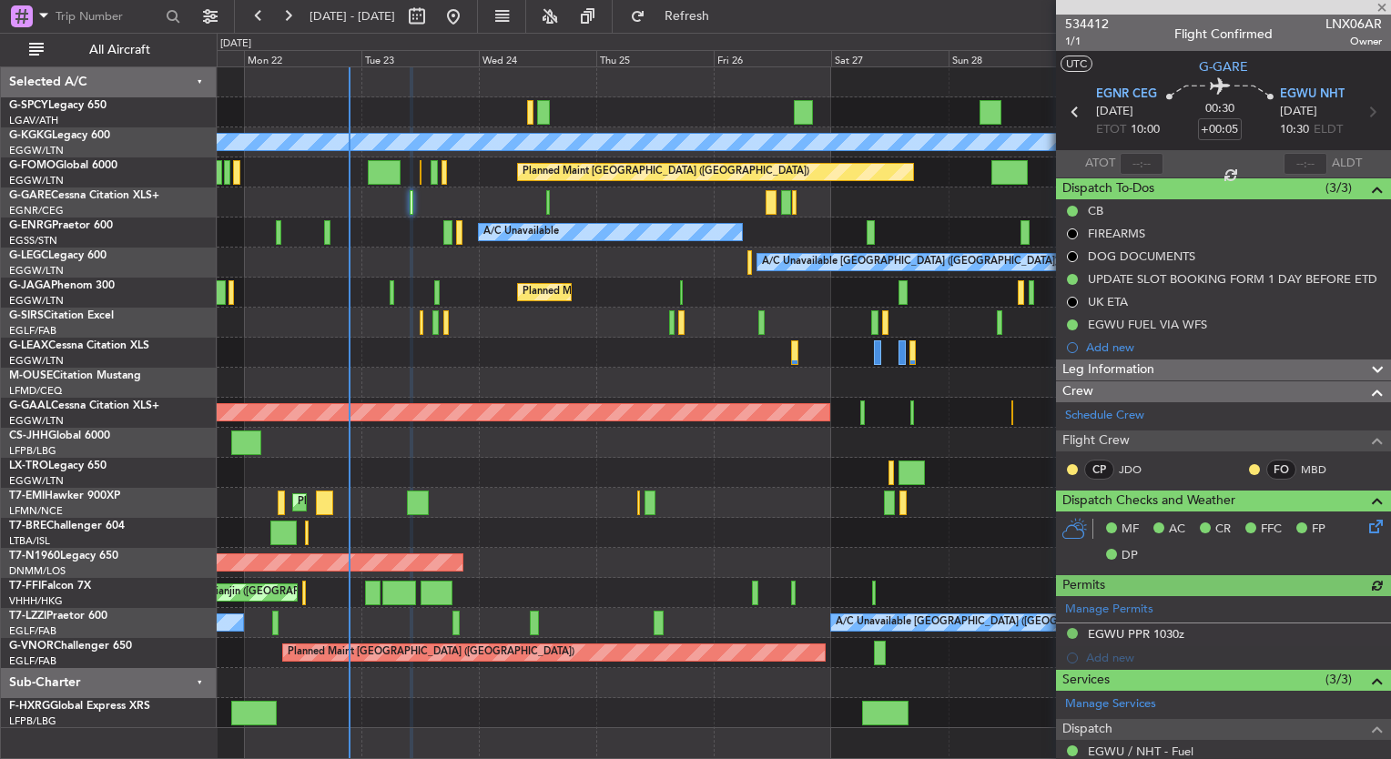
type input "+00:10"
type input "5"
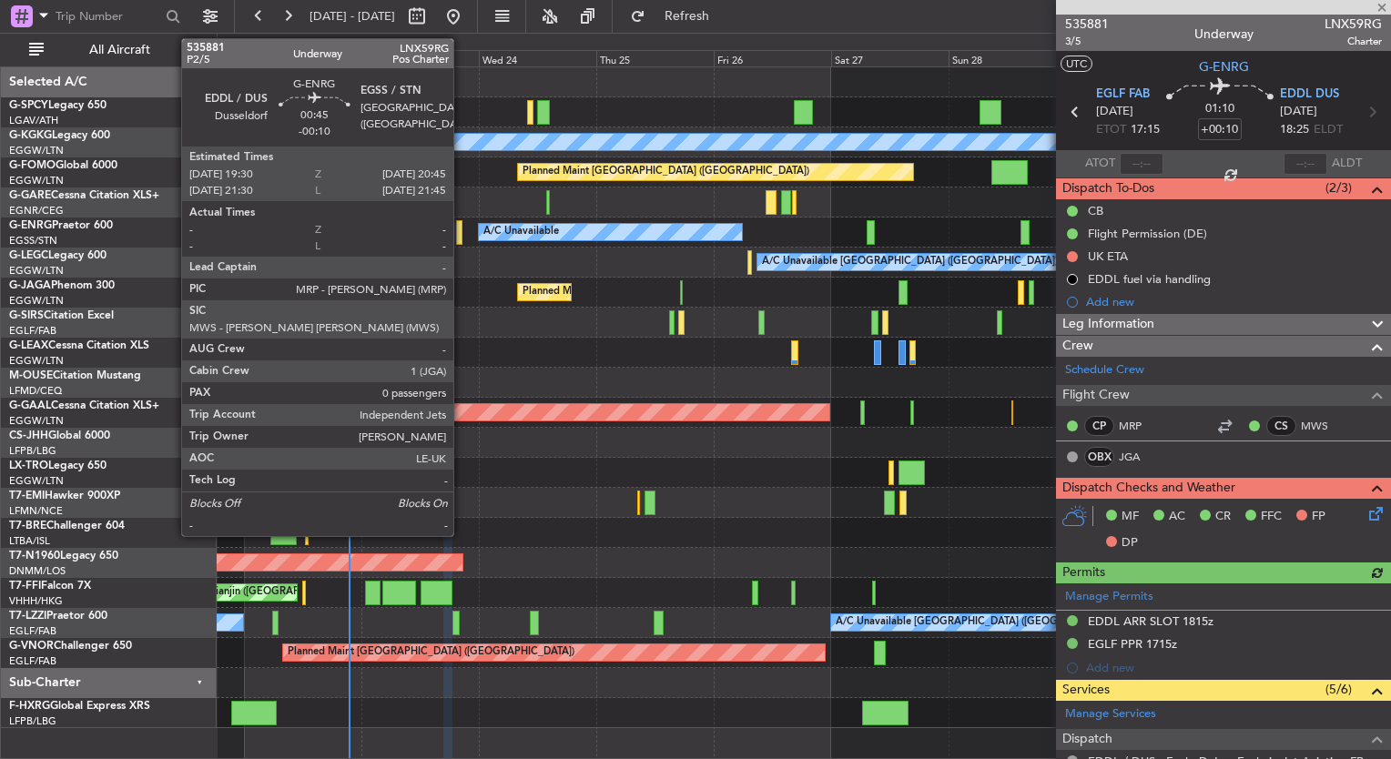
click at [462, 239] on div at bounding box center [459, 232] width 6 height 25
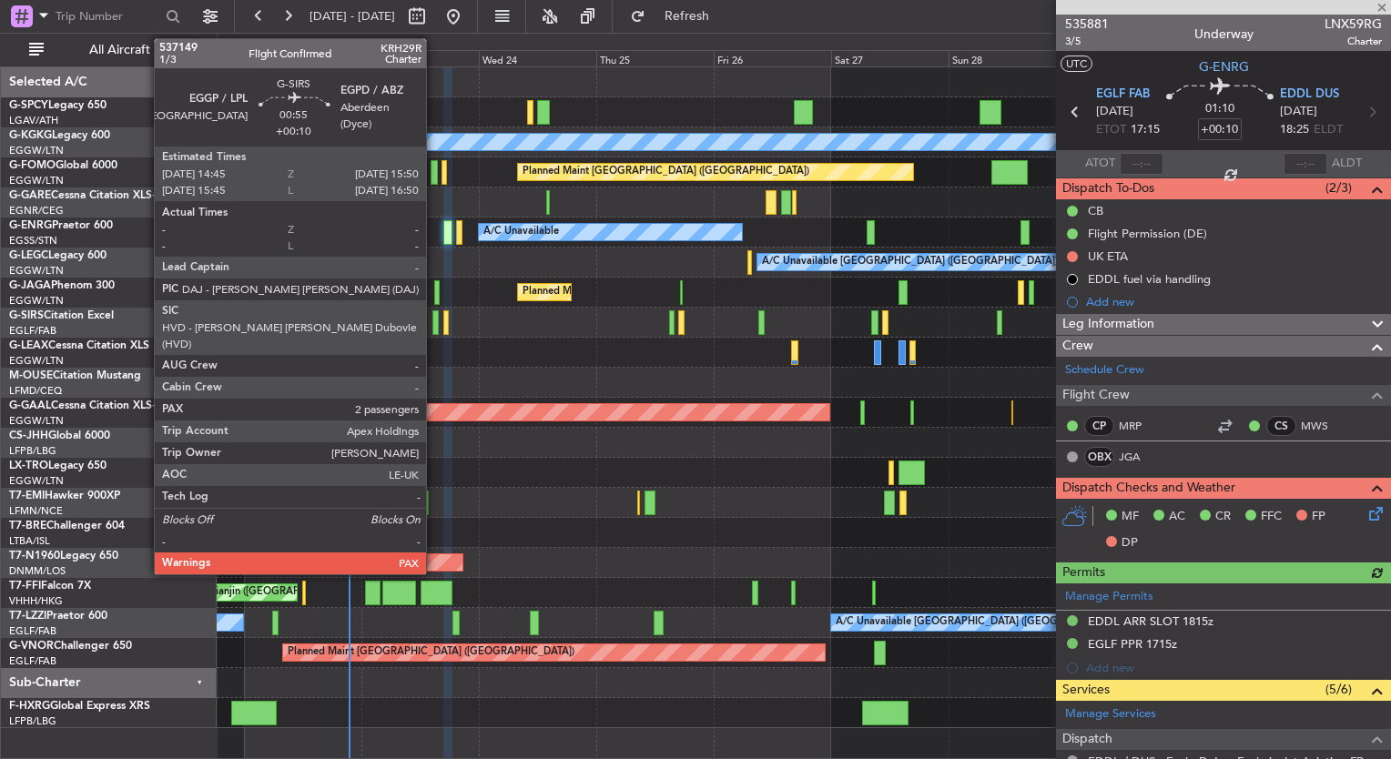
type input "-00:10"
type input "0"
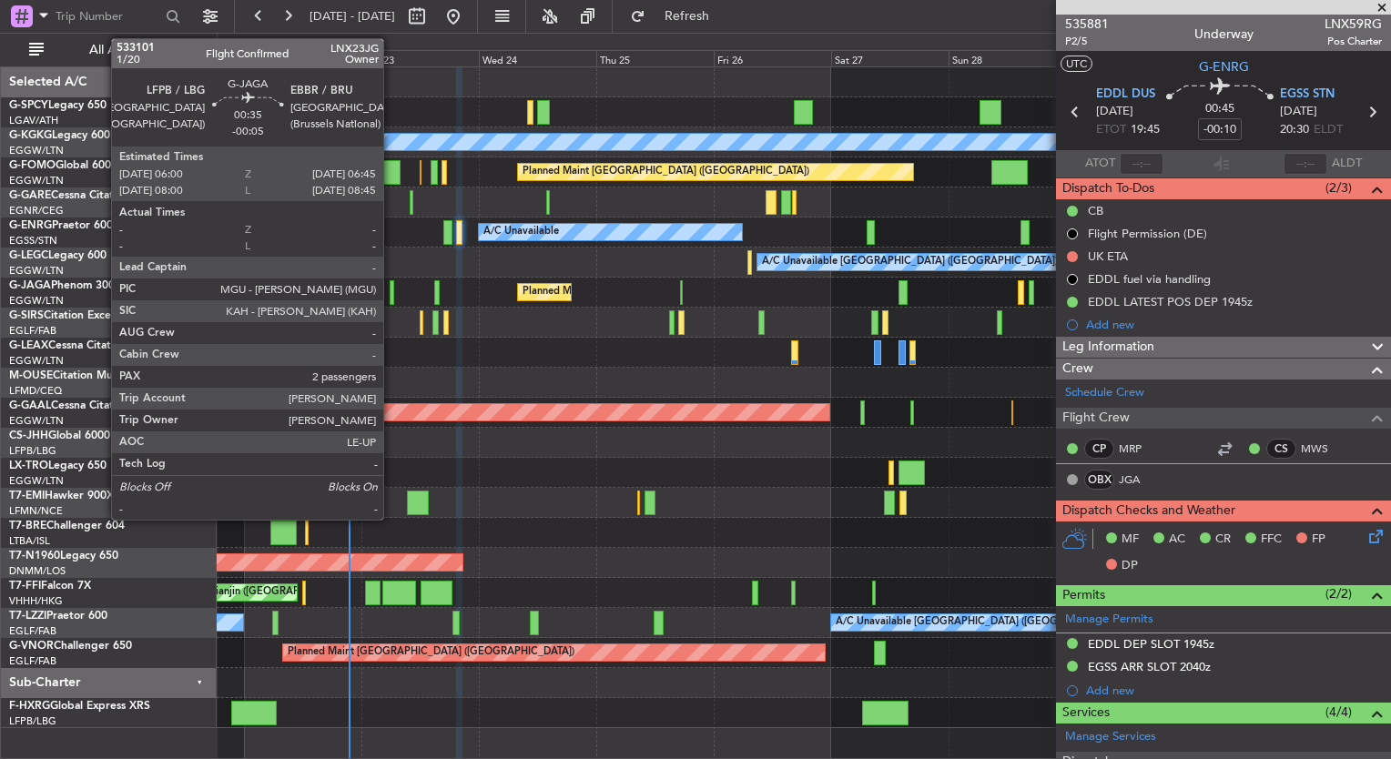
click at [392, 293] on div at bounding box center [392, 292] width 5 height 25
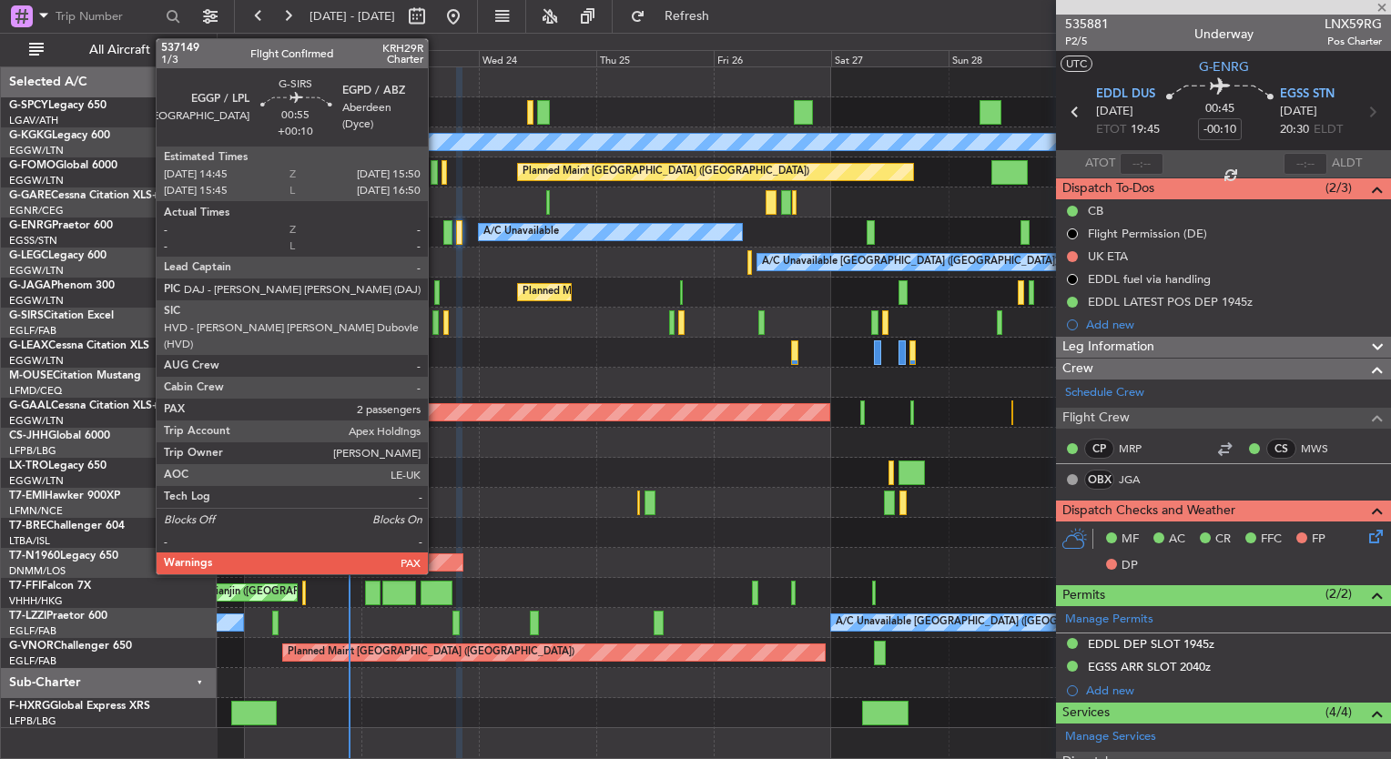
type input "-00:05"
type input "2"
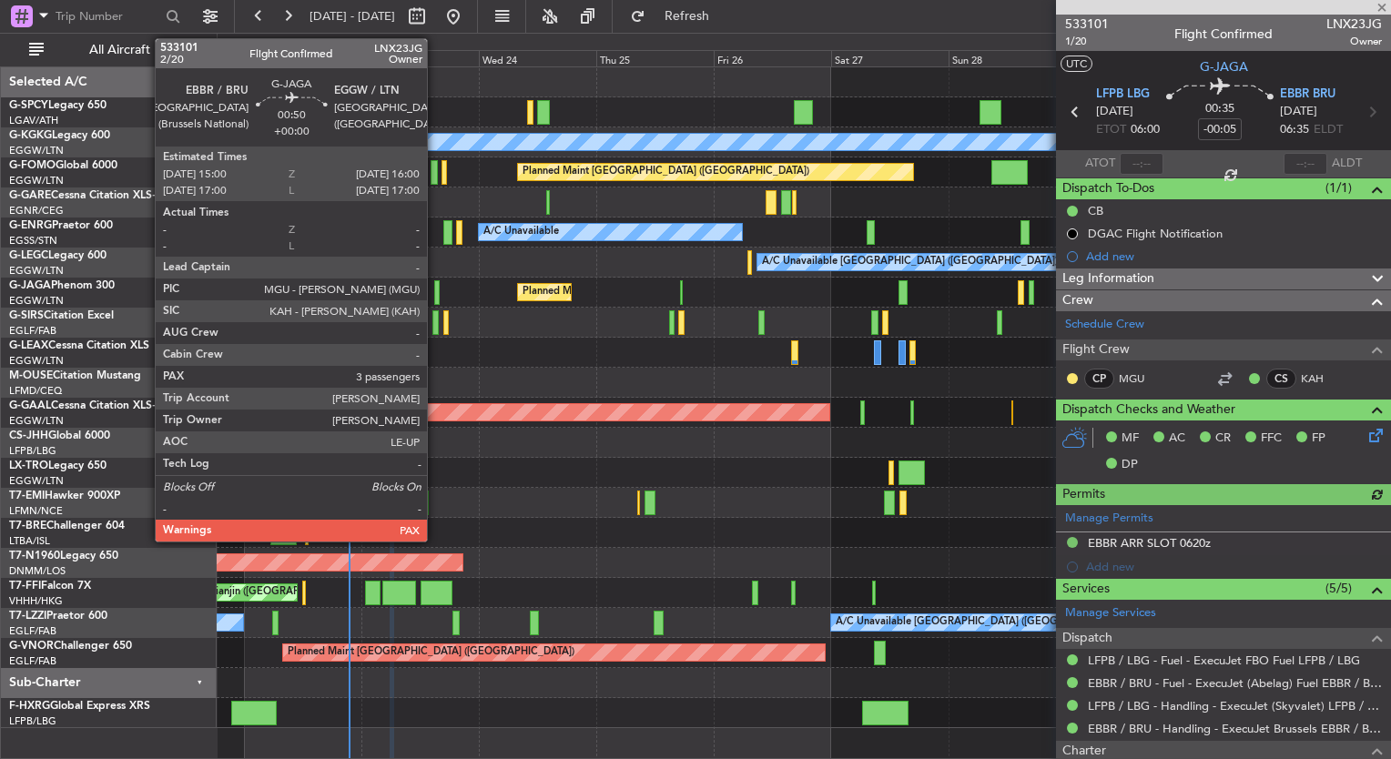
click at [434, 294] on div at bounding box center [436, 292] width 5 height 25
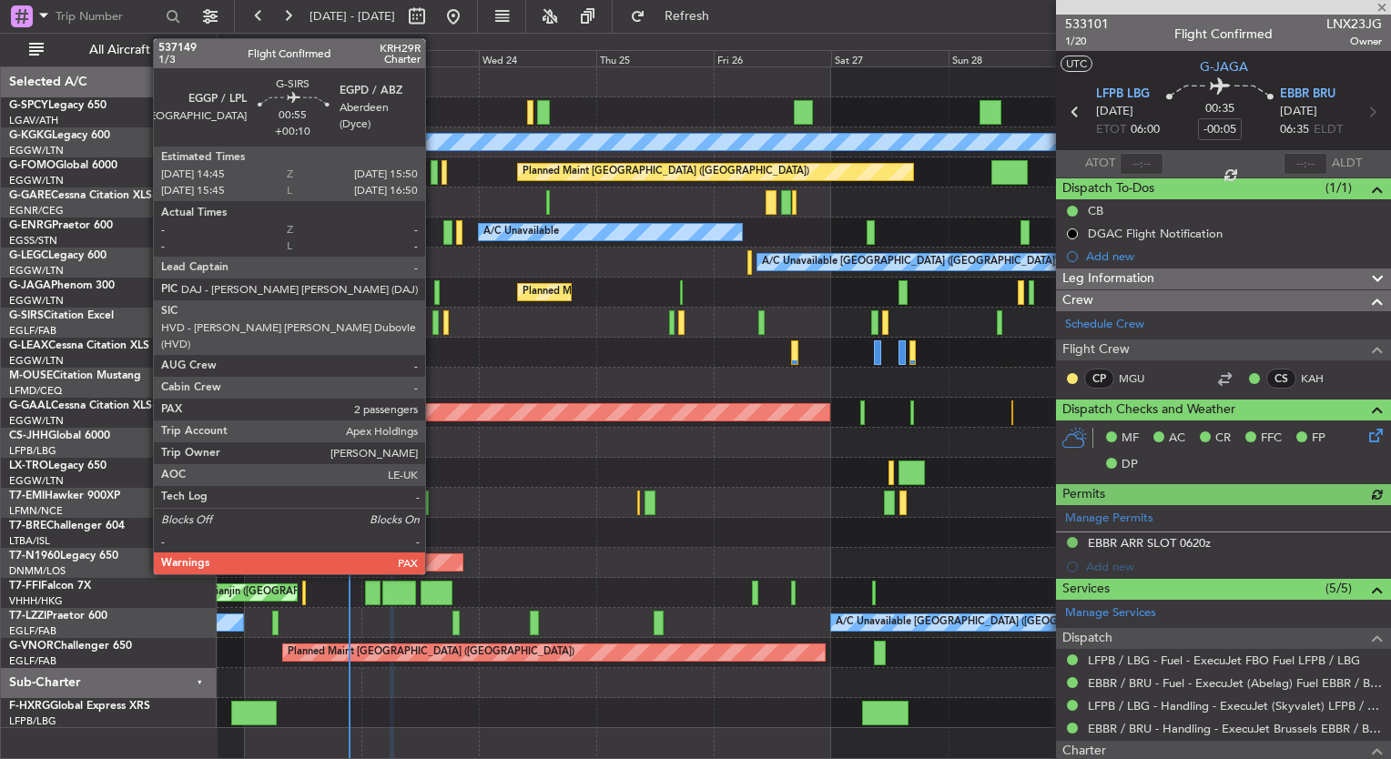
type input "3"
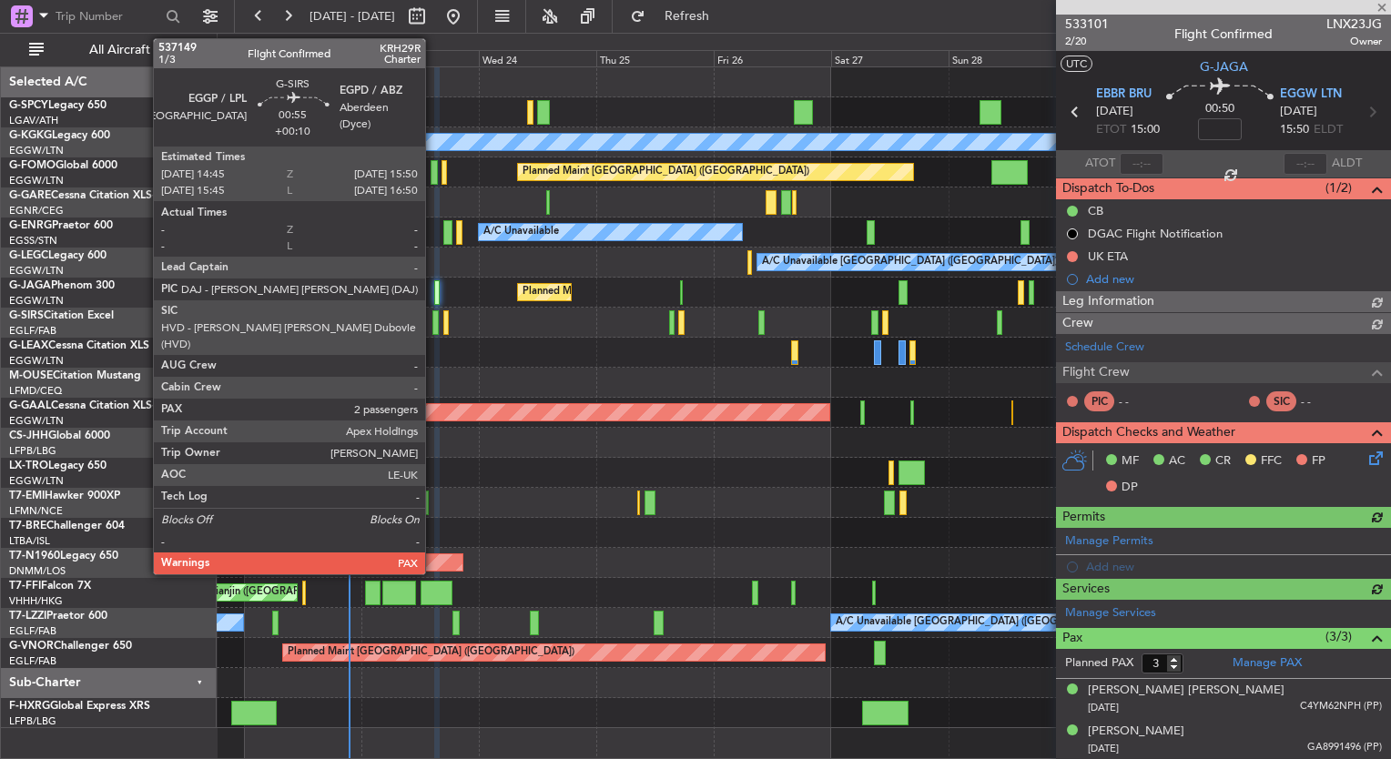
click at [433, 327] on div at bounding box center [435, 322] width 5 height 25
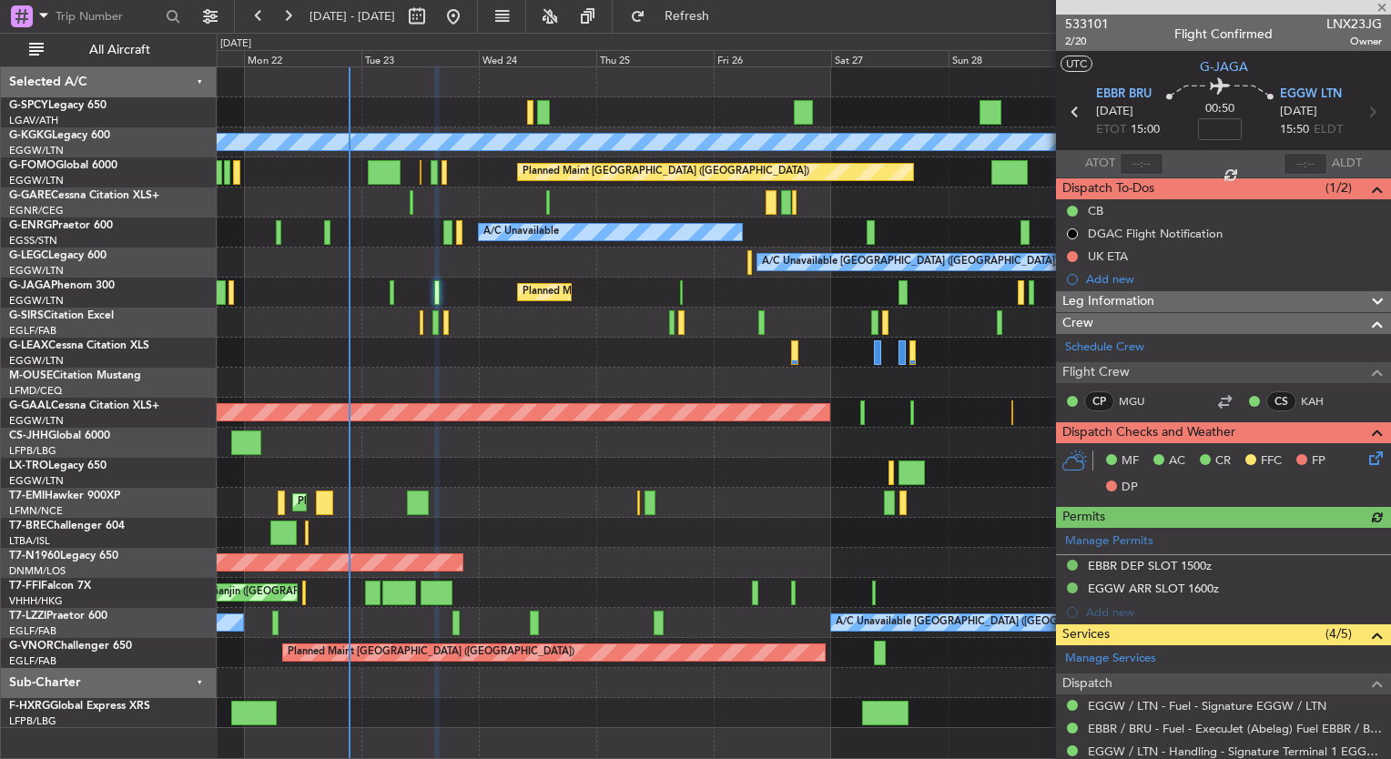
type input "+00:10"
type input "2"
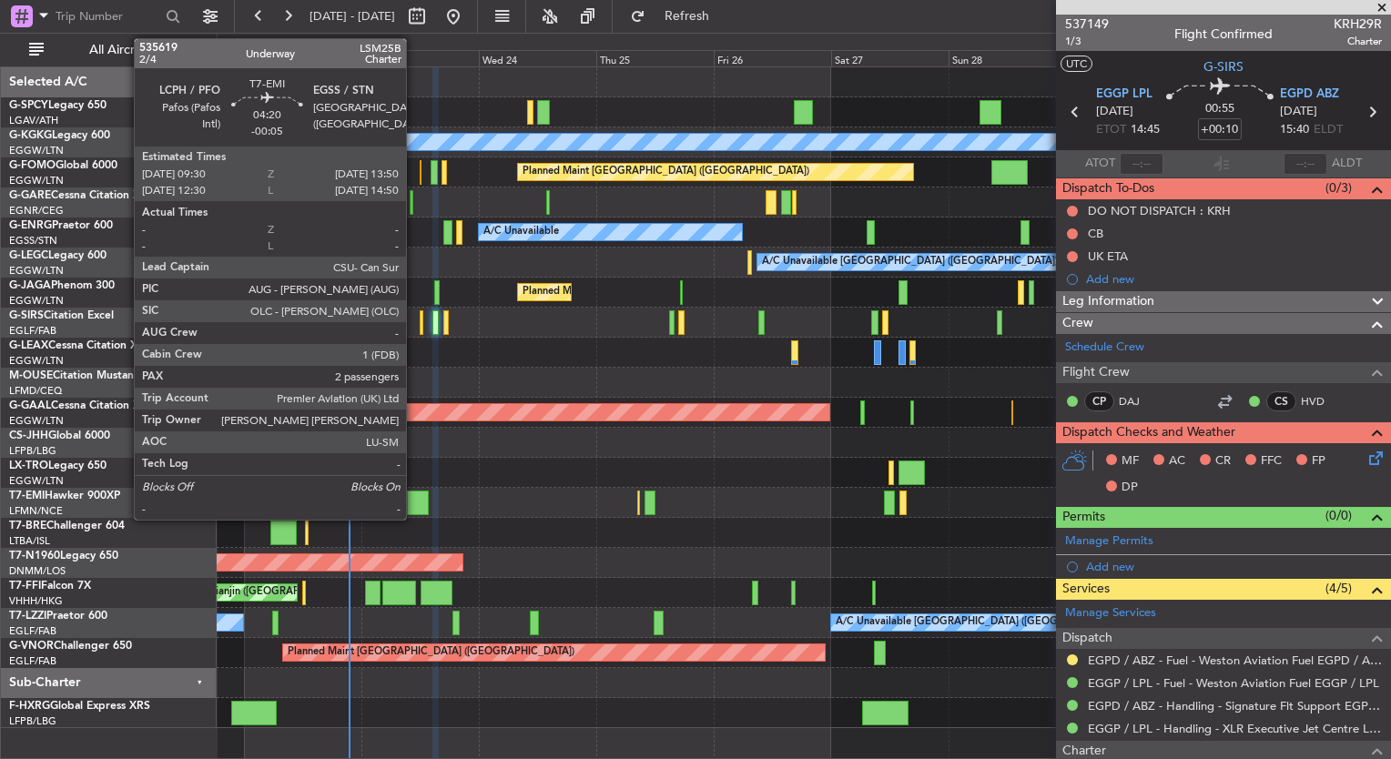
click at [414, 500] on div at bounding box center [418, 503] width 22 height 25
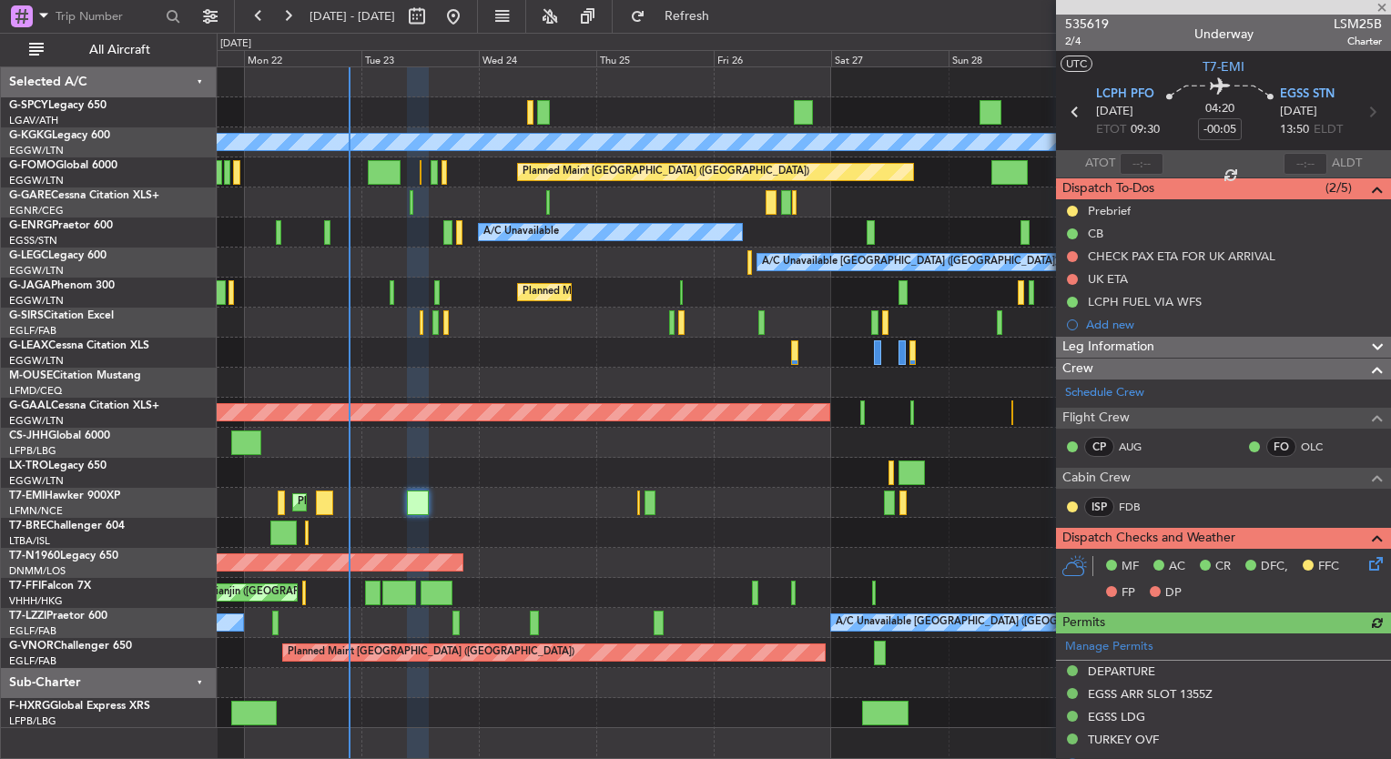
click at [443, 602] on div at bounding box center [437, 593] width 32 height 25
type input "+00:20"
type input "5"
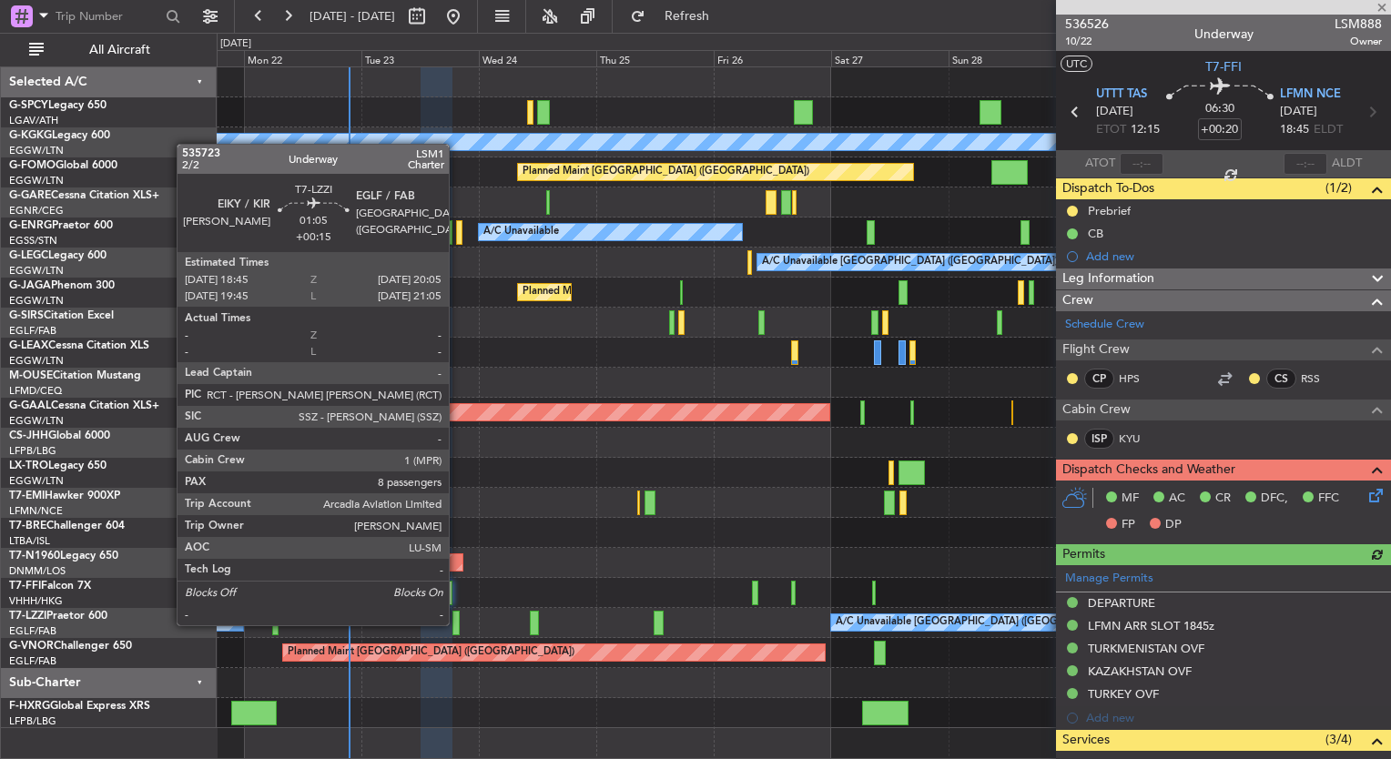
click at [457, 624] on div at bounding box center [456, 623] width 7 height 25
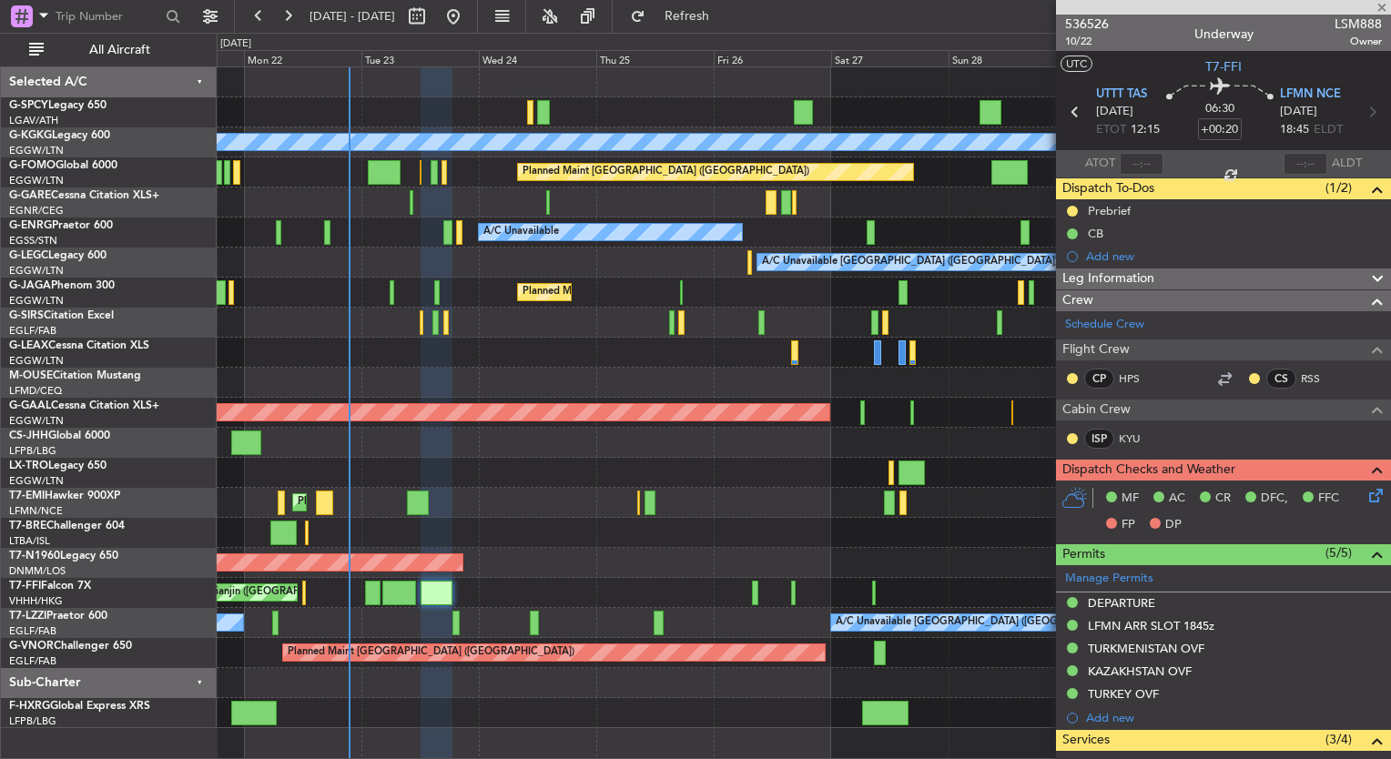
type input "+00:15"
type input "8"
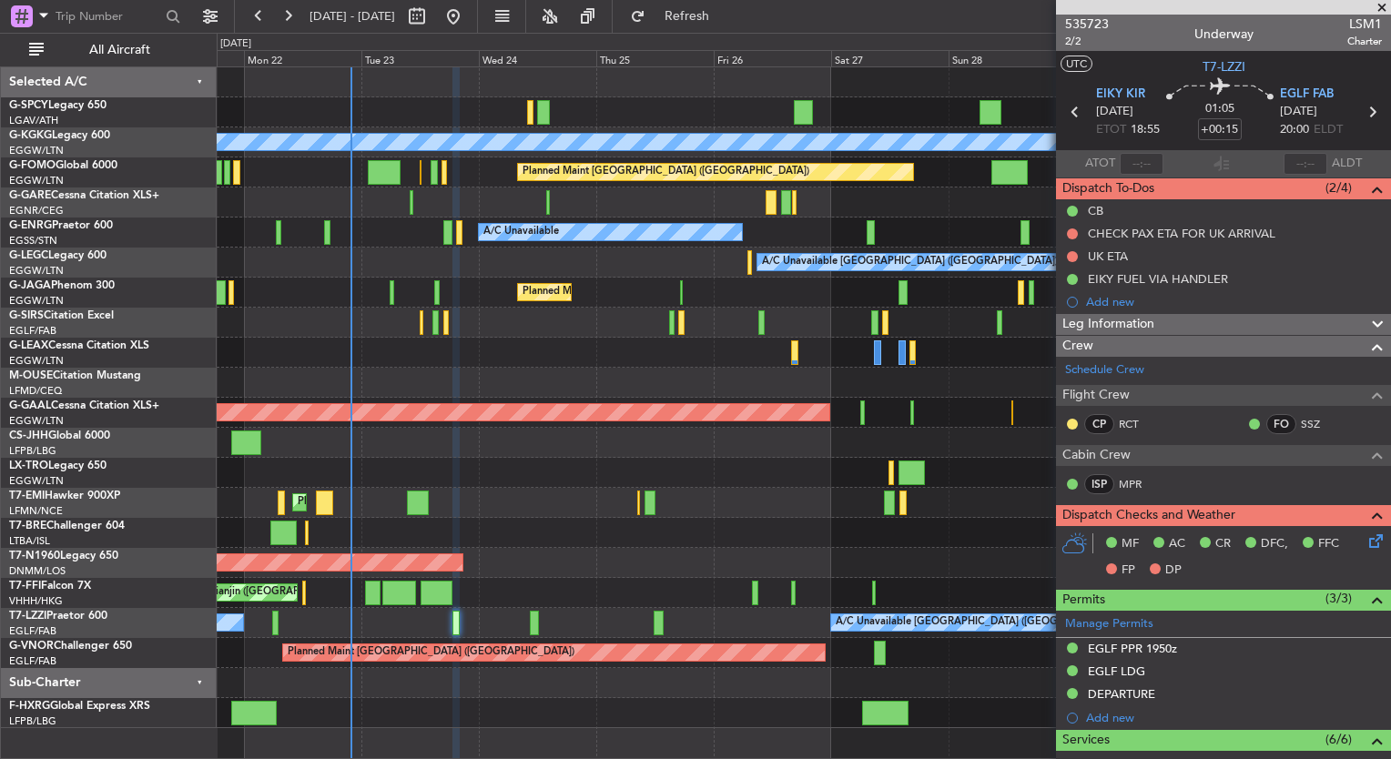
click at [133, 417] on div "A/C Unavailable Istanbul (Ataturk) AOG Maint Istanbul (Ataturk) Planned Maint L…" at bounding box center [695, 396] width 1391 height 727
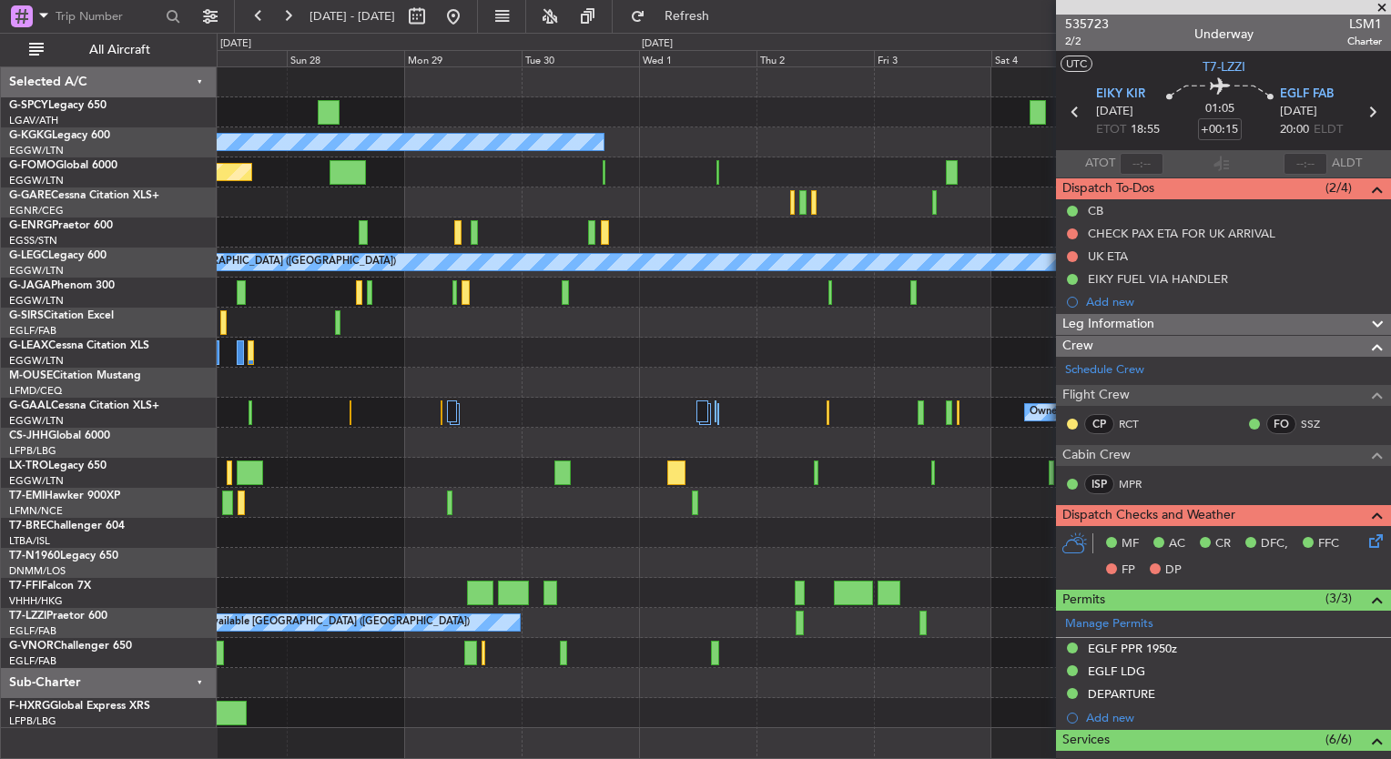
click at [651, 481] on div "A/C Unavailable Istanbul (Ataturk) Planned Maint London (Luton) A/C Unavailable…" at bounding box center [804, 397] width 1174 height 661
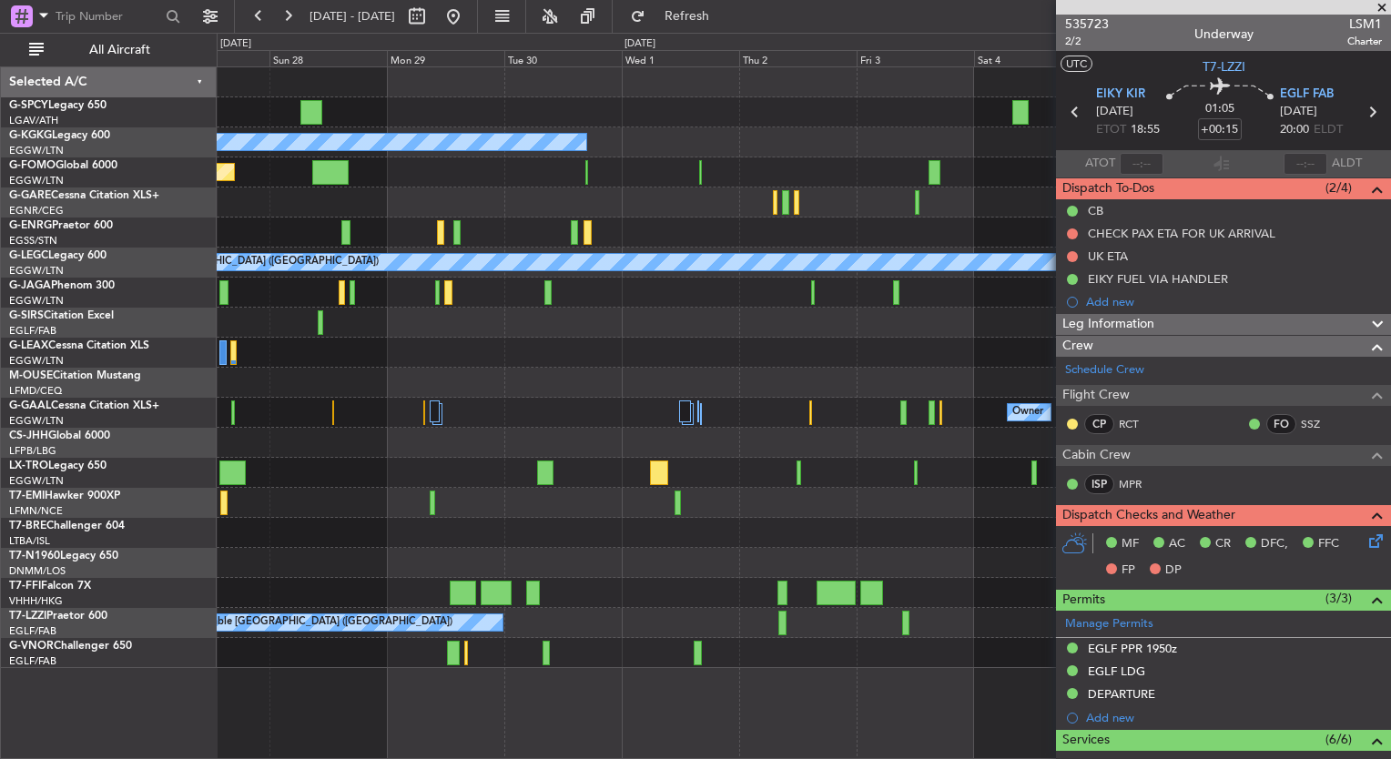
click at [573, 388] on div at bounding box center [804, 383] width 1174 height 30
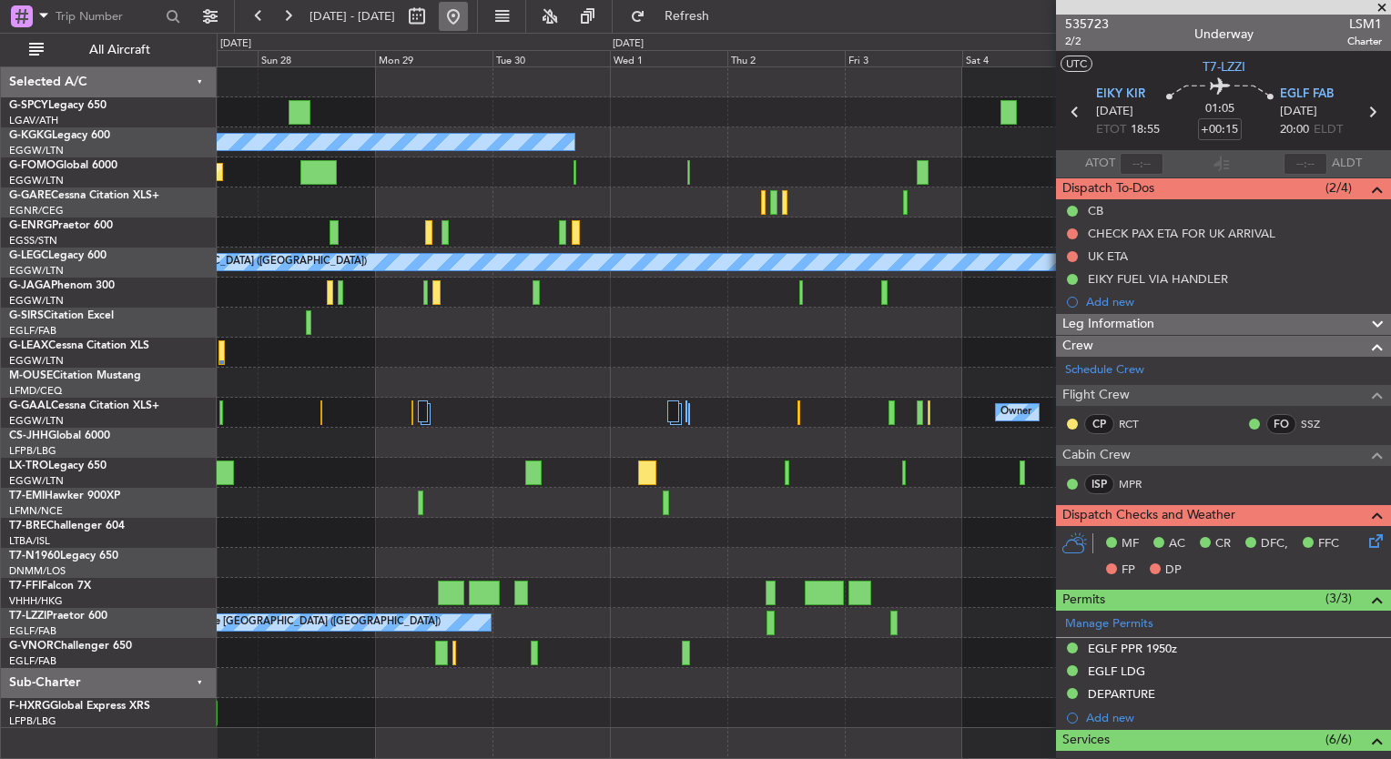
click at [468, 21] on button at bounding box center [453, 16] width 29 height 29
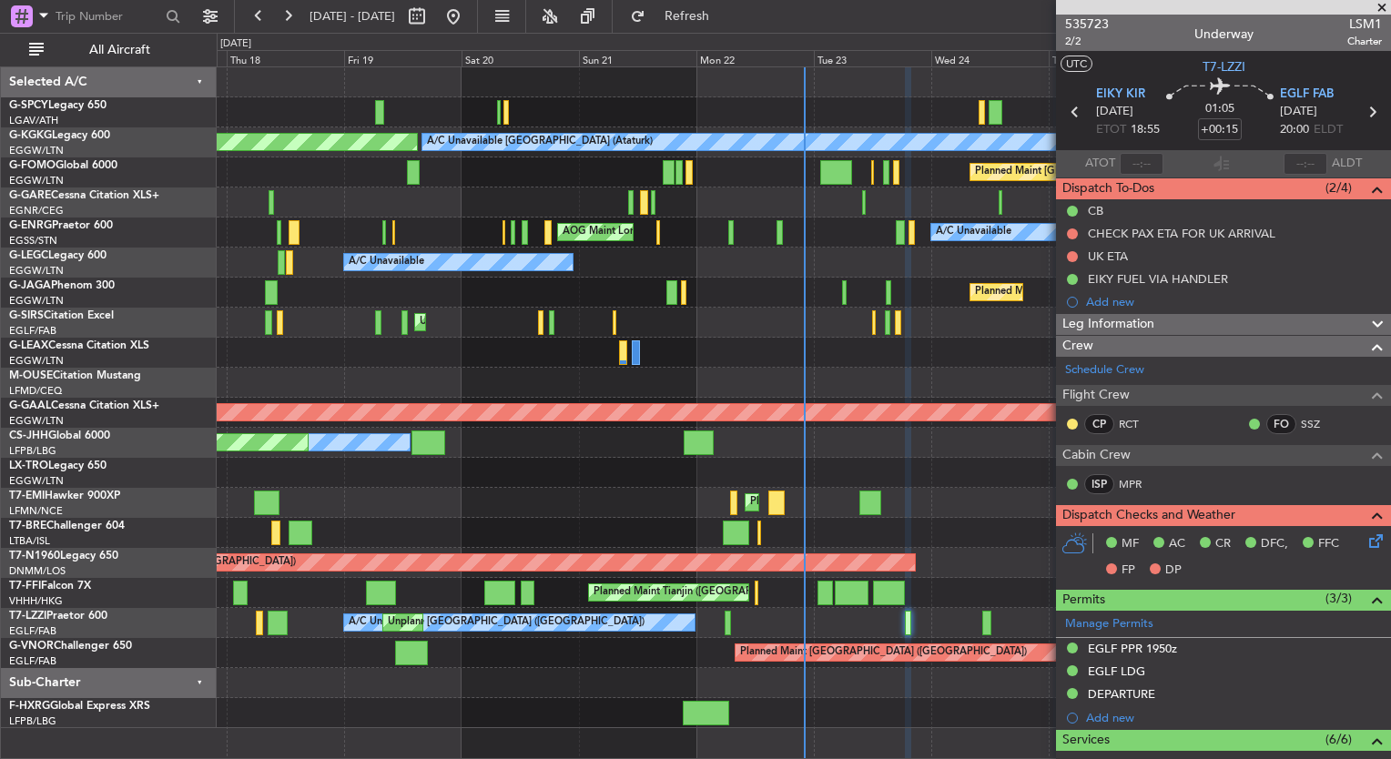
click at [764, 120] on div "A/C Unavailable Istanbul (Ataturk) AOG Maint Istanbul (Ataturk) Planned Maint L…" at bounding box center [804, 397] width 1174 height 661
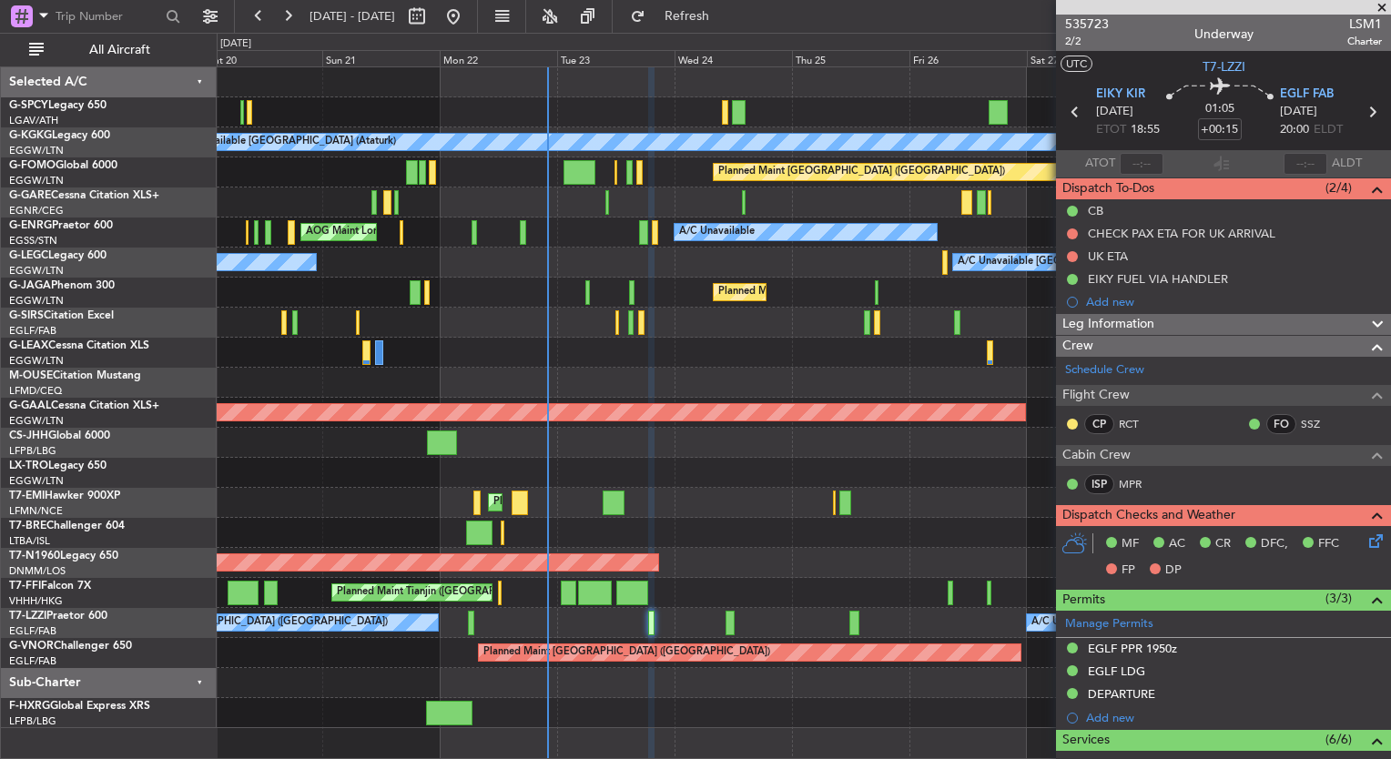
click at [748, 111] on div at bounding box center [804, 112] width 1174 height 30
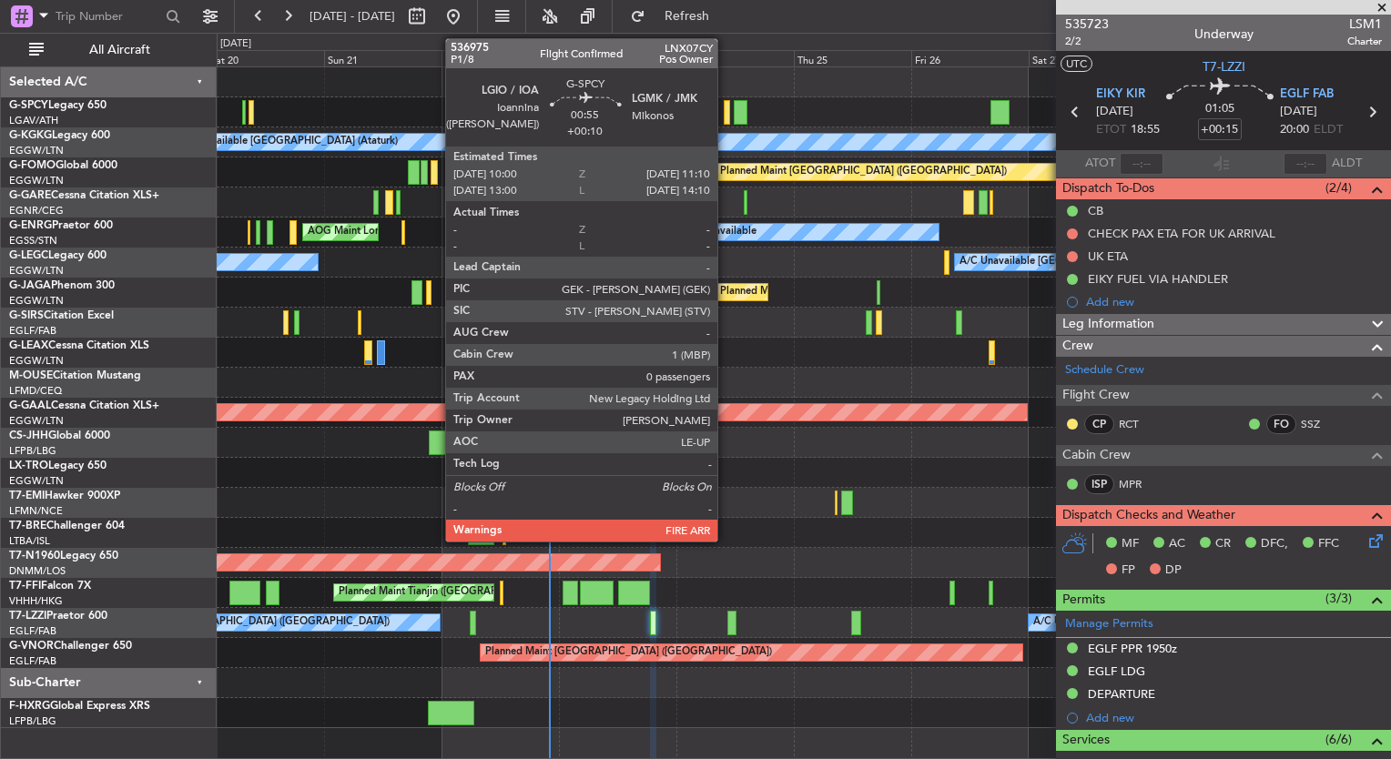
click at [726, 108] on div at bounding box center [727, 112] width 6 height 25
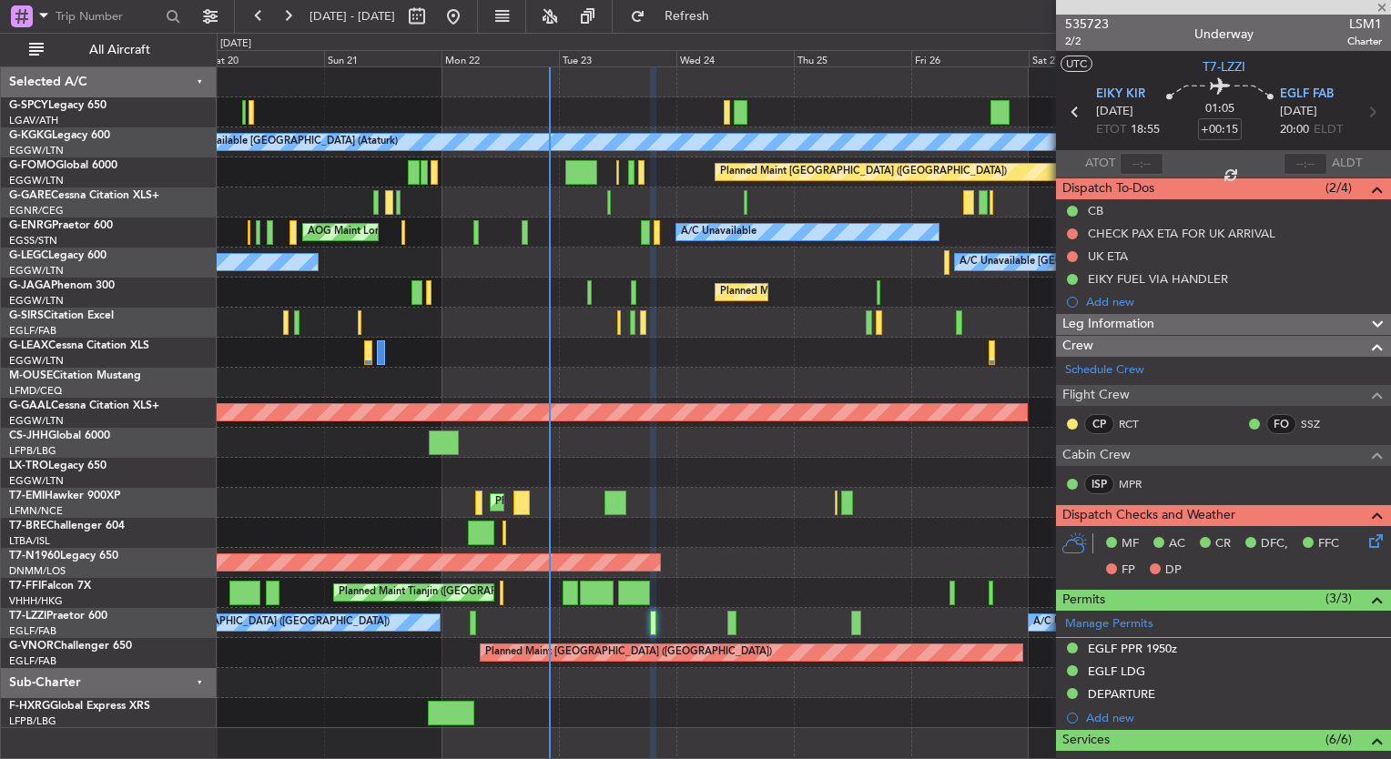
type input "+00:10"
type input "0"
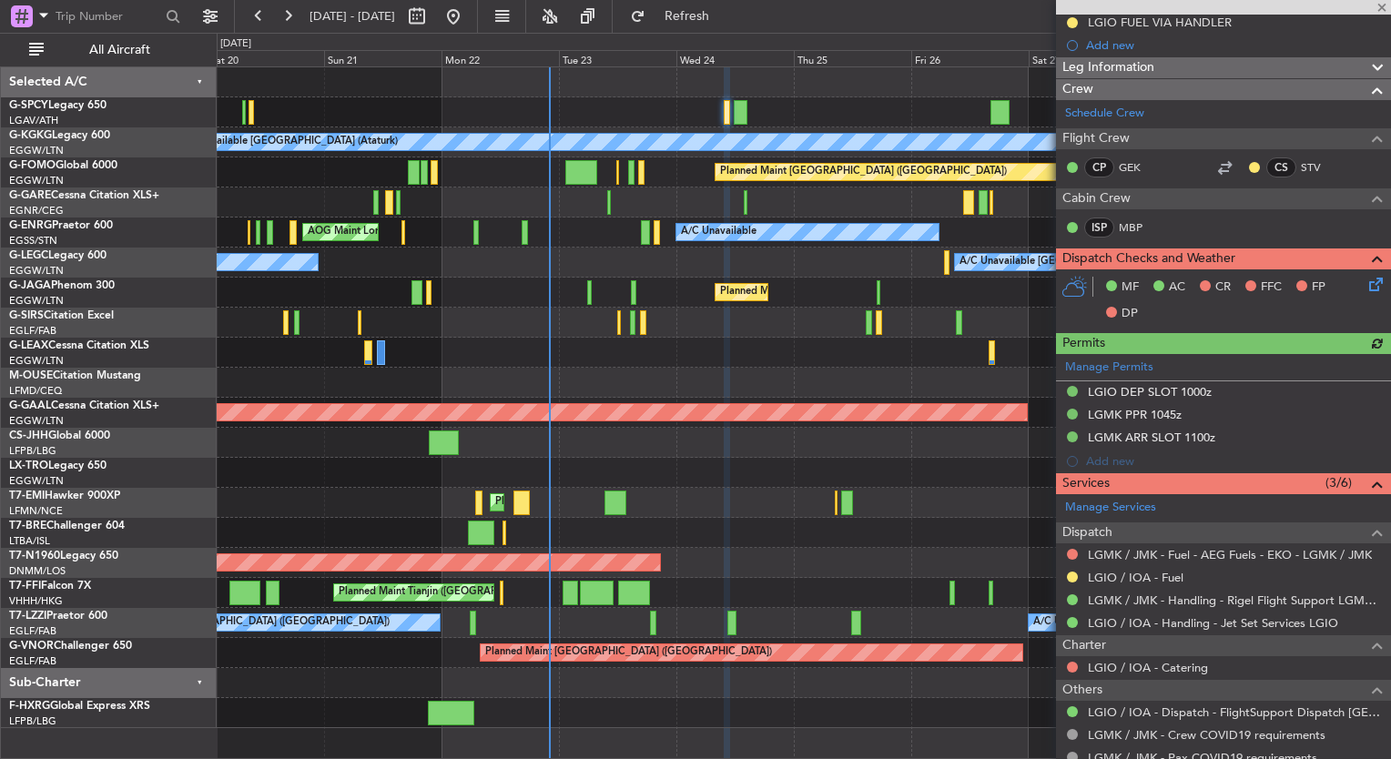
scroll to position [305, 0]
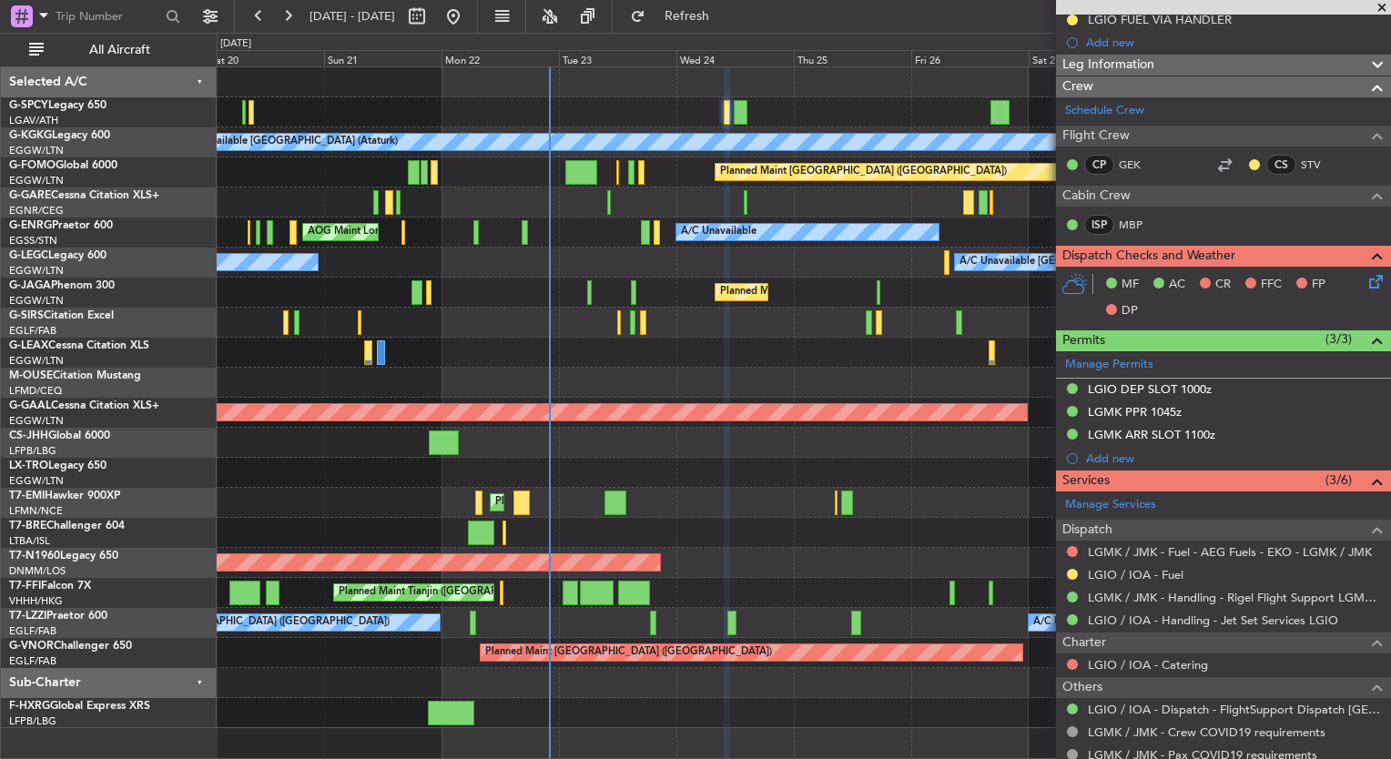
click at [745, 106] on div at bounding box center [740, 112] width 13 height 25
type input "-00:10"
type input "2"
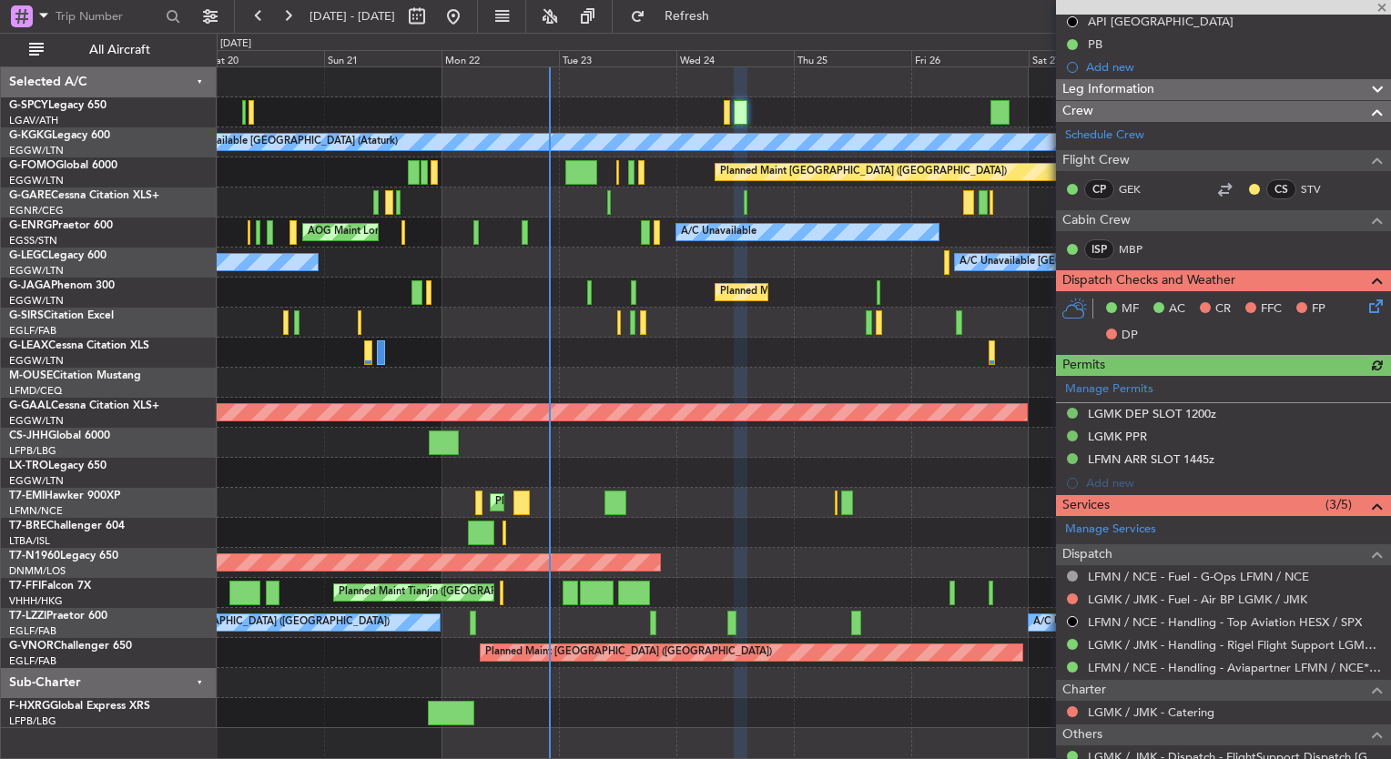
scroll to position [282, 0]
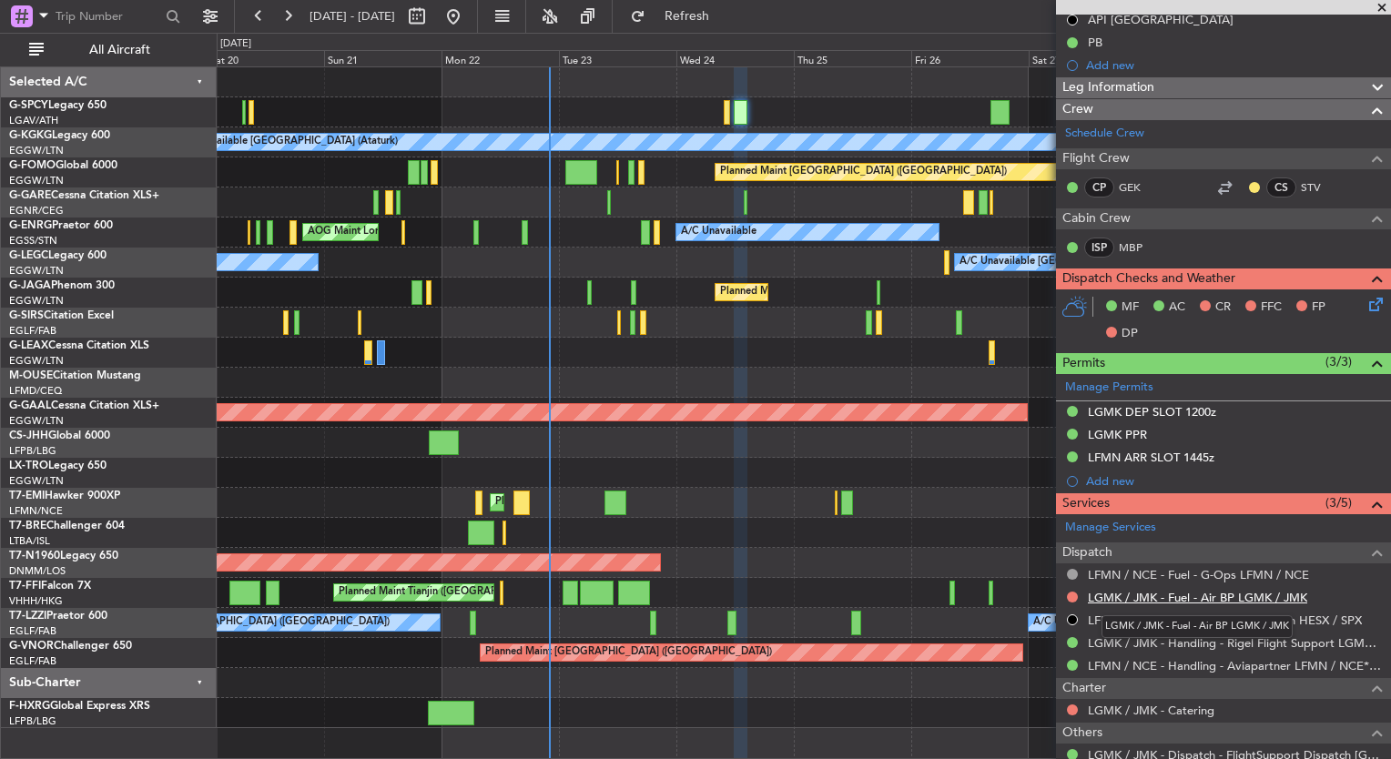
click at [1247, 592] on link "LGMK / JMK - Fuel - Air BP LGMK / JMK" at bounding box center [1197, 597] width 219 height 15
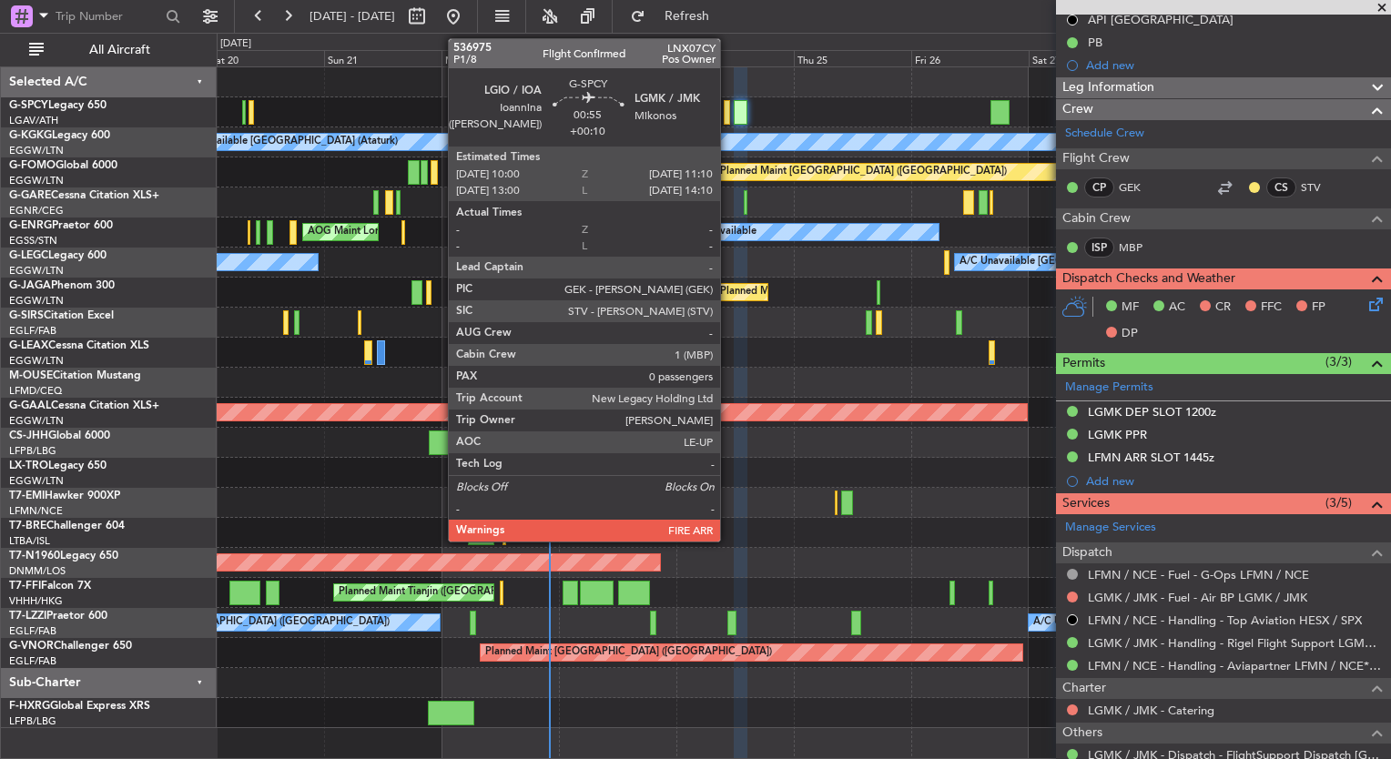
click at [728, 110] on div at bounding box center [727, 112] width 6 height 25
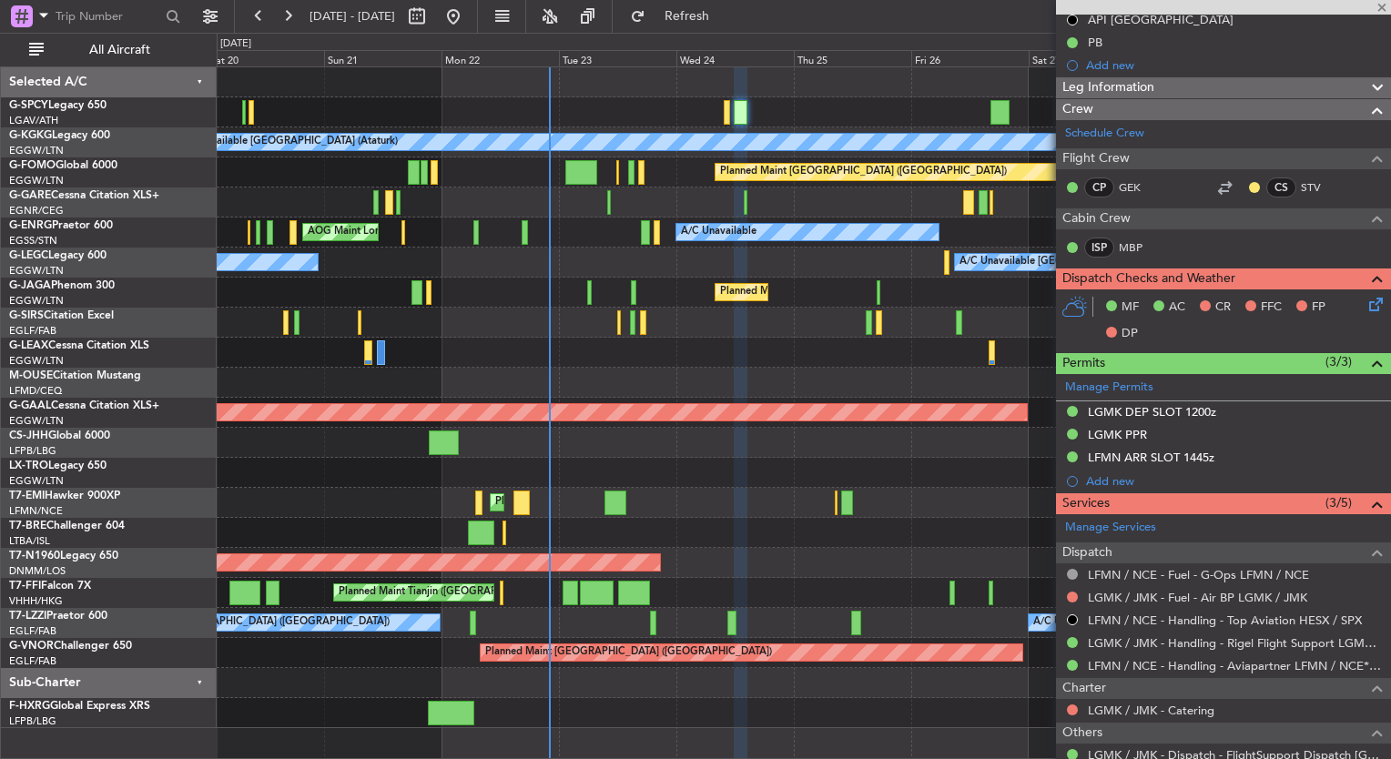
type input "+00:10"
type input "0"
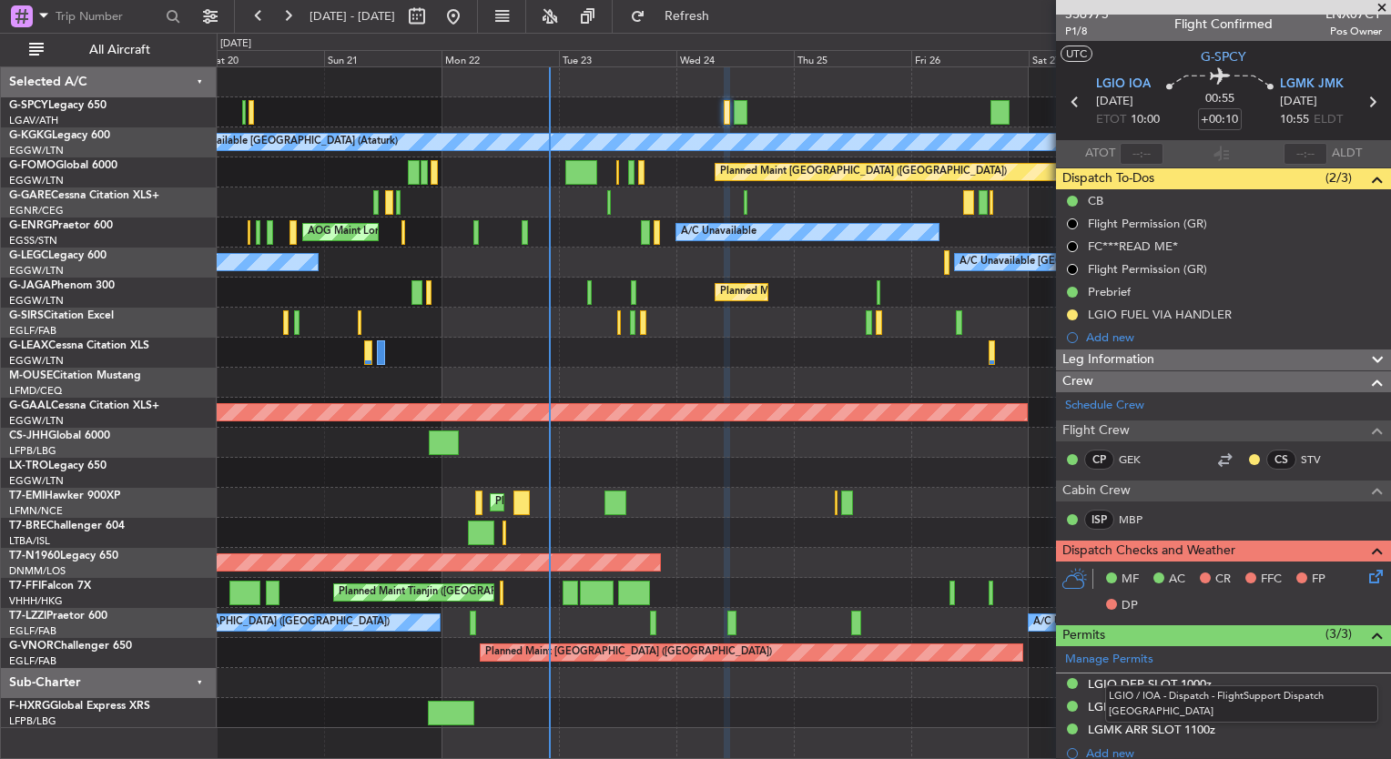
scroll to position [0, 0]
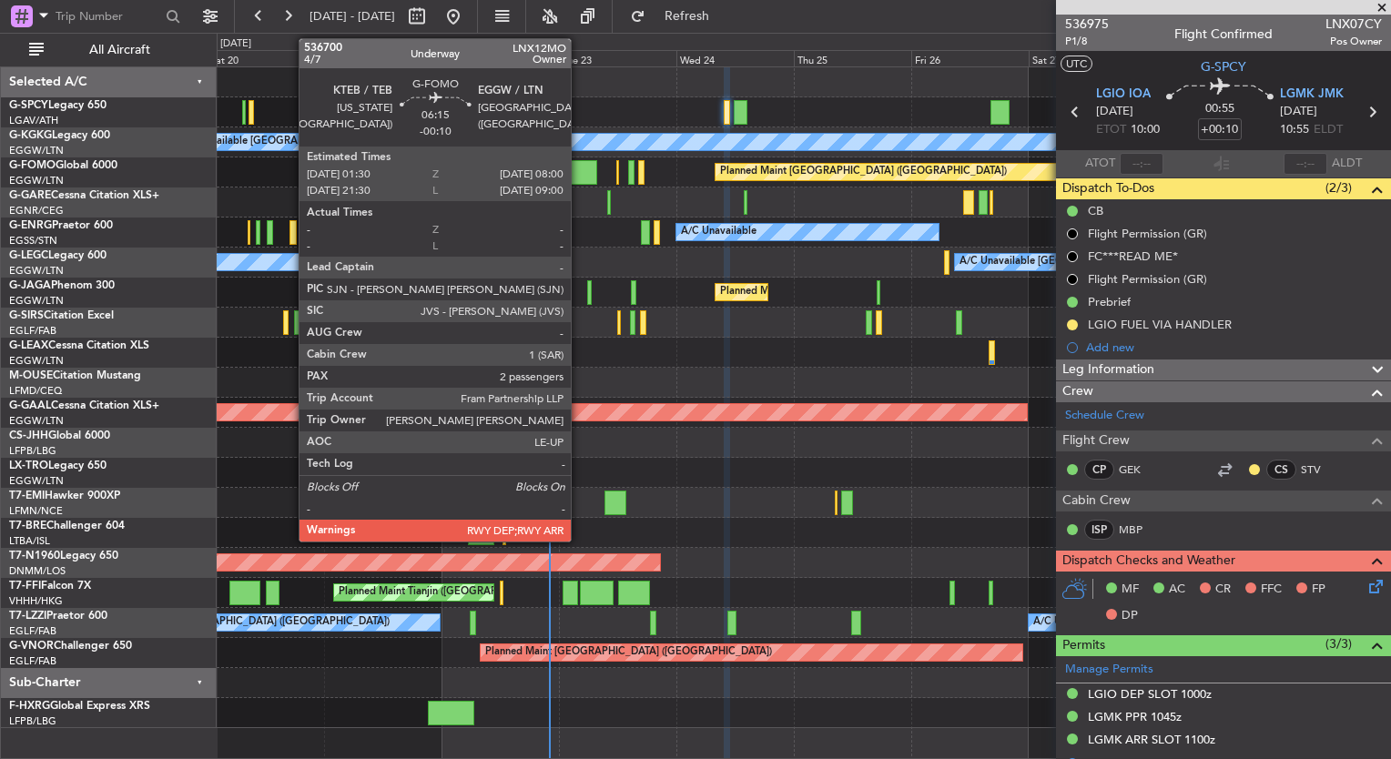
click at [579, 167] on div at bounding box center [581, 172] width 32 height 25
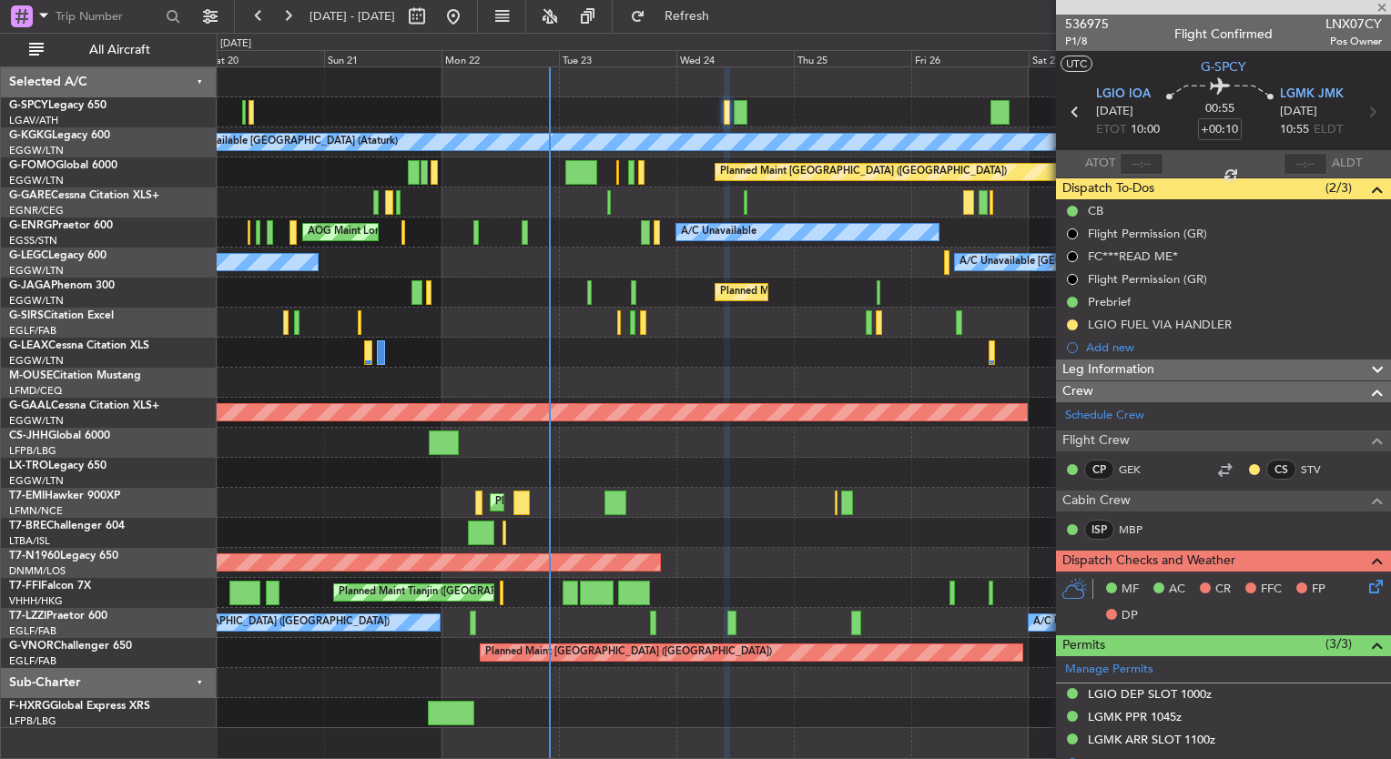
type input "-00:10"
type input "2"
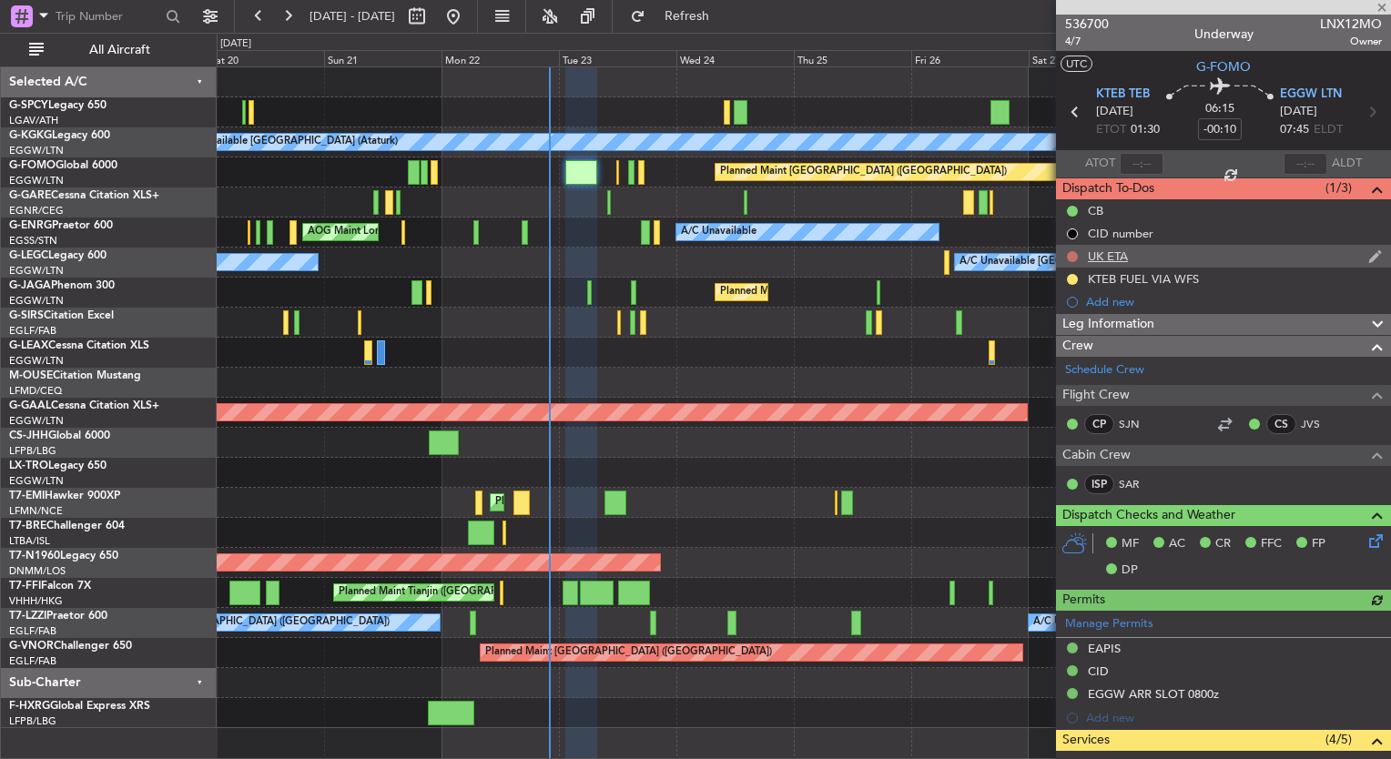
click at [1074, 254] on button at bounding box center [1072, 256] width 11 height 11
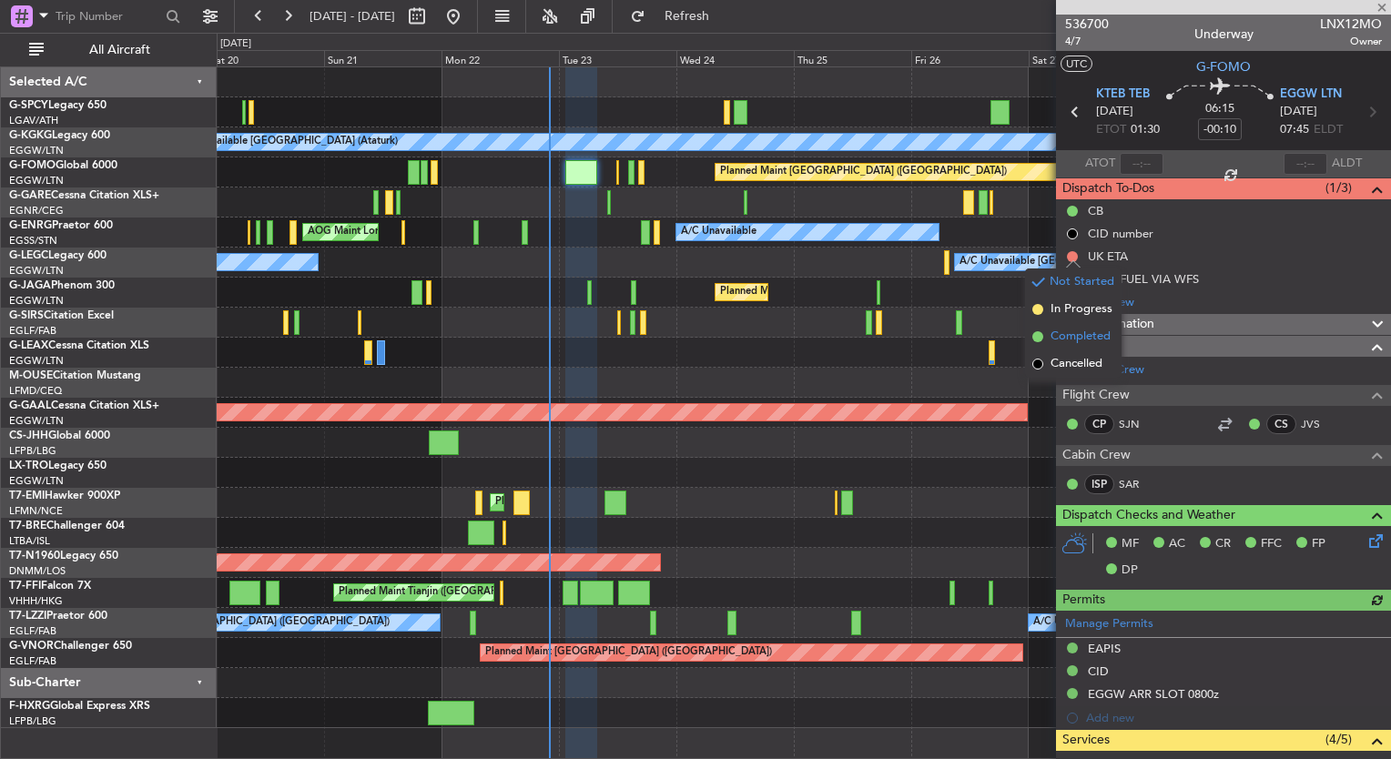
click at [1048, 339] on li "Completed" at bounding box center [1073, 336] width 97 height 27
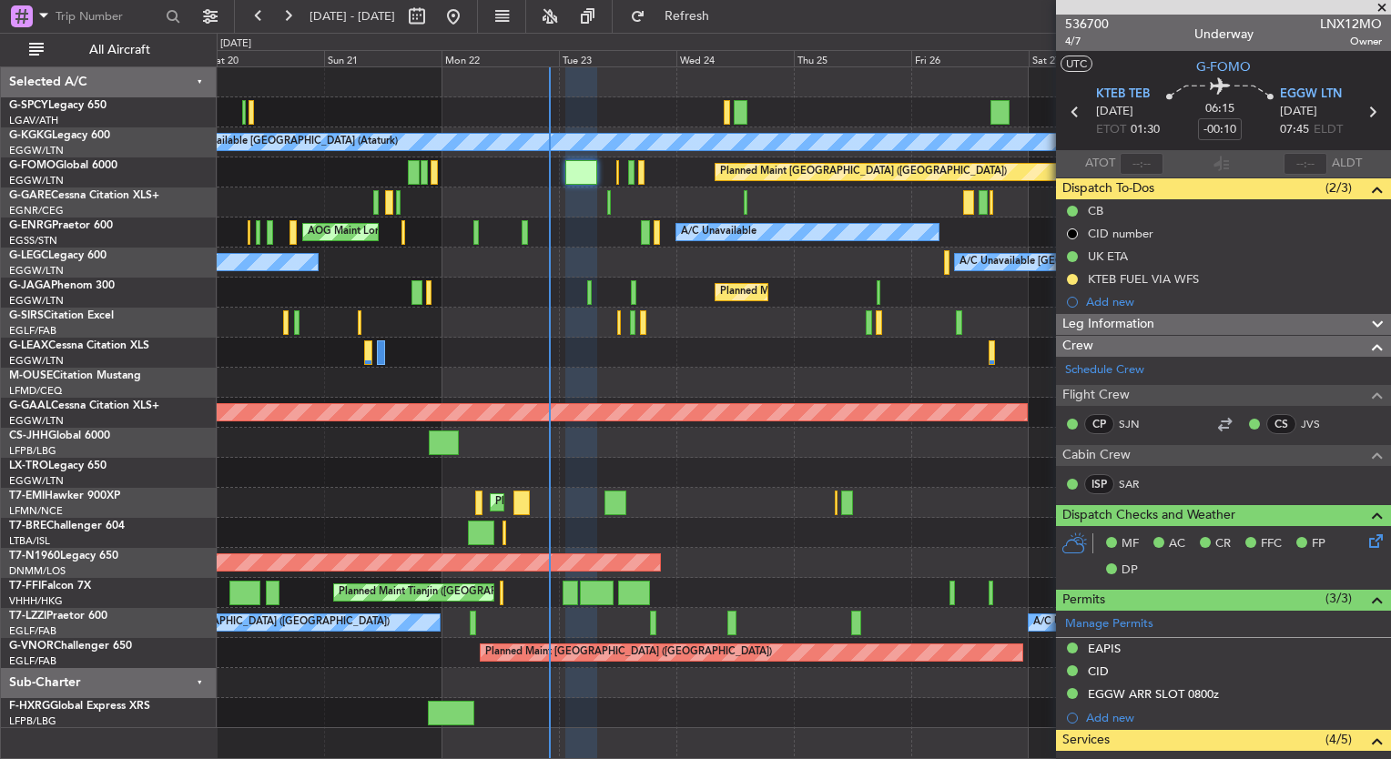
click at [605, 198] on div at bounding box center [804, 203] width 1174 height 30
click at [605, 201] on div at bounding box center [804, 203] width 1174 height 30
click at [610, 206] on div at bounding box center [804, 203] width 1174 height 30
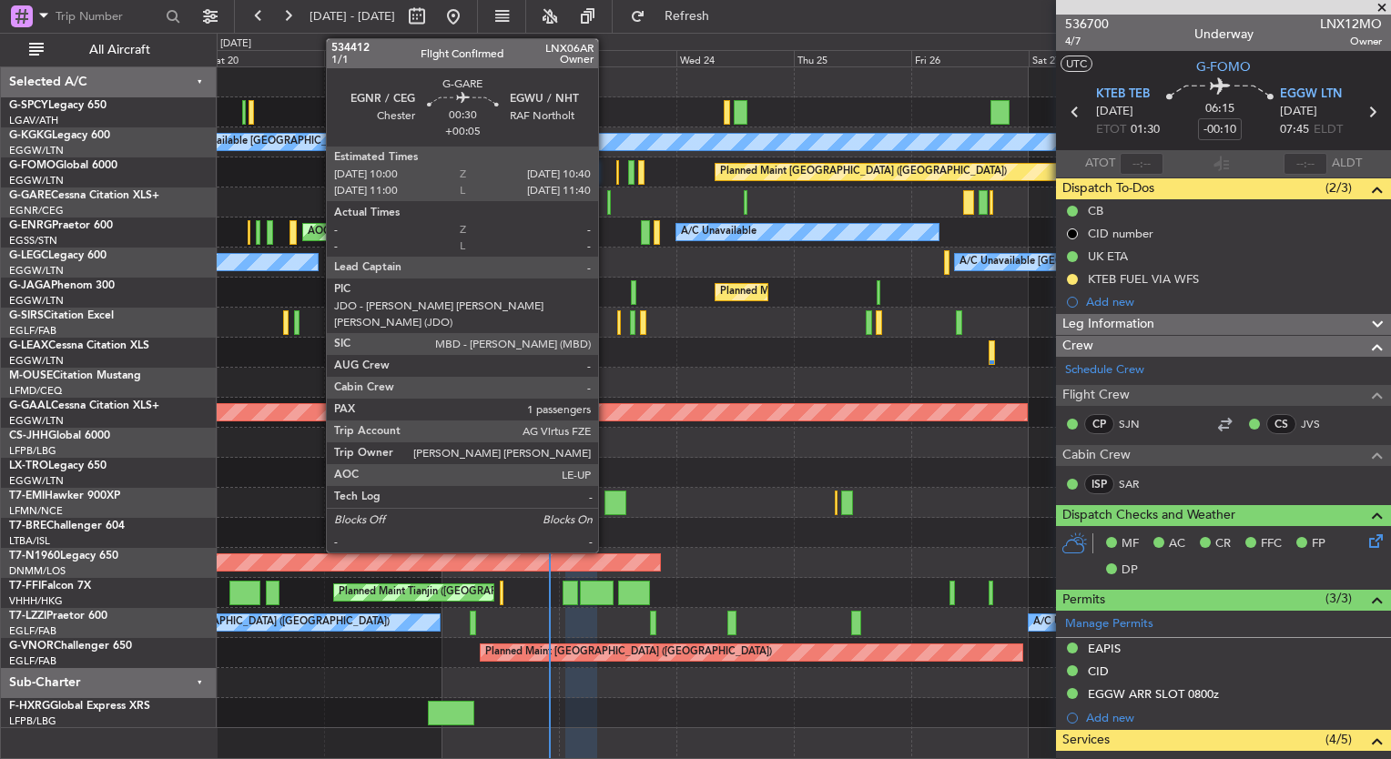
click at [607, 203] on div at bounding box center [609, 202] width 4 height 25
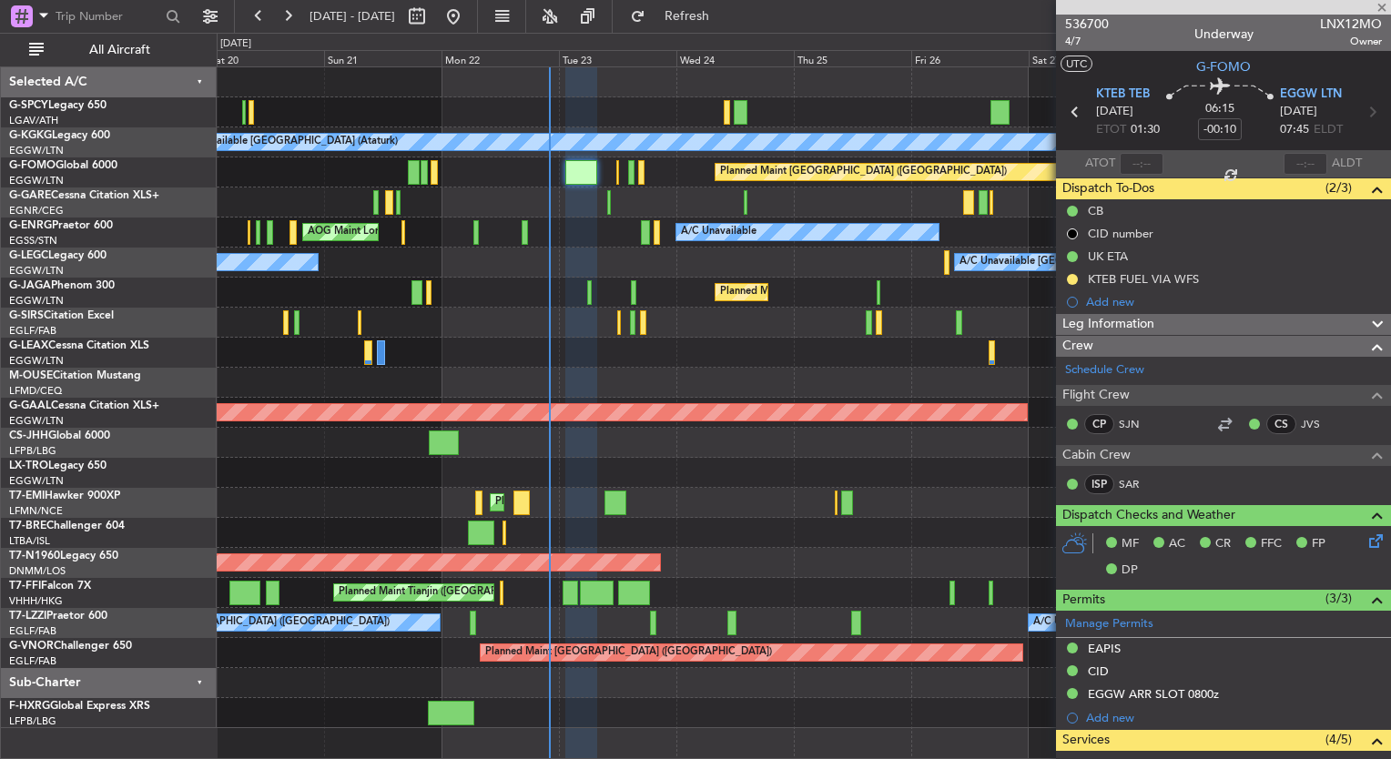
type input "+00:05"
type input "1"
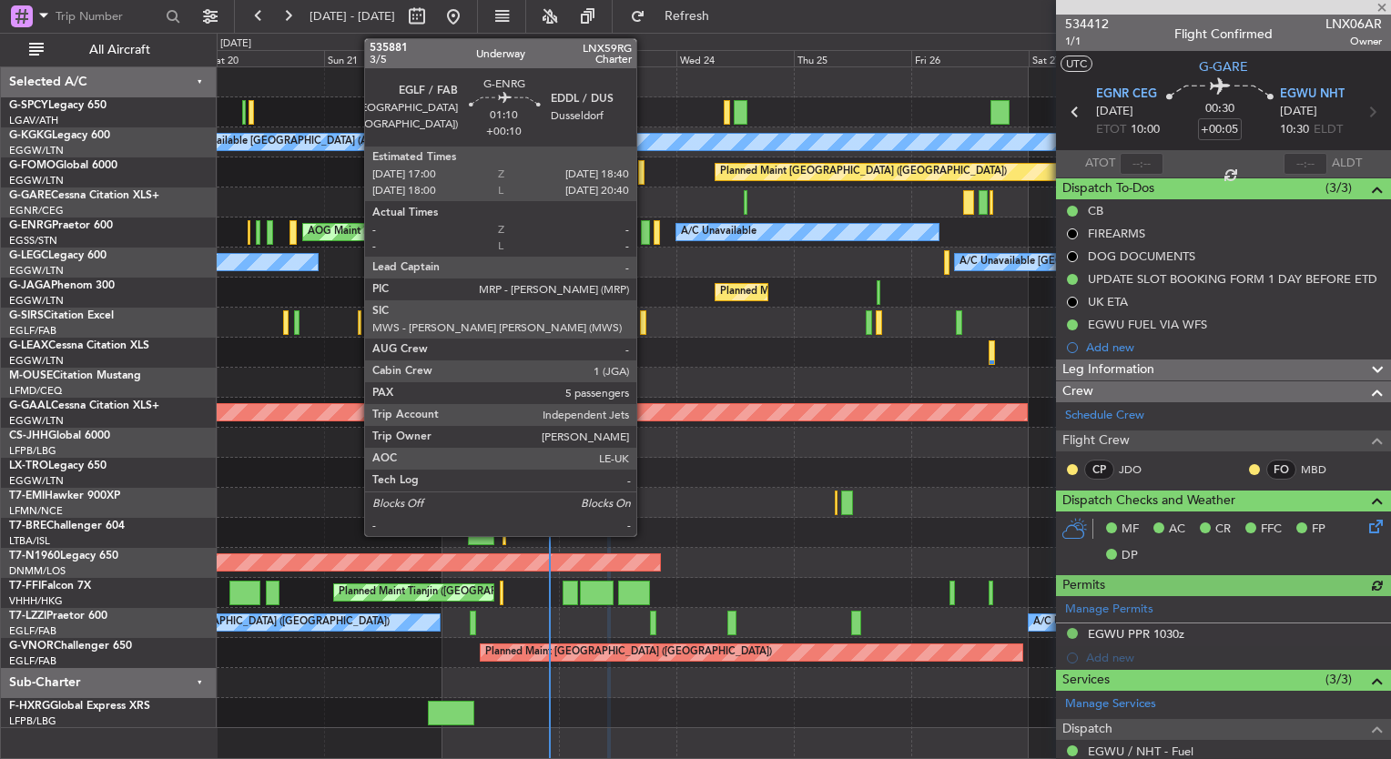
click at [643, 235] on div at bounding box center [645, 232] width 8 height 25
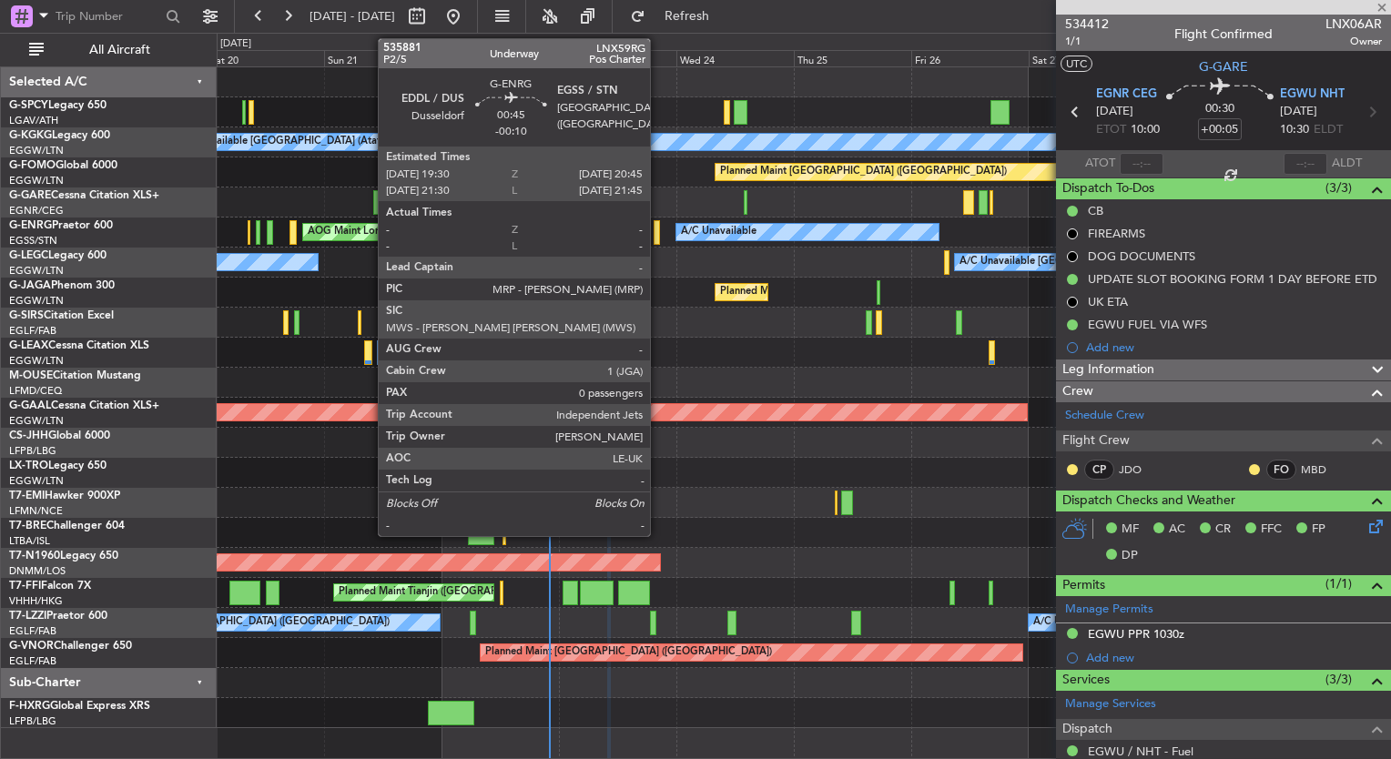
type input "+00:10"
type input "5"
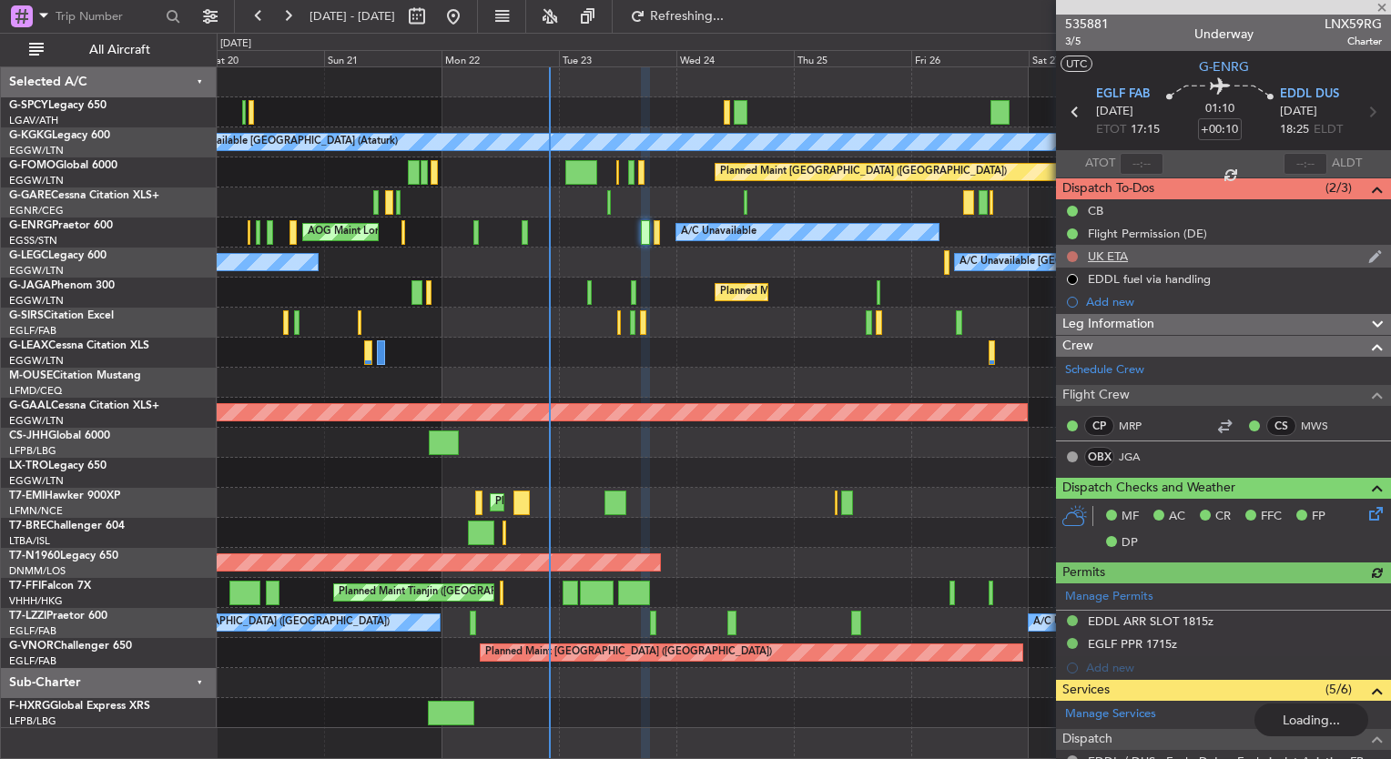
click at [1072, 255] on button at bounding box center [1072, 256] width 11 height 11
click at [1074, 257] on button at bounding box center [1072, 256] width 11 height 11
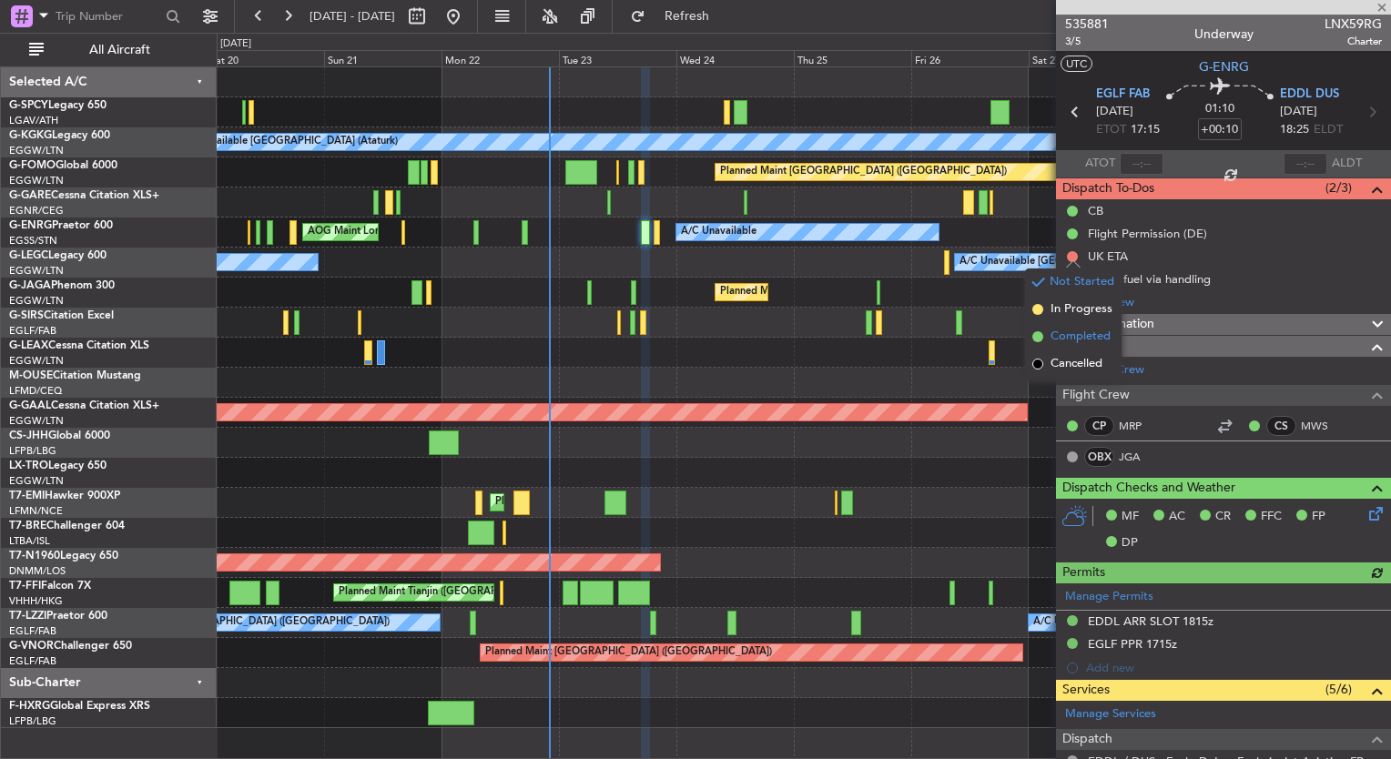
click at [1065, 332] on span "Completed" at bounding box center [1081, 337] width 60 height 18
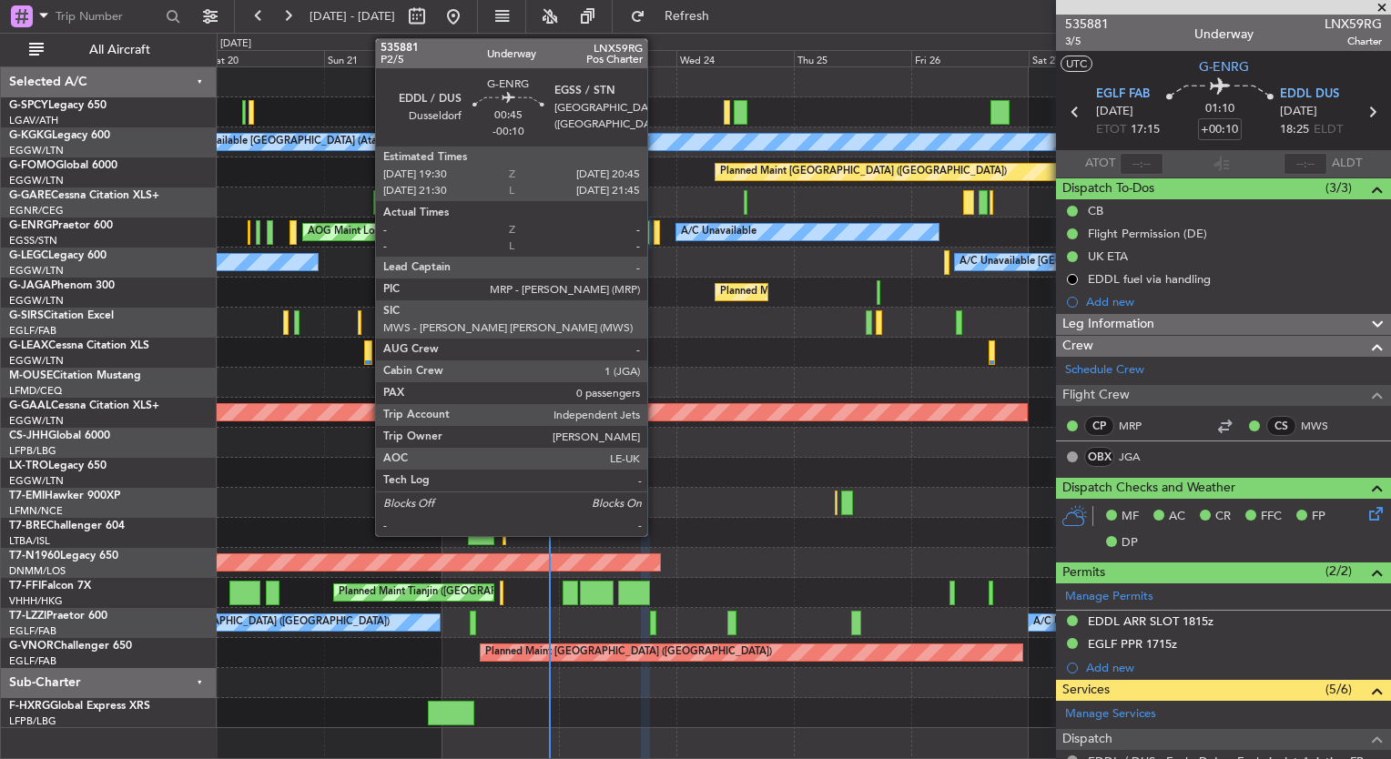
click at [656, 235] on div at bounding box center [657, 232] width 6 height 25
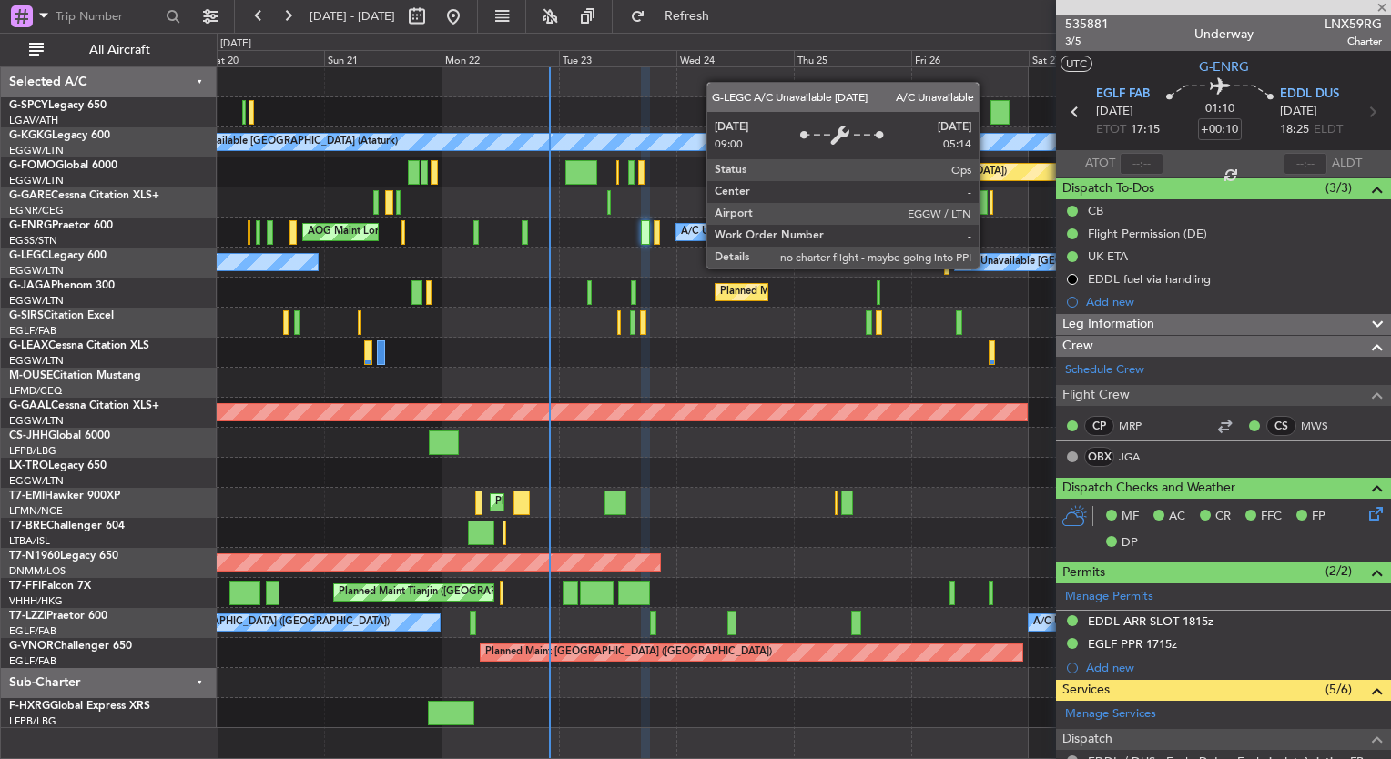
type input "-00:10"
type input "0"
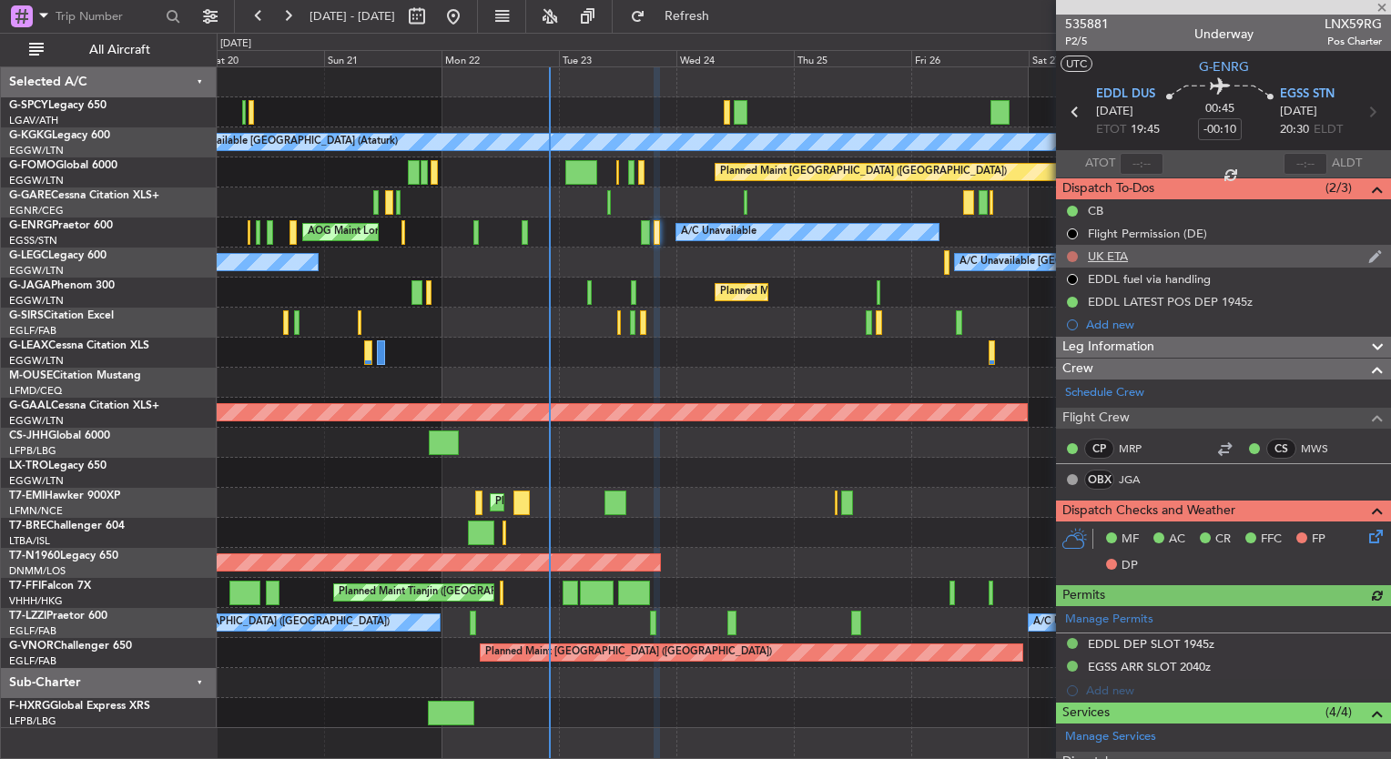
click at [1067, 259] on button at bounding box center [1072, 256] width 11 height 11
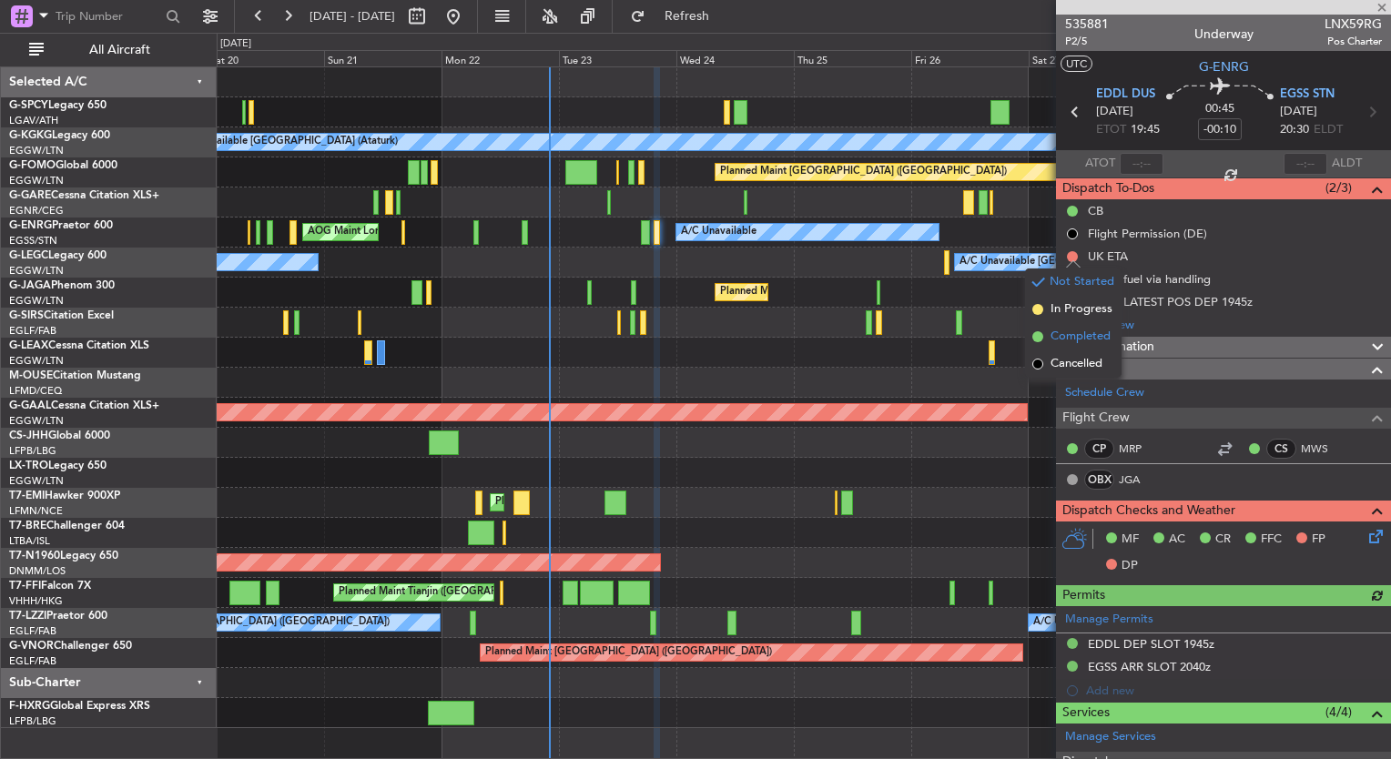
click at [1057, 341] on span "Completed" at bounding box center [1081, 337] width 60 height 18
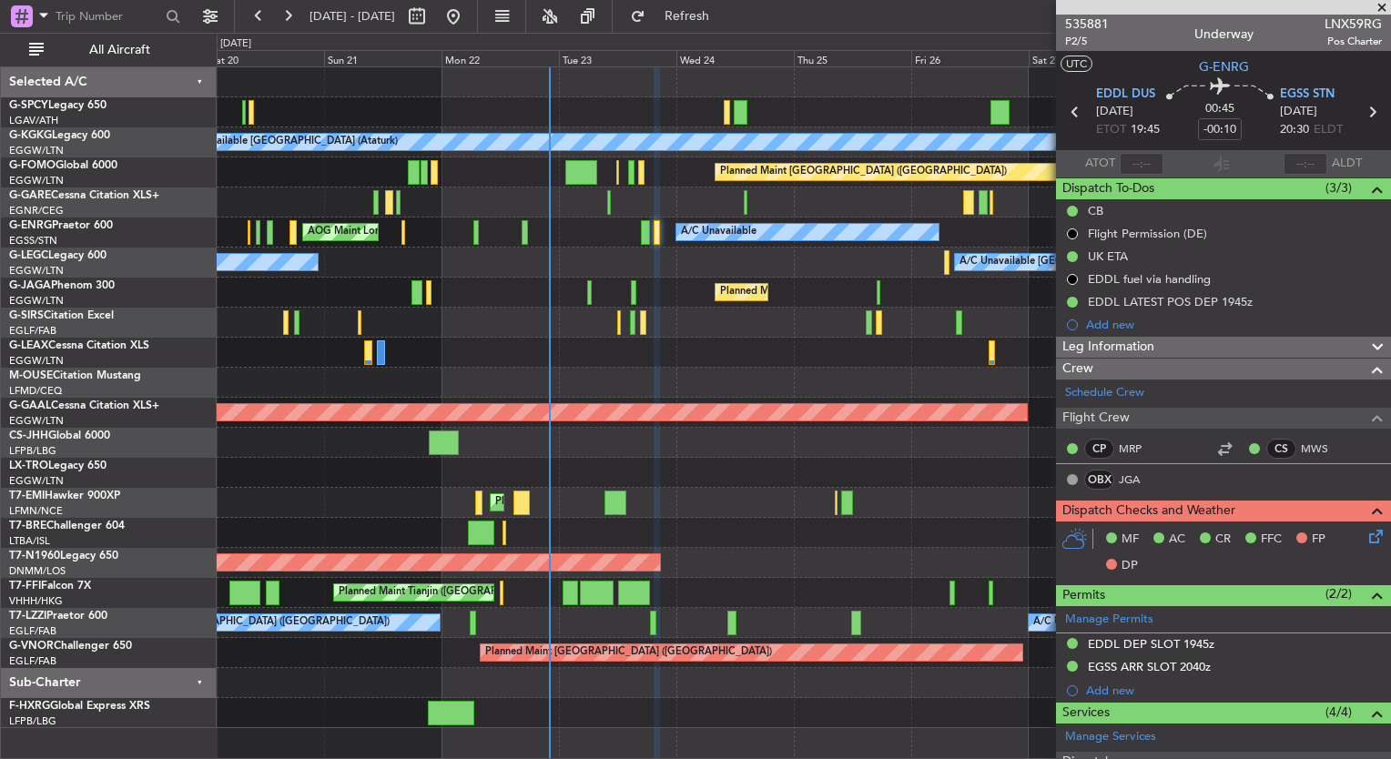
click at [585, 290] on div "Planned Maint [GEOGRAPHIC_DATA] ([GEOGRAPHIC_DATA])" at bounding box center [804, 293] width 1174 height 30
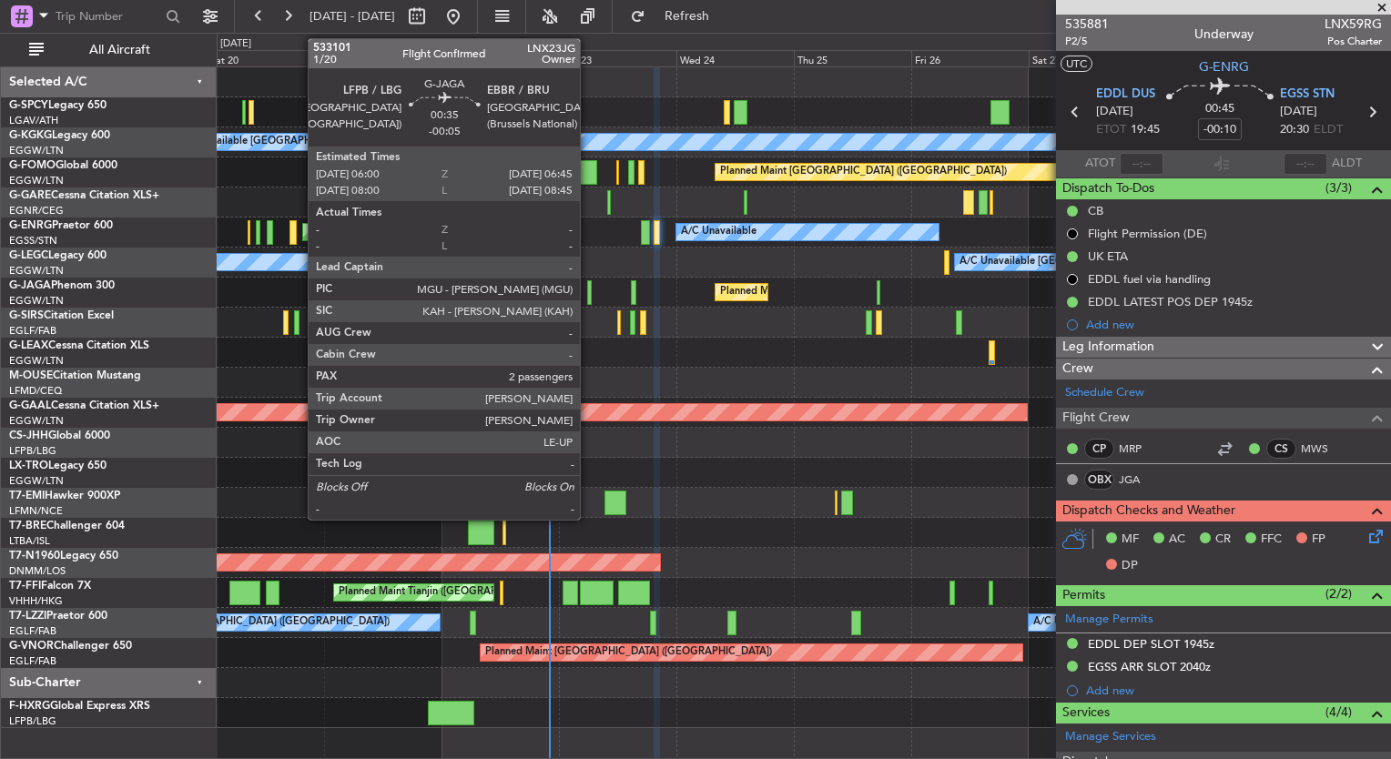
click at [588, 290] on div at bounding box center [589, 292] width 5 height 25
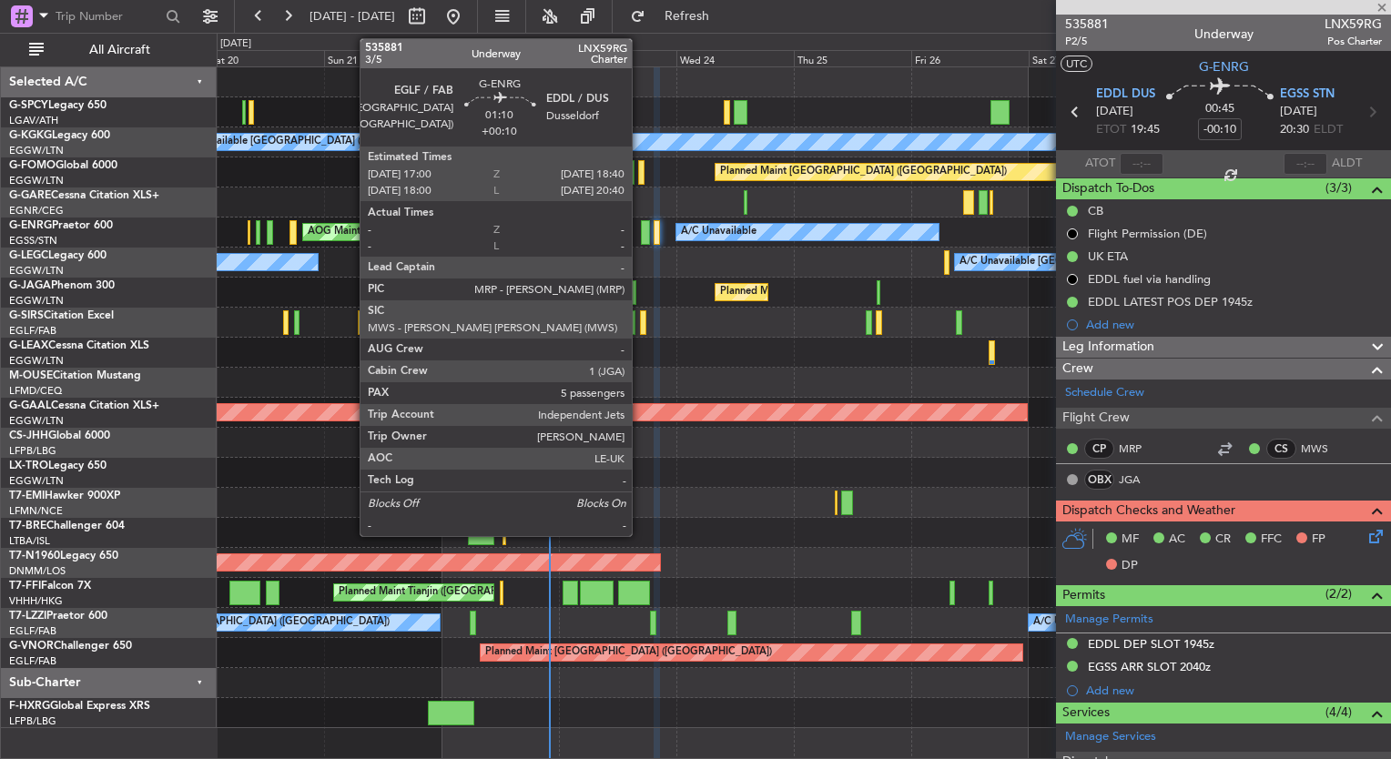
type input "-00:05"
type input "2"
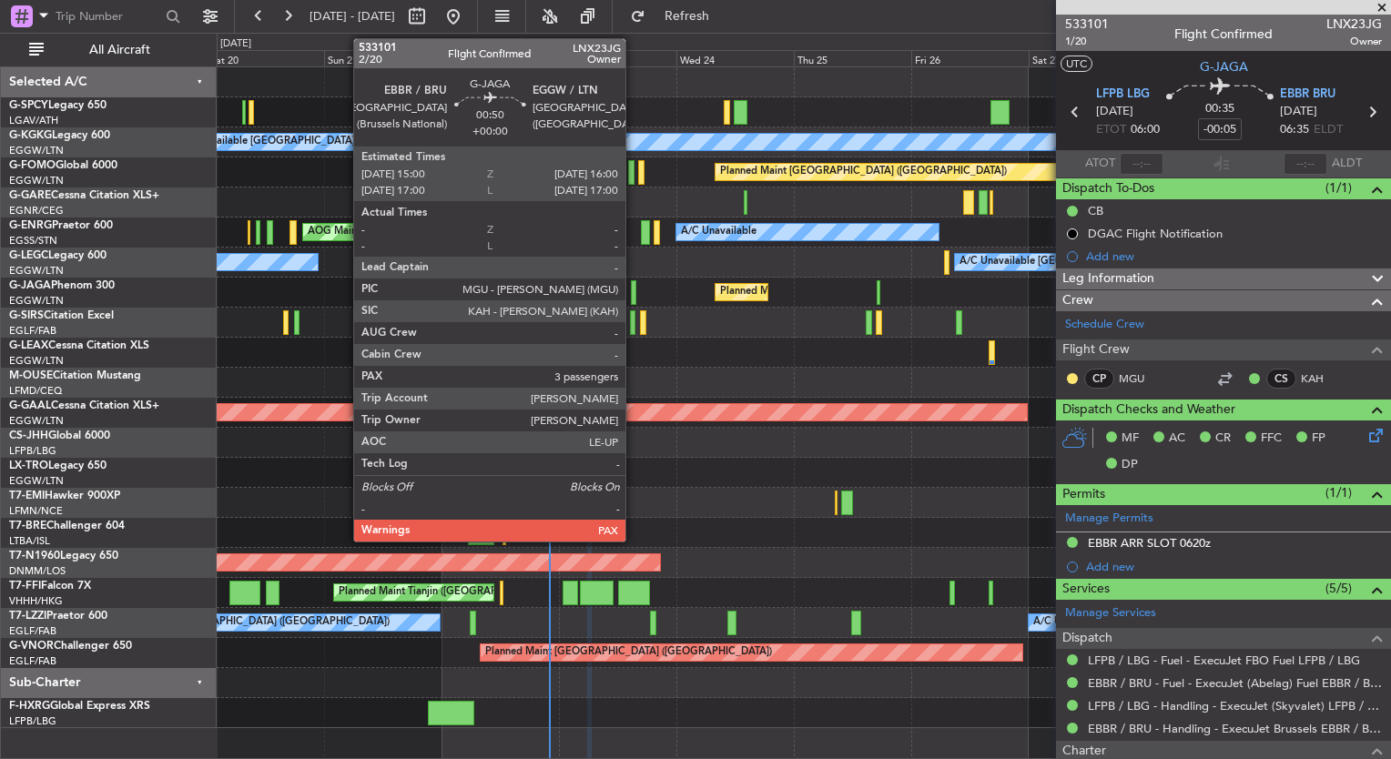
click at [634, 282] on div at bounding box center [633, 292] width 5 height 25
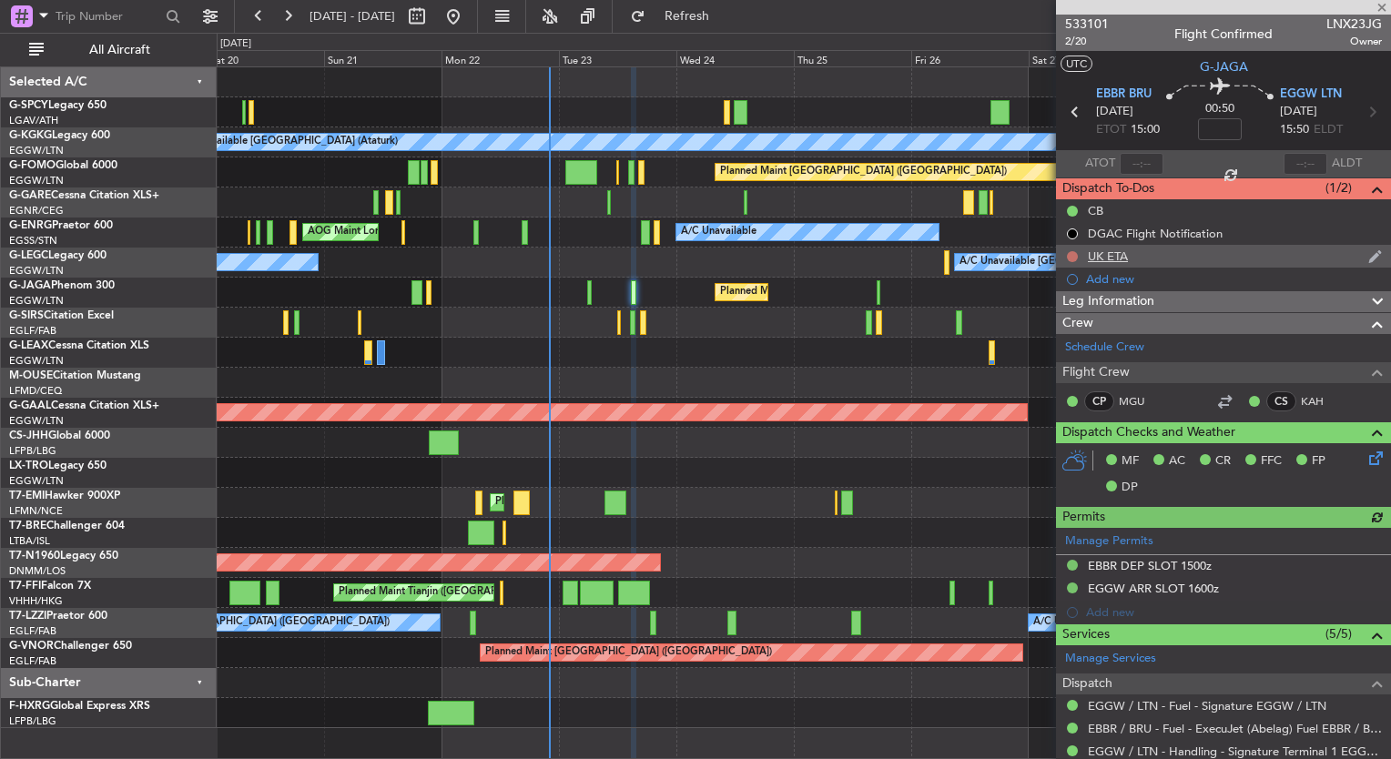
click at [1068, 257] on button at bounding box center [1072, 256] width 11 height 11
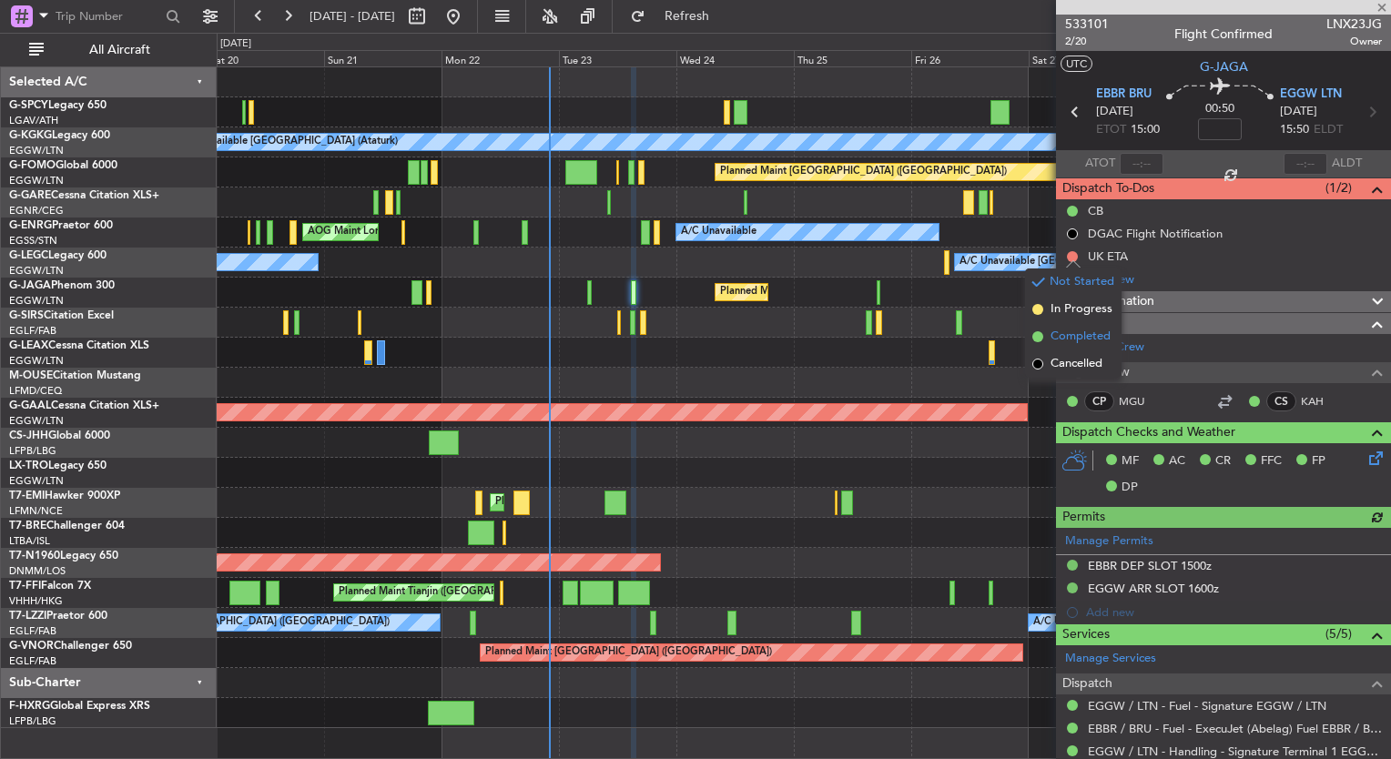
click at [1069, 332] on span "Completed" at bounding box center [1081, 337] width 60 height 18
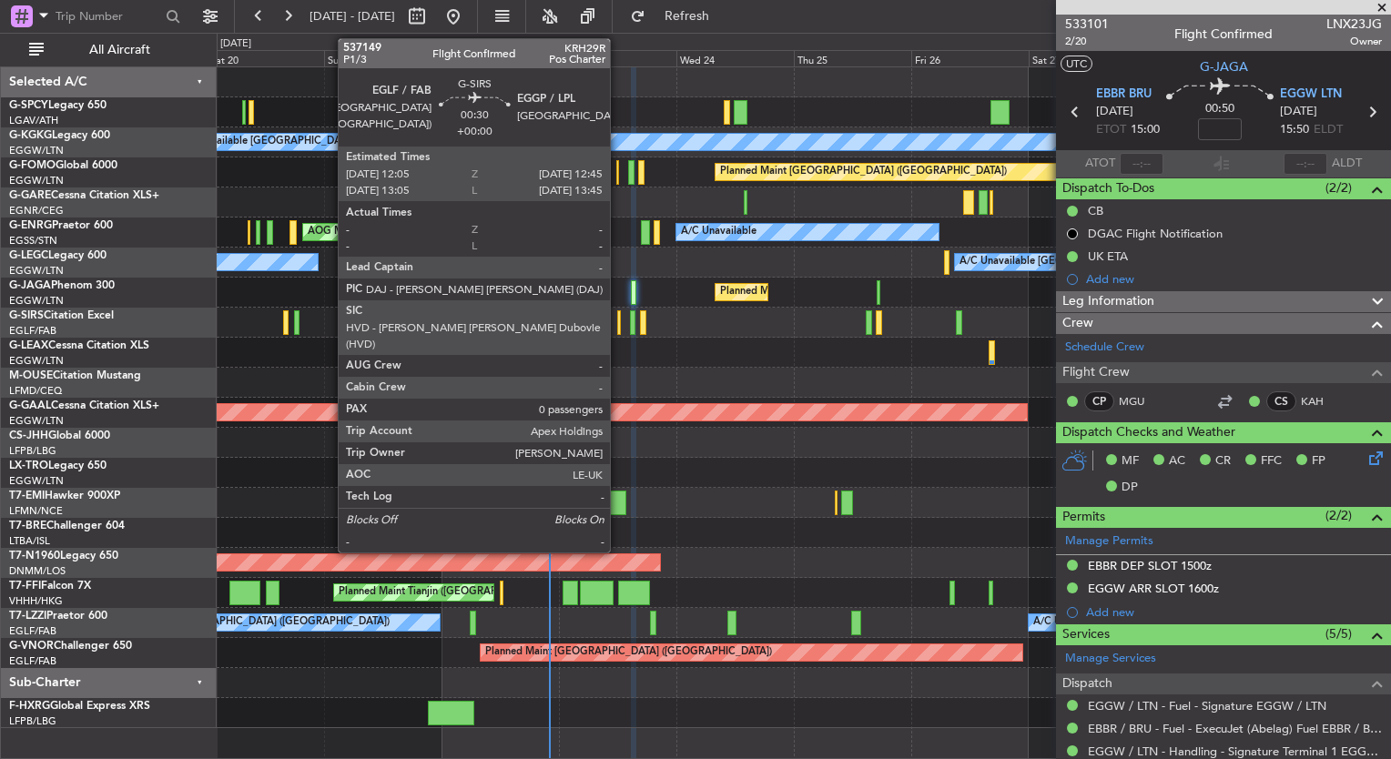
click at [618, 322] on div at bounding box center [619, 322] width 4 height 25
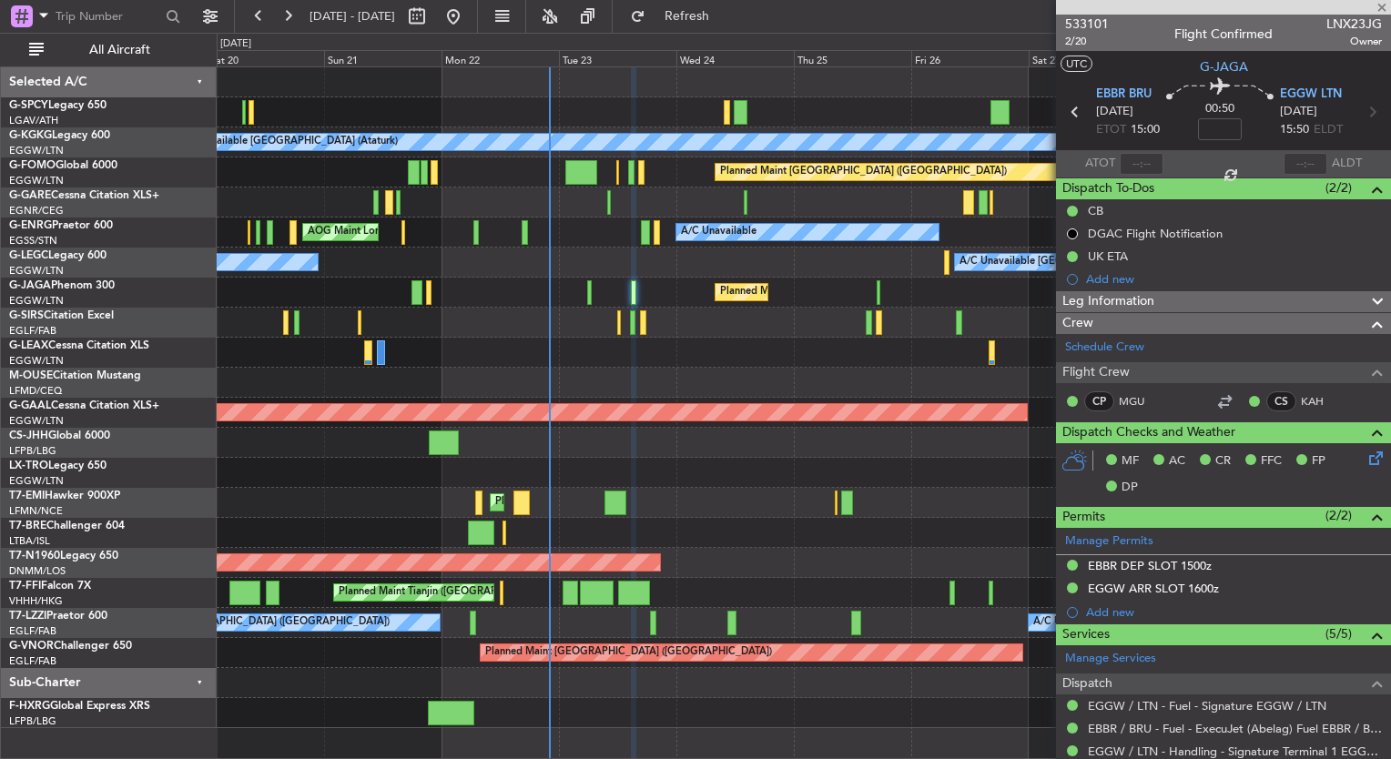
type input "0"
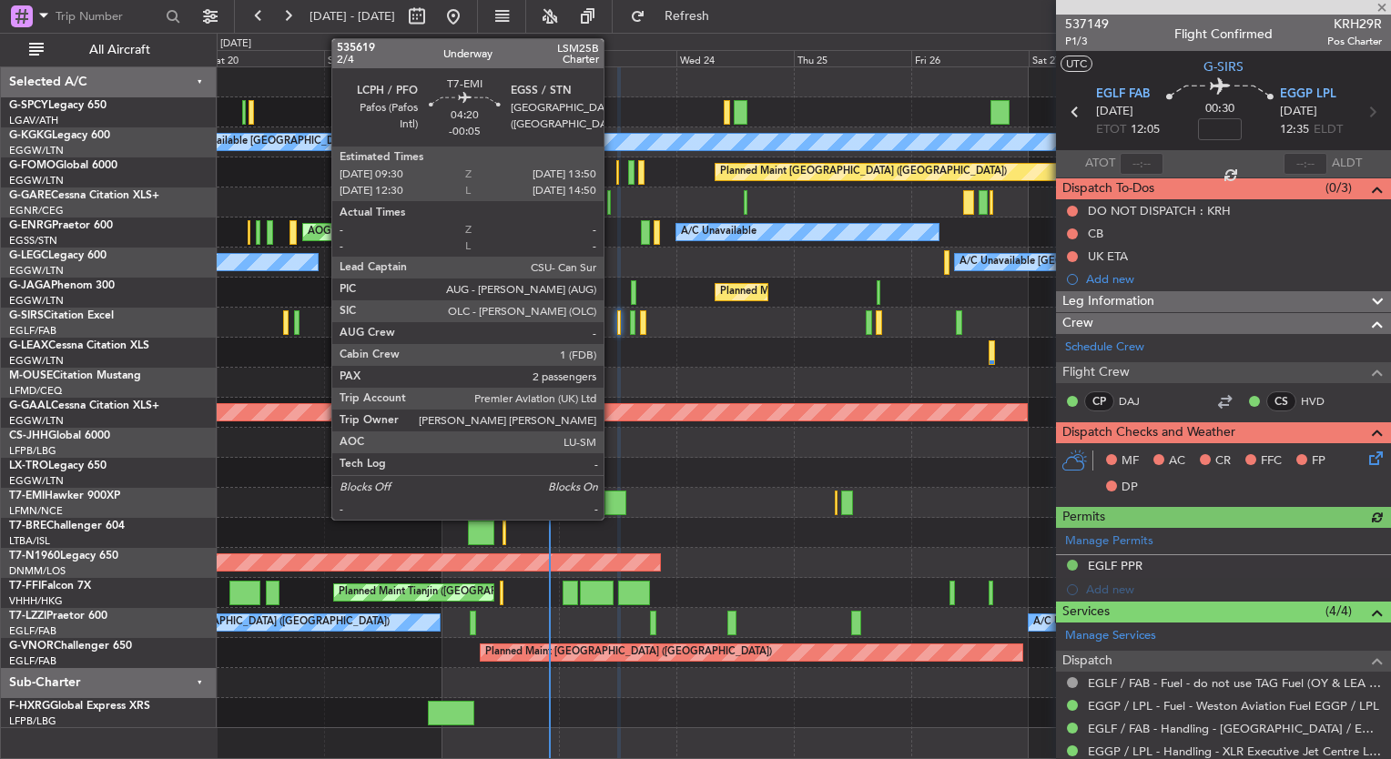
click at [611, 505] on div at bounding box center [616, 503] width 22 height 25
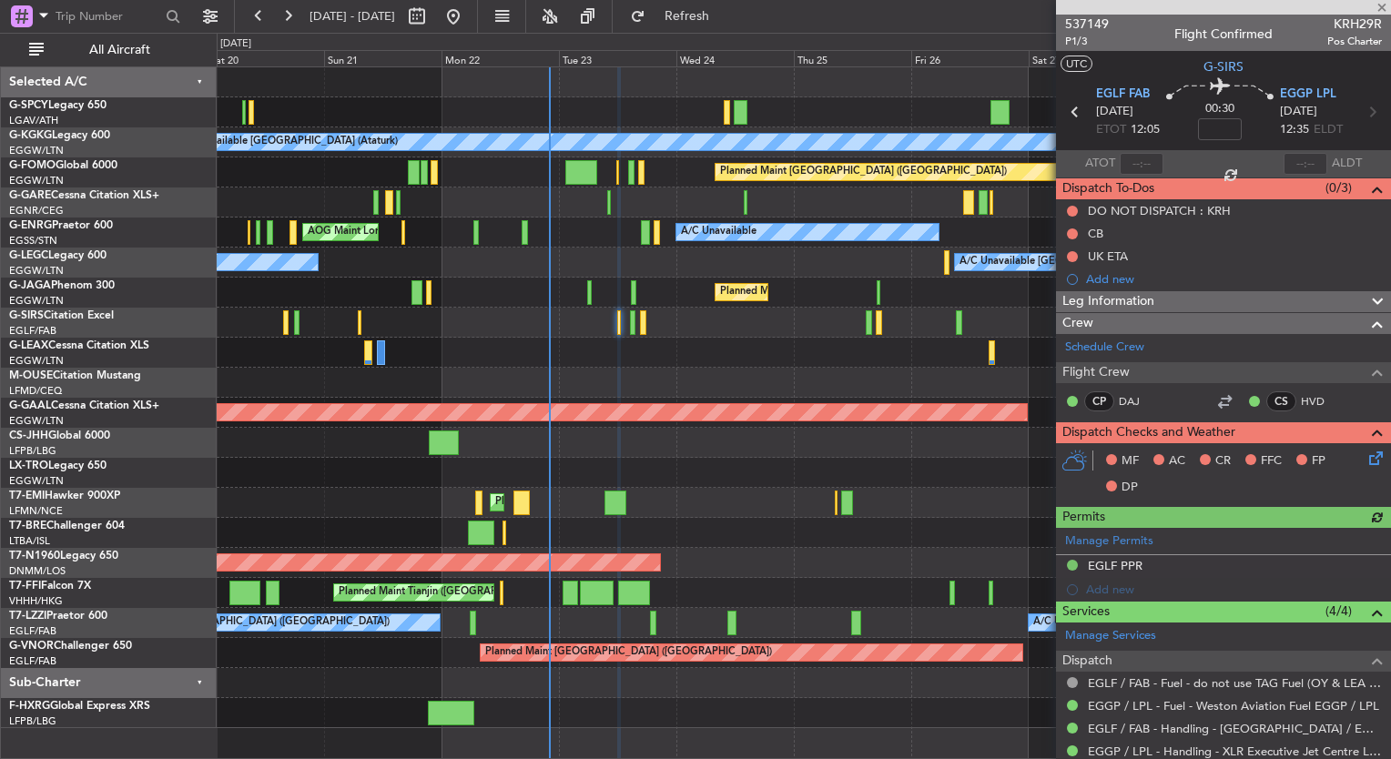
type input "-00:05"
type input "2"
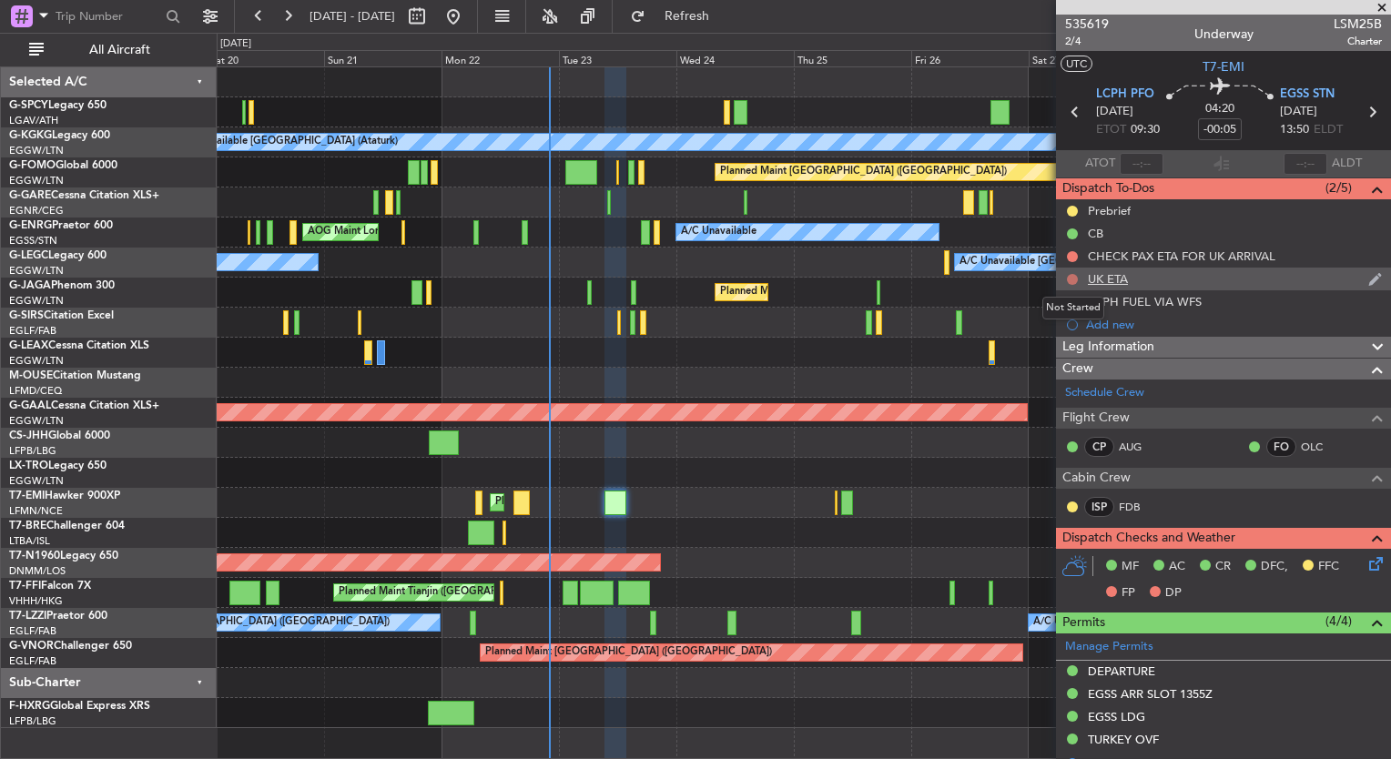
click at [1072, 280] on button at bounding box center [1072, 279] width 11 height 11
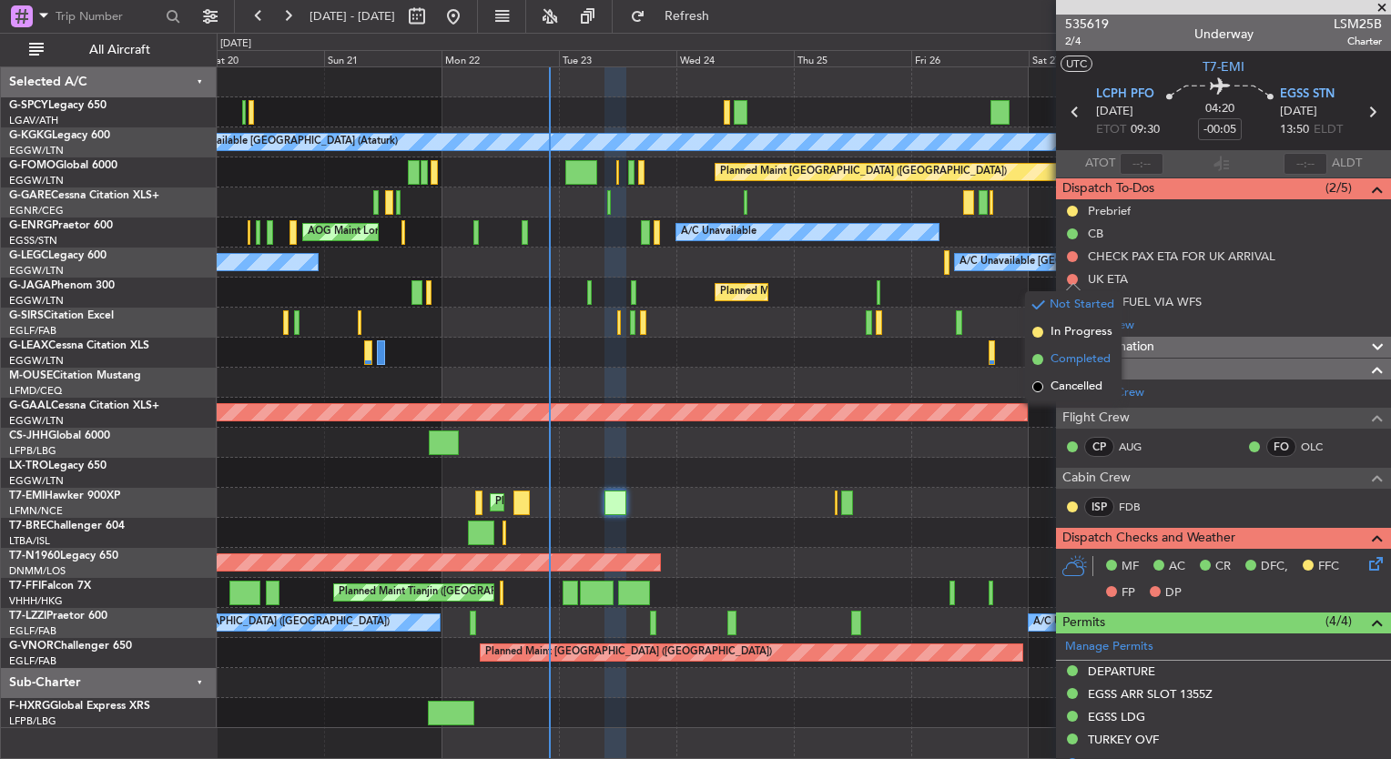
click at [1074, 361] on span "Completed" at bounding box center [1081, 360] width 60 height 18
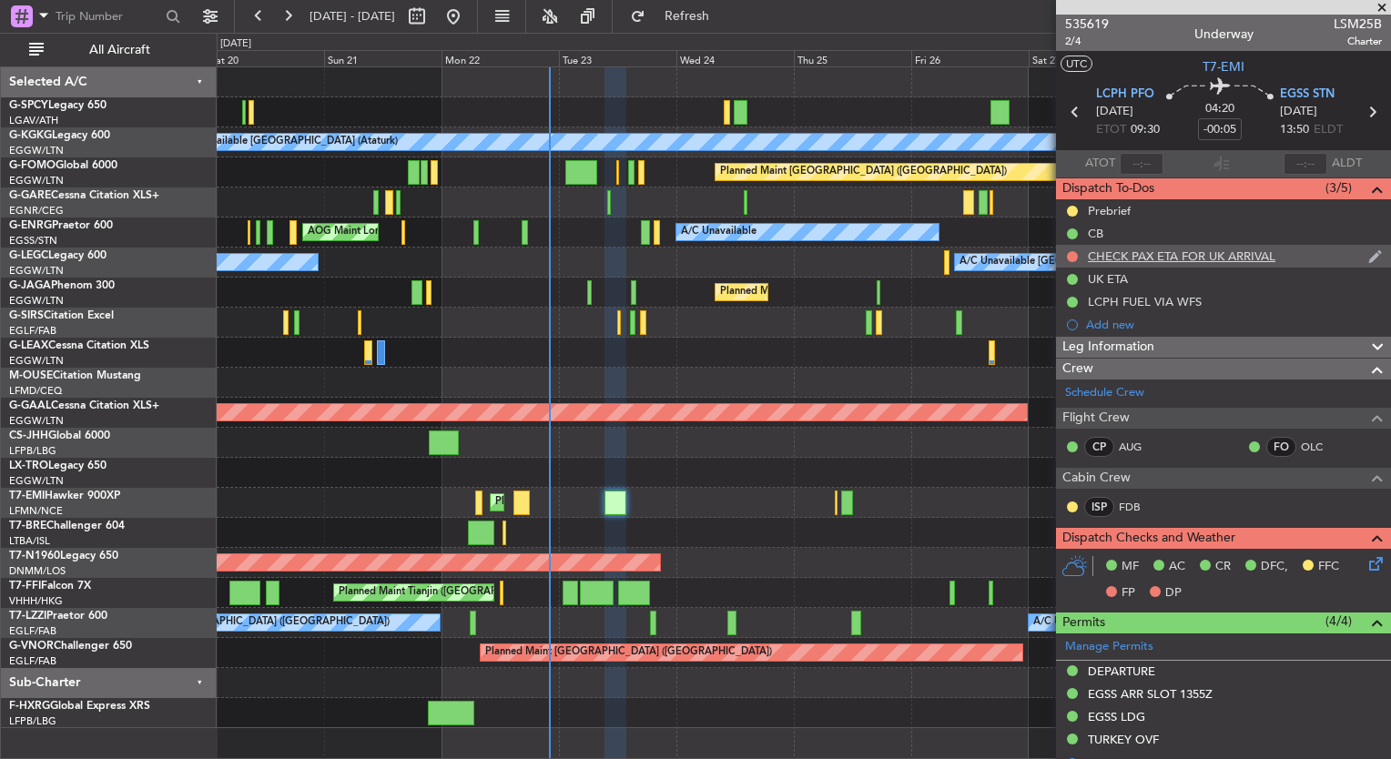
click at [1076, 260] on div at bounding box center [1072, 256] width 15 height 15
click at [1071, 255] on button at bounding box center [1072, 256] width 11 height 11
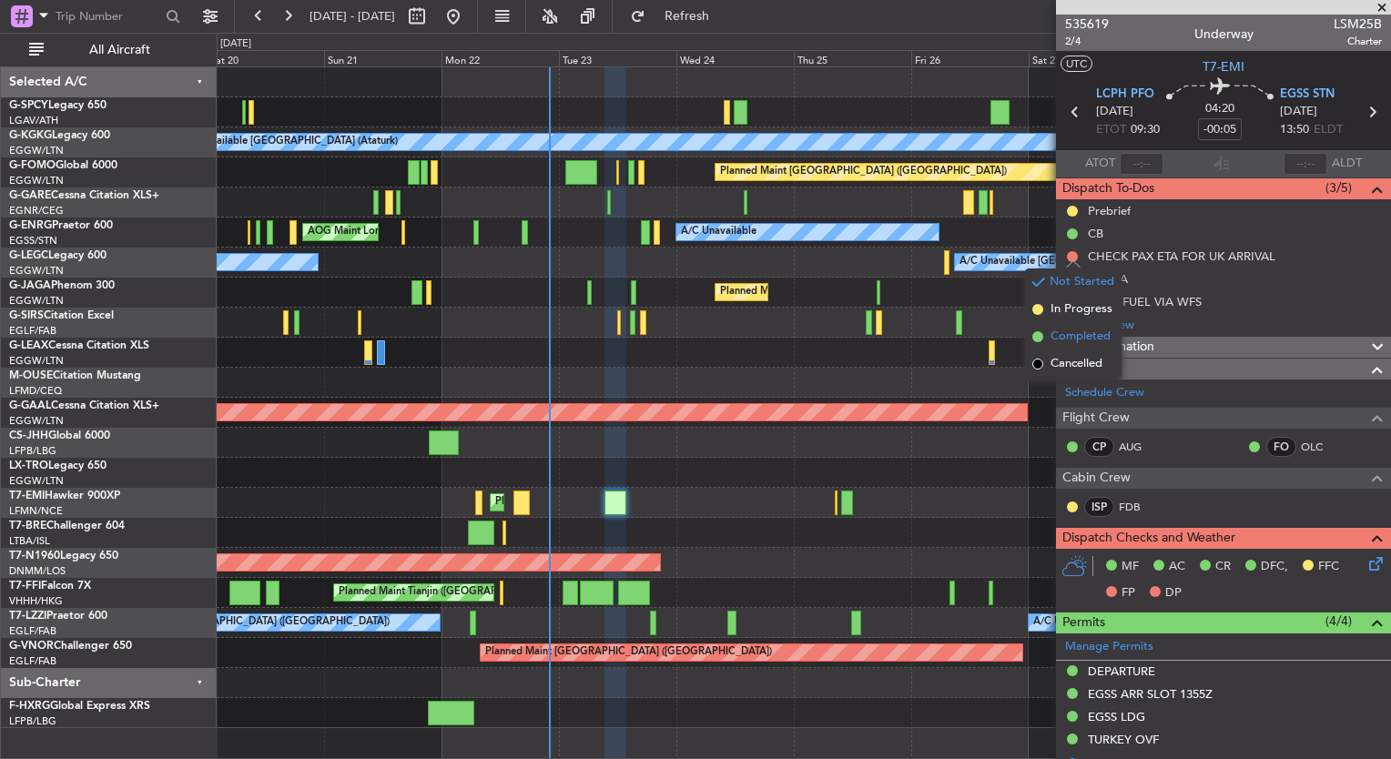
click at [1084, 343] on span "Completed" at bounding box center [1081, 337] width 60 height 18
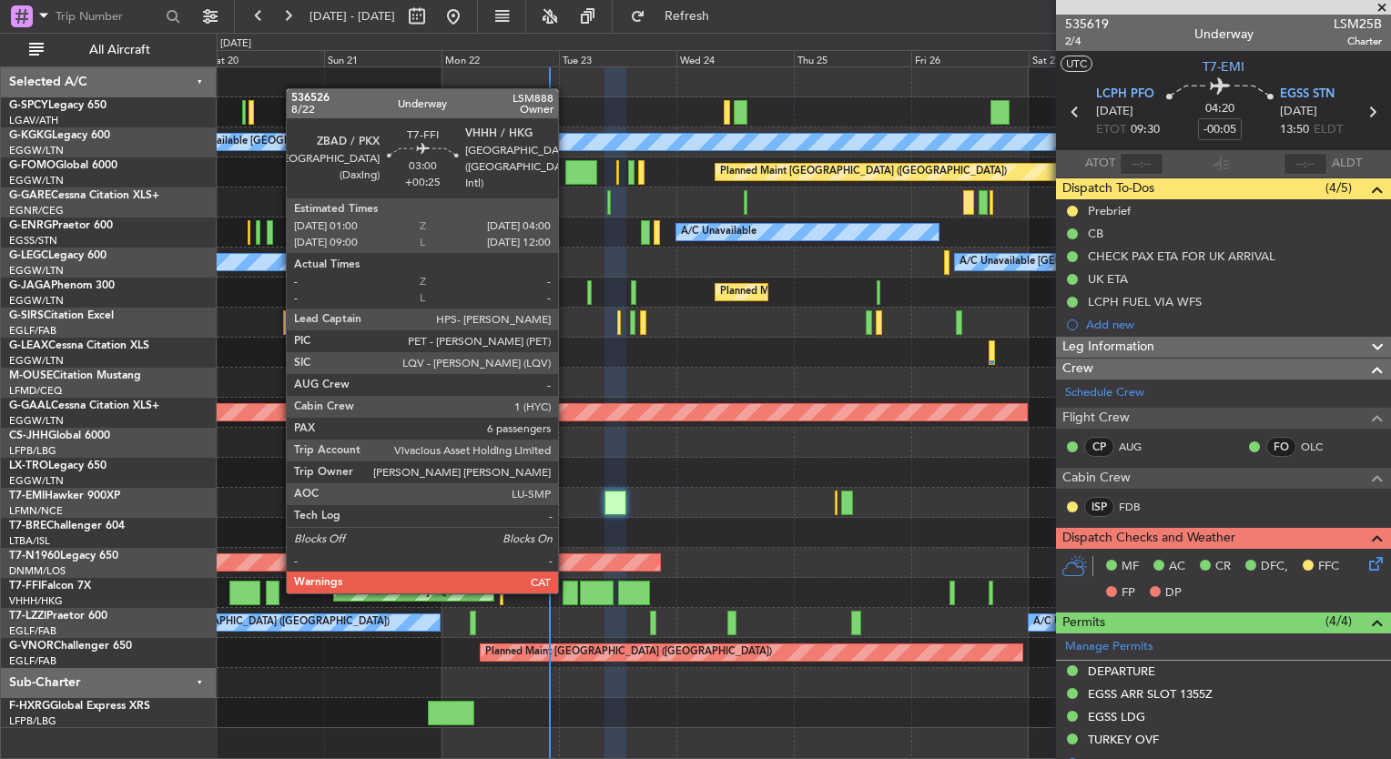
click at [566, 592] on div at bounding box center [570, 593] width 15 height 25
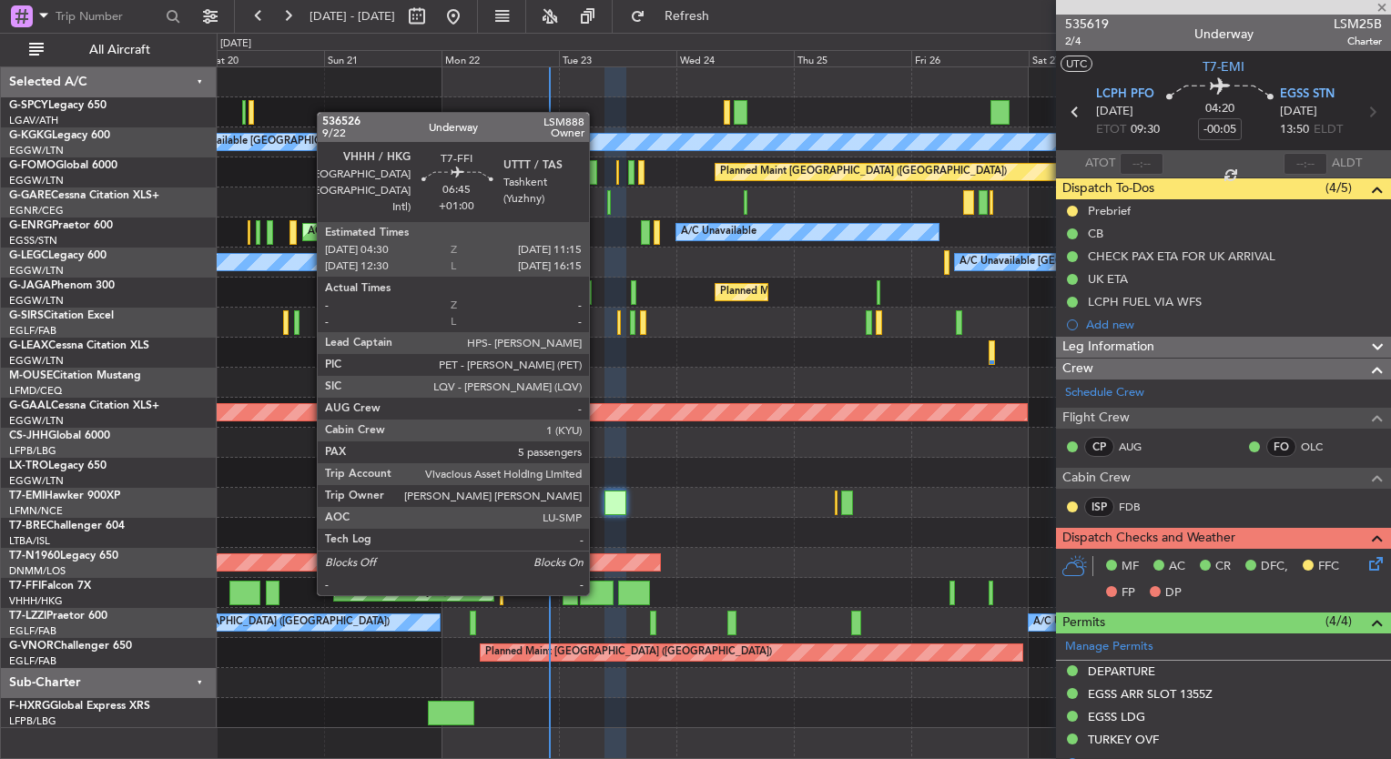
type input "+00:25"
type input "6"
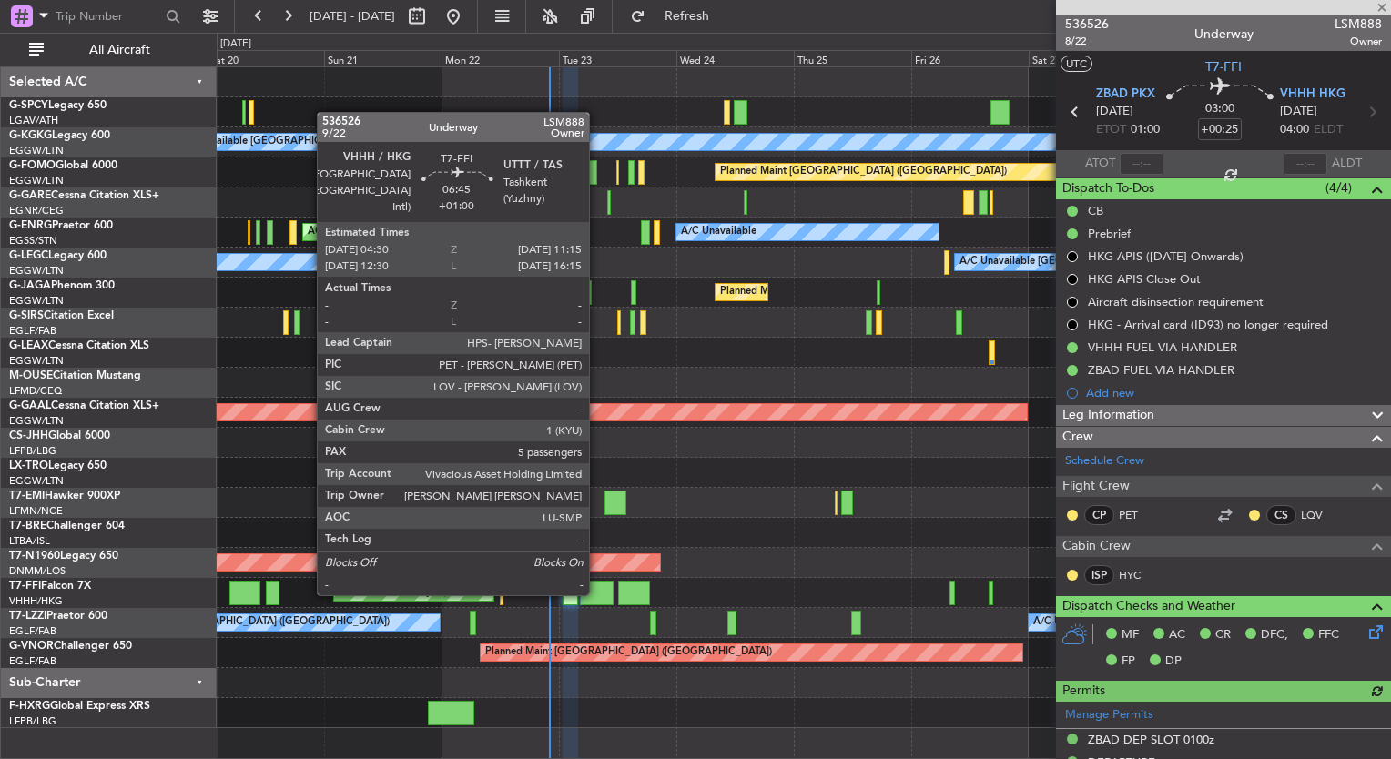
click at [597, 594] on div at bounding box center [597, 593] width 34 height 25
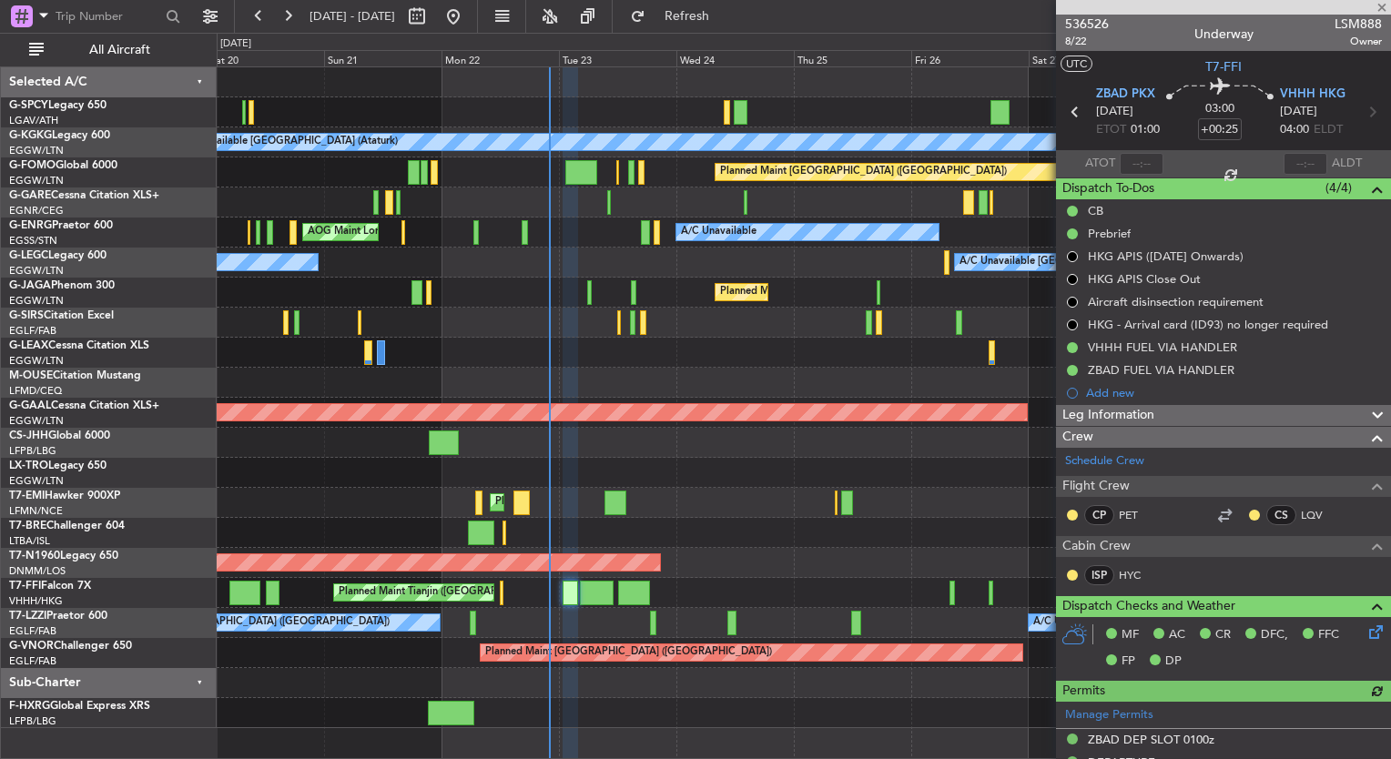
type input "+01:00"
type input "5"
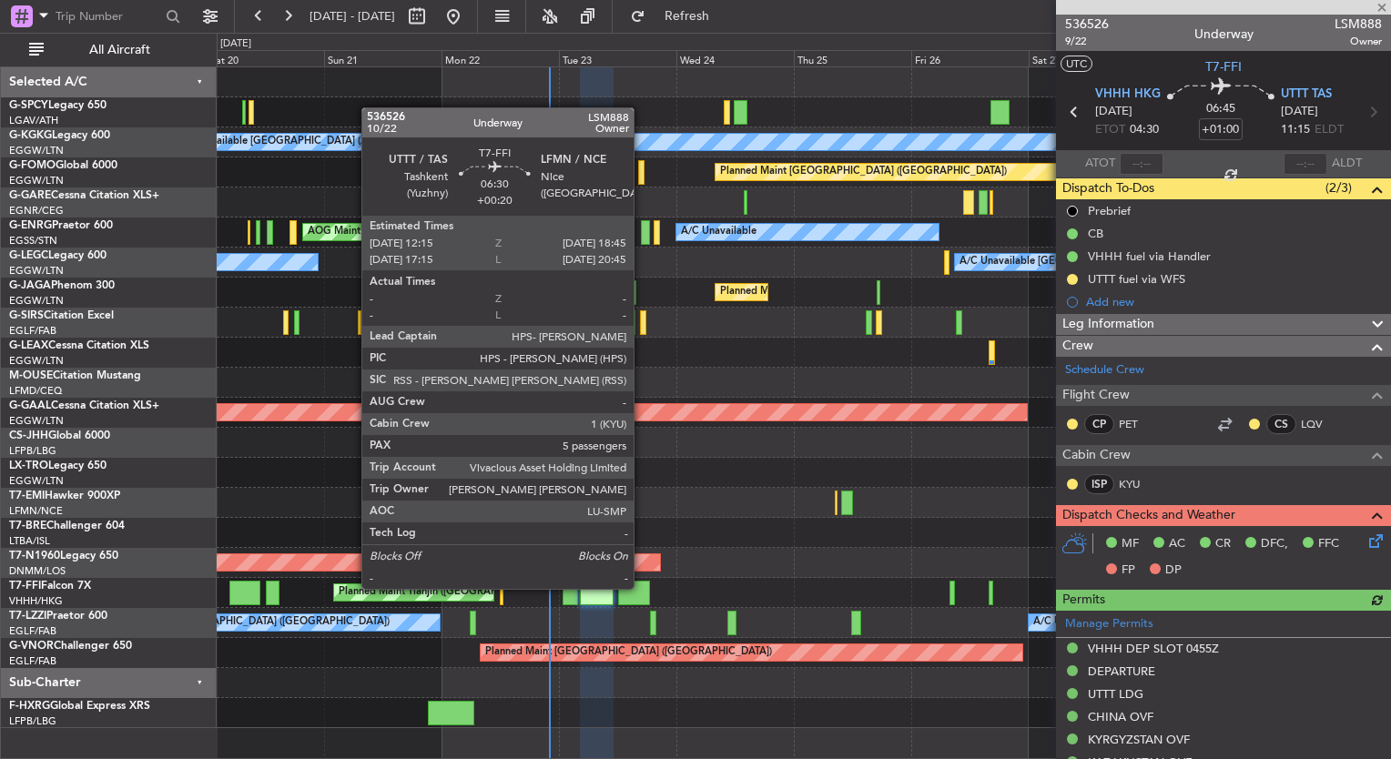
click at [642, 587] on div at bounding box center [634, 593] width 32 height 25
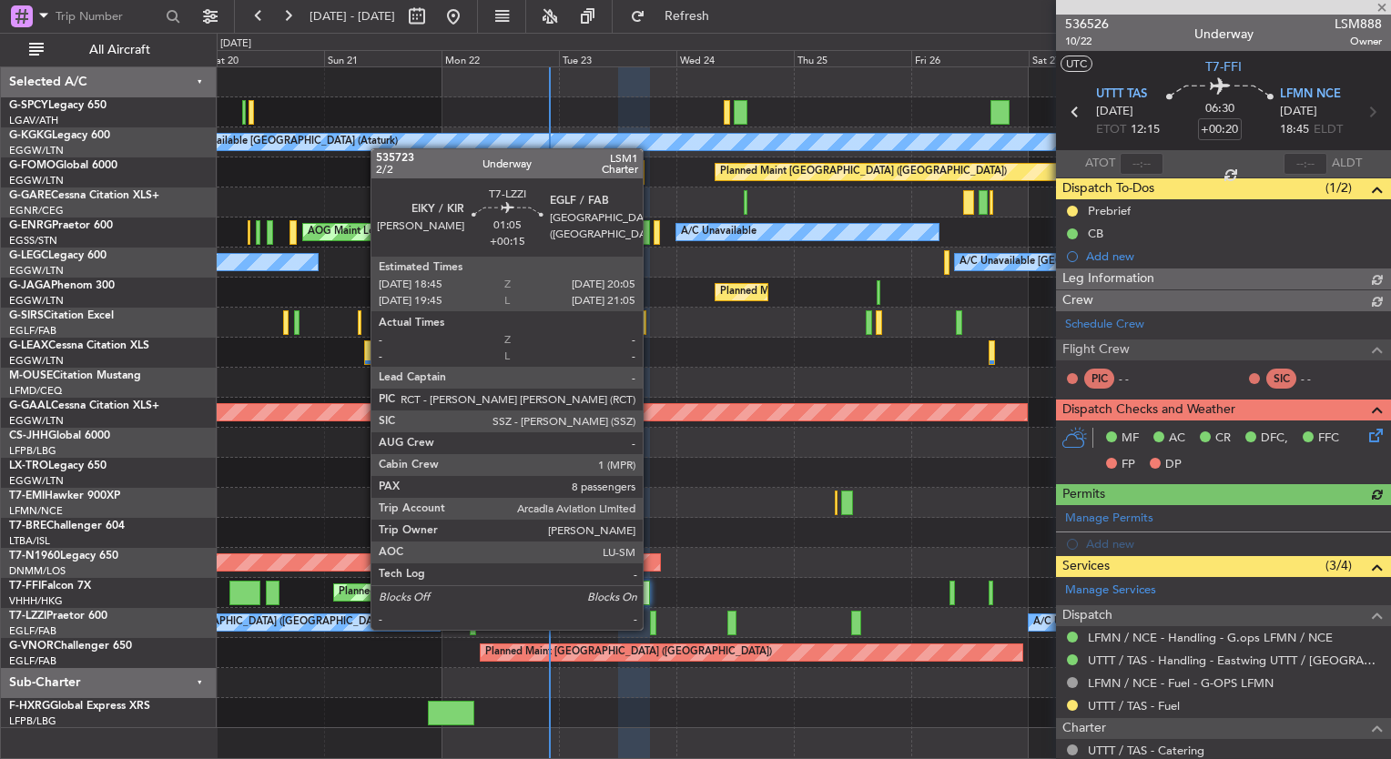
click at [651, 628] on div at bounding box center [653, 623] width 7 height 25
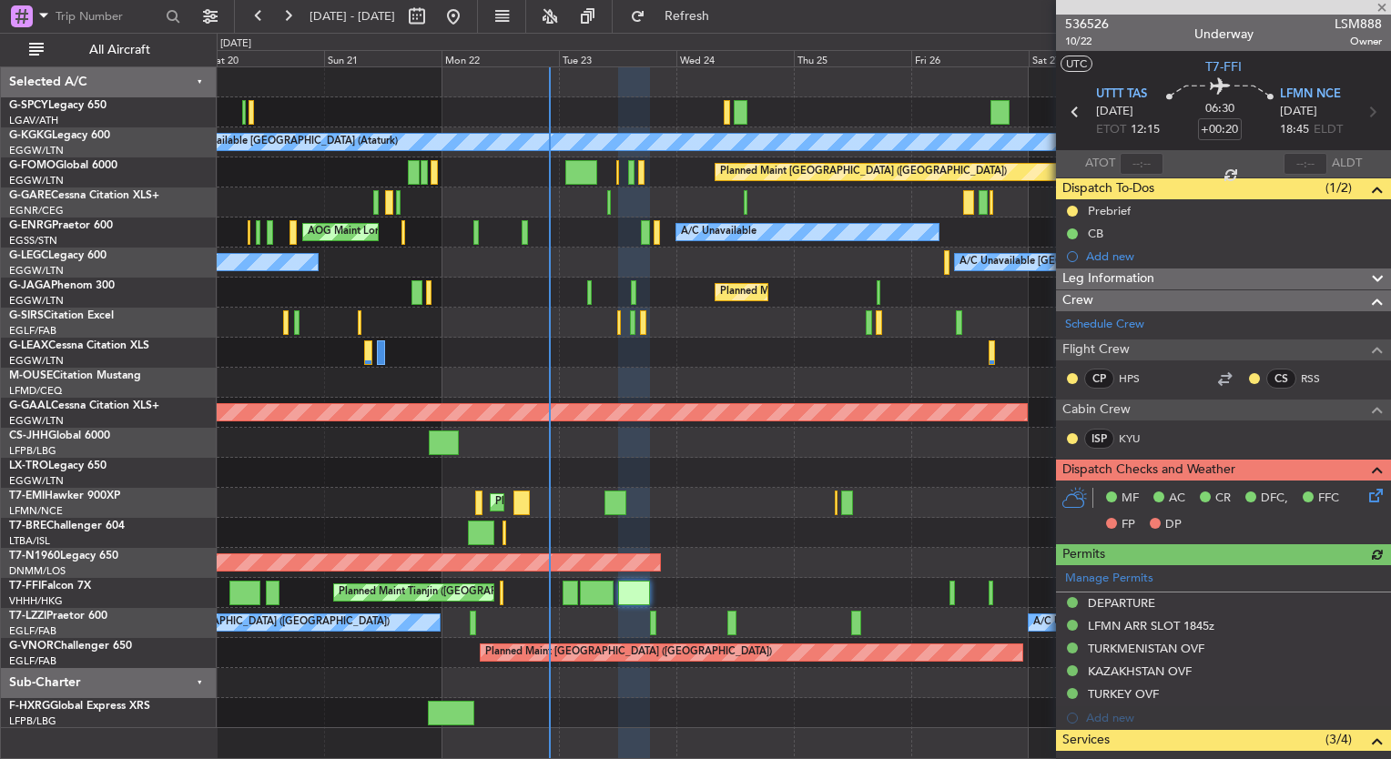
type input "+00:15"
type input "8"
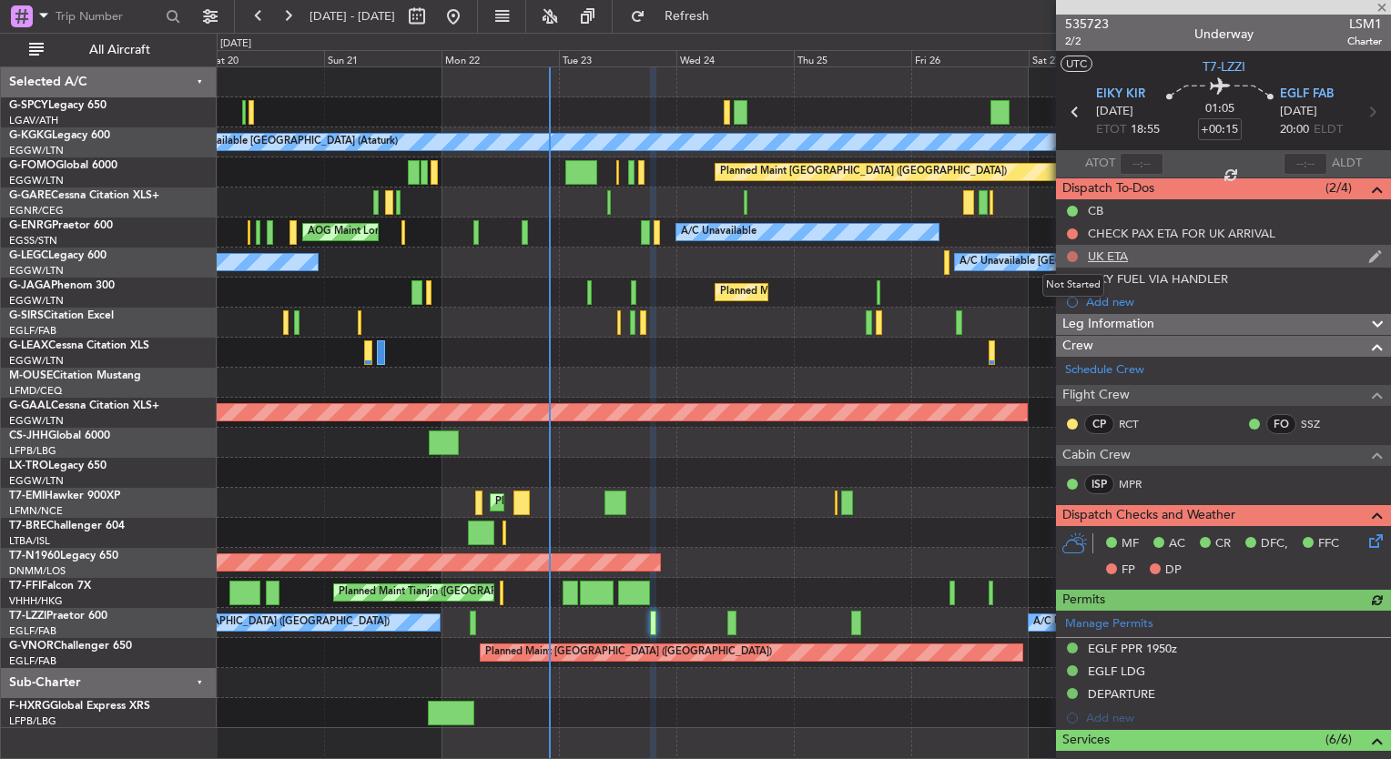
click at [1074, 255] on button at bounding box center [1072, 256] width 11 height 11
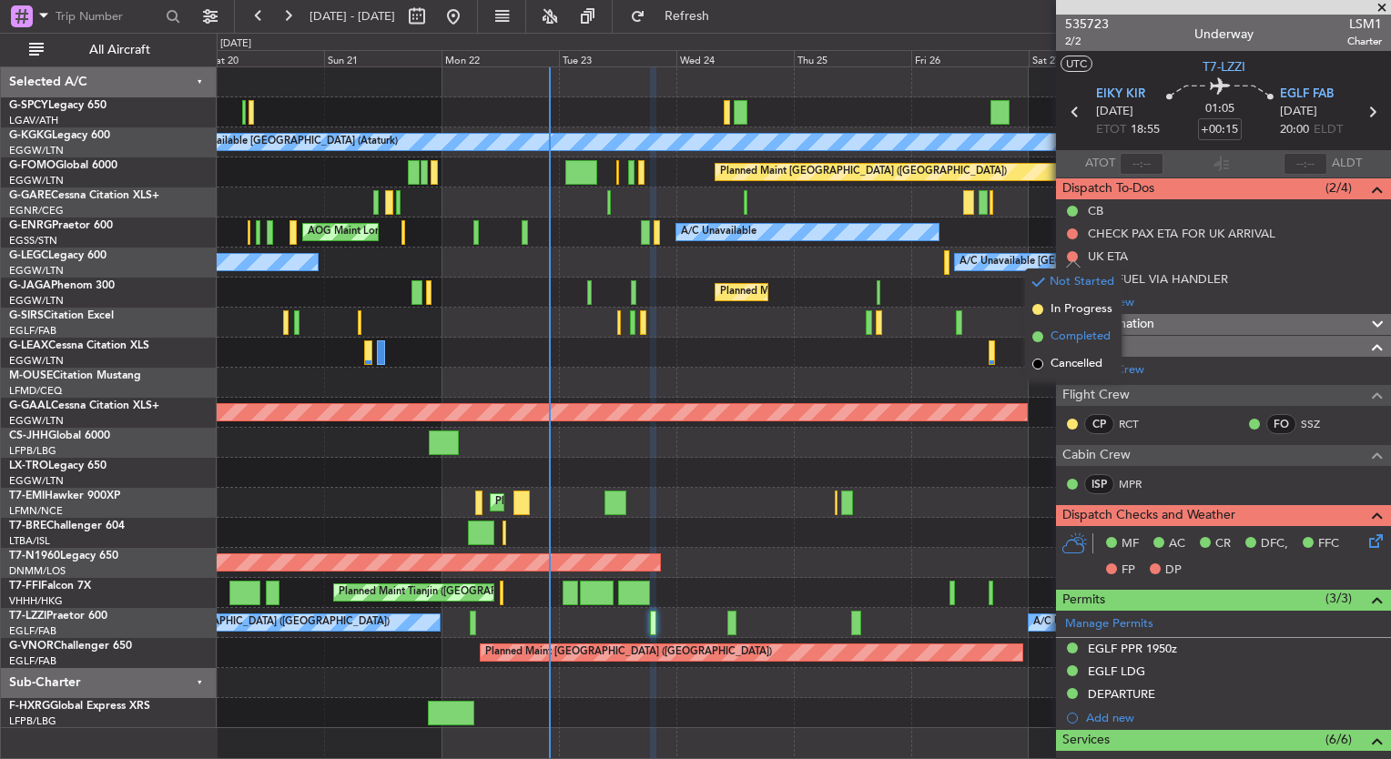
click at [1074, 337] on span "Completed" at bounding box center [1081, 337] width 60 height 18
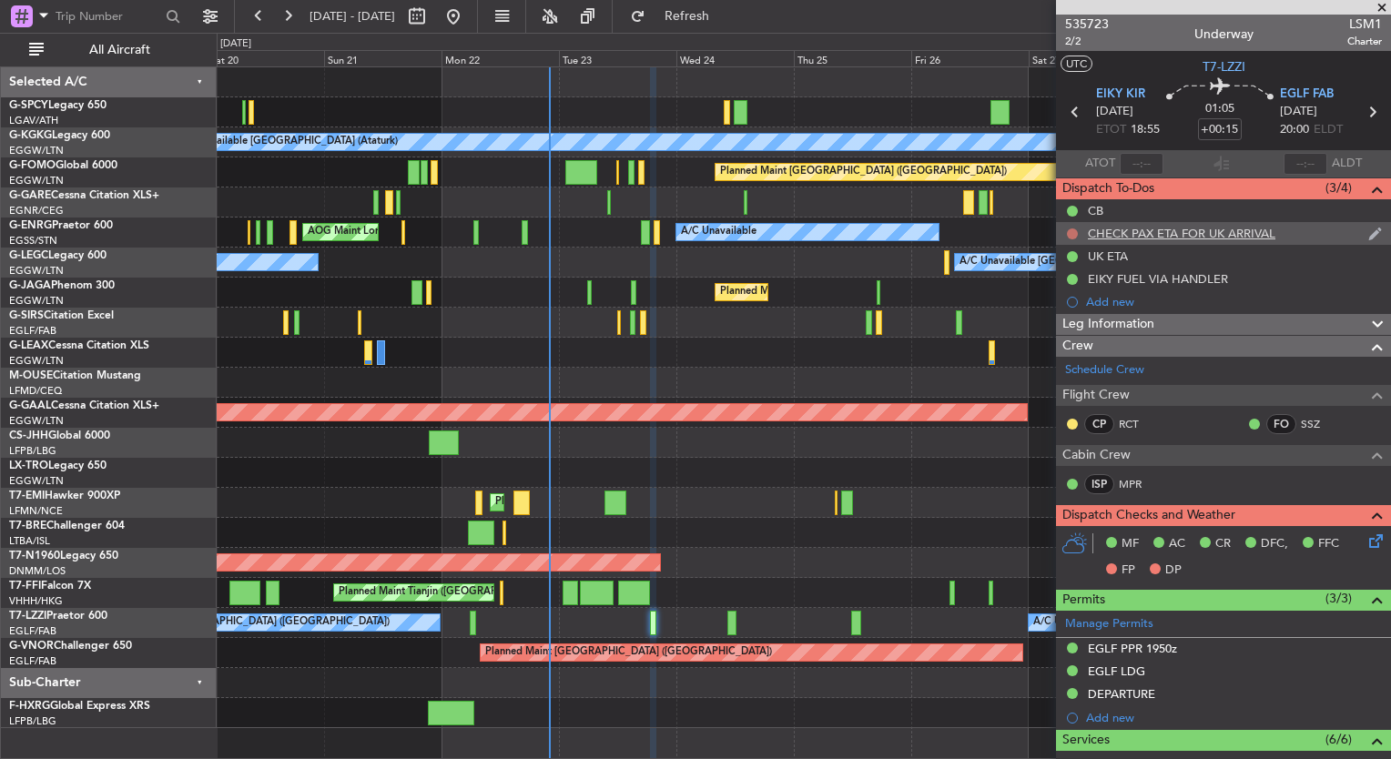
click at [1074, 230] on button at bounding box center [1072, 234] width 11 height 11
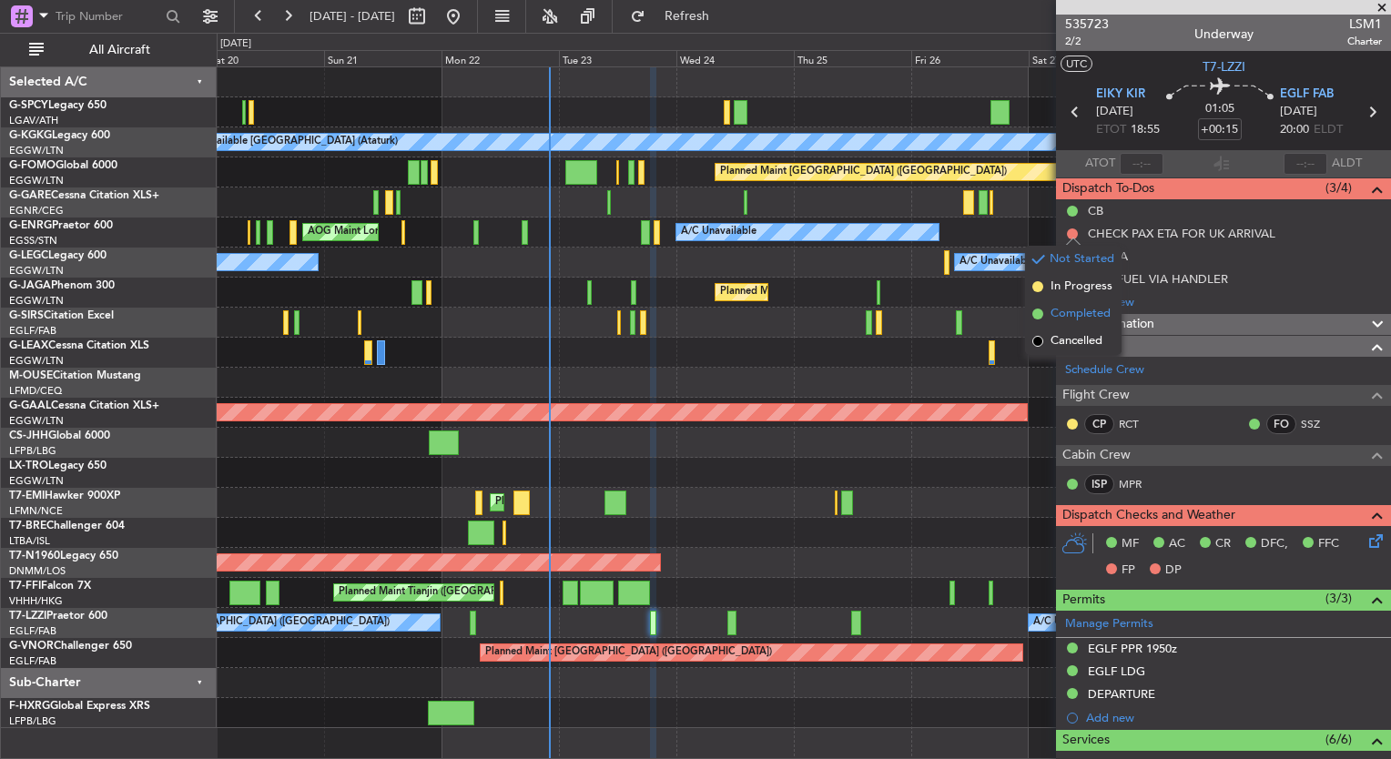
click at [1075, 309] on span "Completed" at bounding box center [1081, 314] width 60 height 18
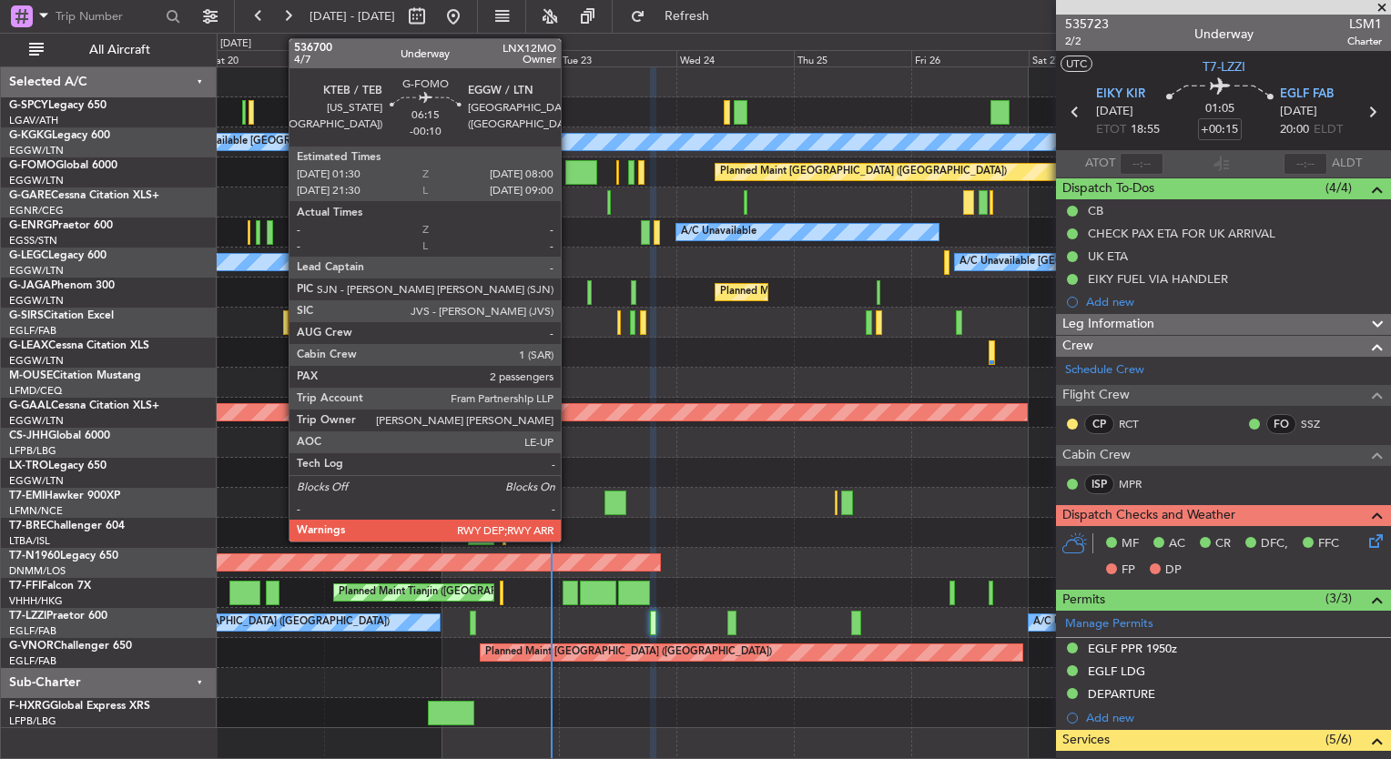
click at [569, 168] on div at bounding box center [581, 172] width 32 height 25
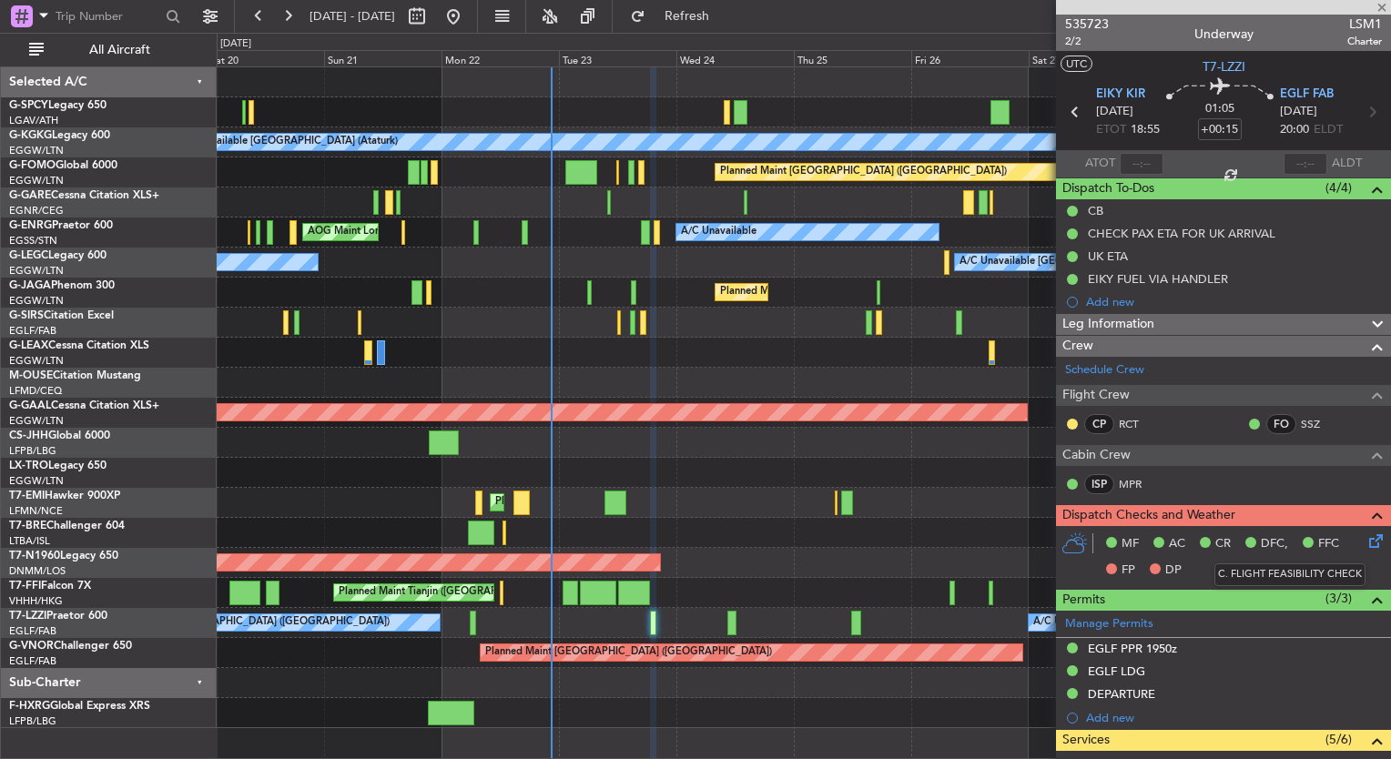
type input "-00:10"
type input "2"
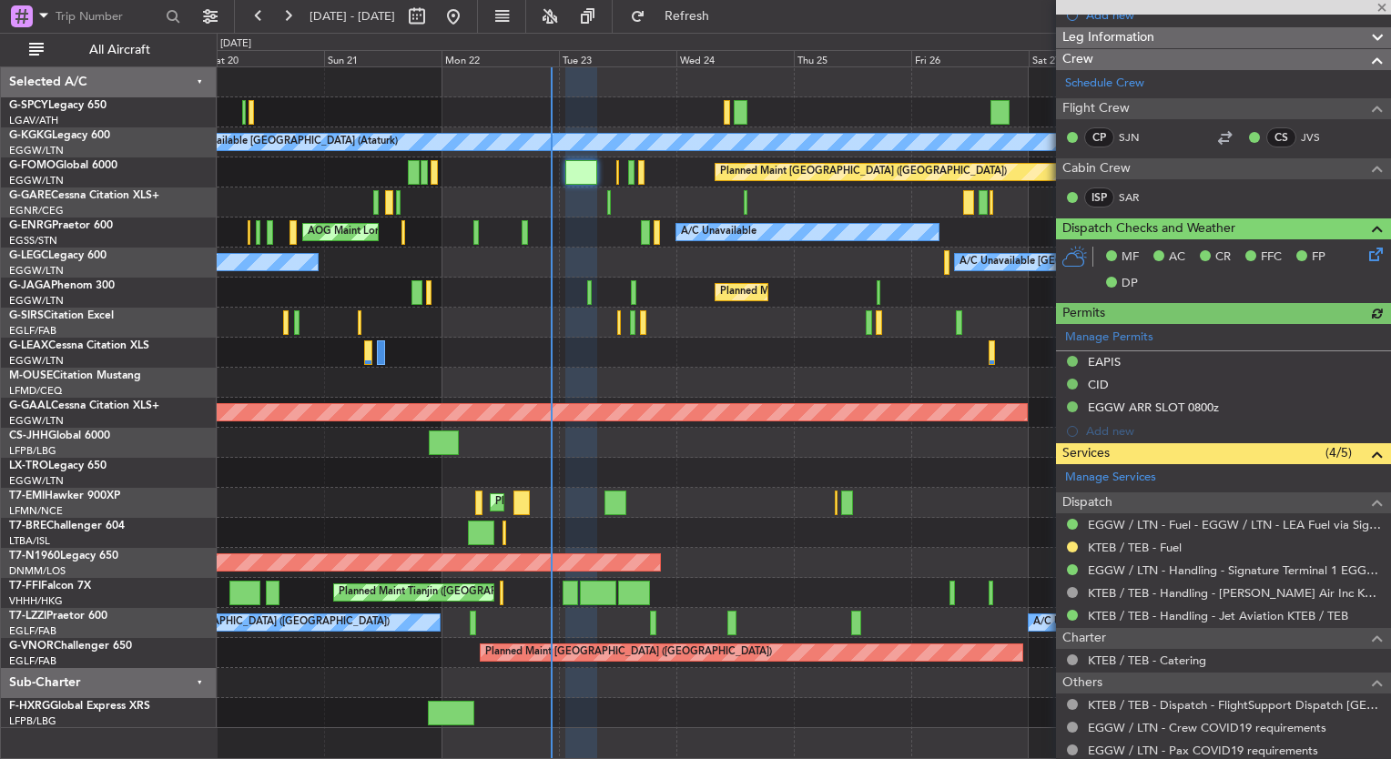
scroll to position [288, 0]
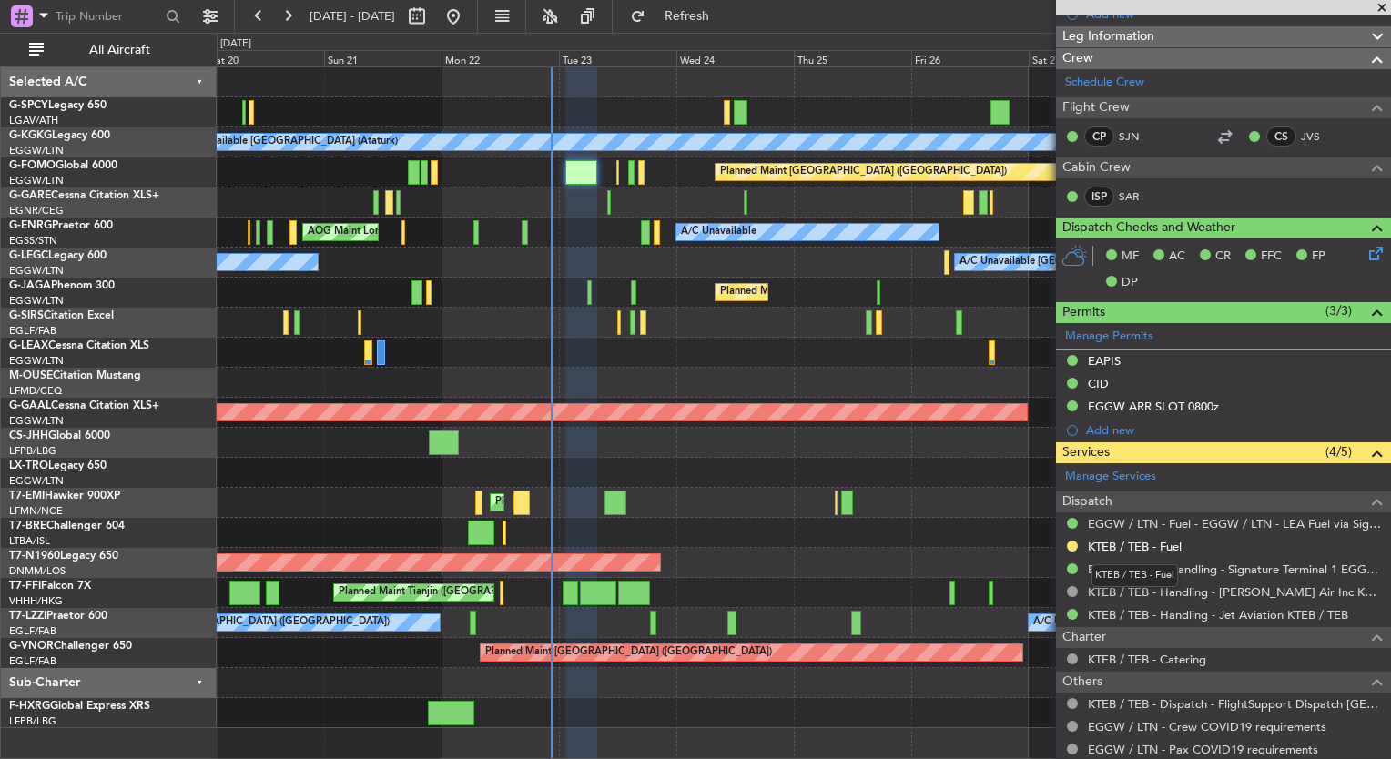
click at [1175, 544] on link "KTEB / TEB - Fuel" at bounding box center [1135, 546] width 94 height 15
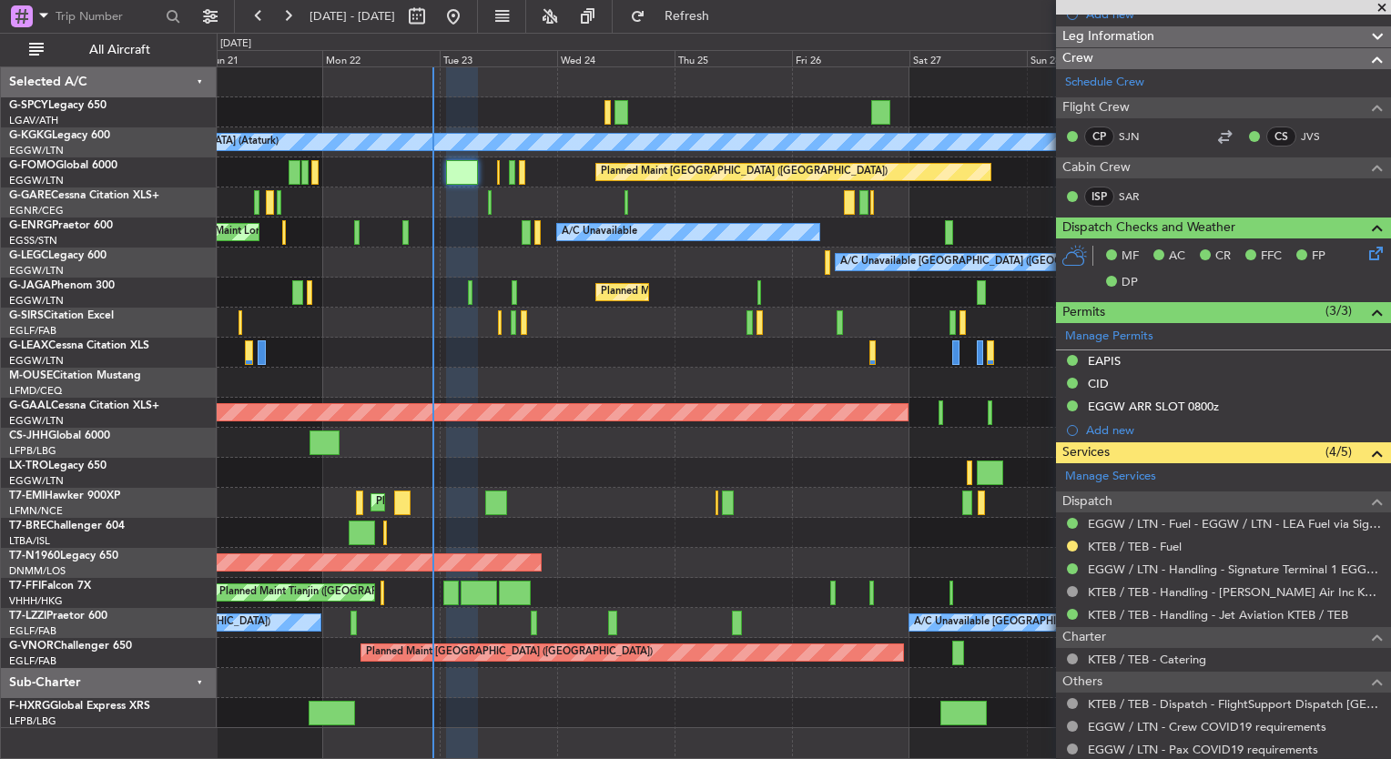
click at [432, 437] on div "Planned Maint Paris (Le Bourget) Owner" at bounding box center [804, 443] width 1174 height 30
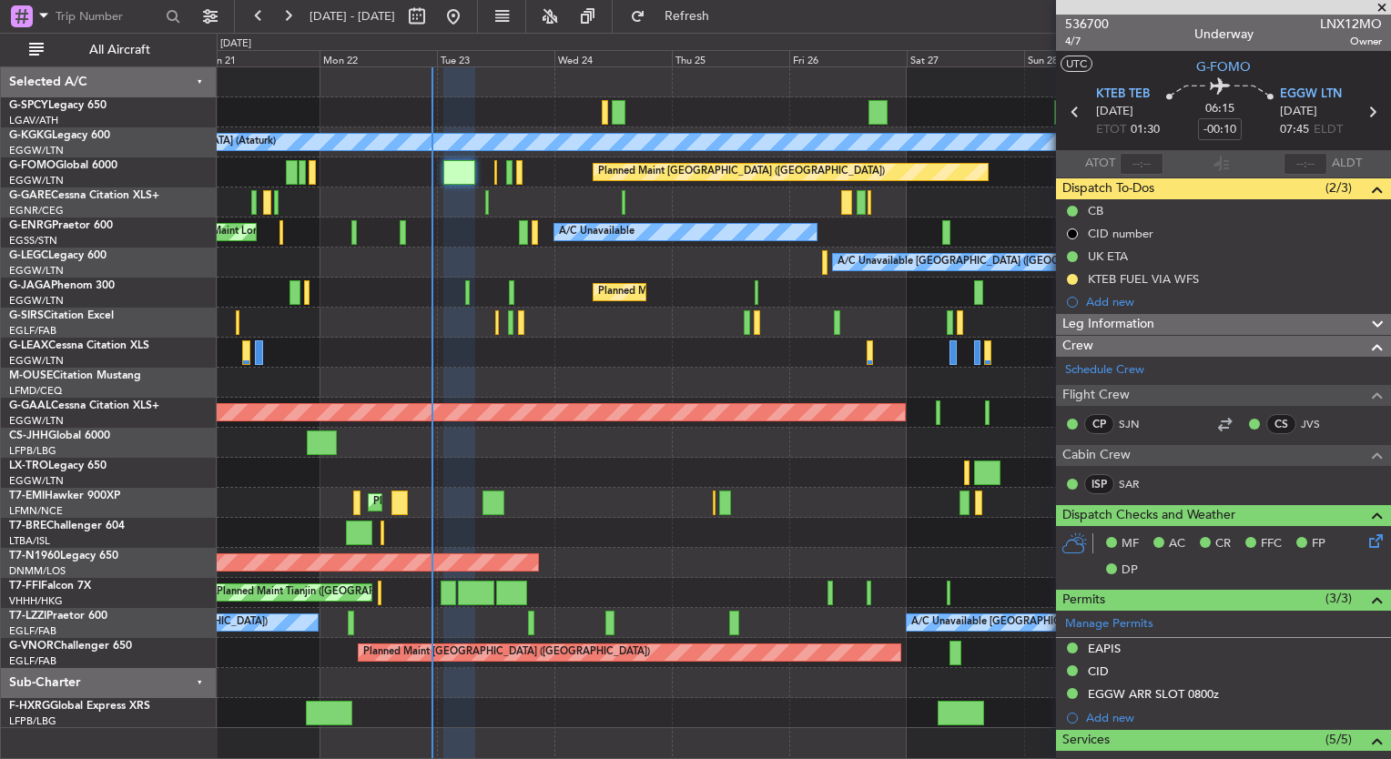
scroll to position [288, 0]
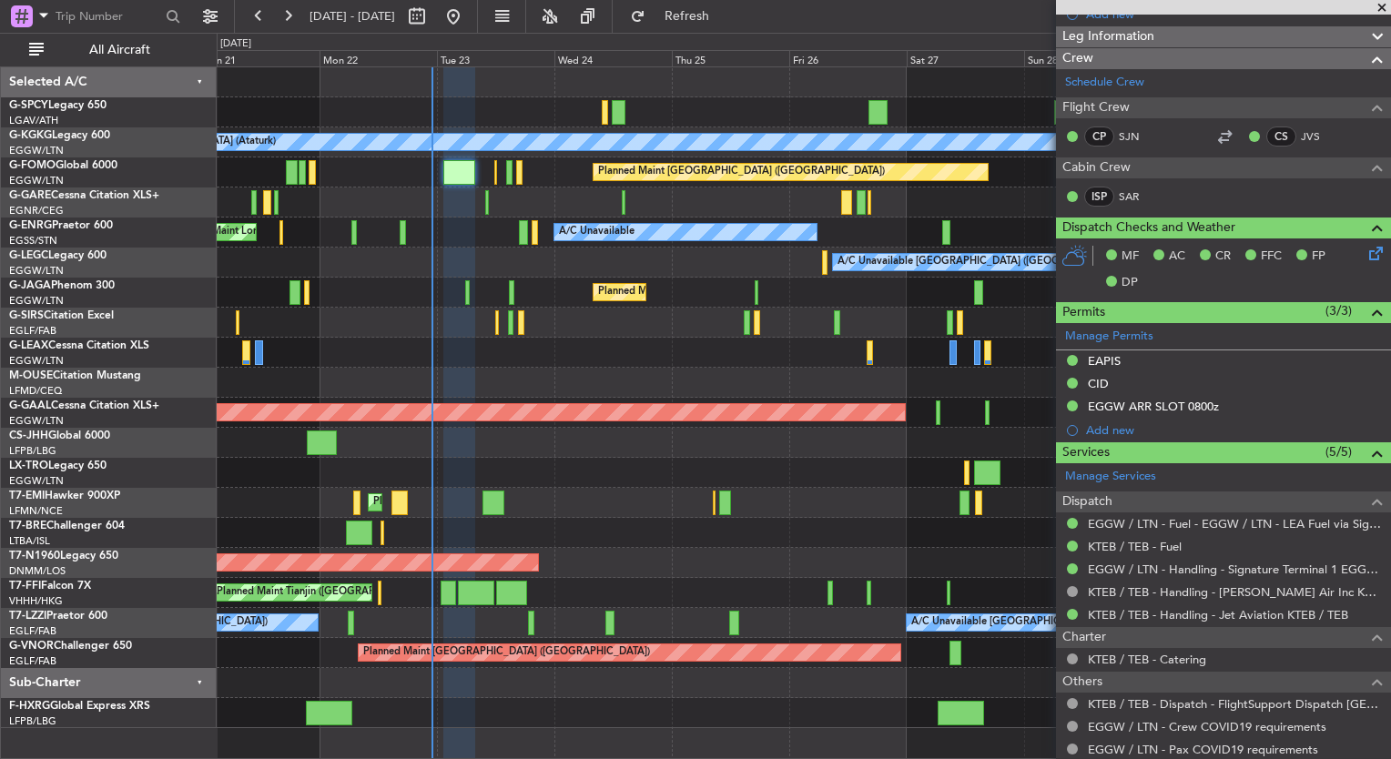
click at [455, 349] on div at bounding box center [804, 353] width 1174 height 30
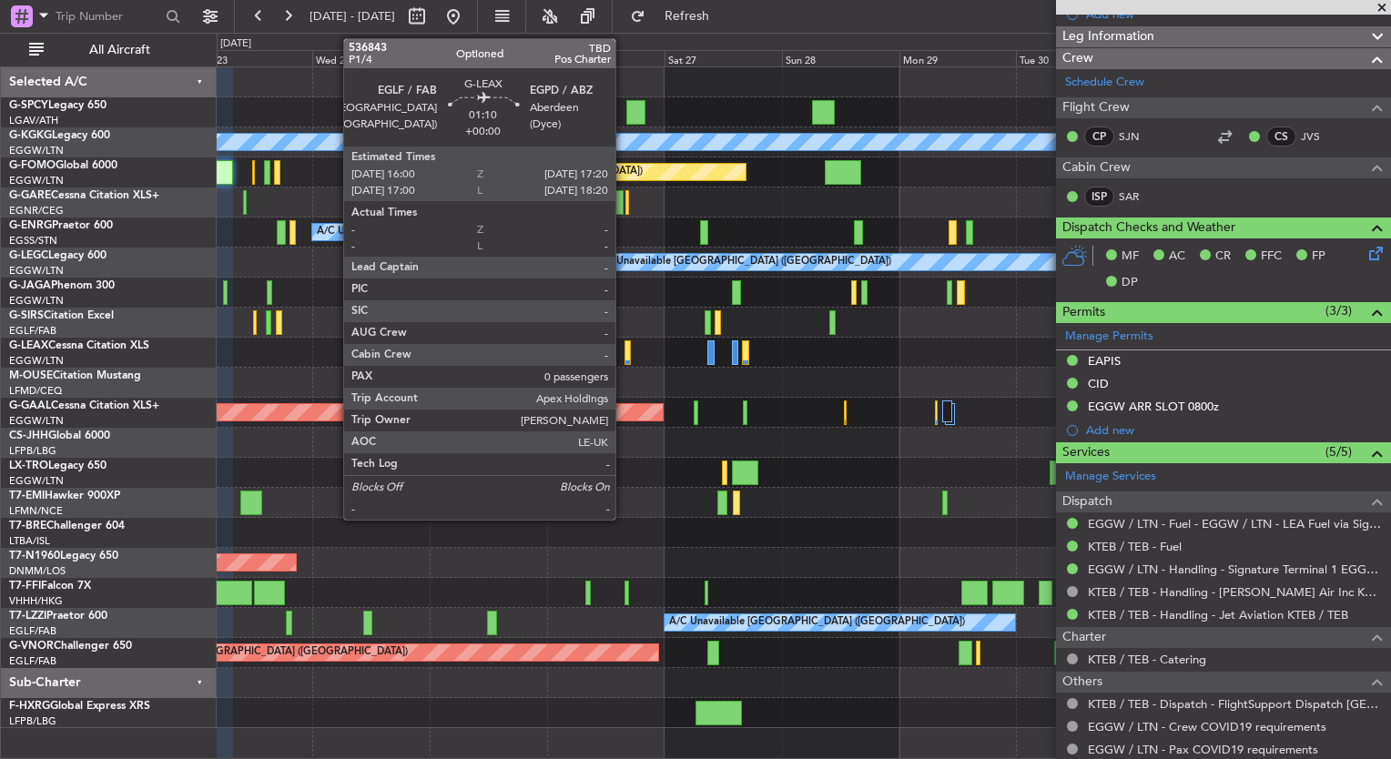
click at [477, 385] on div "A/C Unavailable [GEOGRAPHIC_DATA] (Ataturk) Planned Maint [GEOGRAPHIC_DATA] ([G…" at bounding box center [804, 397] width 1174 height 661
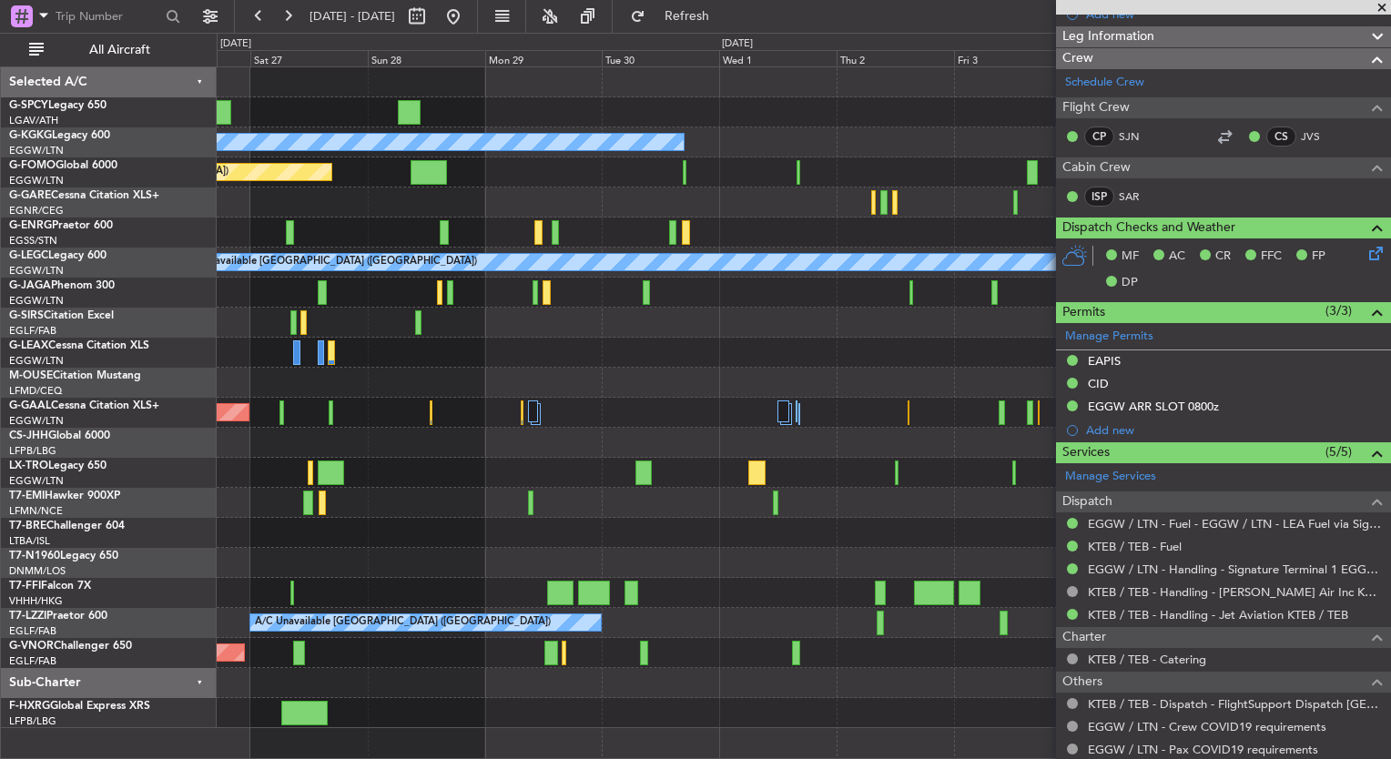
click at [347, 463] on div "A/C Unavailable [GEOGRAPHIC_DATA] (Ataturk) Planned Maint [GEOGRAPHIC_DATA] ([G…" at bounding box center [804, 397] width 1174 height 661
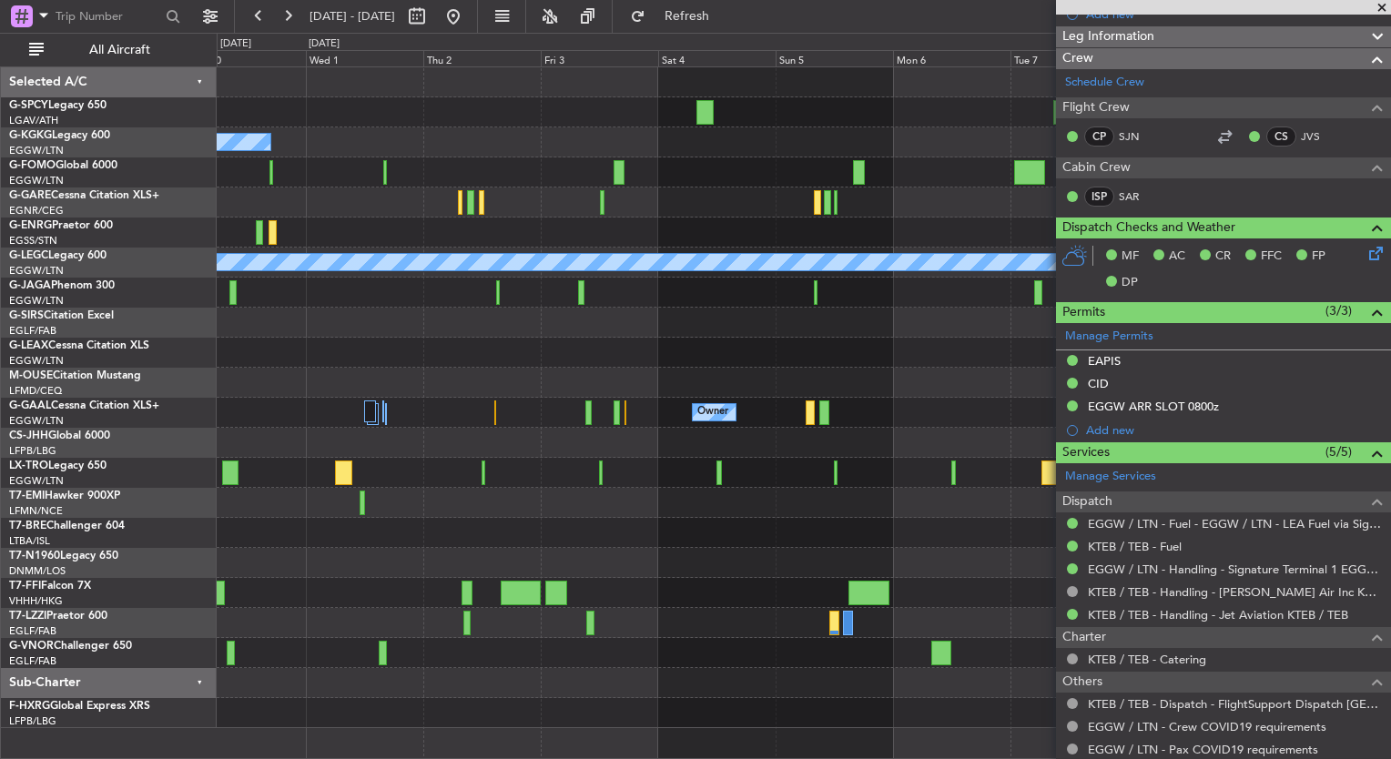
click at [306, 473] on div "A/C Unavailable [GEOGRAPHIC_DATA] (Ataturk) A/C Unavailable [GEOGRAPHIC_DATA] (…" at bounding box center [804, 397] width 1174 height 661
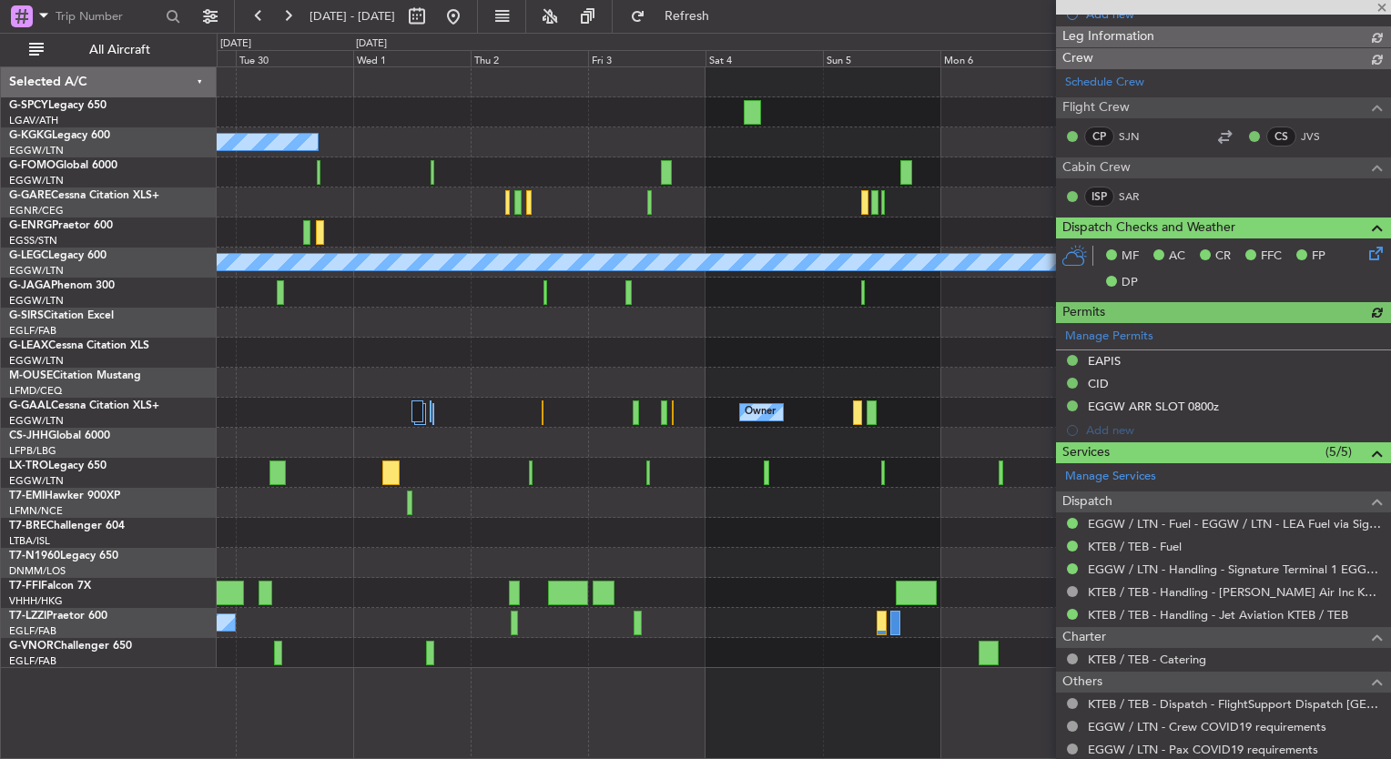
click at [1348, 247] on fb-app "[DATE] - [DATE] Refresh Quick Links All Aircraft A/C Unavailable [GEOGRAPHIC_DA…" at bounding box center [695, 387] width 1391 height 746
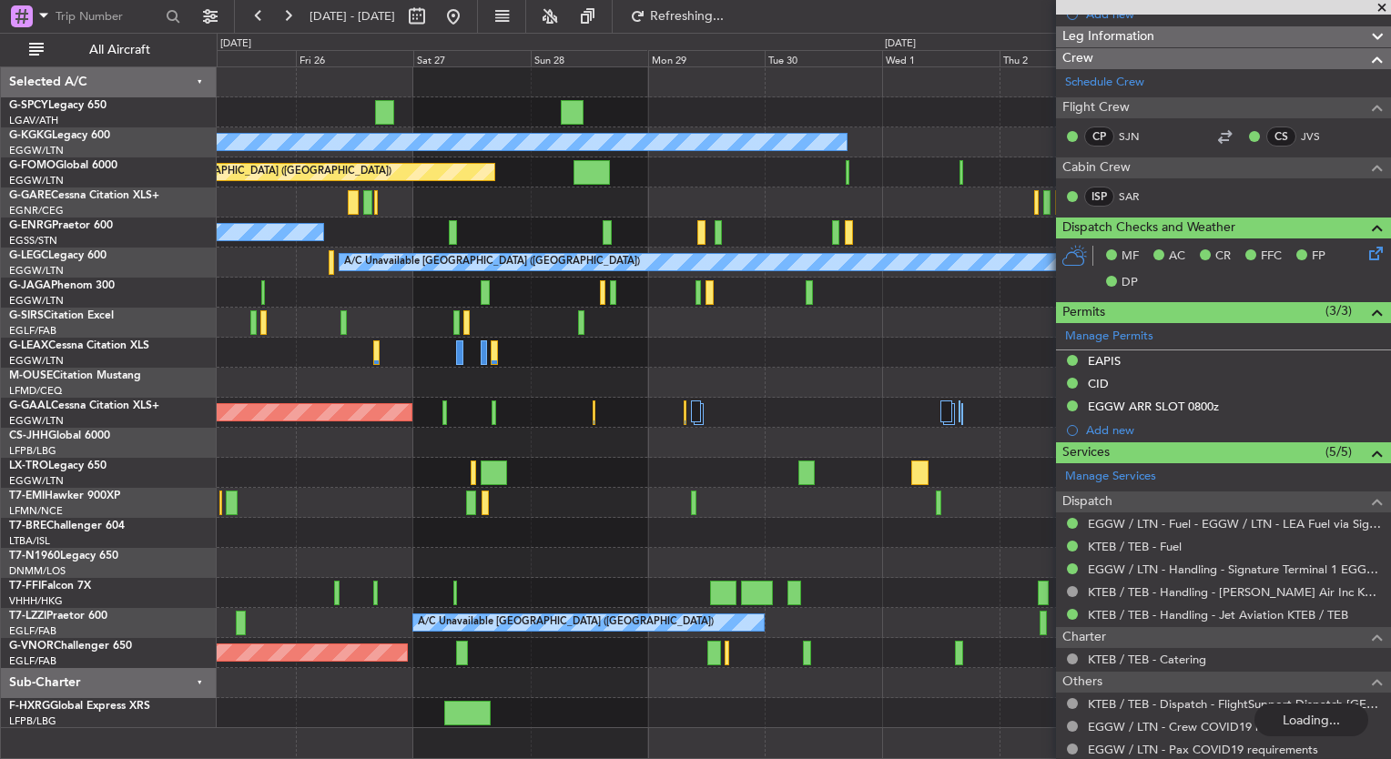
click at [76, 464] on div "A/C Unavailable [GEOGRAPHIC_DATA] (Ataturk) Planned Maint [GEOGRAPHIC_DATA] ([G…" at bounding box center [695, 396] width 1391 height 727
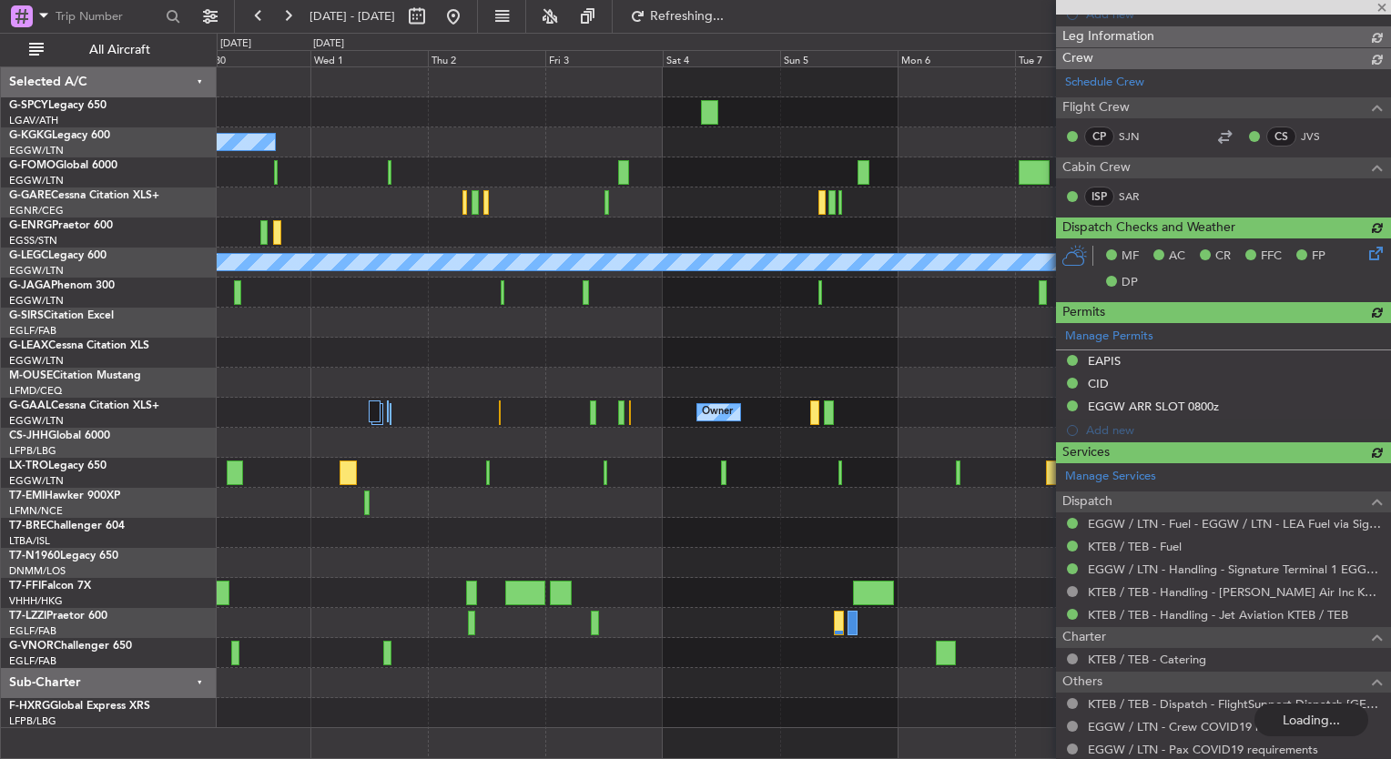
click at [109, 526] on div "A/C Unavailable [GEOGRAPHIC_DATA] (Ataturk) Planned Maint [GEOGRAPHIC_DATA] ([G…" at bounding box center [695, 396] width 1391 height 727
